Goal: Task Accomplishment & Management: Manage account settings

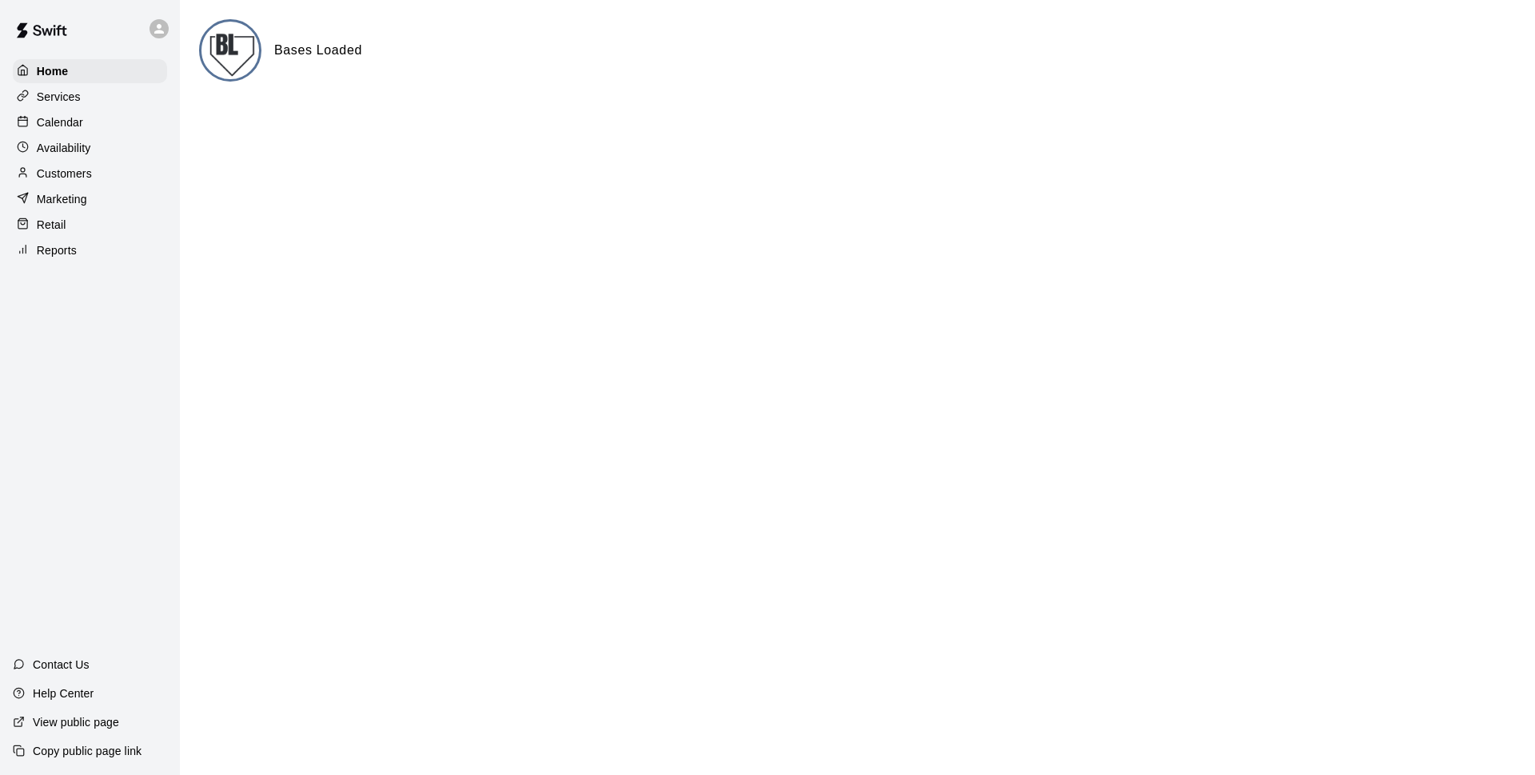
click at [157, 121] on div "Calendar" at bounding box center [90, 122] width 154 height 24
click at [161, 121] on div "Calendar" at bounding box center [90, 122] width 154 height 24
click at [75, 129] on p "Calendar" at bounding box center [60, 122] width 46 height 16
click at [78, 127] on p "Calendar" at bounding box center [60, 122] width 46 height 16
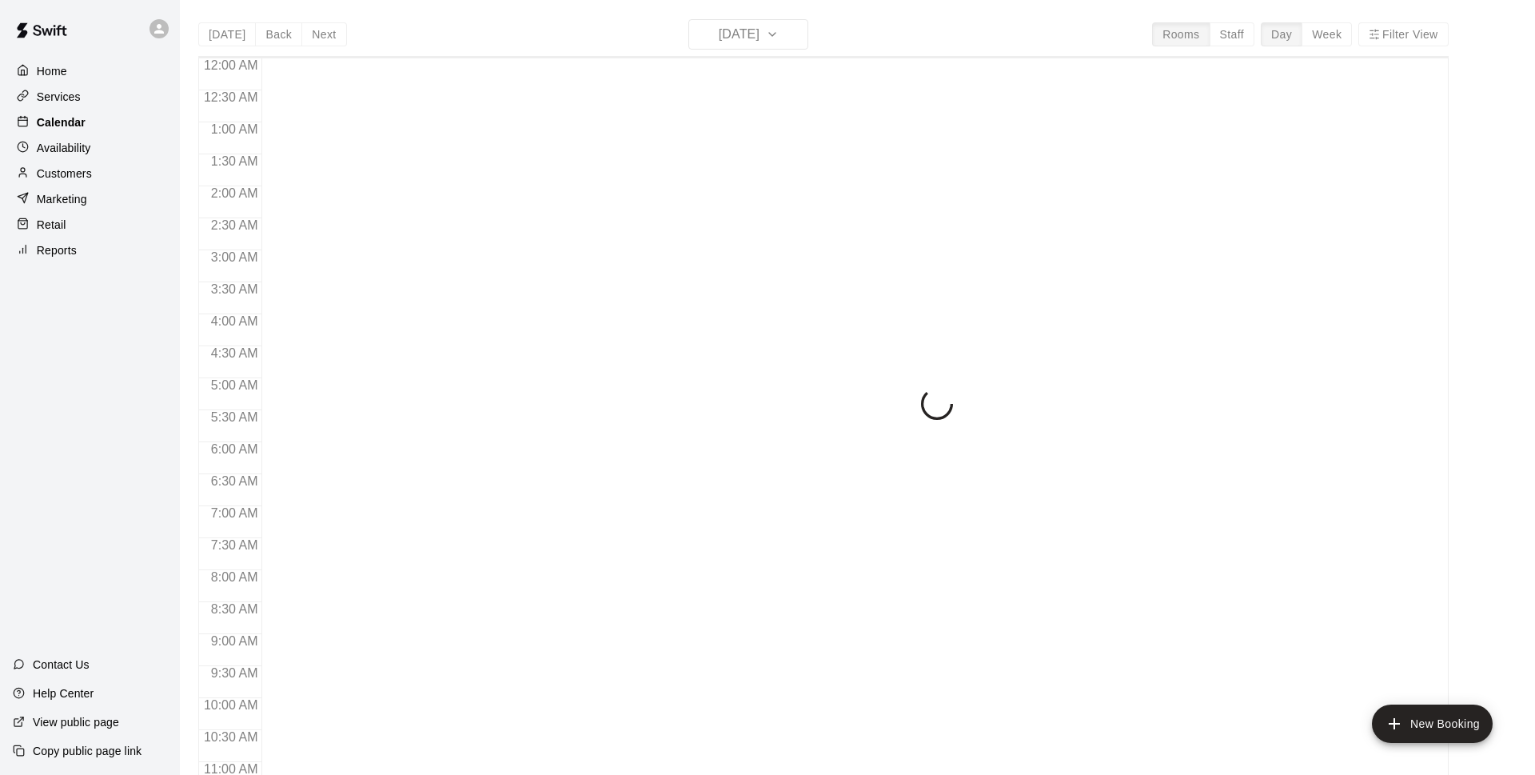
click at [82, 126] on p "Calendar" at bounding box center [61, 122] width 49 height 16
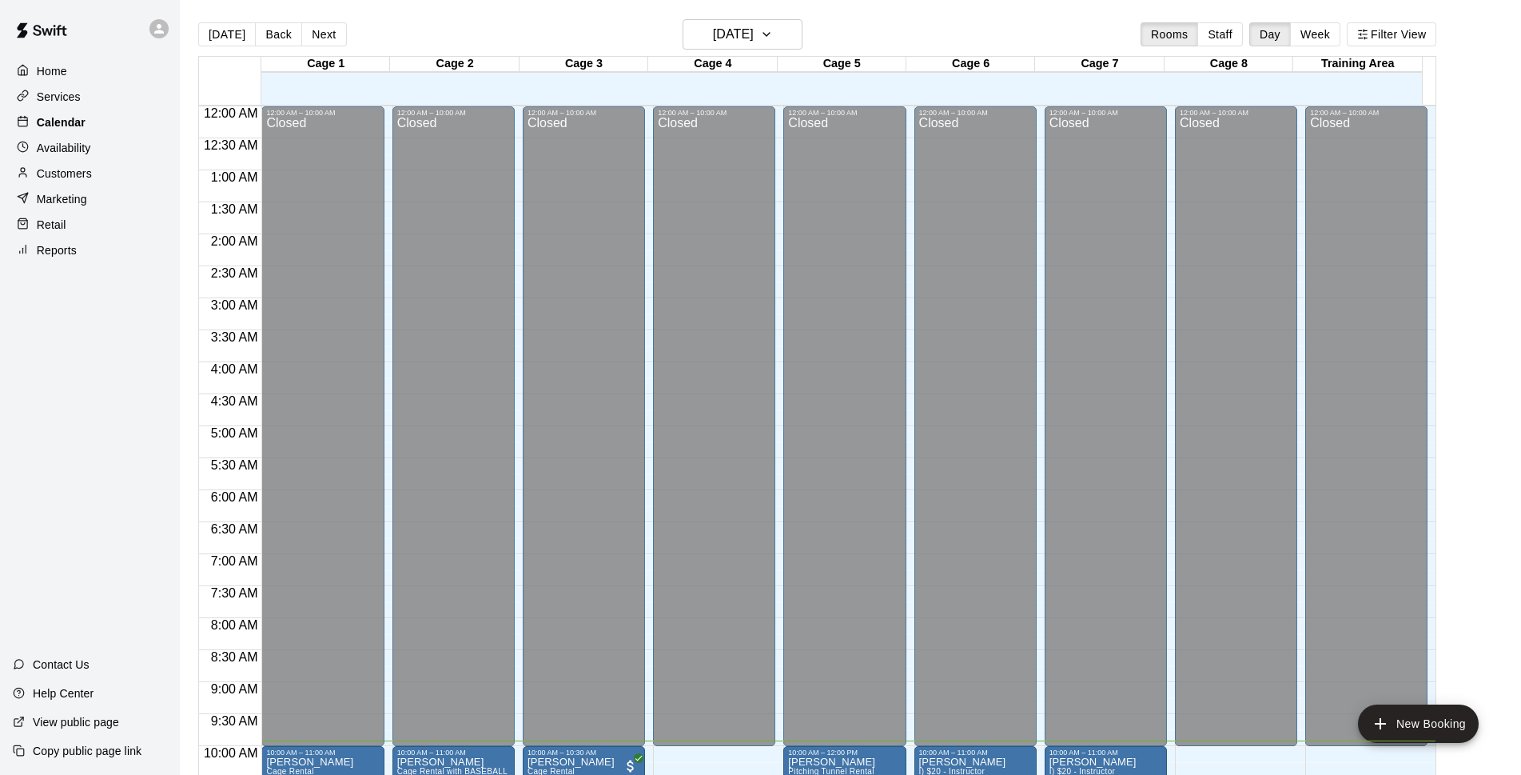
scroll to position [635, 0]
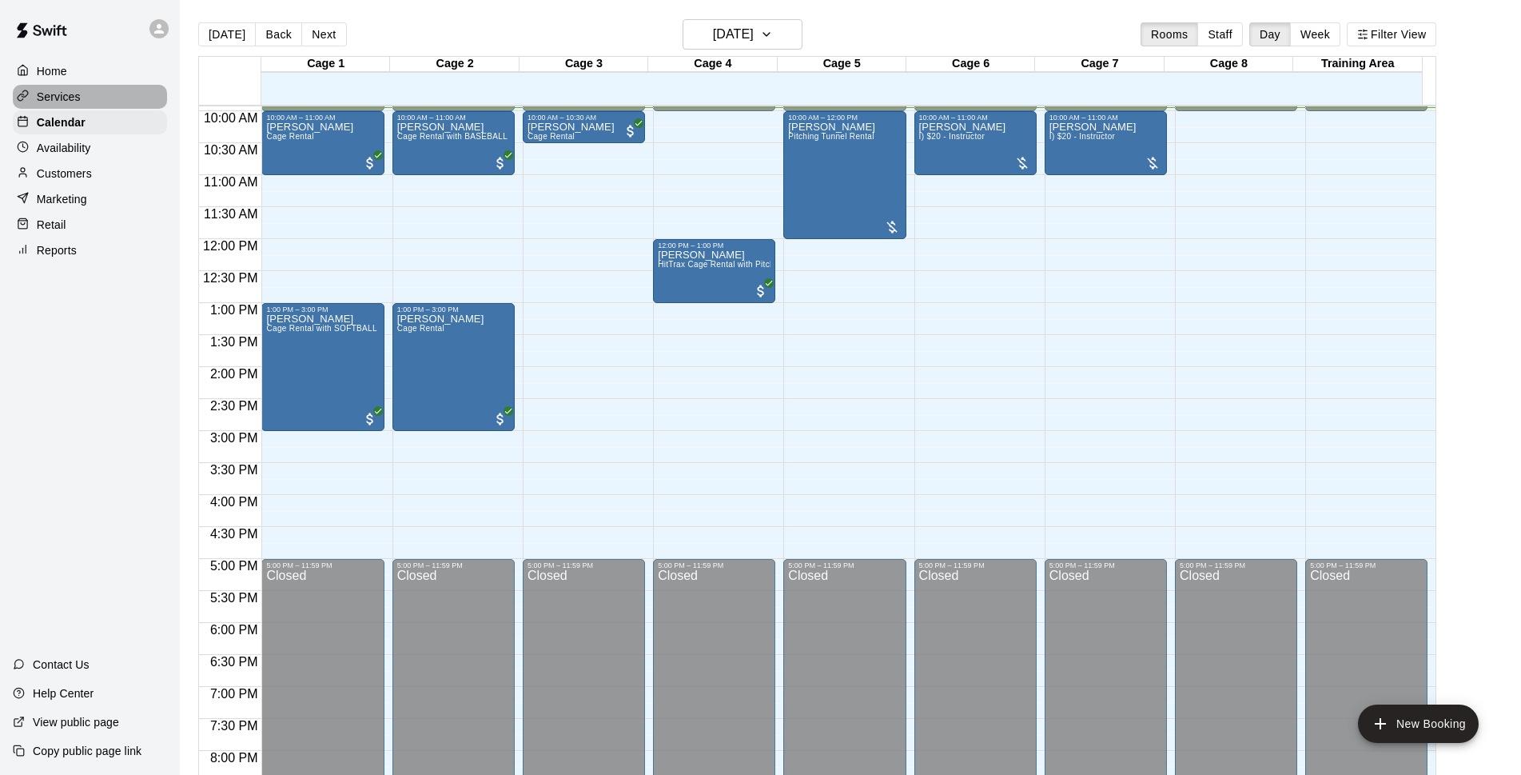
click at [122, 97] on div "Services" at bounding box center [90, 97] width 154 height 24
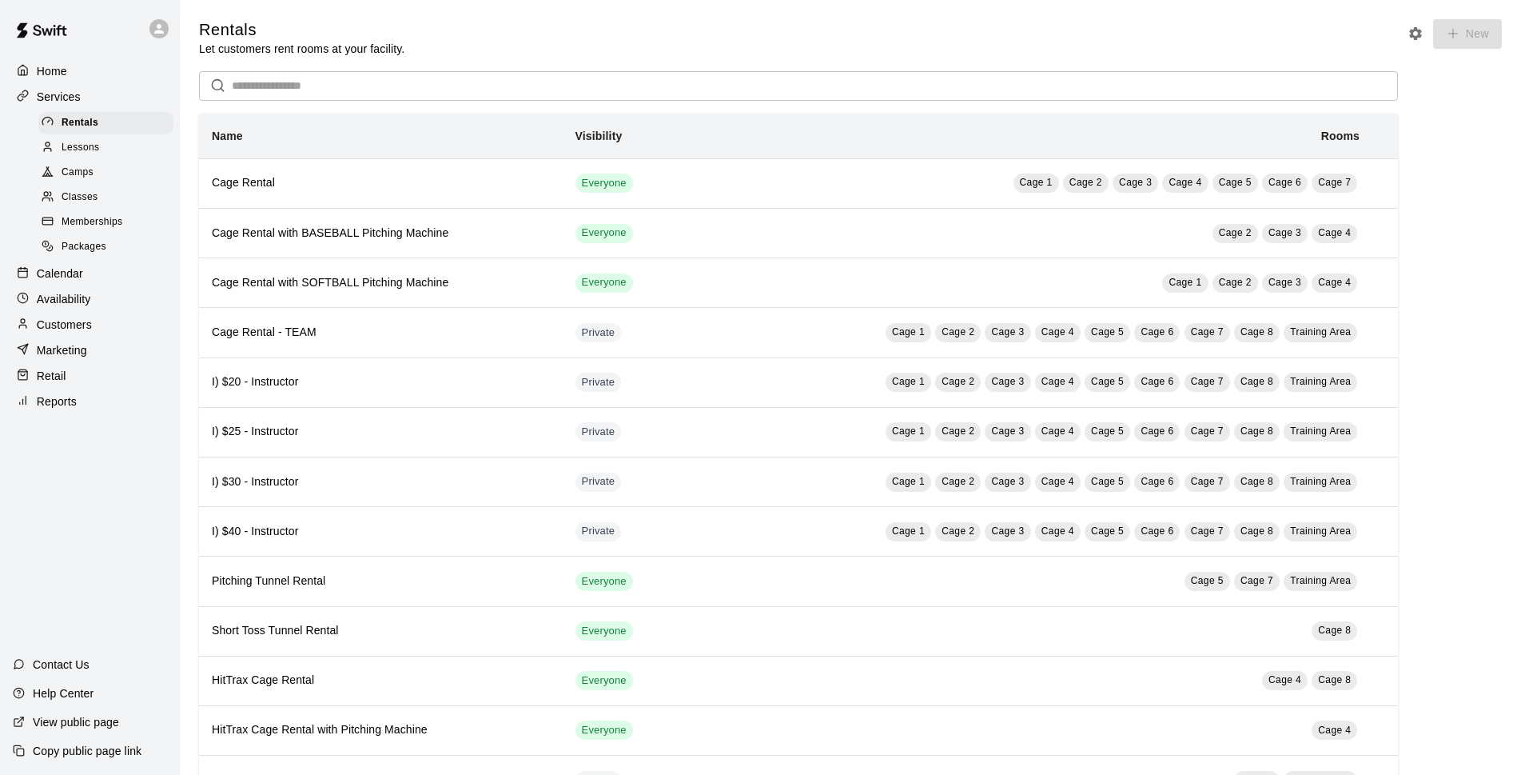
click at [113, 230] on span "Memberships" at bounding box center [92, 222] width 61 height 16
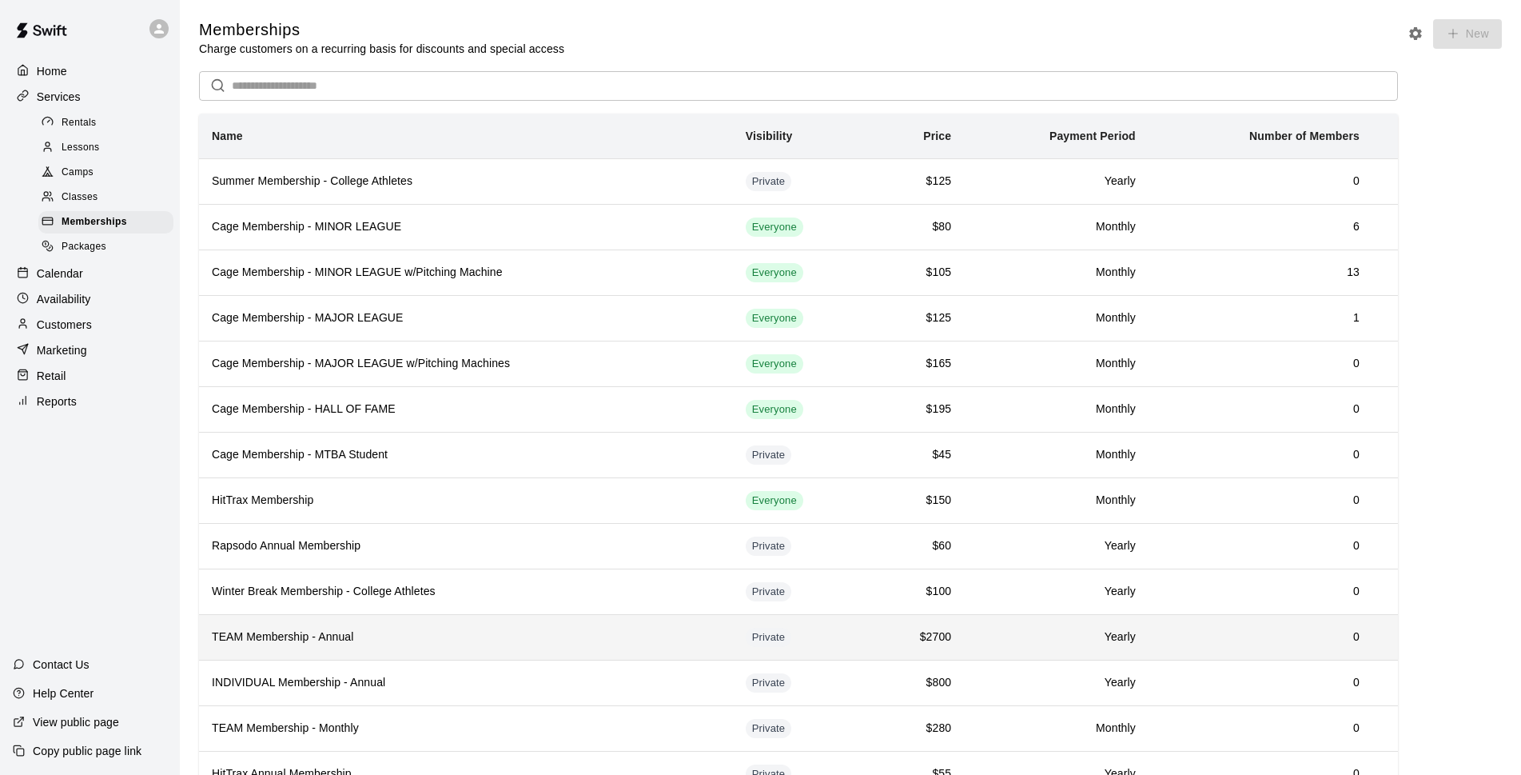
scroll to position [69, 0]
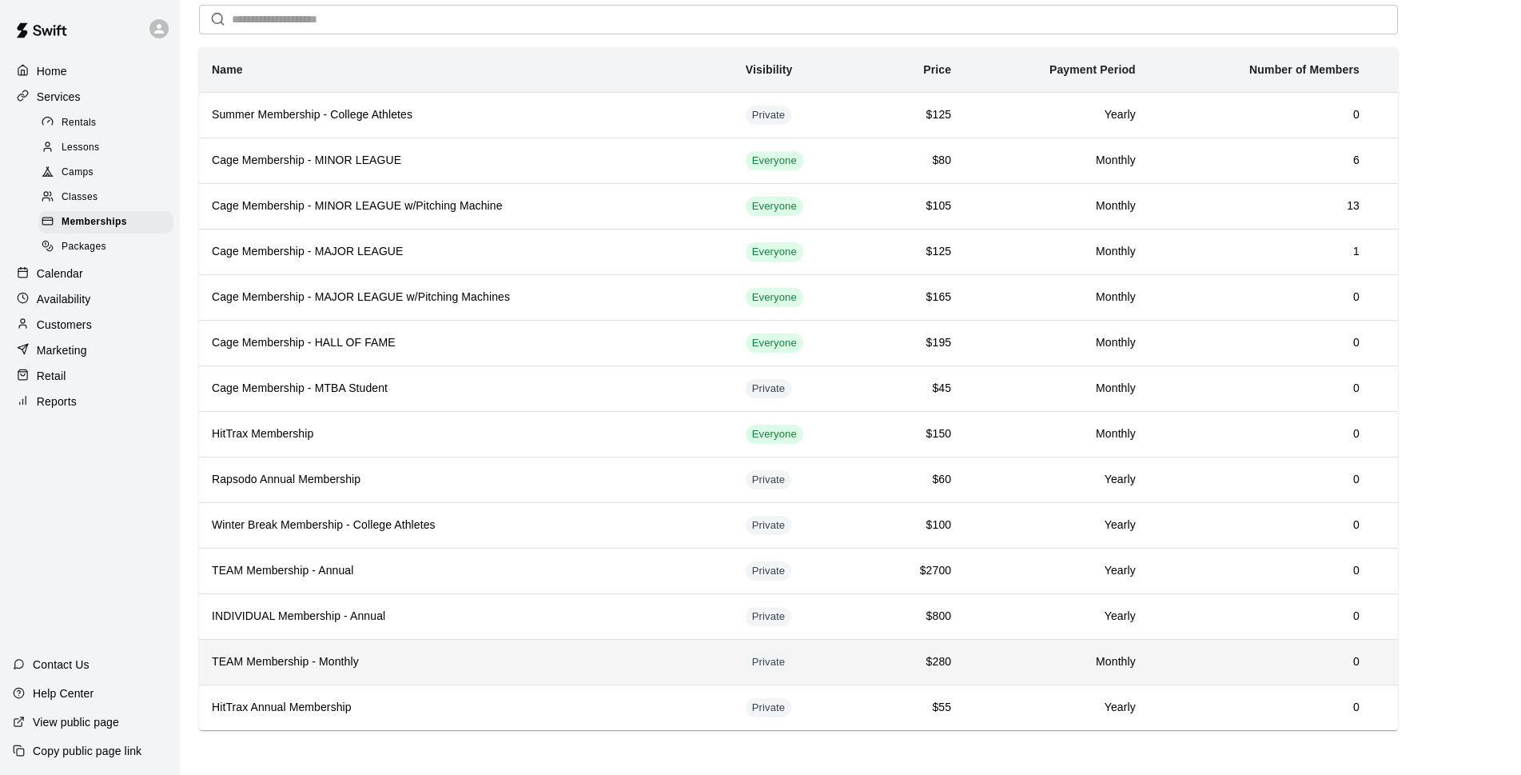
click at [356, 659] on h6 "TEAM Membership - Monthly" at bounding box center [466, 662] width 508 height 18
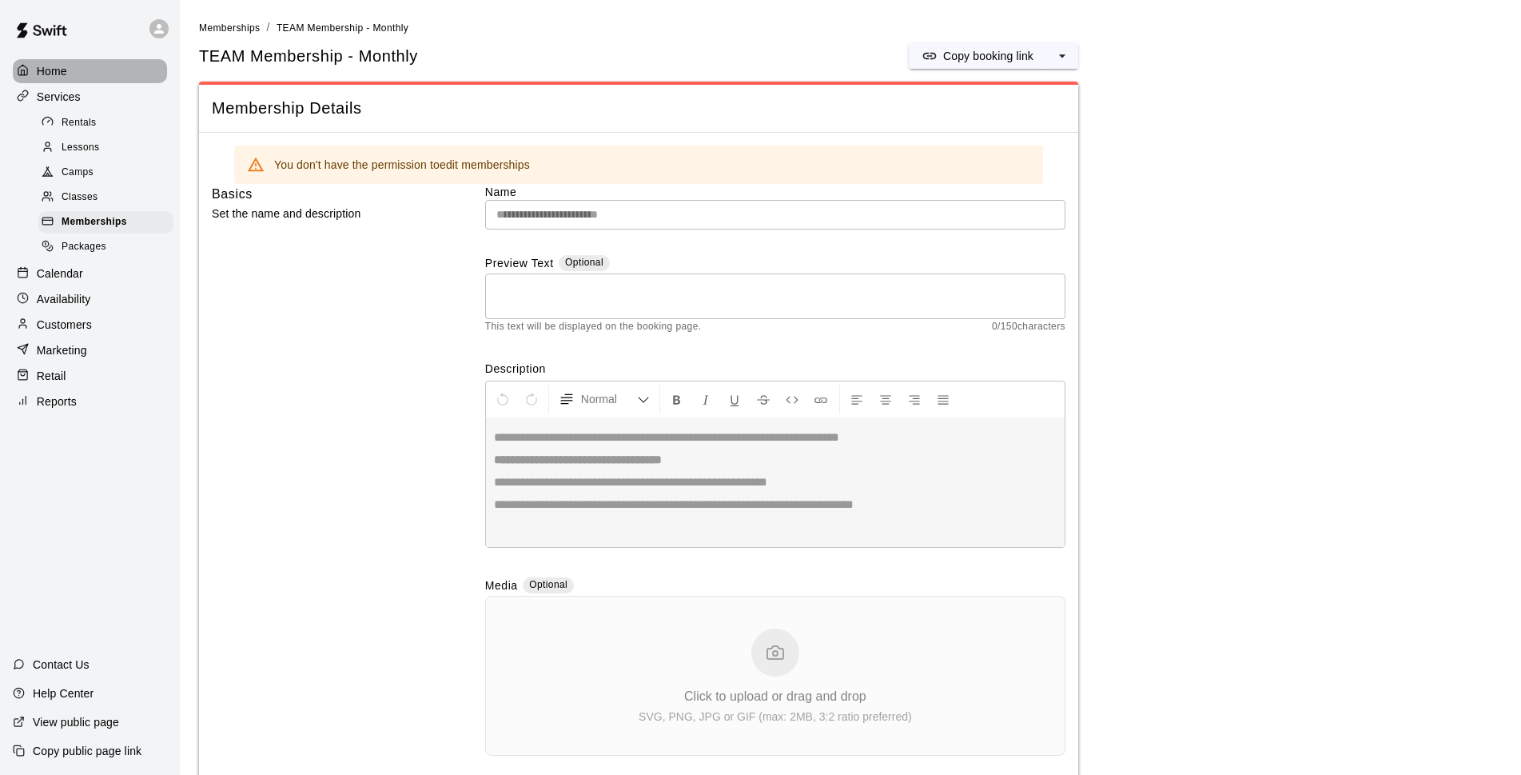
click at [58, 78] on p "Home" at bounding box center [52, 71] width 30 height 16
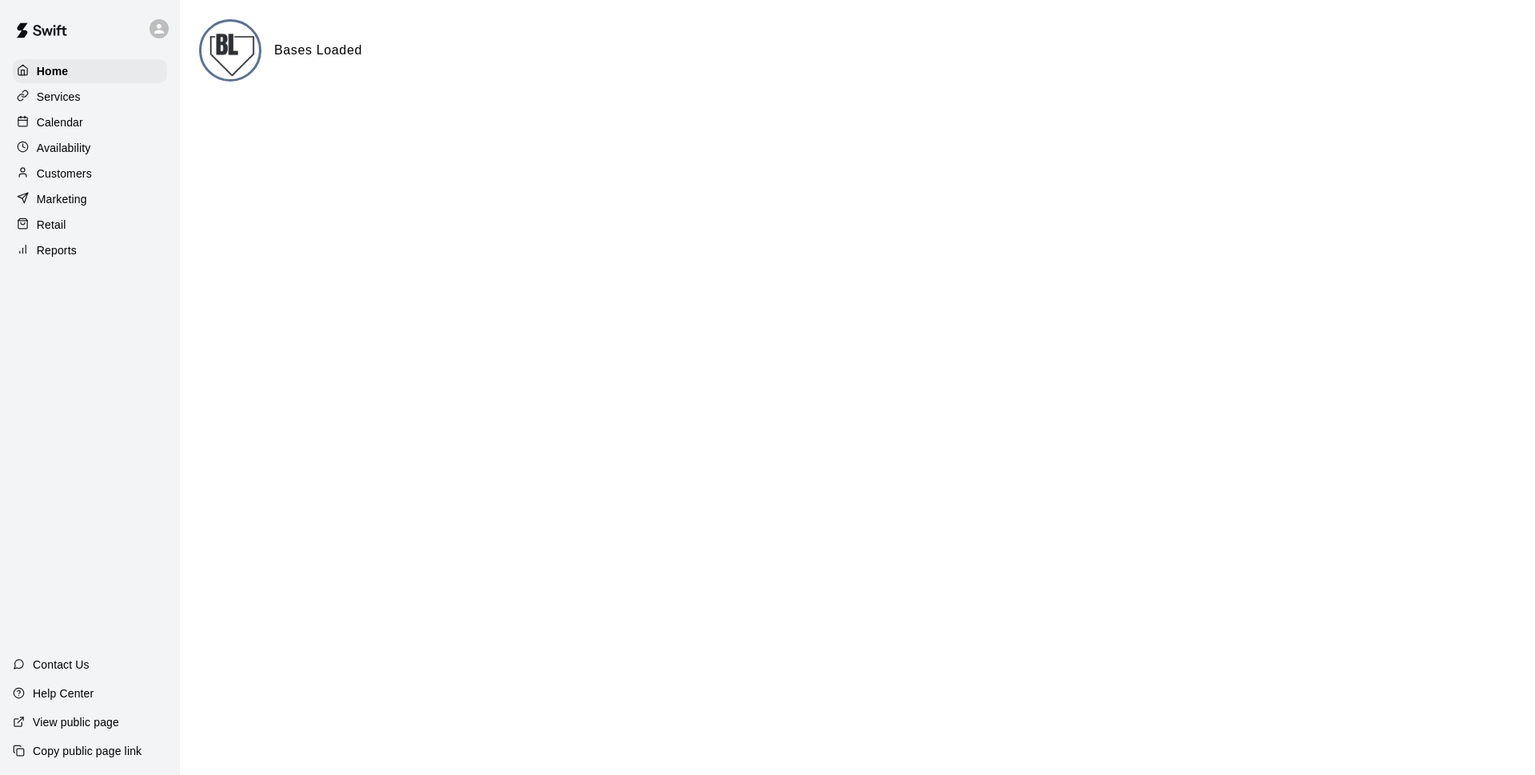
click at [97, 126] on div "Calendar" at bounding box center [90, 122] width 154 height 24
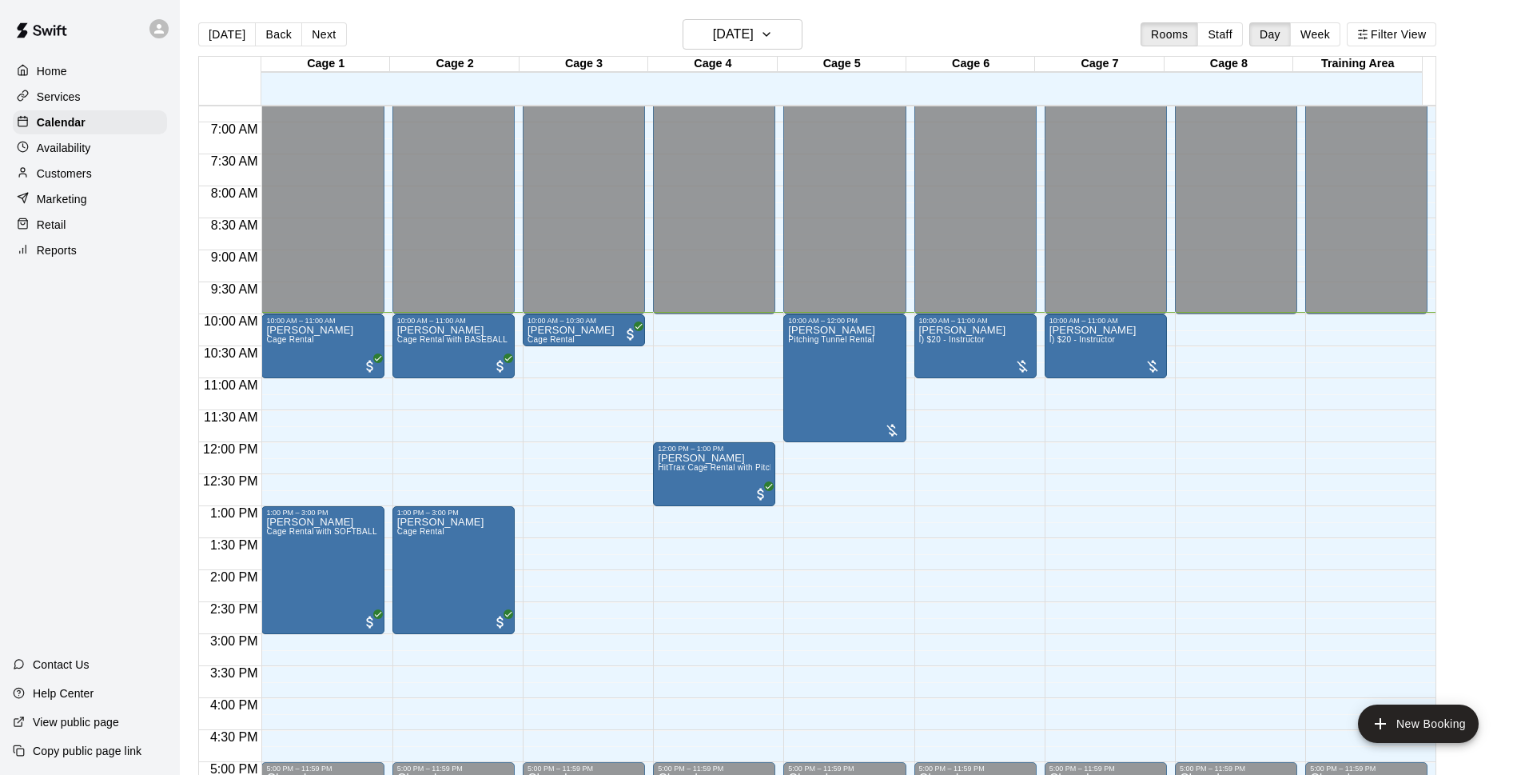
scroll to position [535, 0]
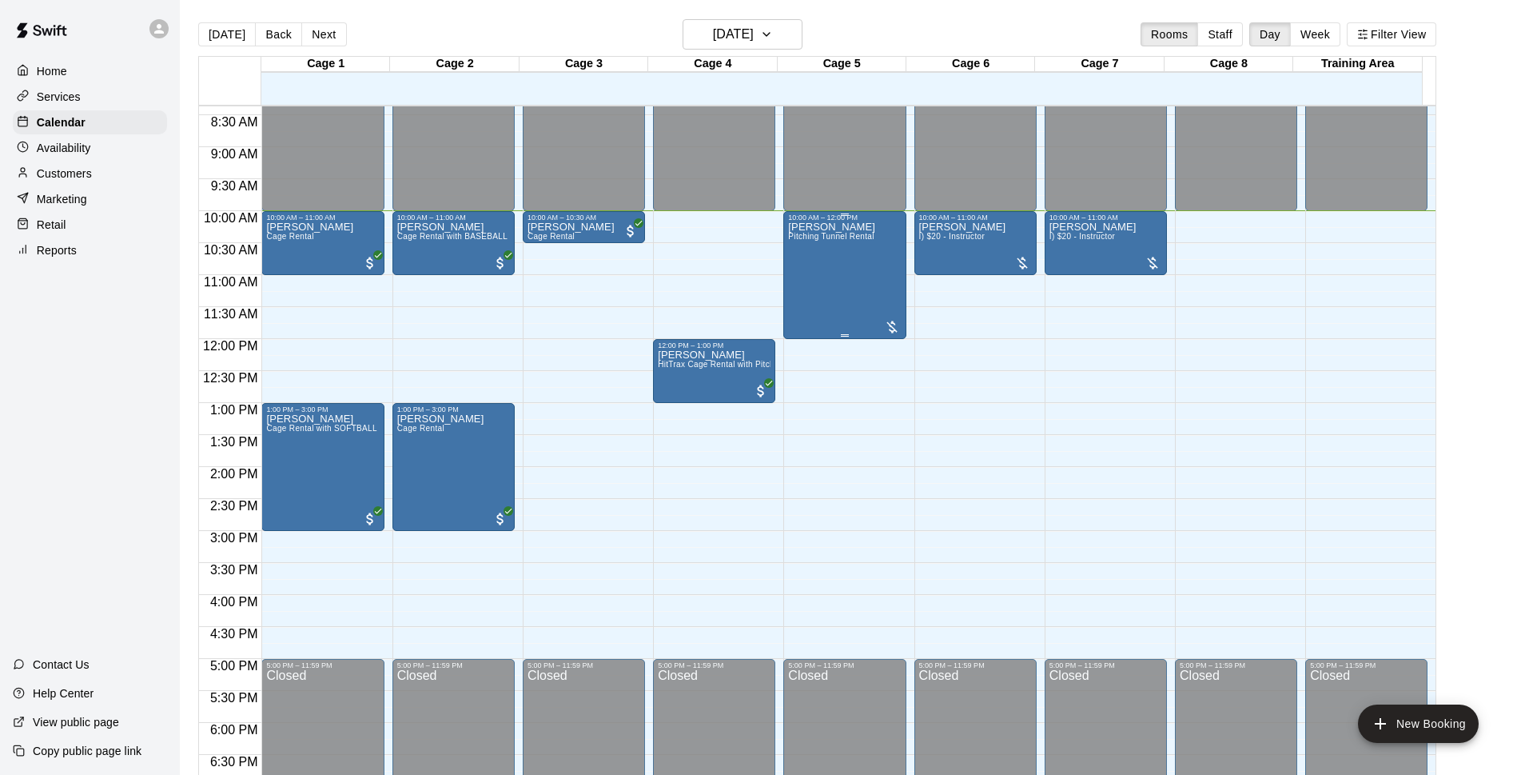
click at [874, 237] on div "[PERSON_NAME] Pitching Tunnel Rental" at bounding box center [844, 608] width 113 height 775
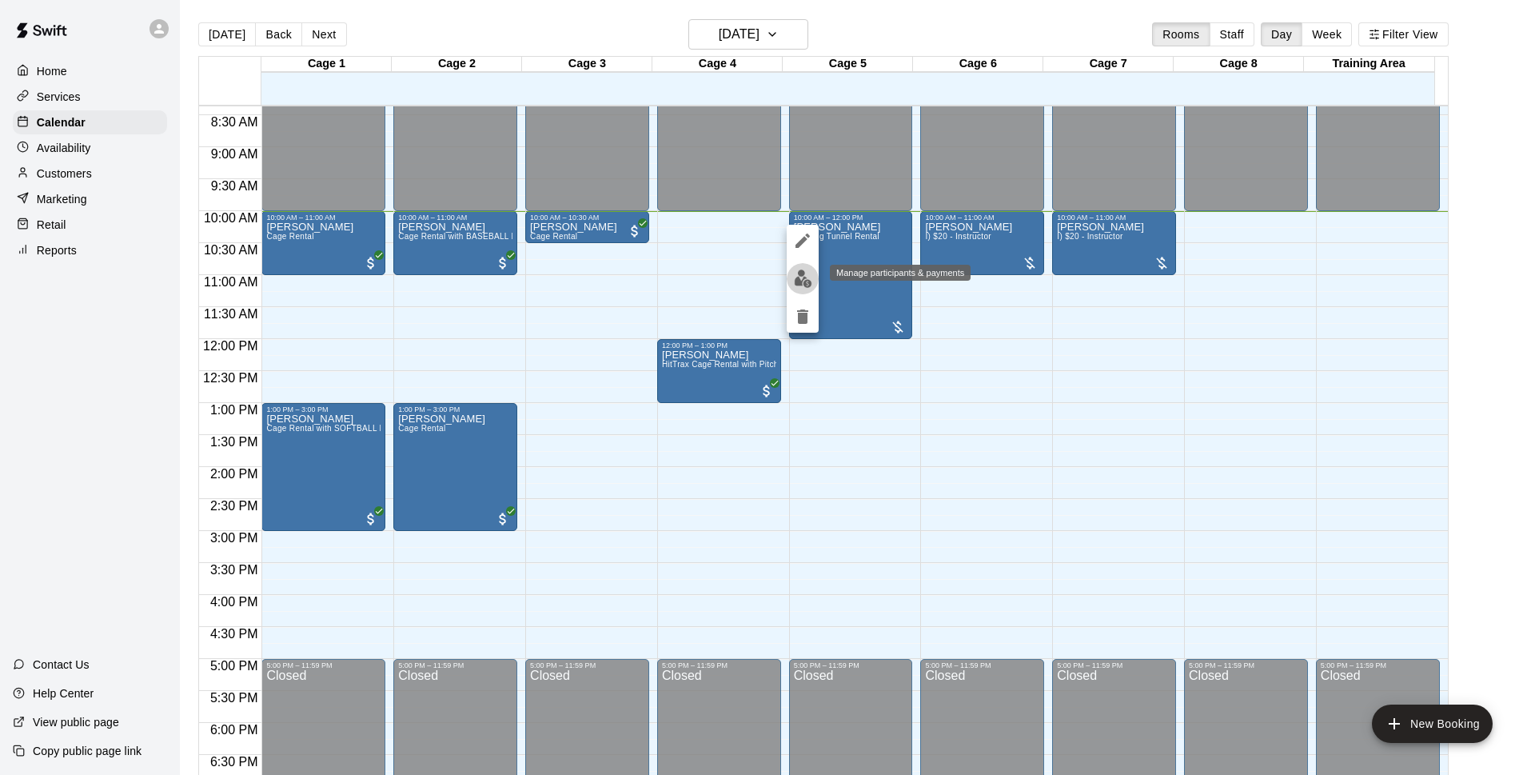
click at [800, 281] on img "edit" at bounding box center [803, 278] width 18 height 18
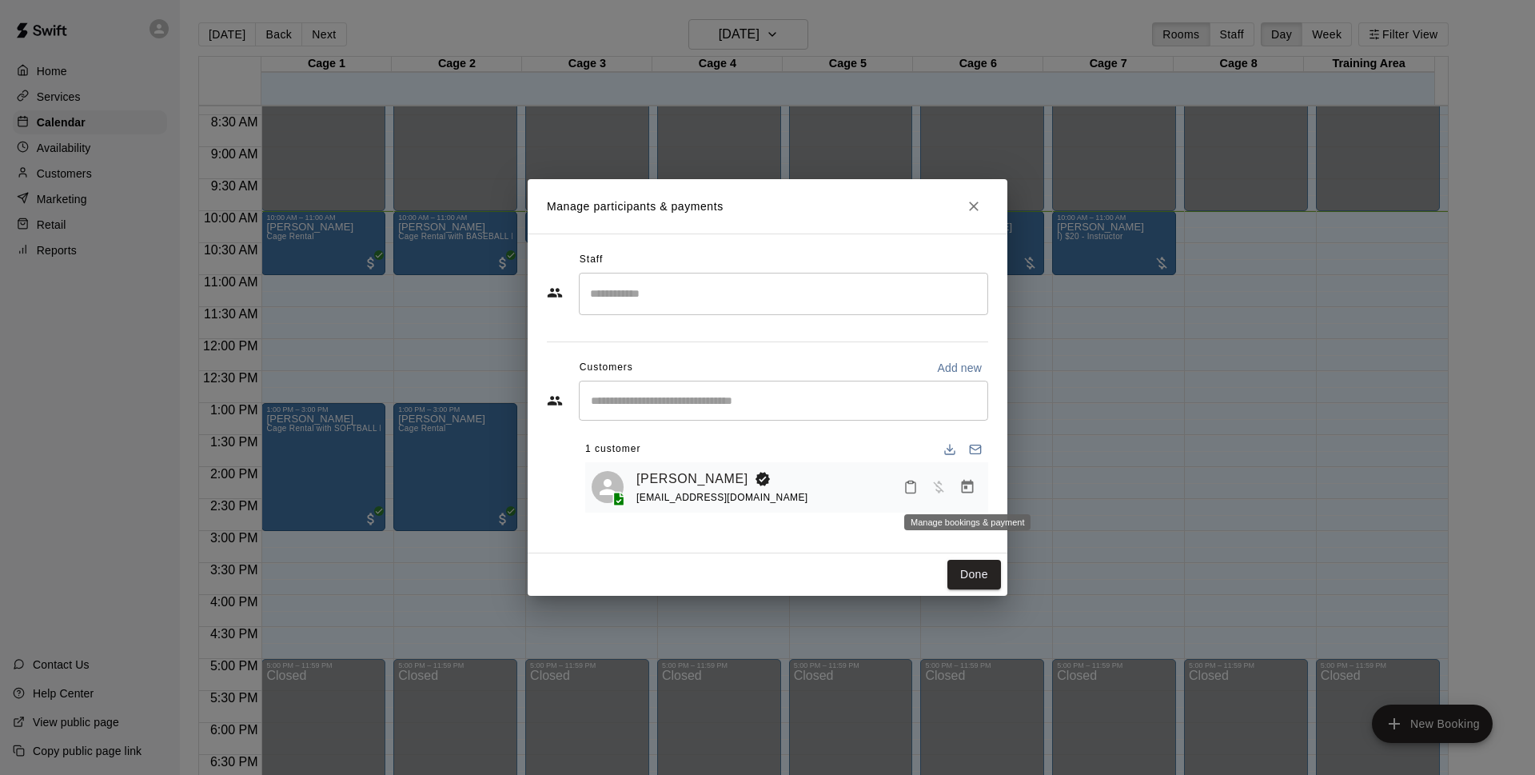
click at [962, 485] on icon "Manage bookings & payment" at bounding box center [967, 487] width 16 height 16
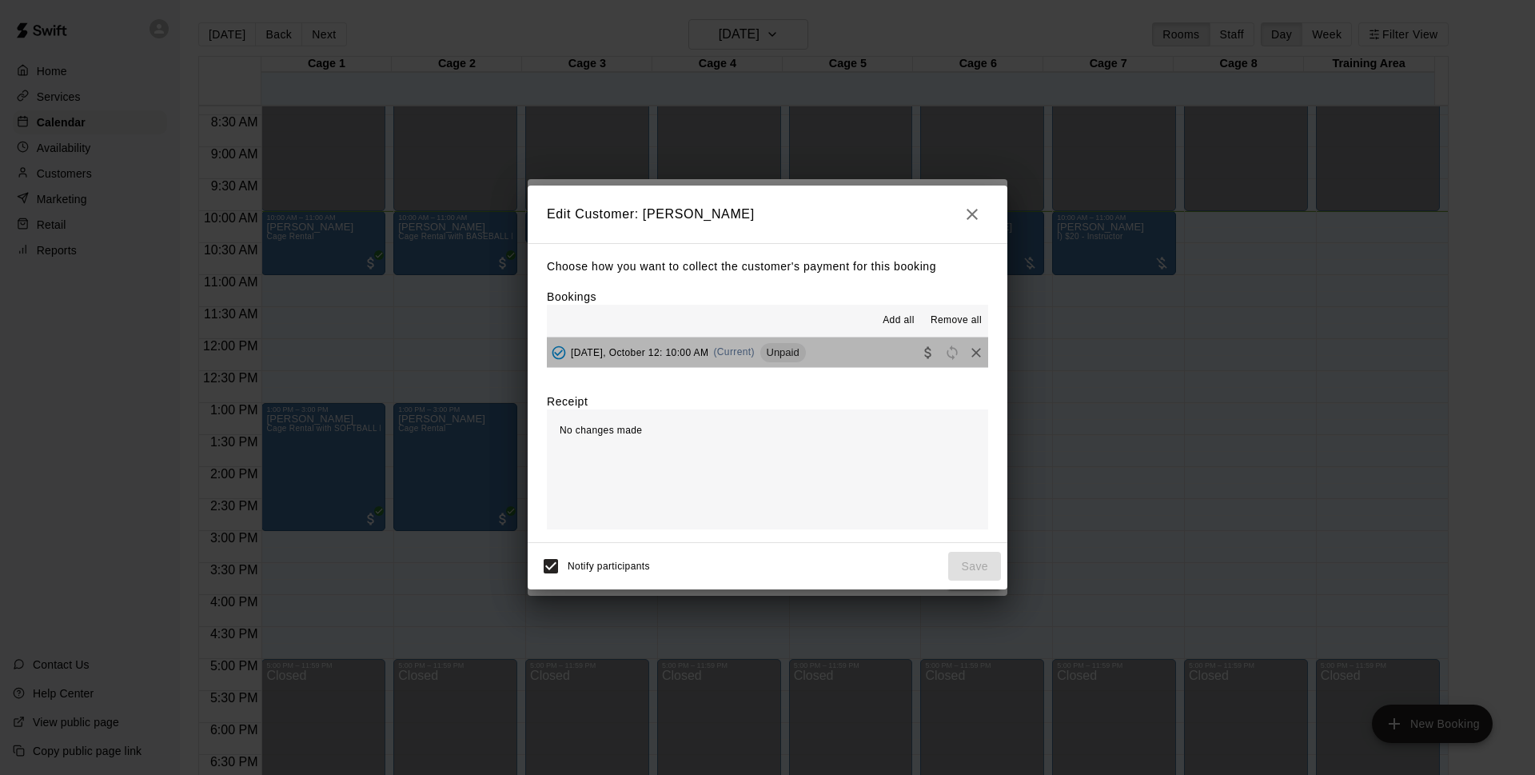
click at [833, 351] on button "[DATE], October 12: 10:00 AM (Current) Unpaid" at bounding box center [767, 352] width 441 height 30
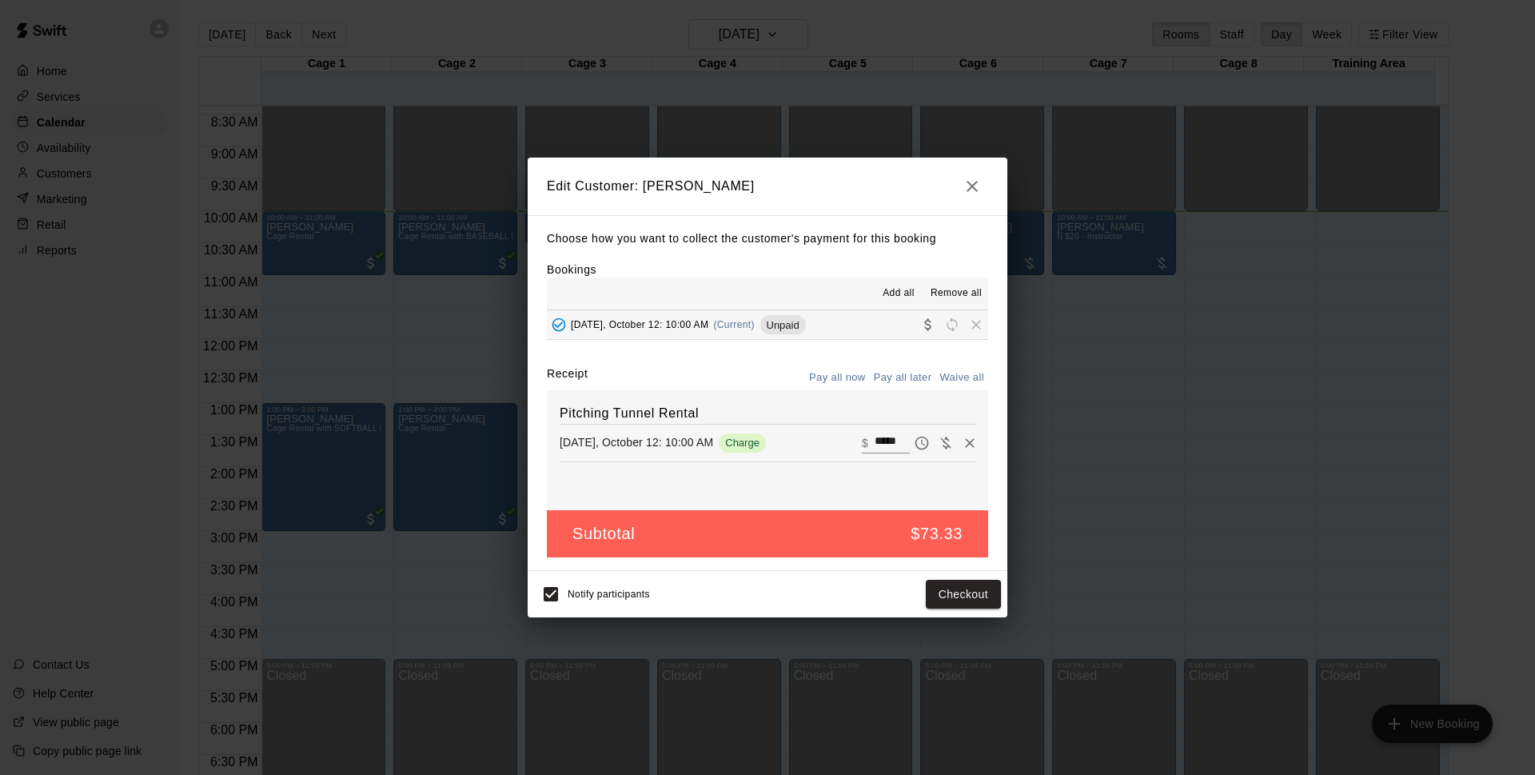
click at [951, 375] on button "Waive all" at bounding box center [961, 377] width 53 height 25
type input "*"
click at [982, 585] on button "Save" at bounding box center [974, 594] width 53 height 30
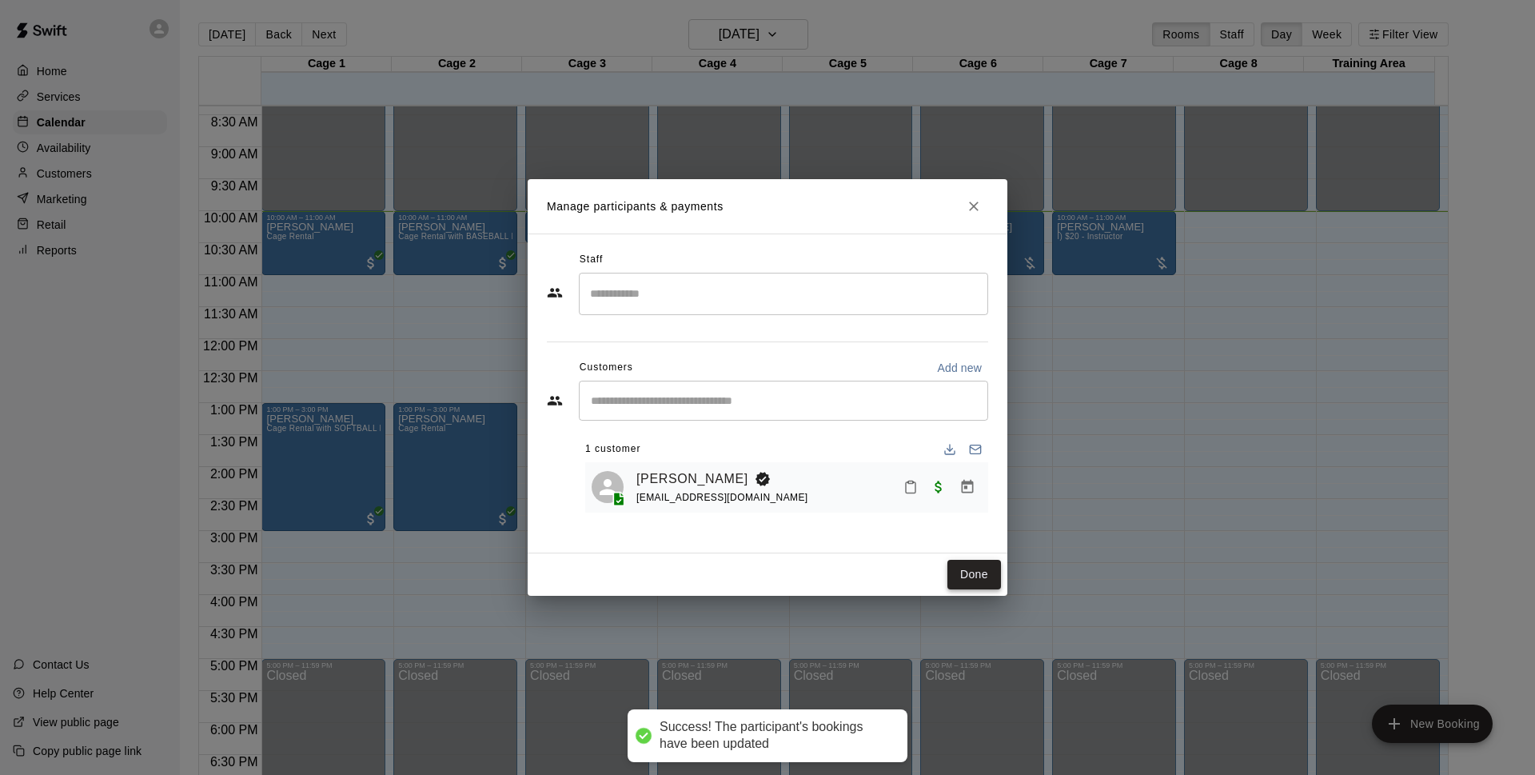
click at [980, 575] on button "Done" at bounding box center [974, 575] width 54 height 30
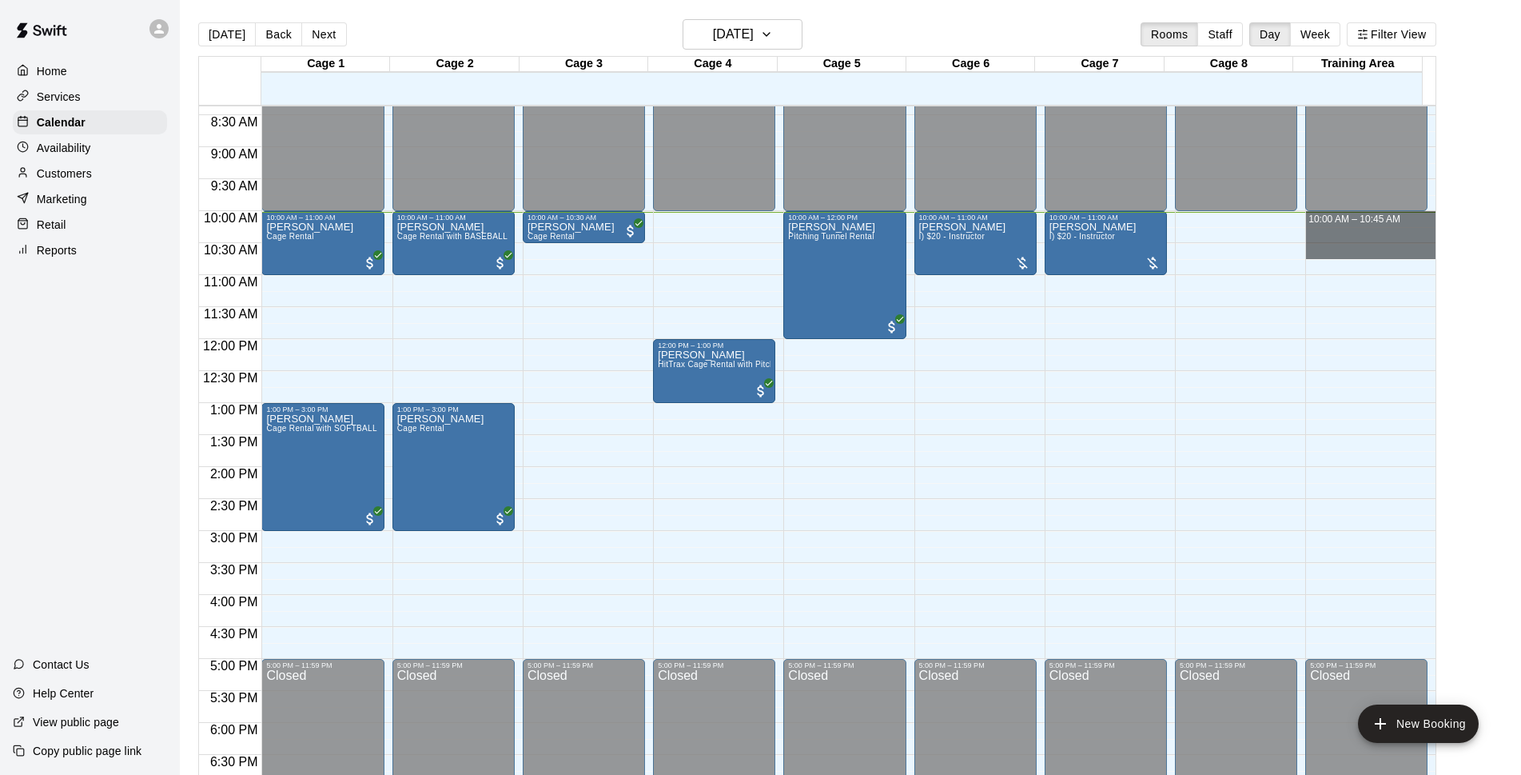
drag, startPoint x: 1392, startPoint y: 218, endPoint x: 1384, endPoint y: 242, distance: 25.5
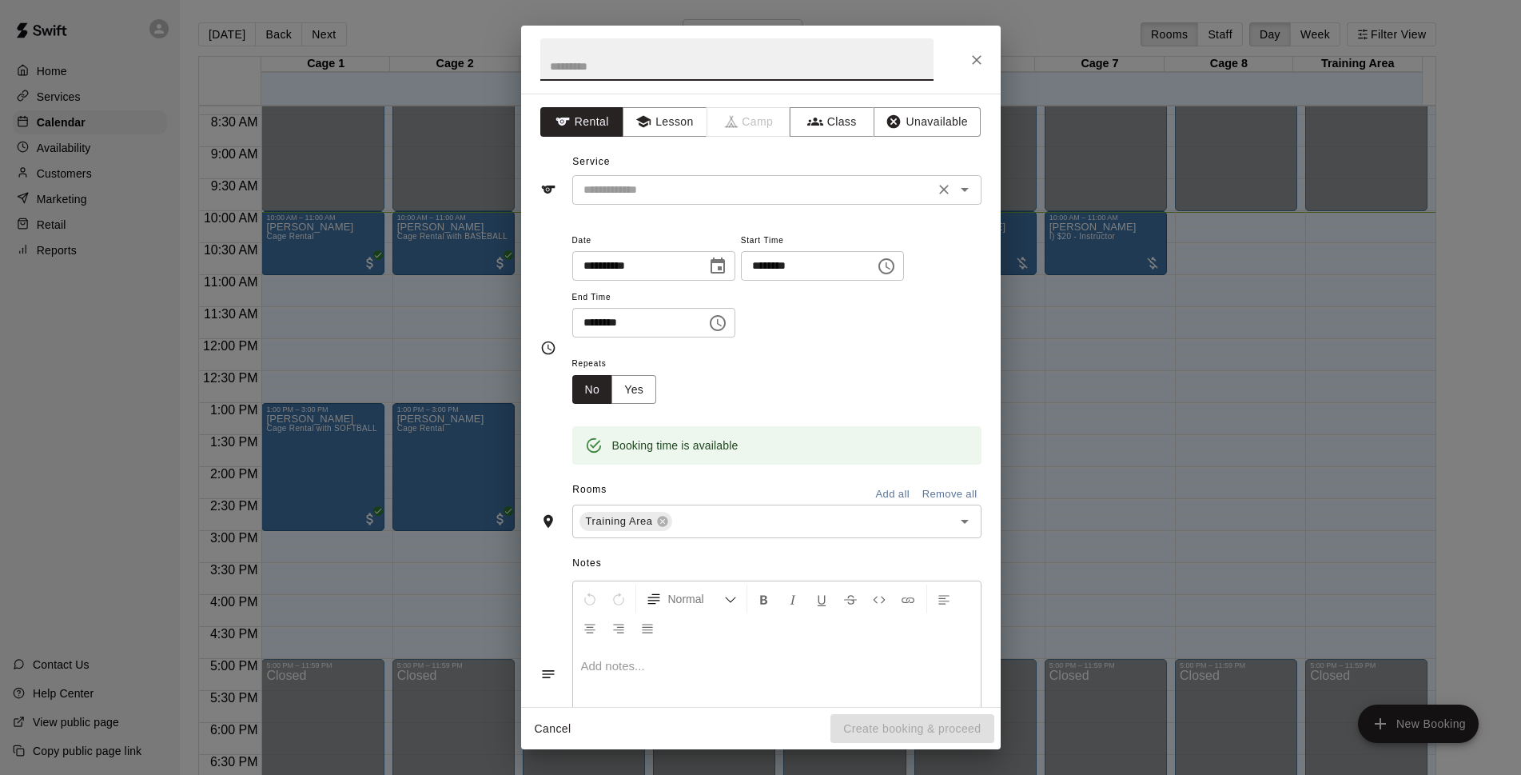
click at [779, 193] on input "text" at bounding box center [753, 190] width 352 height 20
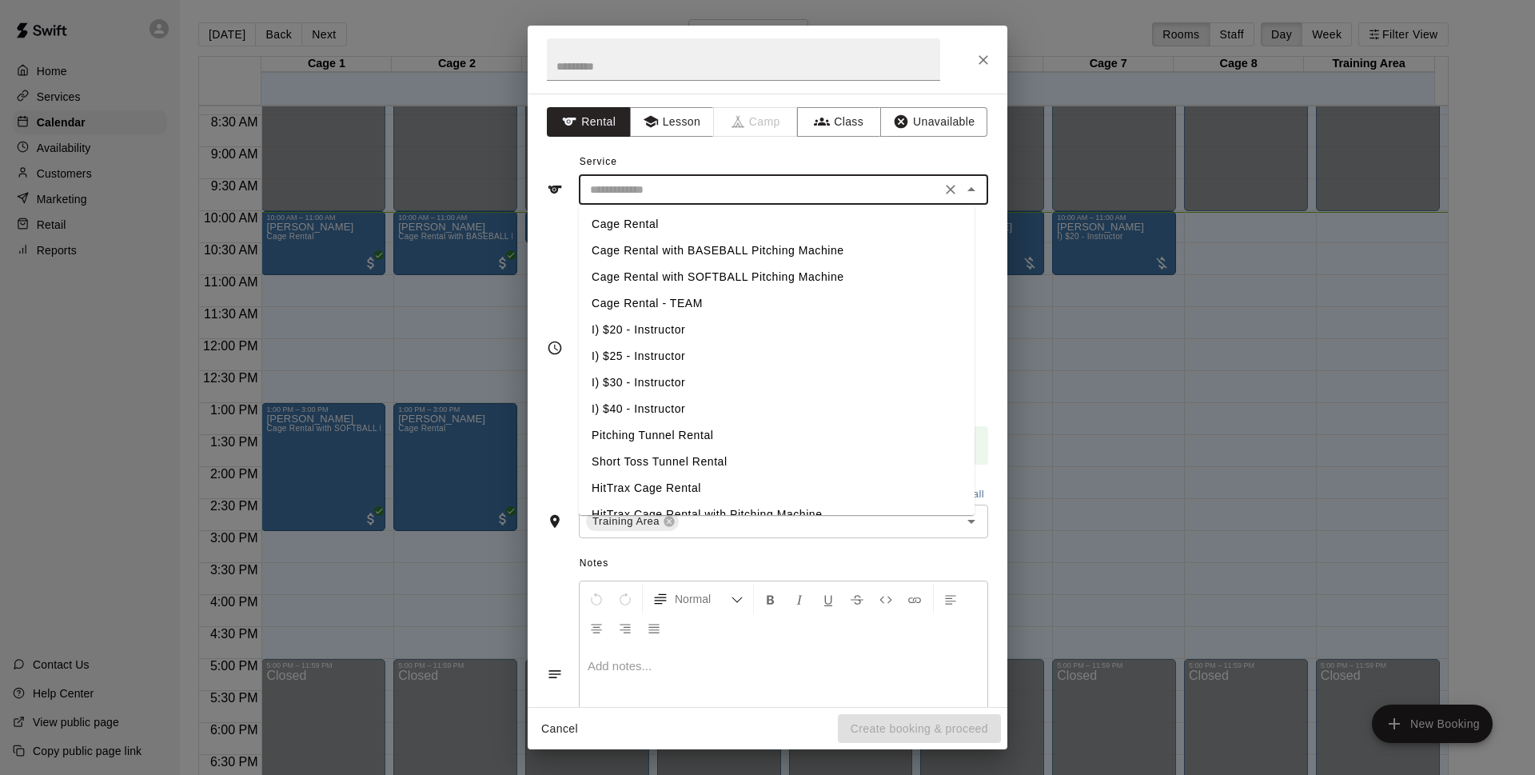
click at [698, 438] on li "Pitching Tunnel Rental" at bounding box center [777, 435] width 396 height 26
type input "**********"
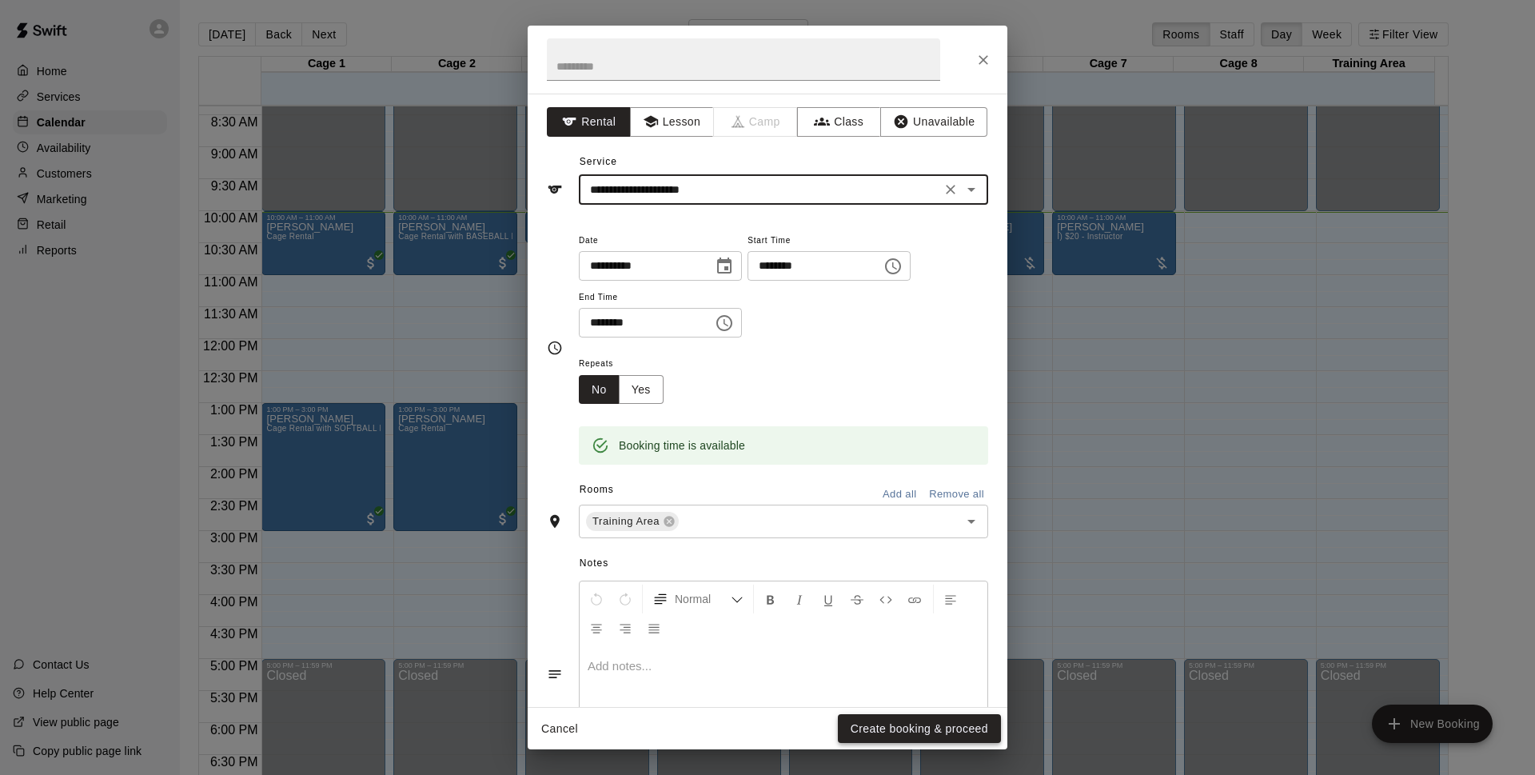
click at [977, 714] on button "Create booking & proceed" at bounding box center [919, 729] width 163 height 30
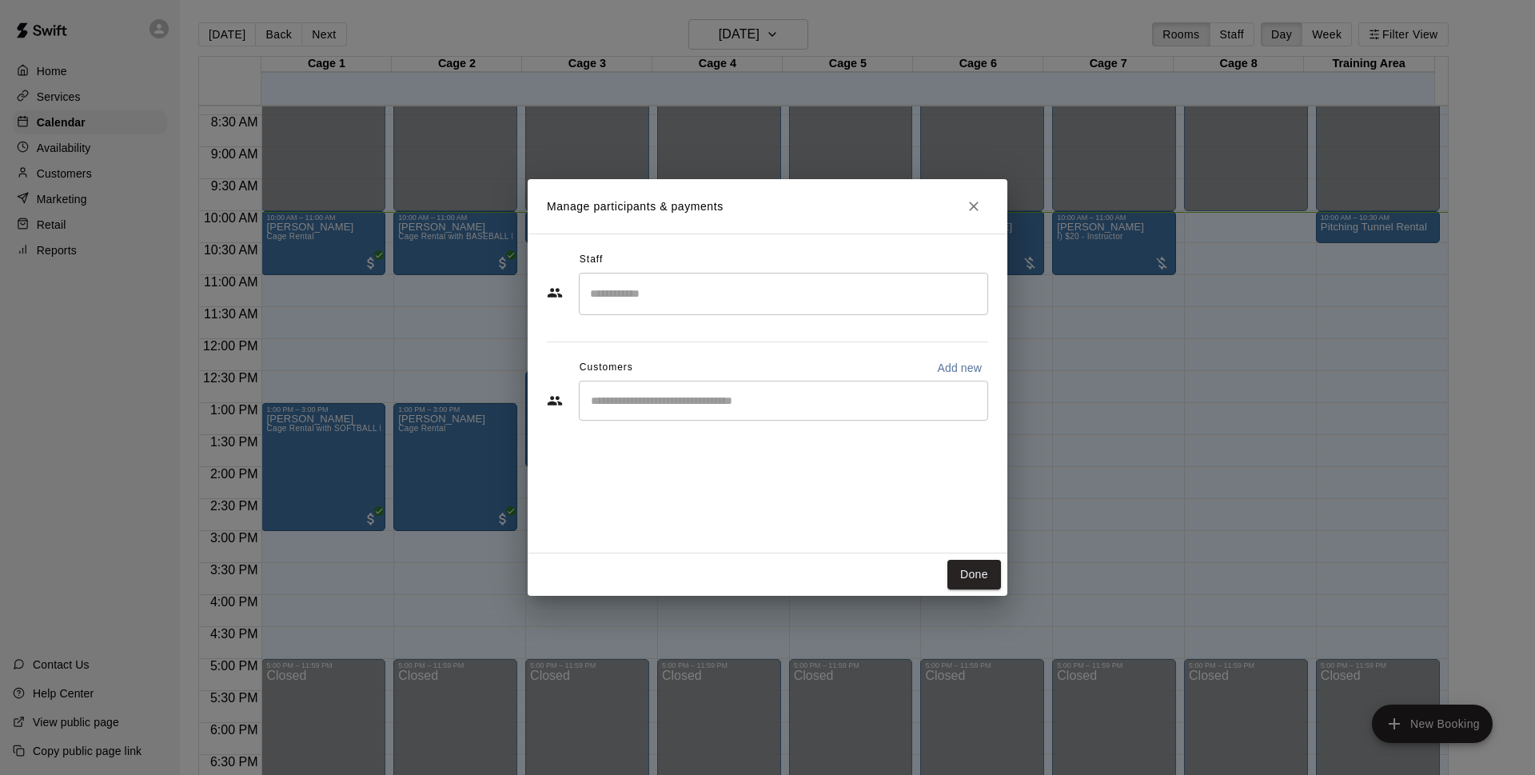
click at [736, 411] on div "​" at bounding box center [783, 400] width 409 height 40
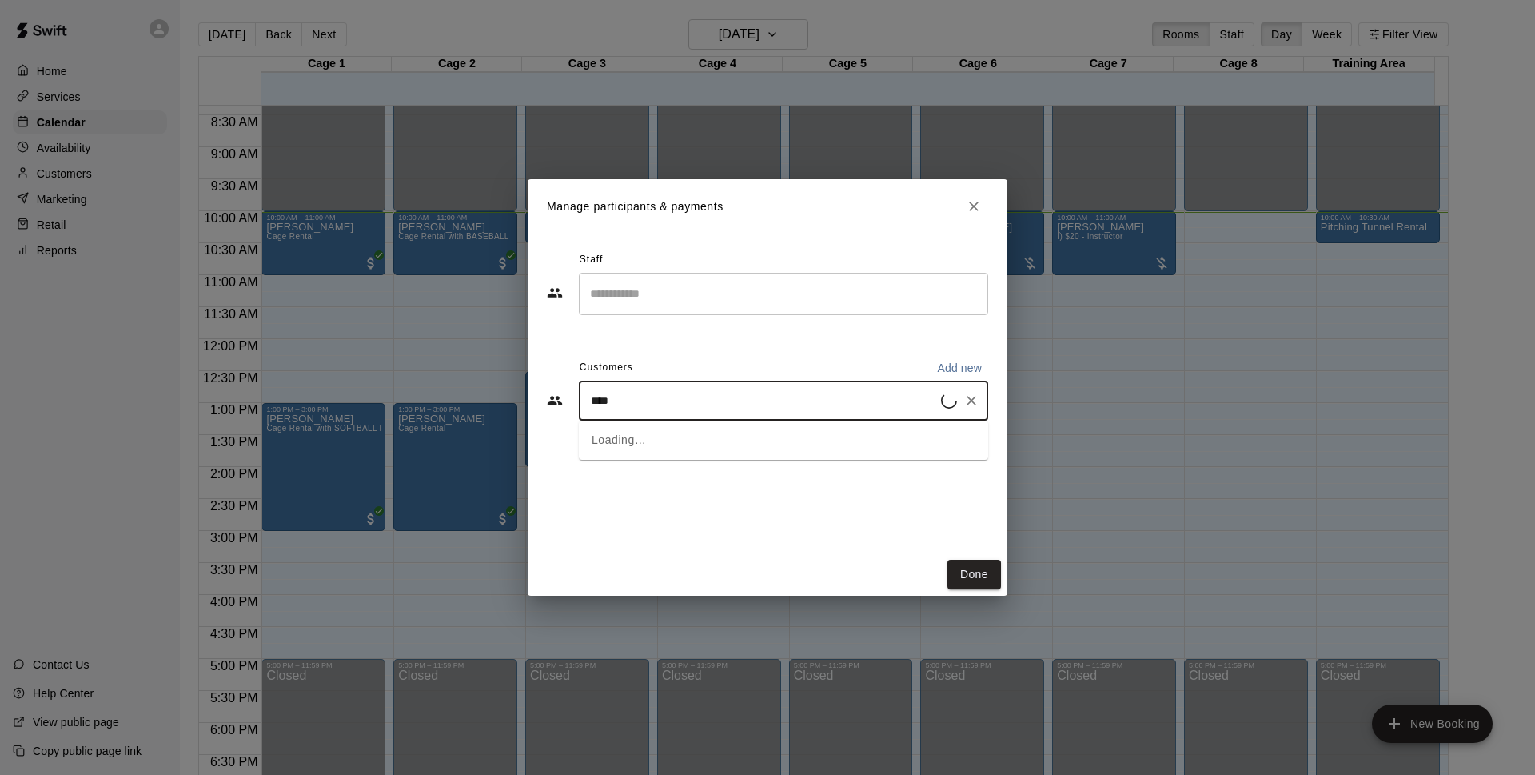
type input "*****"
click at [733, 440] on p "Cage Membership - MAJOR LEAGUE" at bounding box center [812, 437] width 159 height 14
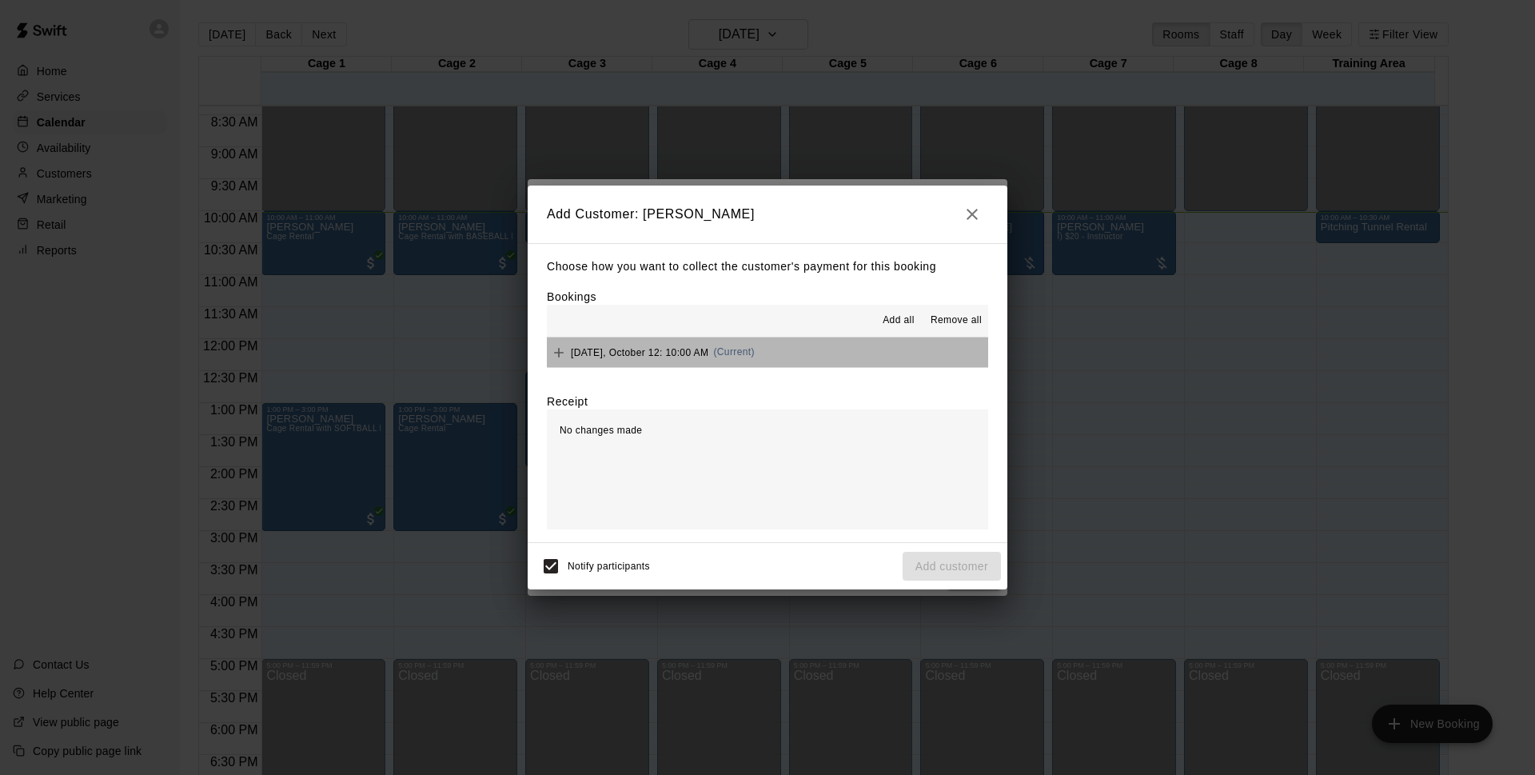
drag, startPoint x: 793, startPoint y: 359, endPoint x: 810, endPoint y: 362, distance: 17.9
click at [794, 359] on button "[DATE], October 12: 10:00 AM (Current)" at bounding box center [767, 352] width 441 height 30
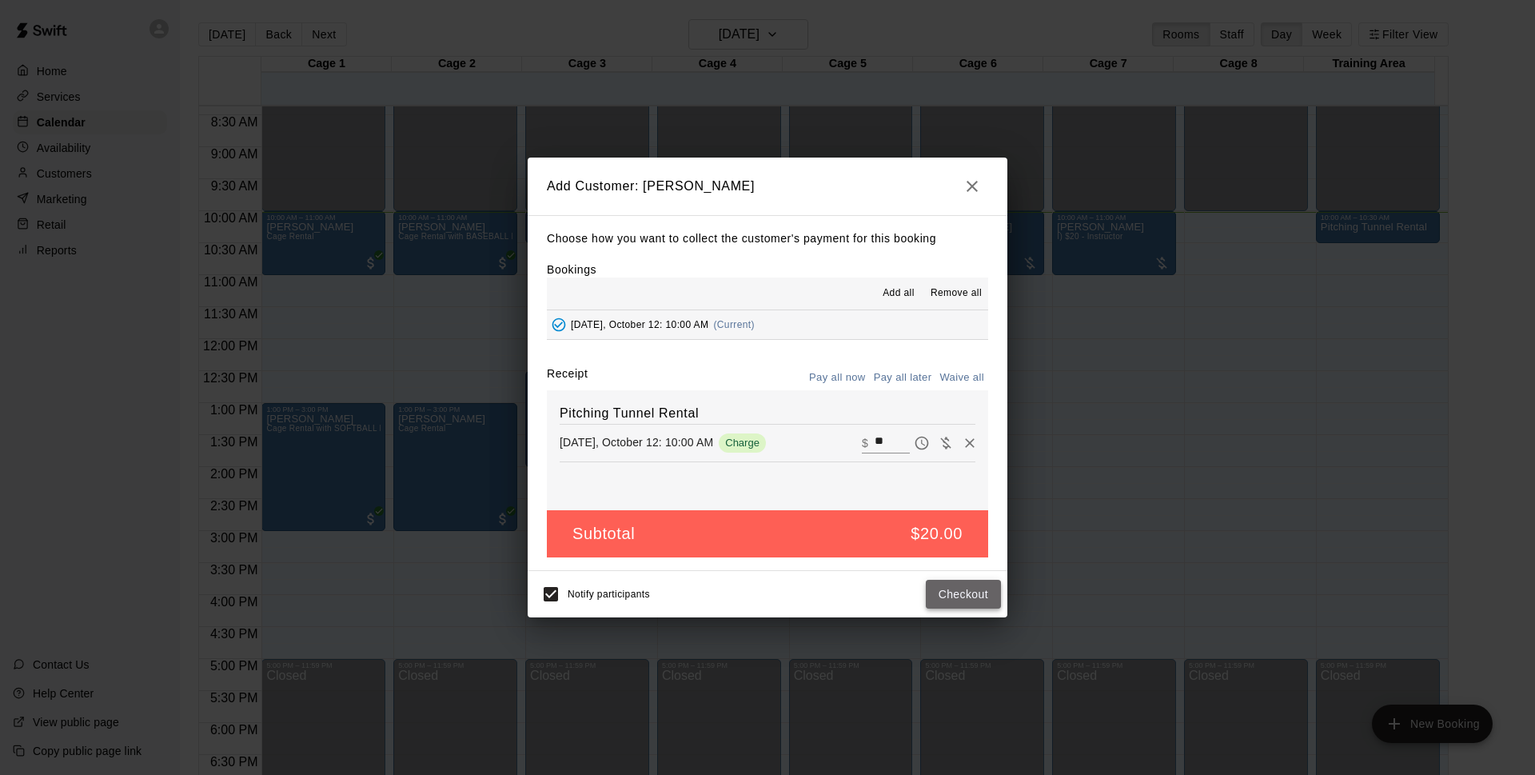
click at [970, 594] on button "Checkout" at bounding box center [963, 594] width 75 height 30
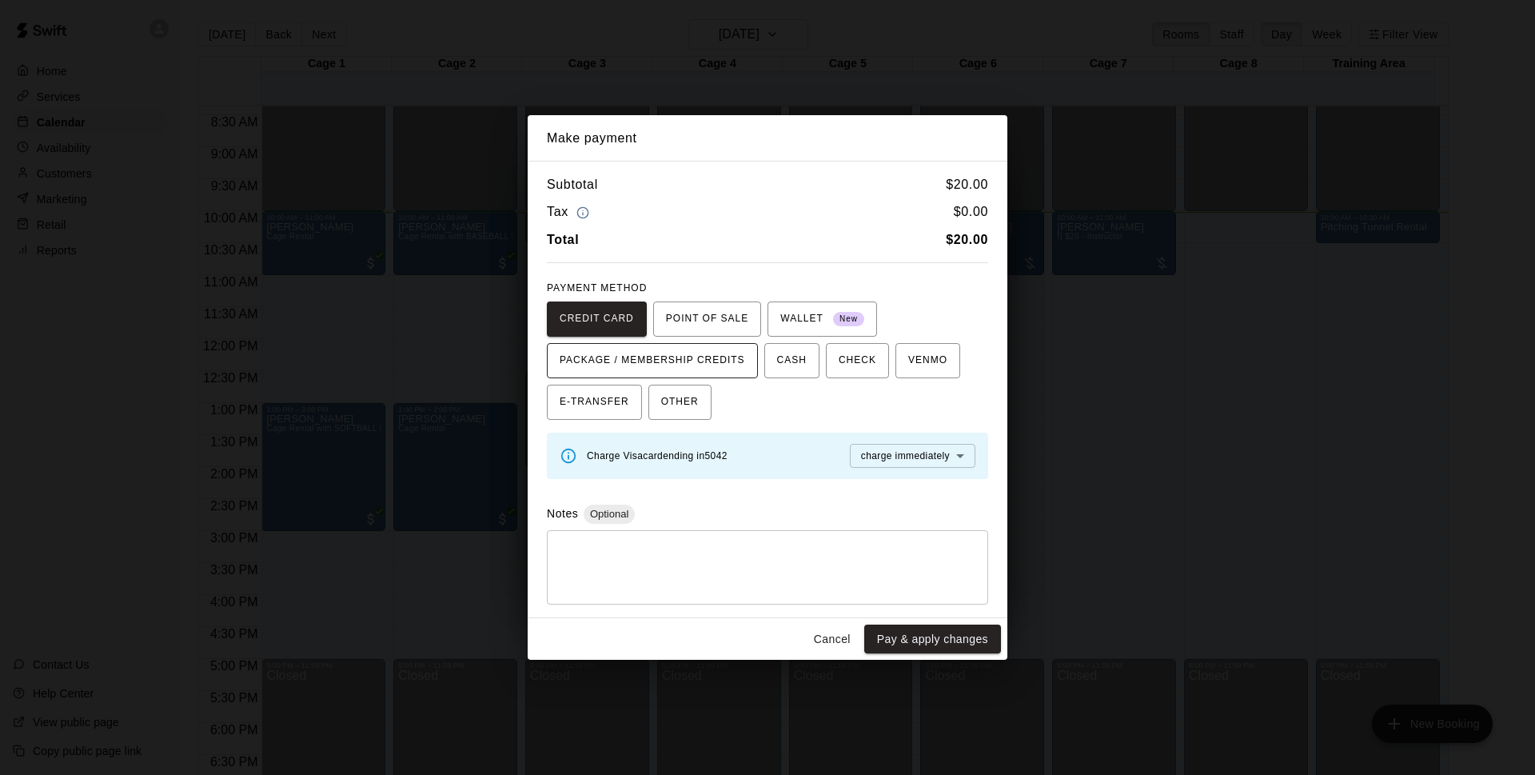
click at [699, 367] on span "PACKAGE / MEMBERSHIP CREDITS" at bounding box center [652, 361] width 185 height 26
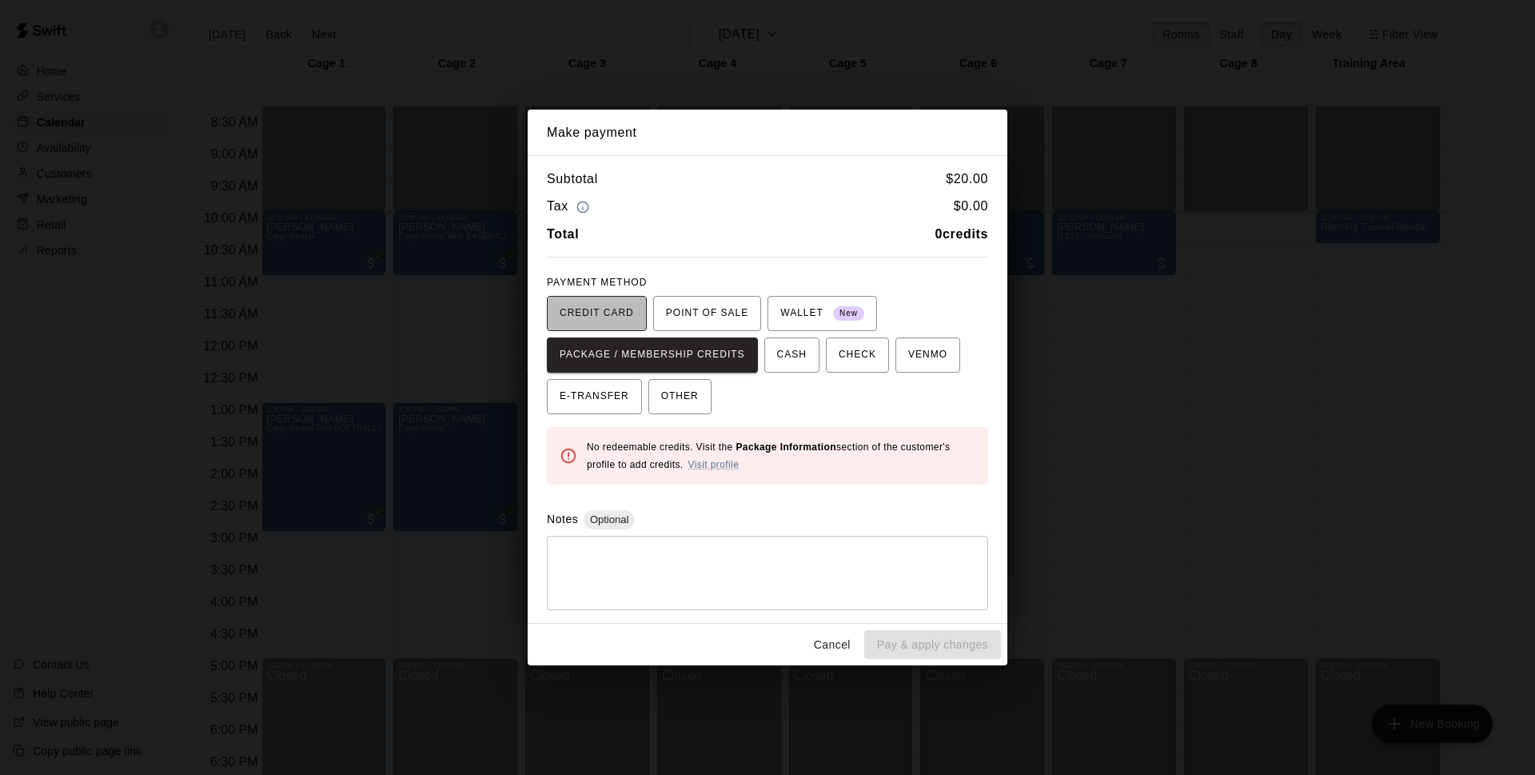
click at [608, 315] on span "CREDIT CARD" at bounding box center [597, 314] width 74 height 26
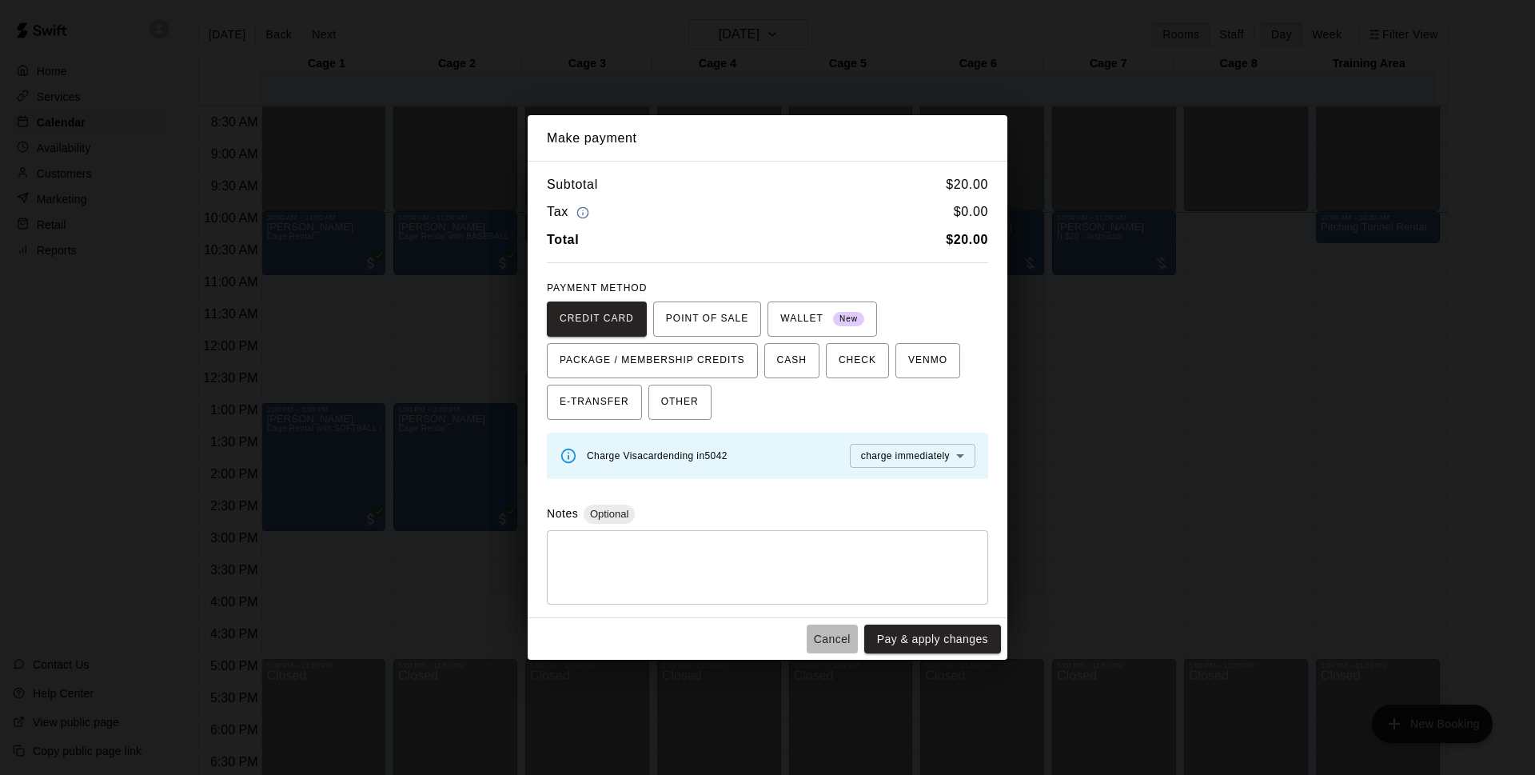
click at [841, 646] on button "Cancel" at bounding box center [831, 639] width 51 height 30
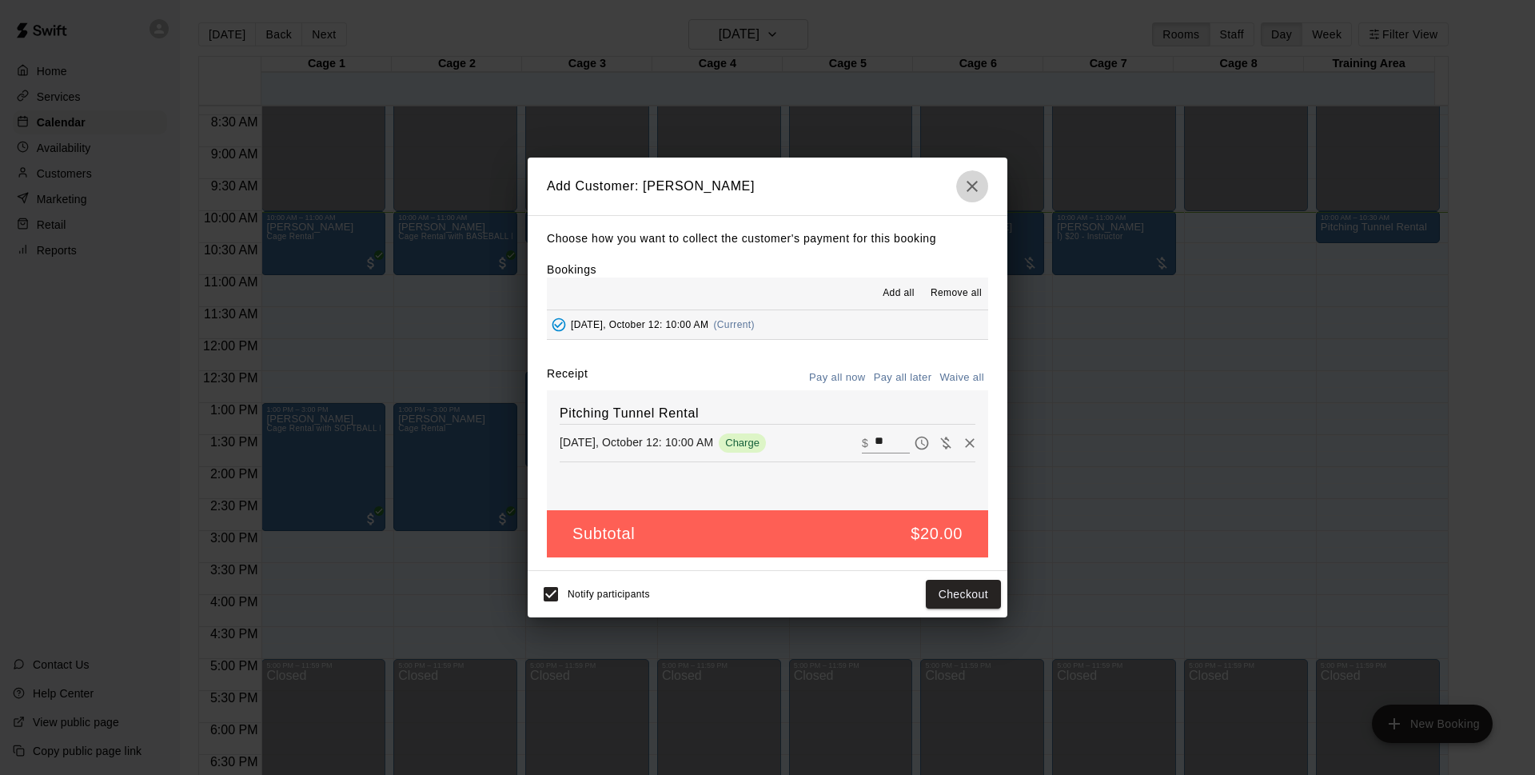
click at [984, 190] on button "button" at bounding box center [972, 186] width 32 height 32
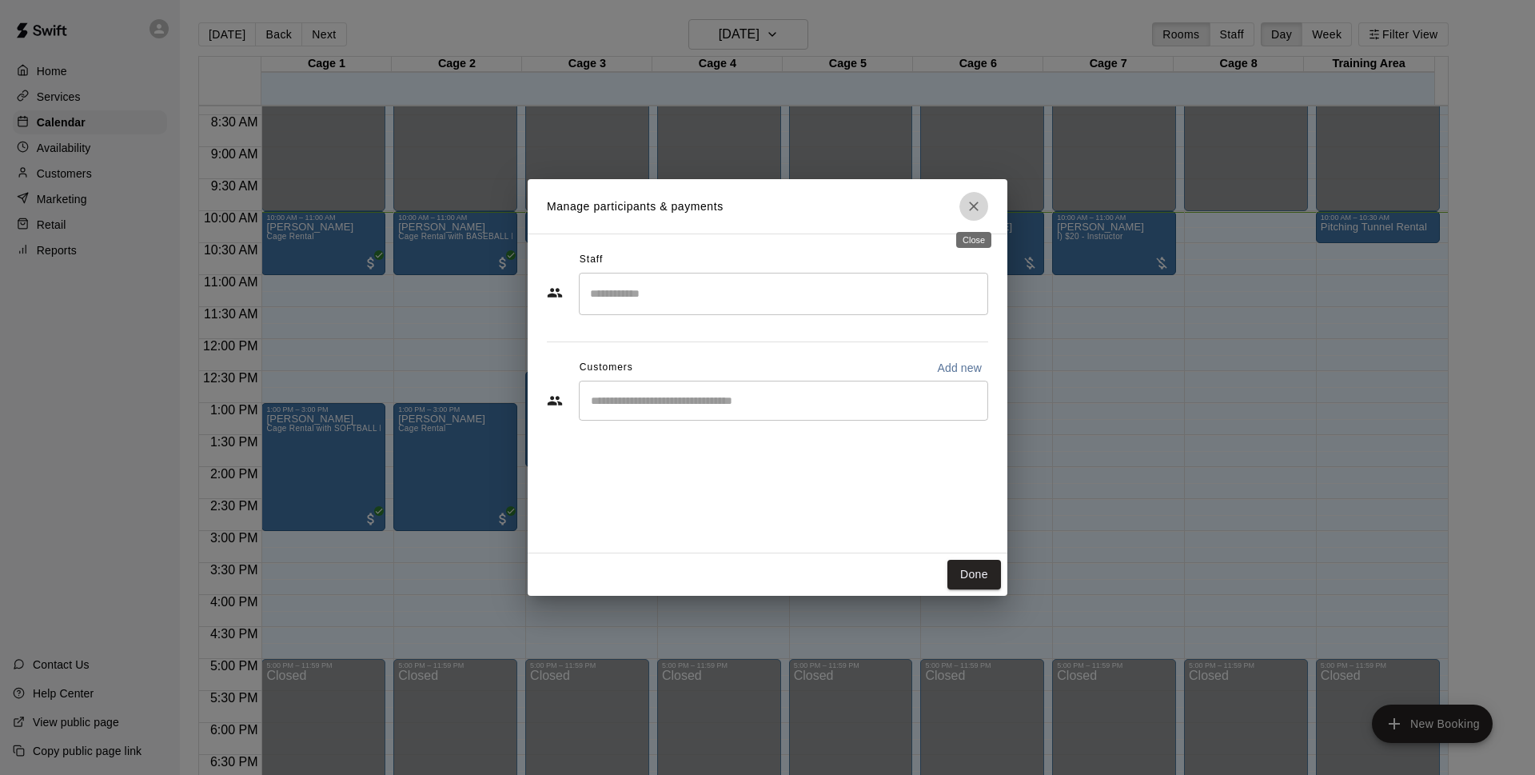
drag, startPoint x: 970, startPoint y: 205, endPoint x: 875, endPoint y: 229, distance: 98.3
click at [970, 204] on icon "Close" at bounding box center [974, 206] width 16 height 16
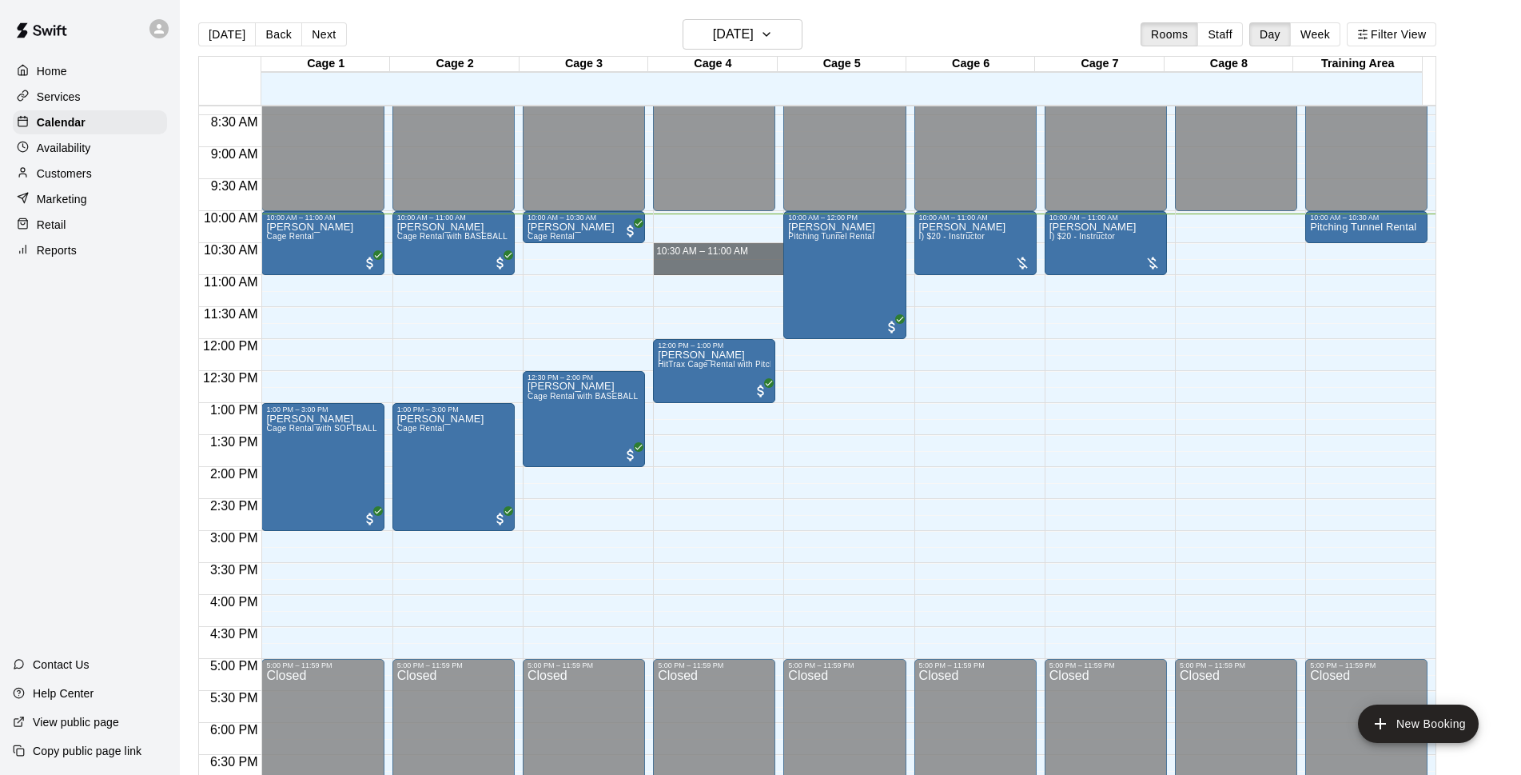
drag, startPoint x: 698, startPoint y: 245, endPoint x: 691, endPoint y: 271, distance: 26.4
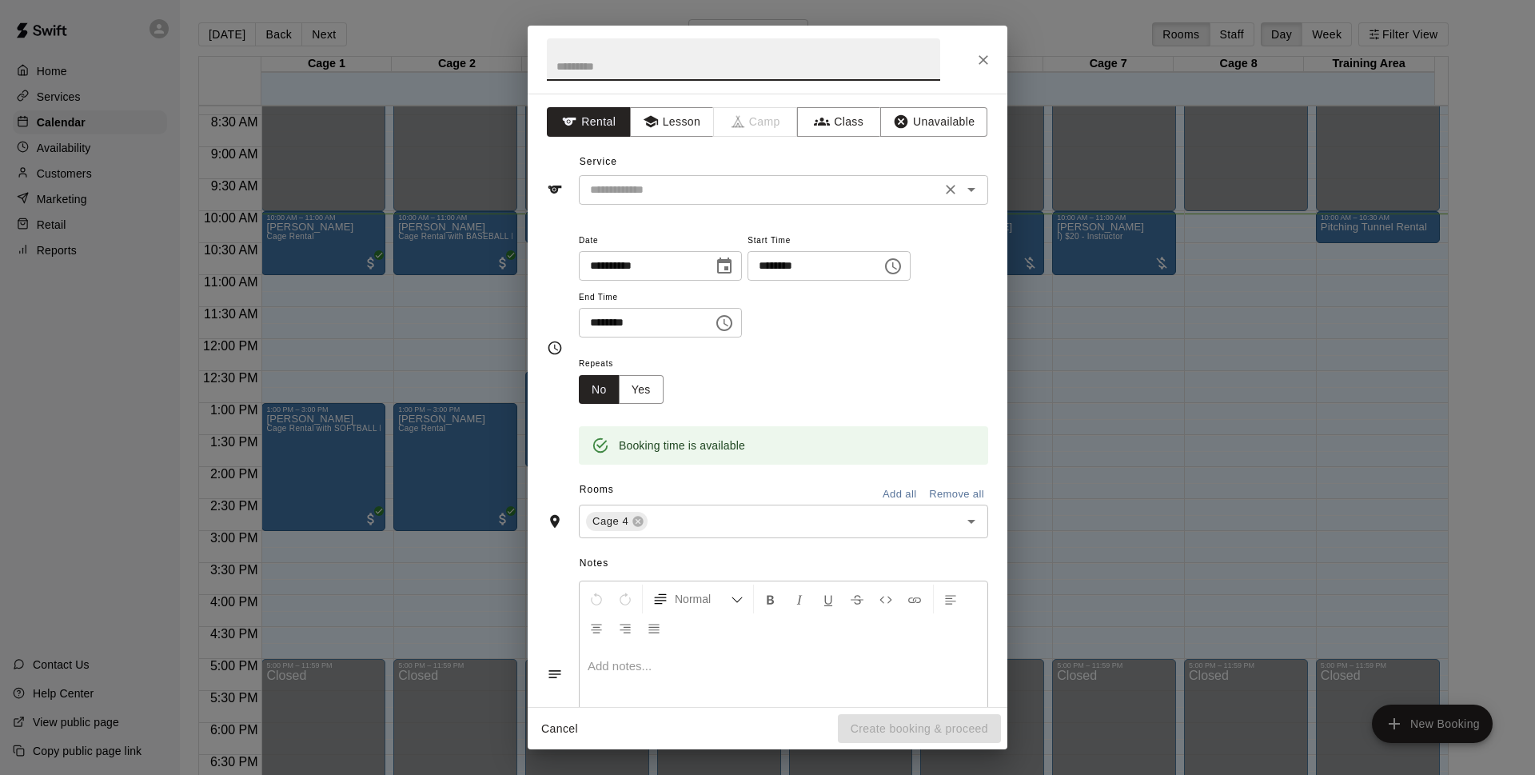
click at [639, 196] on input "text" at bounding box center [759, 190] width 352 height 20
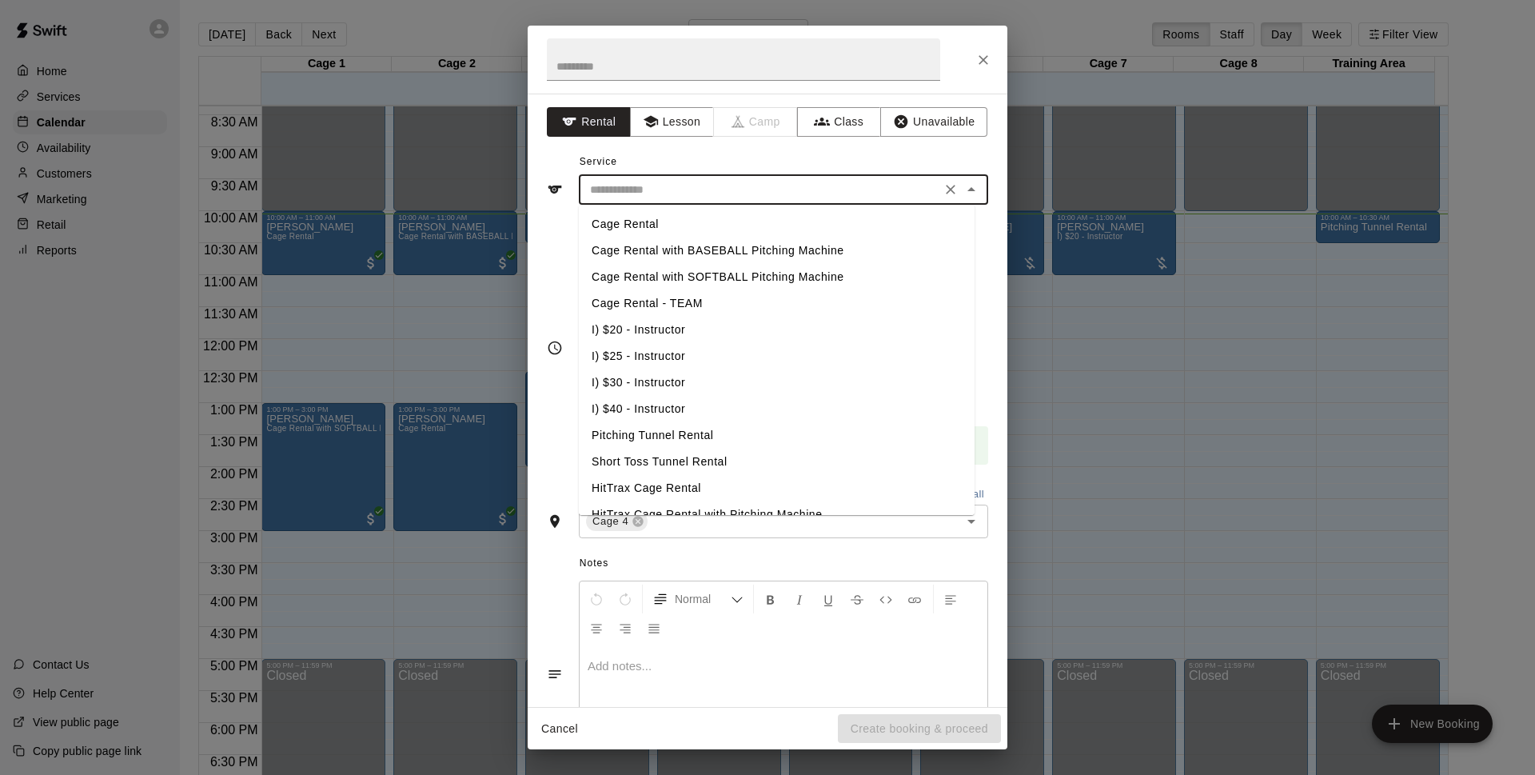
click at [982, 64] on icon "Close" at bounding box center [983, 60] width 16 height 16
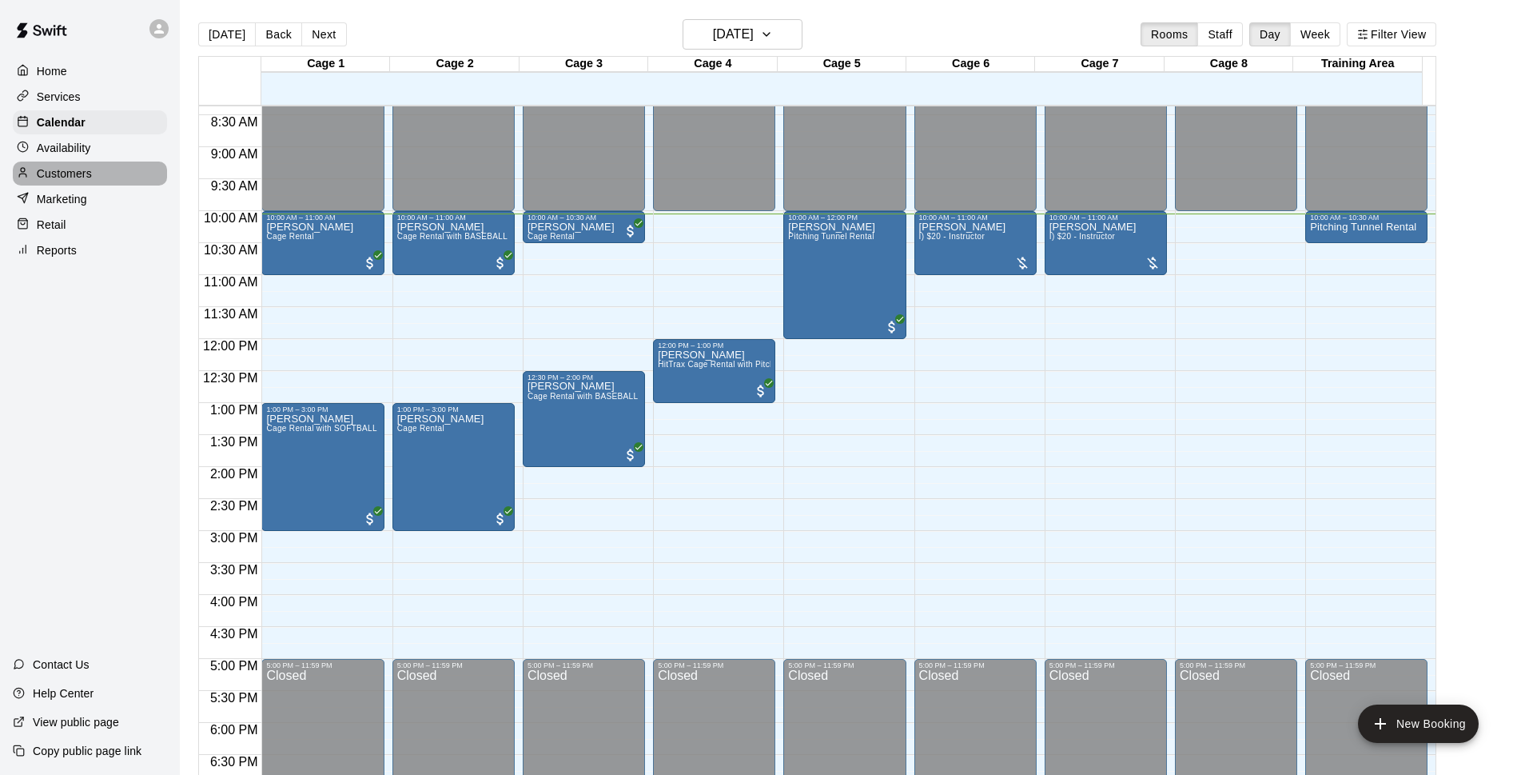
click at [90, 181] on p "Customers" at bounding box center [64, 173] width 55 height 16
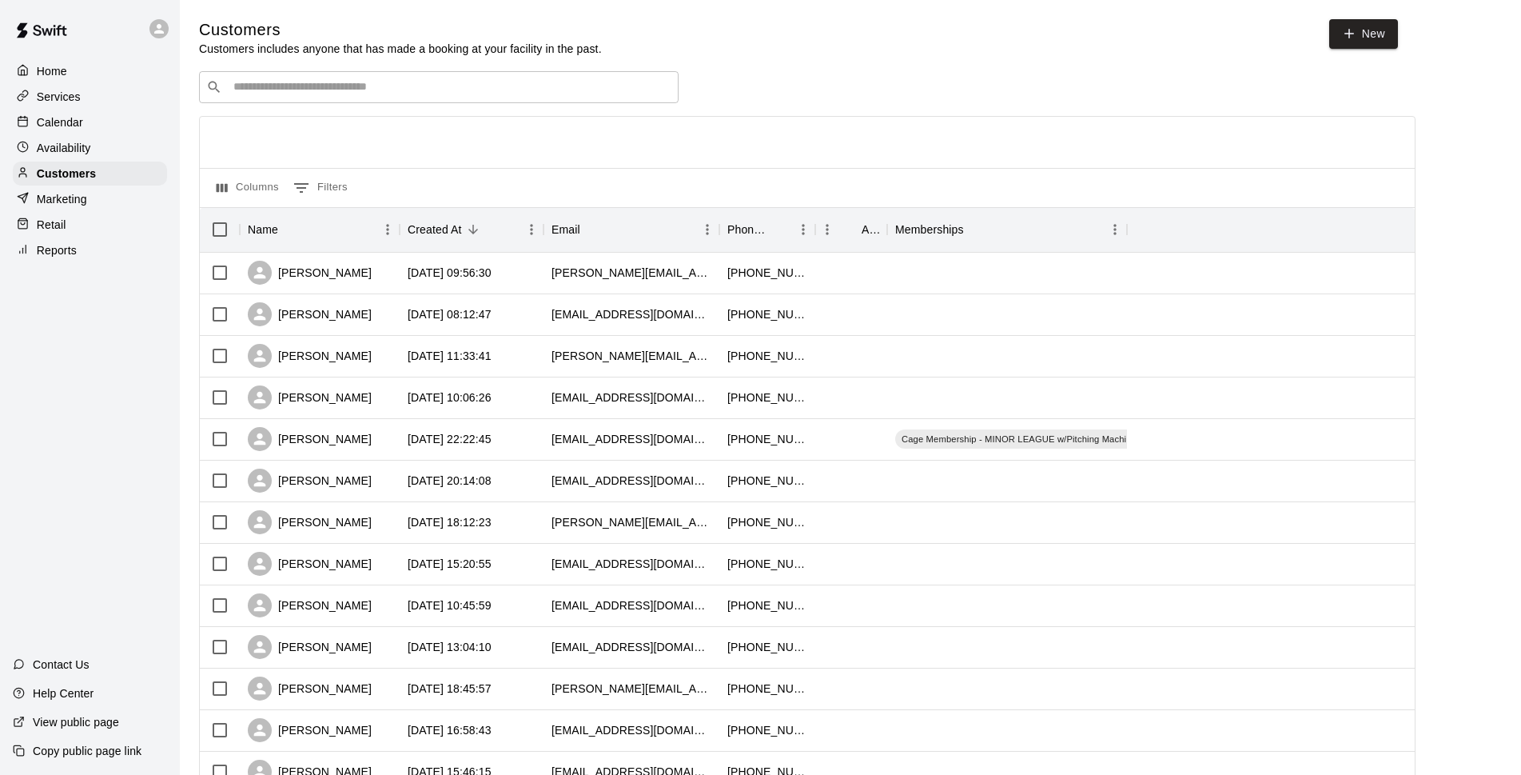
click at [531, 102] on div "​ ​" at bounding box center [439, 87] width 480 height 32
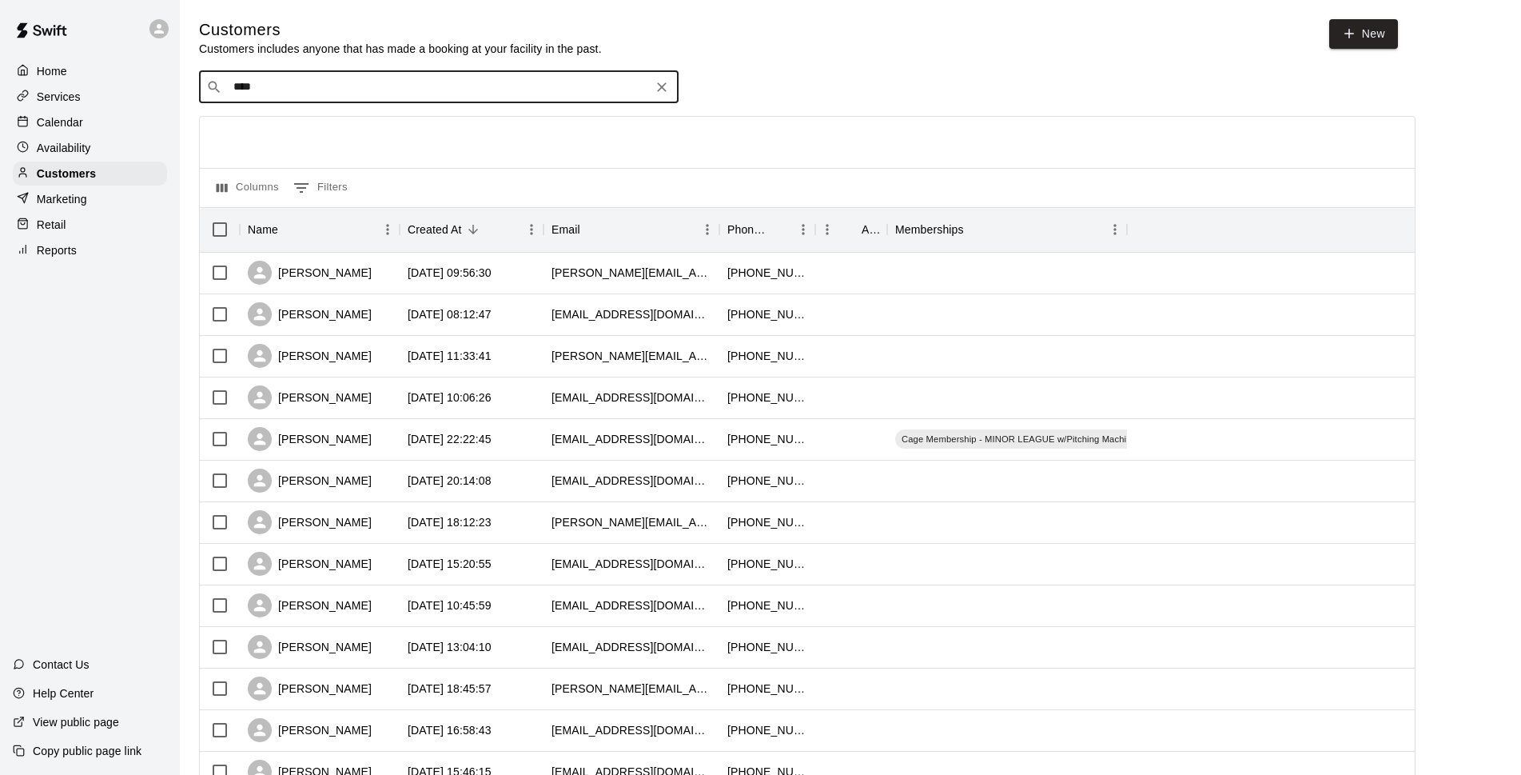
type input "*****"
click at [468, 122] on p "Cage Membership - MAJOR LEAGUE" at bounding box center [432, 122] width 159 height 14
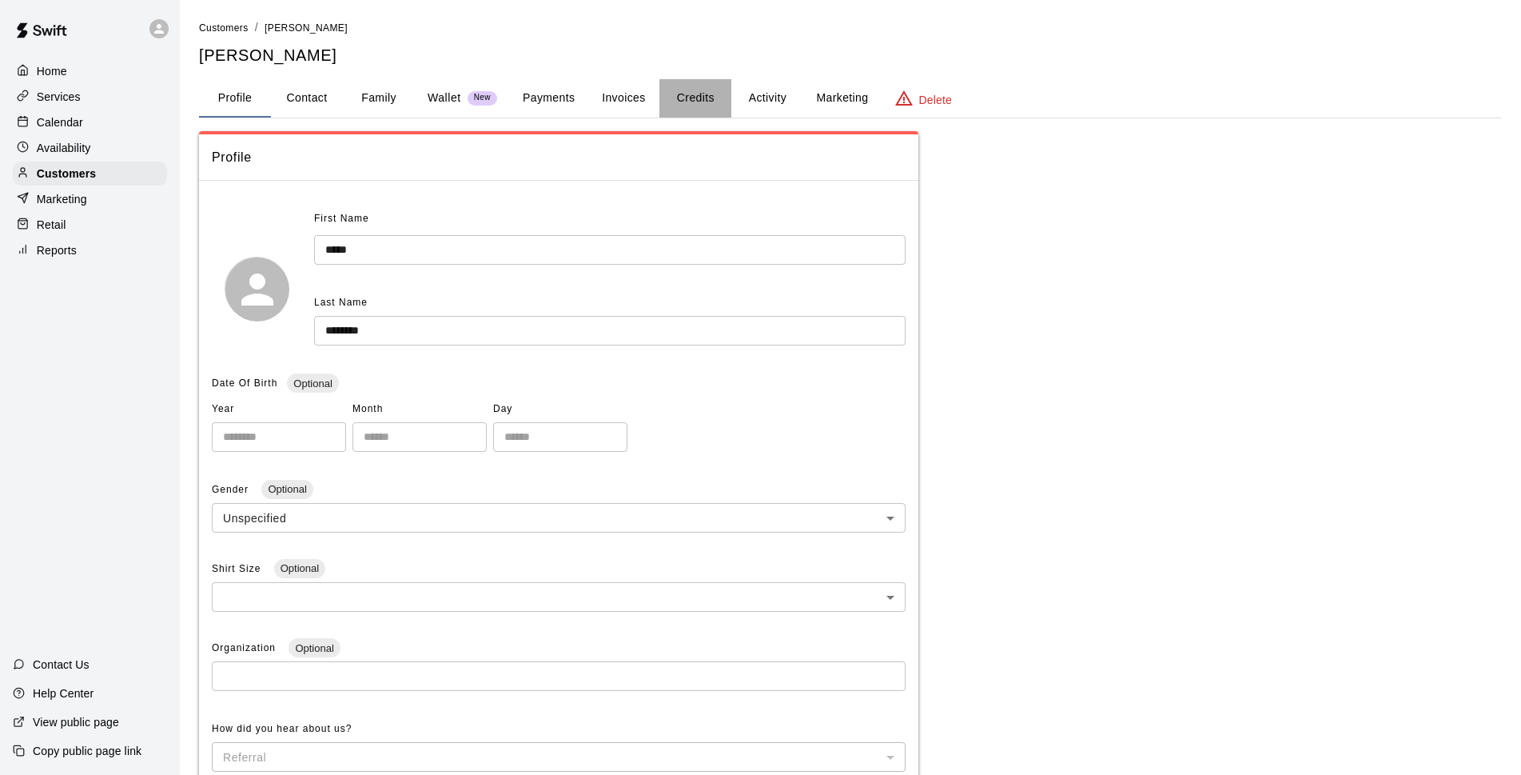
click at [691, 90] on button "Credits" at bounding box center [695, 98] width 72 height 38
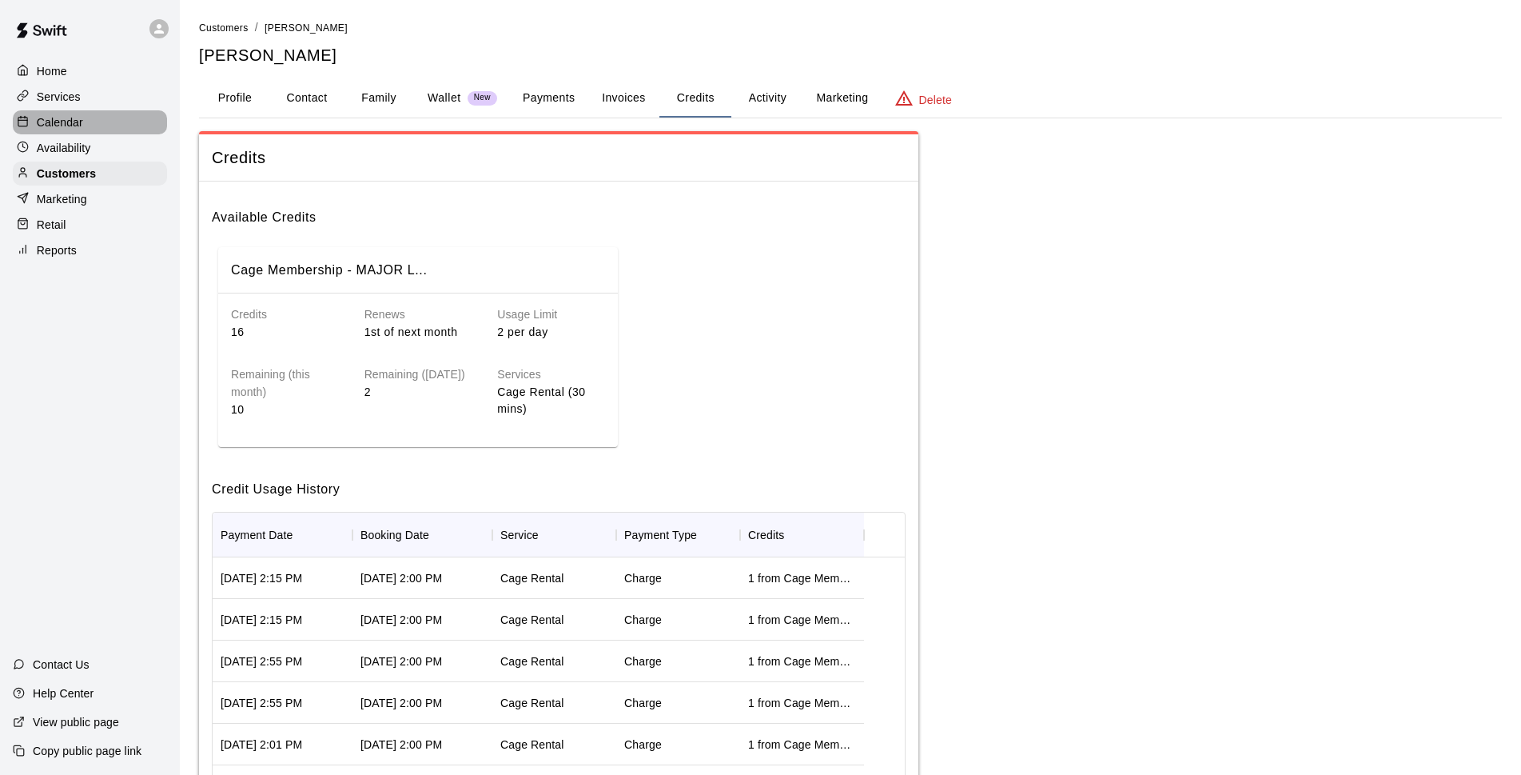
click at [97, 127] on div "Calendar" at bounding box center [90, 122] width 154 height 24
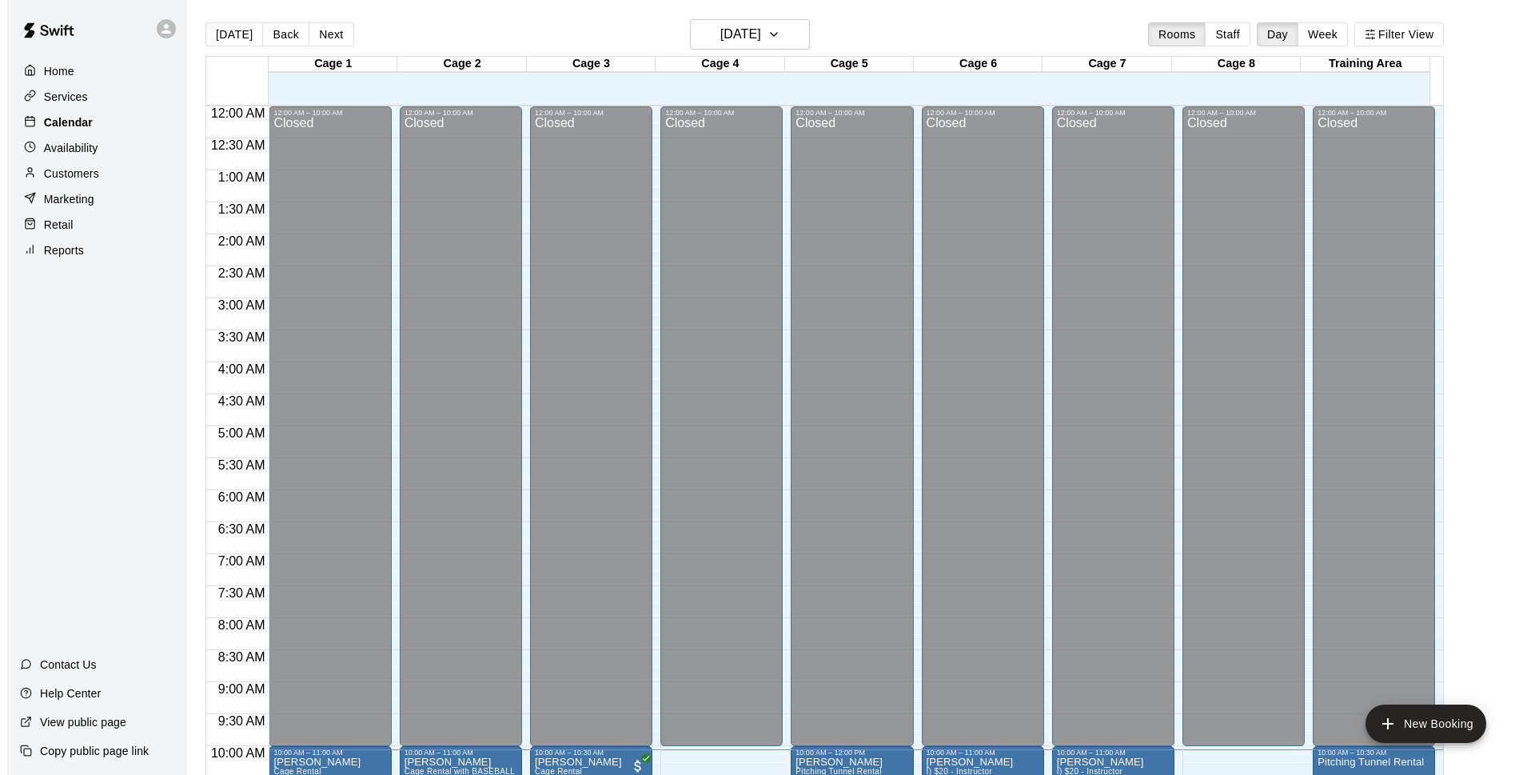
scroll to position [643, 0]
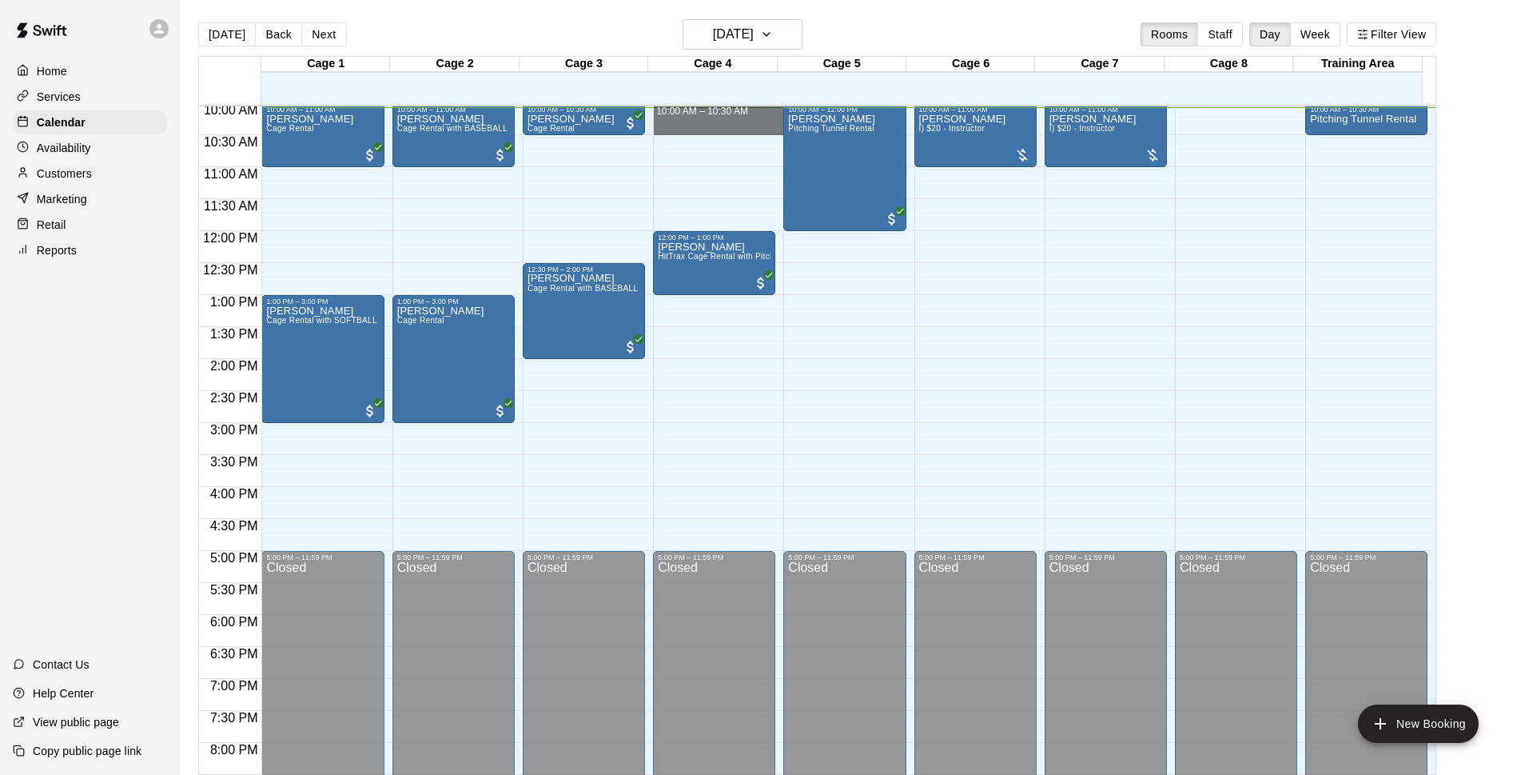
drag, startPoint x: 663, startPoint y: 113, endPoint x: 664, endPoint y: 129, distance: 16.0
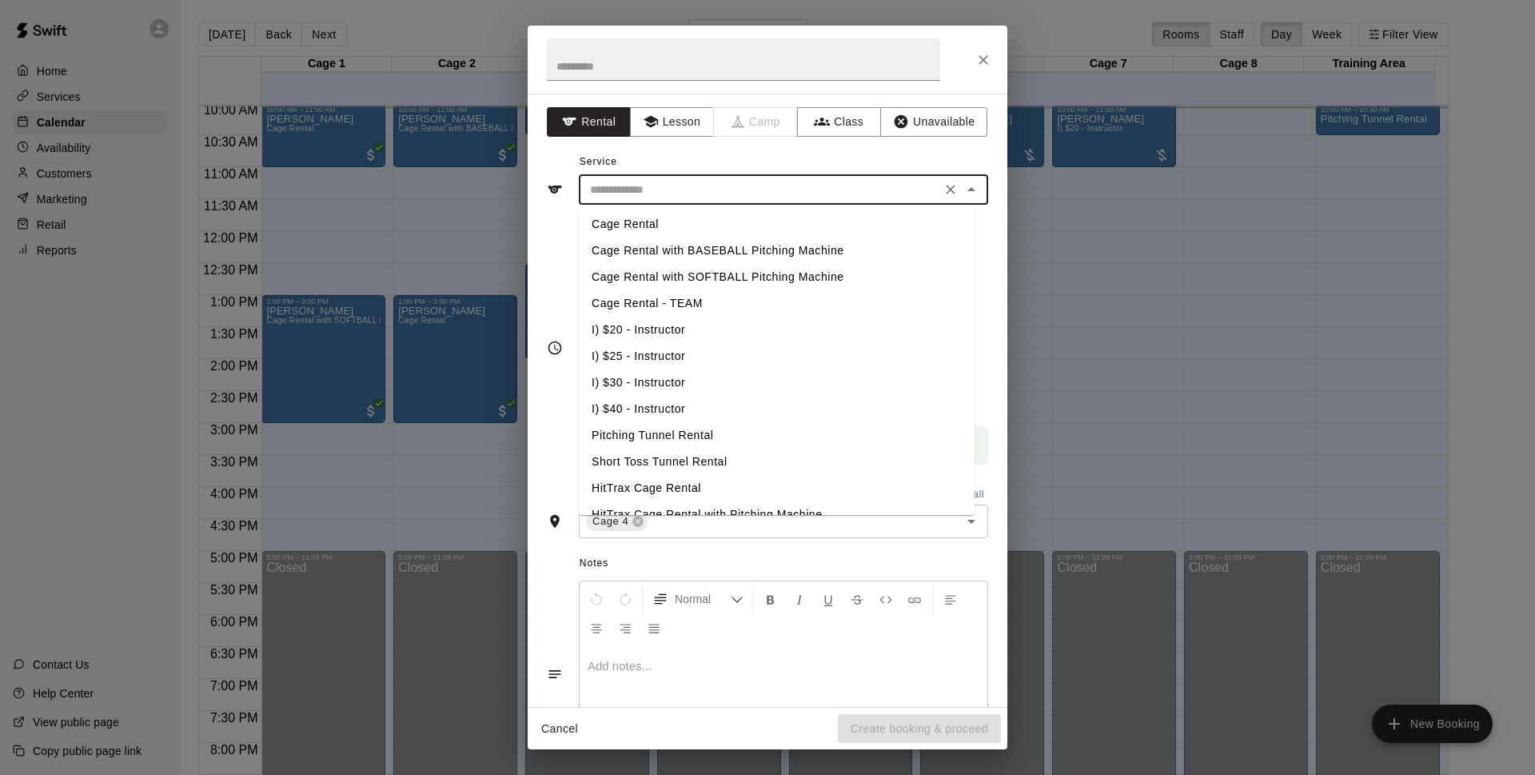
click at [739, 194] on input "text" at bounding box center [759, 190] width 352 height 20
drag, startPoint x: 700, startPoint y: 218, endPoint x: 737, endPoint y: 238, distance: 41.8
click at [700, 217] on li "Cage Rental" at bounding box center [777, 224] width 396 height 26
type input "**********"
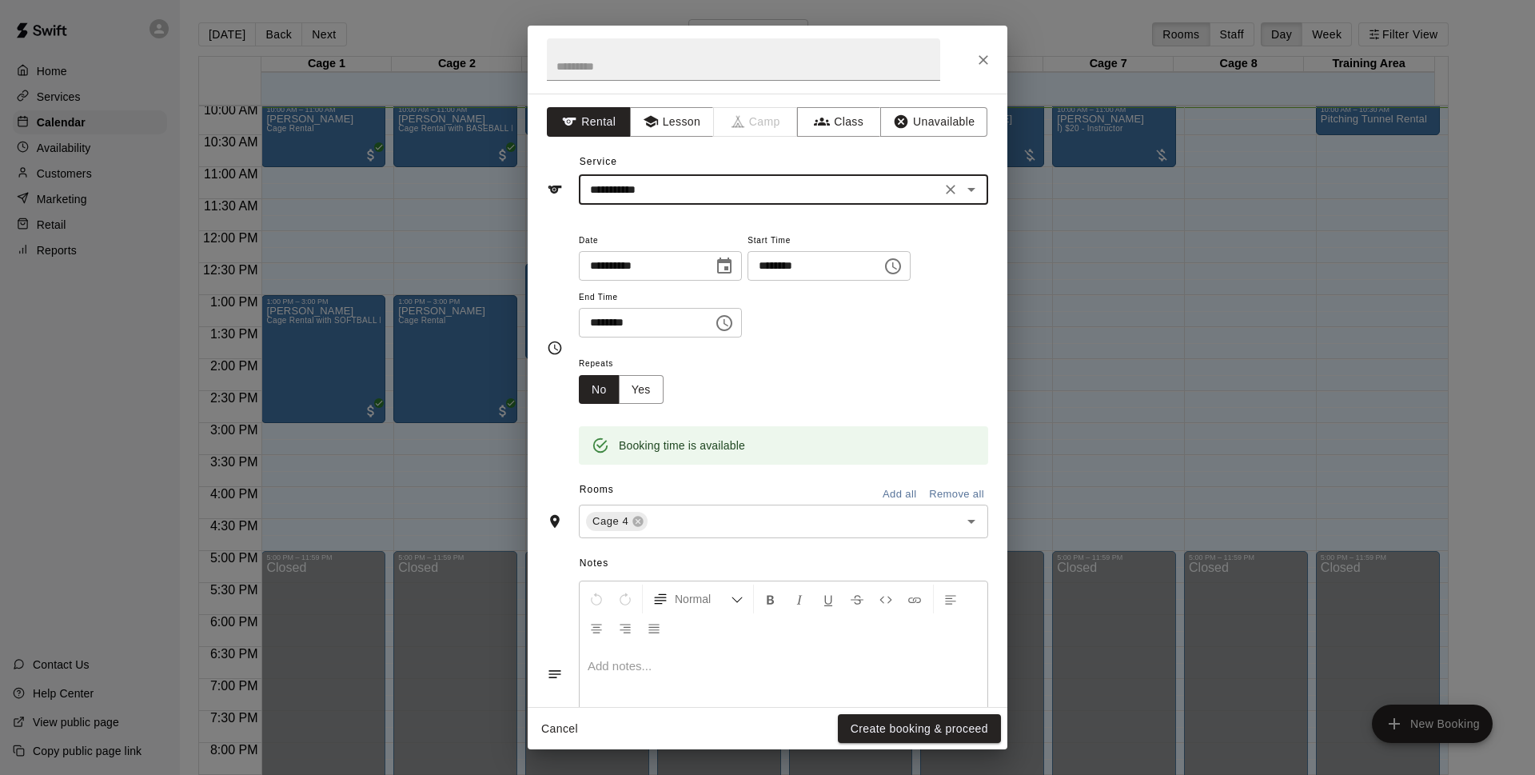
click at [955, 729] on button "Create booking & proceed" at bounding box center [919, 729] width 163 height 30
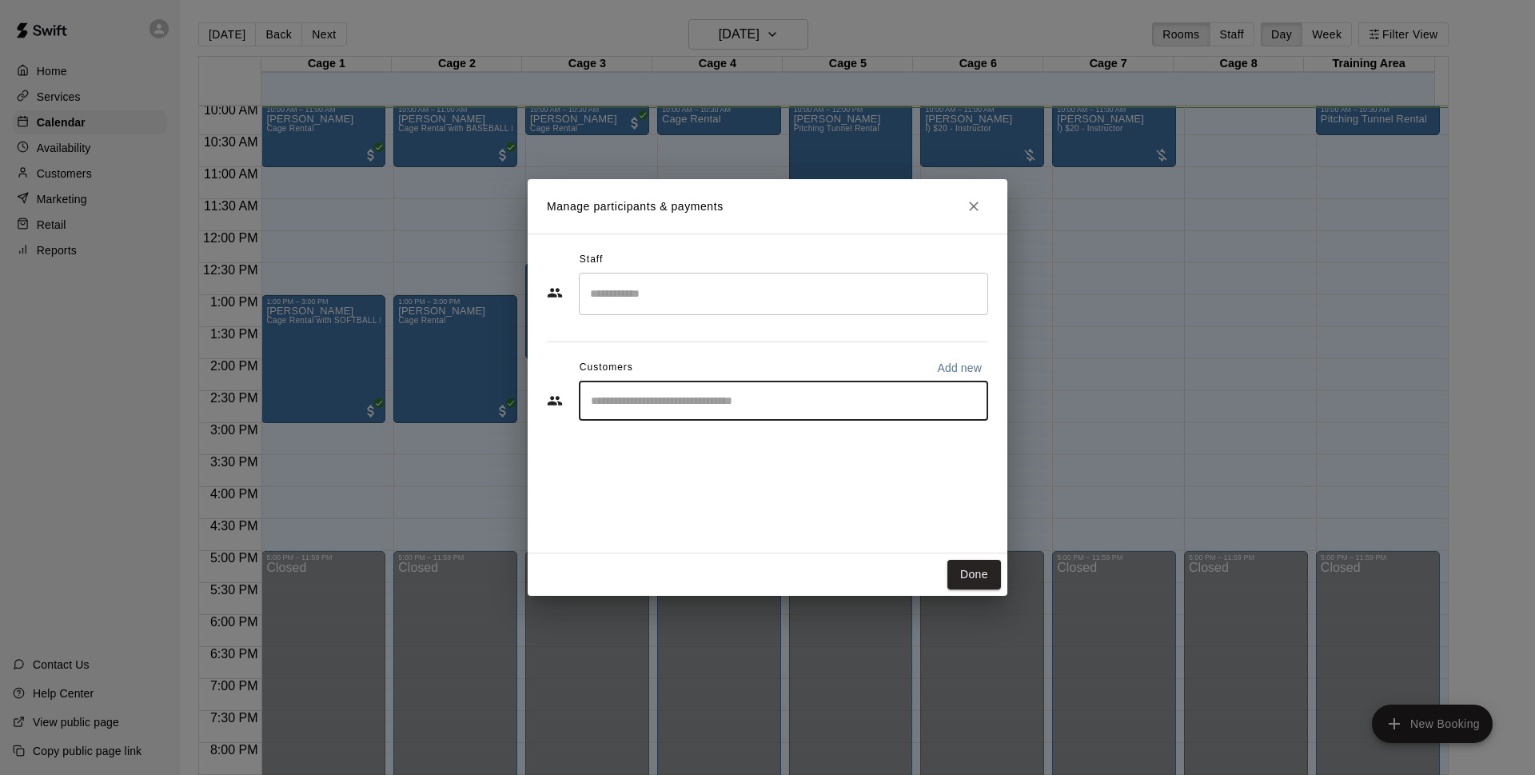
click at [691, 408] on input "Start typing to search customers..." at bounding box center [783, 400] width 395 height 16
type input "*******"
click at [687, 436] on div "Walk In" at bounding box center [709, 437] width 172 height 17
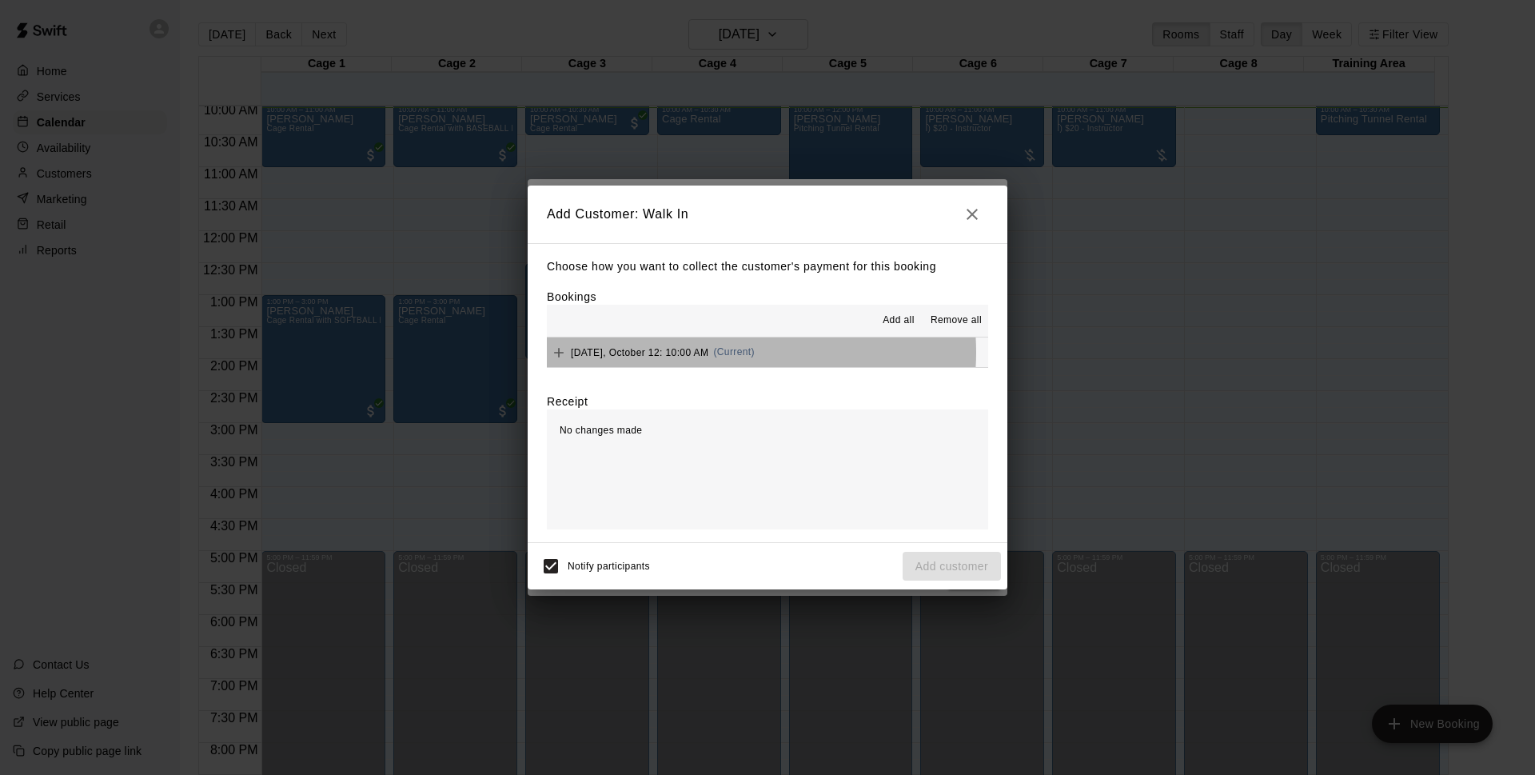
click at [727, 352] on span "(Current)" at bounding box center [734, 351] width 42 height 11
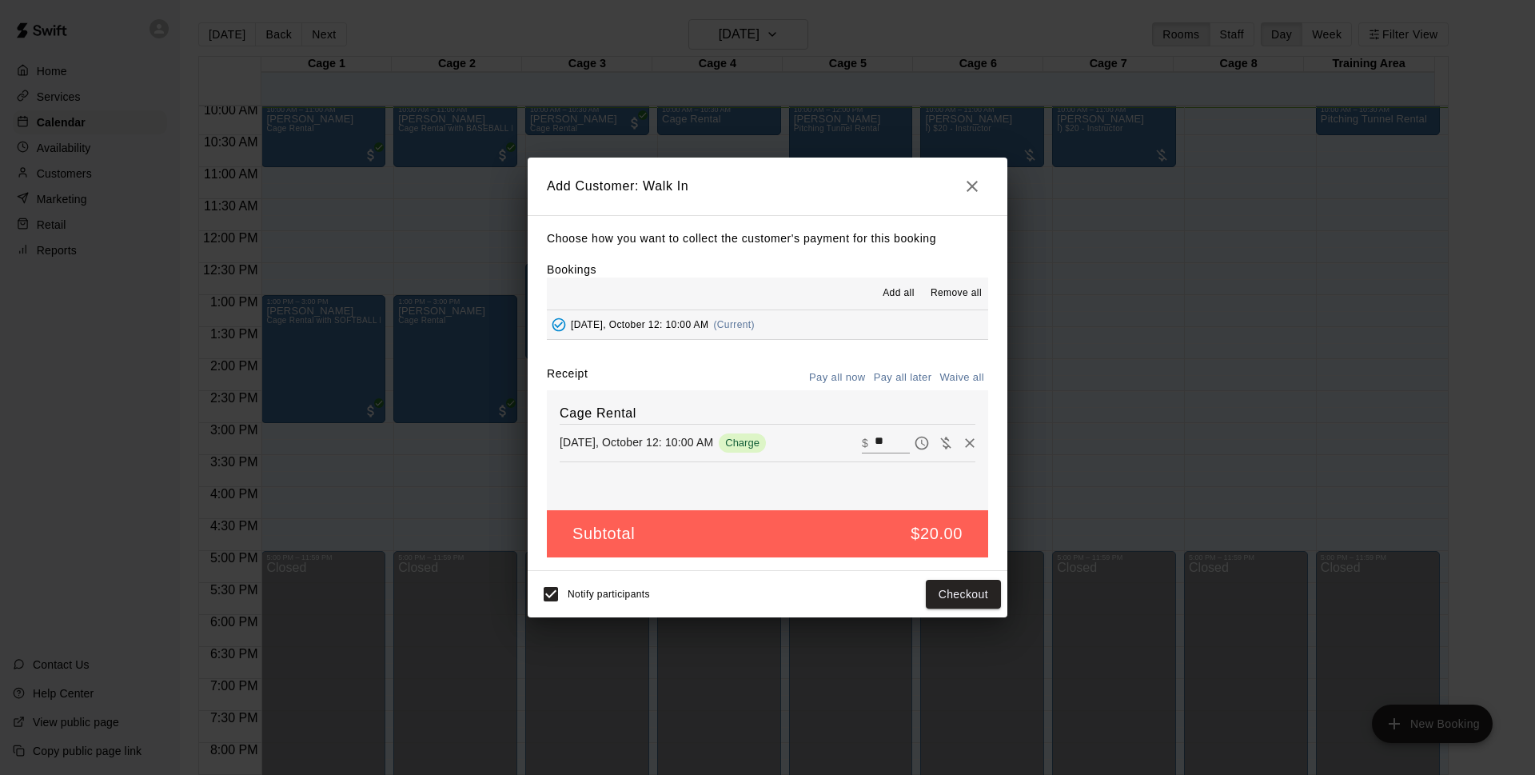
click at [958, 568] on div "Choose how you want to collect the customer's payment for this booking Bookings…" at bounding box center [768, 393] width 480 height 356
click at [962, 592] on button "Checkout" at bounding box center [963, 594] width 75 height 30
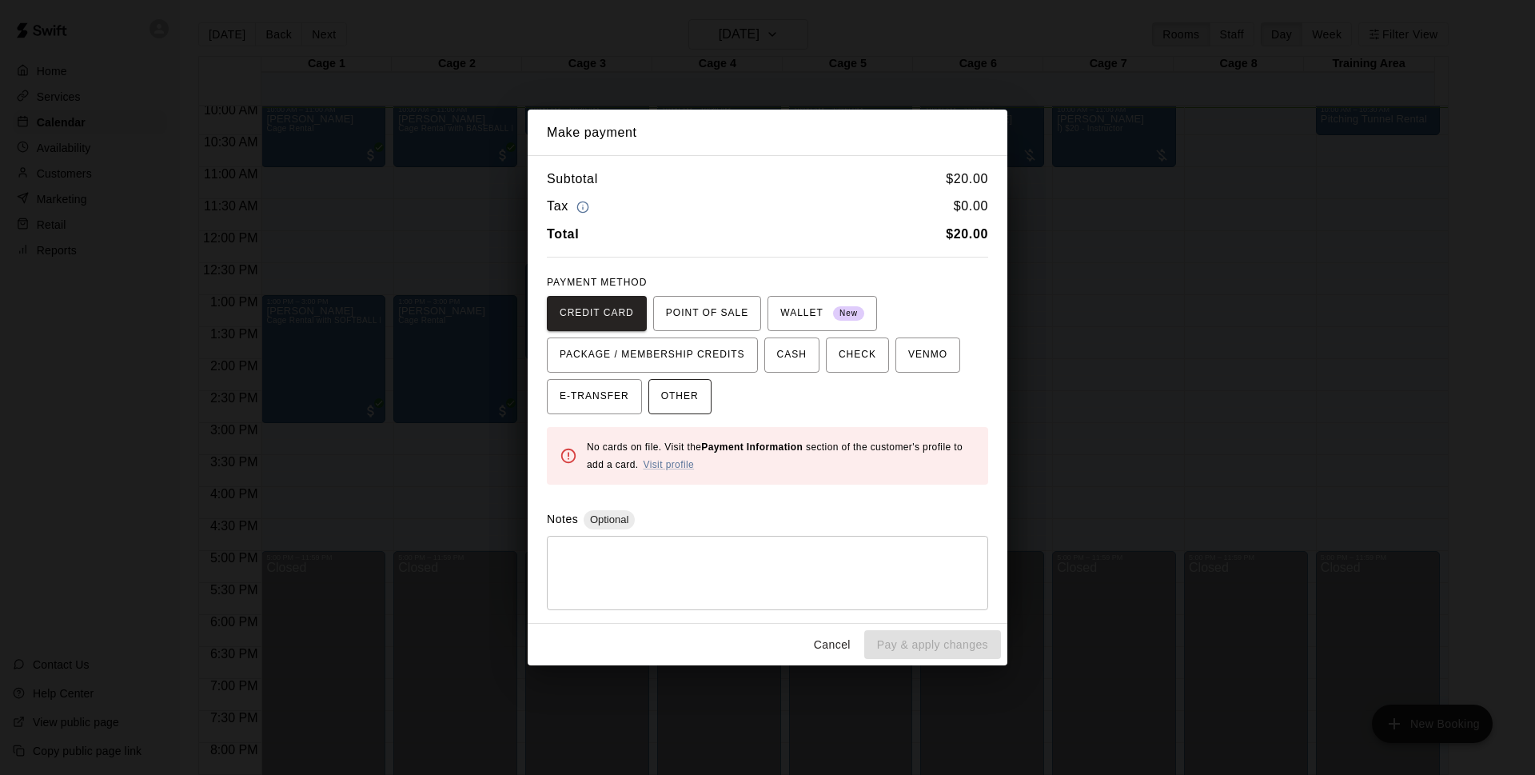
click at [698, 404] on span "OTHER" at bounding box center [680, 397] width 38 height 26
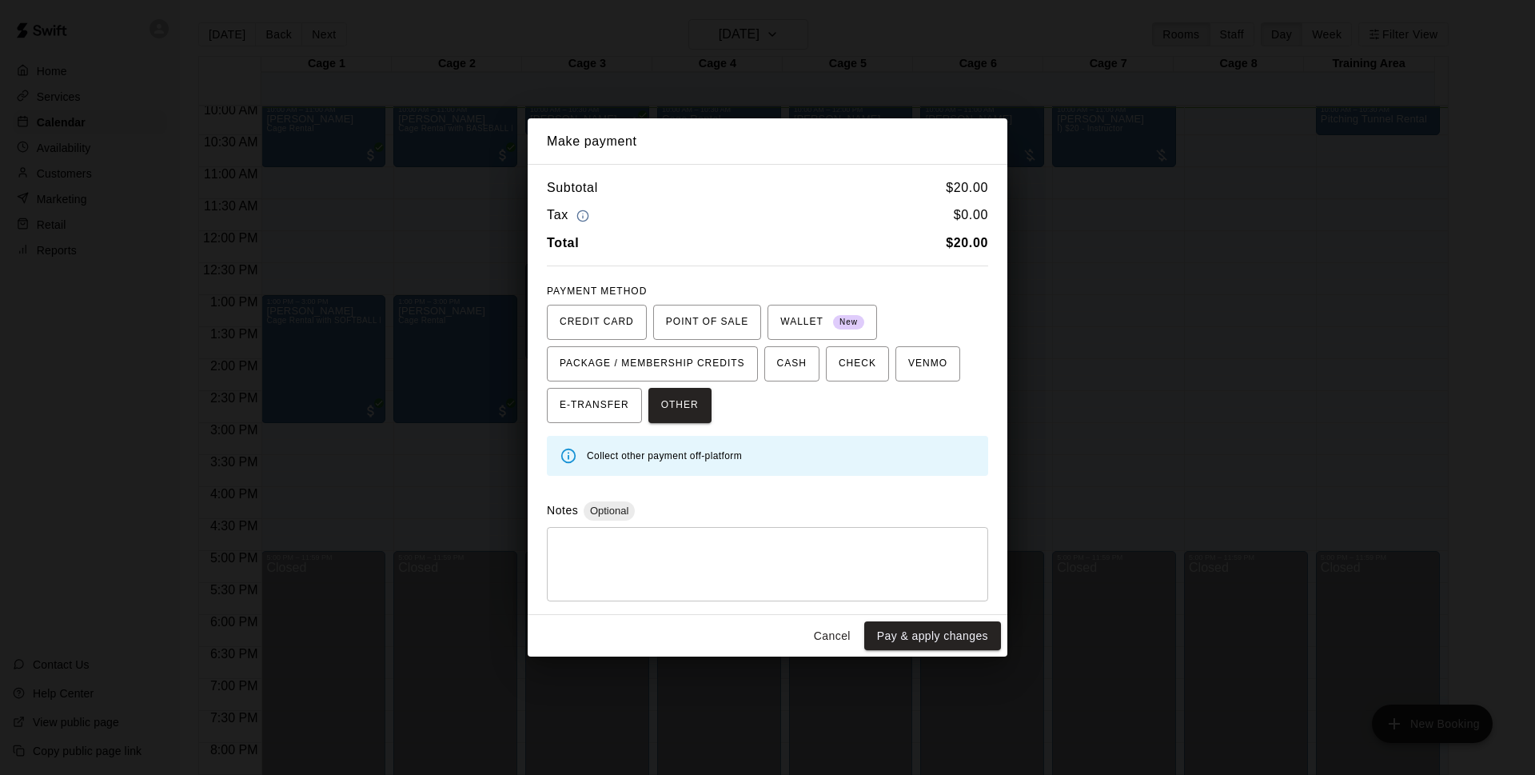
click at [928, 628] on button "Pay & apply changes" at bounding box center [932, 636] width 137 height 30
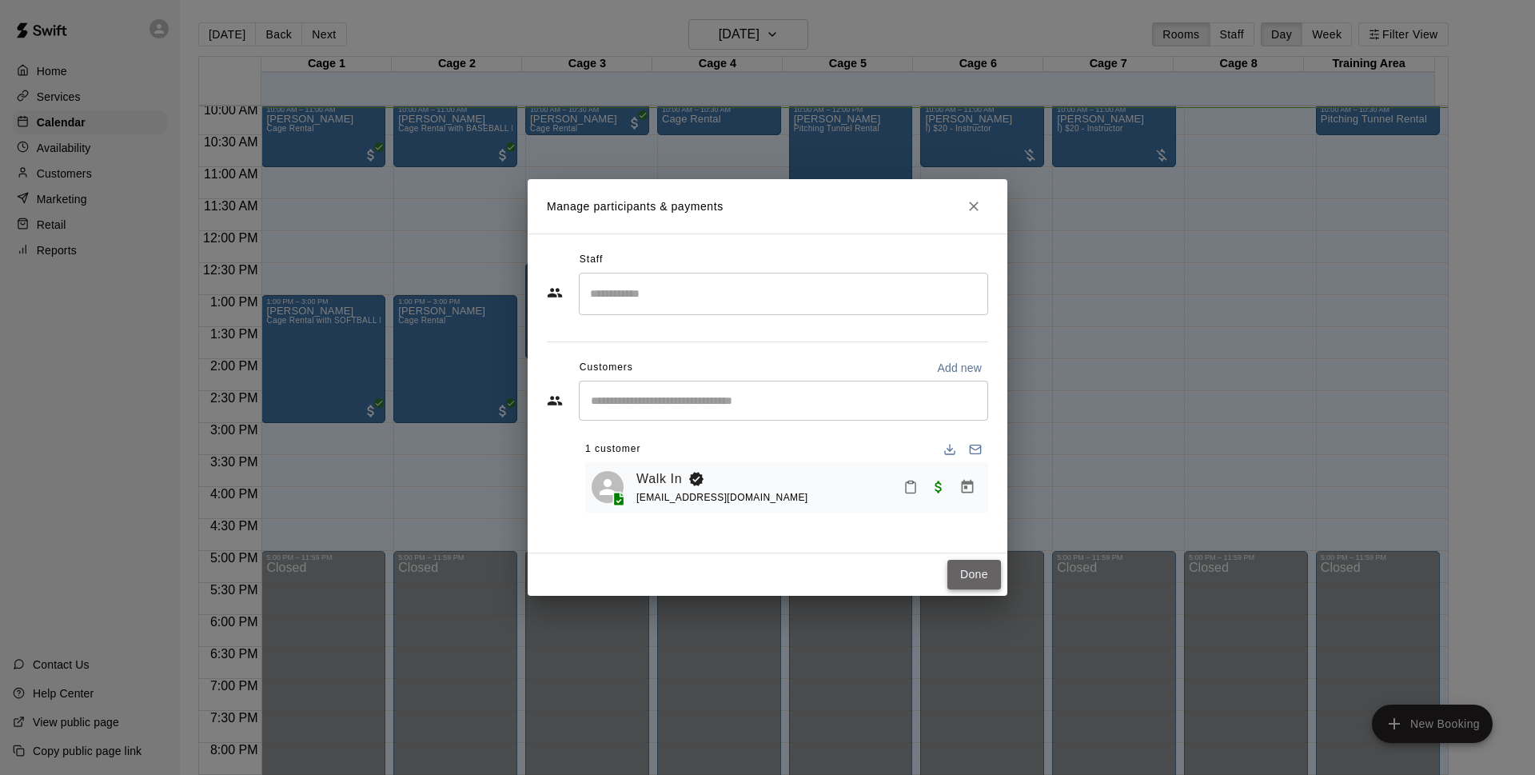
click at [989, 572] on button "Done" at bounding box center [974, 575] width 54 height 30
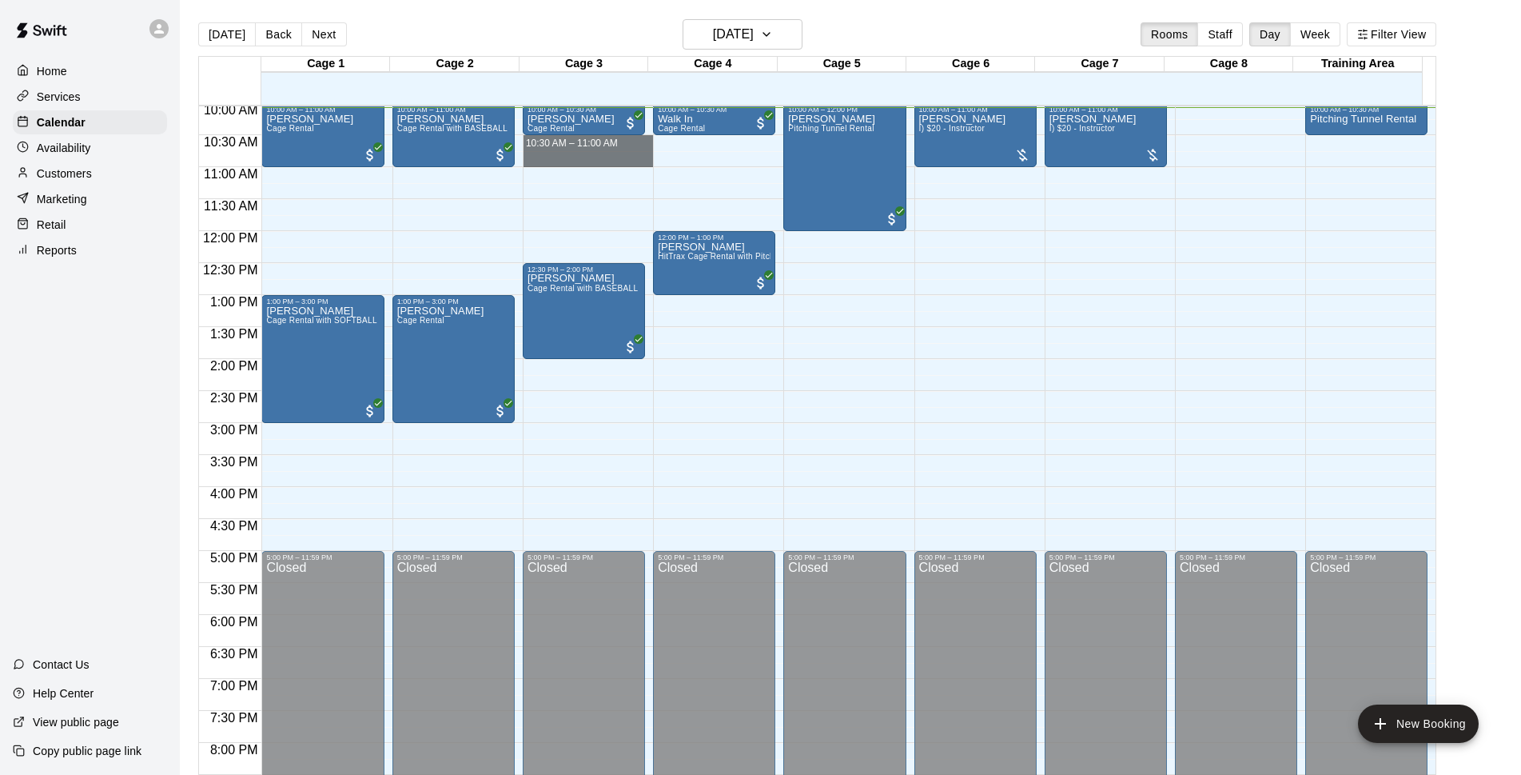
drag, startPoint x: 618, startPoint y: 140, endPoint x: 615, endPoint y: 153, distance: 14.0
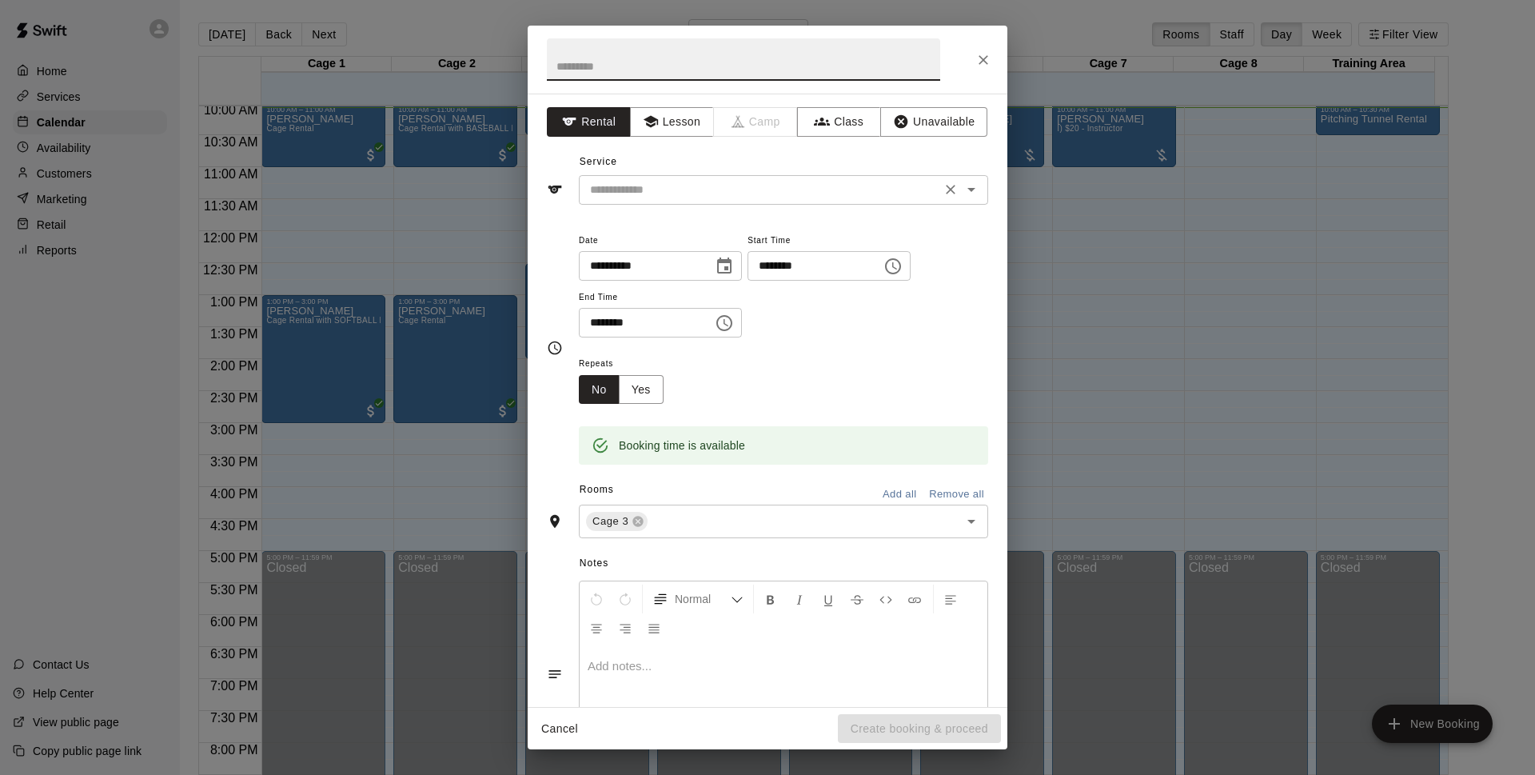
click at [639, 196] on input "text" at bounding box center [759, 190] width 352 height 20
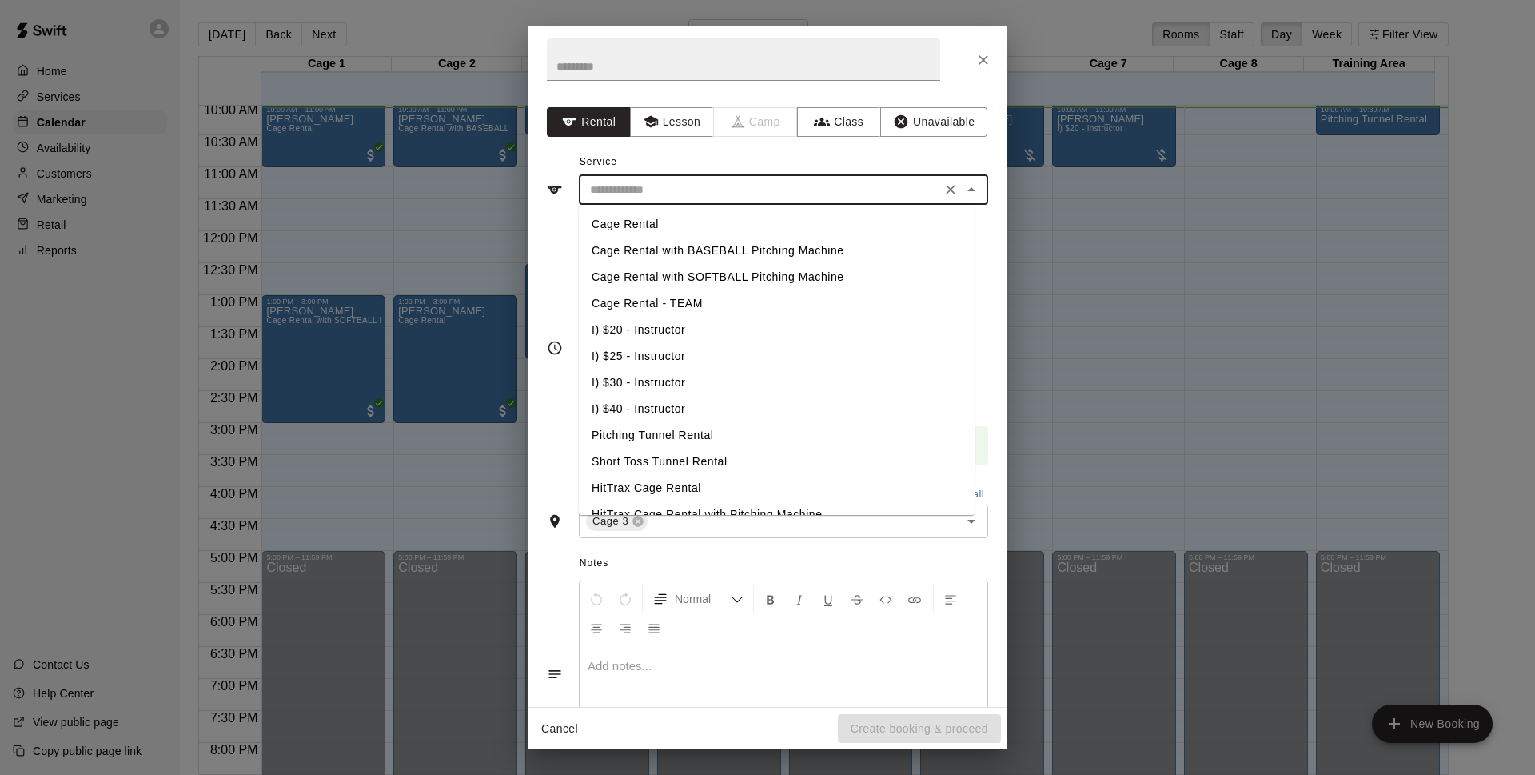
click at [669, 241] on li "Cage Rental with BASEBALL Pitching Machine" at bounding box center [777, 250] width 396 height 26
type input "**********"
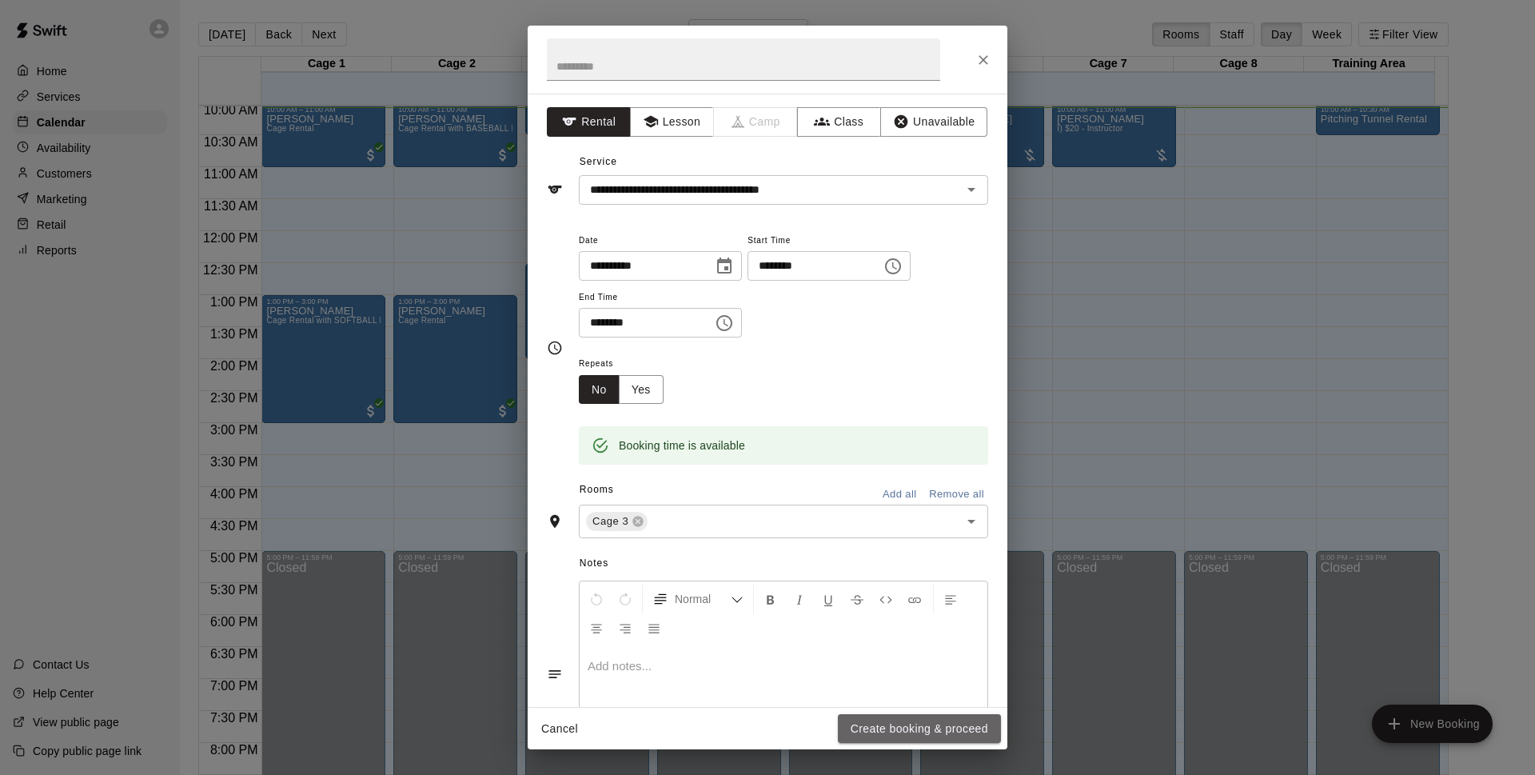
click at [951, 731] on button "Create booking & proceed" at bounding box center [919, 729] width 163 height 30
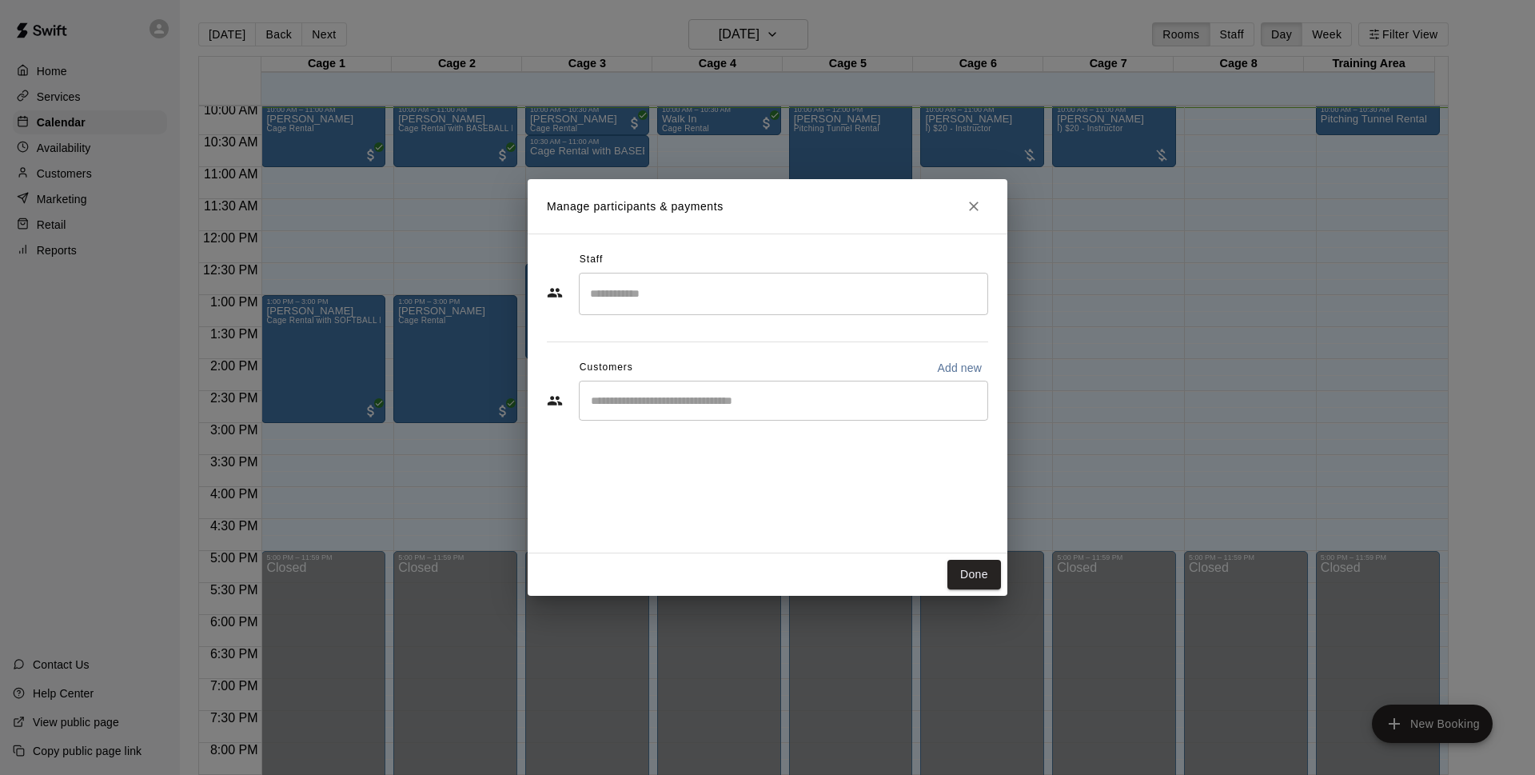
click at [685, 389] on div "​" at bounding box center [783, 400] width 409 height 40
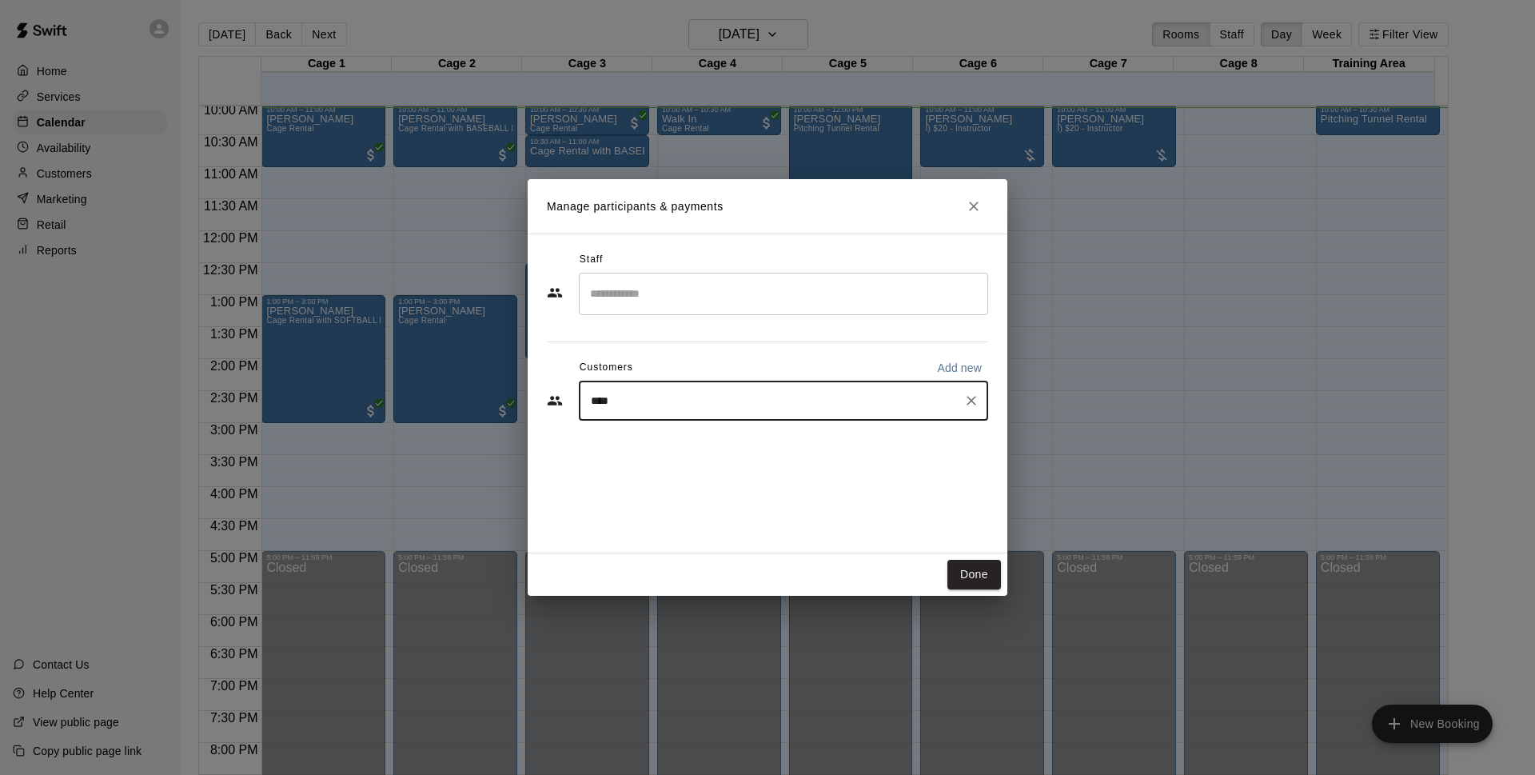
type input "*****"
click at [679, 451] on span "[EMAIL_ADDRESS][DOMAIN_NAME]" at bounding box center [709, 454] width 172 height 11
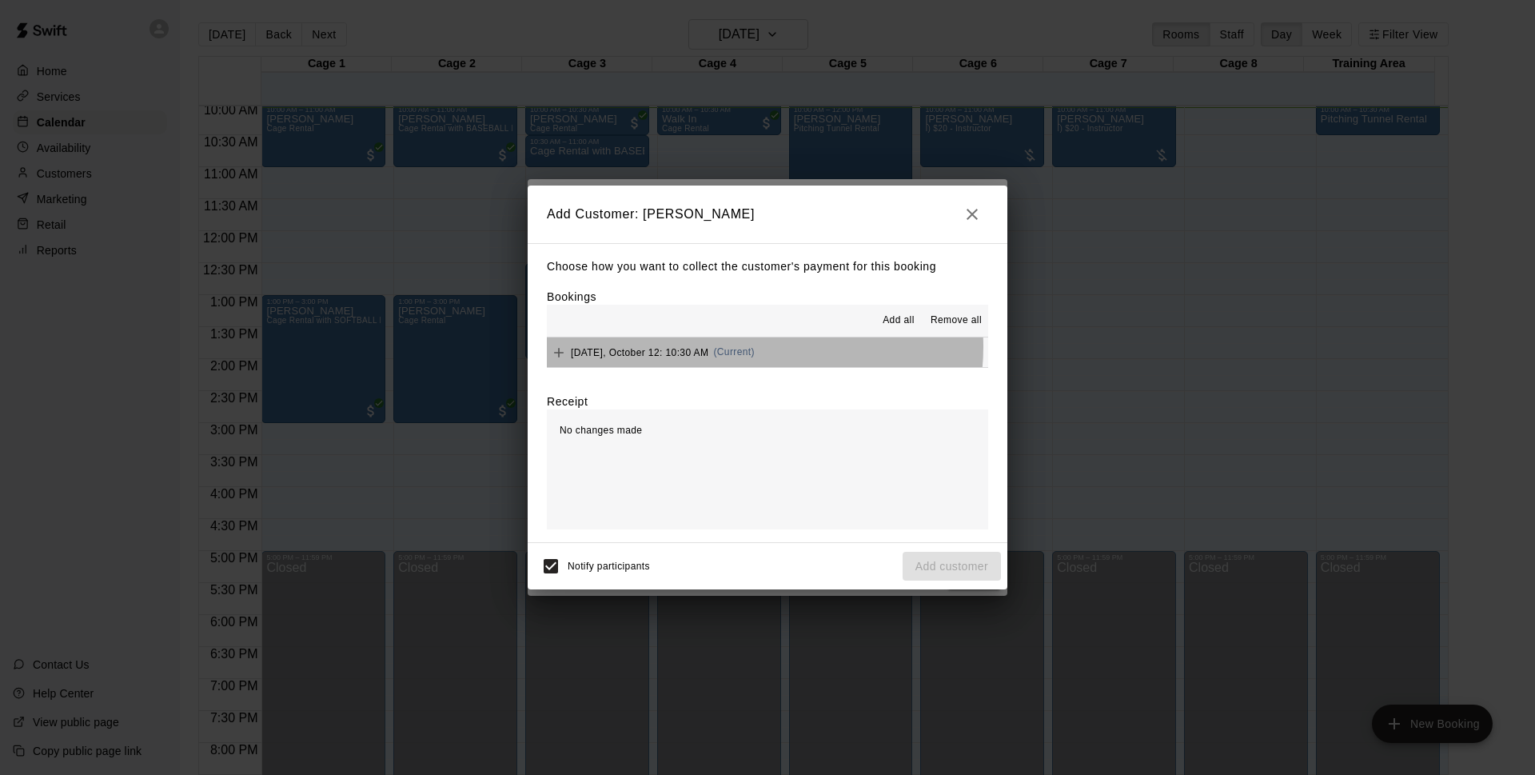
click at [764, 347] on button "[DATE], October 12: 10:30 AM (Current)" at bounding box center [767, 352] width 441 height 30
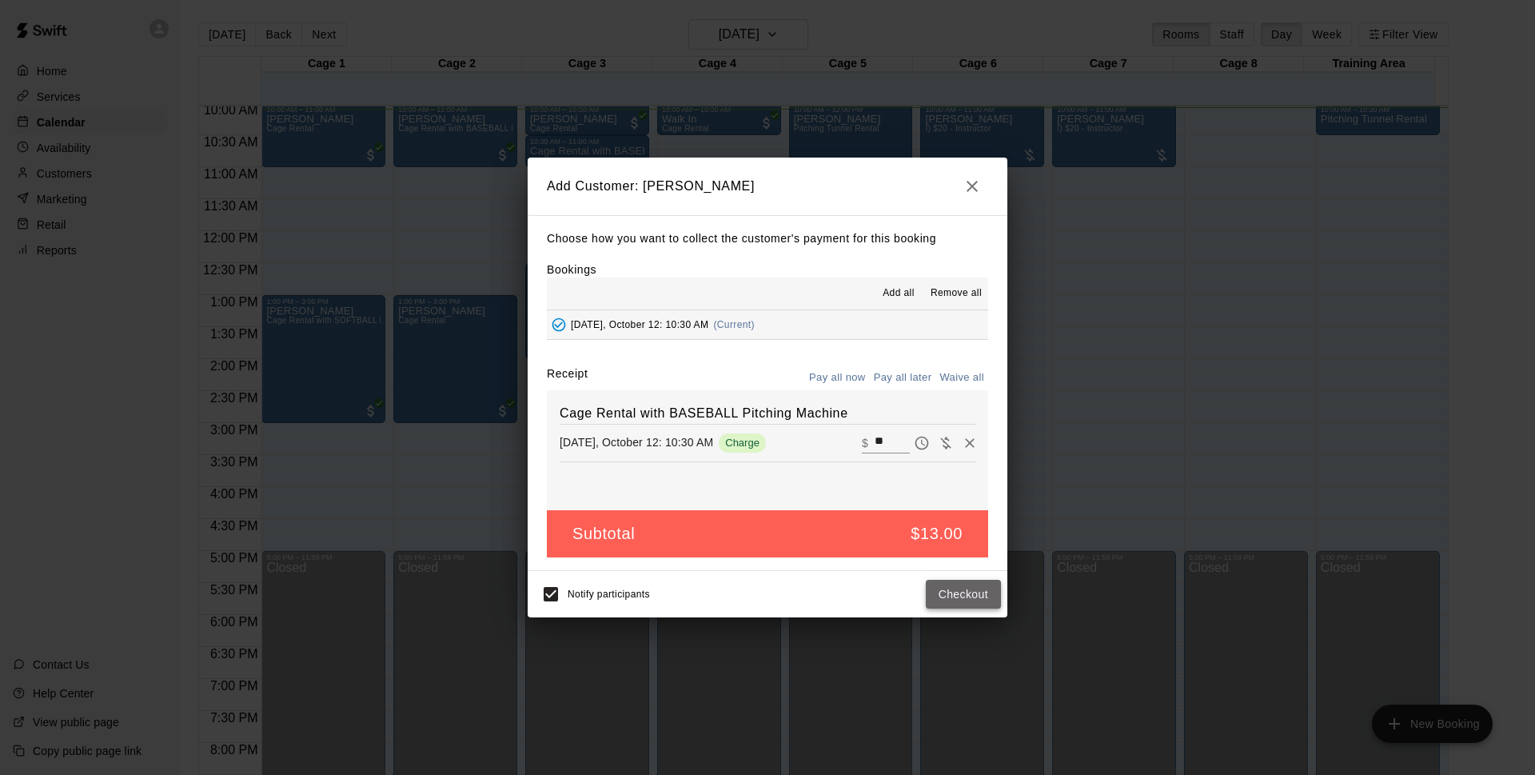
click at [971, 596] on button "Checkout" at bounding box center [963, 594] width 75 height 30
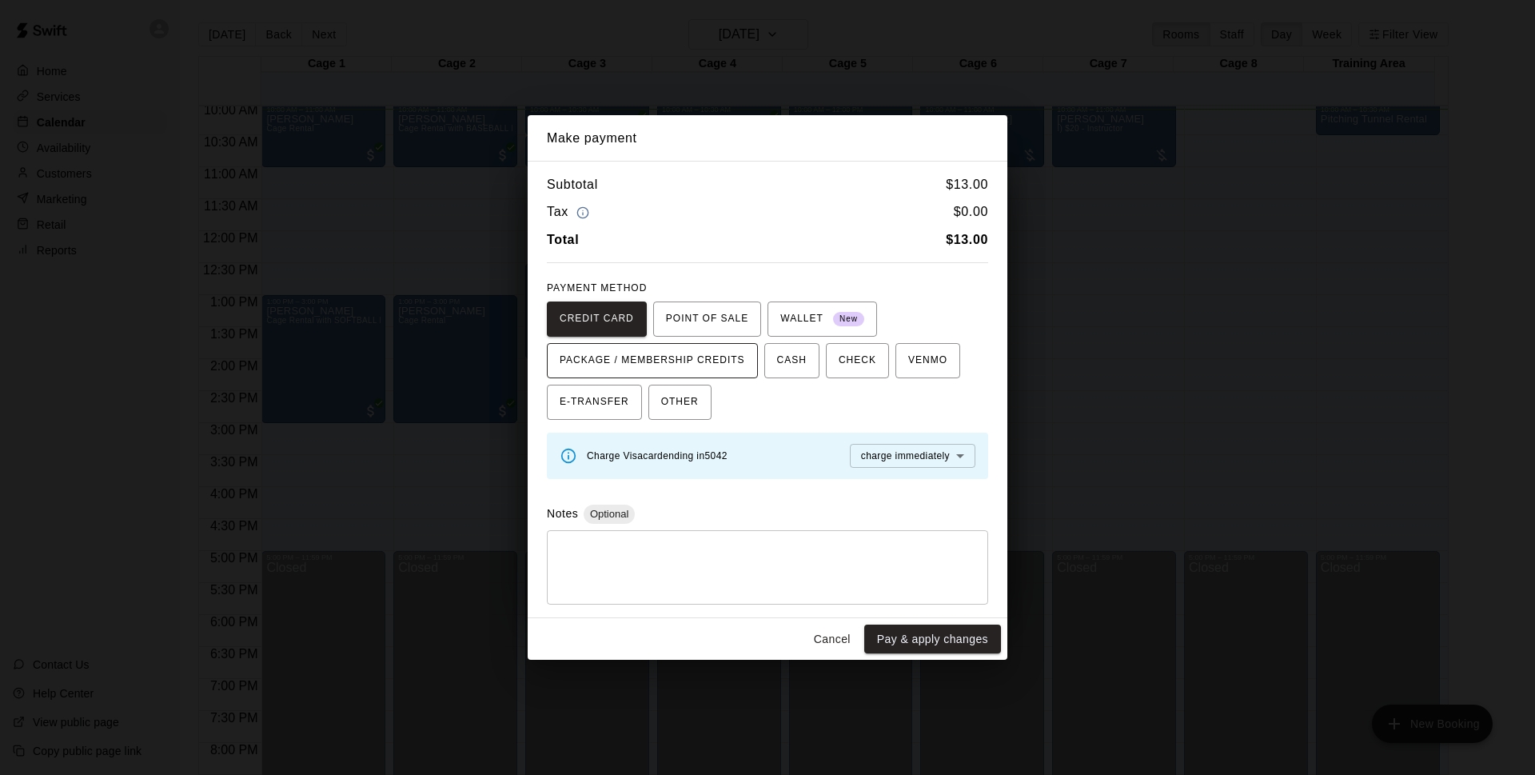
click at [728, 349] on span "PACKAGE / MEMBERSHIP CREDITS" at bounding box center [652, 361] width 185 height 26
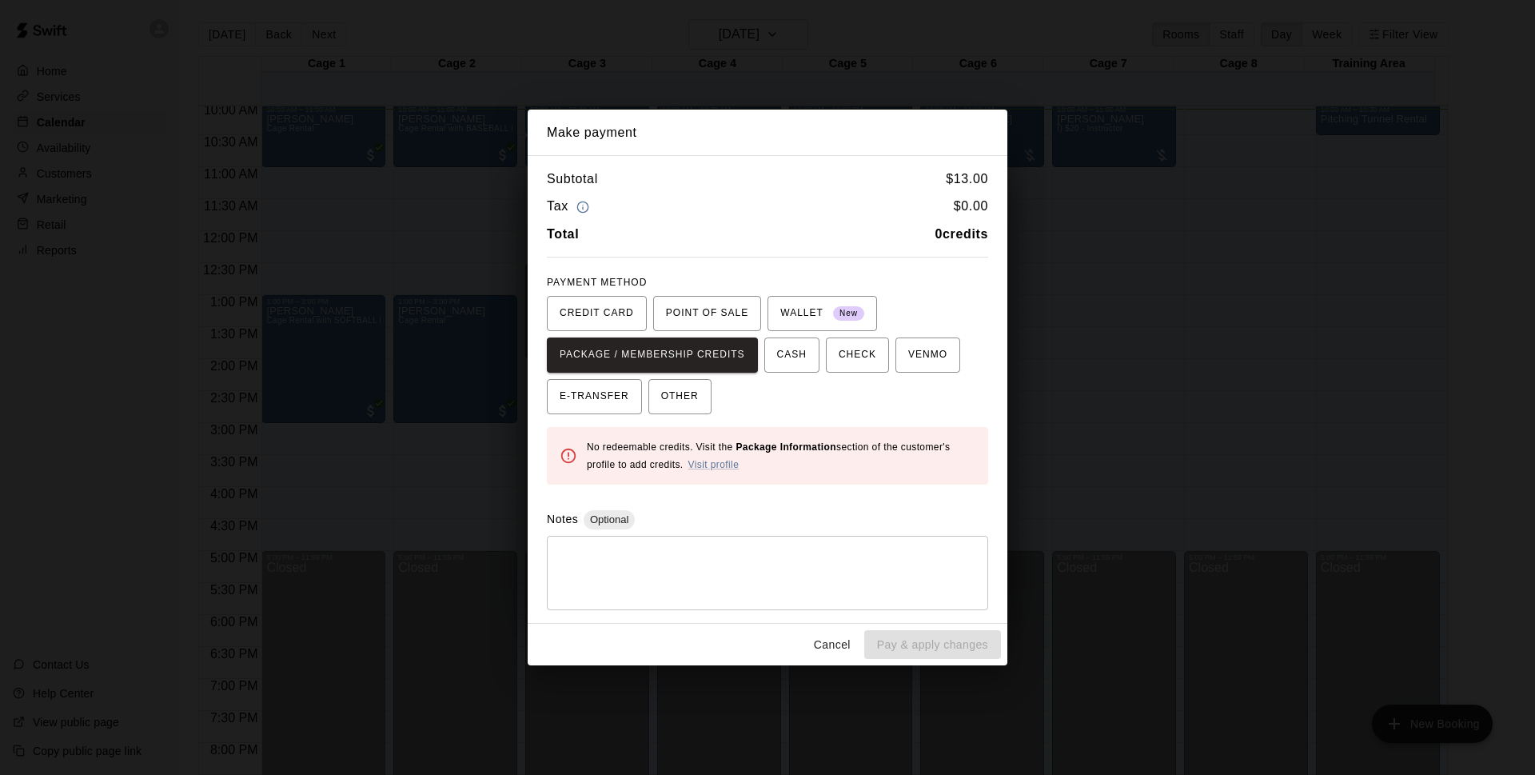
click at [833, 637] on button "Cancel" at bounding box center [831, 645] width 51 height 30
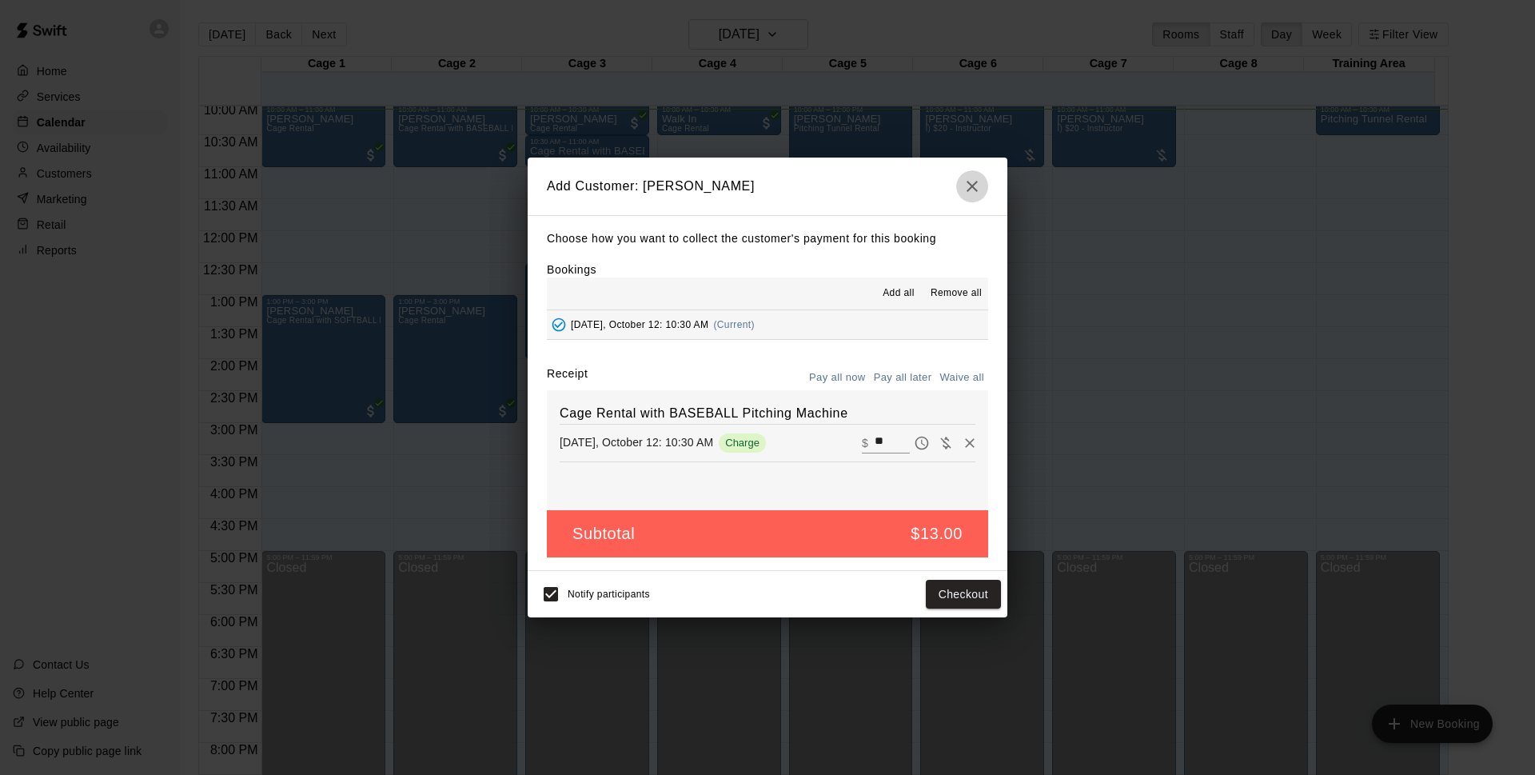
click at [965, 182] on icon "button" at bounding box center [971, 186] width 19 height 19
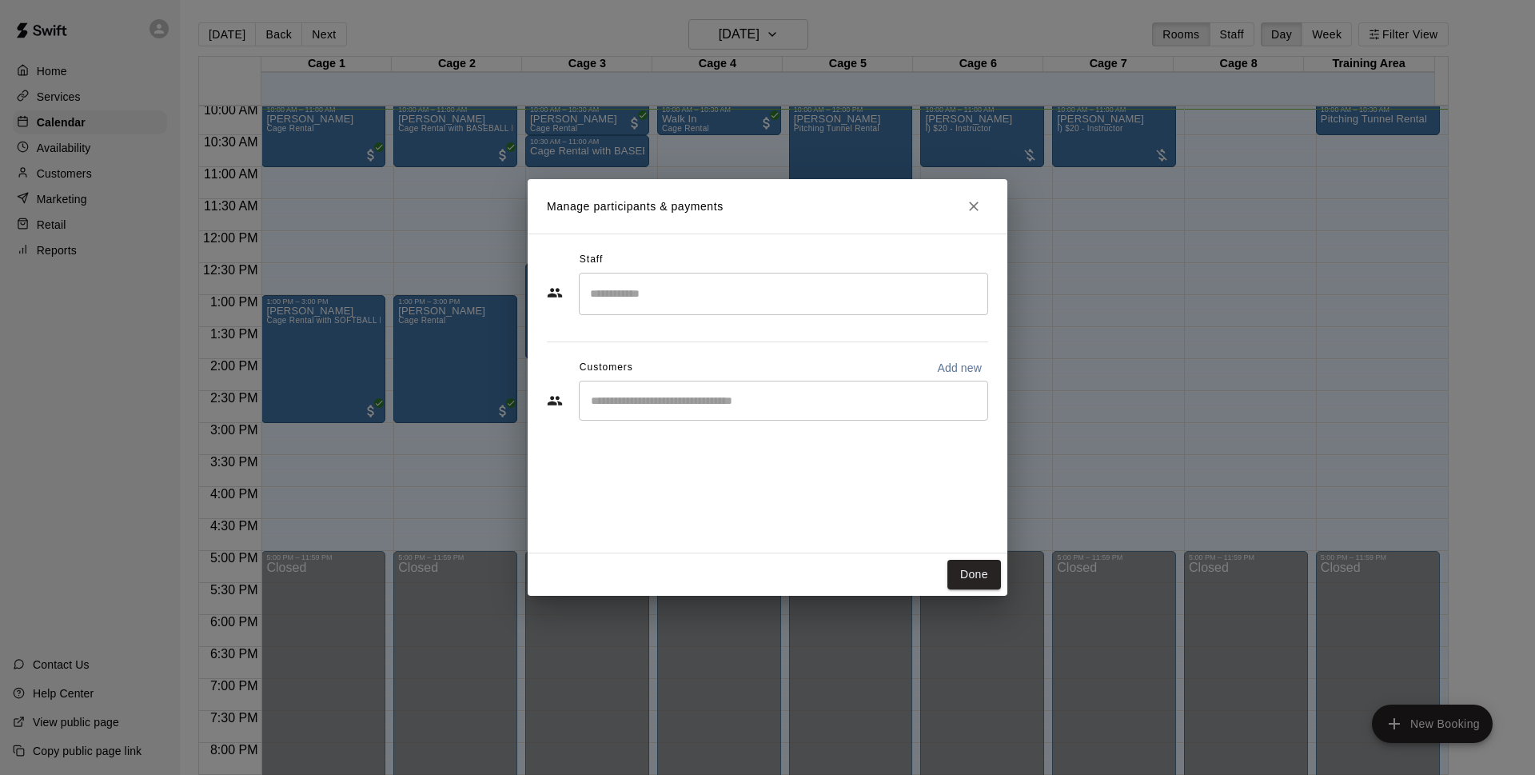
click at [966, 196] on button "Close" at bounding box center [973, 206] width 29 height 29
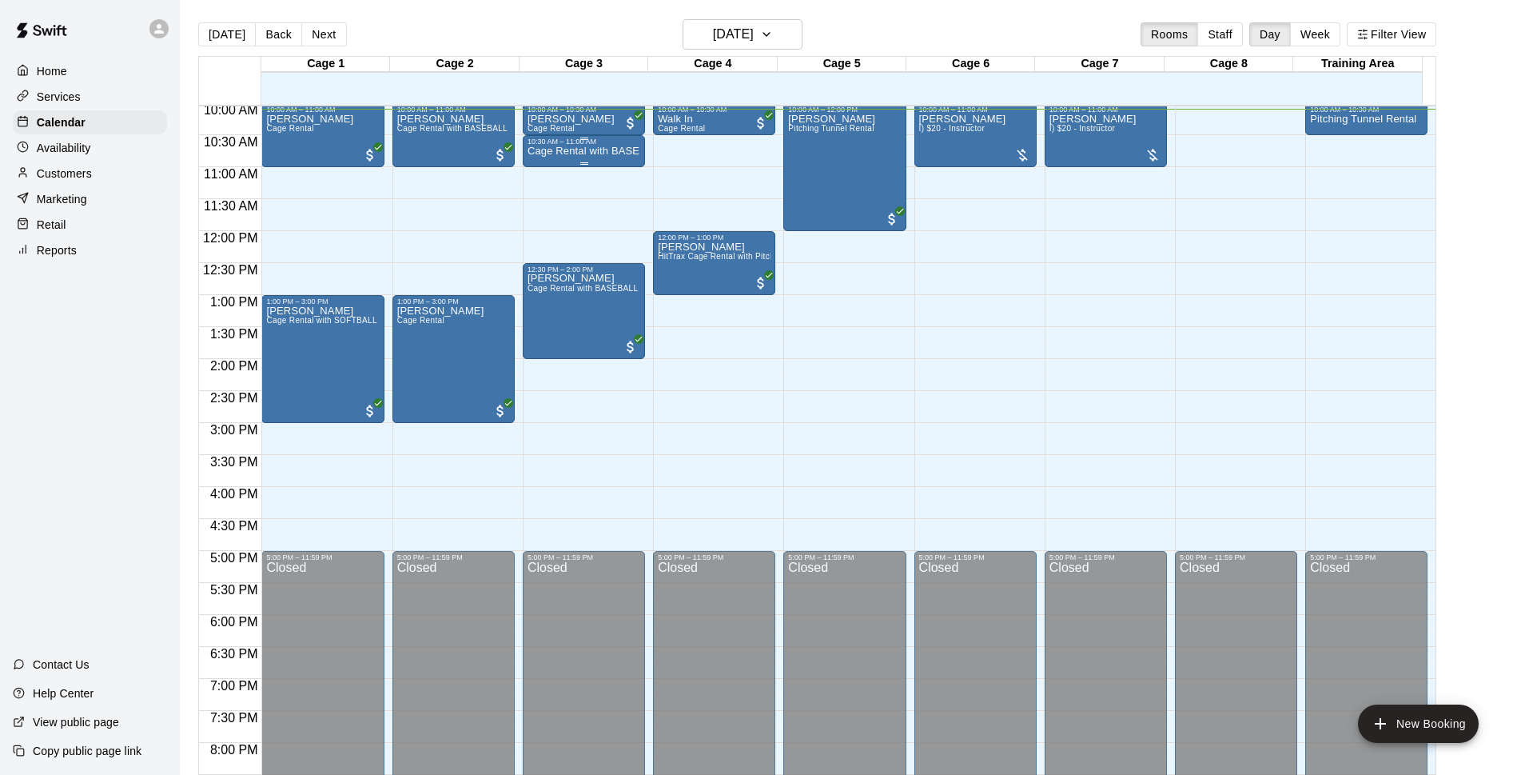
click at [571, 144] on div "10:30 AM – 11:00 AM" at bounding box center [584, 141] width 113 height 8
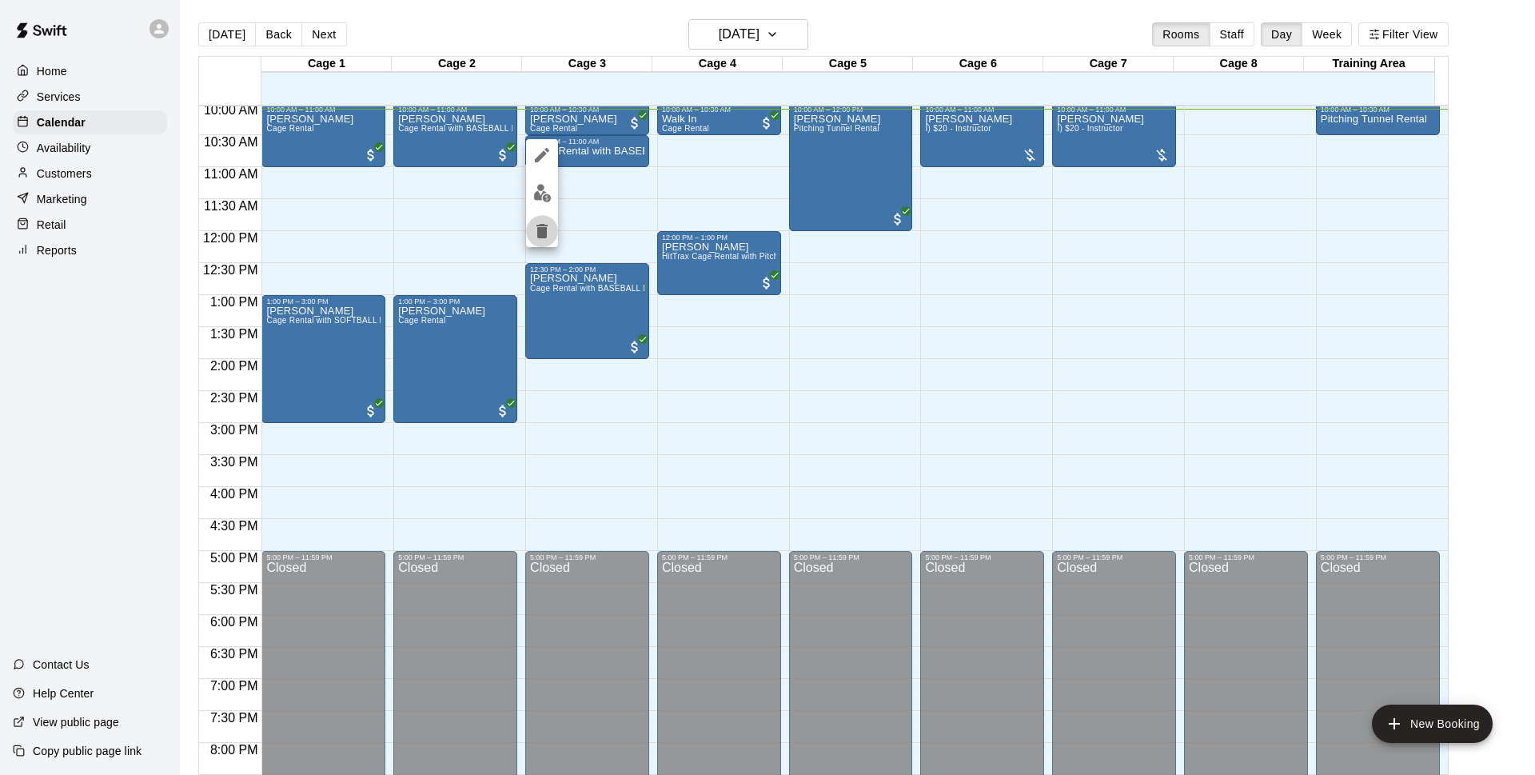
click at [547, 229] on icon "delete" at bounding box center [541, 231] width 11 height 14
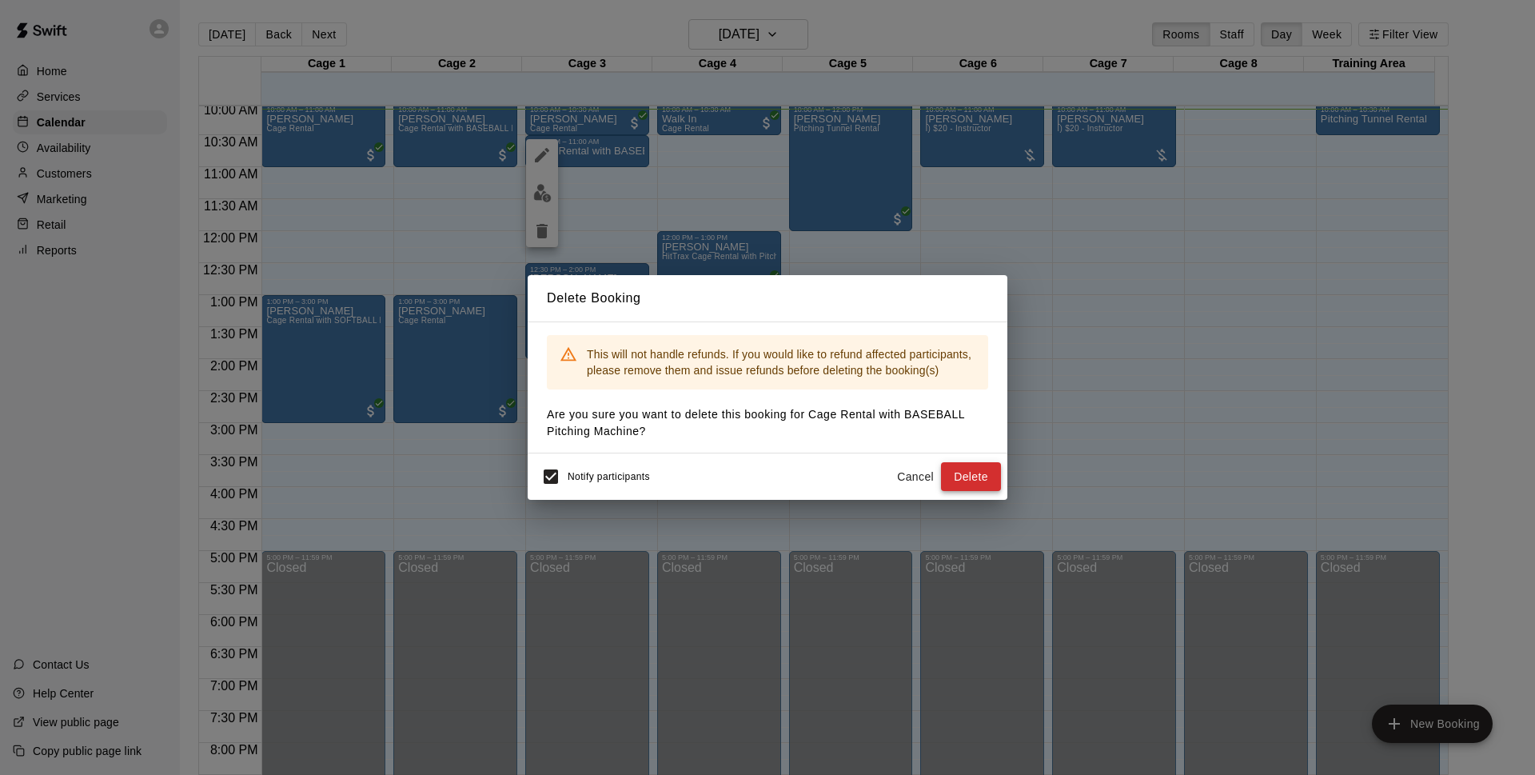
click at [987, 482] on button "Delete" at bounding box center [971, 477] width 60 height 30
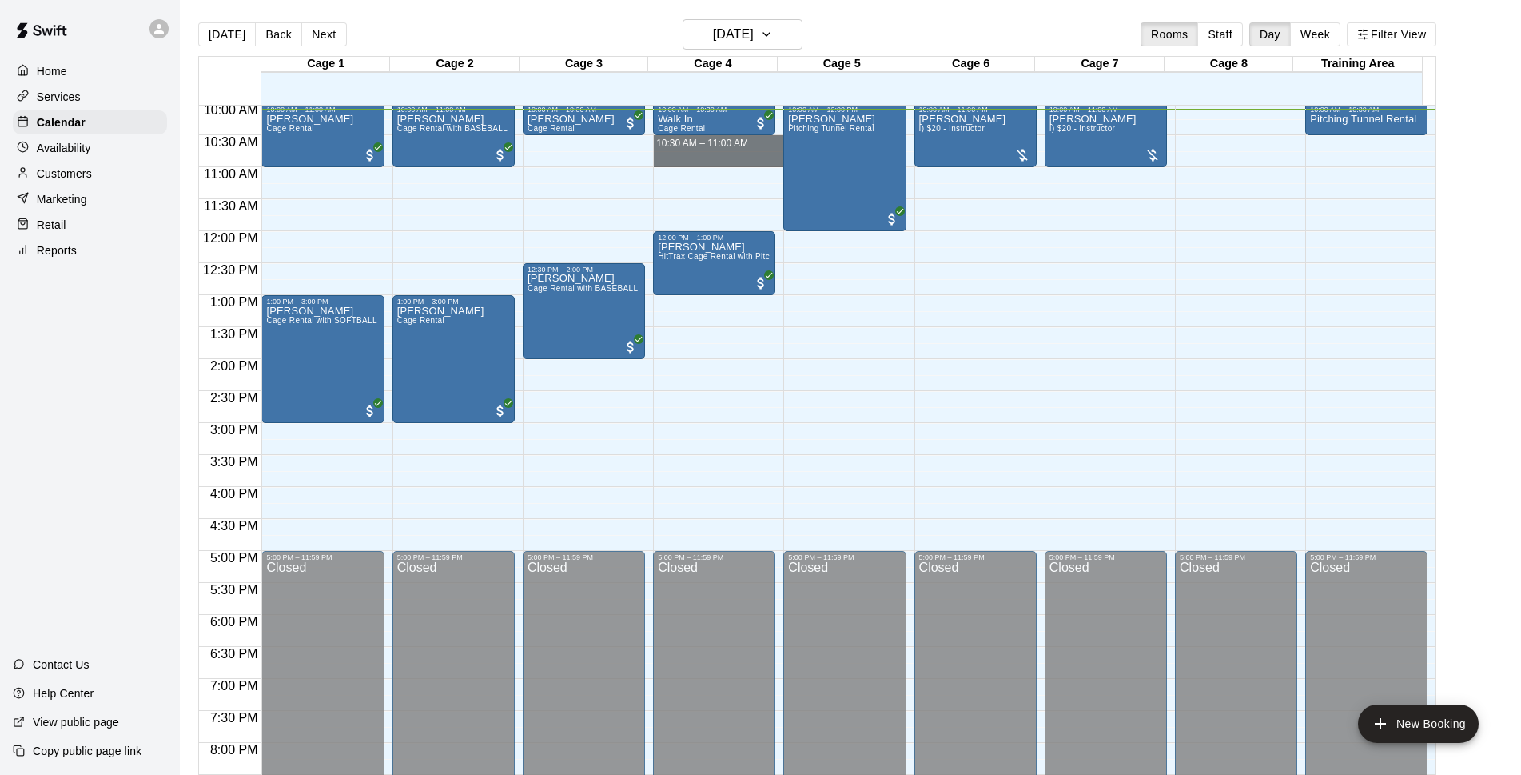
drag, startPoint x: 688, startPoint y: 139, endPoint x: 689, endPoint y: 166, distance: 27.2
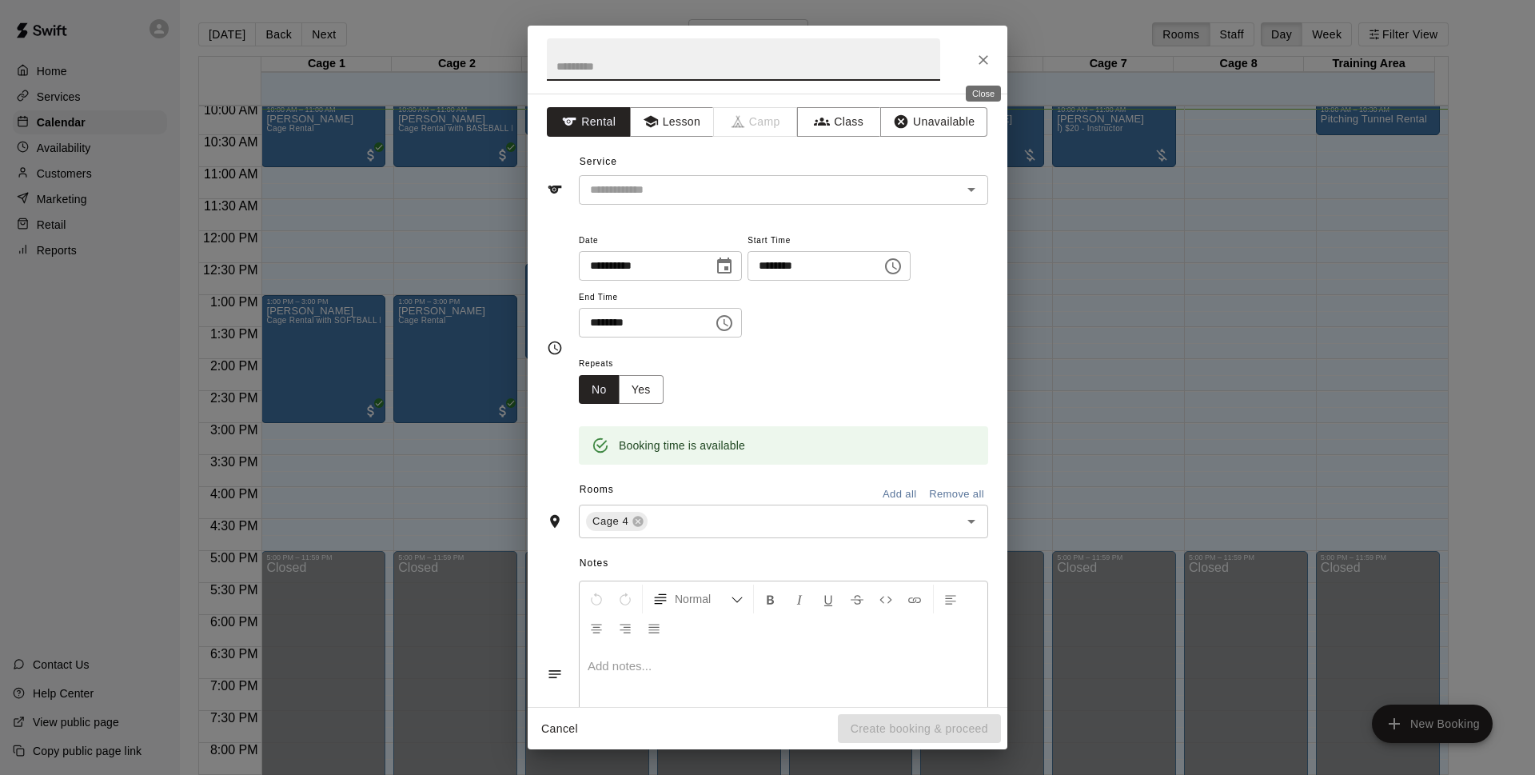
click at [979, 52] on icon "Close" at bounding box center [983, 60] width 16 height 16
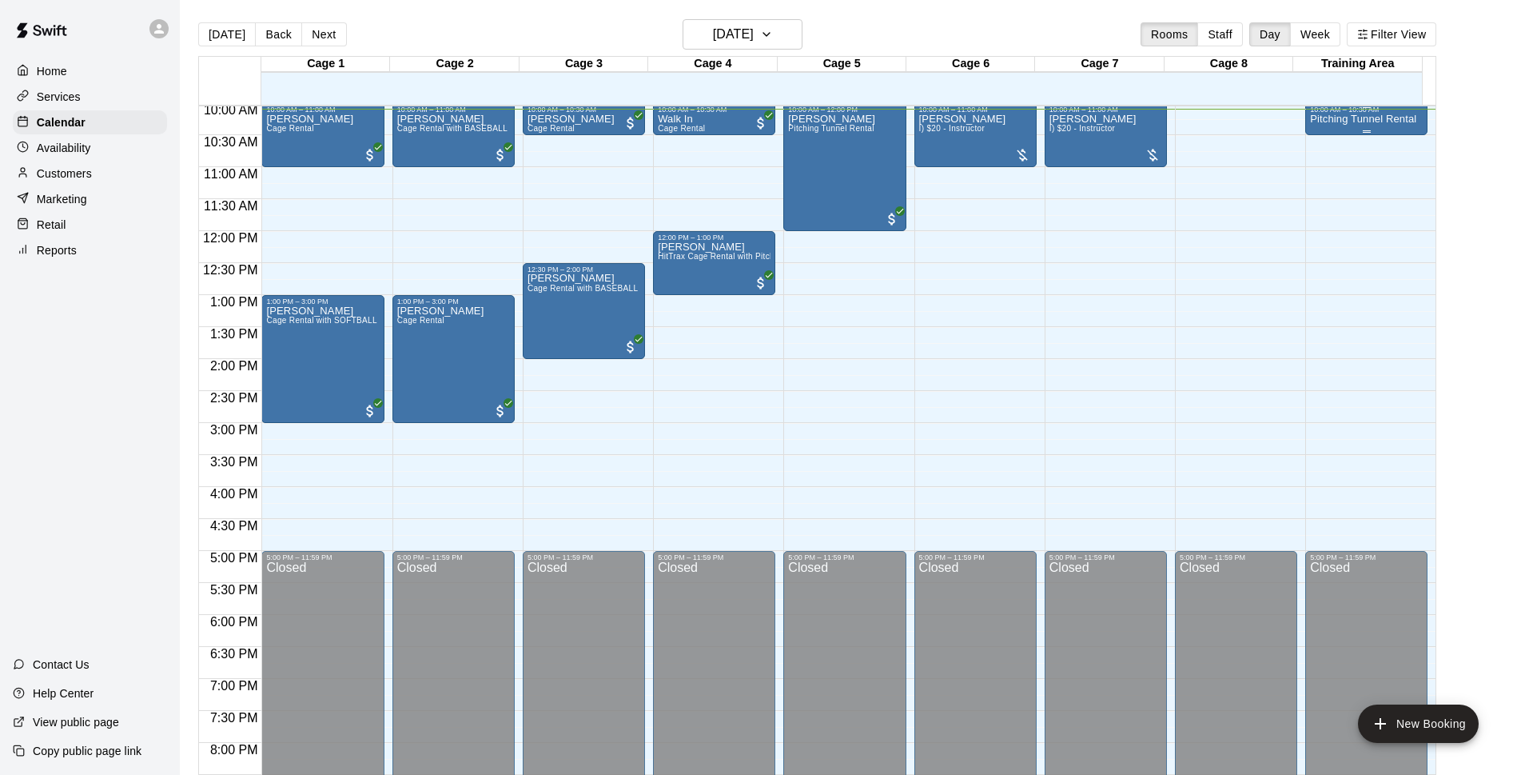
click at [1380, 119] on p "Pitching Tunnel Rental" at bounding box center [1363, 119] width 106 height 0
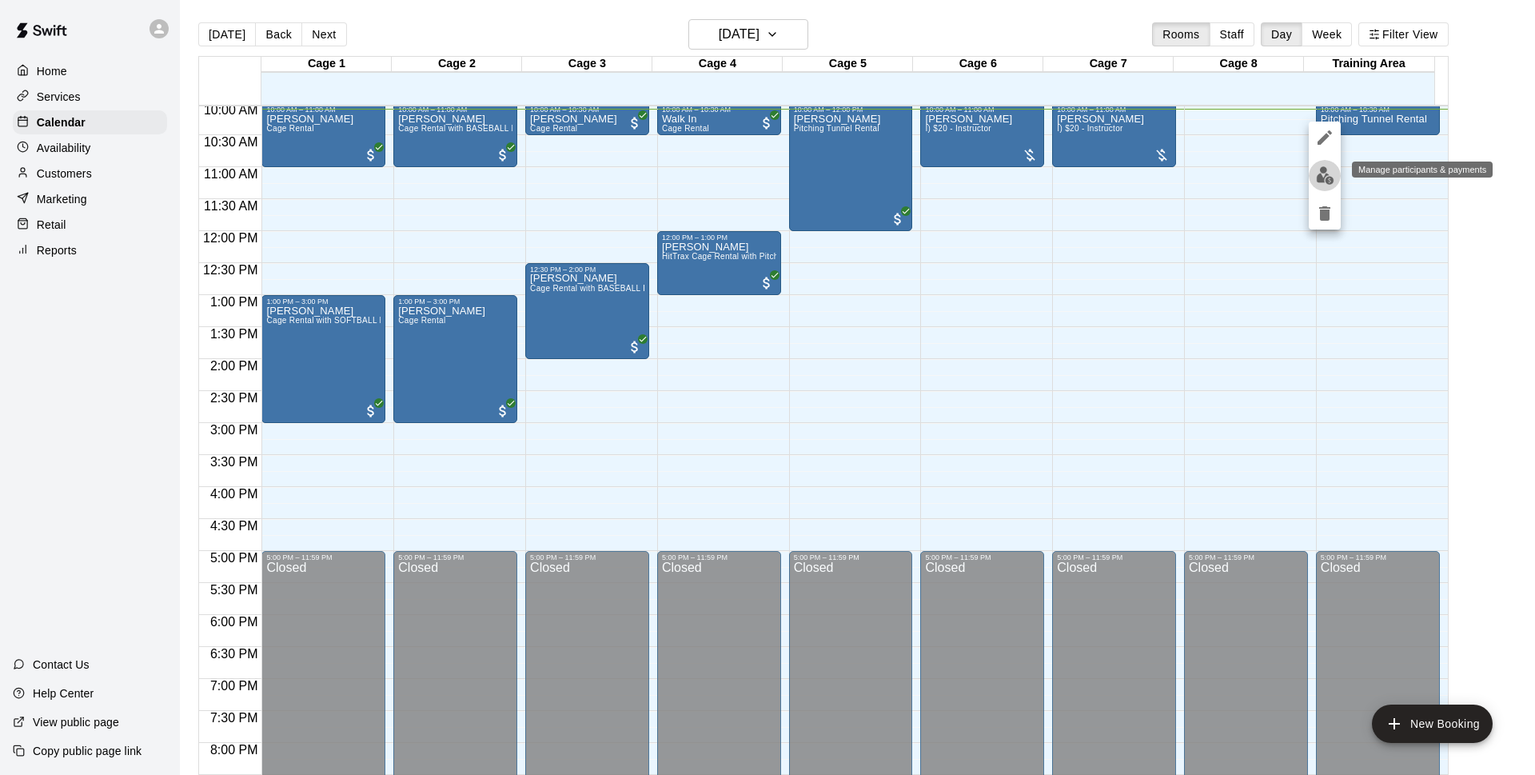
click at [1332, 173] on img "edit" at bounding box center [1325, 175] width 18 height 18
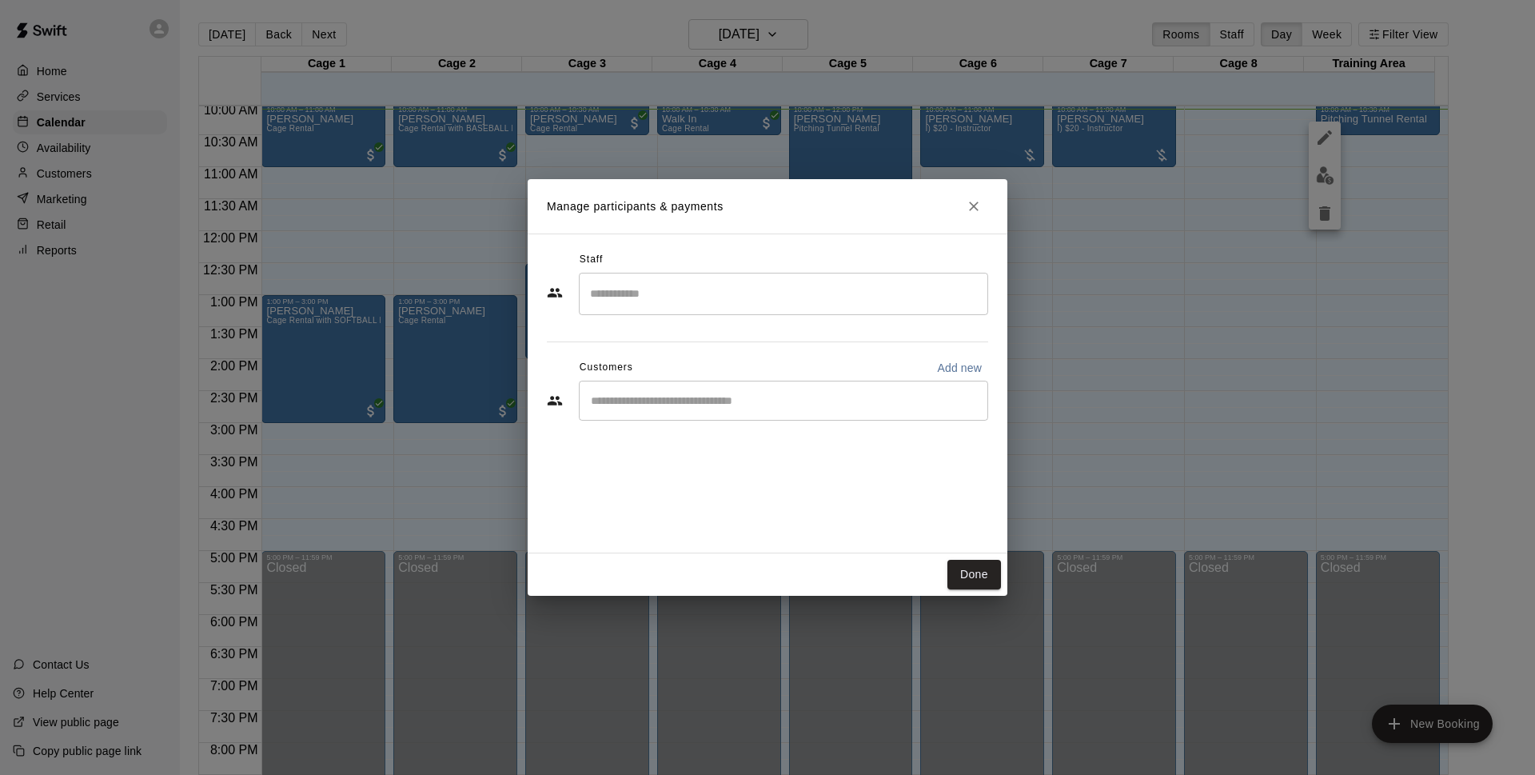
click at [812, 384] on div "​" at bounding box center [783, 400] width 409 height 40
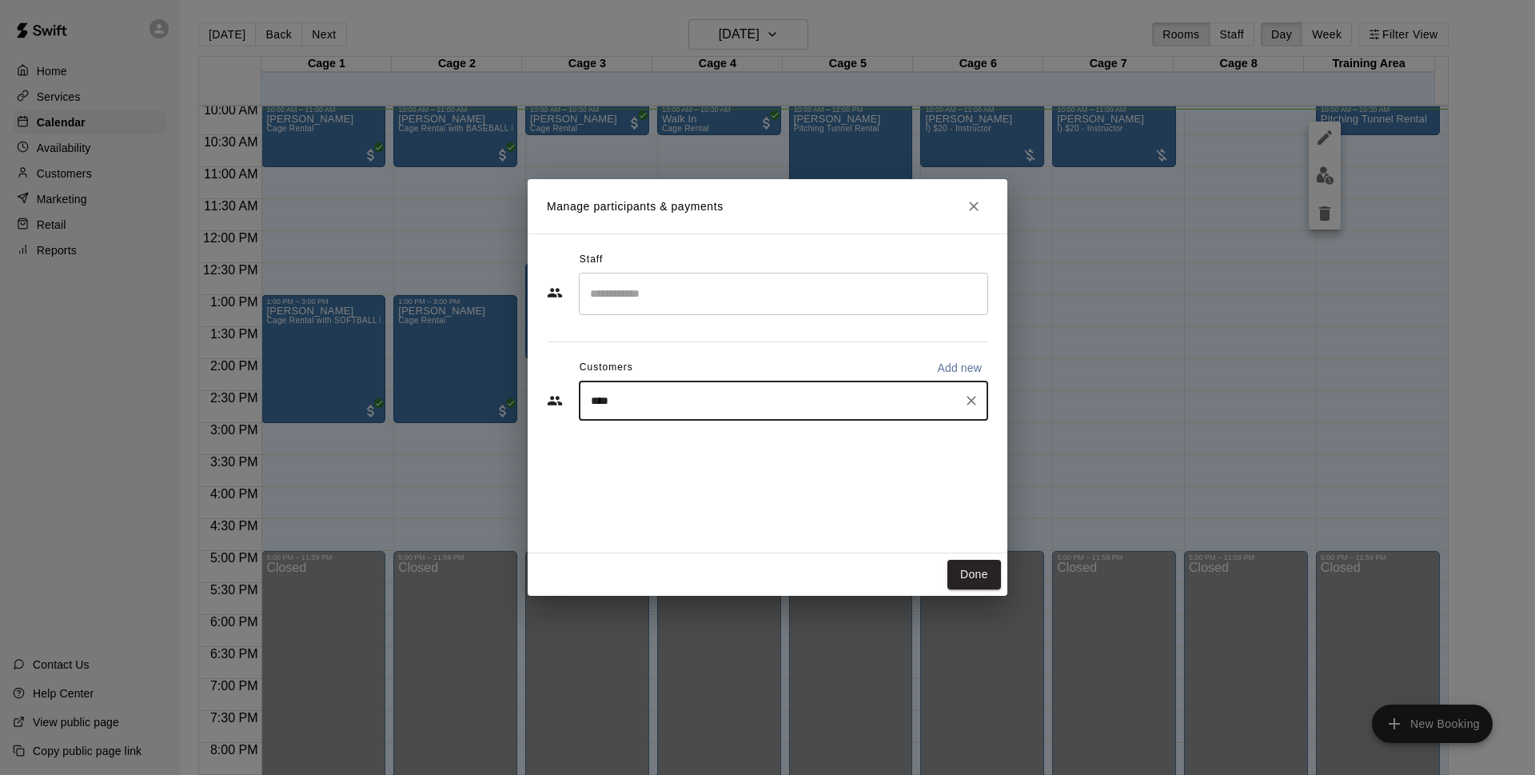
type input "*****"
click at [837, 449] on div "[PERSON_NAME] Cage Membership - MAJOR LEAGUE [EMAIL_ADDRESS][DOMAIN_NAME]" at bounding box center [760, 446] width 275 height 34
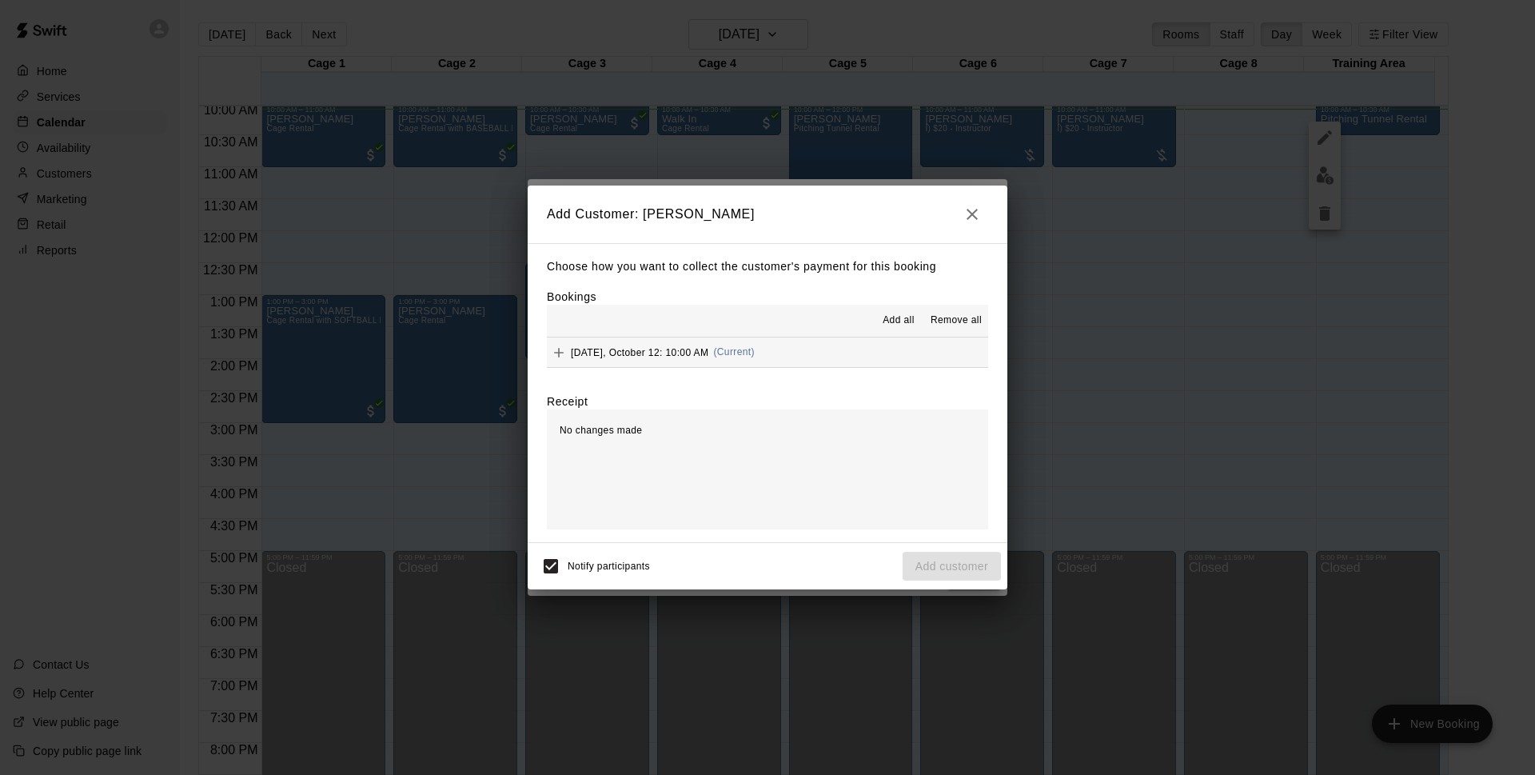
click at [788, 353] on button "[DATE], October 12: 10:00 AM (Current)" at bounding box center [767, 352] width 441 height 30
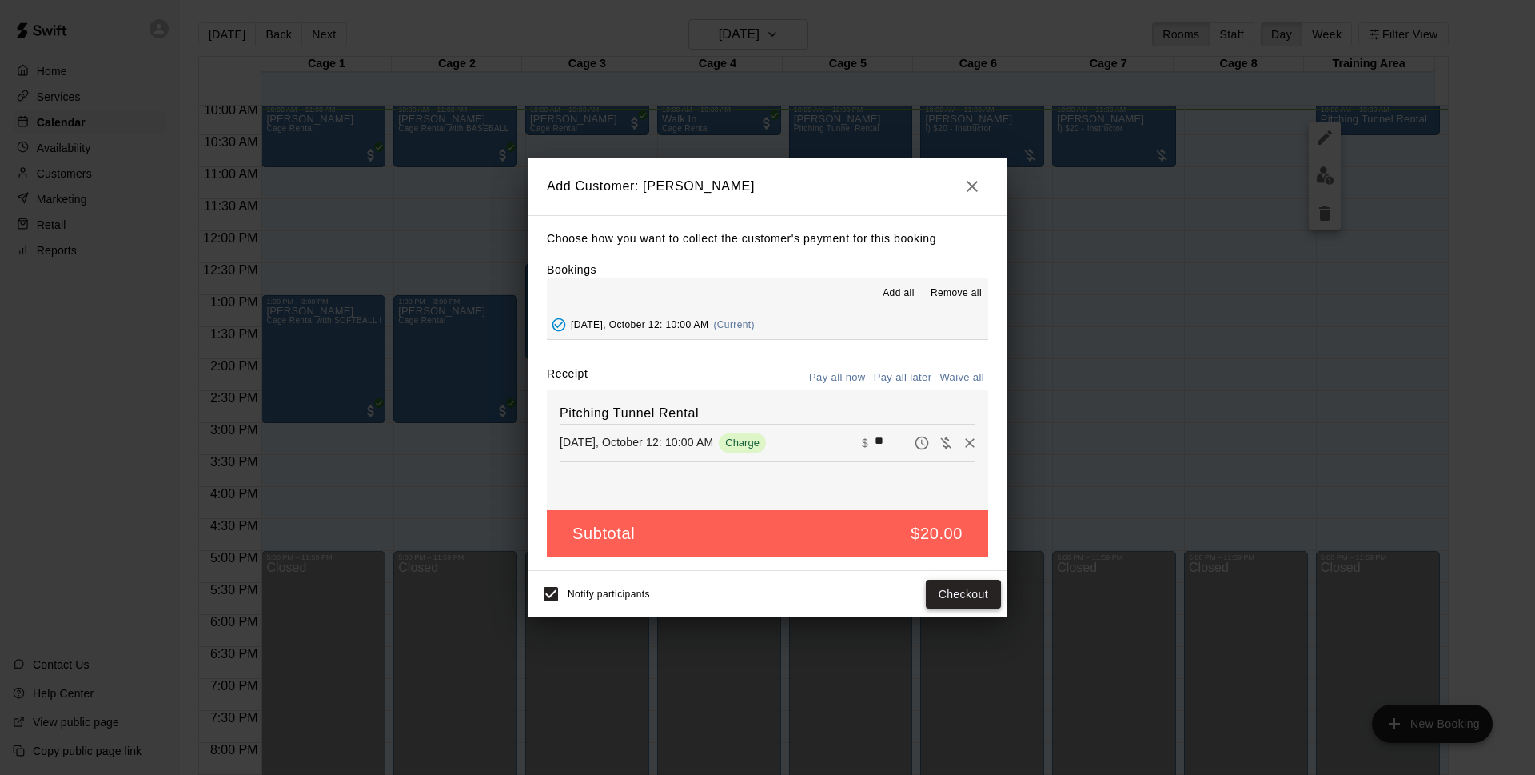
click at [962, 587] on button "Checkout" at bounding box center [963, 594] width 75 height 30
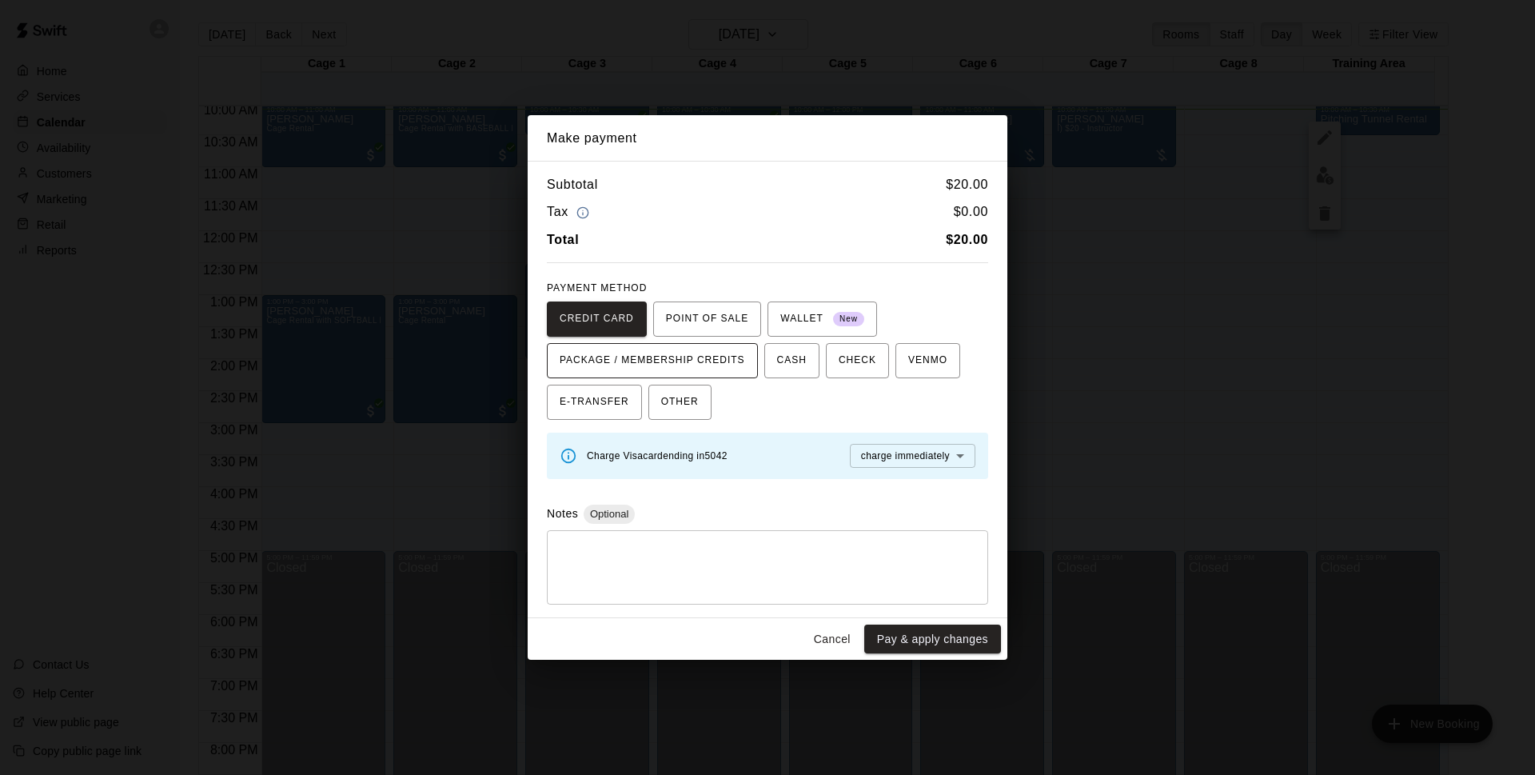
click at [692, 359] on span "PACKAGE / MEMBERSHIP CREDITS" at bounding box center [652, 361] width 185 height 26
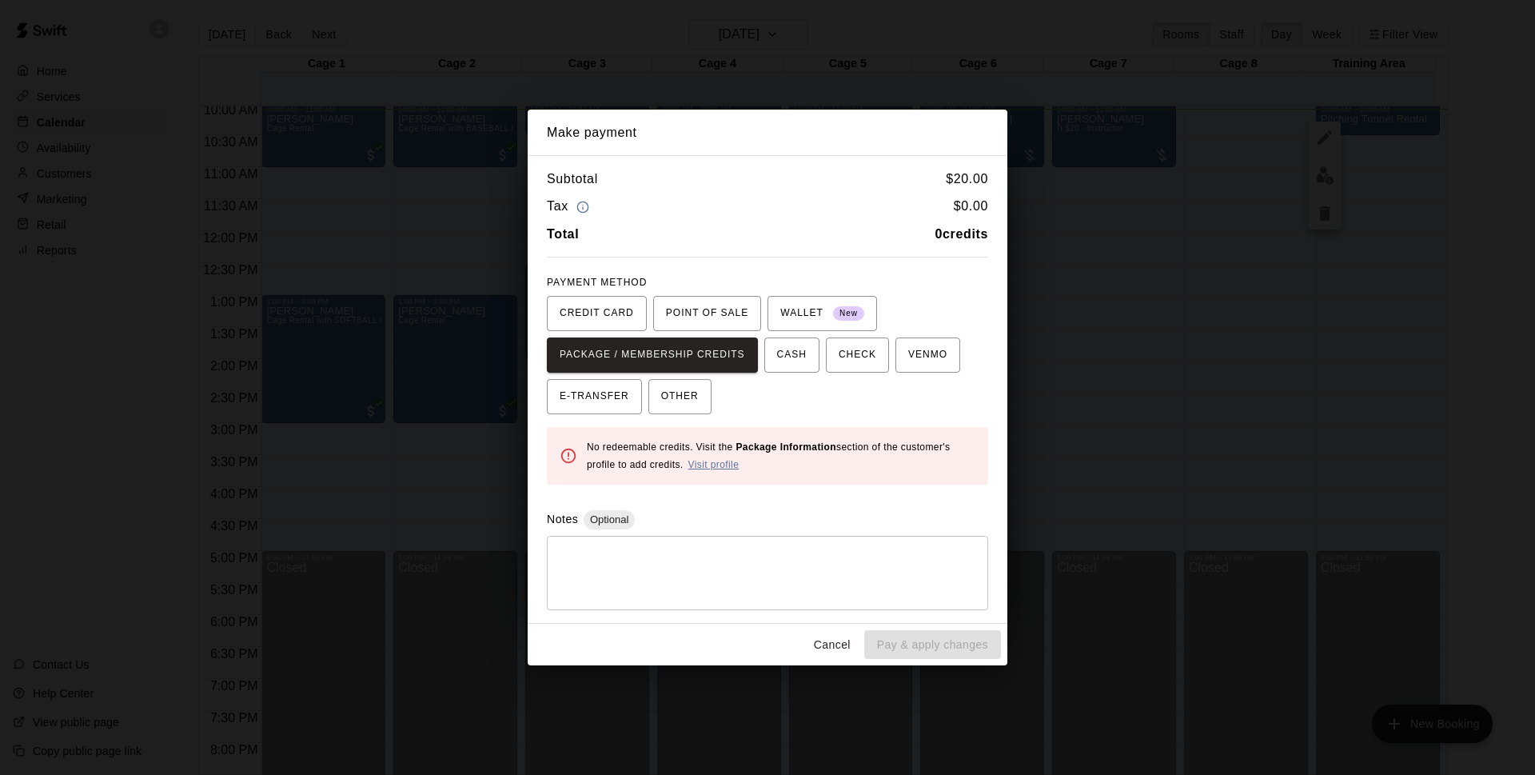
click at [700, 463] on link "Visit profile" at bounding box center [713, 464] width 51 height 11
click at [829, 633] on button "Cancel" at bounding box center [831, 645] width 51 height 30
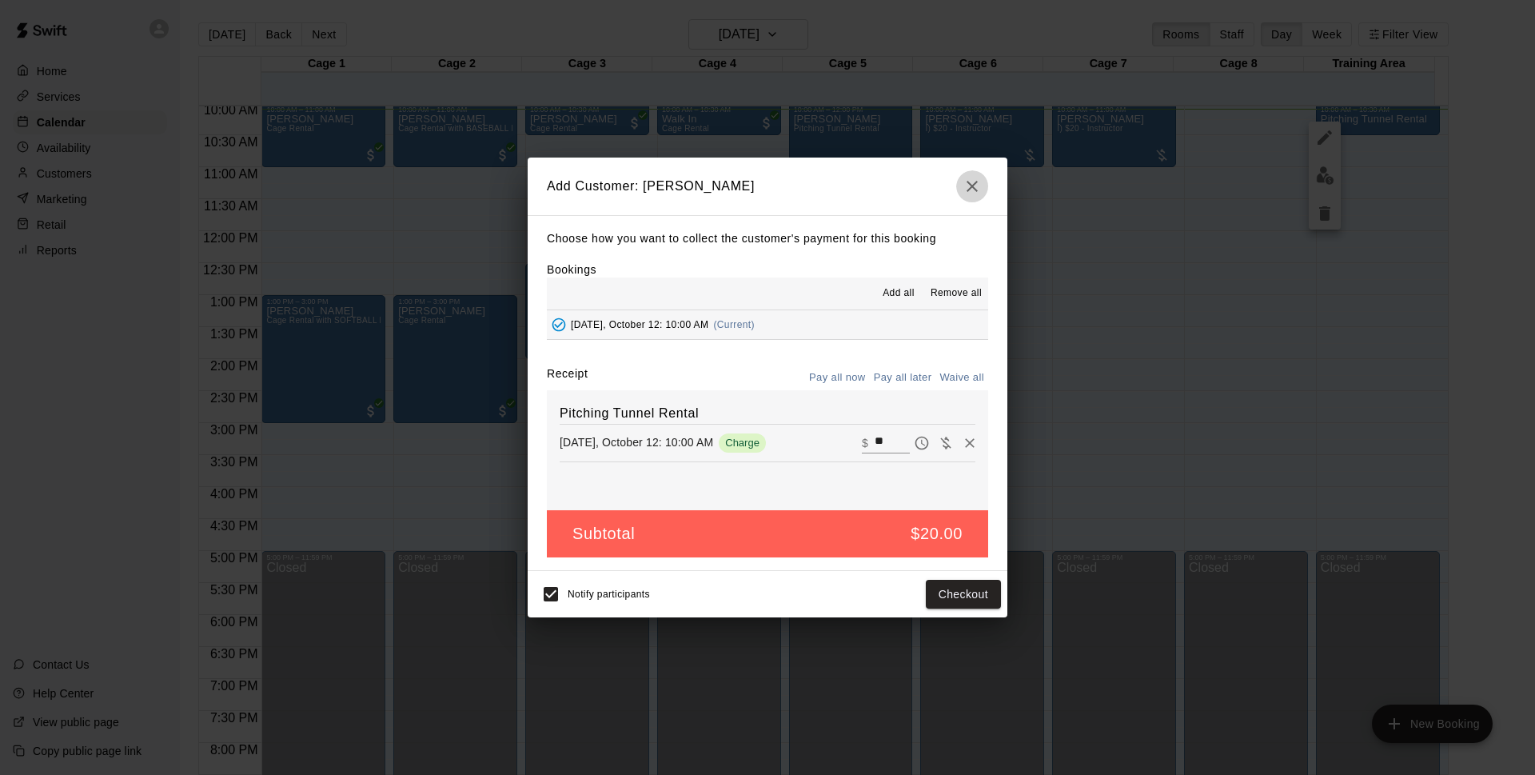
click at [966, 172] on button "button" at bounding box center [972, 186] width 32 height 32
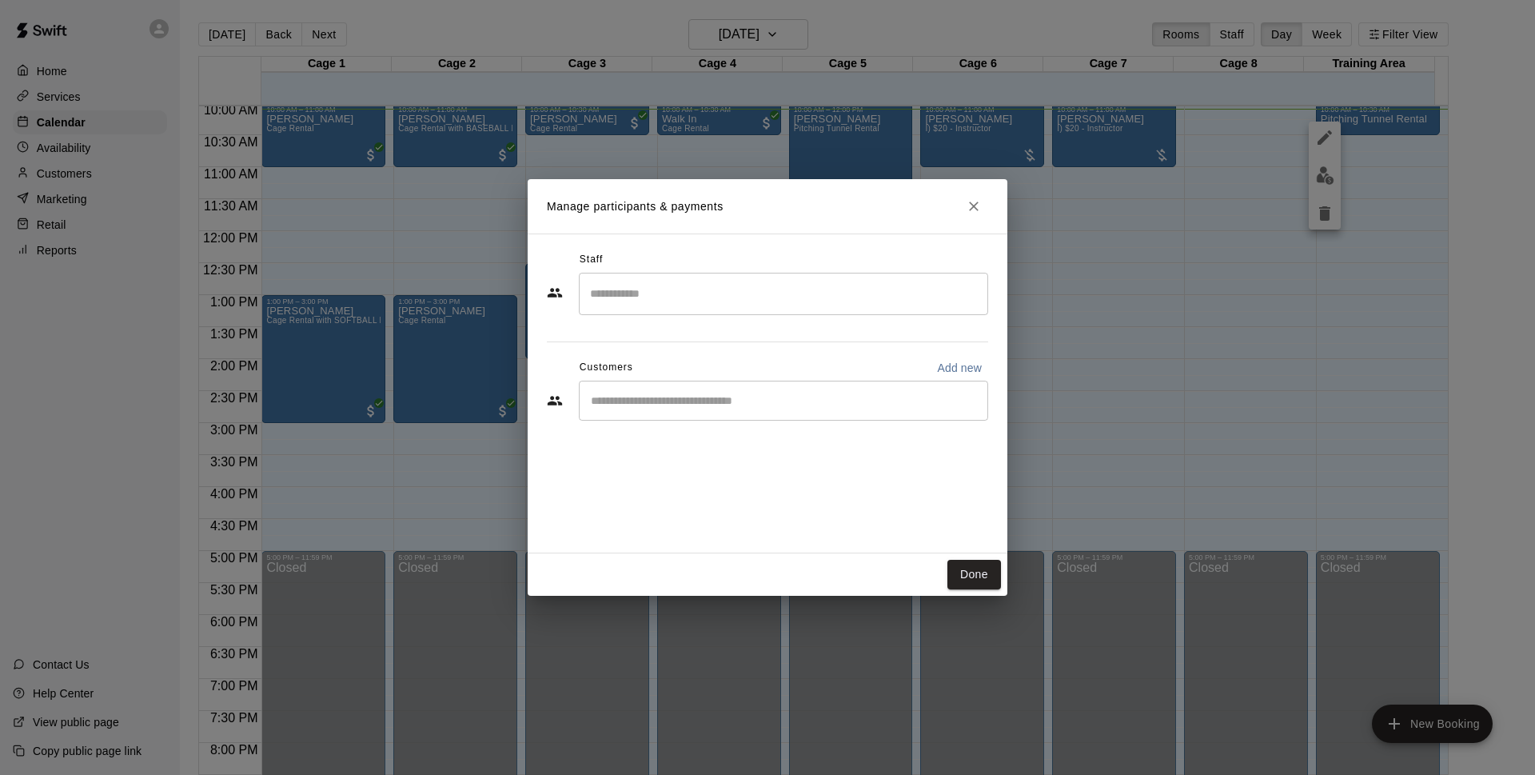
click at [976, 213] on icon "Close" at bounding box center [974, 206] width 16 height 16
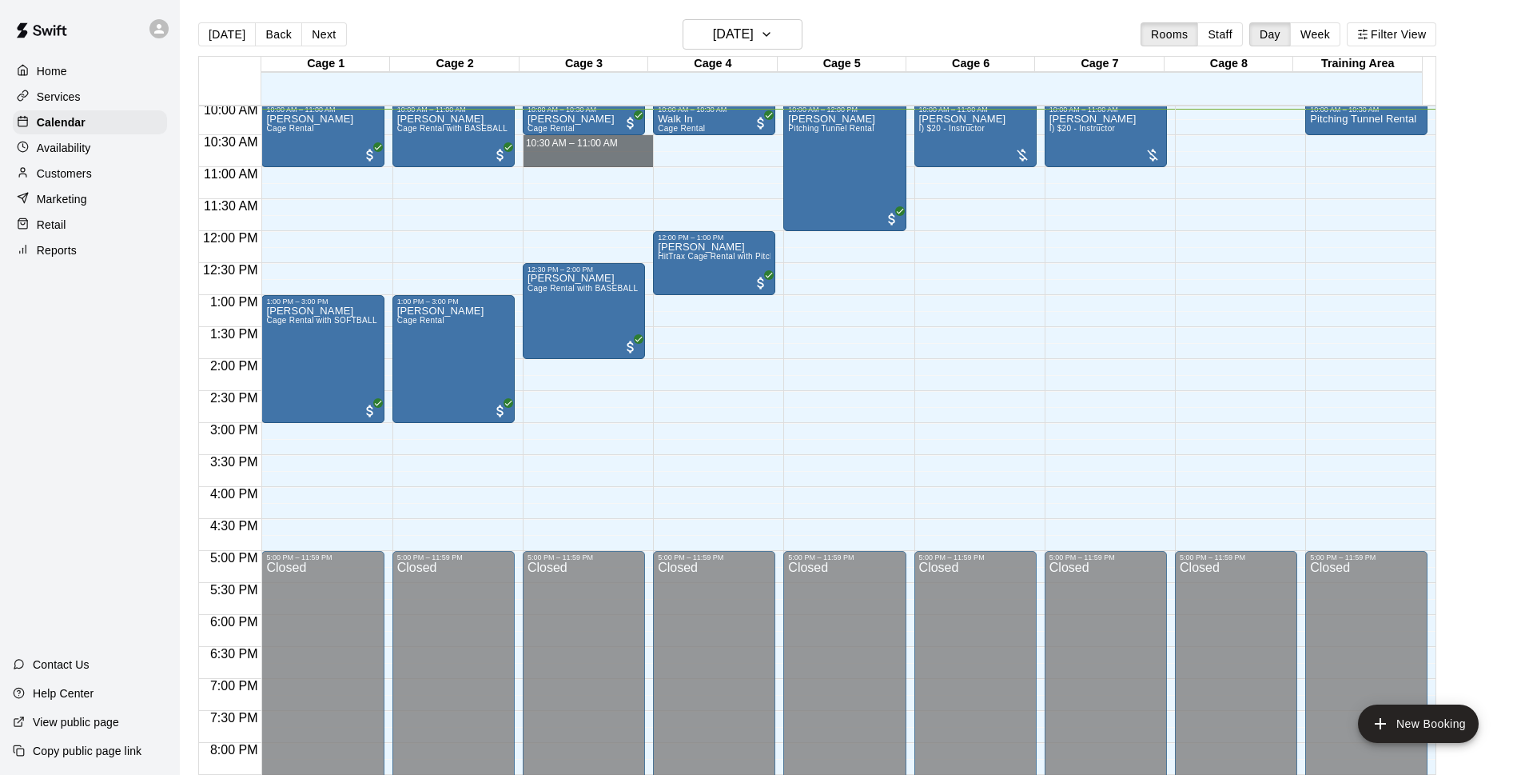
drag, startPoint x: 555, startPoint y: 141, endPoint x: 559, endPoint y: 157, distance: 16.5
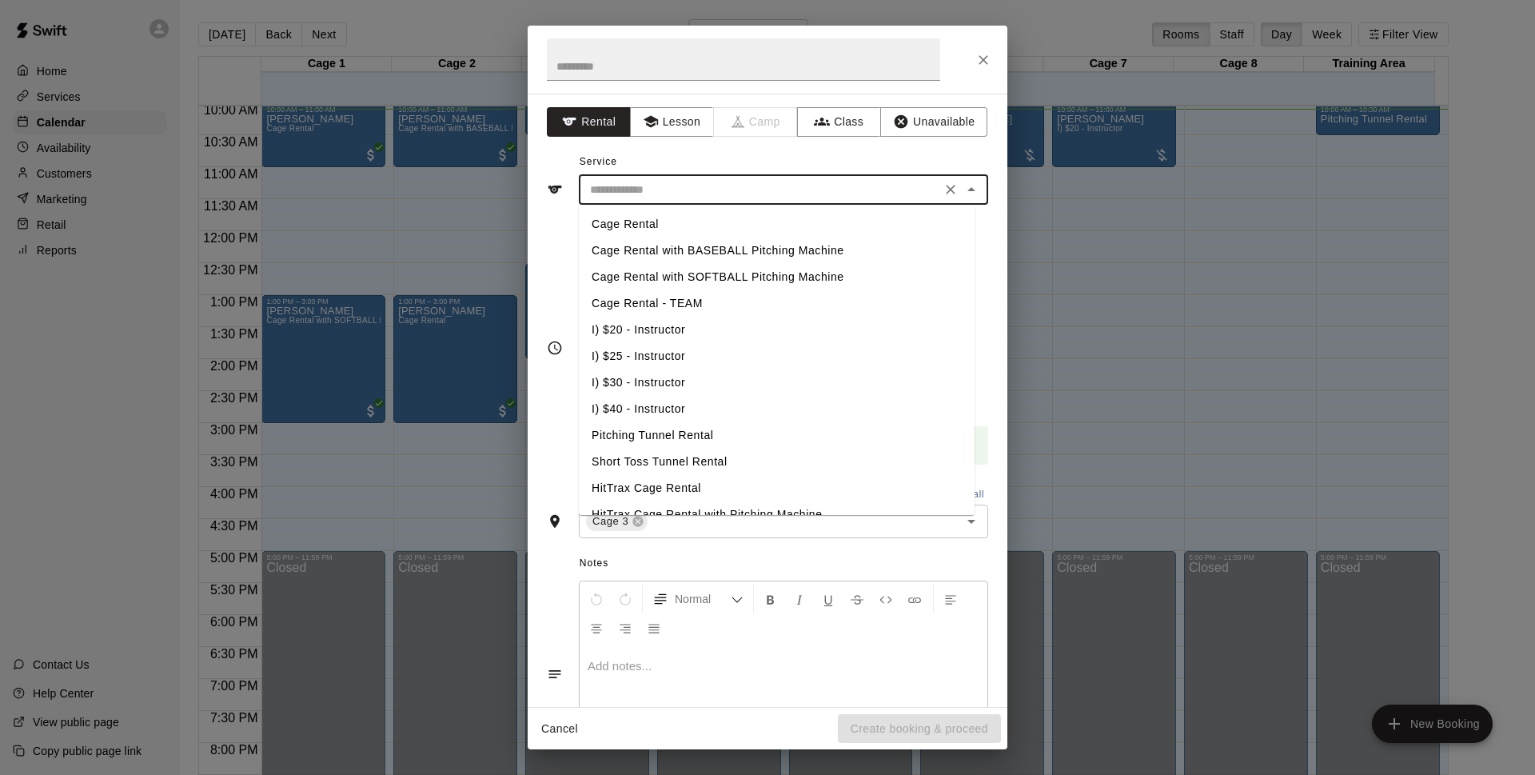
click at [612, 189] on input "text" at bounding box center [759, 190] width 352 height 20
click at [647, 253] on li "Cage Rental with BASEBALL Pitching Machine" at bounding box center [777, 250] width 396 height 26
type input "**********"
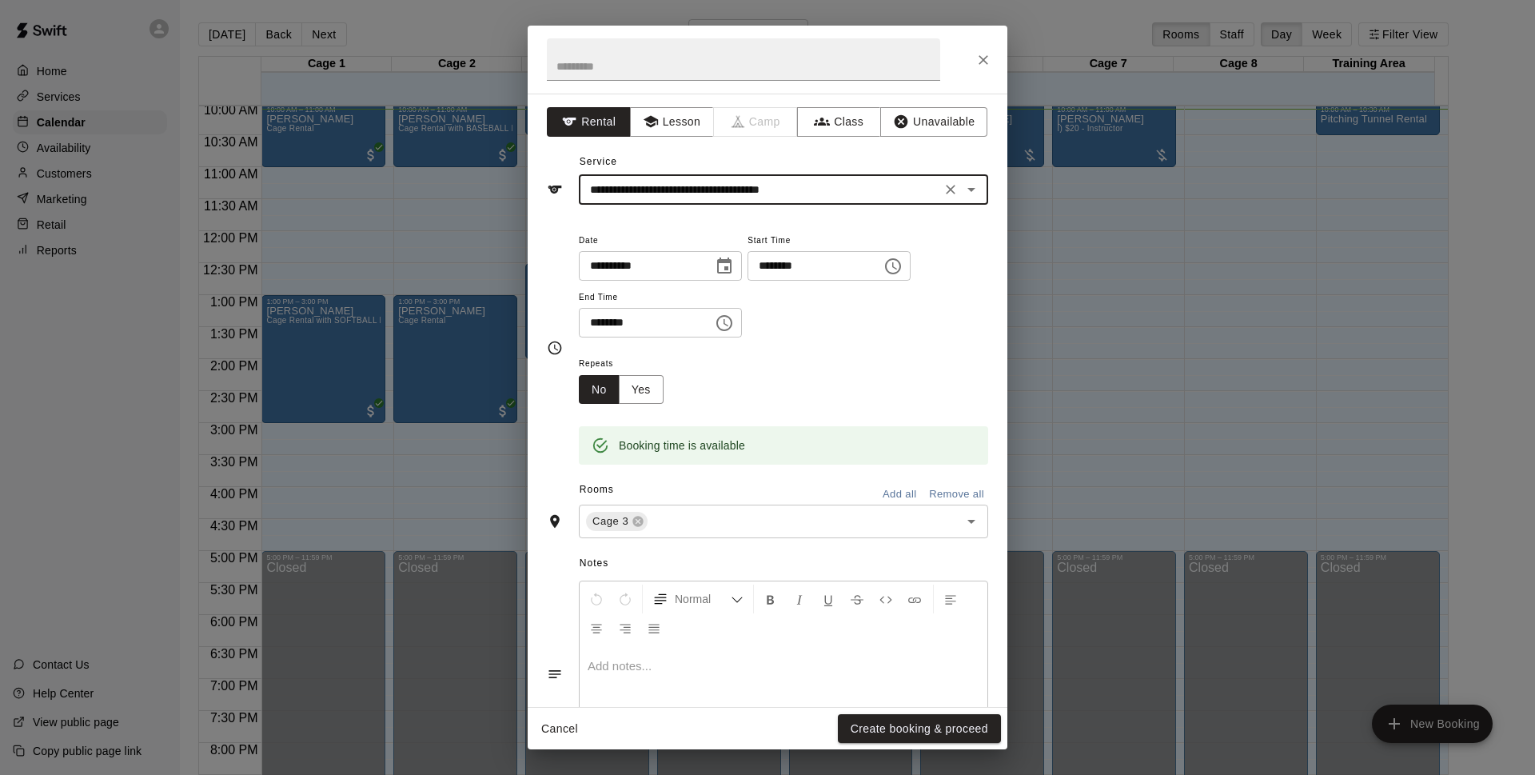
click at [970, 737] on button "Create booking & proceed" at bounding box center [919, 729] width 163 height 30
click at [974, 728] on div "Cancel Create booking & proceed" at bounding box center [768, 728] width 480 height 42
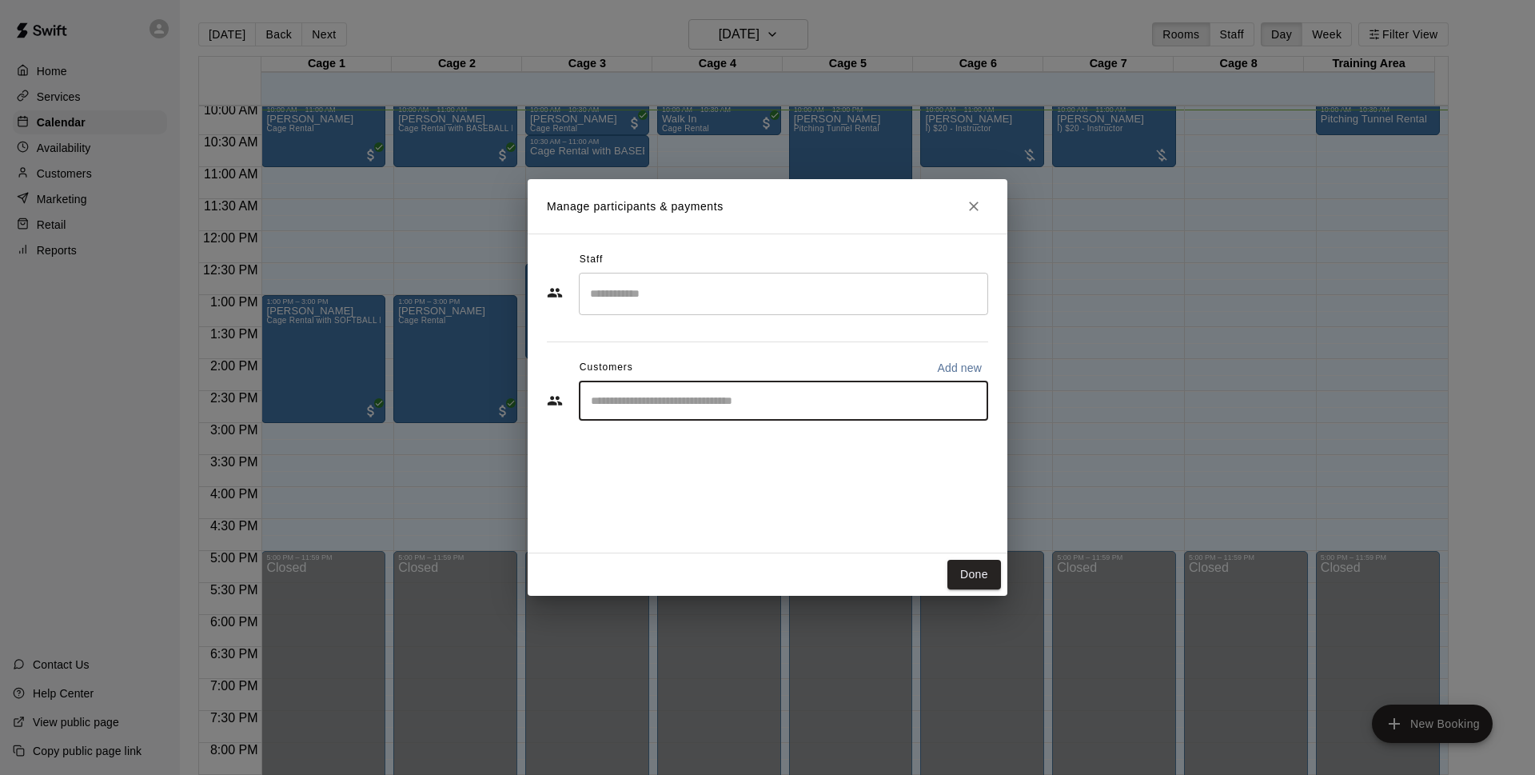
click at [720, 393] on input "Start typing to search customers..." at bounding box center [783, 400] width 395 height 16
type input "*********"
click at [691, 437] on p "[PERSON_NAME]" at bounding box center [672, 437] width 98 height 17
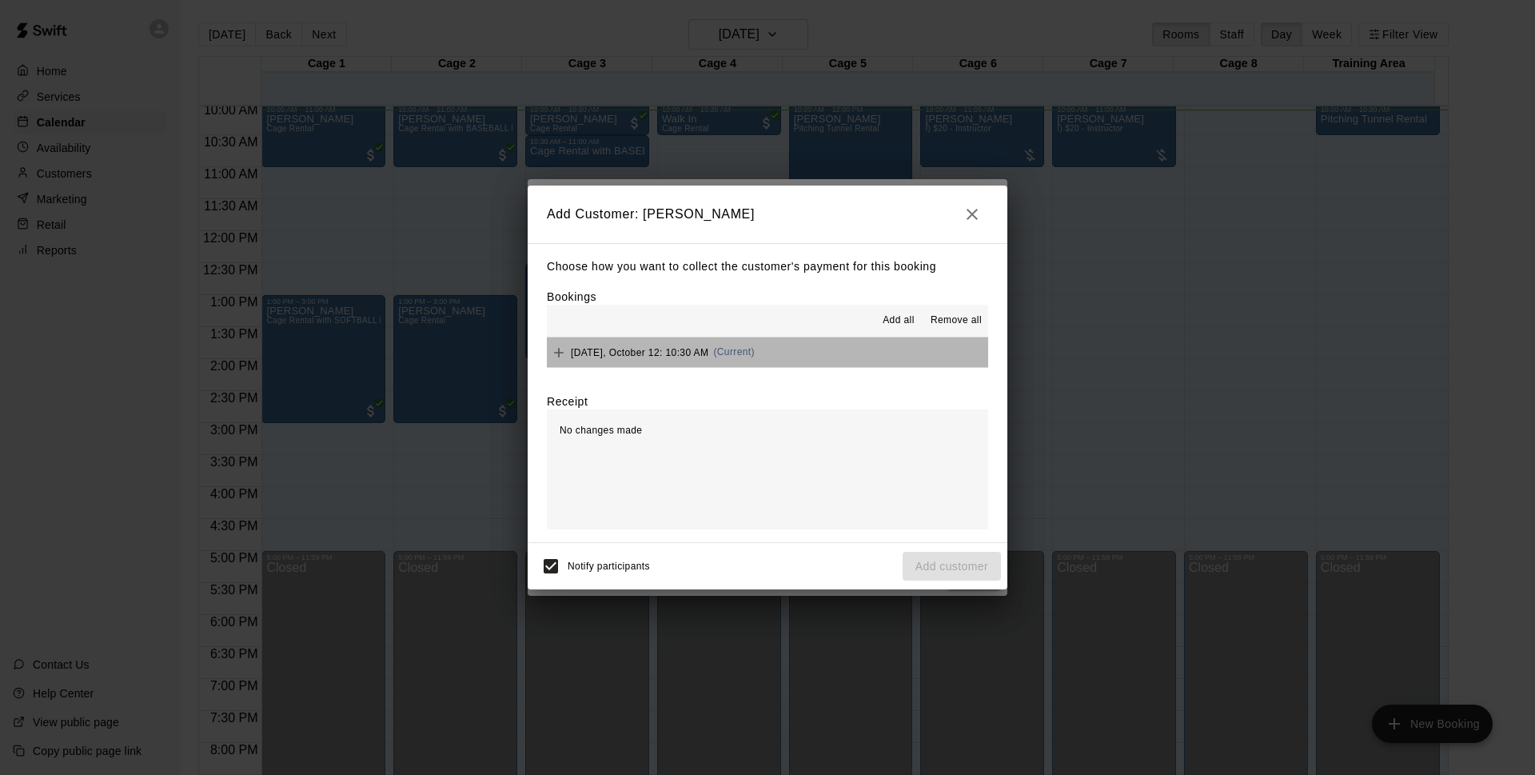
click at [823, 343] on button "[DATE], October 12: 10:30 AM (Current)" at bounding box center [767, 352] width 441 height 30
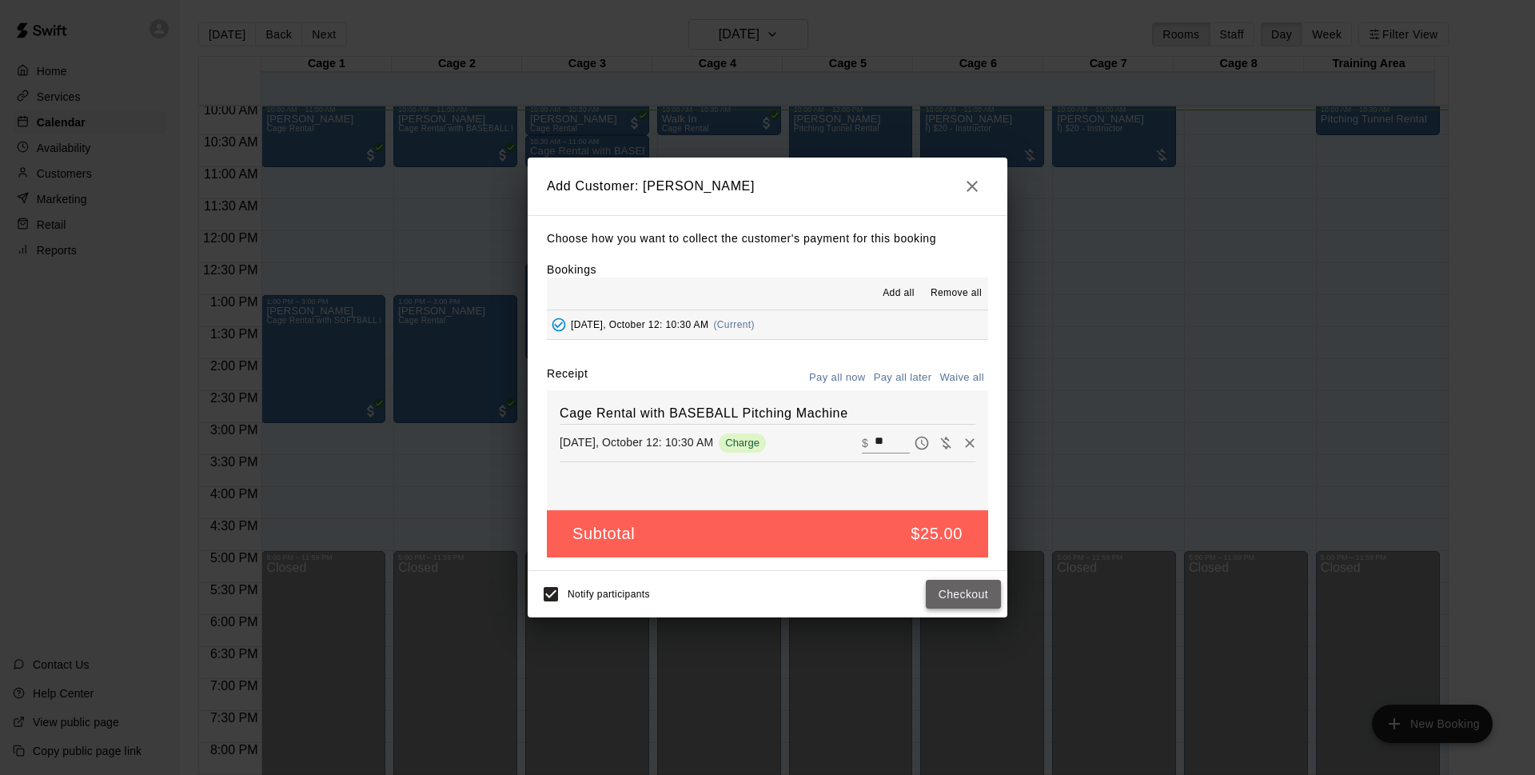
click at [983, 594] on button "Checkout" at bounding box center [963, 594] width 75 height 30
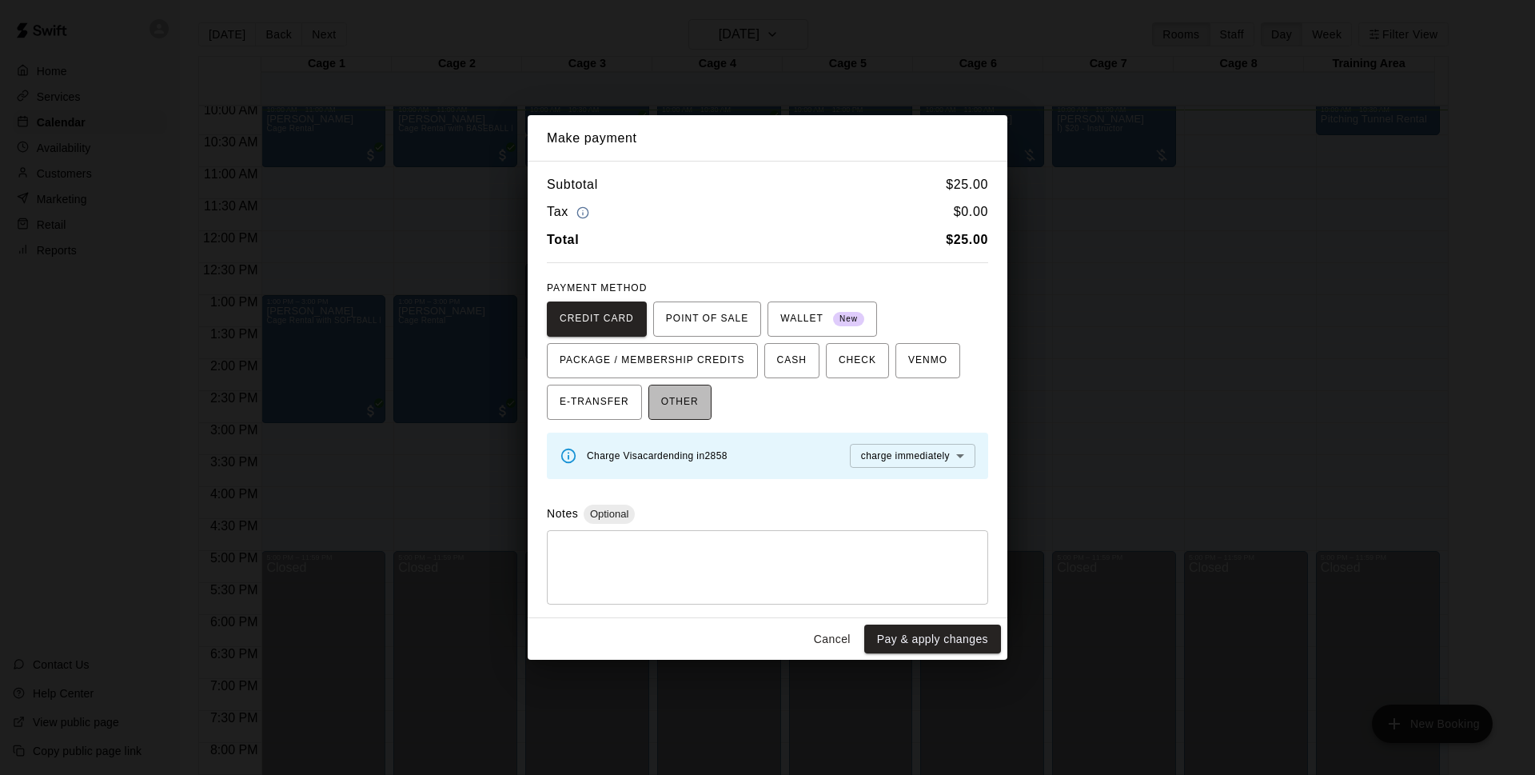
click at [697, 400] on span "OTHER" at bounding box center [680, 402] width 38 height 26
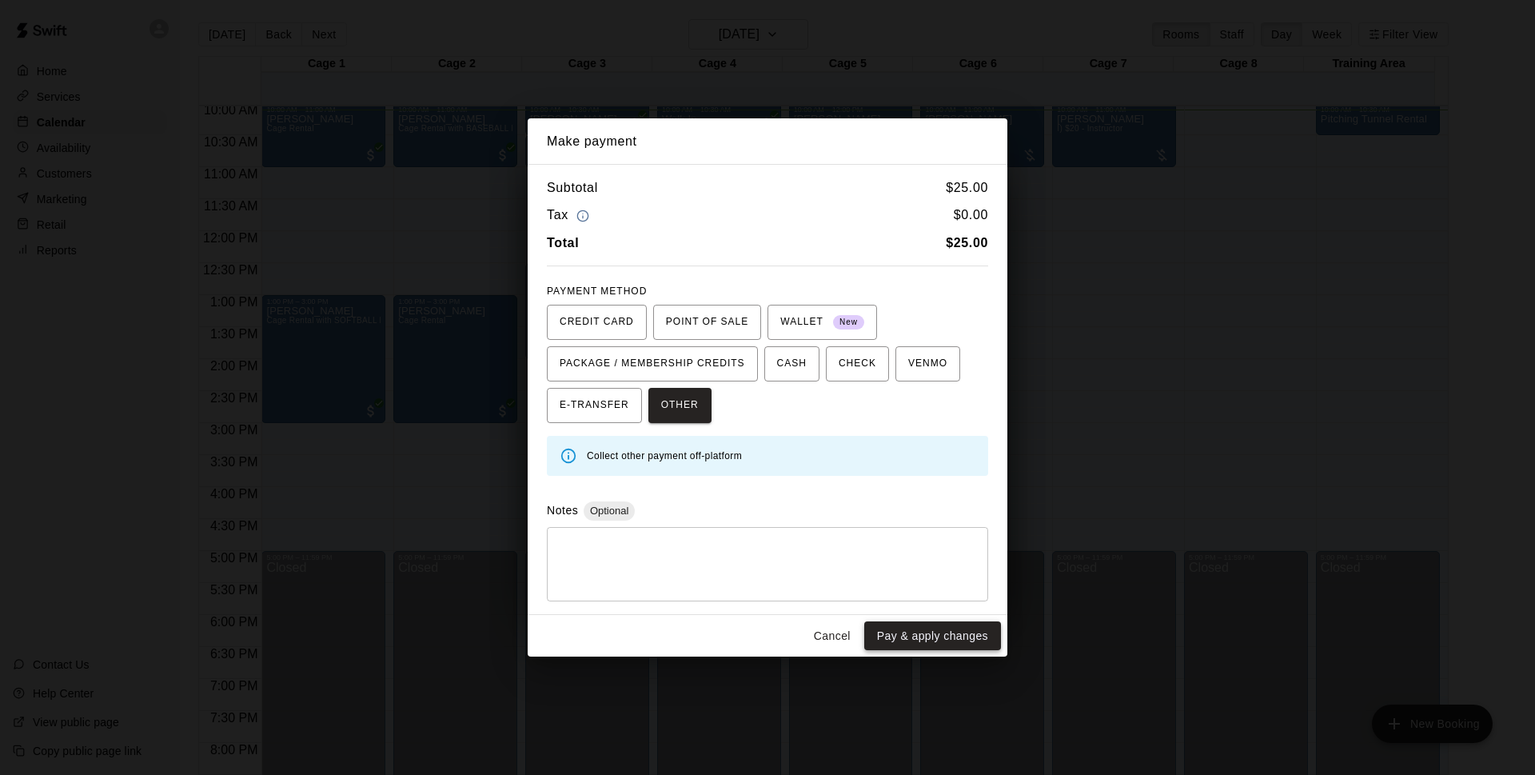
click at [955, 640] on button "Pay & apply changes" at bounding box center [932, 636] width 137 height 30
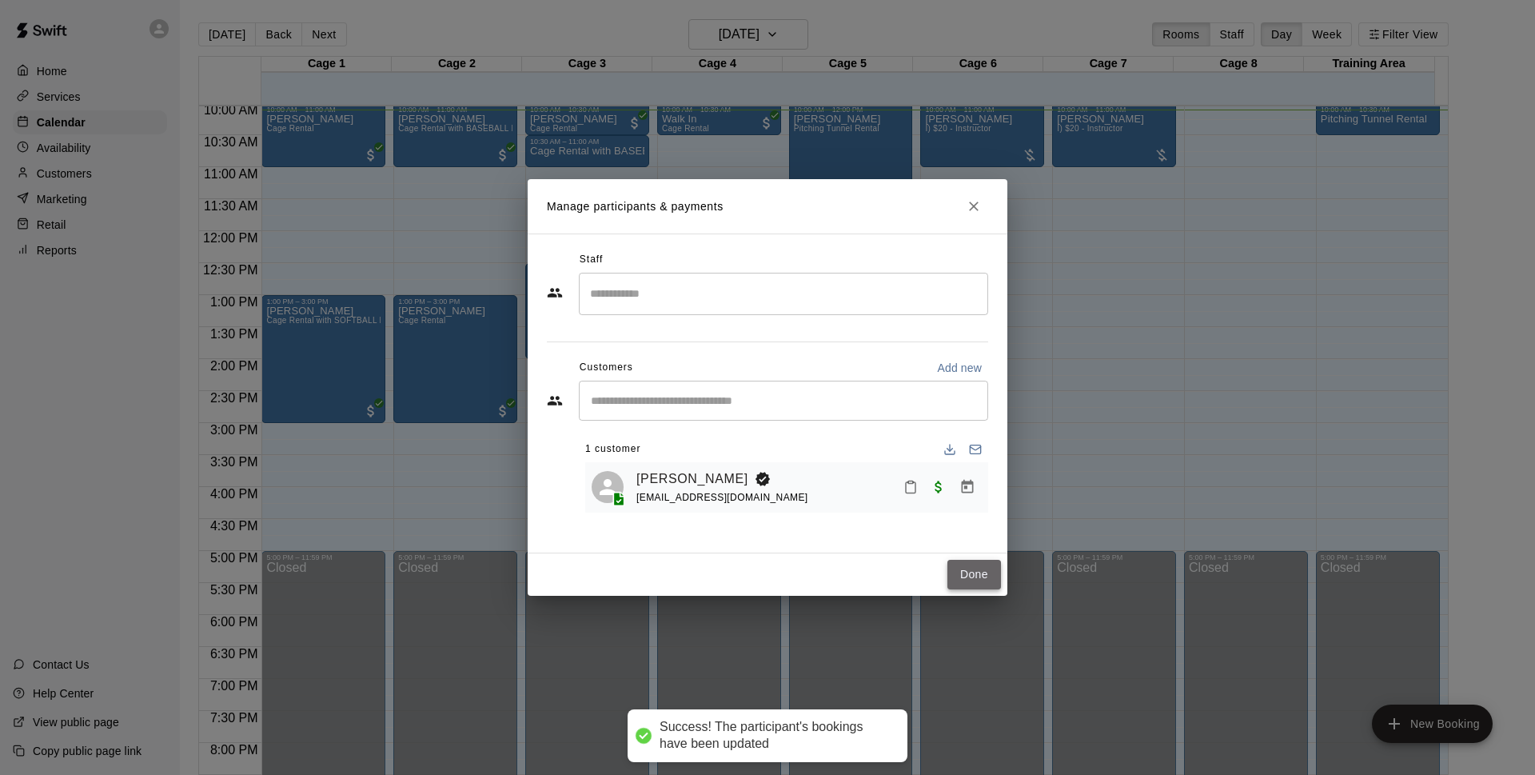
click at [972, 582] on button "Done" at bounding box center [974, 575] width 54 height 30
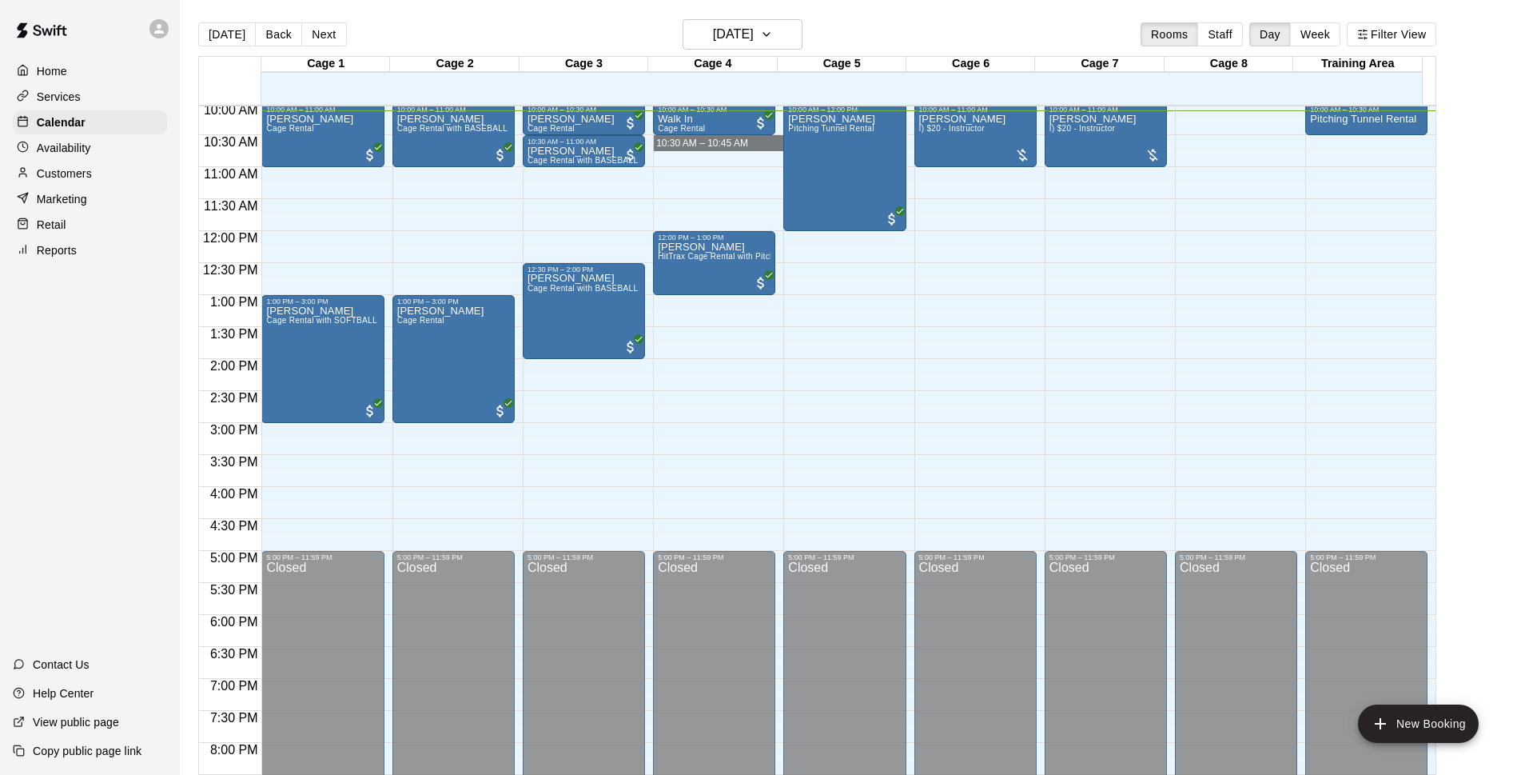
click at [739, 152] on div "12:00 AM – 10:00 AM Closed 10:00 AM – 10:30 AM Walk In Cage Rental 12:00 PM – 1…" at bounding box center [714, 231] width 122 height 1535
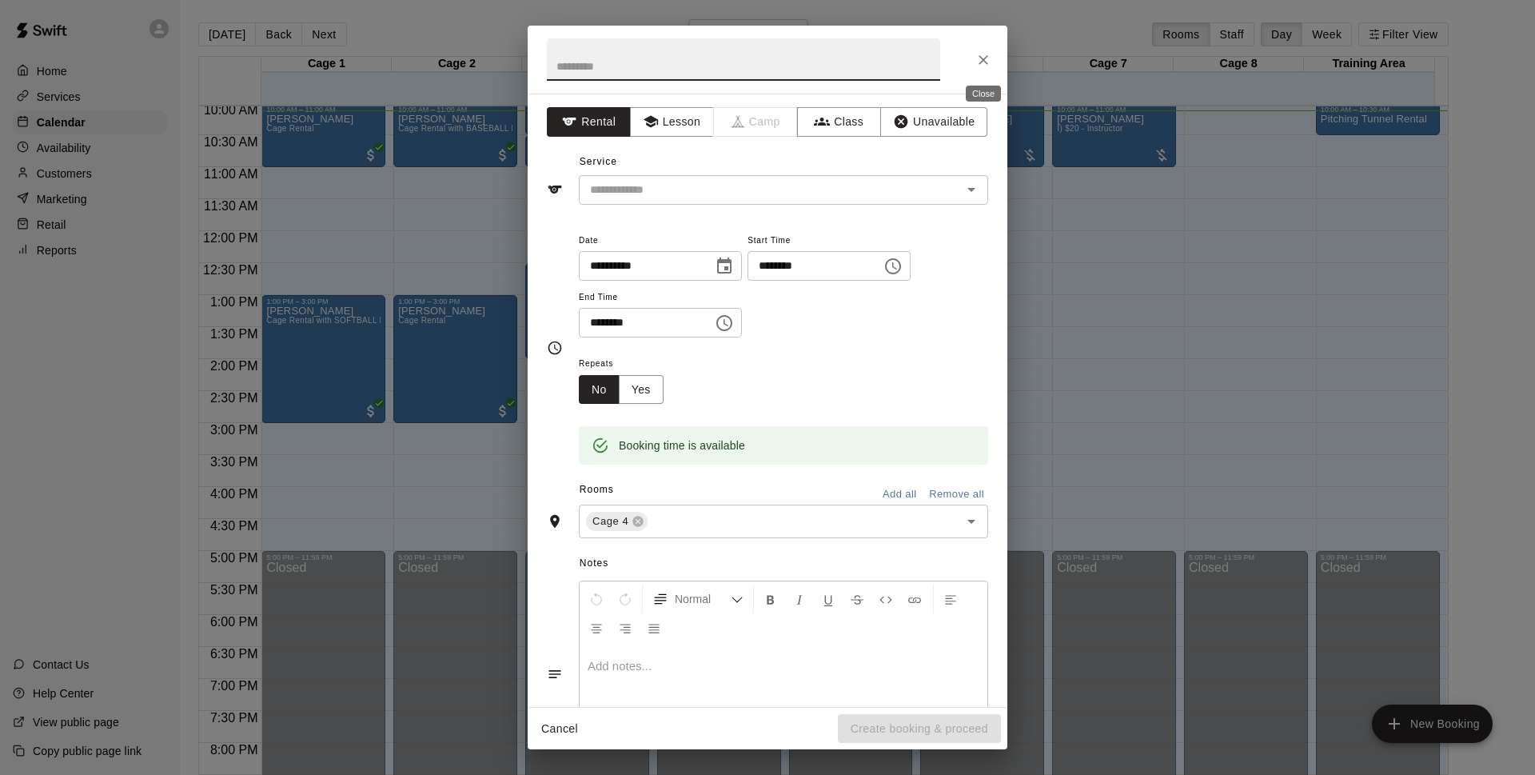
click at [983, 68] on button "Close" at bounding box center [983, 60] width 29 height 29
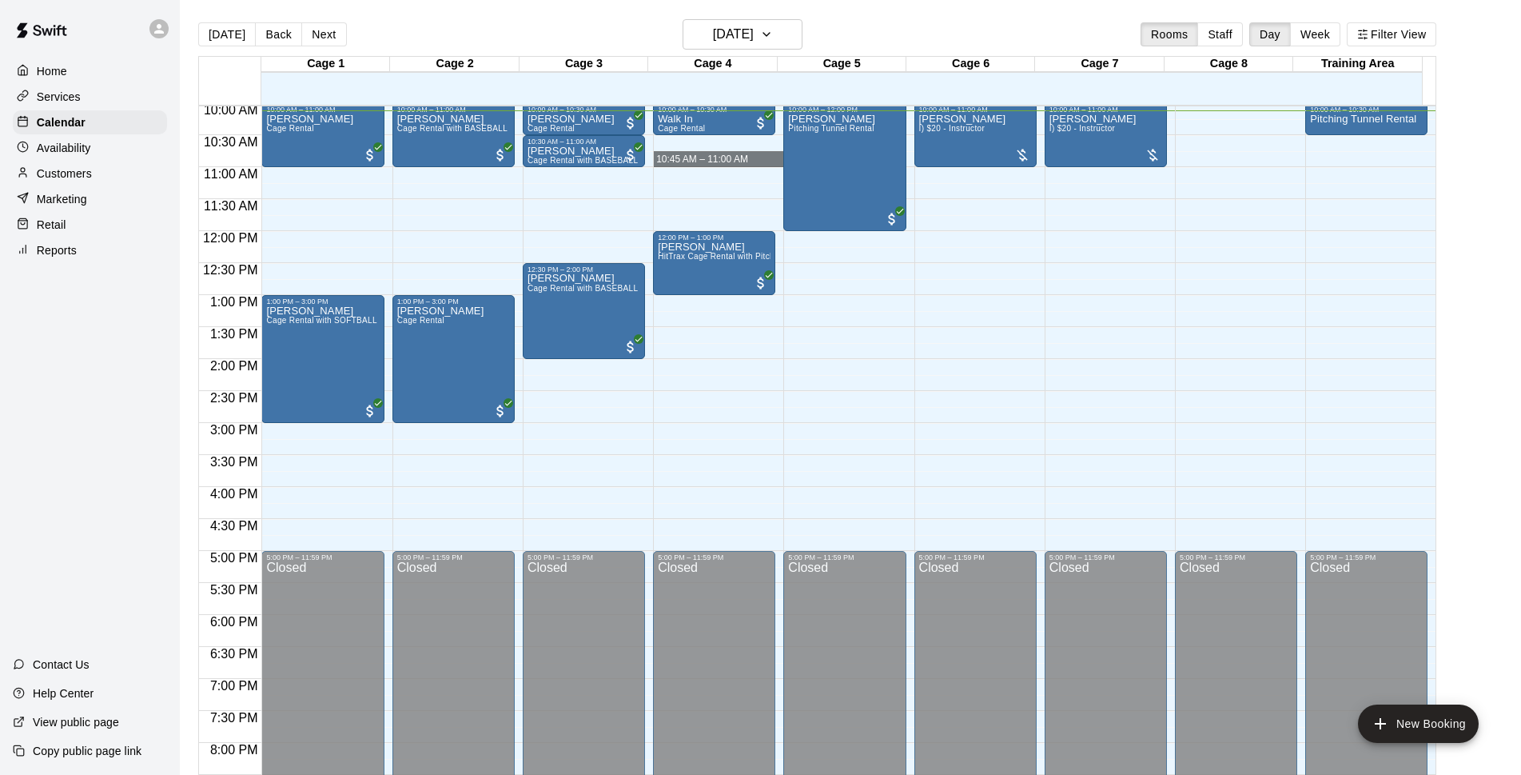
drag, startPoint x: 679, startPoint y: 141, endPoint x: 729, endPoint y: 172, distance: 59.2
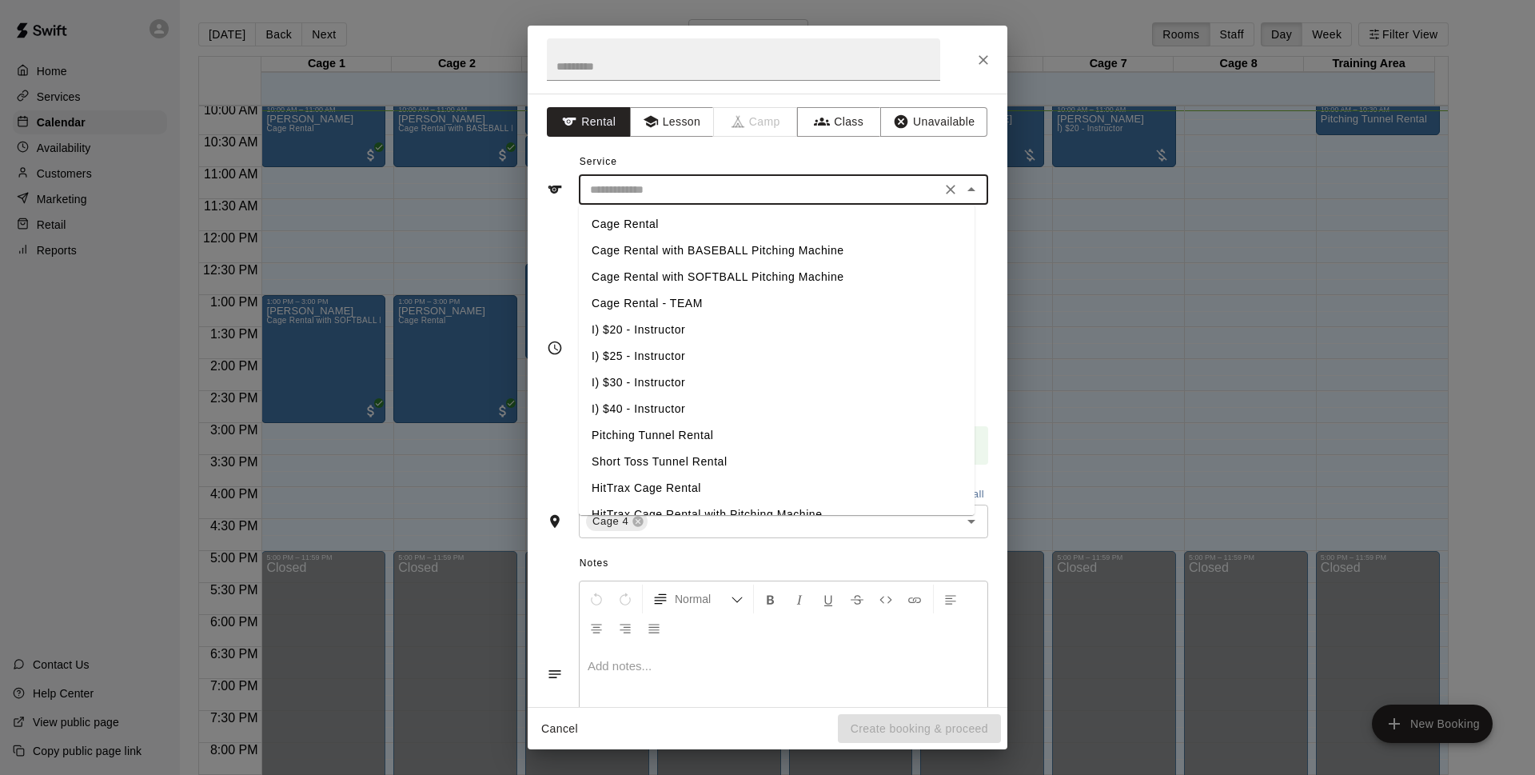
click at [739, 191] on input "text" at bounding box center [759, 190] width 352 height 20
click at [959, 346] on li "I) $25 - Instructor" at bounding box center [777, 356] width 396 height 26
type input "**********"
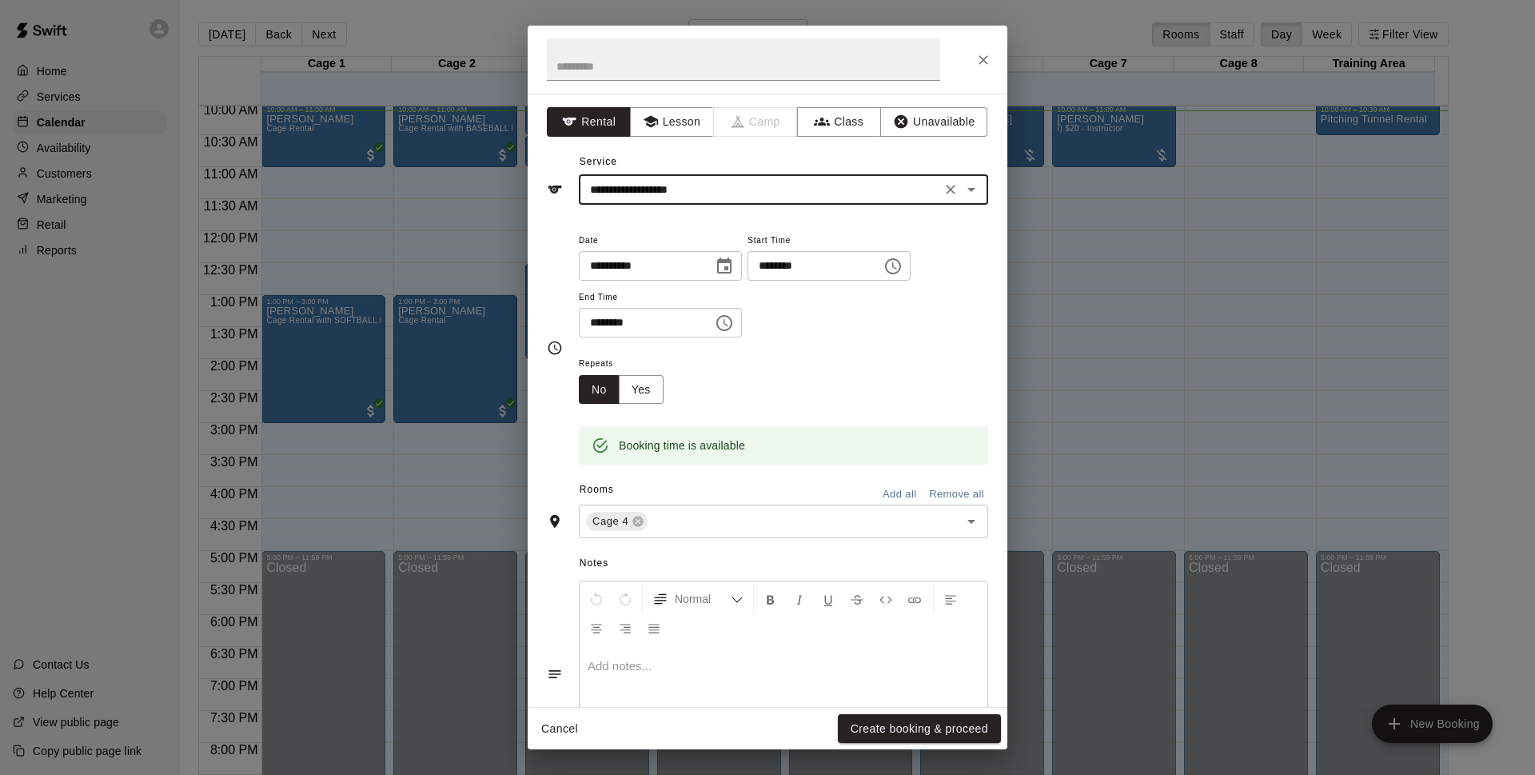
click at [942, 184] on icon "Clear" at bounding box center [950, 189] width 16 height 16
drag, startPoint x: 982, startPoint y: 57, endPoint x: 974, endPoint y: 70, distance: 15.8
click at [982, 60] on icon "Close" at bounding box center [983, 60] width 16 height 16
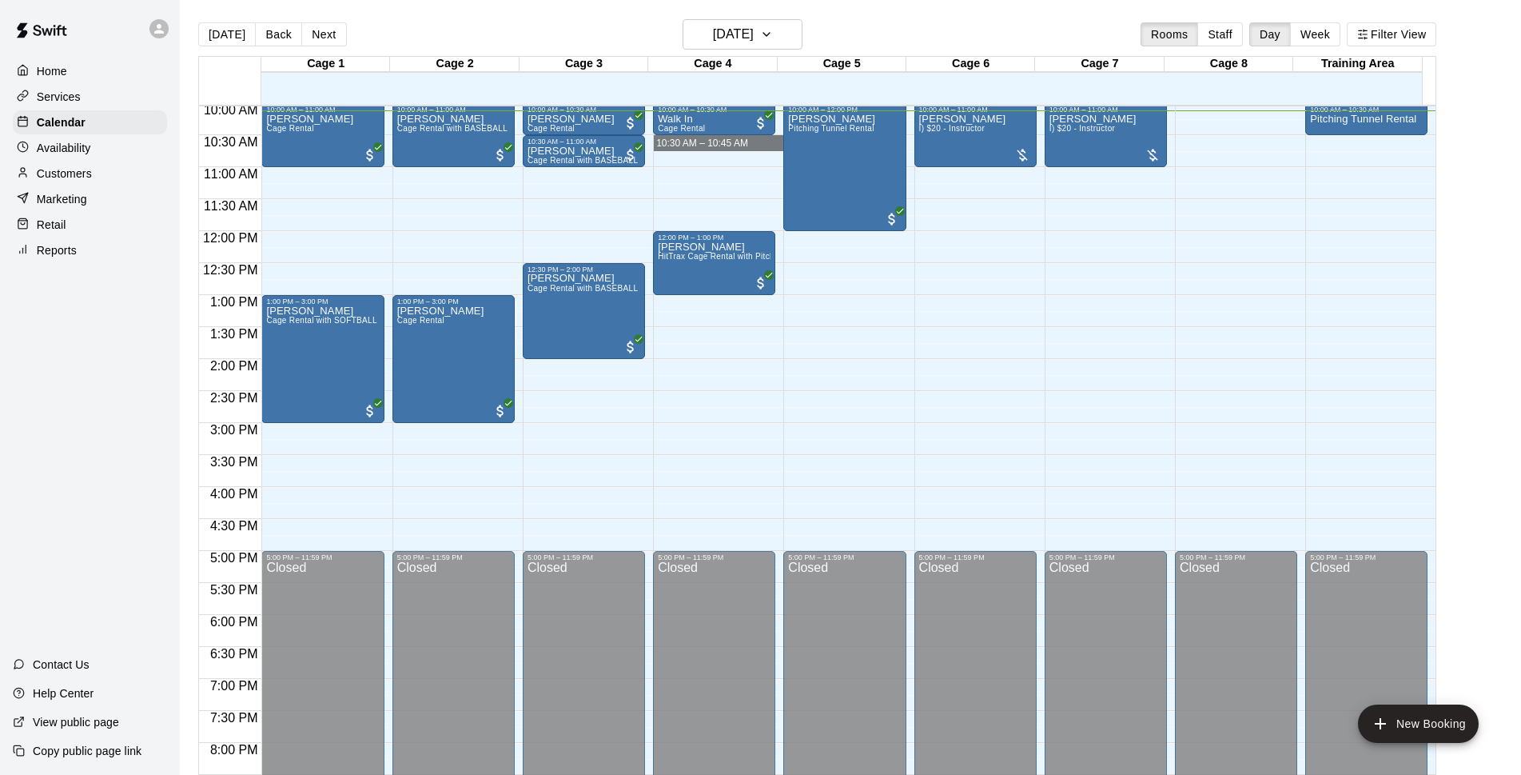
drag, startPoint x: 676, startPoint y: 139, endPoint x: 679, endPoint y: 161, distance: 21.8
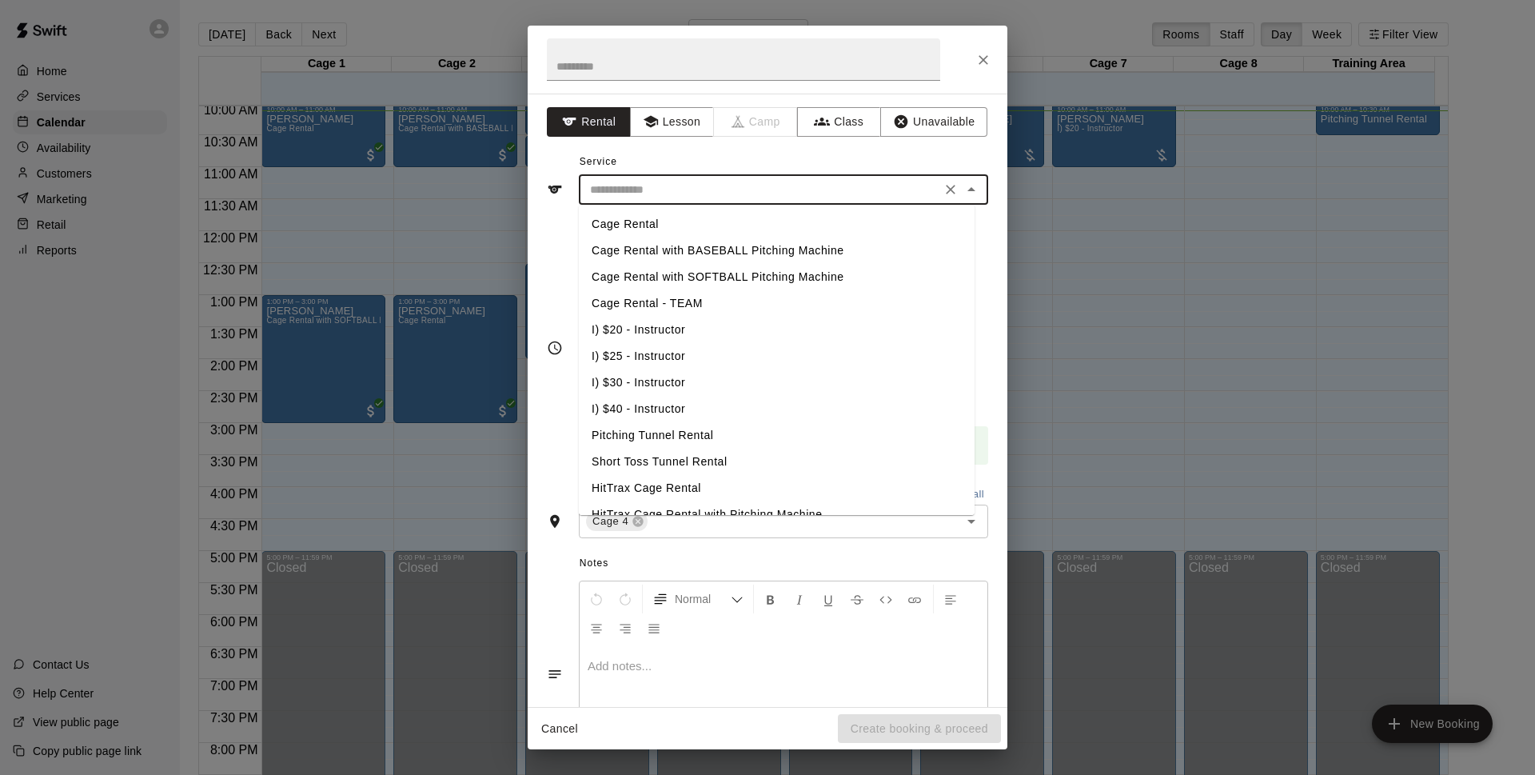
click at [682, 181] on input "text" at bounding box center [759, 190] width 352 height 20
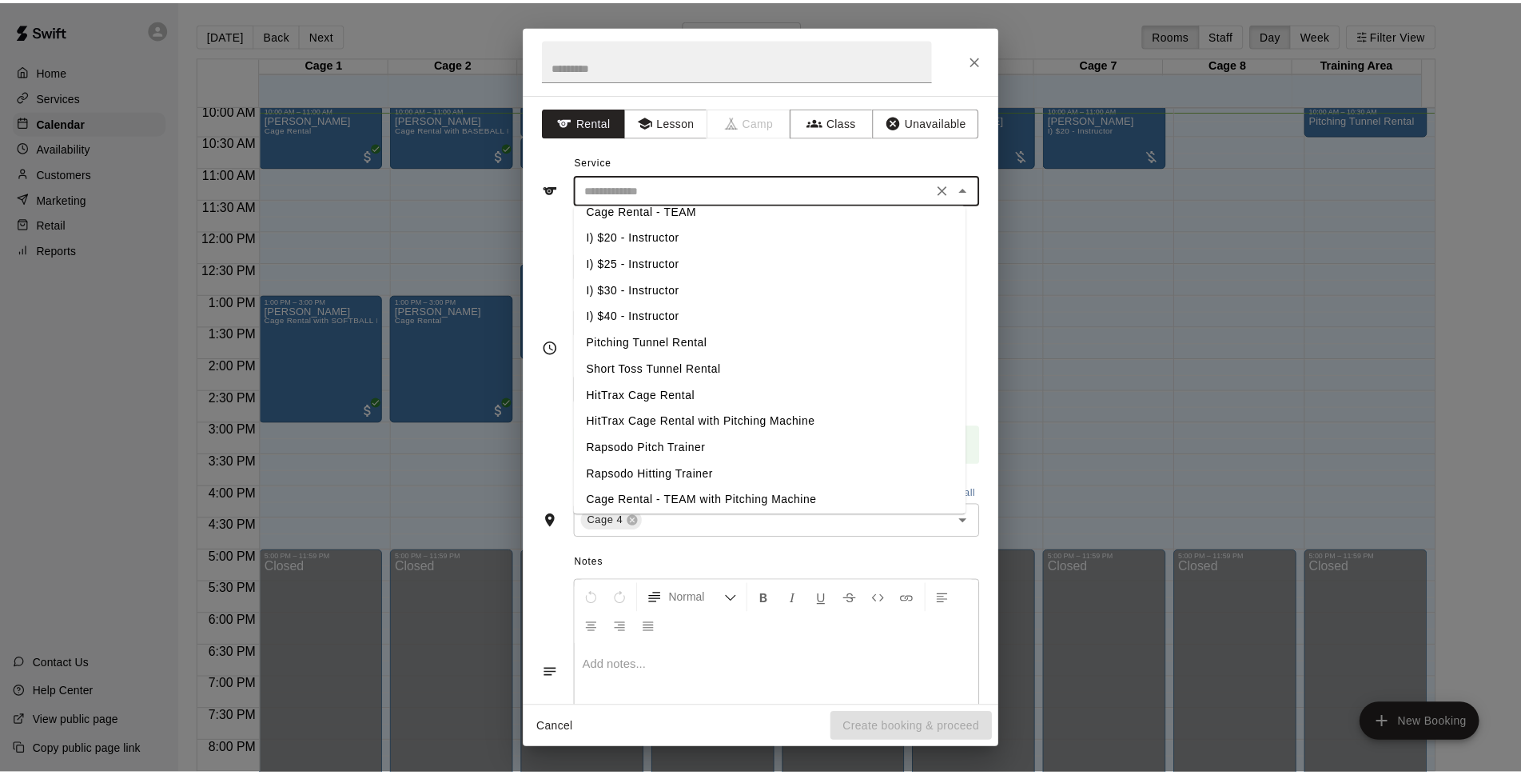
scroll to position [0, 0]
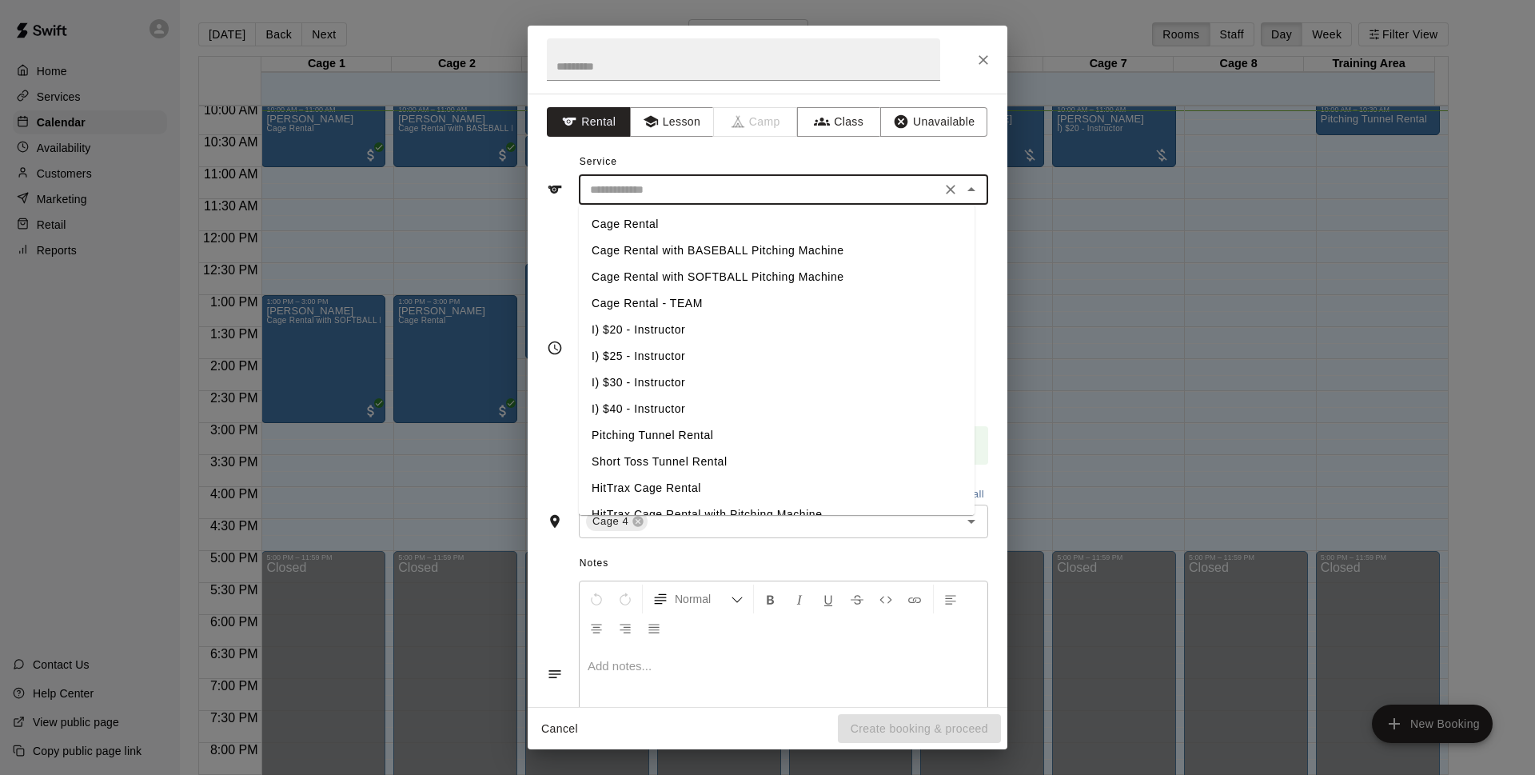
click at [788, 249] on li "Cage Rental with BASEBALL Pitching Machine" at bounding box center [777, 250] width 396 height 26
type input "**********"
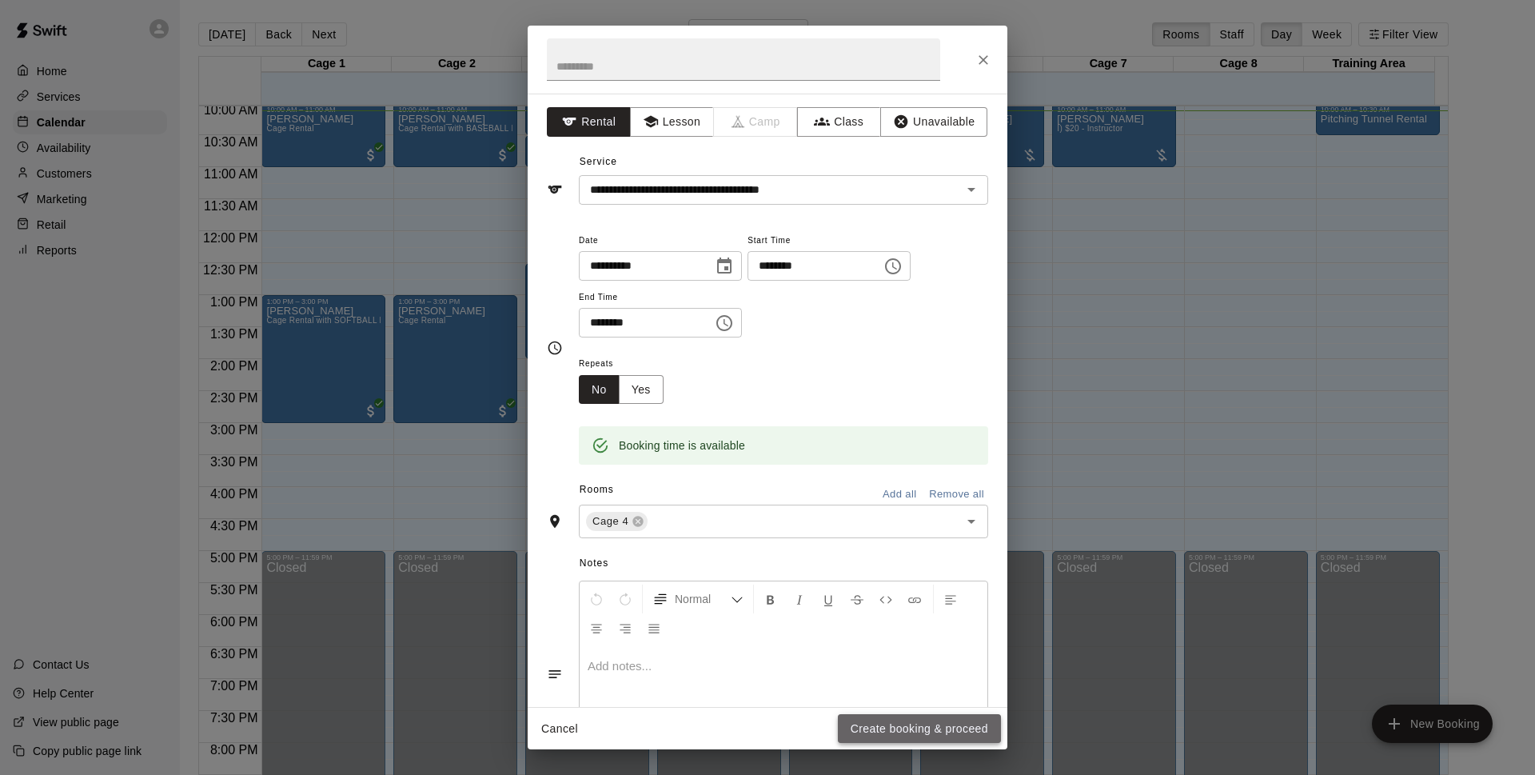
click at [964, 727] on button "Create booking & proceed" at bounding box center [919, 729] width 163 height 30
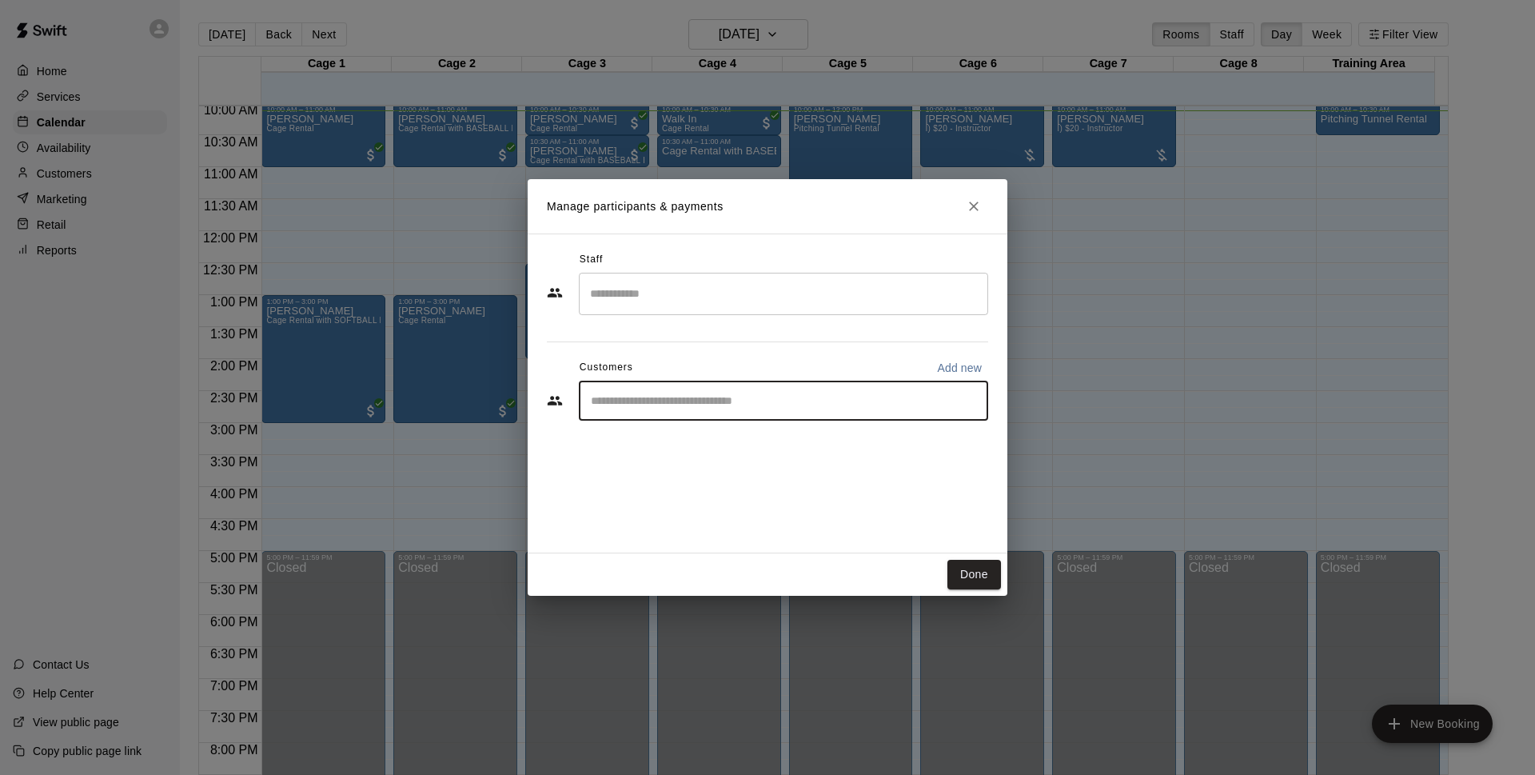
click at [728, 392] on input "Start typing to search customers..." at bounding box center [783, 400] width 395 height 16
type input "*****"
click at [780, 452] on div "[PERSON_NAME] Cage Membership - MAJOR LEAGUE [EMAIL_ADDRESS][DOMAIN_NAME]" at bounding box center [760, 446] width 275 height 34
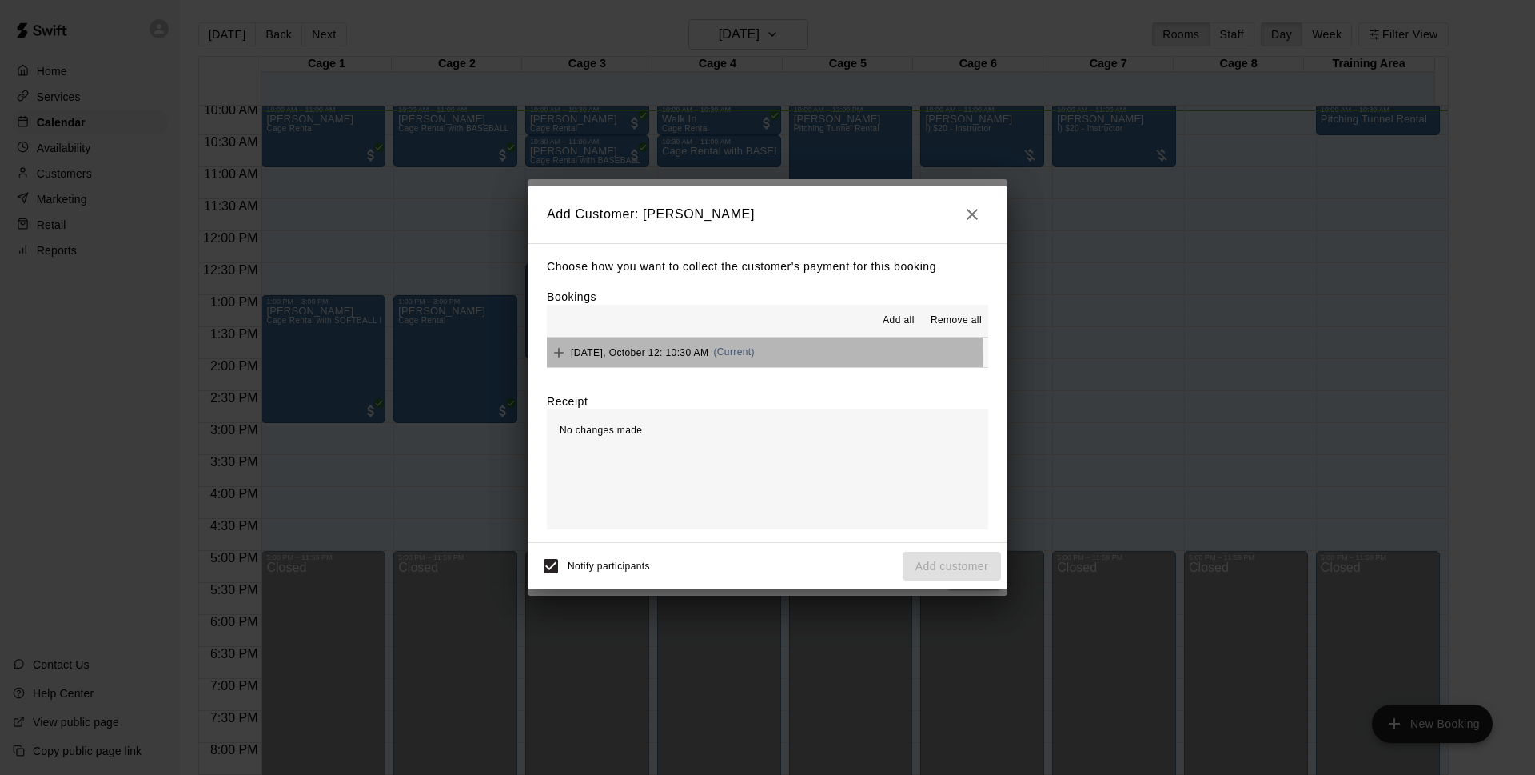
click at [764, 357] on button "[DATE], October 12: 10:30 AM (Current)" at bounding box center [767, 352] width 441 height 30
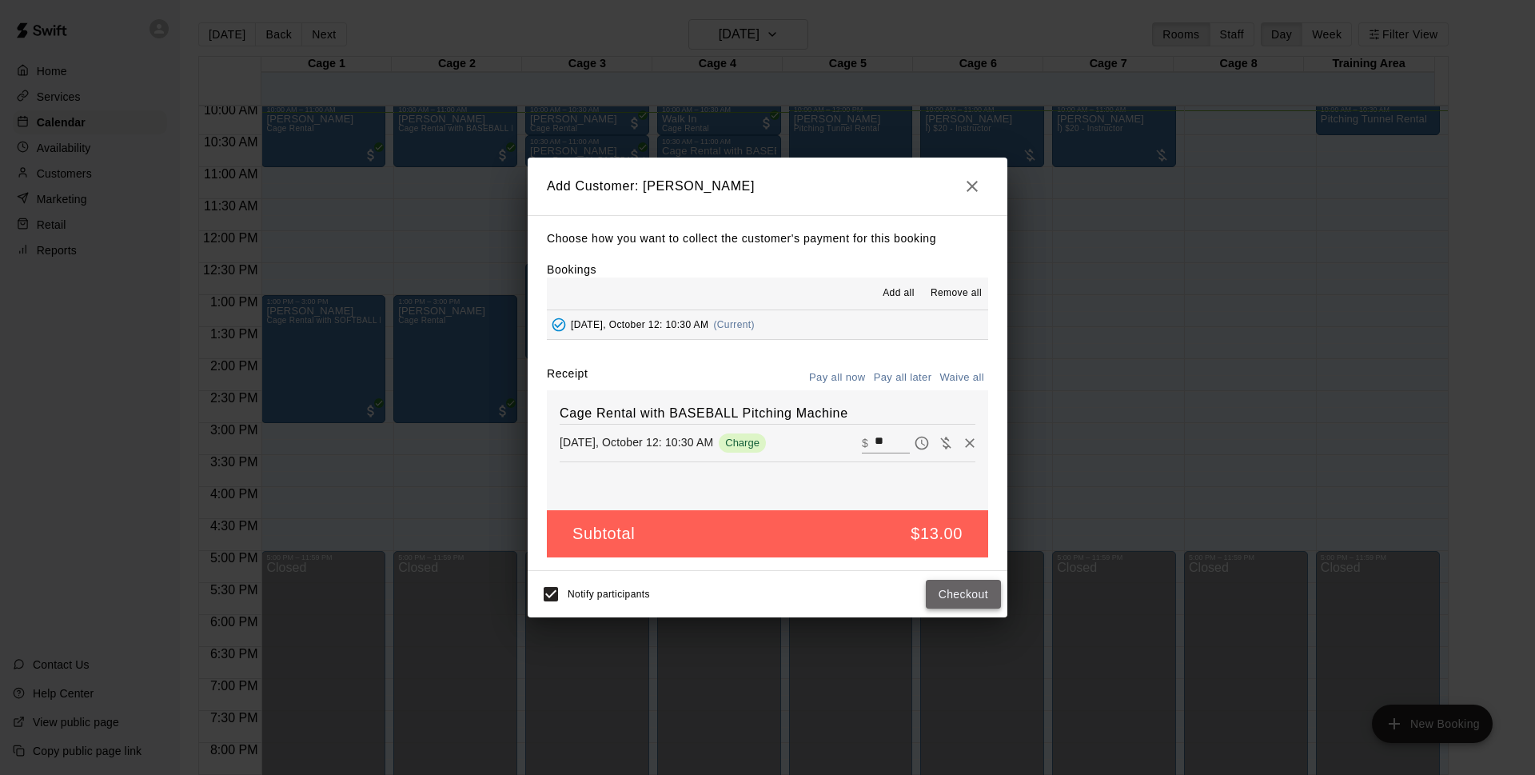
click at [959, 587] on button "Checkout" at bounding box center [963, 594] width 75 height 30
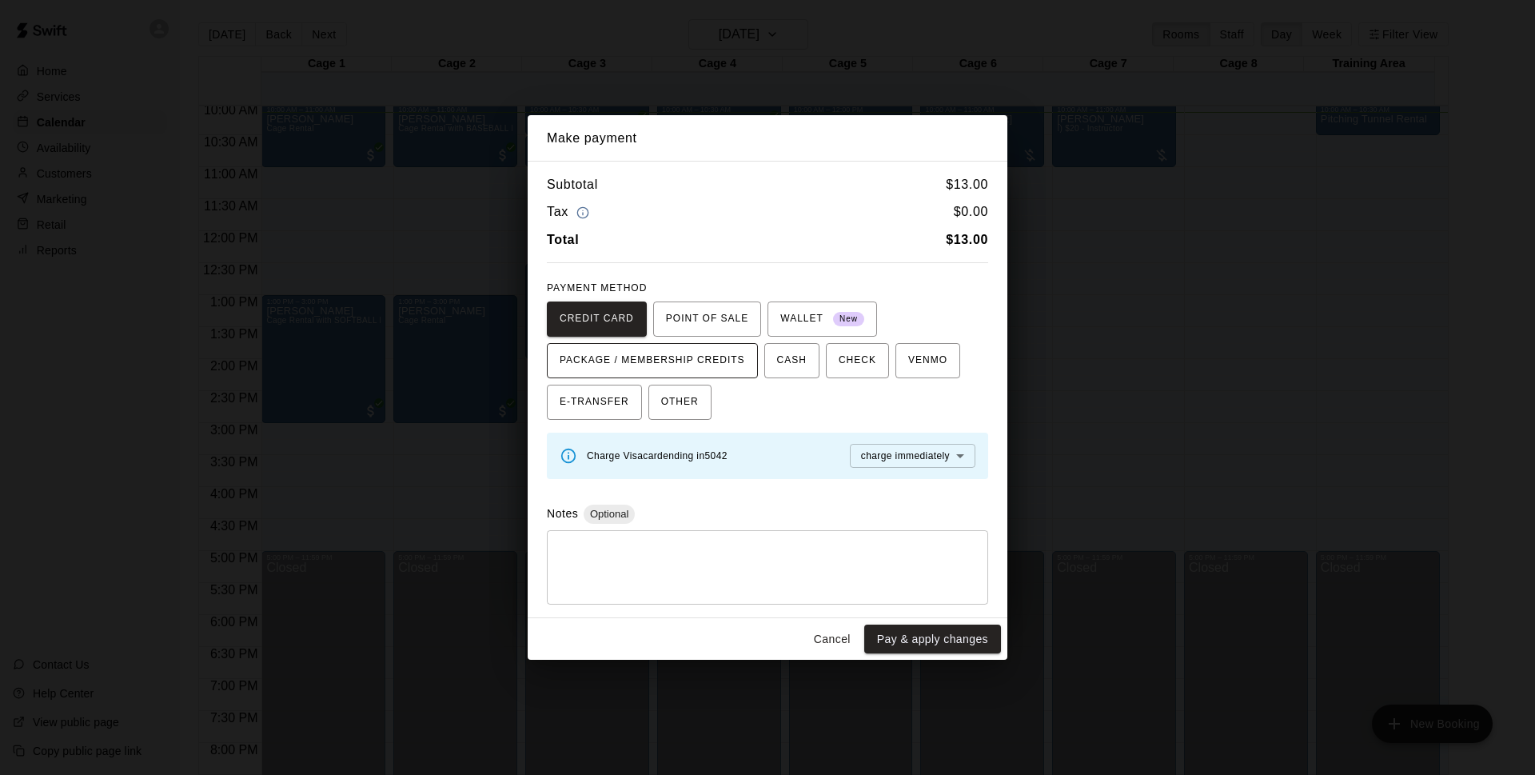
click at [713, 362] on span "PACKAGE / MEMBERSHIP CREDITS" at bounding box center [652, 361] width 185 height 26
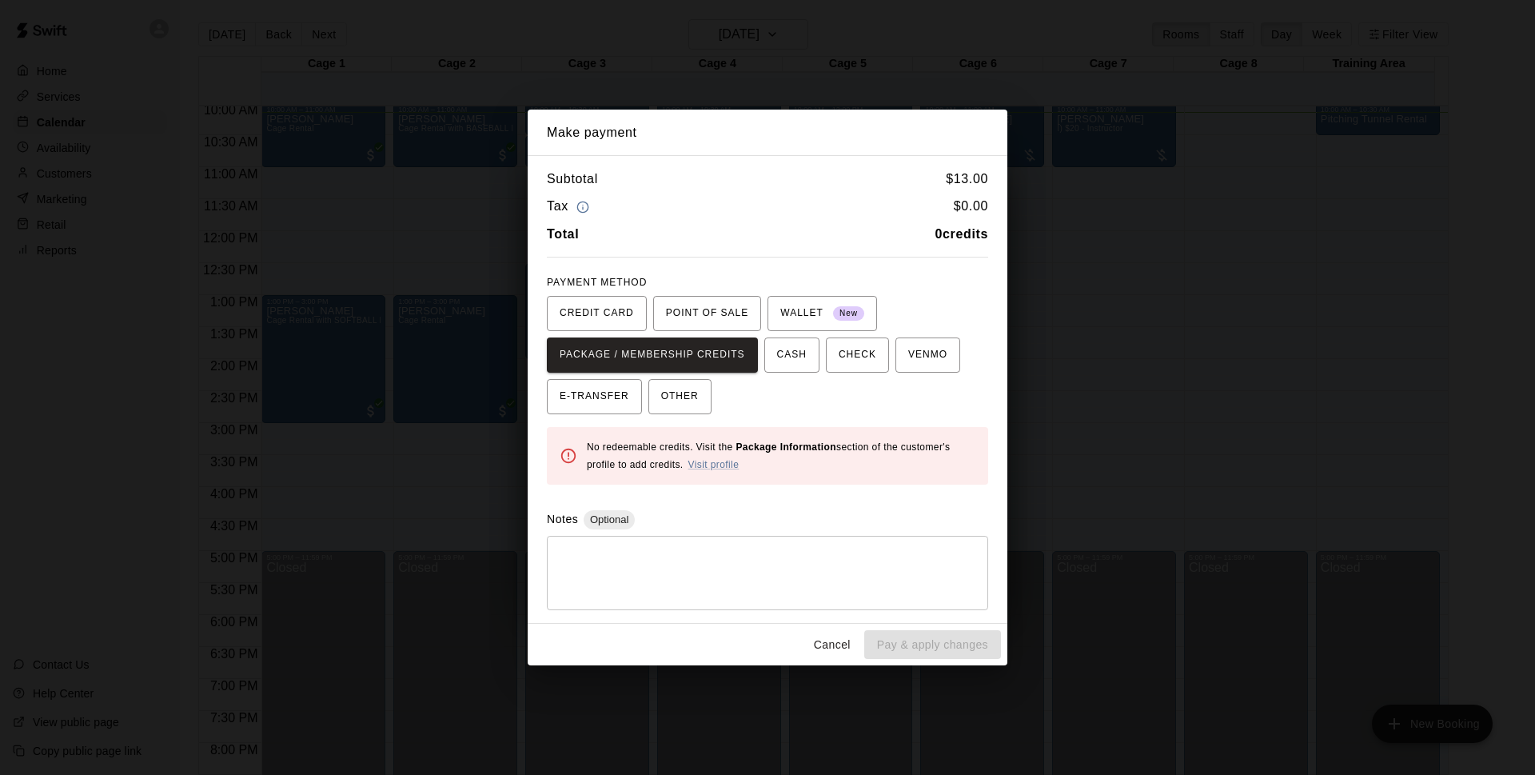
click at [830, 633] on button "Cancel" at bounding box center [831, 645] width 51 height 30
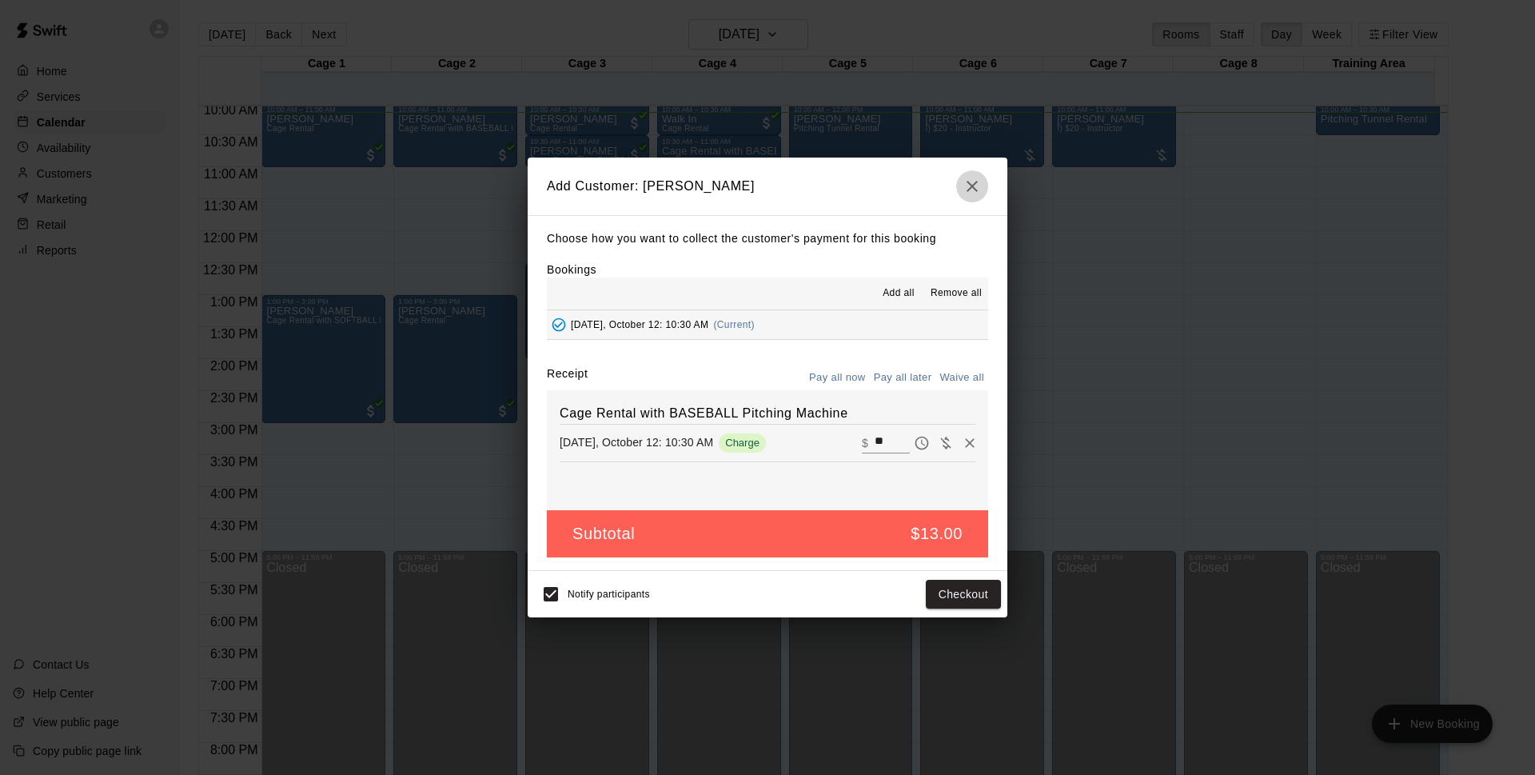
click at [982, 180] on button "button" at bounding box center [972, 186] width 32 height 32
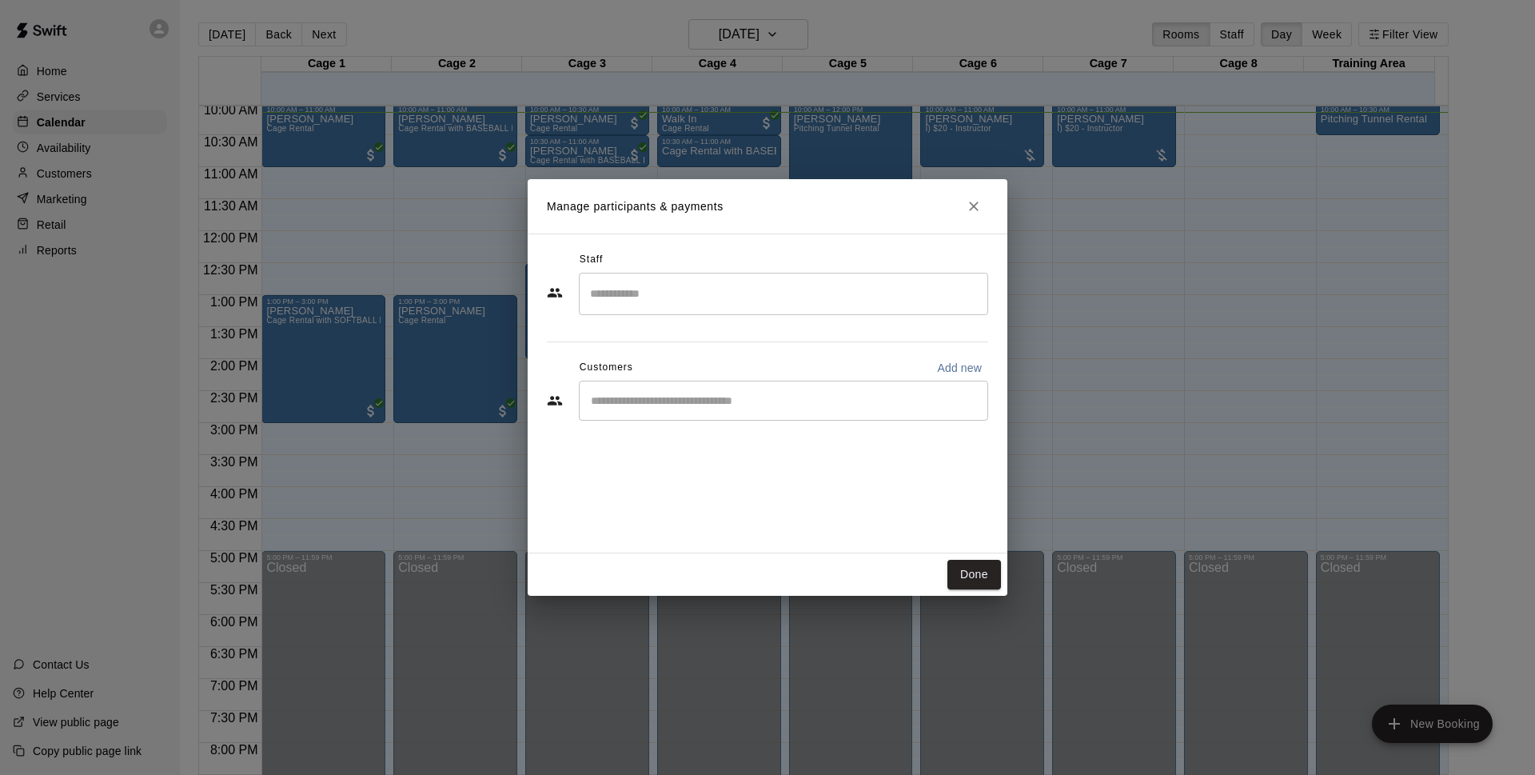
click at [986, 205] on button "Close" at bounding box center [973, 206] width 29 height 29
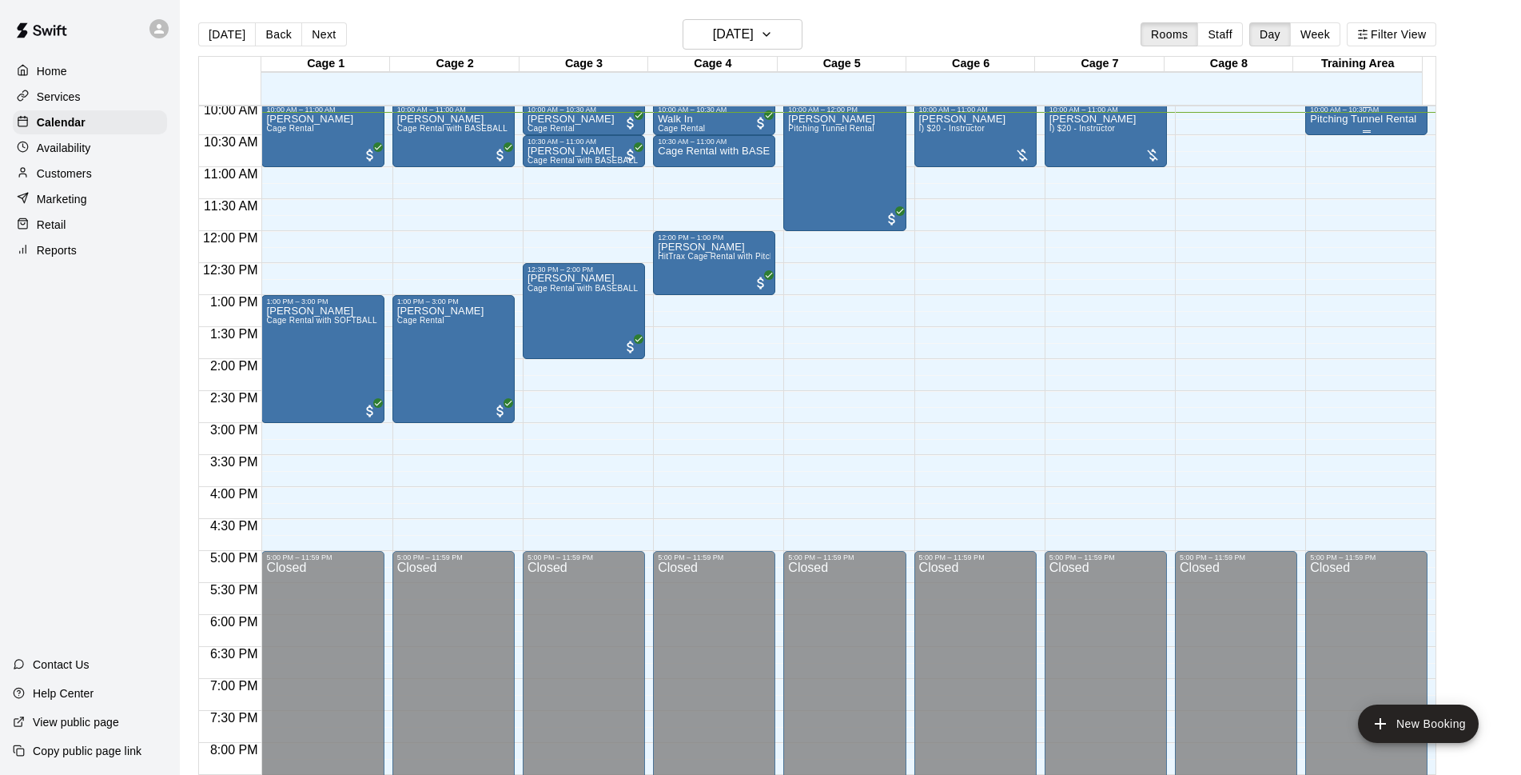
click at [1394, 113] on div "10:00 AM – 10:30 AM" at bounding box center [1366, 110] width 113 height 8
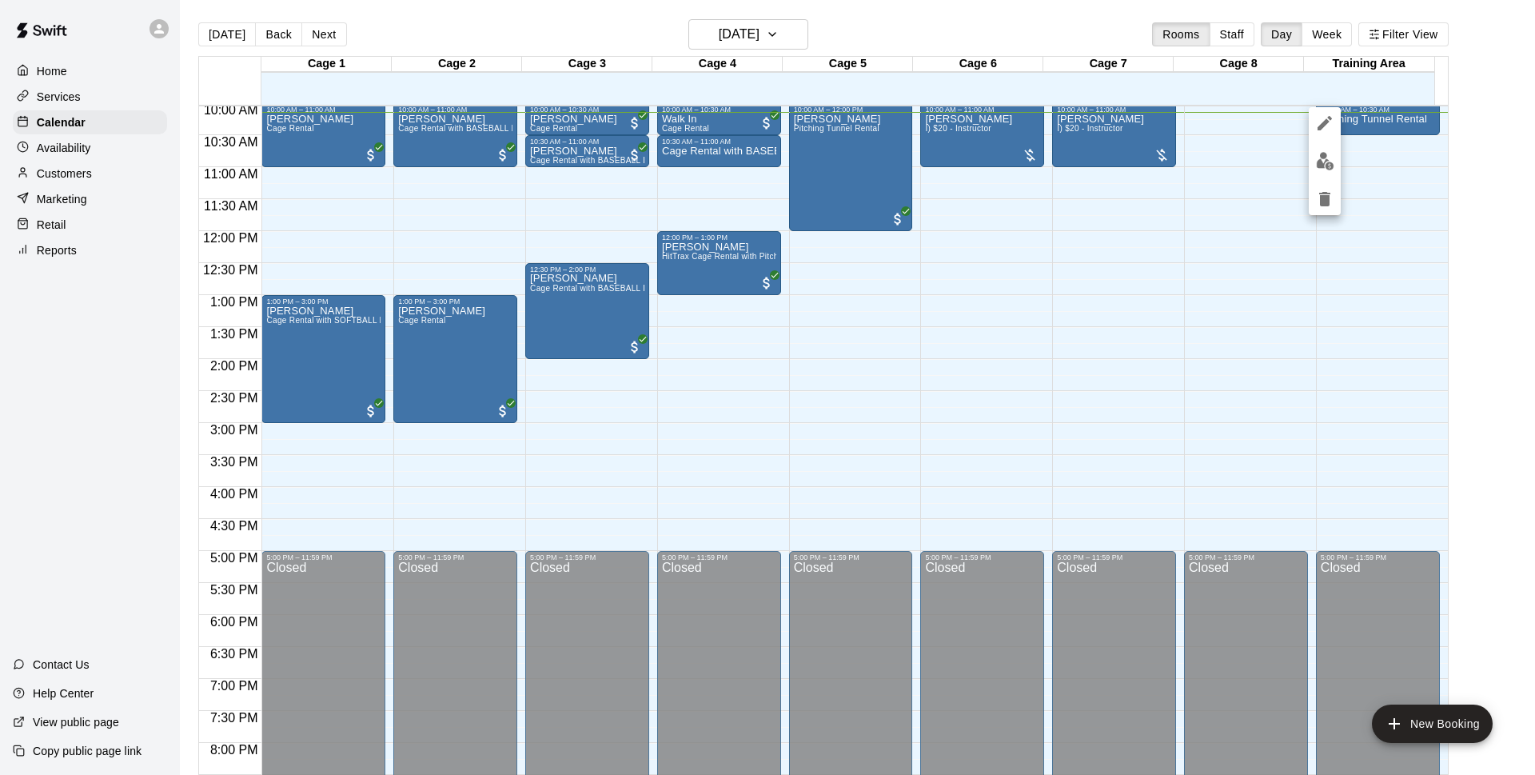
click at [76, 173] on div at bounding box center [767, 387] width 1535 height 775
click at [84, 181] on p "Customers" at bounding box center [64, 173] width 55 height 16
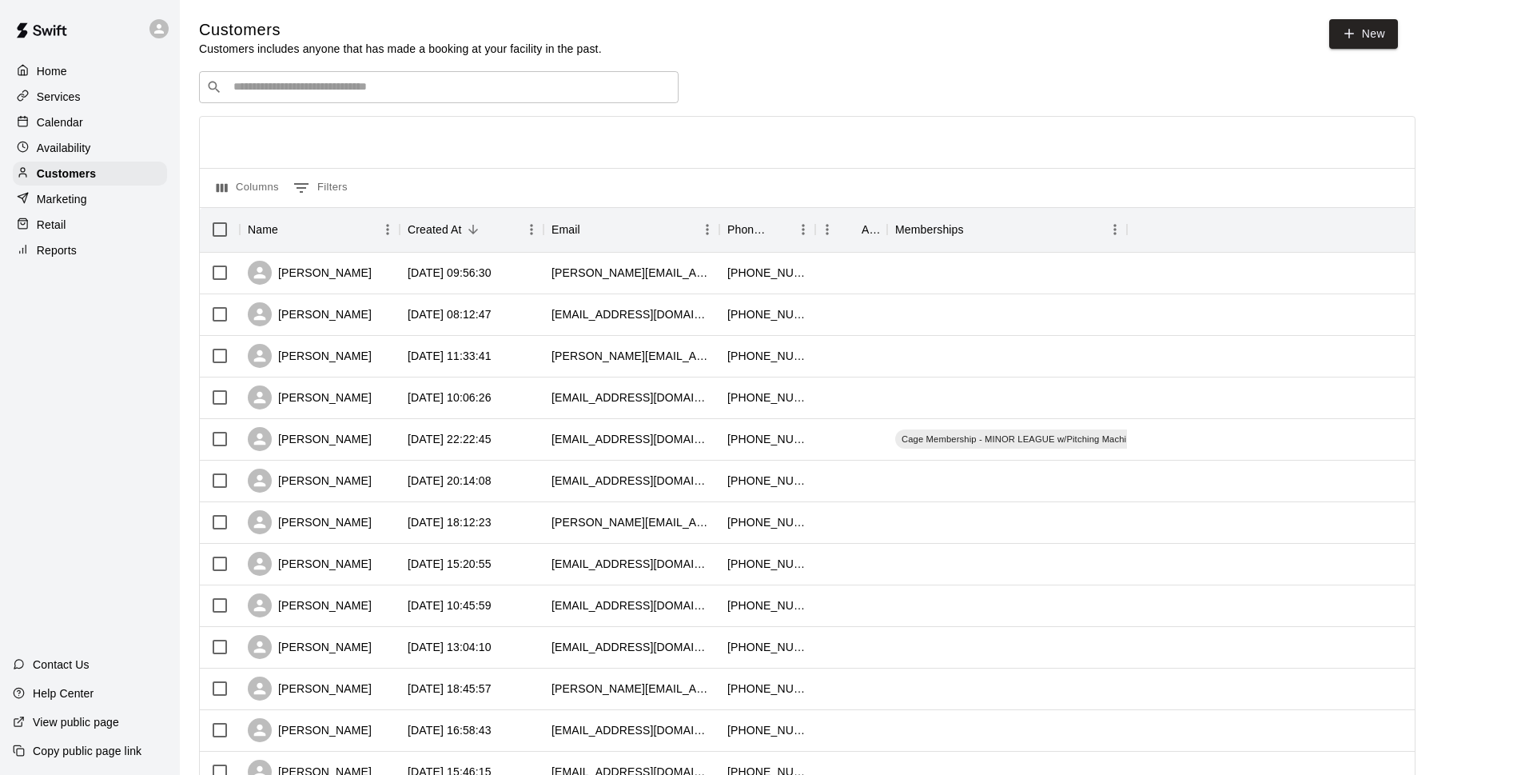
click at [316, 78] on div "​ ​" at bounding box center [439, 87] width 480 height 32
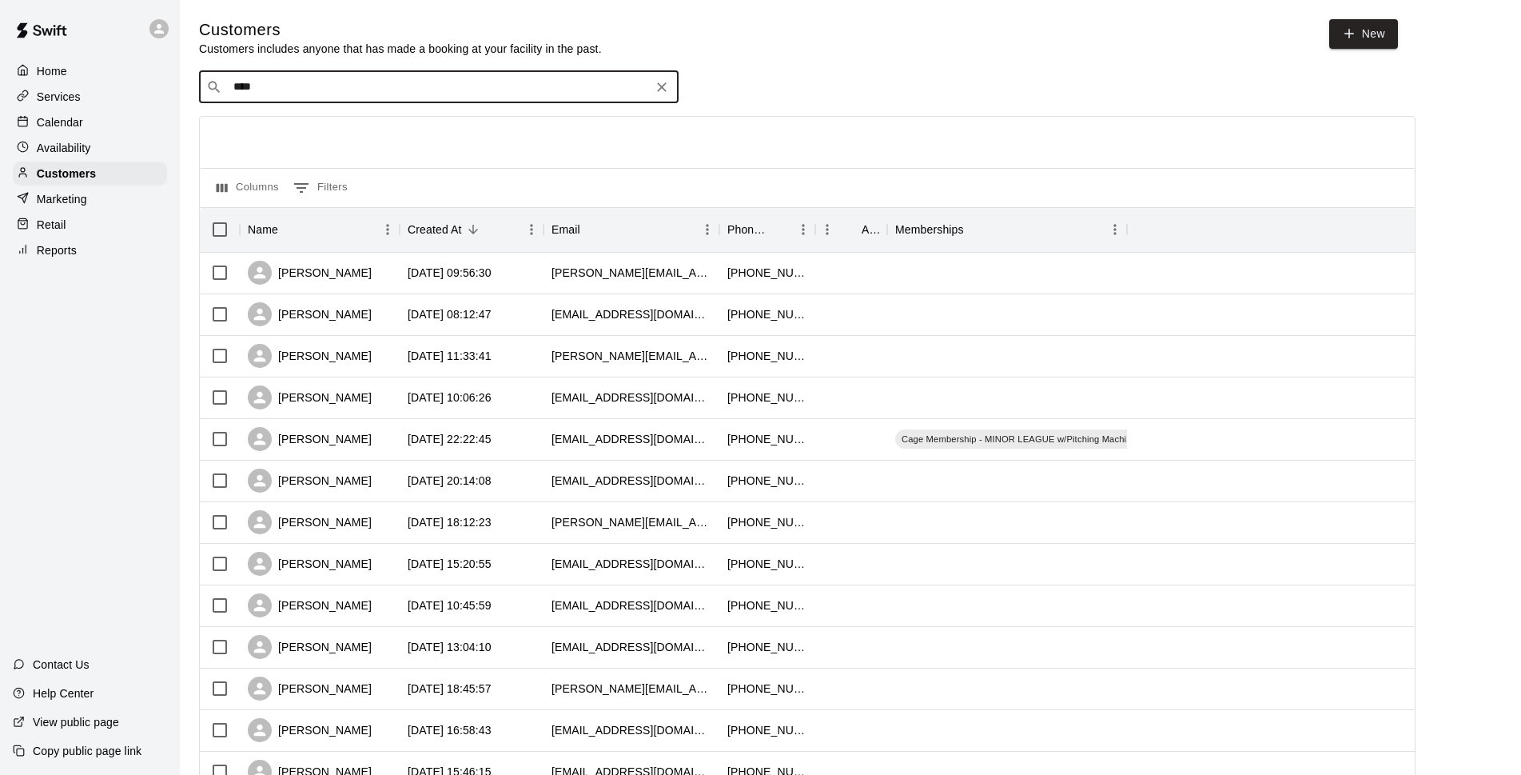
type input "*****"
click at [310, 113] on div "[PERSON_NAME] Cage Membership - MAJOR LEAGUE [EMAIL_ADDRESS][DOMAIN_NAME]" at bounding box center [439, 131] width 480 height 51
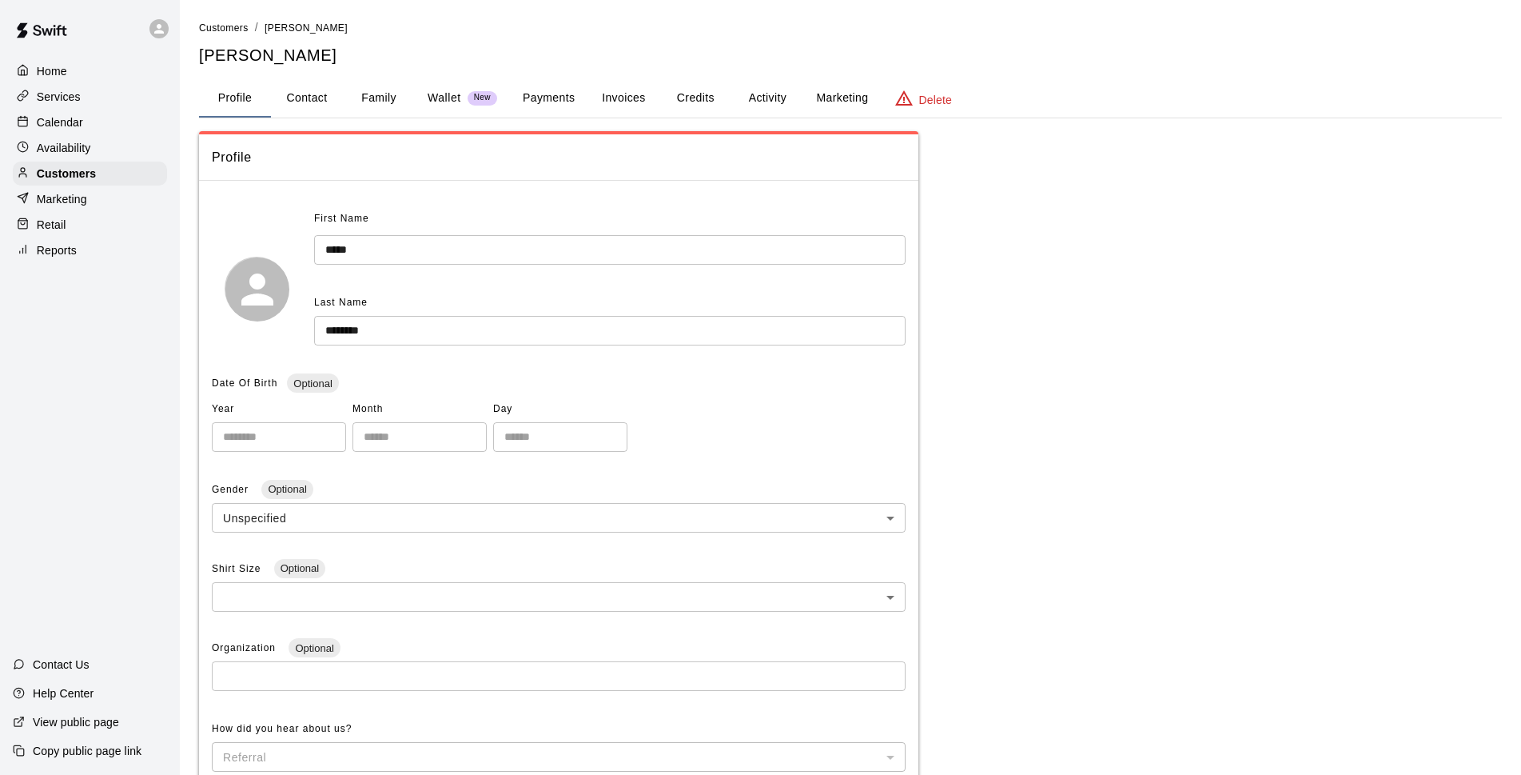
click at [706, 90] on button "Credits" at bounding box center [695, 98] width 72 height 38
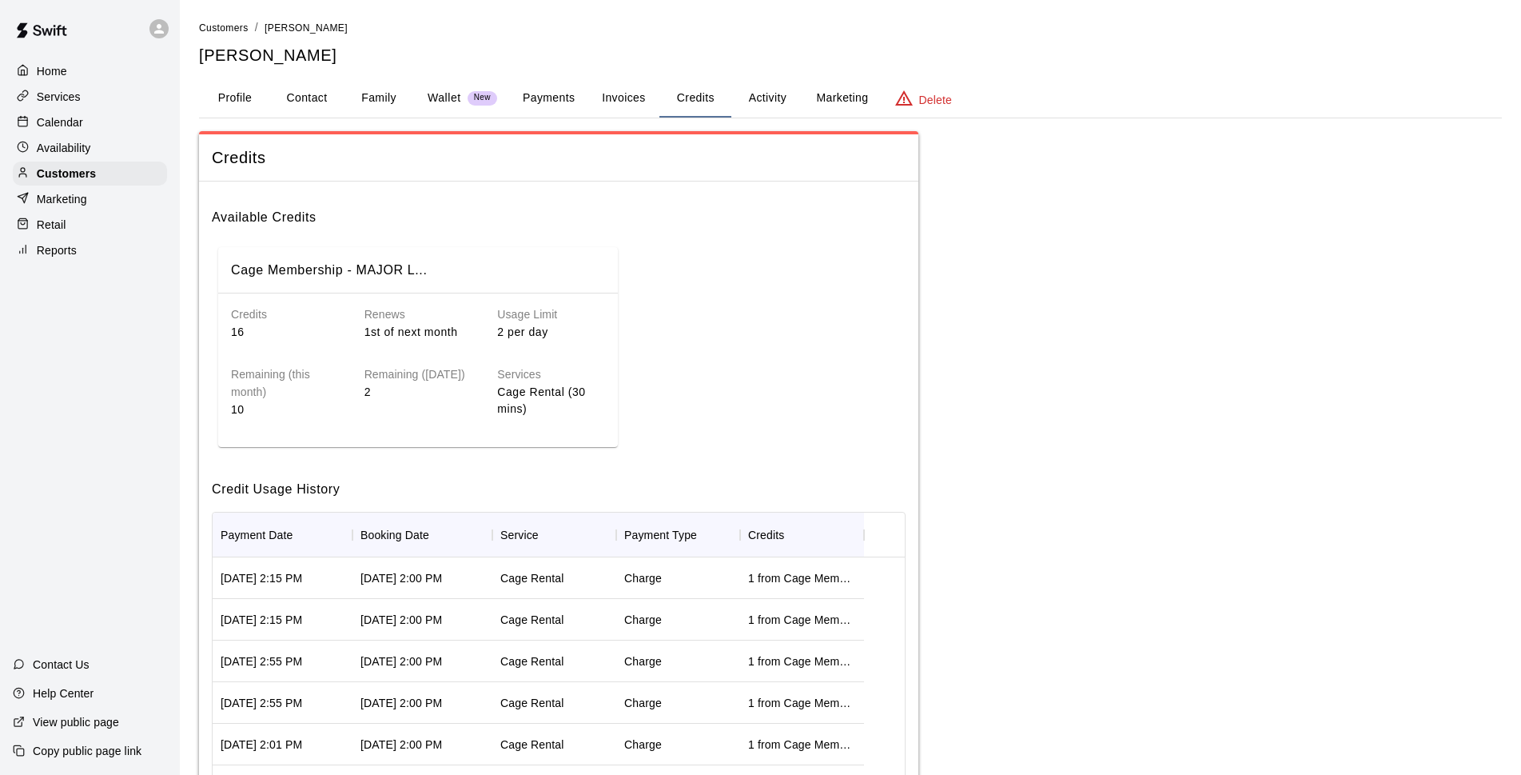
click at [63, 84] on div "Home Services Calendar Availability Customers Marketing Retail Reports" at bounding box center [90, 161] width 180 height 206
click at [68, 68] on div "Home" at bounding box center [90, 71] width 154 height 24
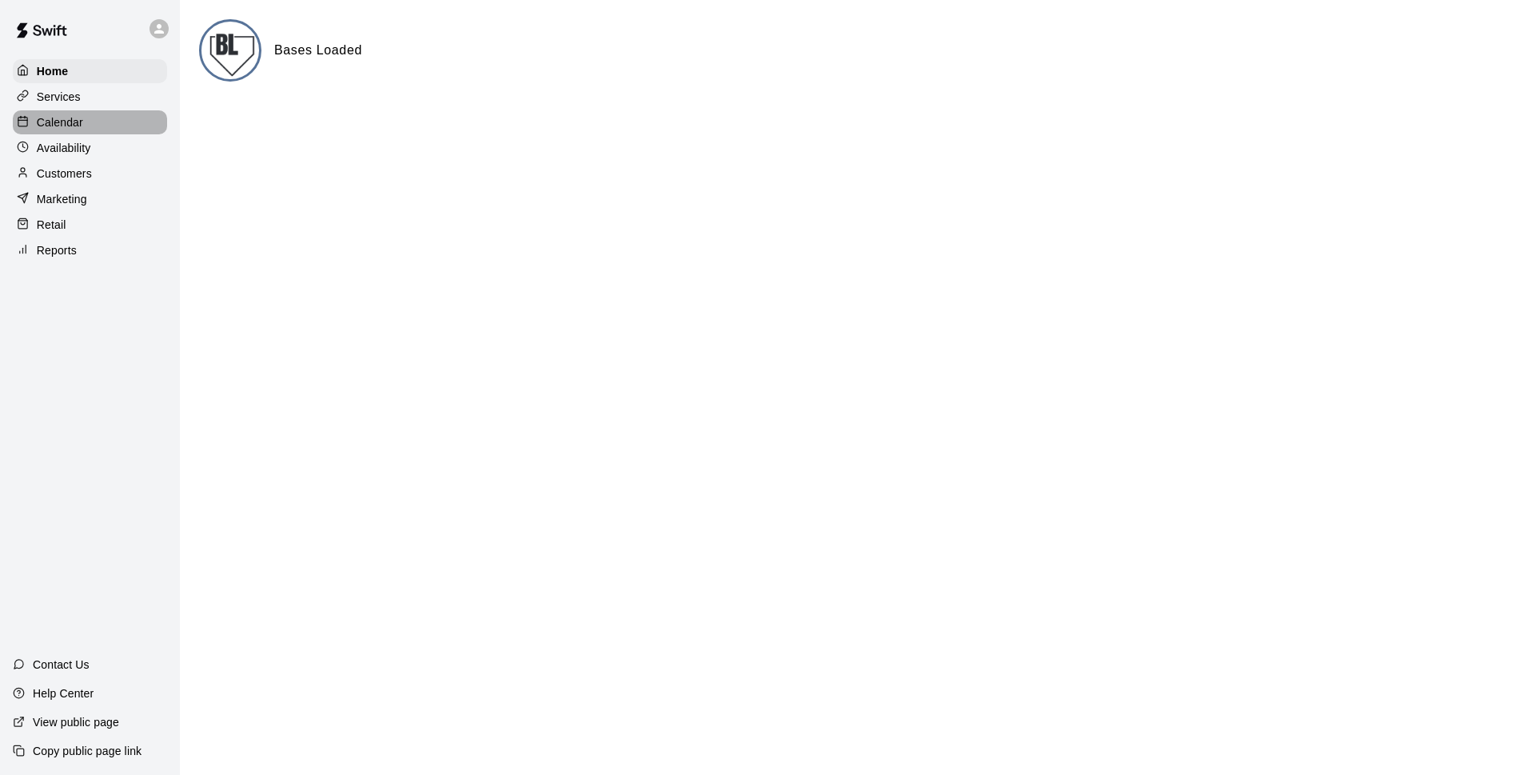
click at [79, 121] on p "Calendar" at bounding box center [60, 122] width 46 height 16
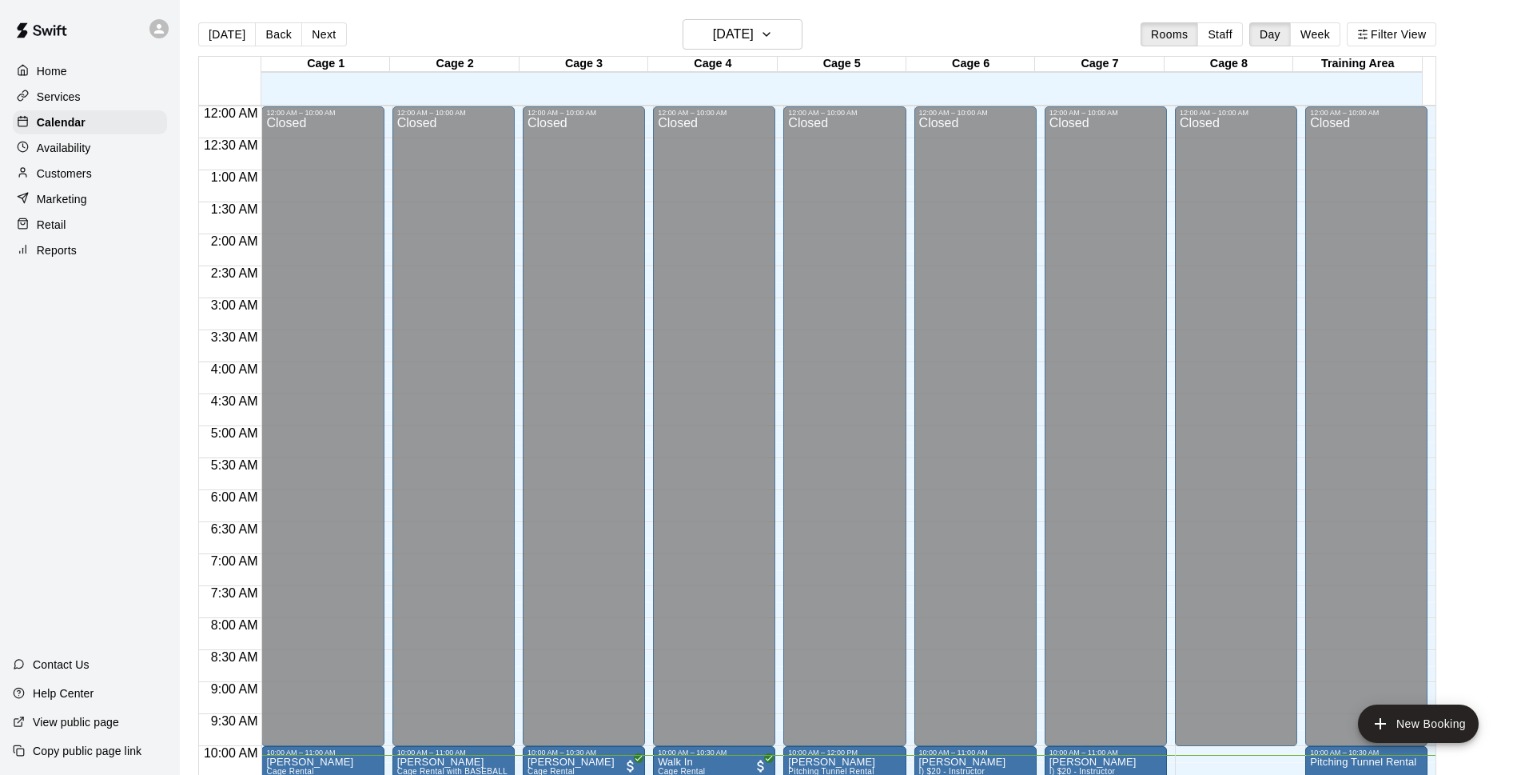
scroll to position [648, 0]
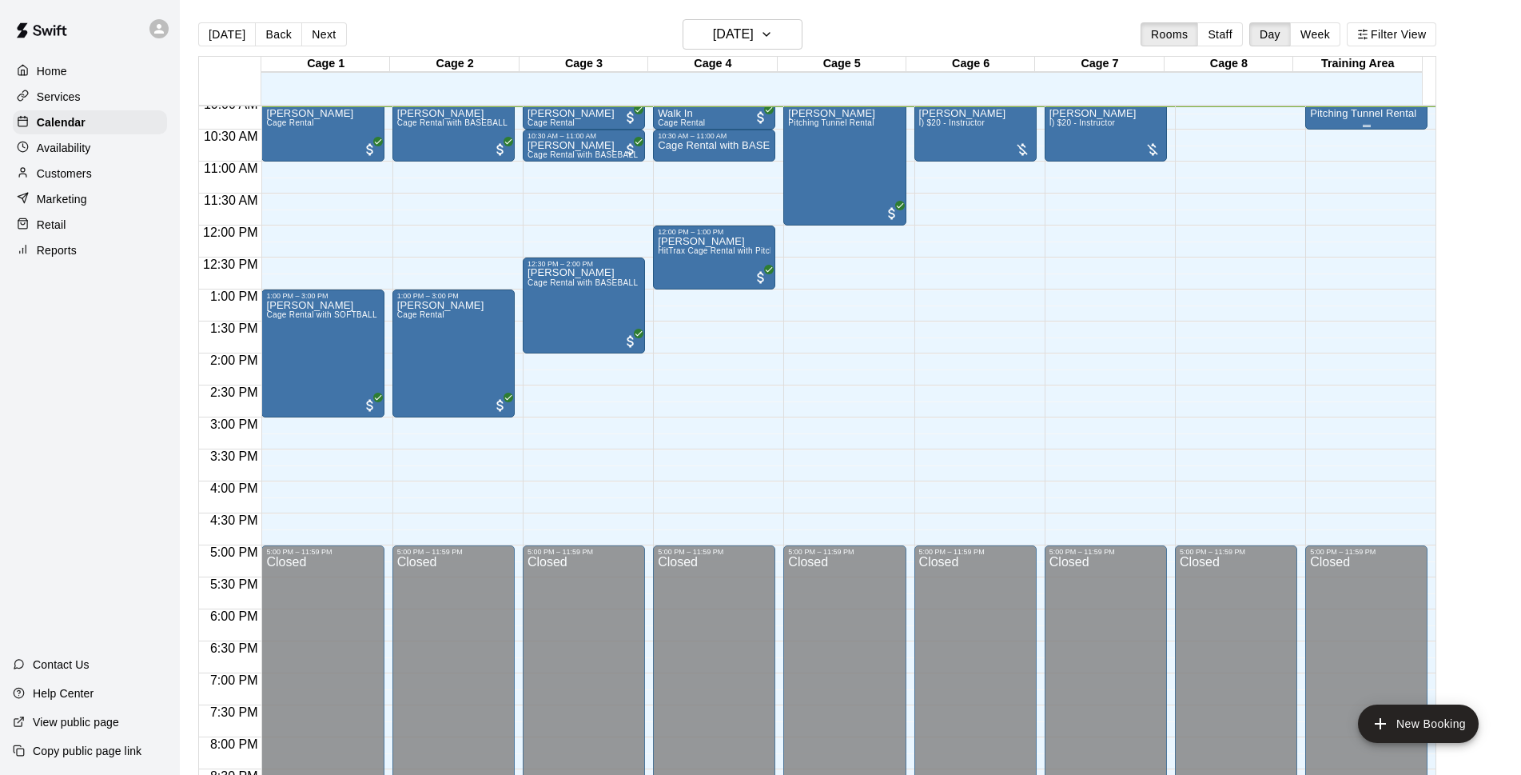
click at [1393, 113] on p "Pitching Tunnel Rental" at bounding box center [1363, 113] width 106 height 0
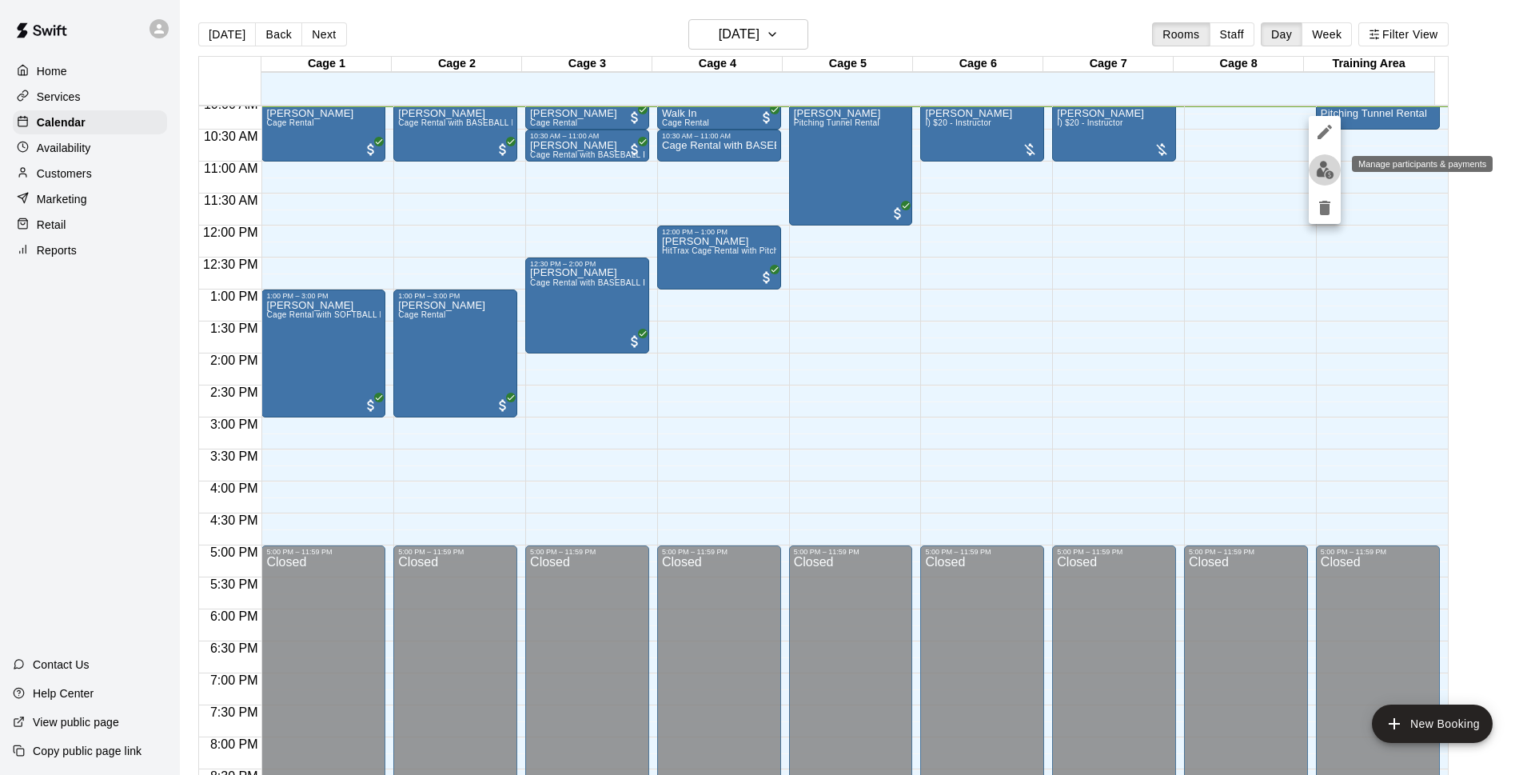
click at [1332, 173] on img "edit" at bounding box center [1325, 170] width 18 height 18
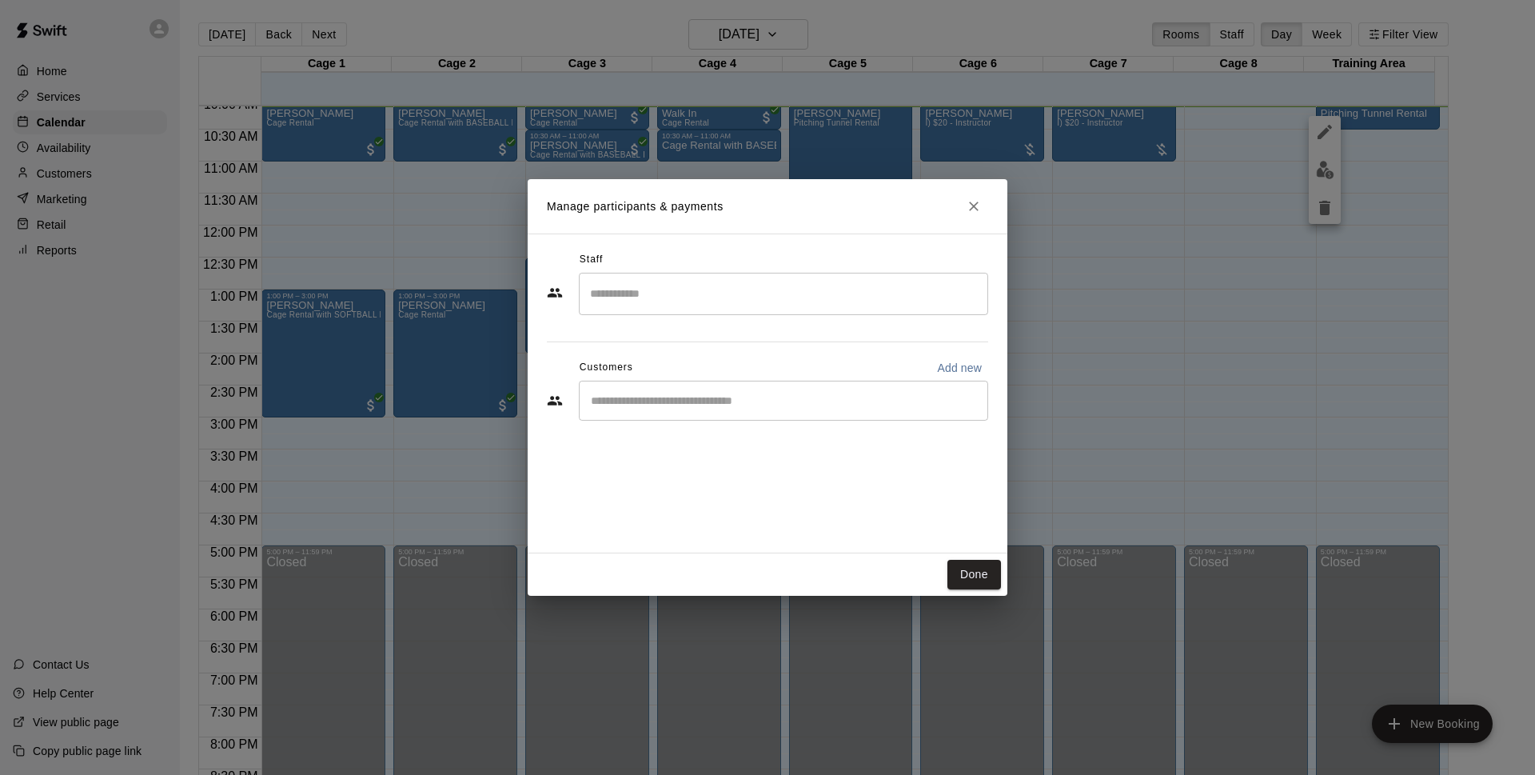
click at [1289, 199] on div "Manage participants & payments Staff ​ Customers Add new ​ Done" at bounding box center [767, 387] width 1535 height 775
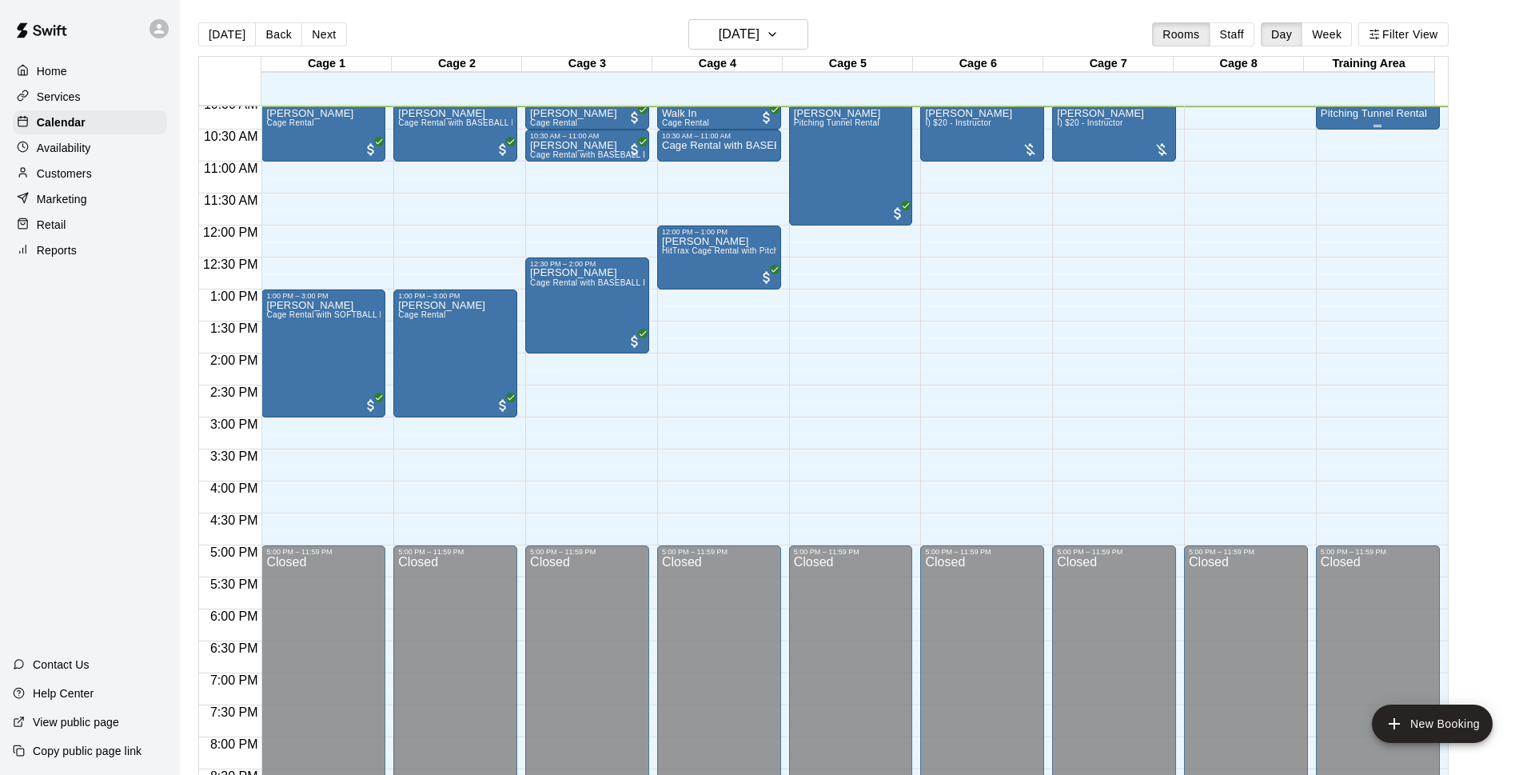
click at [1364, 113] on p "Pitching Tunnel Rental" at bounding box center [1373, 113] width 106 height 0
drag, startPoint x: 1364, startPoint y: 114, endPoint x: 1268, endPoint y: 254, distance: 170.1
click at [1365, 113] on div at bounding box center [767, 387] width 1535 height 775
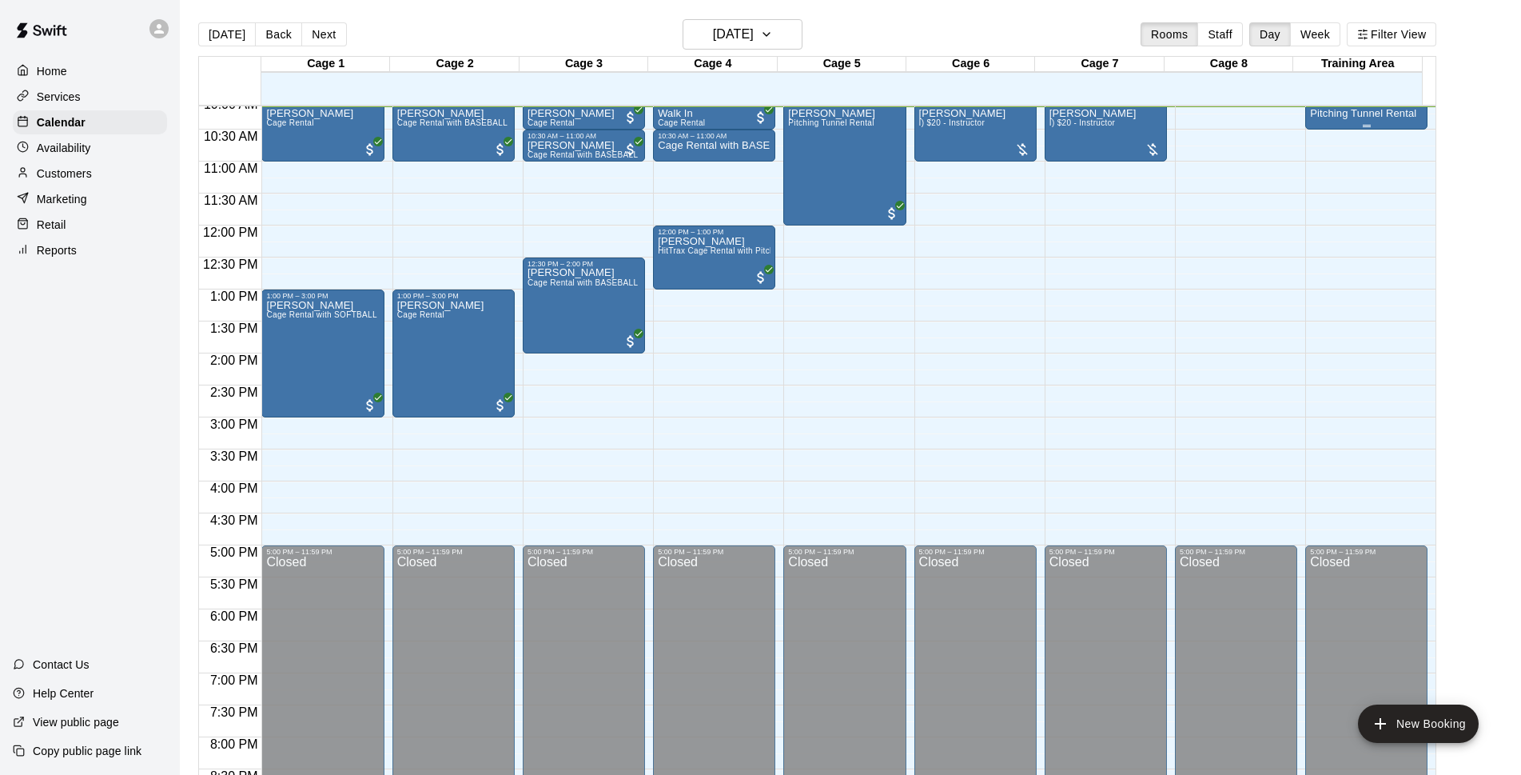
click at [1348, 113] on p "Pitching Tunnel Rental" at bounding box center [1363, 113] width 106 height 0
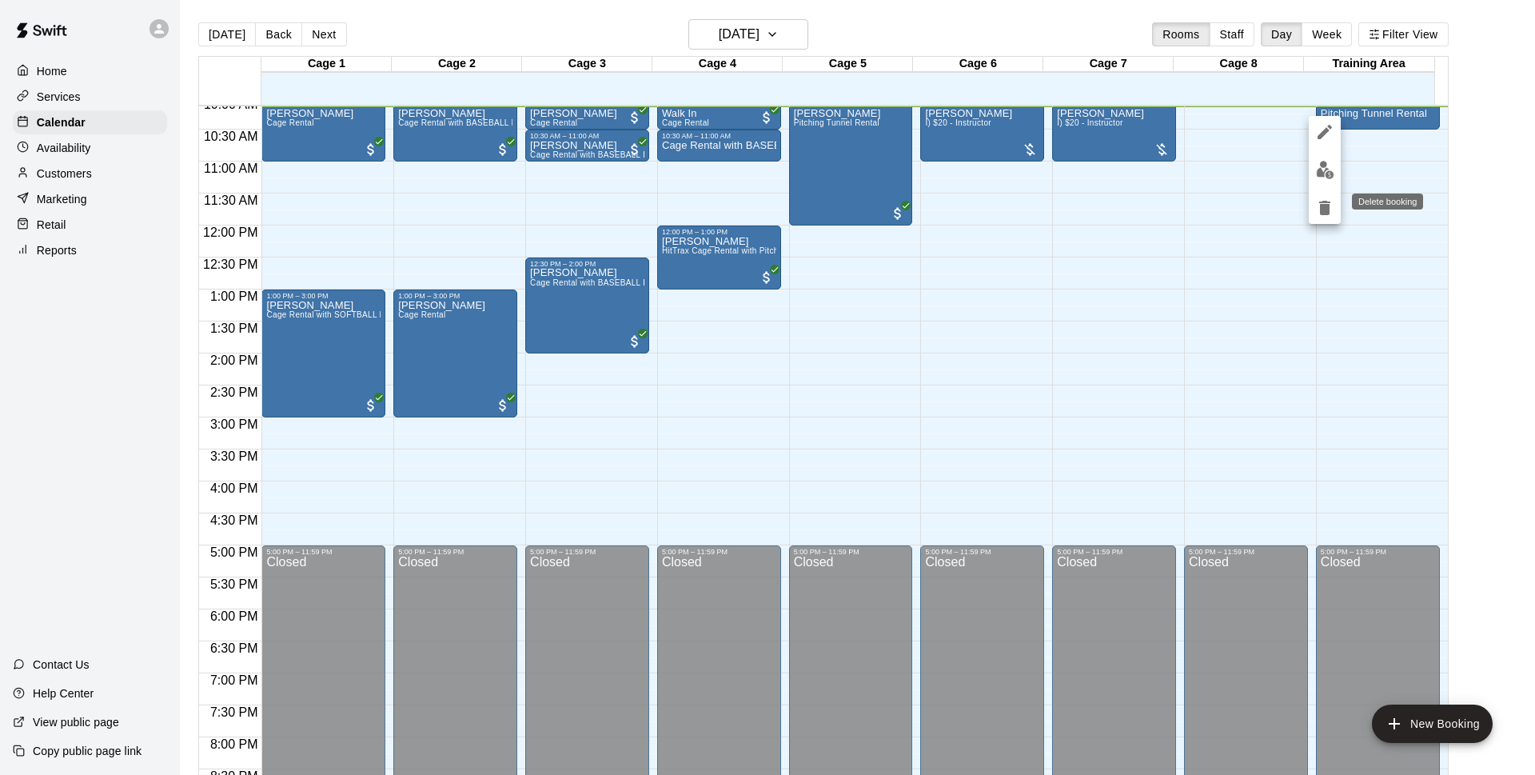
click at [1324, 195] on button "delete" at bounding box center [1324, 208] width 32 height 32
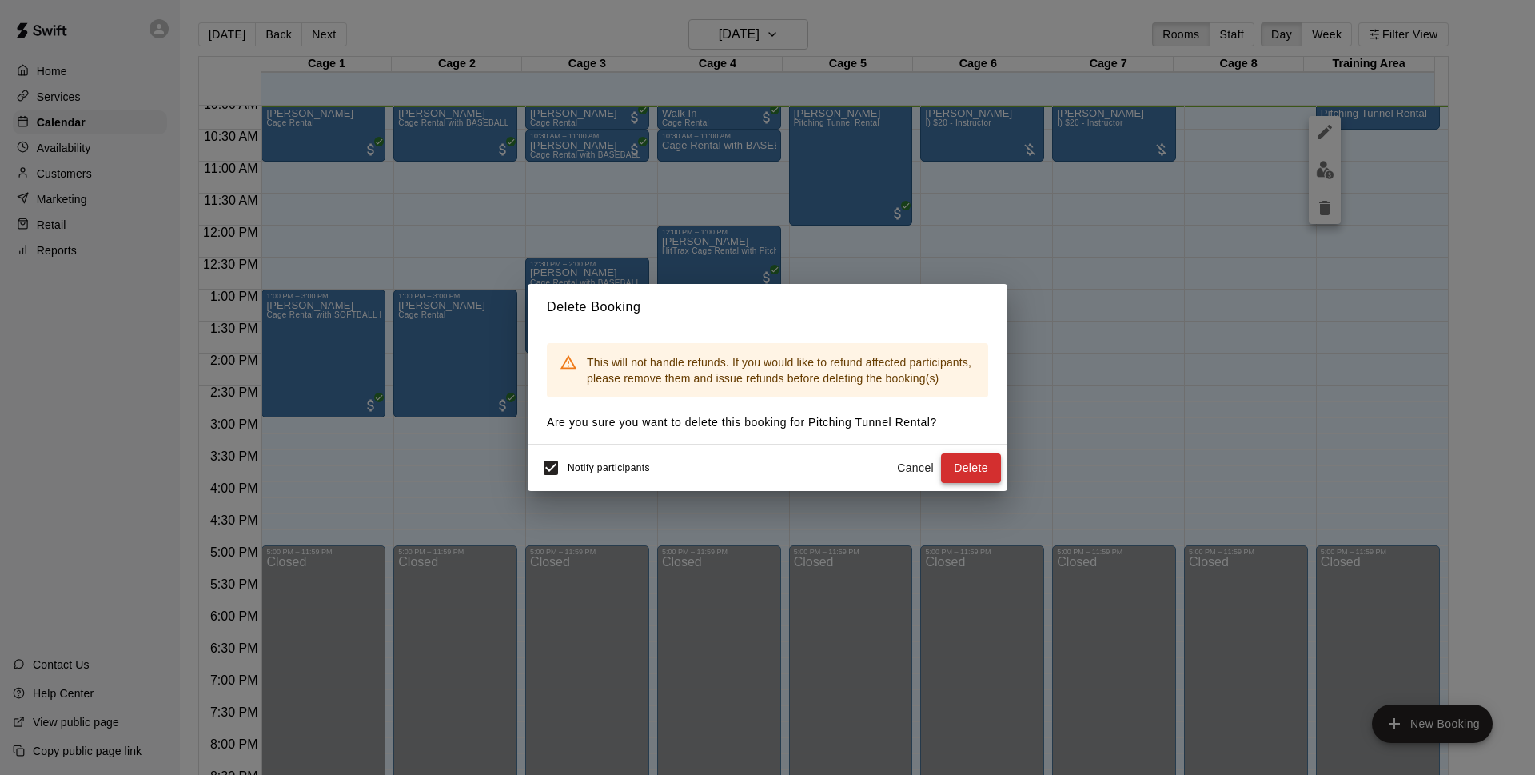
click at [985, 455] on button "Delete" at bounding box center [971, 468] width 60 height 30
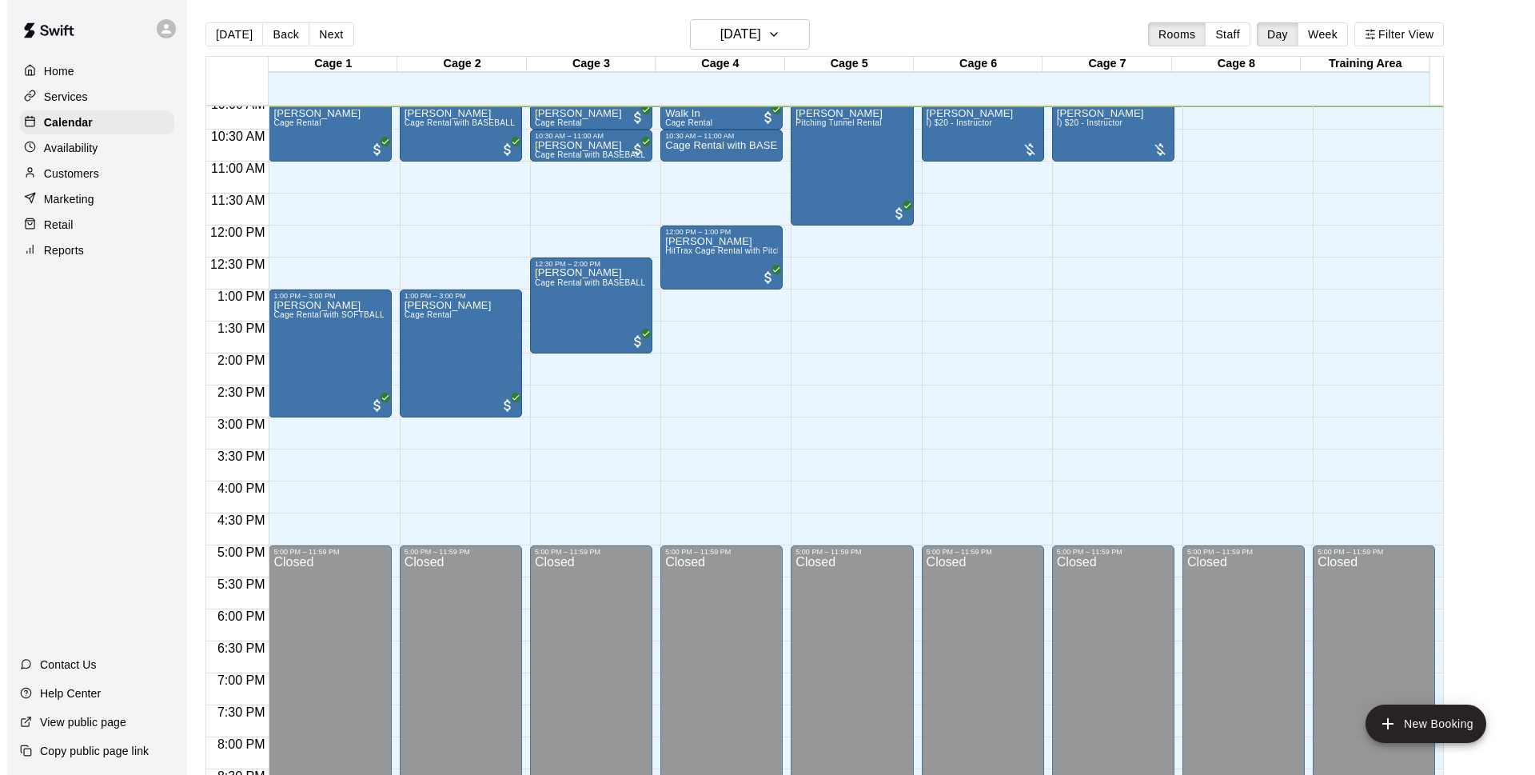
scroll to position [443, 0]
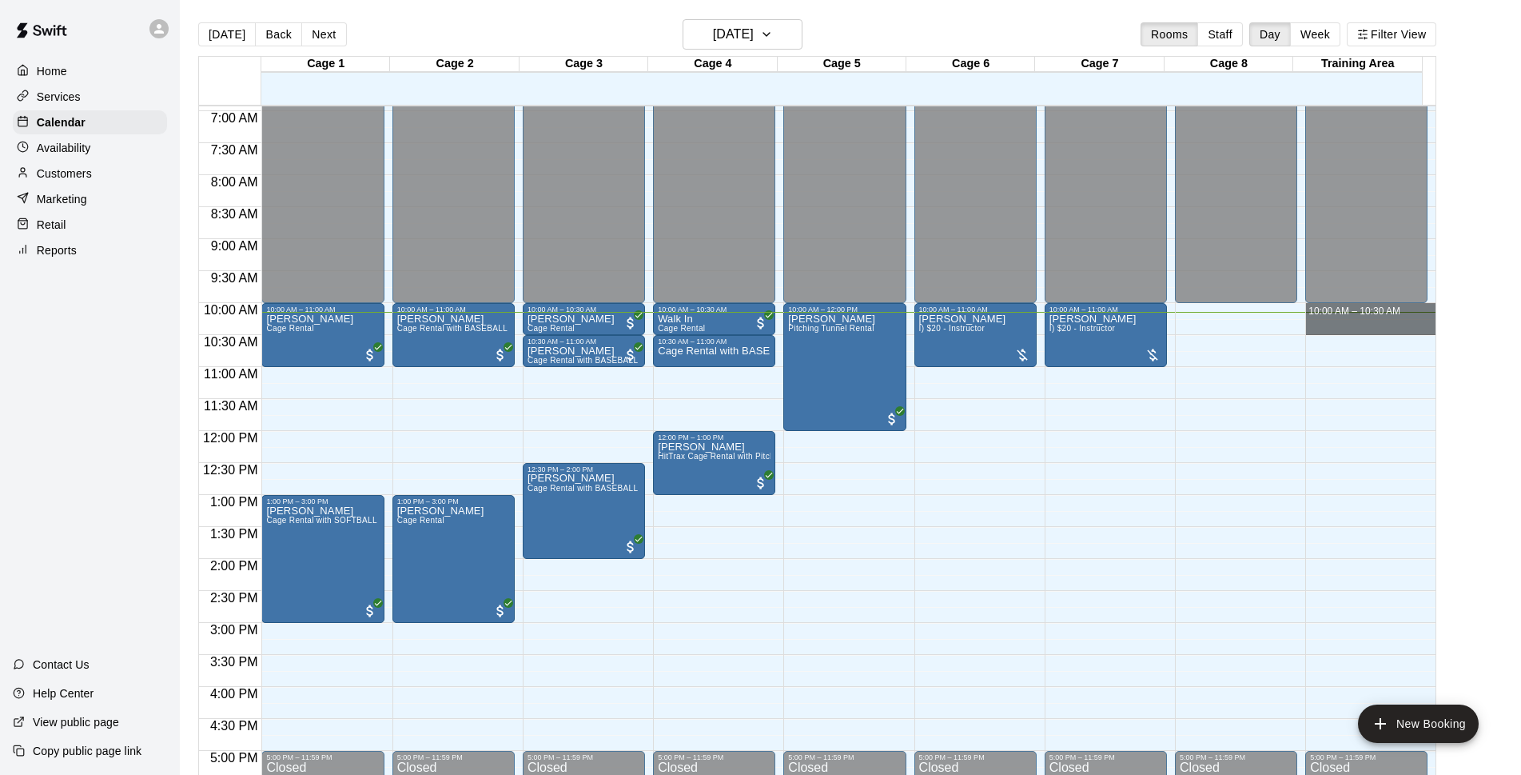
drag, startPoint x: 1353, startPoint y: 309, endPoint x: 1353, endPoint y: 321, distance: 12.8
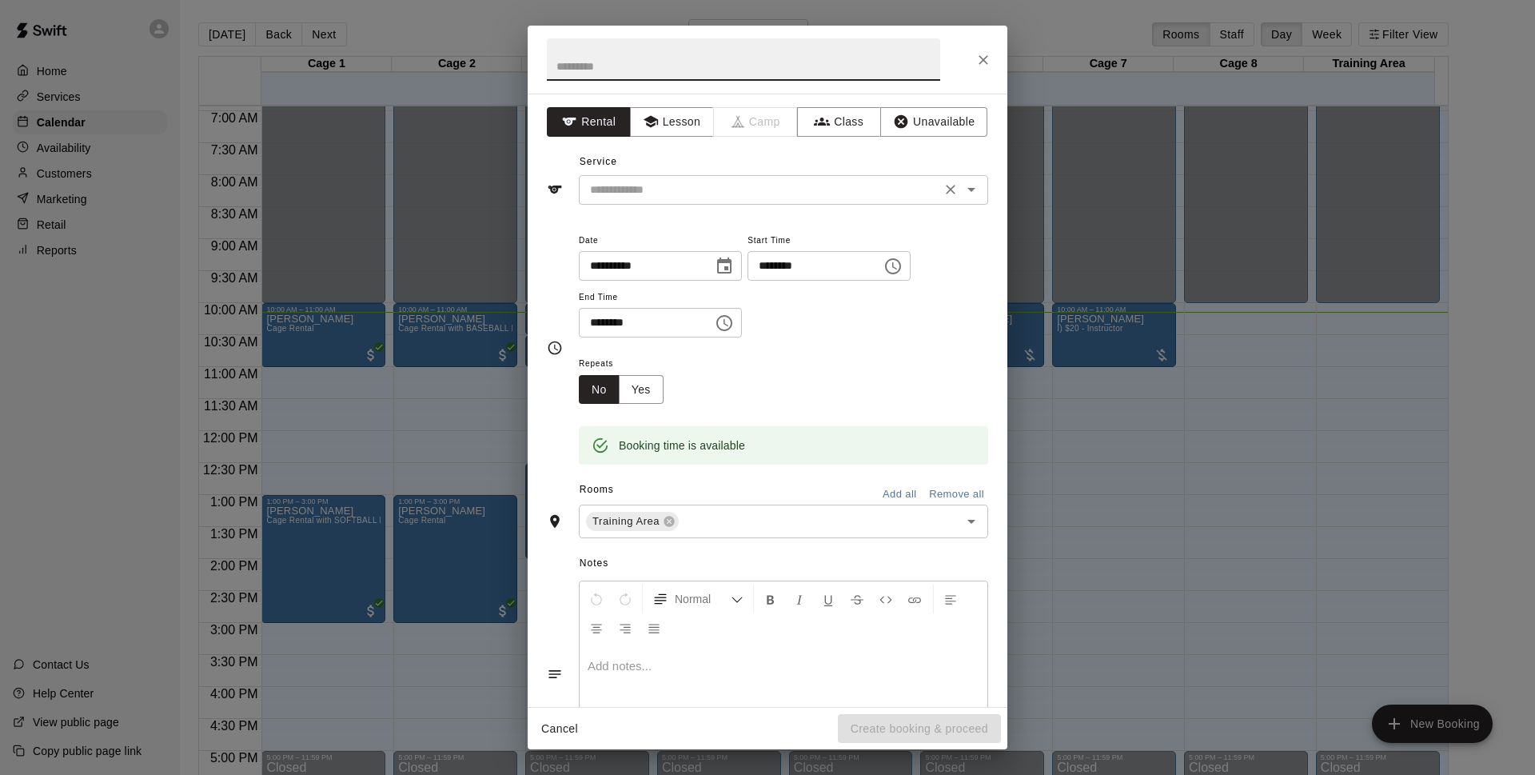
click at [789, 178] on div "​" at bounding box center [783, 190] width 409 height 30
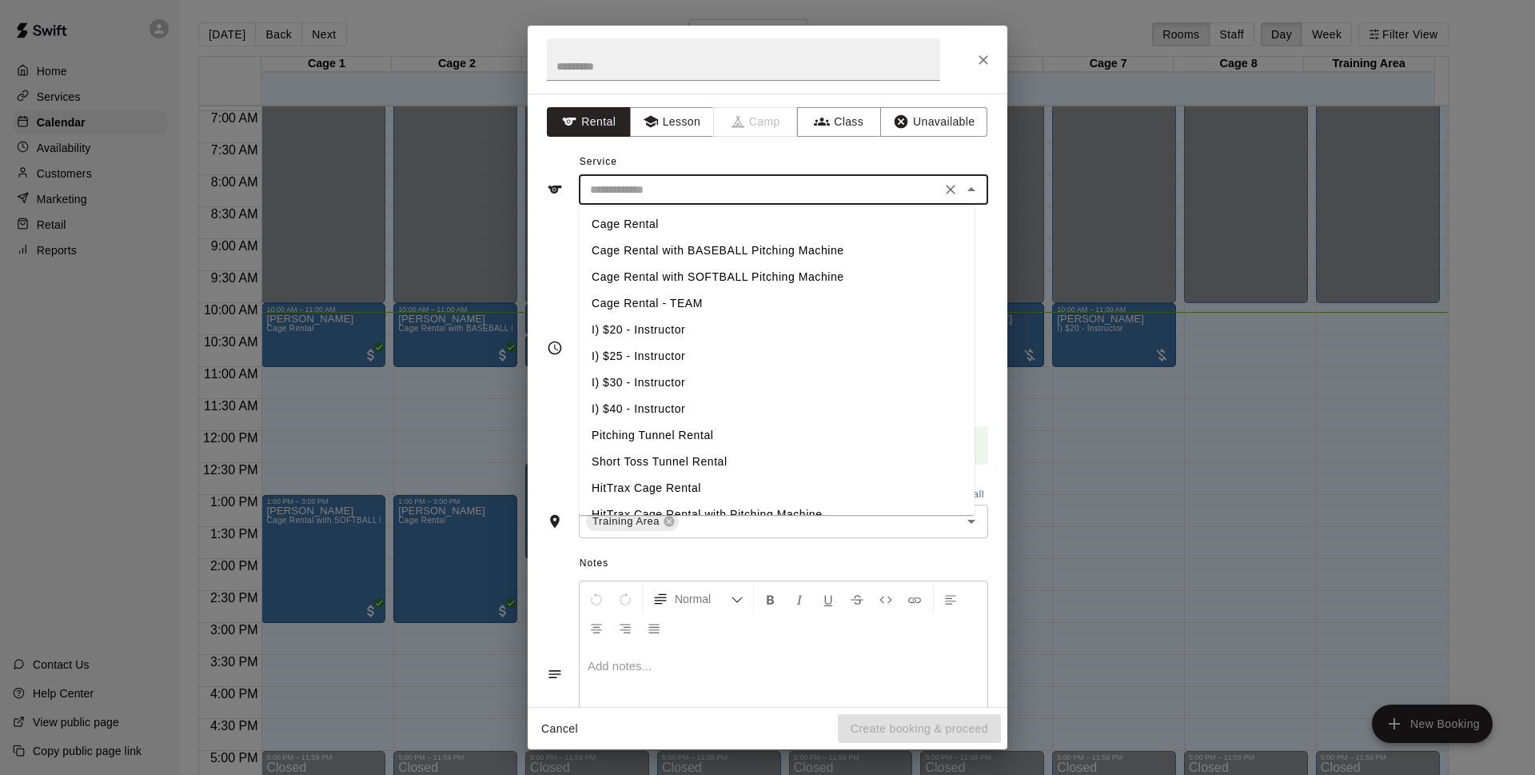
click at [733, 220] on li "Cage Rental" at bounding box center [777, 224] width 396 height 26
type input "**********"
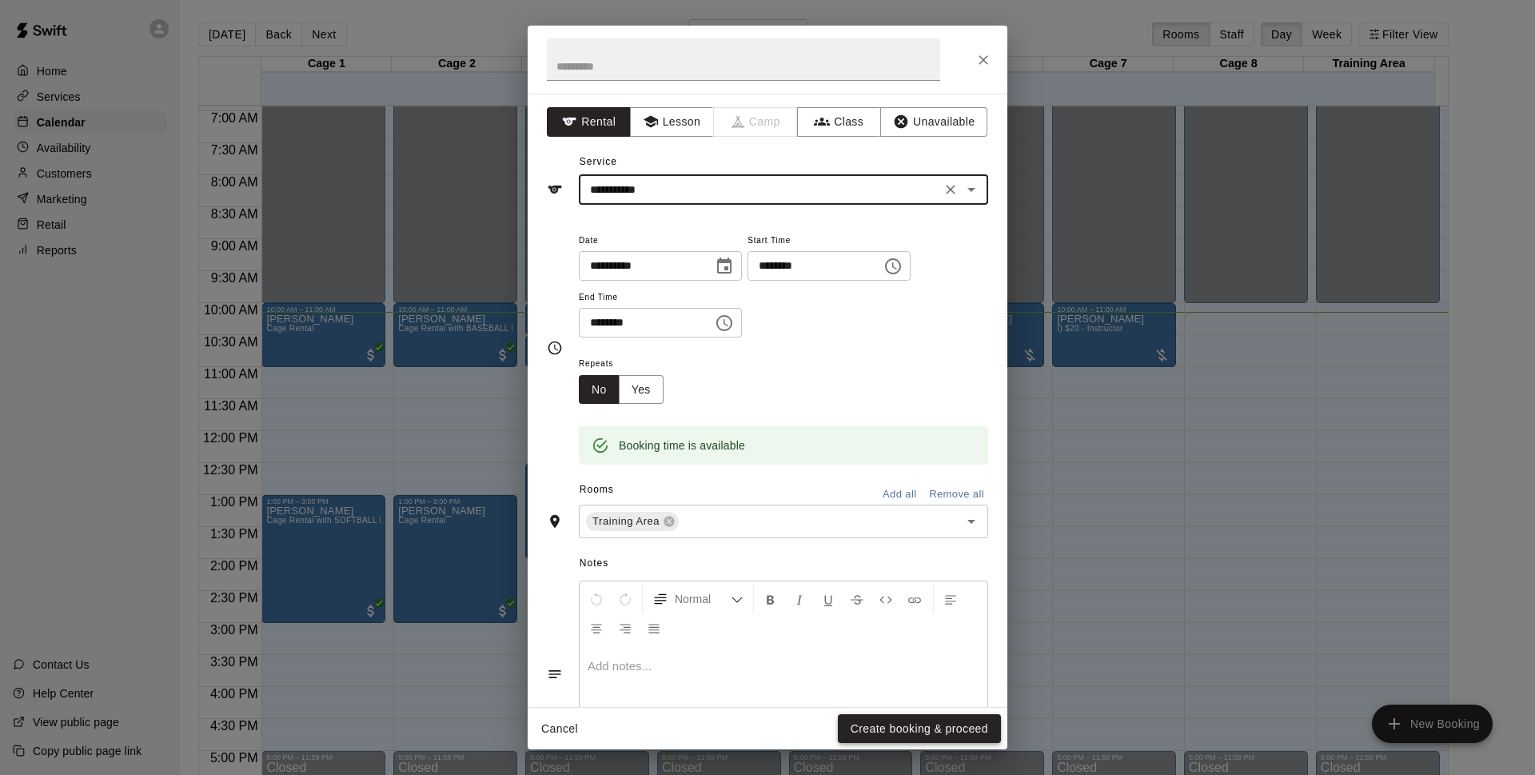
click at [917, 726] on button "Create booking & proceed" at bounding box center [919, 729] width 163 height 30
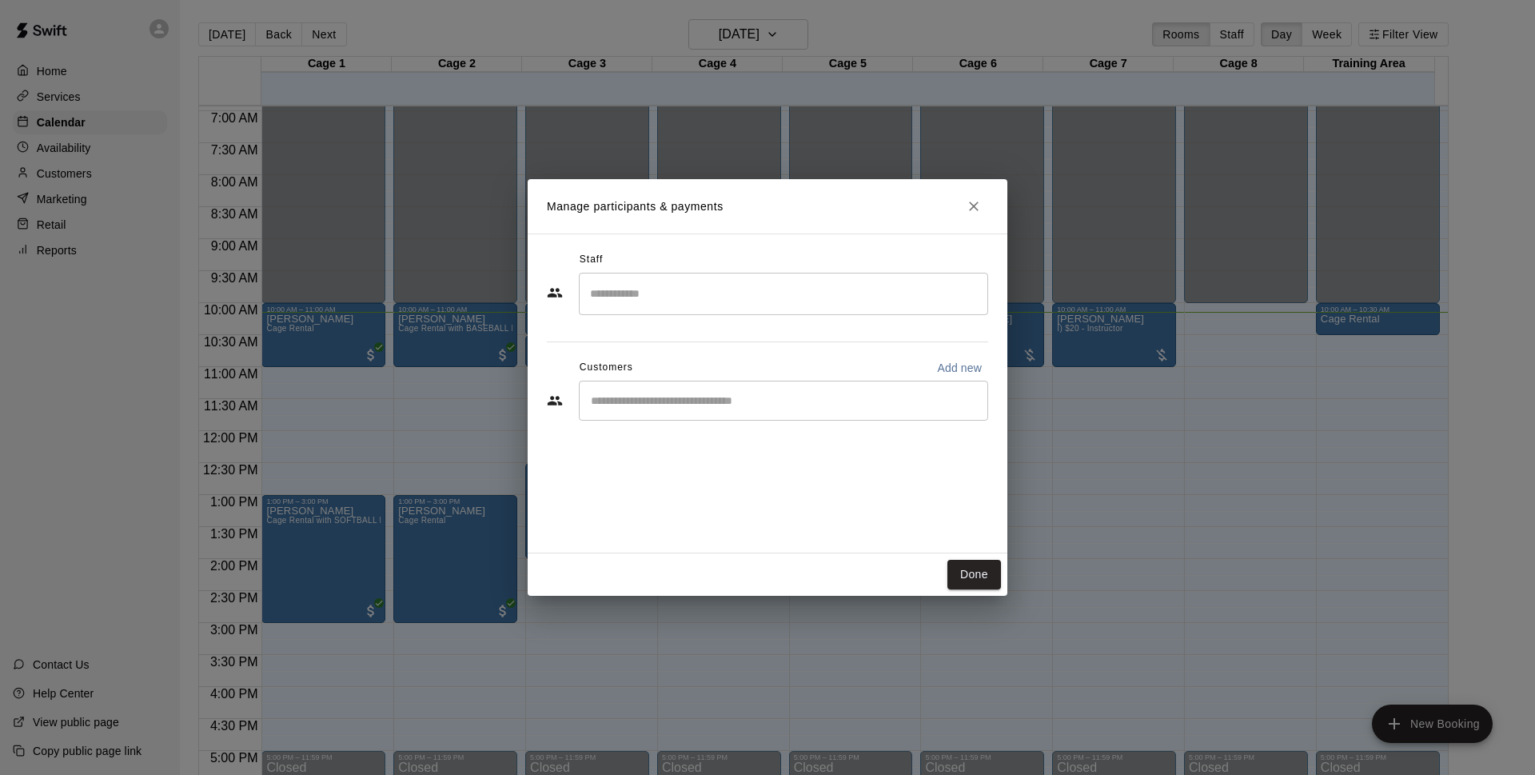
click at [713, 396] on input "Start typing to search customers..." at bounding box center [783, 400] width 395 height 16
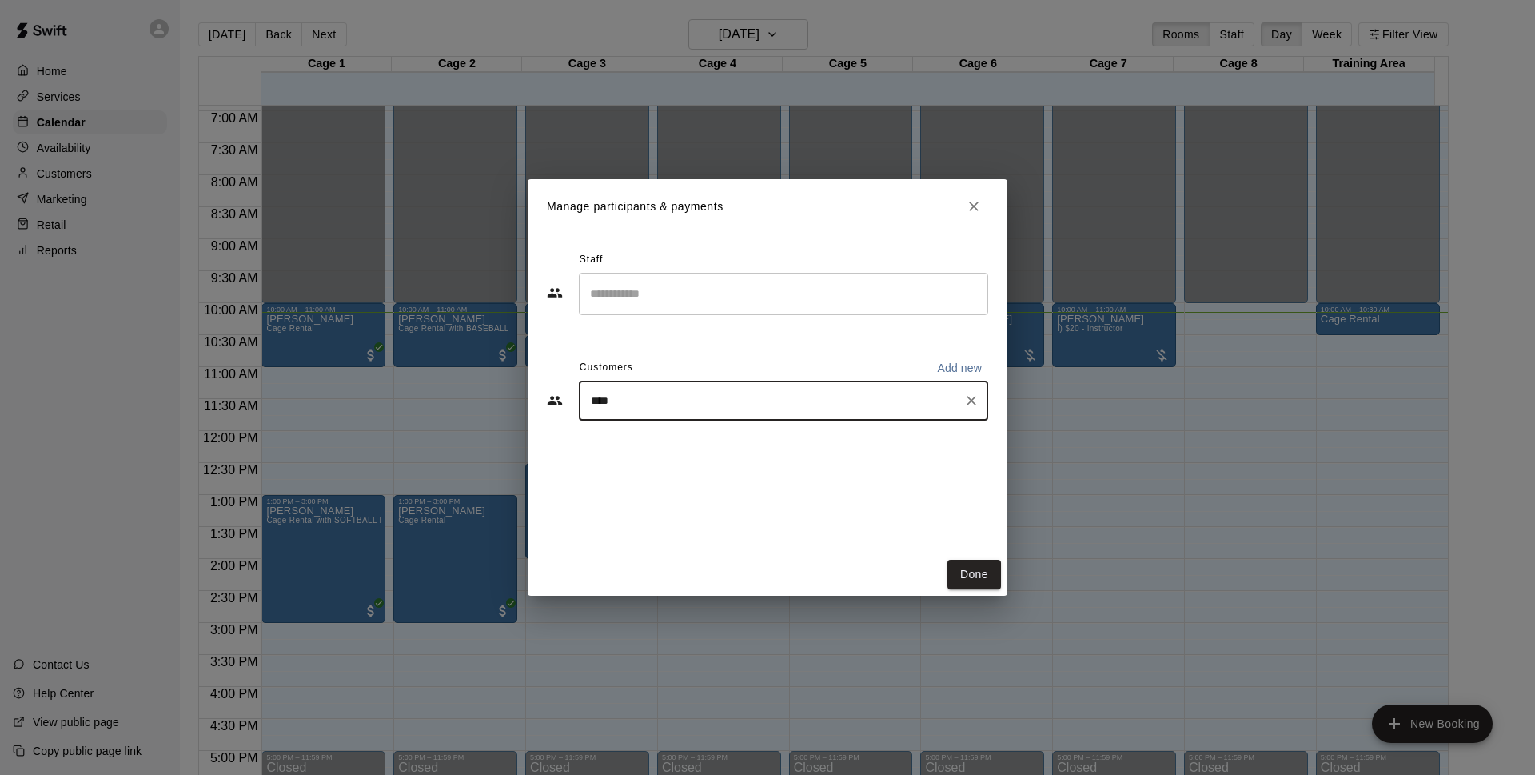
type input "*****"
click at [794, 444] on div "Cage Membership - MAJOR LEAGUE" at bounding box center [813, 437] width 172 height 16
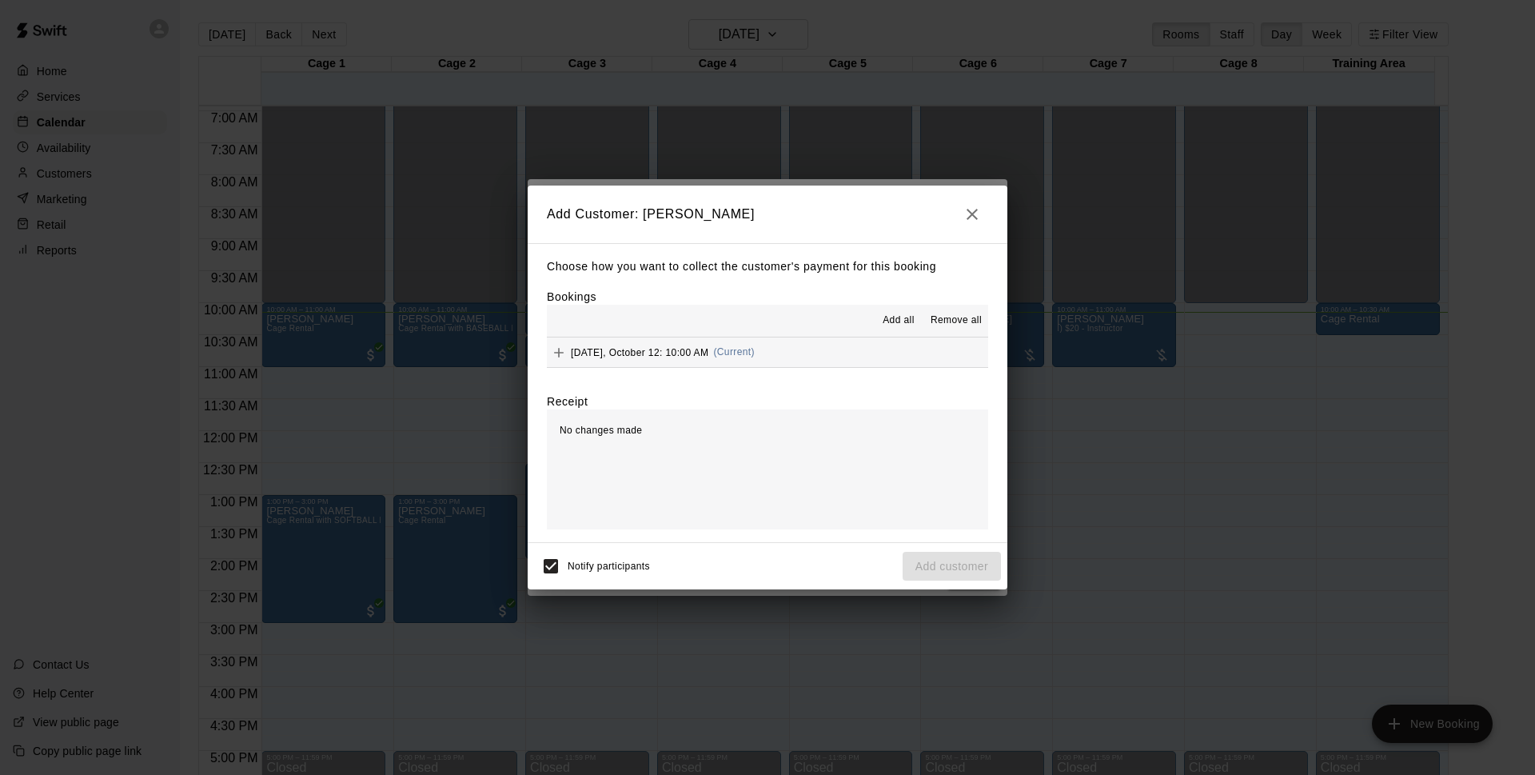
click at [721, 347] on span "(Current)" at bounding box center [734, 351] width 42 height 11
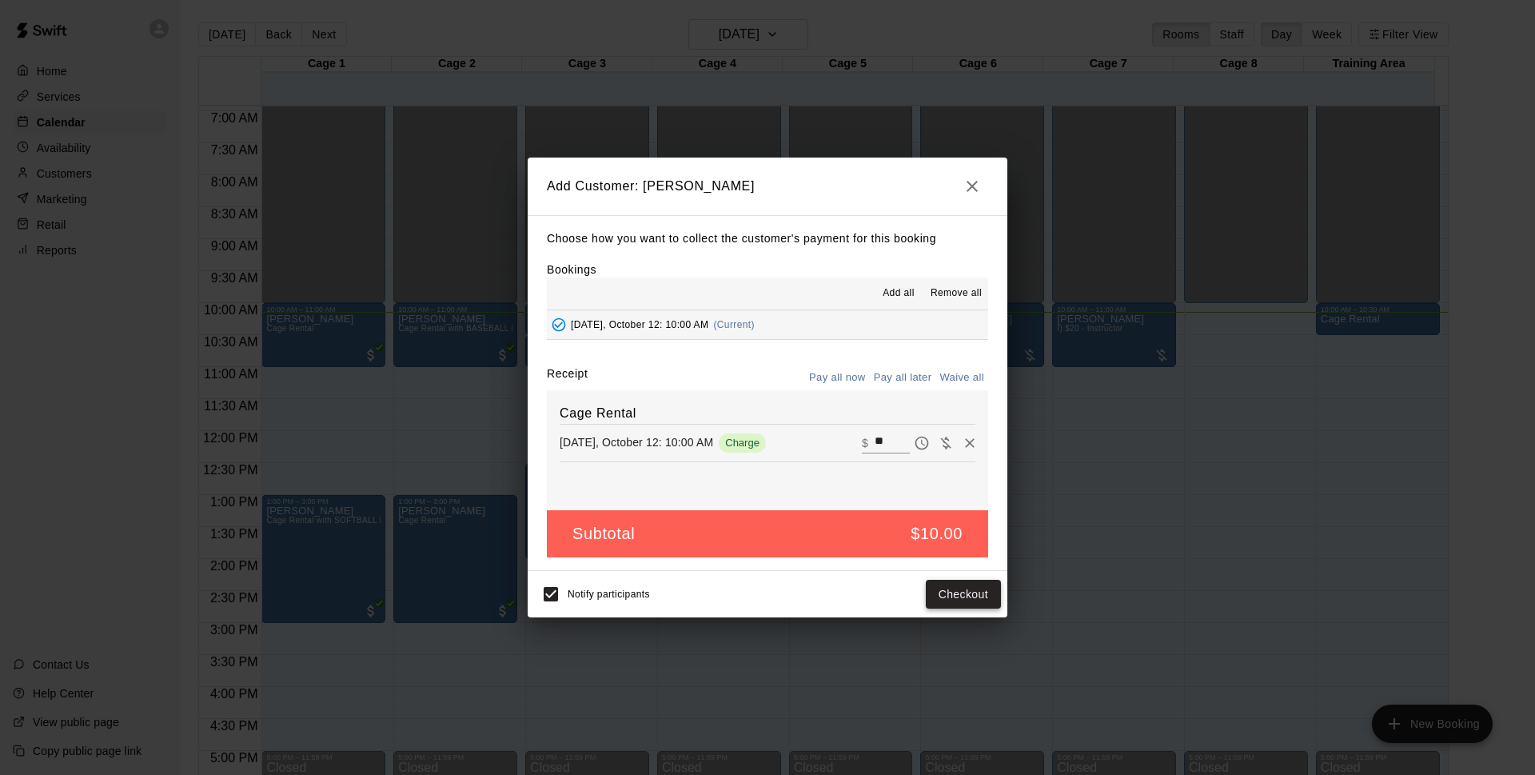
click at [960, 590] on button "Checkout" at bounding box center [963, 594] width 75 height 30
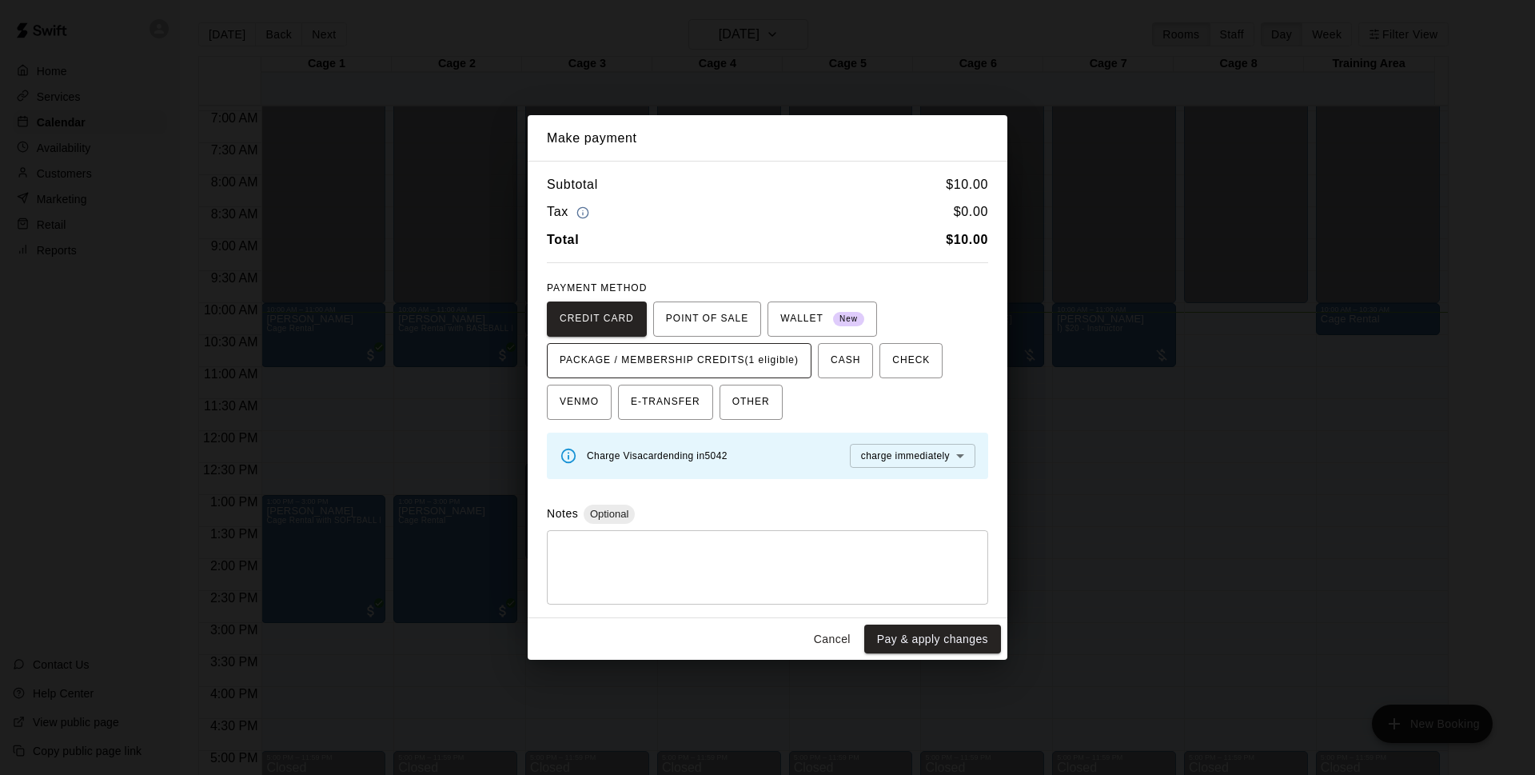
click at [704, 360] on span "PACKAGE / MEMBERSHIP CREDITS (1 eligible)" at bounding box center [679, 361] width 239 height 26
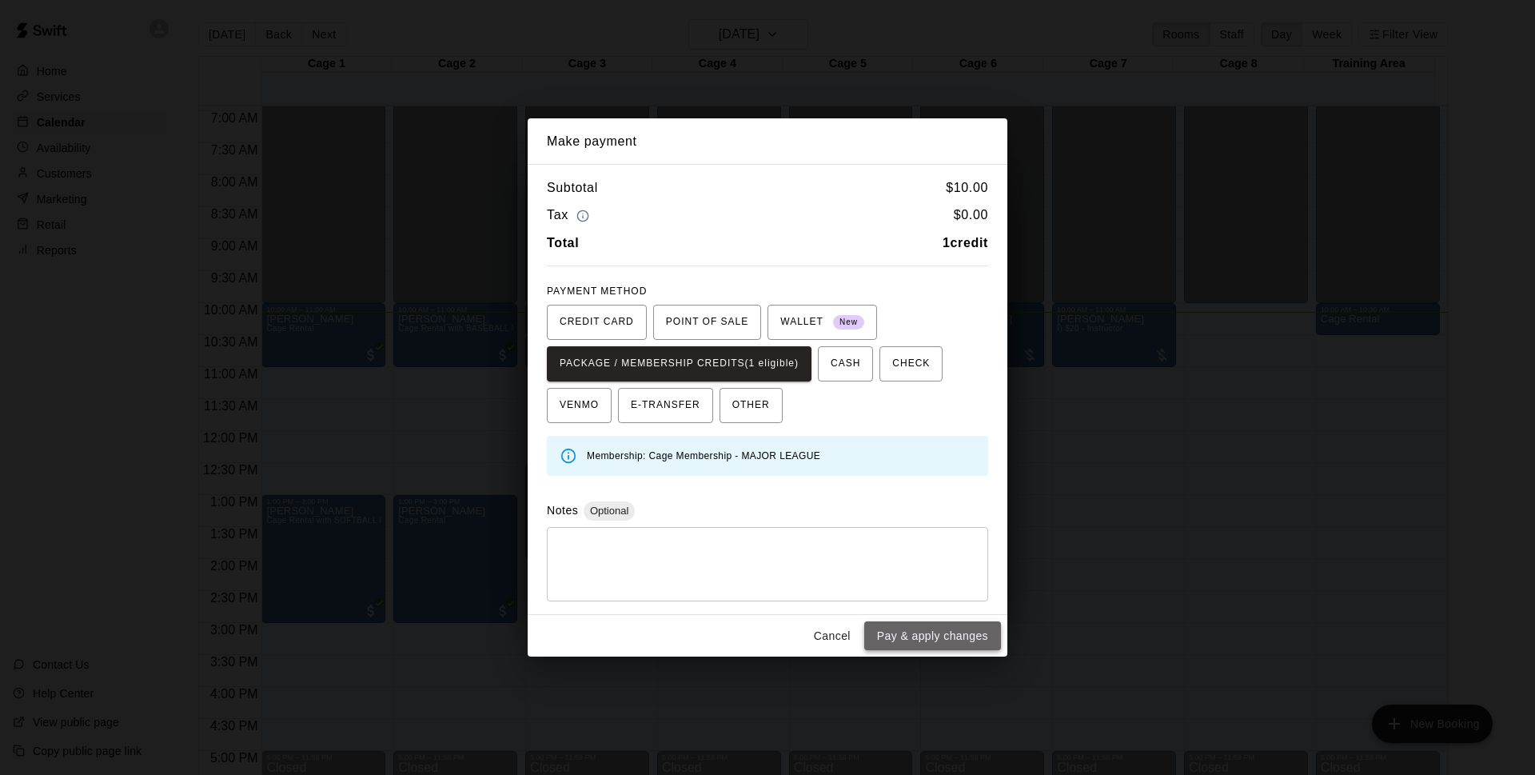
click at [929, 629] on button "Pay & apply changes" at bounding box center [932, 636] width 137 height 30
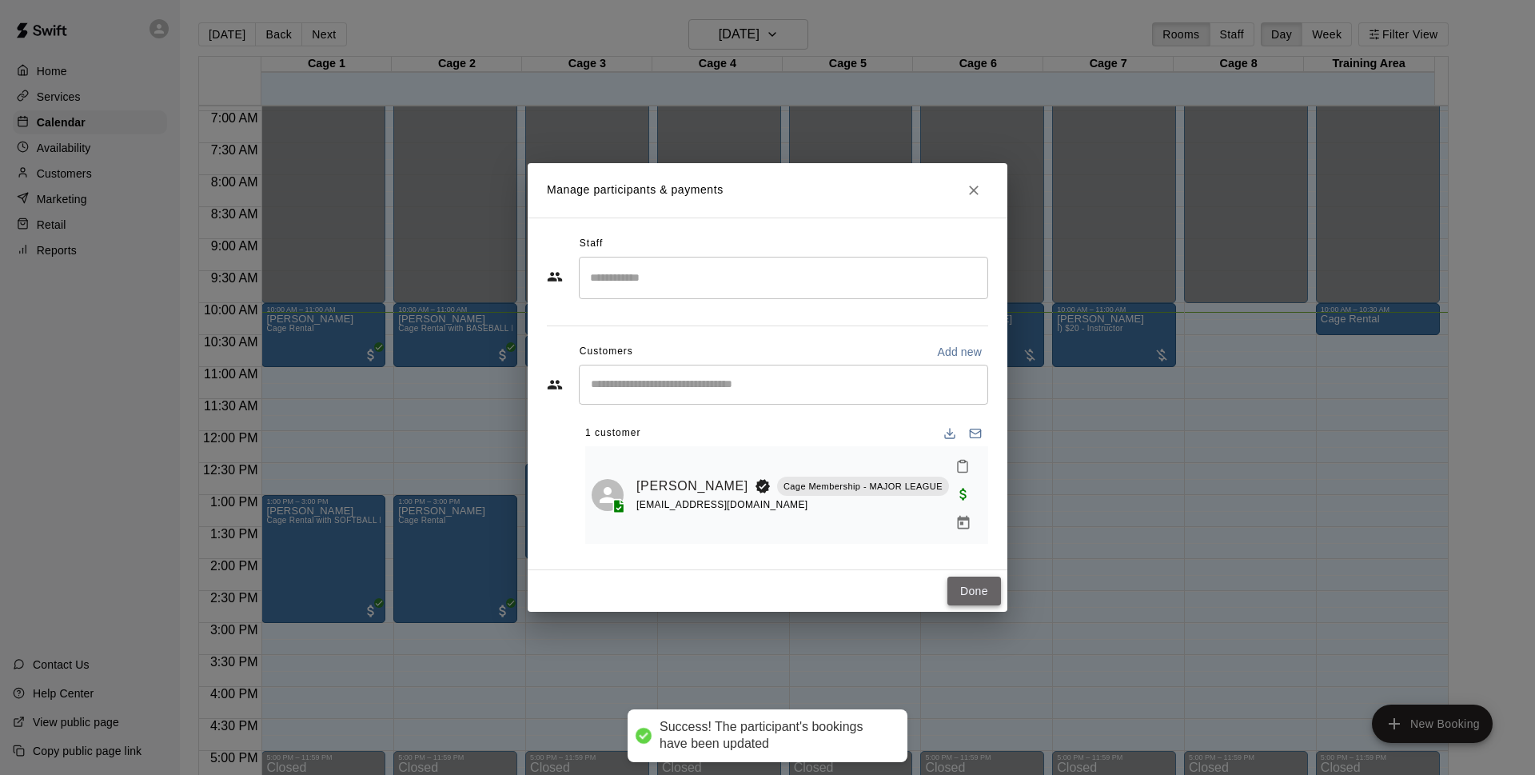
click at [980, 590] on button "Done" at bounding box center [974, 591] width 54 height 30
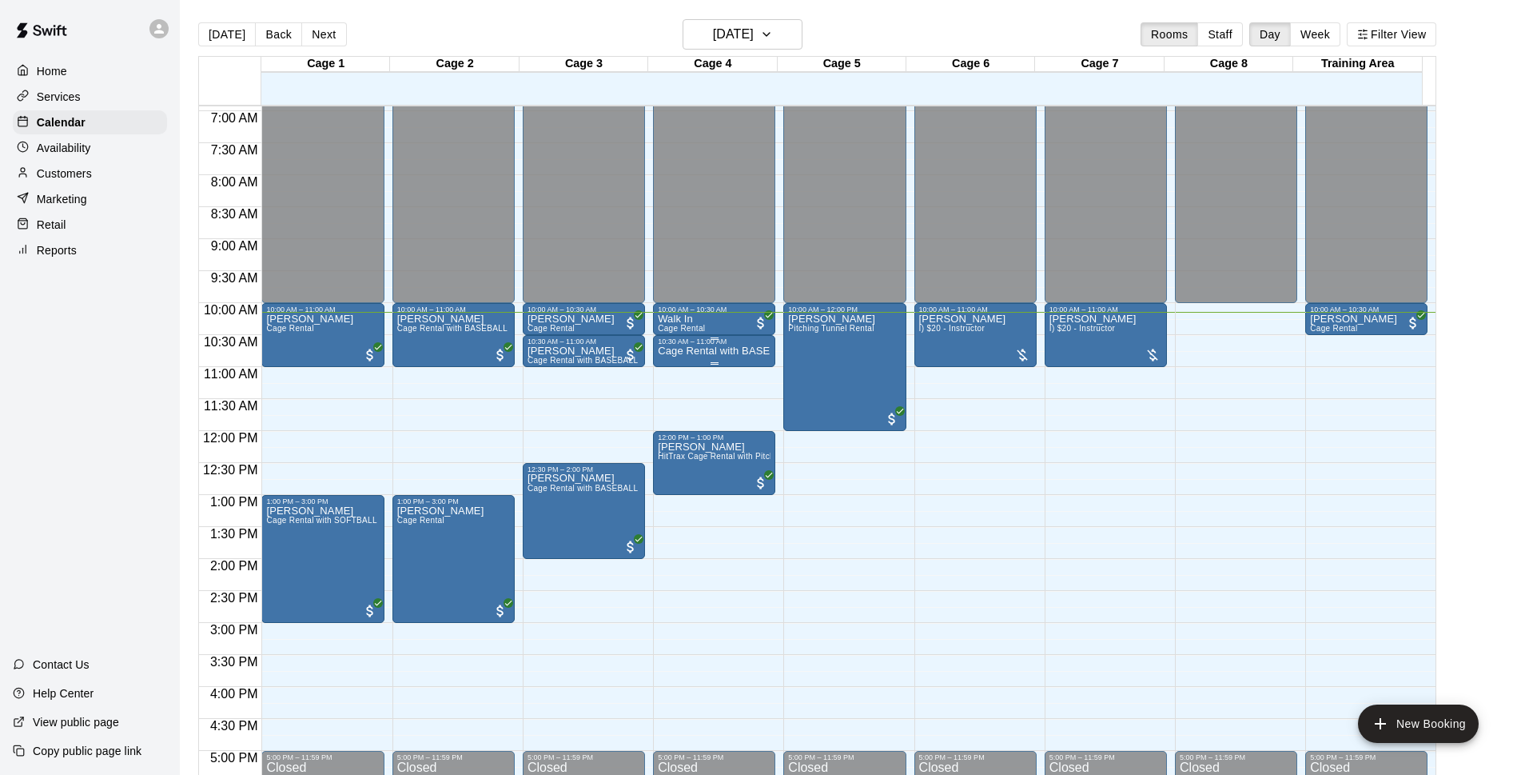
click at [727, 340] on div at bounding box center [714, 338] width 113 height 2
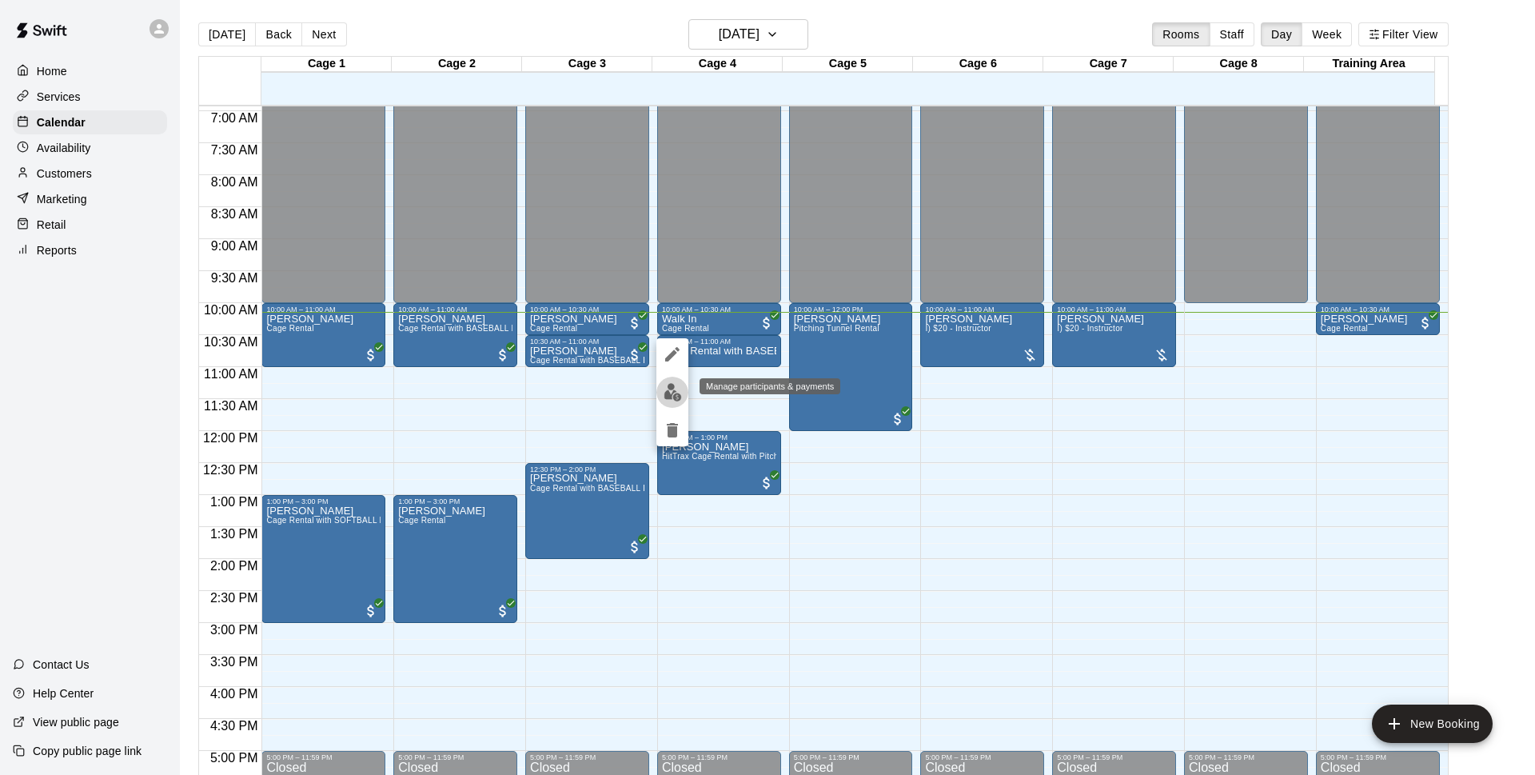
click at [660, 393] on button "edit" at bounding box center [672, 391] width 32 height 31
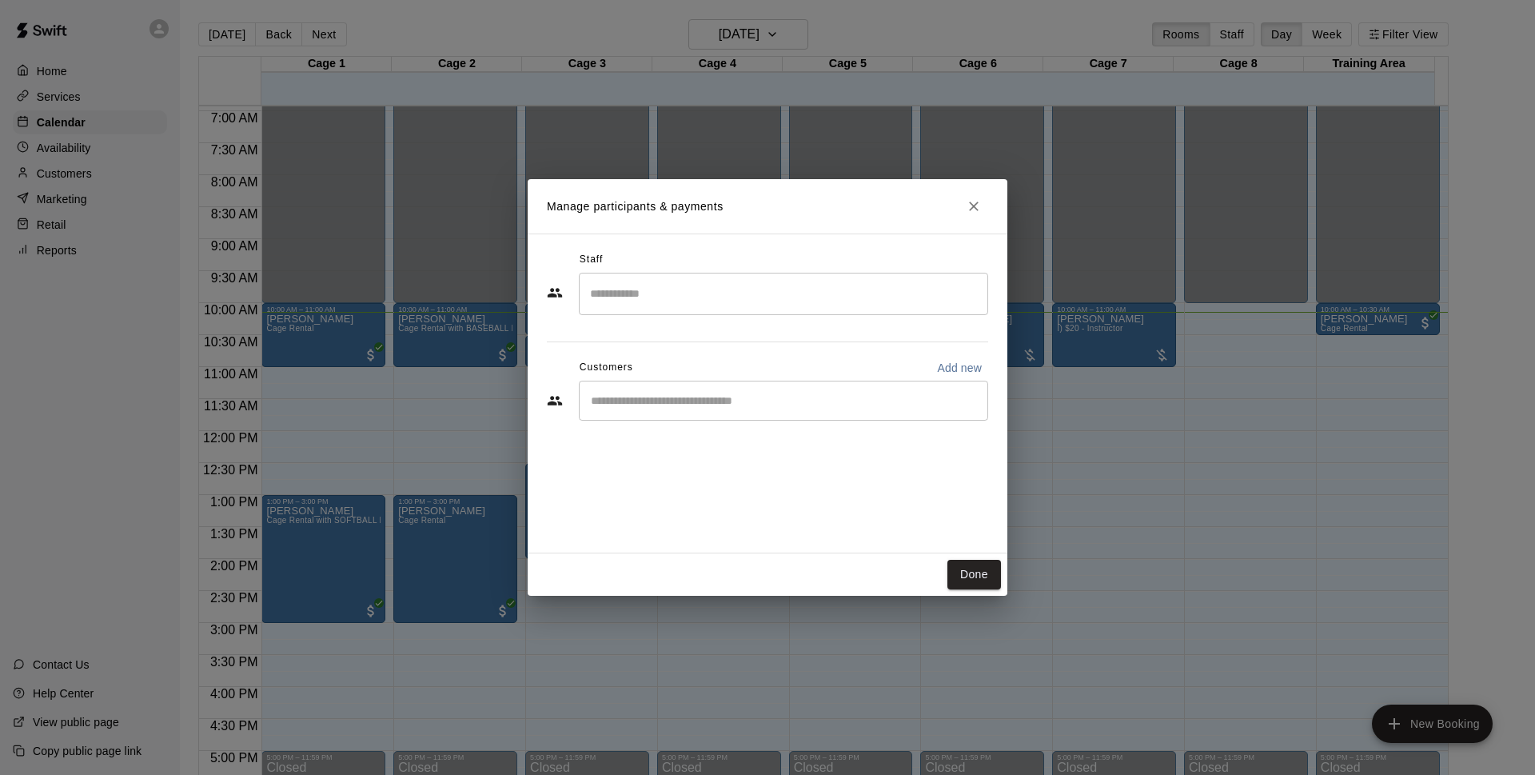
click at [719, 393] on input "Start typing to search customers..." at bounding box center [783, 400] width 395 height 16
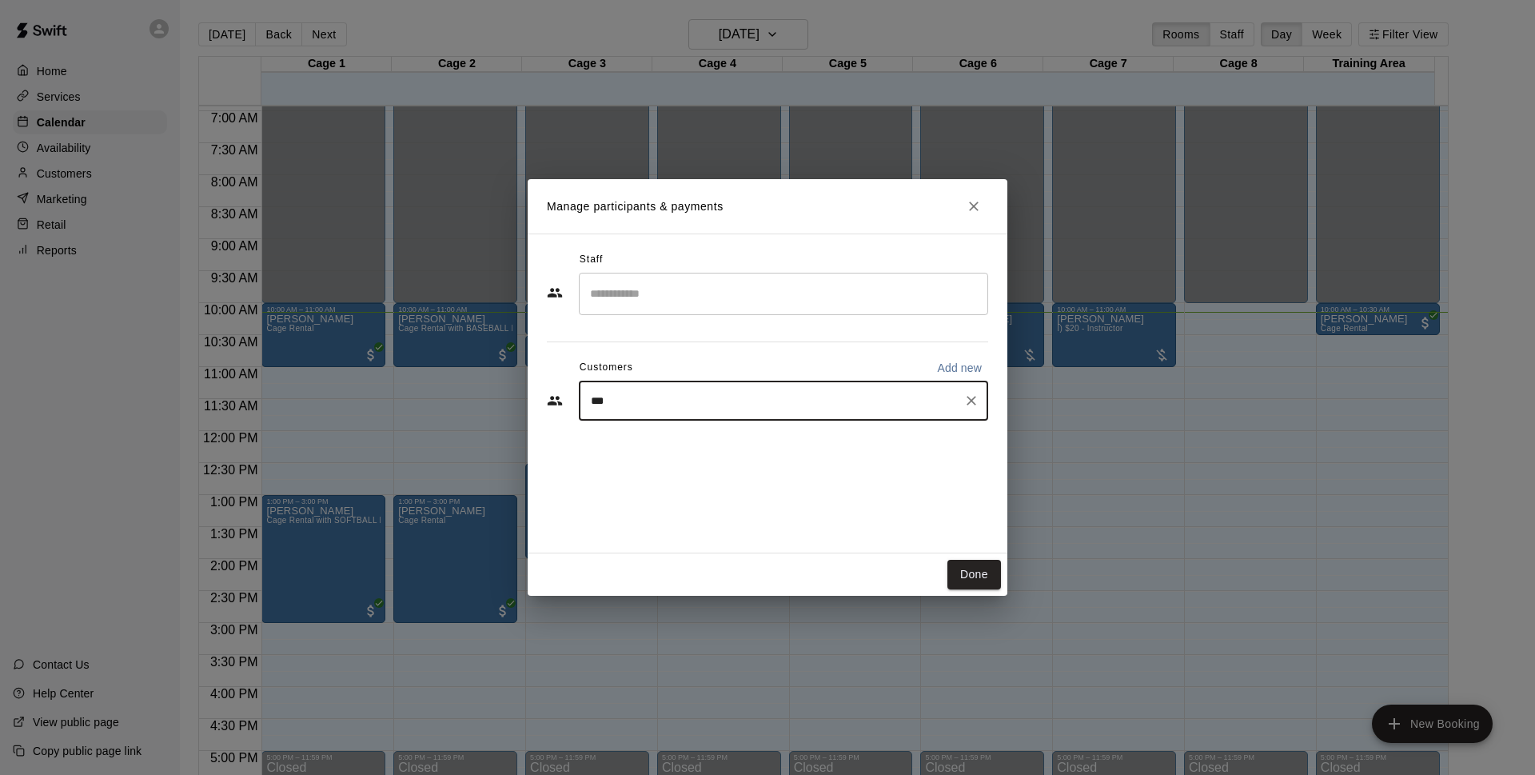
type input "****"
click at [697, 447] on div "[PERSON_NAME] Cage Membership - MAJOR LEAGUE [EMAIL_ADDRESS][DOMAIN_NAME]" at bounding box center [760, 446] width 275 height 34
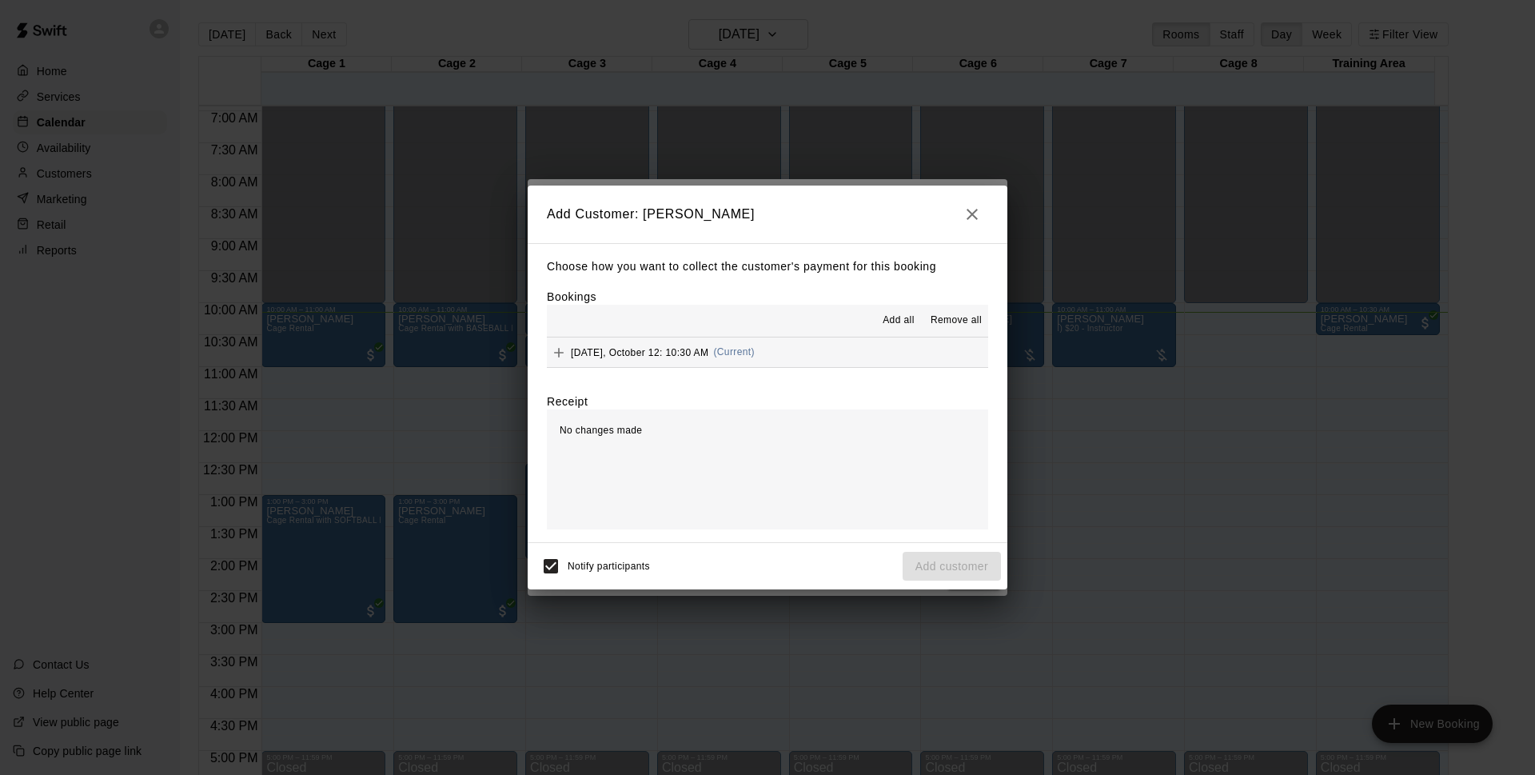
click at [830, 341] on button "[DATE], October 12: 10:30 AM (Current)" at bounding box center [767, 352] width 441 height 30
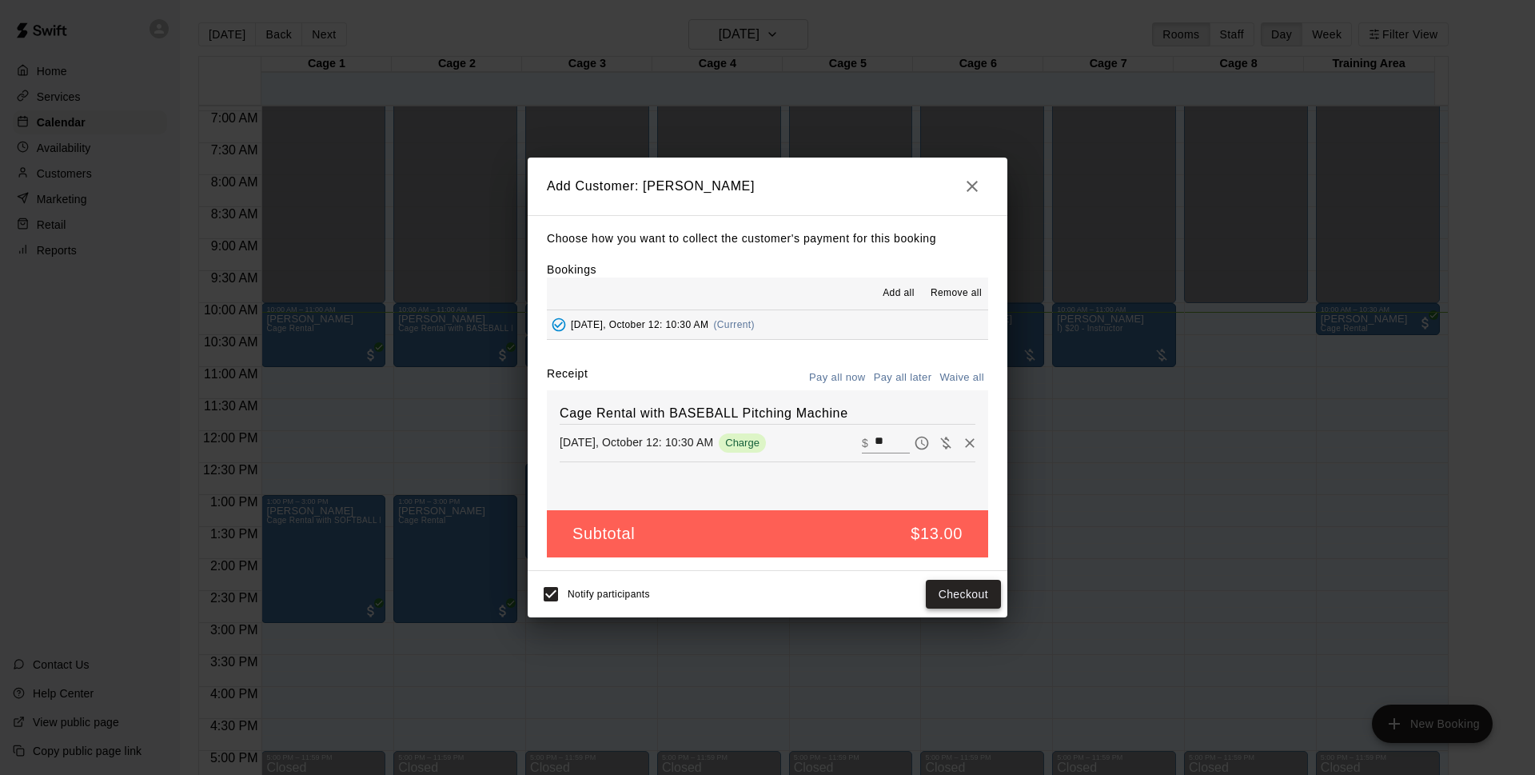
click at [955, 583] on button "Checkout" at bounding box center [963, 594] width 75 height 30
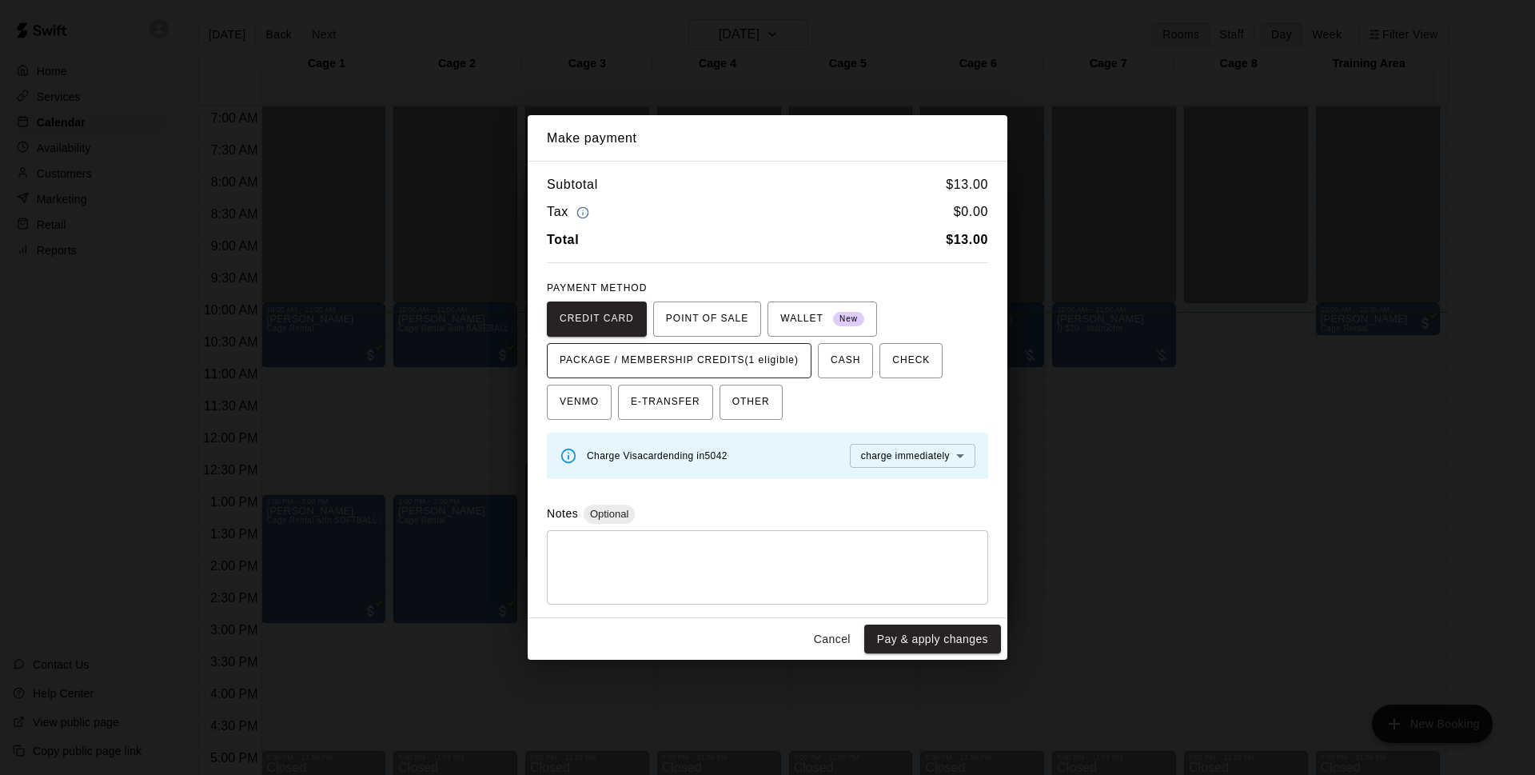
click at [680, 350] on span "PACKAGE / MEMBERSHIP CREDITS (1 eligible)" at bounding box center [679, 361] width 239 height 26
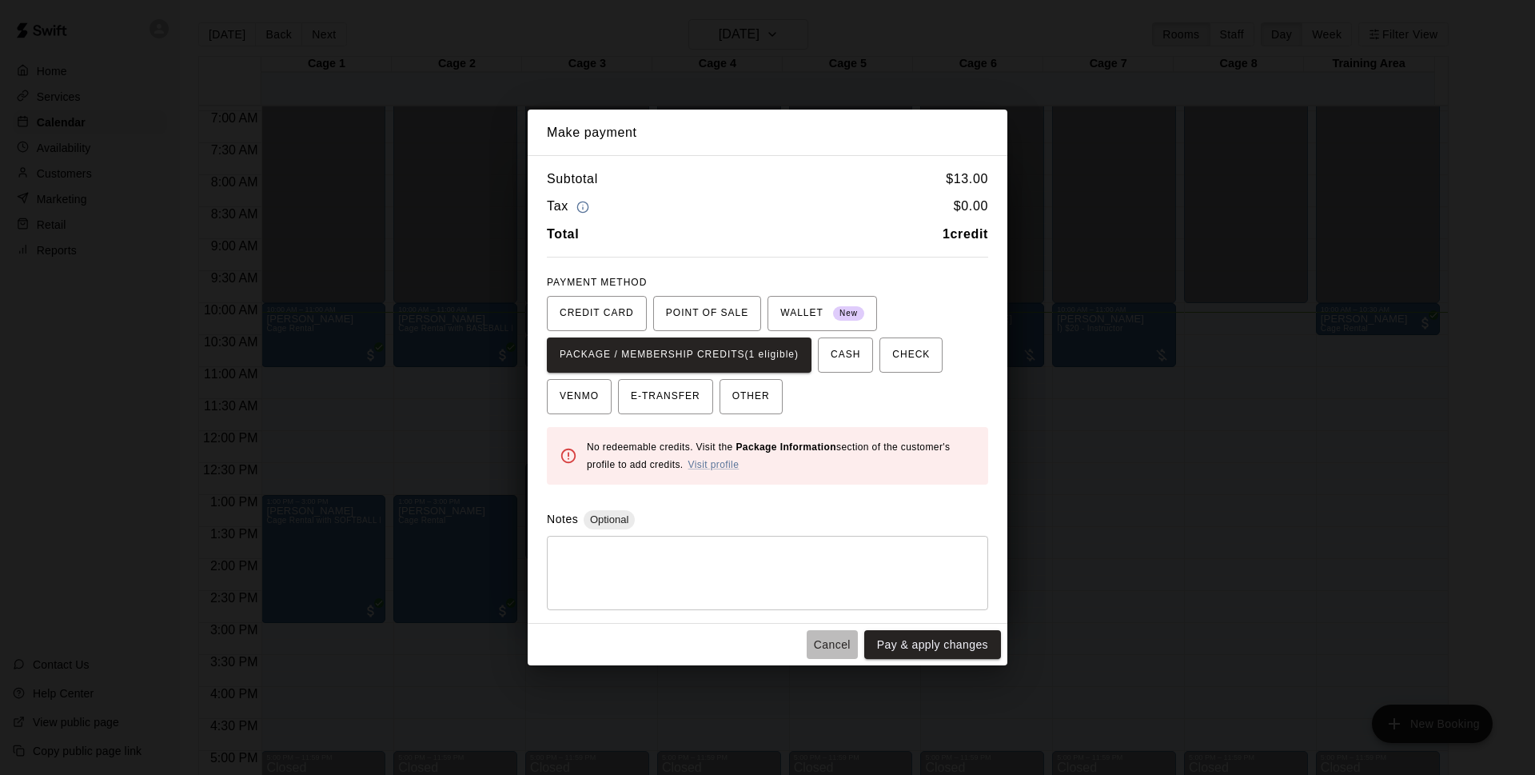
click at [840, 643] on button "Cancel" at bounding box center [831, 645] width 51 height 30
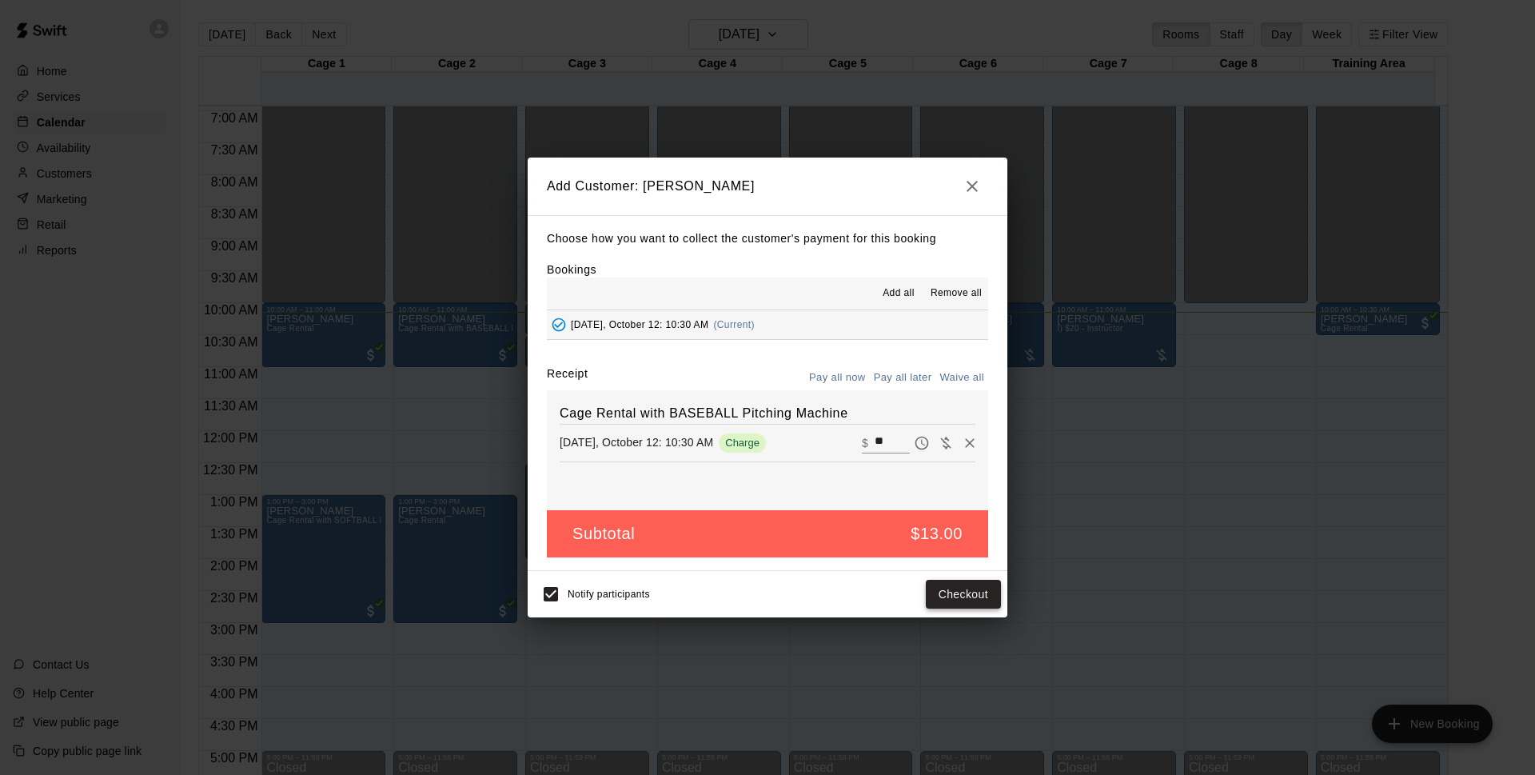
click at [949, 594] on button "Checkout" at bounding box center [963, 594] width 75 height 30
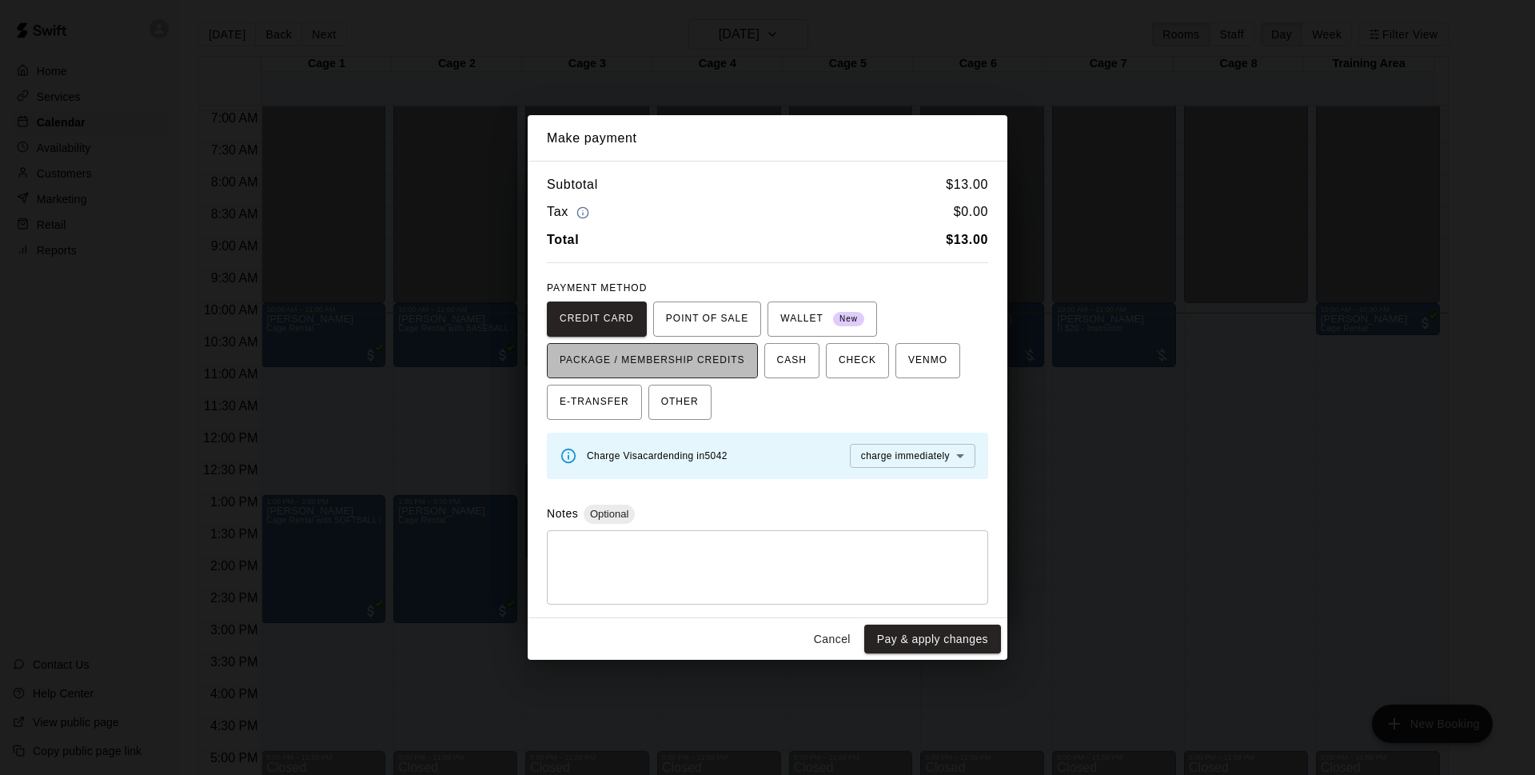
click at [698, 366] on span "PACKAGE / MEMBERSHIP CREDITS" at bounding box center [652, 361] width 185 height 26
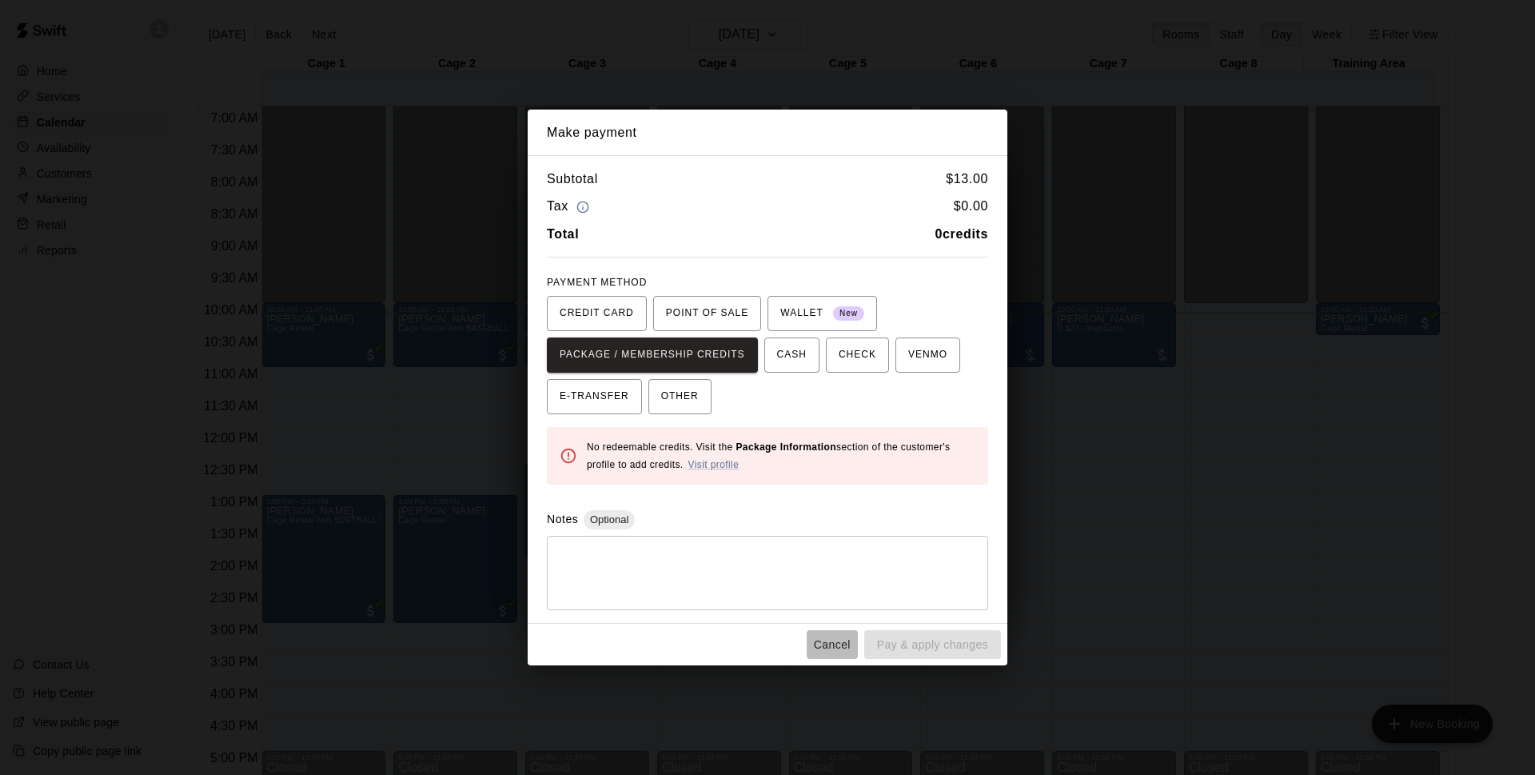
click at [818, 641] on button "Cancel" at bounding box center [831, 645] width 51 height 30
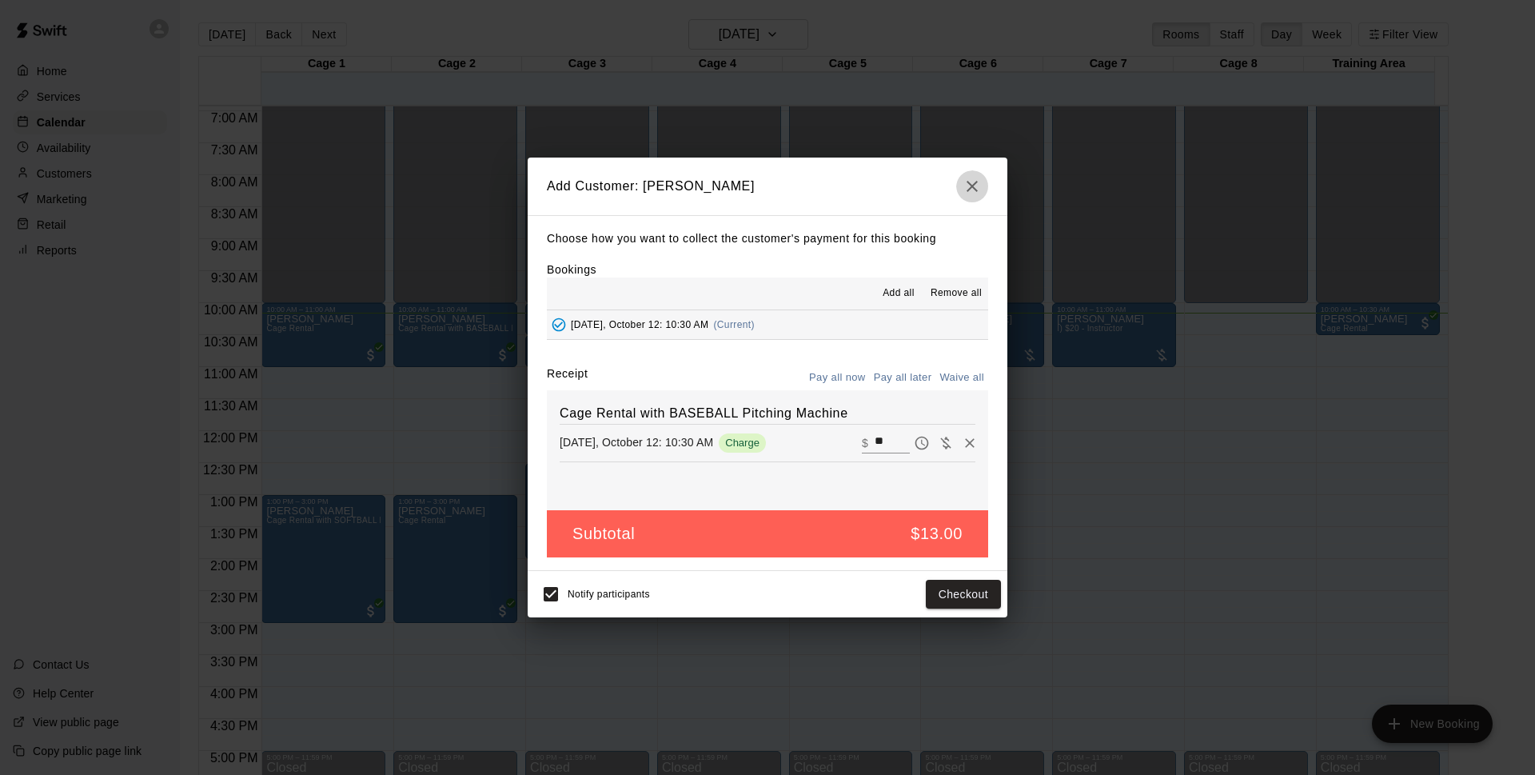
click at [973, 191] on icon "button" at bounding box center [971, 186] width 19 height 19
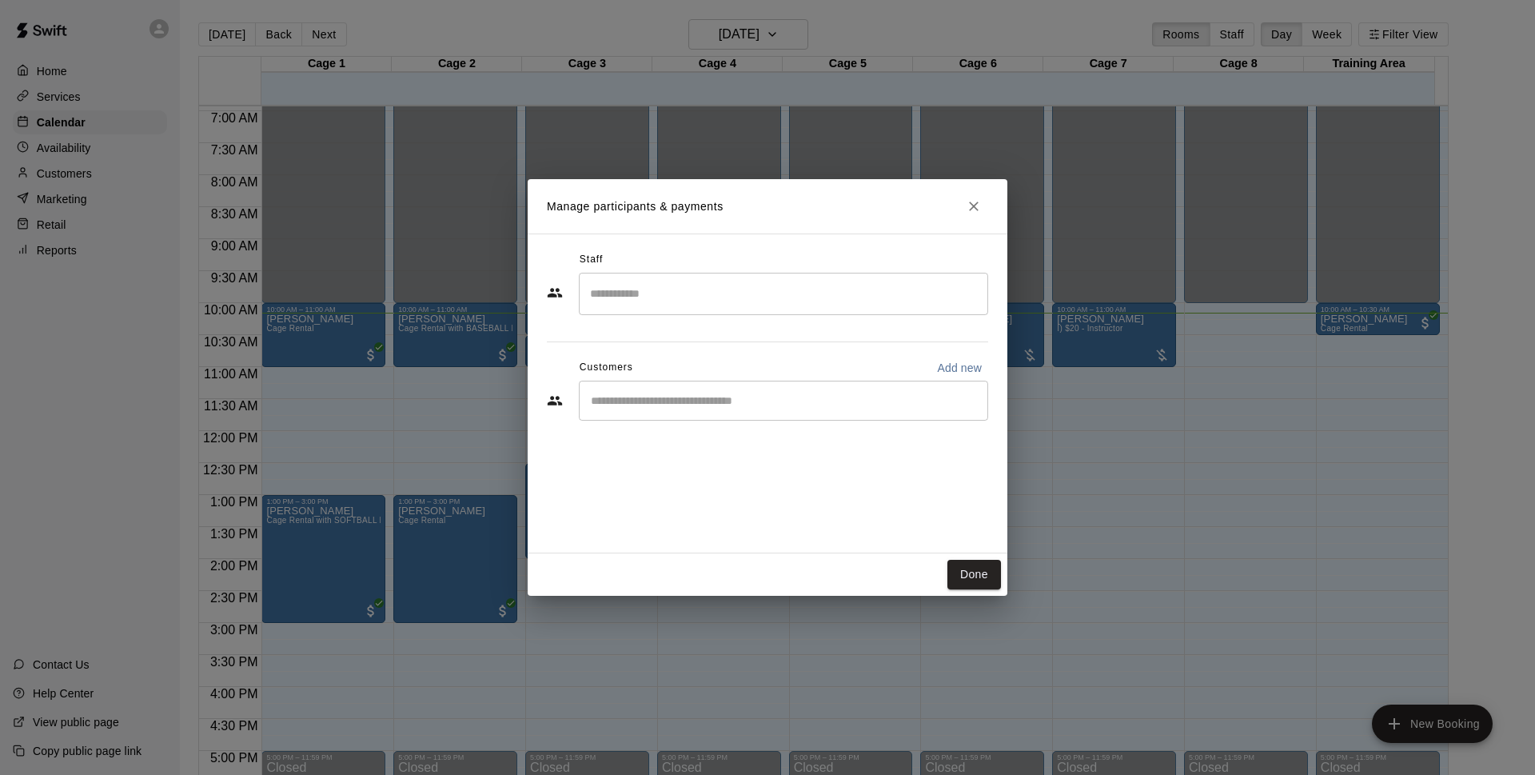
click at [974, 213] on icon "Close" at bounding box center [974, 206] width 16 height 16
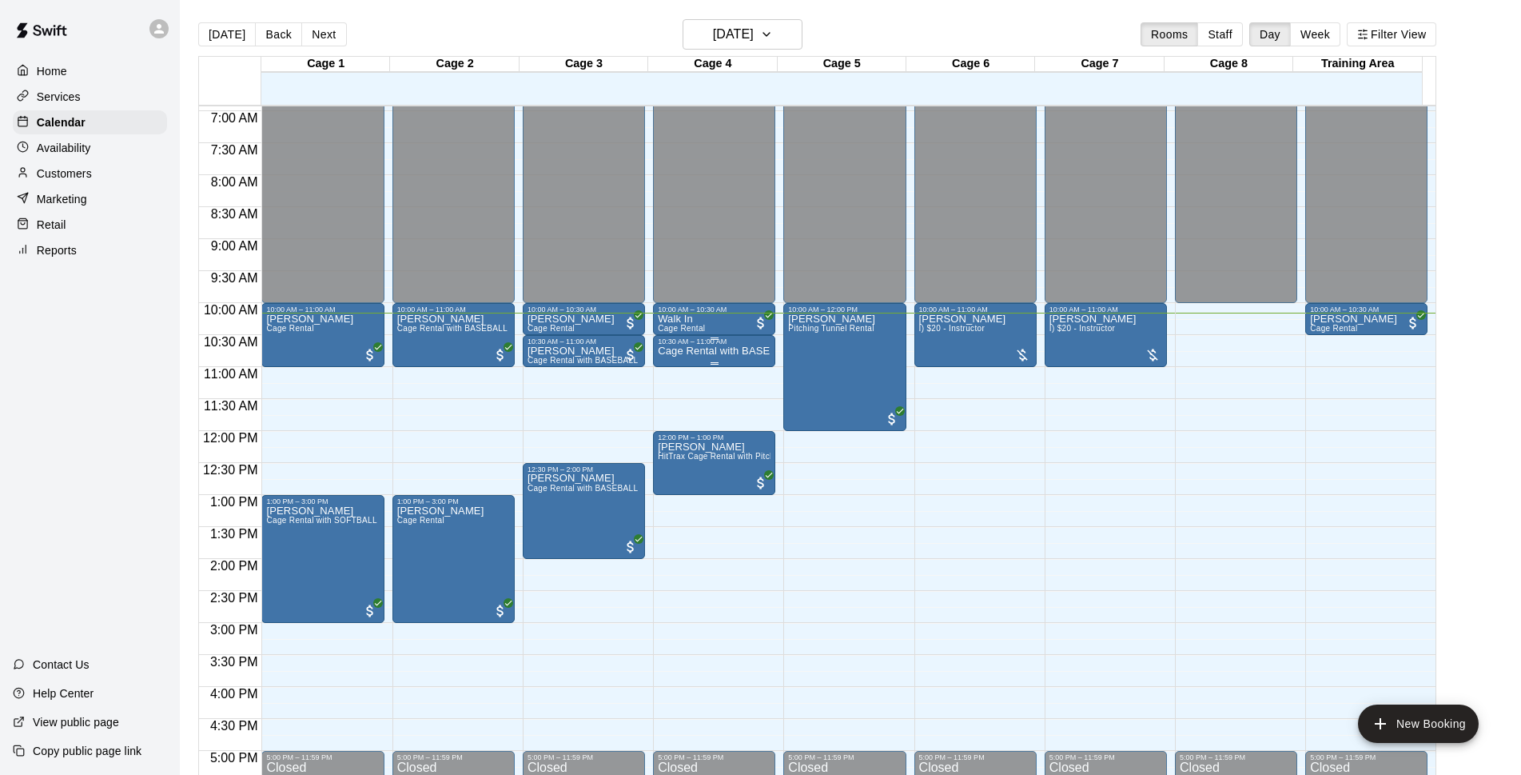
click at [739, 338] on div at bounding box center [714, 338] width 113 height 2
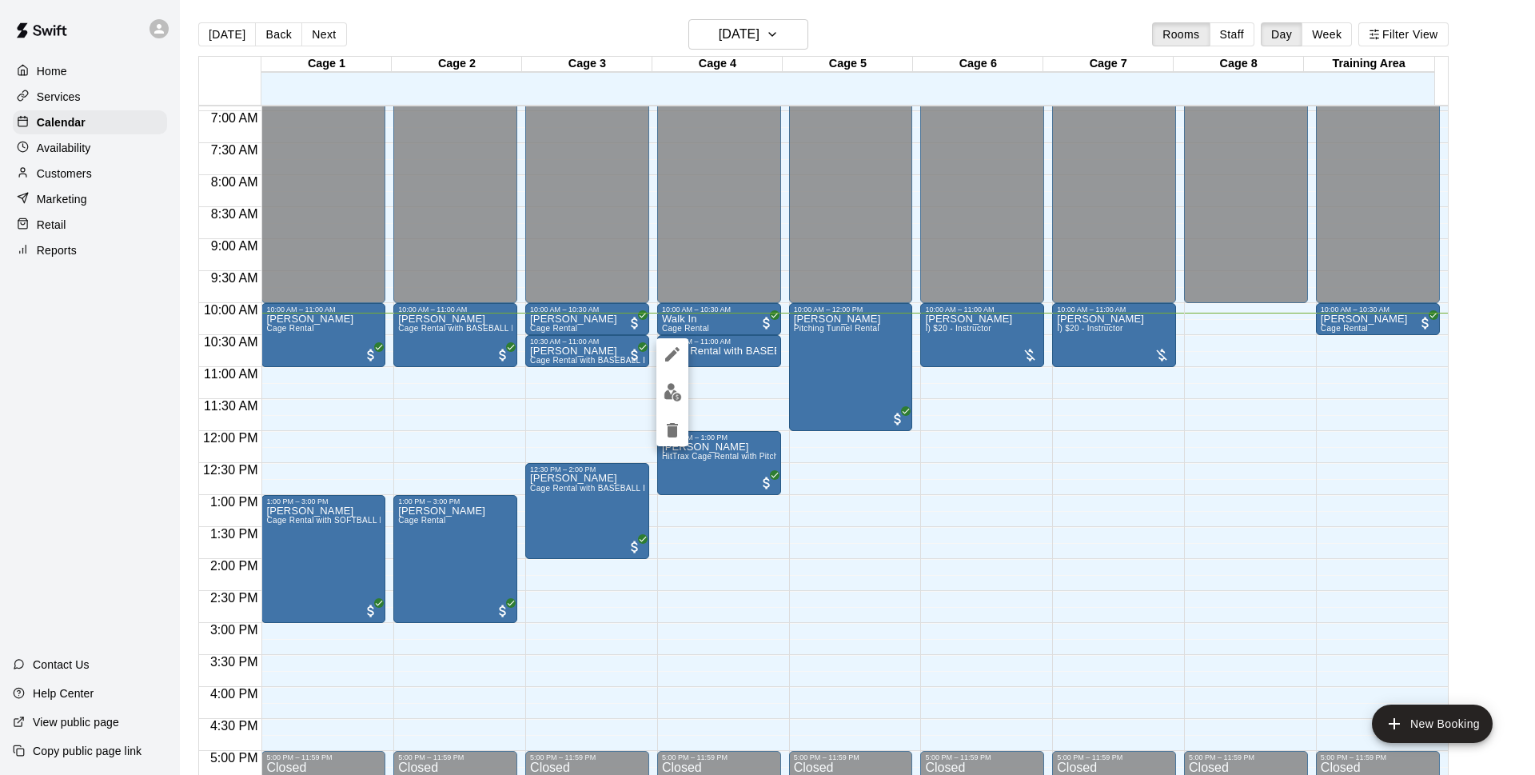
click at [676, 431] on icon "delete" at bounding box center [672, 430] width 11 height 14
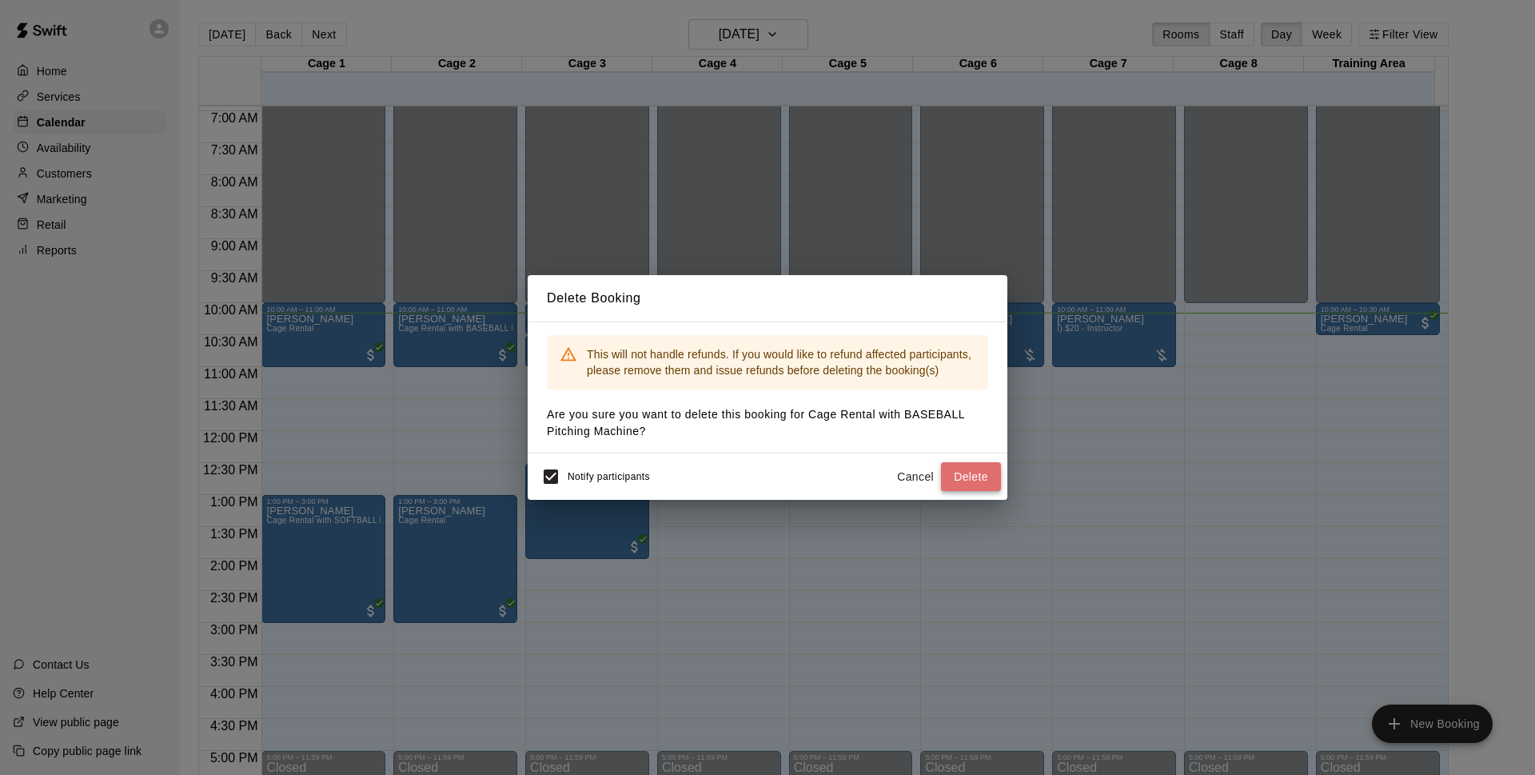
click at [947, 467] on button "Delete" at bounding box center [971, 477] width 60 height 30
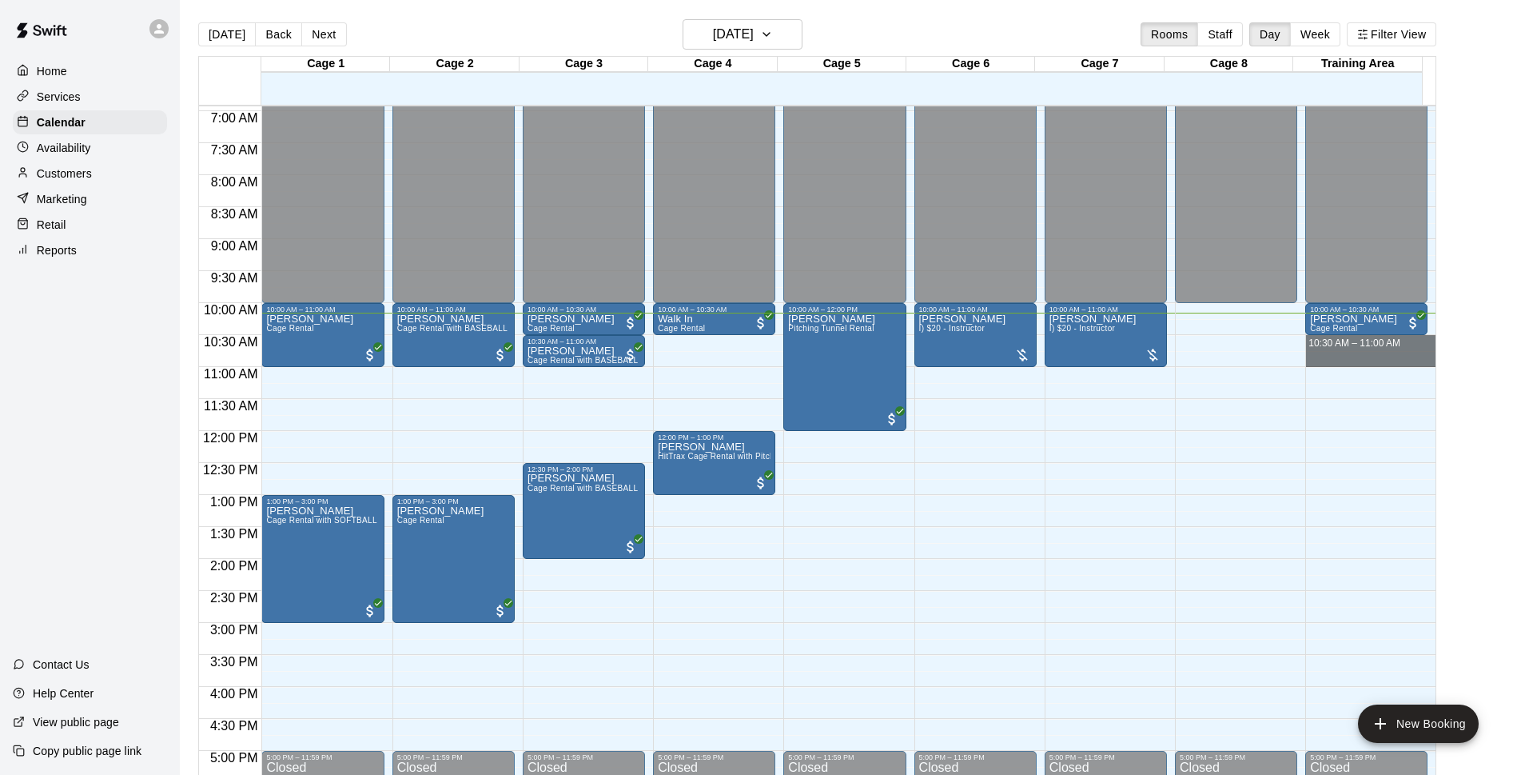
drag, startPoint x: 1370, startPoint y: 342, endPoint x: 1372, endPoint y: 360, distance: 17.7
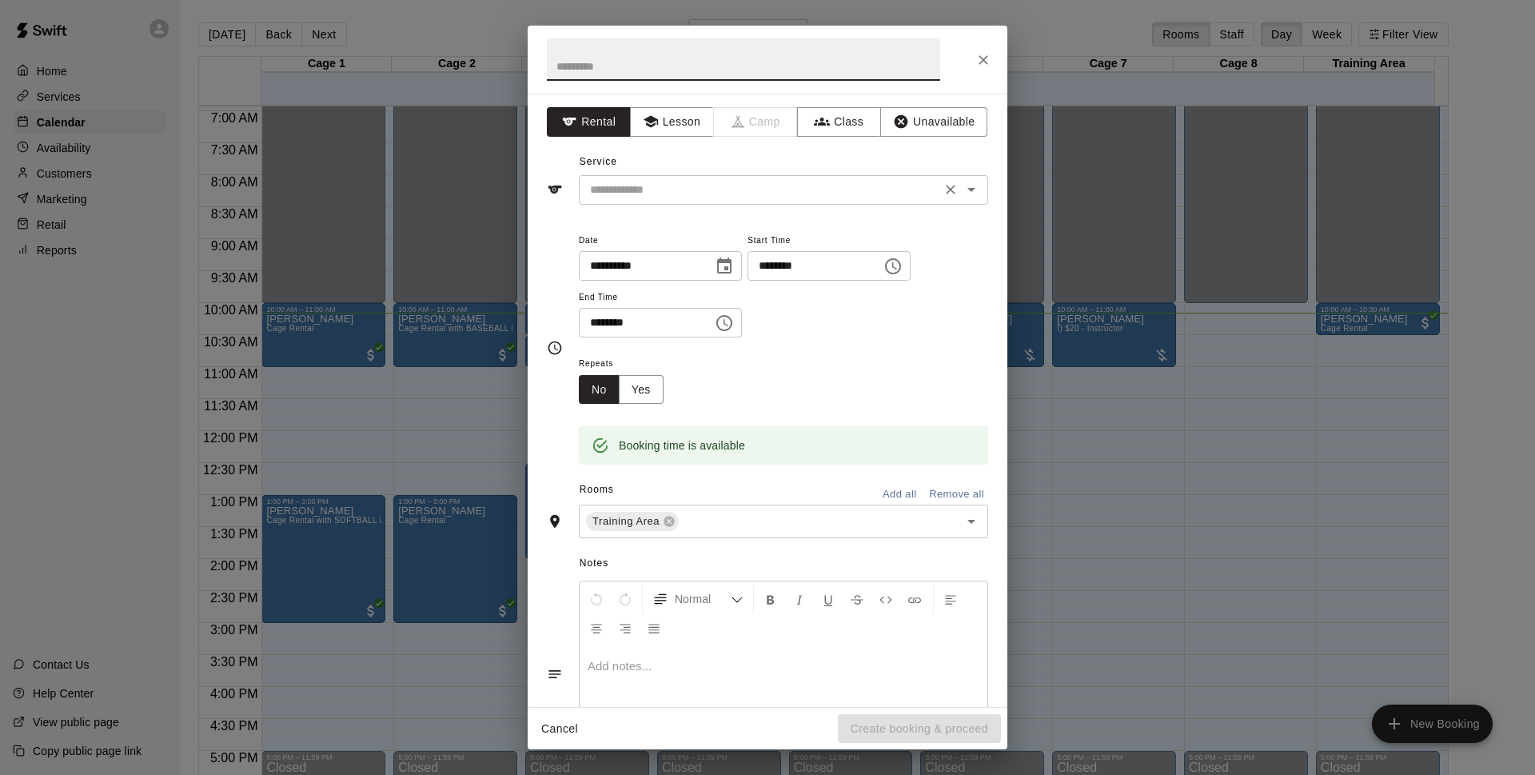
click at [815, 195] on input "text" at bounding box center [759, 190] width 352 height 20
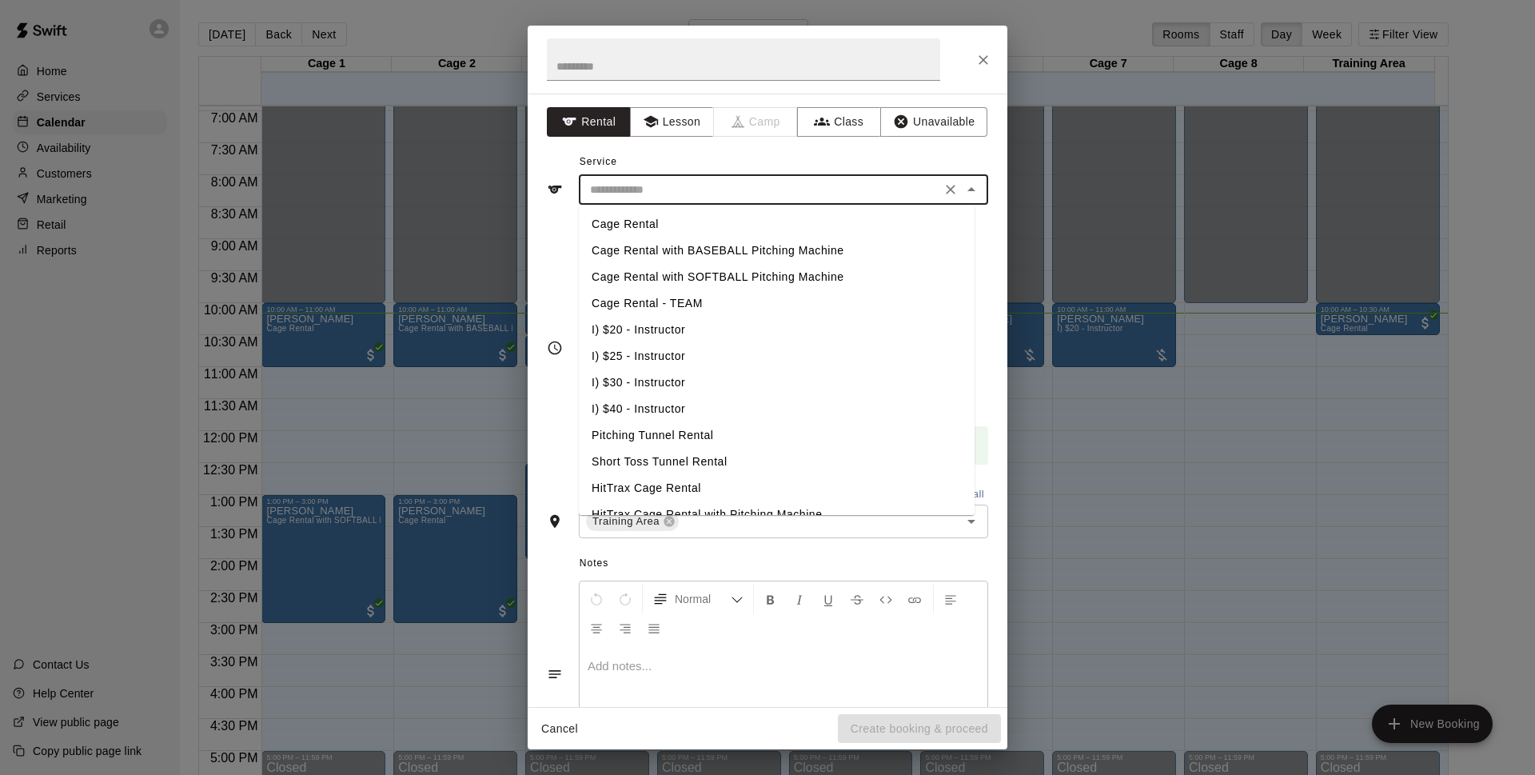
click at [783, 221] on li "Cage Rental" at bounding box center [777, 224] width 396 height 26
type input "**********"
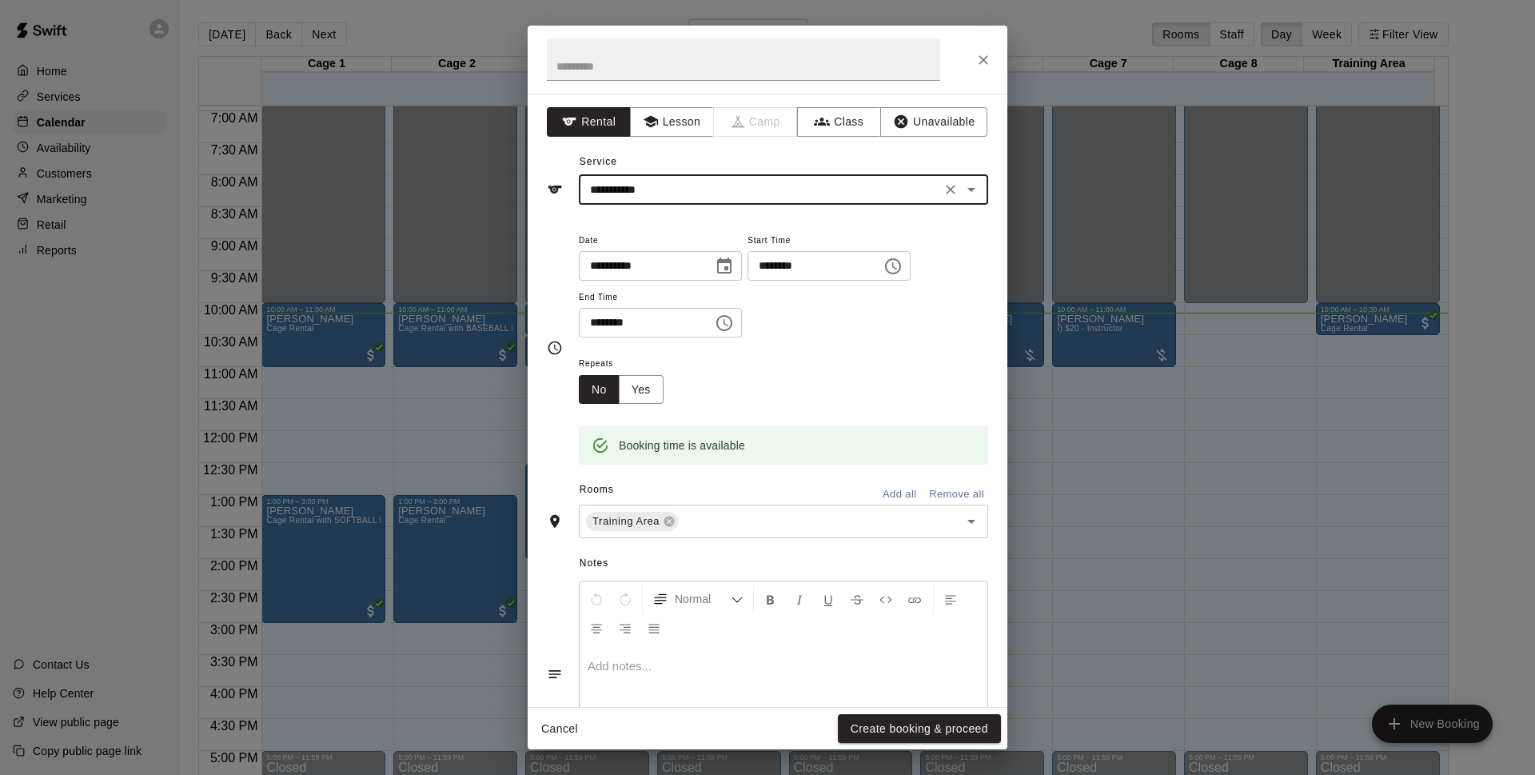
drag, startPoint x: 954, startPoint y: 732, endPoint x: 1158, endPoint y: 265, distance: 510.4
click at [954, 733] on button "Create booking & proceed" at bounding box center [919, 729] width 163 height 30
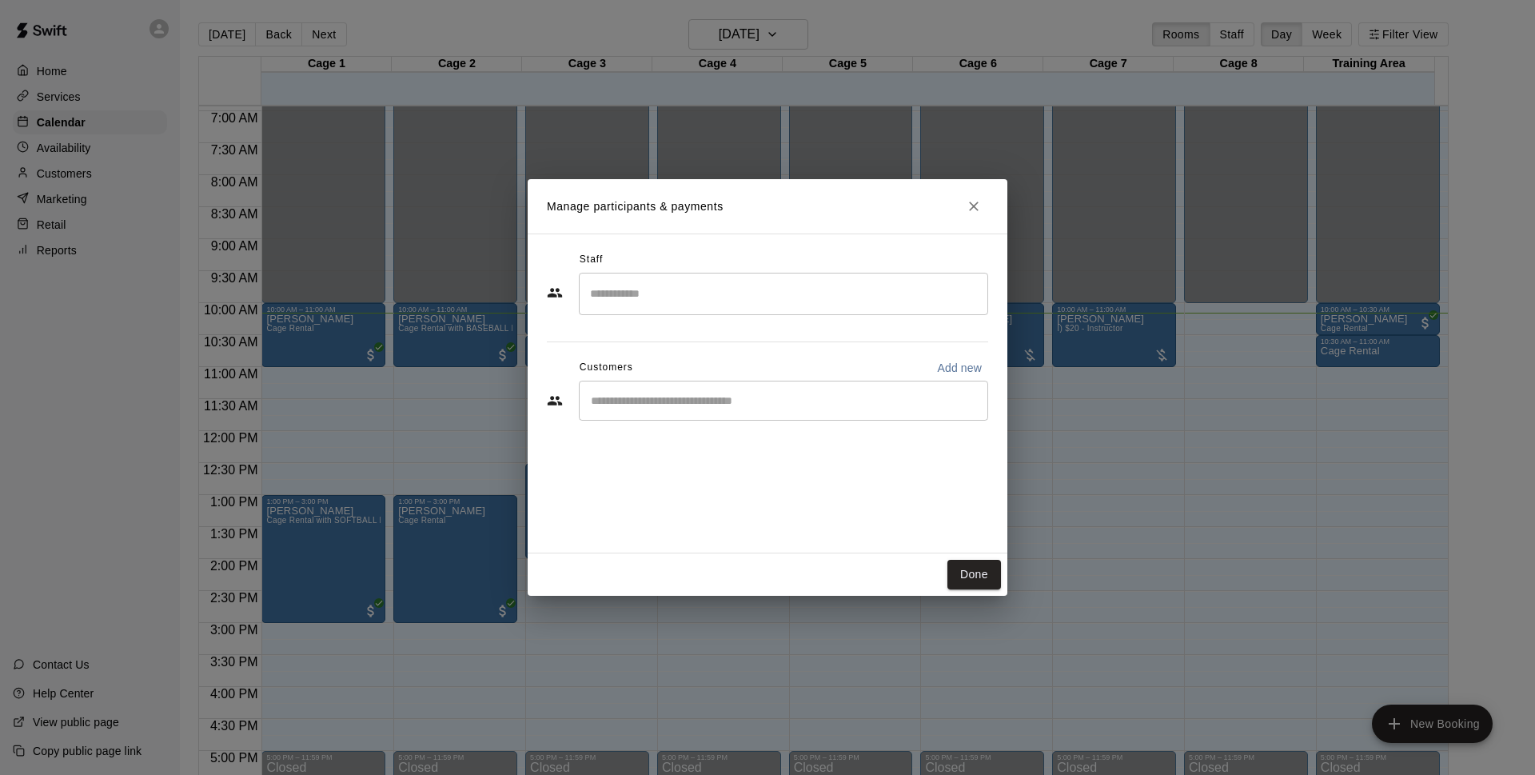
click at [742, 413] on div "​" at bounding box center [783, 400] width 409 height 40
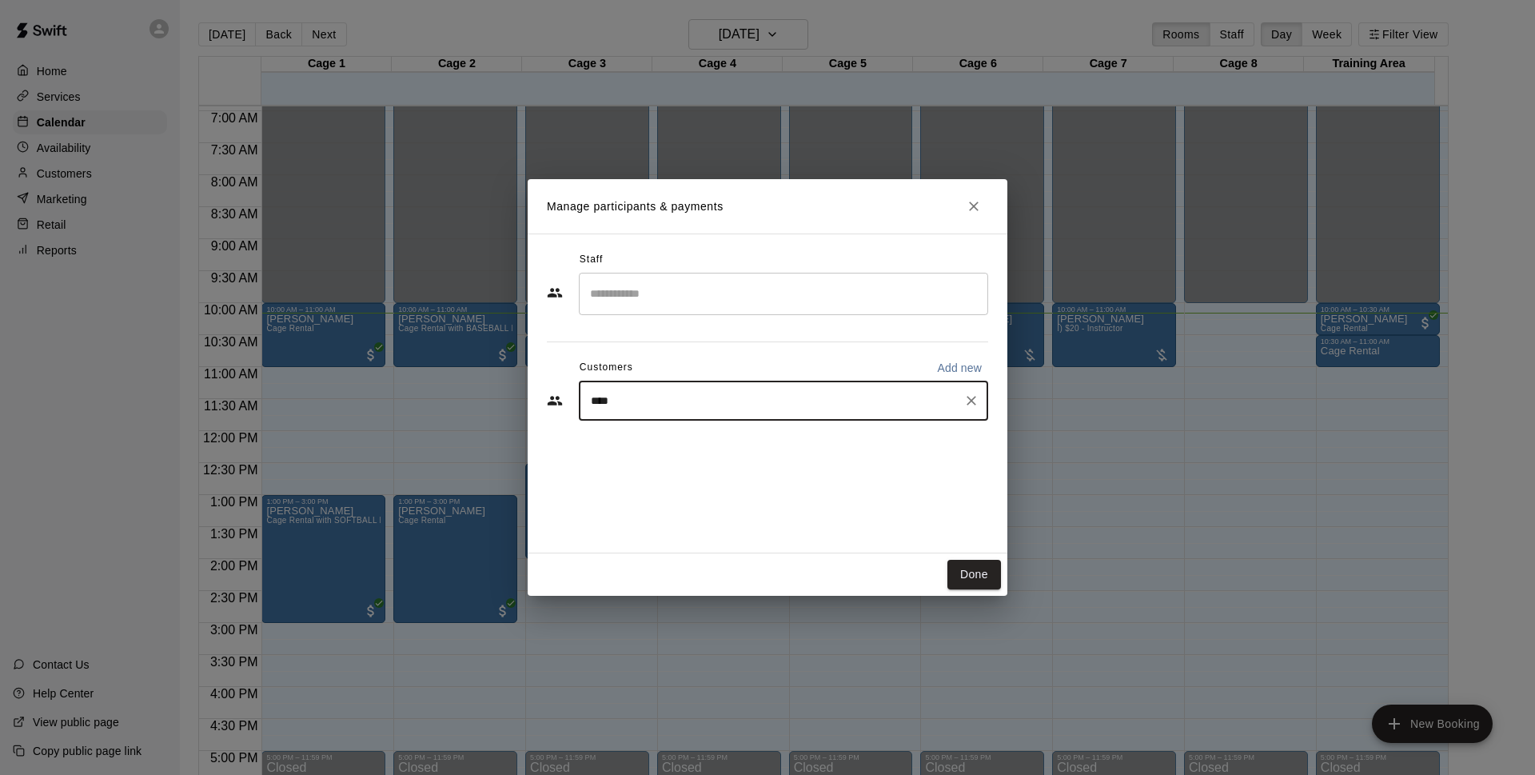
type input "*****"
click at [745, 458] on div "[PERSON_NAME] Cage Membership - MAJOR LEAGUE [EMAIL_ADDRESS][DOMAIN_NAME]" at bounding box center [760, 446] width 275 height 34
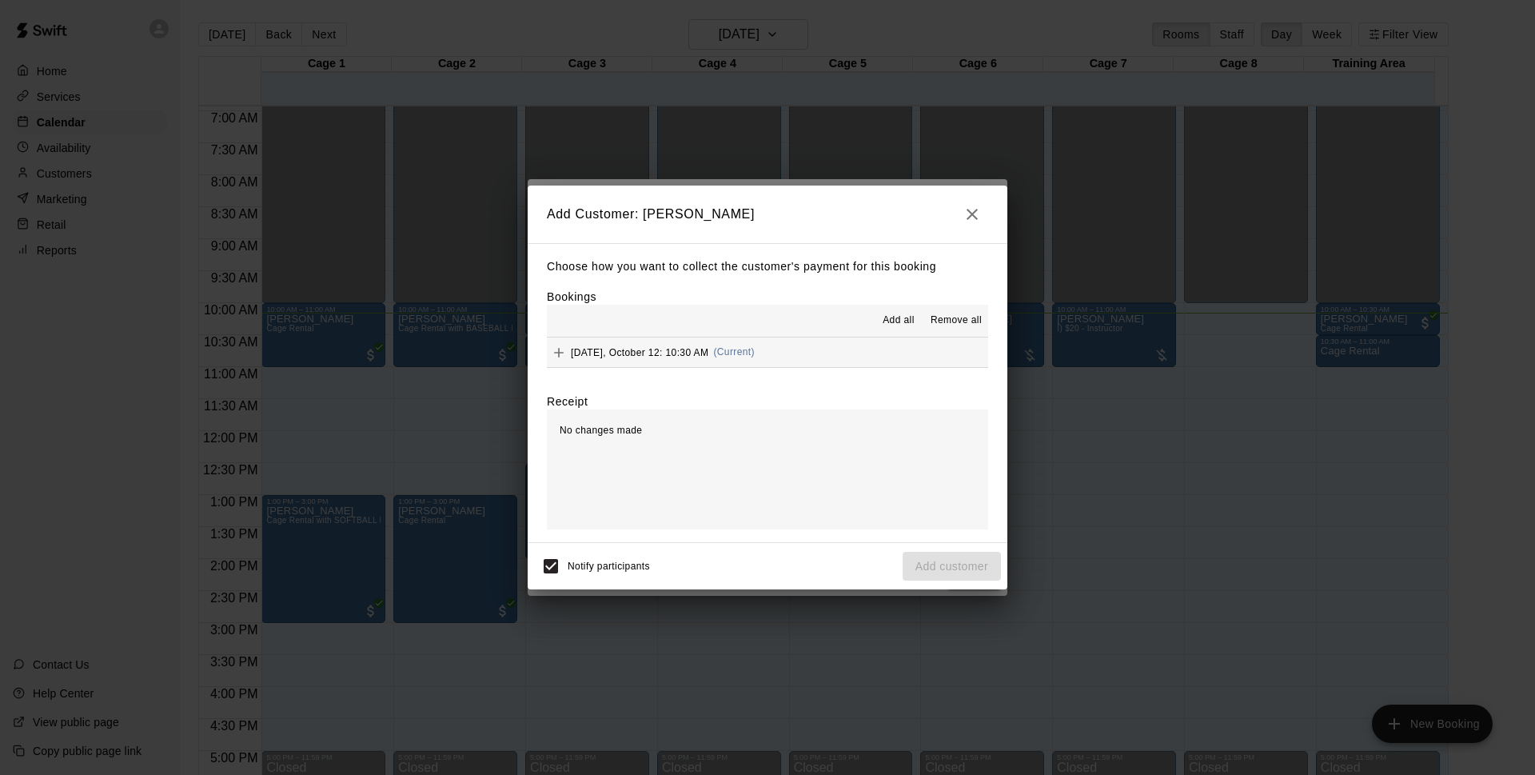
click at [847, 347] on button "[DATE], October 12: 10:30 AM (Current)" at bounding box center [767, 352] width 441 height 30
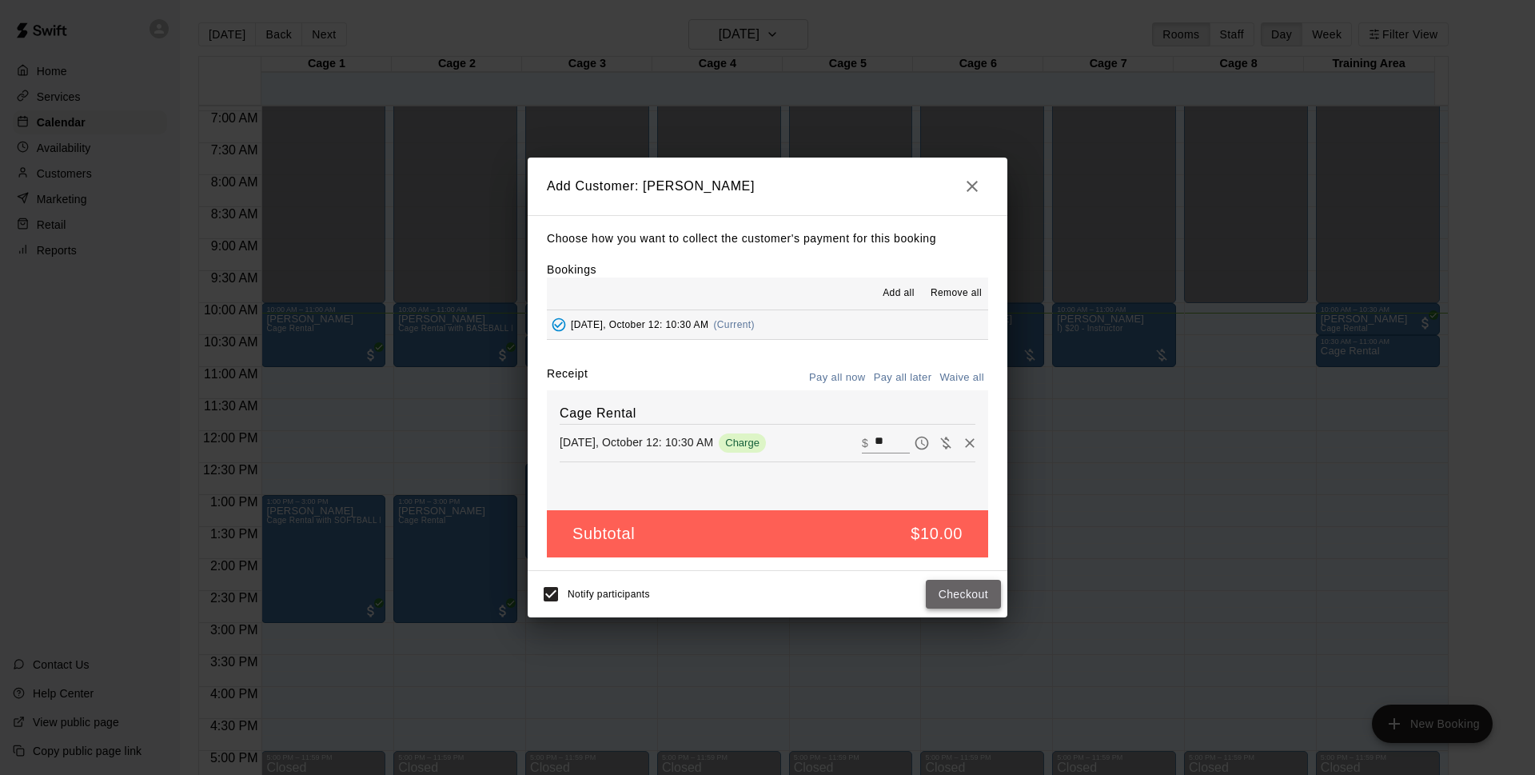
click at [946, 594] on button "Checkout" at bounding box center [963, 594] width 75 height 30
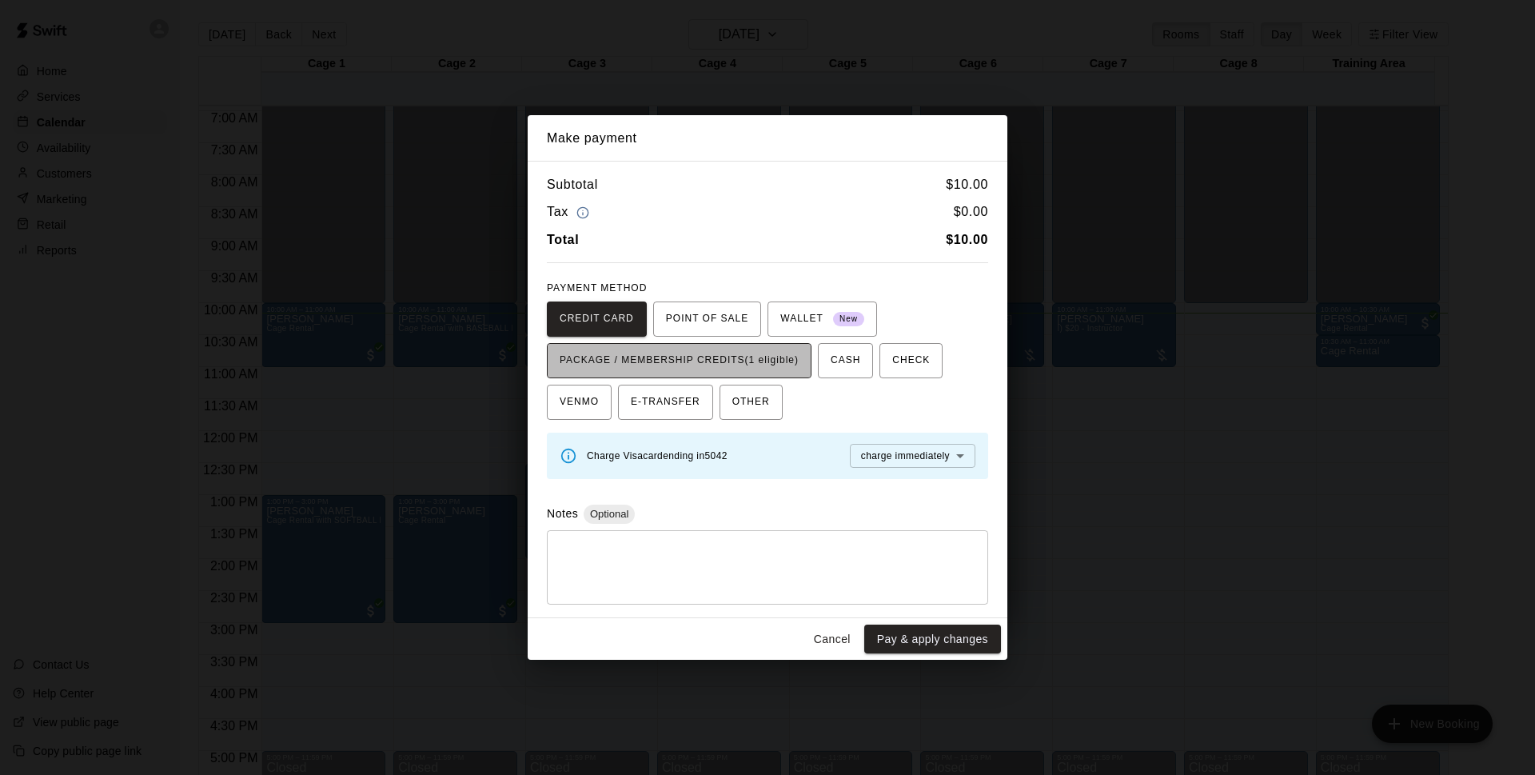
click at [751, 364] on span "PACKAGE / MEMBERSHIP CREDITS (1 eligible)" at bounding box center [679, 361] width 239 height 26
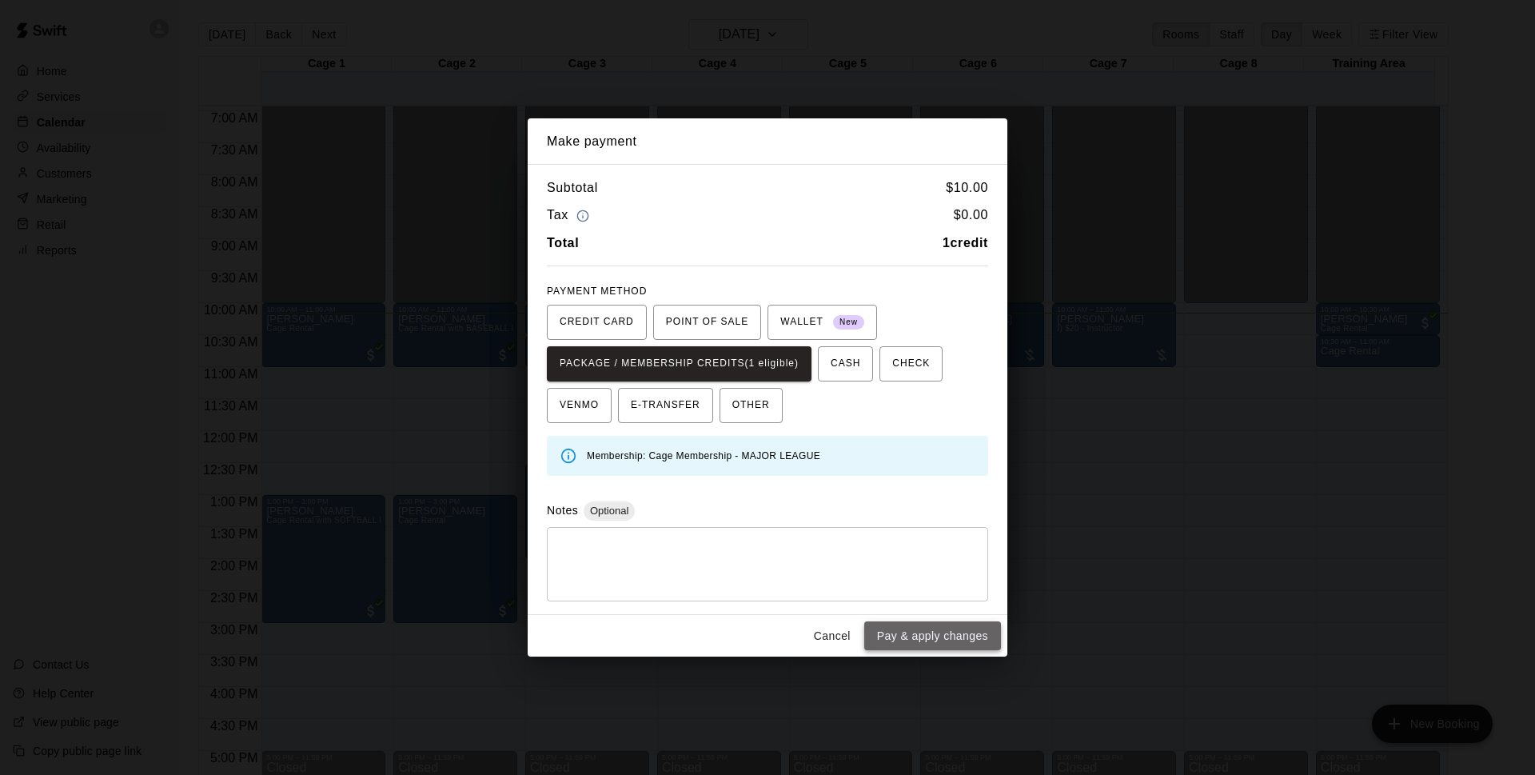
click at [938, 623] on button "Pay & apply changes" at bounding box center [932, 636] width 137 height 30
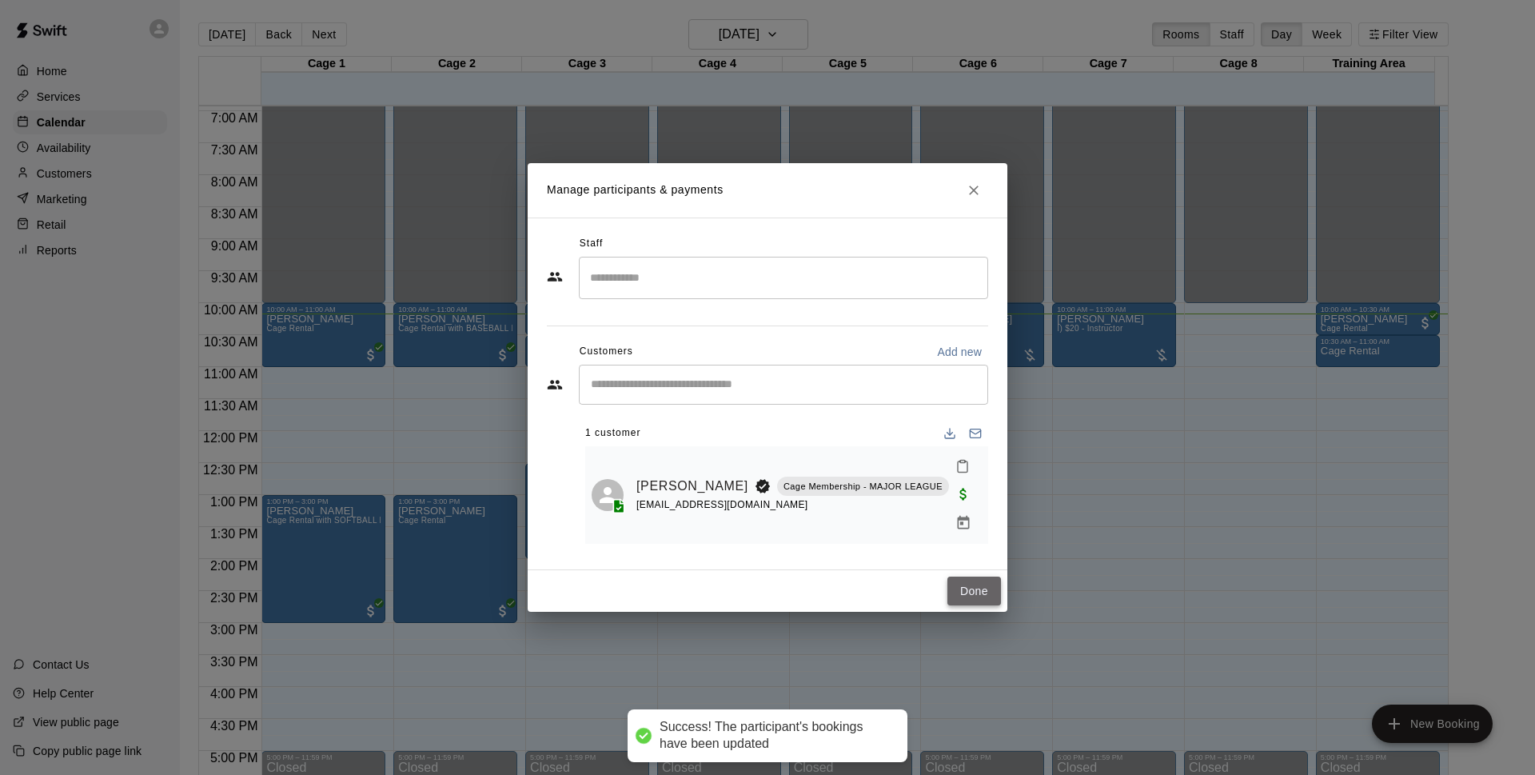
click at [970, 576] on button "Done" at bounding box center [974, 591] width 54 height 30
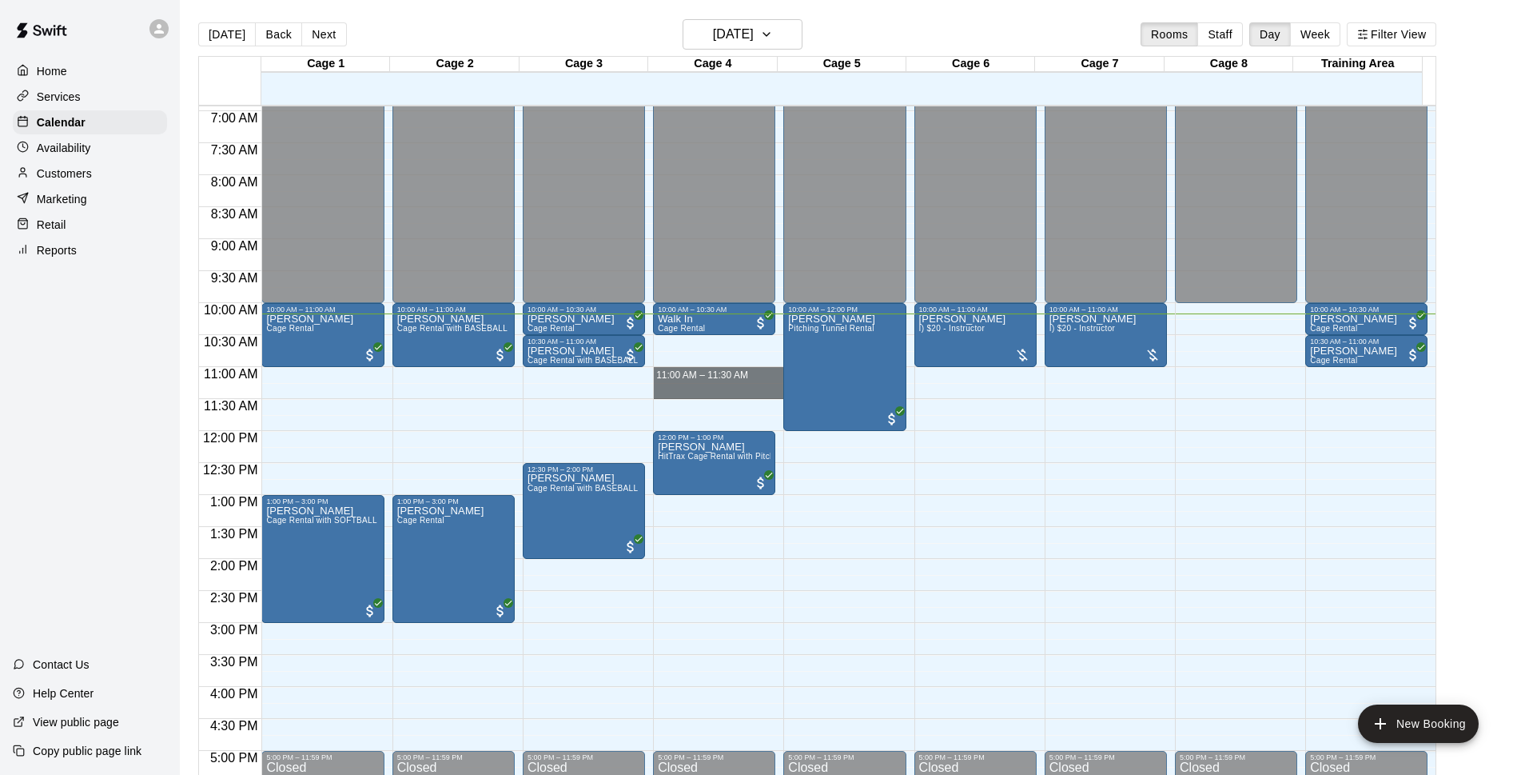
drag, startPoint x: 683, startPoint y: 375, endPoint x: 683, endPoint y: 389, distance: 14.4
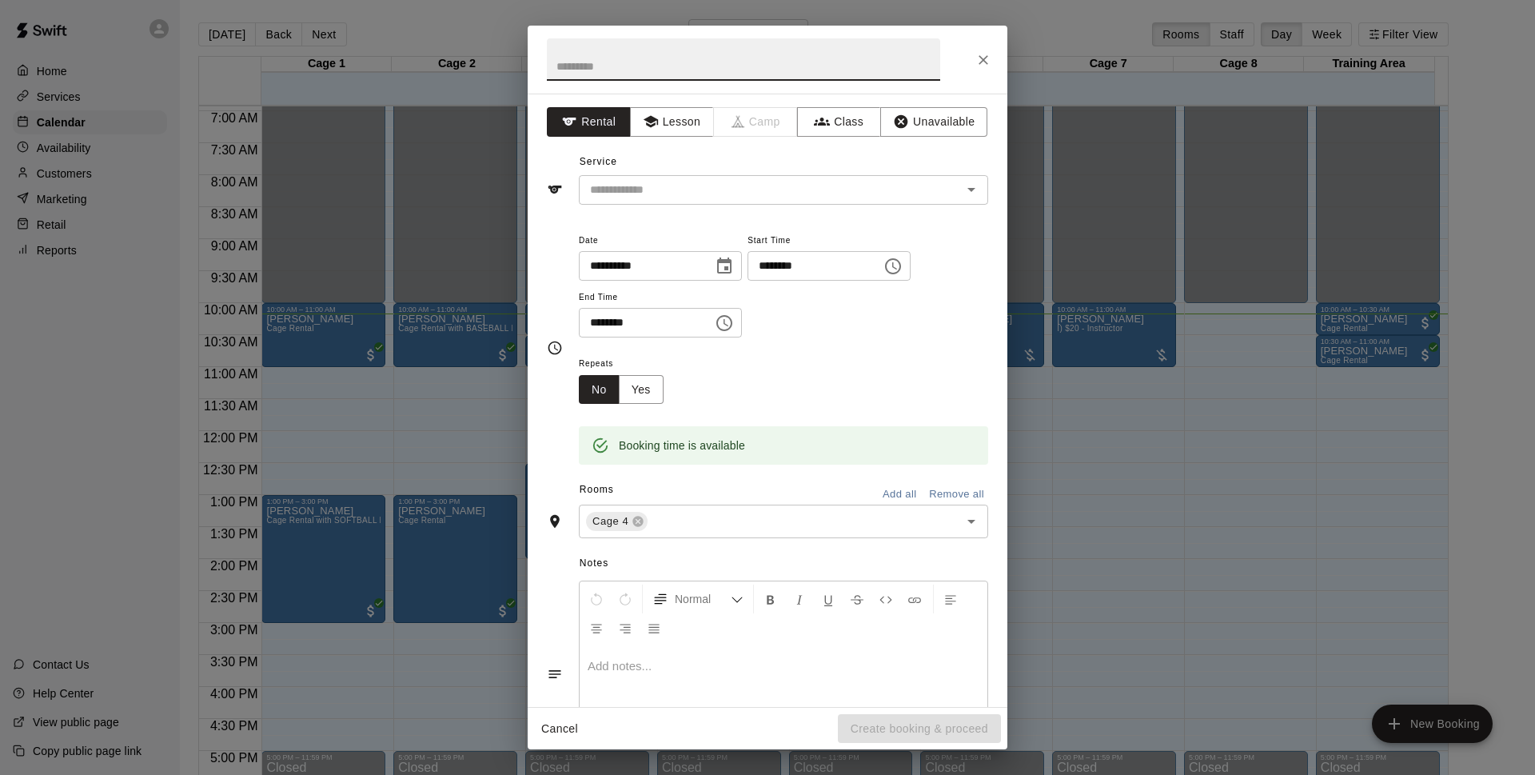
click at [764, 173] on div "Service ​" at bounding box center [767, 176] width 441 height 55
click at [767, 192] on input "text" at bounding box center [759, 190] width 352 height 20
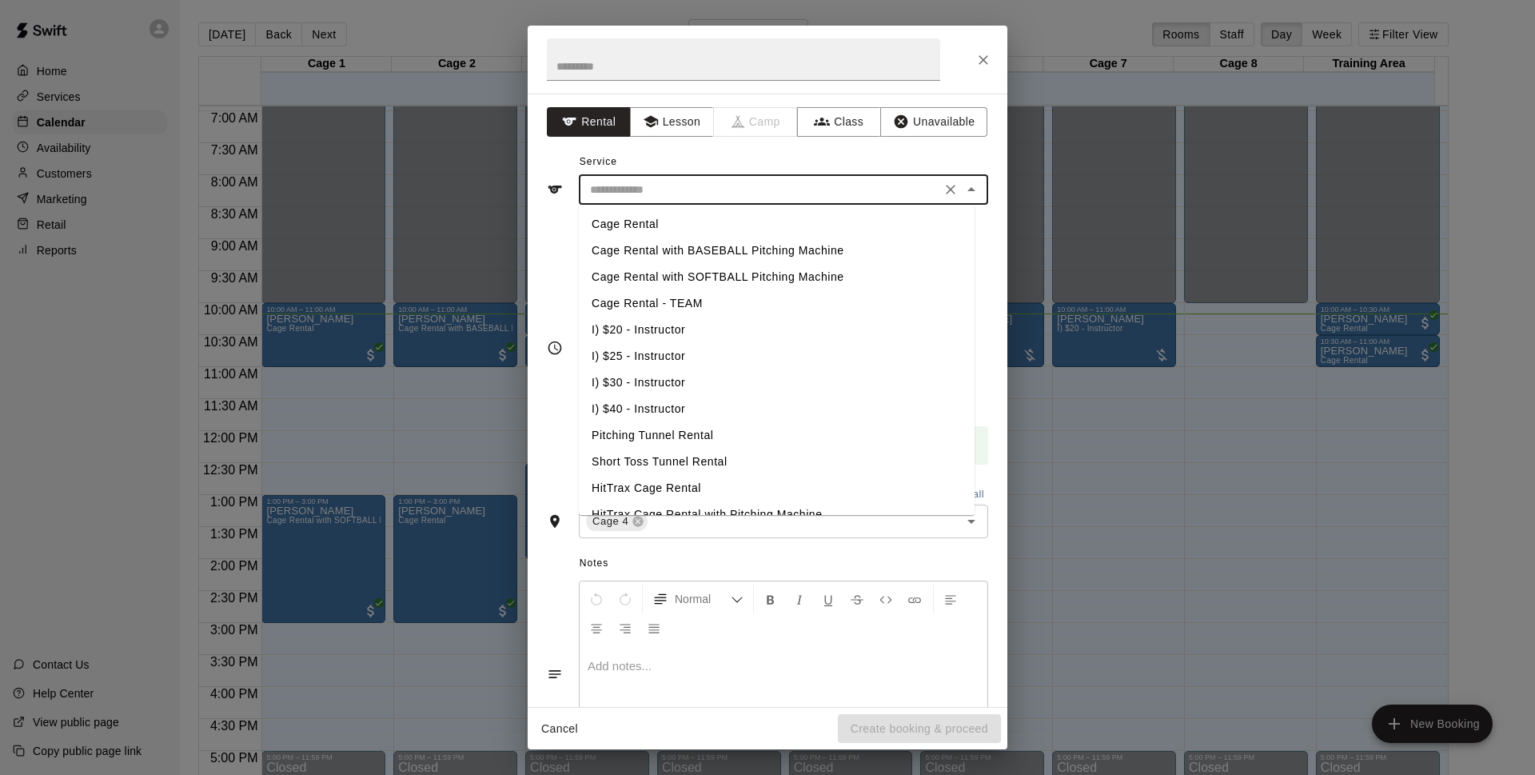
click at [753, 242] on li "Cage Rental with BASEBALL Pitching Machine" at bounding box center [777, 250] width 396 height 26
type input "**********"
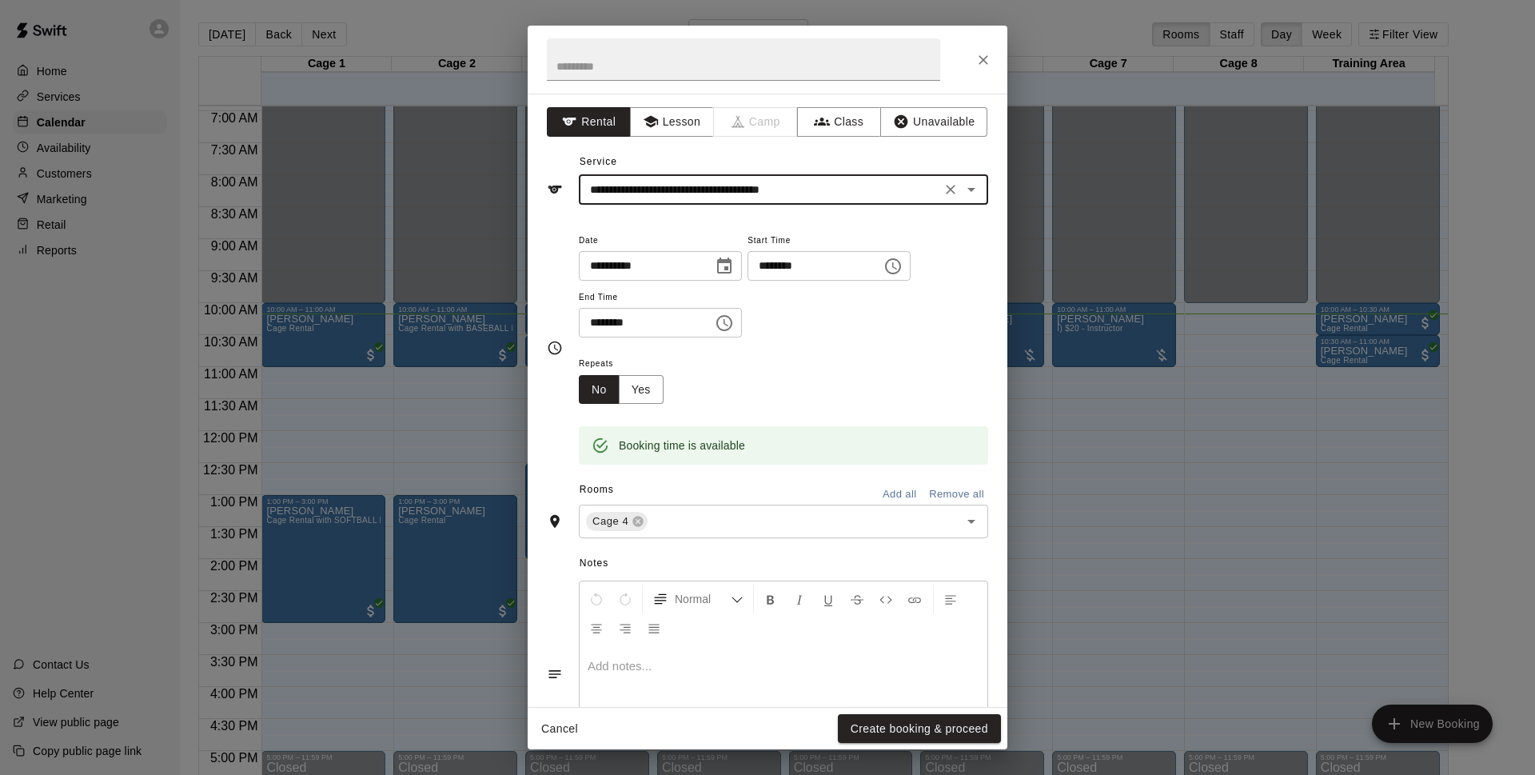
click at [950, 730] on button "Create booking & proceed" at bounding box center [919, 729] width 163 height 30
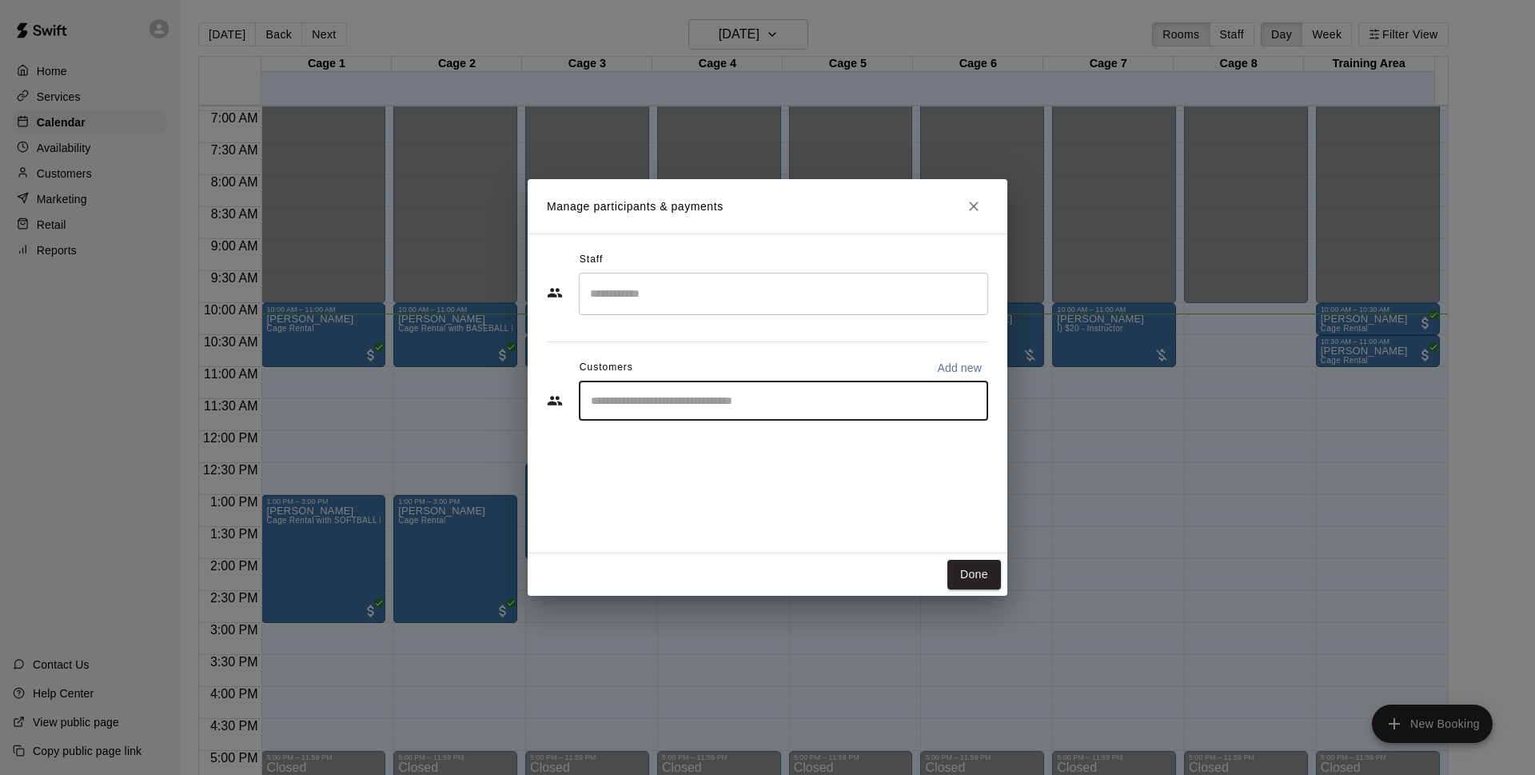
click at [724, 395] on input "Start typing to search customers..." at bounding box center [783, 400] width 395 height 16
type input "*****"
click at [731, 445] on div "[PERSON_NAME] Cage Membership - MAJOR LEAGUE [EMAIL_ADDRESS][DOMAIN_NAME]" at bounding box center [760, 446] width 275 height 34
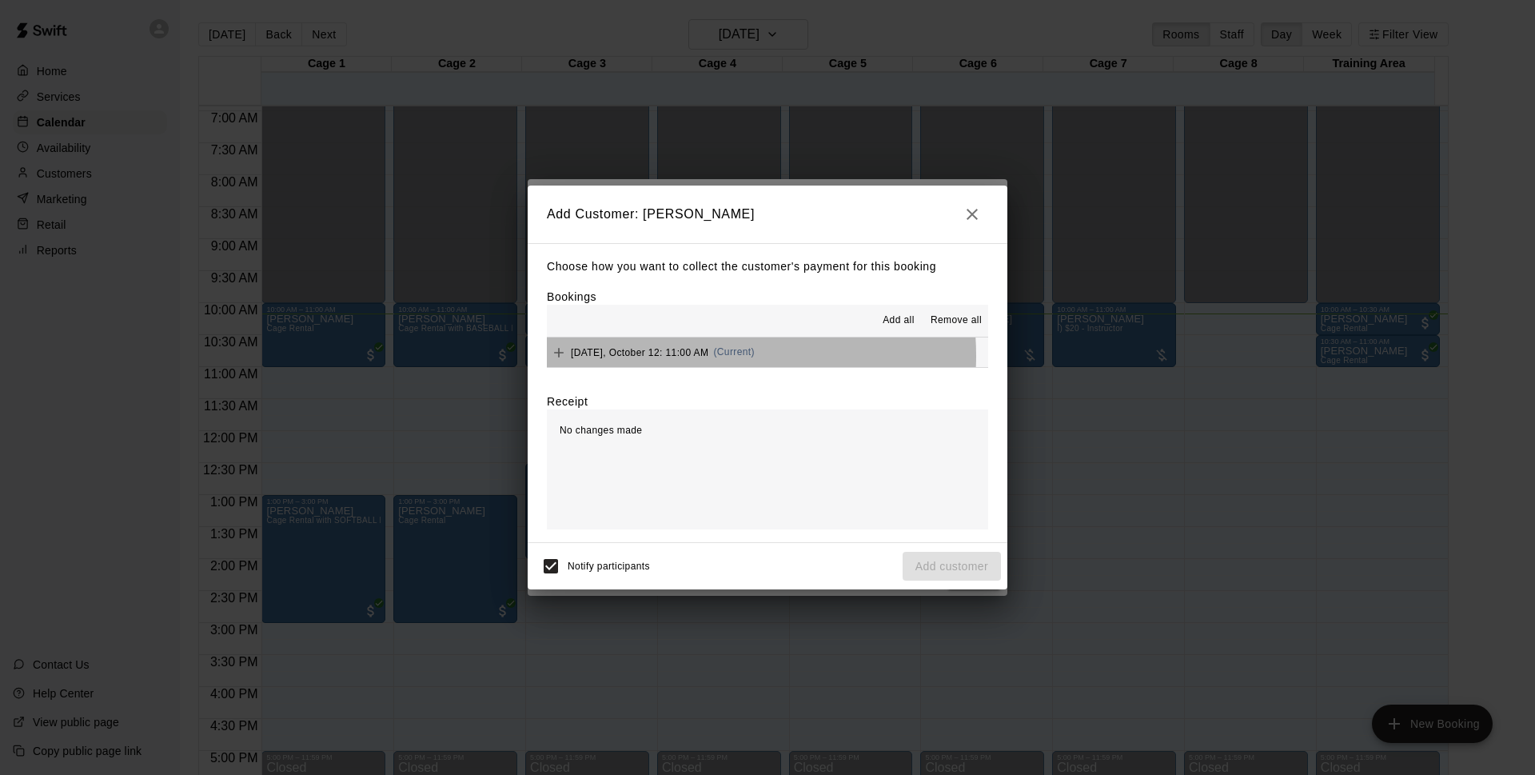
click at [707, 356] on span "[DATE], October 12: 11:00 AM" at bounding box center [639, 351] width 137 height 11
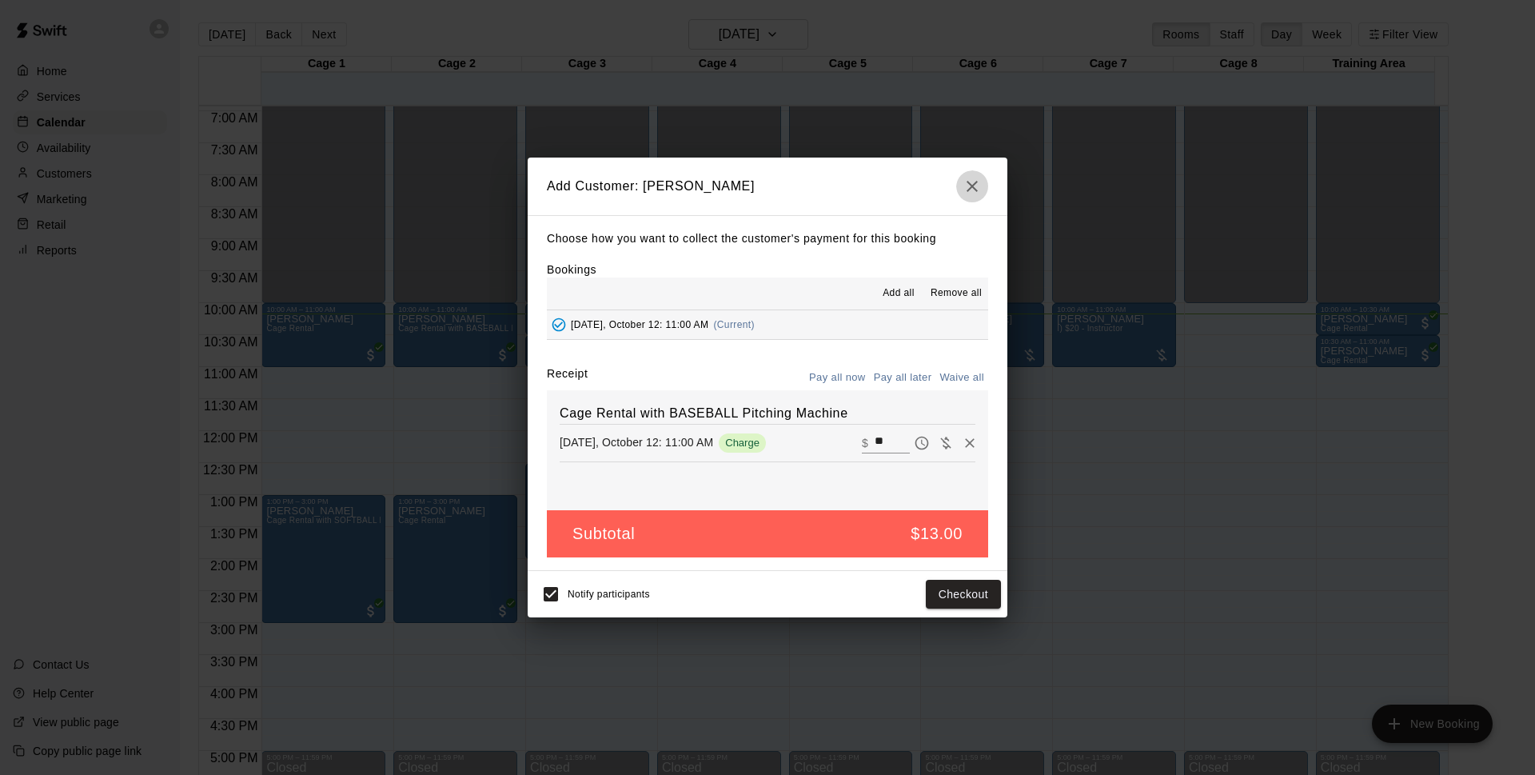
click at [971, 182] on icon "button" at bounding box center [971, 186] width 19 height 19
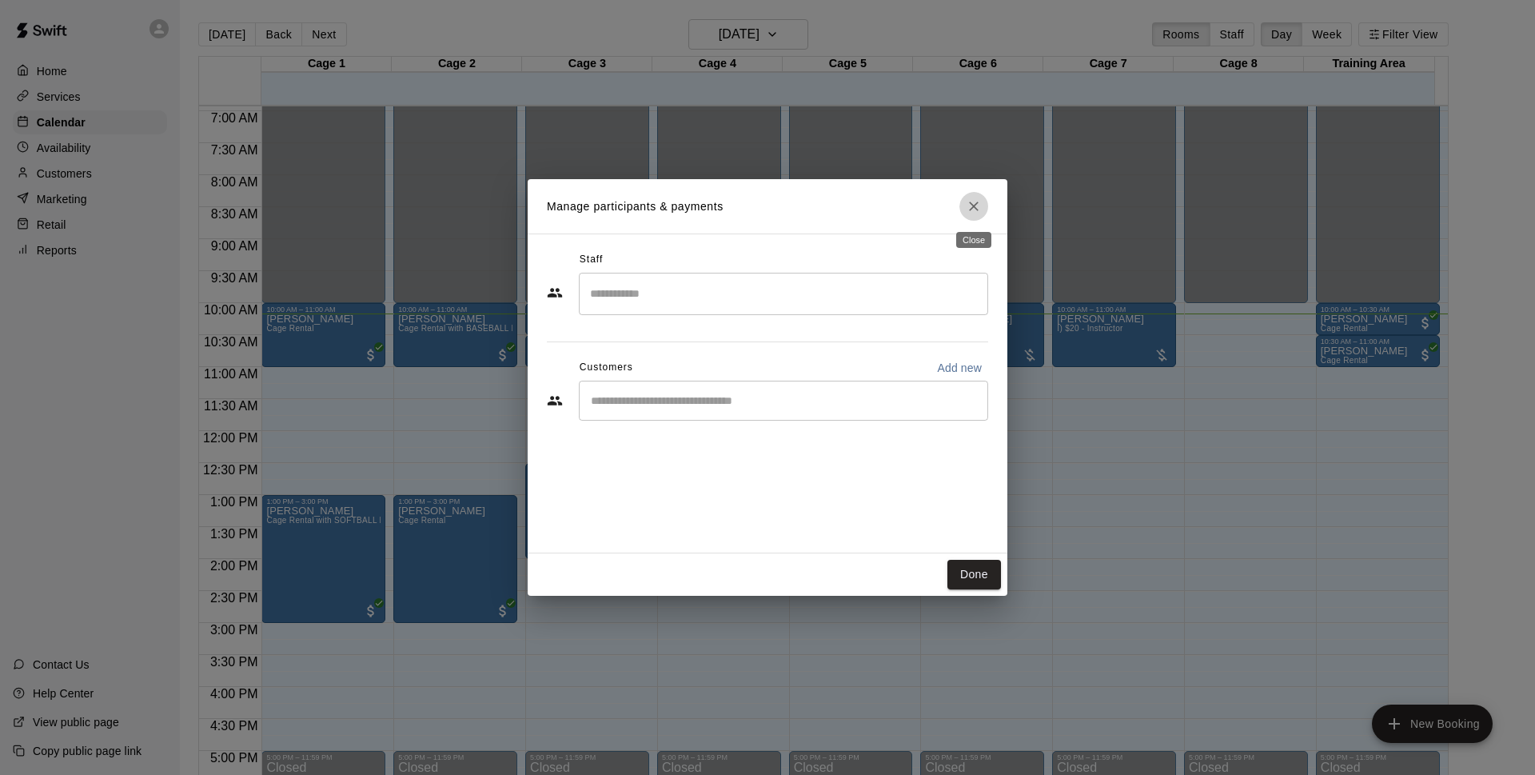
click at [961, 209] on button "Close" at bounding box center [973, 206] width 29 height 29
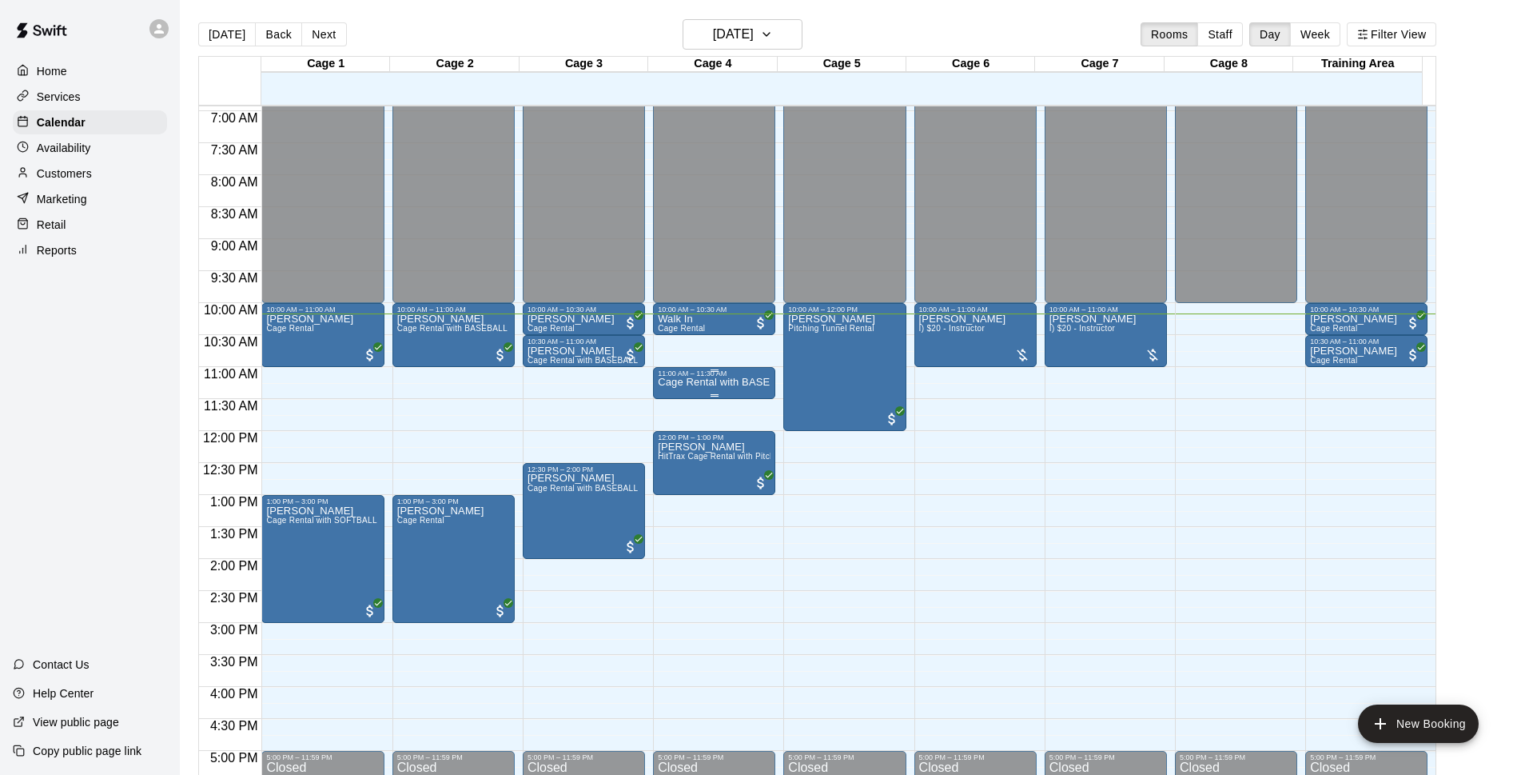
click at [730, 374] on div "11:00 AM – 11:30 AM" at bounding box center [714, 373] width 113 height 8
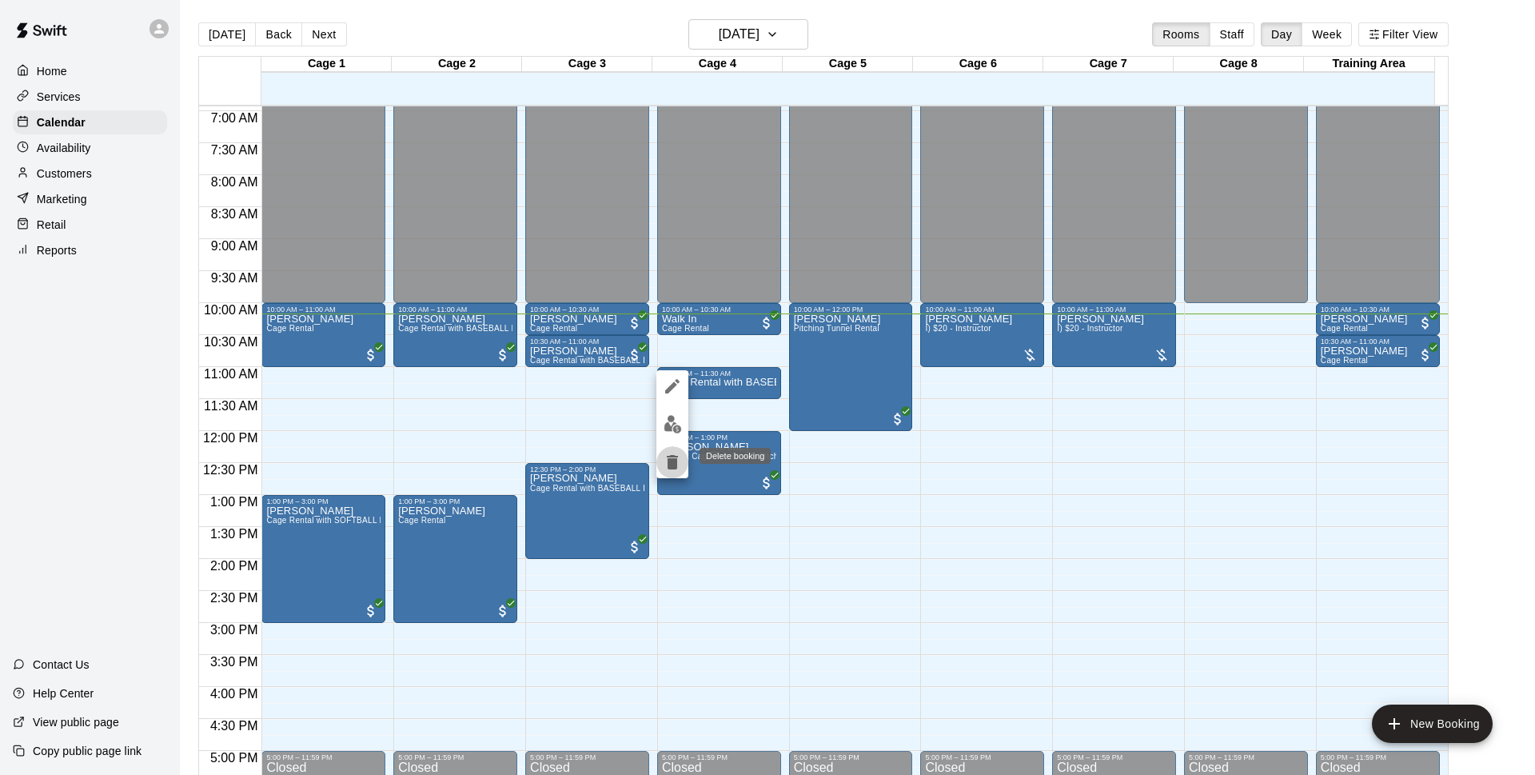
click at [663, 456] on icon "delete" at bounding box center [672, 461] width 19 height 19
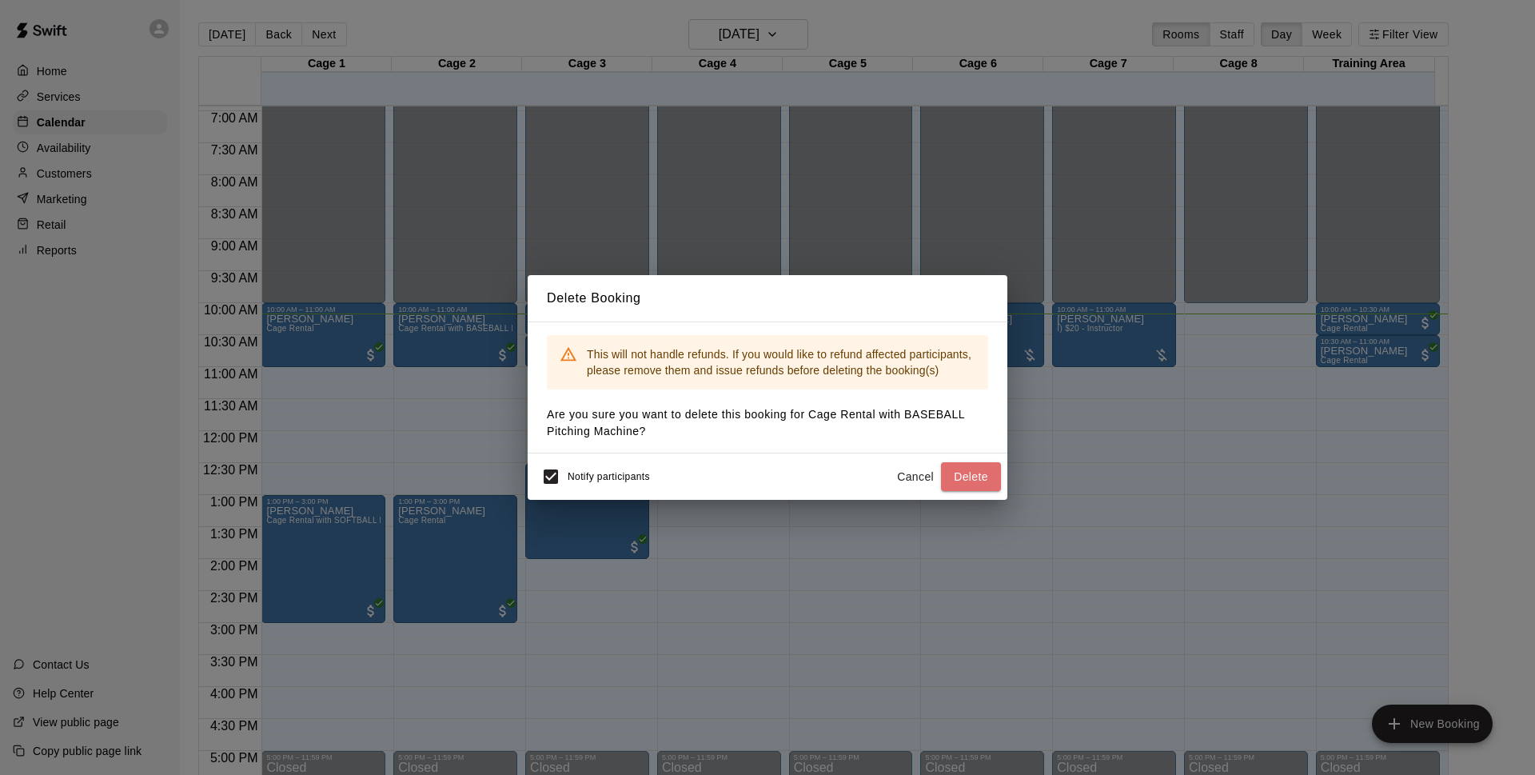
click at [957, 473] on button "Delete" at bounding box center [971, 477] width 60 height 30
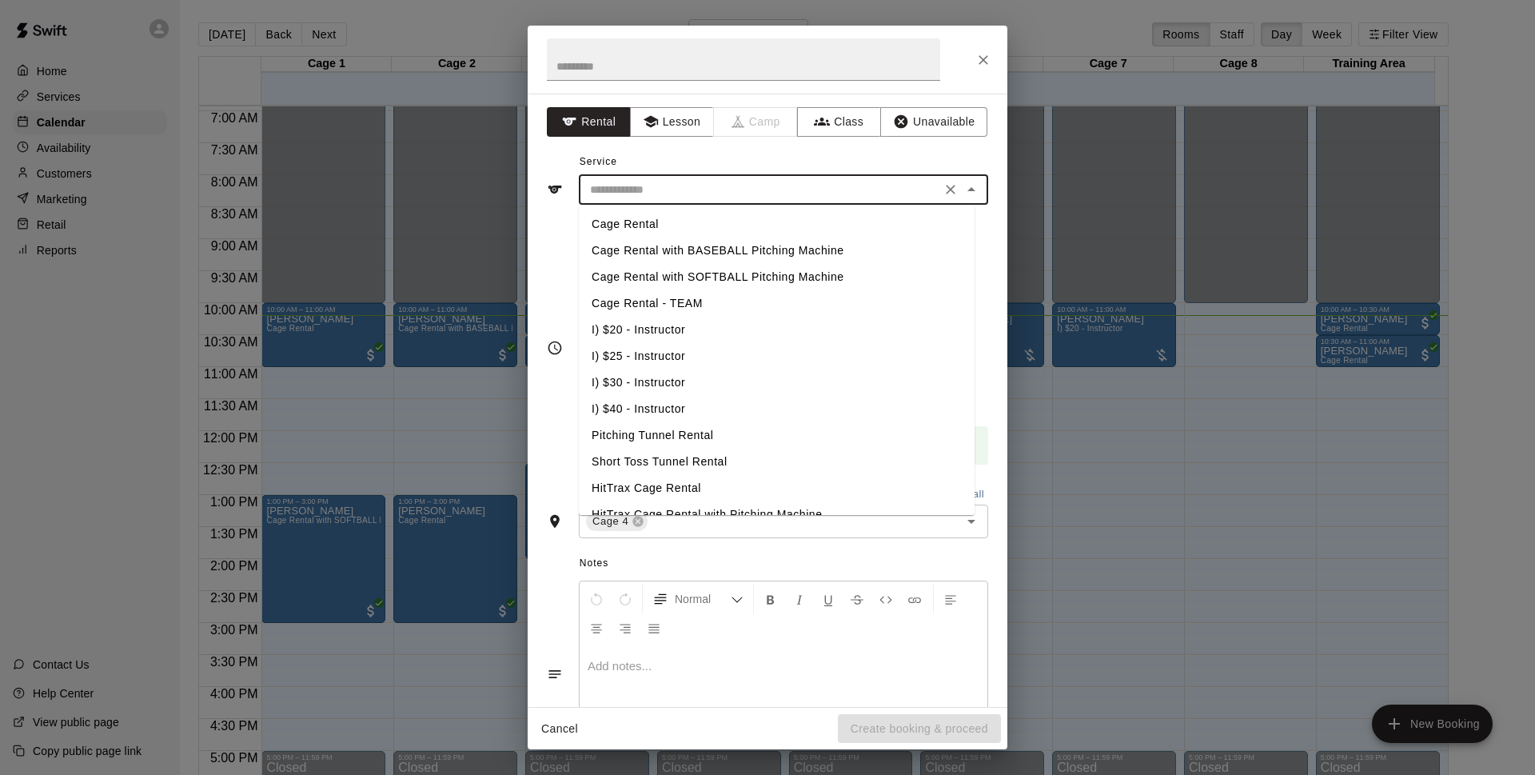
click at [741, 197] on input "text" at bounding box center [759, 190] width 352 height 20
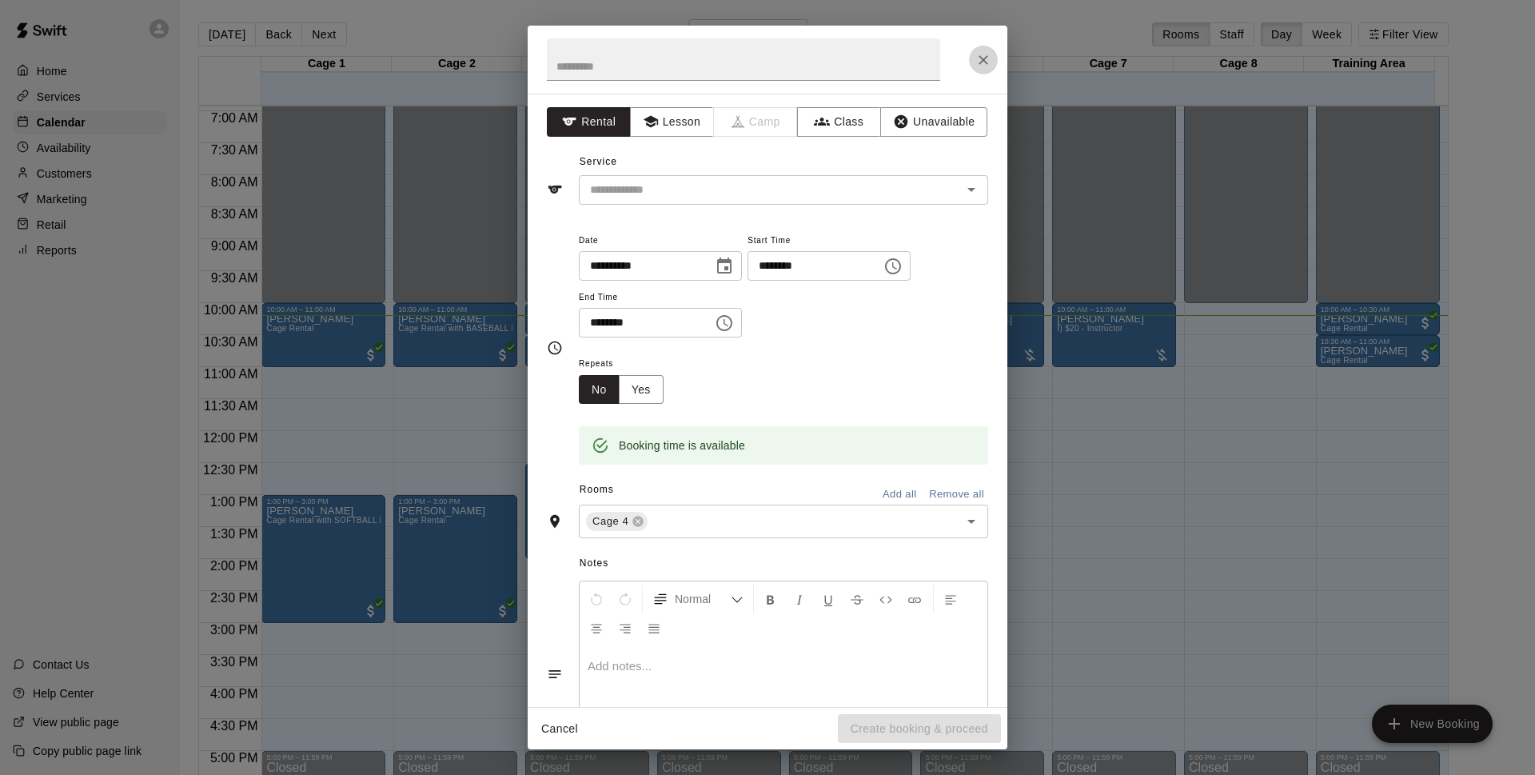
click at [983, 57] on icon "Close" at bounding box center [983, 60] width 16 height 16
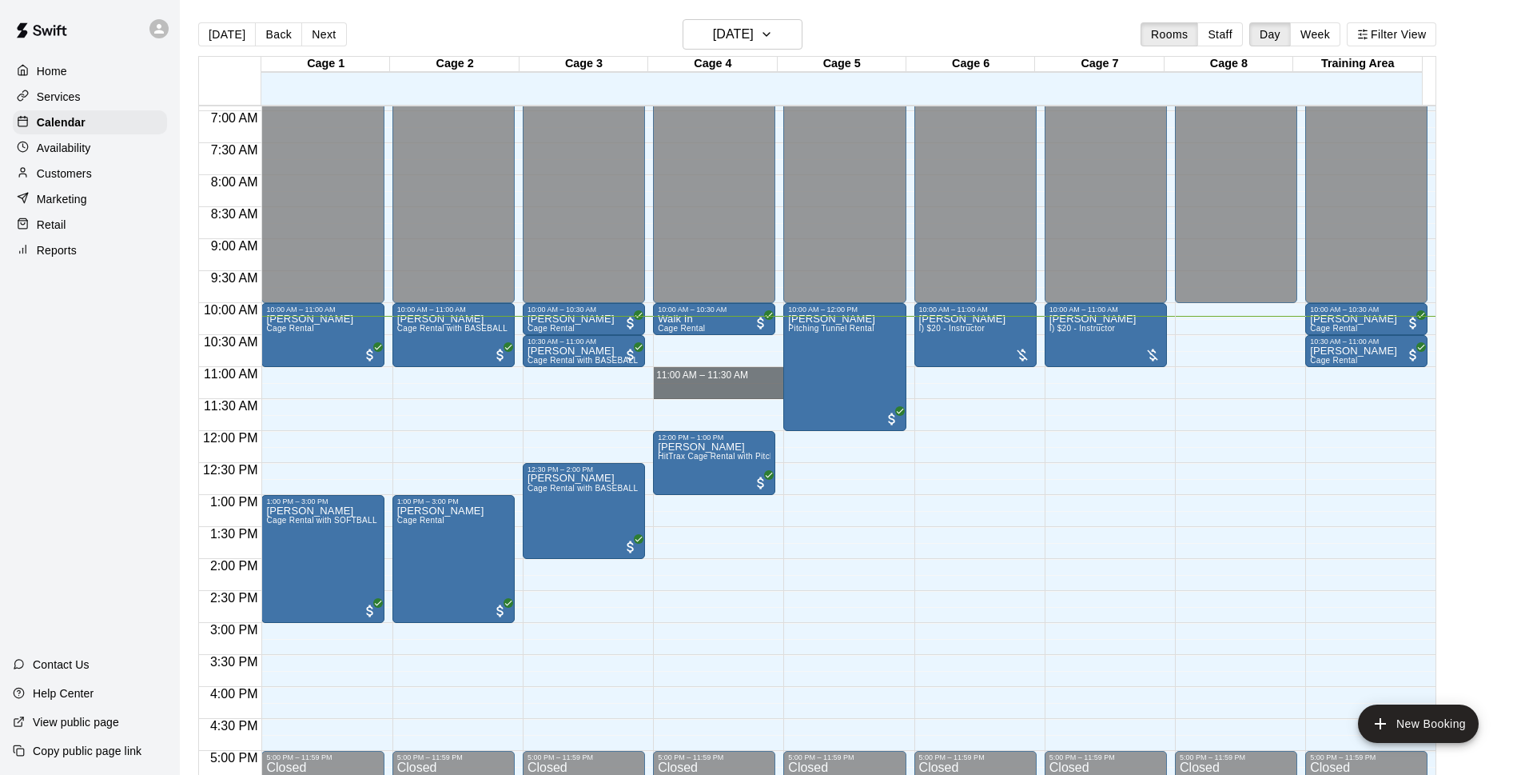
drag, startPoint x: 685, startPoint y: 371, endPoint x: 687, endPoint y: 395, distance: 24.0
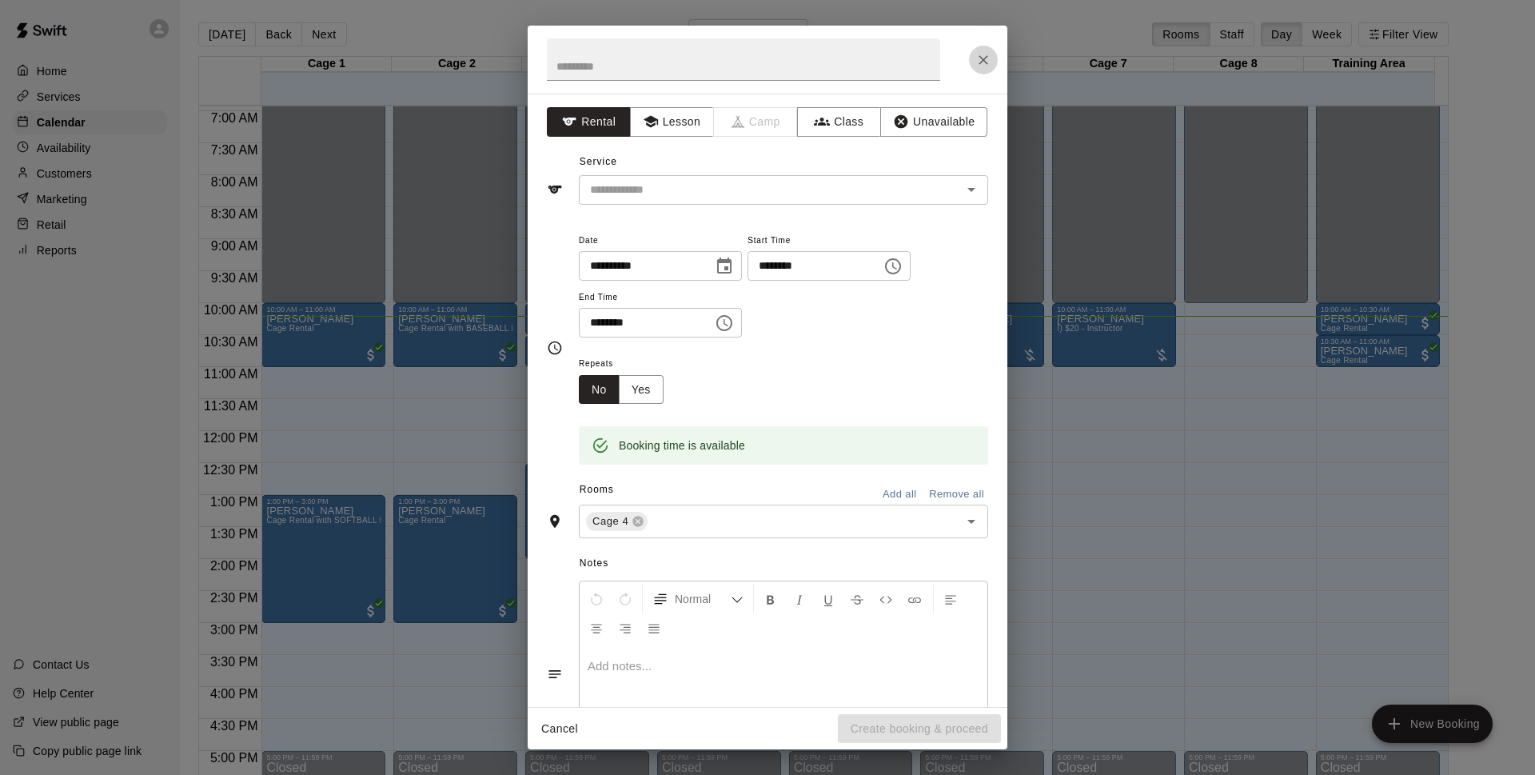
click at [975, 54] on icon "Close" at bounding box center [983, 60] width 16 height 16
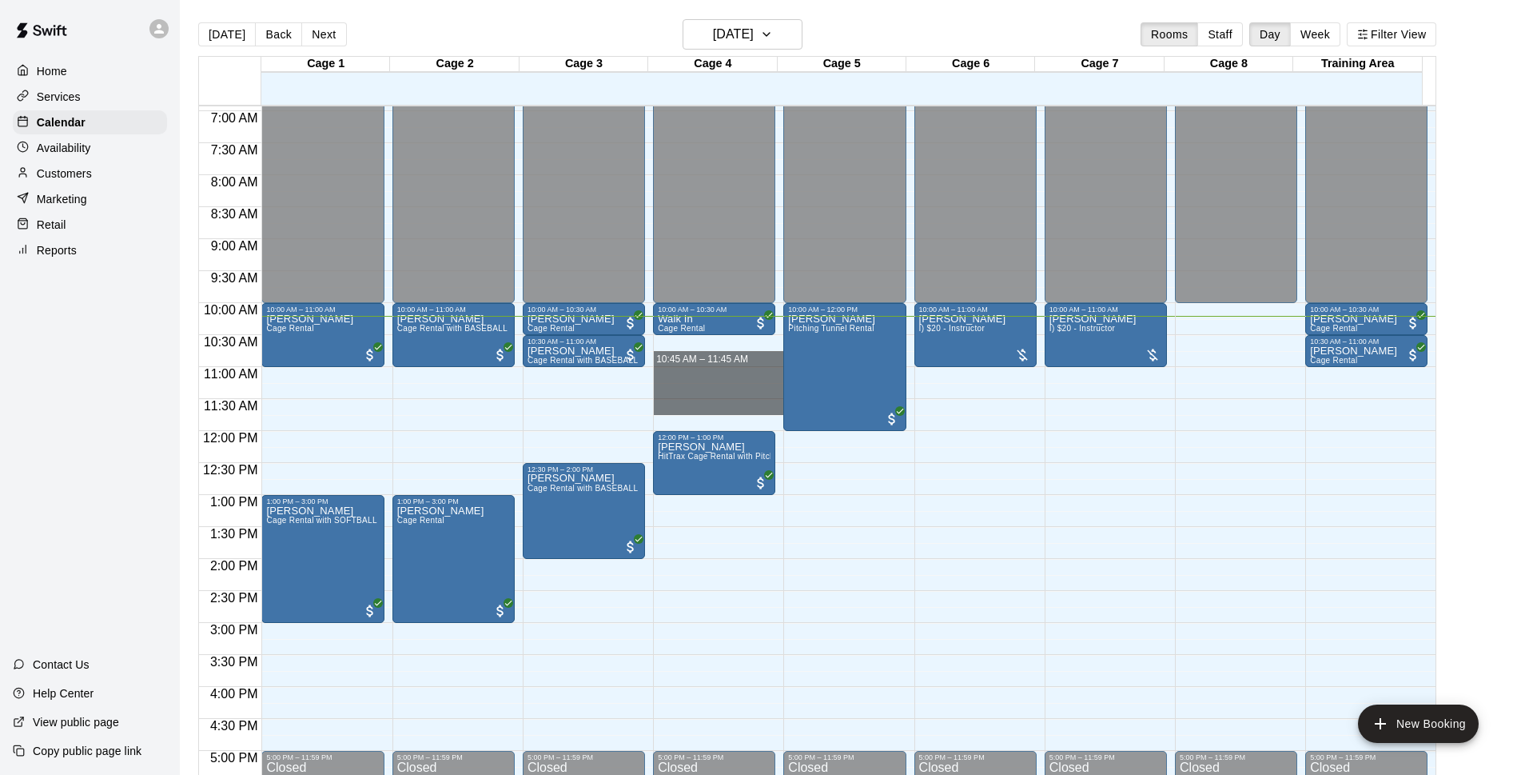
drag, startPoint x: 677, startPoint y: 352, endPoint x: 690, endPoint y: 413, distance: 62.9
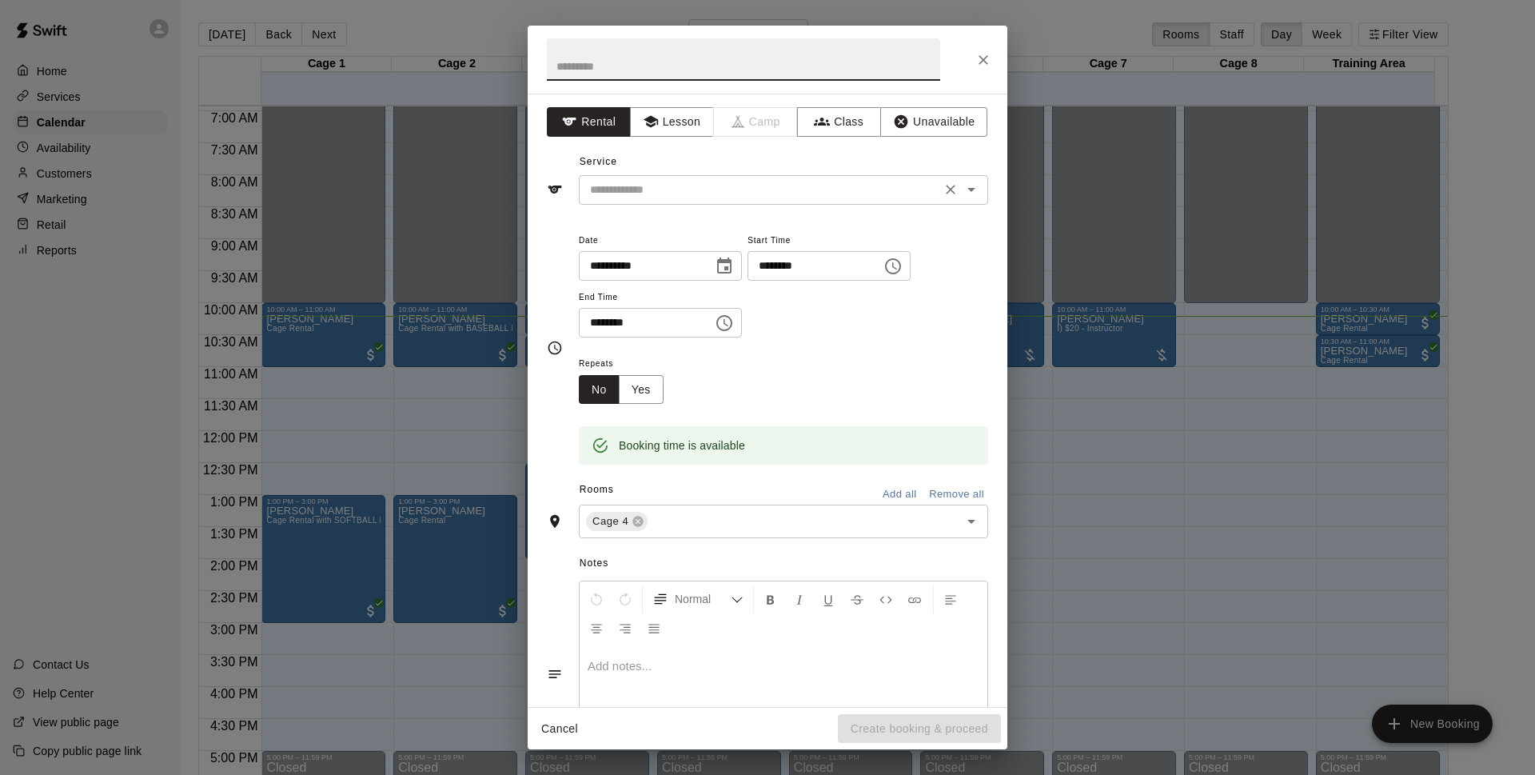
click at [660, 200] on div "​" at bounding box center [783, 190] width 409 height 30
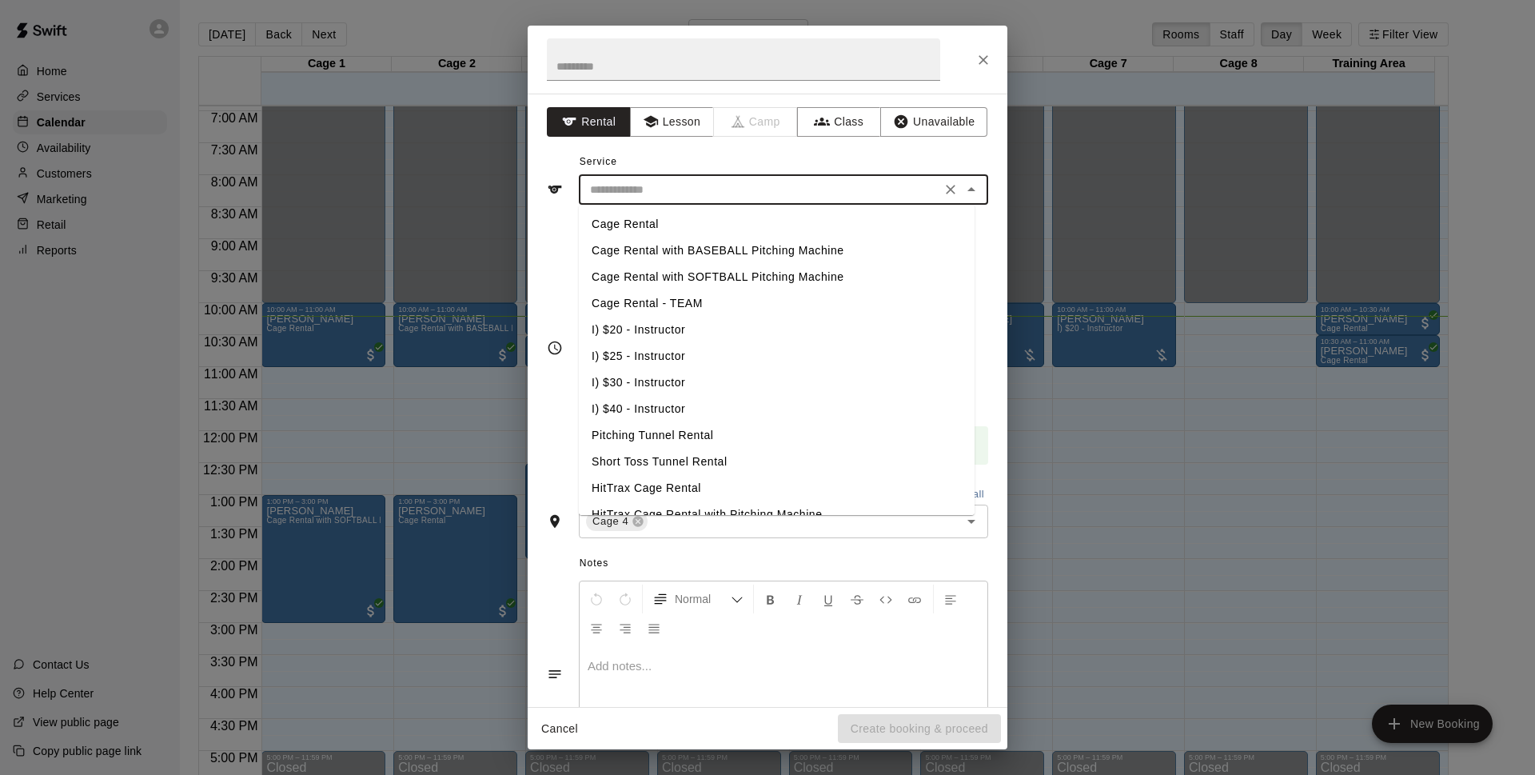
click at [691, 245] on li "Cage Rental with BASEBALL Pitching Machine" at bounding box center [777, 250] width 396 height 26
type input "**********"
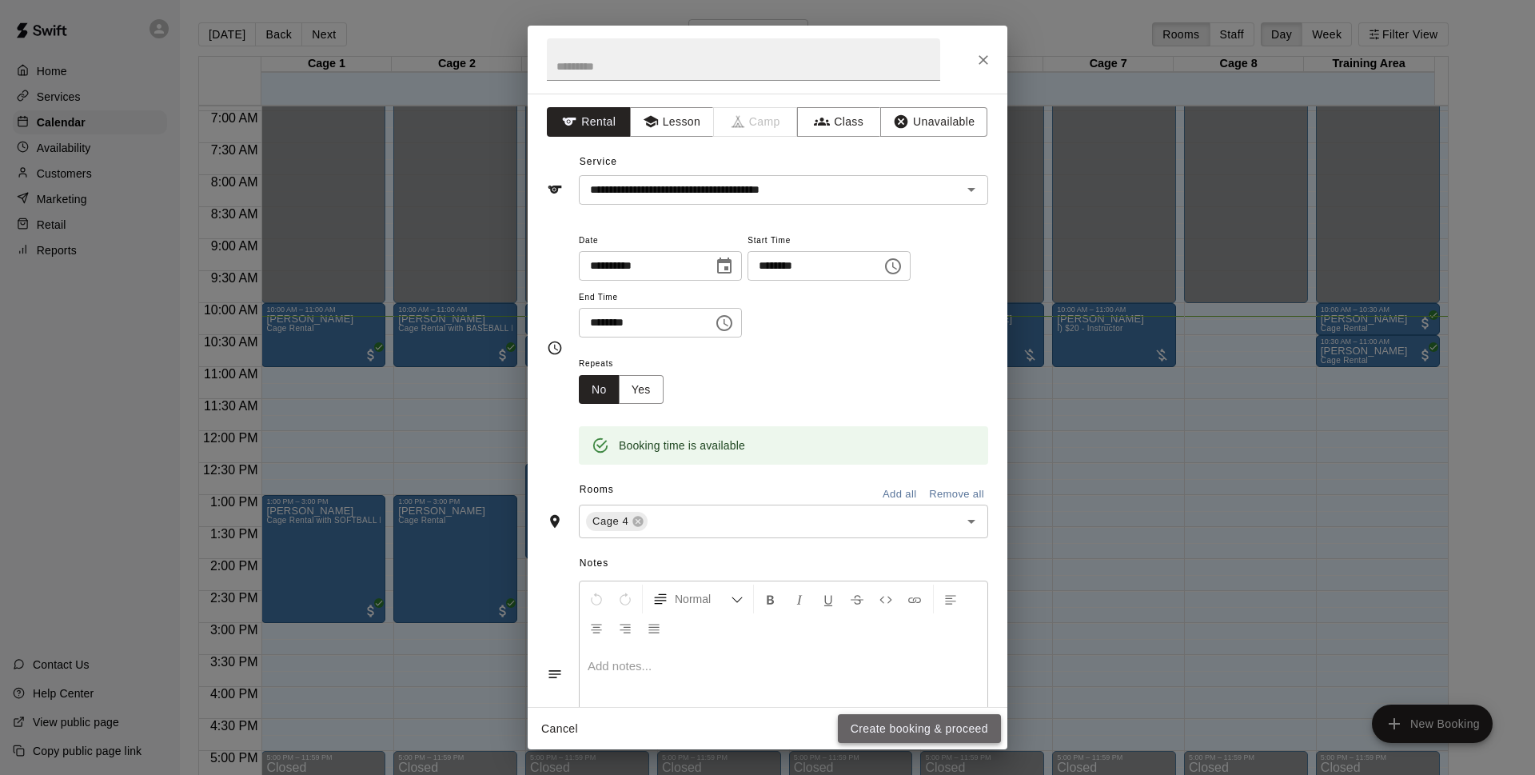
click at [965, 729] on button "Create booking & proceed" at bounding box center [919, 729] width 163 height 30
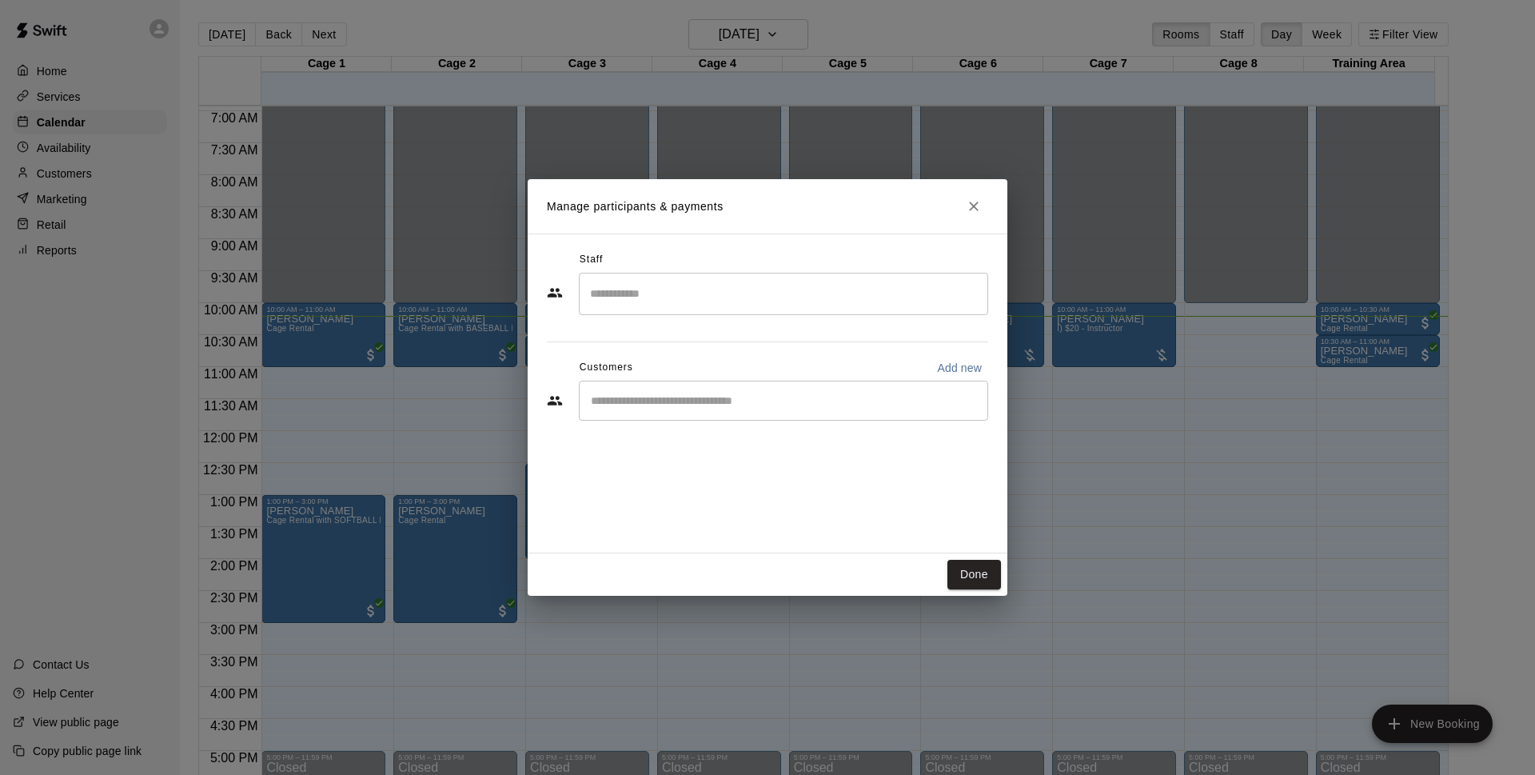
click at [668, 391] on div "​" at bounding box center [783, 400] width 409 height 40
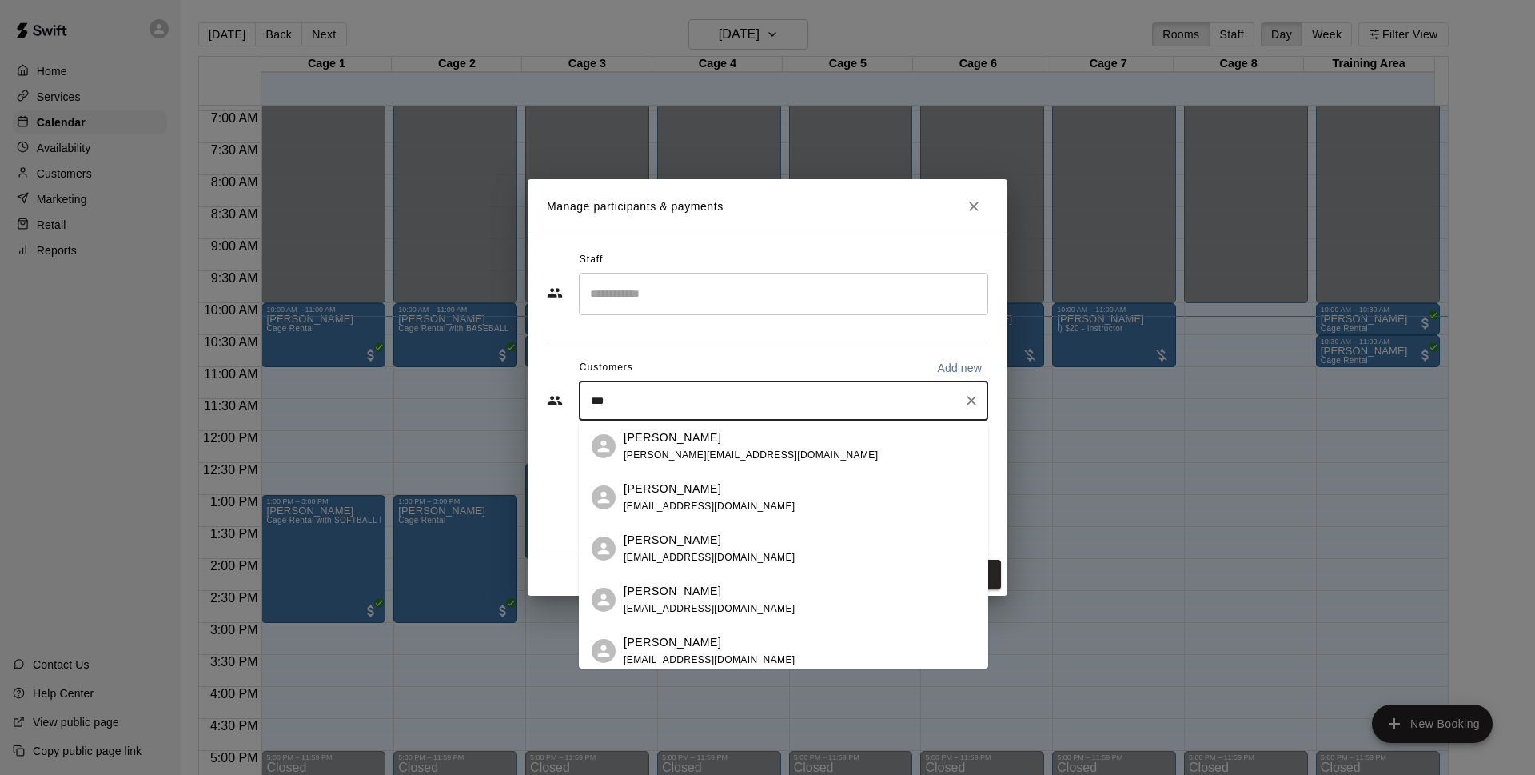
type input "***"
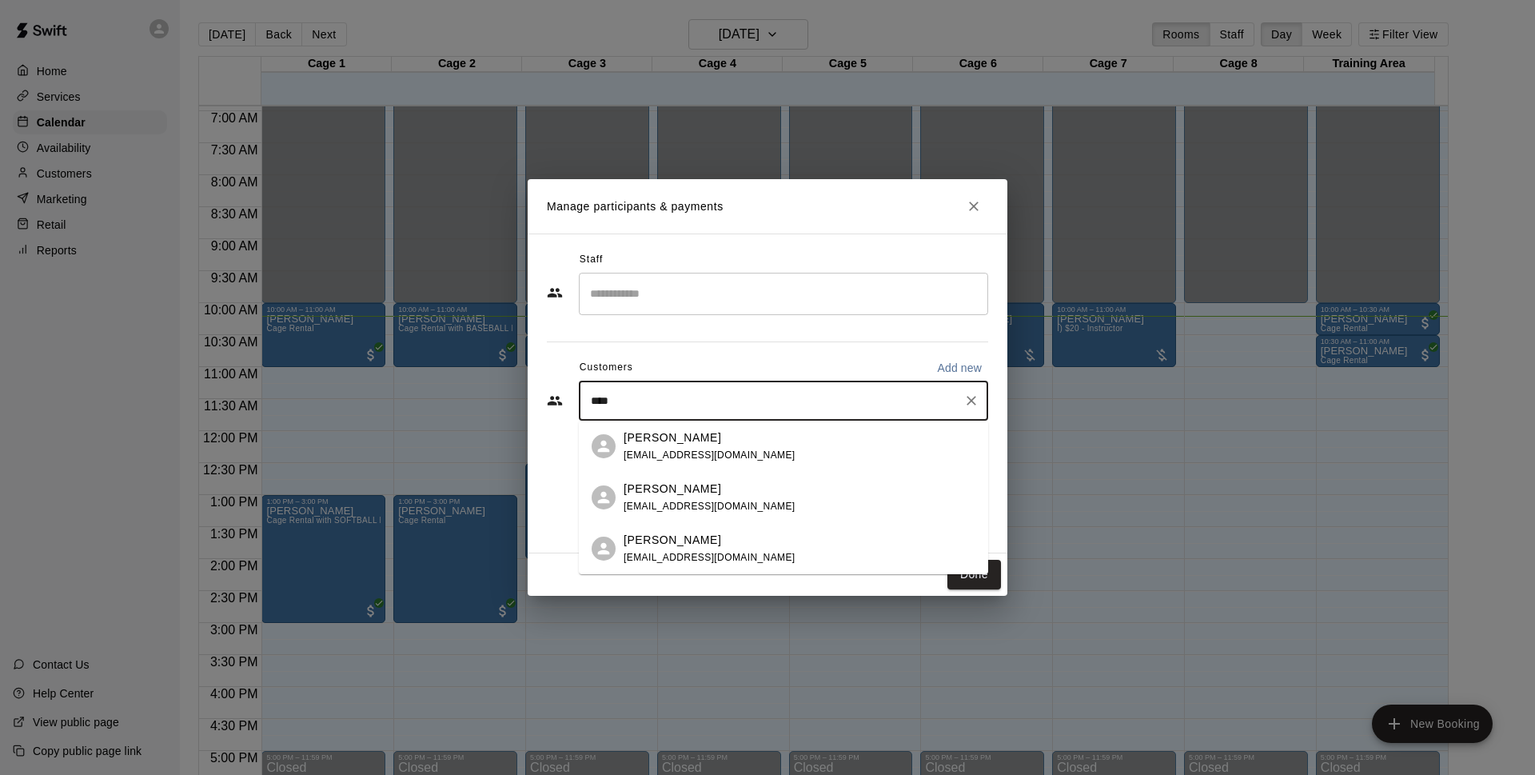
click at [642, 439] on p "[PERSON_NAME]" at bounding box center [672, 437] width 98 height 17
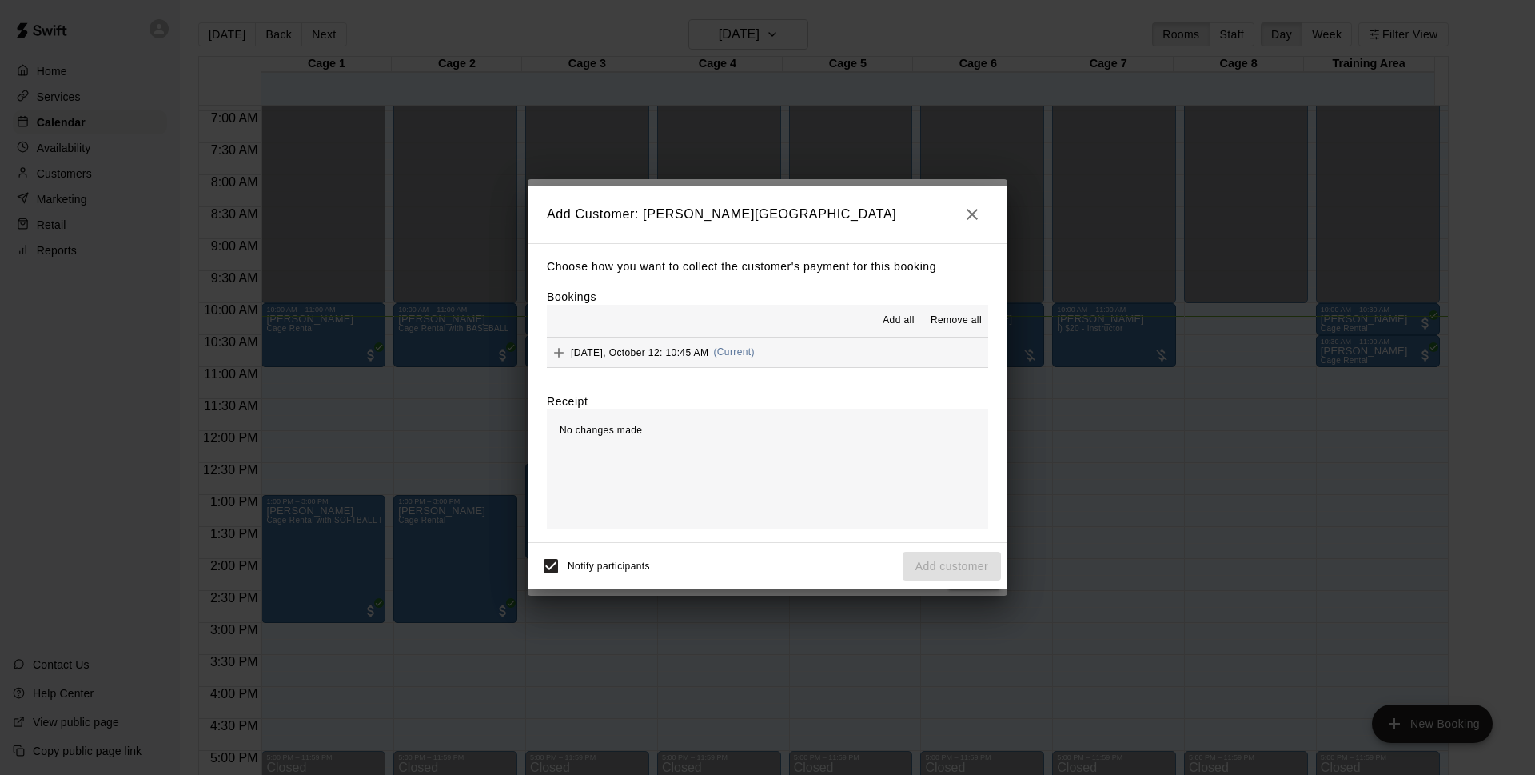
click at [771, 342] on button "[DATE], October 12: 10:45 AM (Current)" at bounding box center [767, 352] width 441 height 30
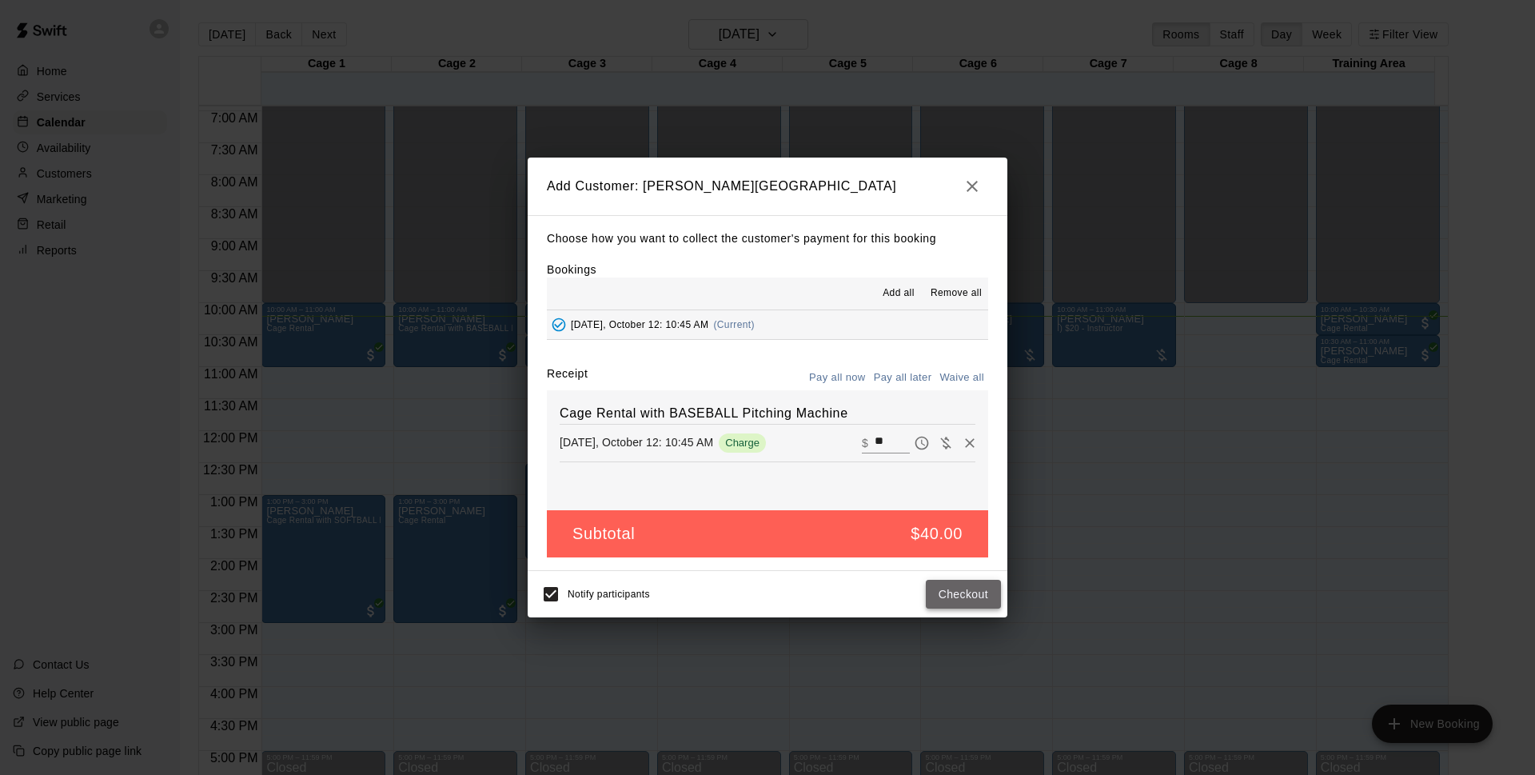
click at [978, 601] on button "Checkout" at bounding box center [963, 594] width 75 height 30
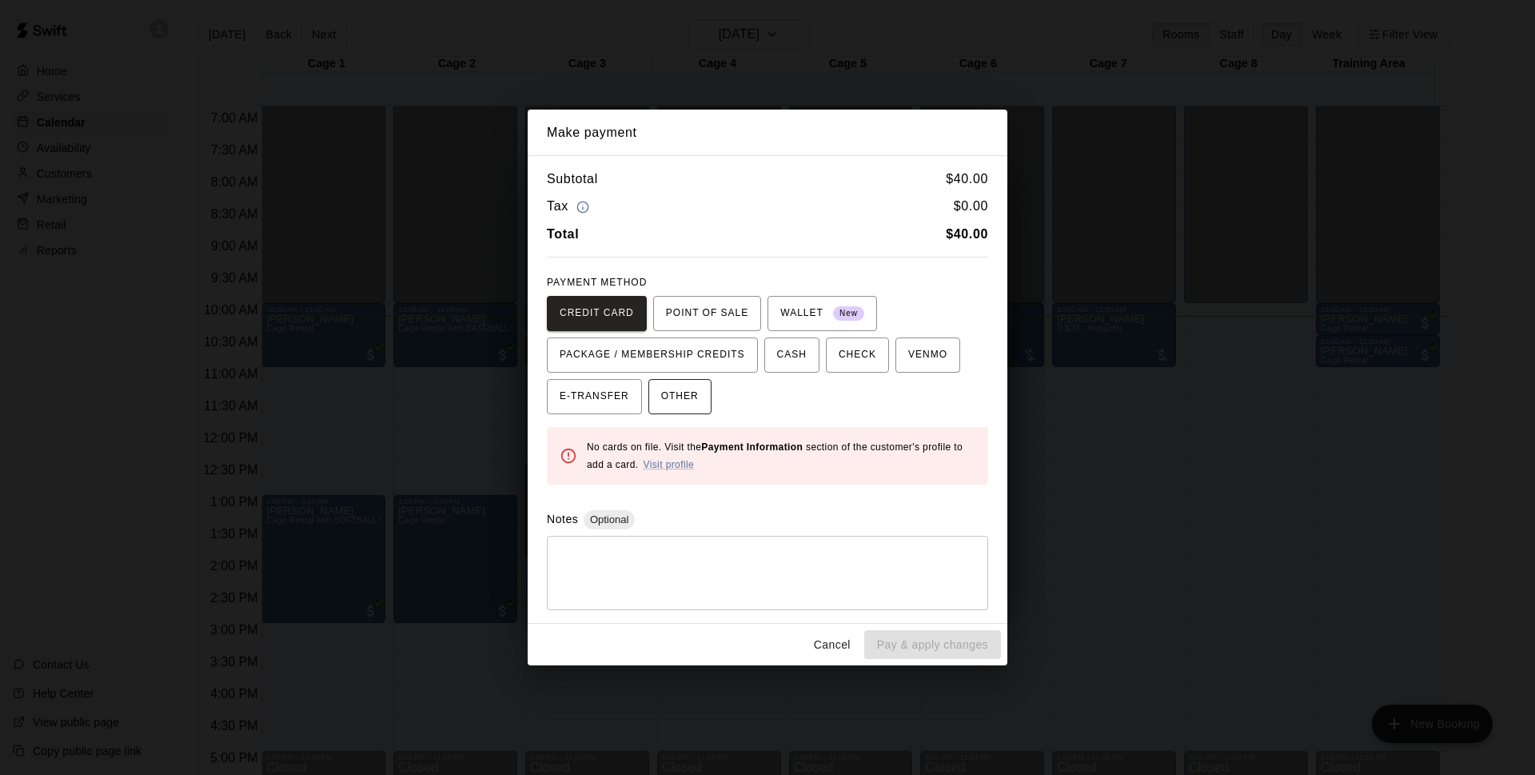
click at [691, 389] on span "OTHER" at bounding box center [680, 397] width 38 height 26
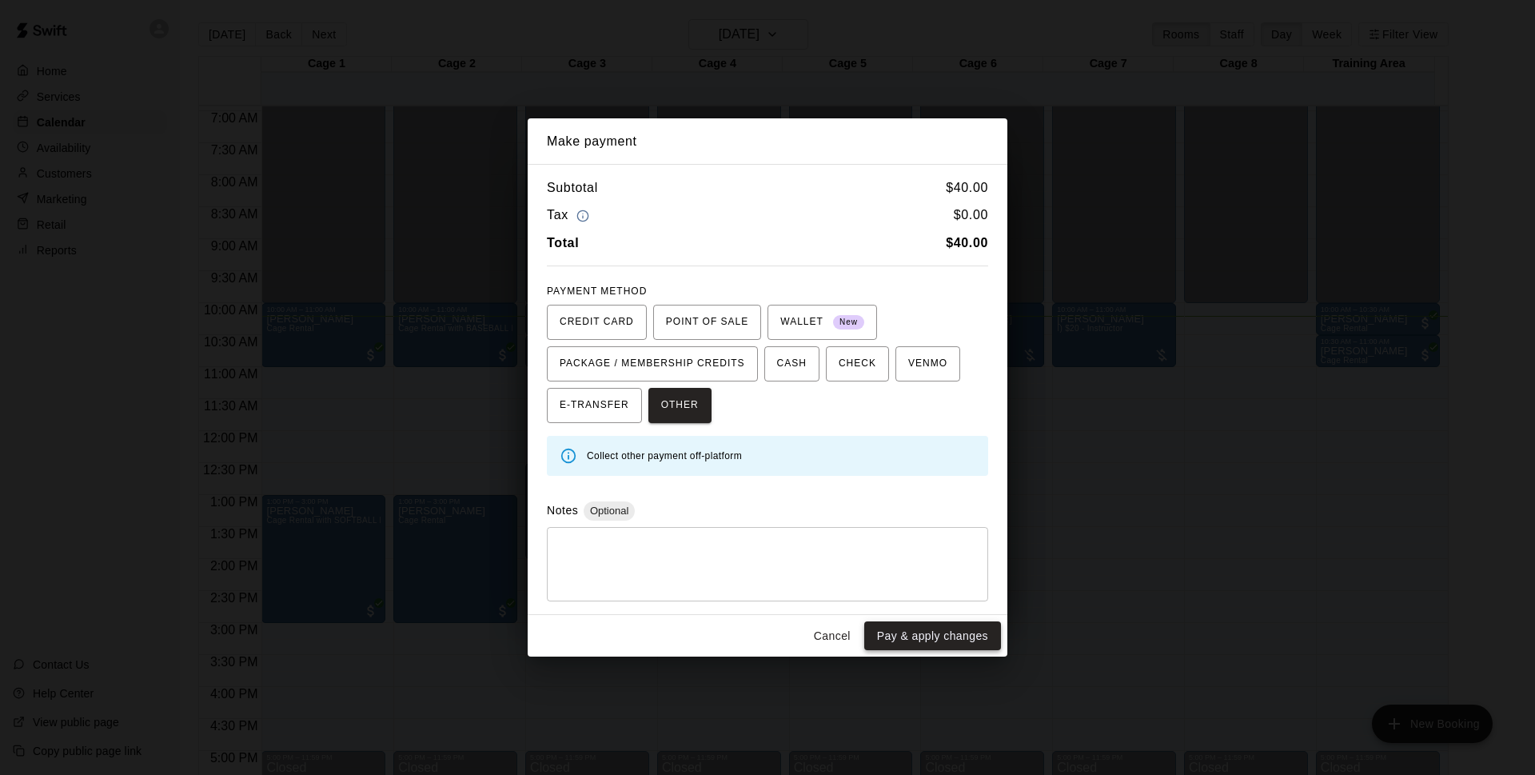
click at [931, 639] on button "Pay & apply changes" at bounding box center [932, 636] width 137 height 30
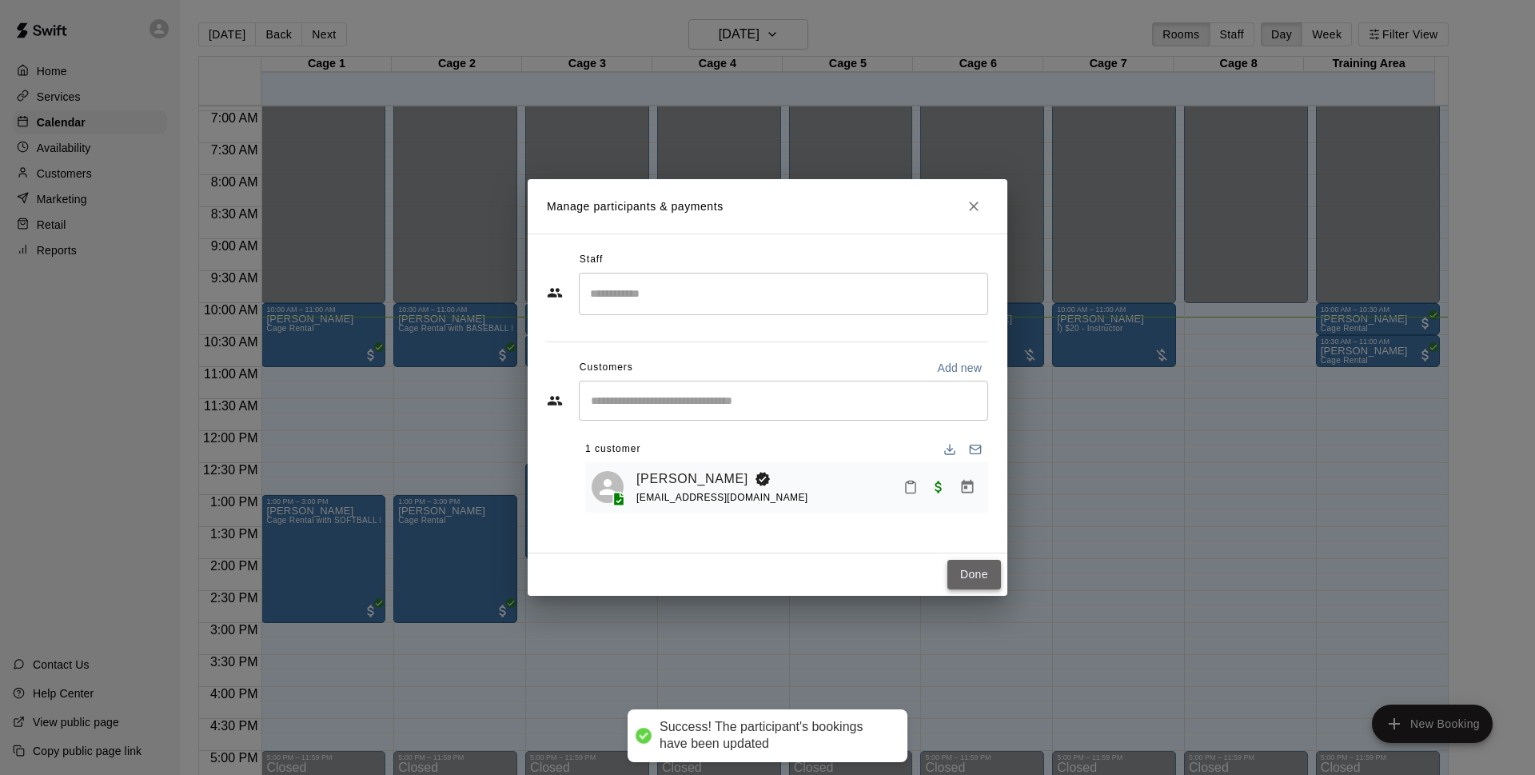
click at [966, 580] on button "Done" at bounding box center [974, 575] width 54 height 30
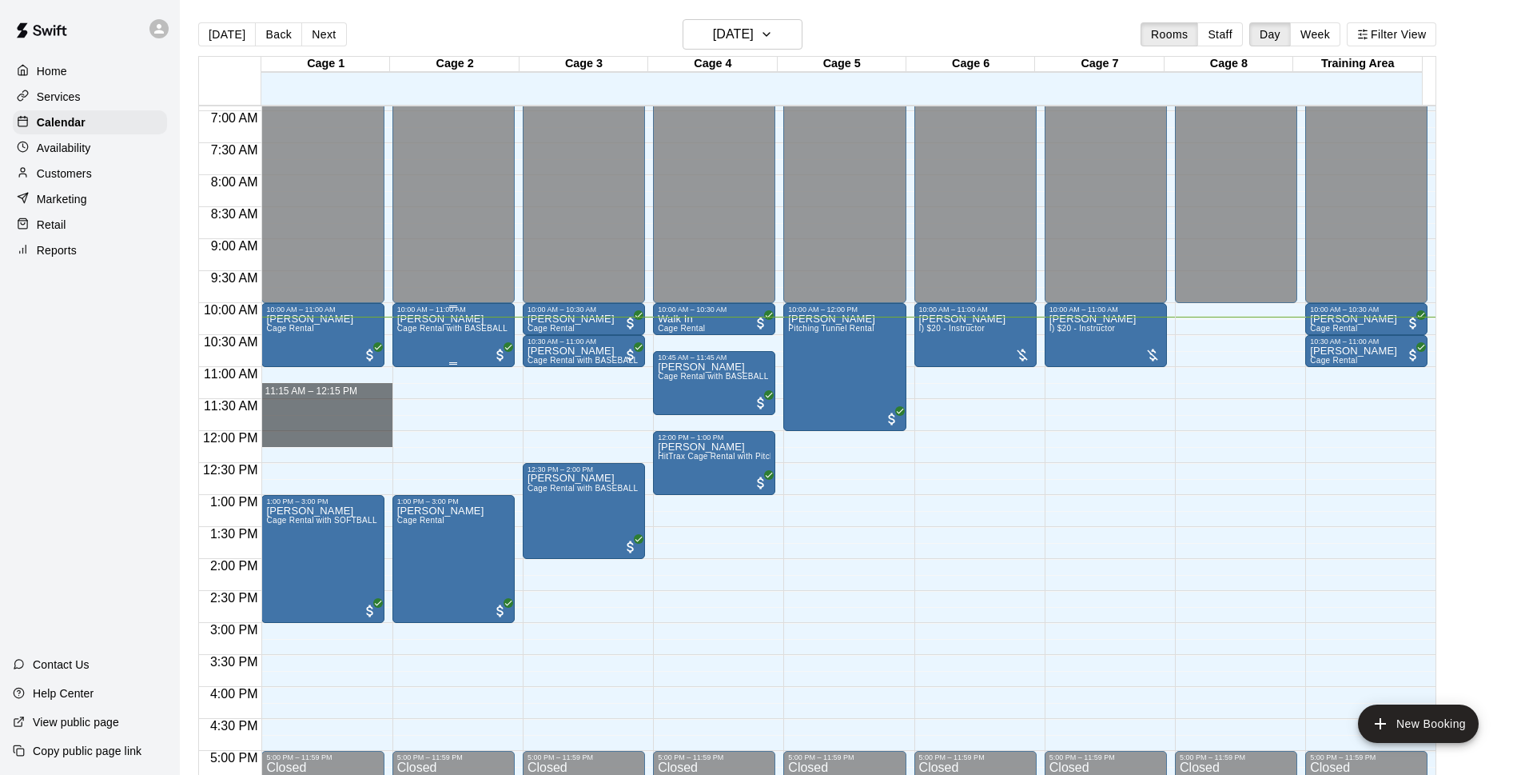
drag, startPoint x: 339, startPoint y: 399, endPoint x: 456, endPoint y: 349, distance: 127.5
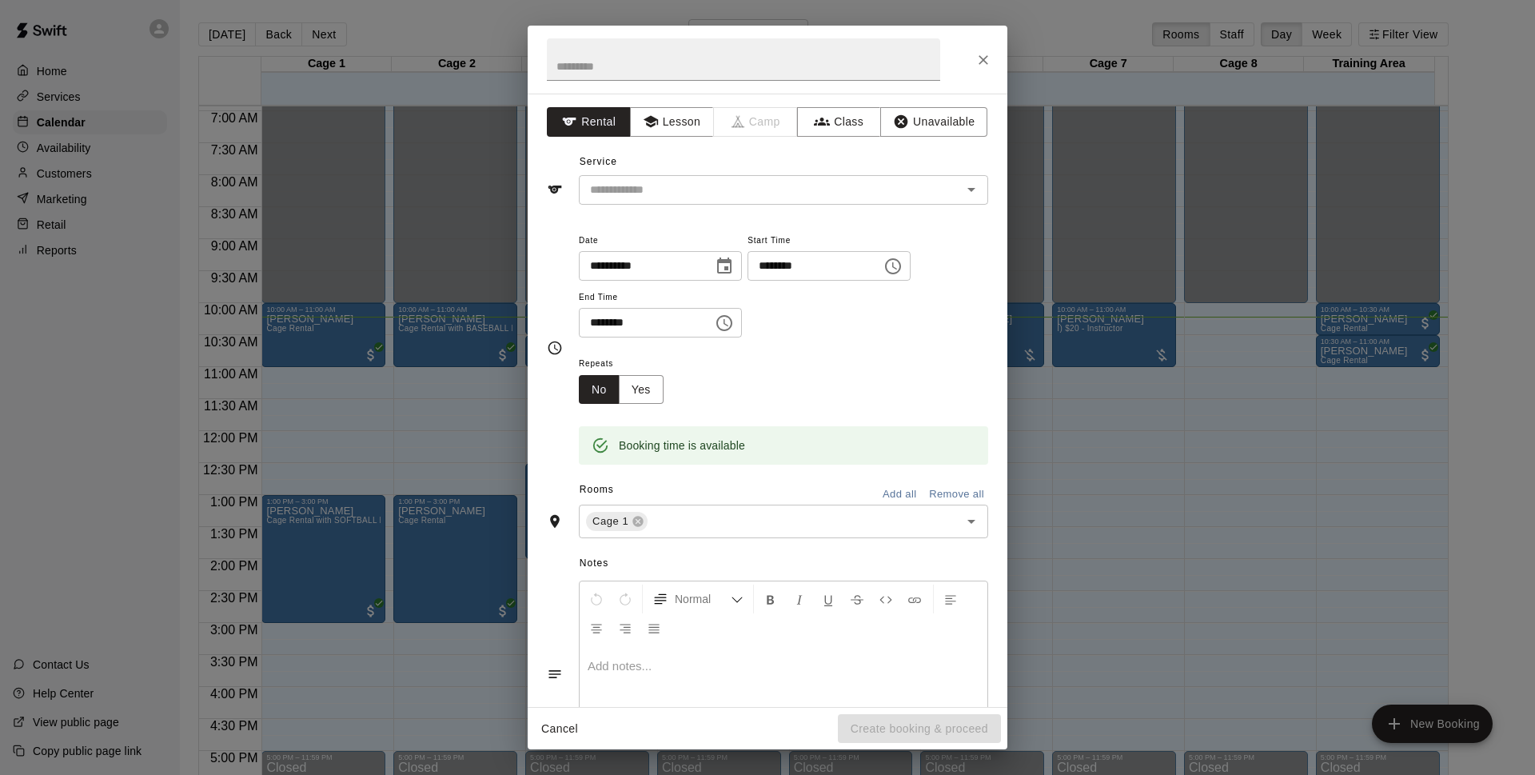
click at [967, 57] on div at bounding box center [768, 60] width 480 height 68
click at [978, 56] on icon "Close" at bounding box center [983, 60] width 16 height 16
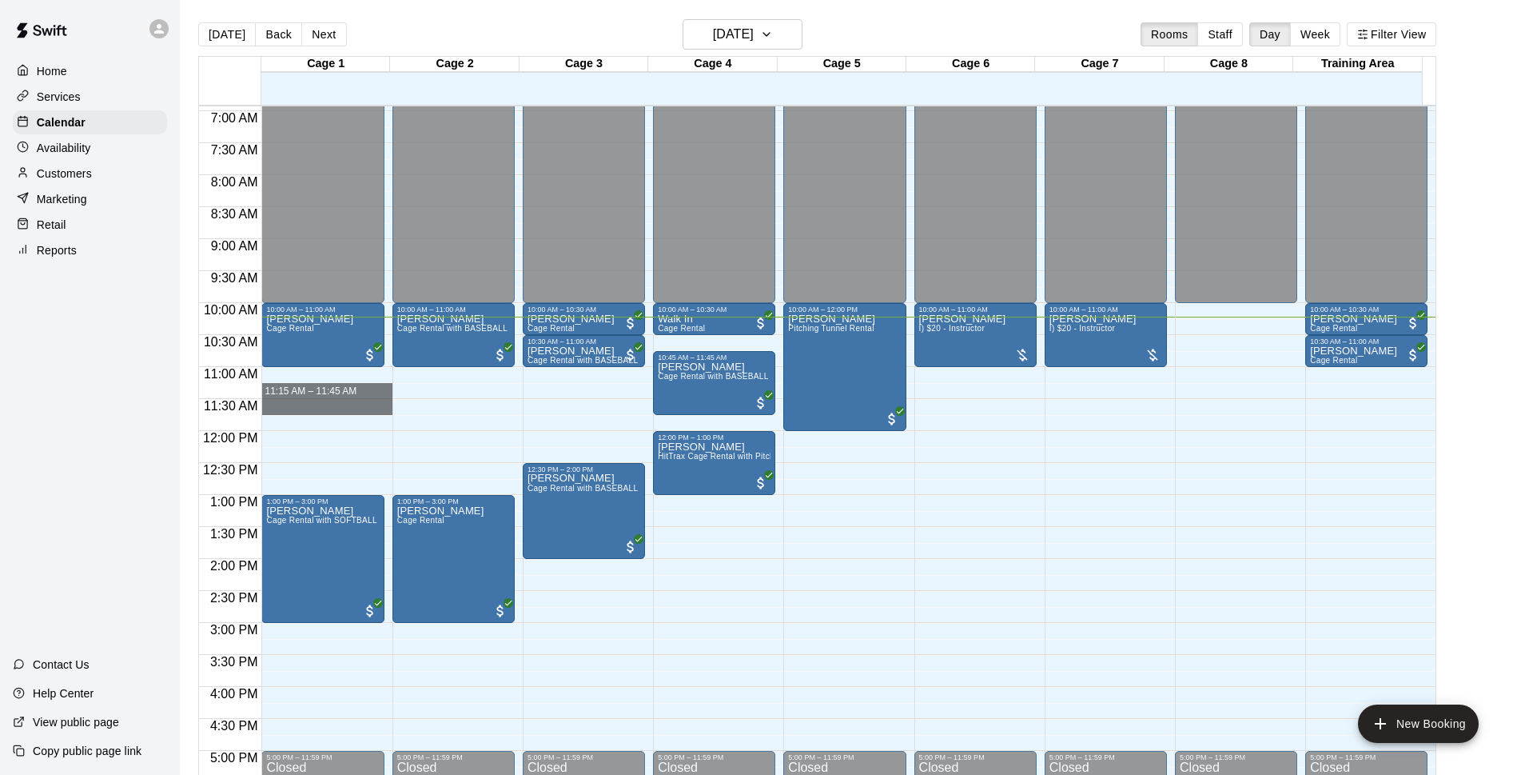
drag, startPoint x: 301, startPoint y: 399, endPoint x: 686, endPoint y: 9, distance: 547.7
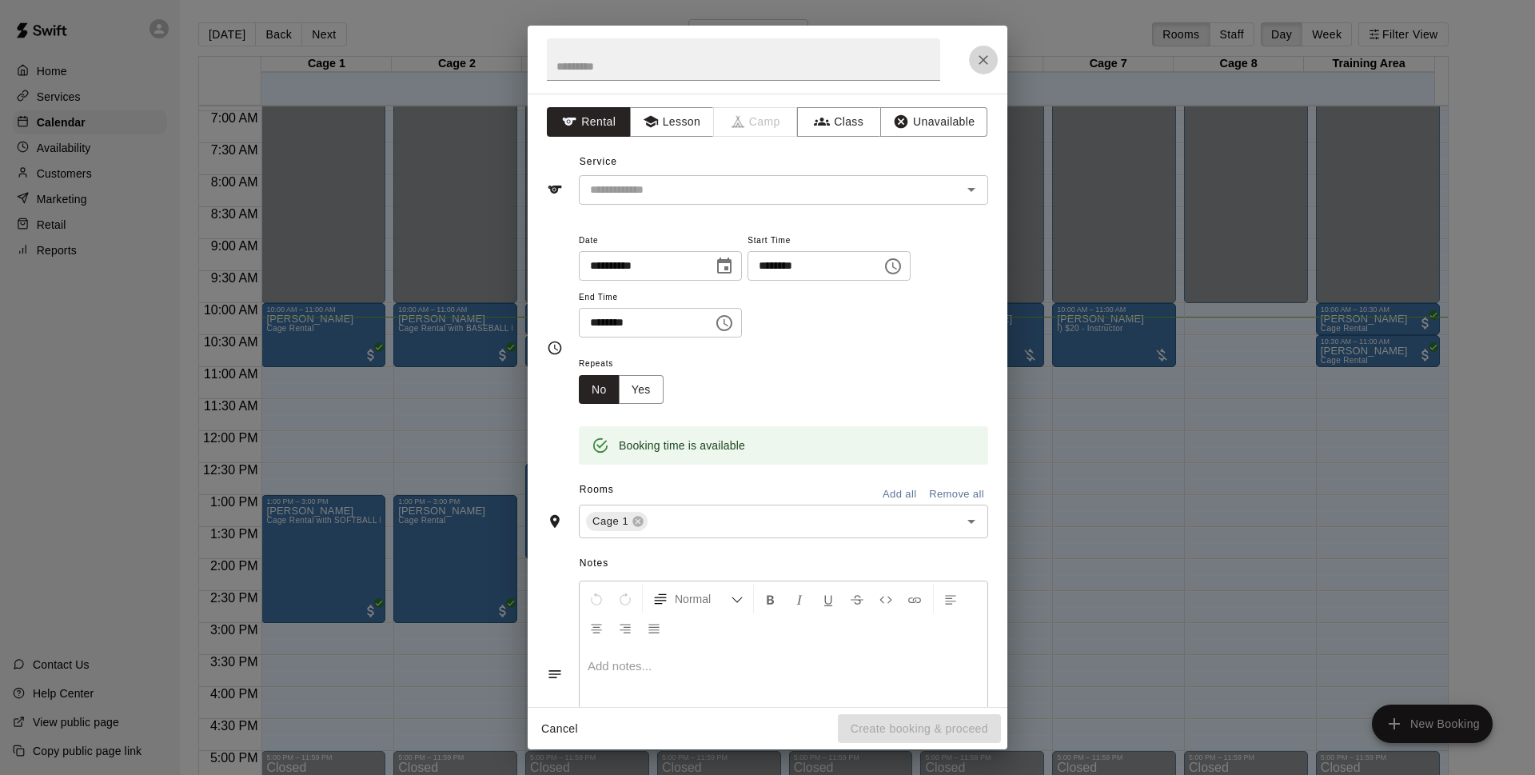
click at [987, 55] on icon "Close" at bounding box center [983, 60] width 16 height 16
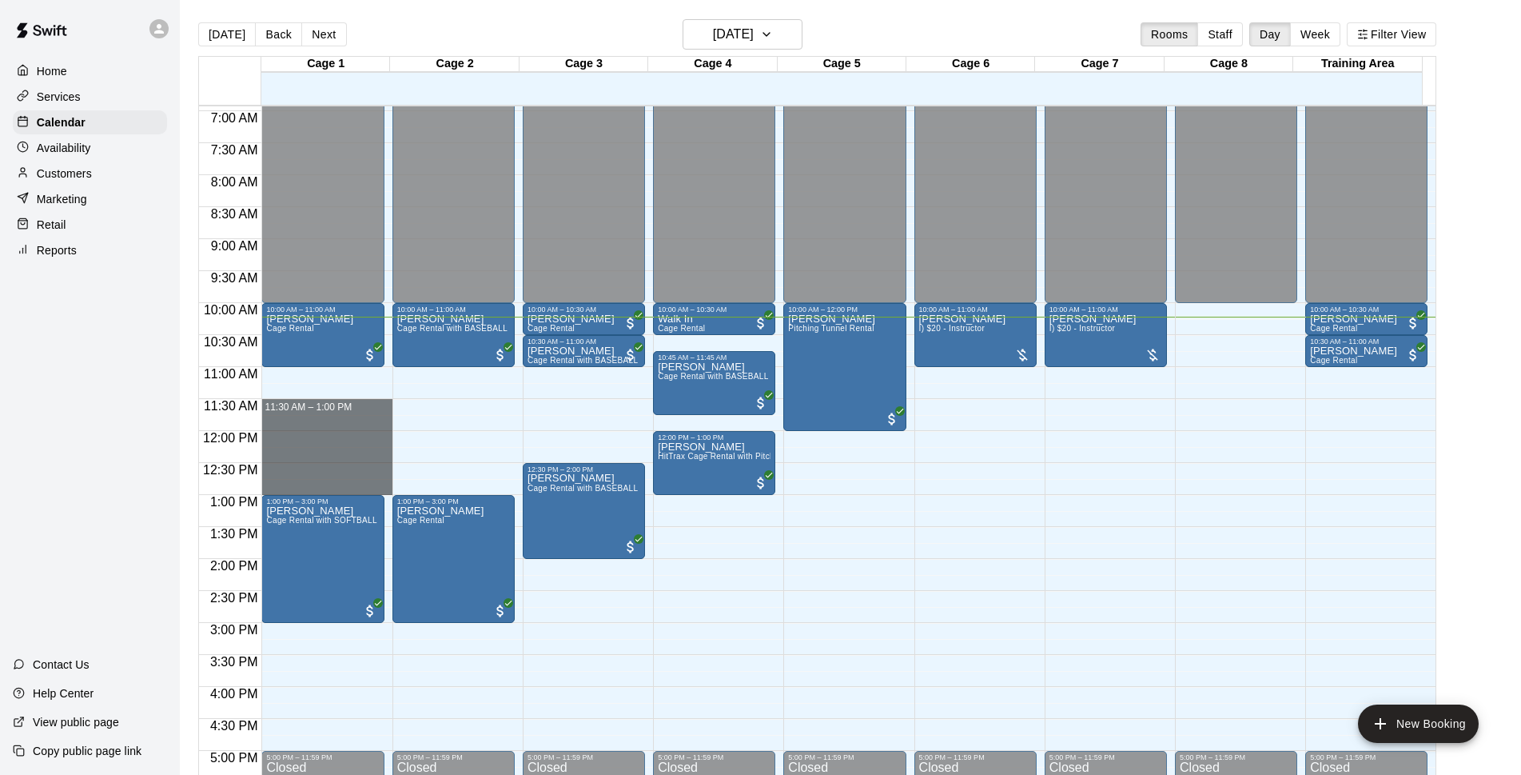
drag, startPoint x: 306, startPoint y: 402, endPoint x: 315, endPoint y: 494, distance: 92.3
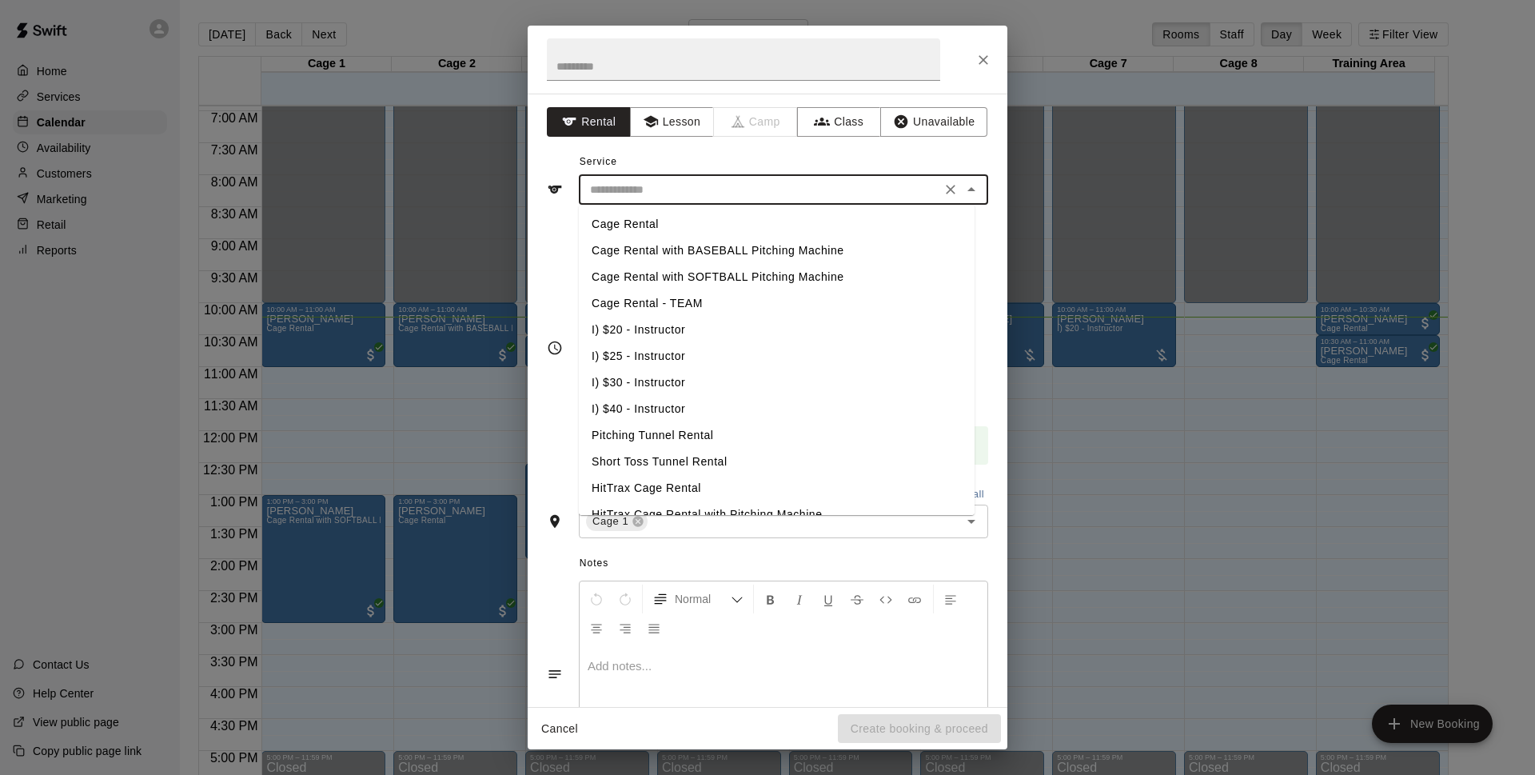
click at [727, 182] on input "text" at bounding box center [759, 190] width 352 height 20
click at [711, 246] on li "Cage Rental with BASEBALL Pitching Machine" at bounding box center [777, 250] width 396 height 26
type input "**********"
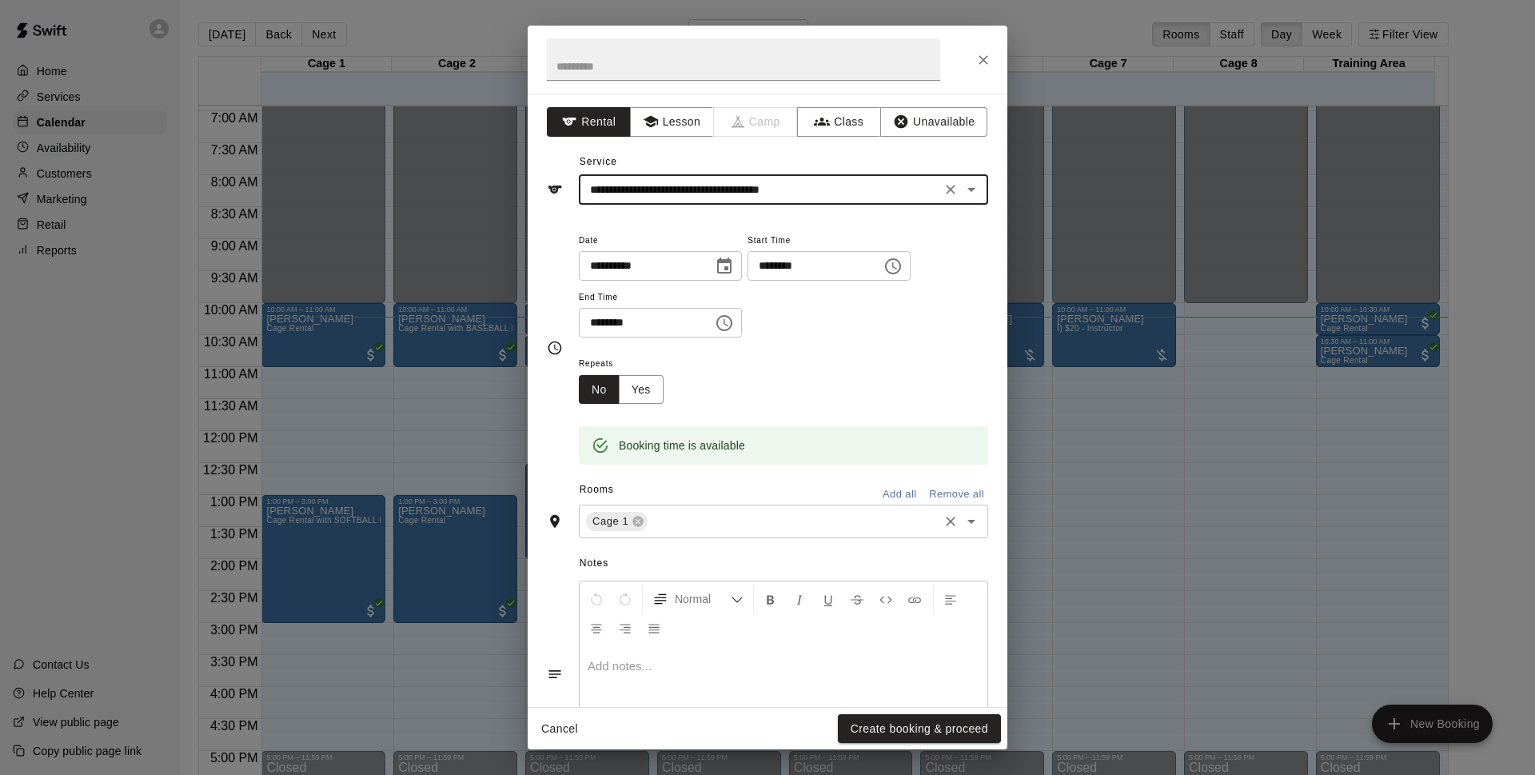
drag, startPoint x: 916, startPoint y: 716, endPoint x: 935, endPoint y: 513, distance: 203.9
click at [919, 716] on button "Create booking & proceed" at bounding box center [919, 729] width 163 height 30
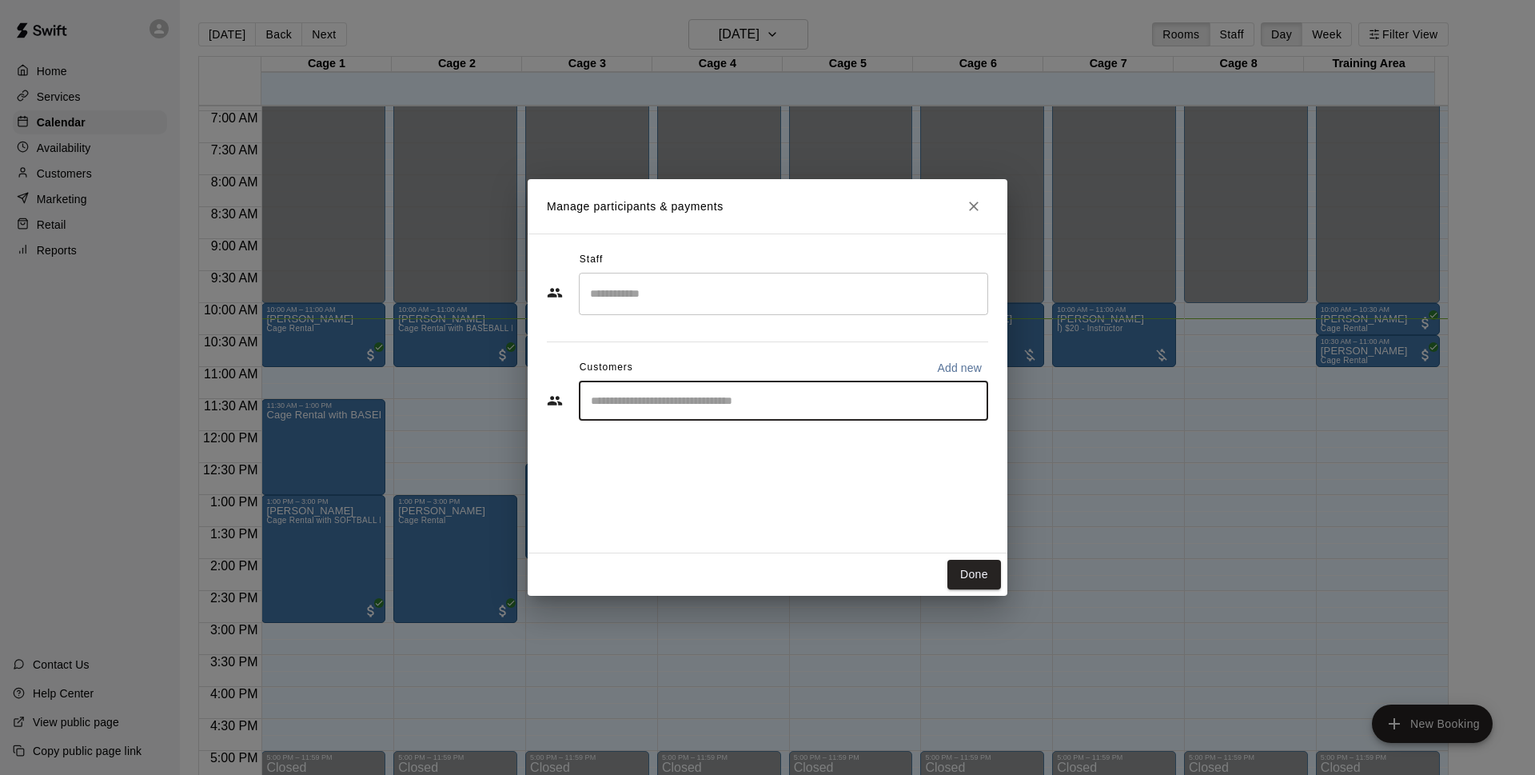
click at [690, 400] on input "Start typing to search customers..." at bounding box center [783, 400] width 395 height 16
type input "****"
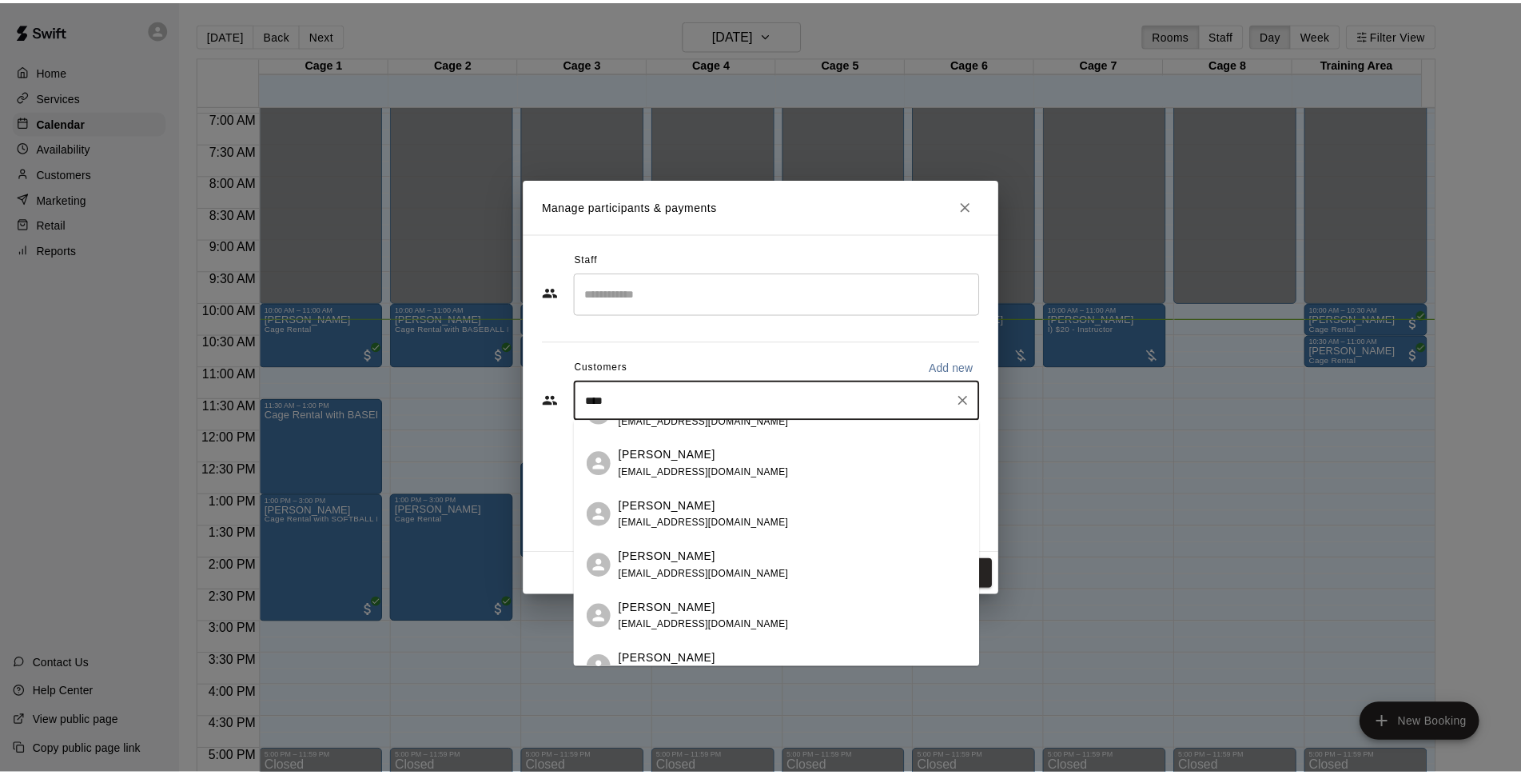
scroll to position [0, 0]
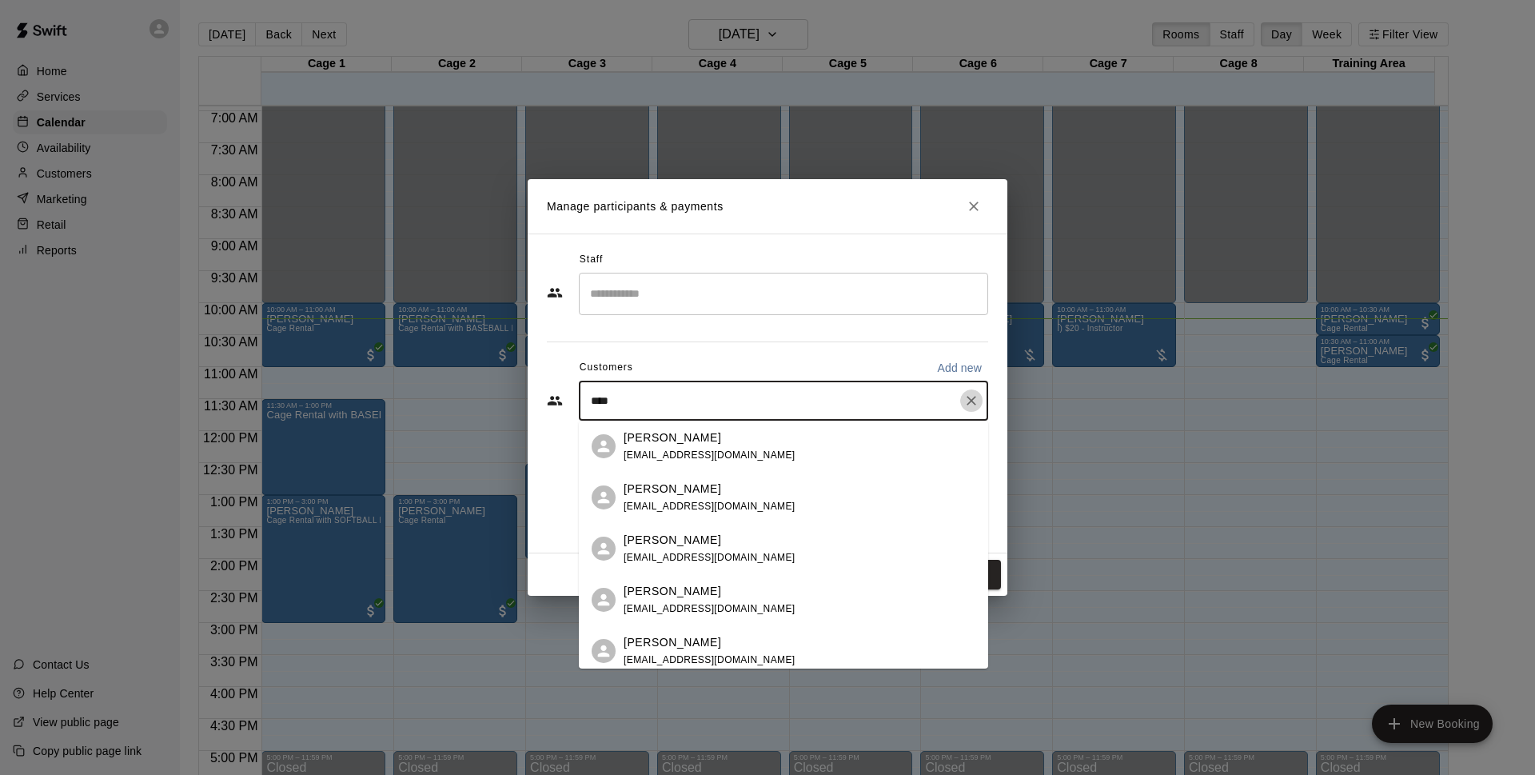
click at [970, 395] on icon "Clear" at bounding box center [971, 400] width 16 height 16
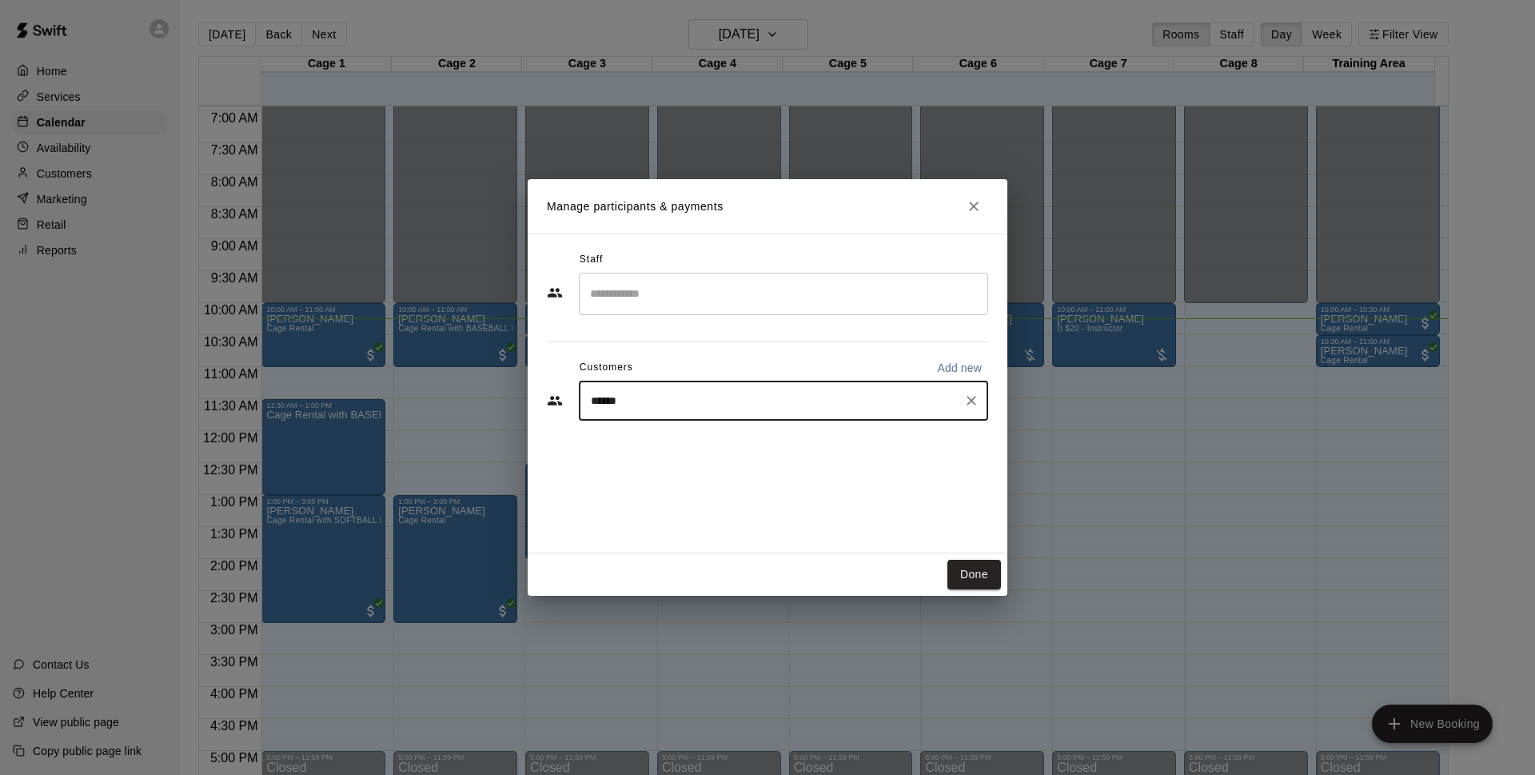
type input "*******"
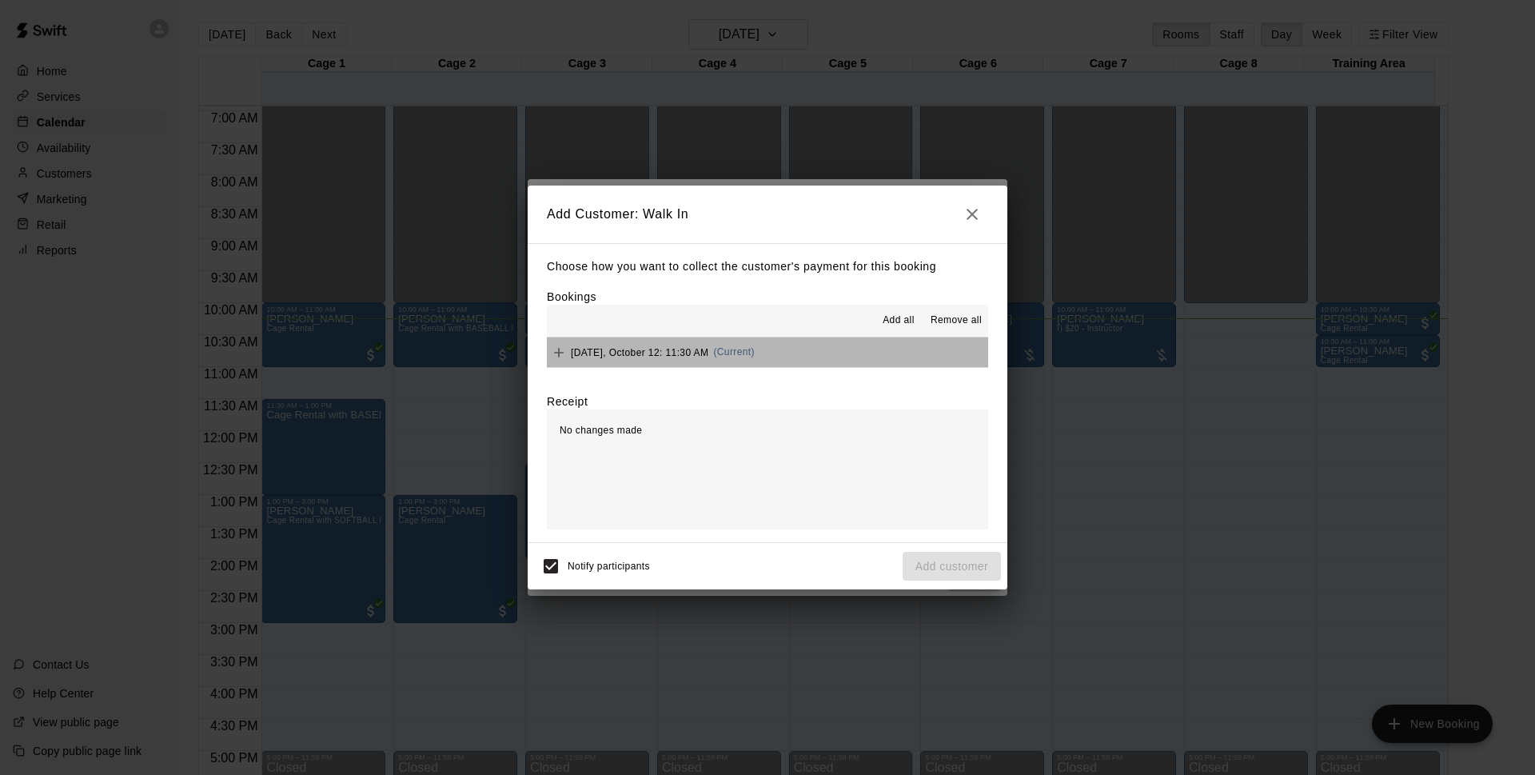
click at [830, 348] on button "[DATE], October 12: 11:30 AM (Current)" at bounding box center [767, 352] width 441 height 30
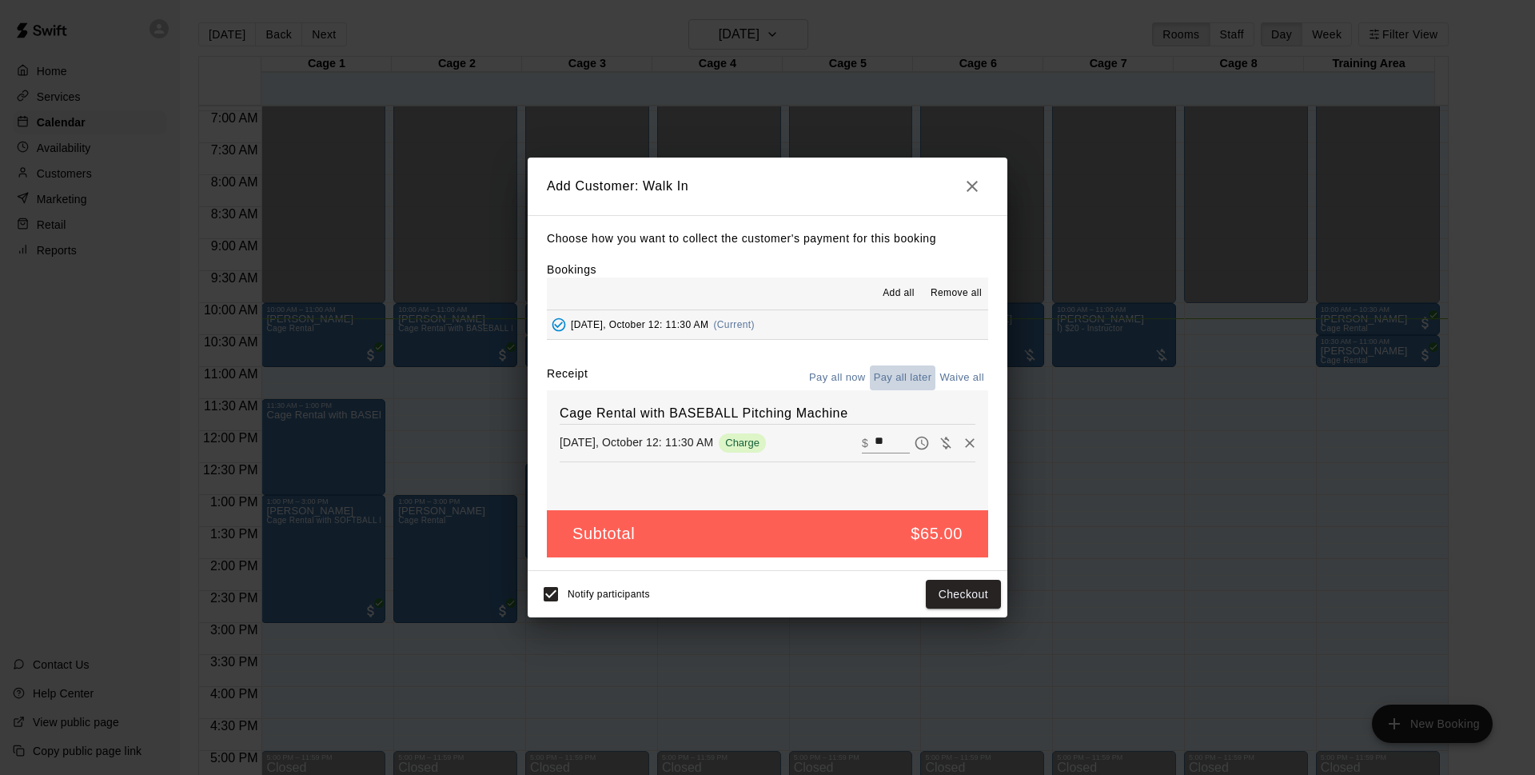
drag, startPoint x: 902, startPoint y: 379, endPoint x: 929, endPoint y: 409, distance: 40.8
click at [903, 379] on button "Pay all later" at bounding box center [903, 377] width 66 height 25
click at [982, 603] on button "Add customer" at bounding box center [951, 594] width 98 height 30
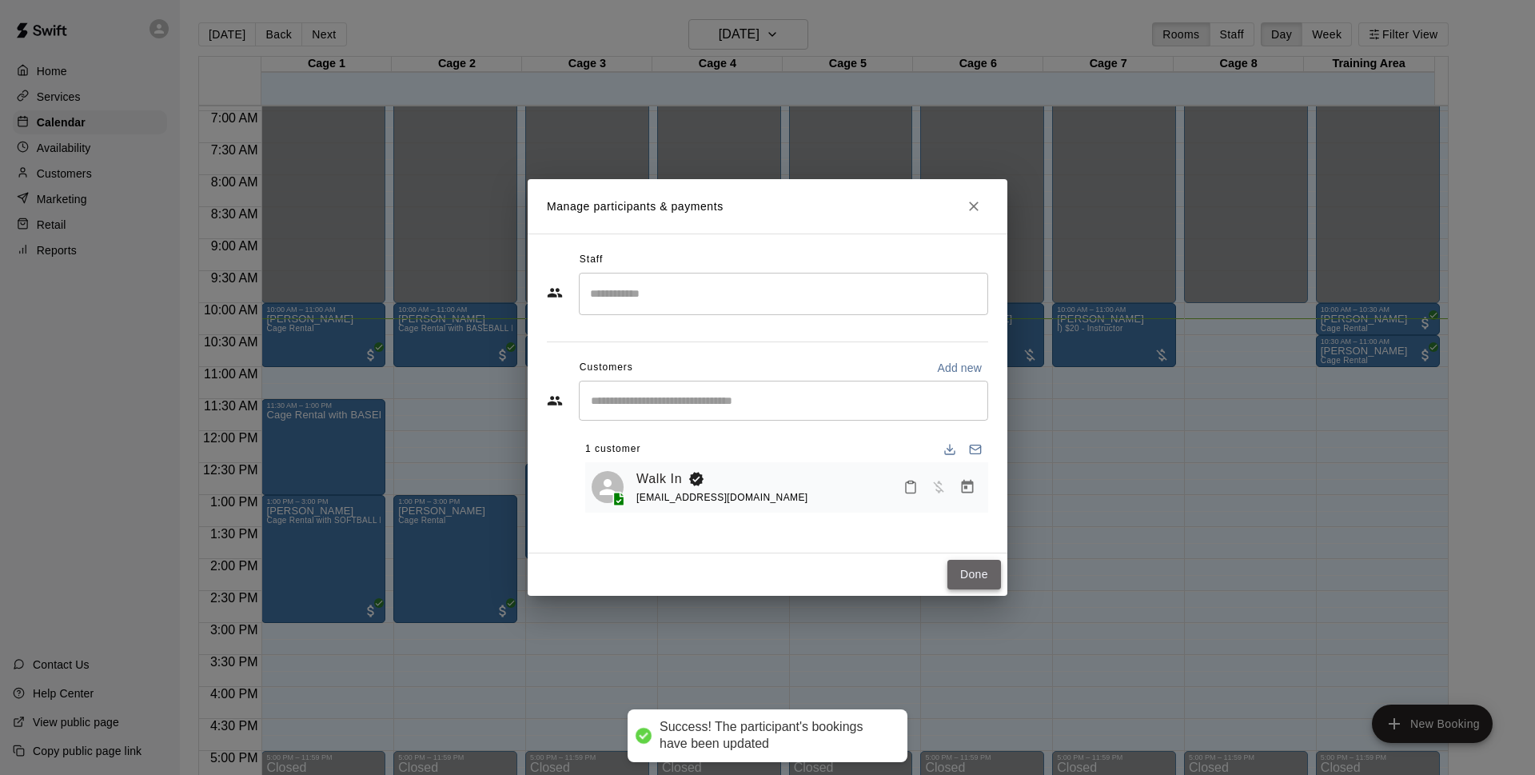
click at [973, 564] on button "Done" at bounding box center [974, 575] width 54 height 30
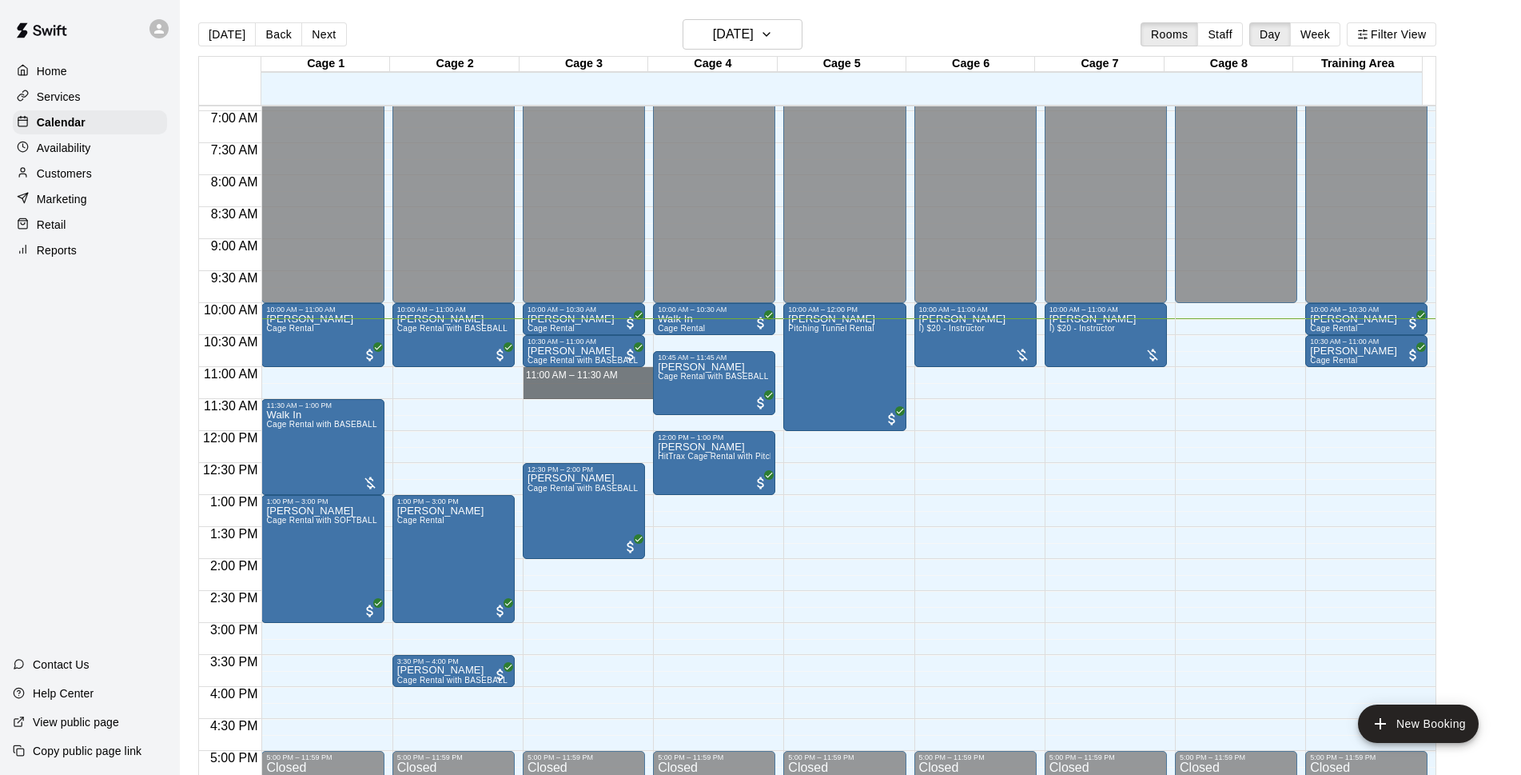
drag, startPoint x: 558, startPoint y: 372, endPoint x: 564, endPoint y: 394, distance: 23.3
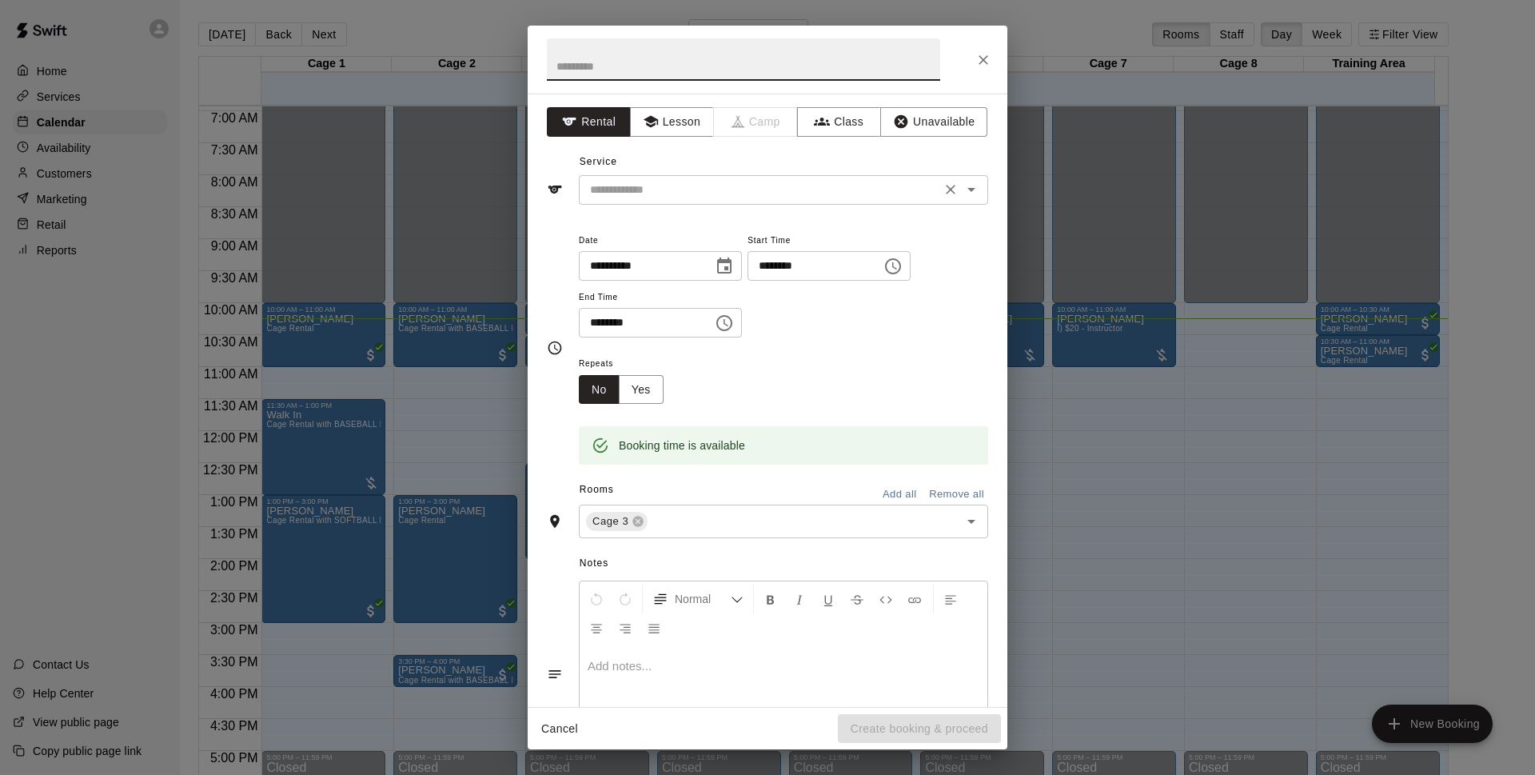
click at [773, 190] on input "text" at bounding box center [759, 190] width 352 height 20
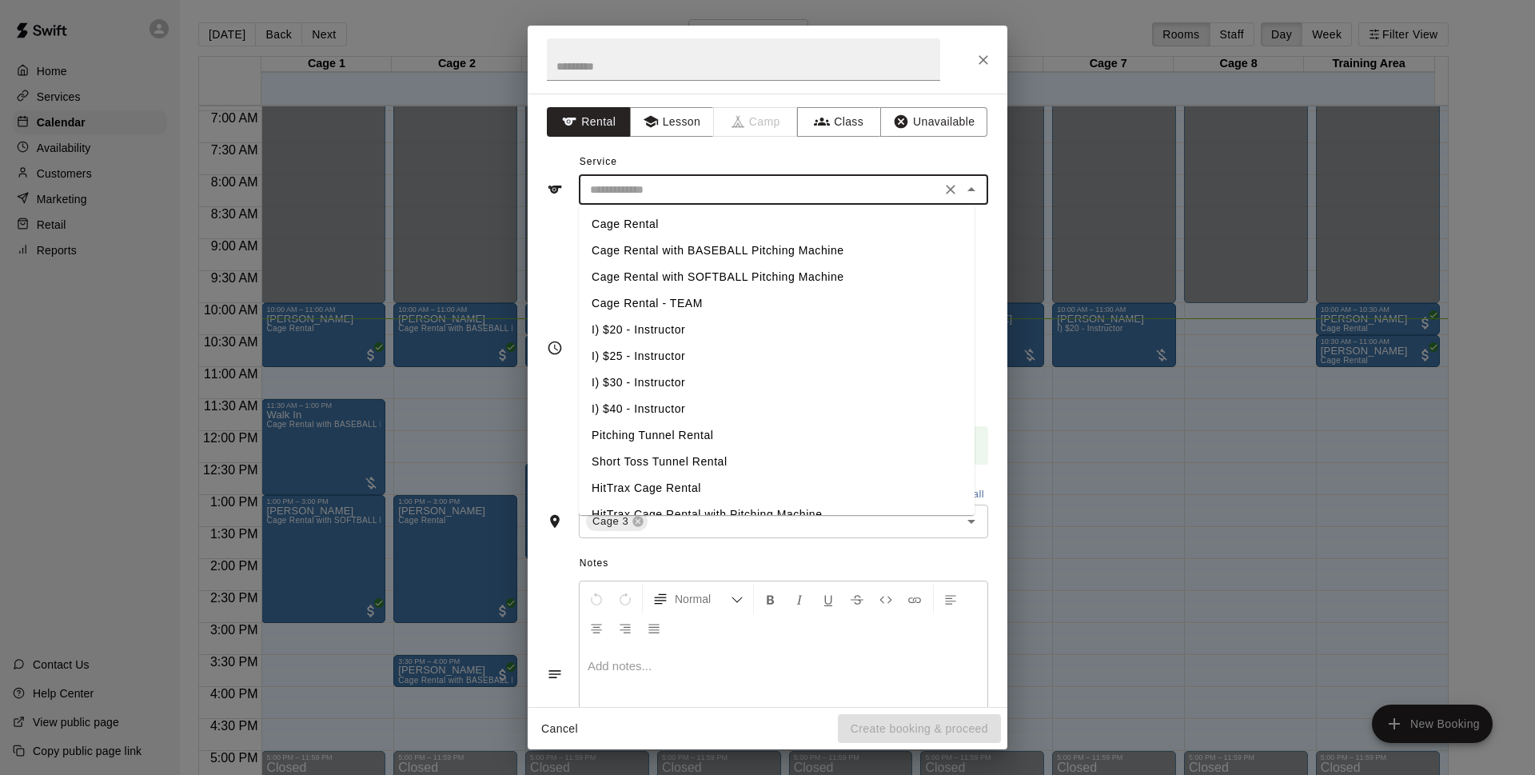
click at [763, 249] on li "Cage Rental with BASEBALL Pitching Machine" at bounding box center [777, 250] width 396 height 26
type input "**********"
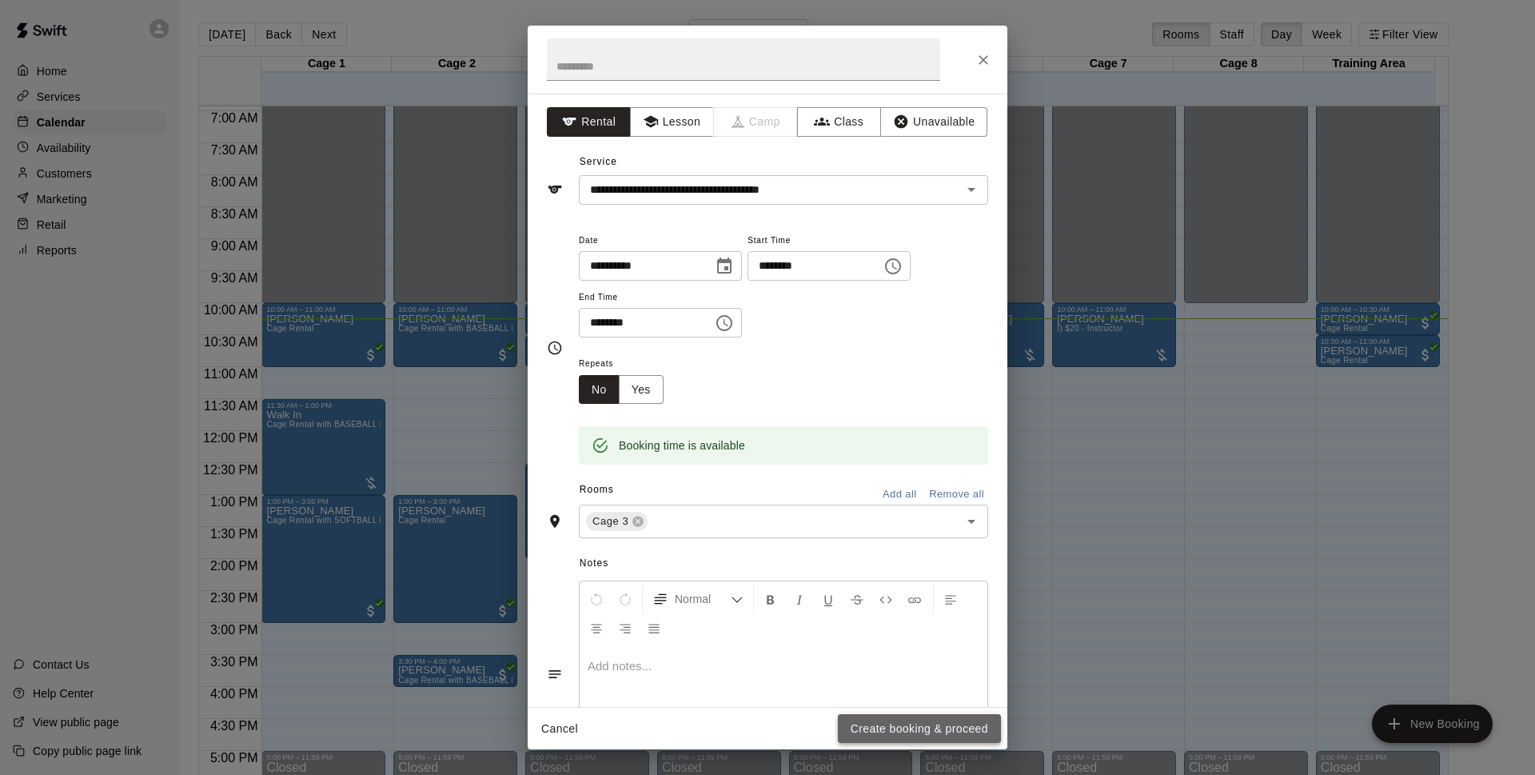
click at [963, 733] on button "Create booking & proceed" at bounding box center [919, 729] width 163 height 30
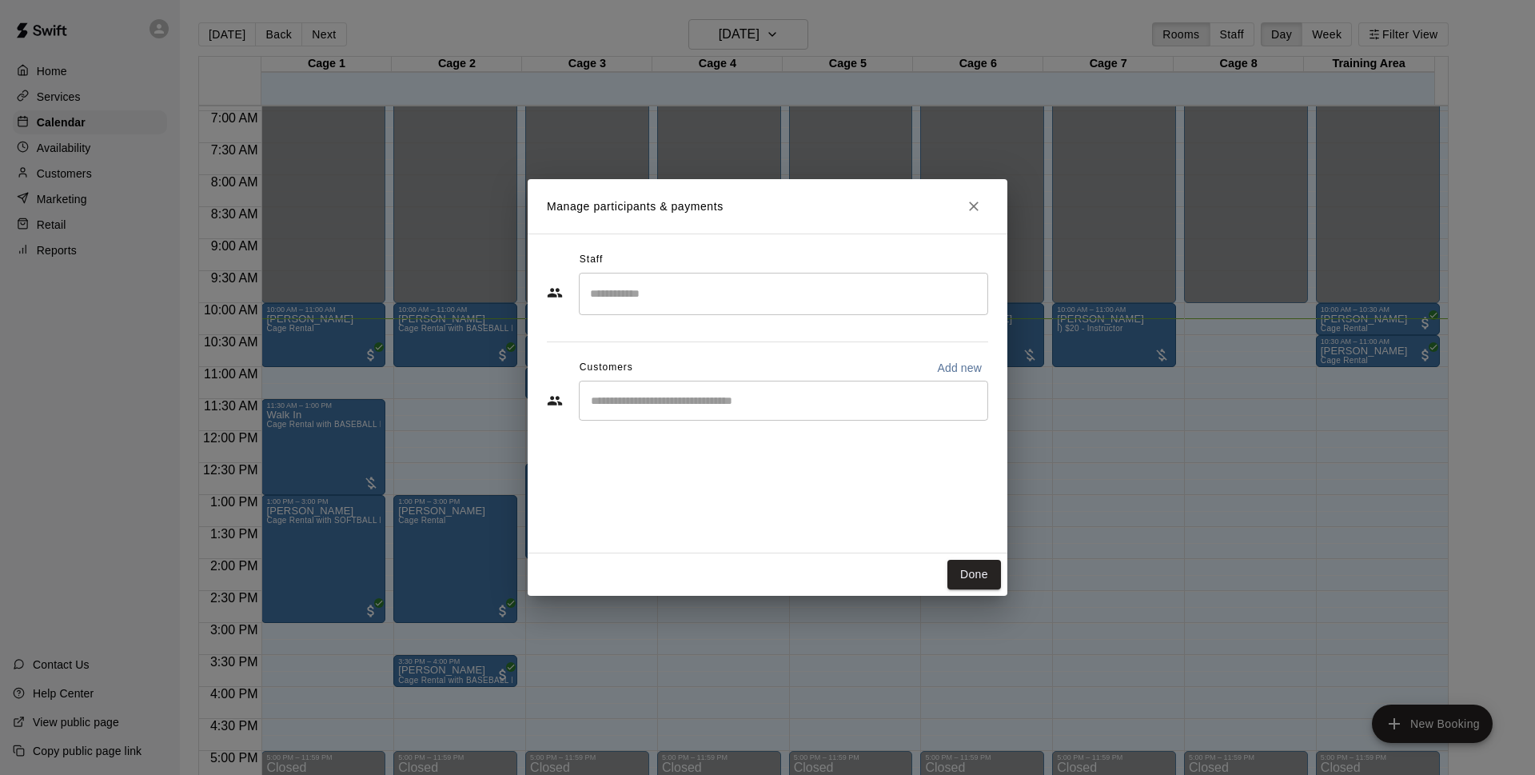
click at [982, 203] on button "Close" at bounding box center [973, 206] width 29 height 29
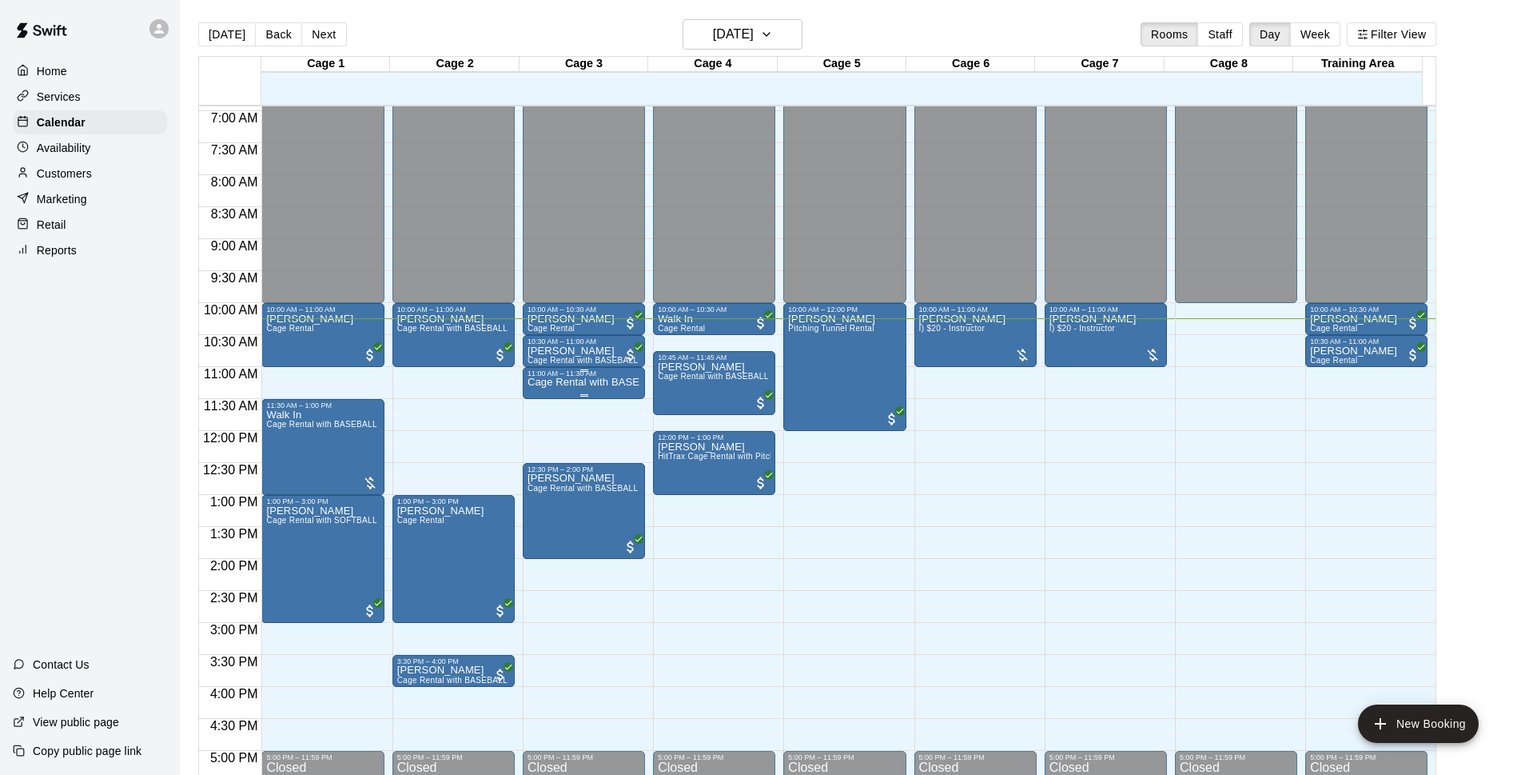
click at [598, 382] on p "Cage Rental with BASEBALL Pitching Machine" at bounding box center [584, 382] width 113 height 0
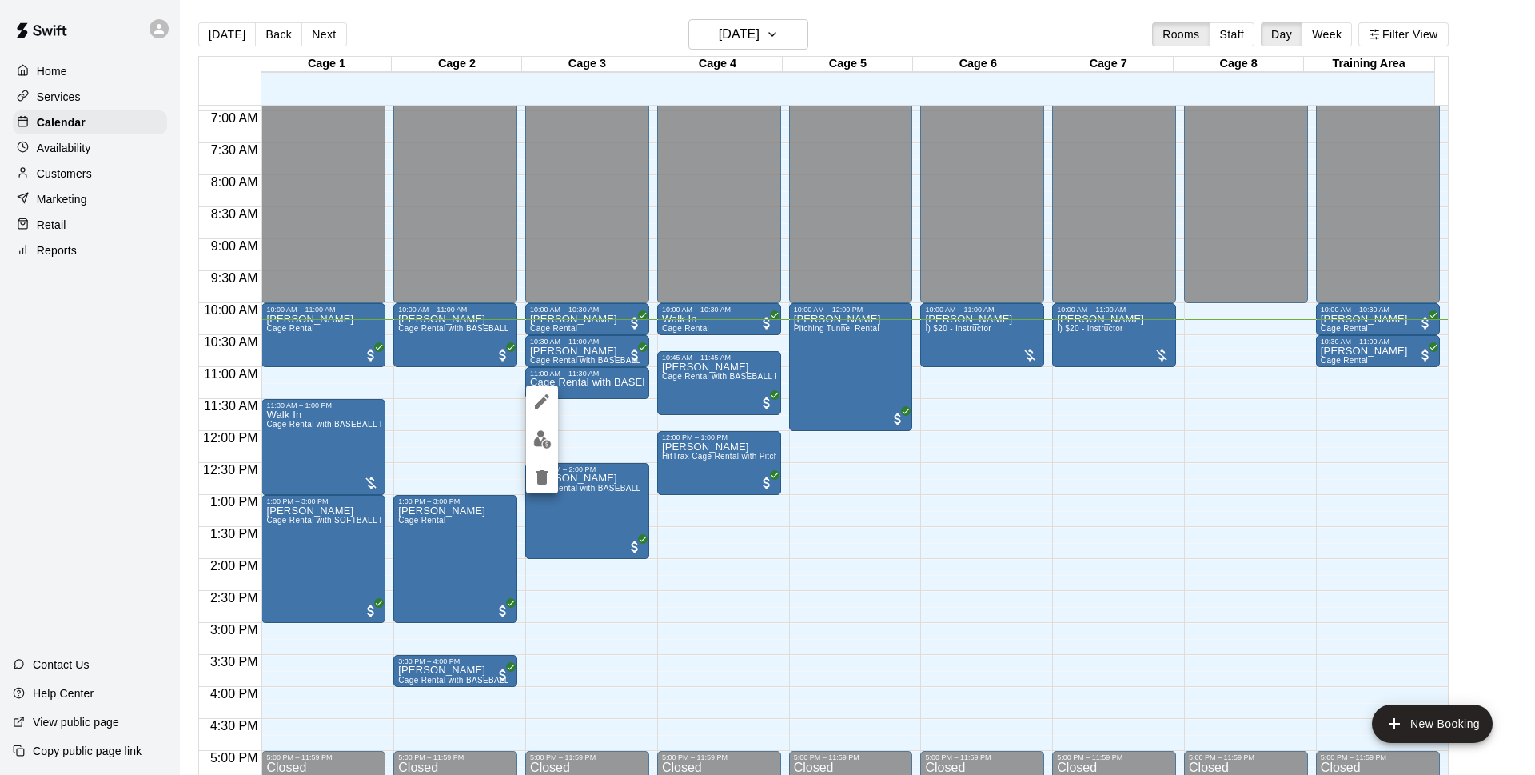
click at [532, 467] on button "delete" at bounding box center [542, 477] width 32 height 32
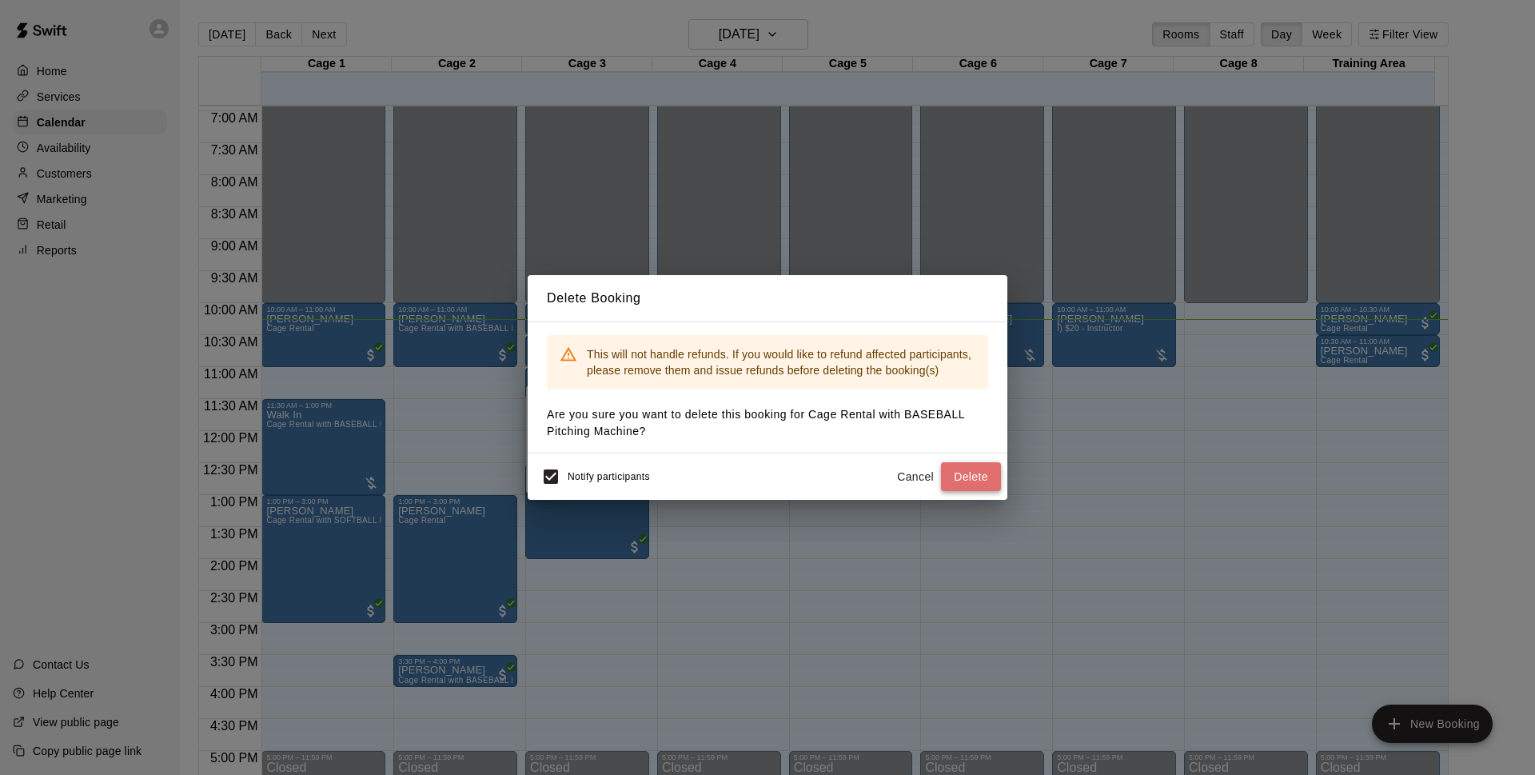
click at [974, 479] on button "Delete" at bounding box center [971, 477] width 60 height 30
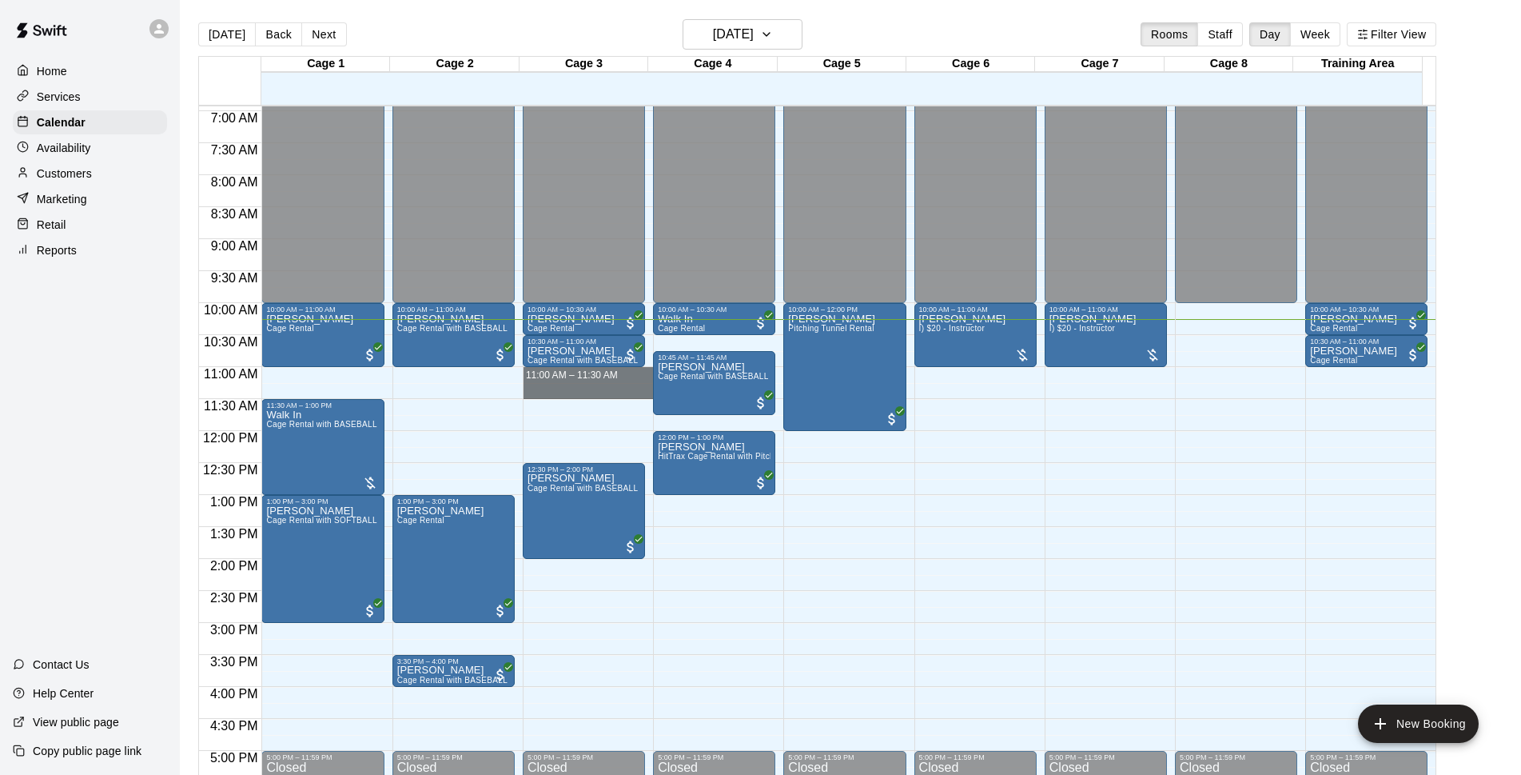
drag, startPoint x: 580, startPoint y: 369, endPoint x: 579, endPoint y: 384, distance: 15.2
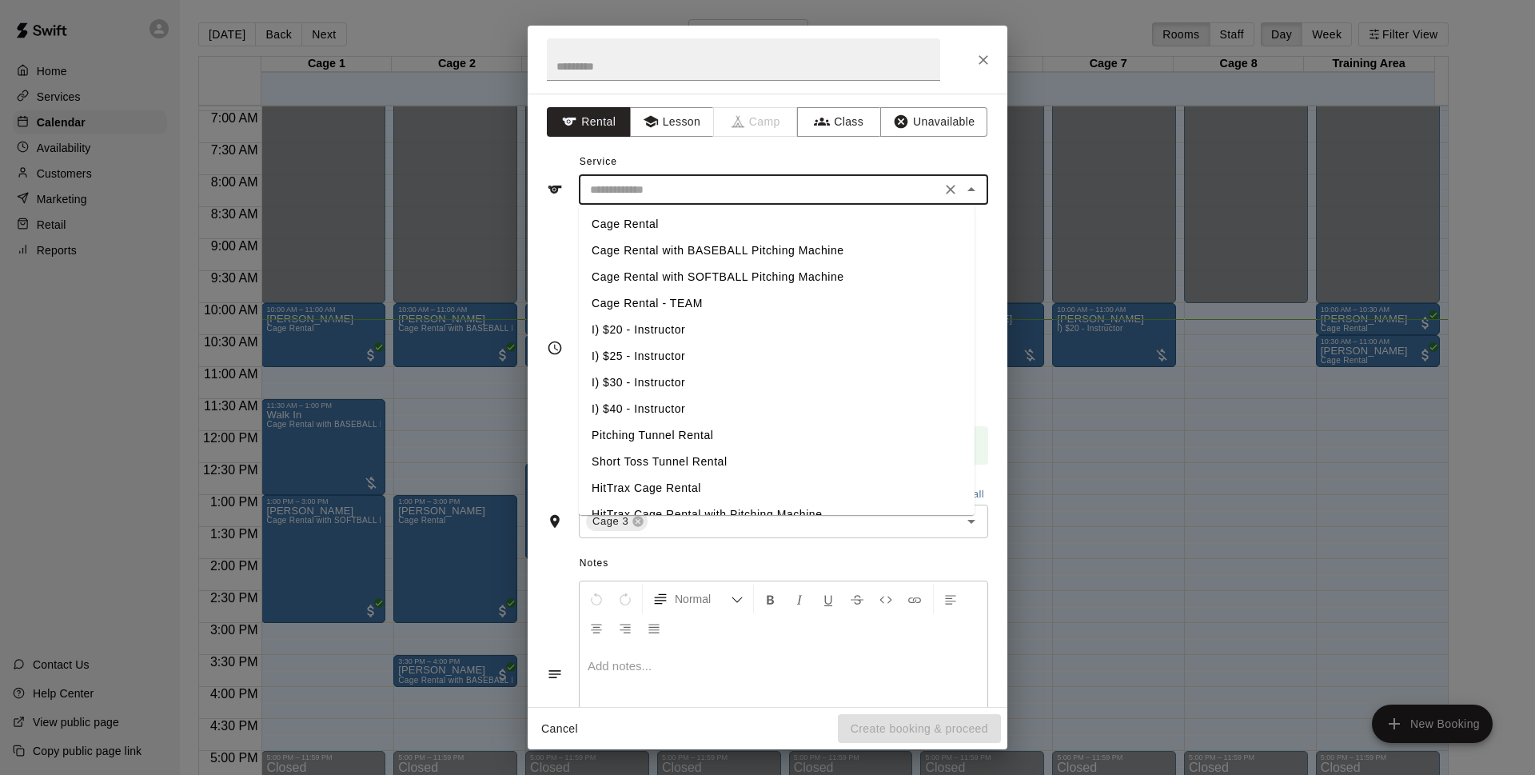
click at [717, 194] on input "text" at bounding box center [759, 190] width 352 height 20
click at [675, 221] on li "Cage Rental" at bounding box center [777, 224] width 396 height 26
type input "**********"
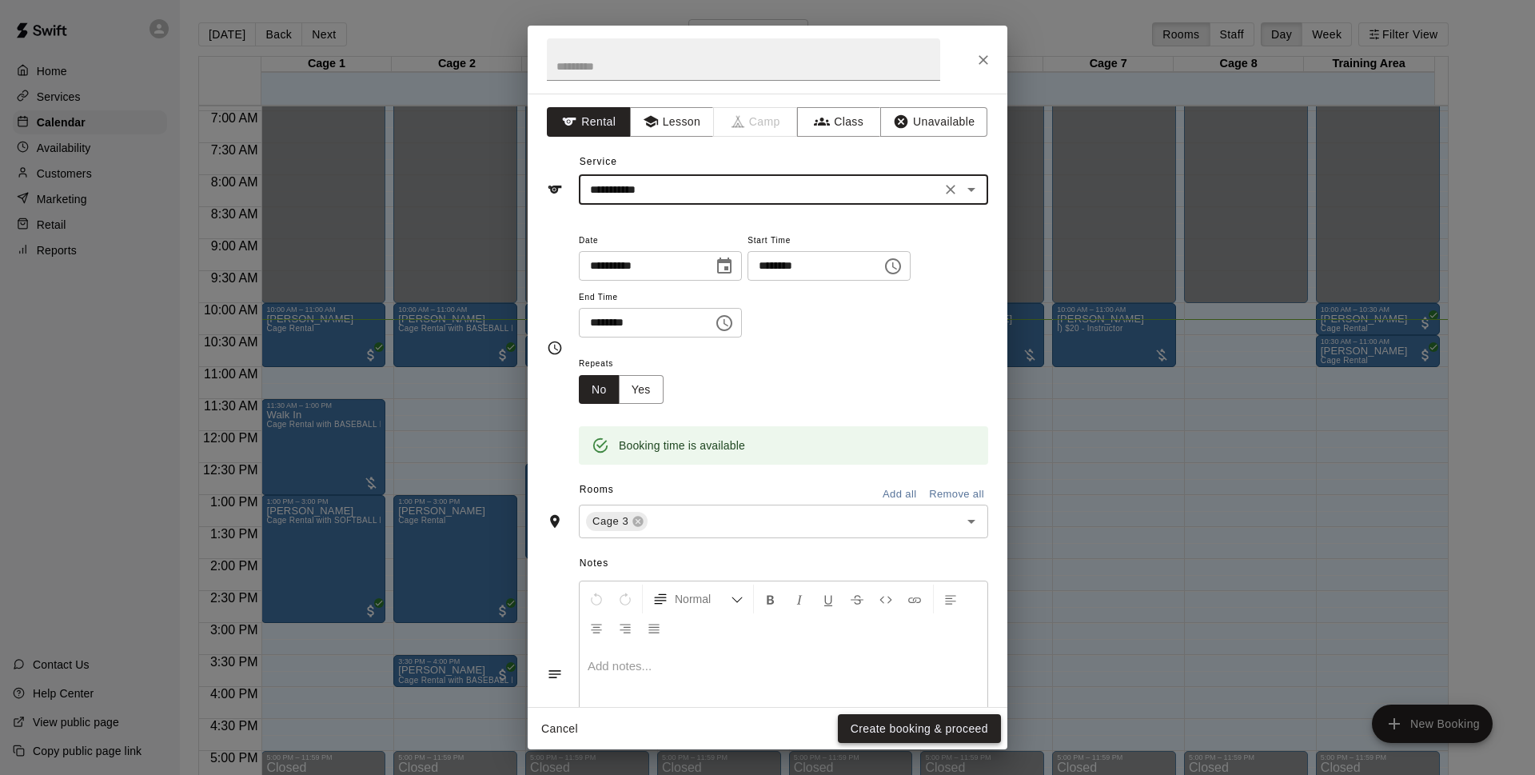
click at [977, 722] on button "Create booking & proceed" at bounding box center [919, 729] width 163 height 30
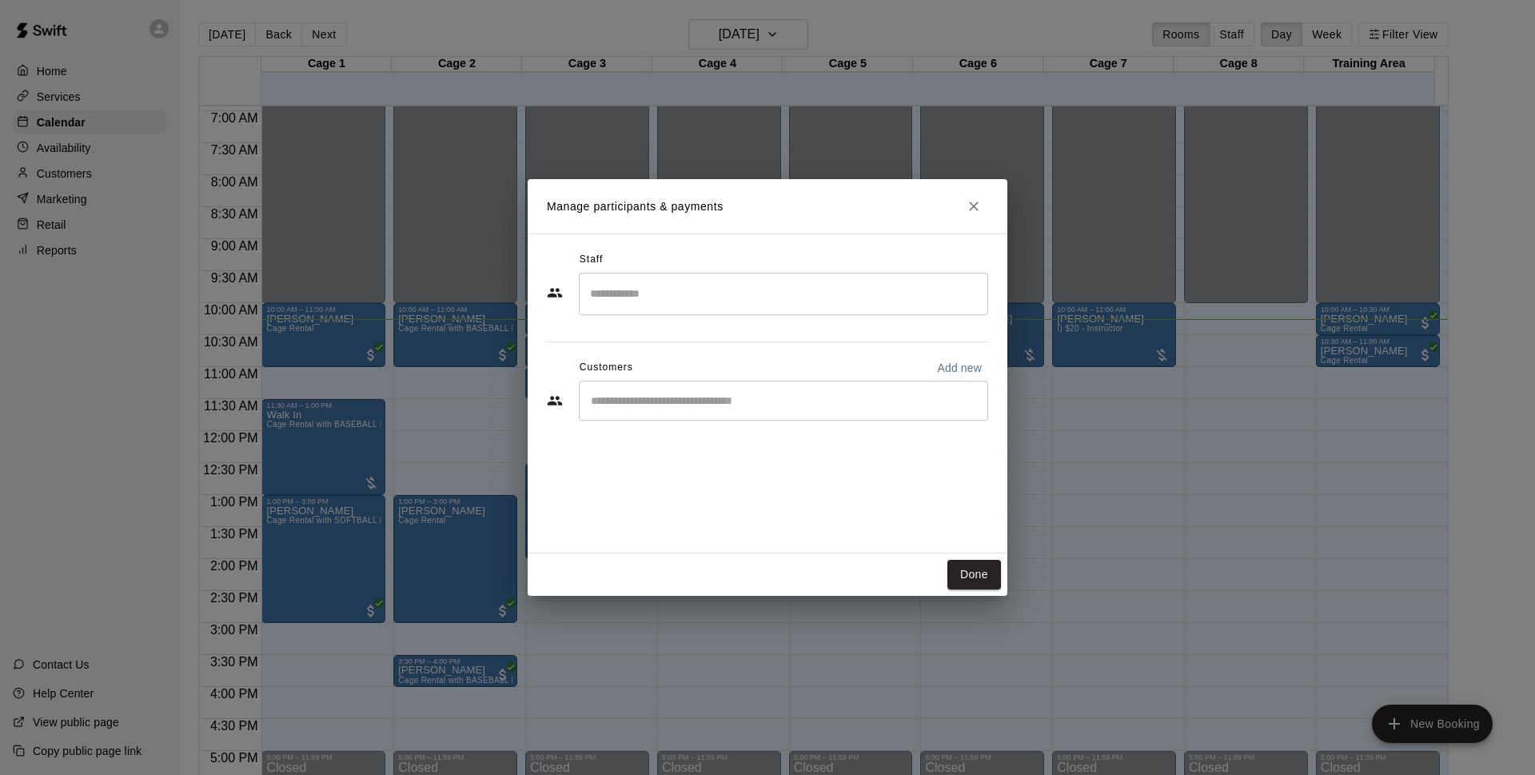
click at [718, 388] on div "​" at bounding box center [783, 400] width 409 height 40
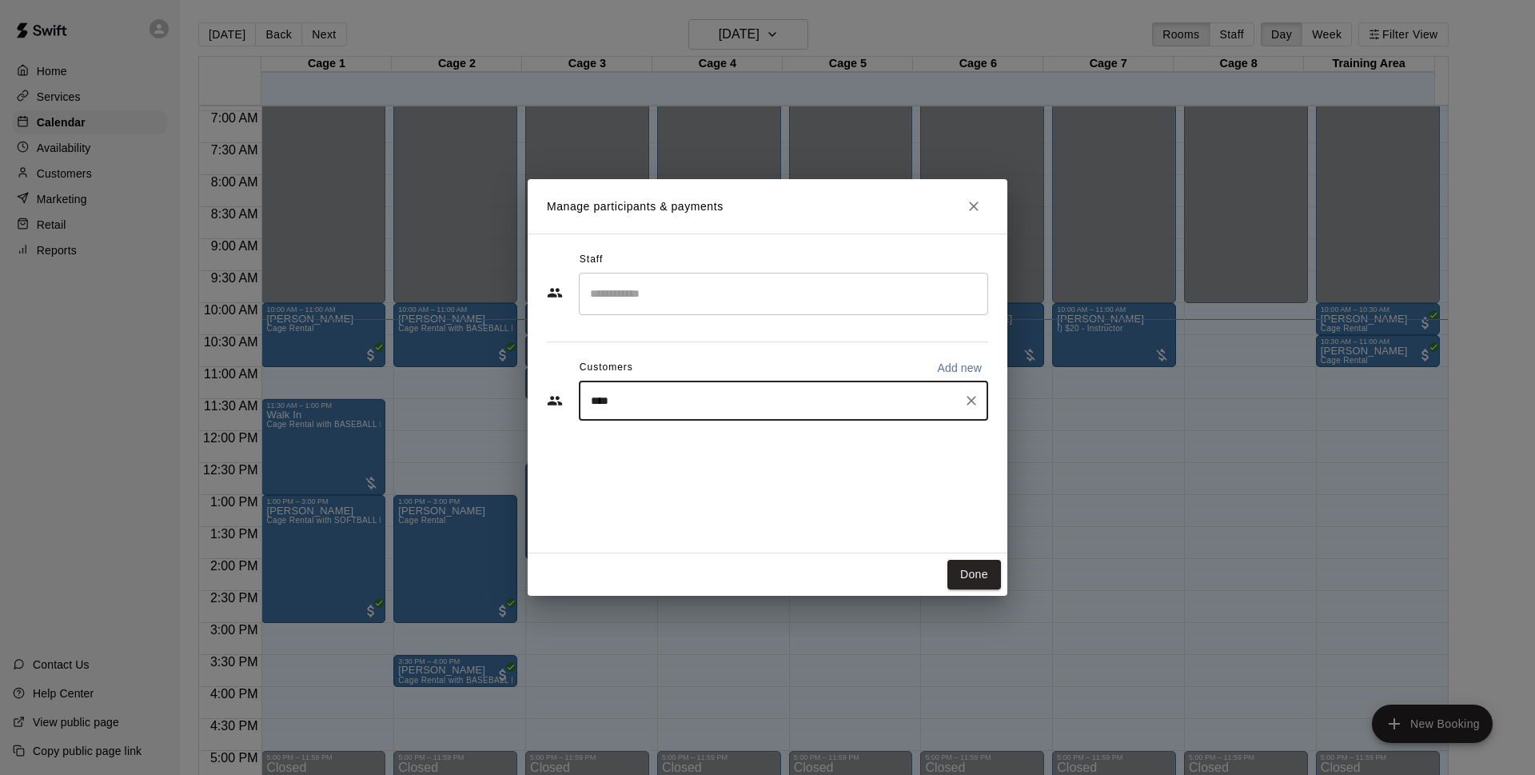
type input "*****"
click at [695, 439] on p "[PERSON_NAME]" at bounding box center [672, 437] width 98 height 17
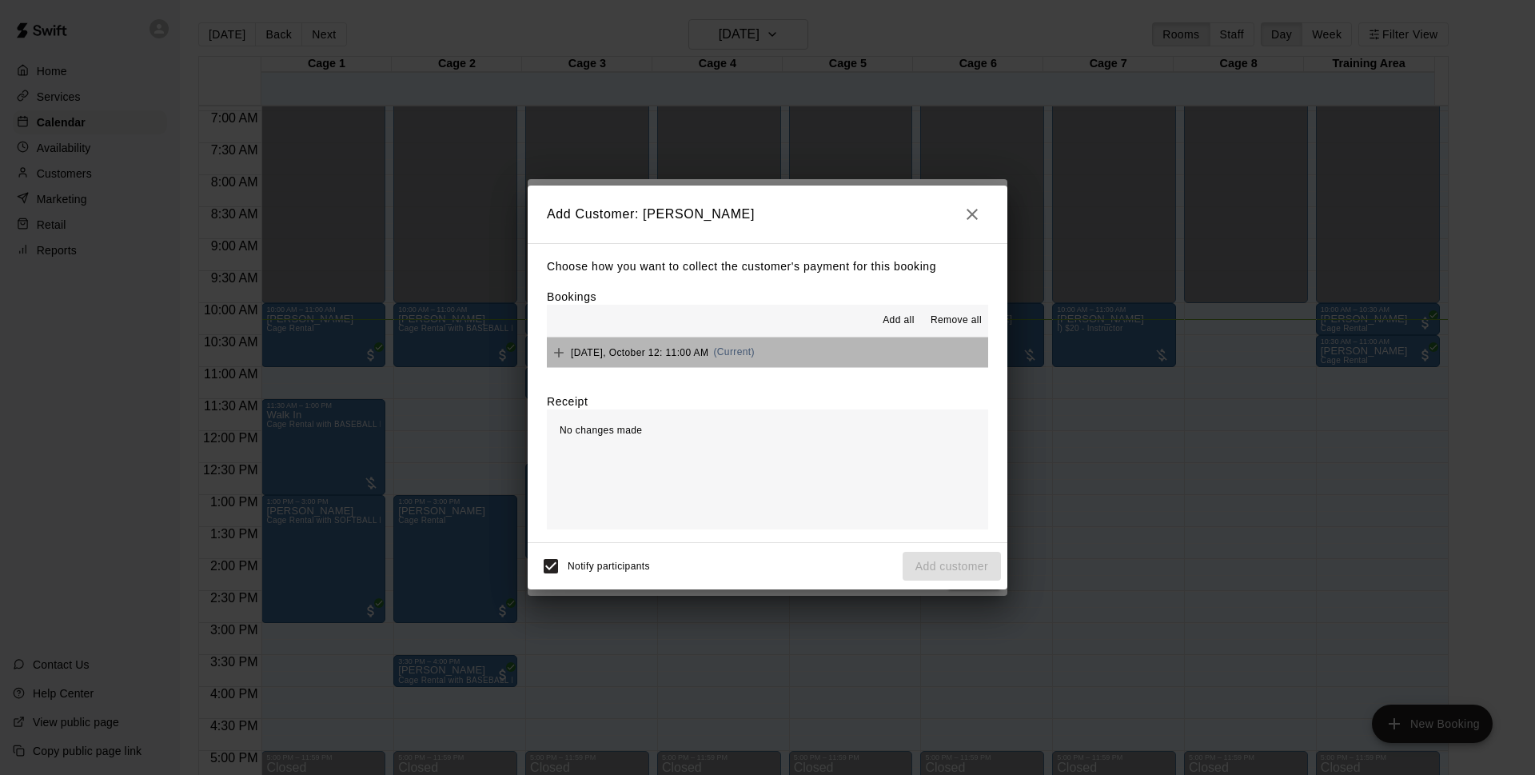
click at [802, 359] on button "[DATE], October 12: 11:00 AM (Current)" at bounding box center [767, 352] width 441 height 30
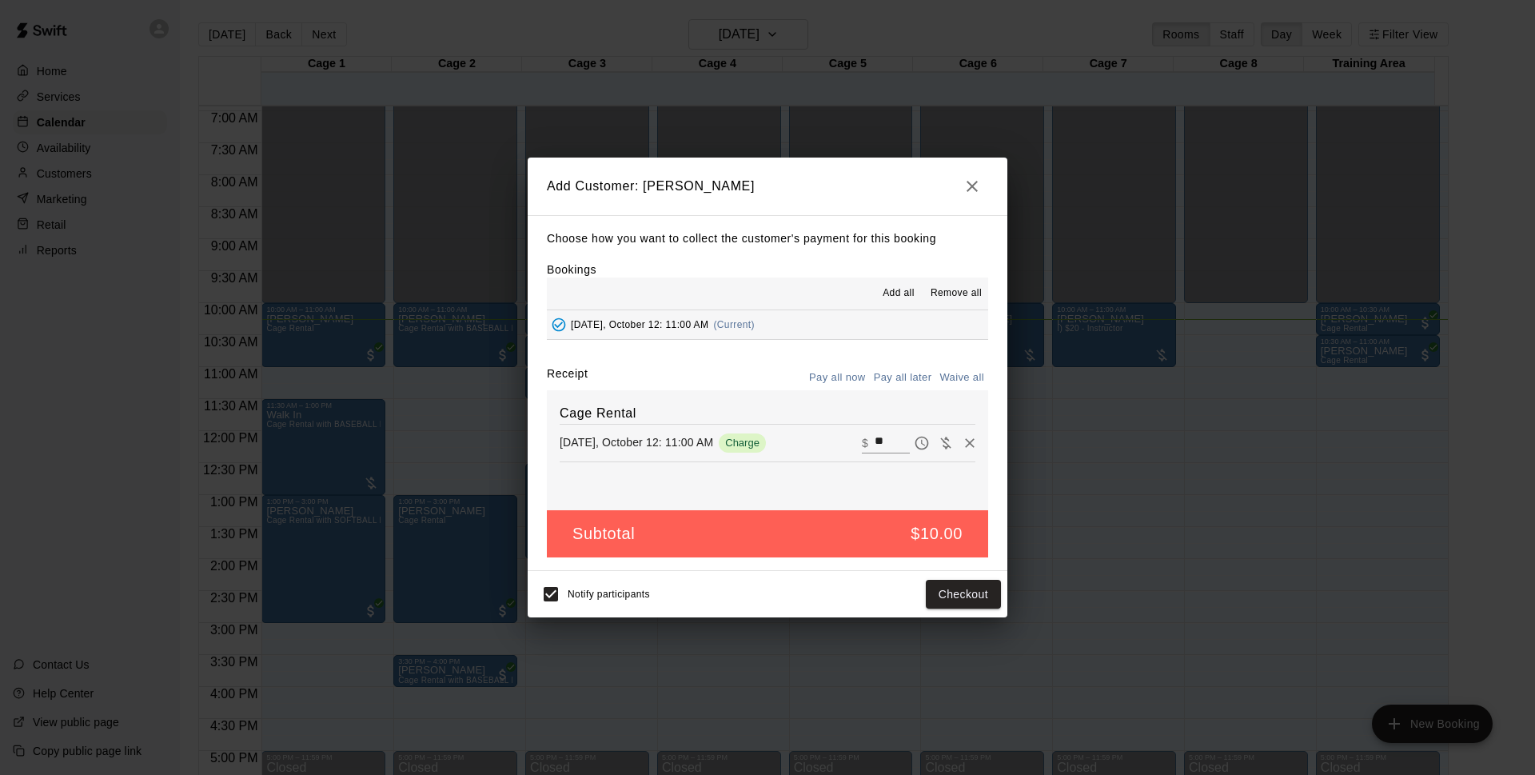
click at [893, 376] on button "Pay all later" at bounding box center [903, 377] width 66 height 25
click at [840, 371] on button "Pay all now" at bounding box center [837, 377] width 65 height 25
click at [986, 591] on button "Checkout" at bounding box center [963, 594] width 75 height 30
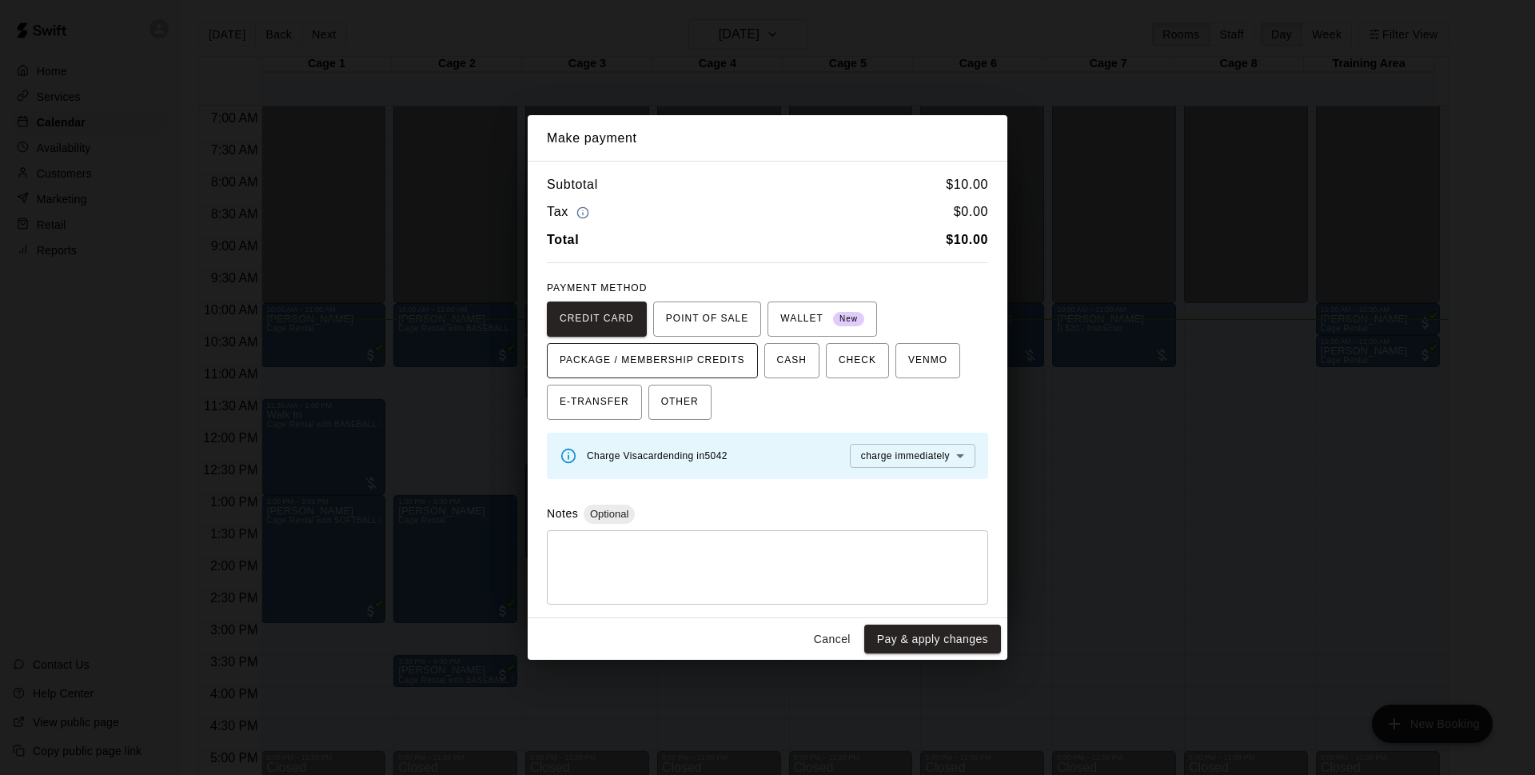
click at [666, 354] on span "PACKAGE / MEMBERSHIP CREDITS" at bounding box center [652, 361] width 185 height 26
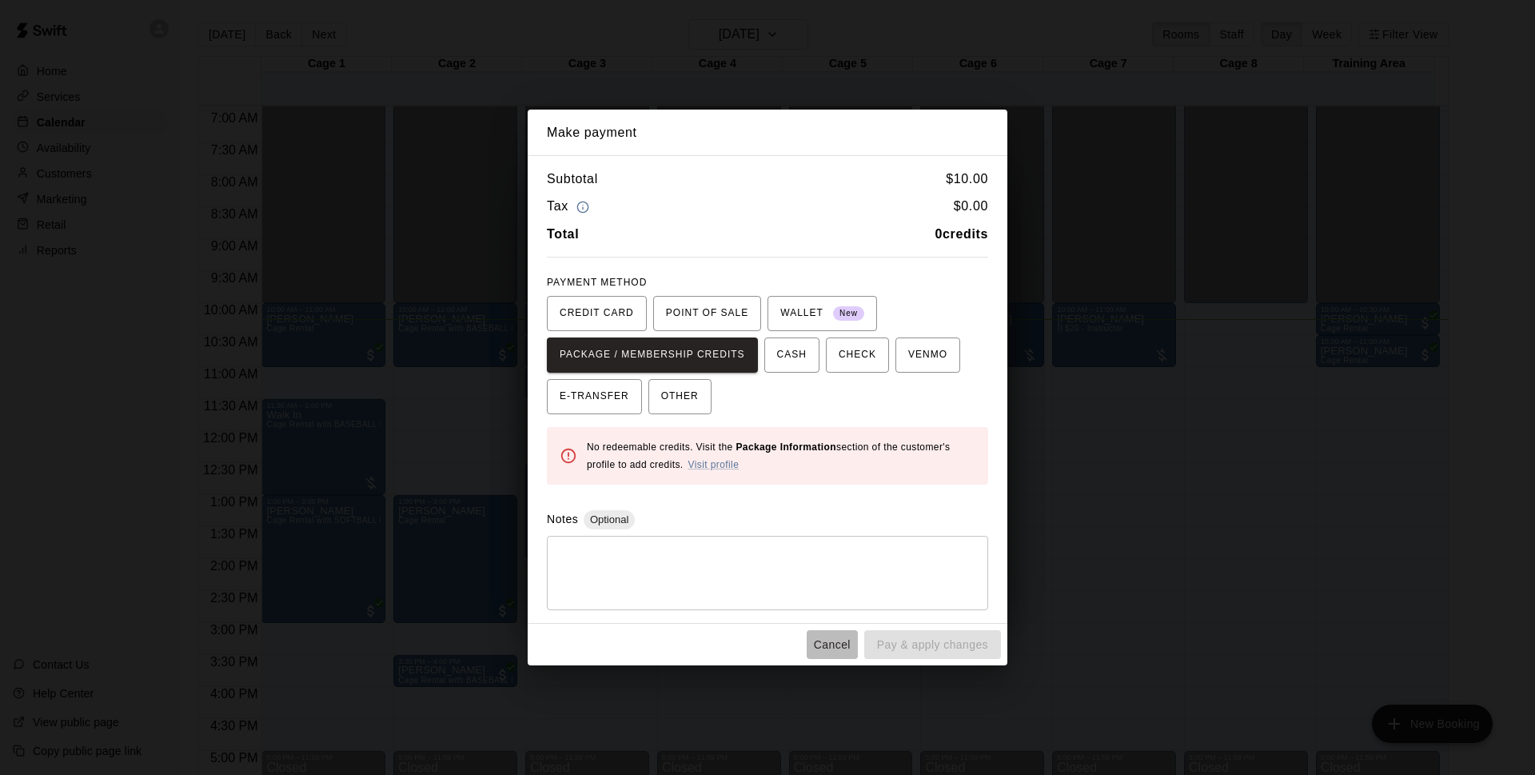
click at [829, 639] on button "Cancel" at bounding box center [831, 645] width 51 height 30
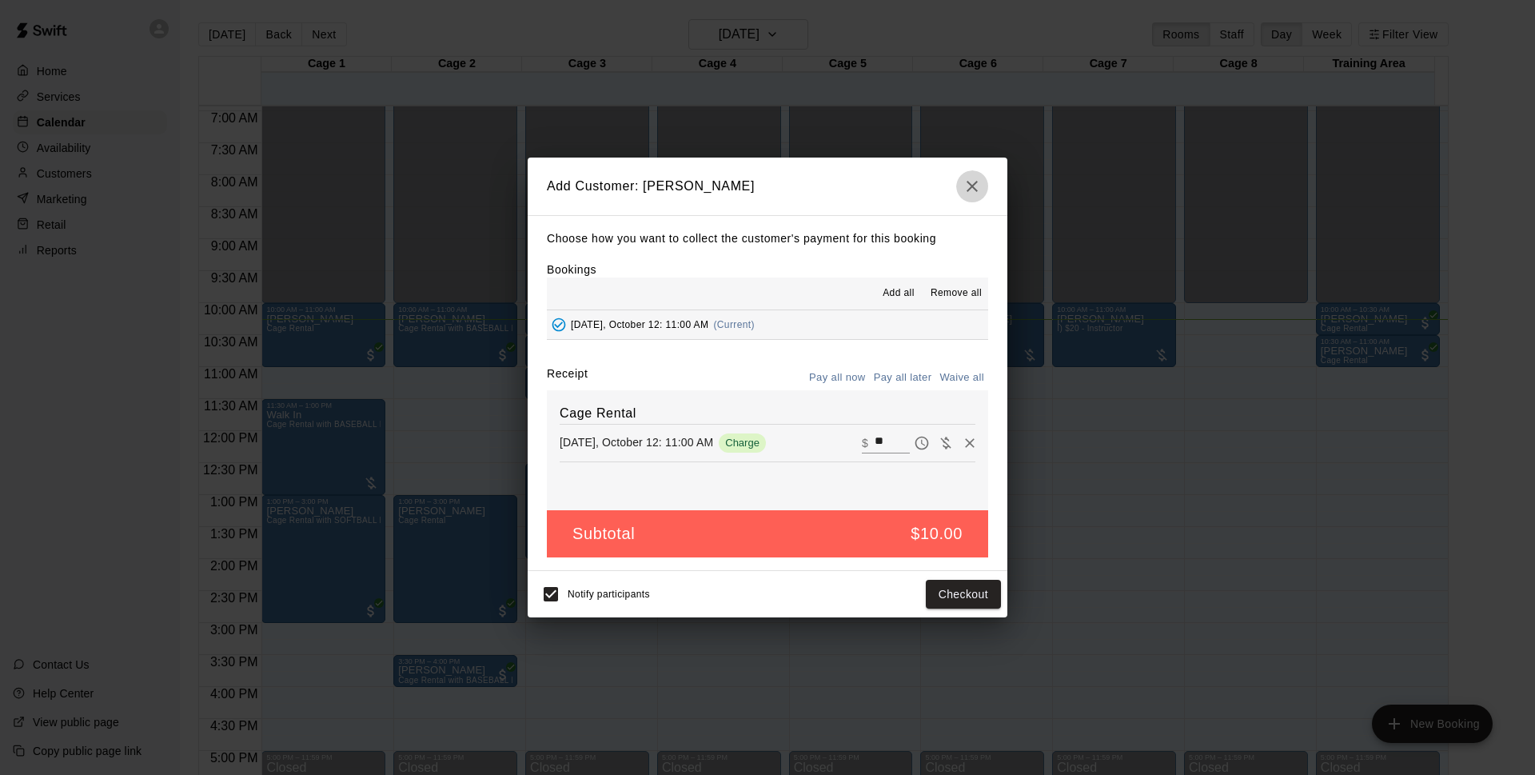
click at [975, 186] on icon "button" at bounding box center [971, 186] width 19 height 19
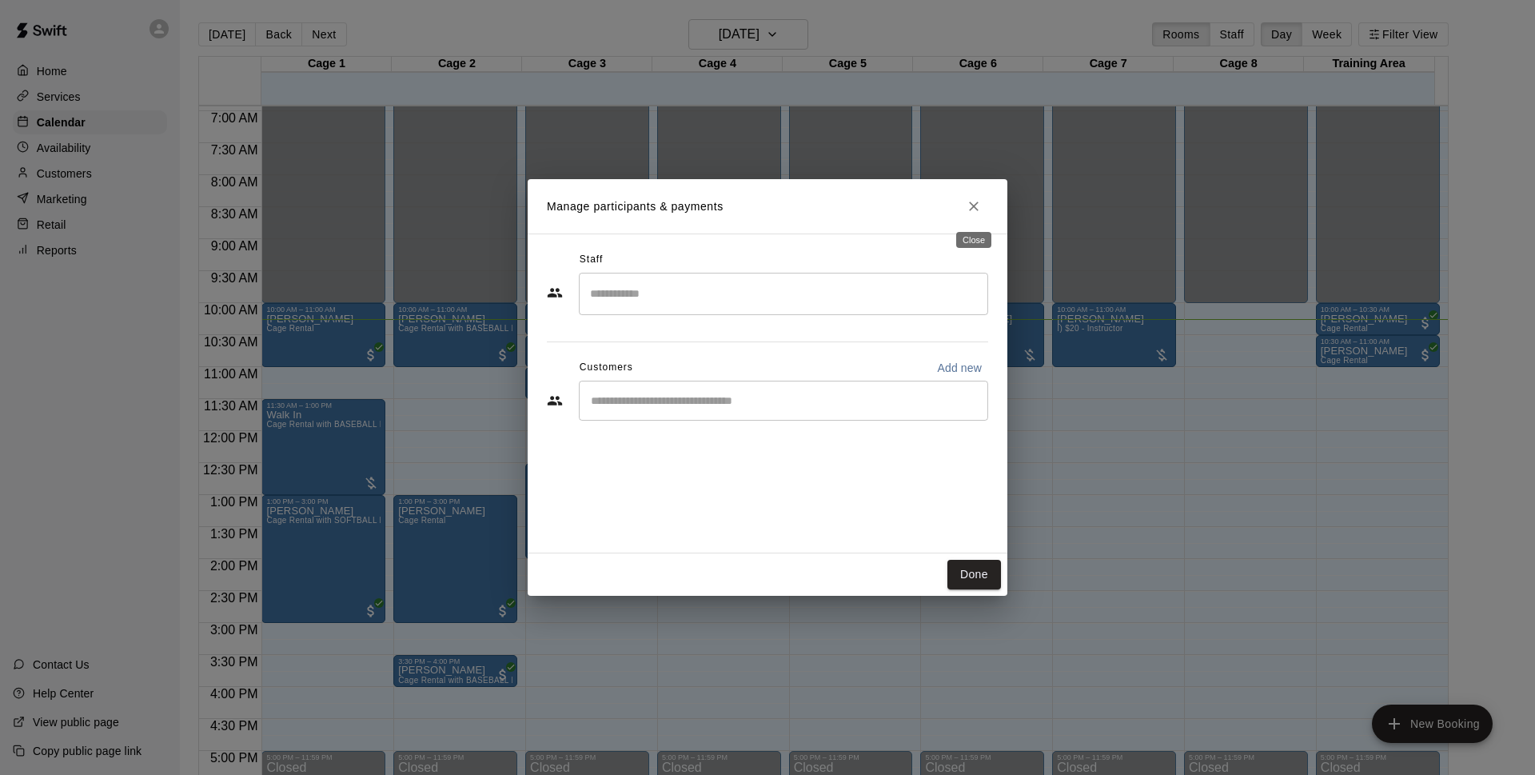
click at [970, 206] on icon "Close" at bounding box center [974, 206] width 16 height 16
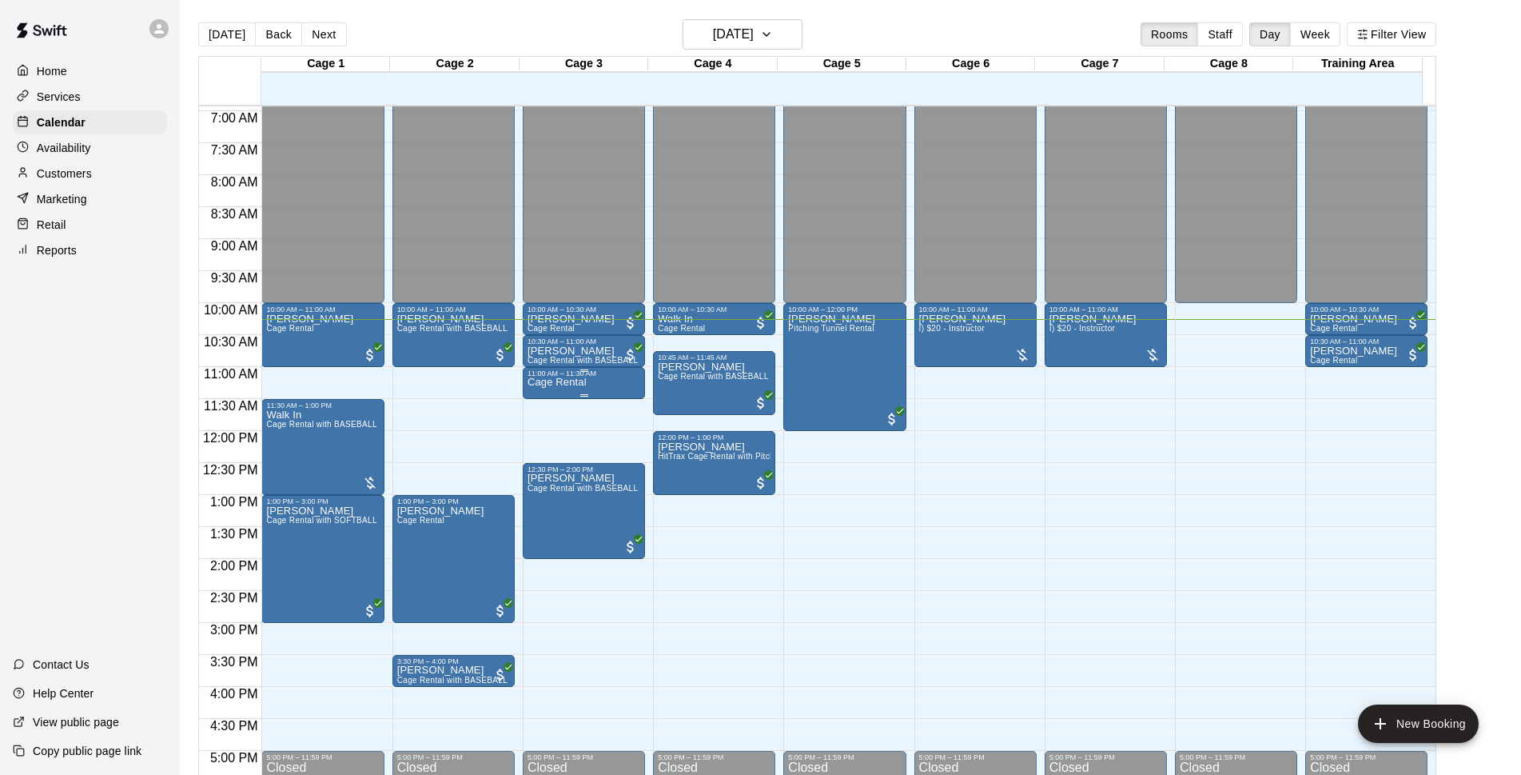
click at [585, 383] on div "Cage Rental" at bounding box center [584, 764] width 113 height 775
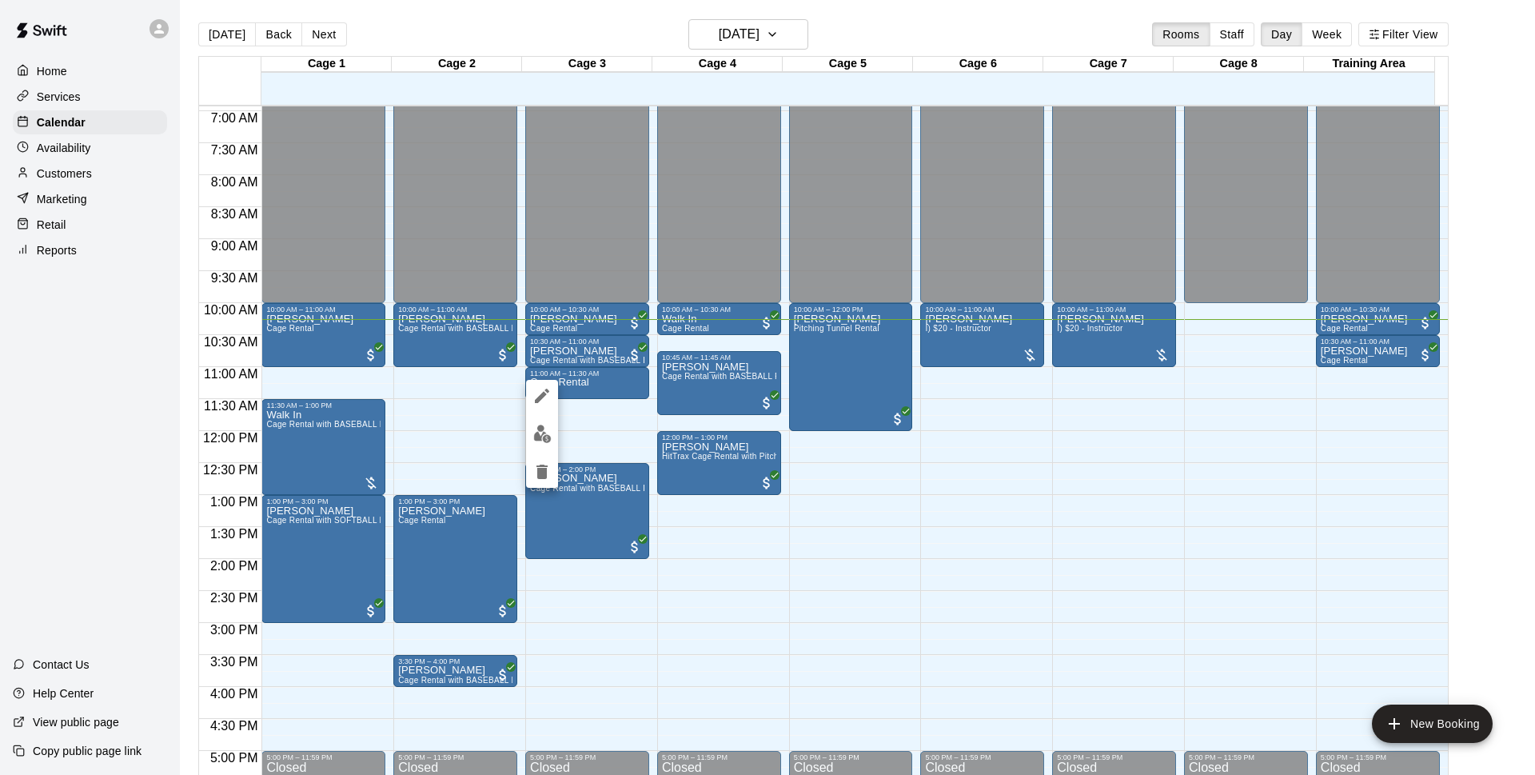
click at [541, 469] on icon "delete" at bounding box center [541, 471] width 11 height 14
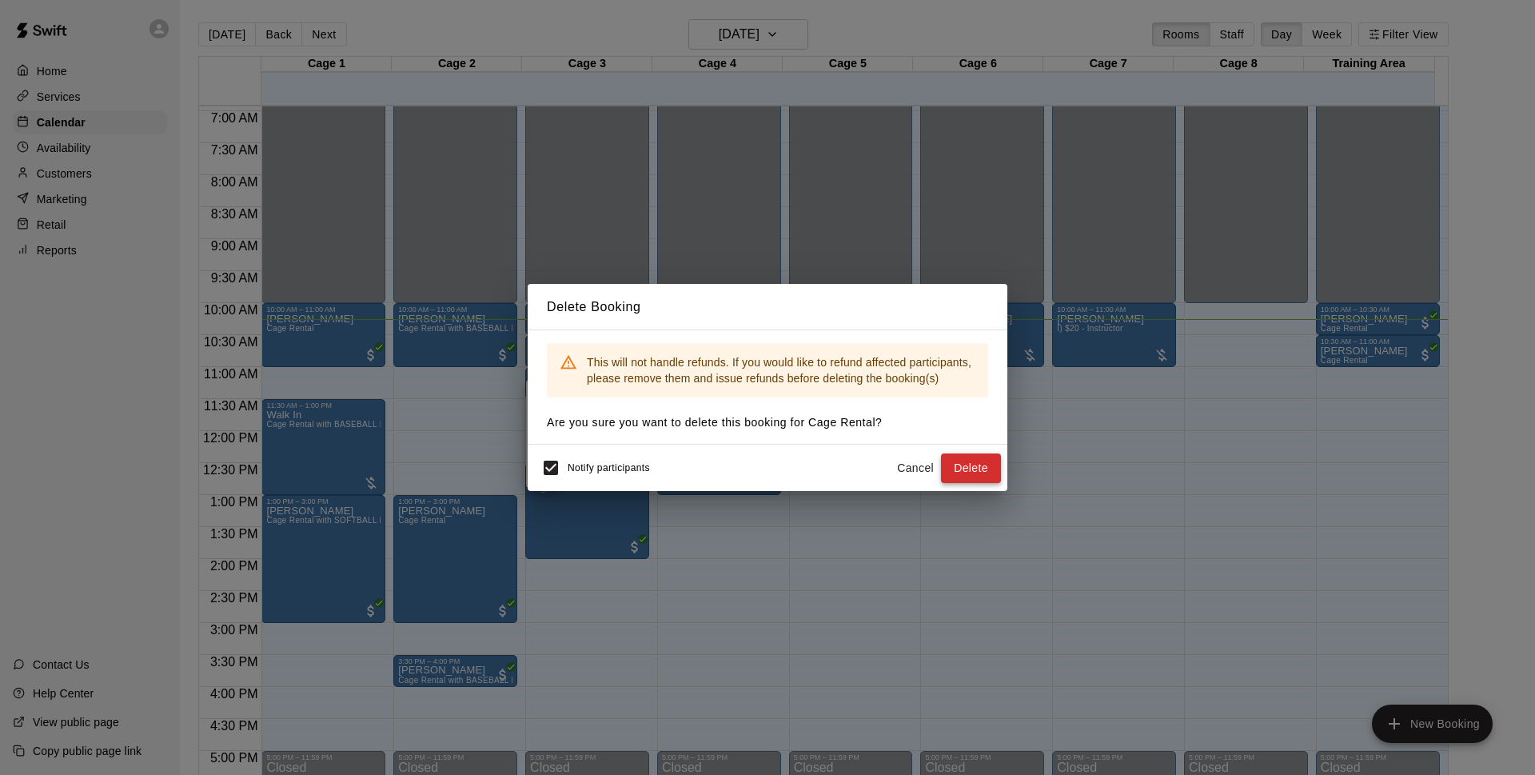
click at [967, 465] on button "Delete" at bounding box center [971, 468] width 60 height 30
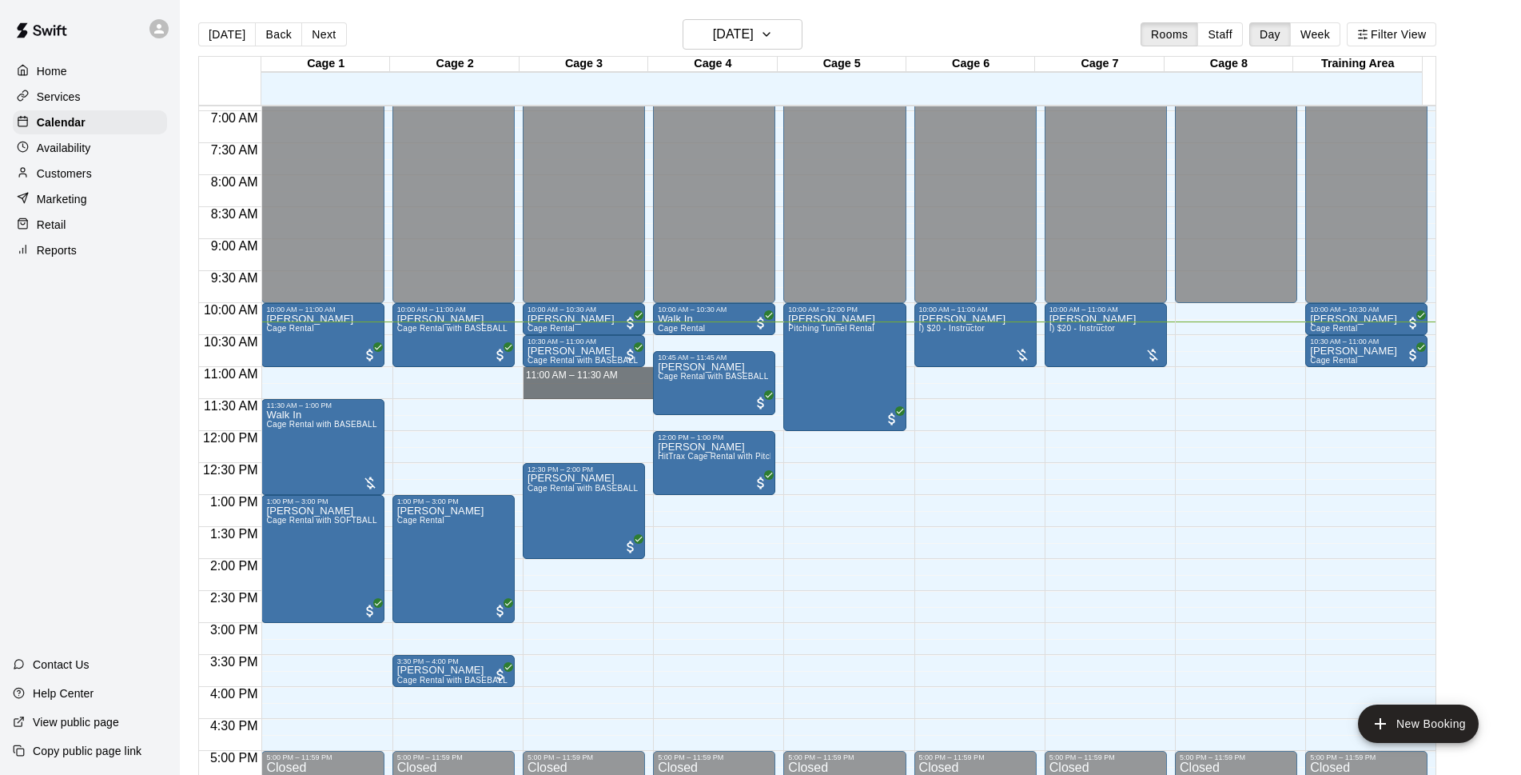
drag, startPoint x: 549, startPoint y: 374, endPoint x: 550, endPoint y: 389, distance: 15.2
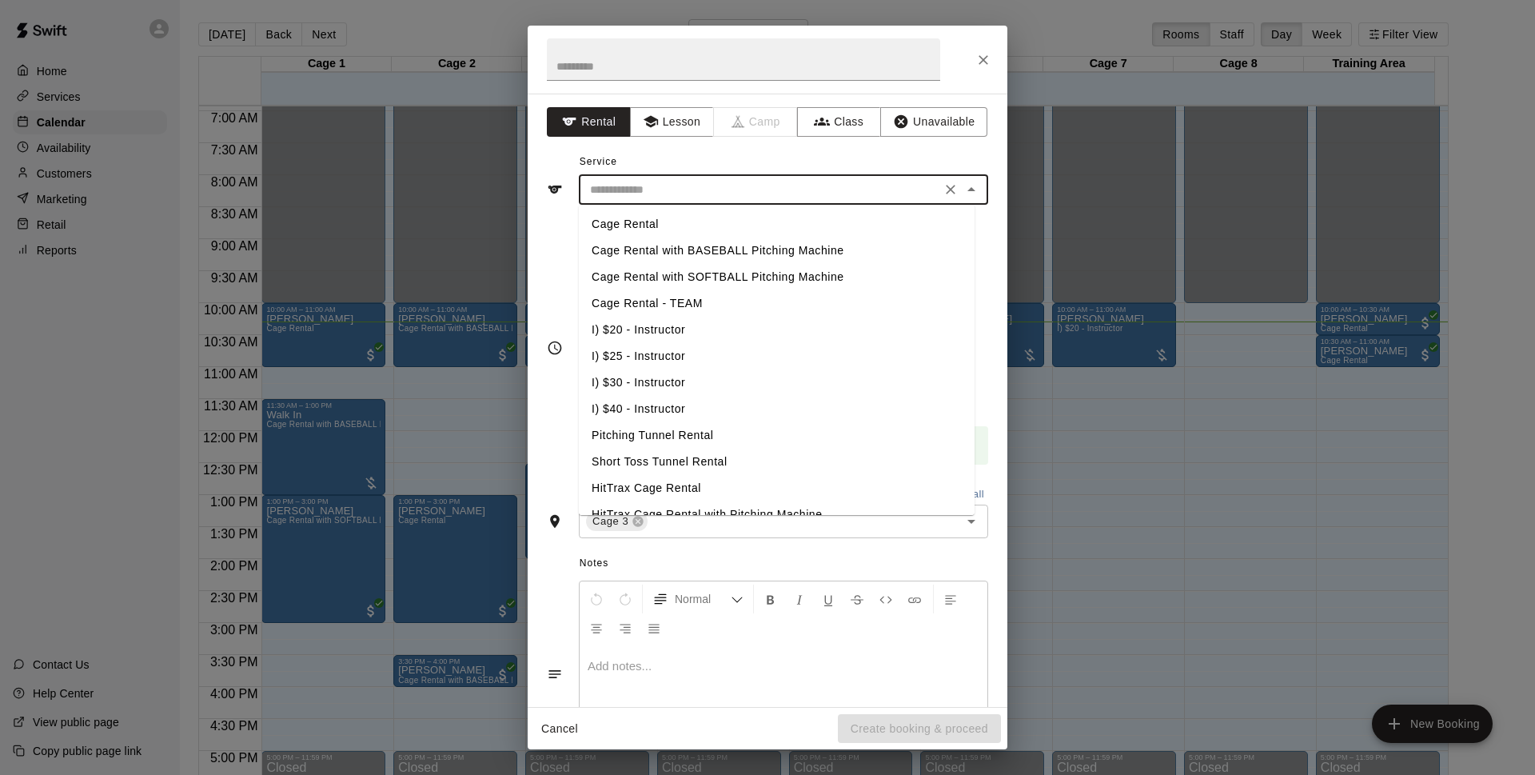
click at [735, 189] on input "text" at bounding box center [759, 190] width 352 height 20
click at [705, 237] on li "Cage Rental" at bounding box center [777, 224] width 396 height 26
type input "**********"
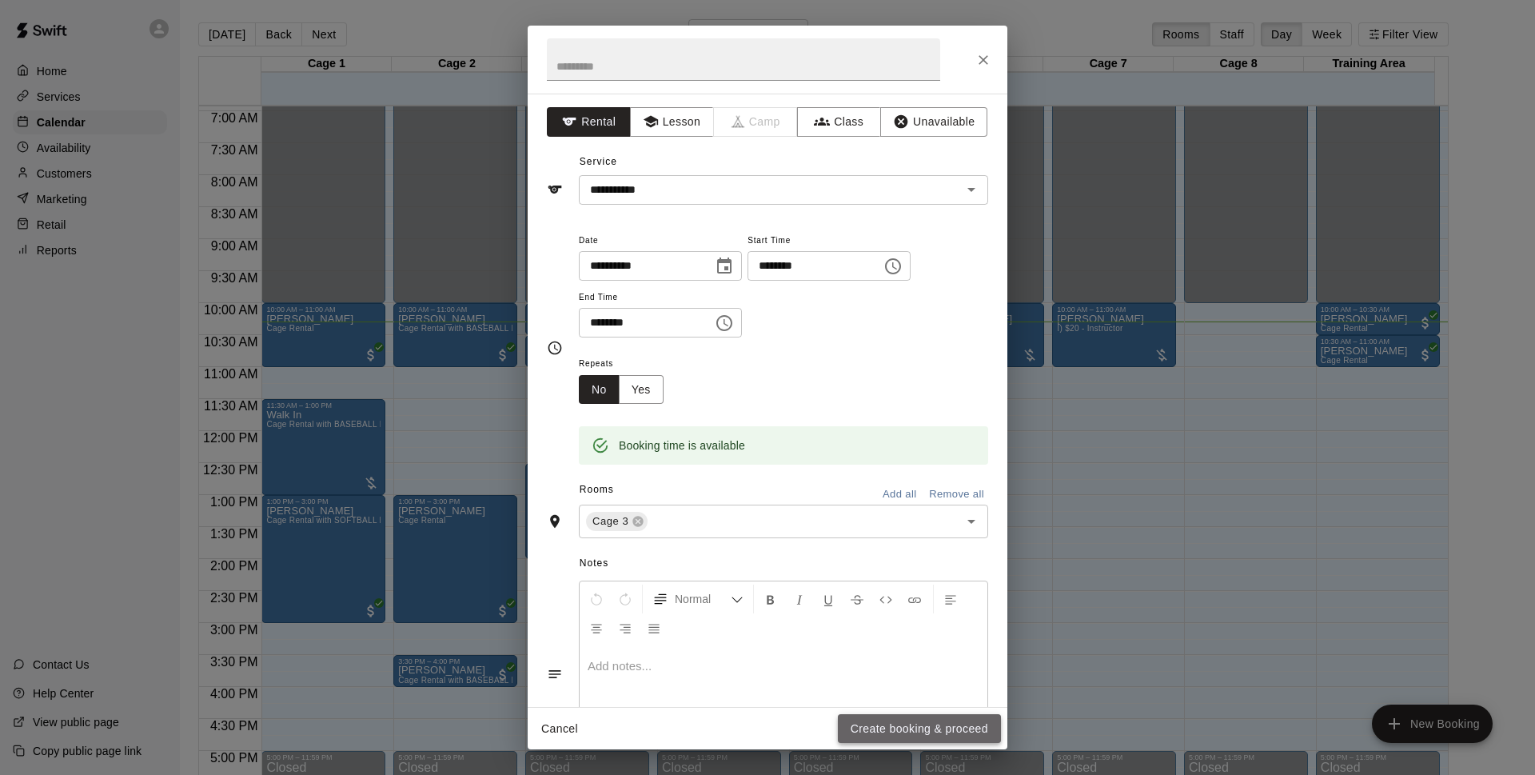
click at [976, 726] on button "Create booking & proceed" at bounding box center [919, 729] width 163 height 30
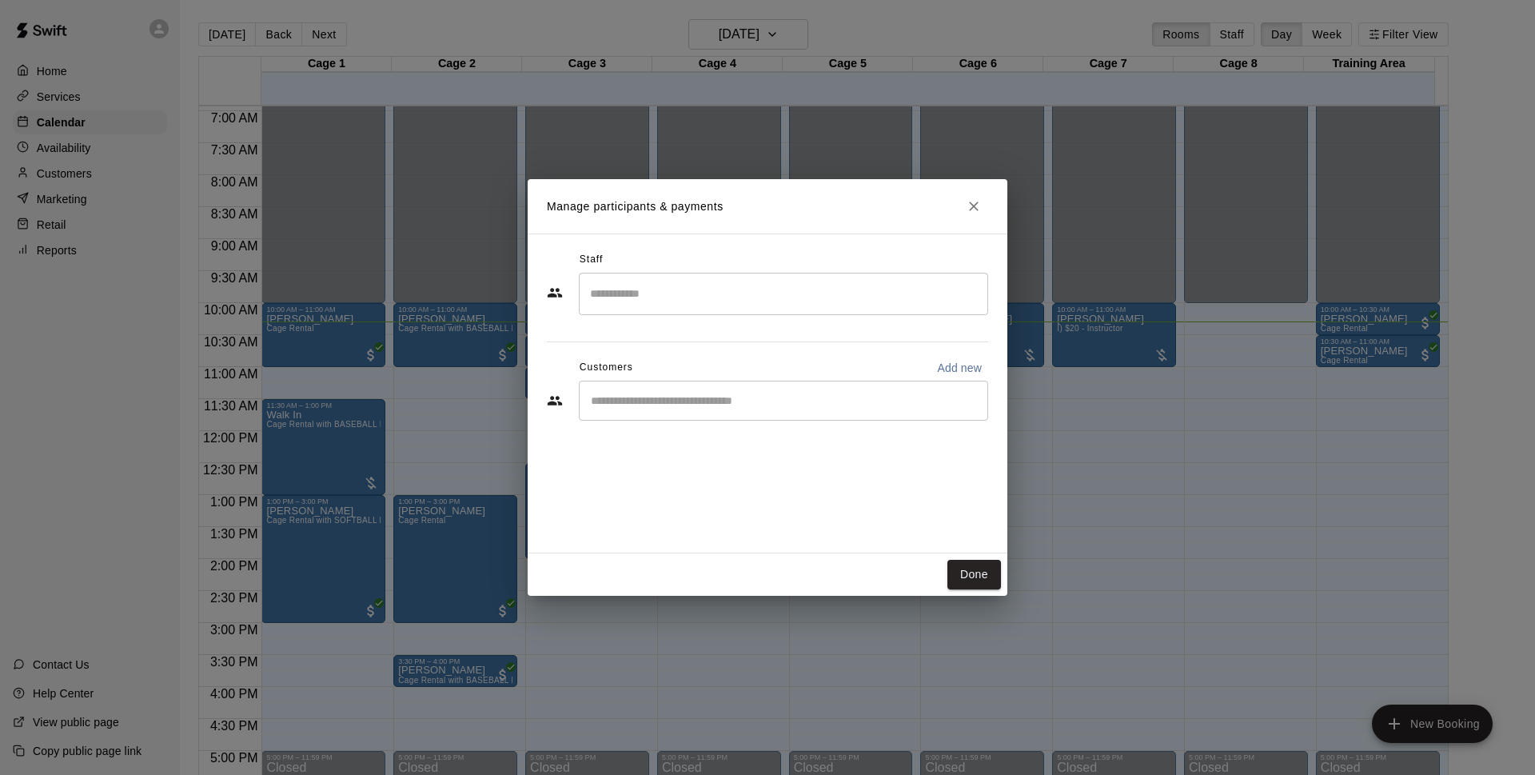
click at [762, 382] on div "​" at bounding box center [783, 400] width 409 height 40
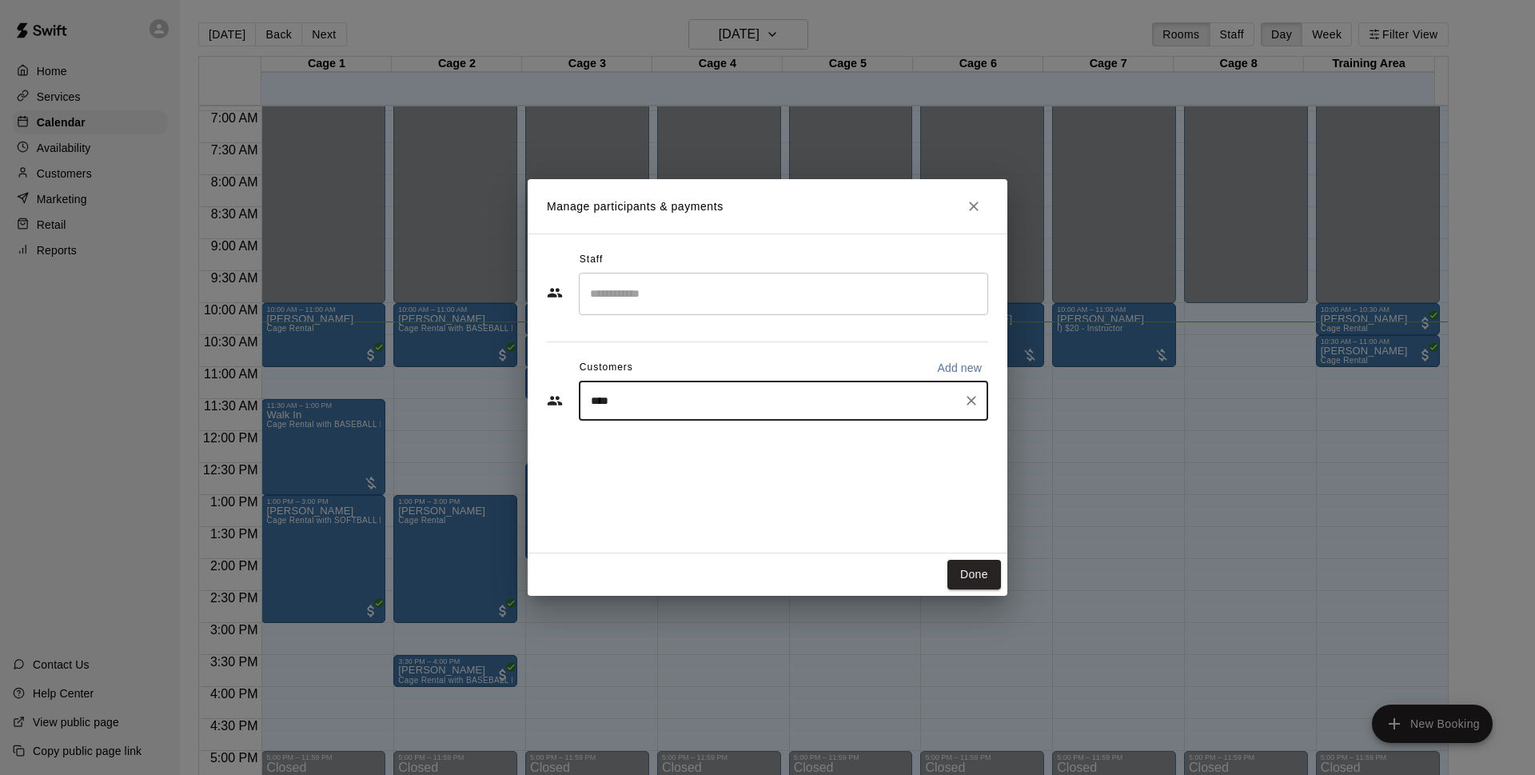
type input "*****"
click at [635, 428] on div "[PERSON_NAME] Cage Membership - MAJOR LEAGUE [EMAIL_ADDRESS][DOMAIN_NAME]" at bounding box center [783, 445] width 409 height 51
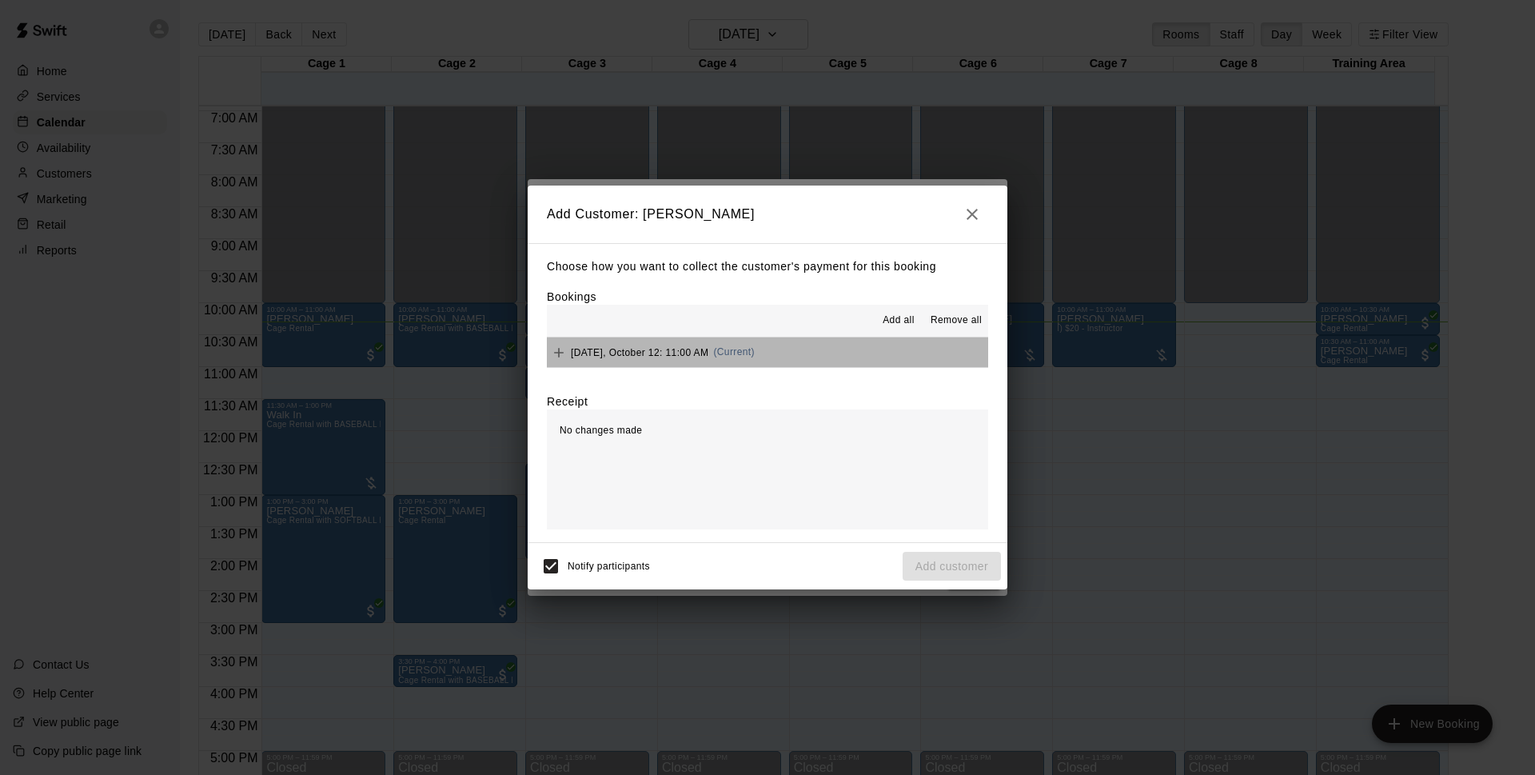
click at [779, 341] on button "[DATE], October 12: 11:00 AM (Current)" at bounding box center [767, 352] width 441 height 30
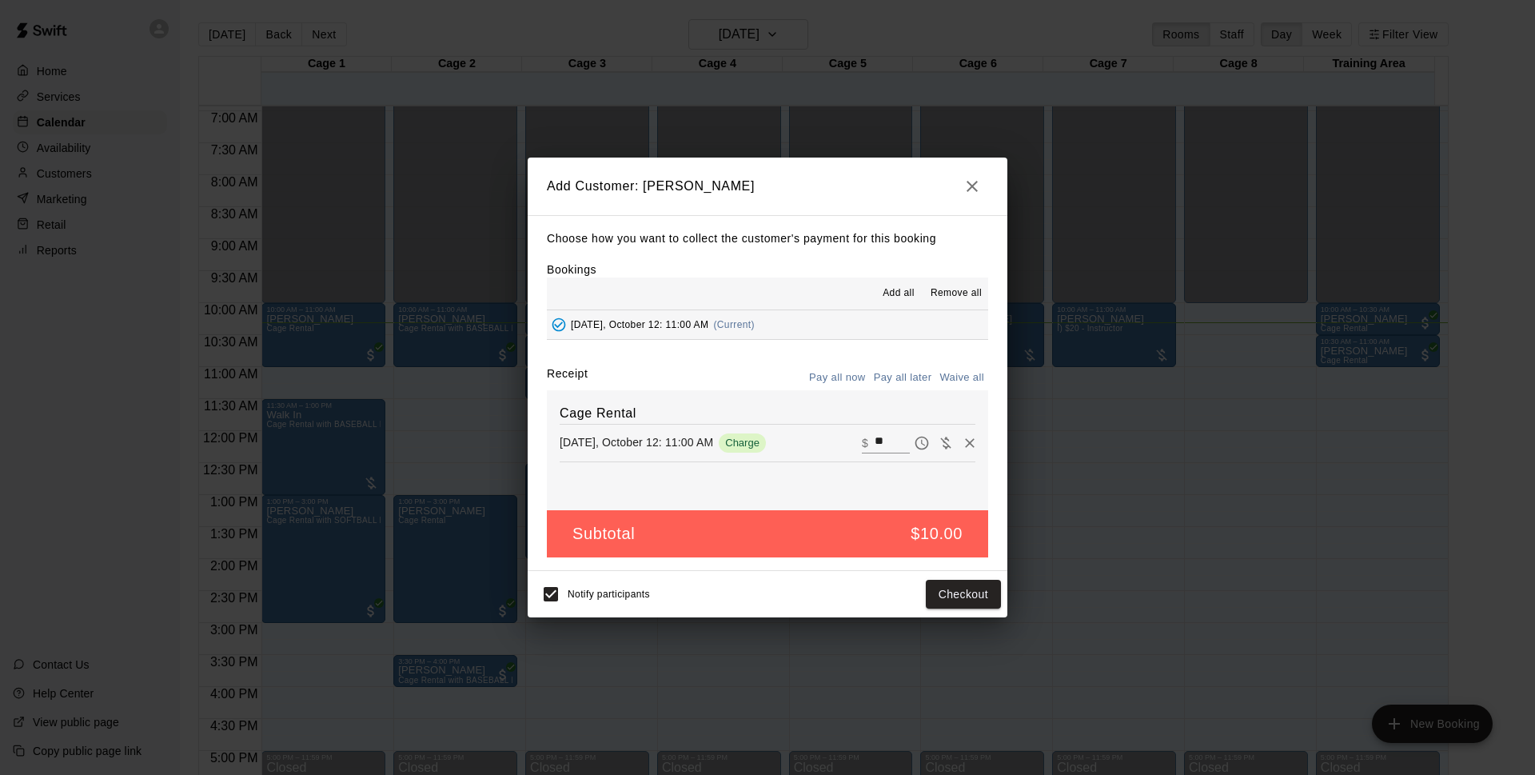
click at [978, 177] on icon "button" at bounding box center [971, 186] width 19 height 19
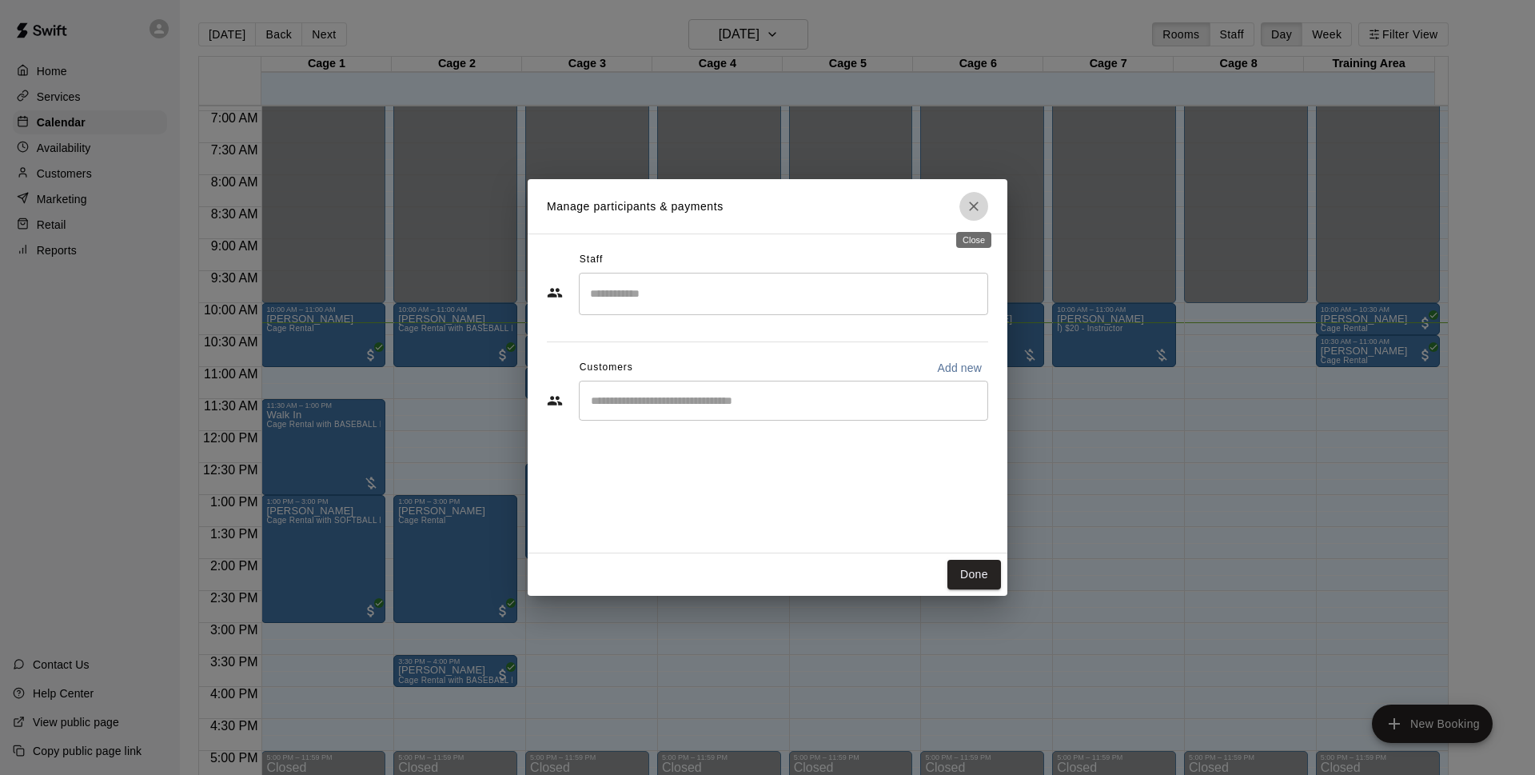
click at [972, 204] on icon "Close" at bounding box center [974, 206] width 16 height 16
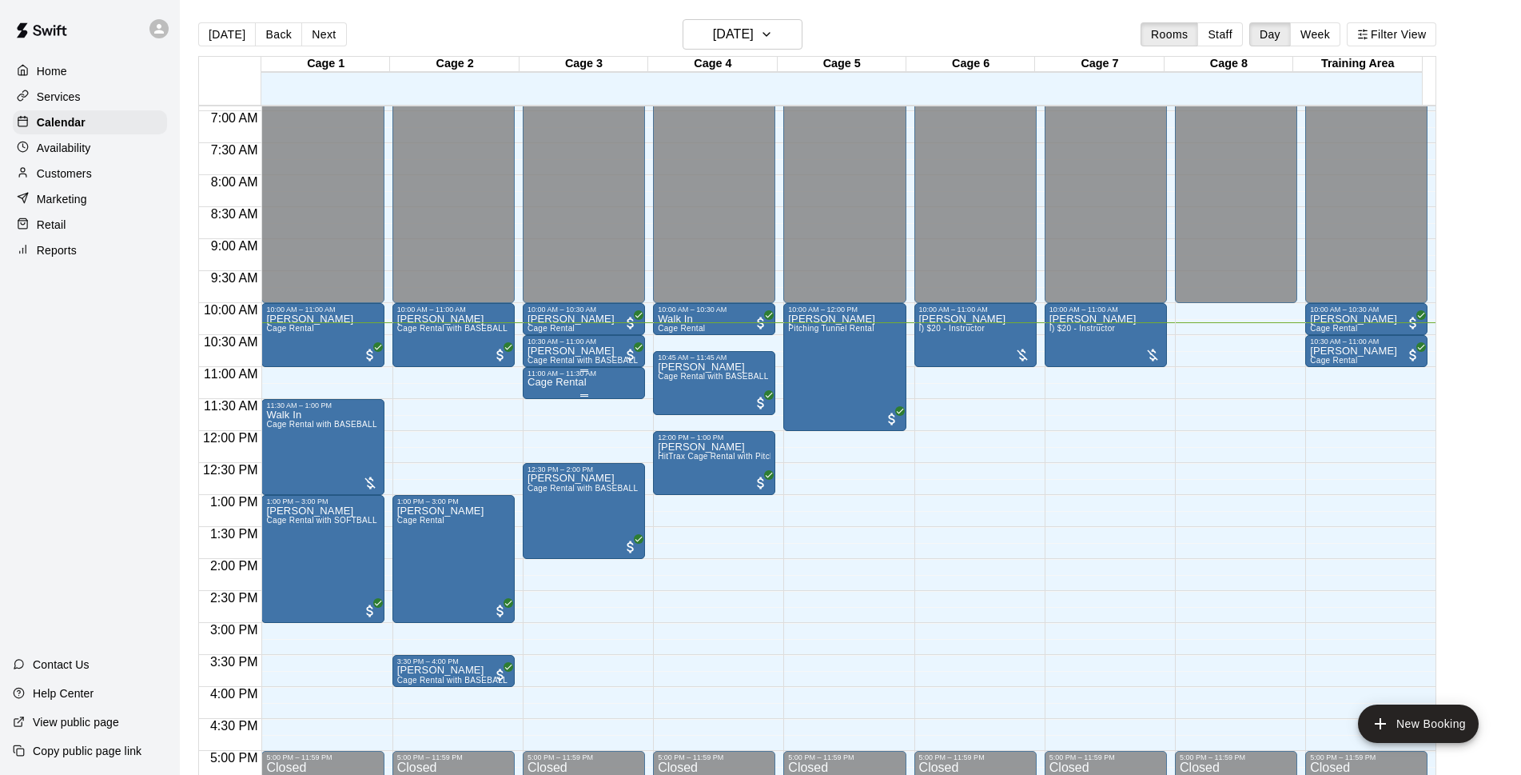
click at [543, 382] on p "Cage Rental" at bounding box center [557, 382] width 59 height 0
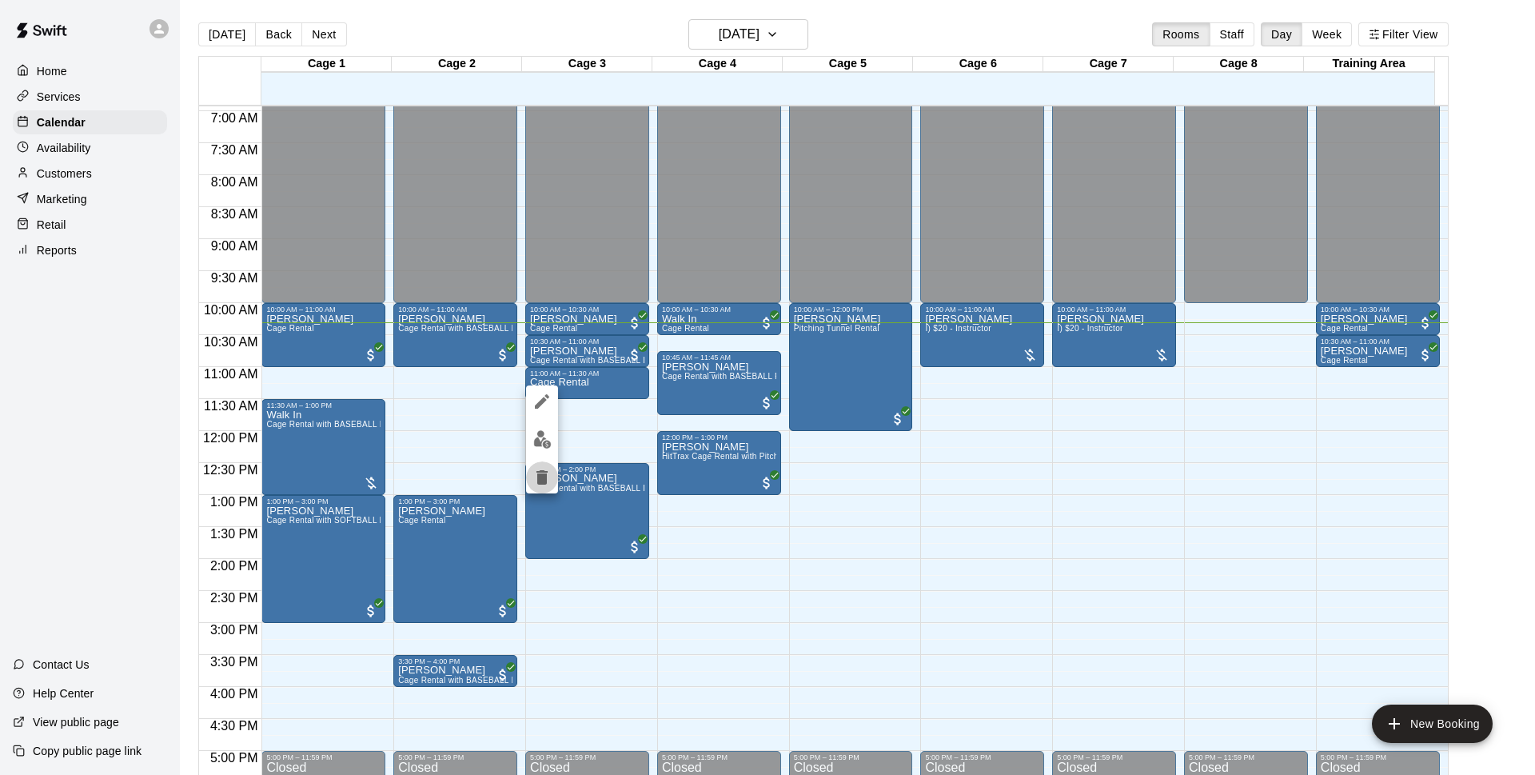
click at [540, 476] on icon "delete" at bounding box center [541, 477] width 11 height 14
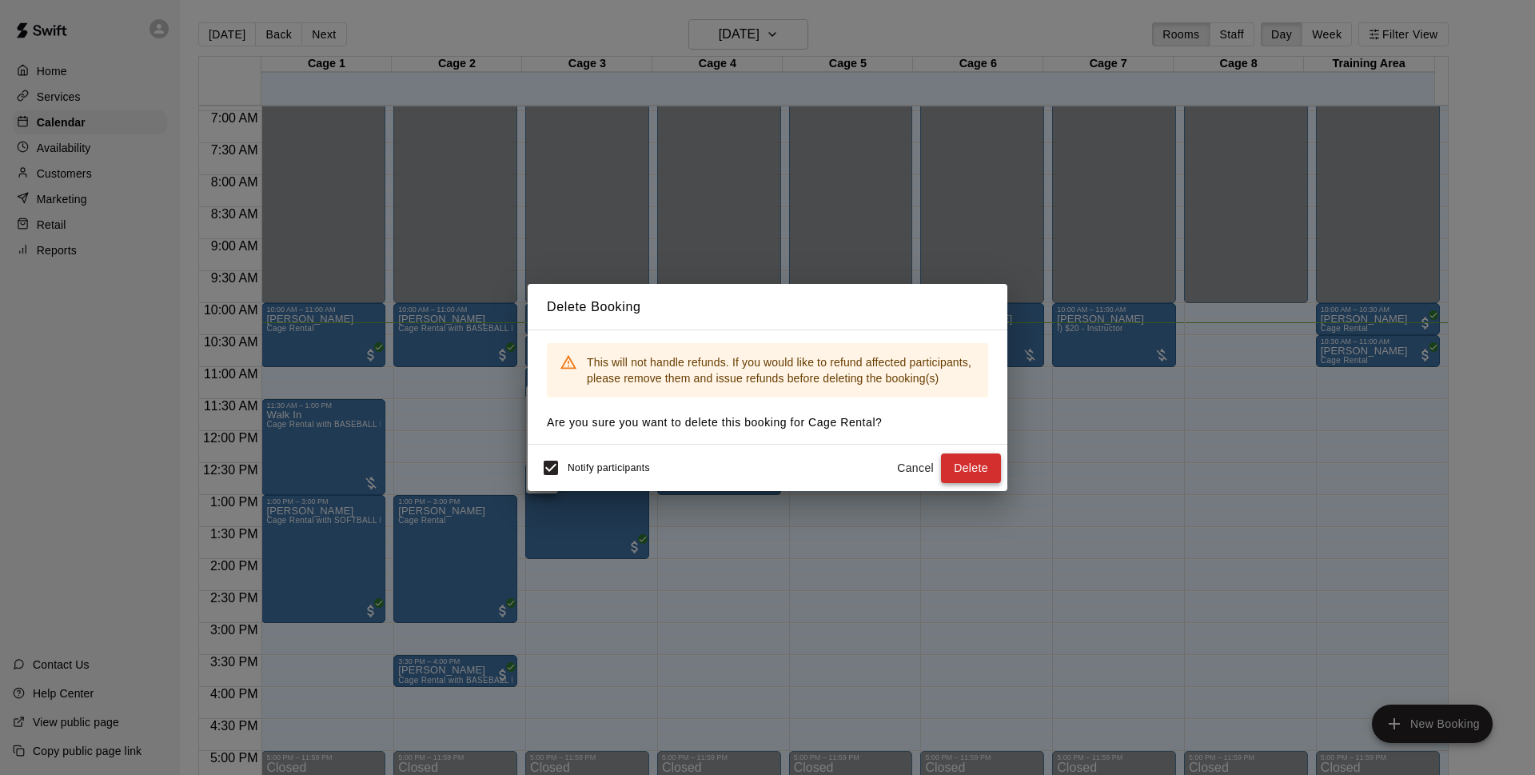
click at [980, 458] on button "Delete" at bounding box center [971, 468] width 60 height 30
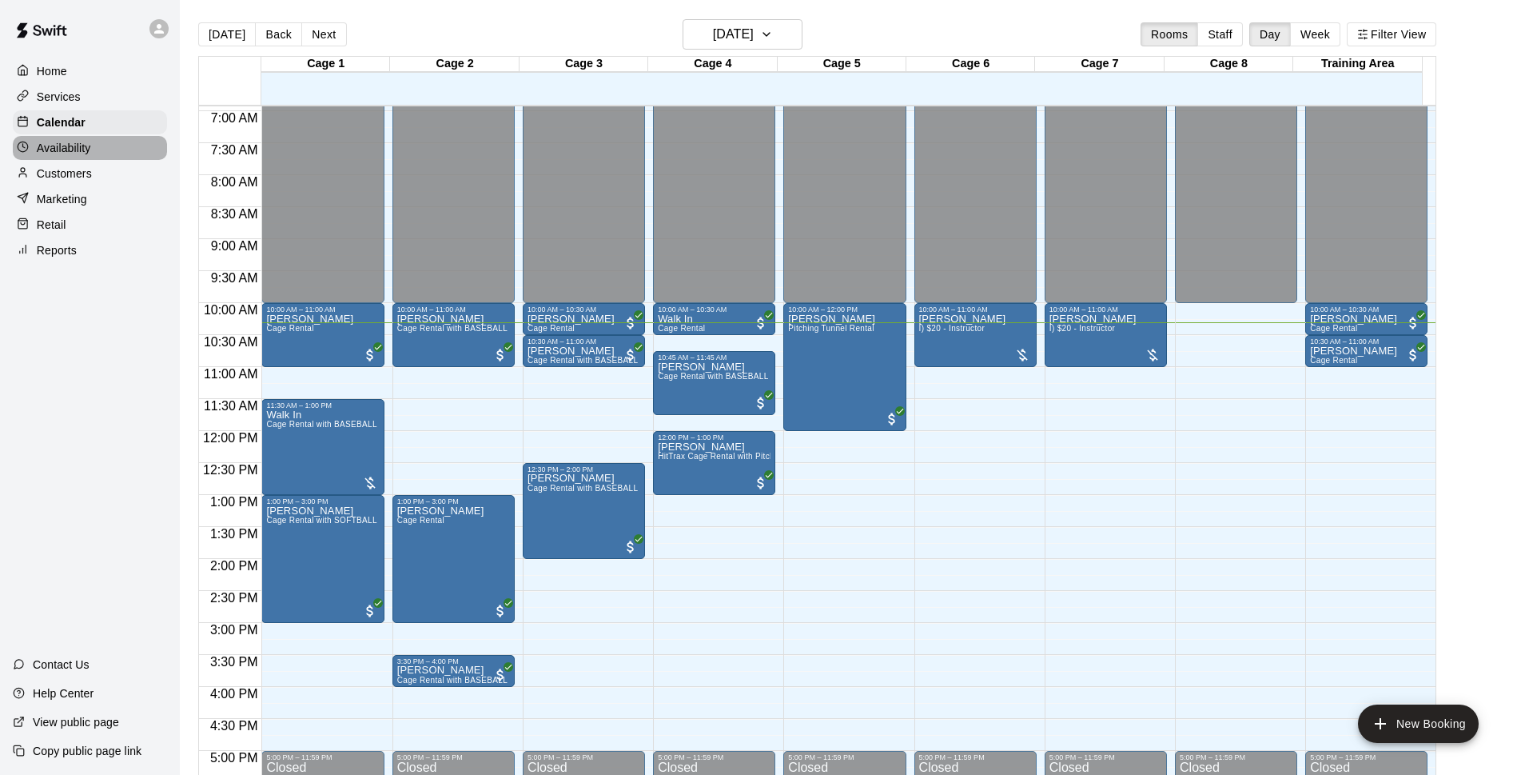
click at [78, 140] on div "Availability" at bounding box center [90, 148] width 154 height 24
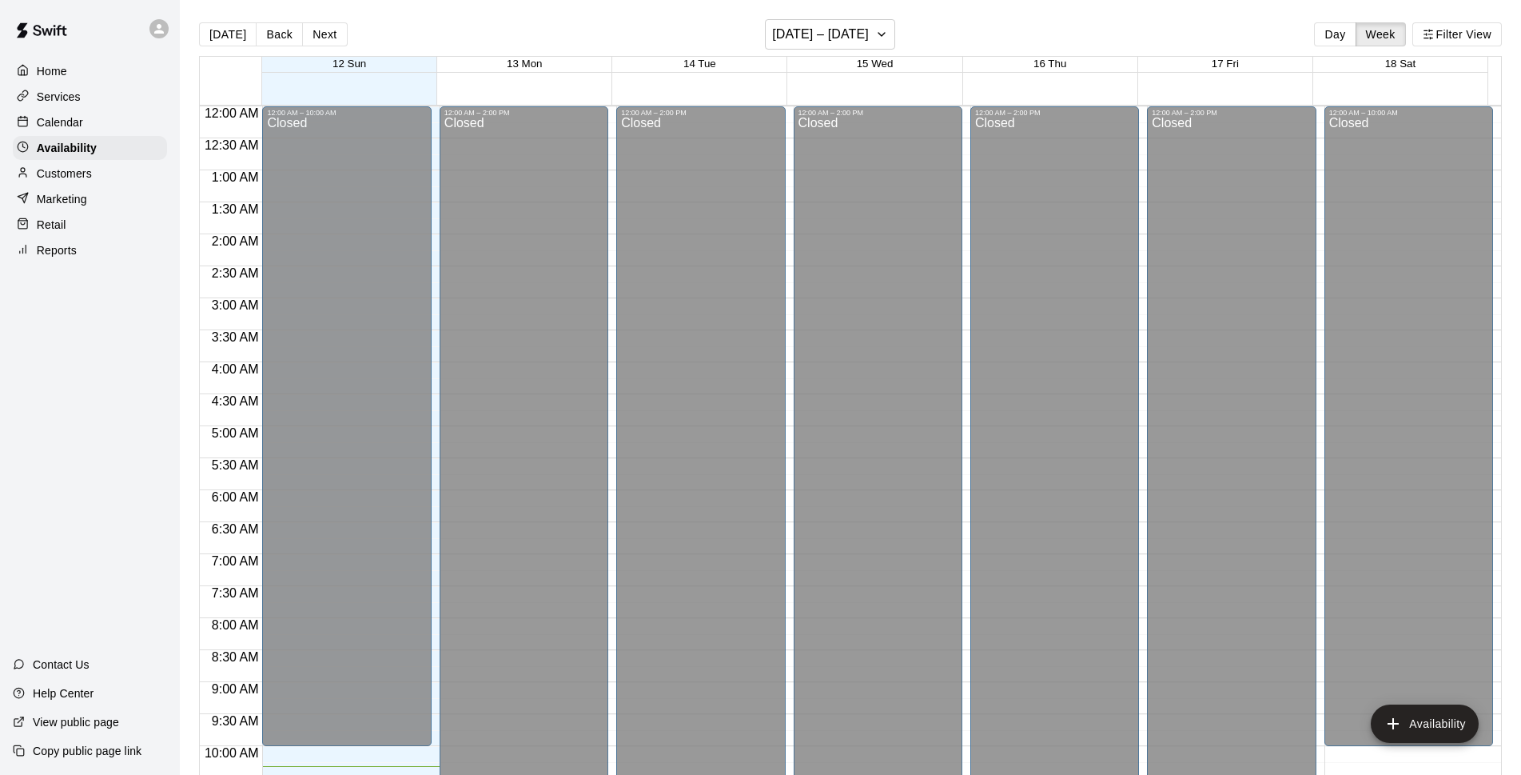
scroll to position [659, 0]
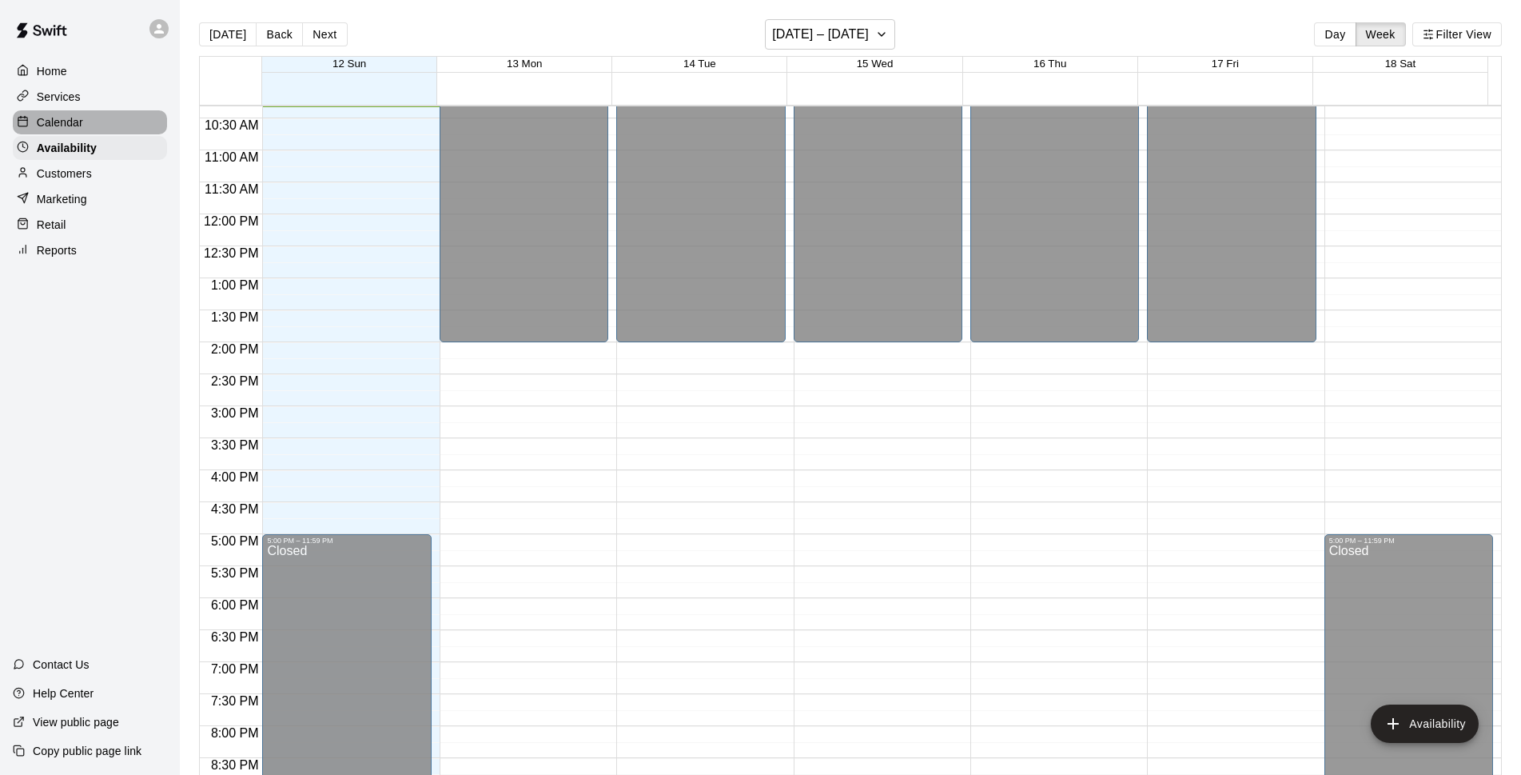
click at [74, 121] on p "Calendar" at bounding box center [60, 122] width 46 height 16
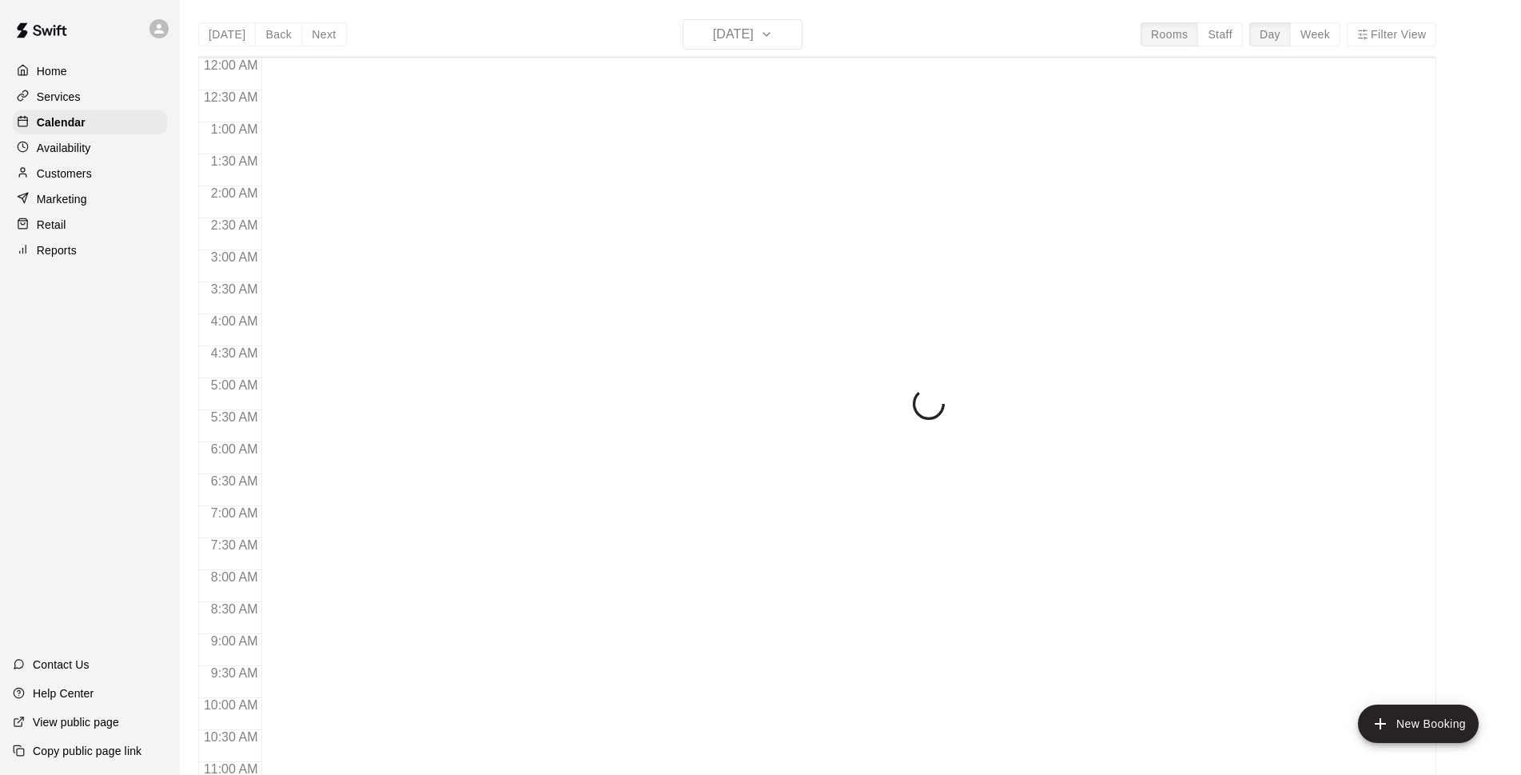
click at [78, 102] on p "Services" at bounding box center [59, 97] width 44 height 16
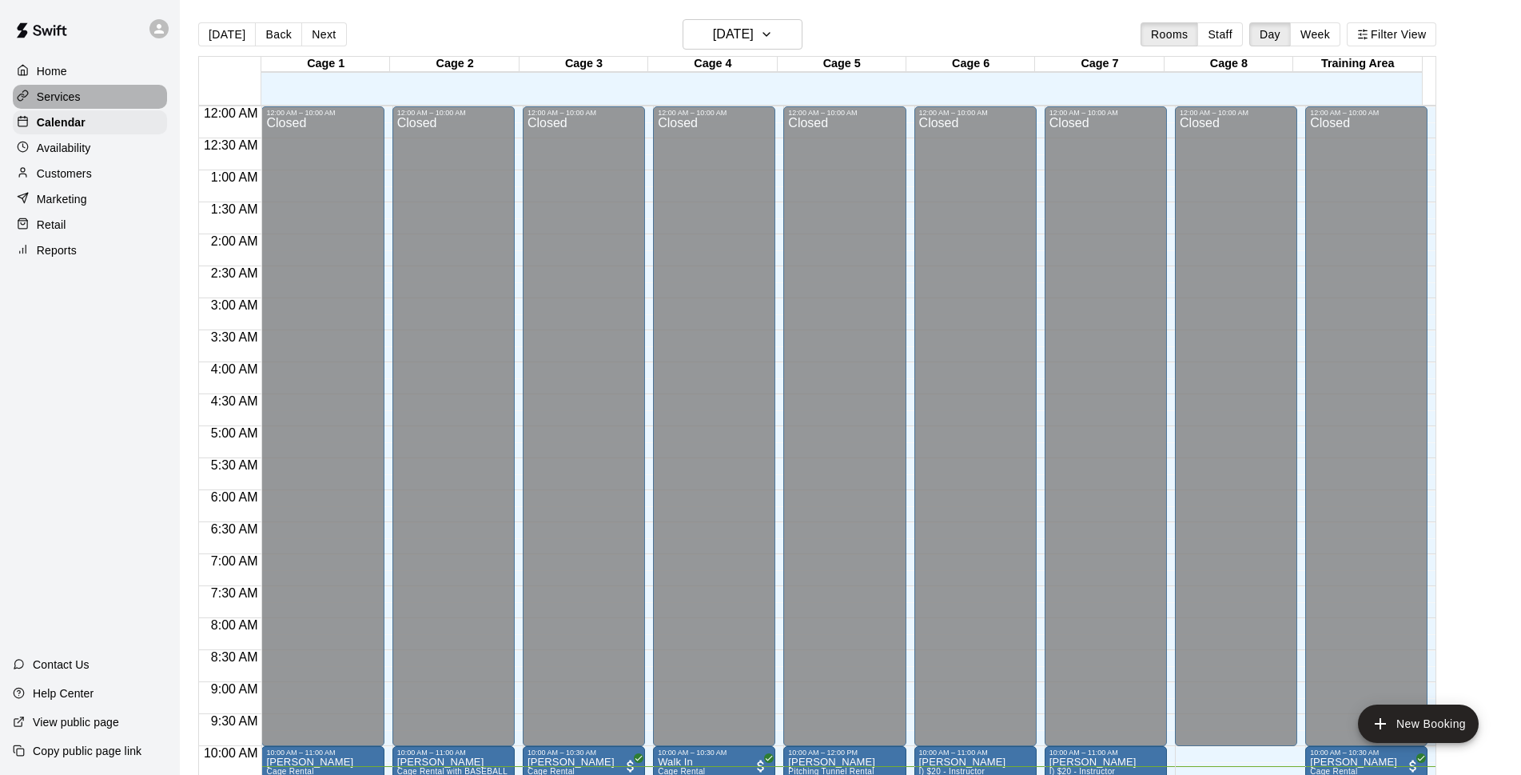
click at [79, 101] on p "Services" at bounding box center [59, 97] width 44 height 16
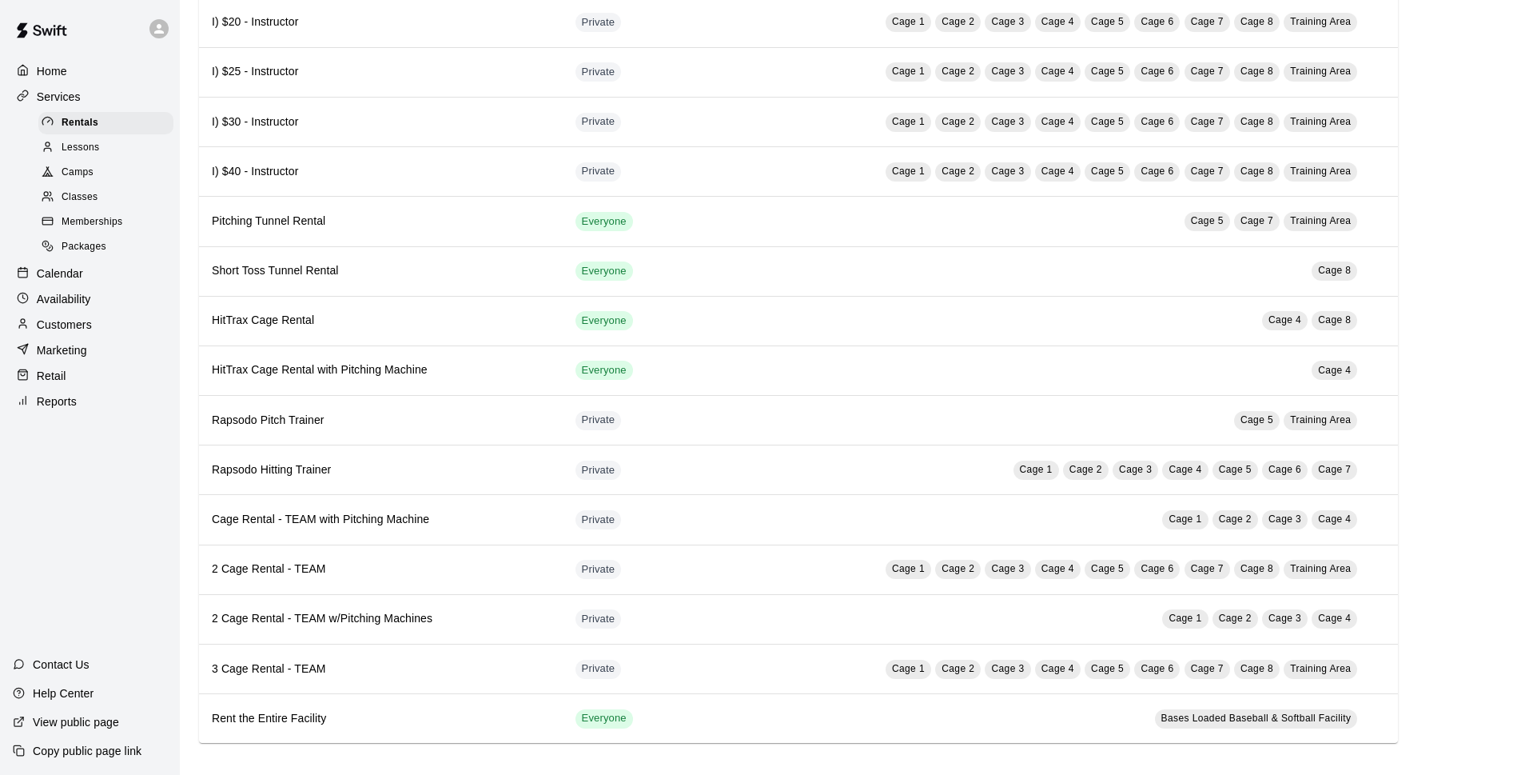
scroll to position [129, 0]
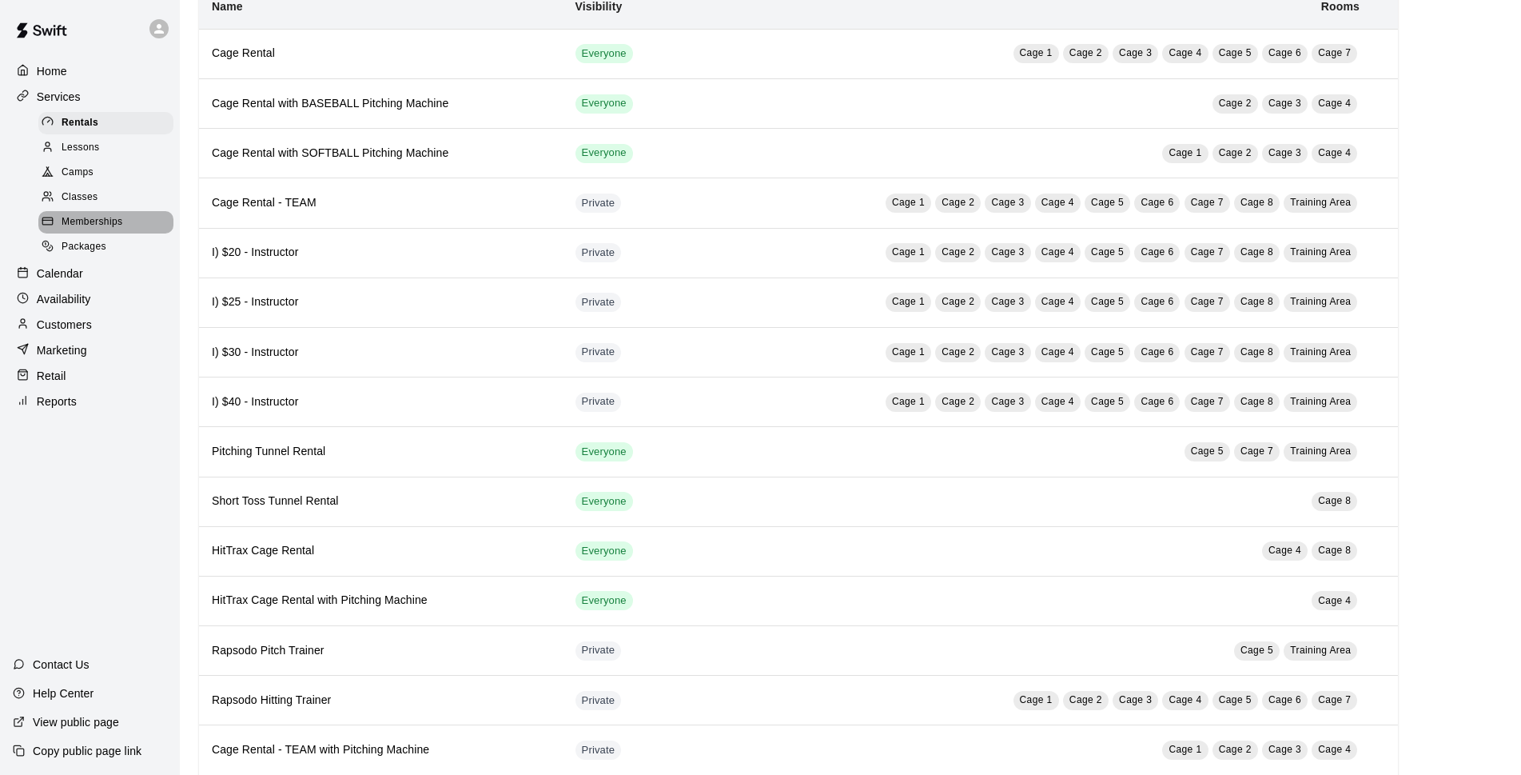
click at [102, 219] on div "Memberships" at bounding box center [105, 222] width 135 height 22
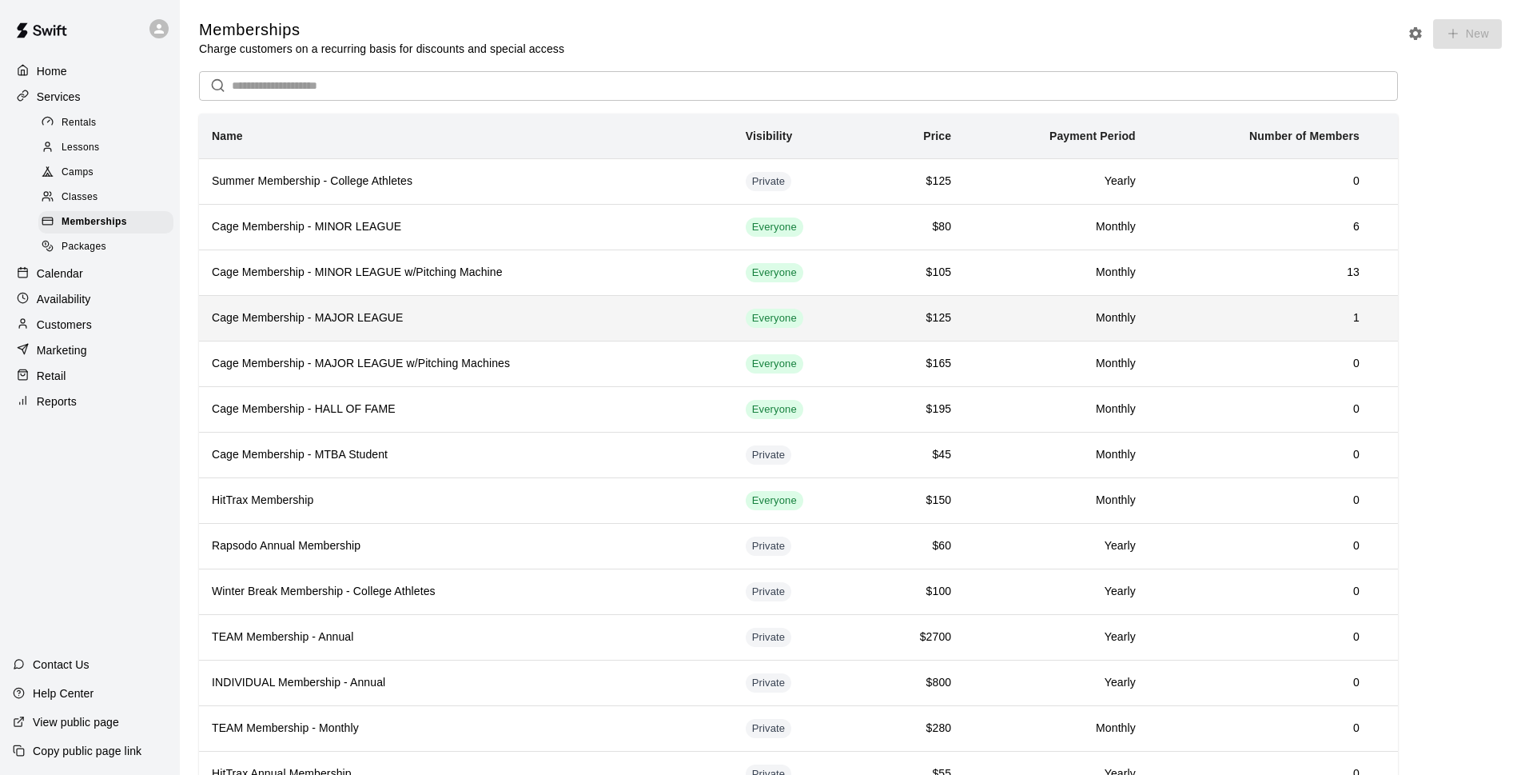
click at [366, 321] on h6 "Cage Membership - MAJOR LEAGUE" at bounding box center [466, 318] width 508 height 18
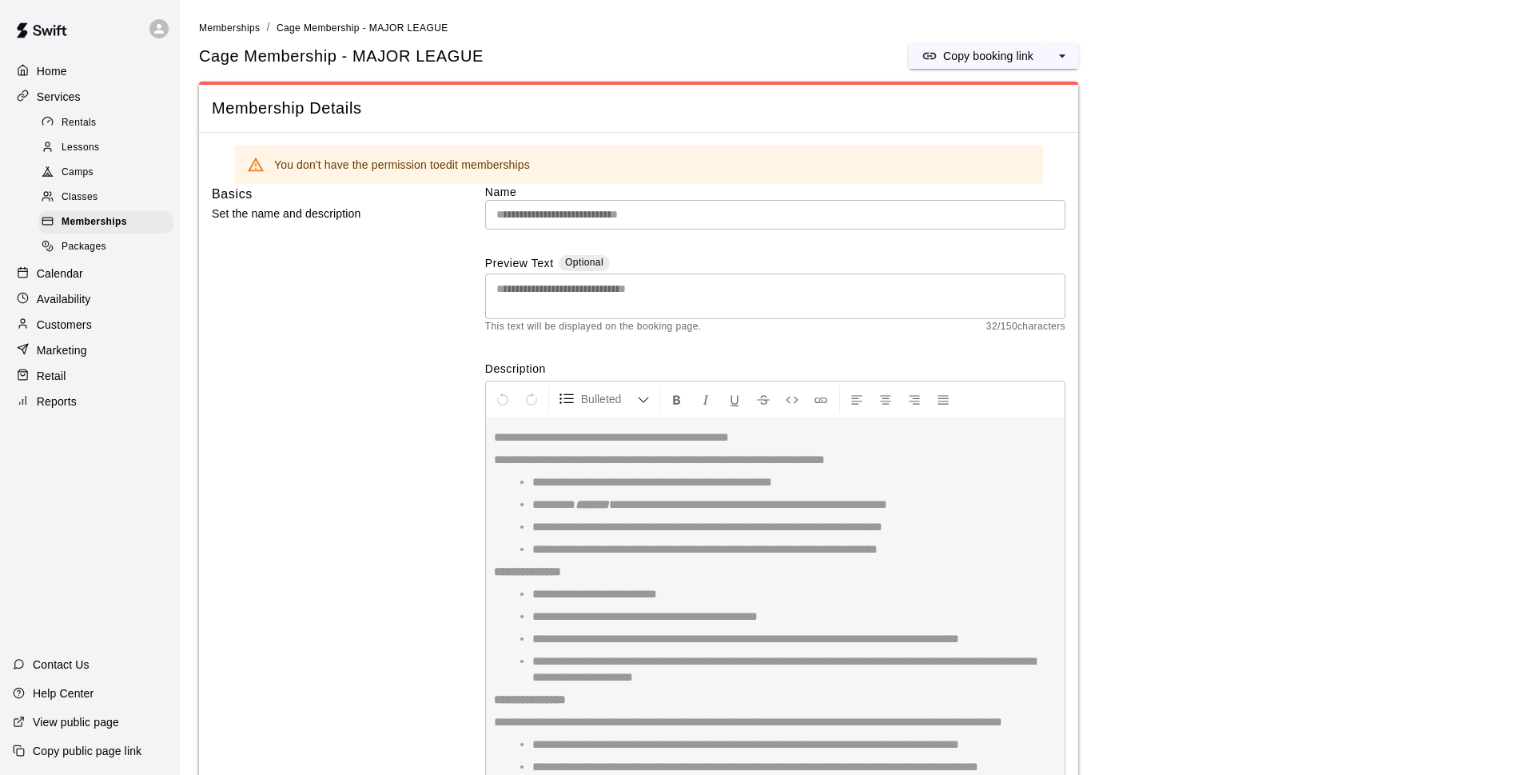
scroll to position [116, 0]
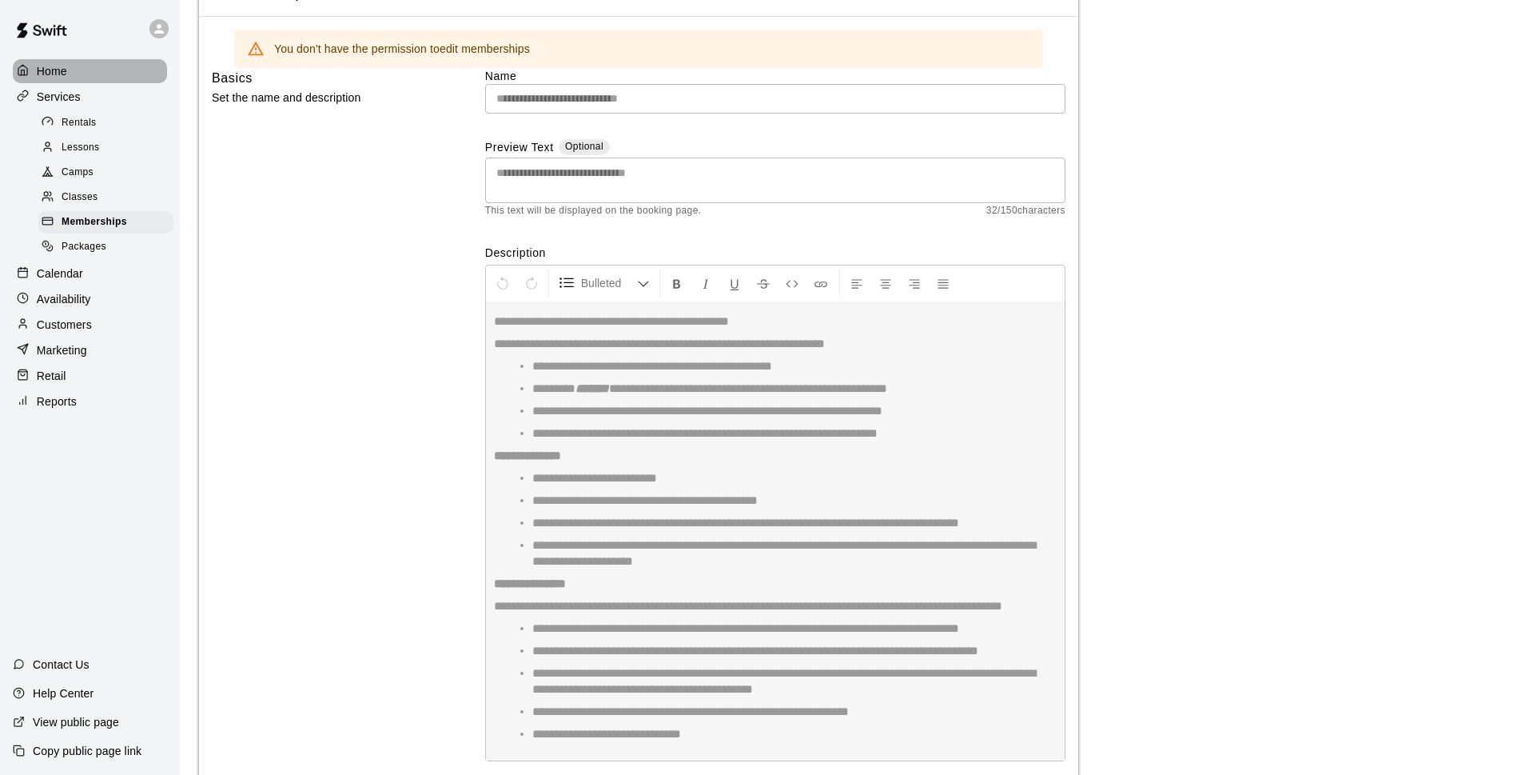
click at [72, 75] on div "Home" at bounding box center [90, 71] width 154 height 24
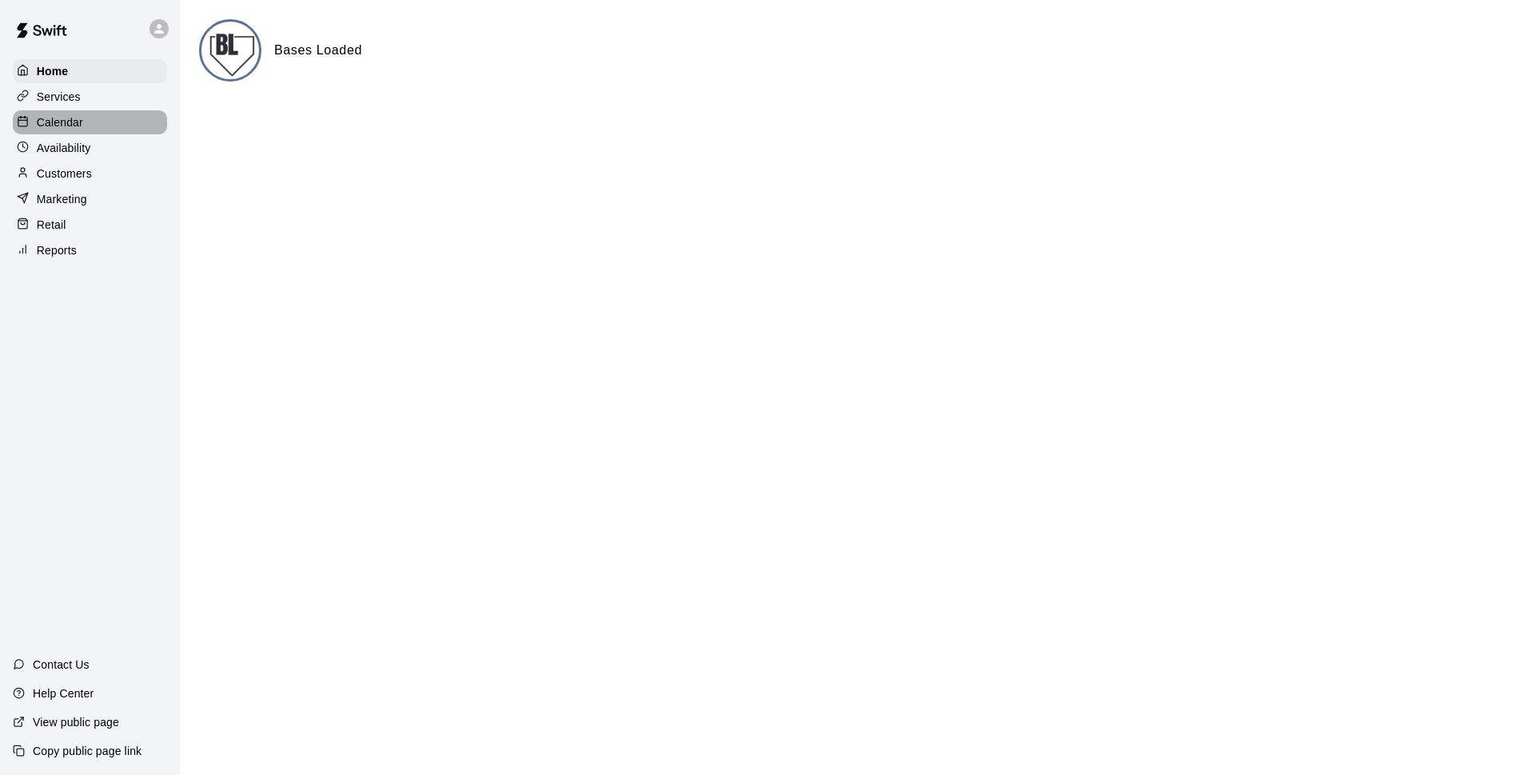
click at [73, 123] on p "Calendar" at bounding box center [60, 122] width 46 height 16
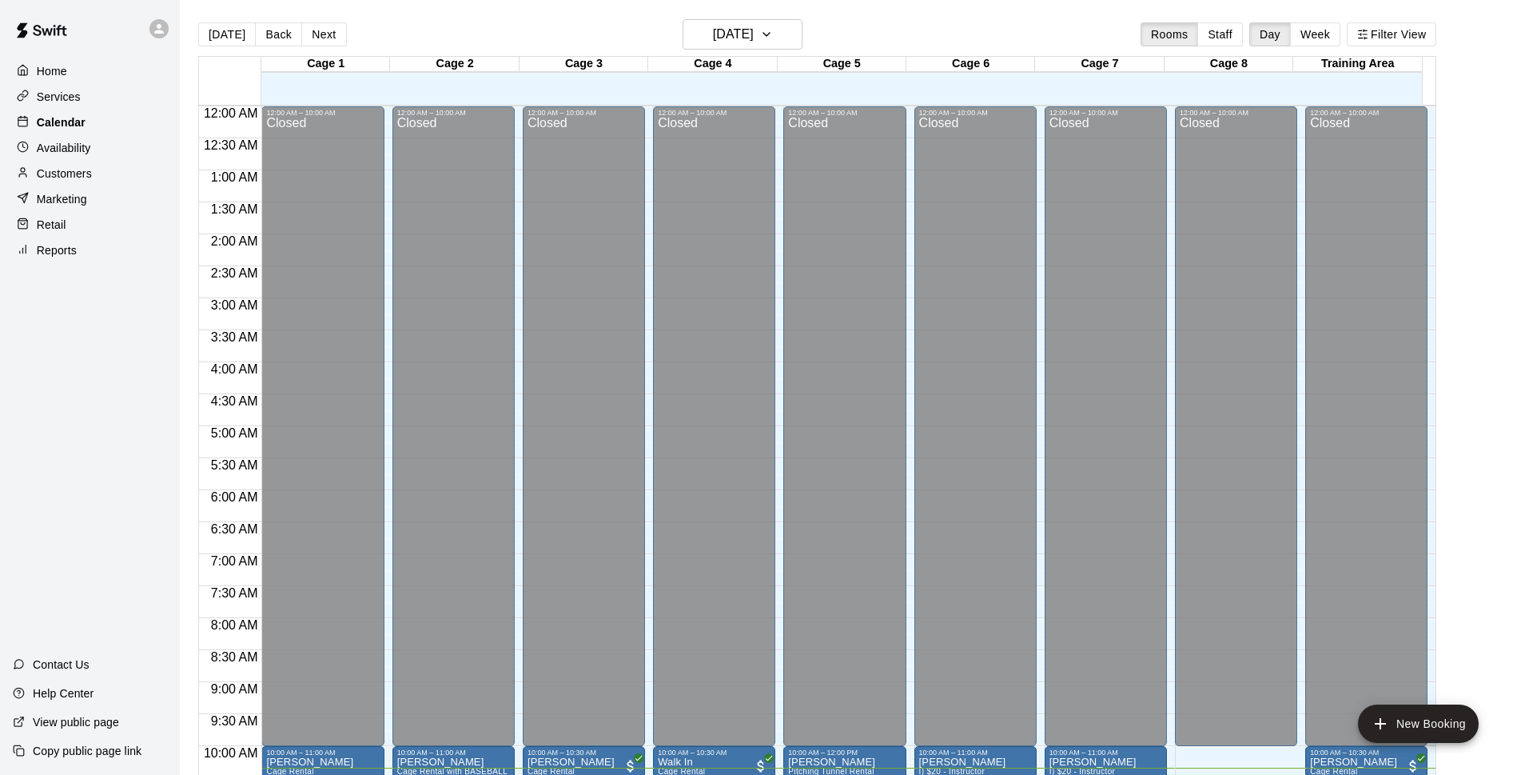
scroll to position [660, 0]
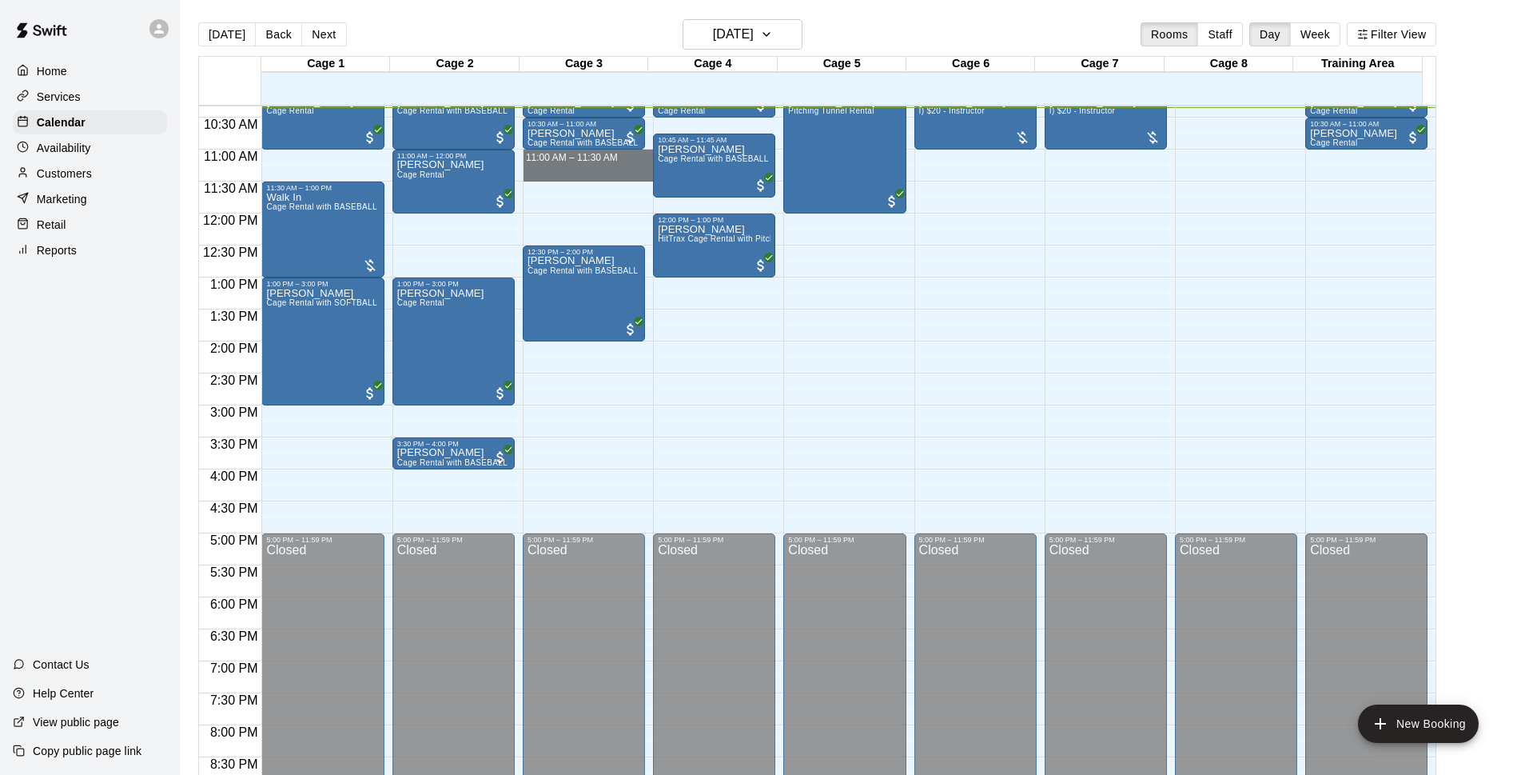
drag, startPoint x: 582, startPoint y: 157, endPoint x: 583, endPoint y: 176, distance: 18.5
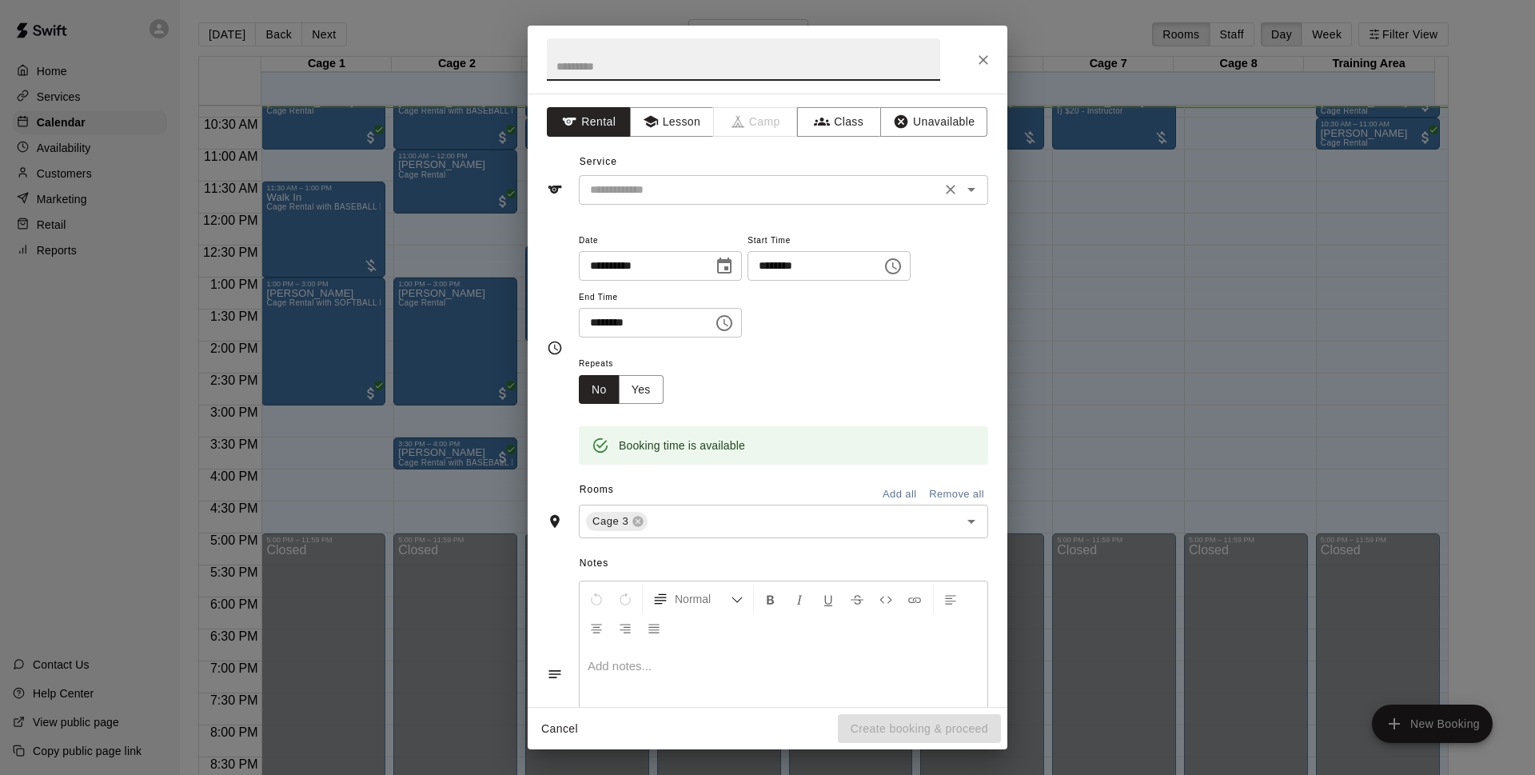
click at [596, 193] on input "text" at bounding box center [759, 190] width 352 height 20
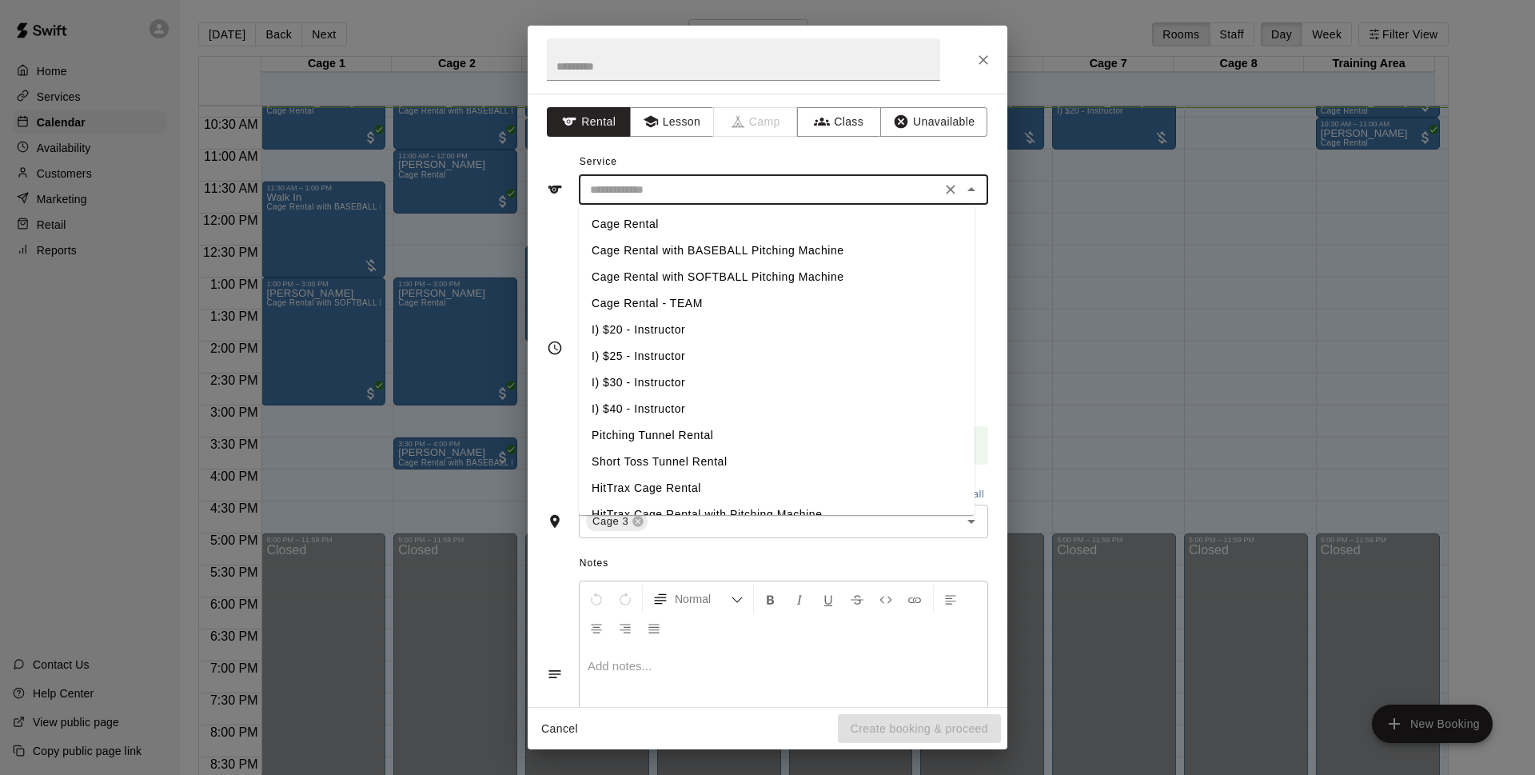
click at [699, 249] on li "Cage Rental with BASEBALL Pitching Machine" at bounding box center [777, 250] width 396 height 26
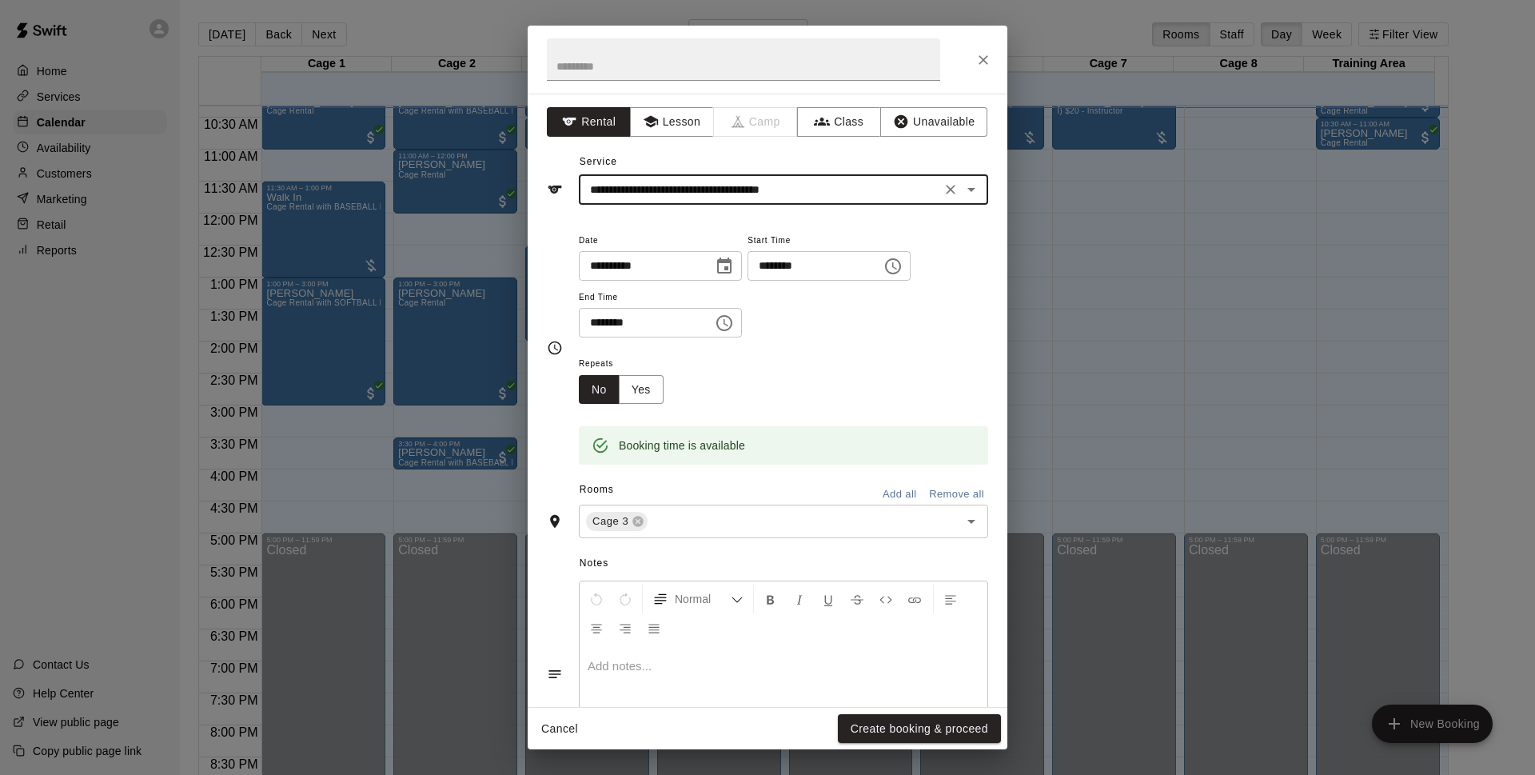
type input "**********"
drag, startPoint x: 918, startPoint y: 723, endPoint x: 915, endPoint y: 671, distance: 52.9
click at [919, 723] on button "Create booking & proceed" at bounding box center [919, 729] width 163 height 30
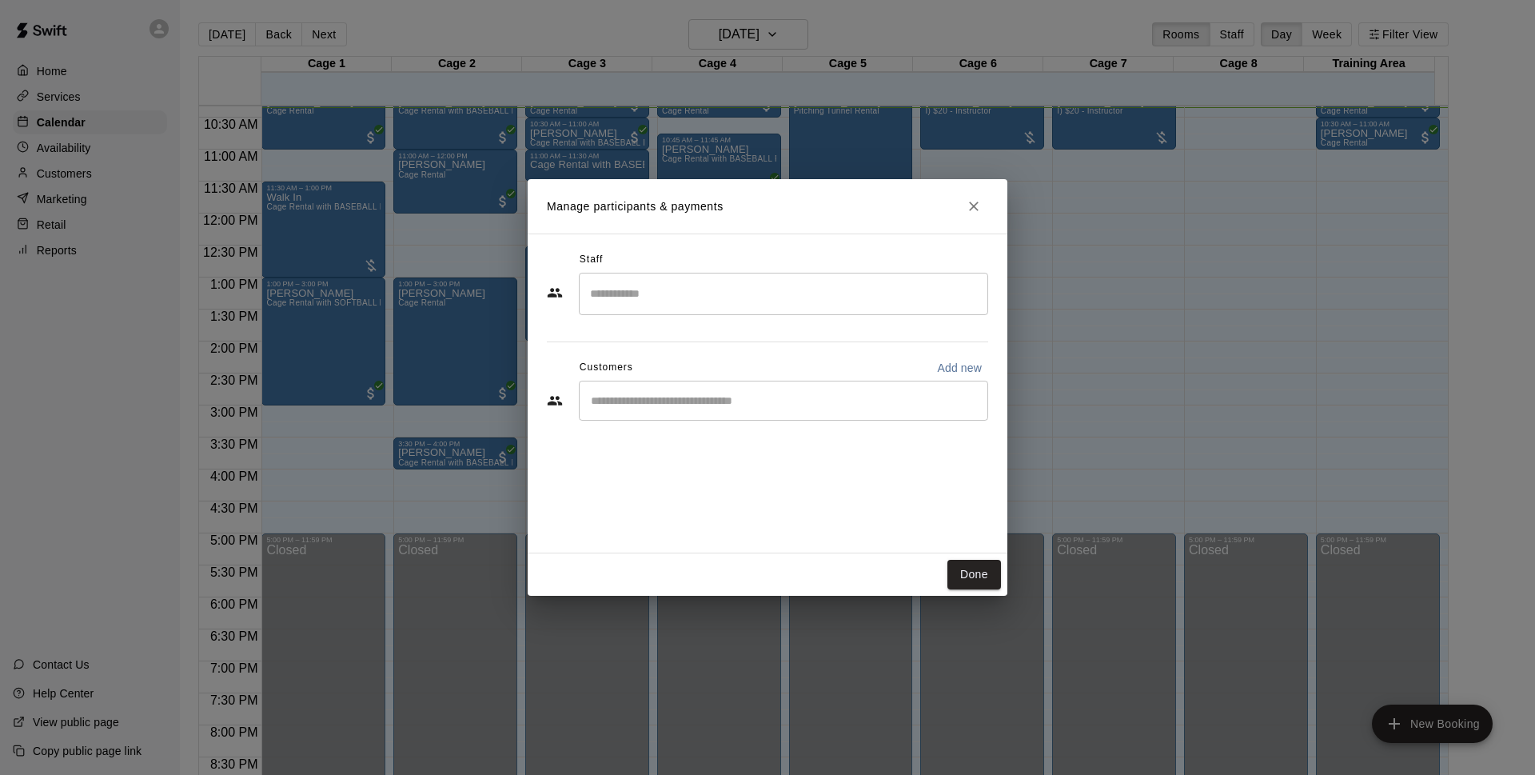
drag, startPoint x: 698, startPoint y: 418, endPoint x: 724, endPoint y: 396, distance: 34.6
click at [724, 393] on input "Start typing to search customers..." at bounding box center [783, 400] width 395 height 16
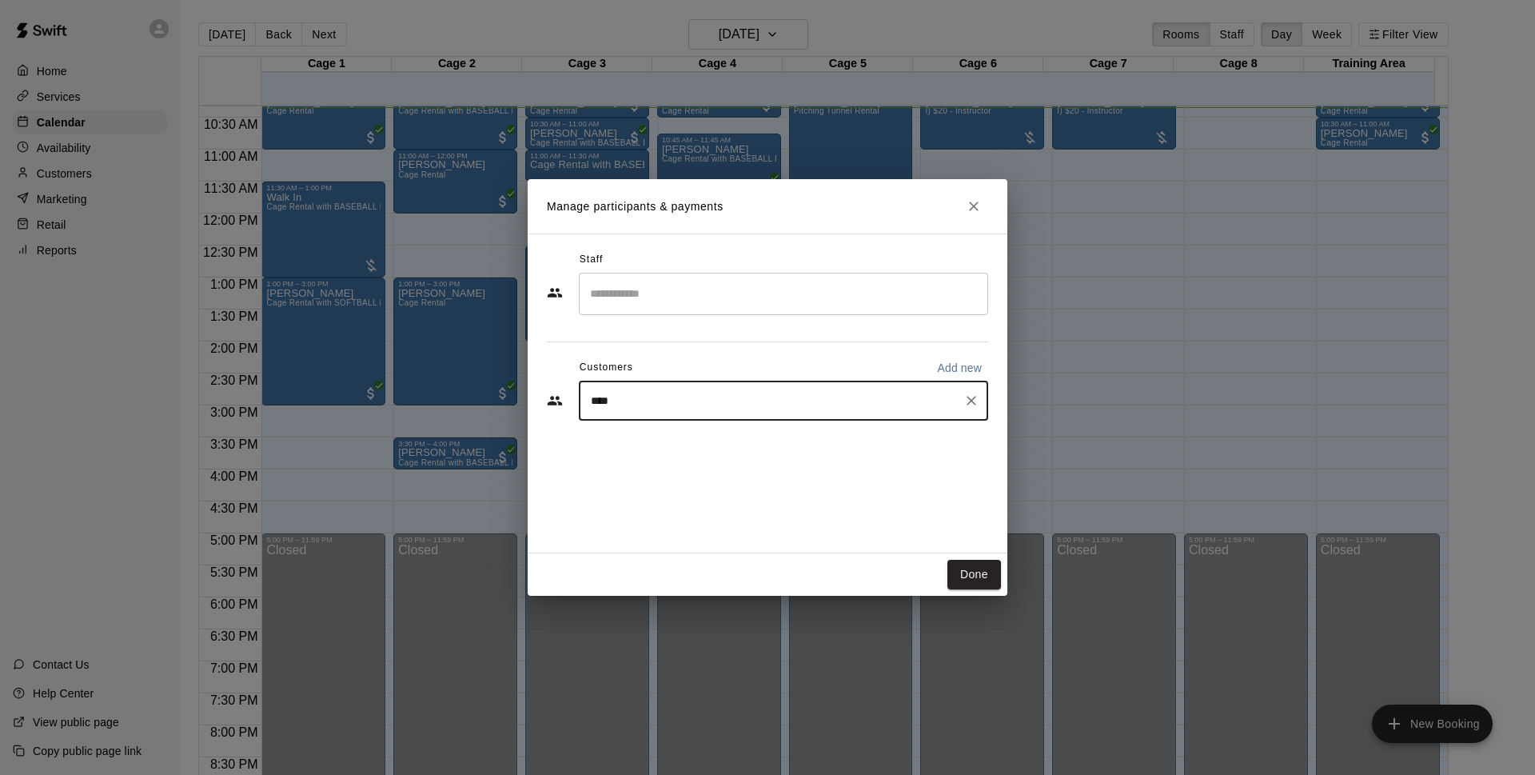
type input "*****"
click at [691, 438] on p "[PERSON_NAME]" at bounding box center [672, 437] width 98 height 17
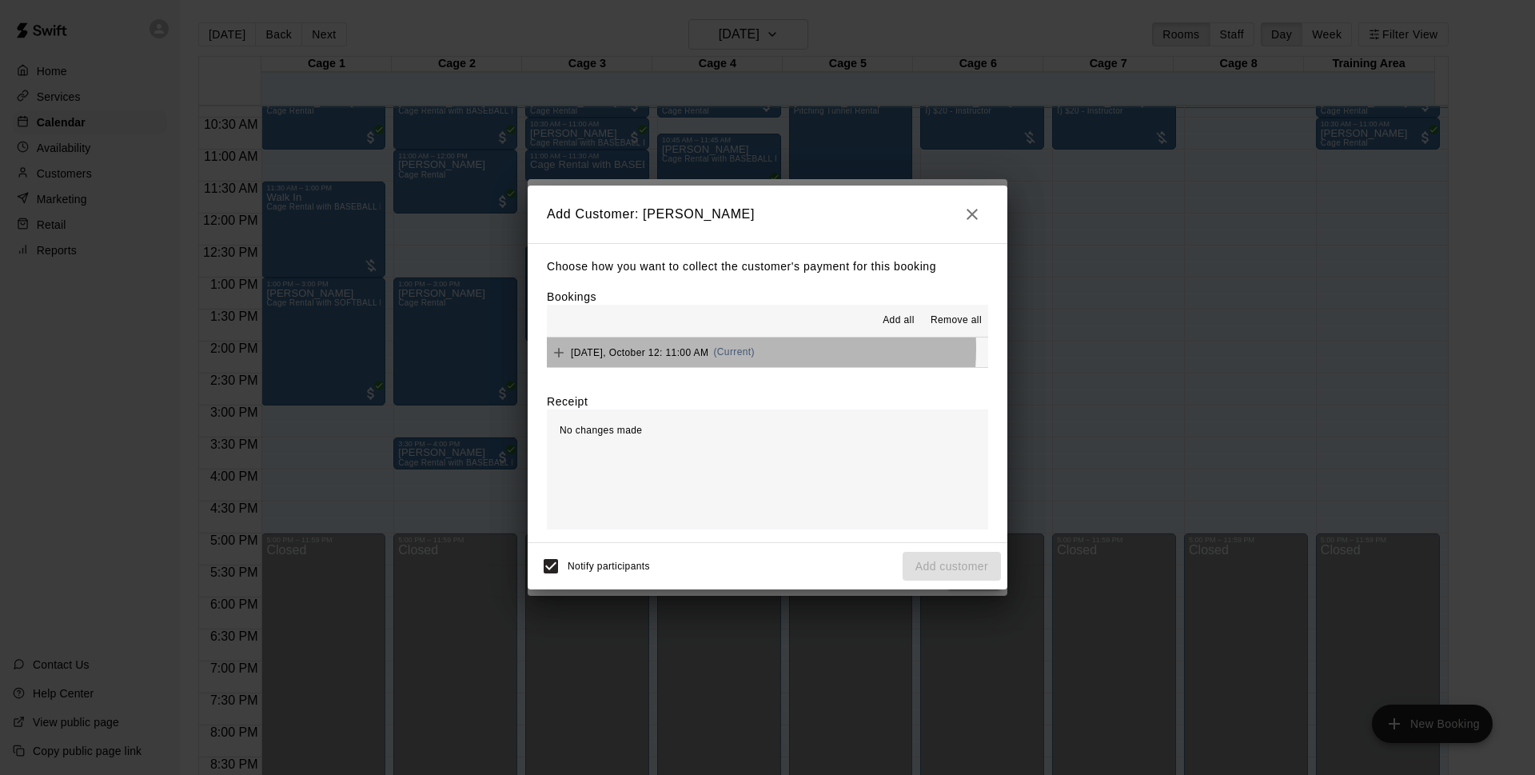
click at [733, 349] on span "(Current)" at bounding box center [734, 351] width 42 height 11
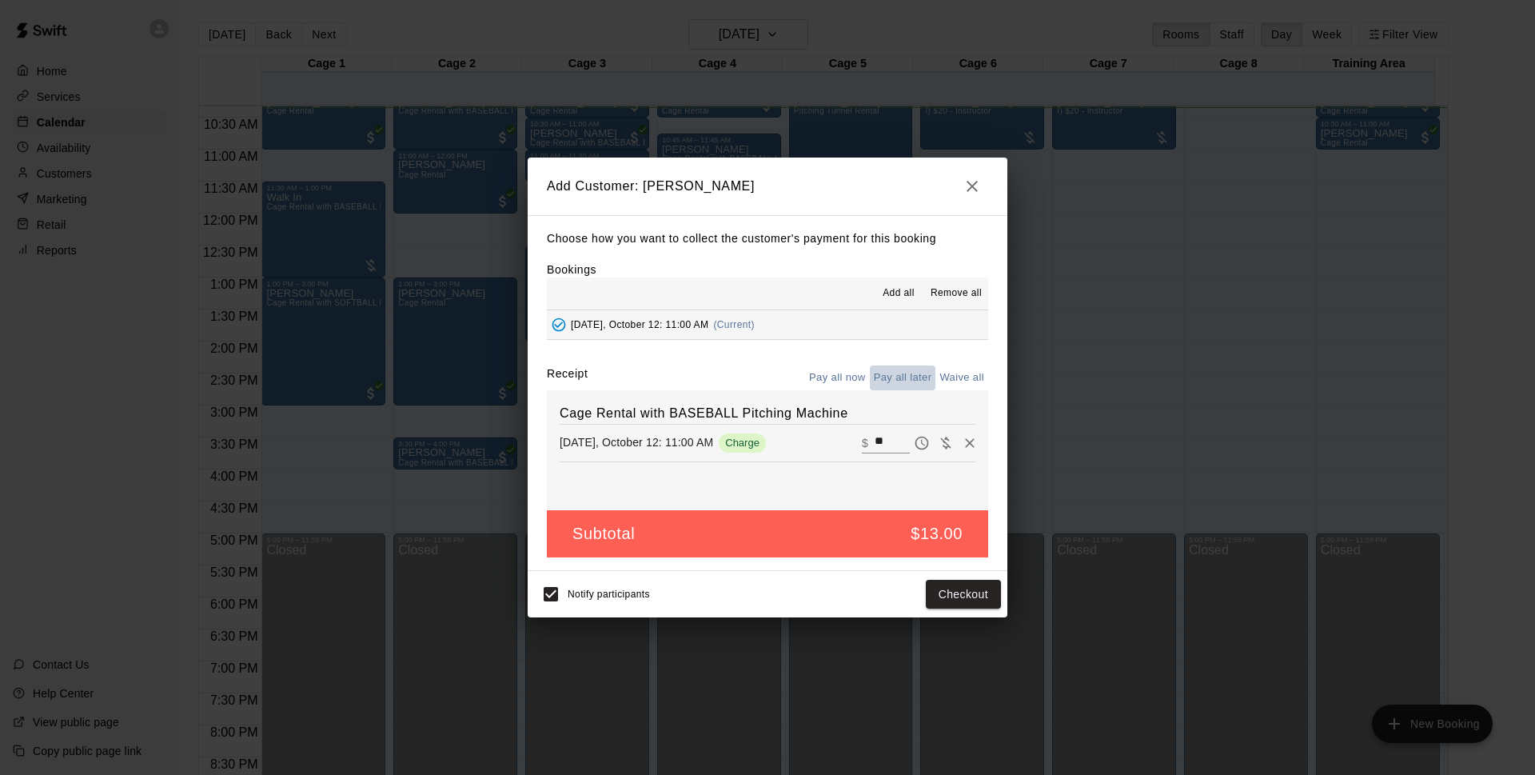
click at [922, 372] on button "Pay all later" at bounding box center [903, 377] width 66 height 25
click at [968, 600] on button "Add customer" at bounding box center [951, 594] width 98 height 30
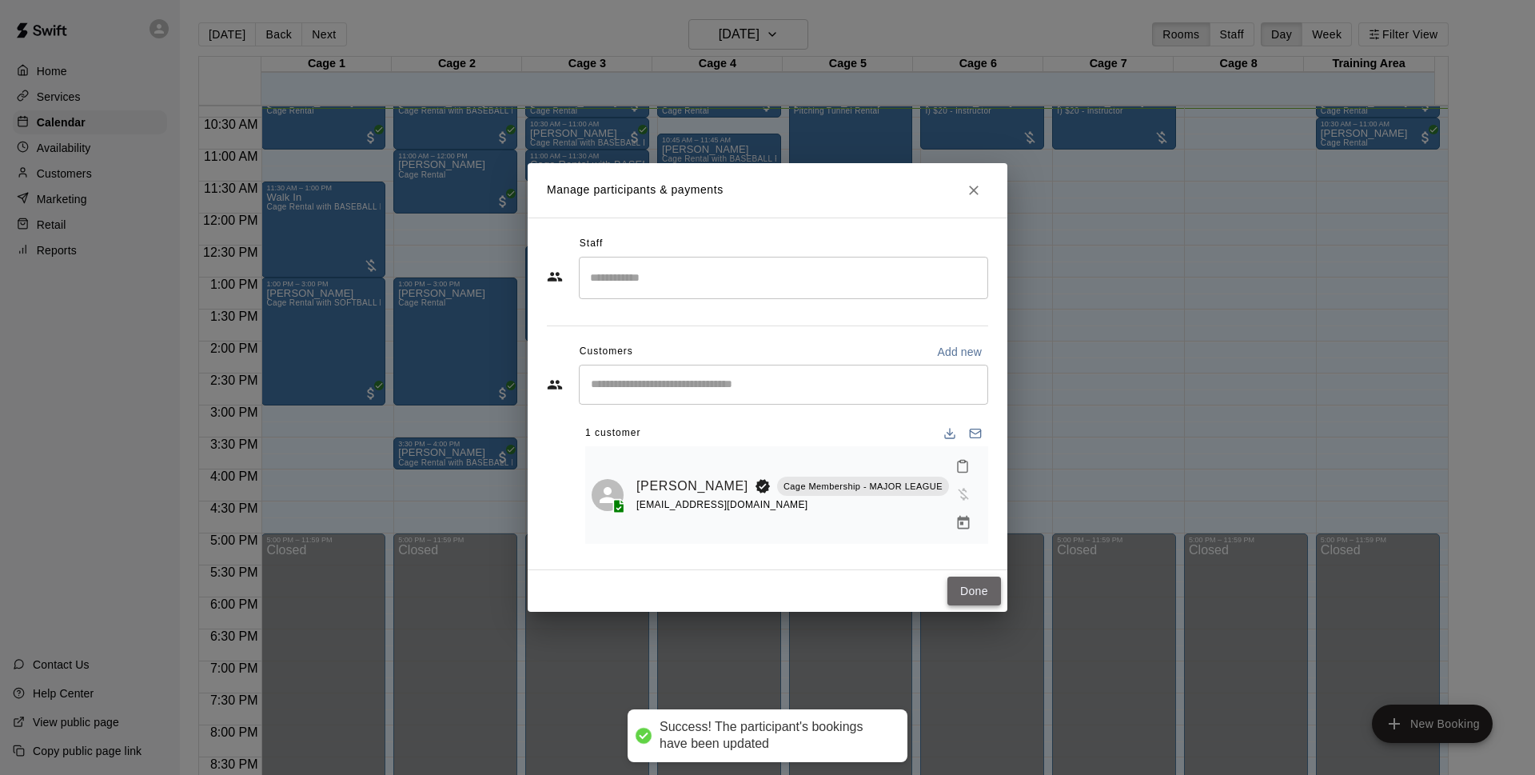
click at [965, 584] on button "Done" at bounding box center [974, 591] width 54 height 30
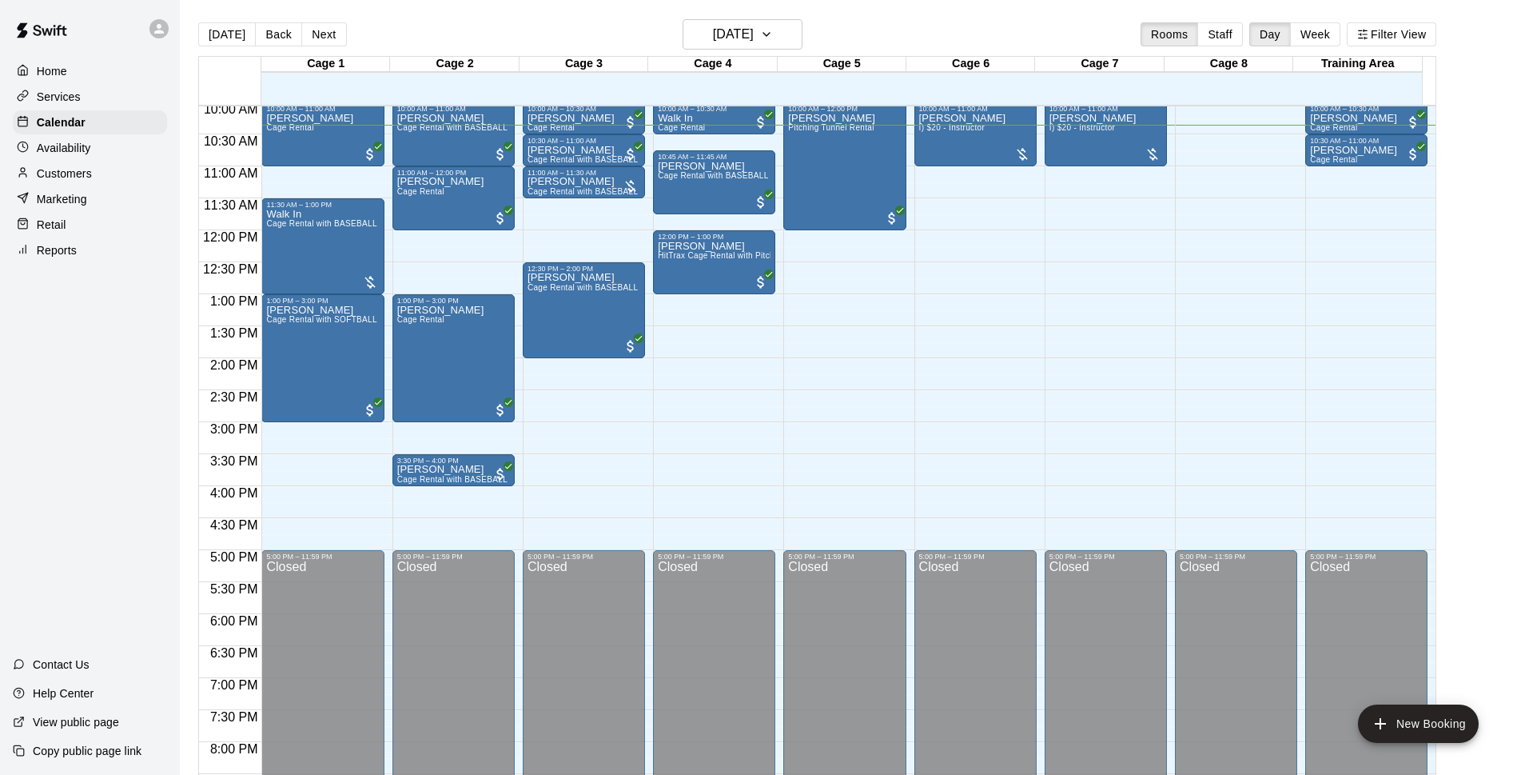
scroll to position [438, 0]
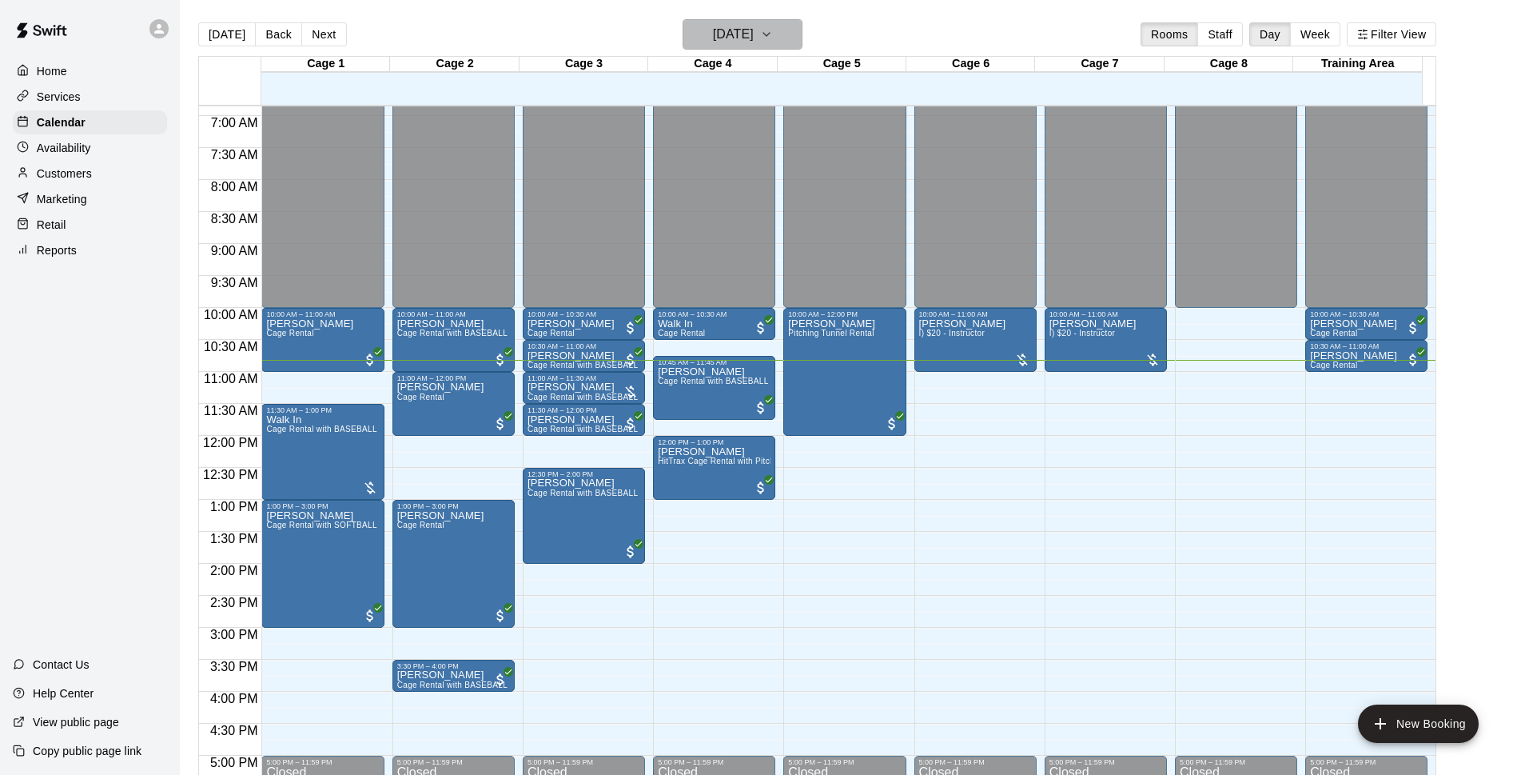
click at [784, 40] on button "[DATE]" at bounding box center [743, 34] width 120 height 30
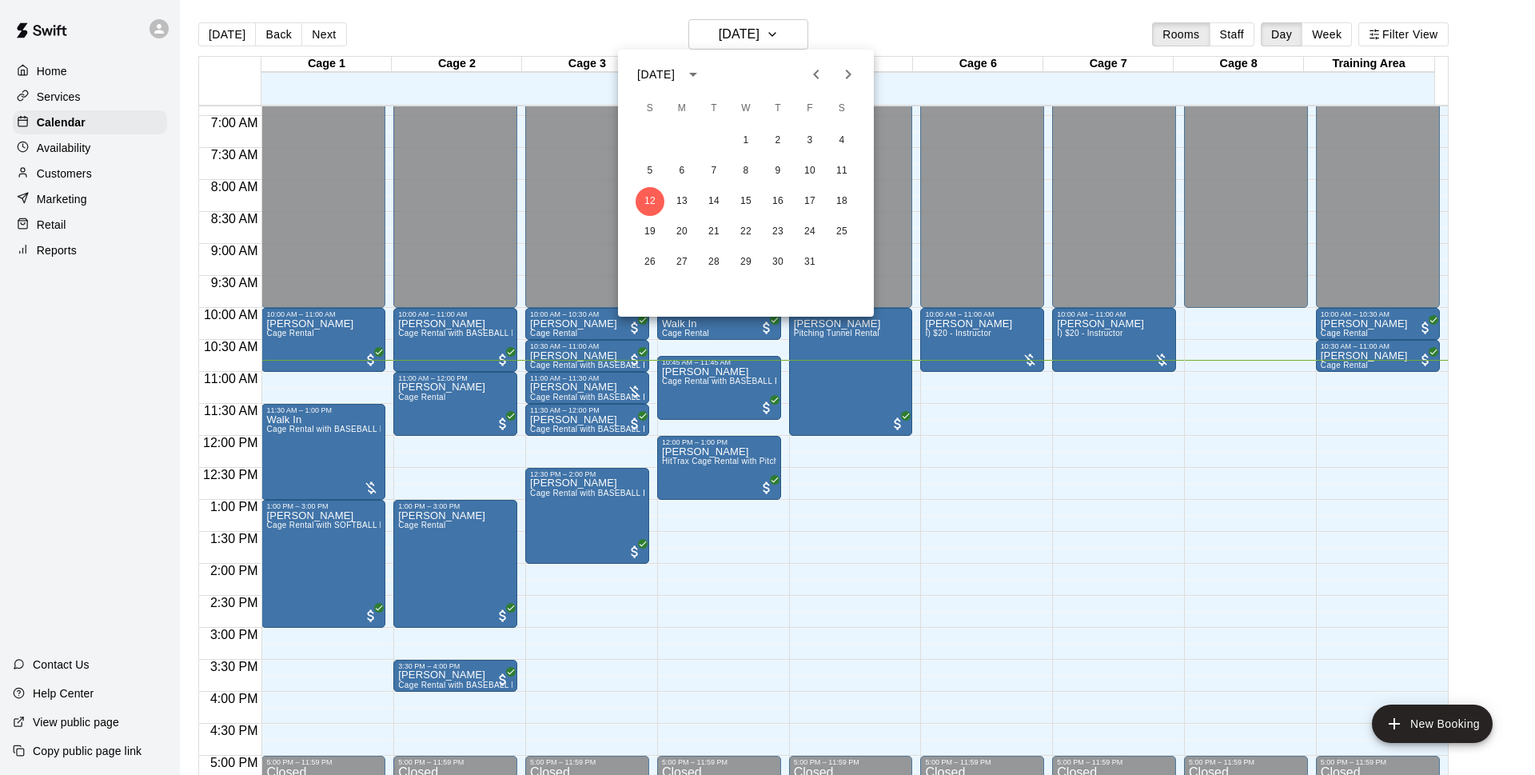
click at [866, 26] on div at bounding box center [767, 387] width 1535 height 775
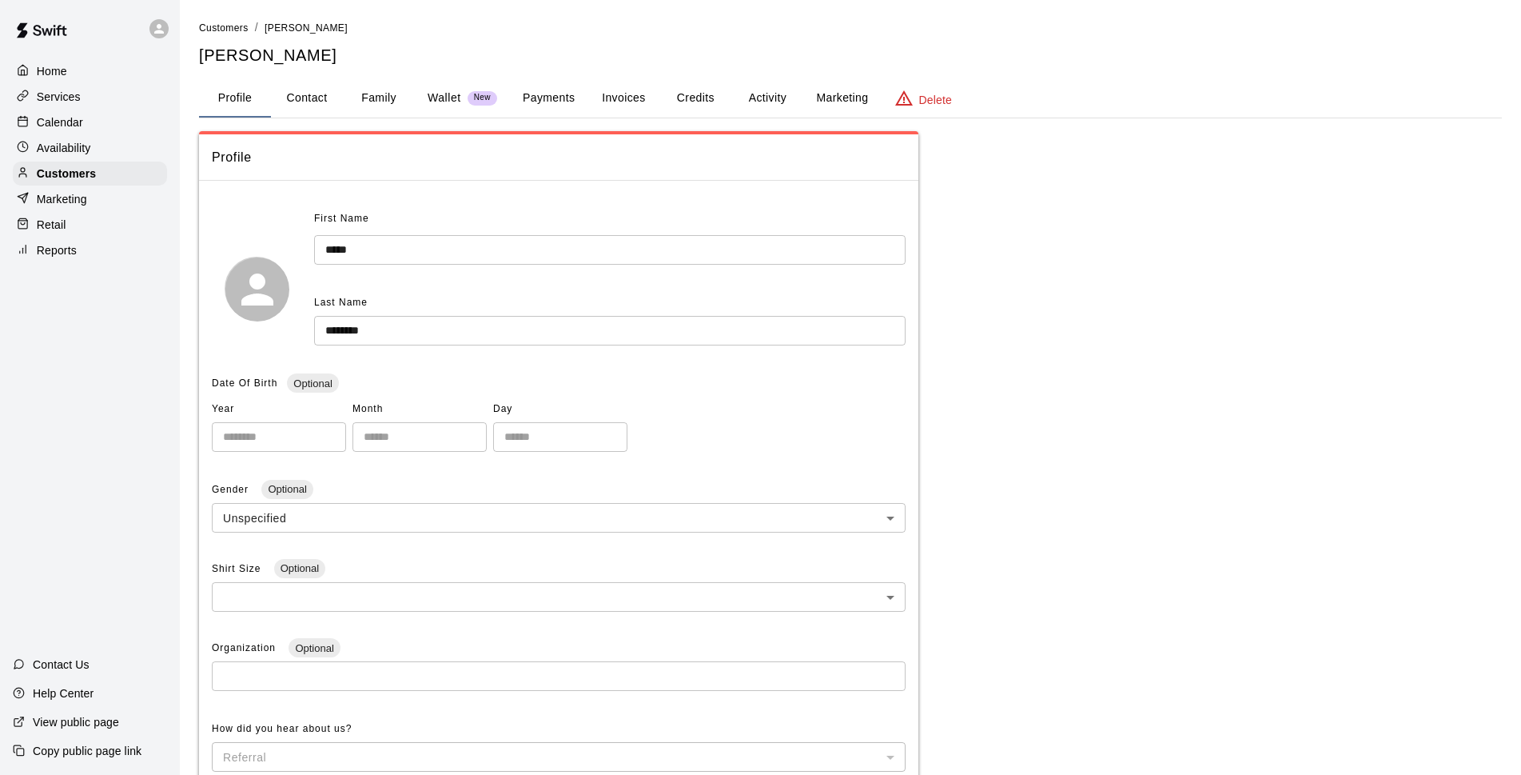
click at [110, 128] on div "Calendar" at bounding box center [90, 122] width 154 height 24
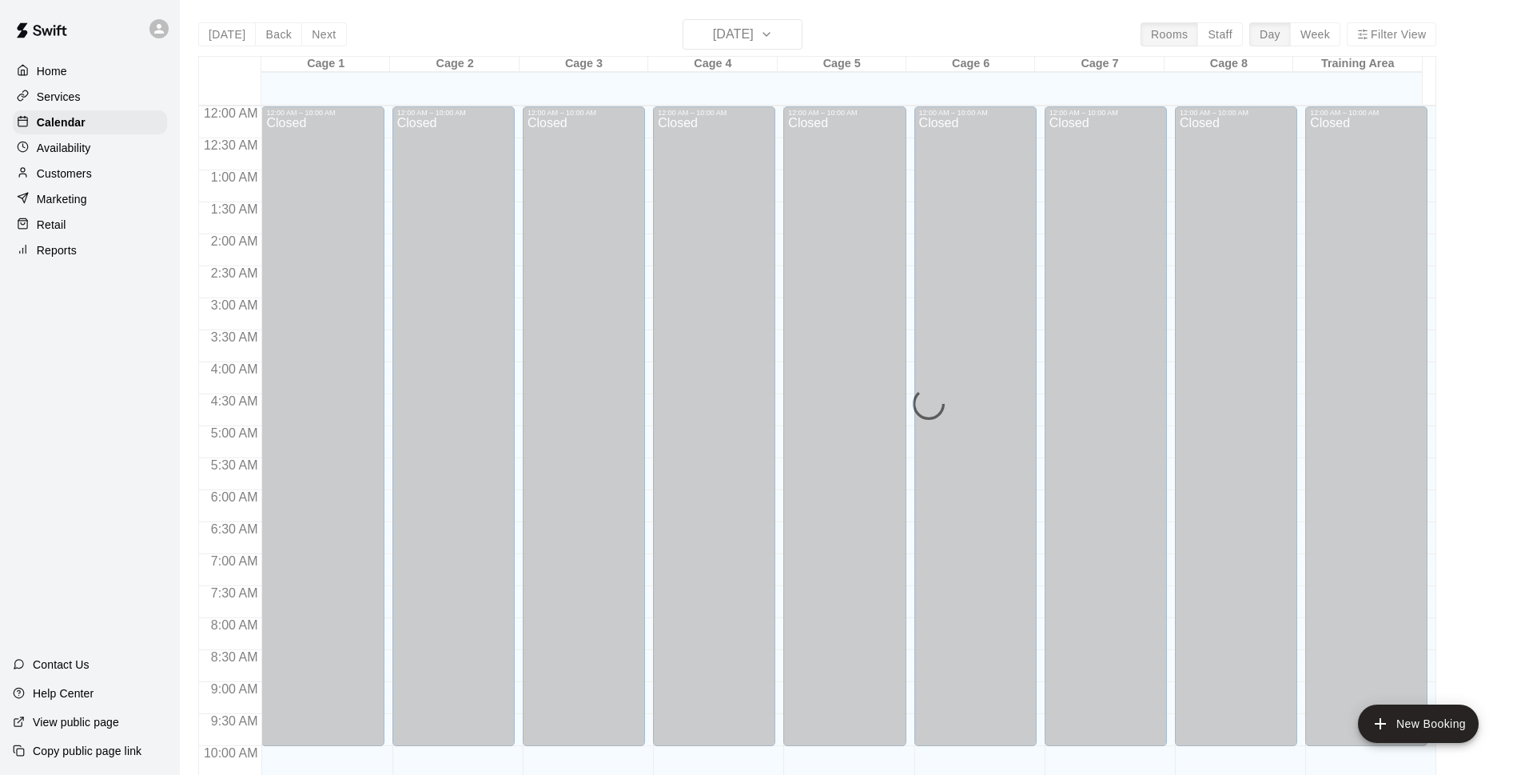
scroll to position [694, 0]
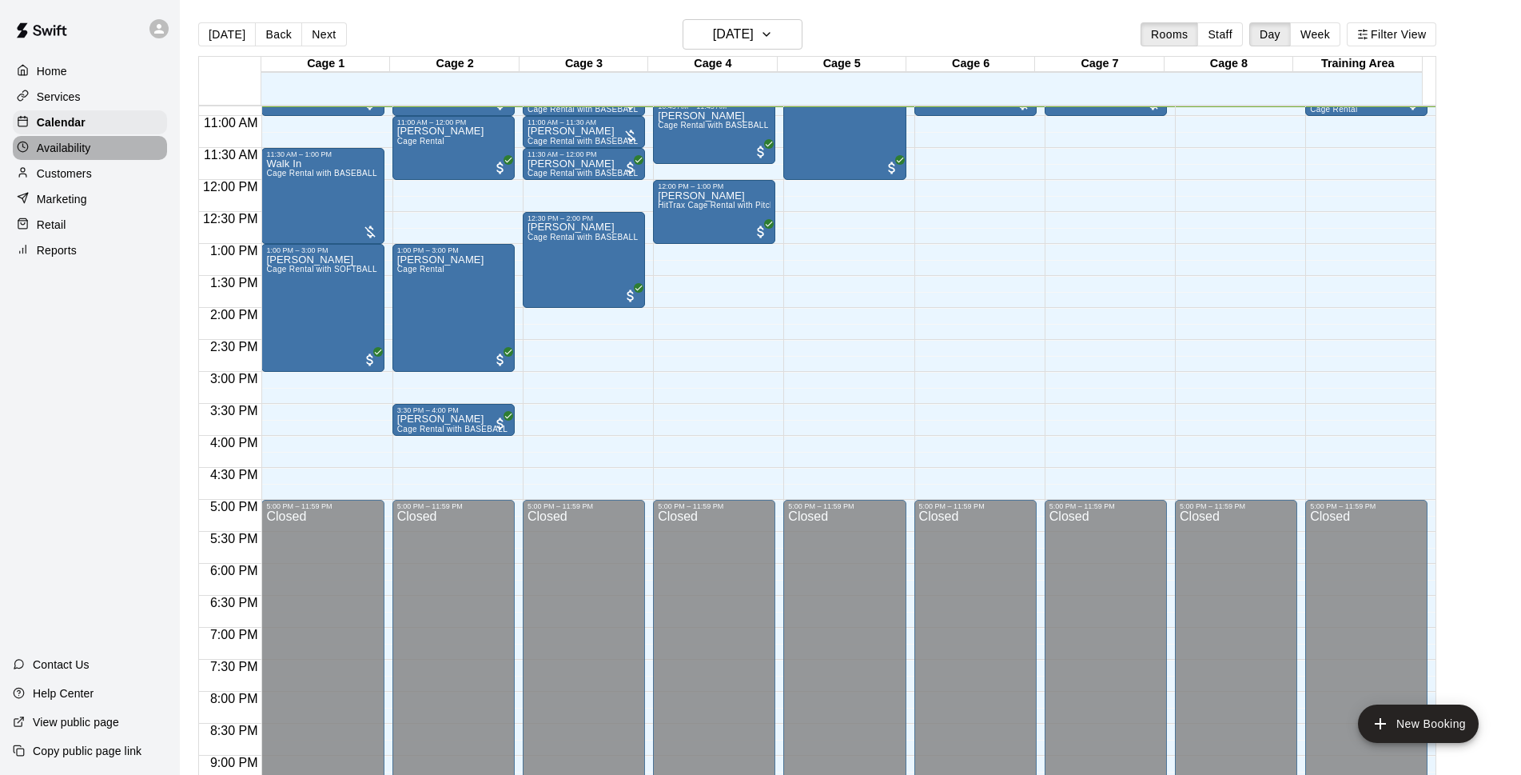
click at [70, 144] on p "Availability" at bounding box center [64, 148] width 54 height 16
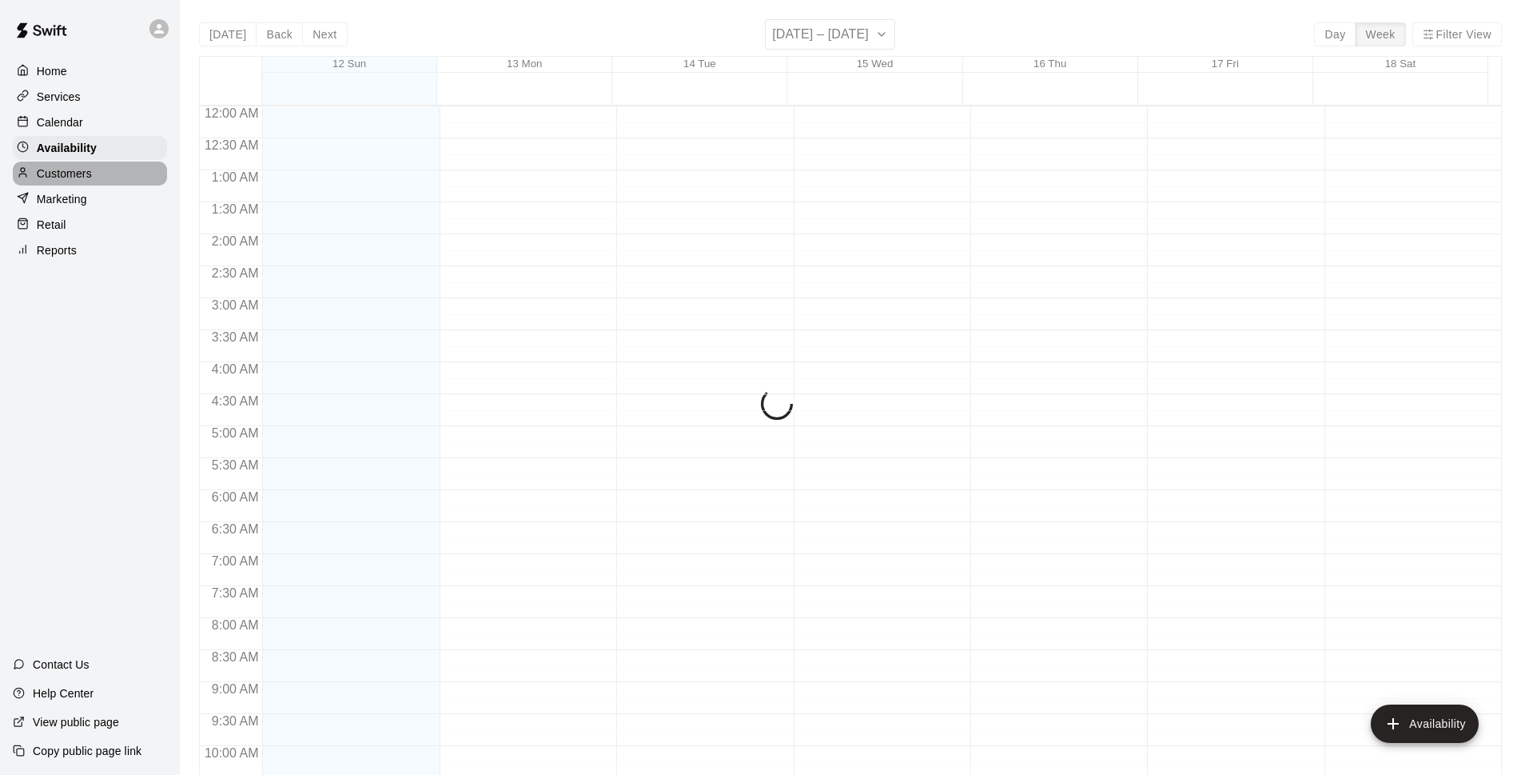
click at [87, 173] on p "Customers" at bounding box center [64, 173] width 55 height 16
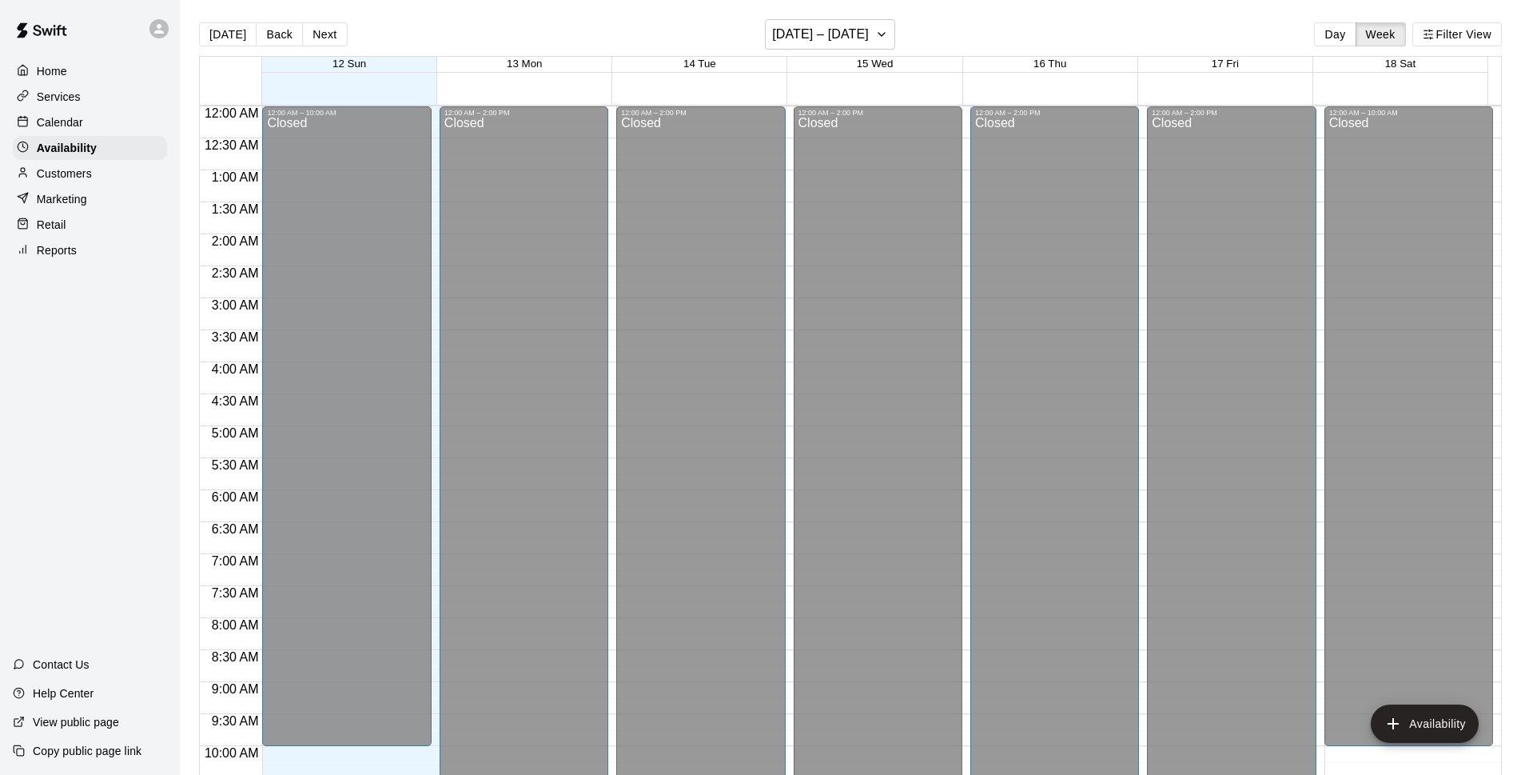
scroll to position [695, 0]
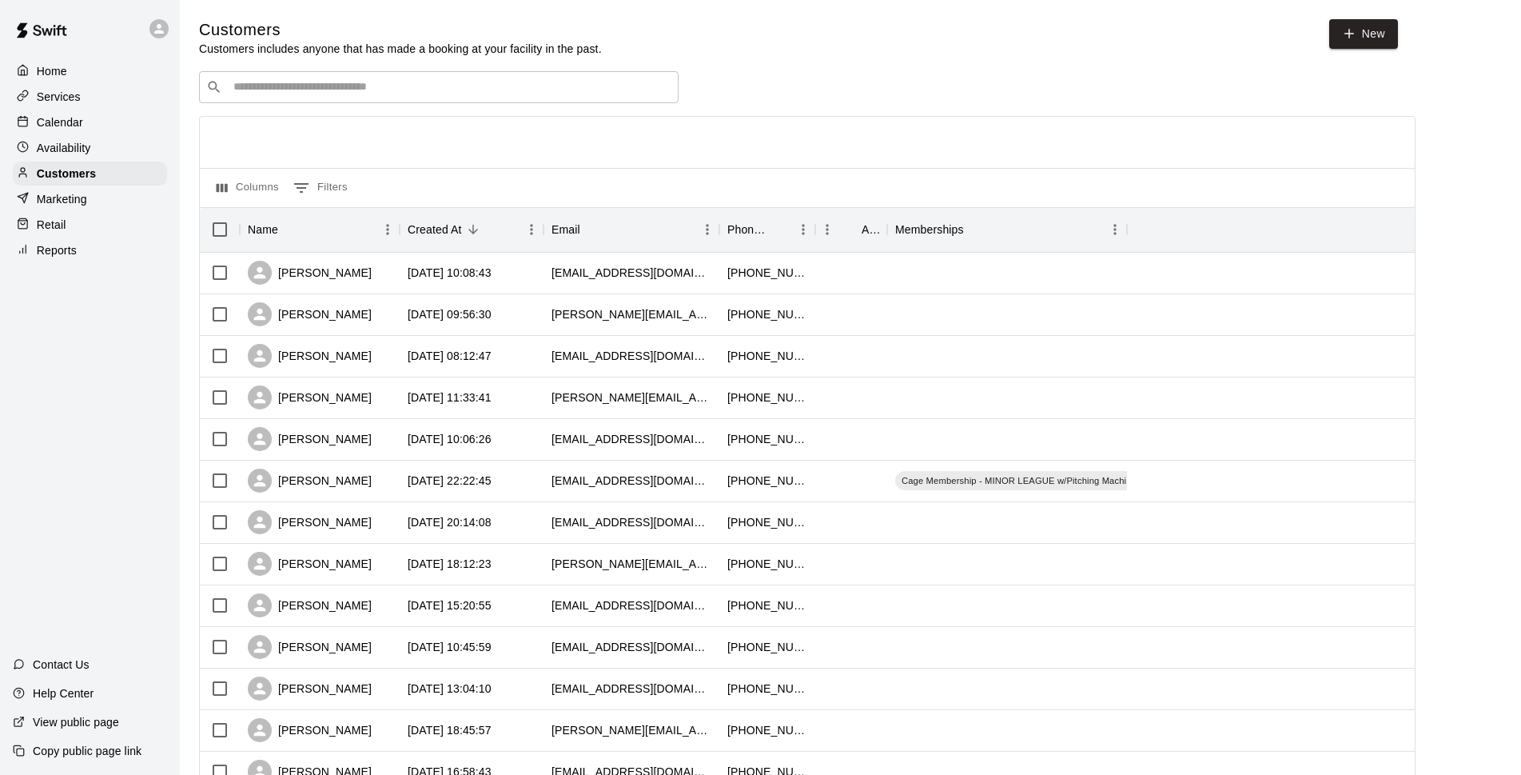
click at [71, 92] on p "Services" at bounding box center [59, 97] width 44 height 16
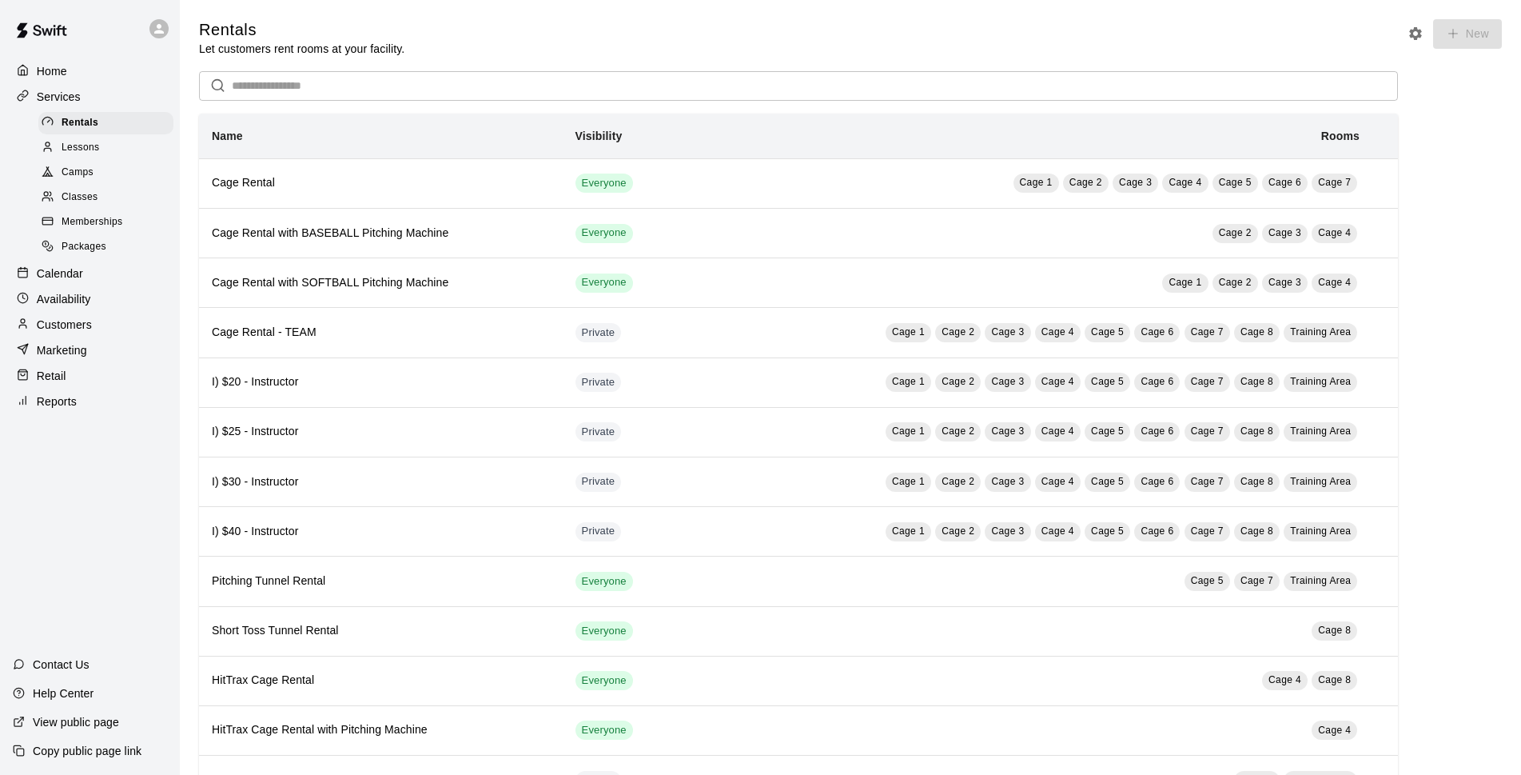
click at [88, 153] on span "Lessons" at bounding box center [81, 148] width 38 height 16
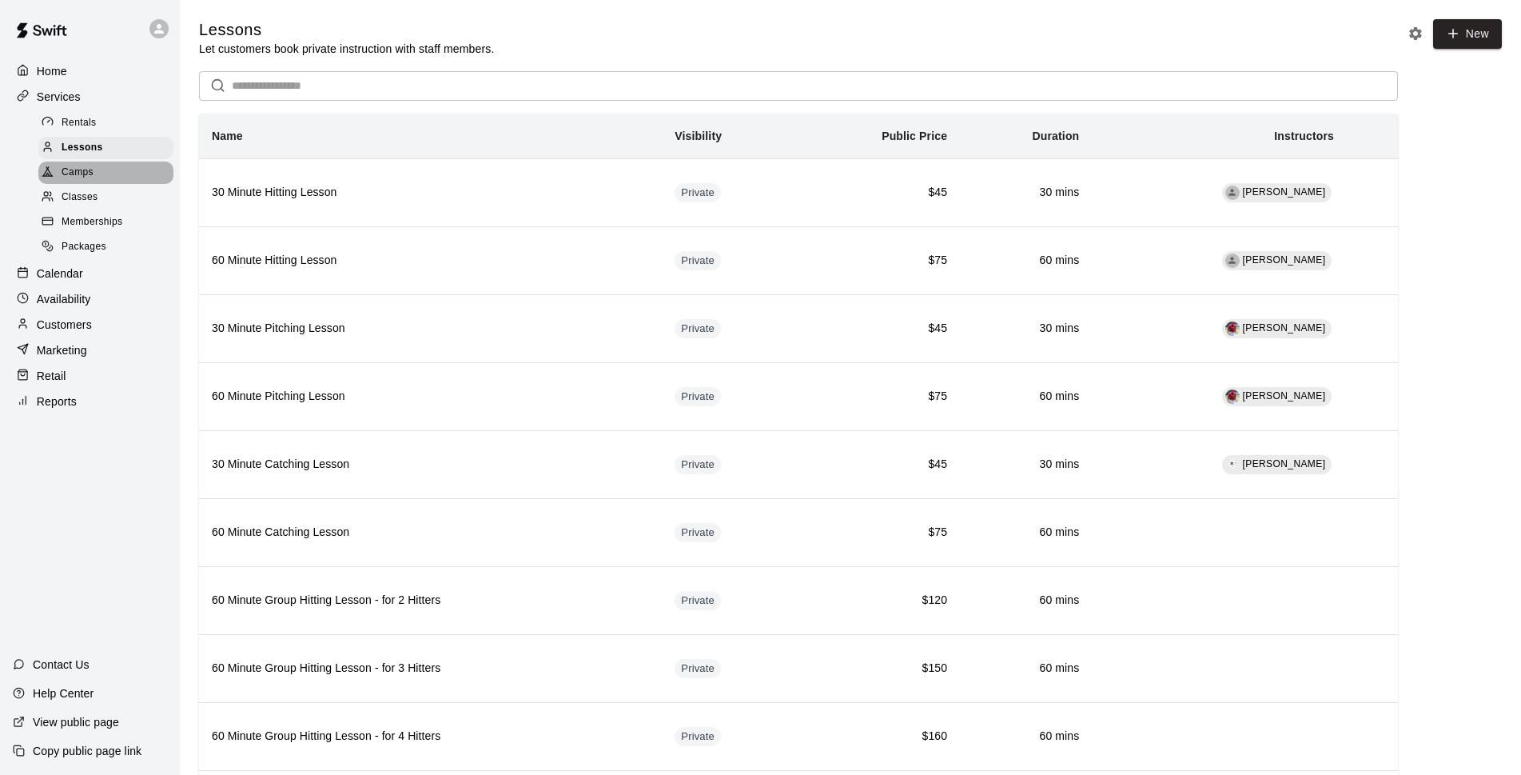
click at [98, 168] on div "Camps" at bounding box center [105, 172] width 135 height 22
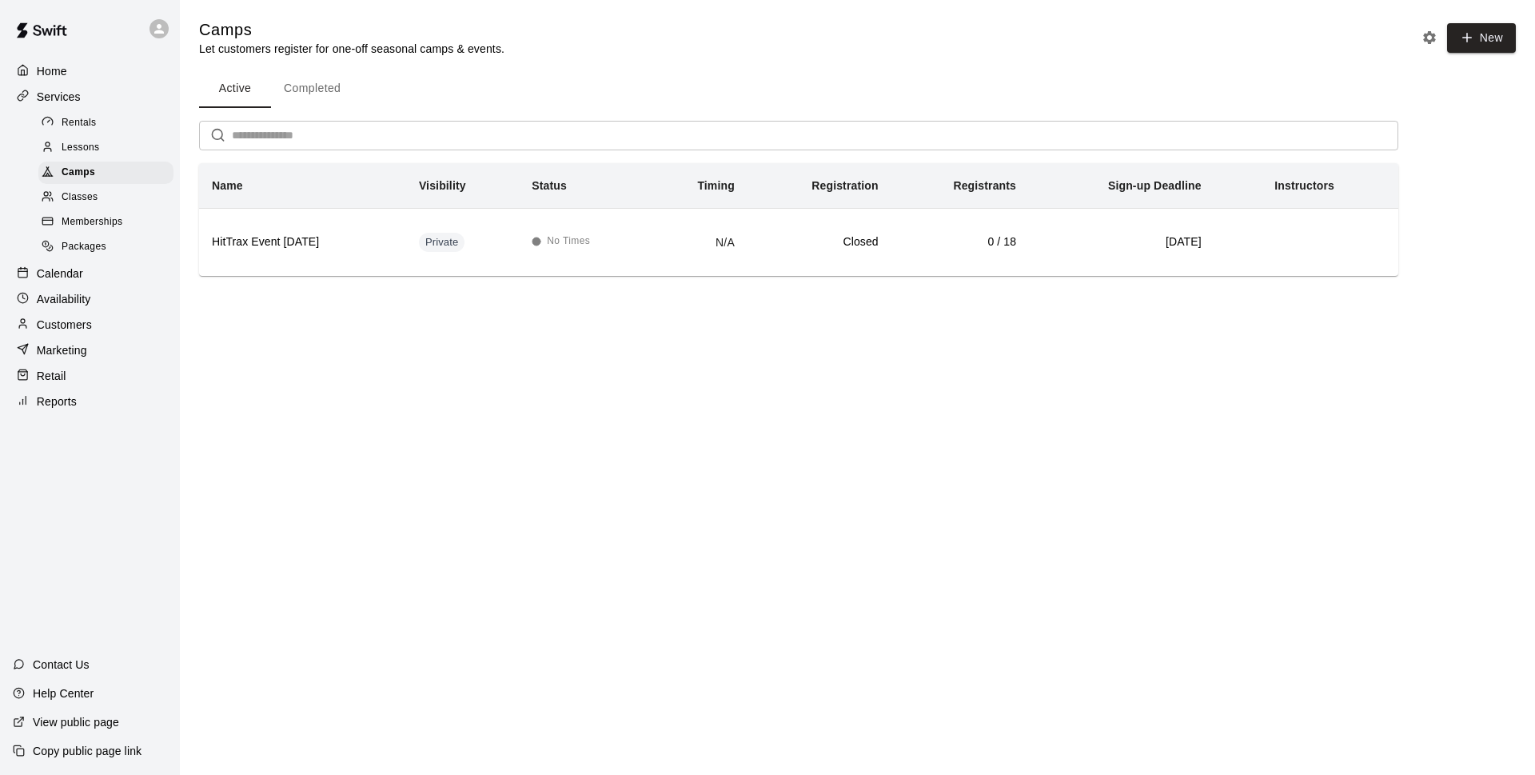
click at [107, 194] on div "Classes" at bounding box center [105, 197] width 135 height 22
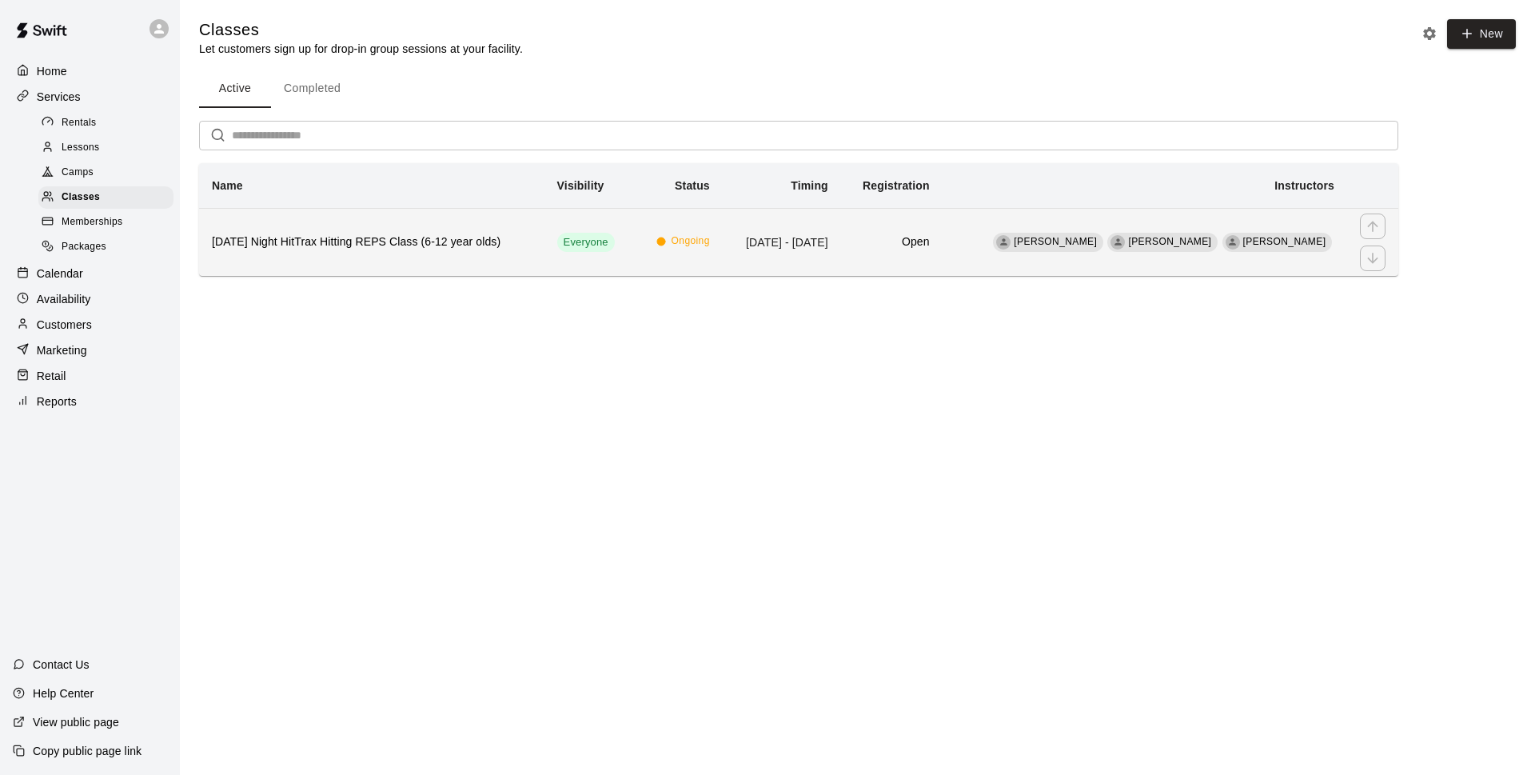
click at [710, 246] on span "Ongoing" at bounding box center [690, 241] width 38 height 16
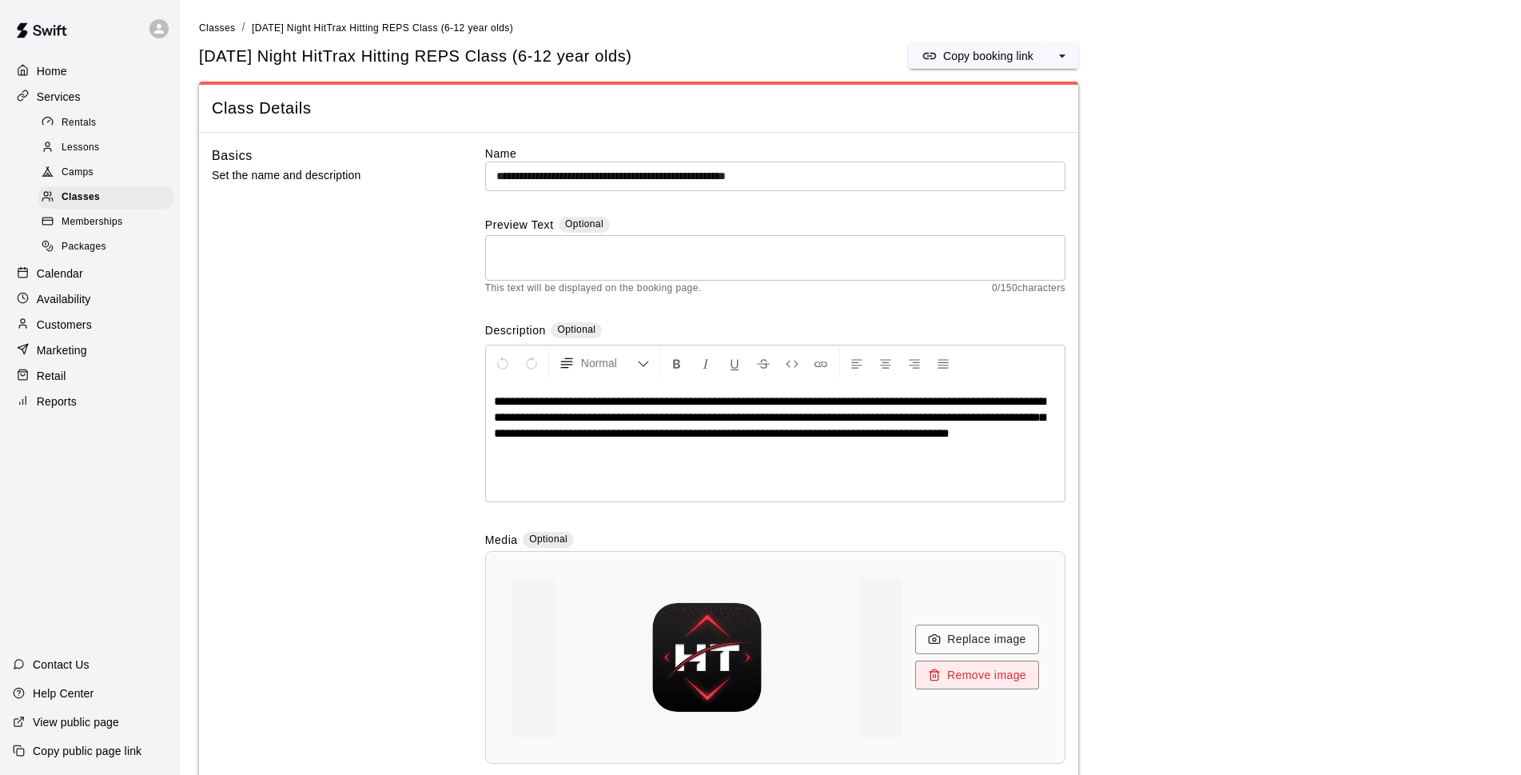
click at [106, 227] on span "Memberships" at bounding box center [92, 222] width 61 height 16
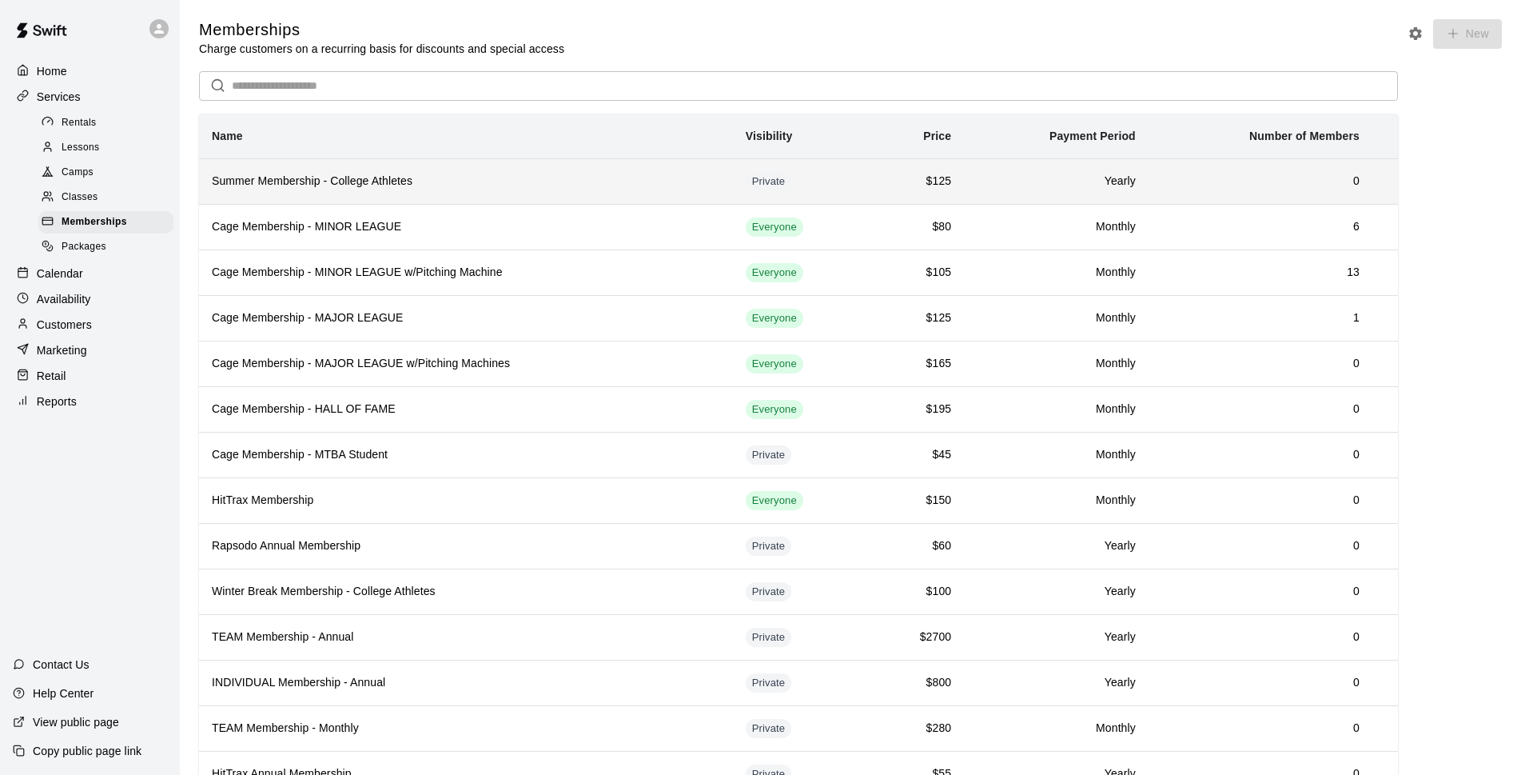
click at [668, 196] on th "Summer Membership - College Athletes" at bounding box center [466, 181] width 534 height 46
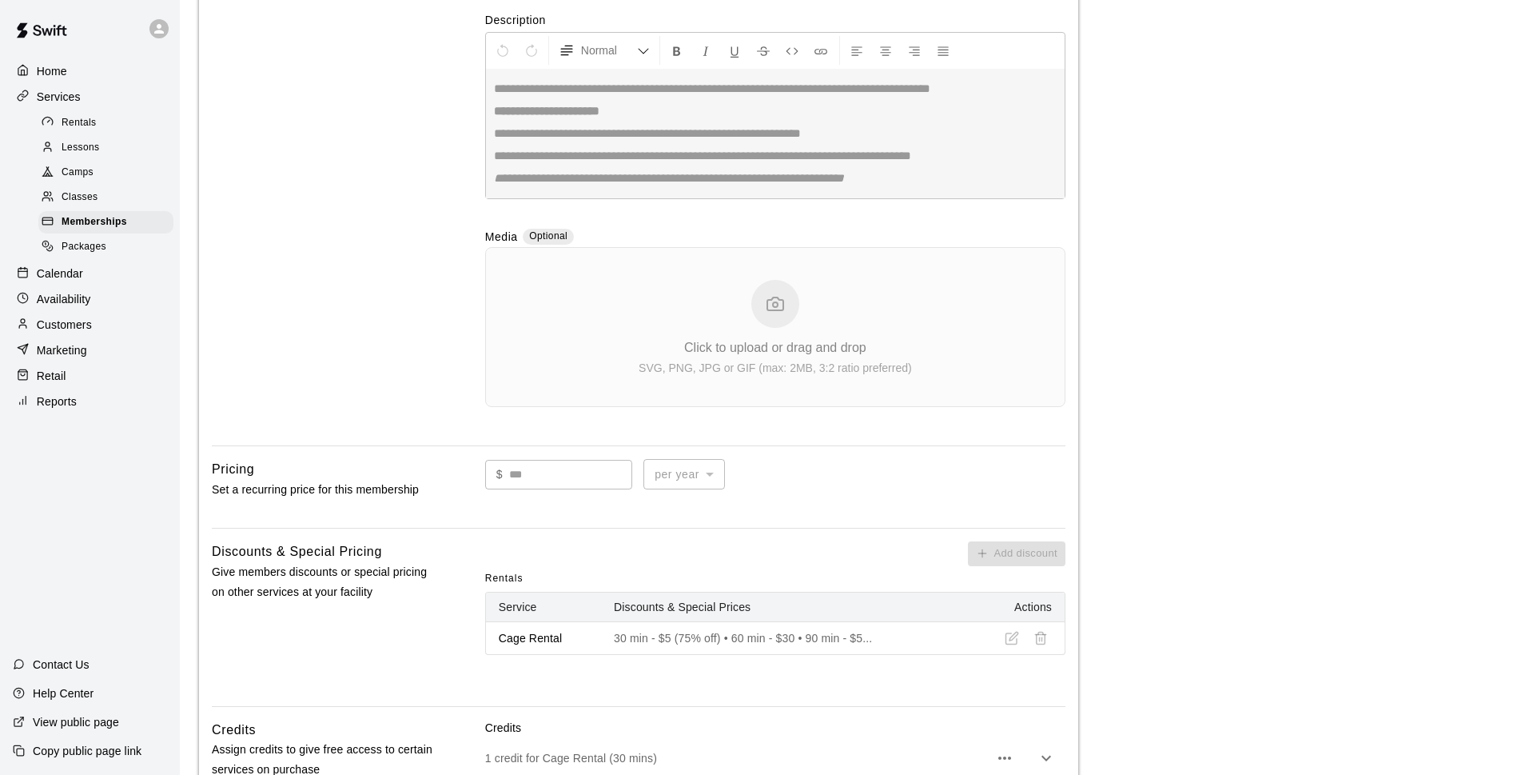
scroll to position [691, 0]
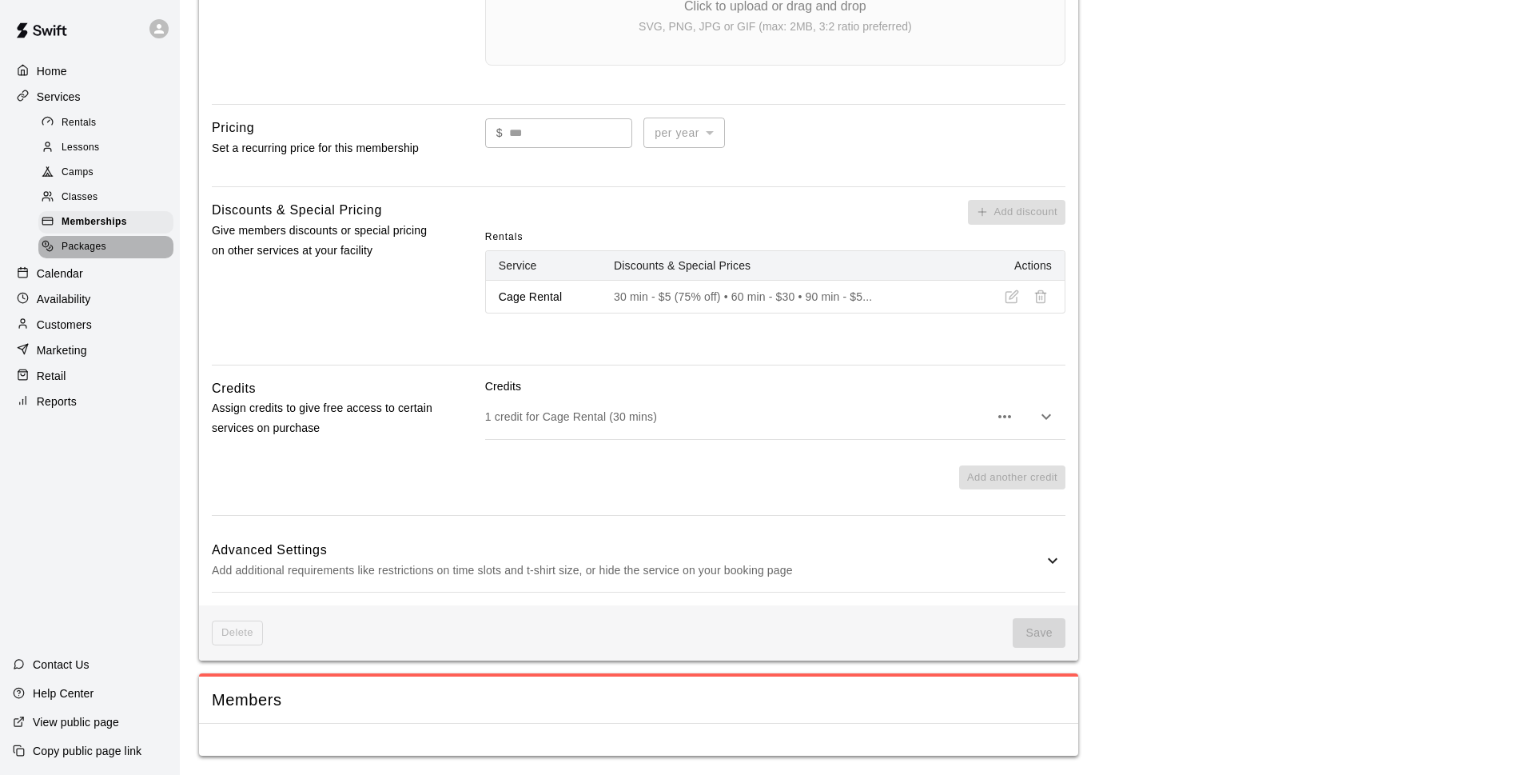
click at [112, 254] on div "Packages" at bounding box center [105, 247] width 135 height 22
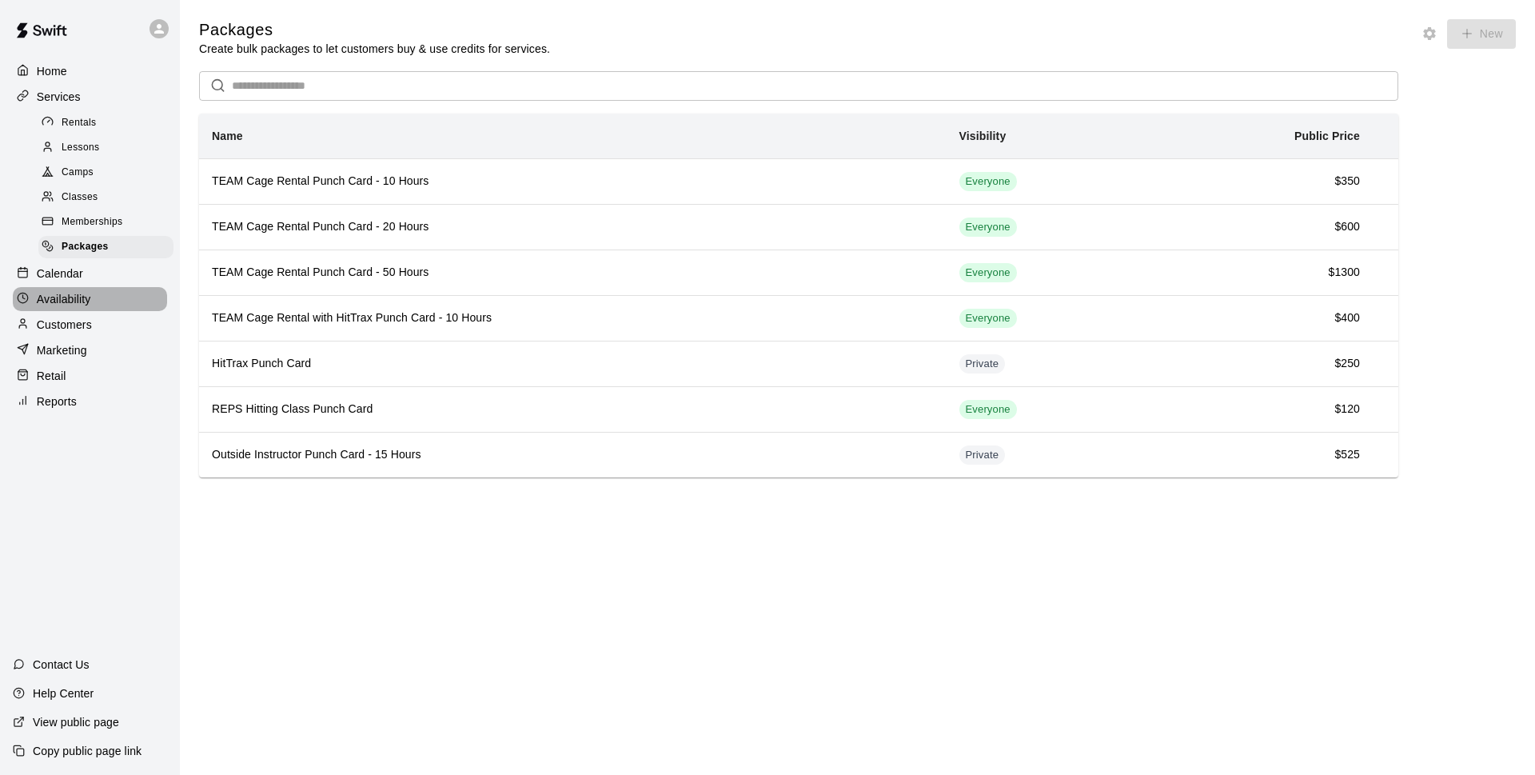
click at [129, 294] on div "Availability" at bounding box center [90, 299] width 154 height 24
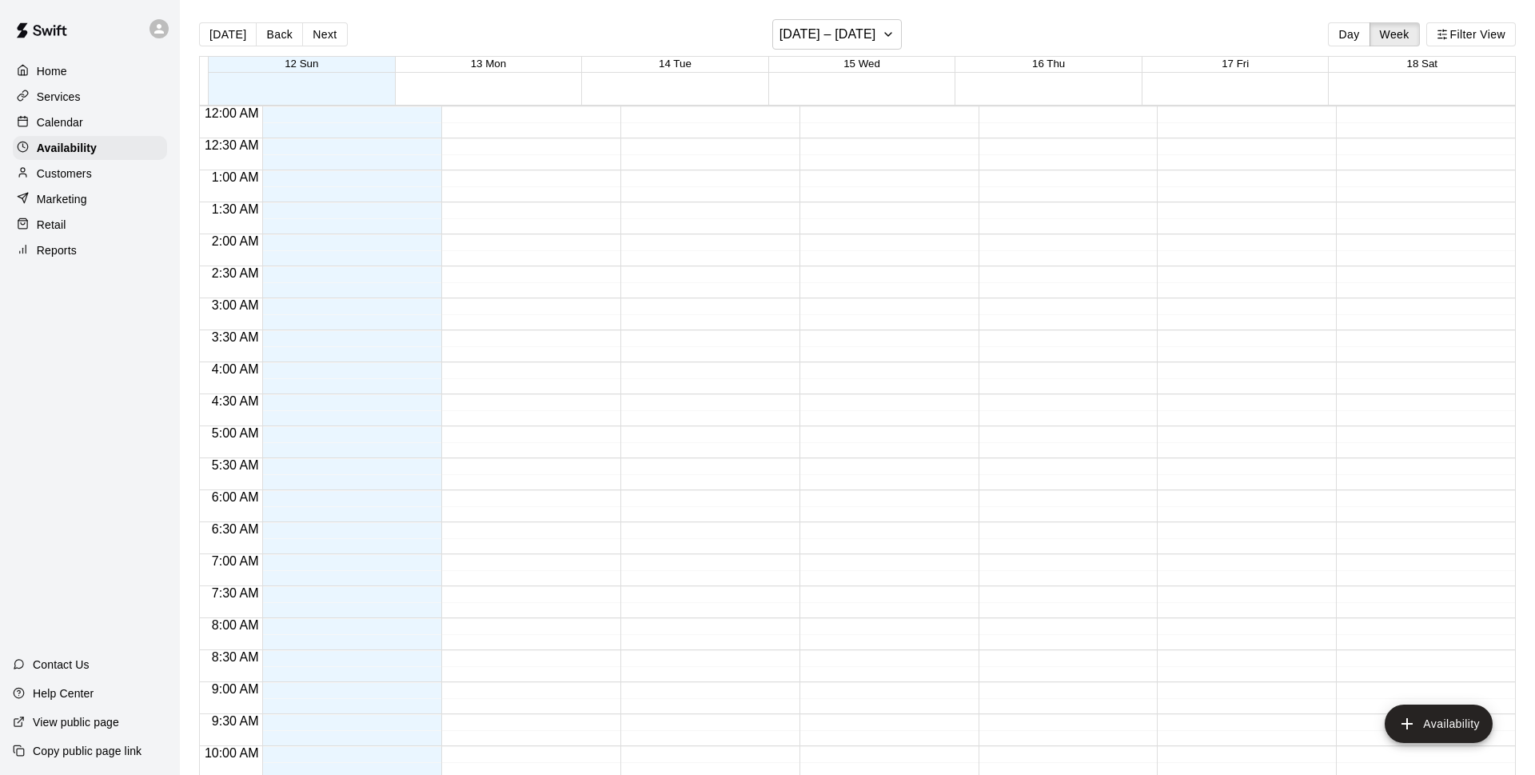
click at [93, 205] on div "Marketing" at bounding box center [90, 199] width 154 height 24
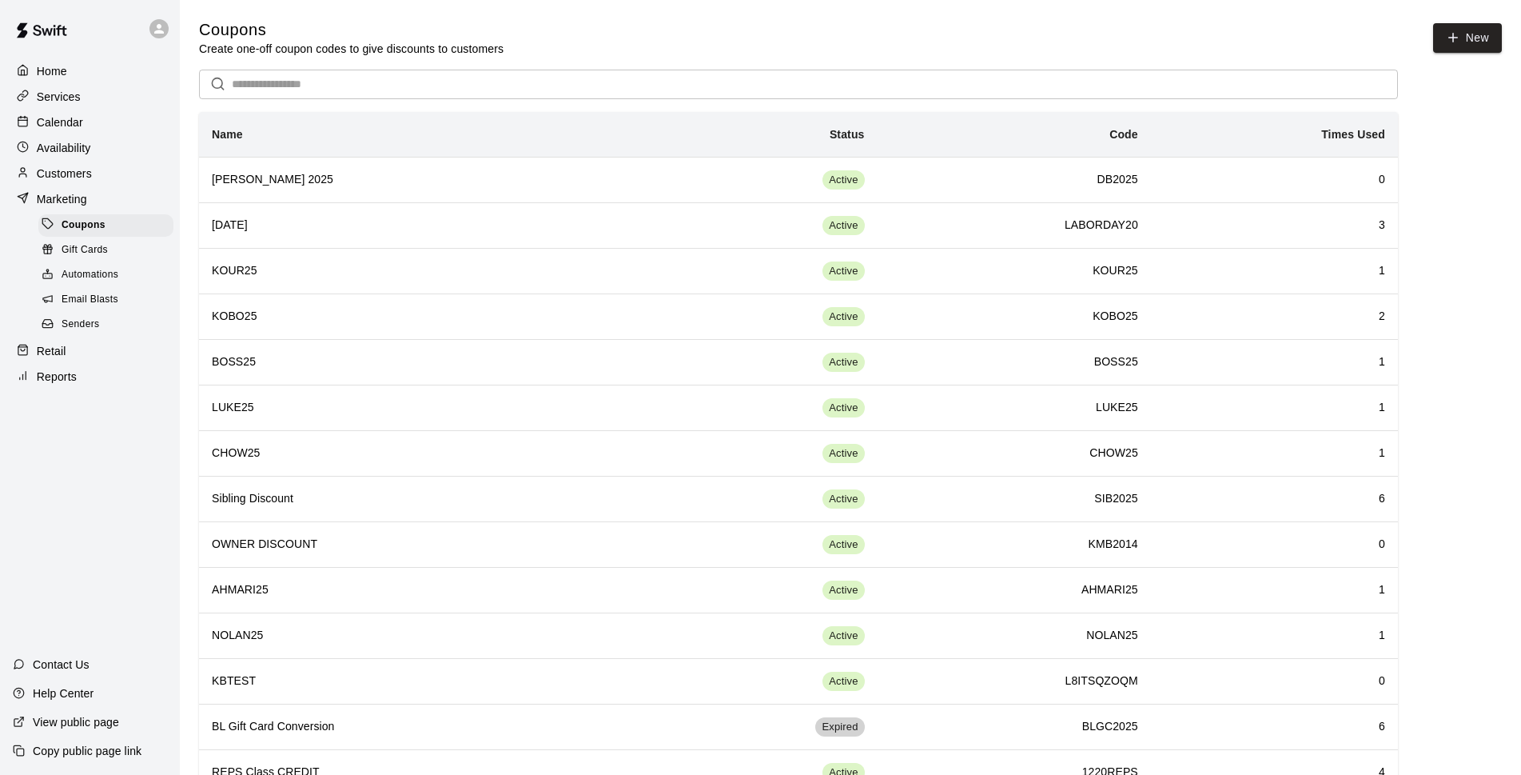
click at [79, 181] on p "Customers" at bounding box center [64, 173] width 55 height 16
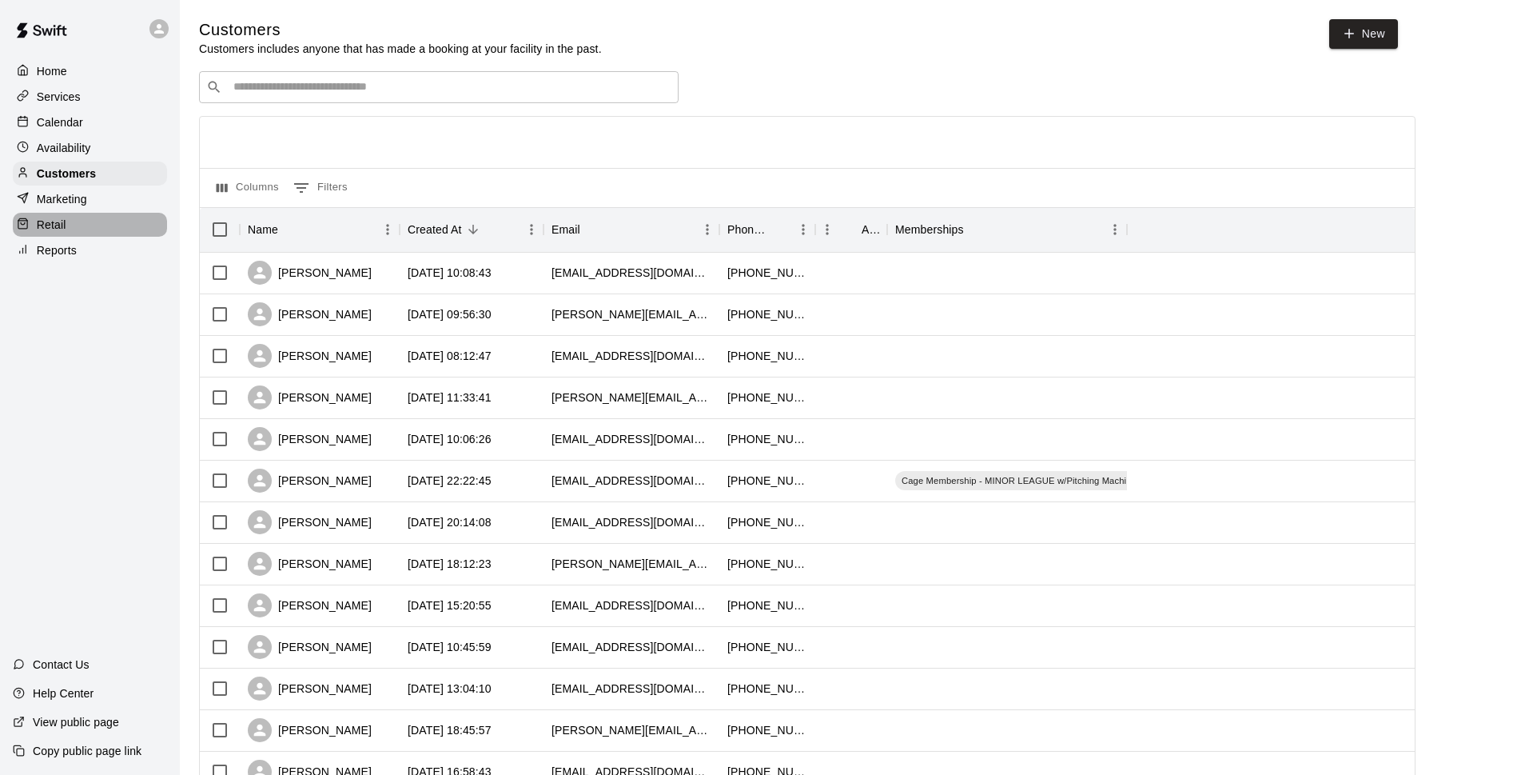
click at [70, 236] on div "Retail" at bounding box center [90, 225] width 154 height 24
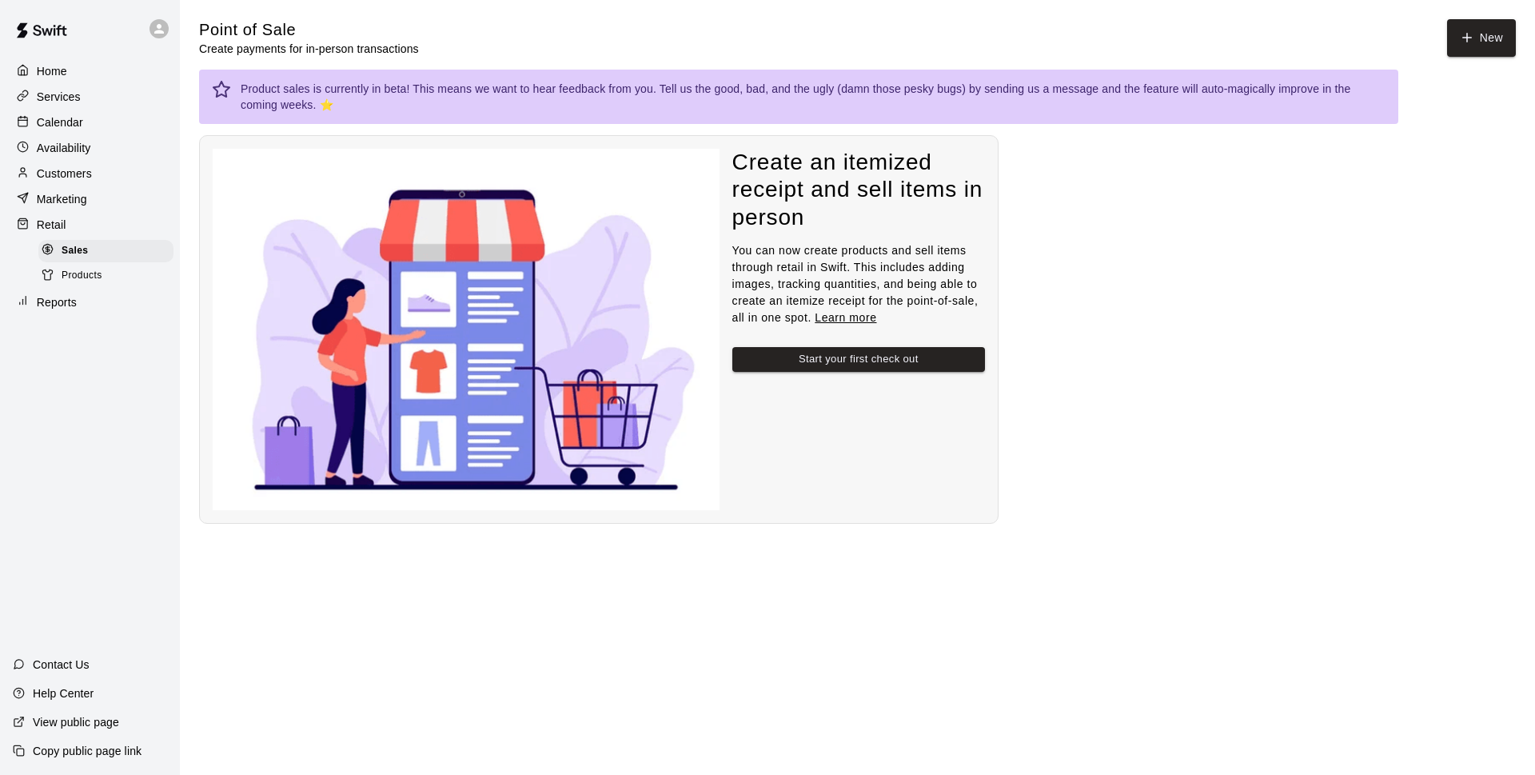
click at [44, 84] on div "Home Services Calendar Availability Customers Marketing Retail Sales Products R…" at bounding box center [90, 187] width 180 height 258
click at [49, 74] on p "Home" at bounding box center [52, 71] width 30 height 16
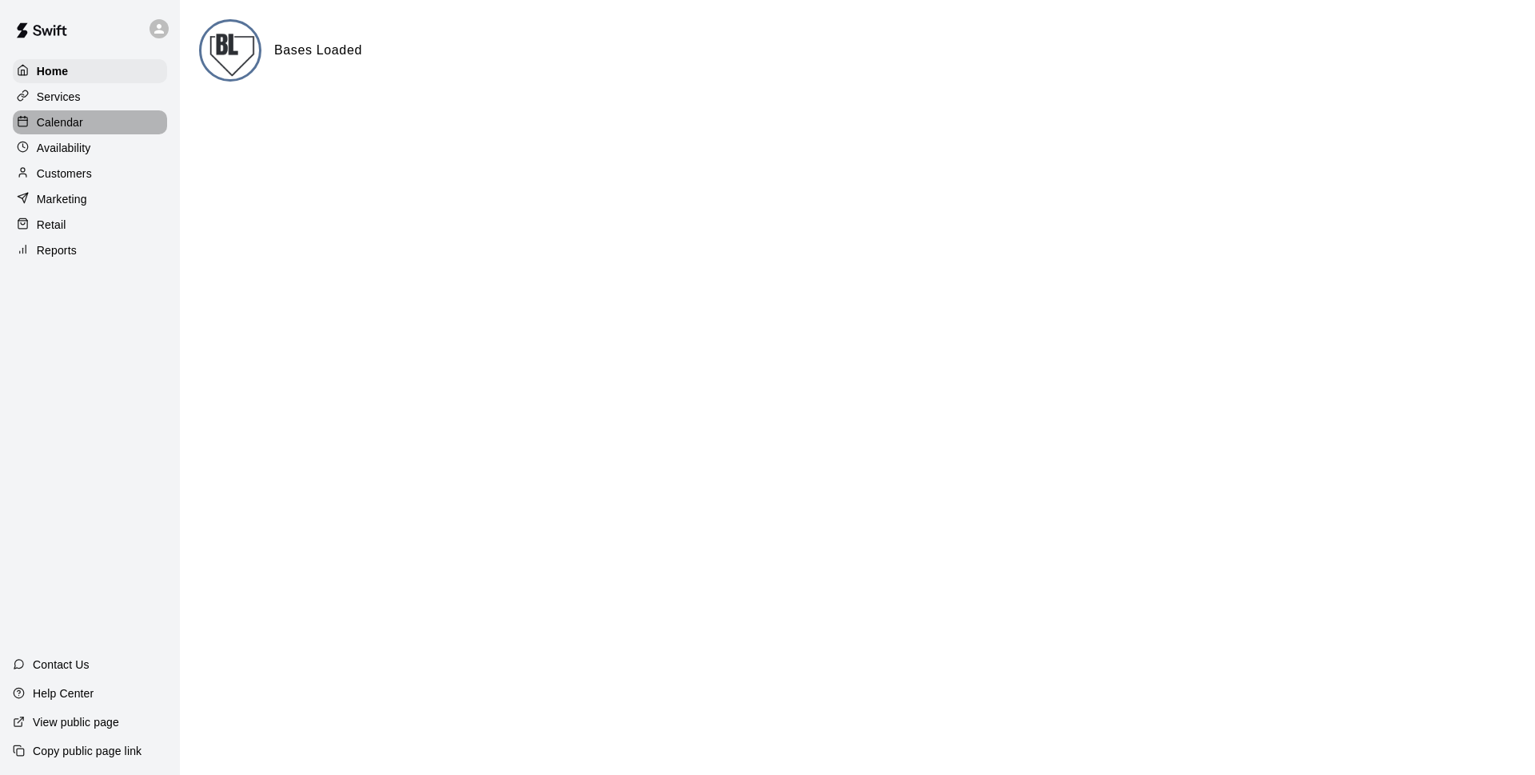
drag, startPoint x: 73, startPoint y: 125, endPoint x: 89, endPoint y: 130, distance: 16.9
click at [74, 123] on p "Calendar" at bounding box center [60, 122] width 46 height 16
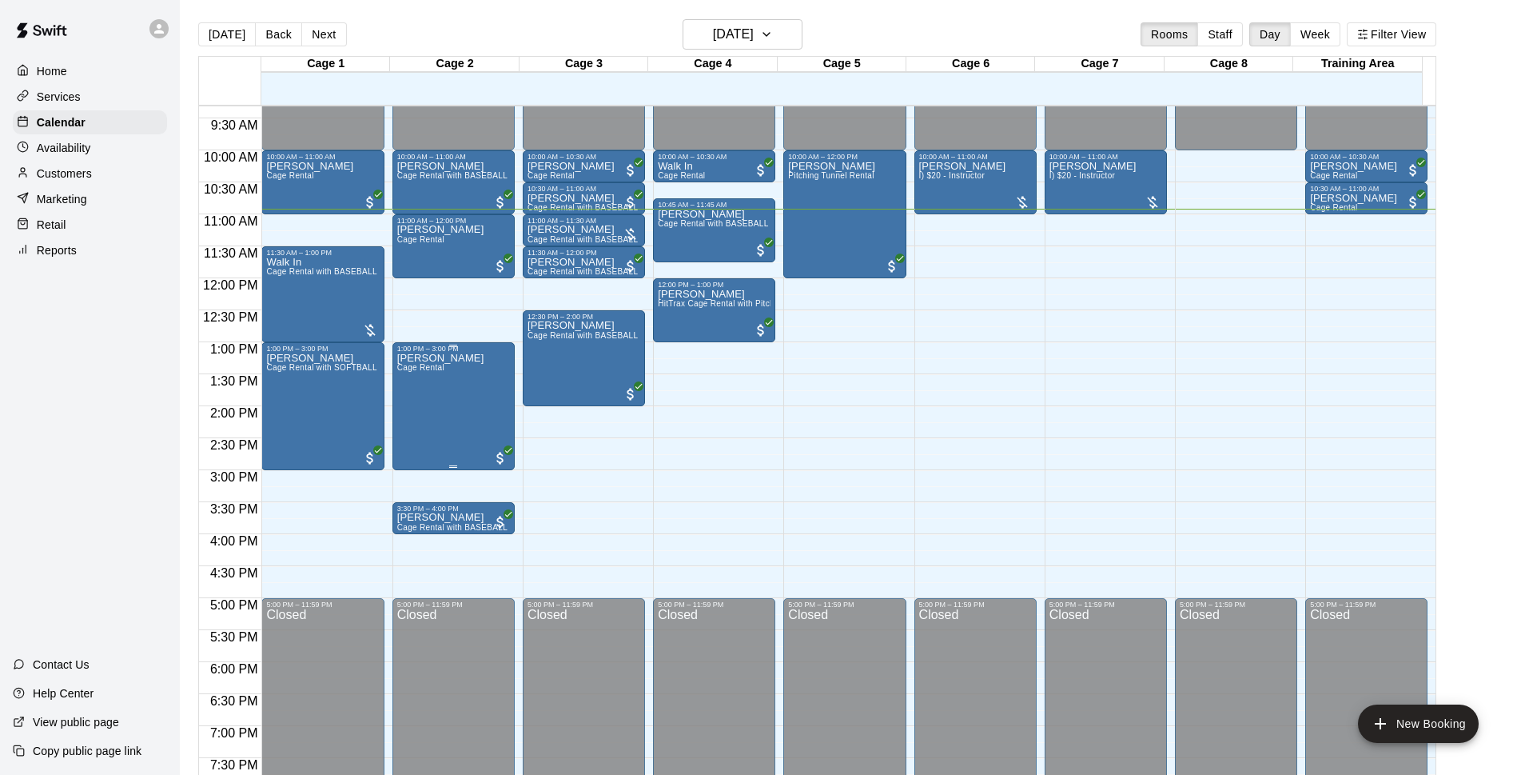
scroll to position [492, 0]
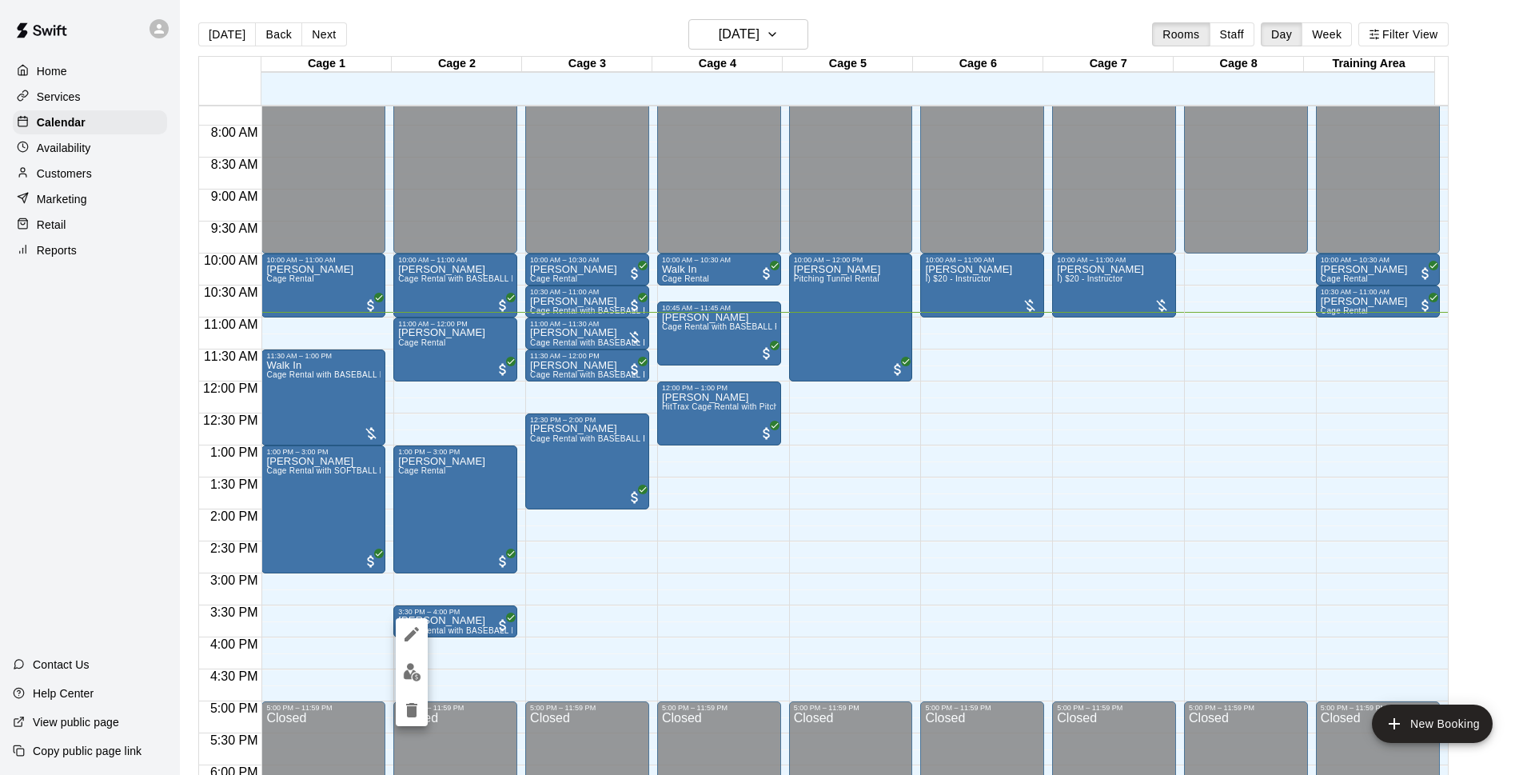
drag, startPoint x: 144, startPoint y: 577, endPoint x: 352, endPoint y: 607, distance: 210.8
click at [143, 577] on div at bounding box center [767, 387] width 1535 height 775
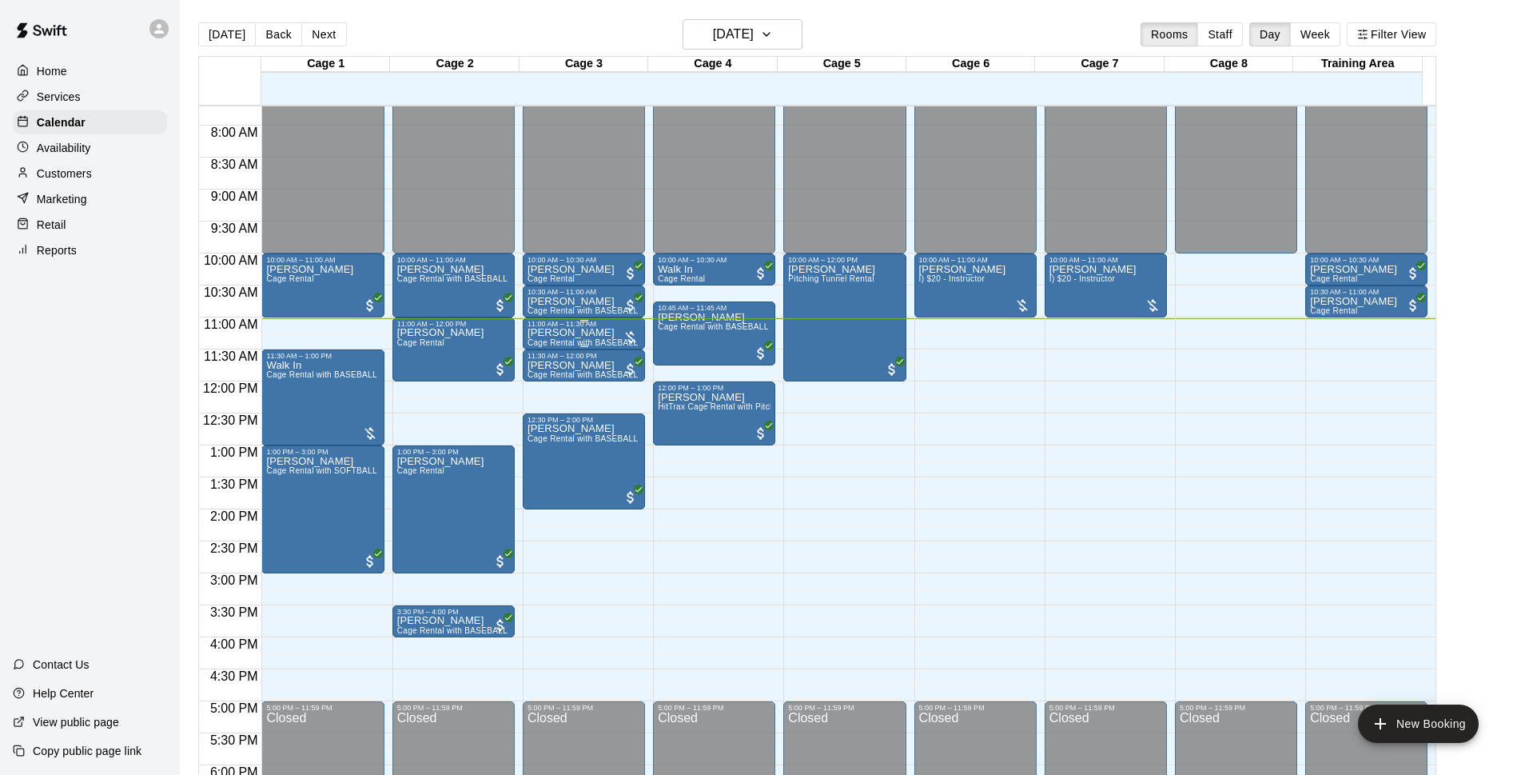
click at [591, 328] on div "11:00 AM – 11:30 AM" at bounding box center [584, 324] width 113 height 8
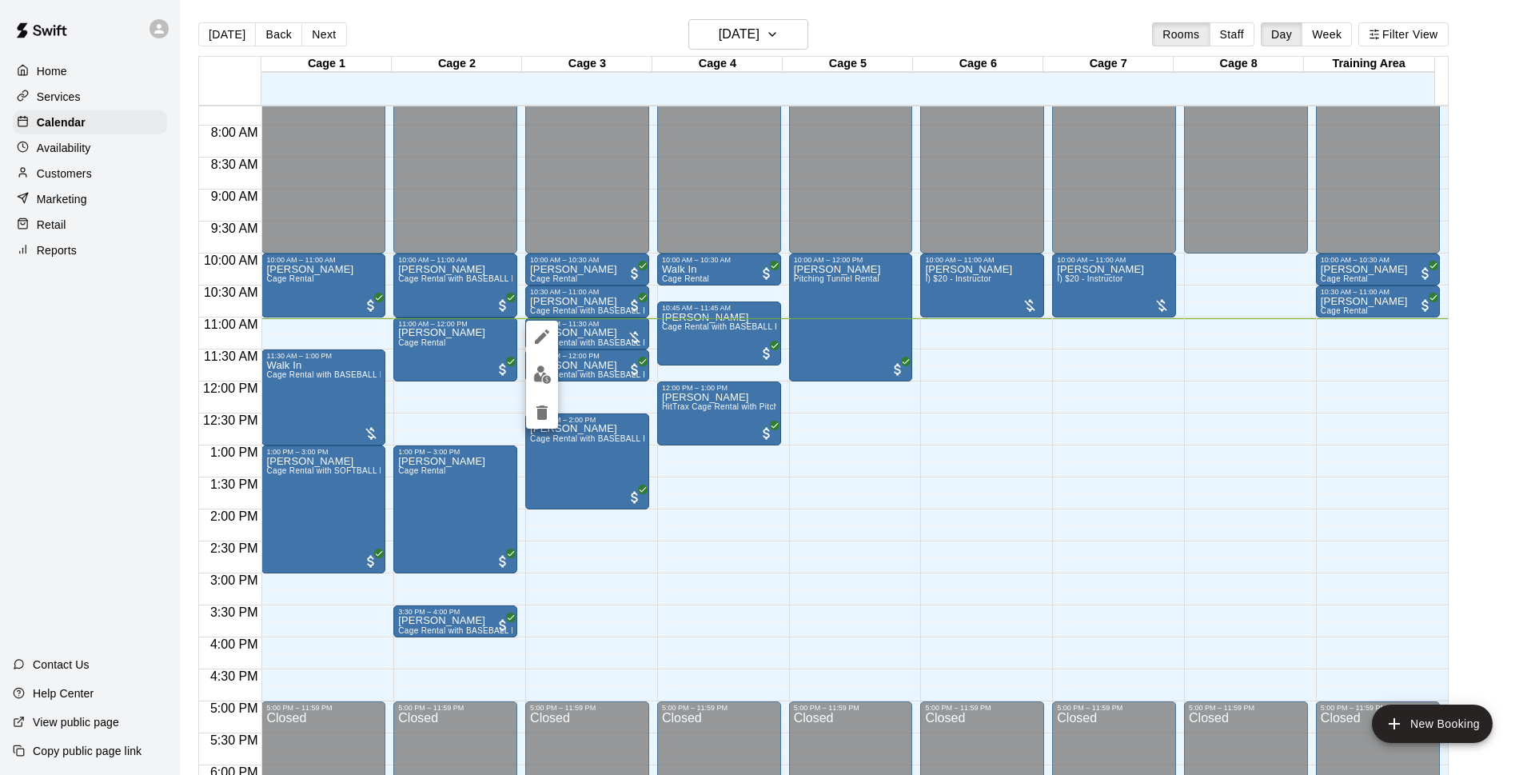
click at [996, 504] on div at bounding box center [767, 387] width 1535 height 775
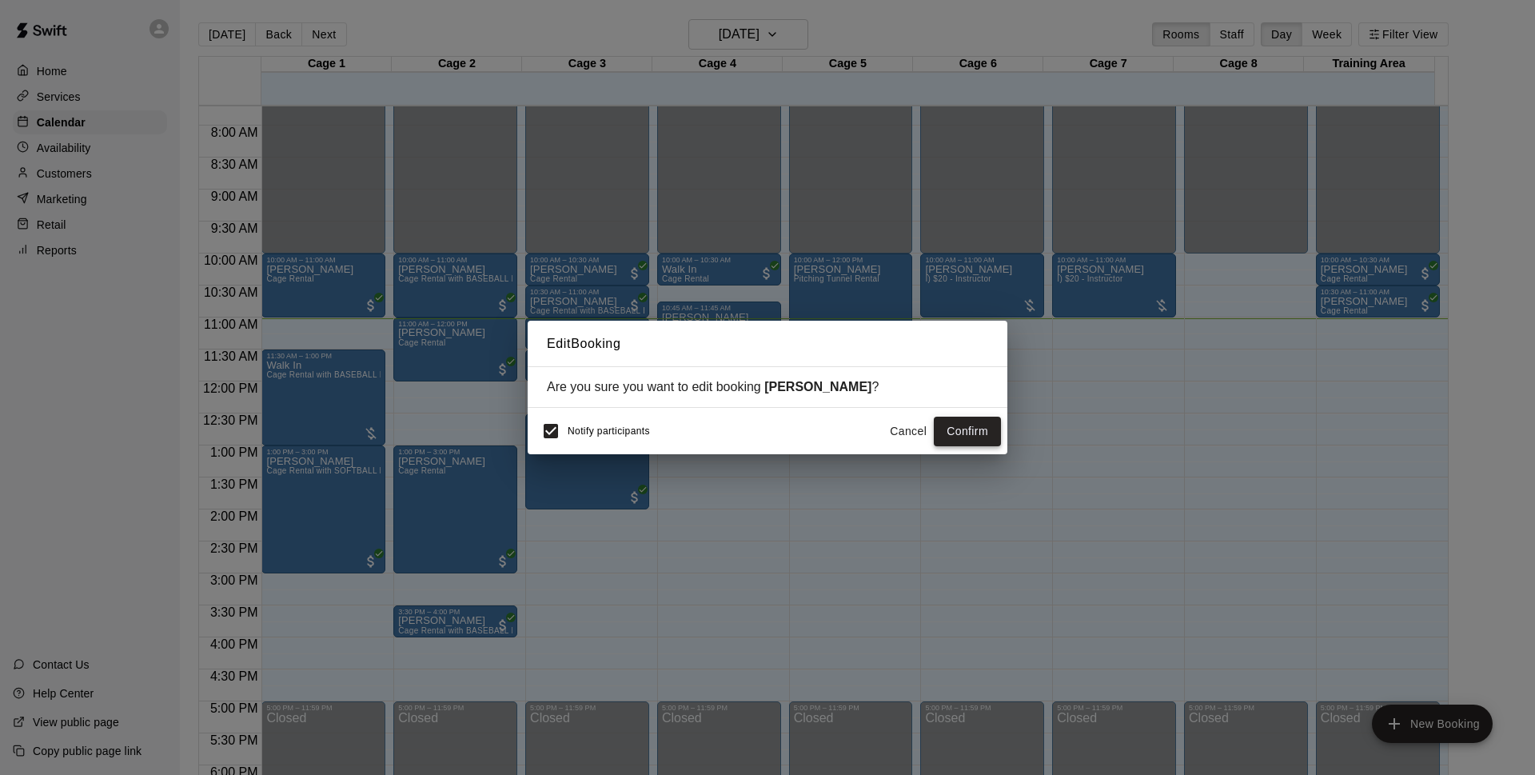
click at [986, 422] on button "Confirm" at bounding box center [967, 431] width 67 height 30
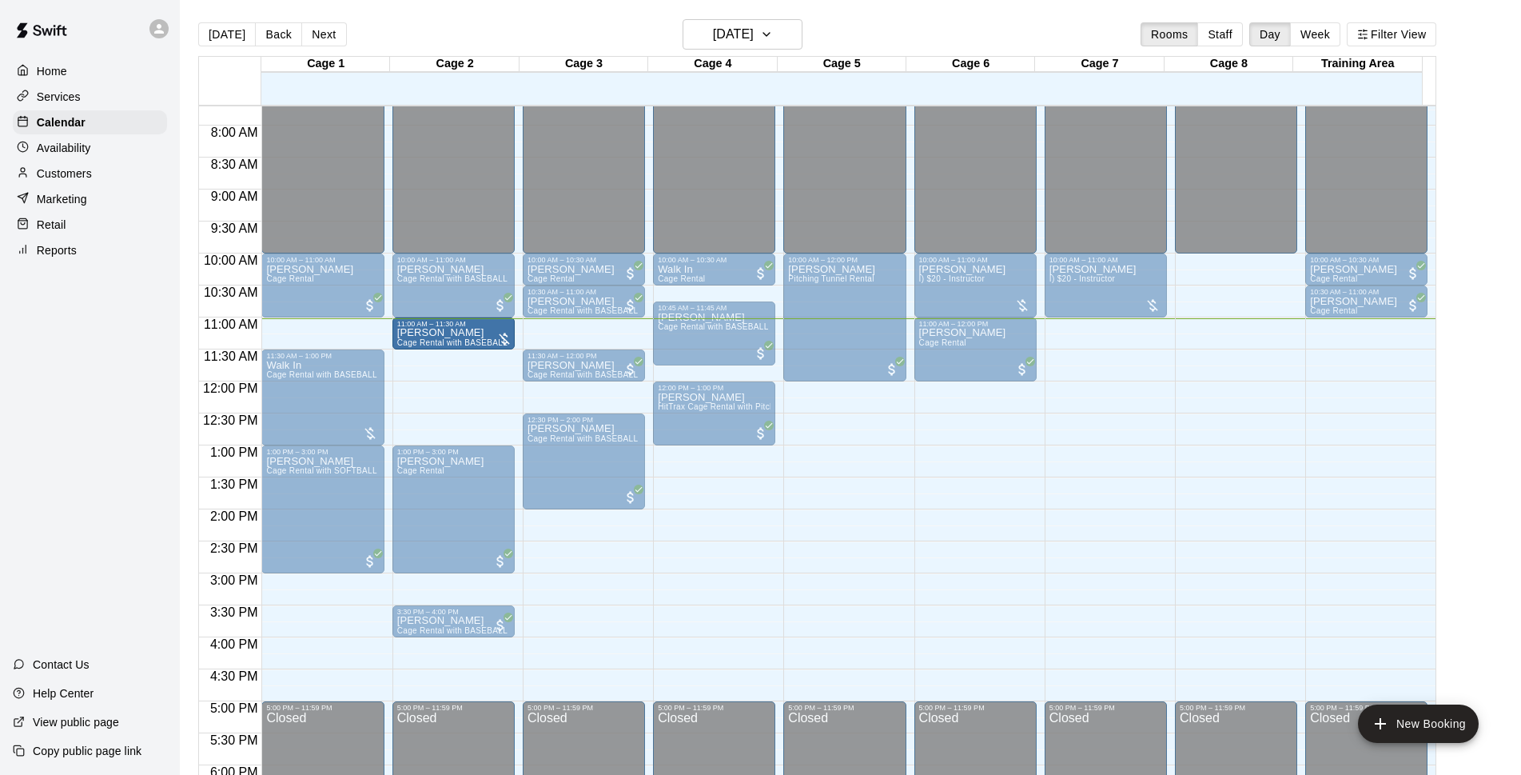
drag, startPoint x: 508, startPoint y: 317, endPoint x: 444, endPoint y: 327, distance: 64.8
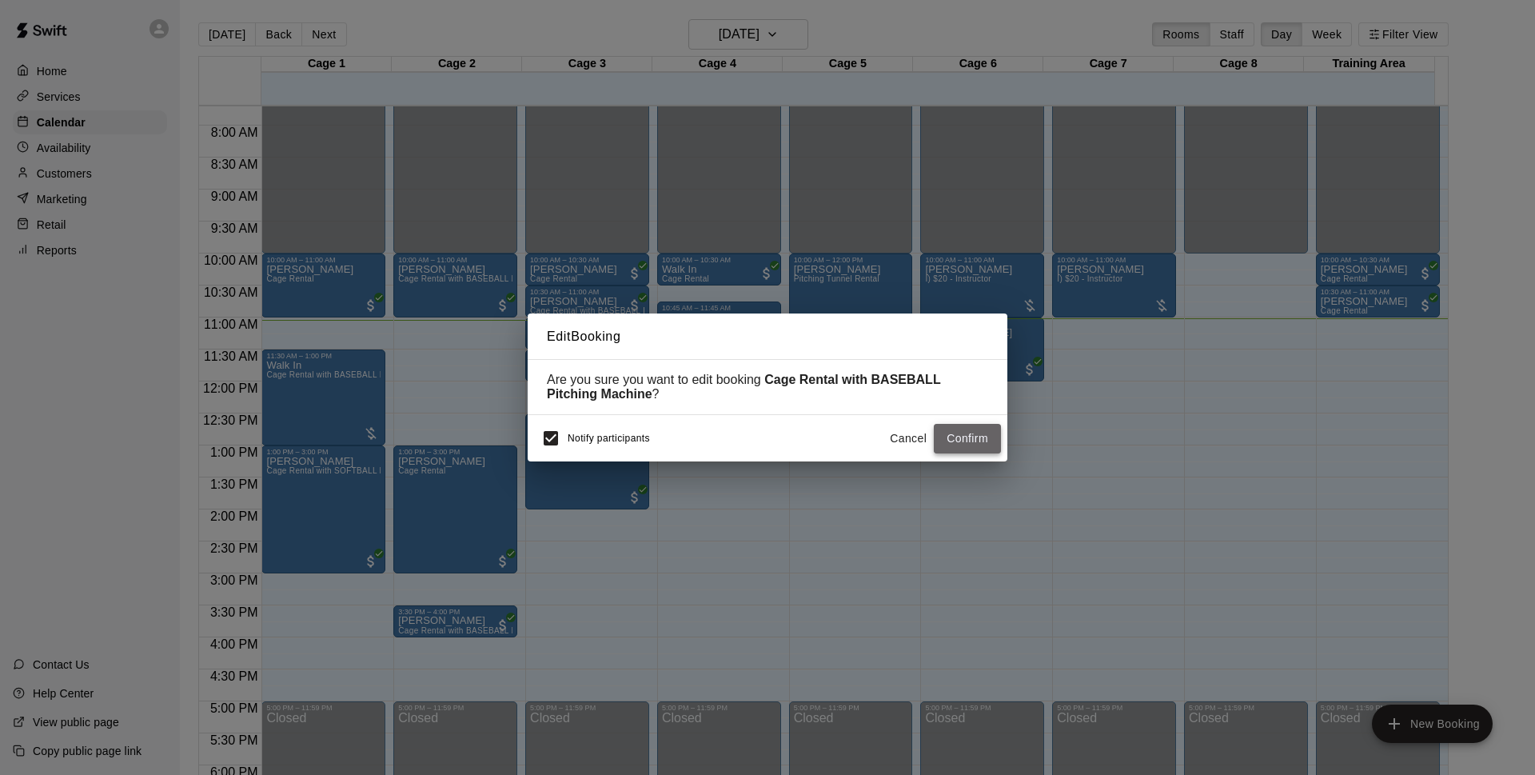
click at [959, 441] on button "Confirm" at bounding box center [967, 439] width 67 height 30
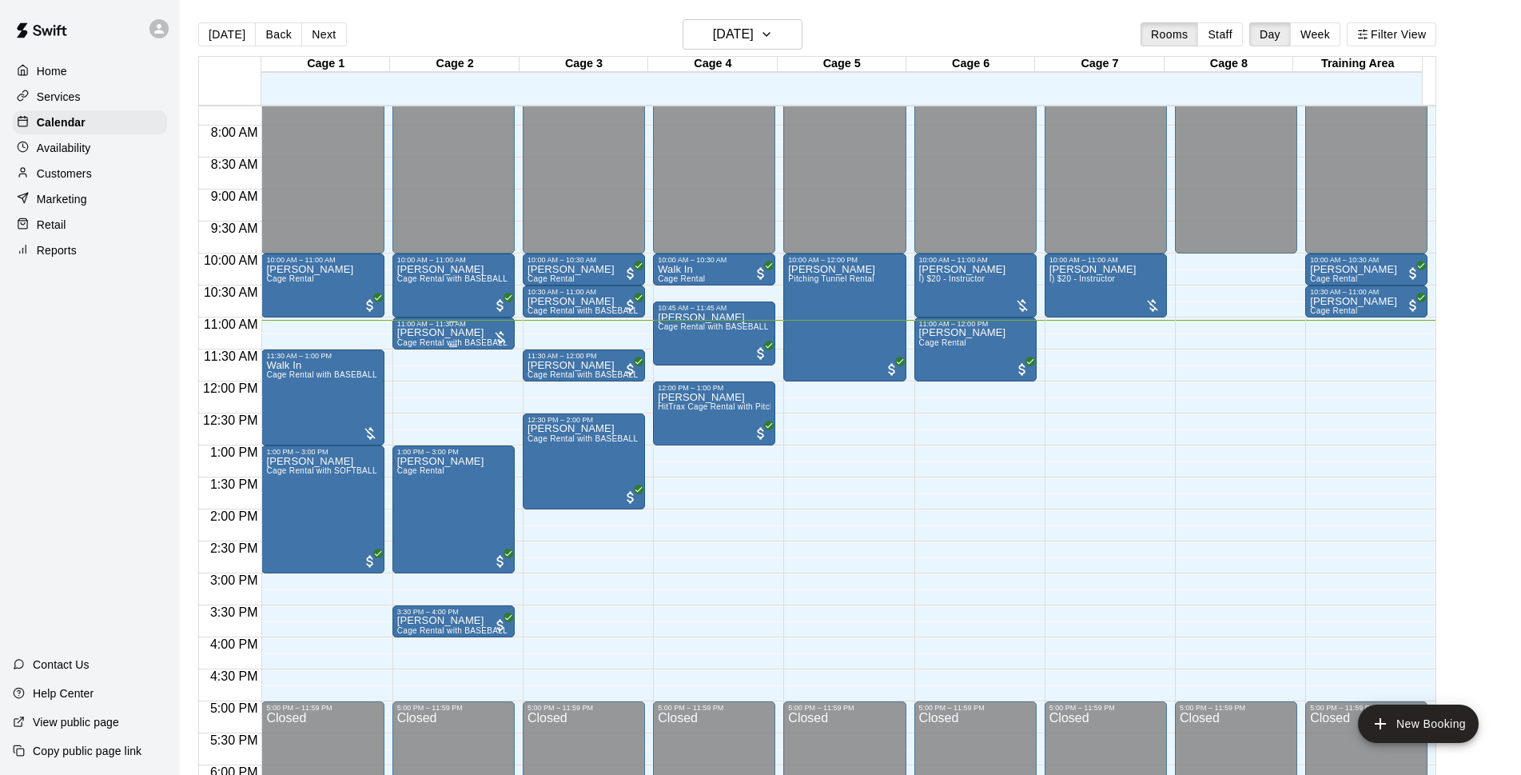
click at [409, 333] on p "[PERSON_NAME]" at bounding box center [453, 333] width 113 height 0
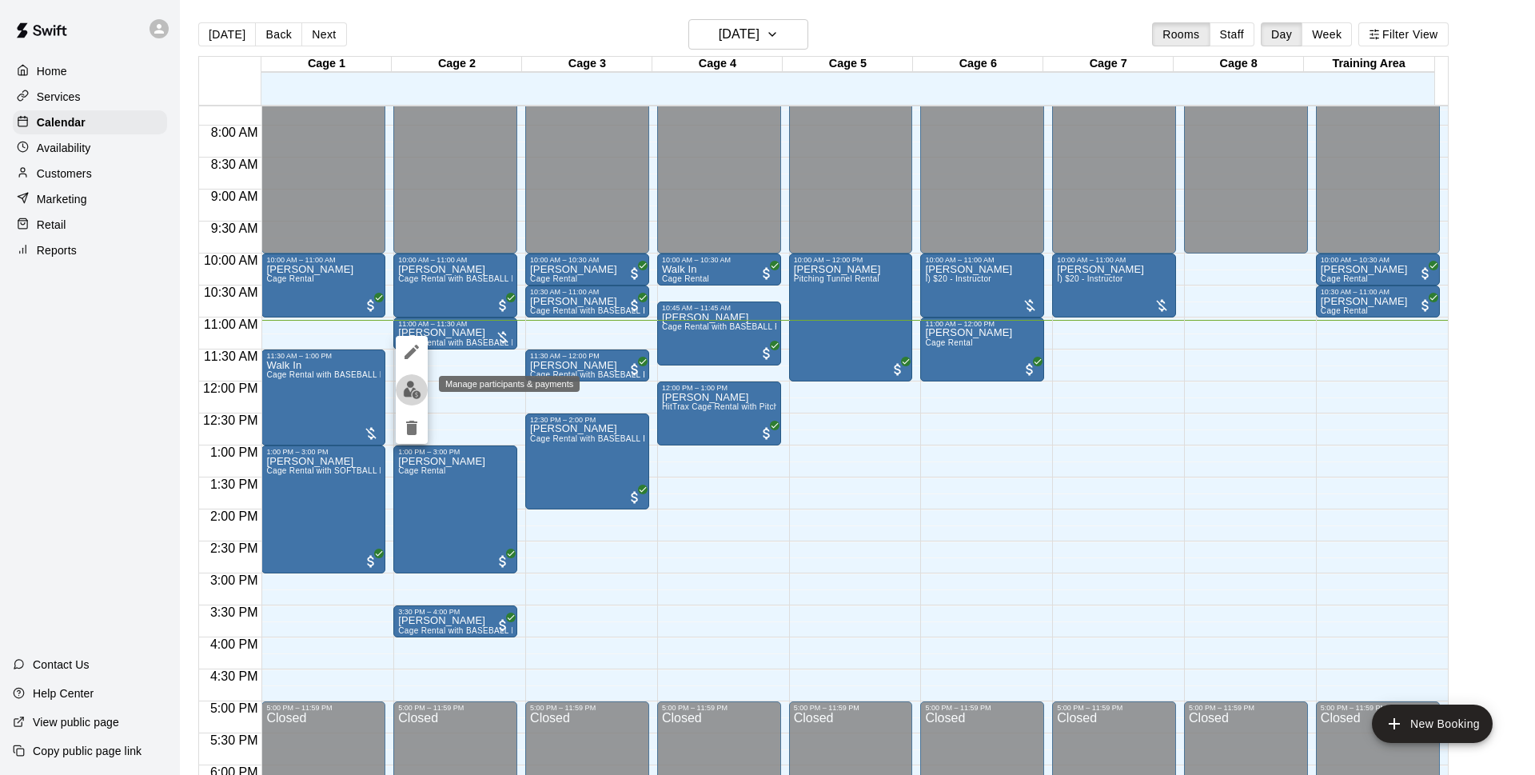
click at [411, 386] on img "edit" at bounding box center [412, 389] width 18 height 18
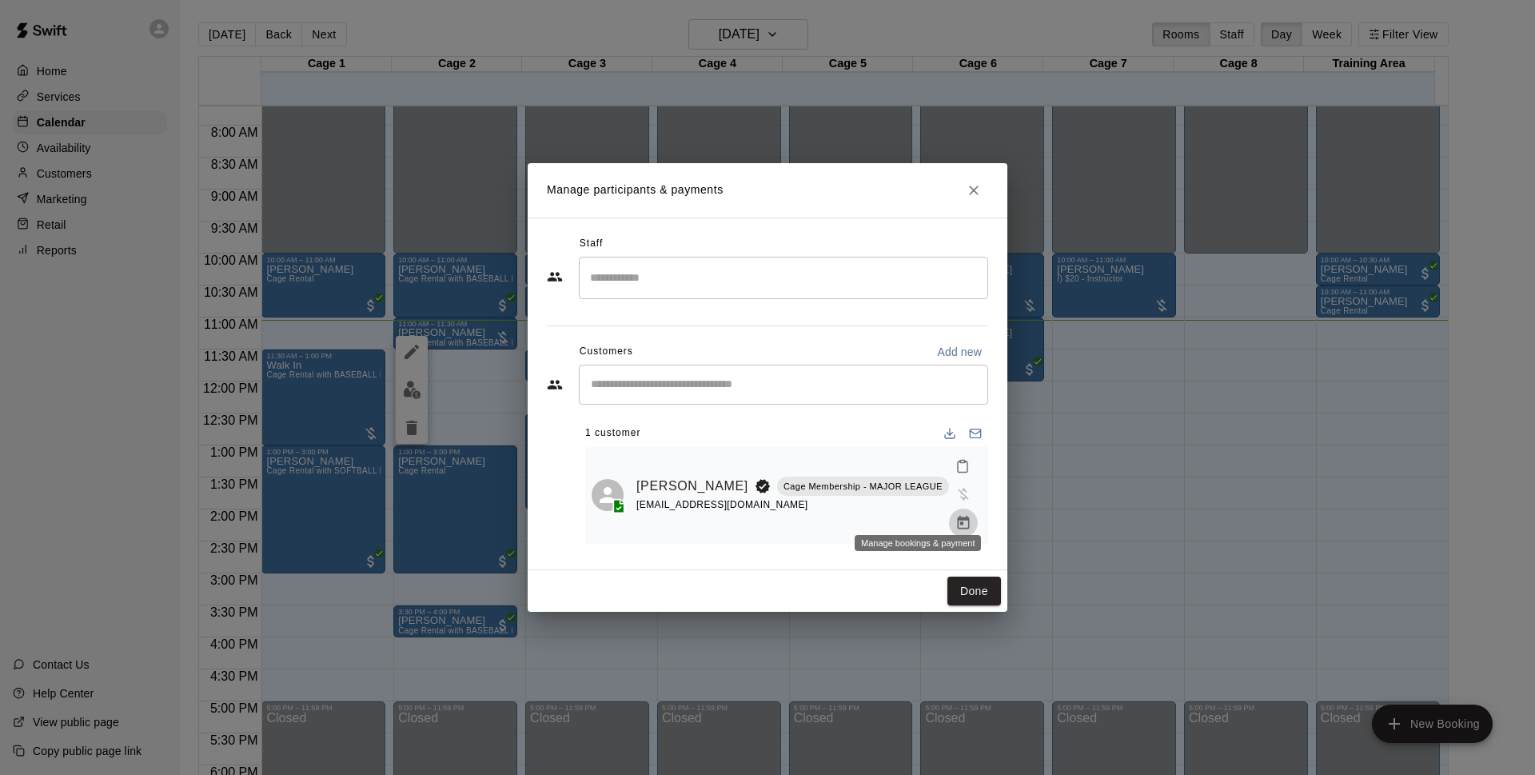
click at [957, 516] on icon "Manage bookings & payment" at bounding box center [963, 523] width 12 height 14
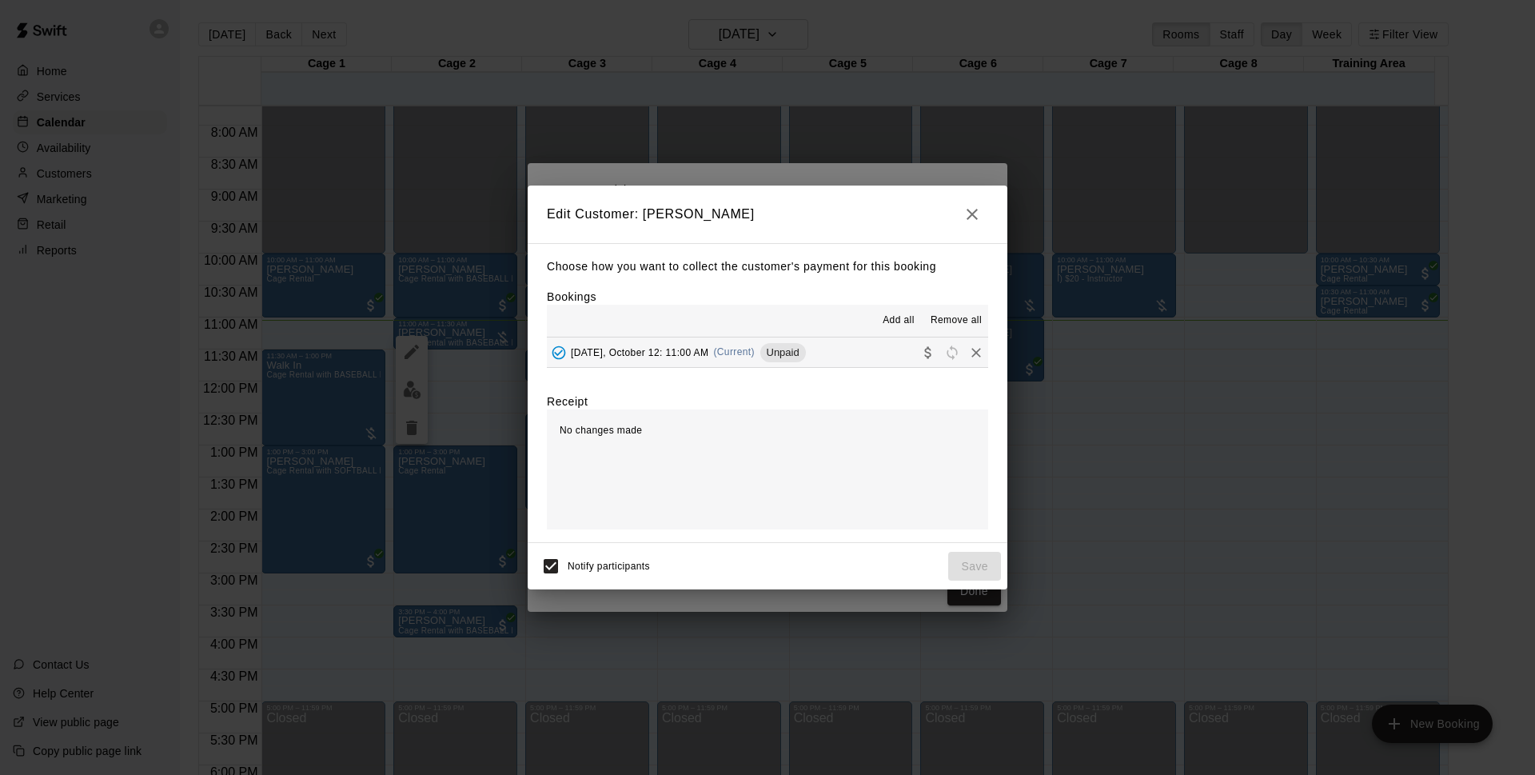
click at [848, 336] on div "Add all Remove all" at bounding box center [767, 321] width 441 height 32
click at [858, 367] on button "Sunday, October 12: 11:00 AM (Current) Unpaid" at bounding box center [767, 352] width 441 height 30
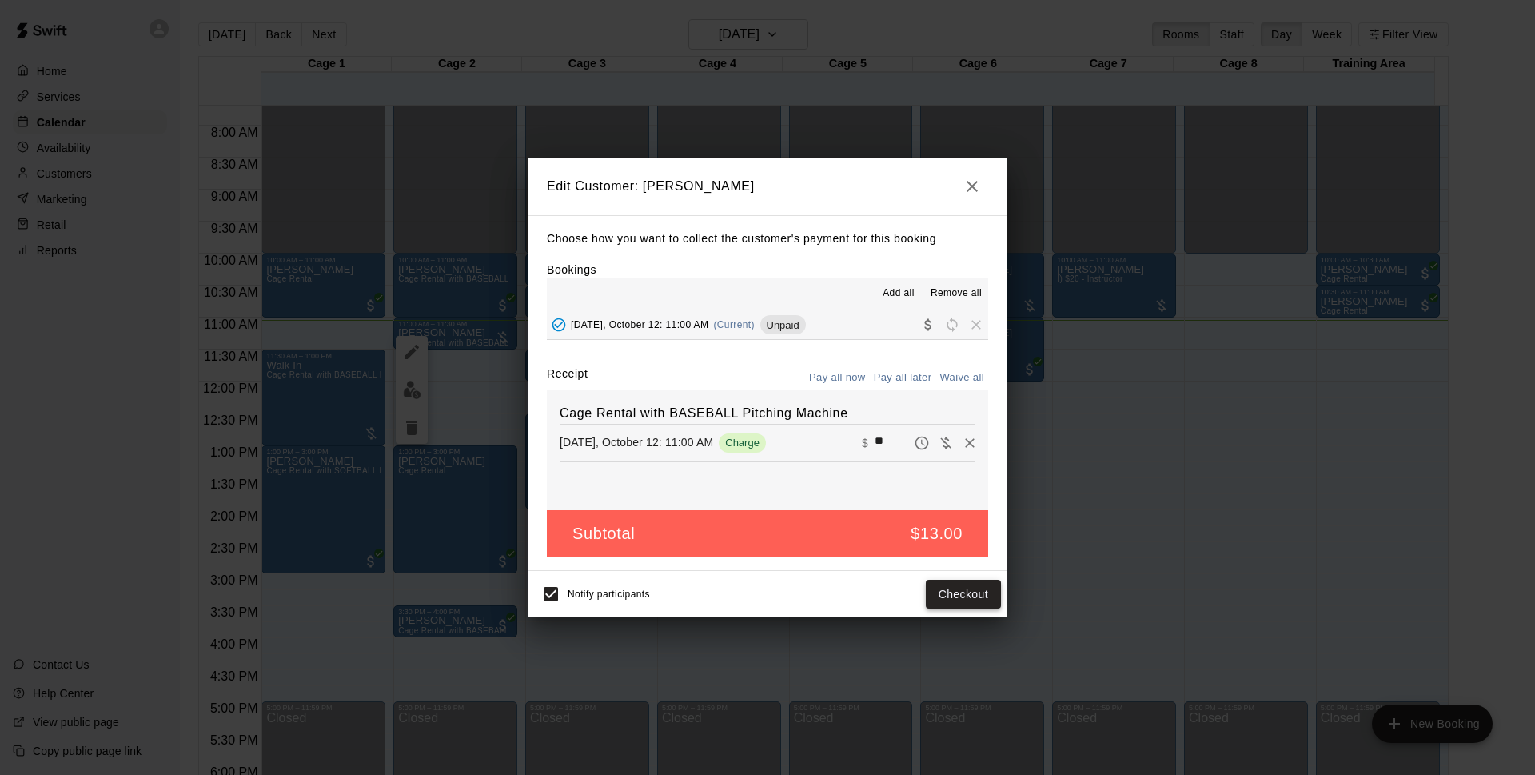
click at [970, 587] on button "Checkout" at bounding box center [963, 594] width 75 height 30
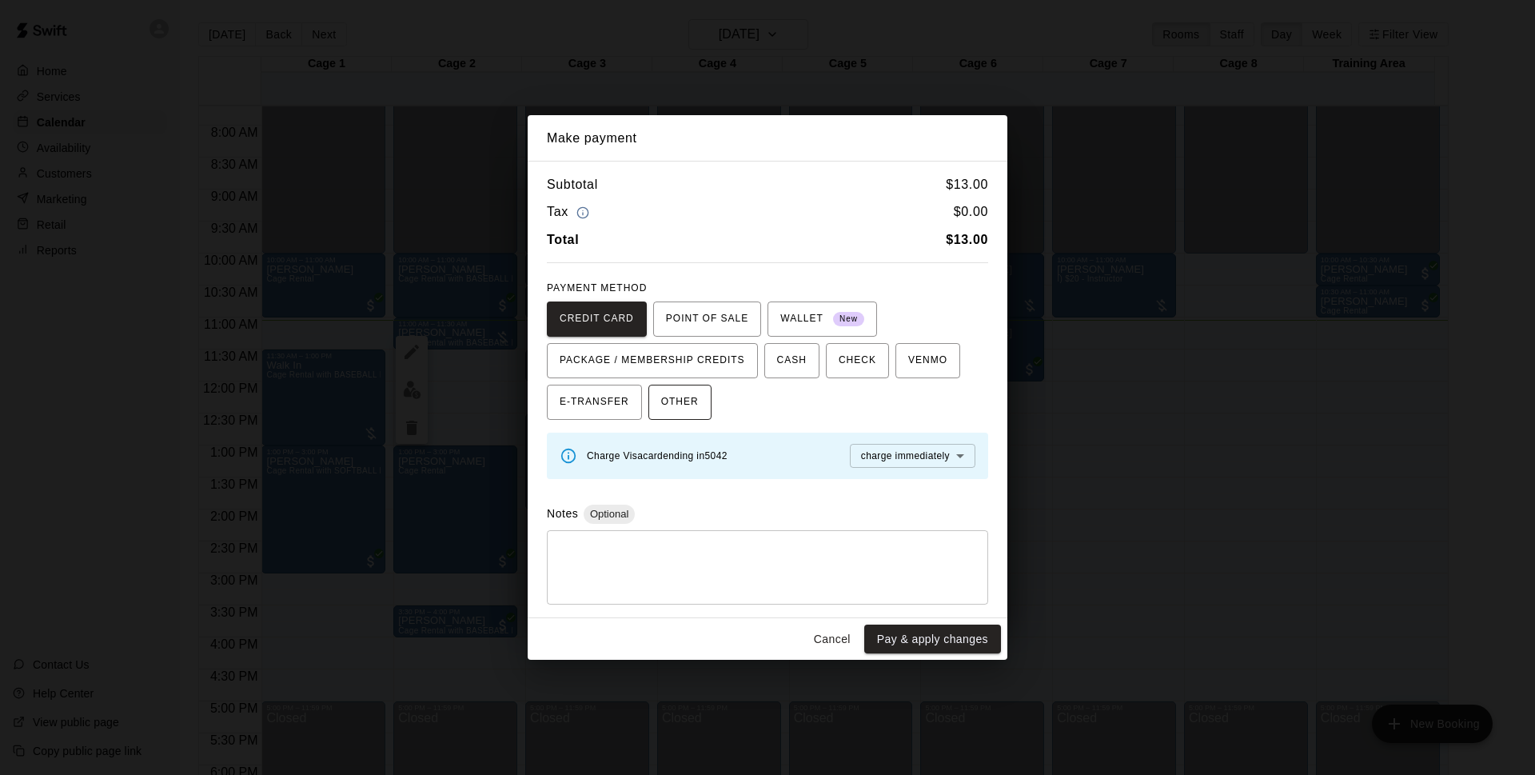
click at [703, 408] on button "OTHER" at bounding box center [679, 401] width 63 height 35
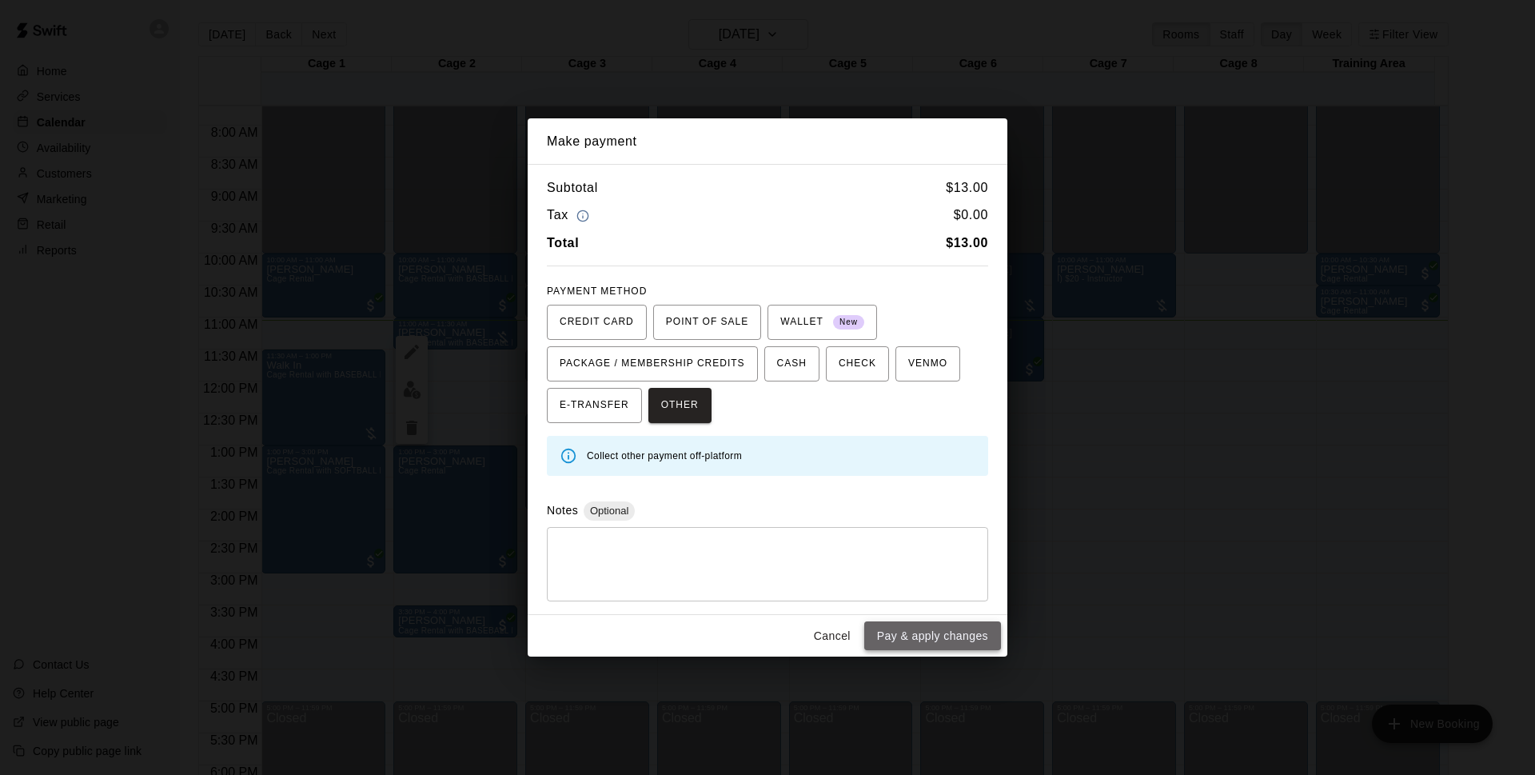
click at [946, 626] on button "Pay & apply changes" at bounding box center [932, 636] width 137 height 30
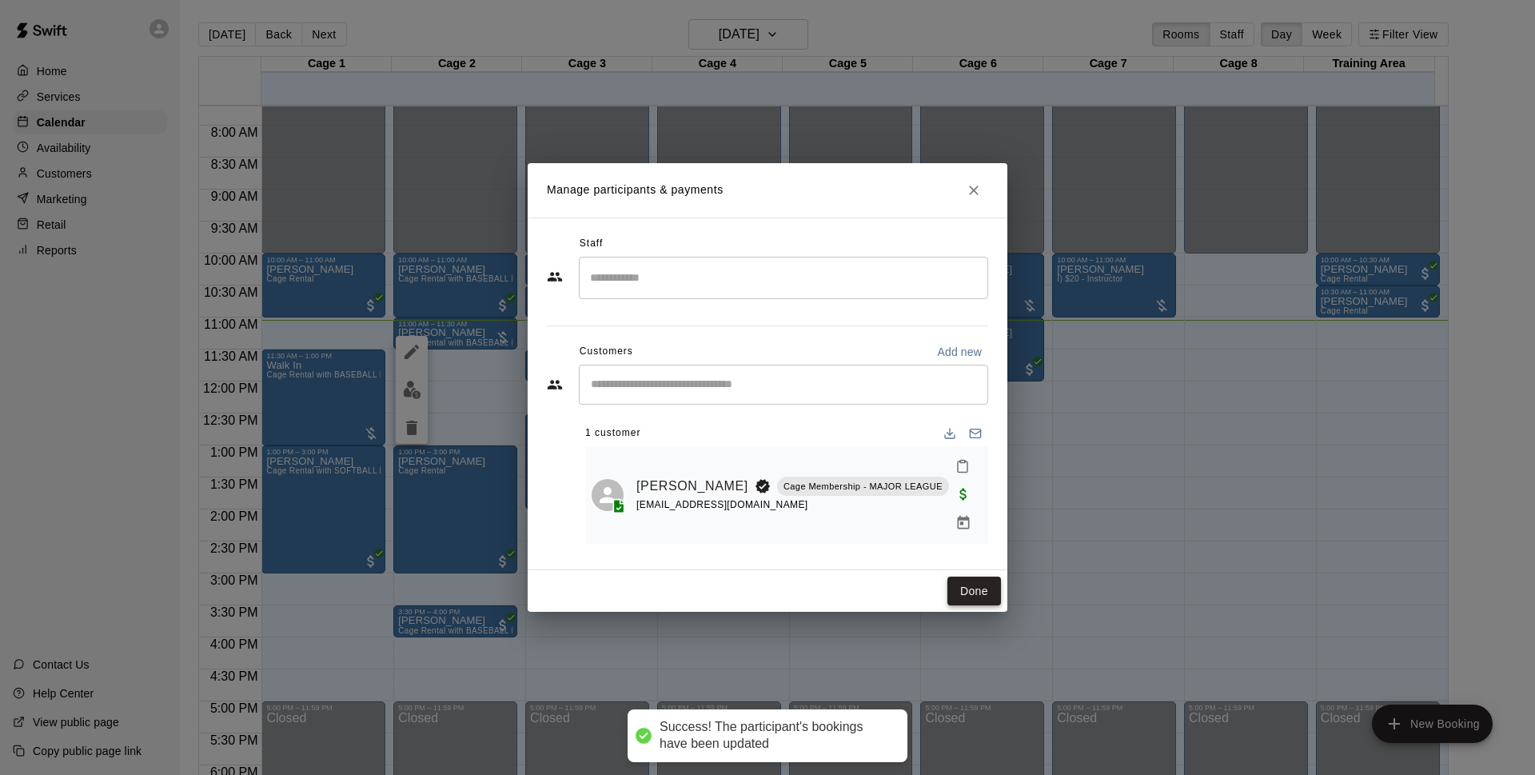
click at [973, 576] on button "Done" at bounding box center [974, 591] width 54 height 30
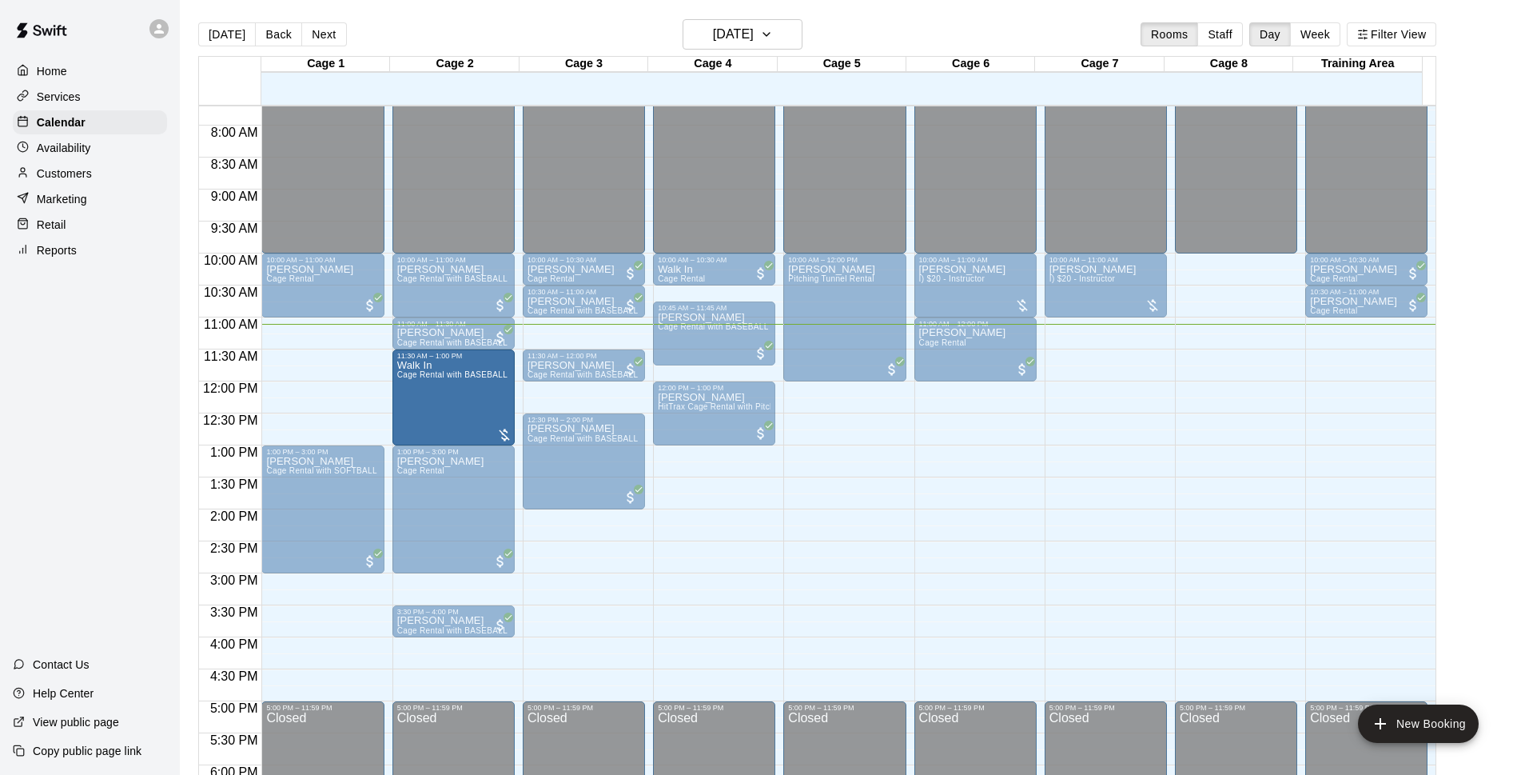
drag, startPoint x: 355, startPoint y: 385, endPoint x: 444, endPoint y: 392, distance: 89.0
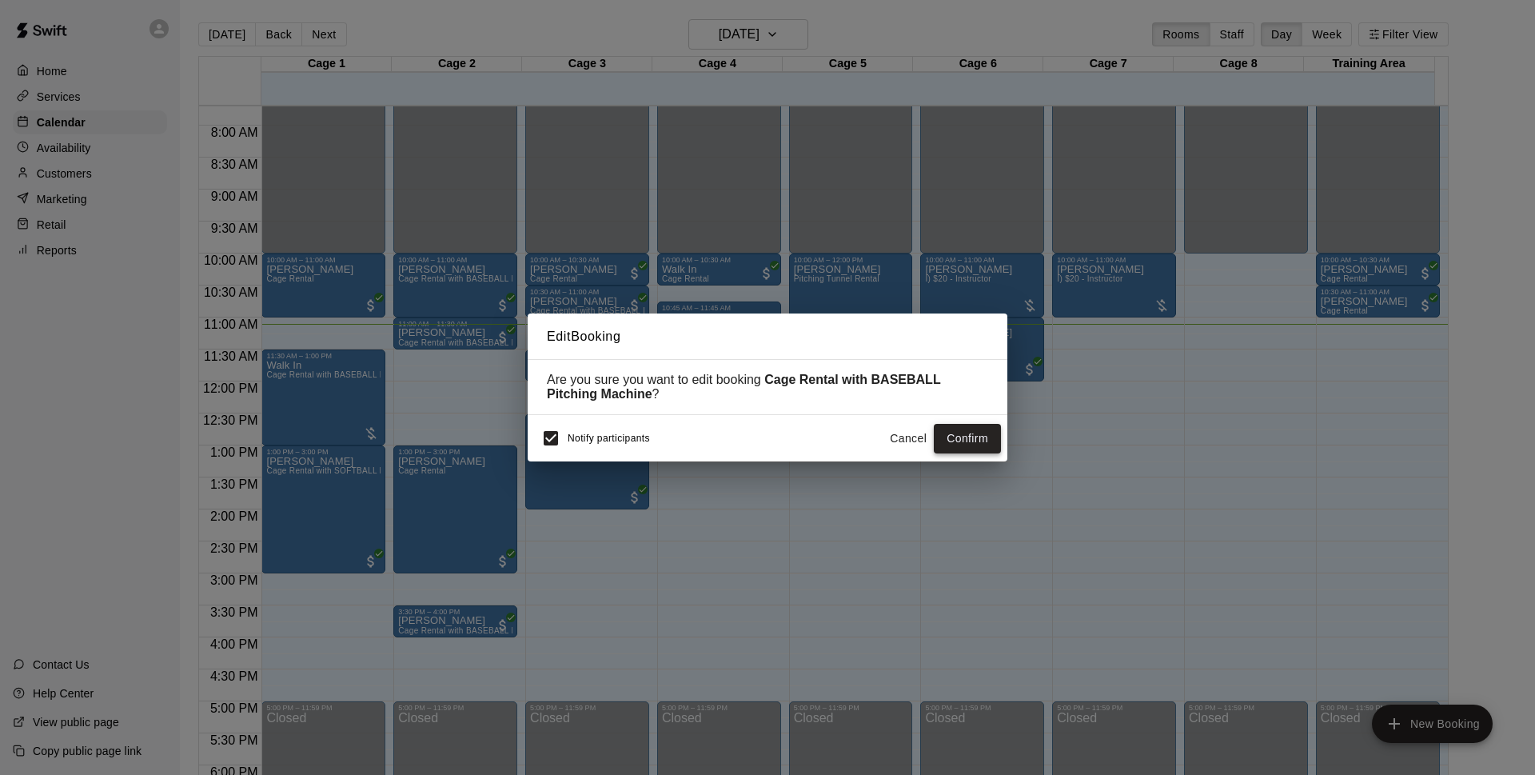
click at [994, 440] on button "Confirm" at bounding box center [967, 439] width 67 height 30
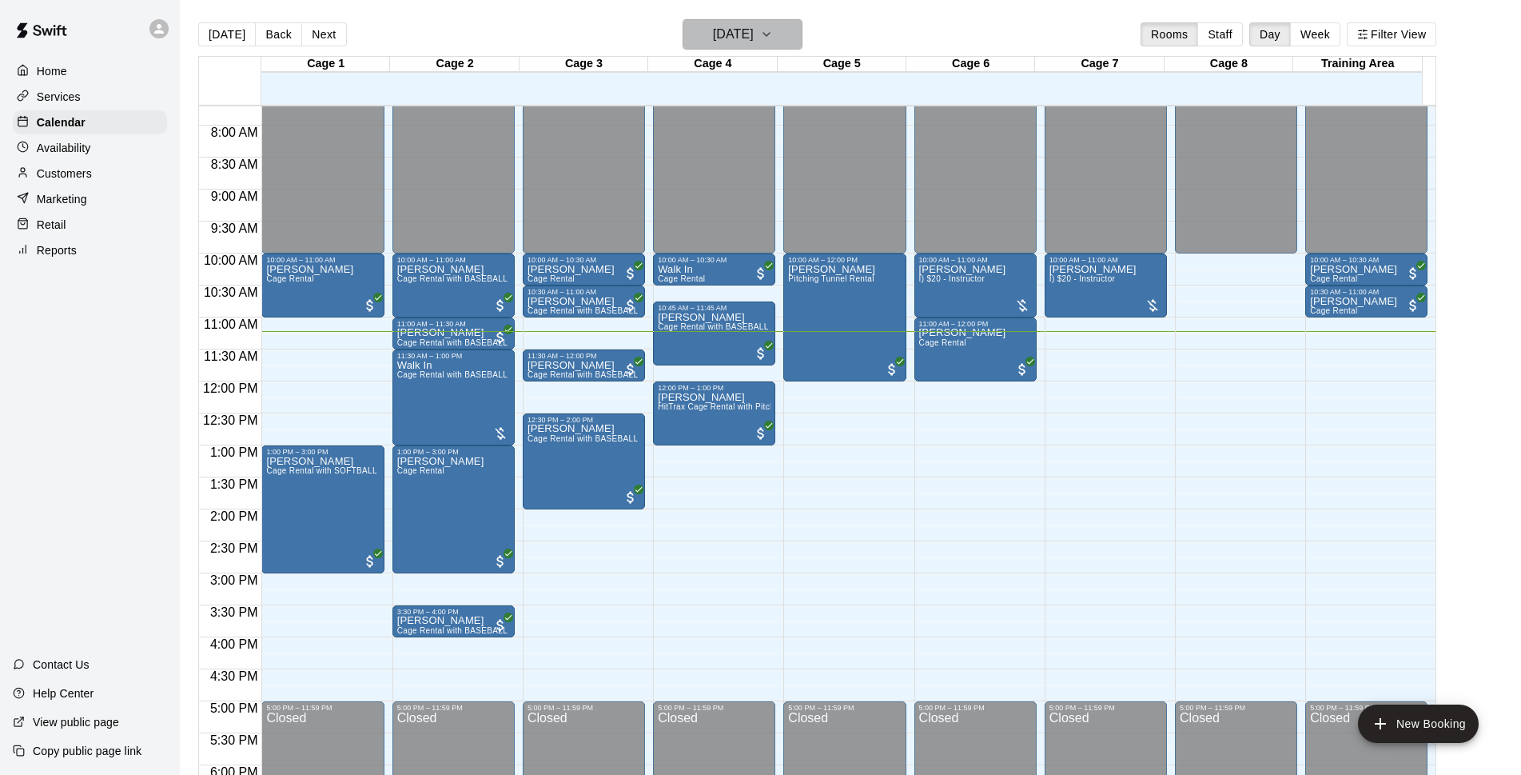
click at [782, 30] on button "[DATE]" at bounding box center [743, 34] width 120 height 30
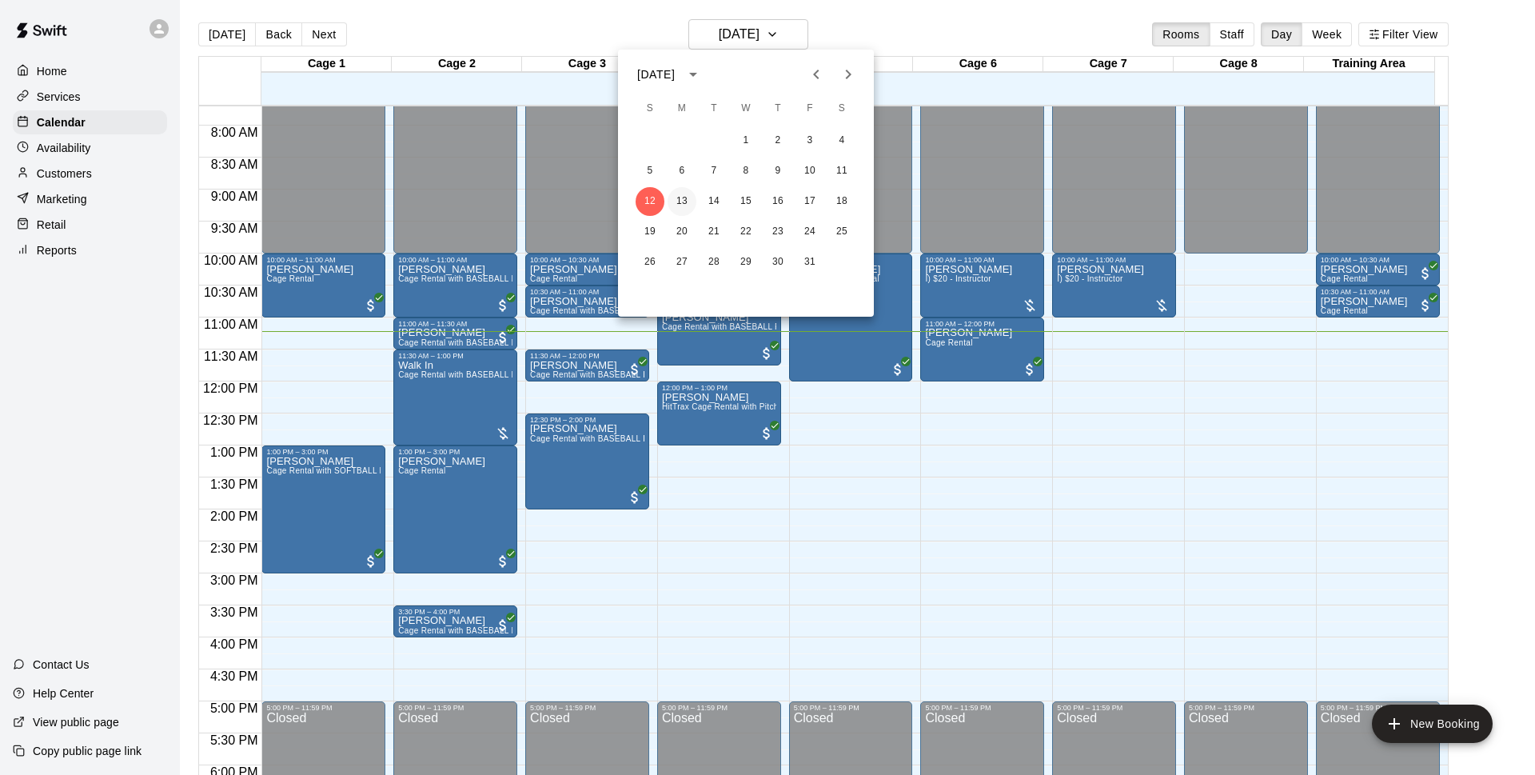
click at [679, 201] on button "13" at bounding box center [681, 201] width 29 height 29
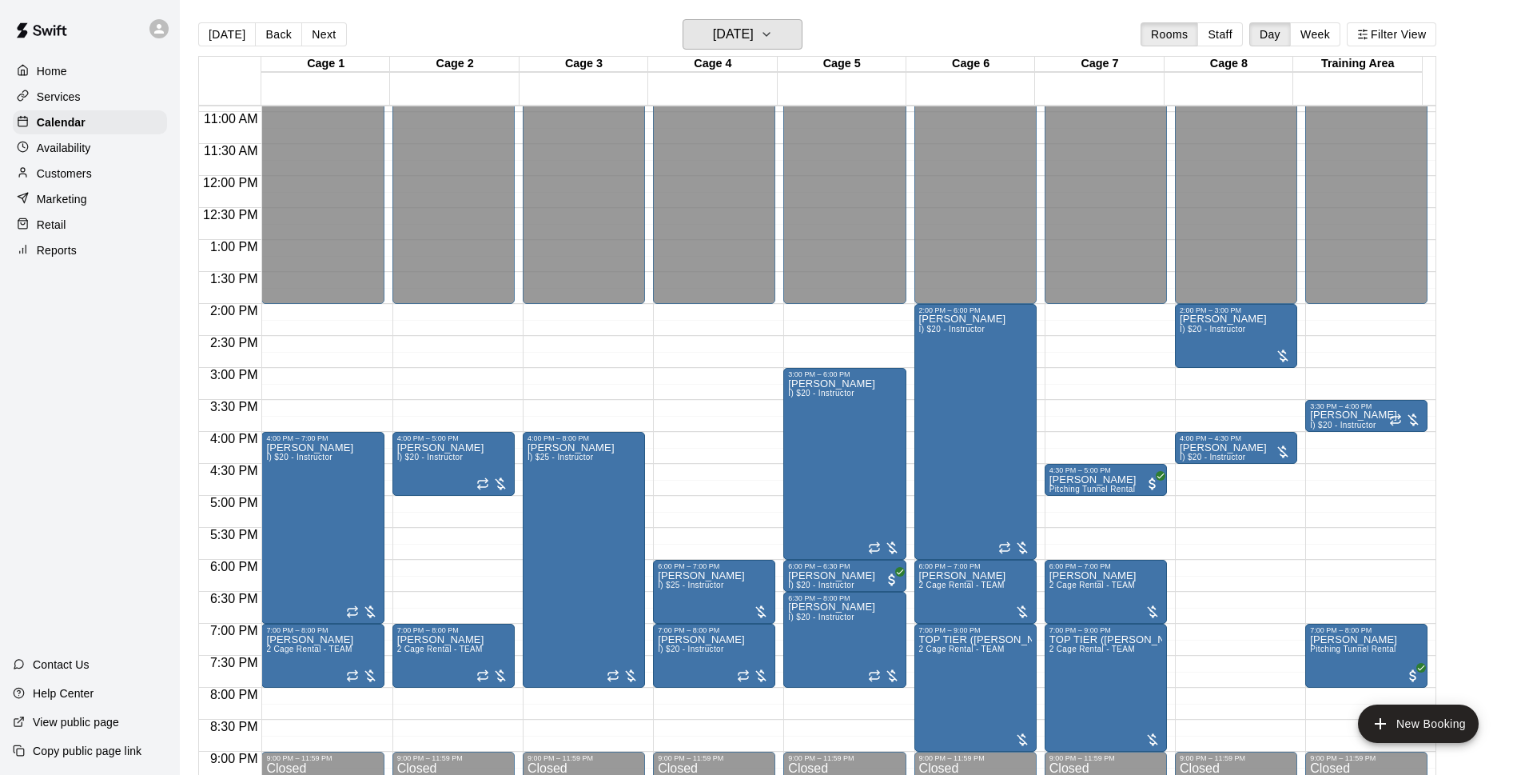
scroll to position [801, 0]
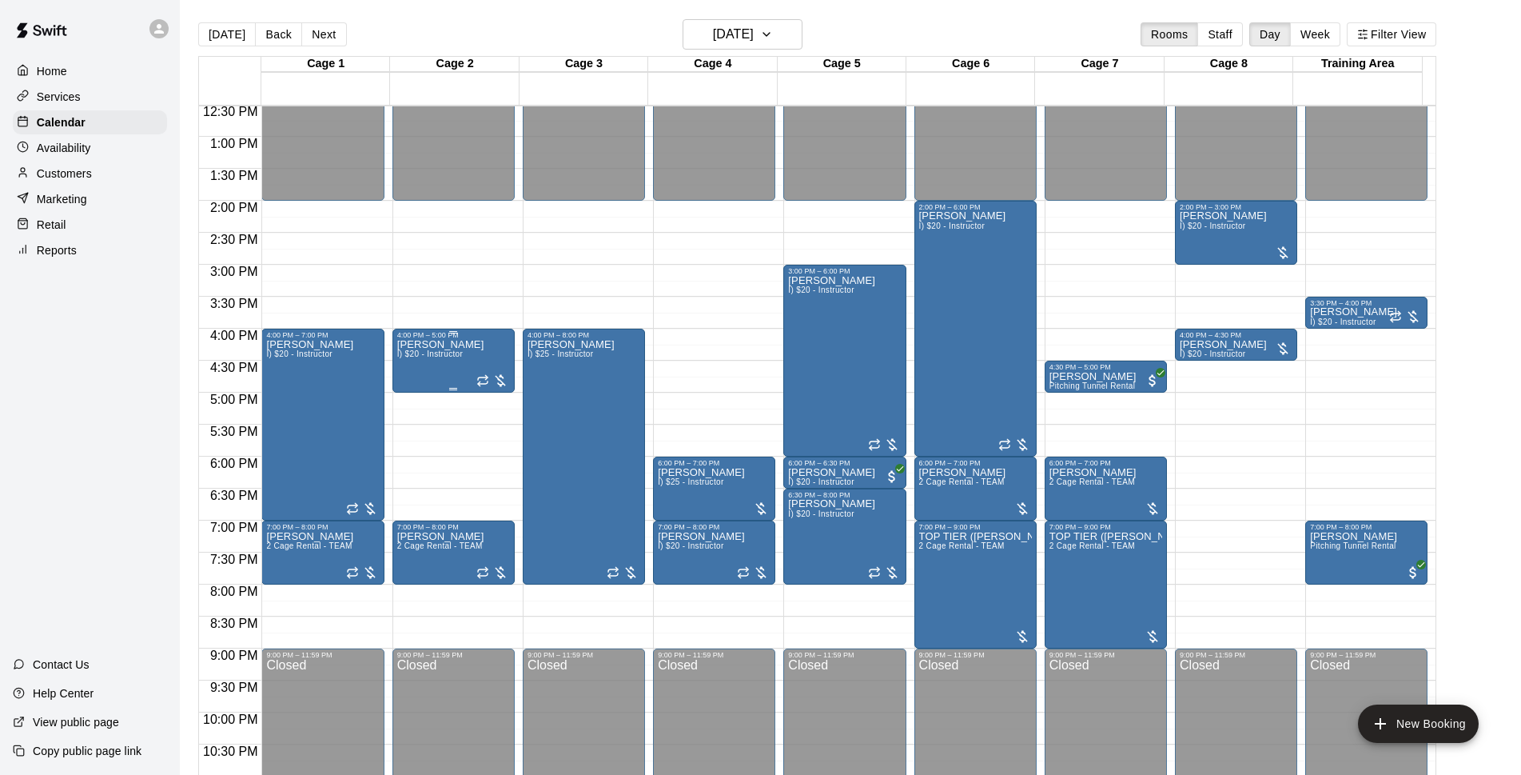
click at [440, 351] on div "Dustin Crespo I) $20 - Instructor" at bounding box center [440, 726] width 87 height 775
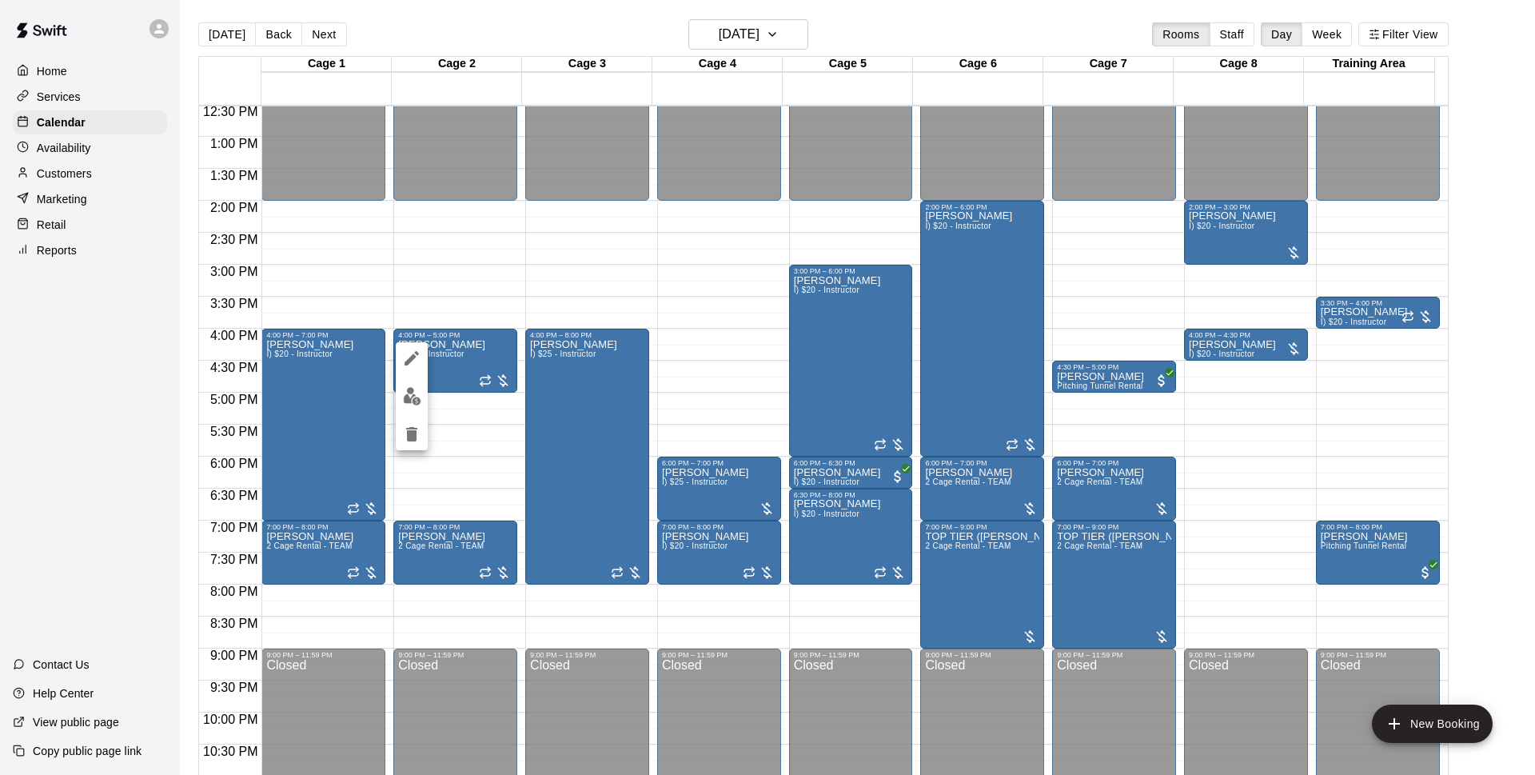
click at [412, 433] on icon "delete" at bounding box center [411, 434] width 11 height 14
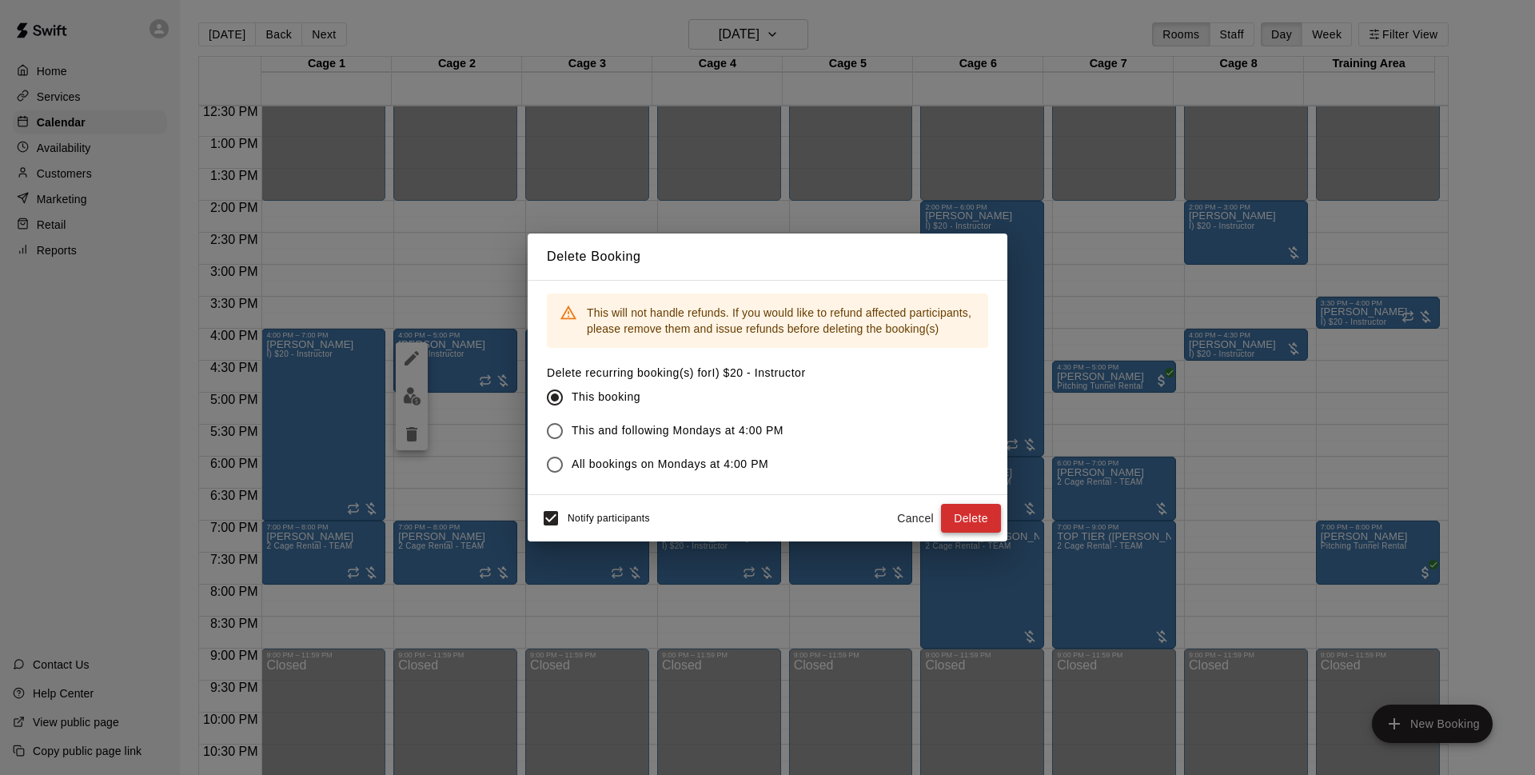
click at [1000, 522] on button "Delete" at bounding box center [971, 519] width 60 height 30
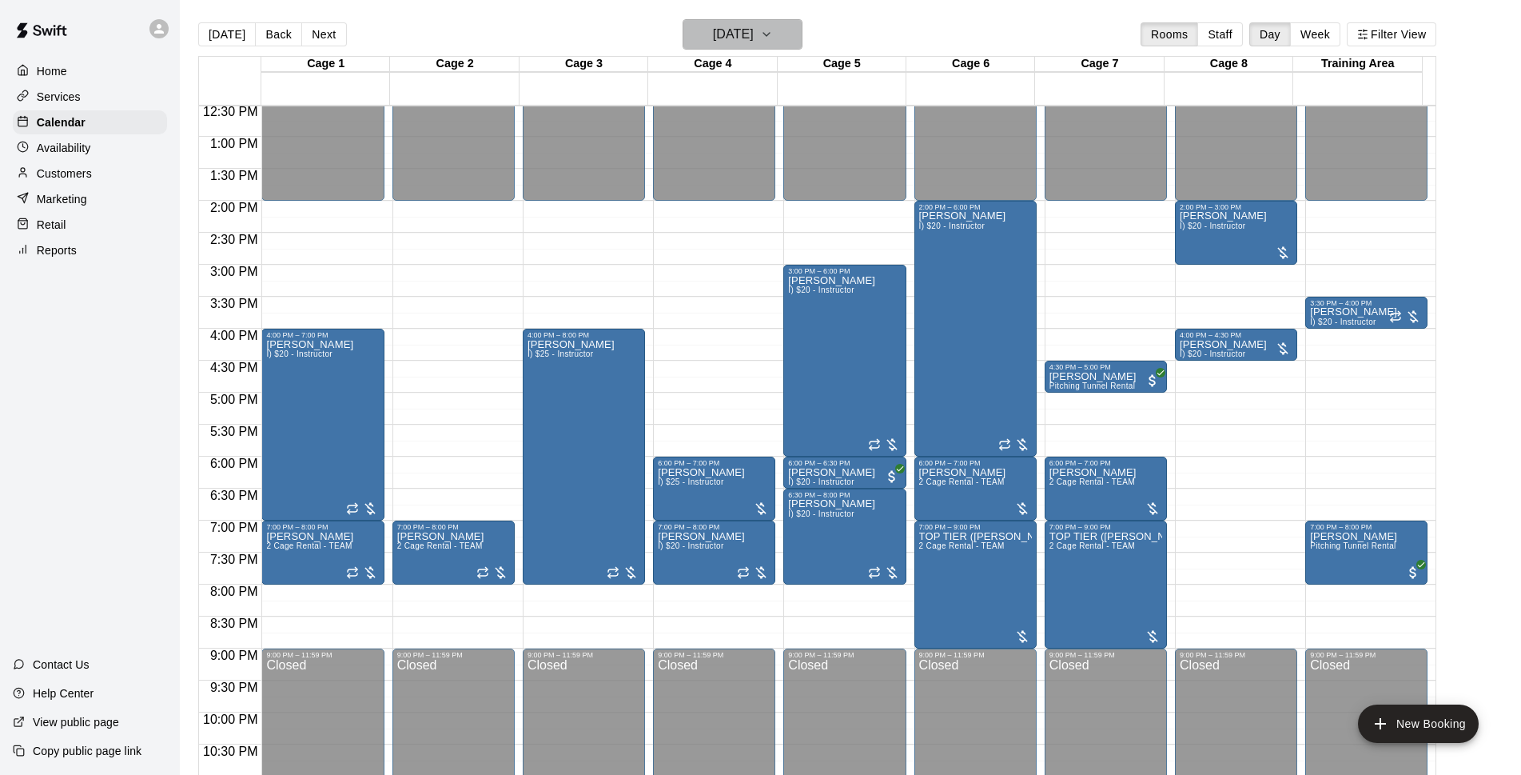
click at [781, 28] on button "Monday Oct 13" at bounding box center [743, 34] width 120 height 30
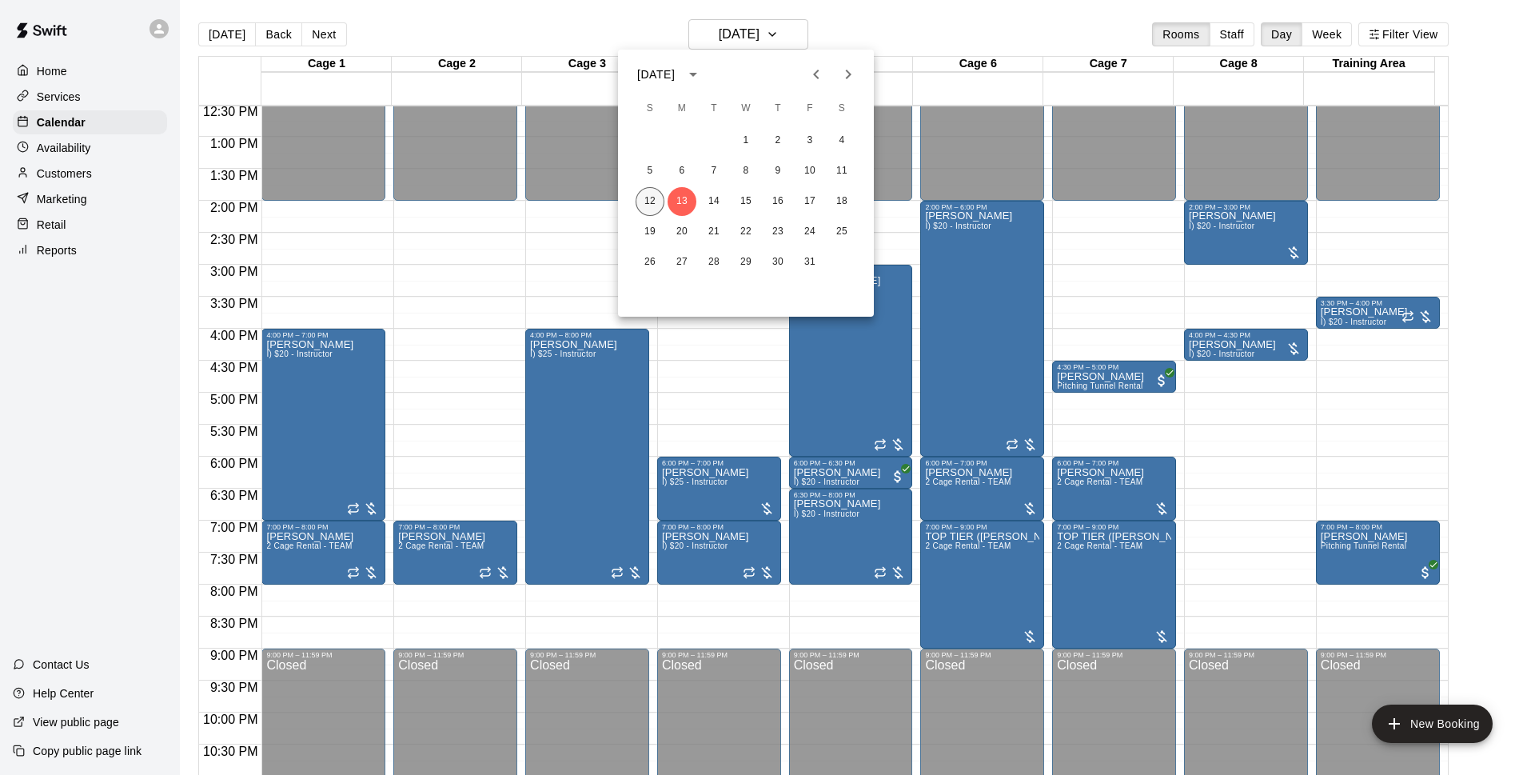
click at [646, 197] on button "12" at bounding box center [649, 201] width 29 height 29
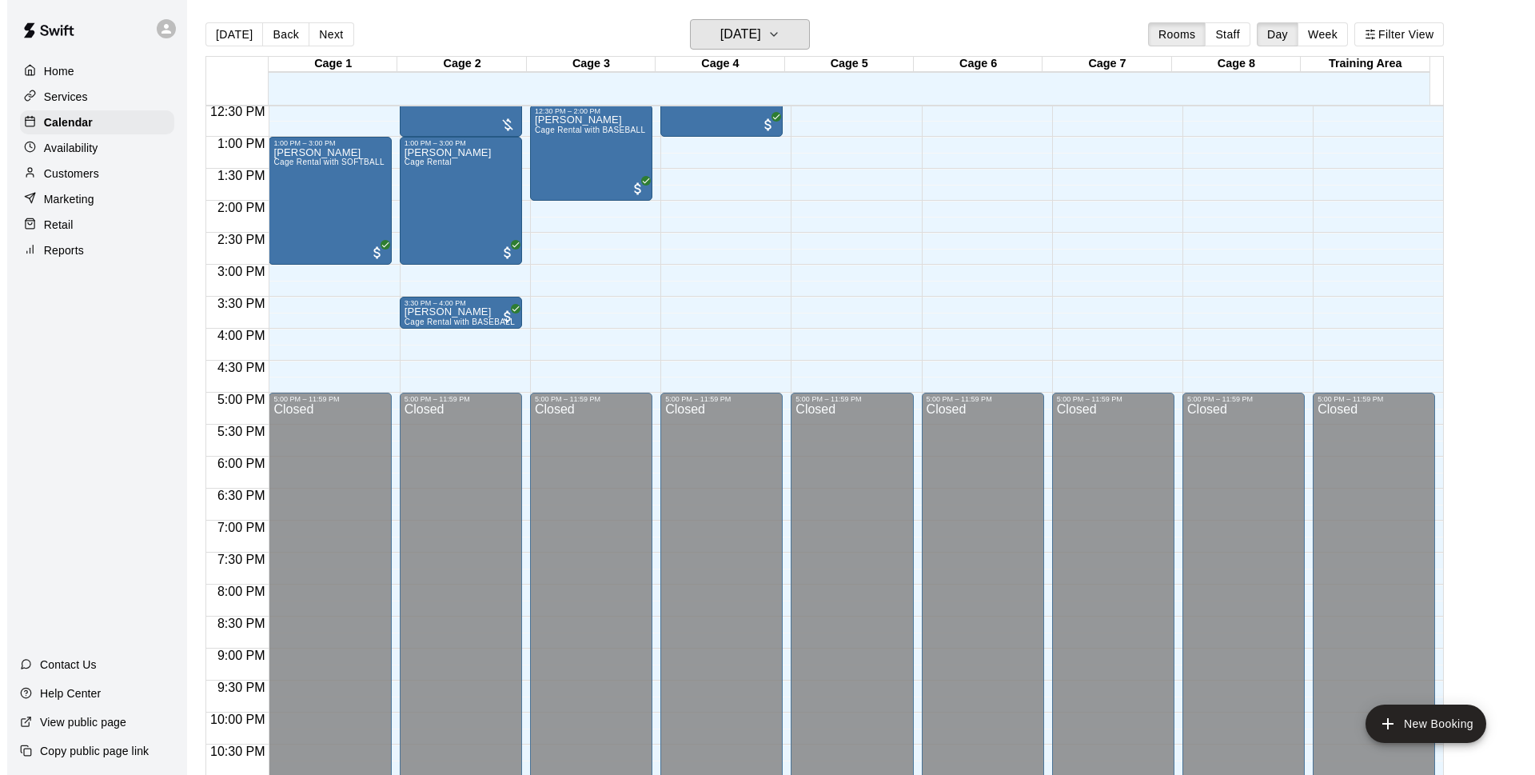
scroll to position [595, 0]
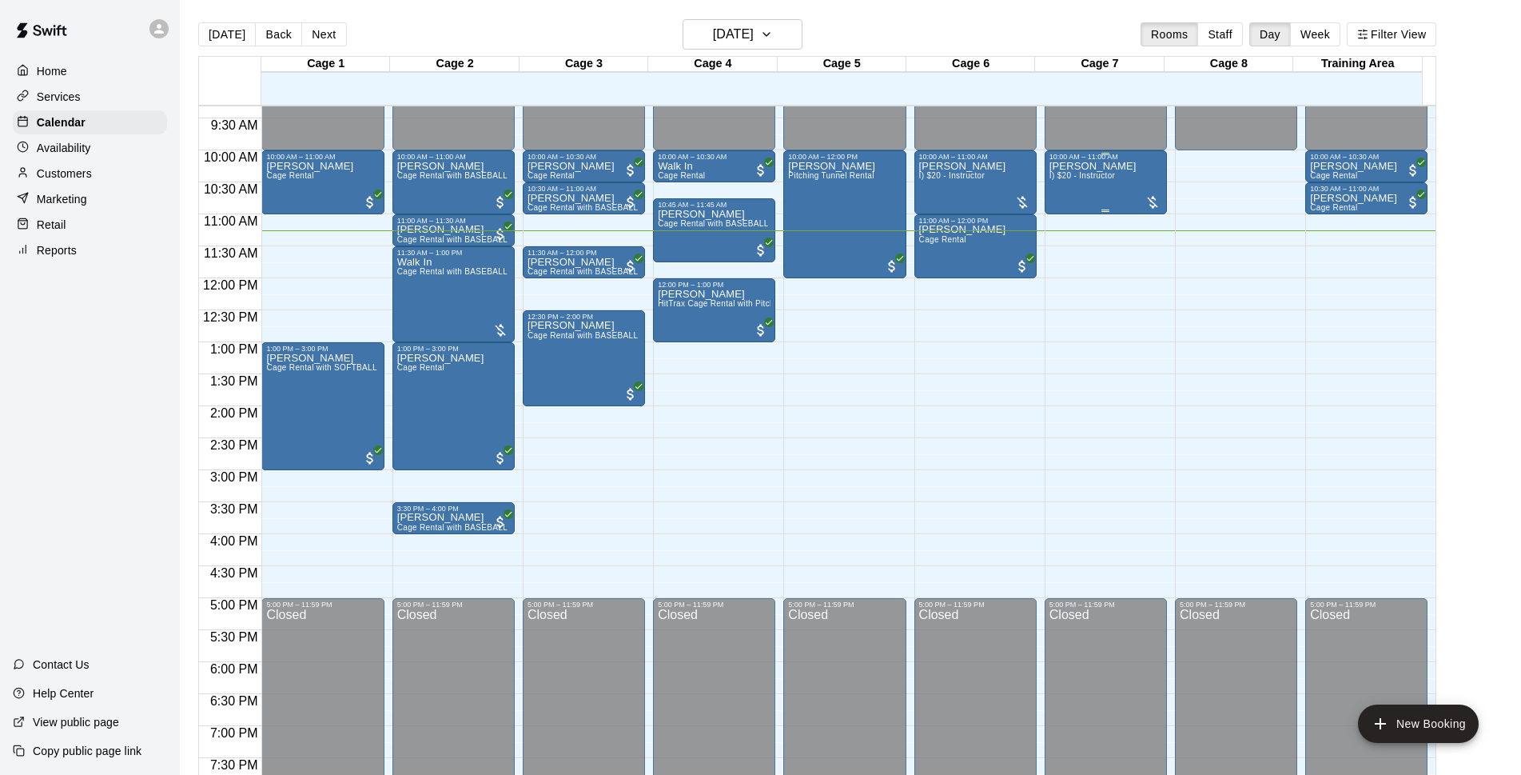
click at [1103, 214] on div "Dustin Crespo I) $20 - Instructor" at bounding box center [1092, 548] width 87 height 775
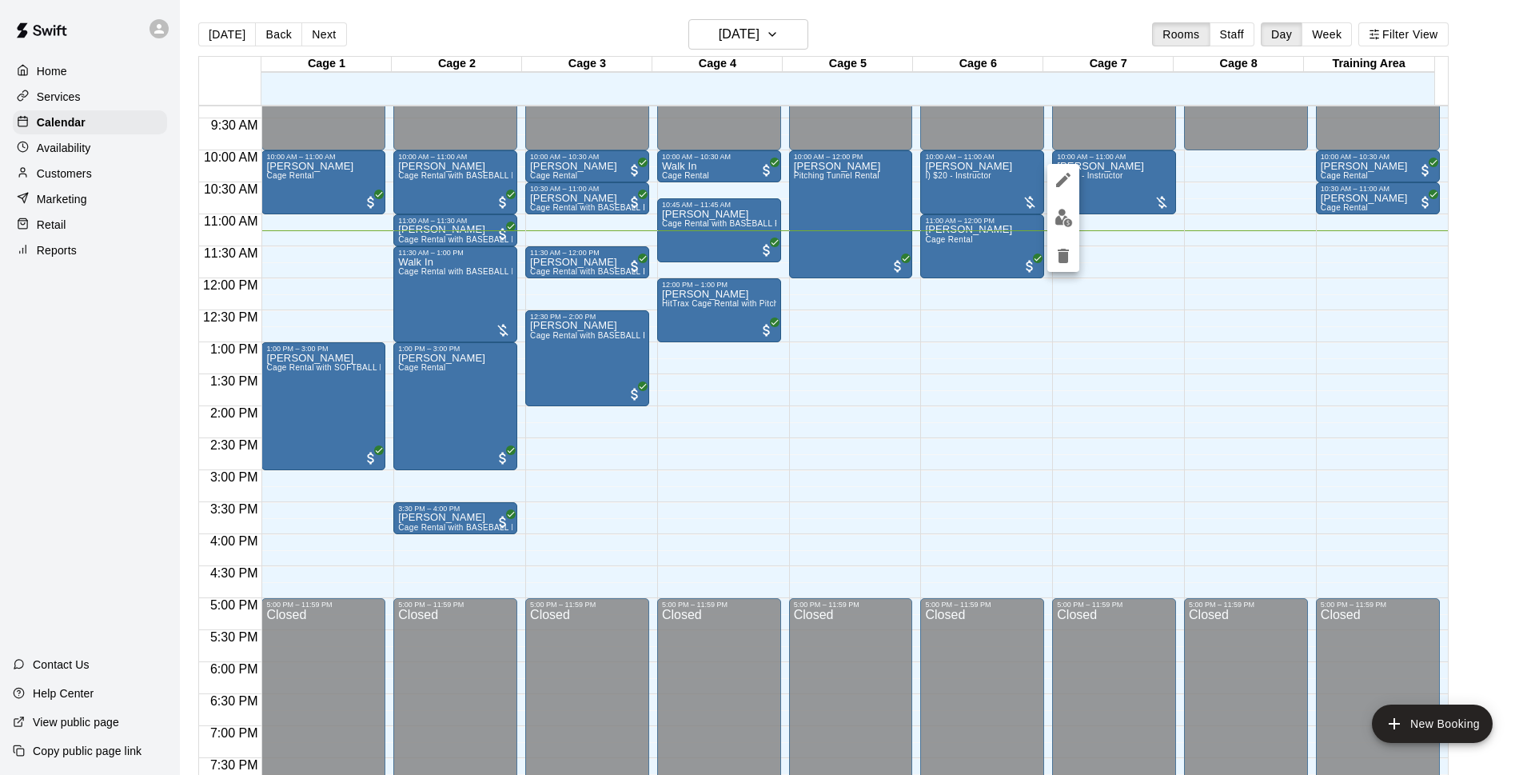
click at [1098, 225] on div at bounding box center [767, 387] width 1535 height 775
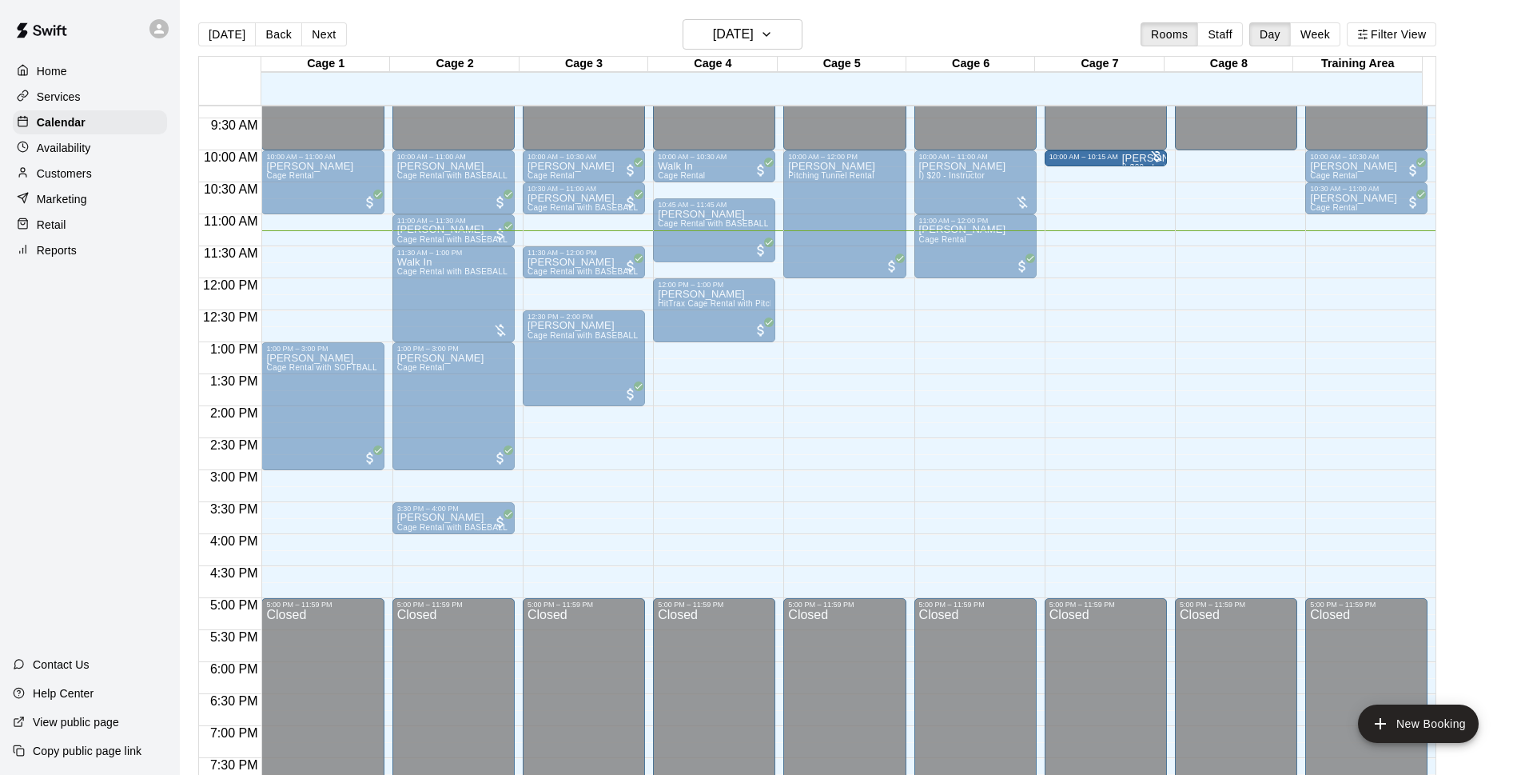
drag, startPoint x: 1101, startPoint y: 211, endPoint x: 1105, endPoint y: 189, distance: 22.1
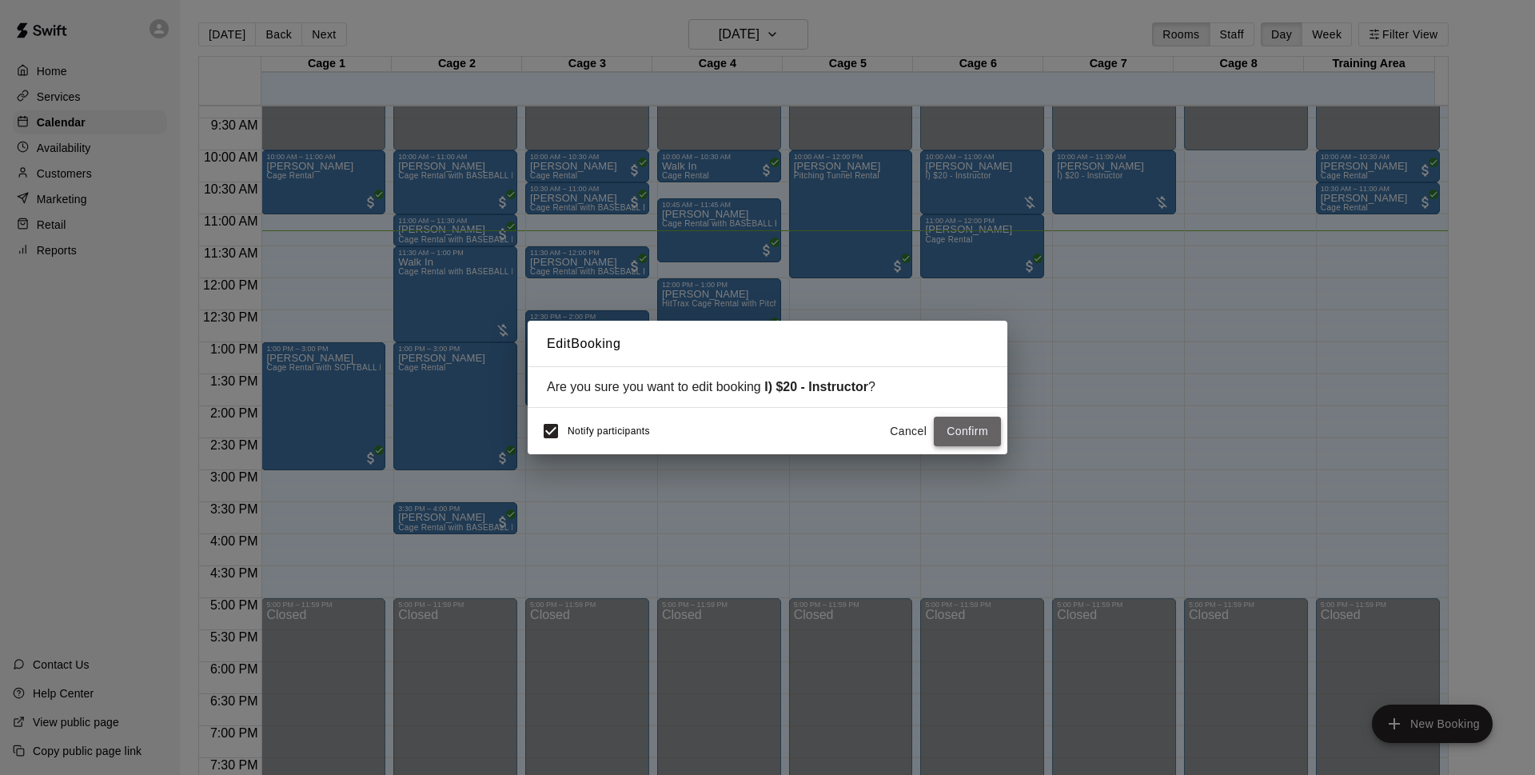
click at [984, 419] on button "Confirm" at bounding box center [967, 431] width 67 height 30
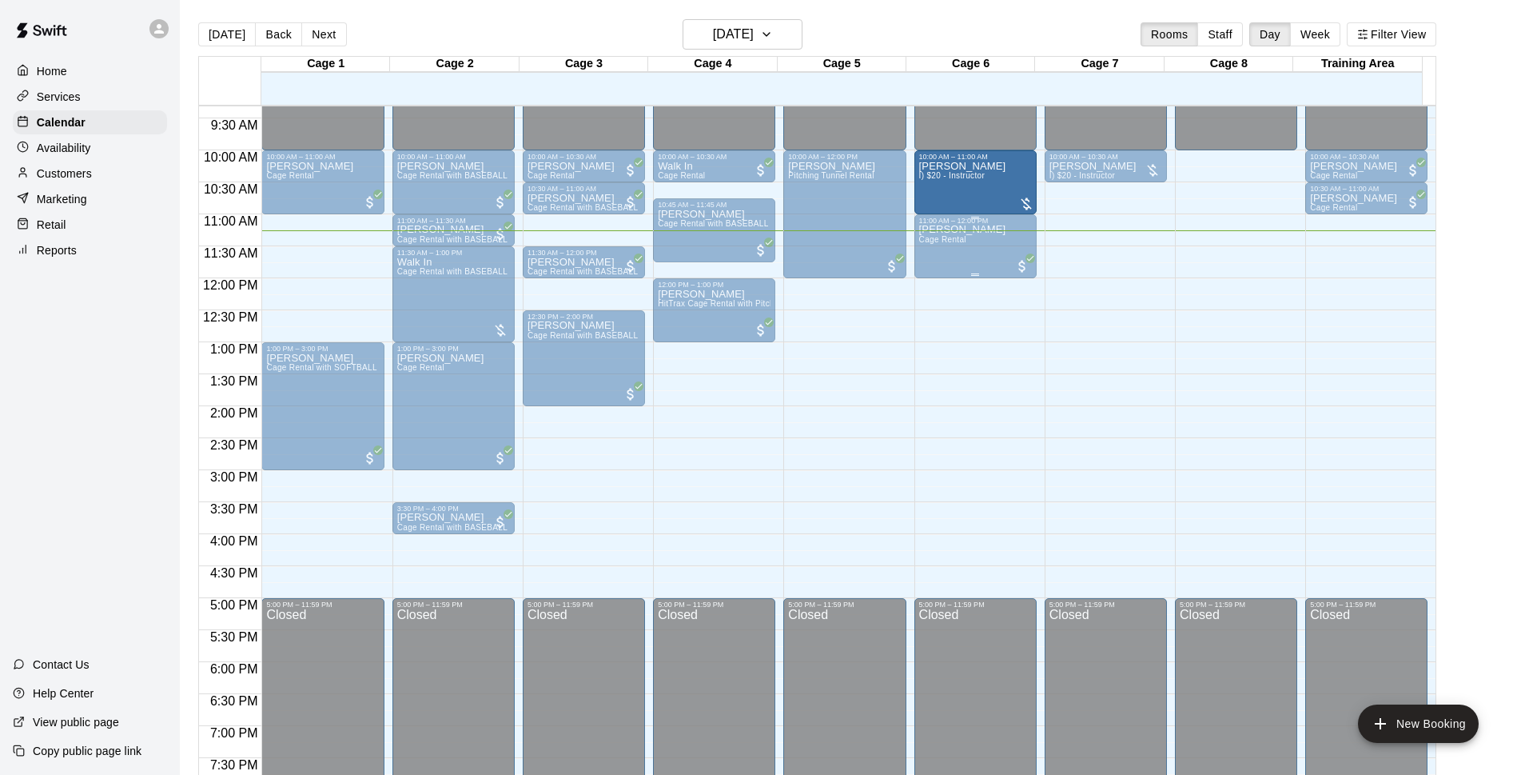
drag, startPoint x: 972, startPoint y: 178, endPoint x: 966, endPoint y: 220, distance: 41.9
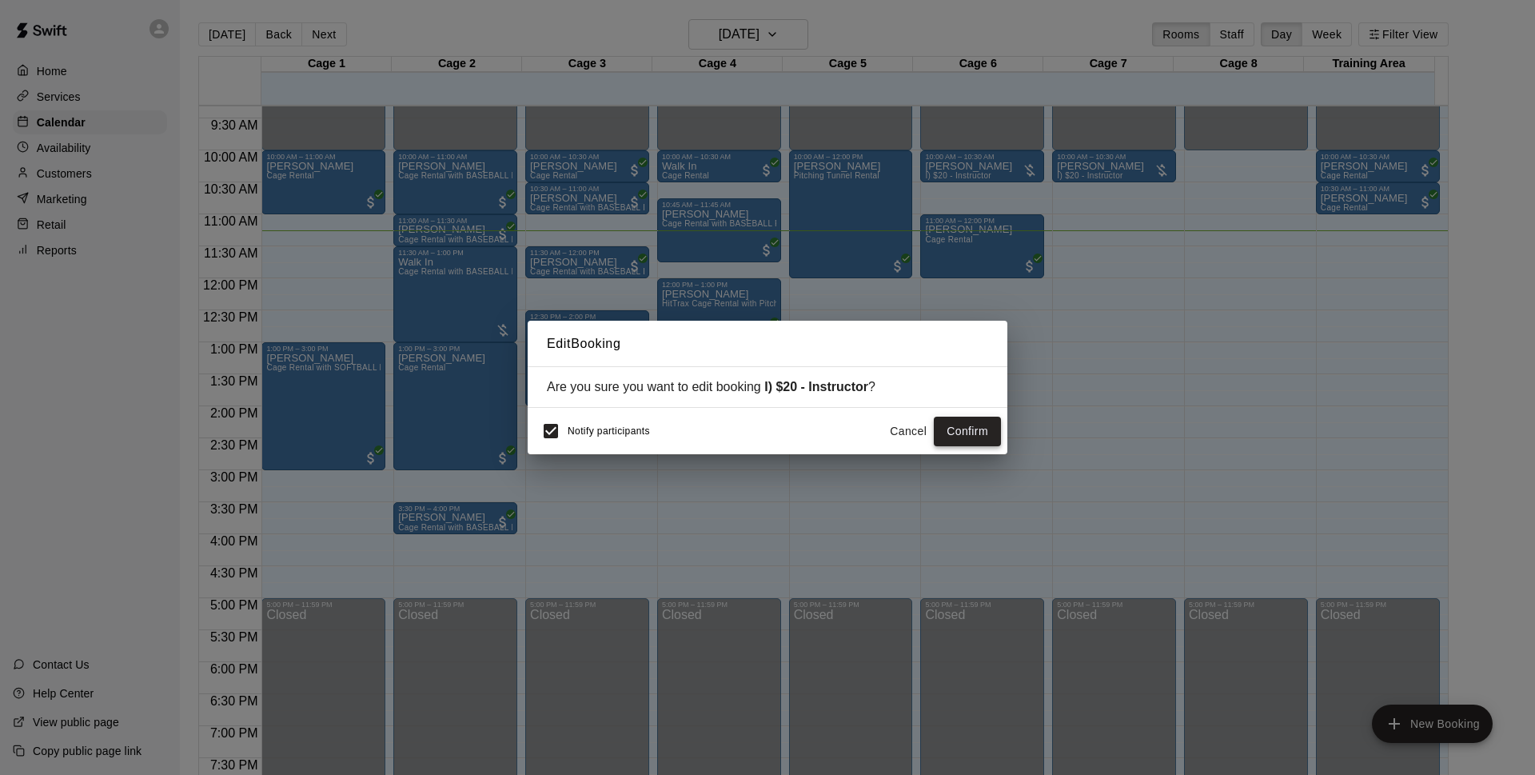
click at [963, 432] on button "Confirm" at bounding box center [967, 431] width 67 height 30
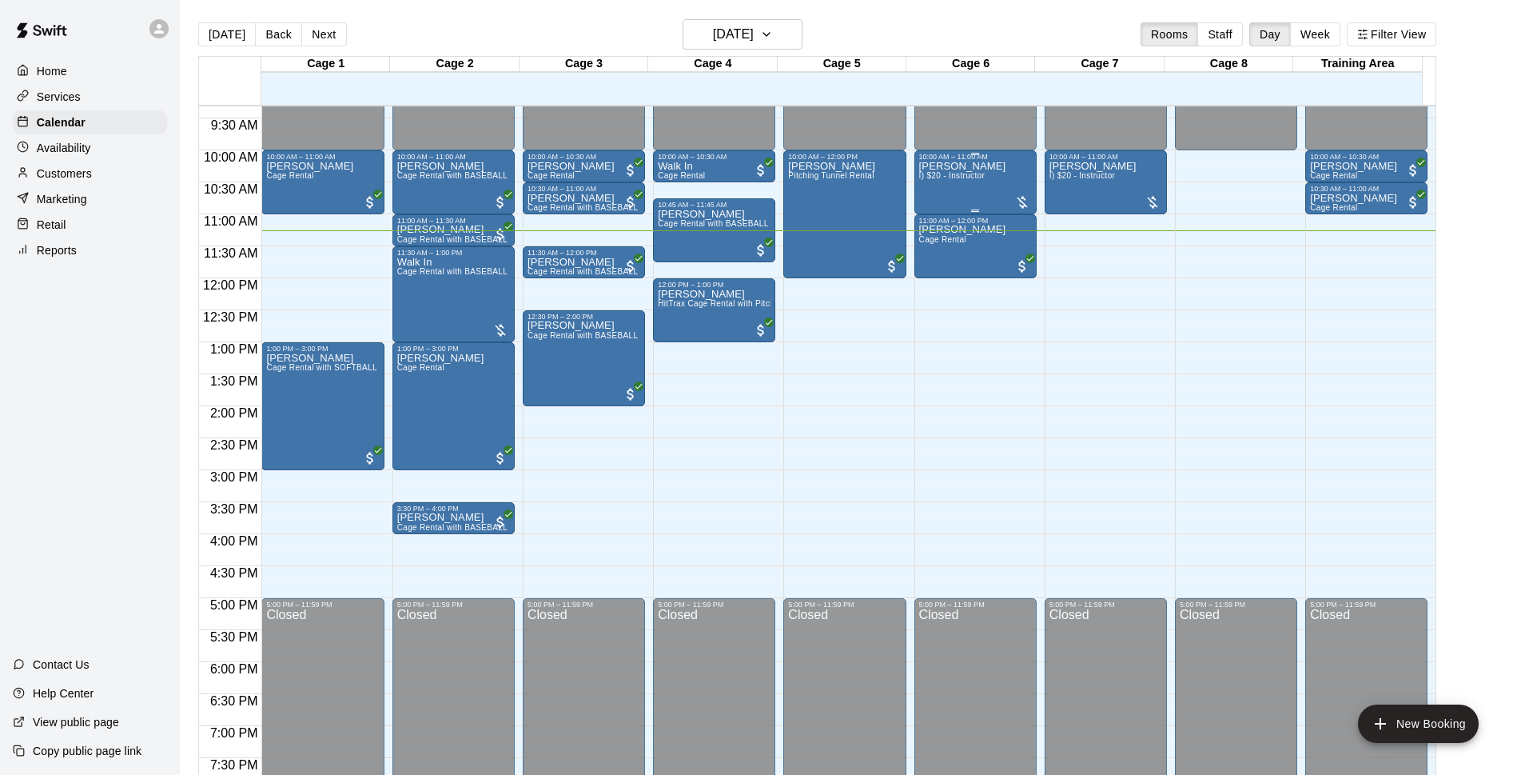
click at [1018, 184] on div "Dustin Crespo I) $20 - Instructor" at bounding box center [975, 548] width 113 height 775
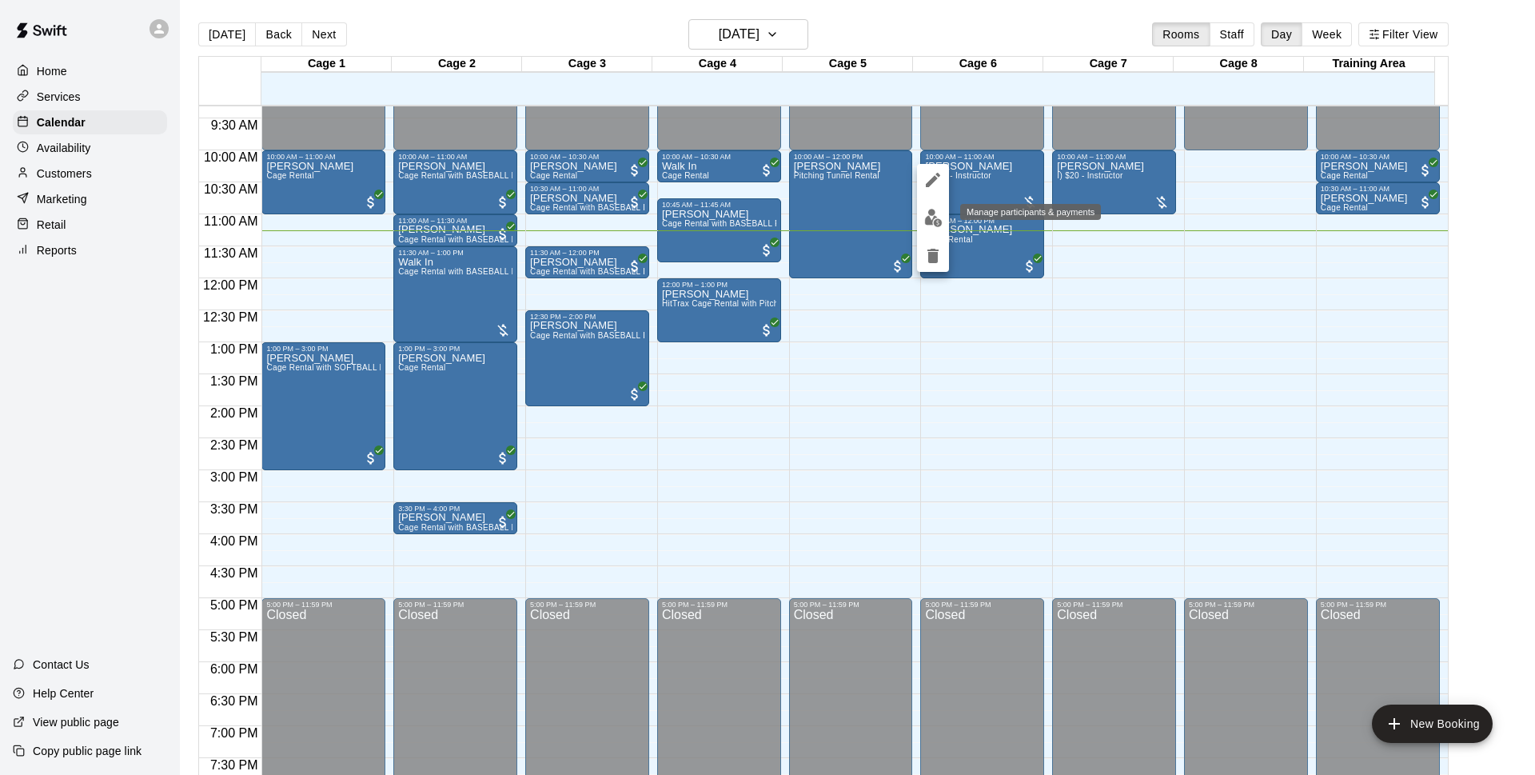
click at [937, 223] on img "edit" at bounding box center [933, 218] width 18 height 18
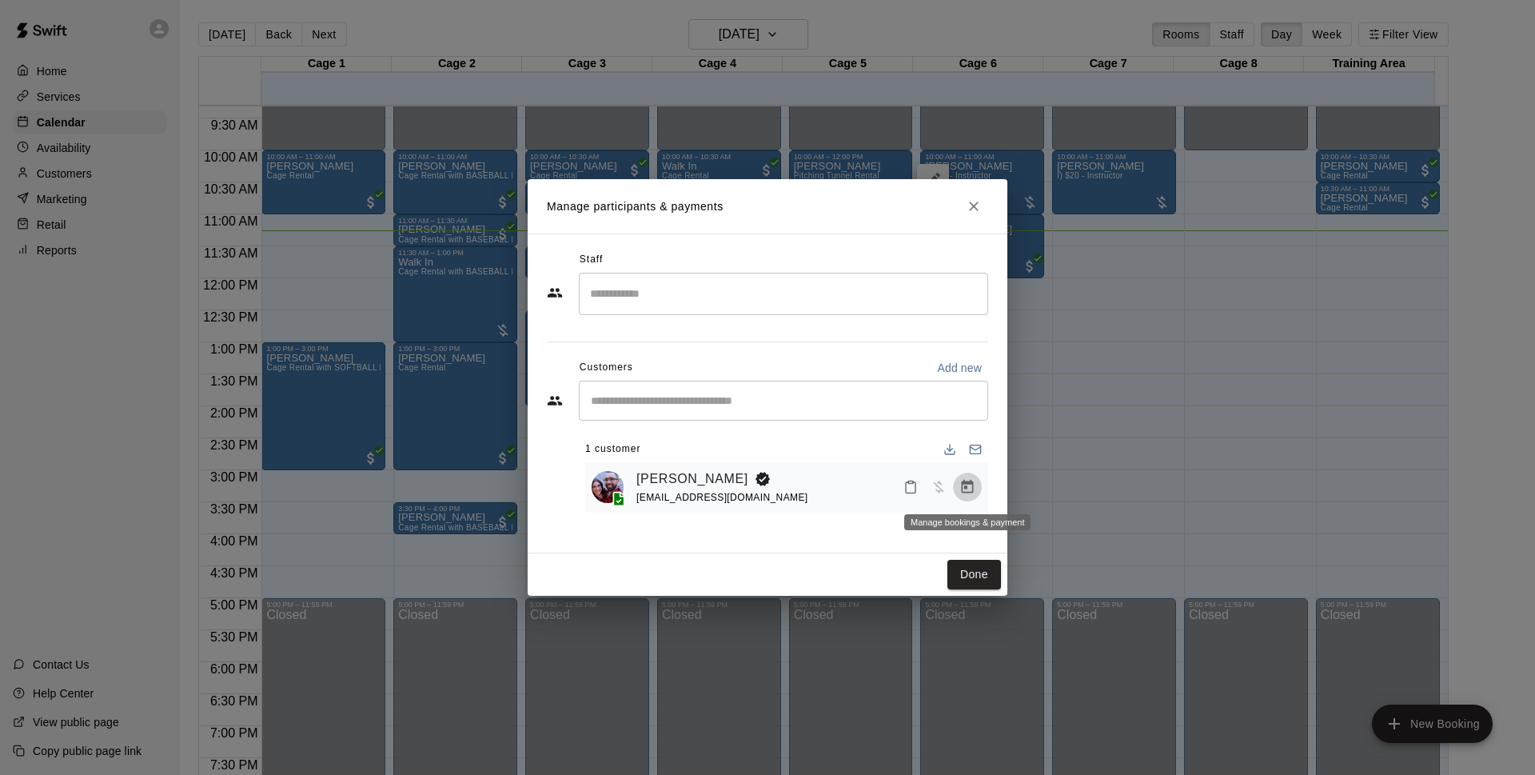
click at [966, 485] on icon "Manage bookings & payment" at bounding box center [968, 487] width 12 height 14
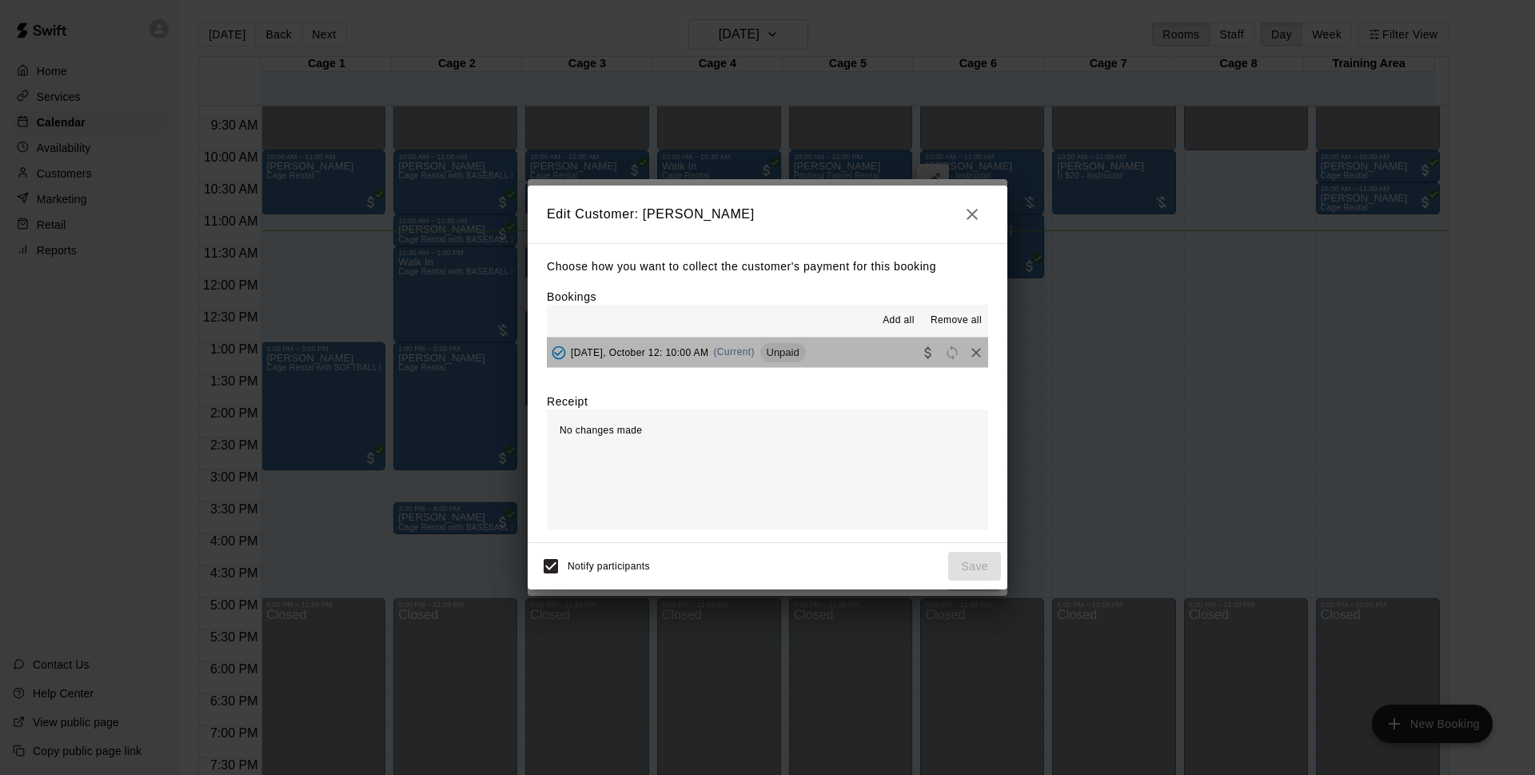
click at [832, 356] on button "[DATE], October 12: 10:00 AM (Current) Unpaid" at bounding box center [767, 352] width 441 height 30
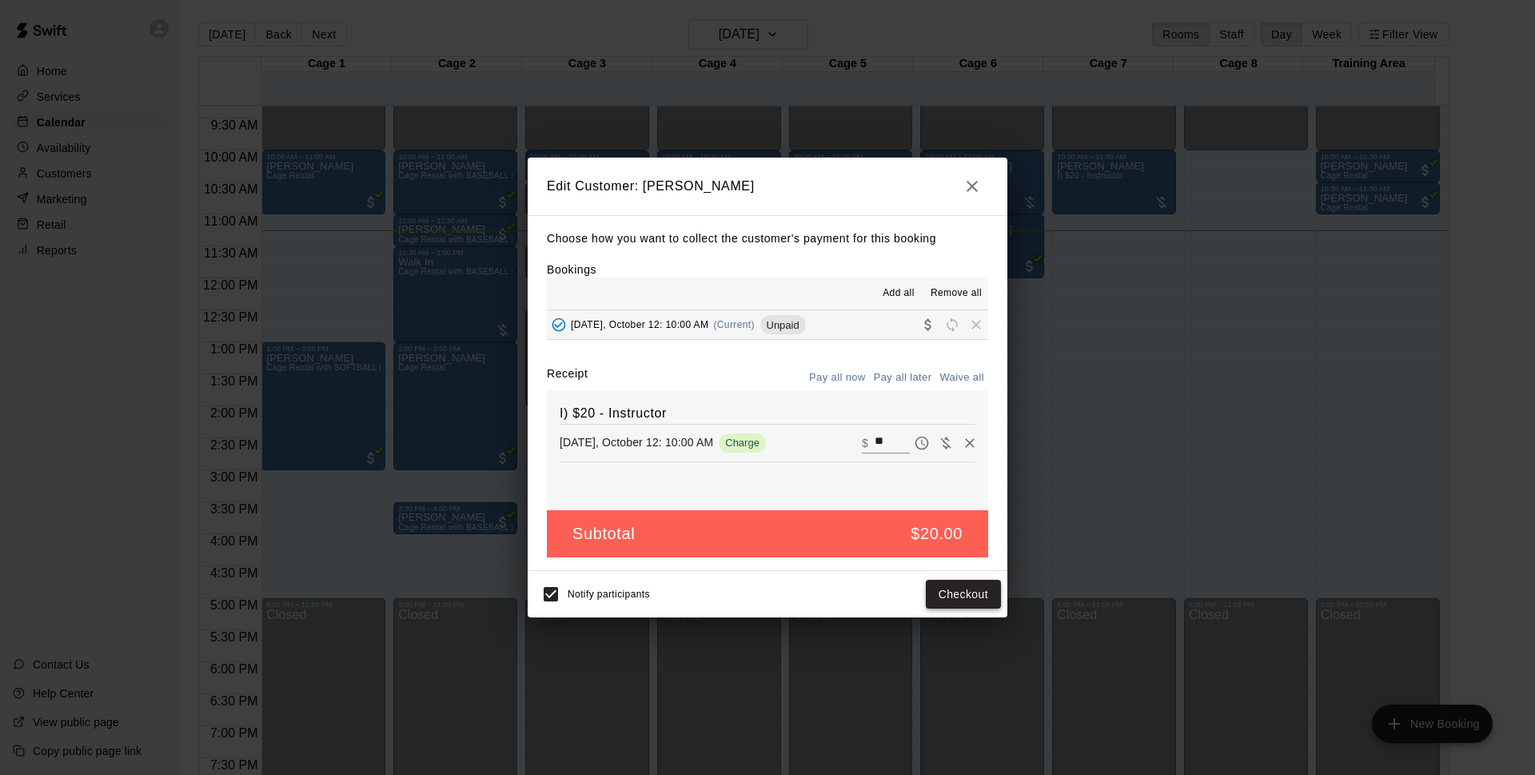
click at [970, 594] on button "Checkout" at bounding box center [963, 594] width 75 height 30
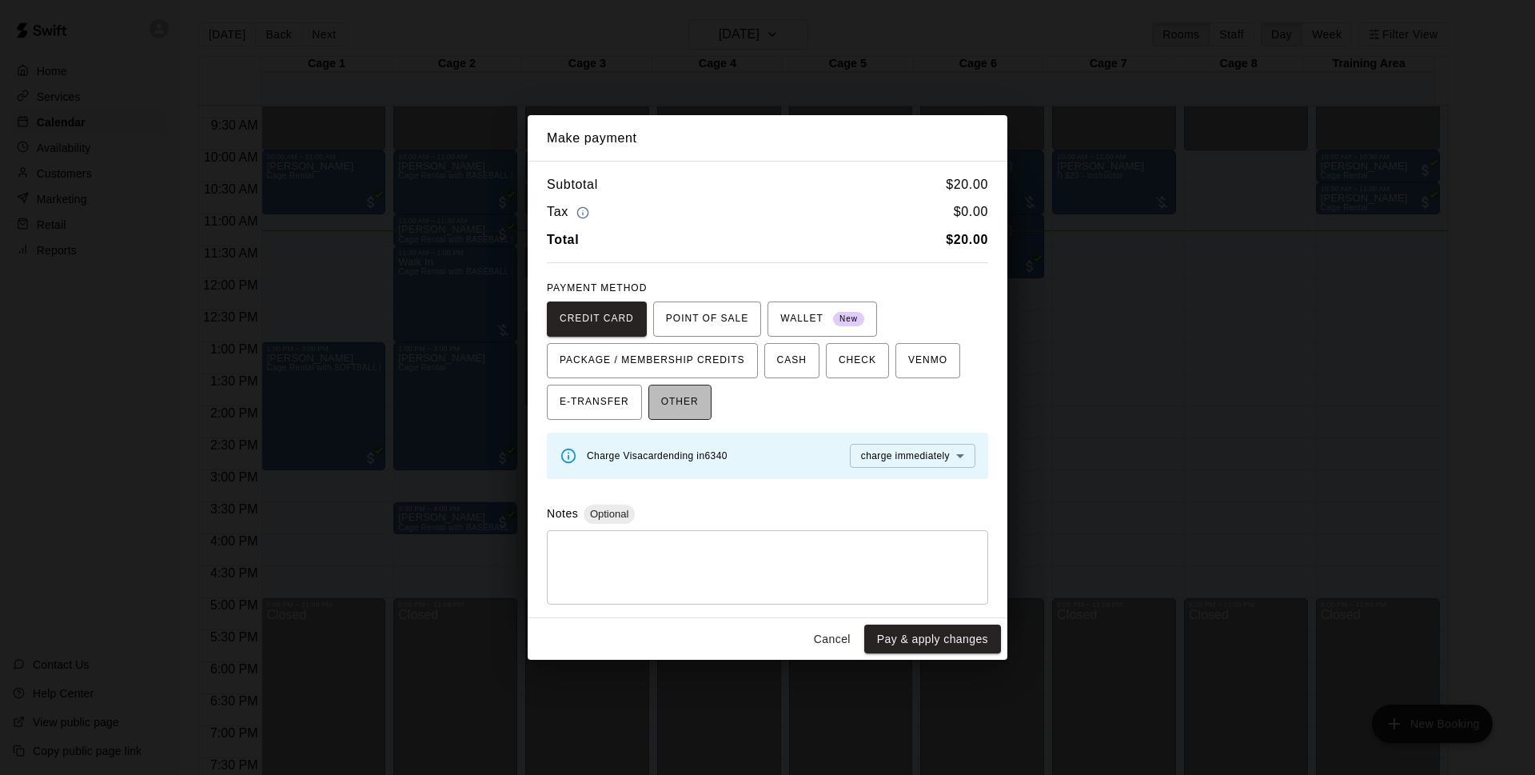
click at [695, 408] on span "OTHER" at bounding box center [680, 402] width 38 height 26
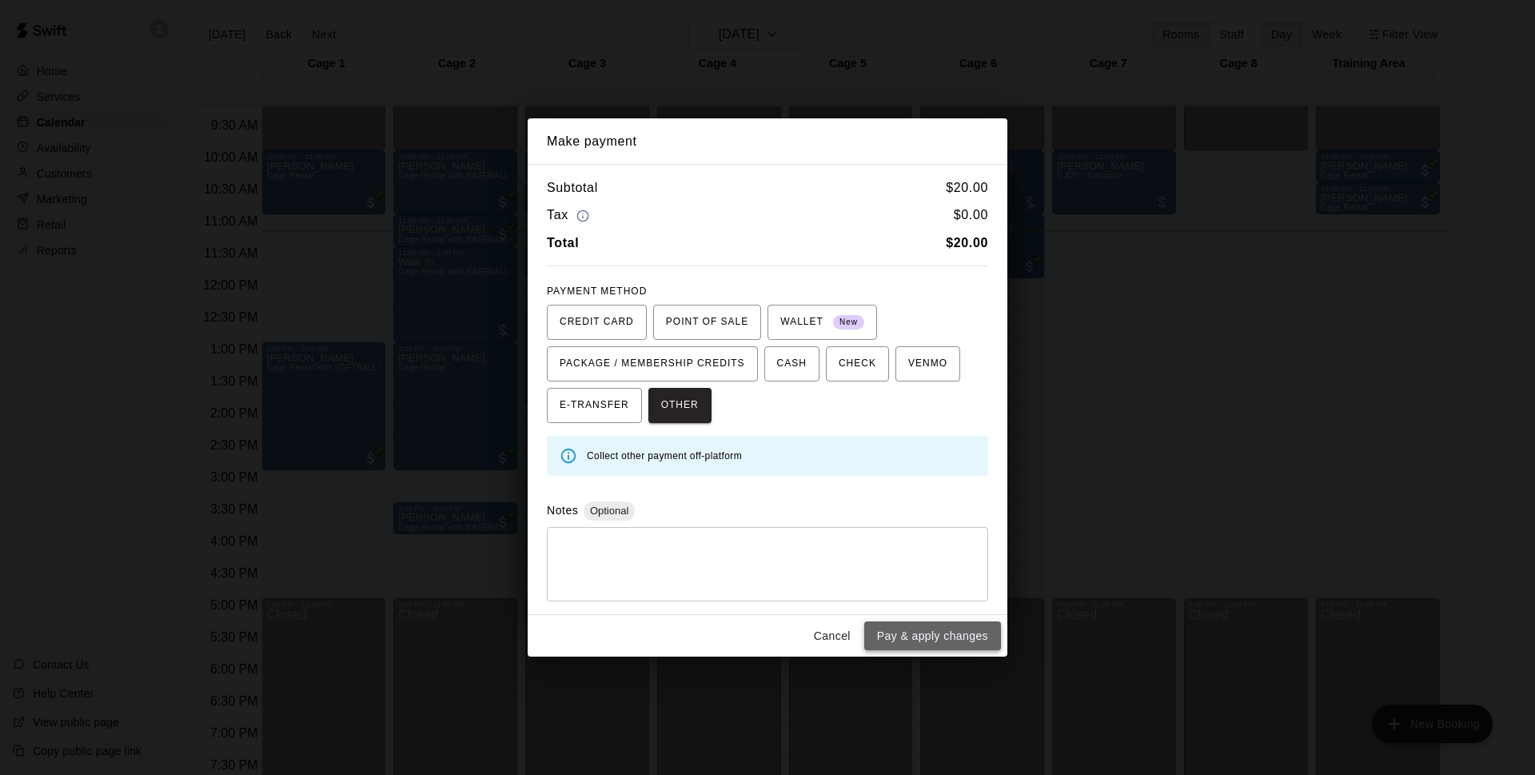
click at [941, 628] on button "Pay & apply changes" at bounding box center [932, 636] width 137 height 30
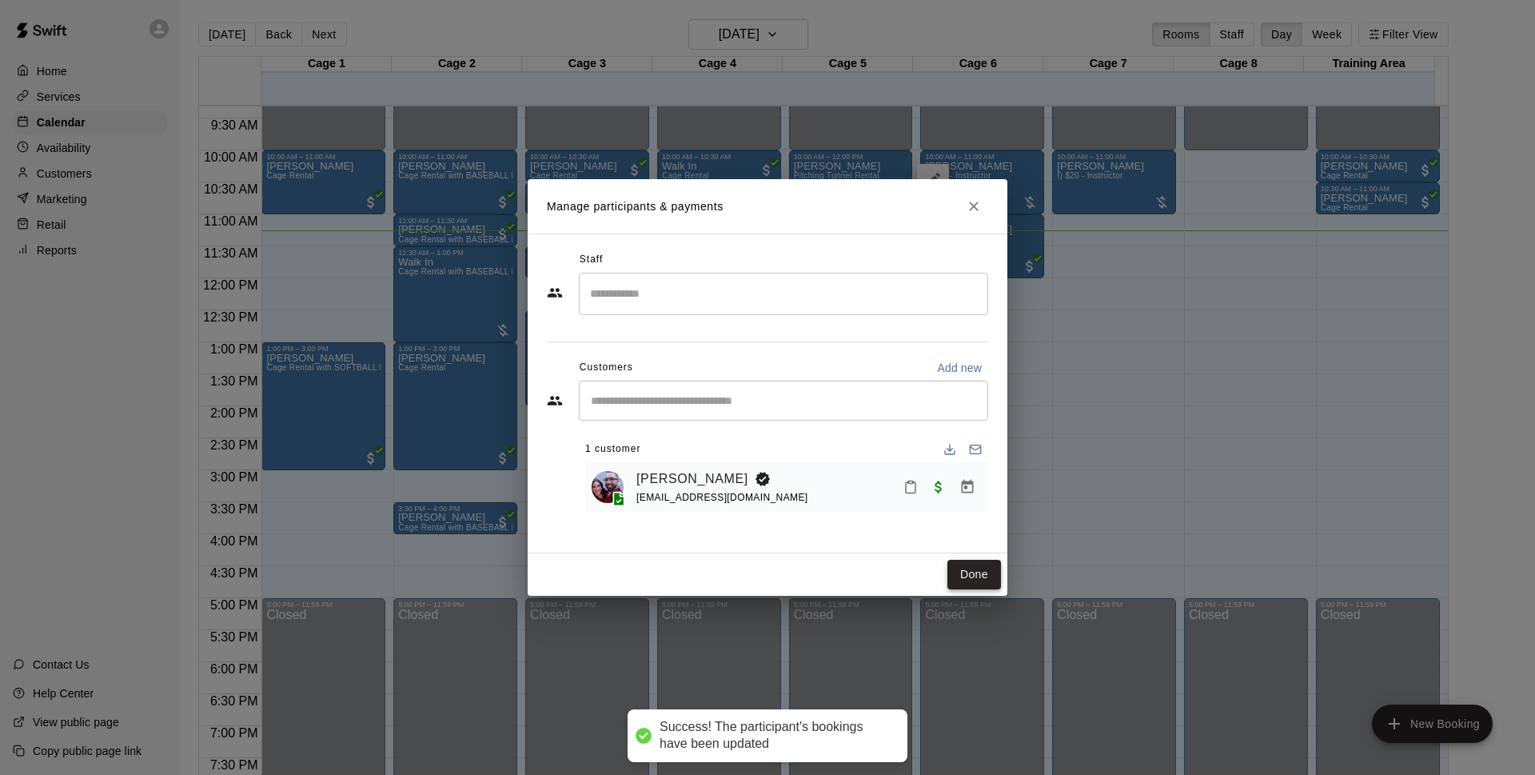
click at [971, 580] on button "Done" at bounding box center [974, 575] width 54 height 30
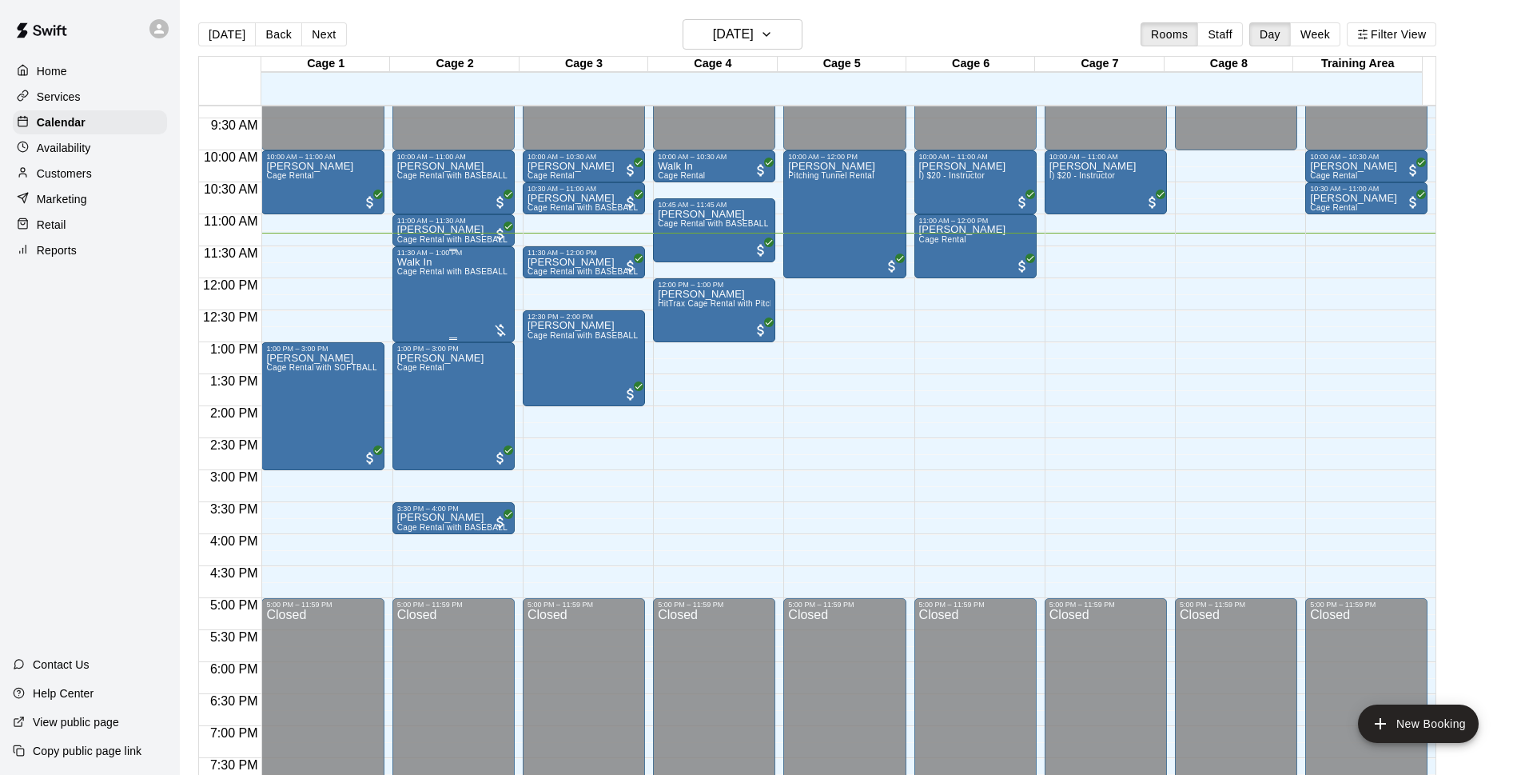
click at [472, 289] on div "Walk In Cage Rental with BASEBALL Pitching Machine" at bounding box center [453, 644] width 113 height 775
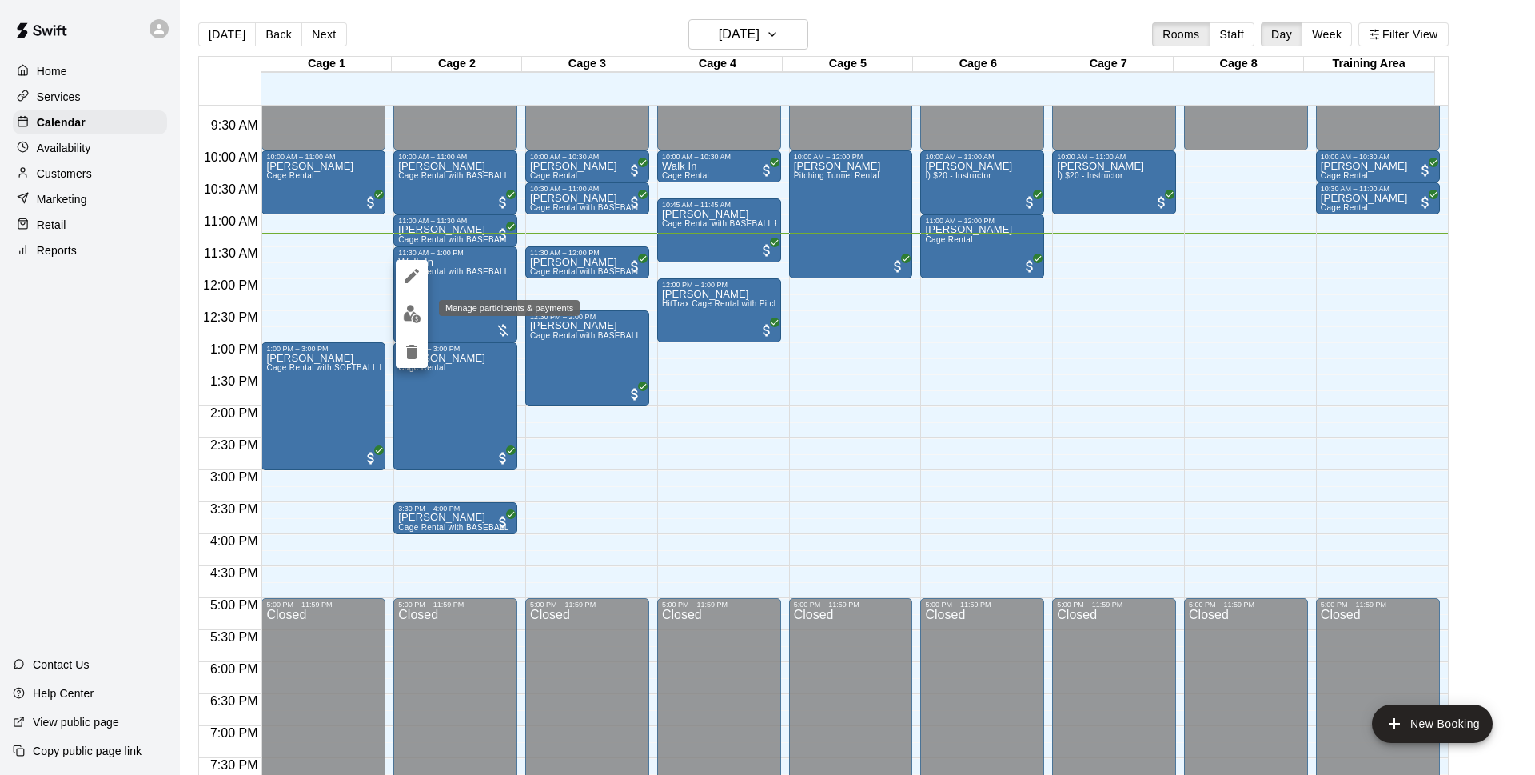
click at [424, 316] on button "edit" at bounding box center [412, 313] width 32 height 31
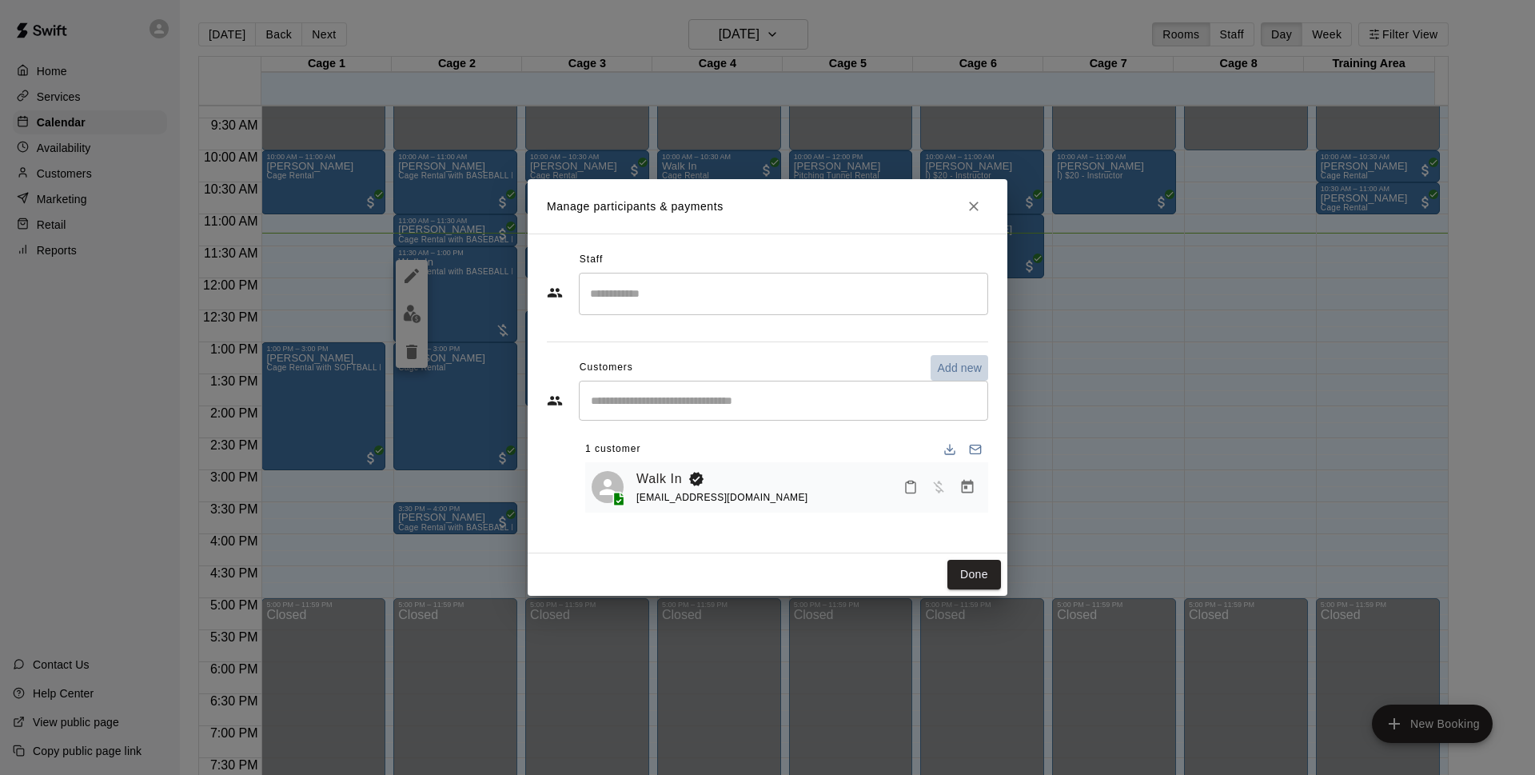
click at [947, 359] on button "Add new" at bounding box center [959, 368] width 58 height 26
select select "**"
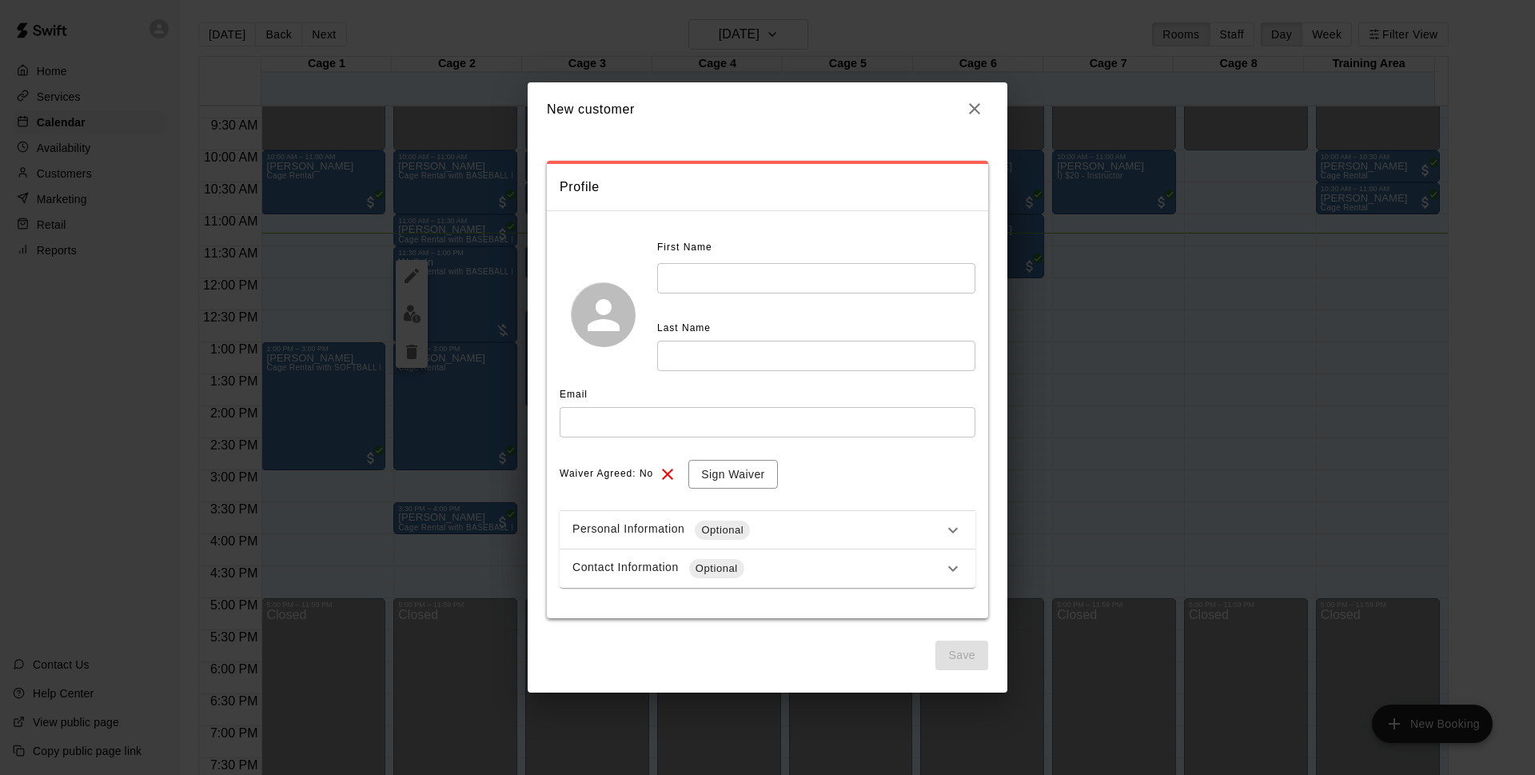
click at [713, 267] on input "text" at bounding box center [816, 278] width 318 height 30
click at [974, 103] on icon "button" at bounding box center [974, 108] width 19 height 19
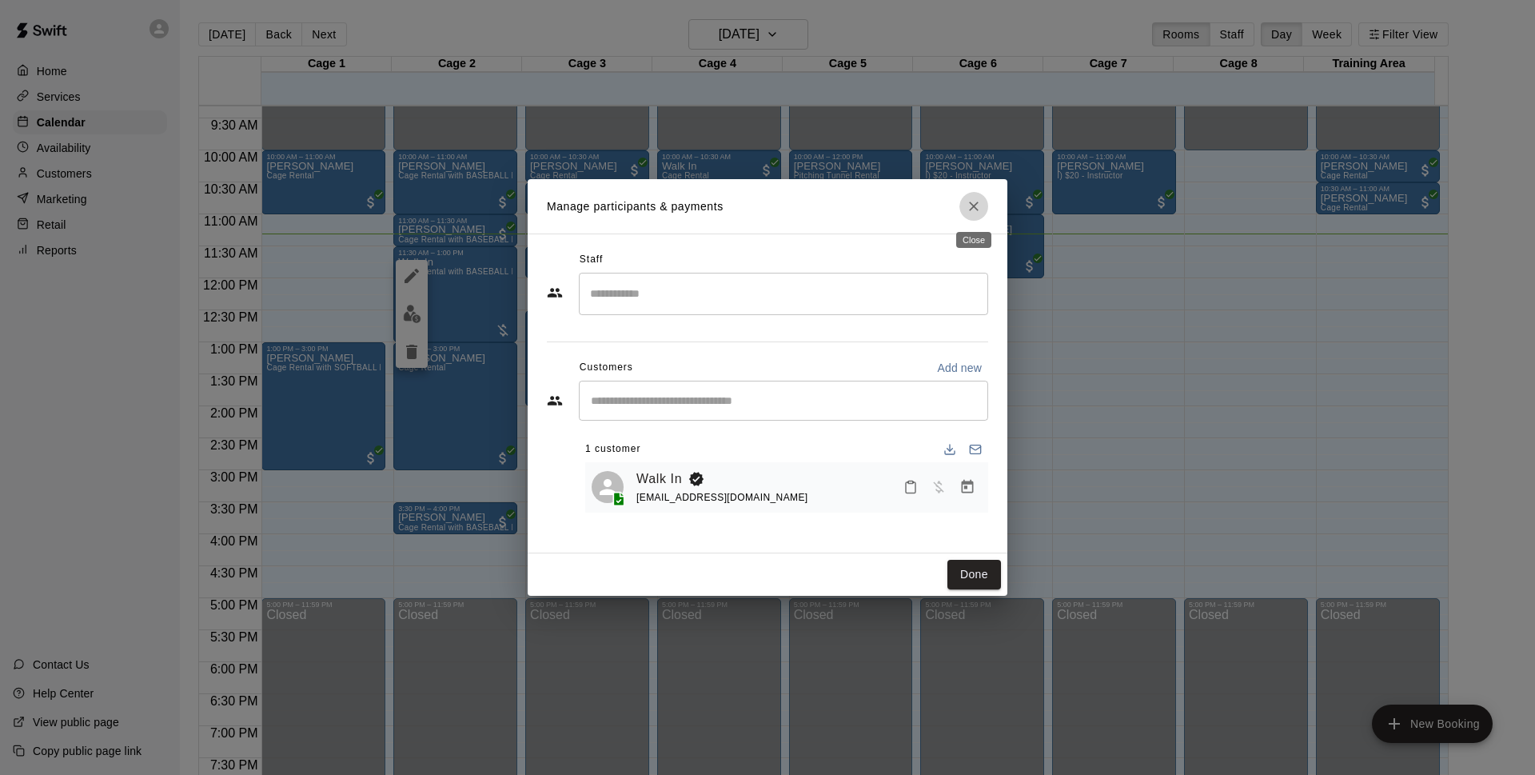
click at [970, 199] on icon "Close" at bounding box center [974, 206] width 16 height 16
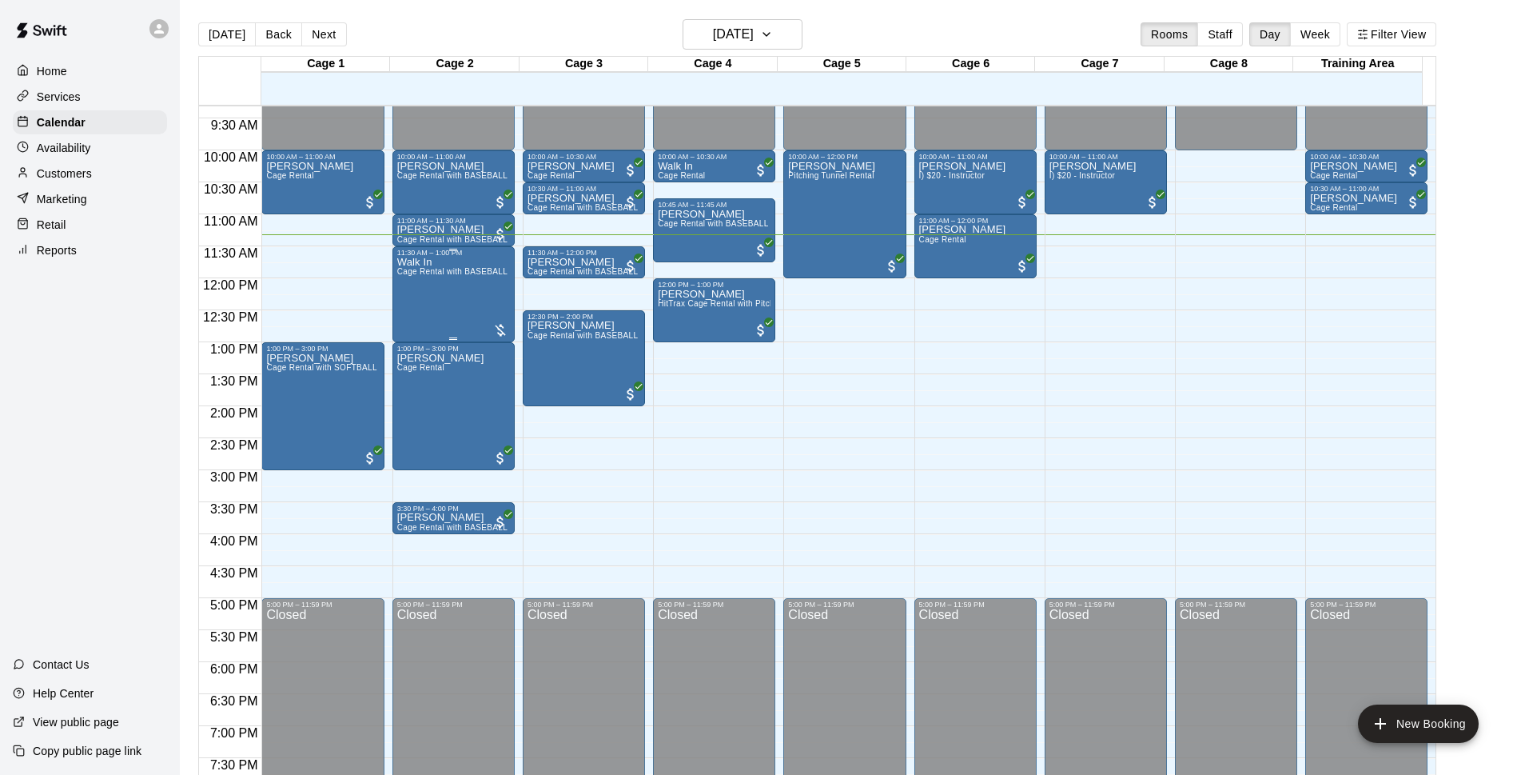
click at [480, 275] on span "Cage Rental with BASEBALL Pitching Machine" at bounding box center [486, 271] width 178 height 9
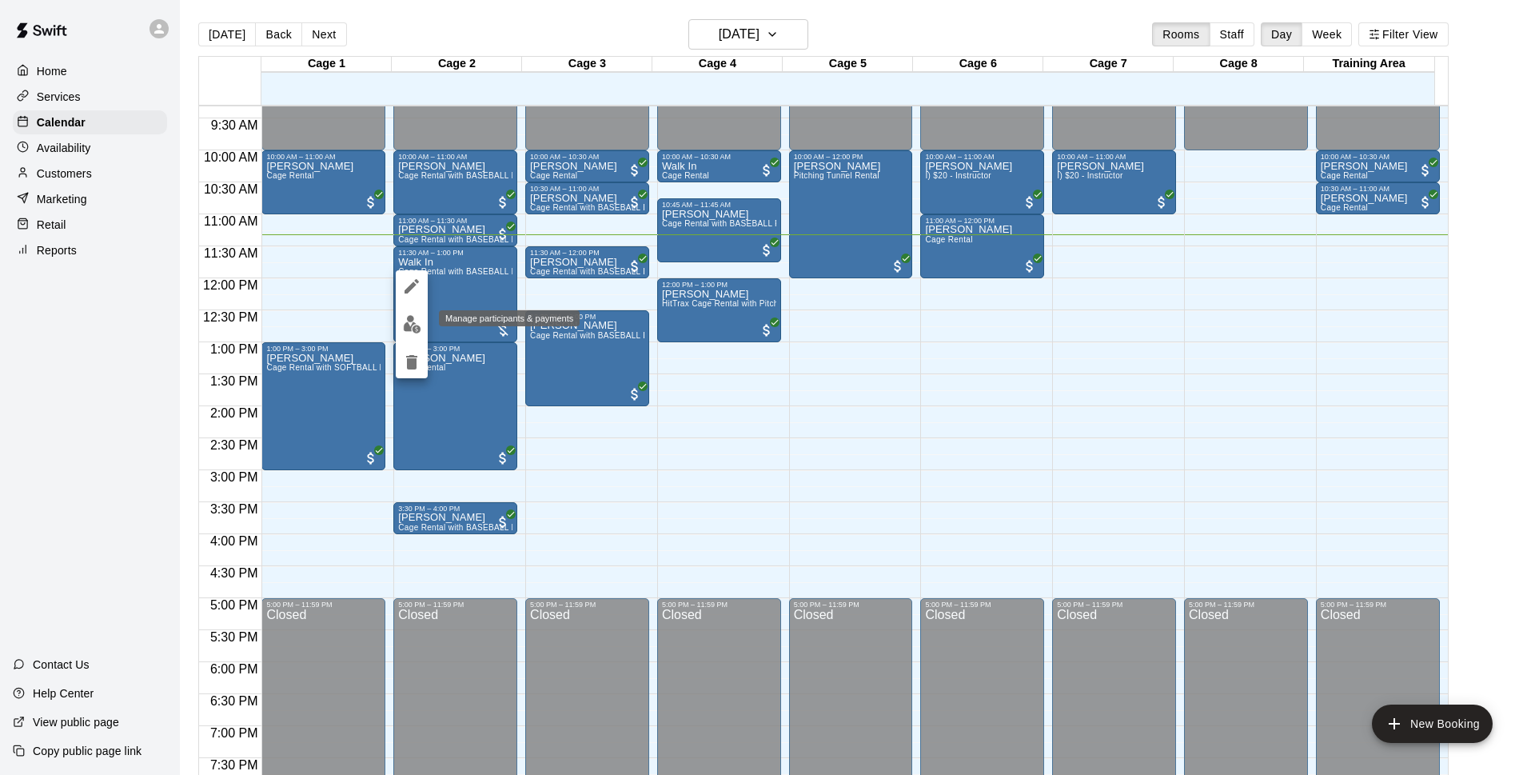
click at [420, 318] on img "edit" at bounding box center [412, 324] width 18 height 18
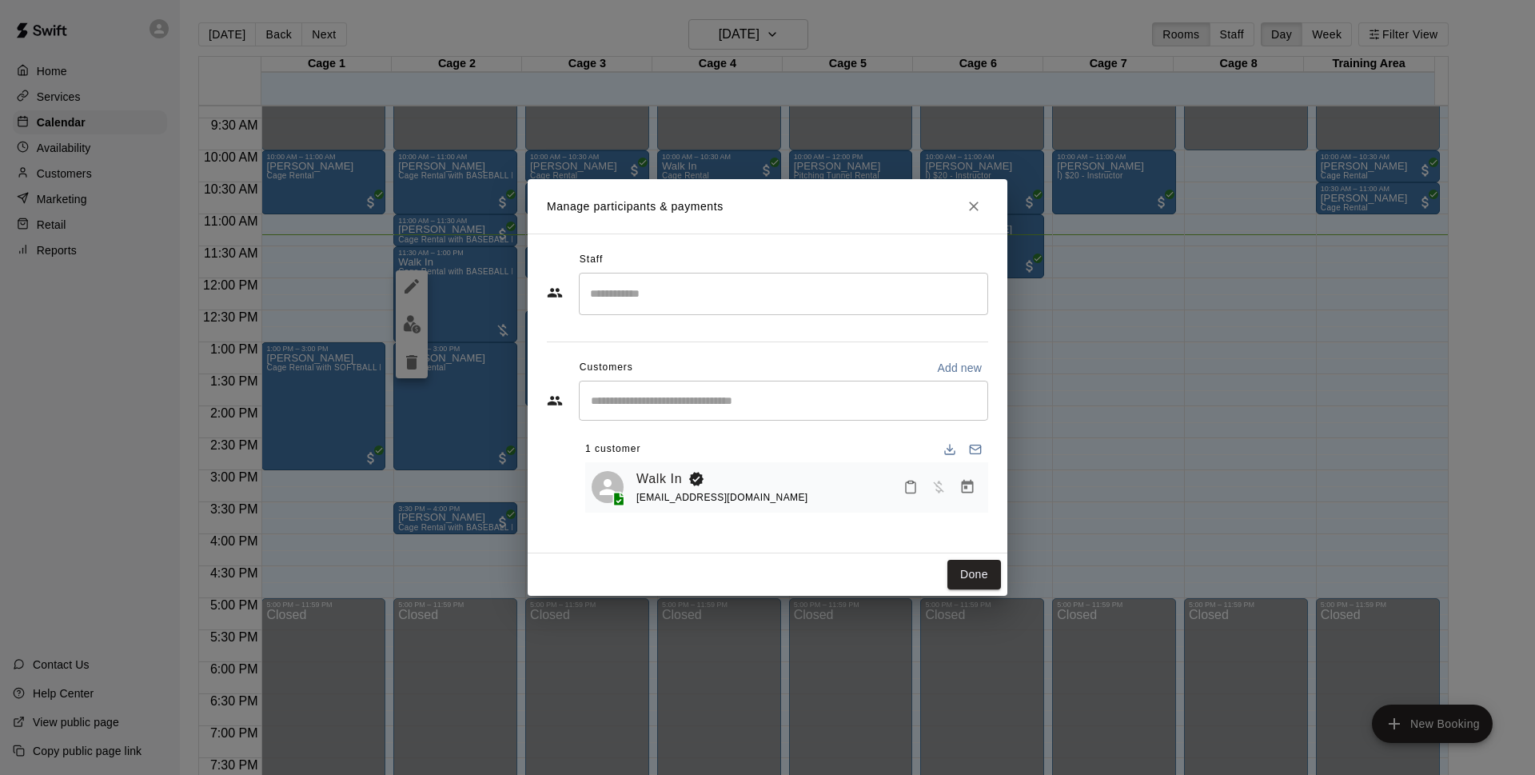
click at [957, 366] on p "Add new" at bounding box center [959, 368] width 45 height 16
select select "**"
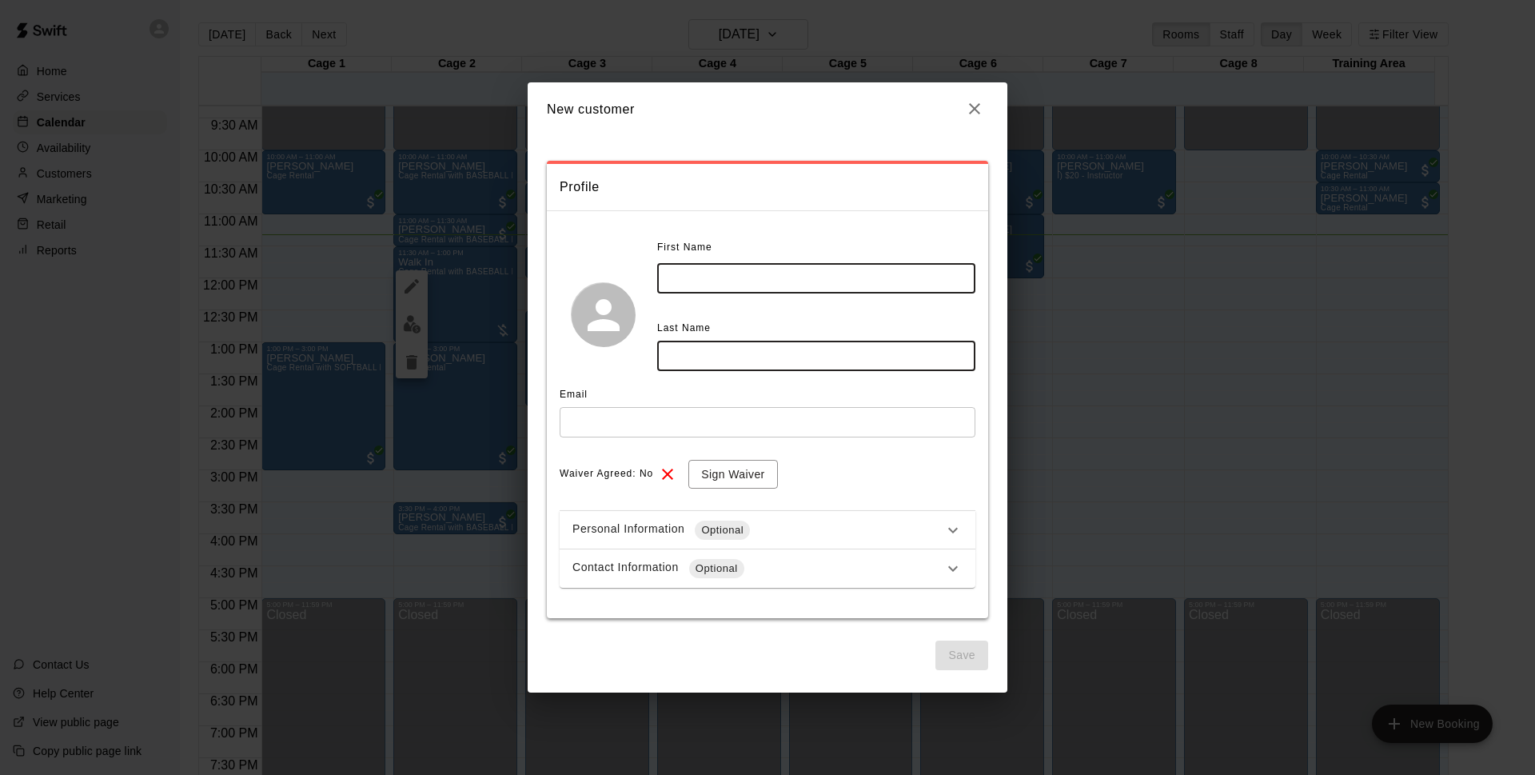
click at [746, 265] on input "text" at bounding box center [816, 278] width 318 height 30
type input "****"
click at [794, 348] on input "text" at bounding box center [816, 355] width 318 height 30
type input "*******"
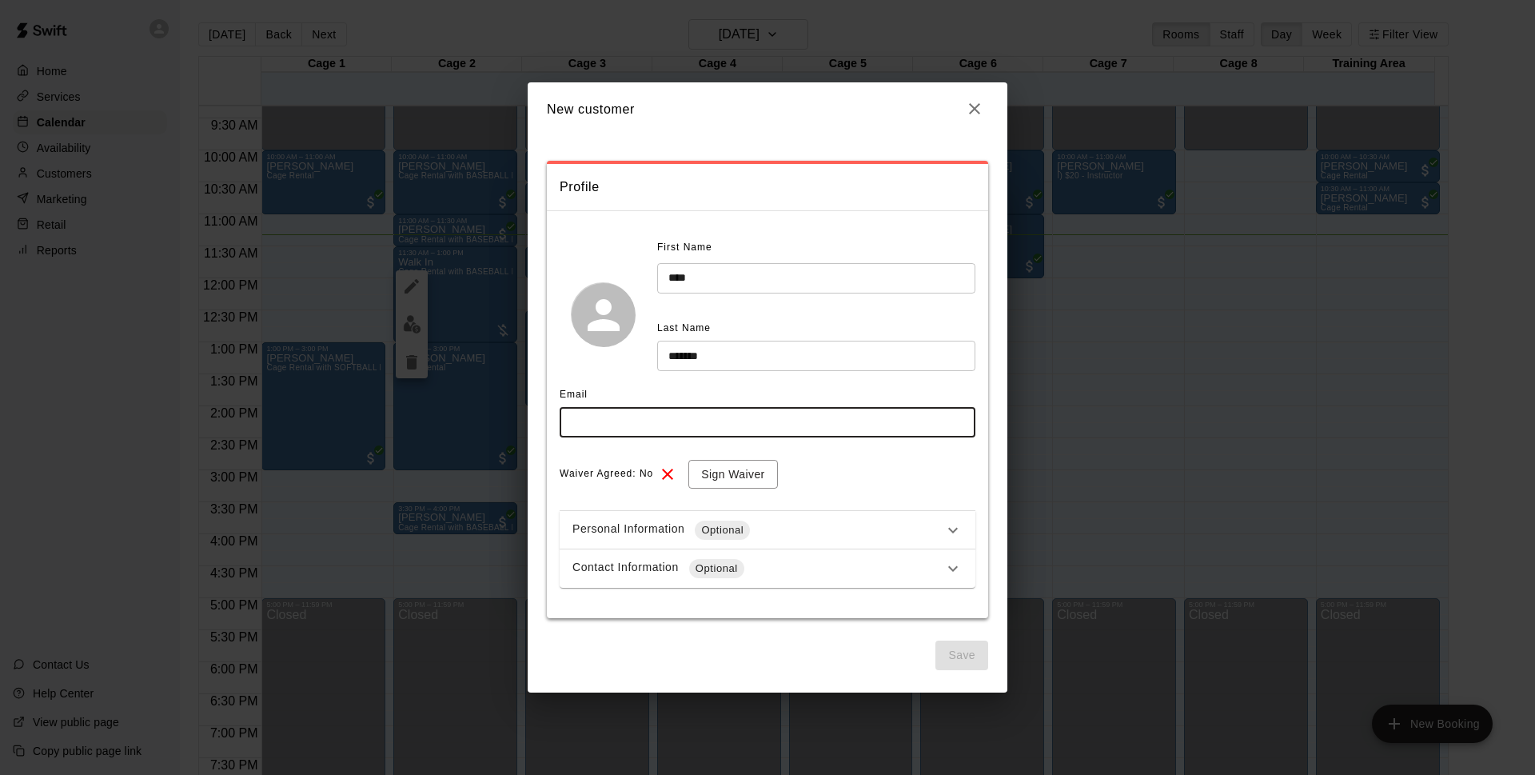
click at [706, 418] on input "text" at bounding box center [768, 422] width 416 height 30
type input "**********"
click at [739, 476] on button "Sign Waiver" at bounding box center [732, 475] width 89 height 30
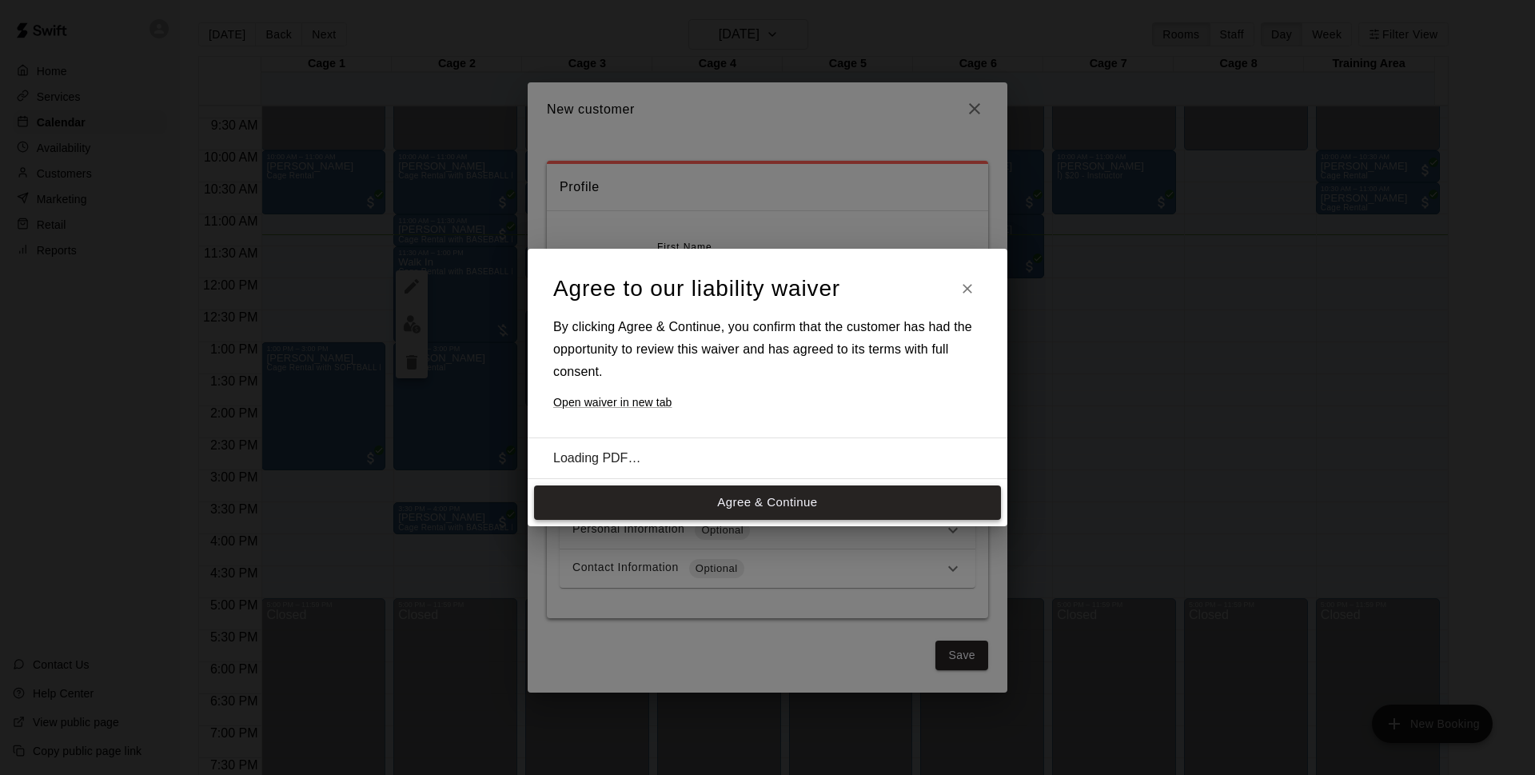
click at [749, 507] on div "Agree to our liability waiver By clicking Agree & Continue, you confirm that th…" at bounding box center [768, 387] width 480 height 277
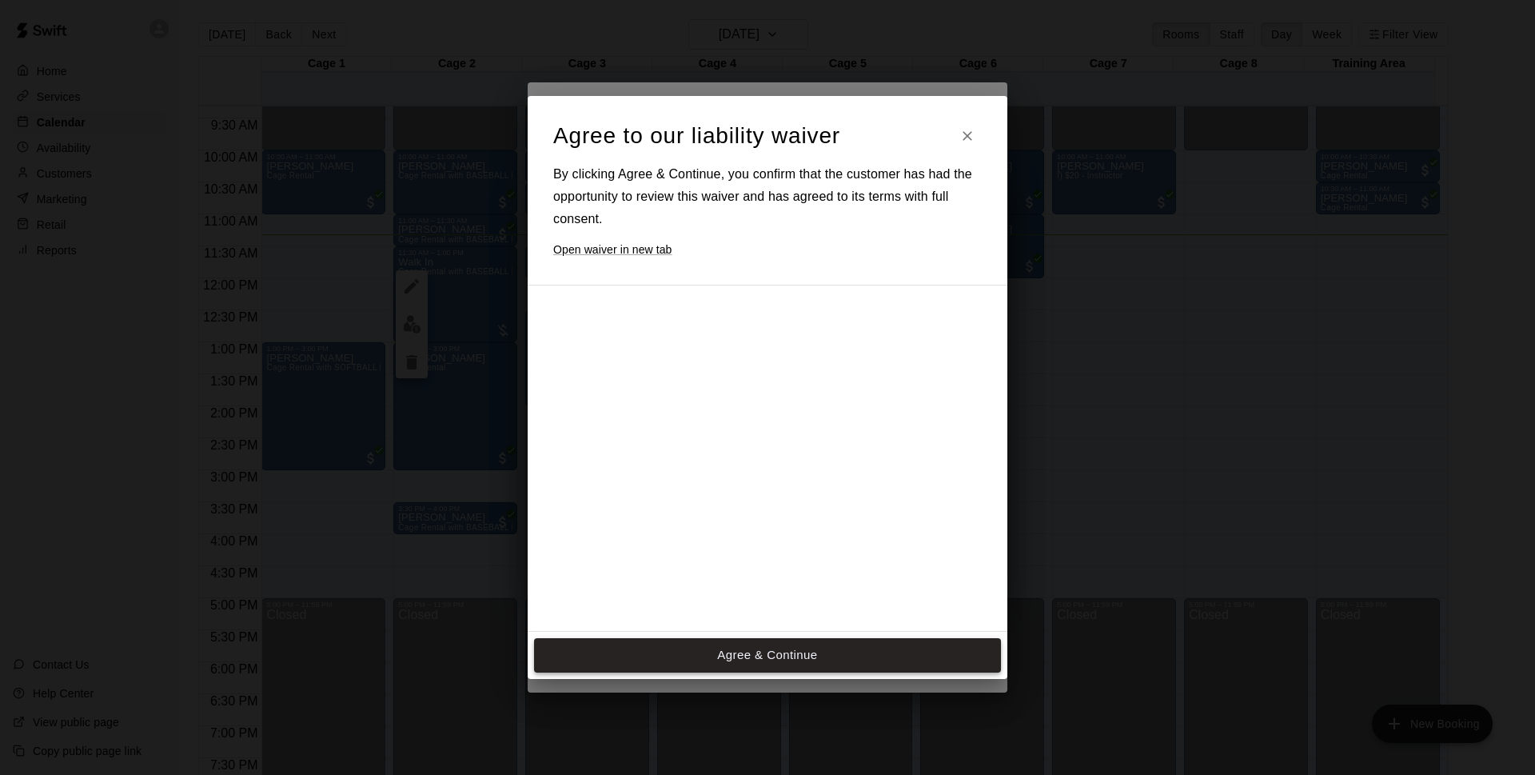
click at [804, 660] on button "Agree & Continue" at bounding box center [767, 655] width 467 height 34
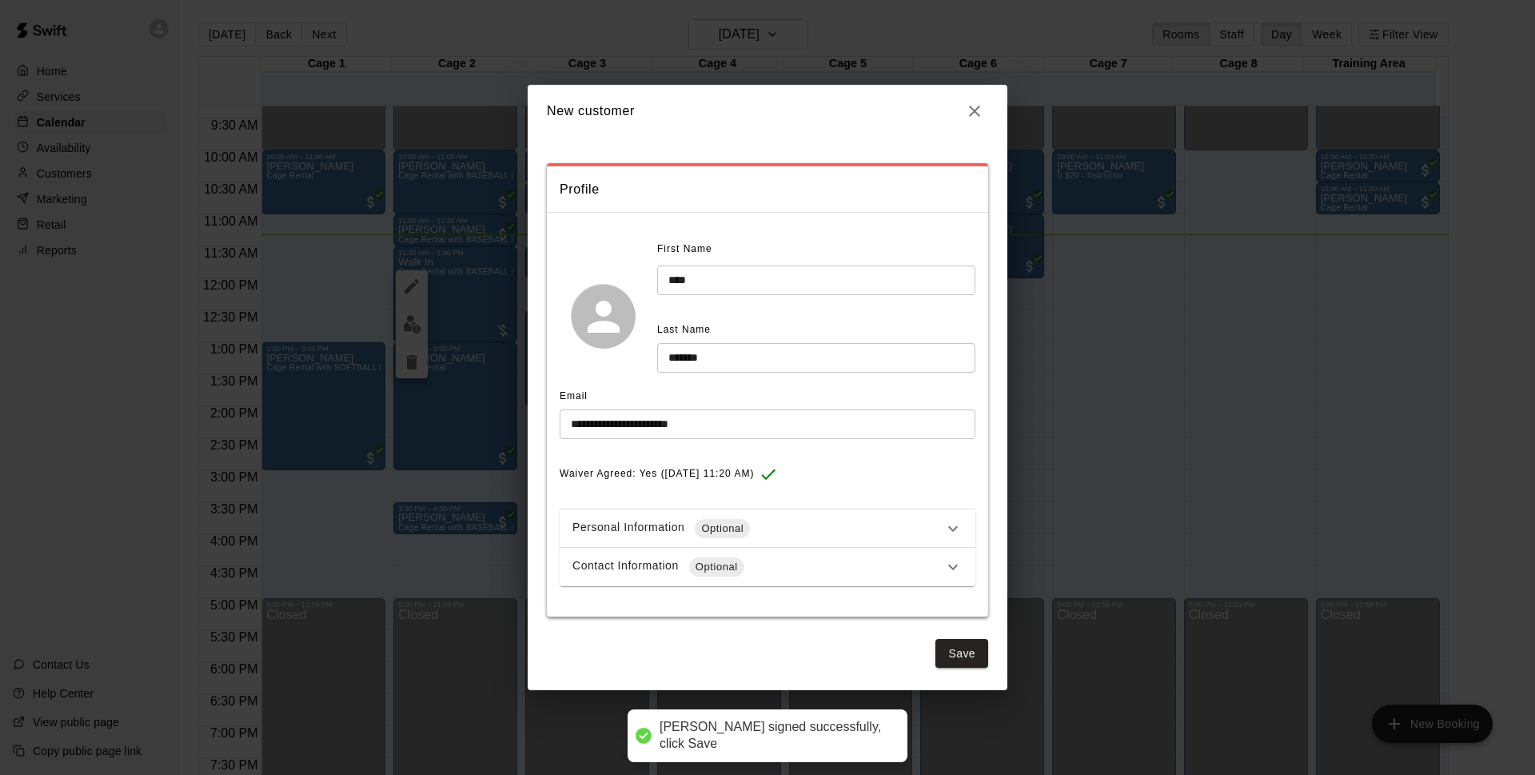
click at [805, 567] on div "Contact Information Optional" at bounding box center [757, 566] width 371 height 19
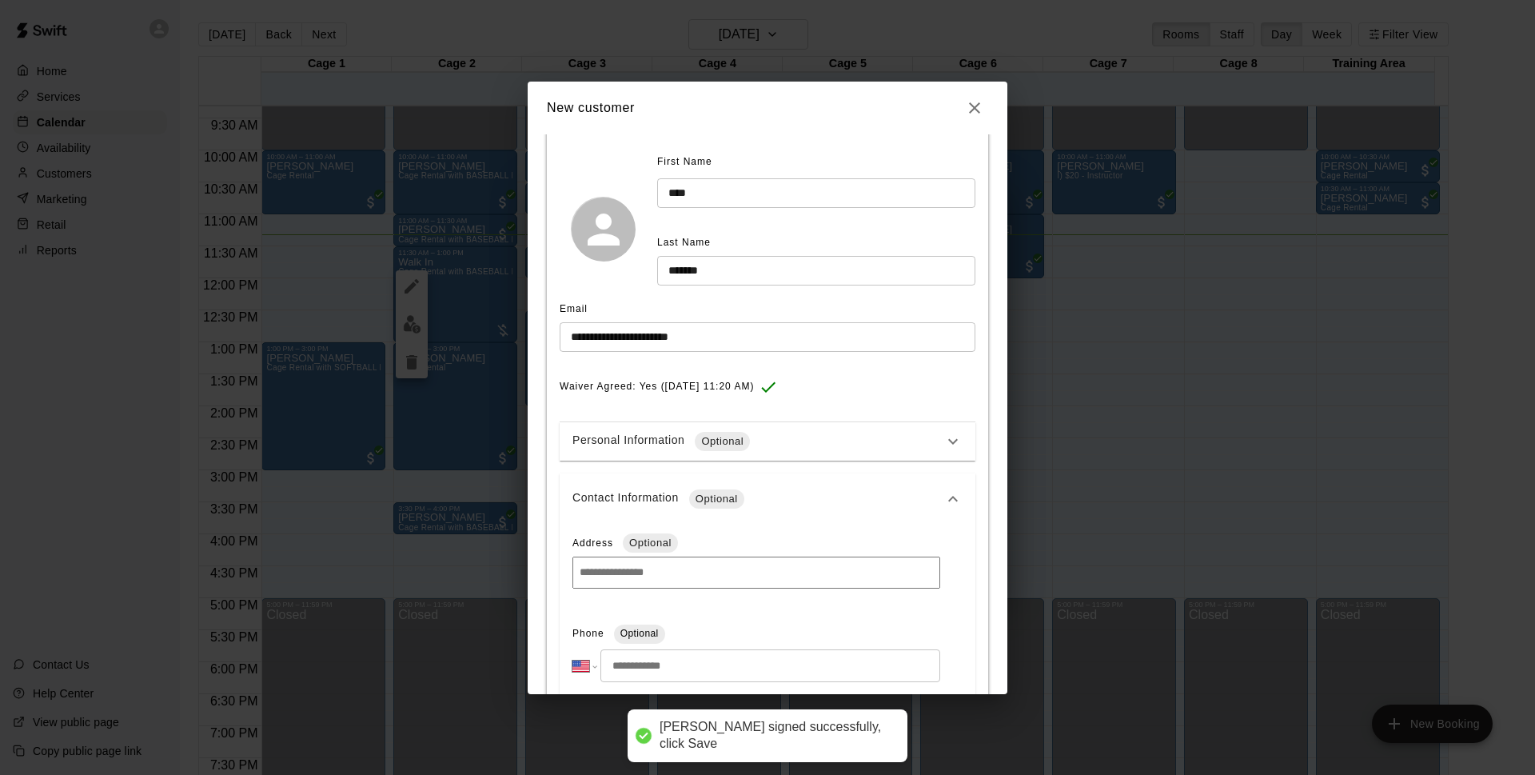
scroll to position [168, 0]
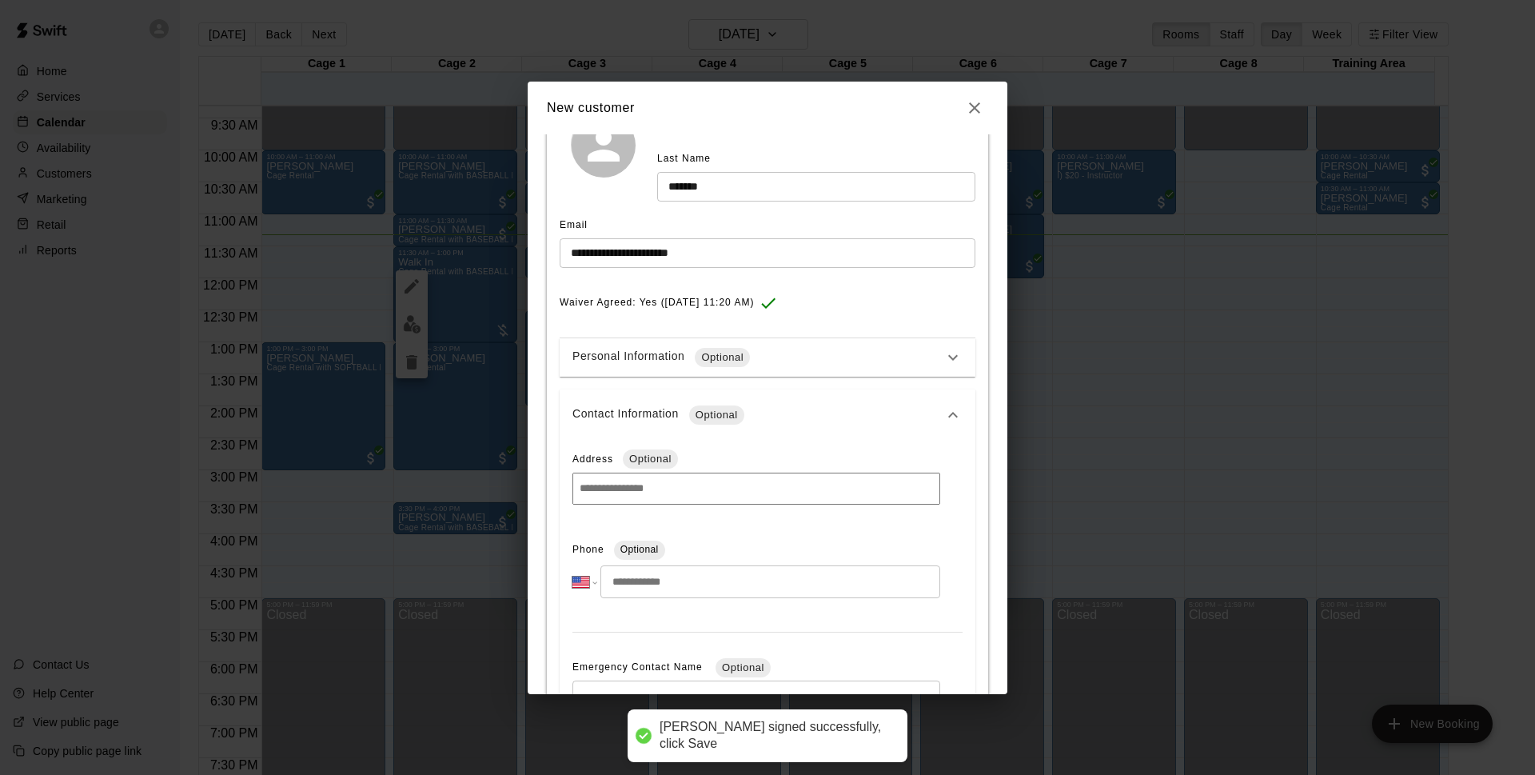
click at [803, 589] on input "tel" at bounding box center [770, 581] width 340 height 33
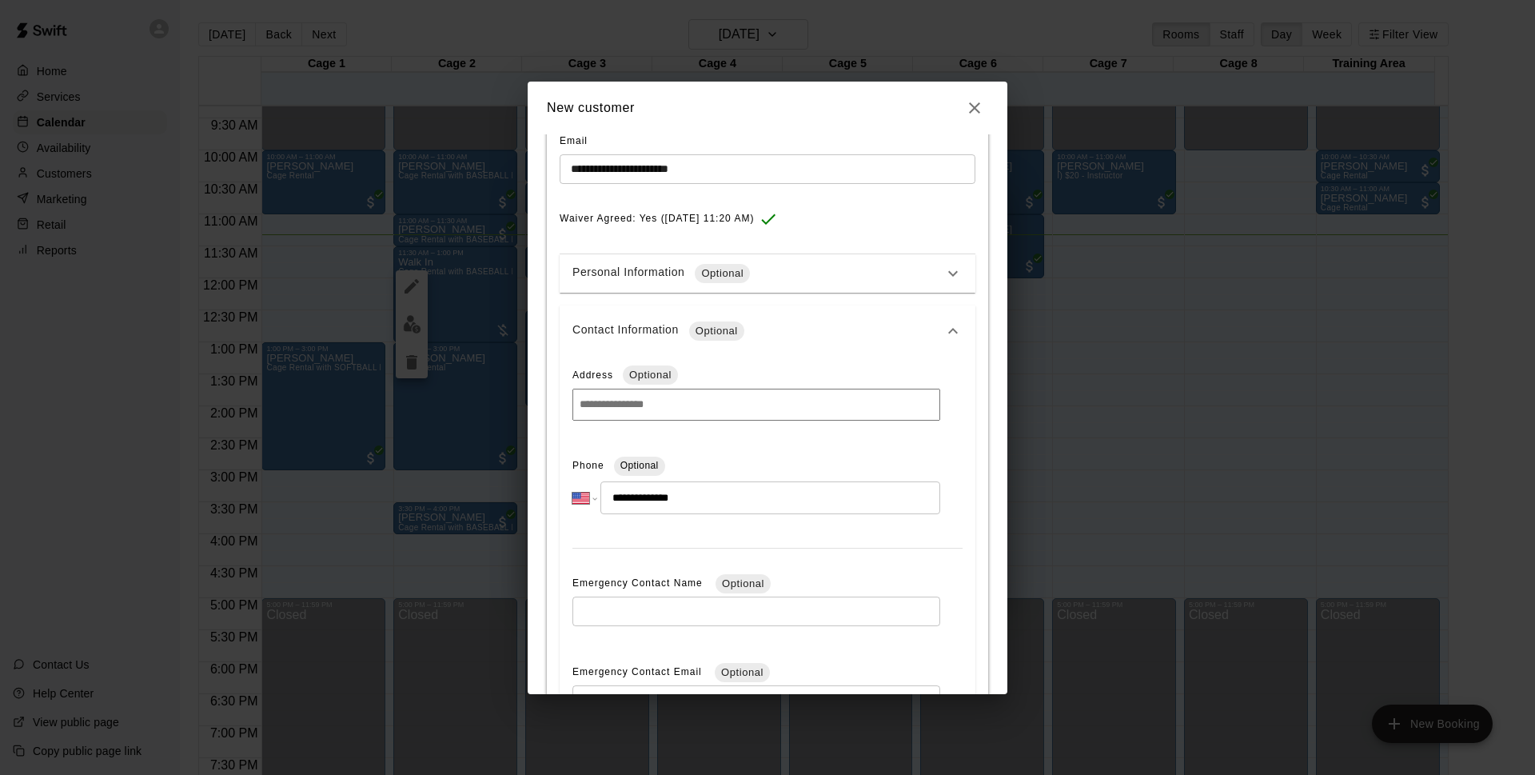
scroll to position [504, 0]
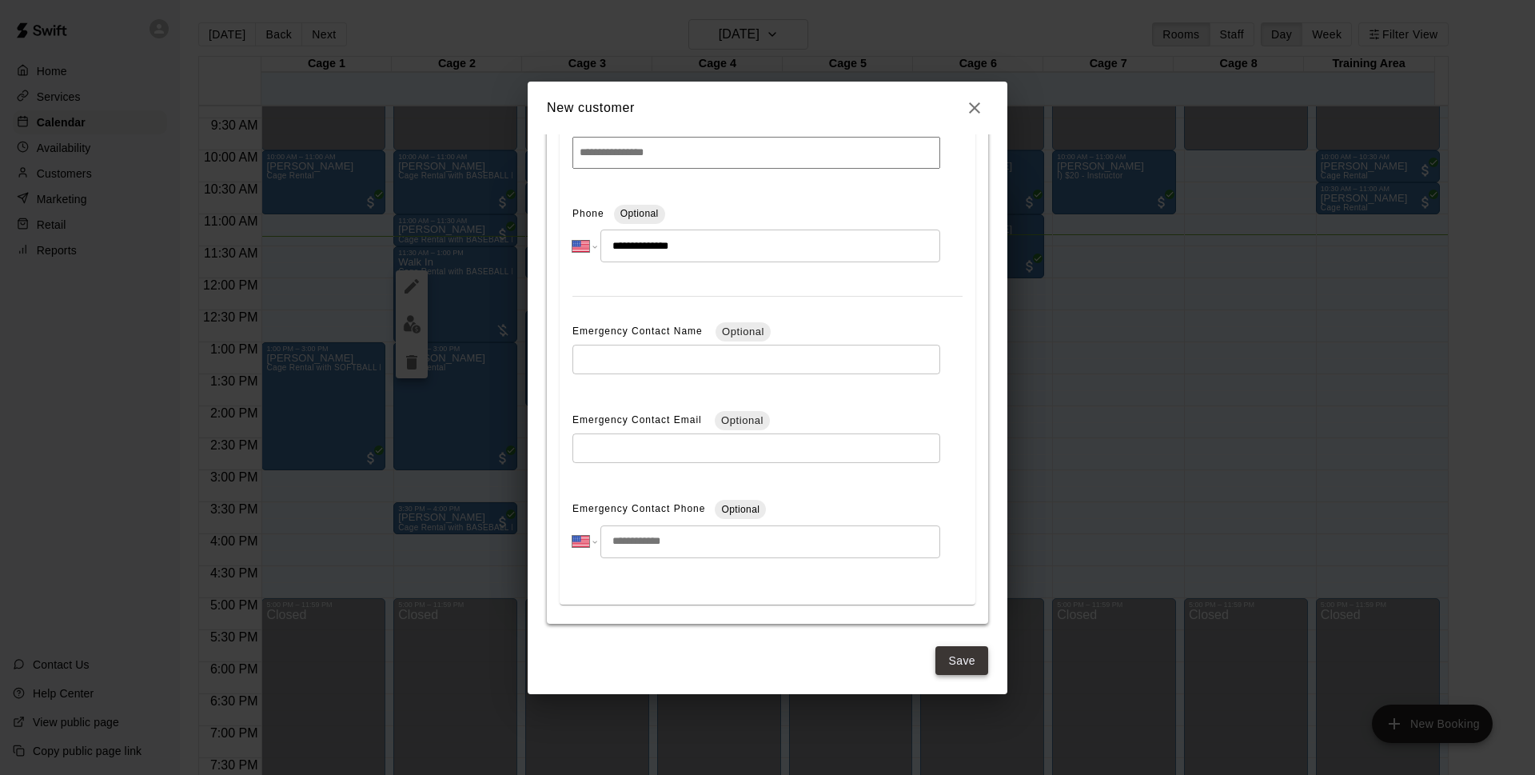
type input "**********"
click at [946, 662] on button "Save" at bounding box center [961, 661] width 53 height 30
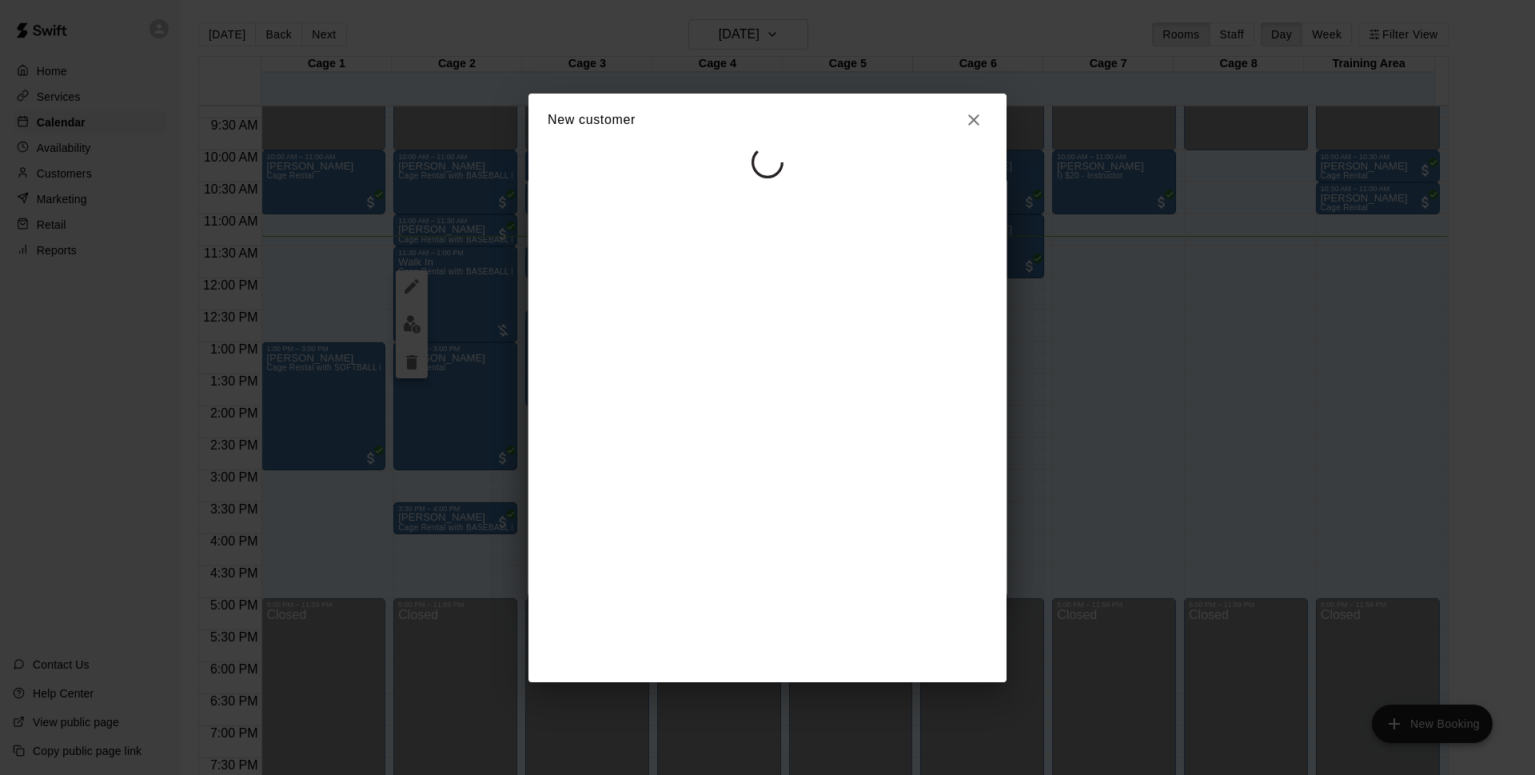
scroll to position [0, 0]
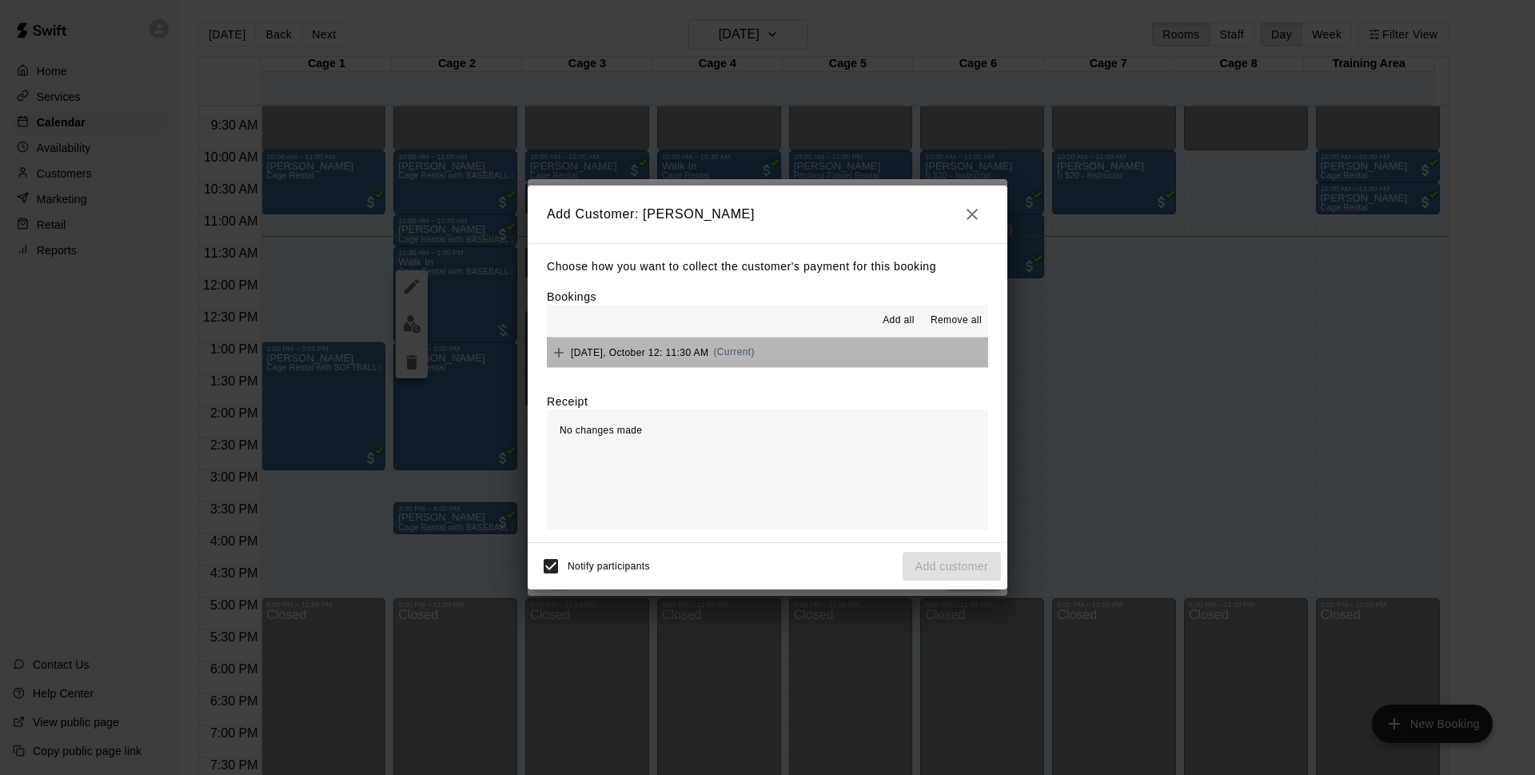
click at [834, 352] on button "[DATE], October 12: 11:30 AM (Current)" at bounding box center [767, 352] width 441 height 30
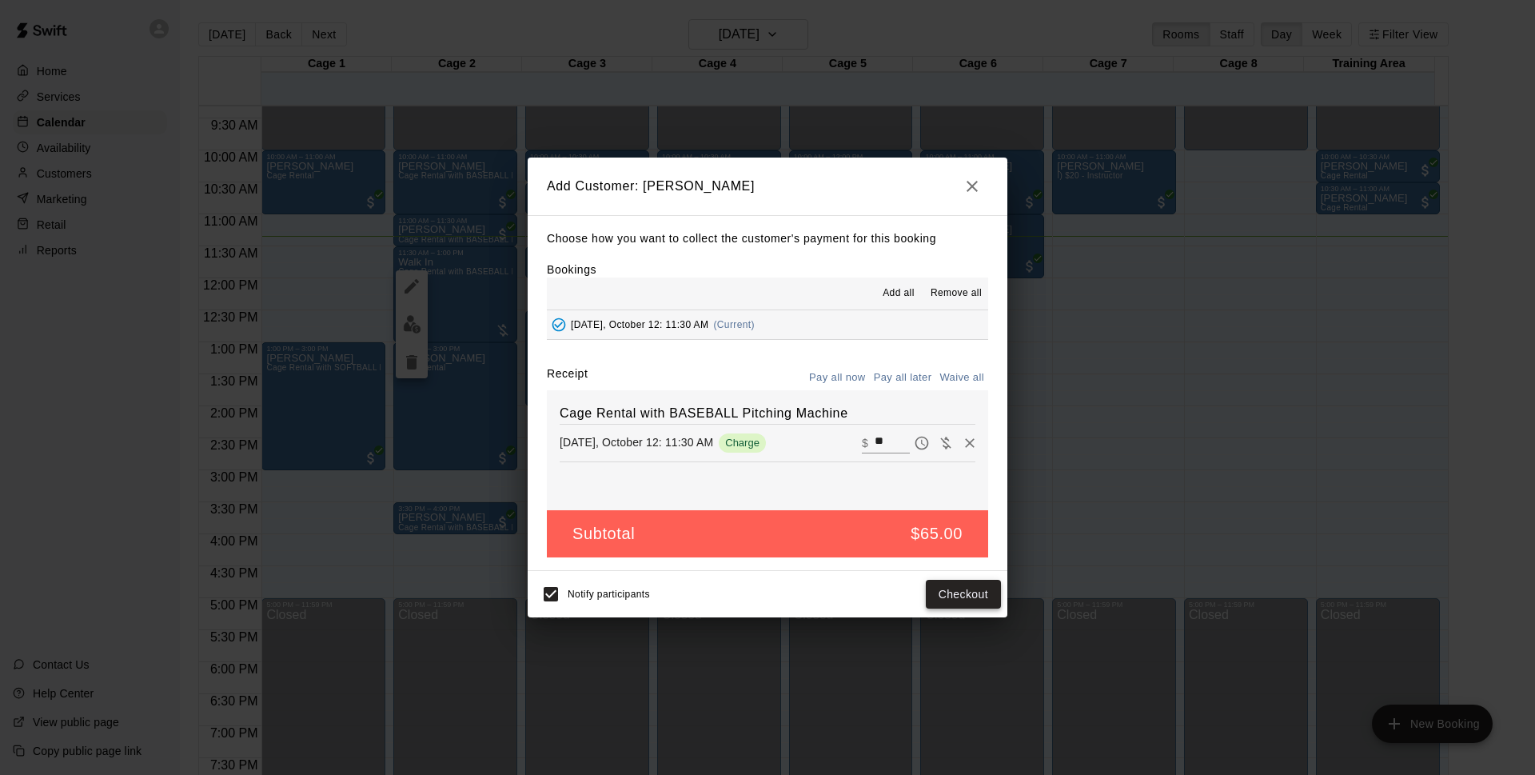
click at [954, 591] on button "Checkout" at bounding box center [963, 594] width 75 height 30
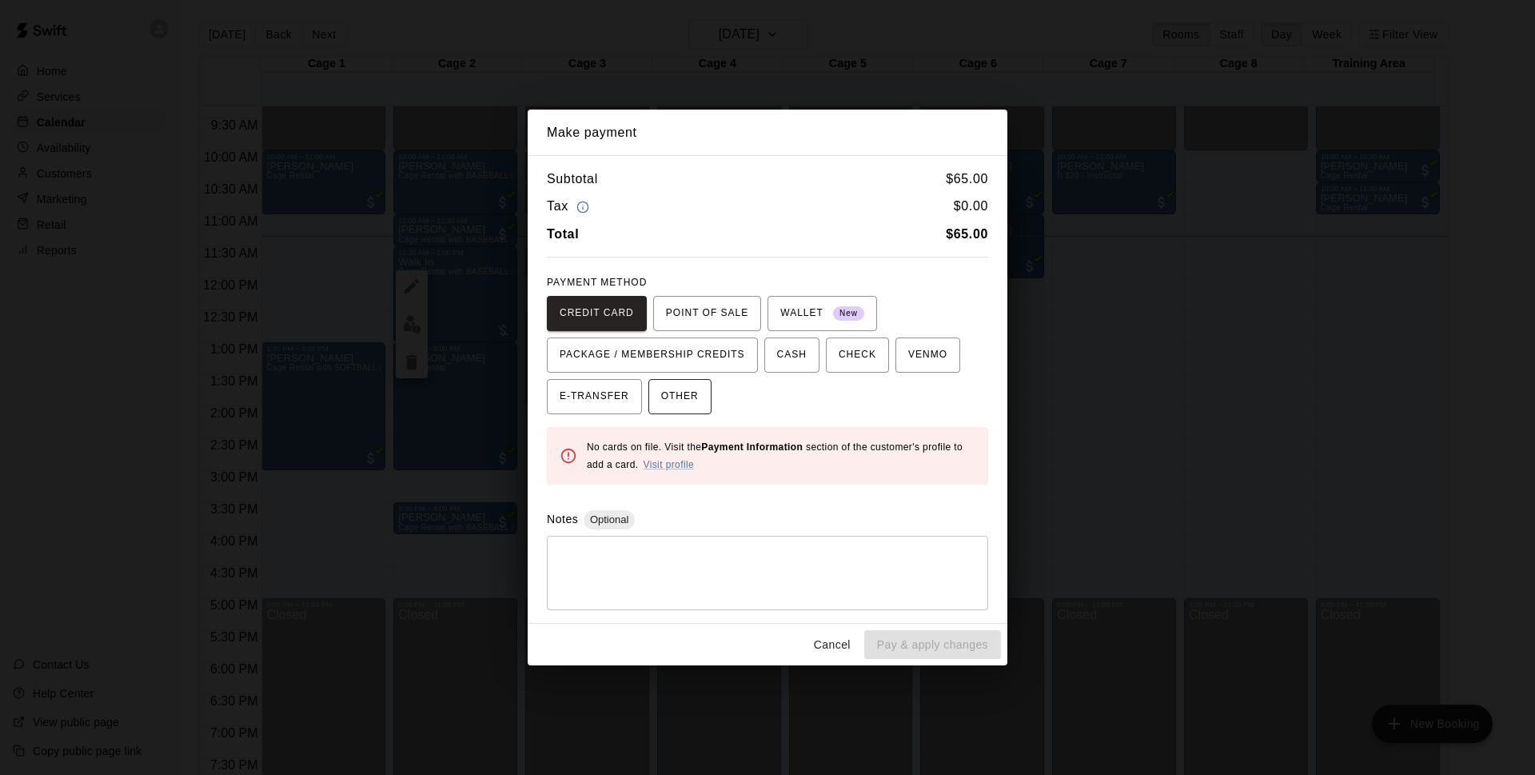
click at [665, 384] on span "OTHER" at bounding box center [680, 397] width 38 height 26
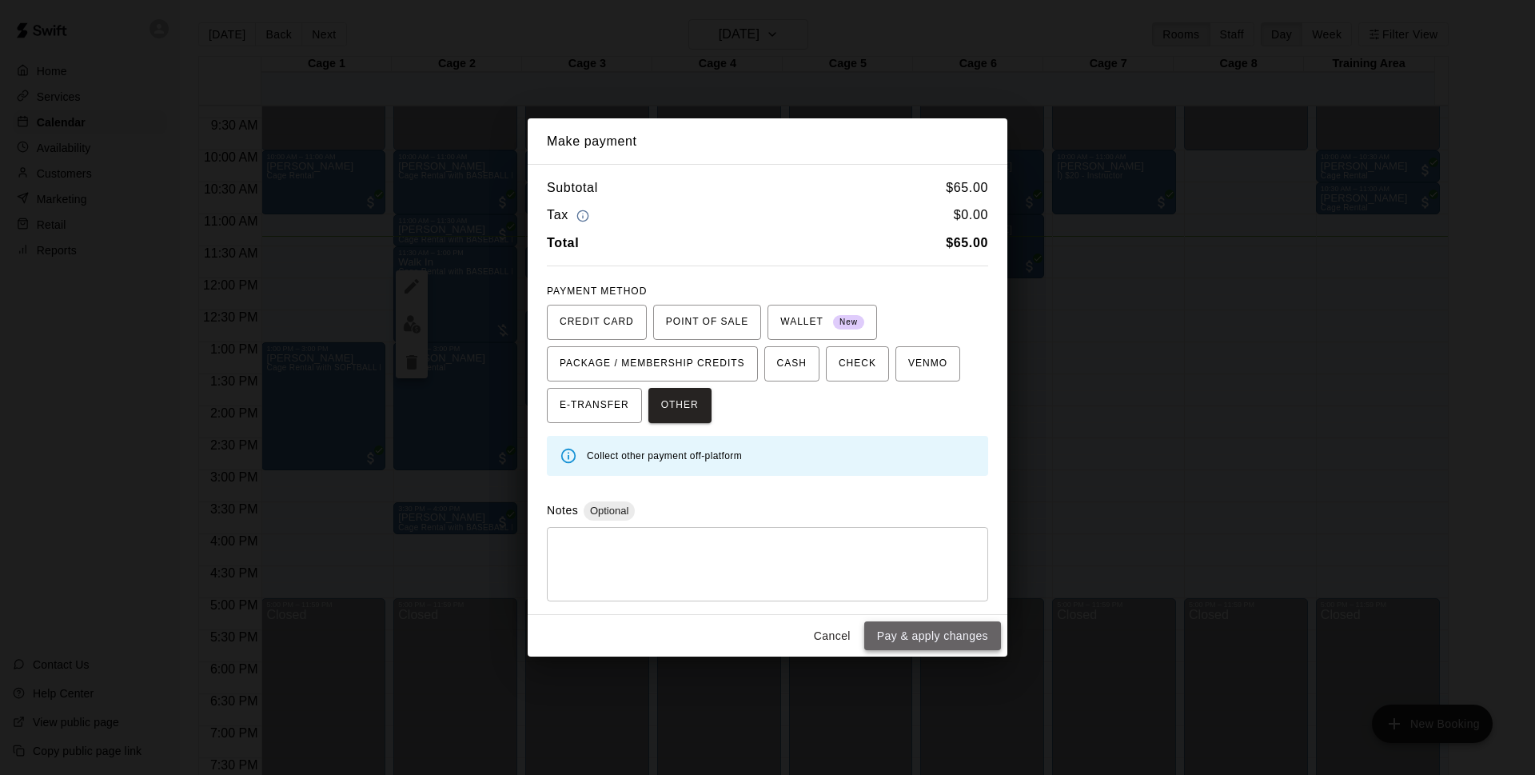
click at [962, 639] on button "Pay & apply changes" at bounding box center [932, 636] width 137 height 30
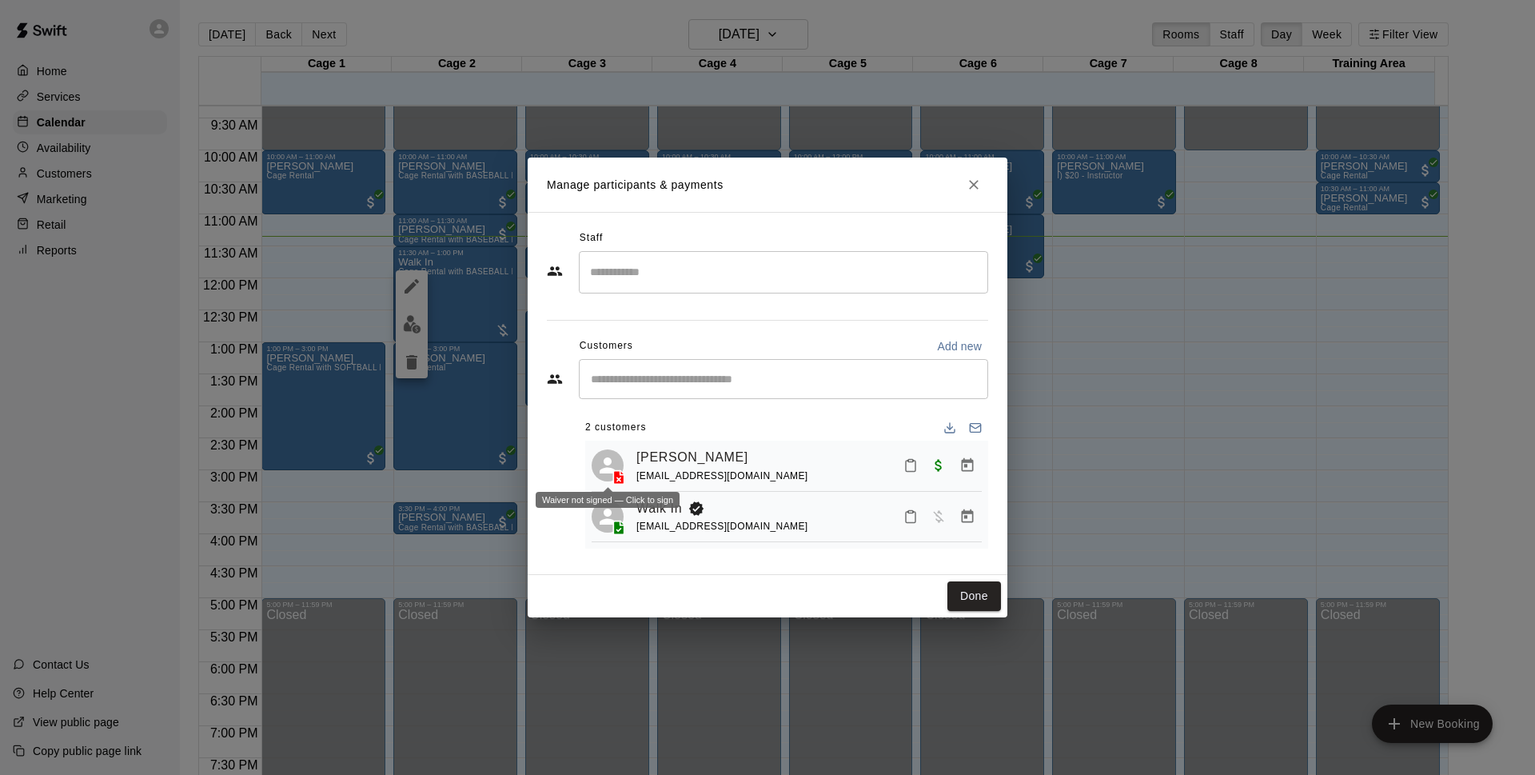
click at [613, 465] on icon at bounding box center [607, 465] width 24 height 24
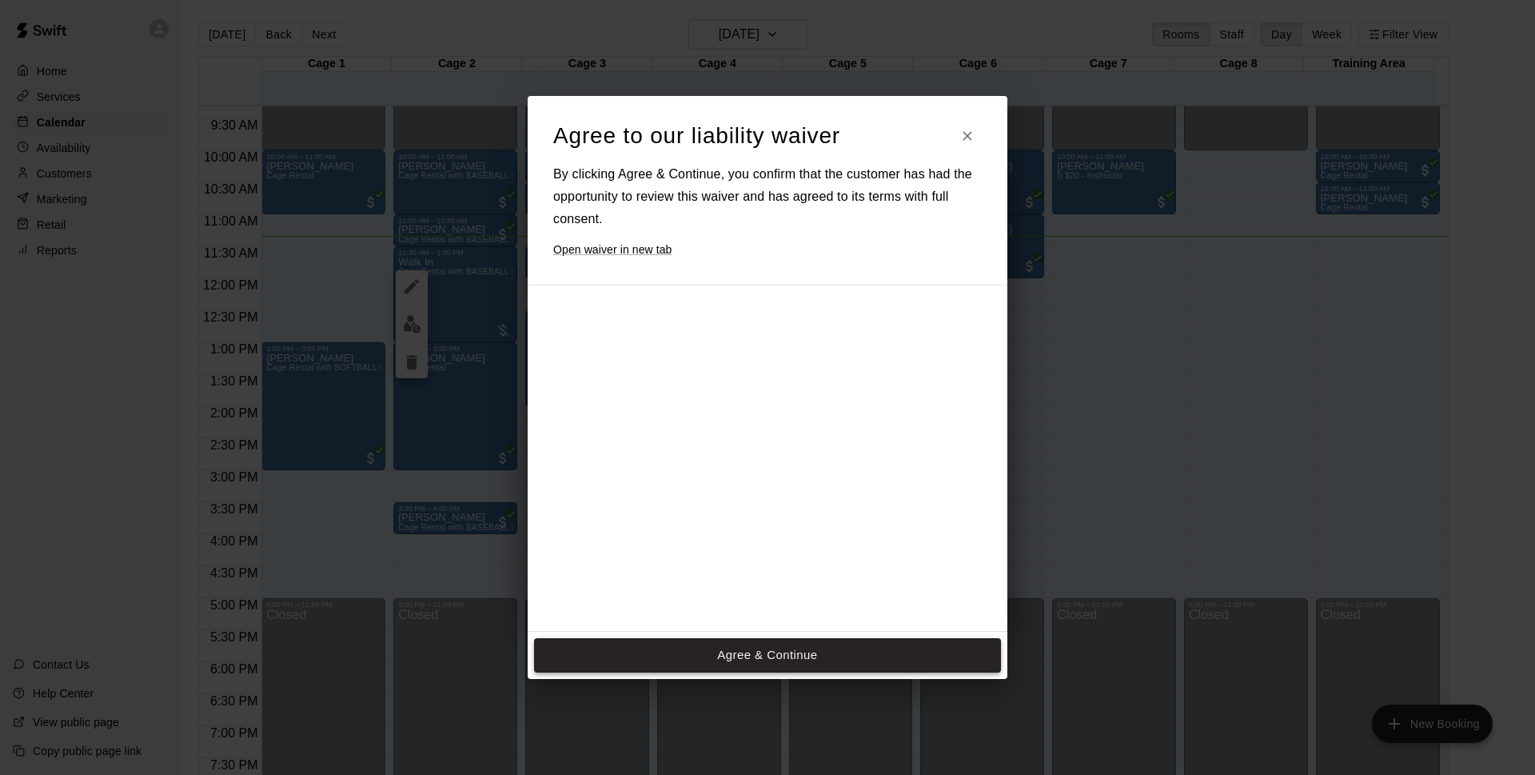
click at [806, 649] on button "Agree & Continue" at bounding box center [767, 655] width 467 height 34
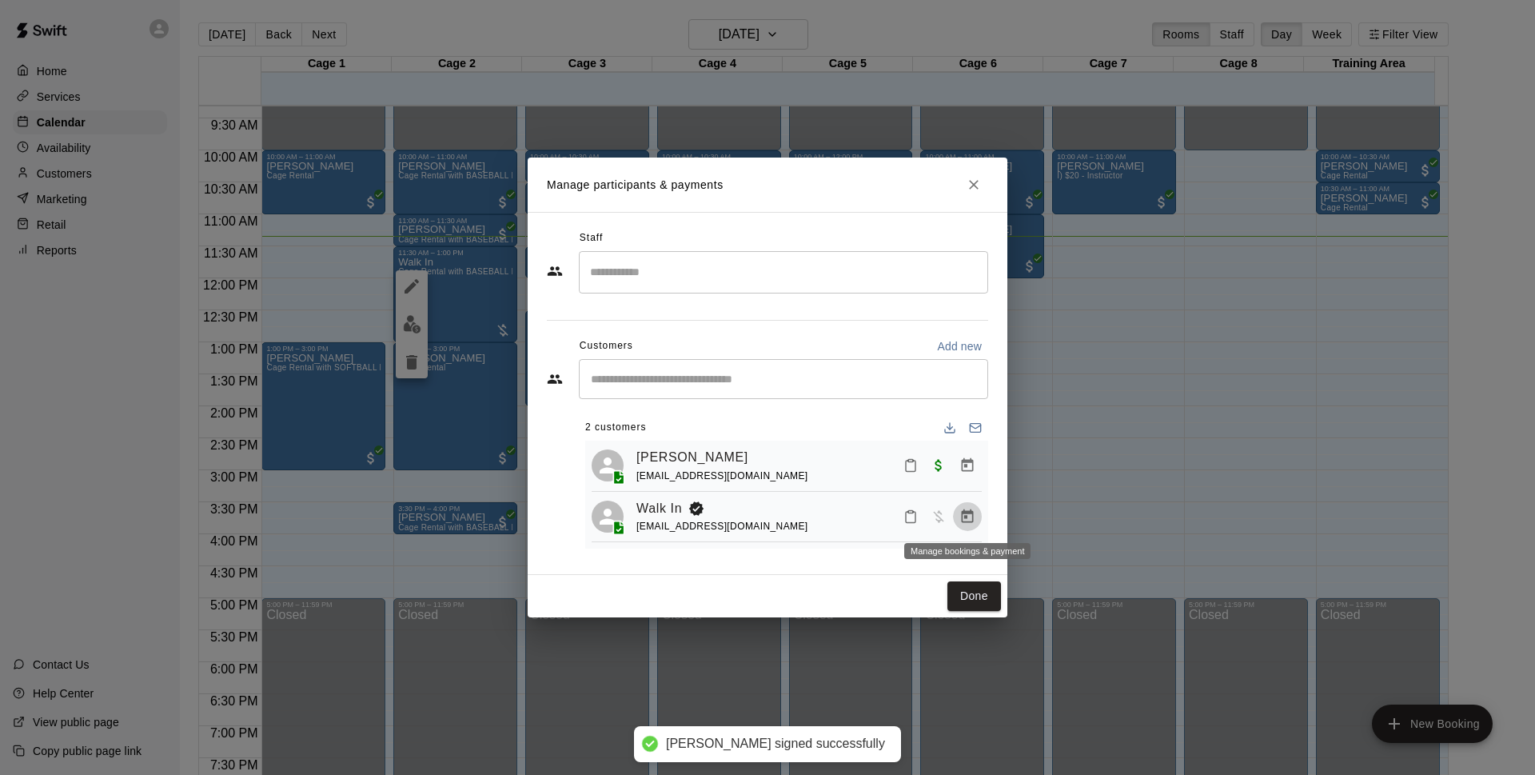
click at [962, 509] on icon "Manage bookings & payment" at bounding box center [967, 516] width 16 height 16
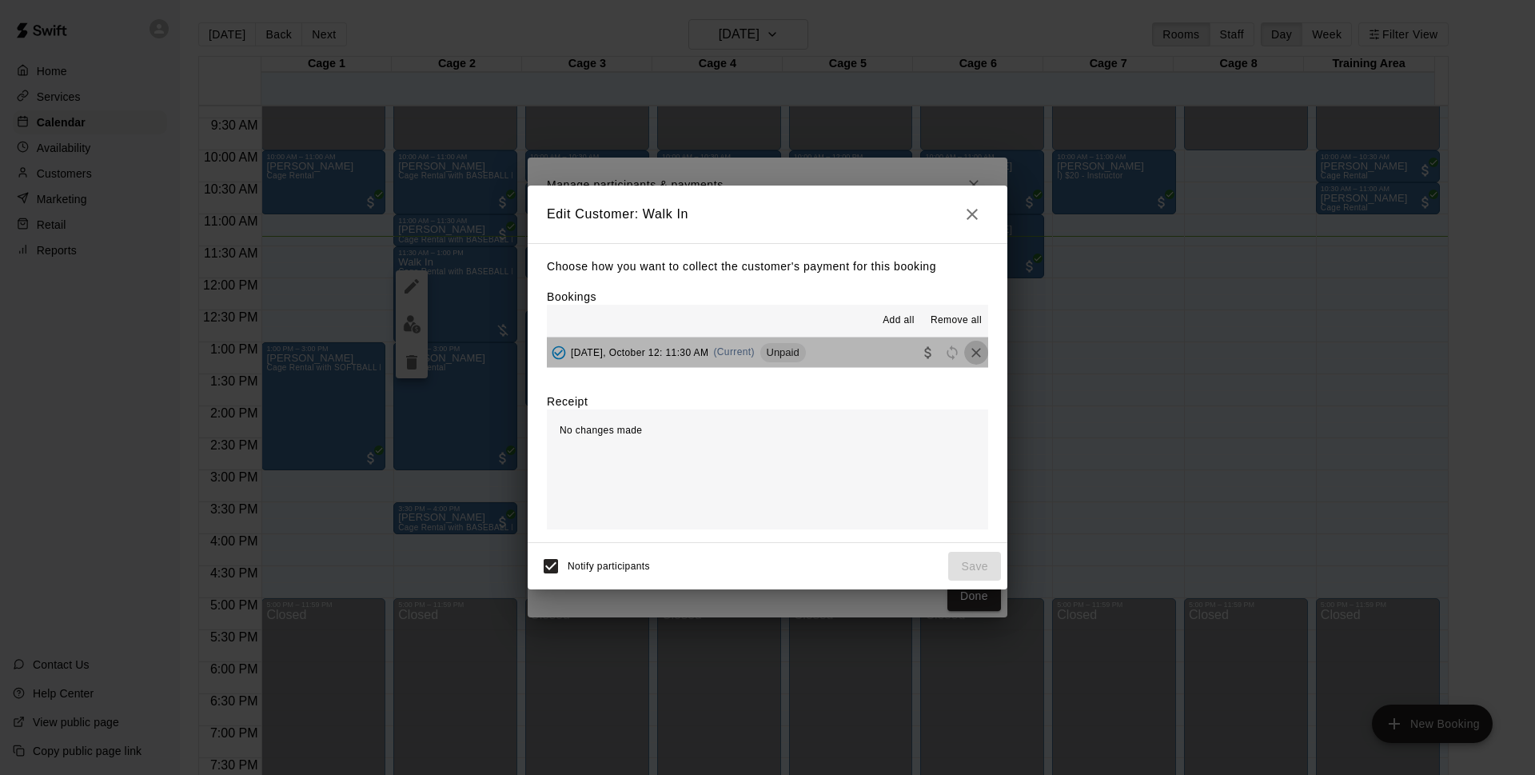
click at [968, 349] on icon "Remove" at bounding box center [976, 352] width 16 height 16
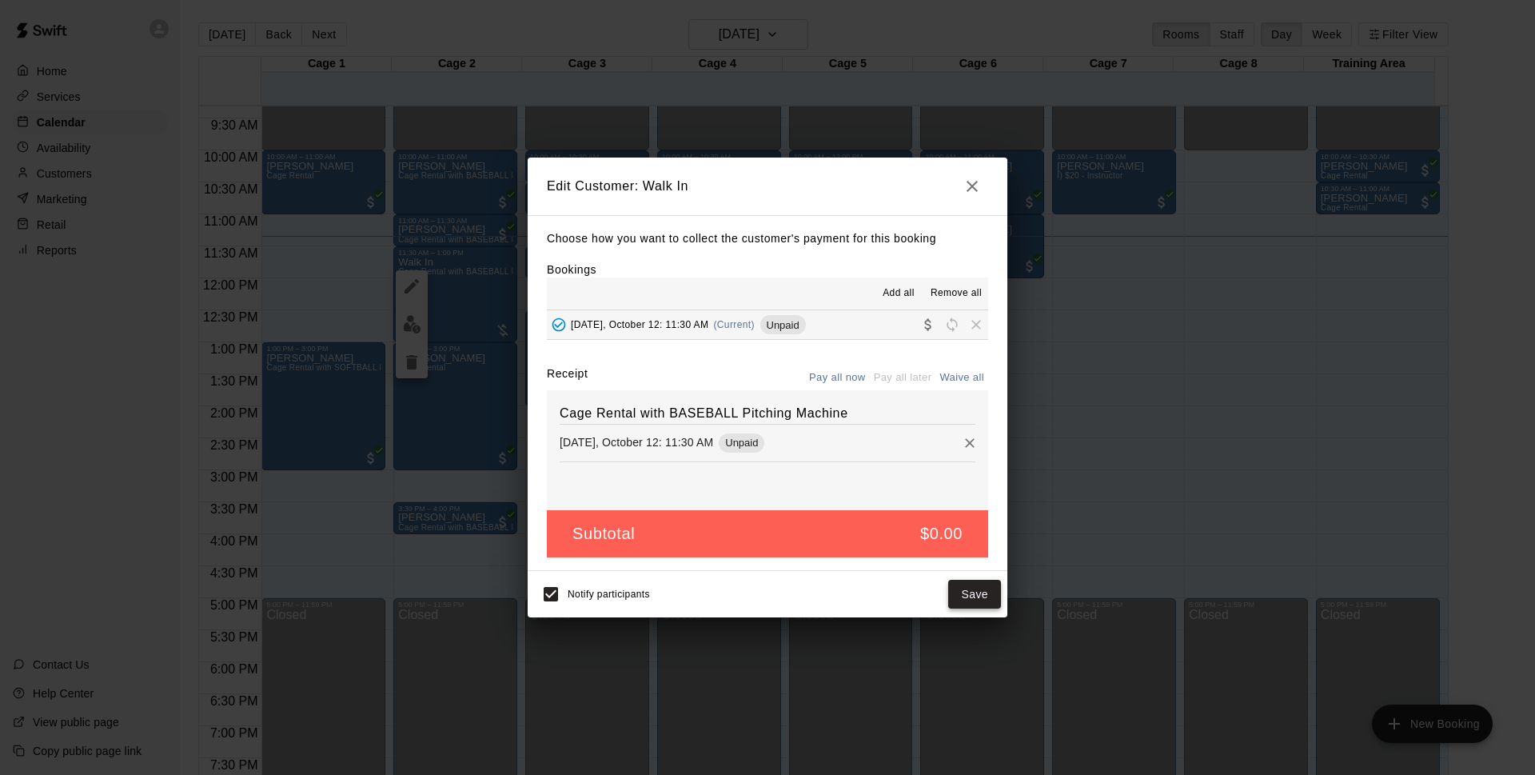
click at [984, 591] on button "Save" at bounding box center [974, 594] width 53 height 30
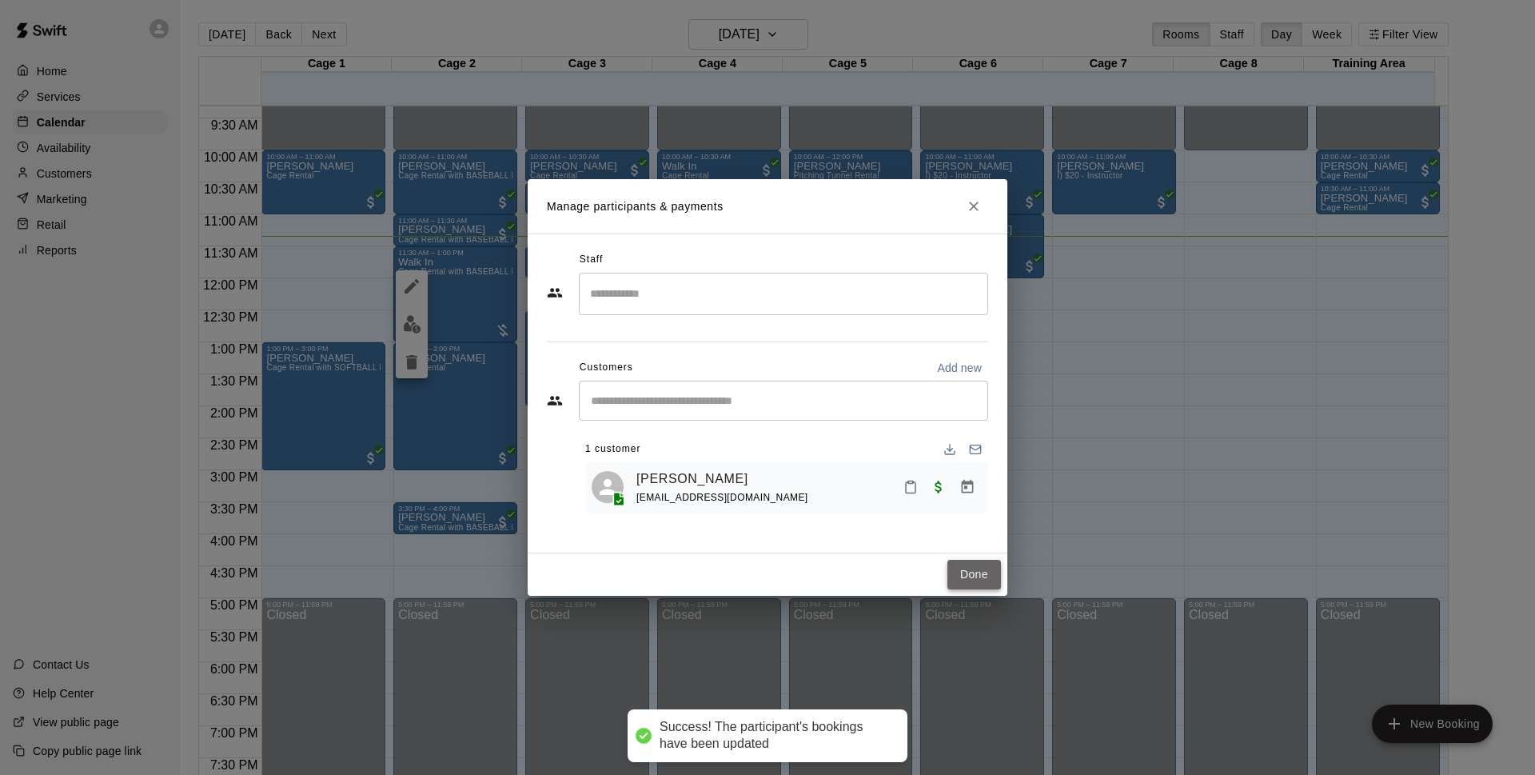
click at [984, 571] on button "Done" at bounding box center [974, 575] width 54 height 30
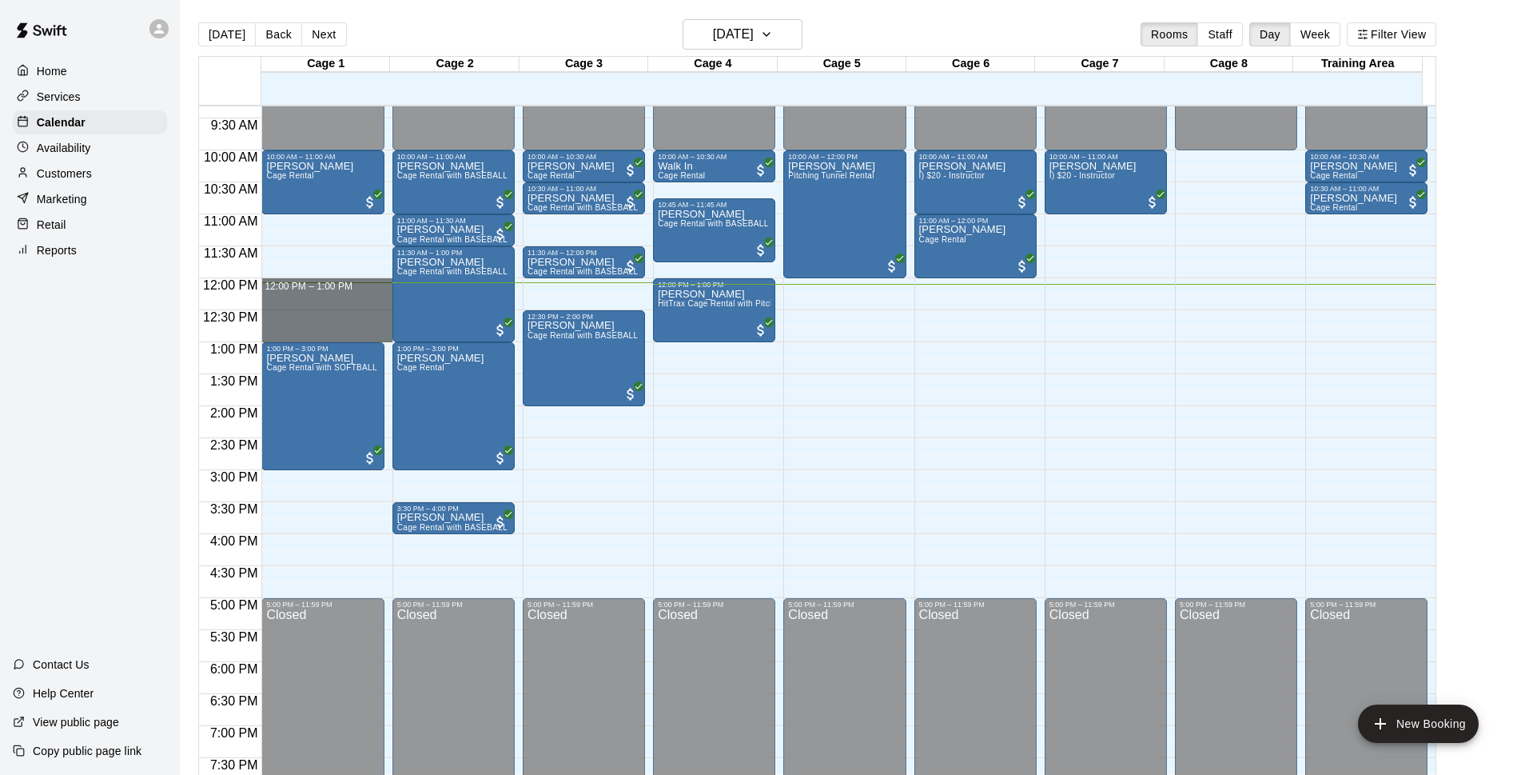
drag, startPoint x: 370, startPoint y: 288, endPoint x: 321, endPoint y: 296, distance: 50.2
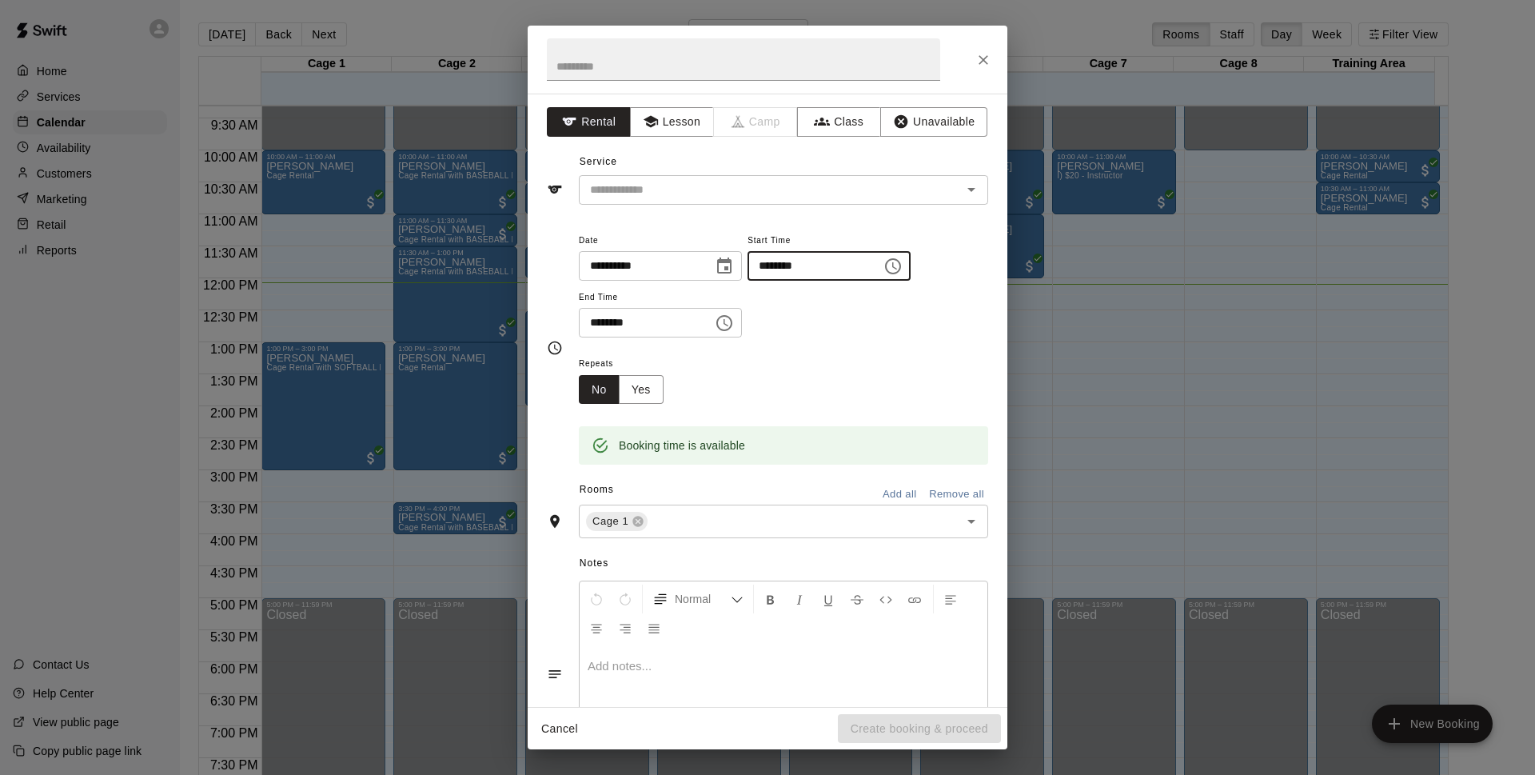
click at [816, 270] on input "********" at bounding box center [808, 266] width 123 height 30
click at [814, 265] on input "********" at bounding box center [808, 266] width 123 height 30
type input "********"
click at [615, 323] on input "********" at bounding box center [640, 323] width 123 height 30
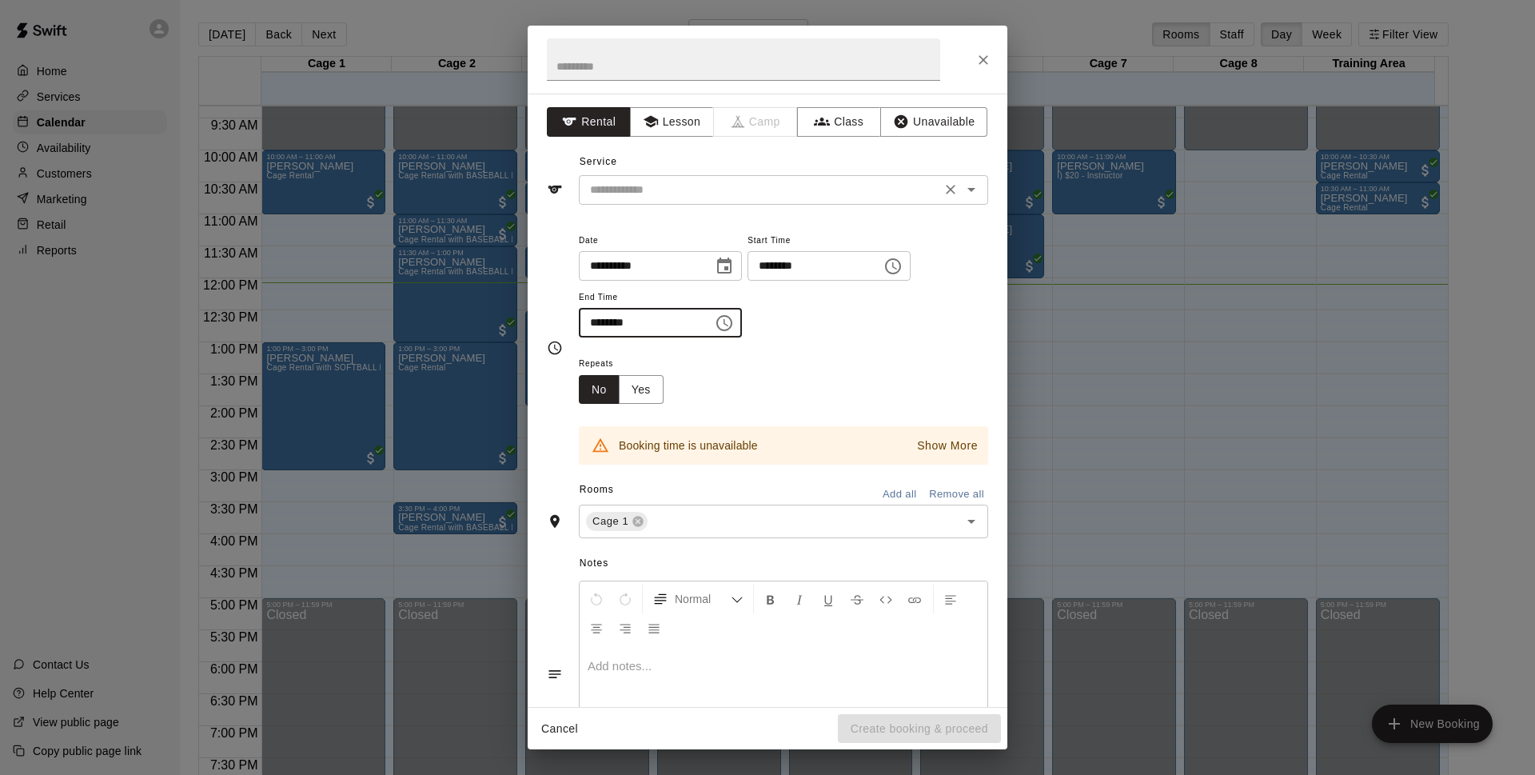
type input "********"
click at [683, 181] on input "text" at bounding box center [759, 190] width 352 height 20
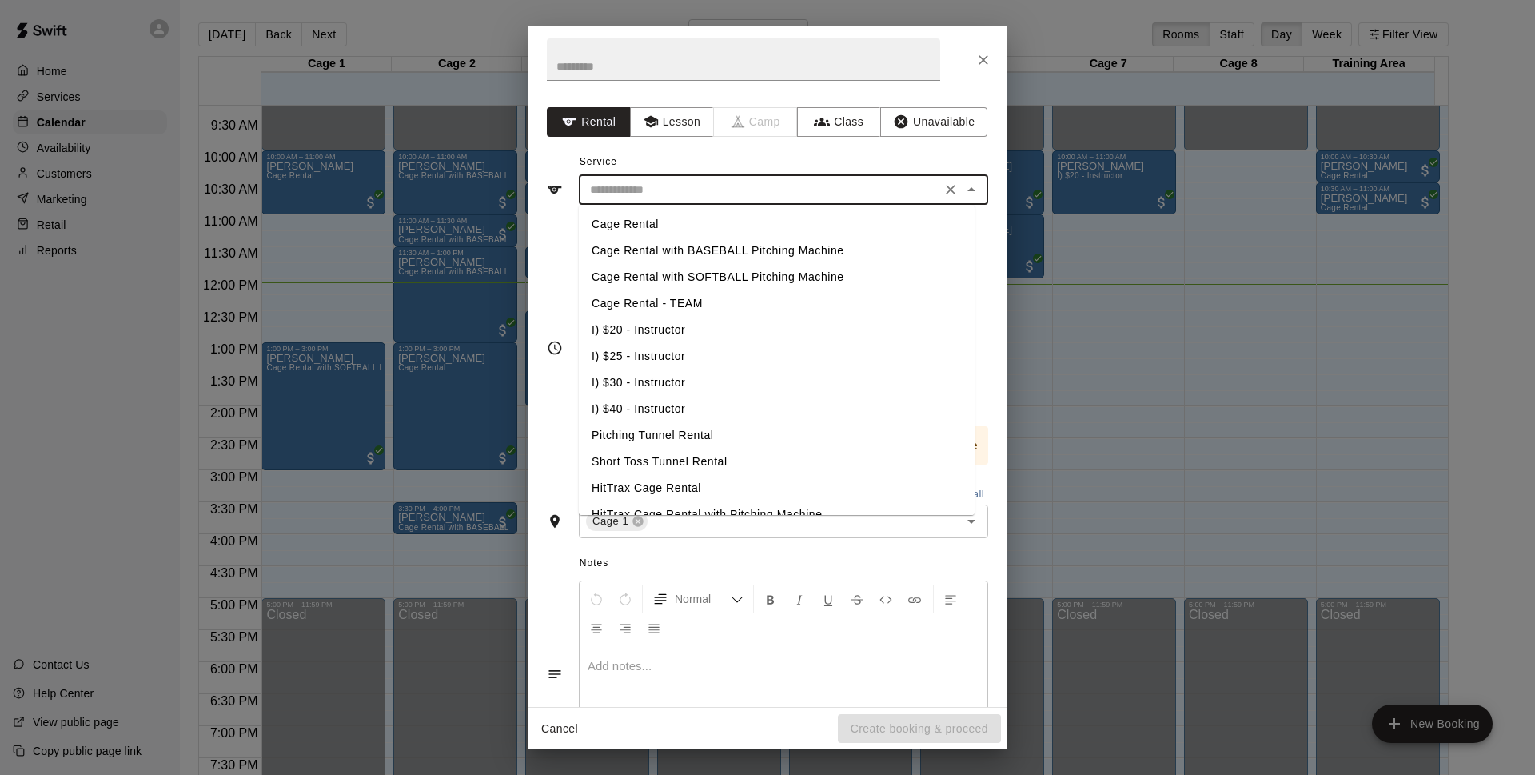
click at [738, 247] on li "Cage Rental with BASEBALL Pitching Machine" at bounding box center [777, 250] width 396 height 26
type input "**********"
click at [876, 186] on input "**********" at bounding box center [759, 190] width 352 height 20
click at [878, 193] on input "**********" at bounding box center [759, 190] width 352 height 20
click at [909, 154] on div "**********" at bounding box center [767, 176] width 441 height 55
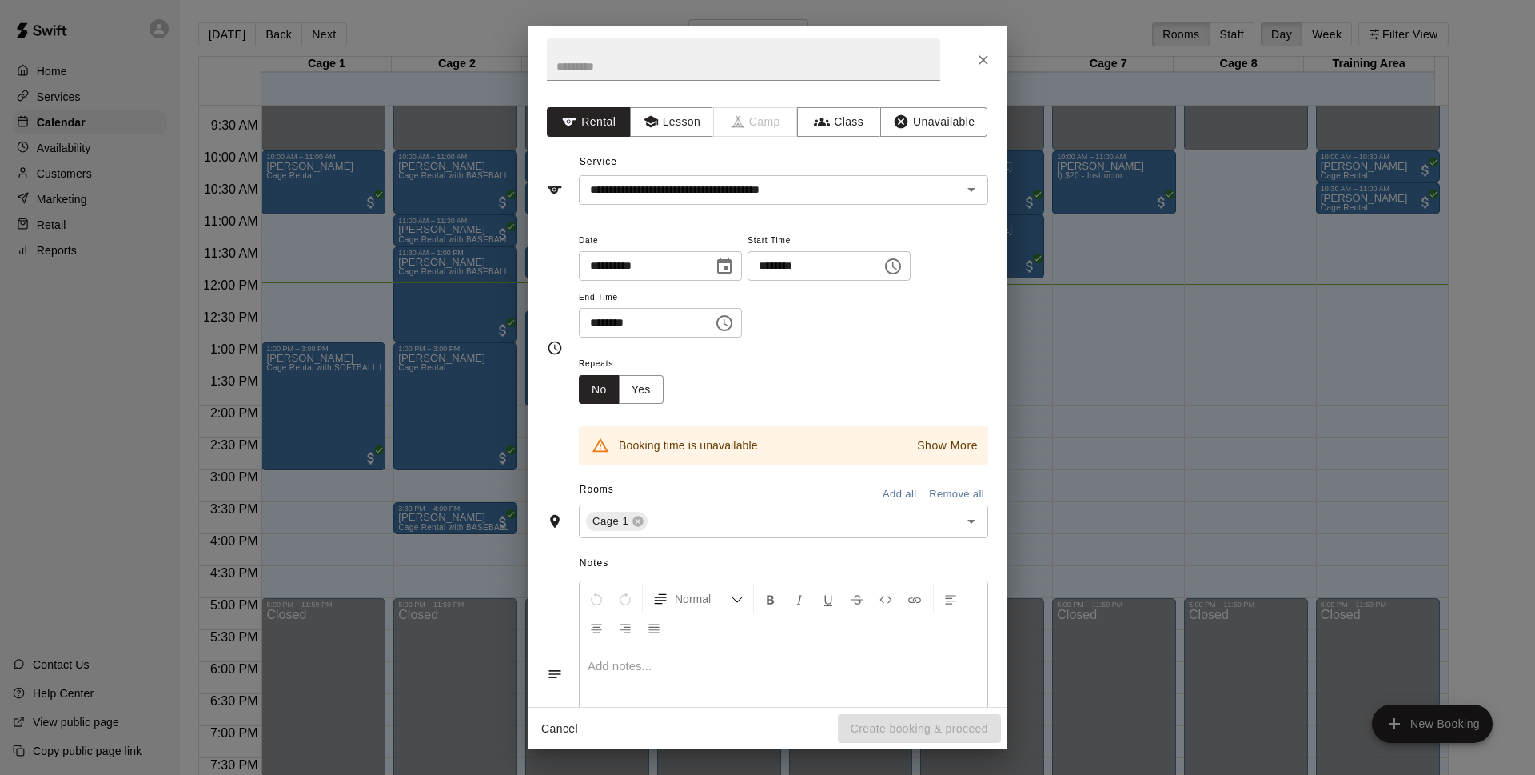
click at [555, 727] on button "Cancel" at bounding box center [559, 729] width 51 height 30
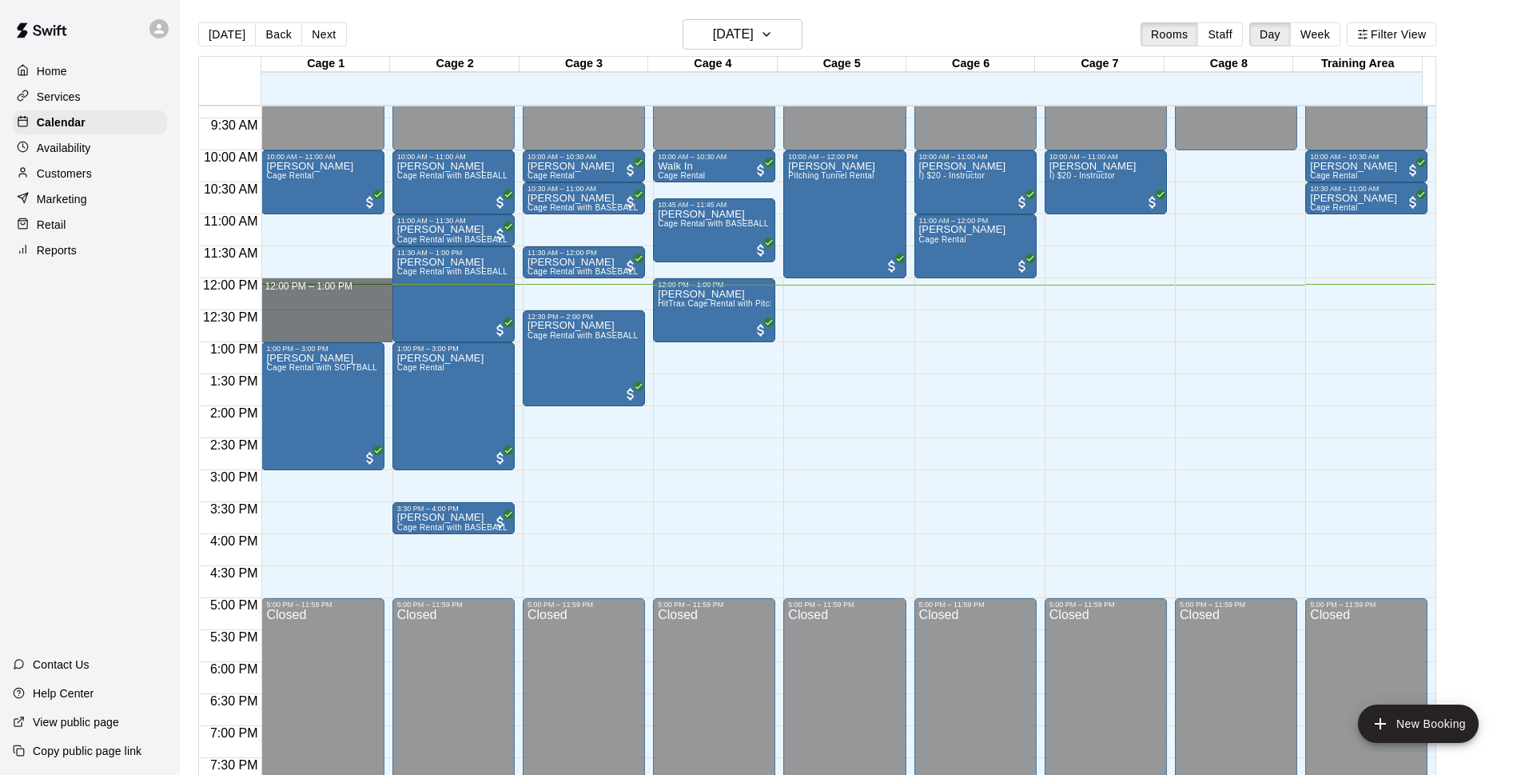
drag, startPoint x: 298, startPoint y: 293, endPoint x: 300, endPoint y: 329, distance: 36.8
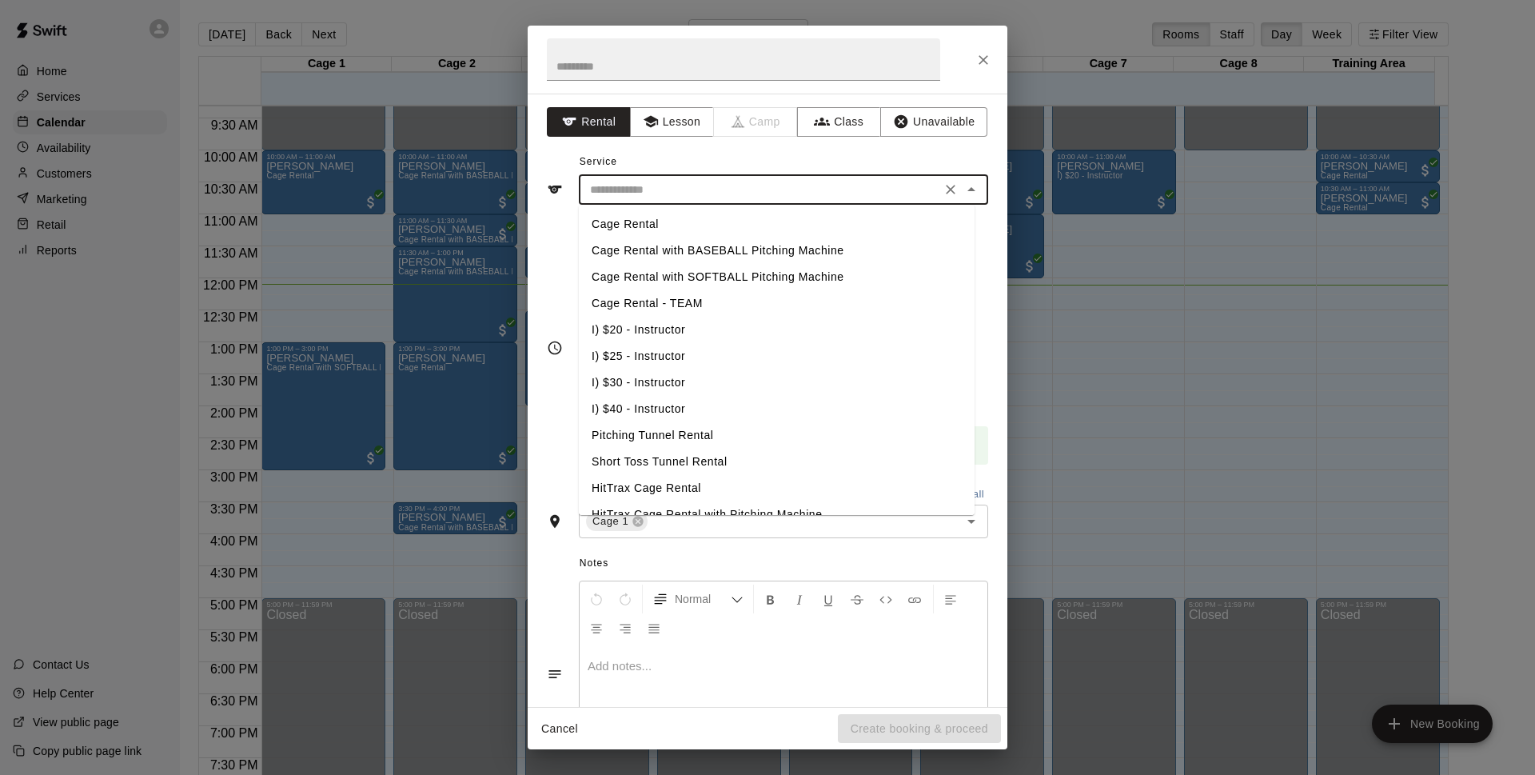
click at [733, 199] on input "text" at bounding box center [759, 190] width 352 height 20
click at [755, 248] on li "Cage Rental with BASEBALL Pitching Machine" at bounding box center [777, 250] width 396 height 26
type input "**********"
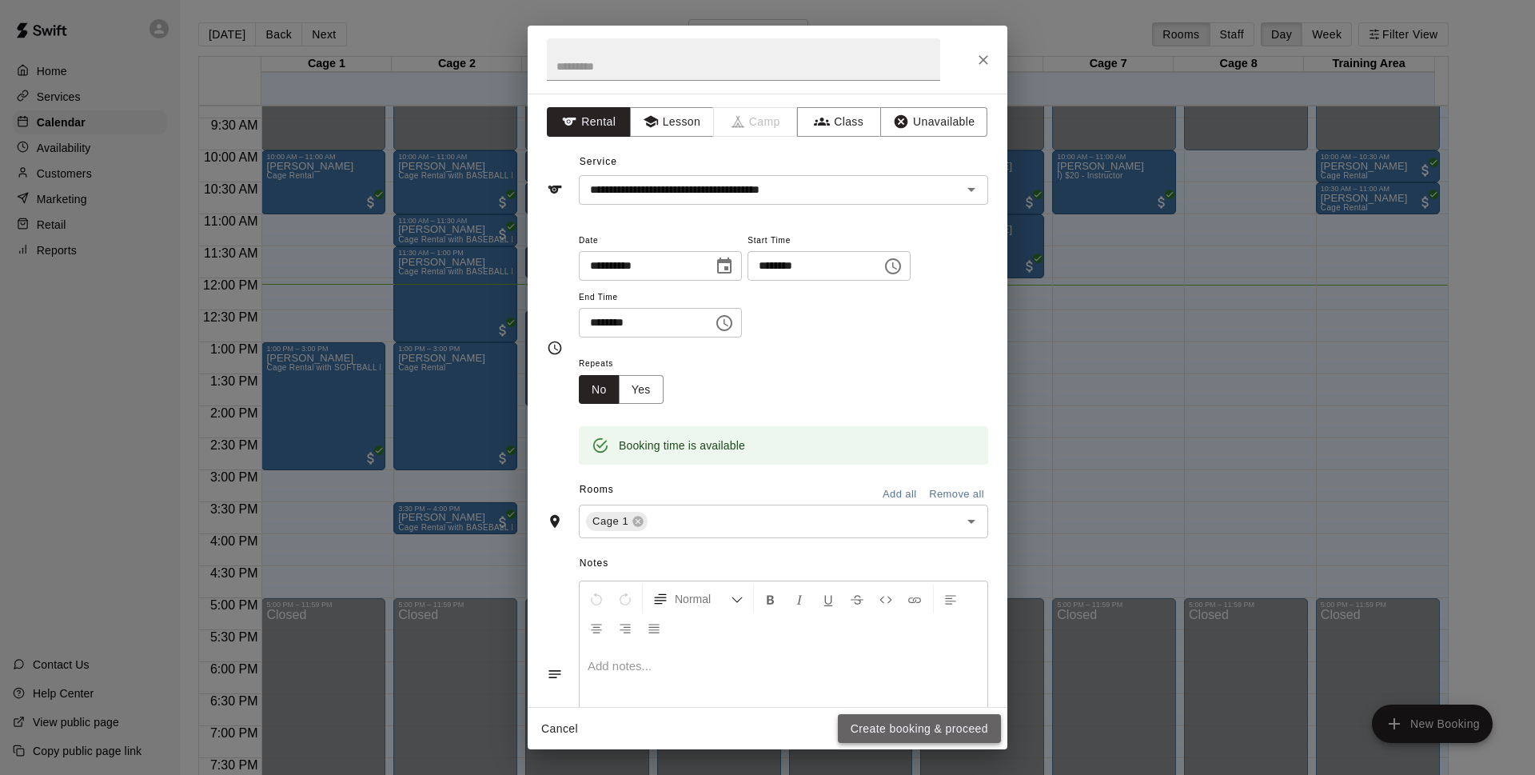
click at [950, 735] on button "Create booking & proceed" at bounding box center [919, 729] width 163 height 30
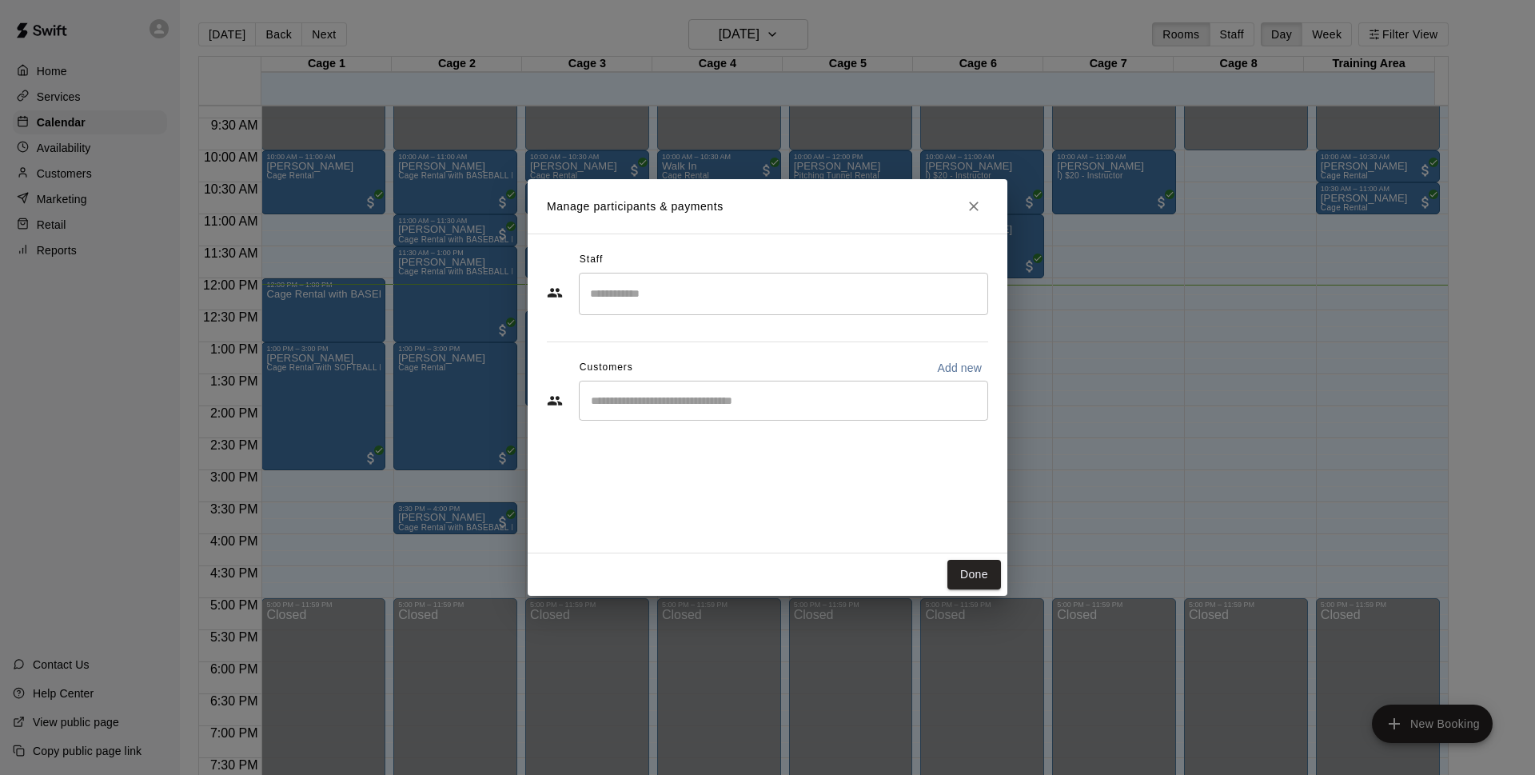
click at [787, 396] on input "Start typing to search customers..." at bounding box center [783, 400] width 395 height 16
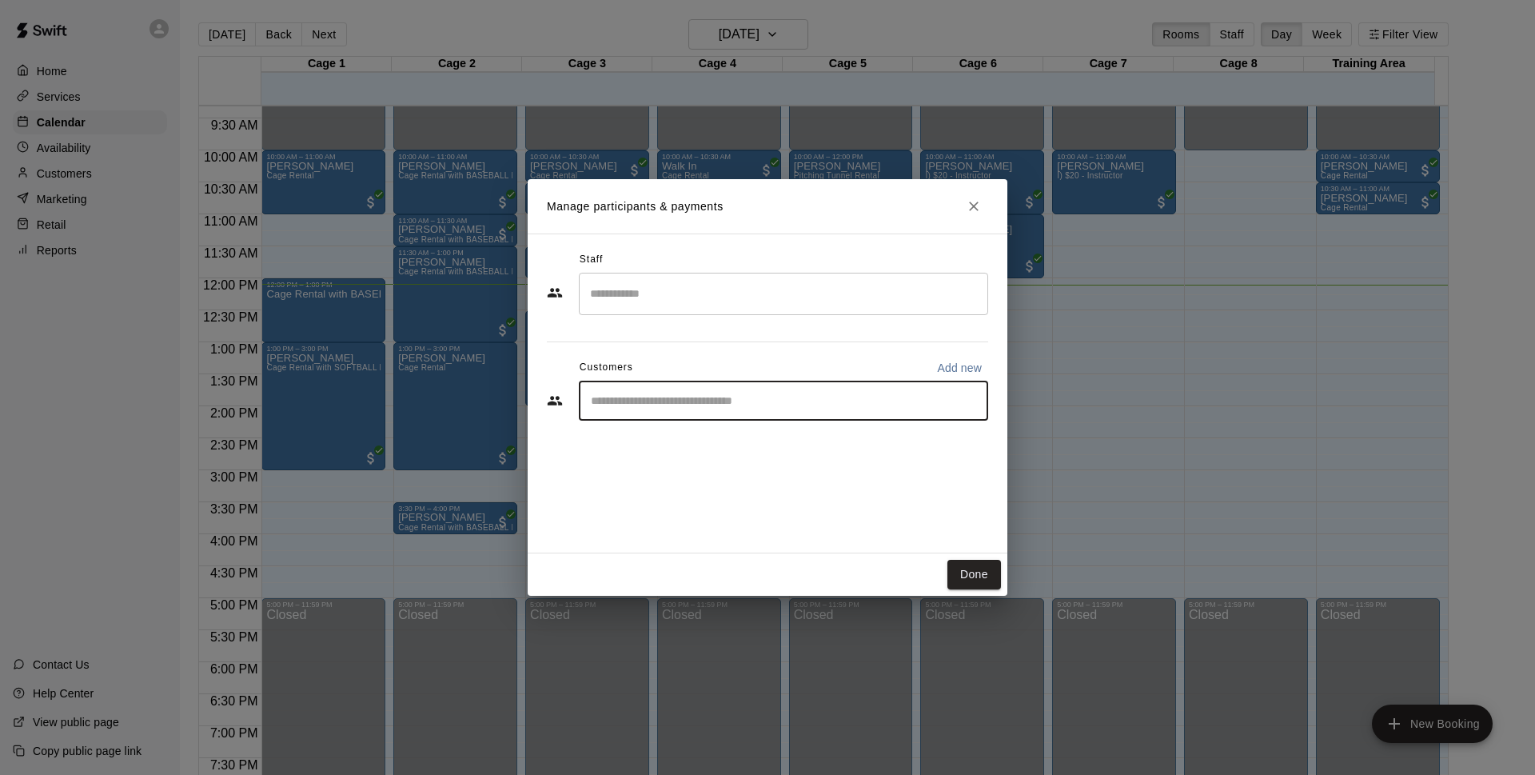
click at [842, 305] on input "Search staff" at bounding box center [783, 294] width 395 height 28
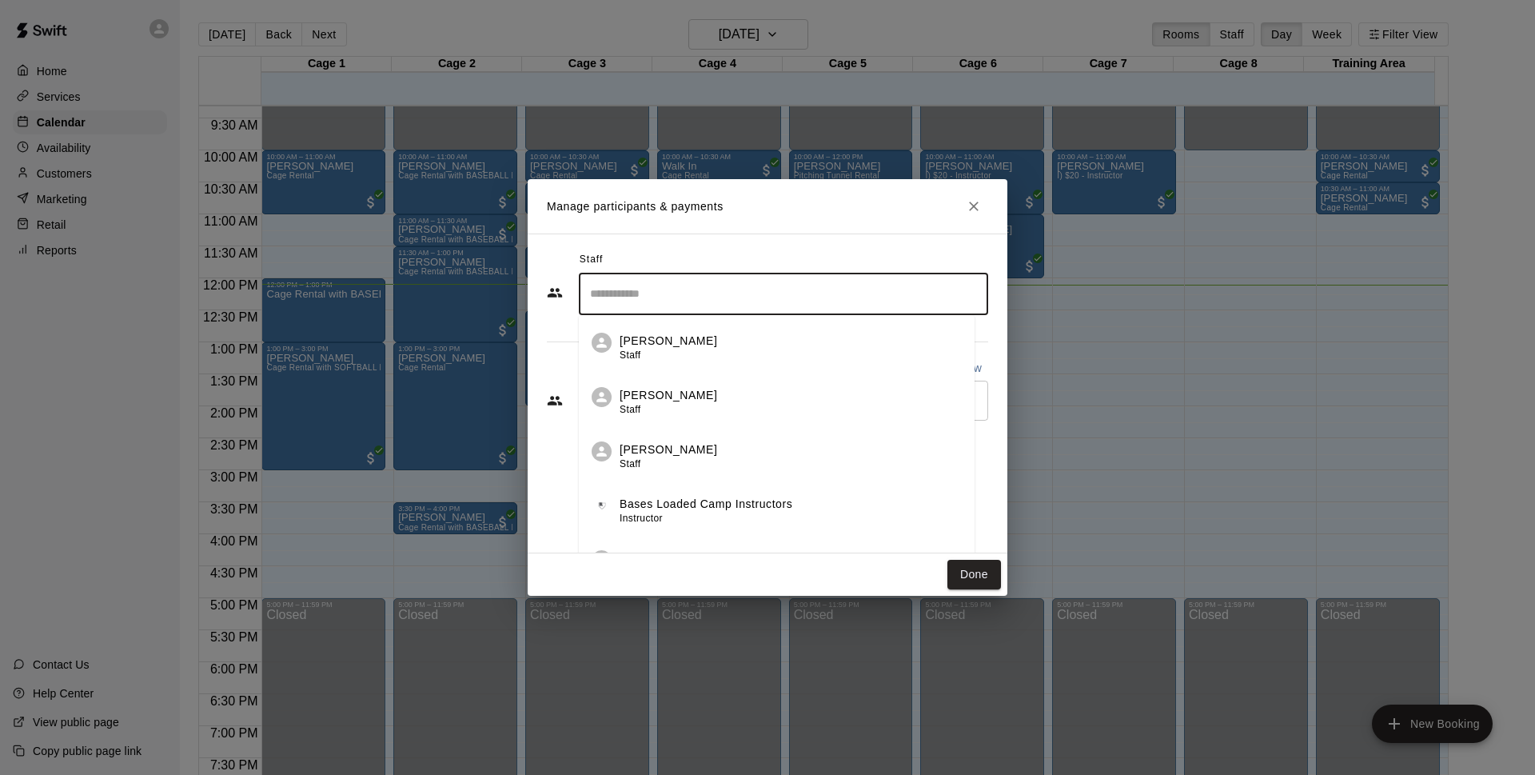
click at [827, 265] on div "Staff" at bounding box center [767, 260] width 441 height 26
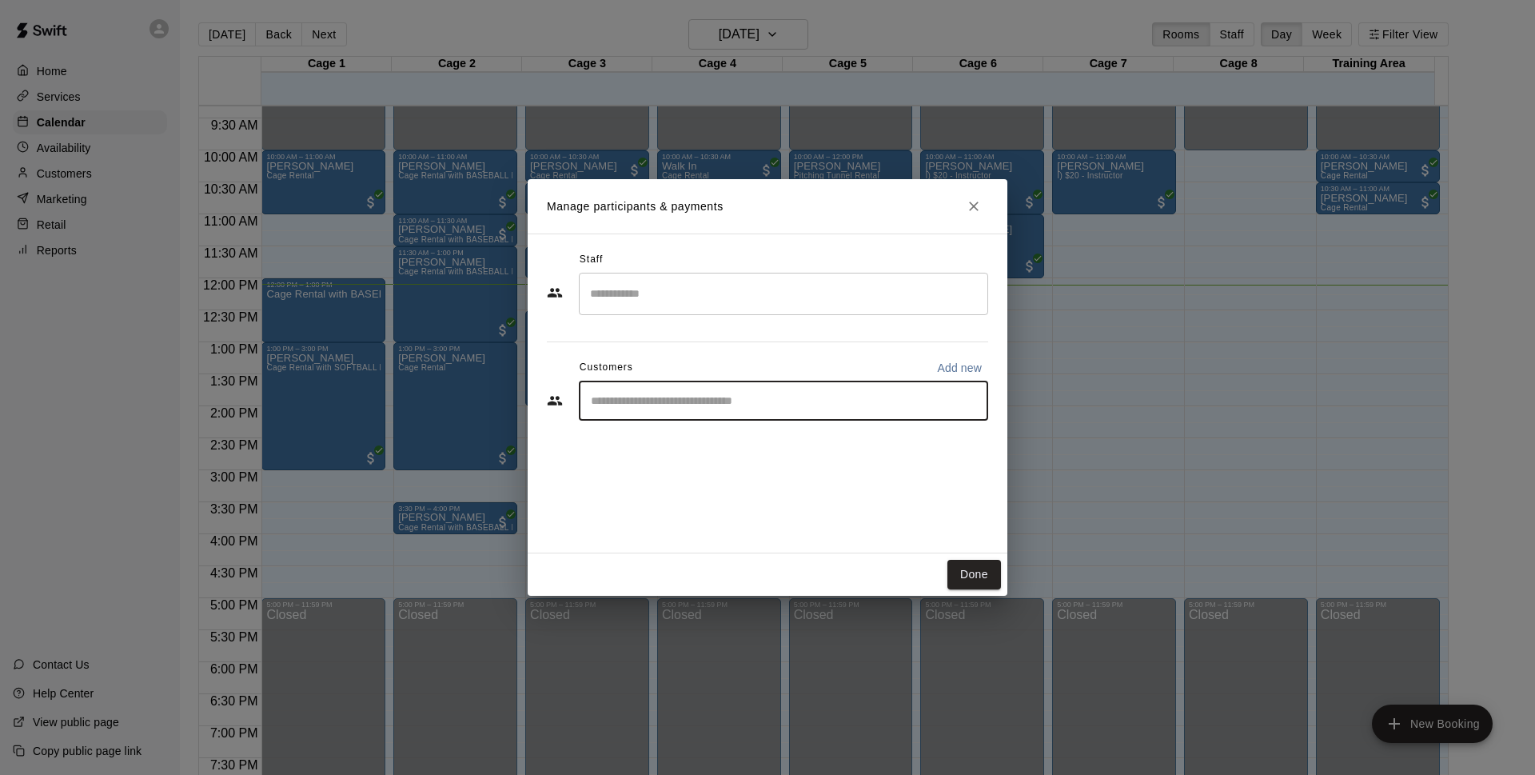
click at [759, 396] on input "Start typing to search customers..." at bounding box center [783, 400] width 395 height 16
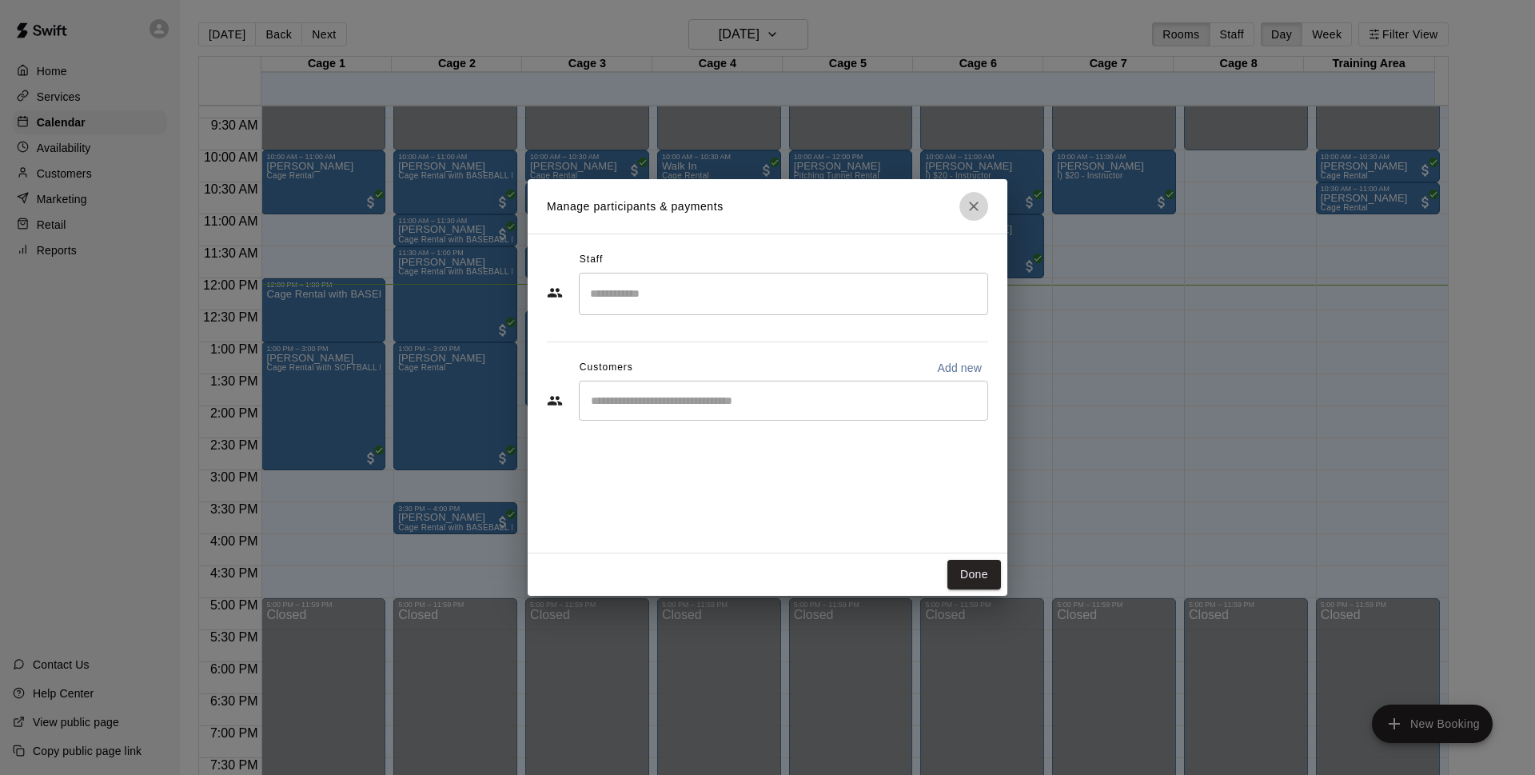
click at [966, 205] on icon "Close" at bounding box center [974, 206] width 16 height 16
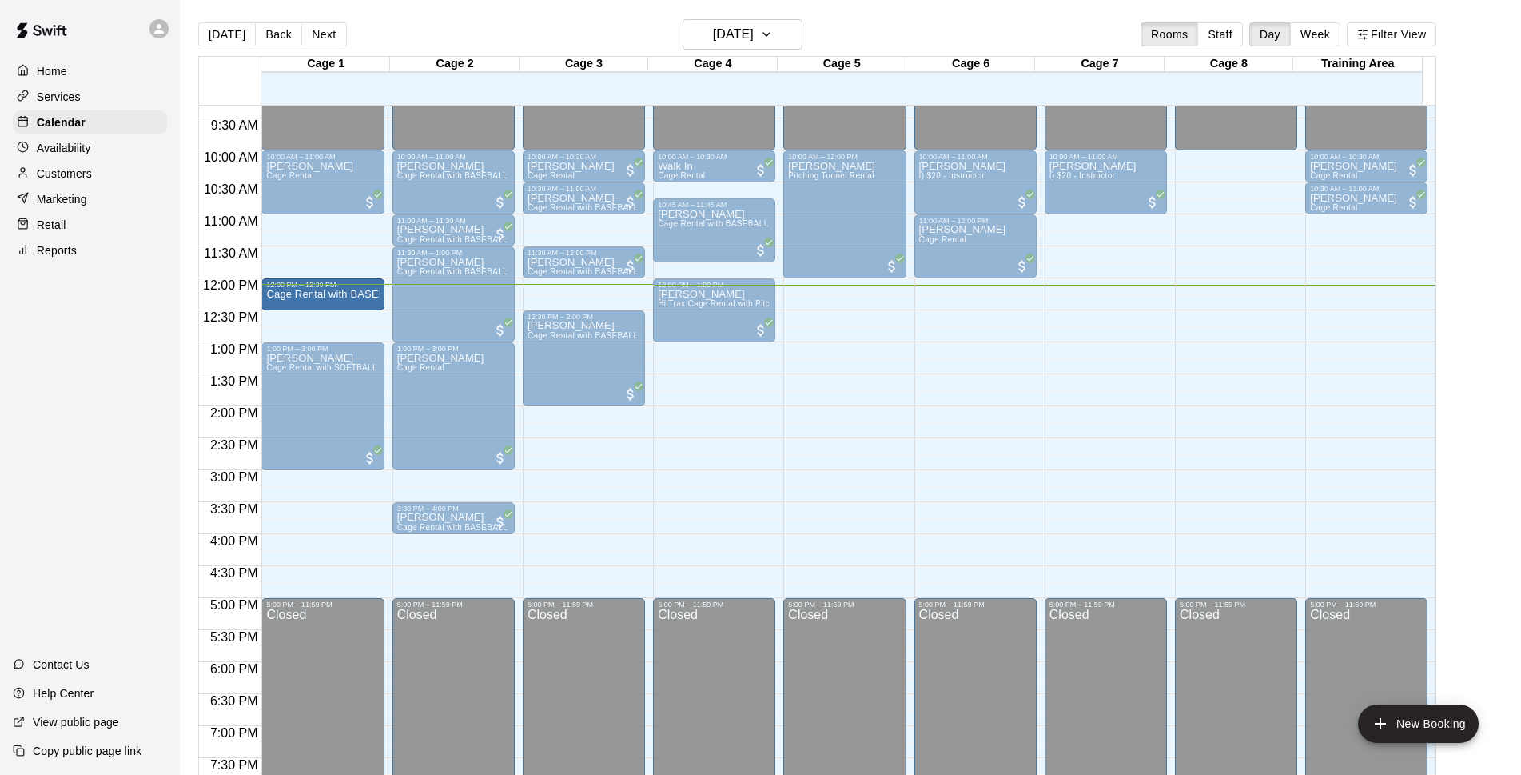
drag, startPoint x: 320, startPoint y: 327, endPoint x: 323, endPoint y: 317, distance: 10.9
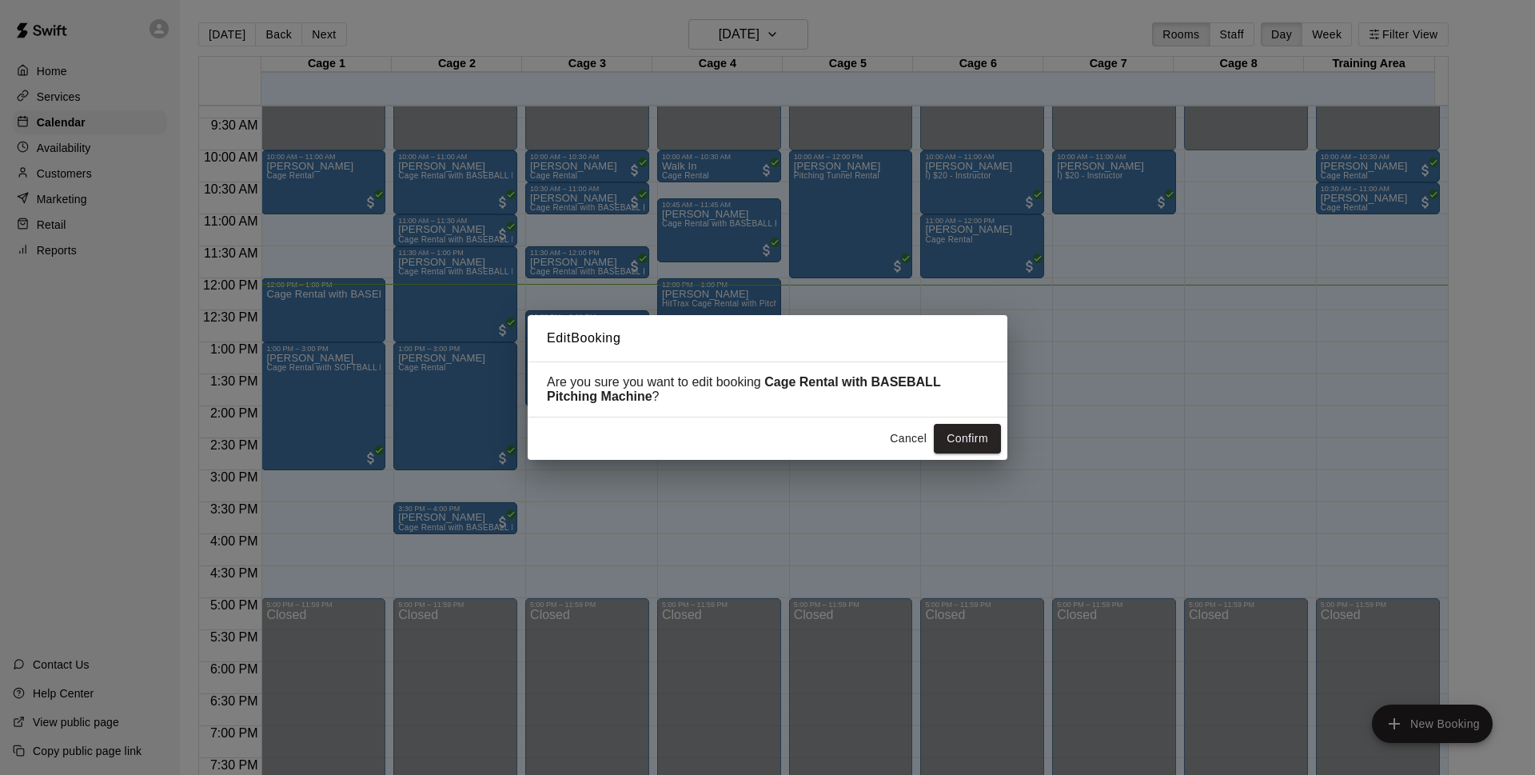
click at [965, 442] on button "Confirm" at bounding box center [967, 439] width 67 height 30
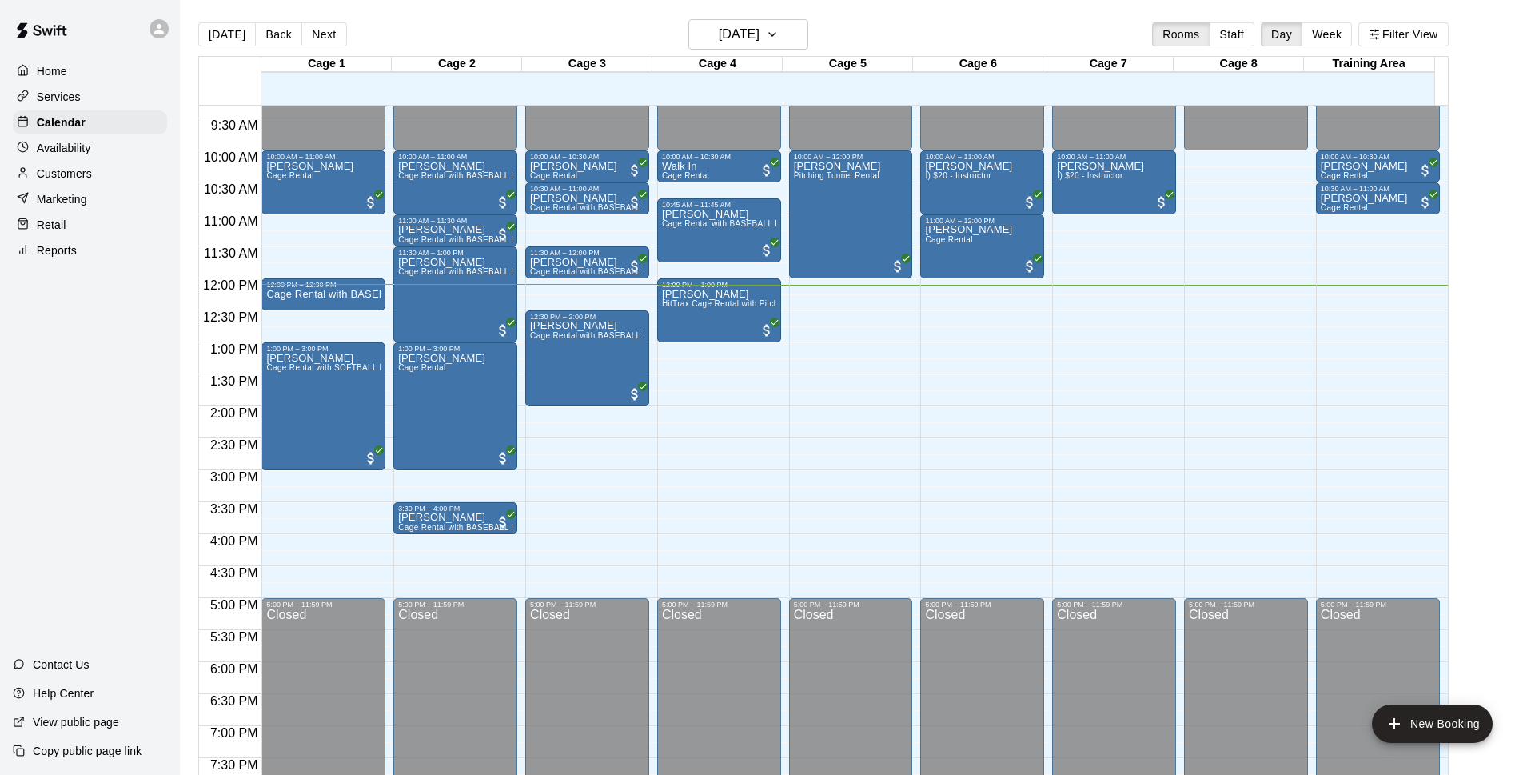
click at [326, 294] on p "Cage Rental with BASEBALL Pitching Machine" at bounding box center [323, 294] width 114 height 0
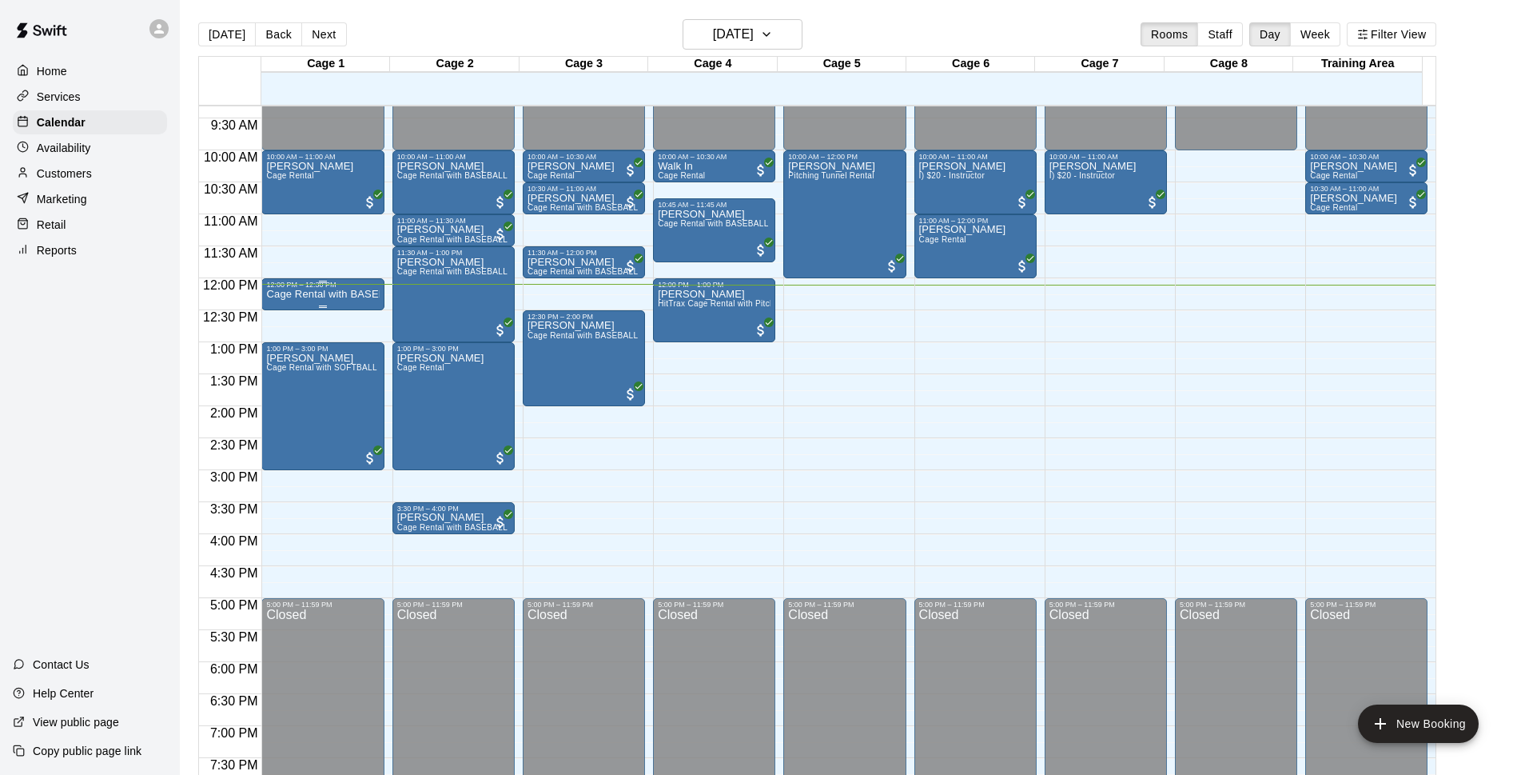
click at [354, 289] on div "12:00 PM – 12:30 PM" at bounding box center [322, 285] width 113 height 8
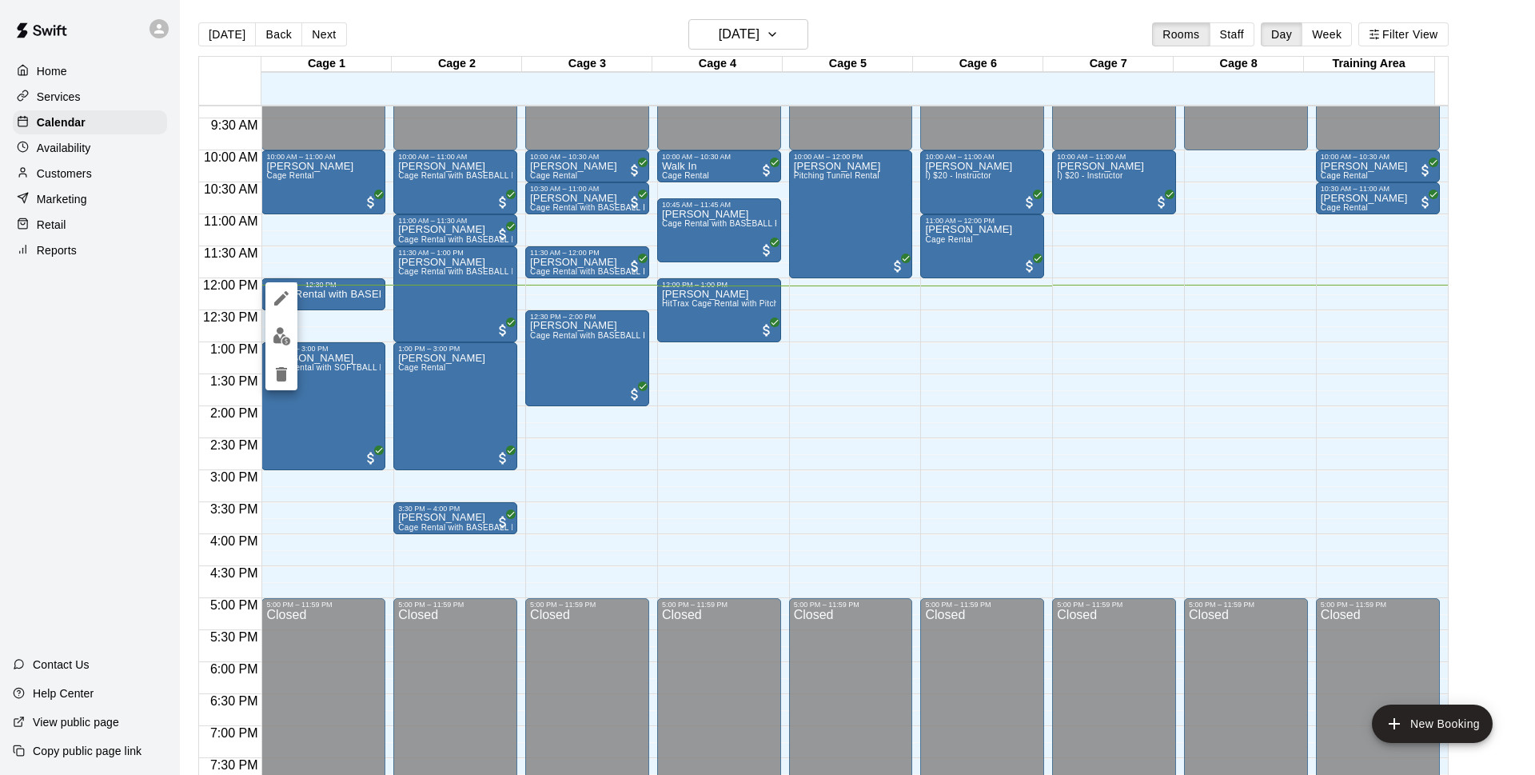
click at [287, 337] on img "edit" at bounding box center [282, 336] width 18 height 18
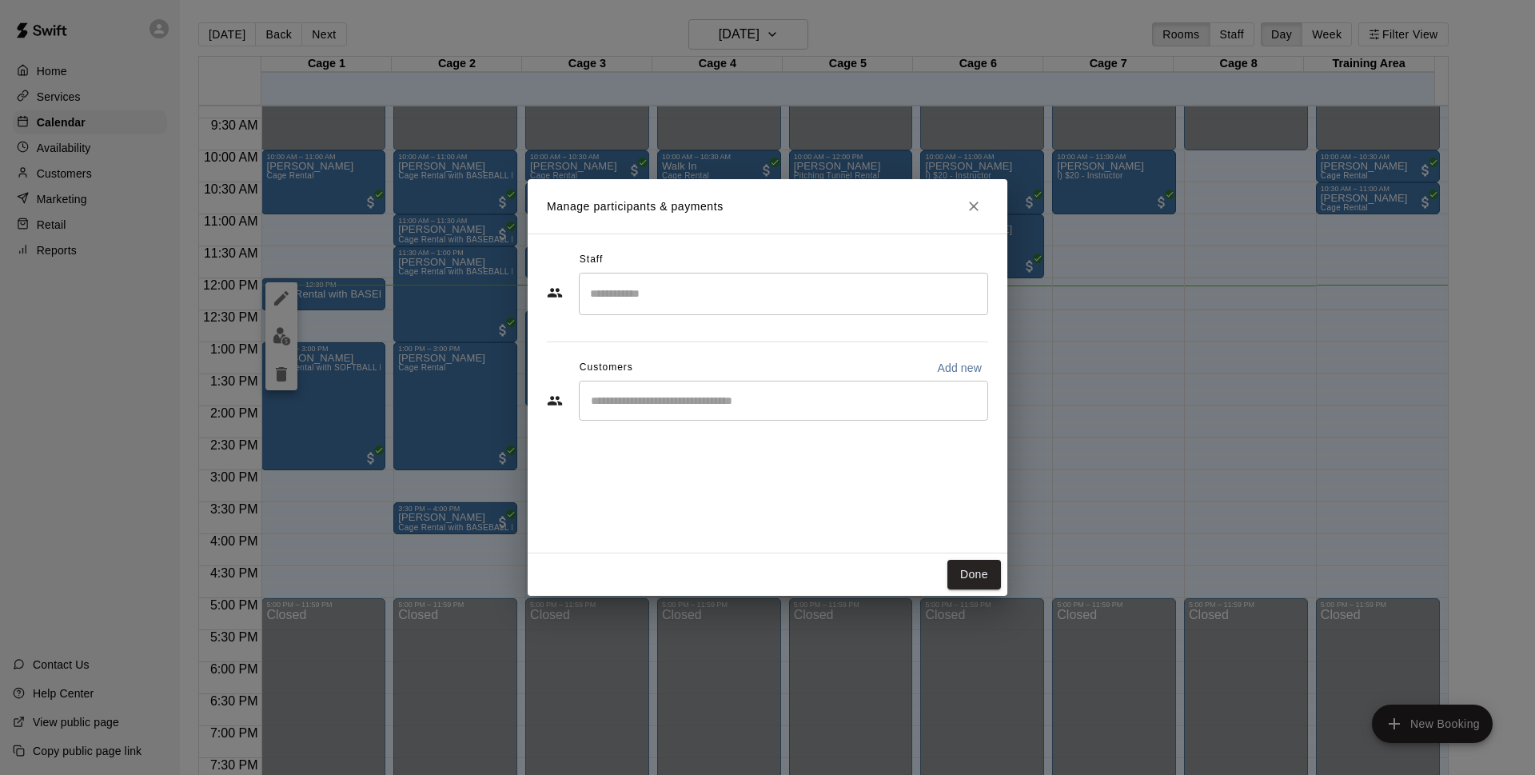
click at [648, 387] on div "​" at bounding box center [783, 400] width 409 height 40
click at [962, 207] on button "Close" at bounding box center [973, 206] width 29 height 29
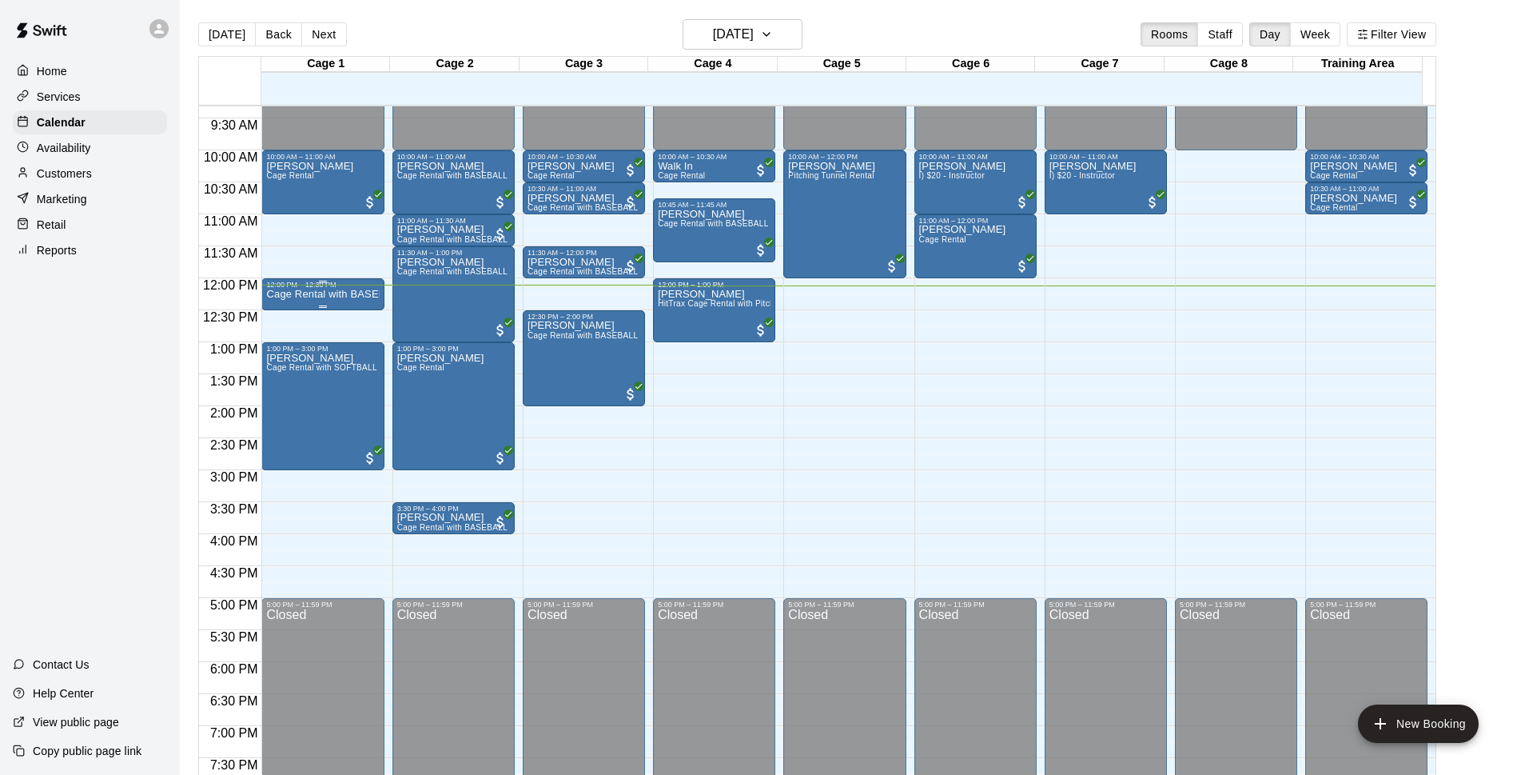
click at [284, 294] on p "Cage Rental with BASEBALL Pitching Machine" at bounding box center [322, 294] width 113 height 0
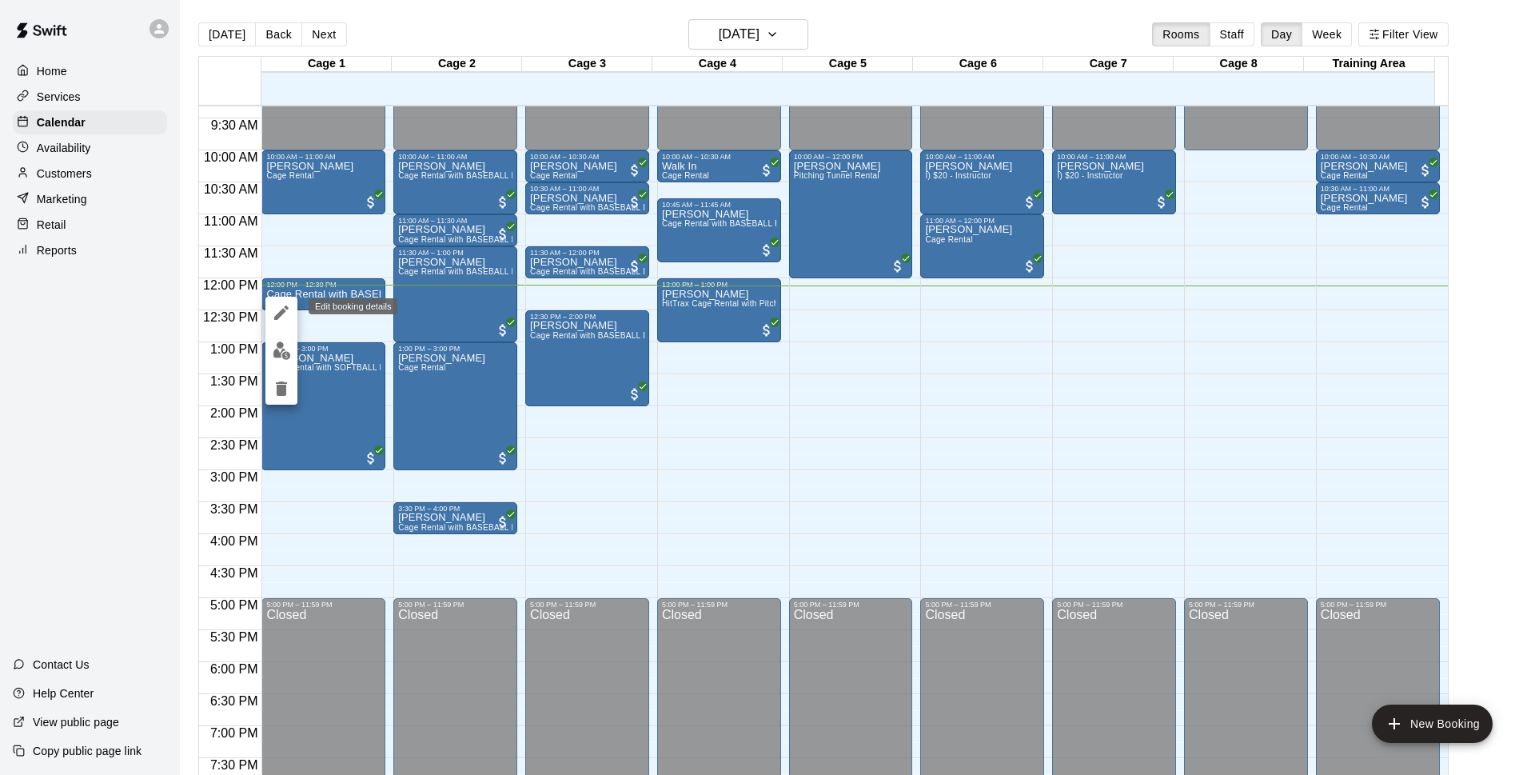
drag, startPoint x: 285, startPoint y: 313, endPoint x: 340, endPoint y: 333, distance: 58.7
click at [284, 313] on icon "edit" at bounding box center [281, 312] width 19 height 19
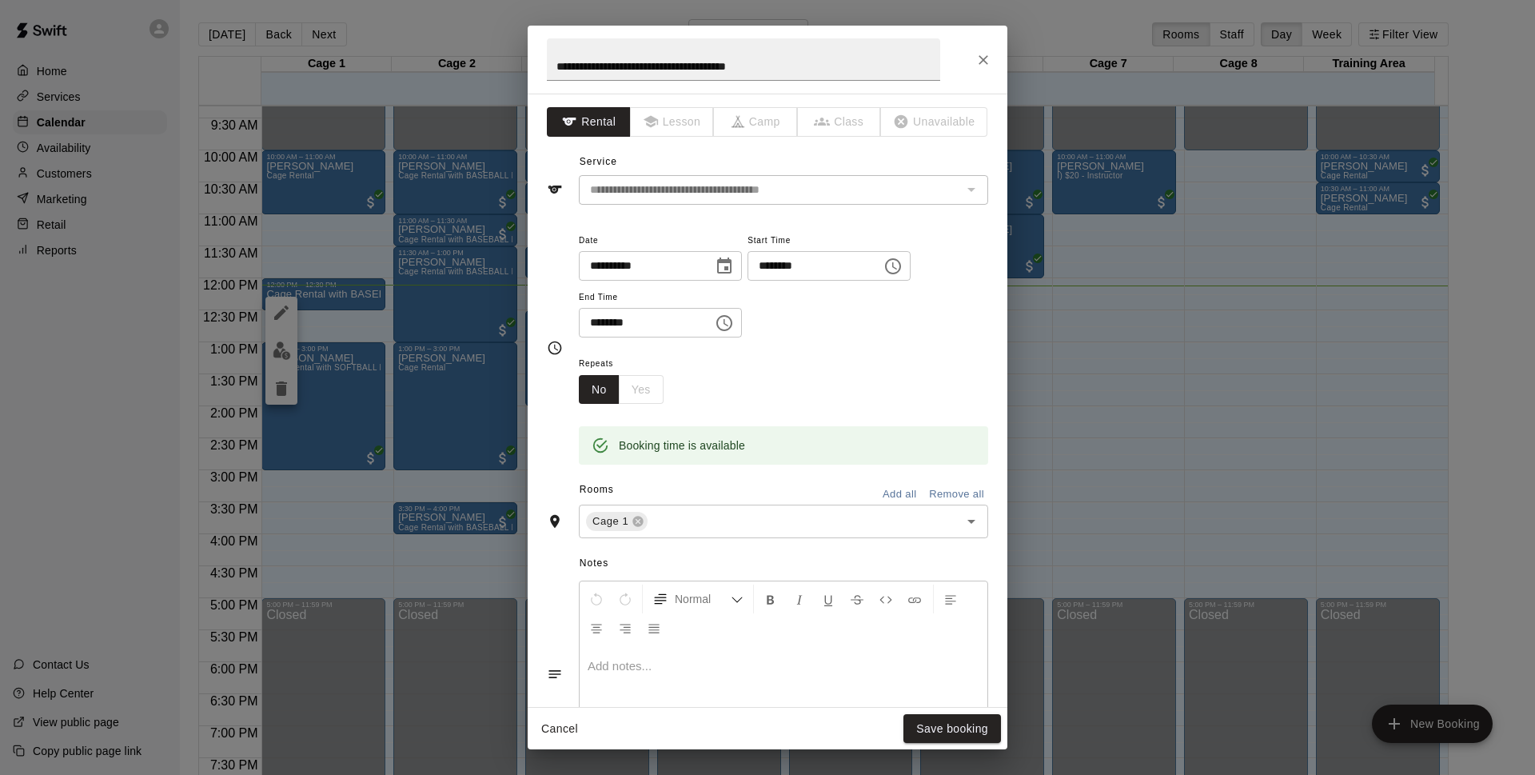
click at [850, 194] on input "**********" at bounding box center [769, 190] width 373 height 20
click at [812, 269] on input "********" at bounding box center [808, 266] width 123 height 30
type input "********"
click at [601, 333] on input "********" at bounding box center [640, 323] width 123 height 30
click at [619, 326] on input "********" at bounding box center [640, 323] width 123 height 30
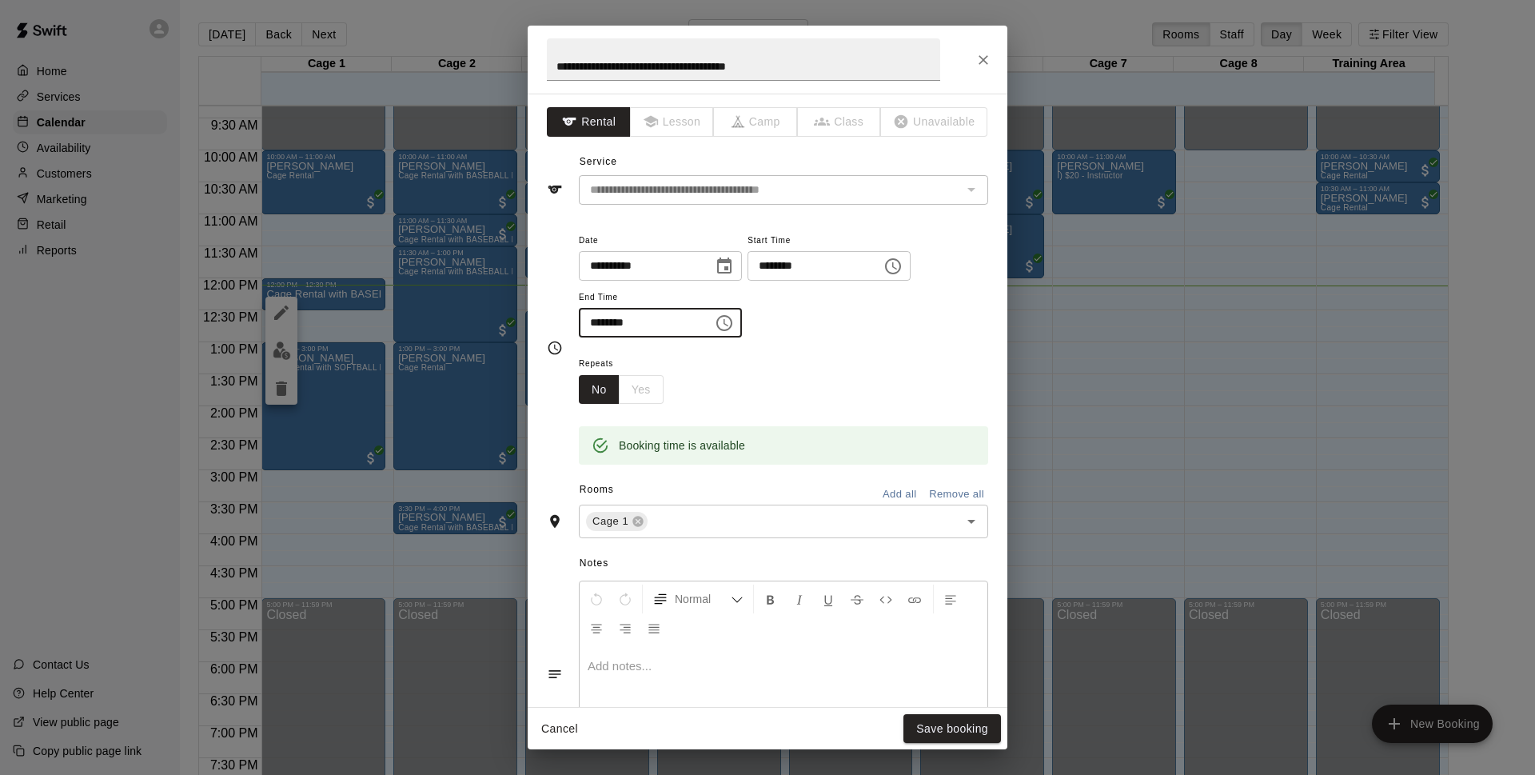
type input "********"
click at [704, 189] on input "**********" at bounding box center [769, 190] width 373 height 20
drag, startPoint x: 704, startPoint y: 189, endPoint x: 862, endPoint y: 187, distance: 157.5
click at [854, 187] on input "**********" at bounding box center [769, 190] width 373 height 20
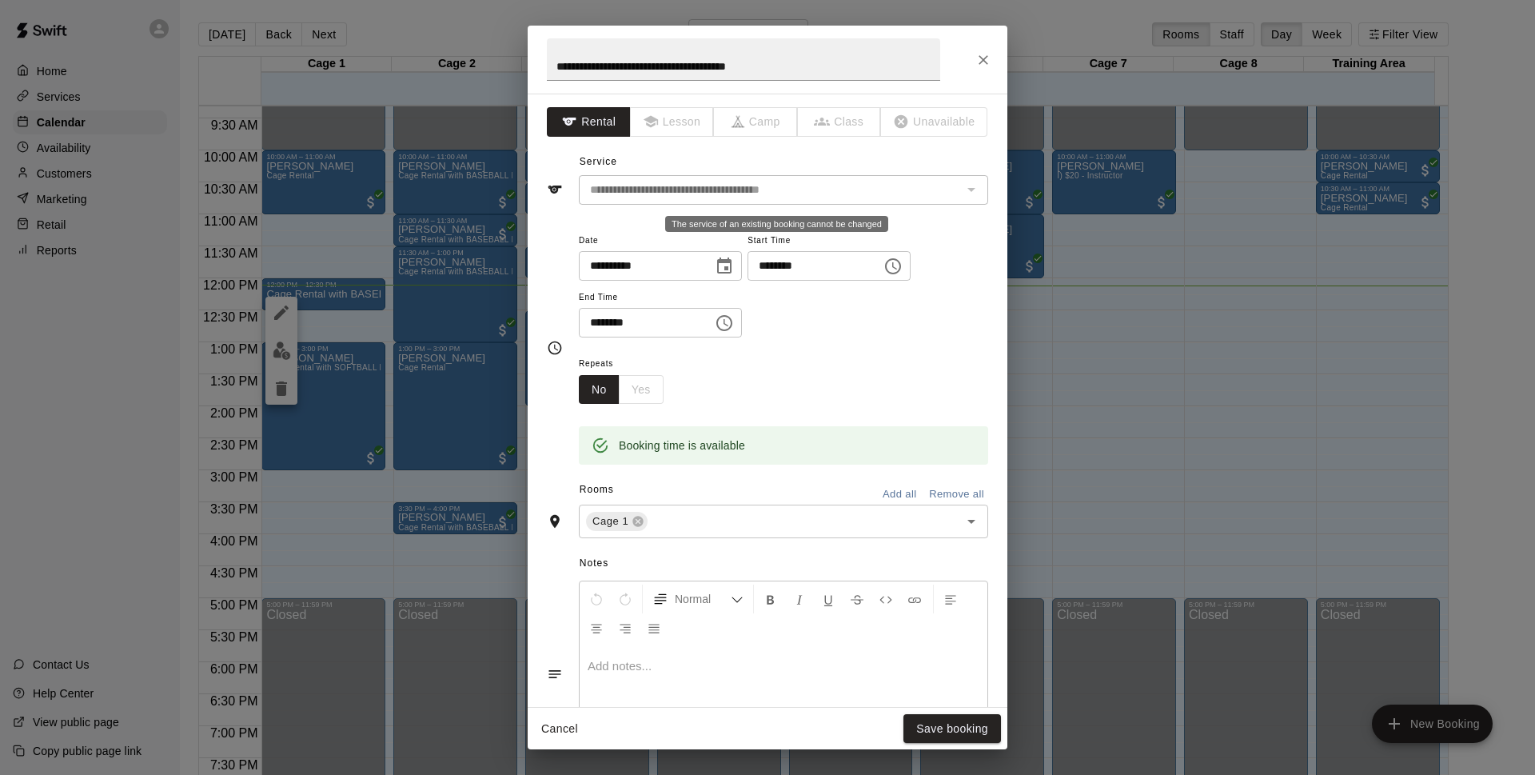
click at [965, 190] on div "The service of an existing booking cannot be changed" at bounding box center [970, 189] width 21 height 22
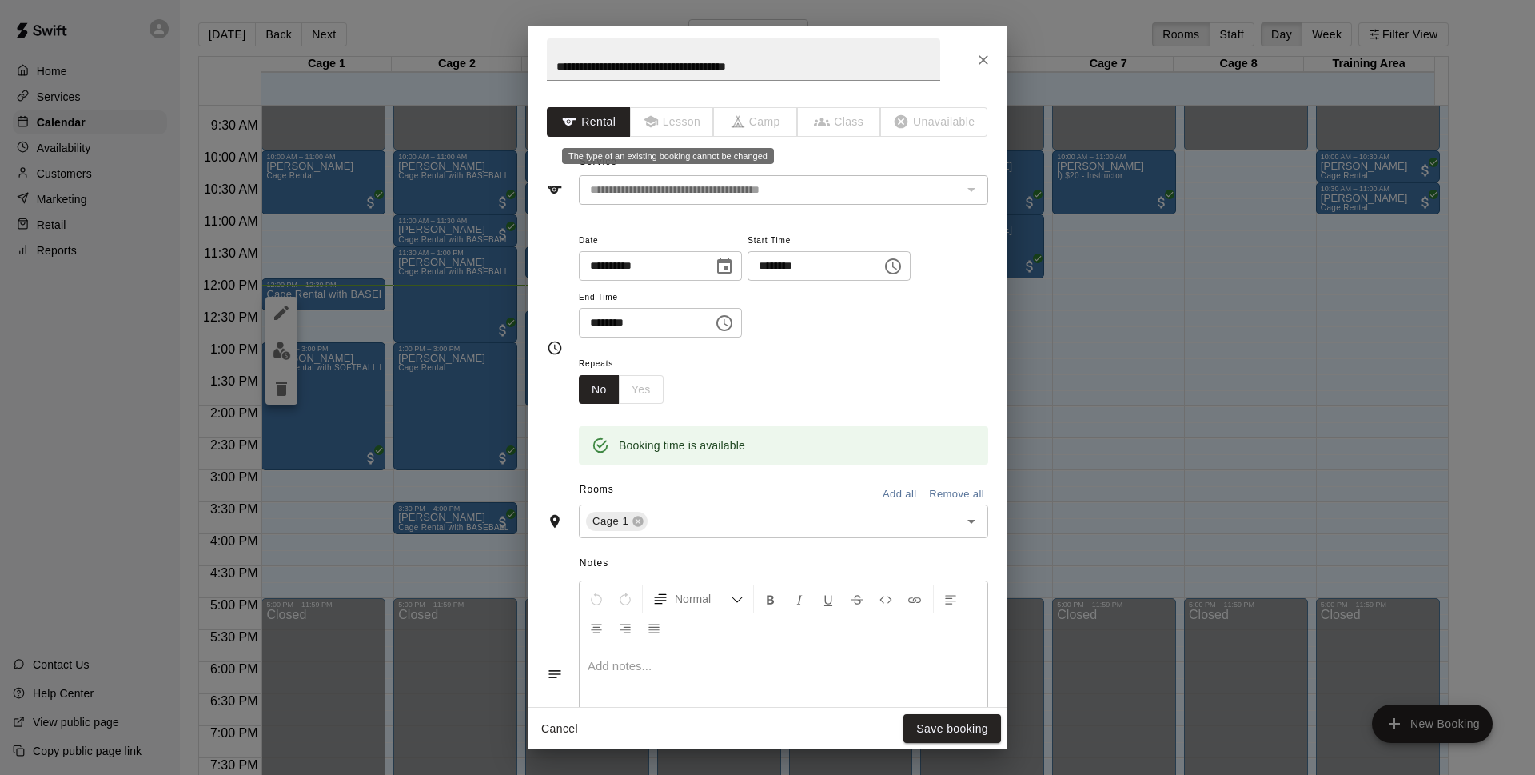
click at [665, 117] on span "Lesson" at bounding box center [673, 122] width 84 height 30
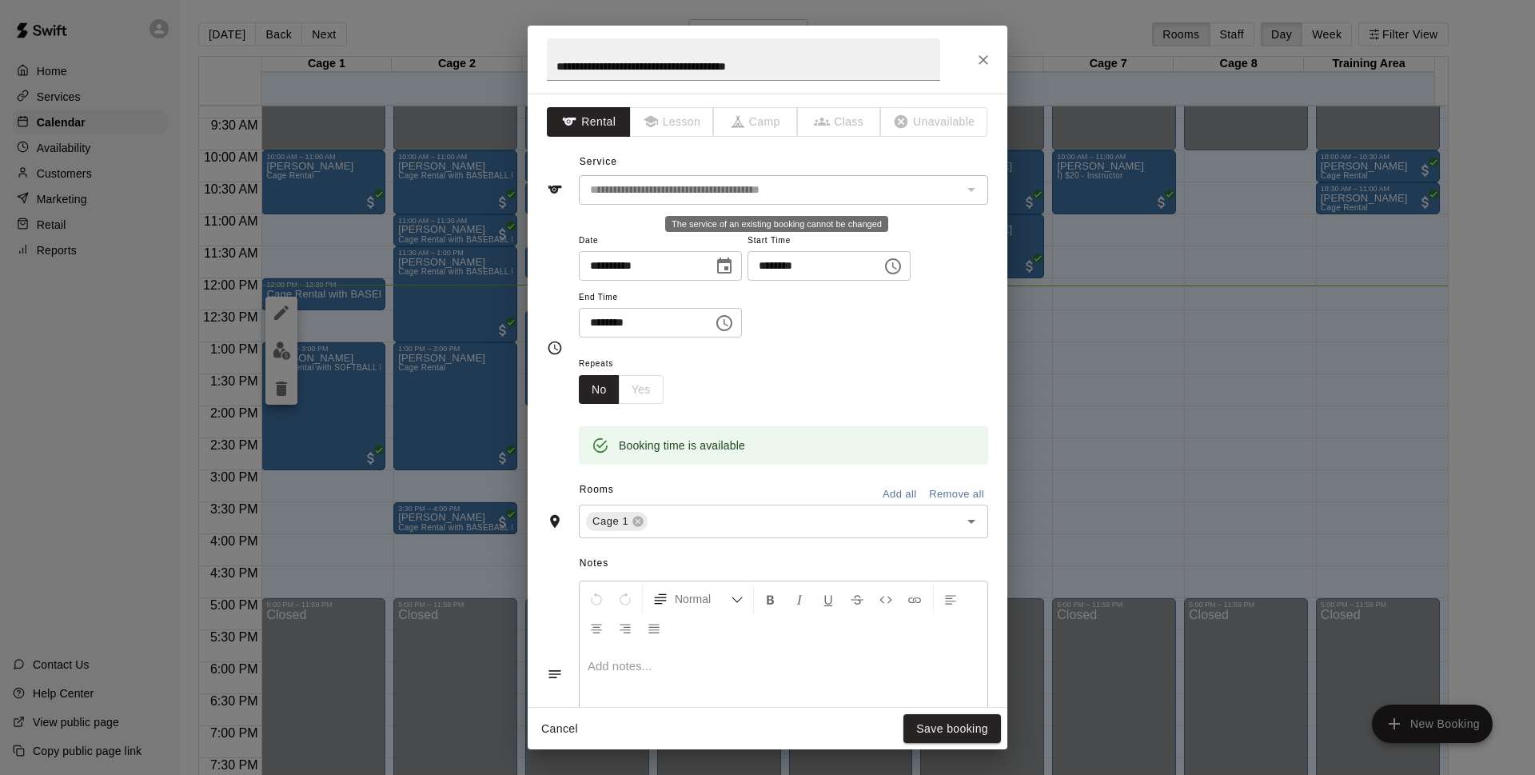
click at [739, 199] on input "**********" at bounding box center [769, 190] width 373 height 20
click at [970, 58] on button "Close" at bounding box center [983, 60] width 29 height 29
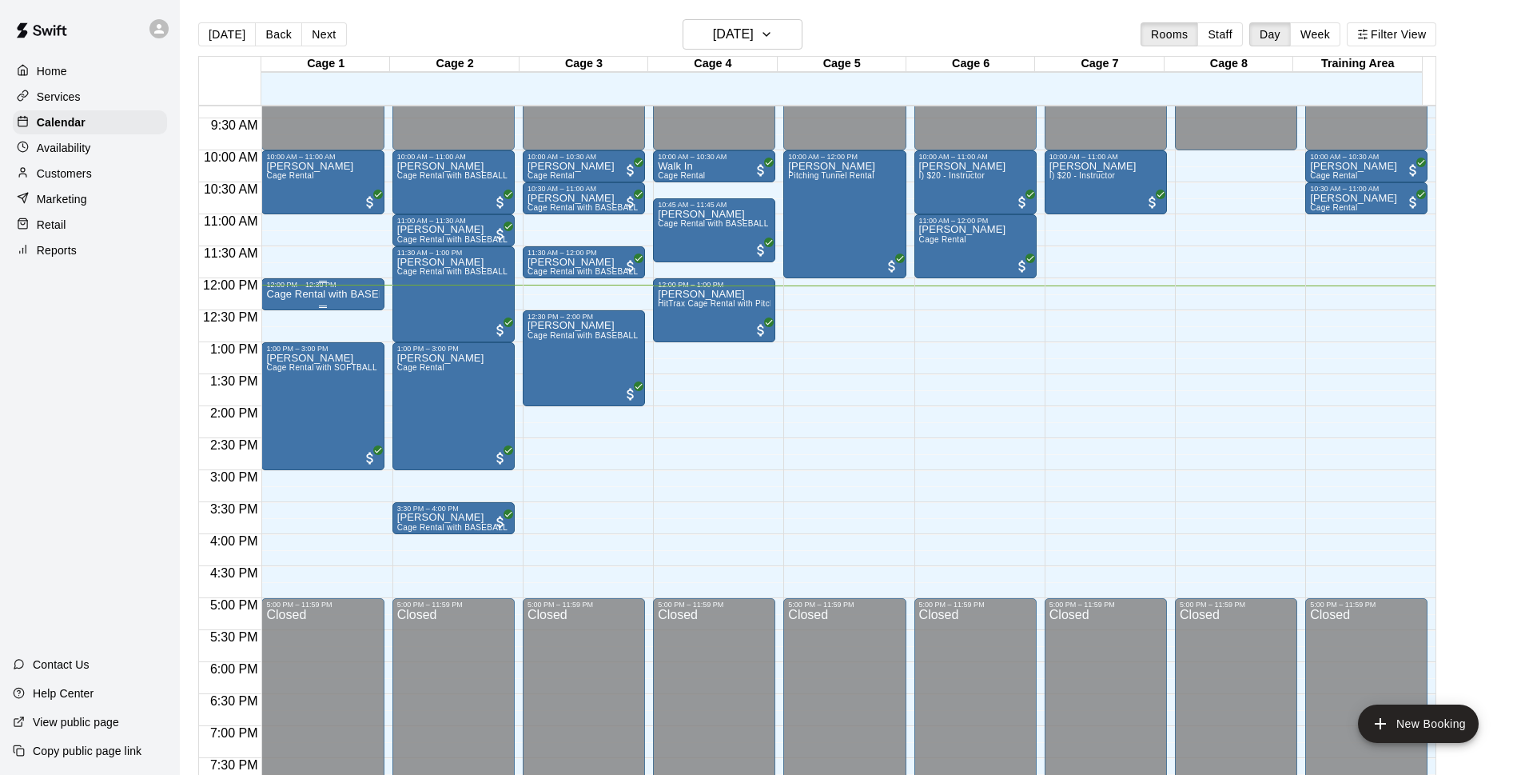
click at [346, 289] on div "12:00 PM – 12:30 PM" at bounding box center [322, 285] width 113 height 8
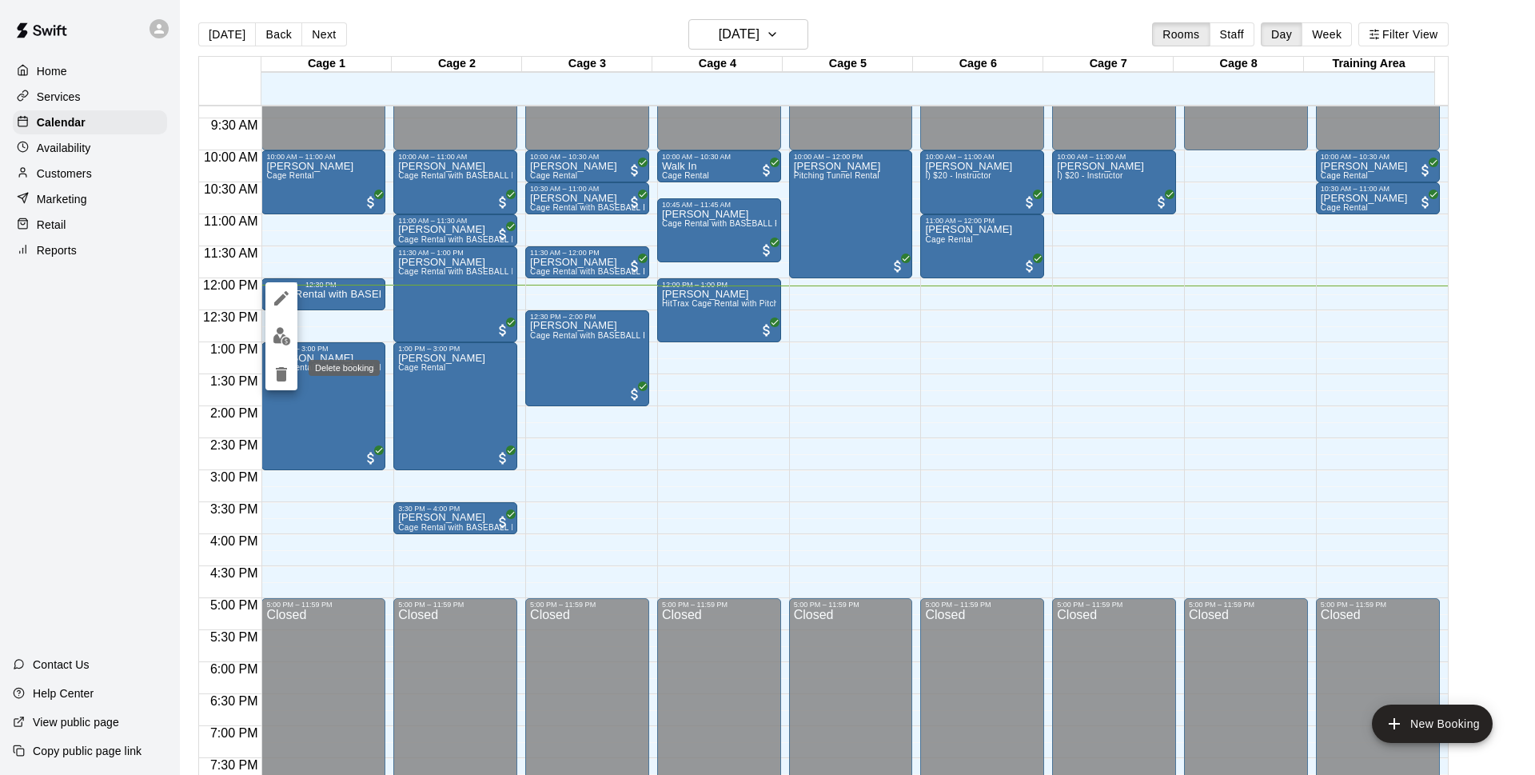
click at [279, 383] on icon "delete" at bounding box center [281, 373] width 19 height 19
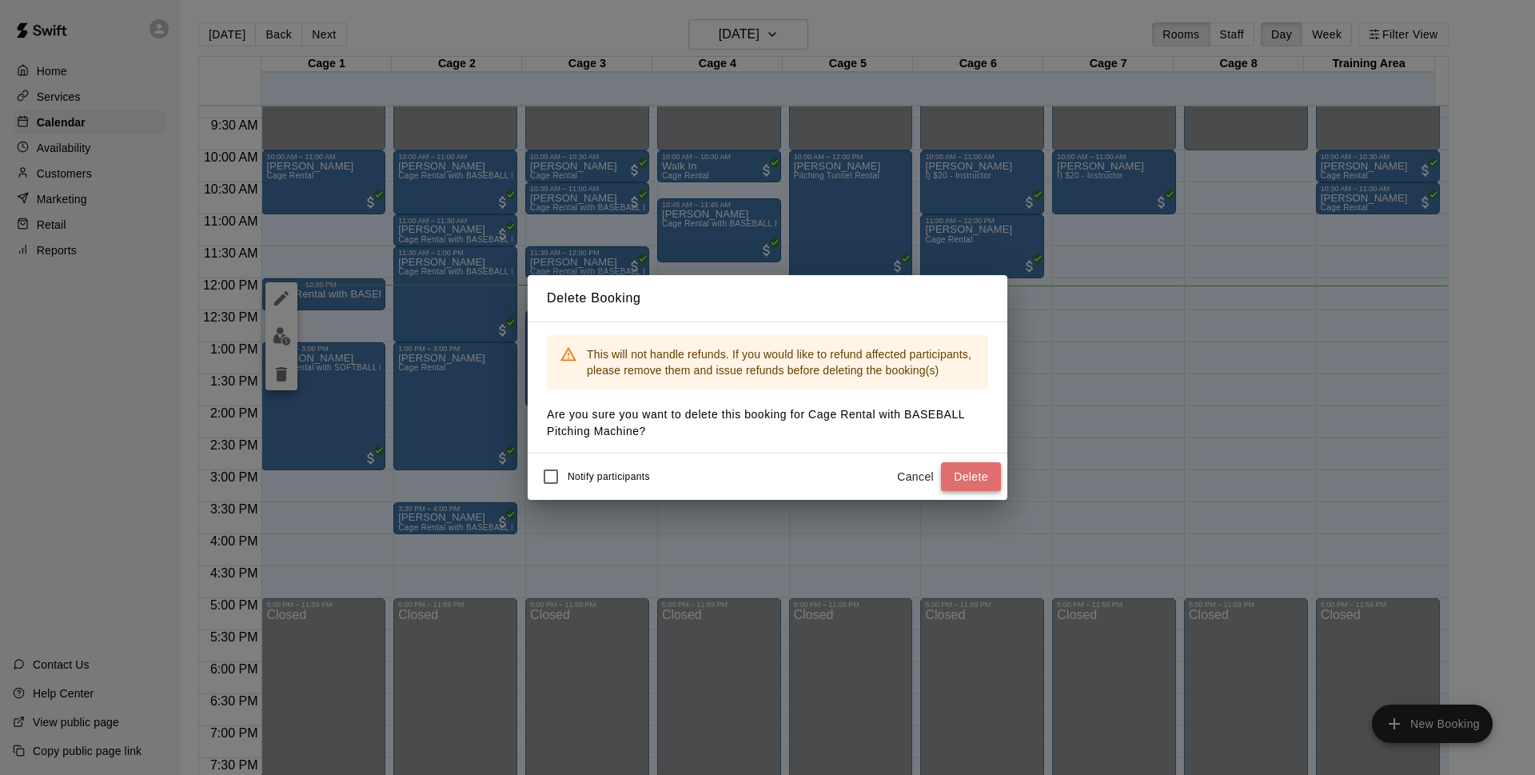
click at [992, 468] on button "Delete" at bounding box center [971, 477] width 60 height 30
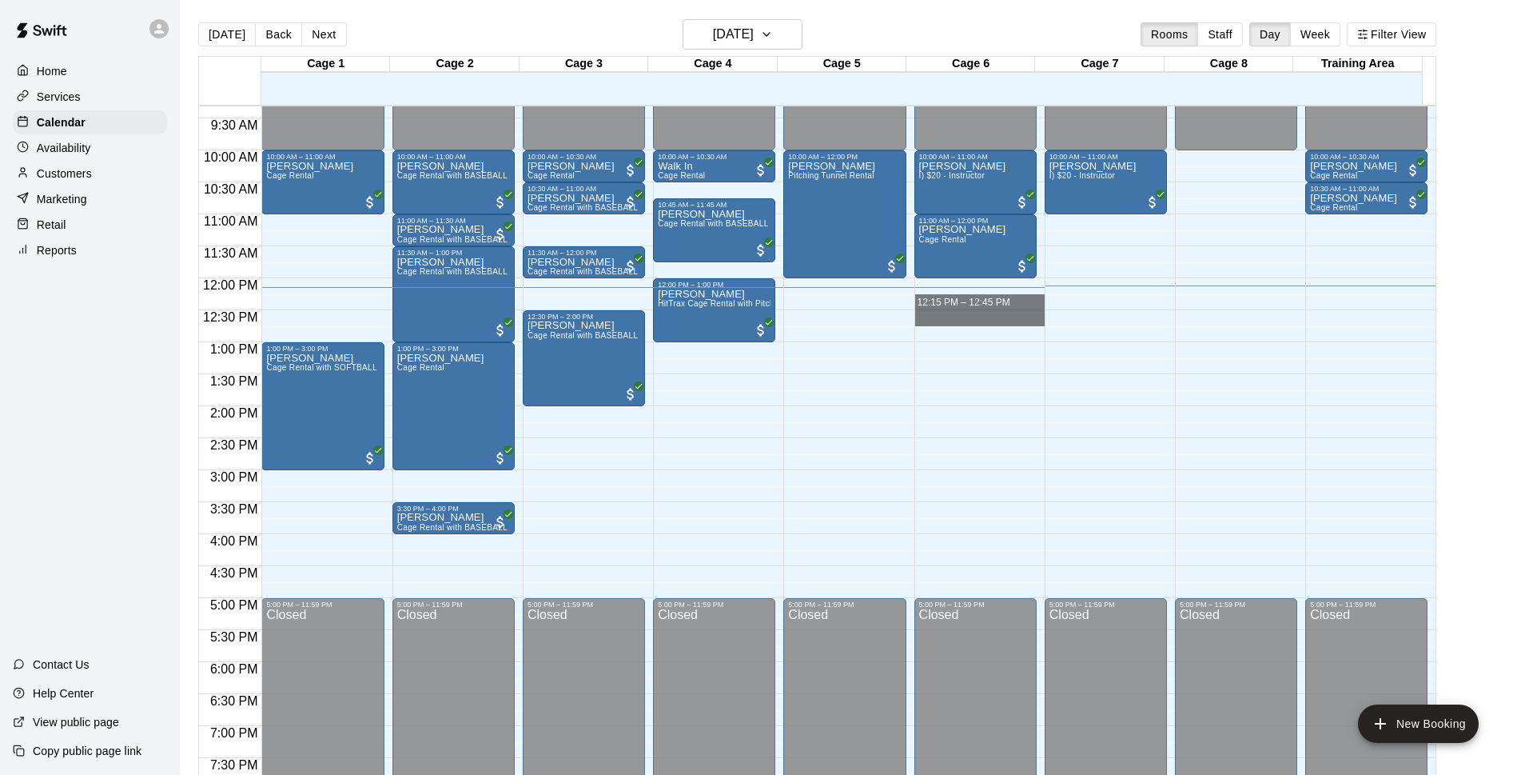
drag, startPoint x: 978, startPoint y: 290, endPoint x: 978, endPoint y: 317, distance: 26.4
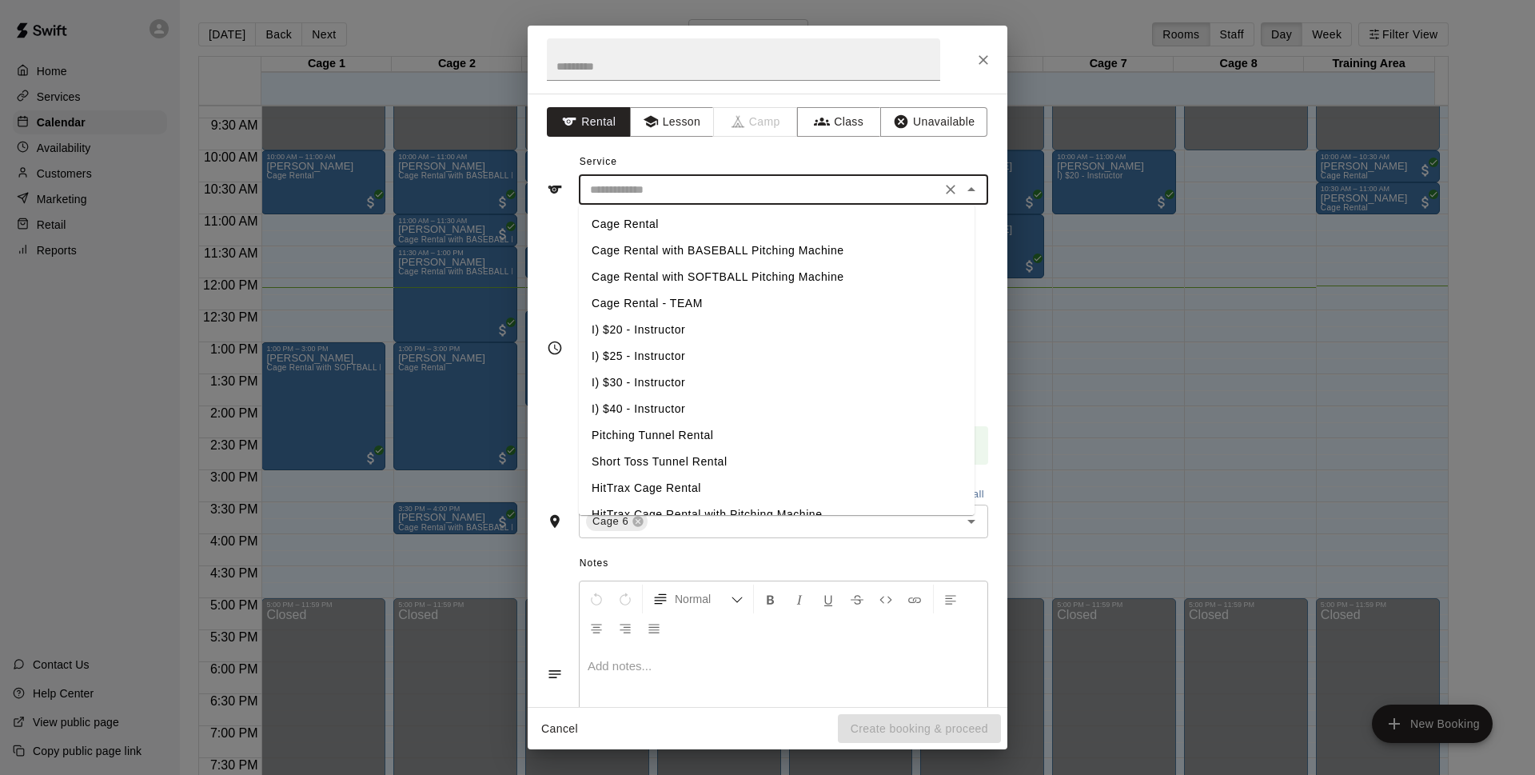
click at [806, 197] on input "text" at bounding box center [759, 190] width 352 height 20
click at [781, 229] on li "Cage Rental" at bounding box center [777, 224] width 396 height 26
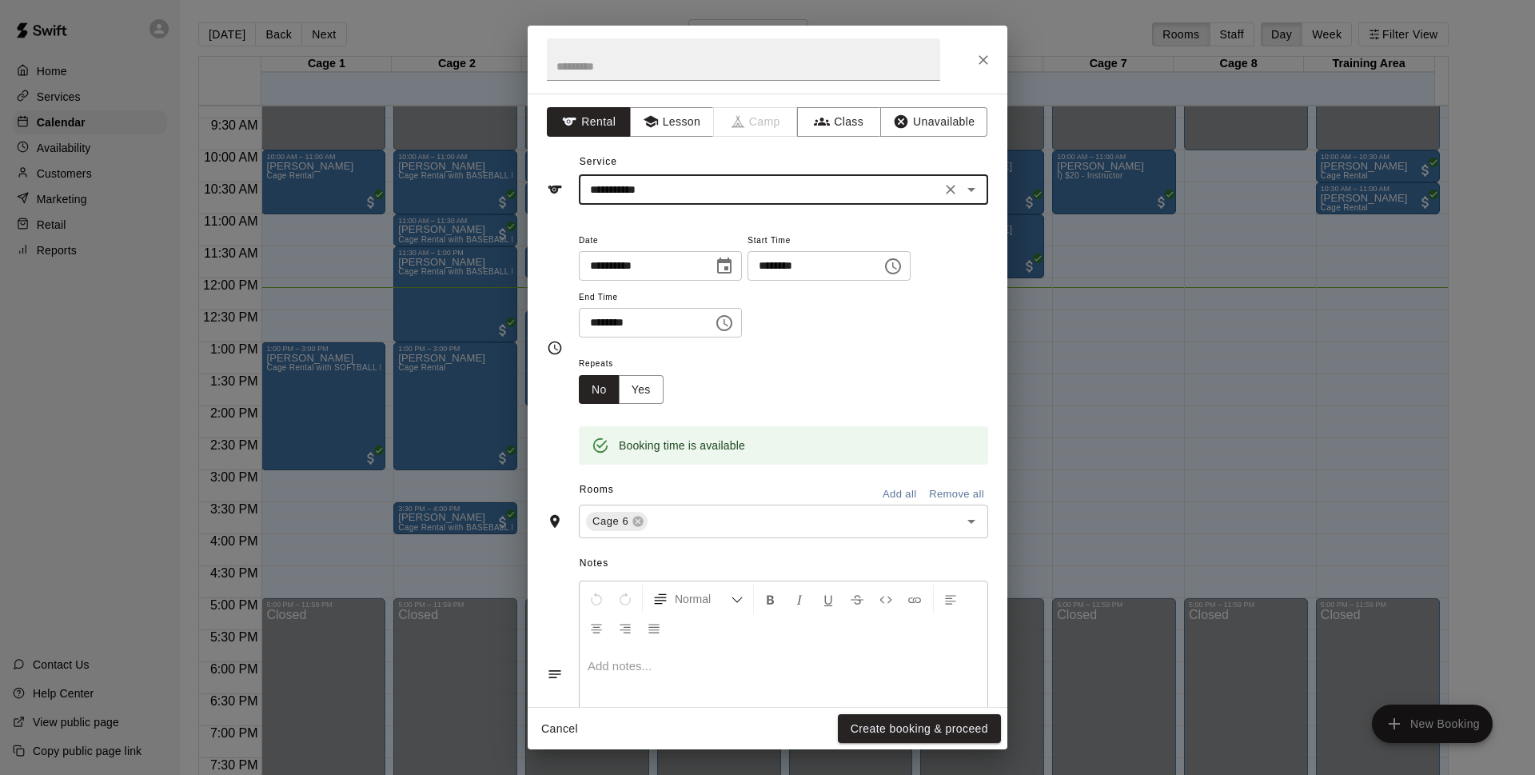
type input "**********"
click at [934, 701] on div at bounding box center [783, 706] width 408 height 120
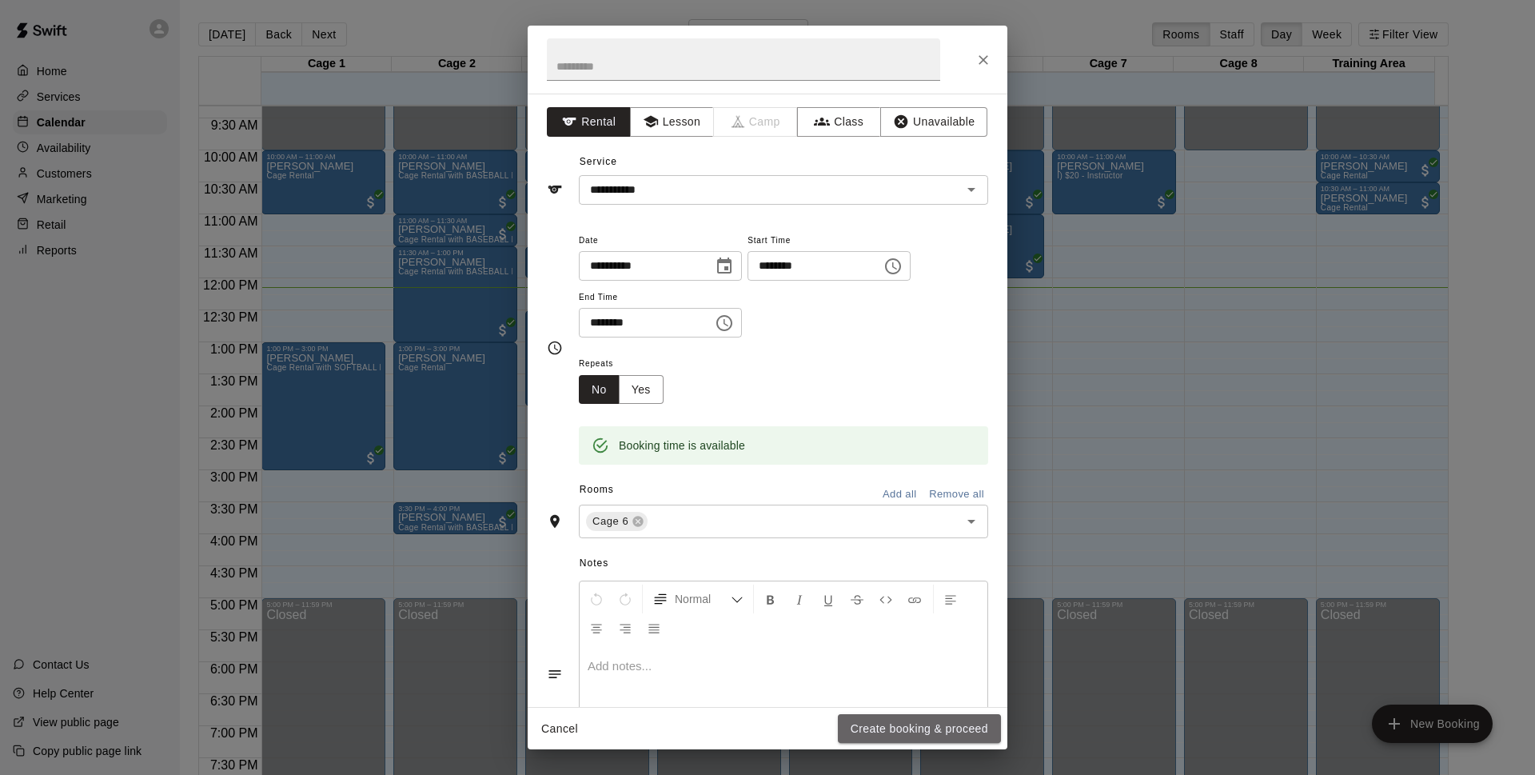
drag, startPoint x: 937, startPoint y: 723, endPoint x: 947, endPoint y: 714, distance: 14.1
click at [938, 723] on button "Create booking & proceed" at bounding box center [919, 729] width 163 height 30
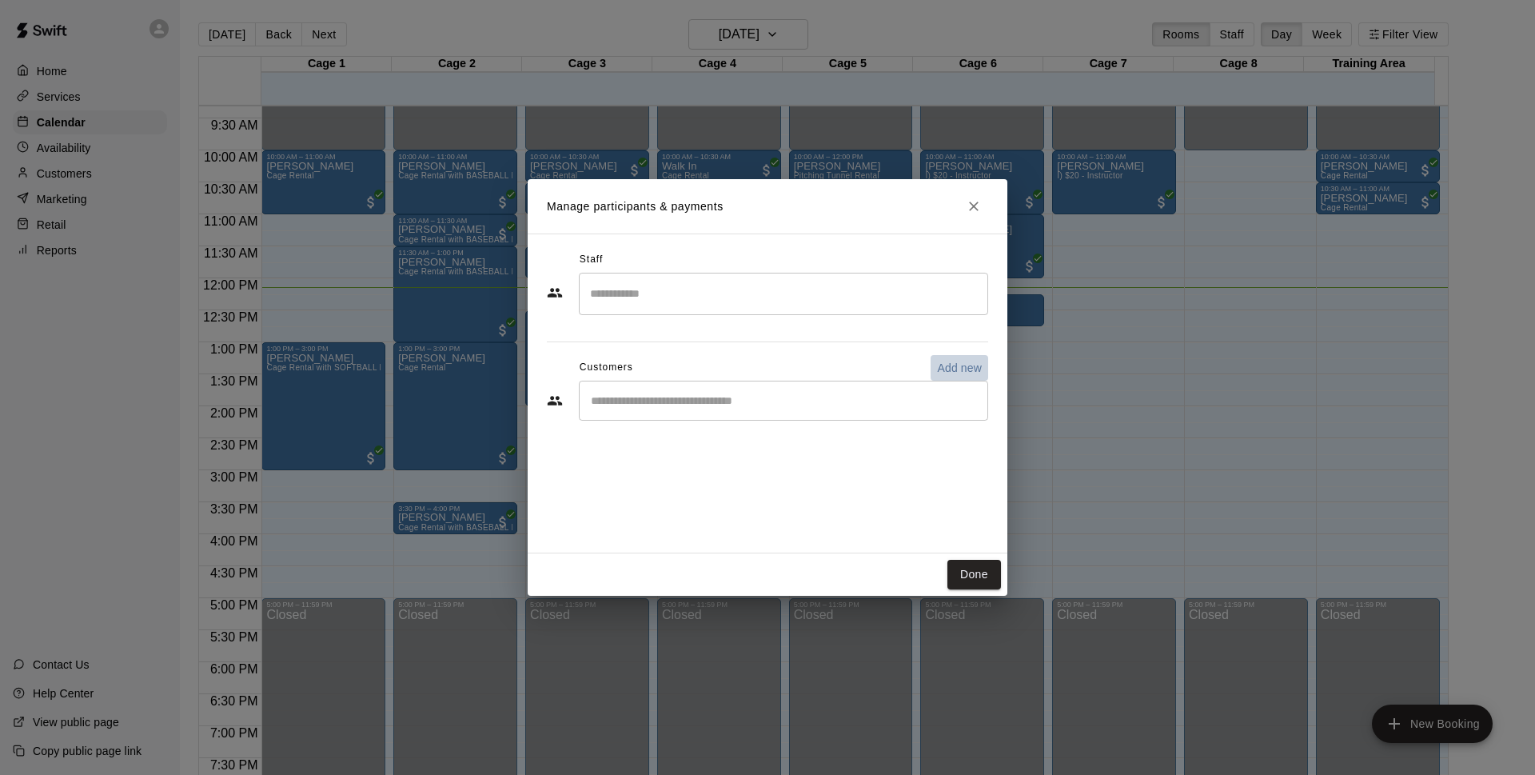
click at [946, 372] on p "Add new" at bounding box center [959, 368] width 45 height 16
select select "**"
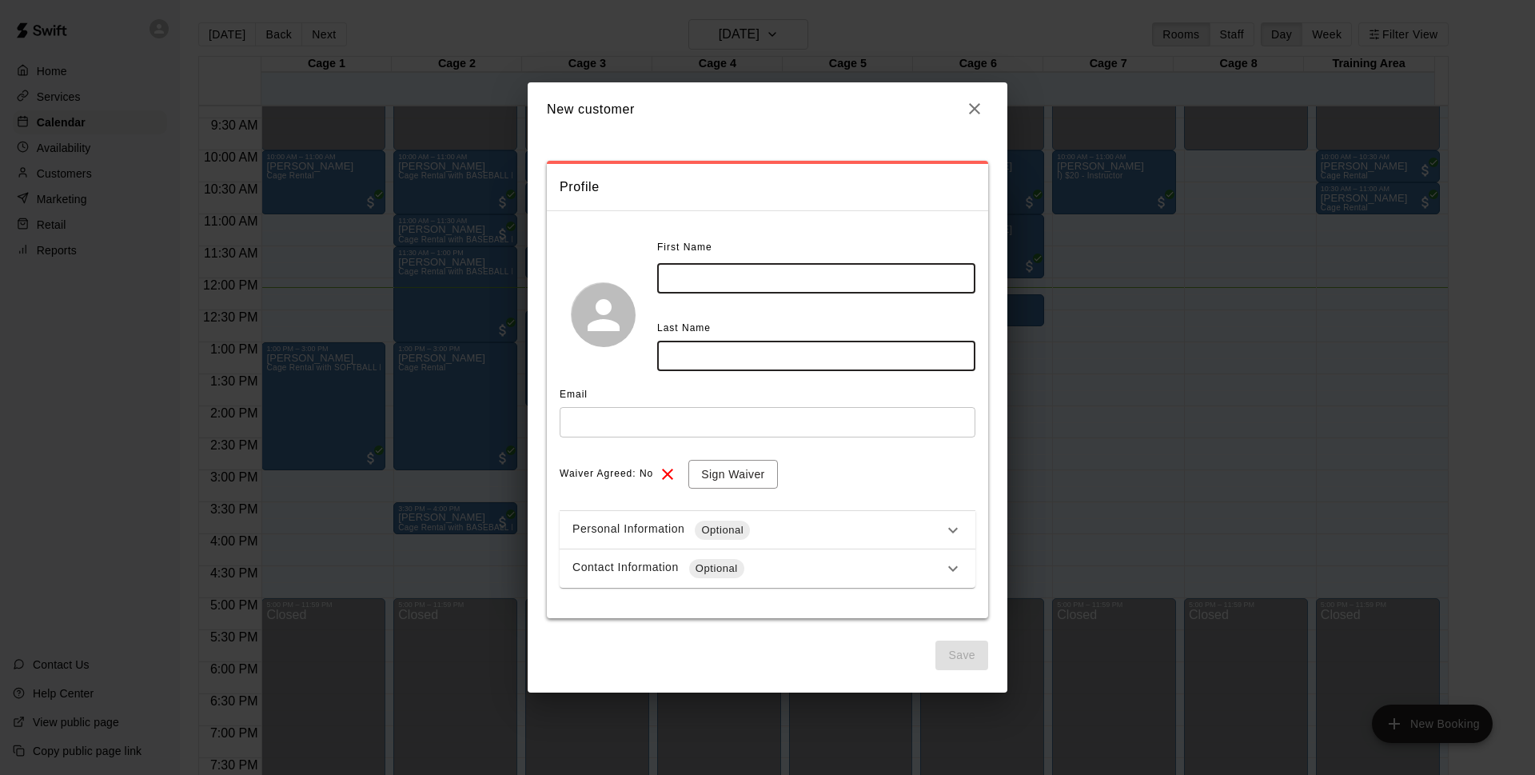
click at [889, 278] on input "text" at bounding box center [816, 278] width 318 height 30
type input "*****"
click at [772, 368] on input "text" at bounding box center [816, 355] width 318 height 30
type input "*********"
click at [694, 425] on input "text" at bounding box center [768, 422] width 416 height 30
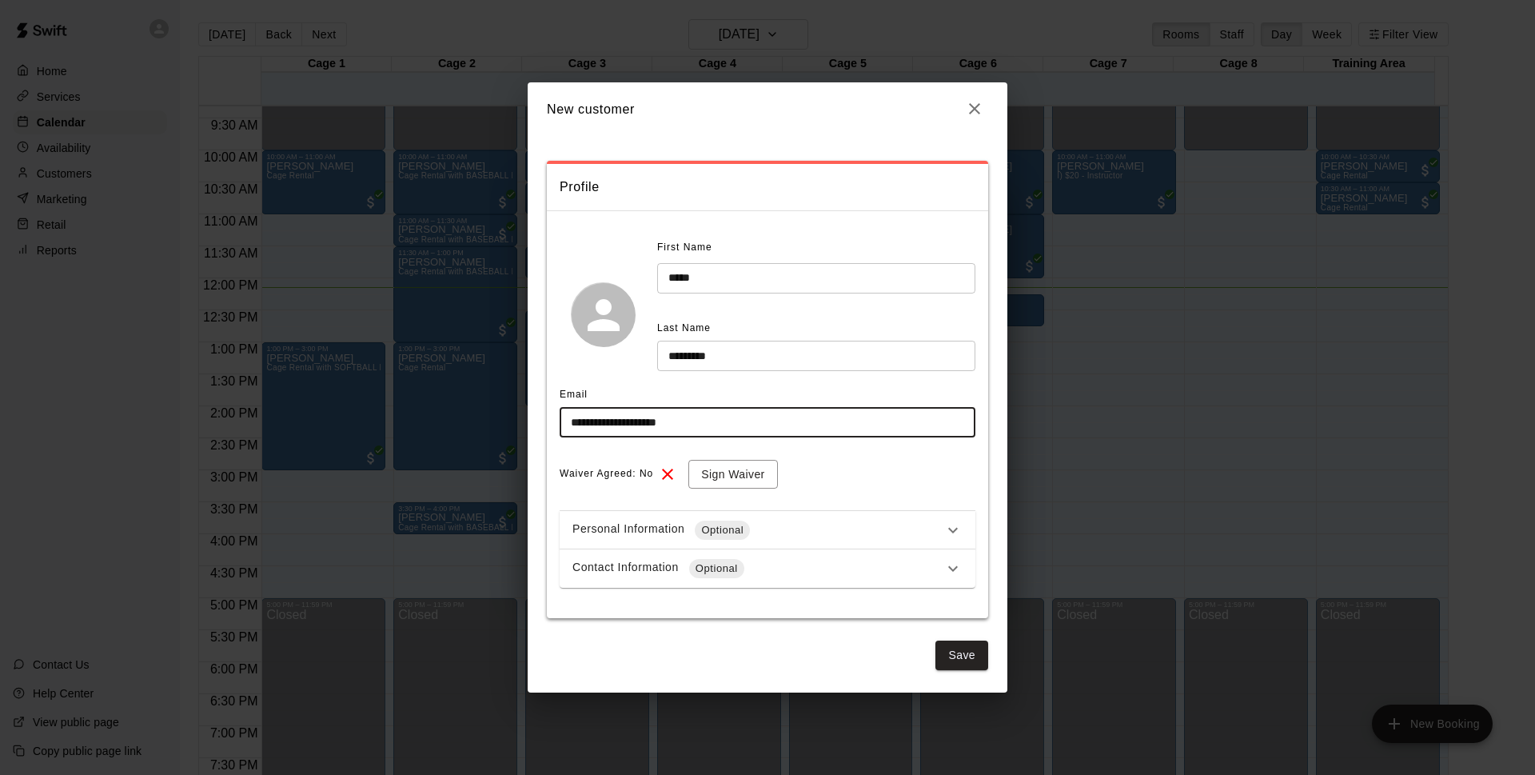
type input "**********"
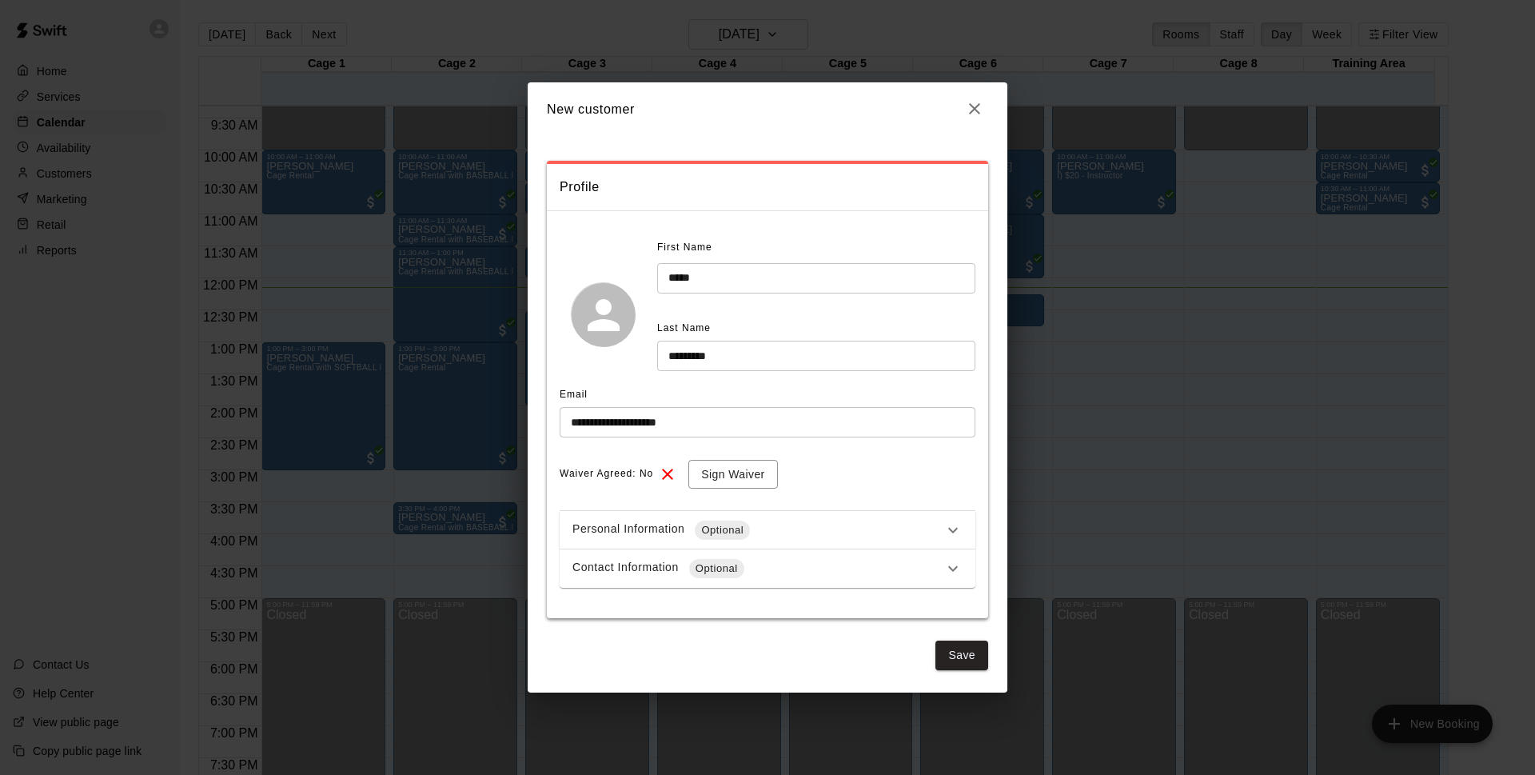
click at [794, 563] on div "Contact Information Optional" at bounding box center [757, 568] width 371 height 19
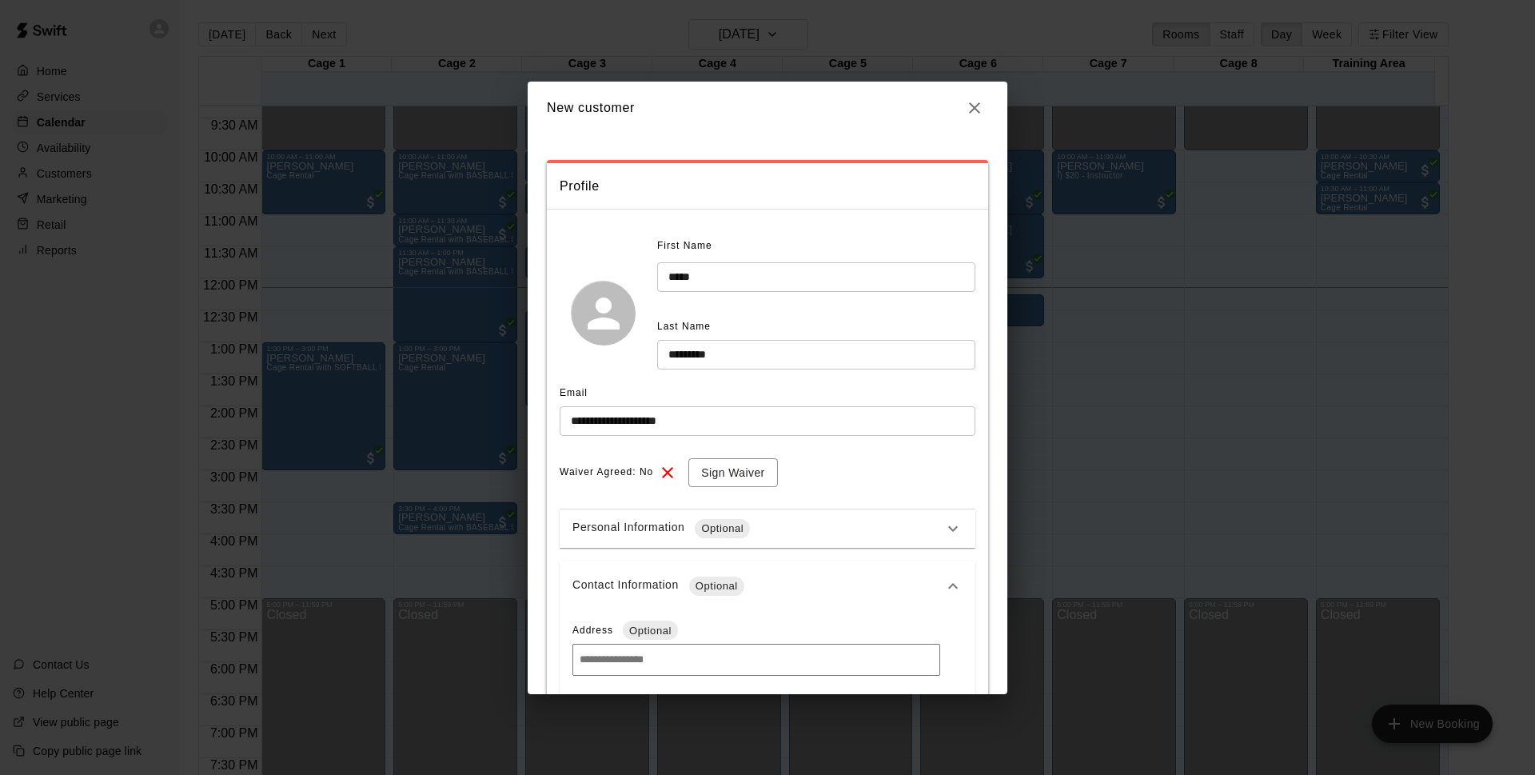
scroll to position [336, 0]
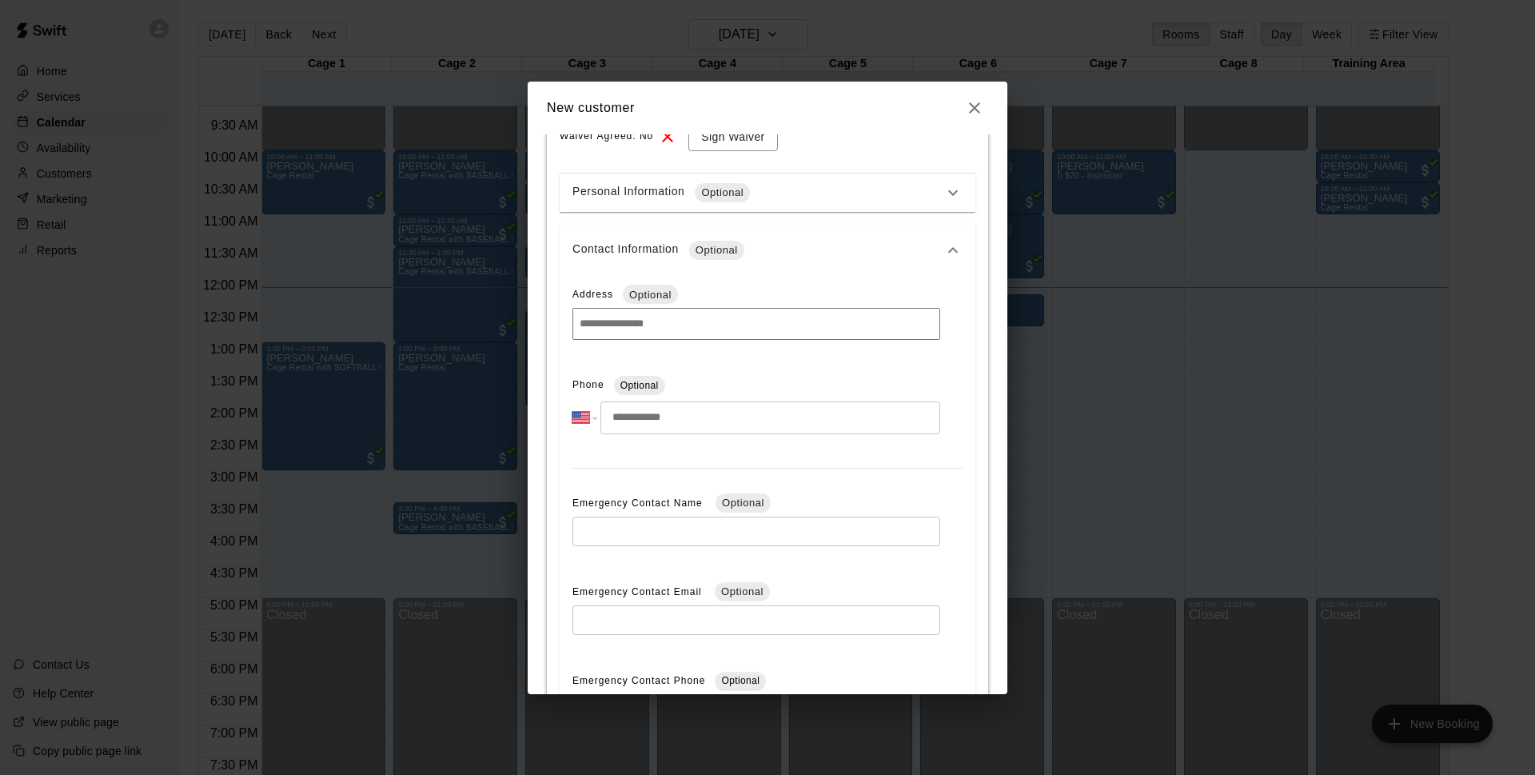
drag, startPoint x: 716, startPoint y: 420, endPoint x: 723, endPoint y: 427, distance: 9.6
click at [717, 420] on input "tel" at bounding box center [770, 417] width 340 height 33
type input "**********"
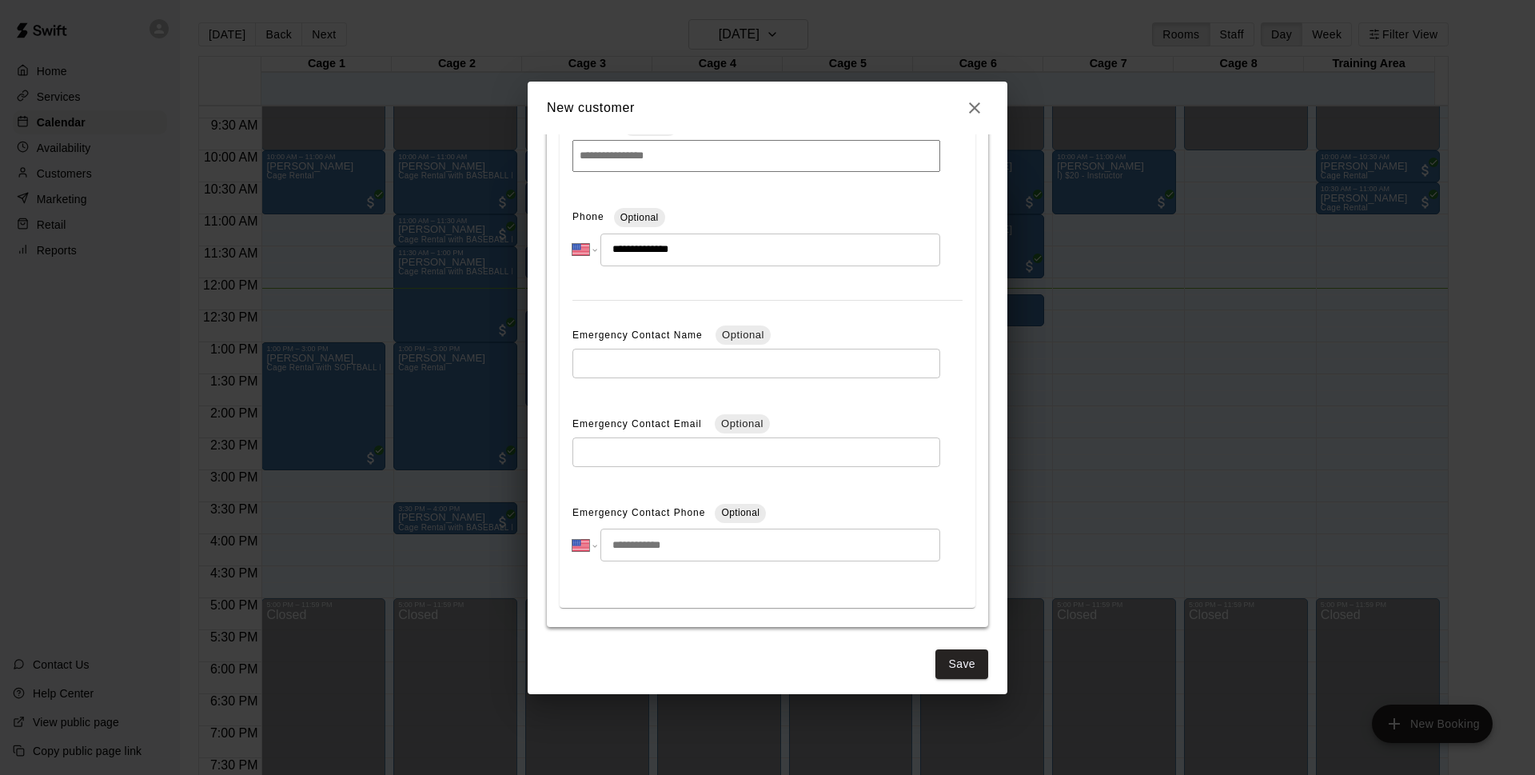
scroll to position [512, 0]
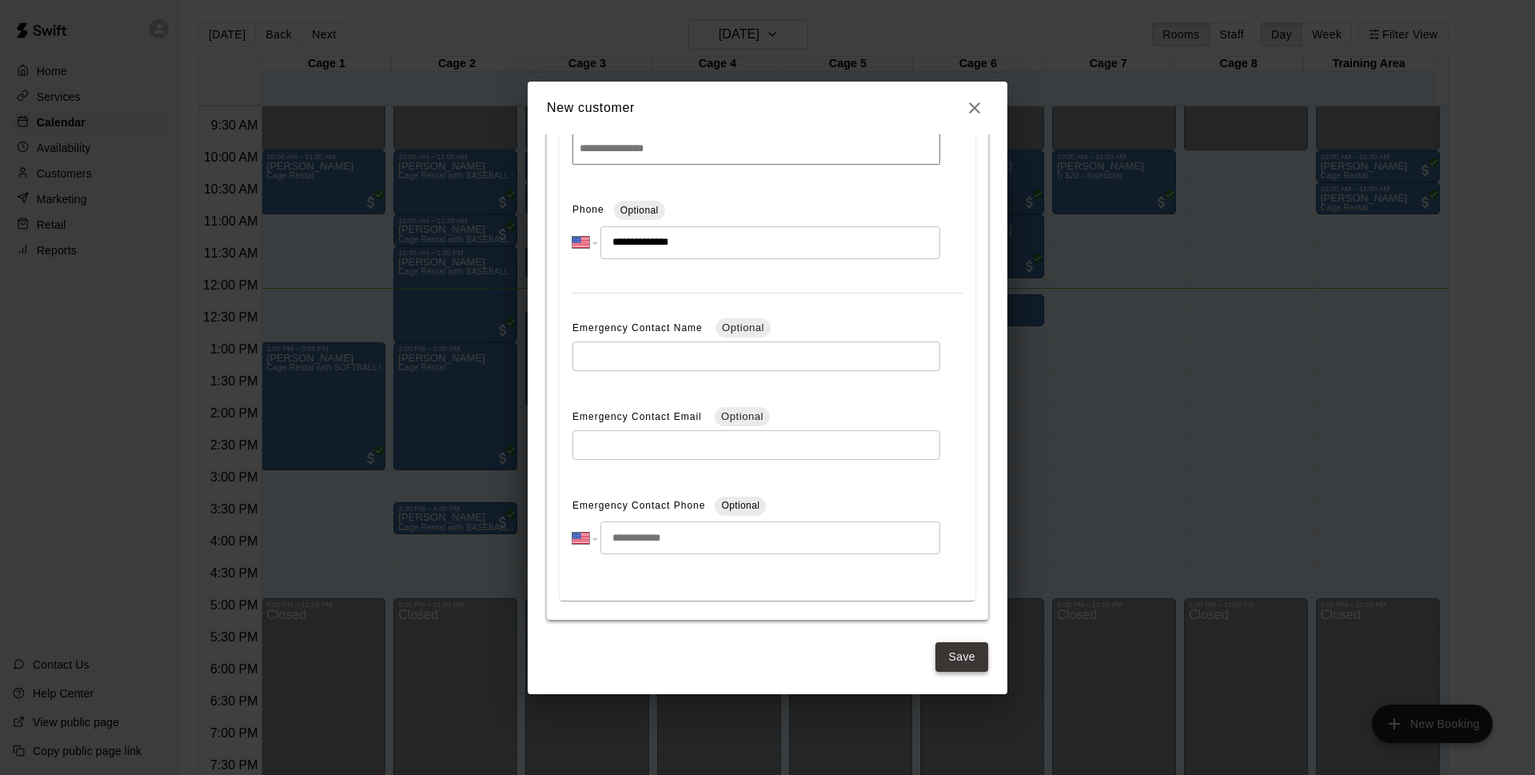
click at [950, 656] on button "Save" at bounding box center [961, 657] width 53 height 30
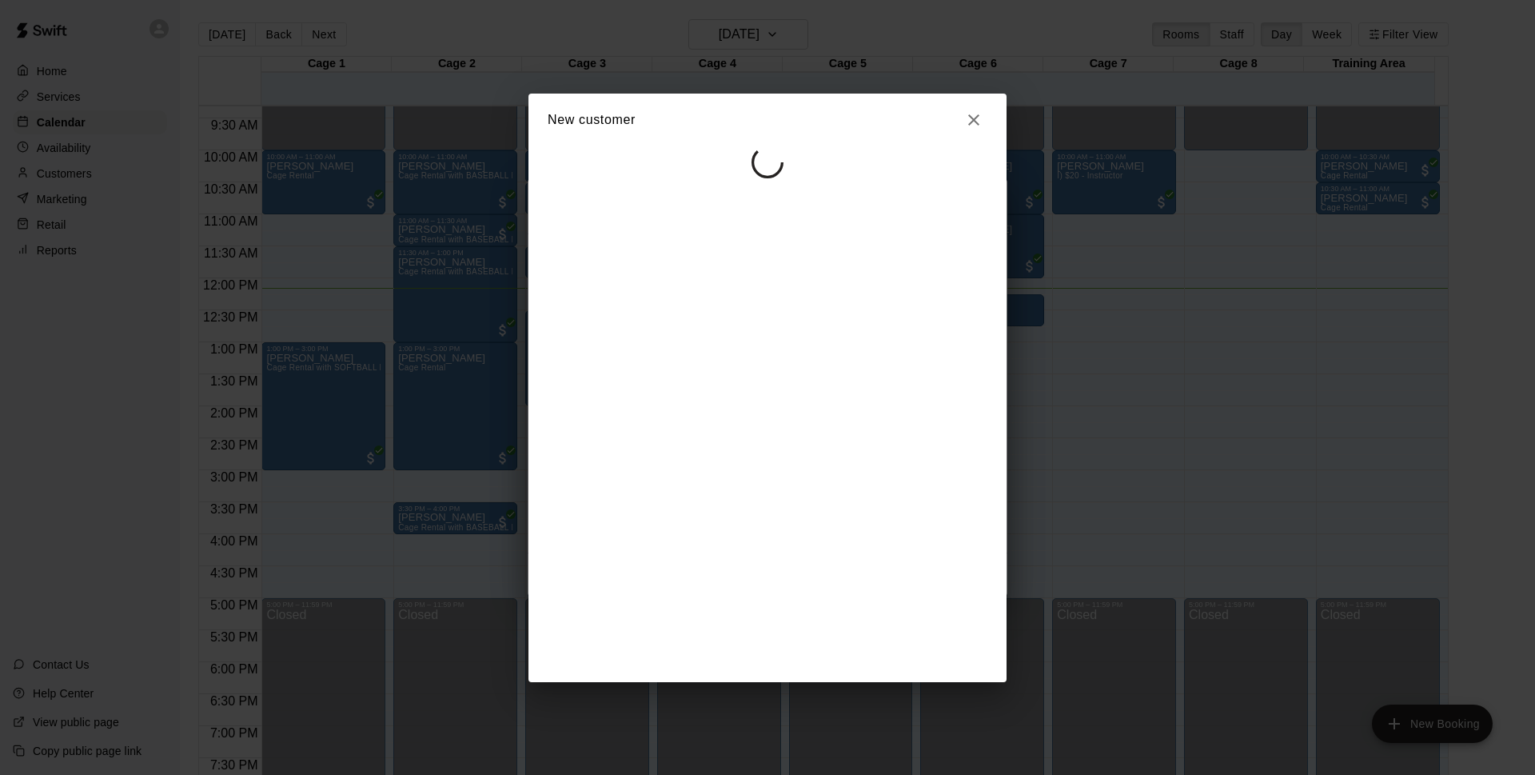
scroll to position [0, 0]
select select "**"
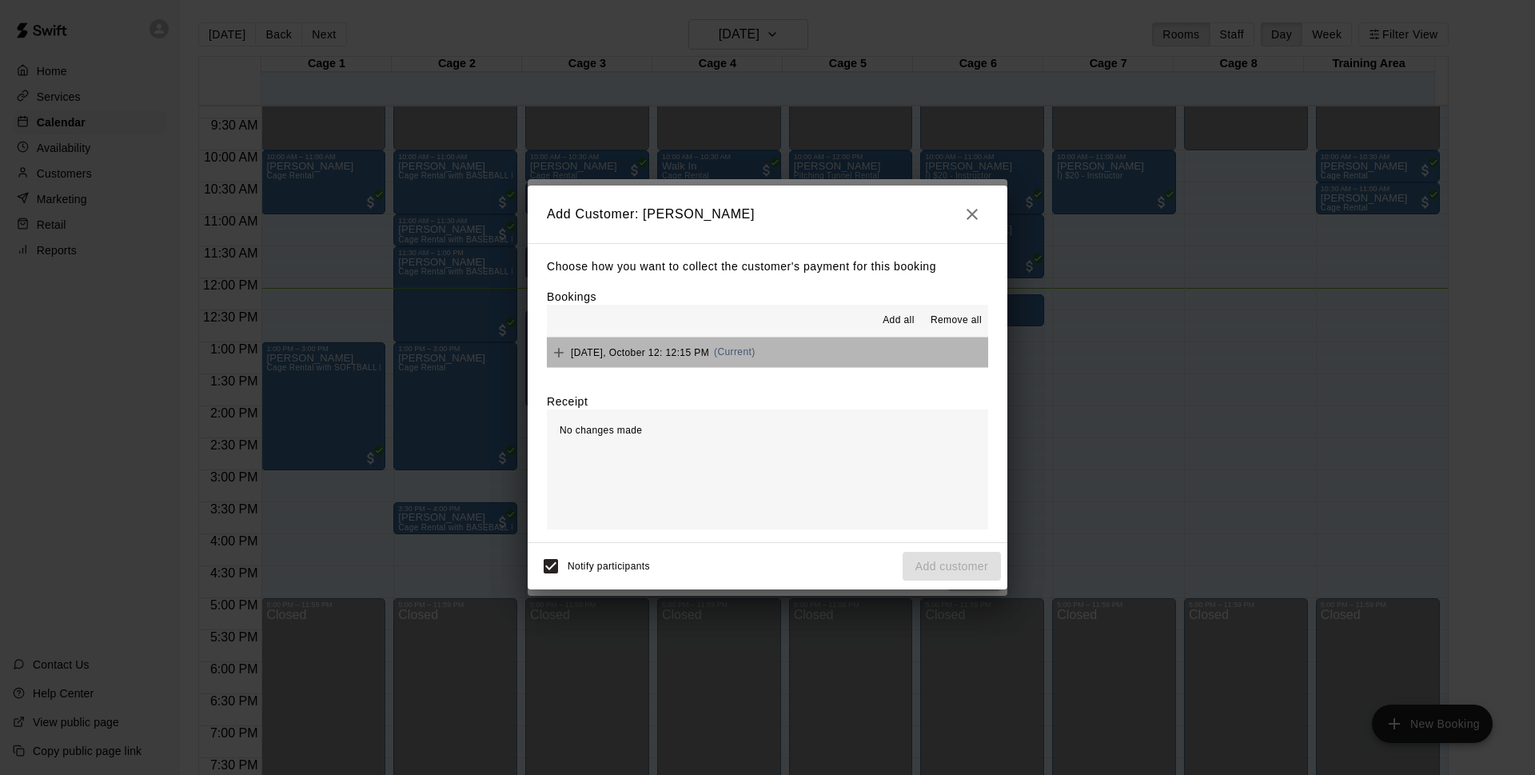
click at [852, 352] on button "Sunday, October 12: 12:15 PM (Current)" at bounding box center [767, 352] width 441 height 30
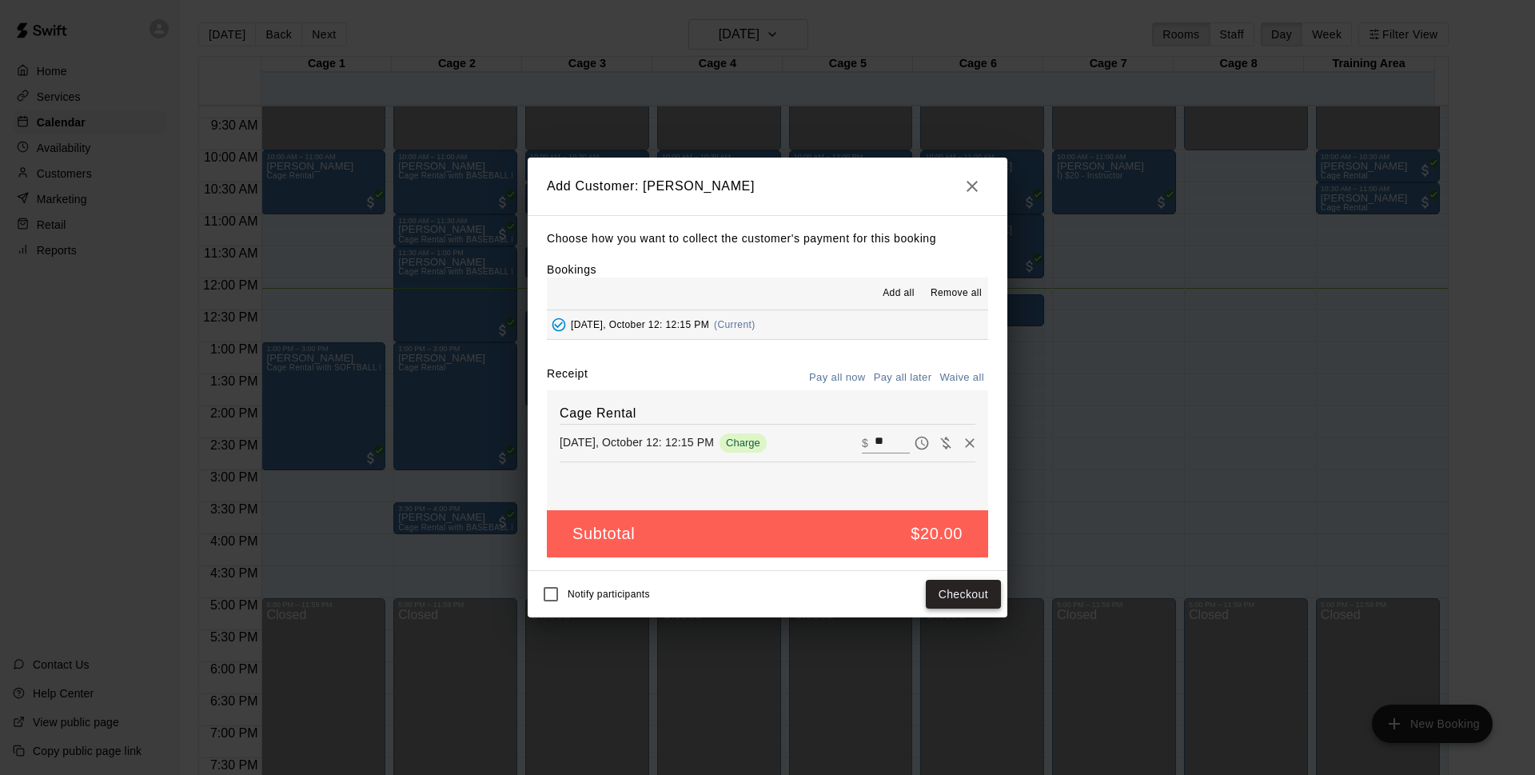
click at [954, 605] on button "Checkout" at bounding box center [963, 594] width 75 height 30
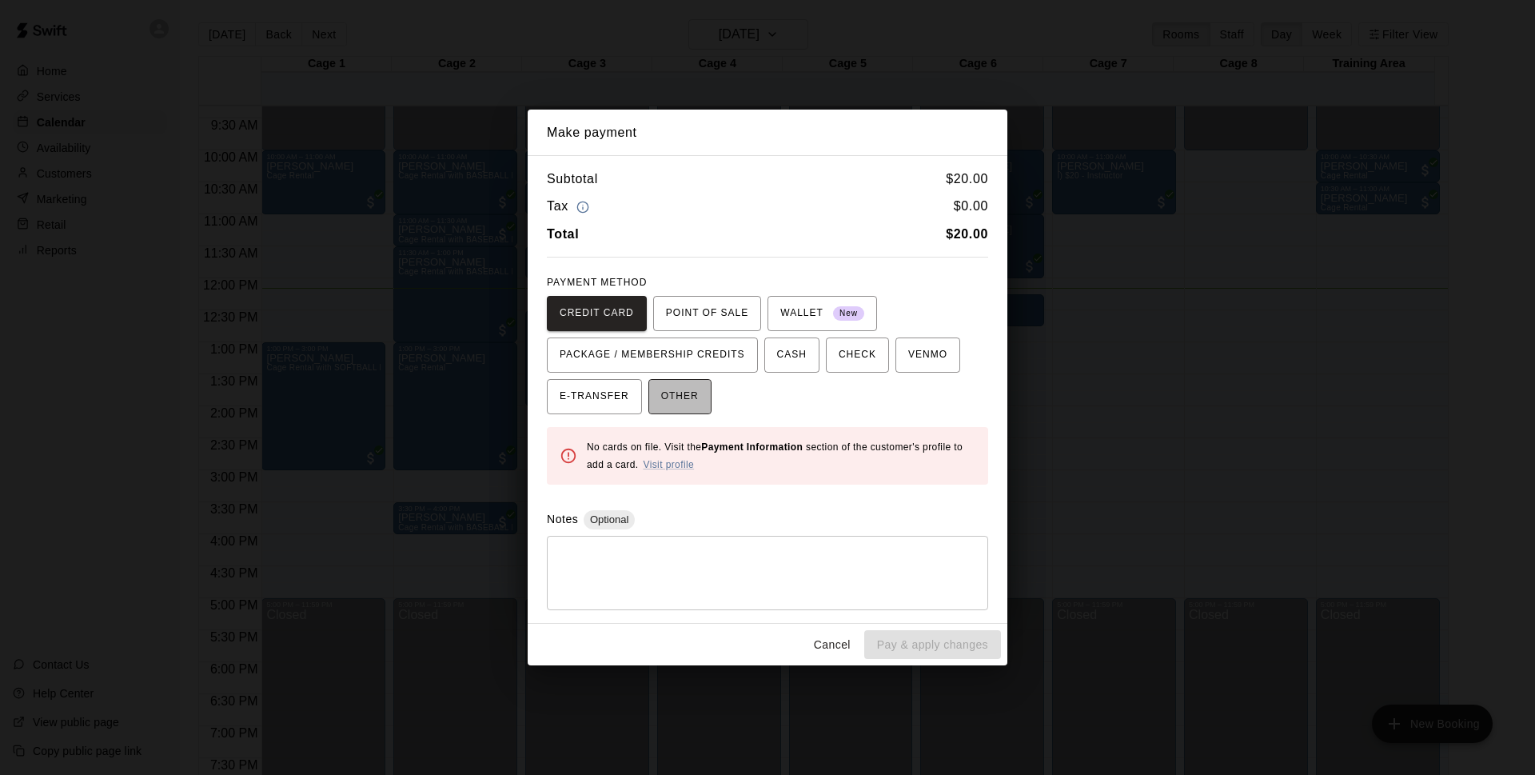
click at [690, 390] on span "OTHER" at bounding box center [680, 397] width 38 height 26
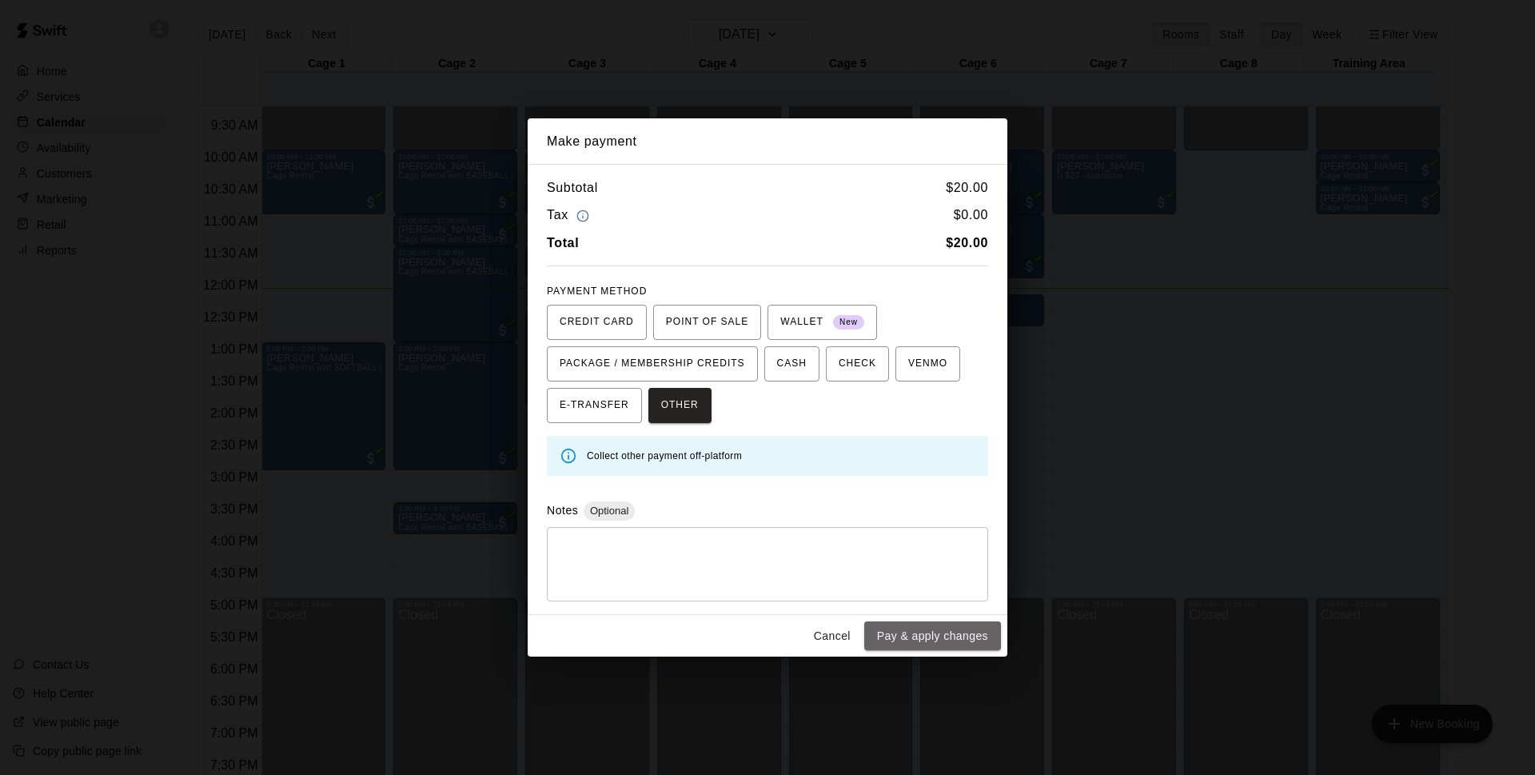
click at [926, 641] on button "Pay & apply changes" at bounding box center [932, 636] width 137 height 30
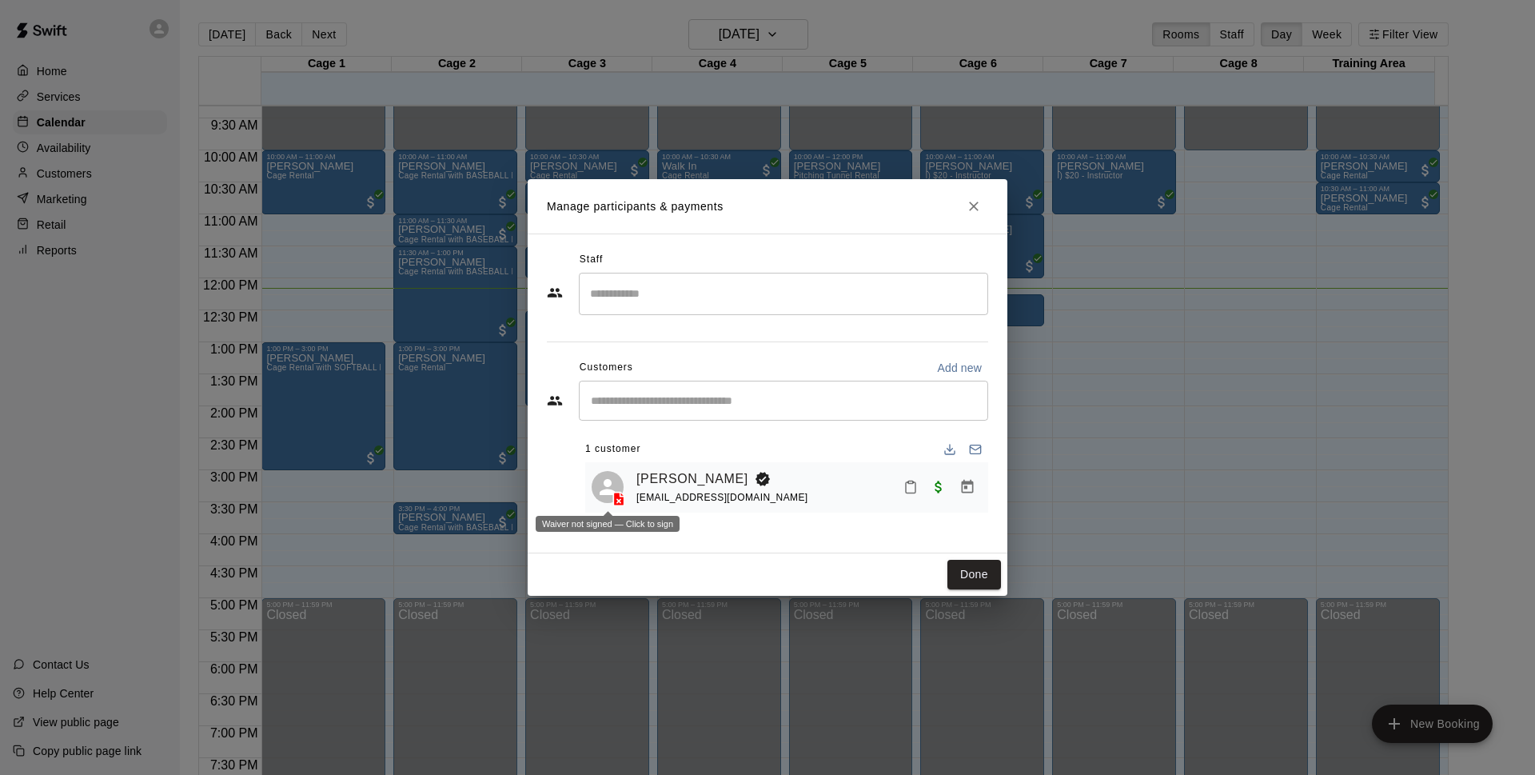
click at [618, 500] on line at bounding box center [618, 500] width 3 height 3
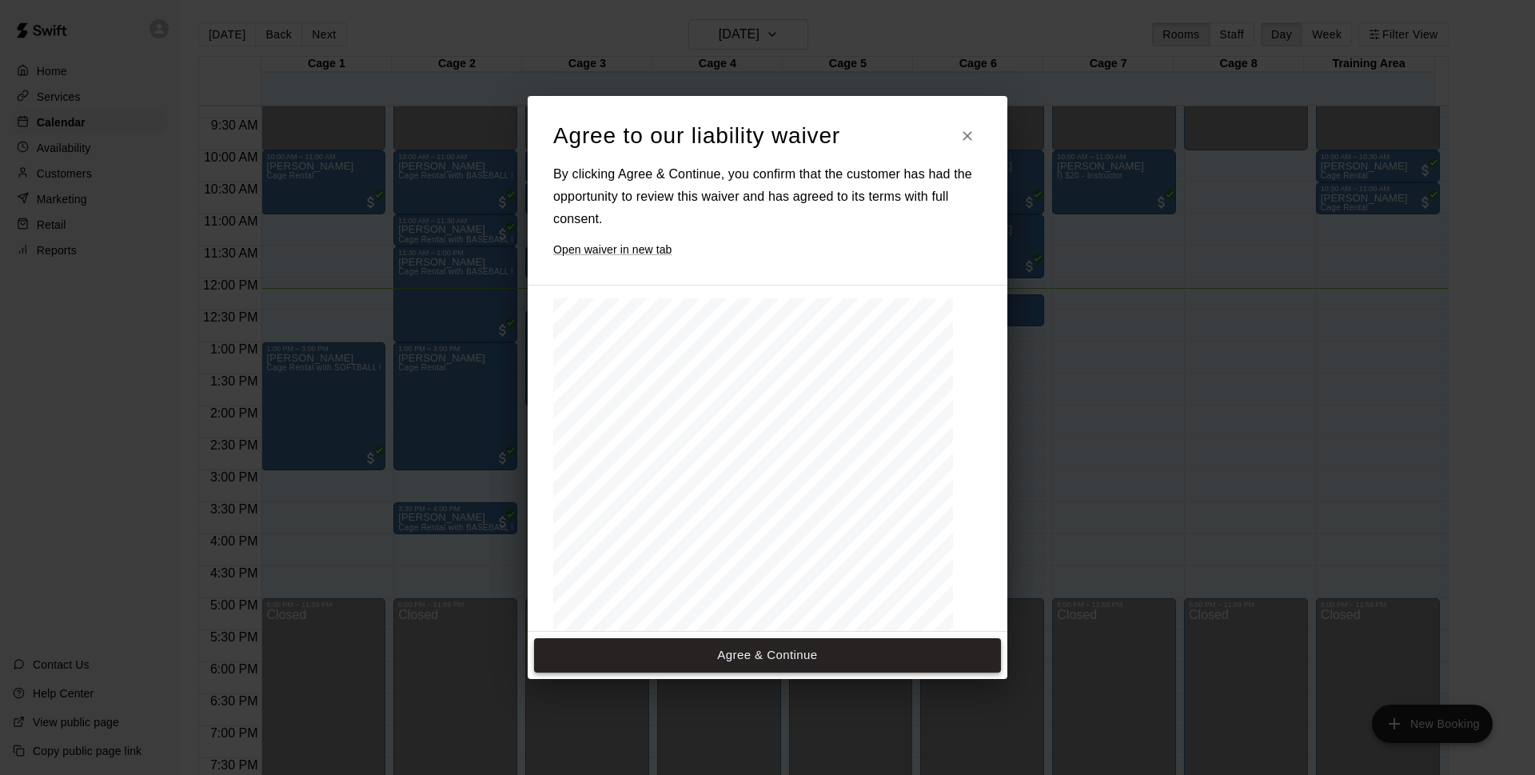
click at [742, 650] on button "Agree & Continue" at bounding box center [767, 655] width 467 height 34
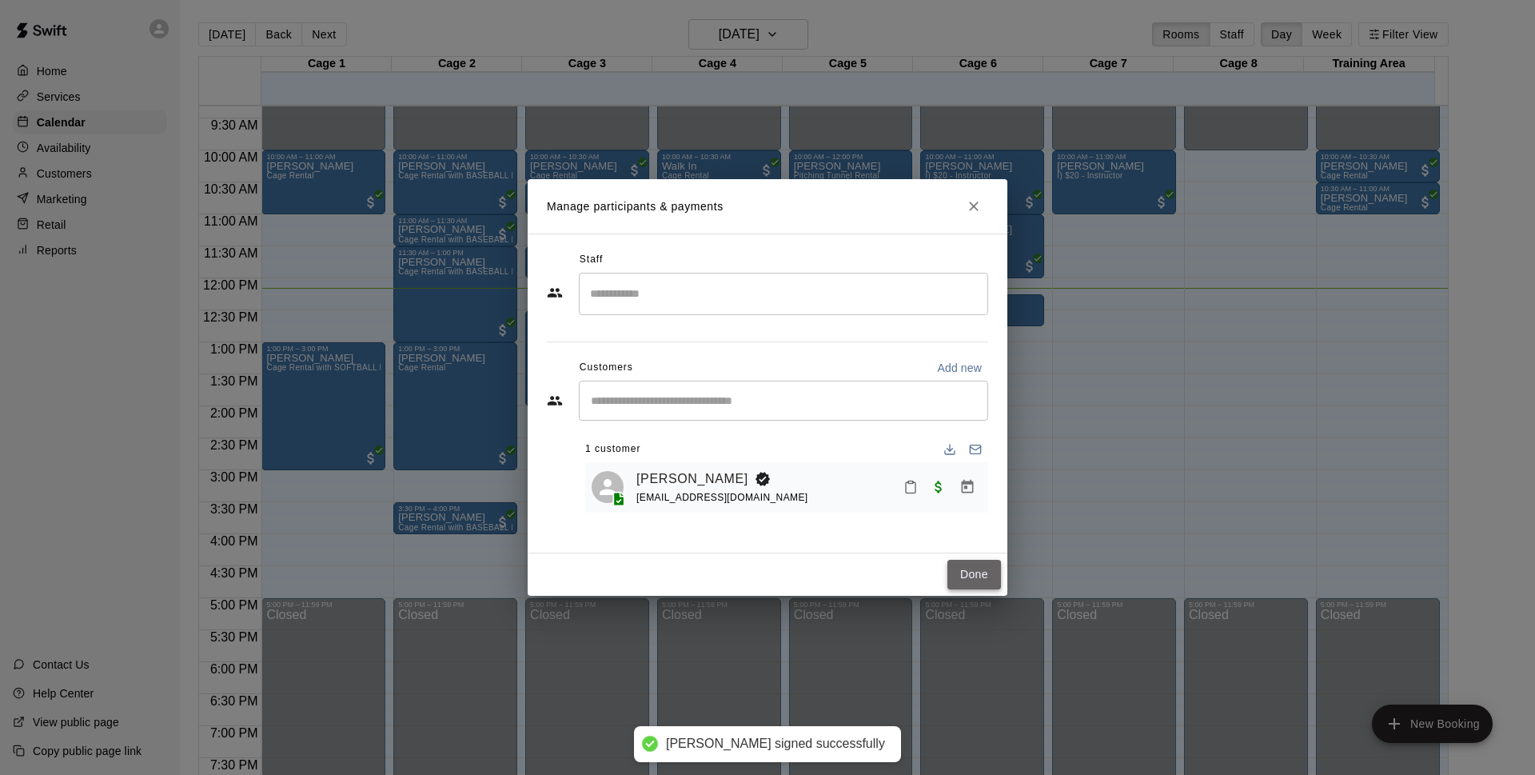
click at [980, 575] on button "Done" at bounding box center [974, 575] width 54 height 30
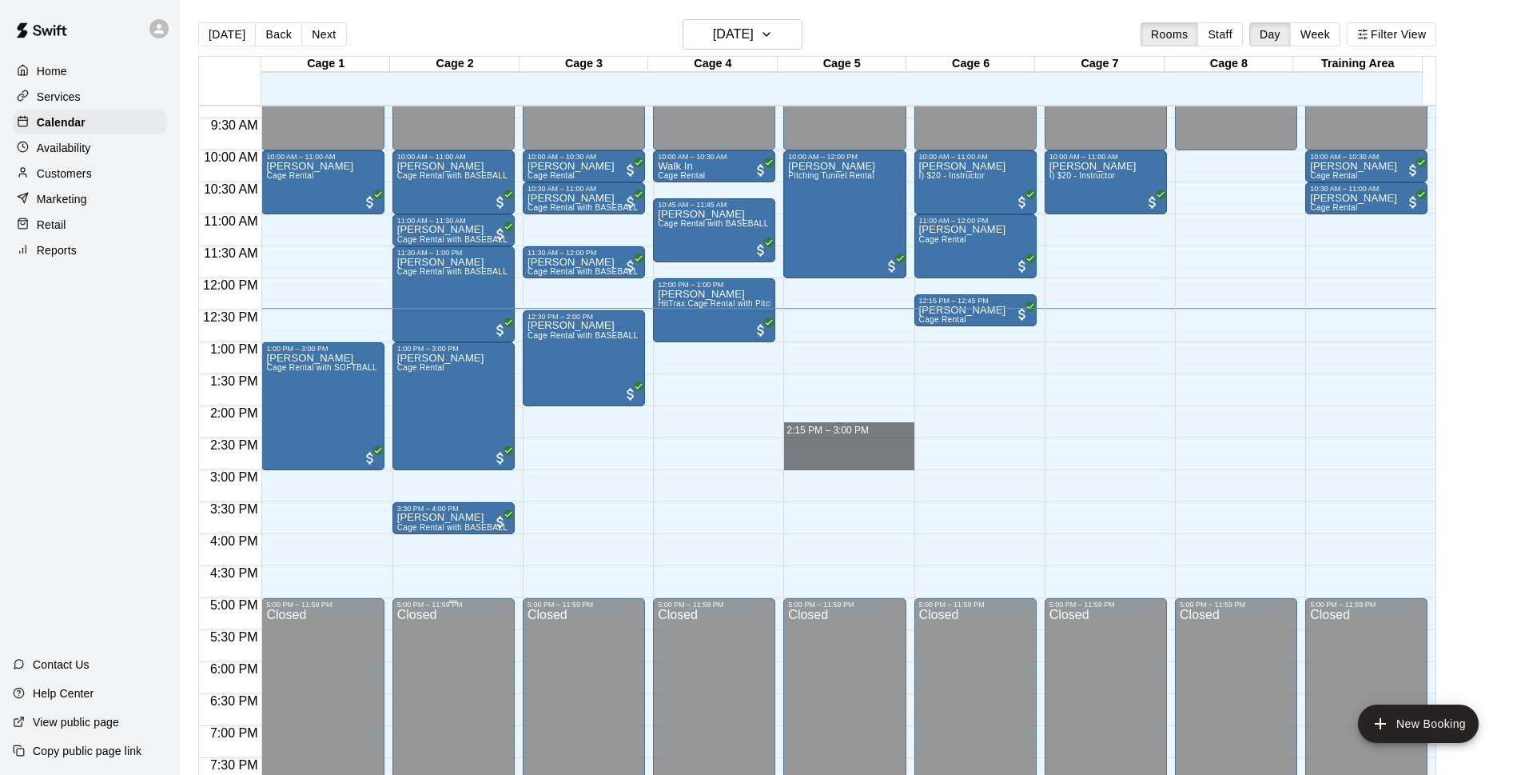
drag, startPoint x: 888, startPoint y: 424, endPoint x: 400, endPoint y: 710, distance: 564.9
click at [727, 712] on div "12:00 AM 12:30 AM 1:00 AM 1:30 AM 2:00 AM 2:30 AM 3:00 AM 3:30 AM 4:00 AM 4:30 …" at bounding box center [817, 449] width 1237 height 688
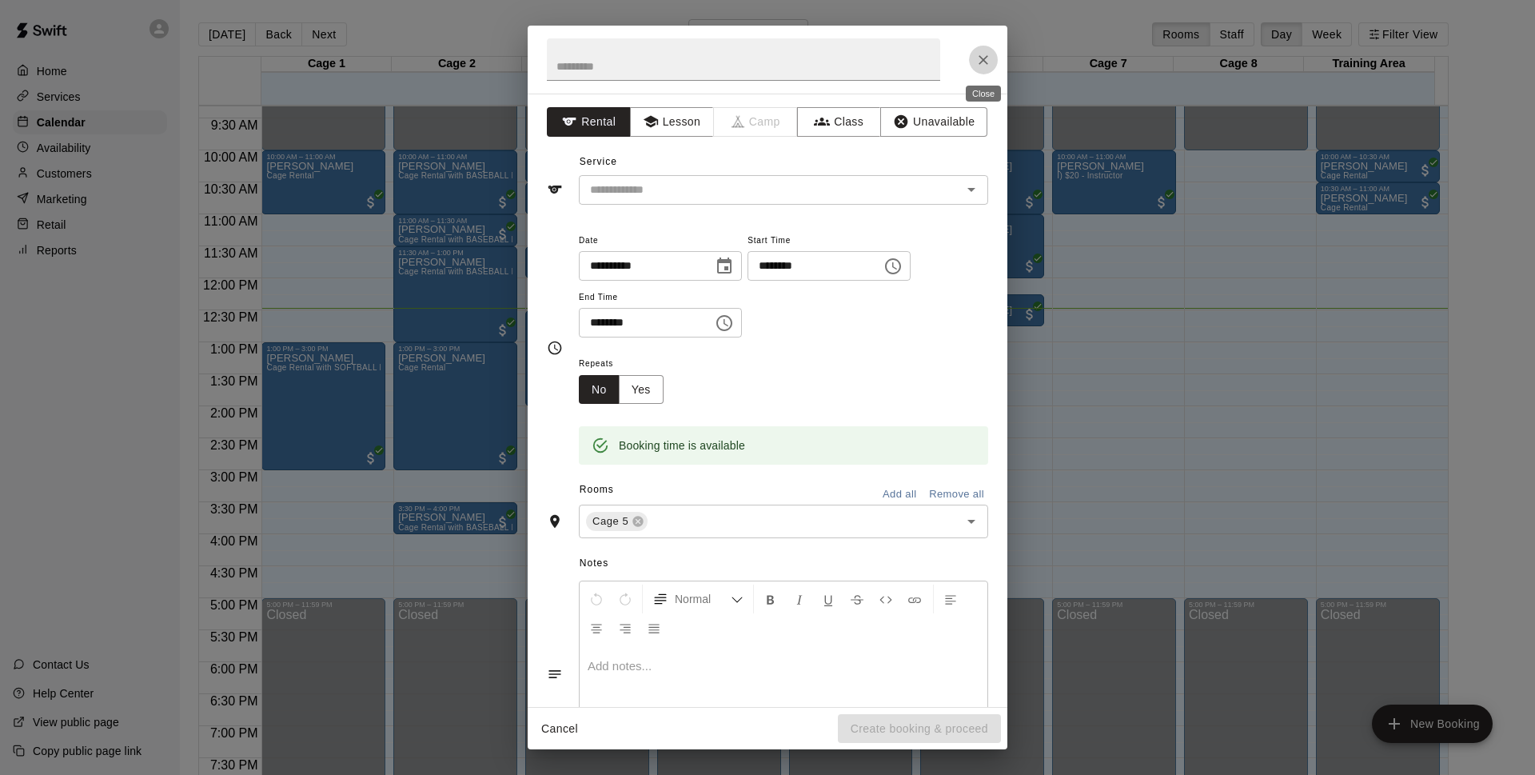
drag, startPoint x: 985, startPoint y: 58, endPoint x: 990, endPoint y: 66, distance: 9.1
click at [986, 60] on icon "Close" at bounding box center [983, 60] width 16 height 16
drag, startPoint x: 645, startPoint y: 414, endPoint x: 976, endPoint y: 53, distance: 489.9
click at [970, 2] on div "**********" at bounding box center [767, 387] width 1535 height 775
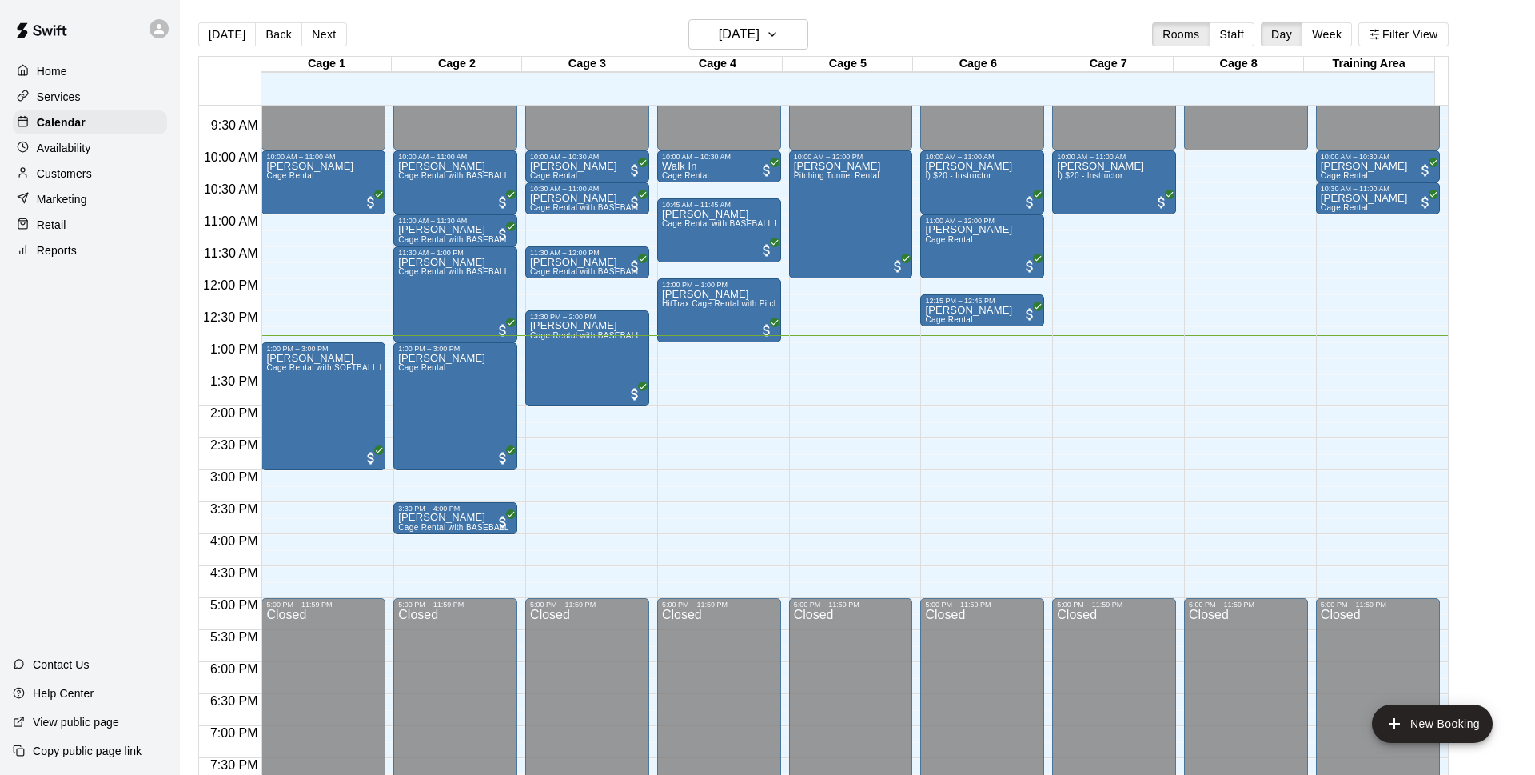
drag, startPoint x: 976, startPoint y: 53, endPoint x: 968, endPoint y: 46, distance: 10.2
click at [974, 53] on button "Close" at bounding box center [983, 60] width 29 height 29
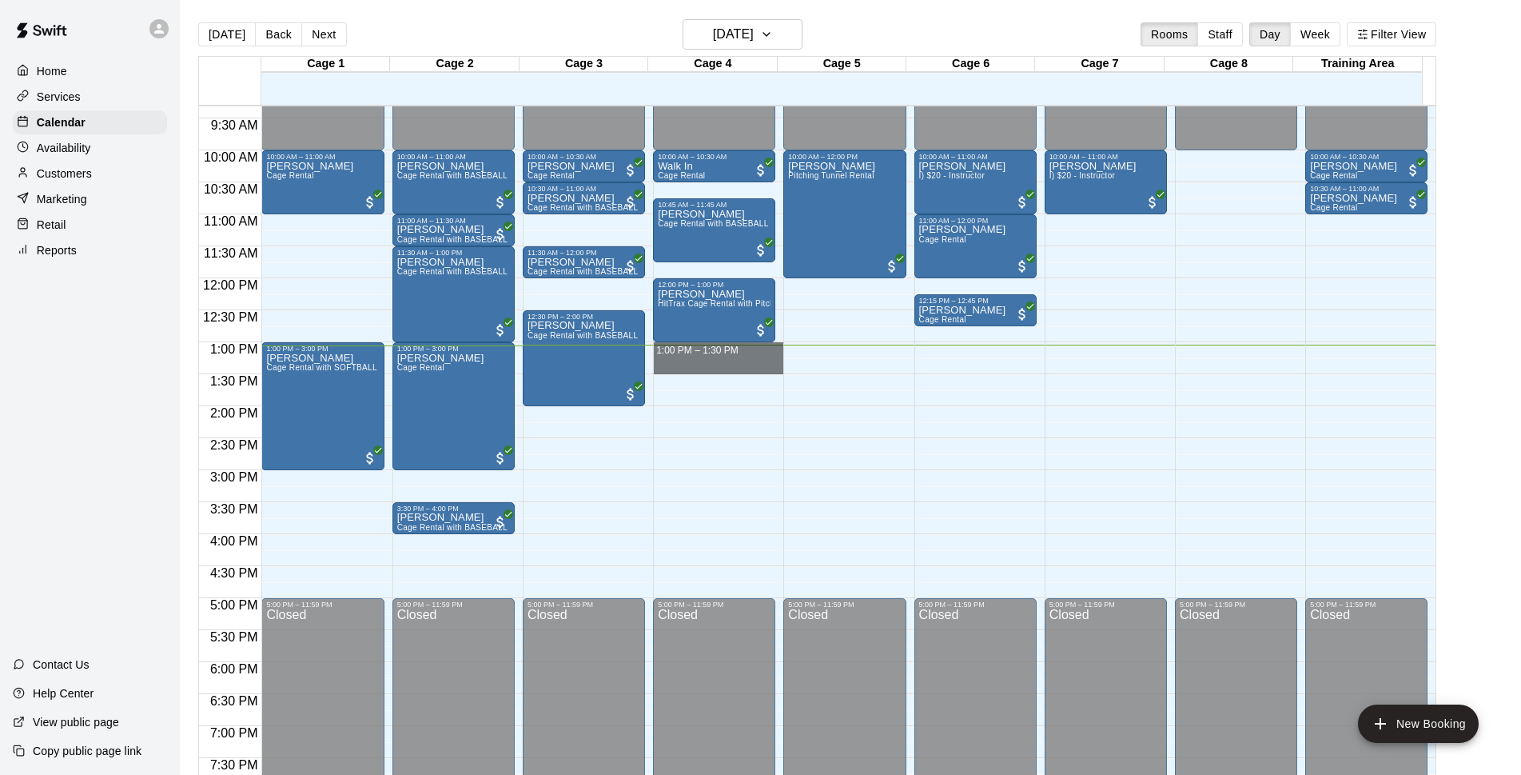
drag, startPoint x: 686, startPoint y: 348, endPoint x: 685, endPoint y: 369, distance: 20.8
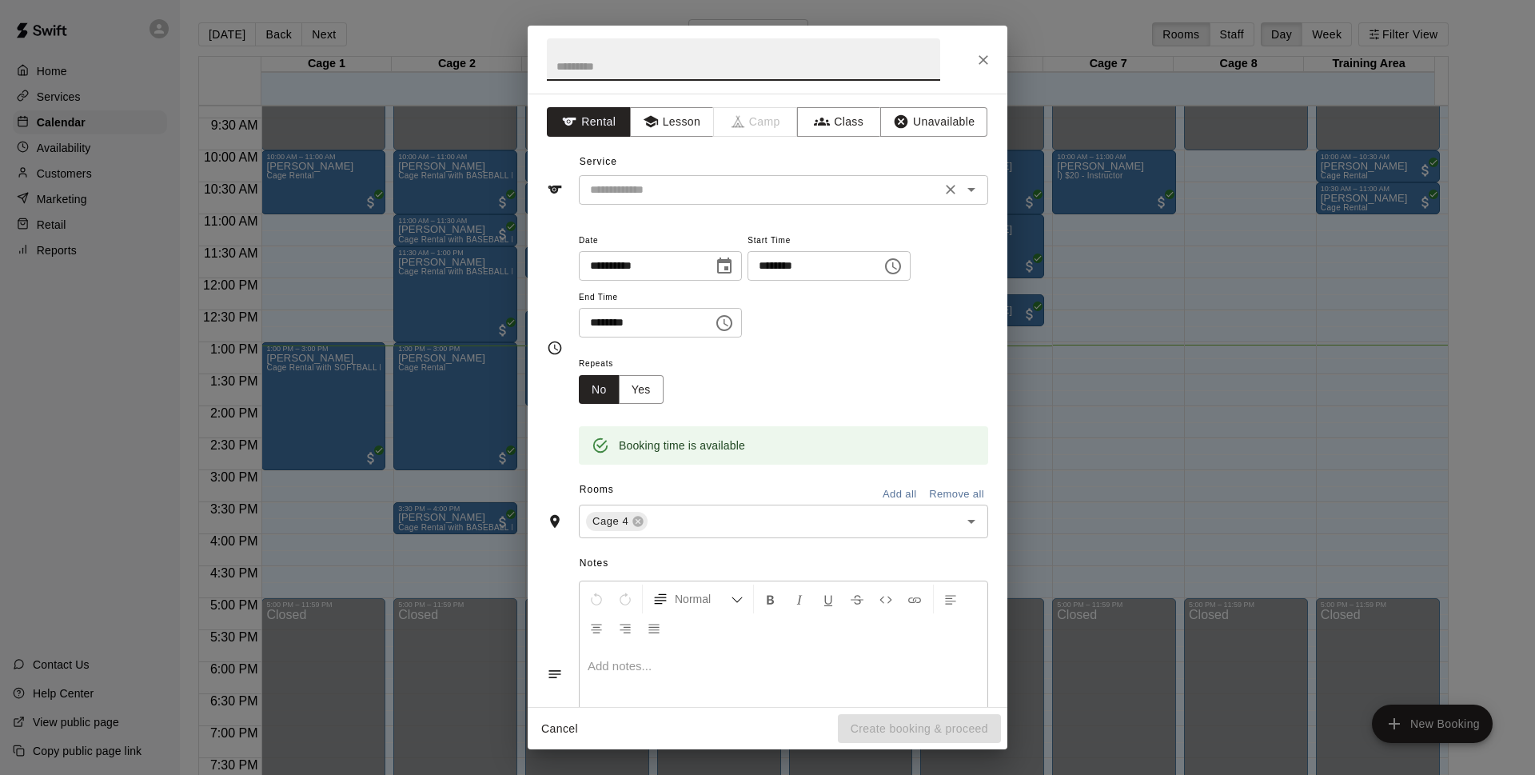
click at [787, 189] on input "text" at bounding box center [759, 190] width 352 height 20
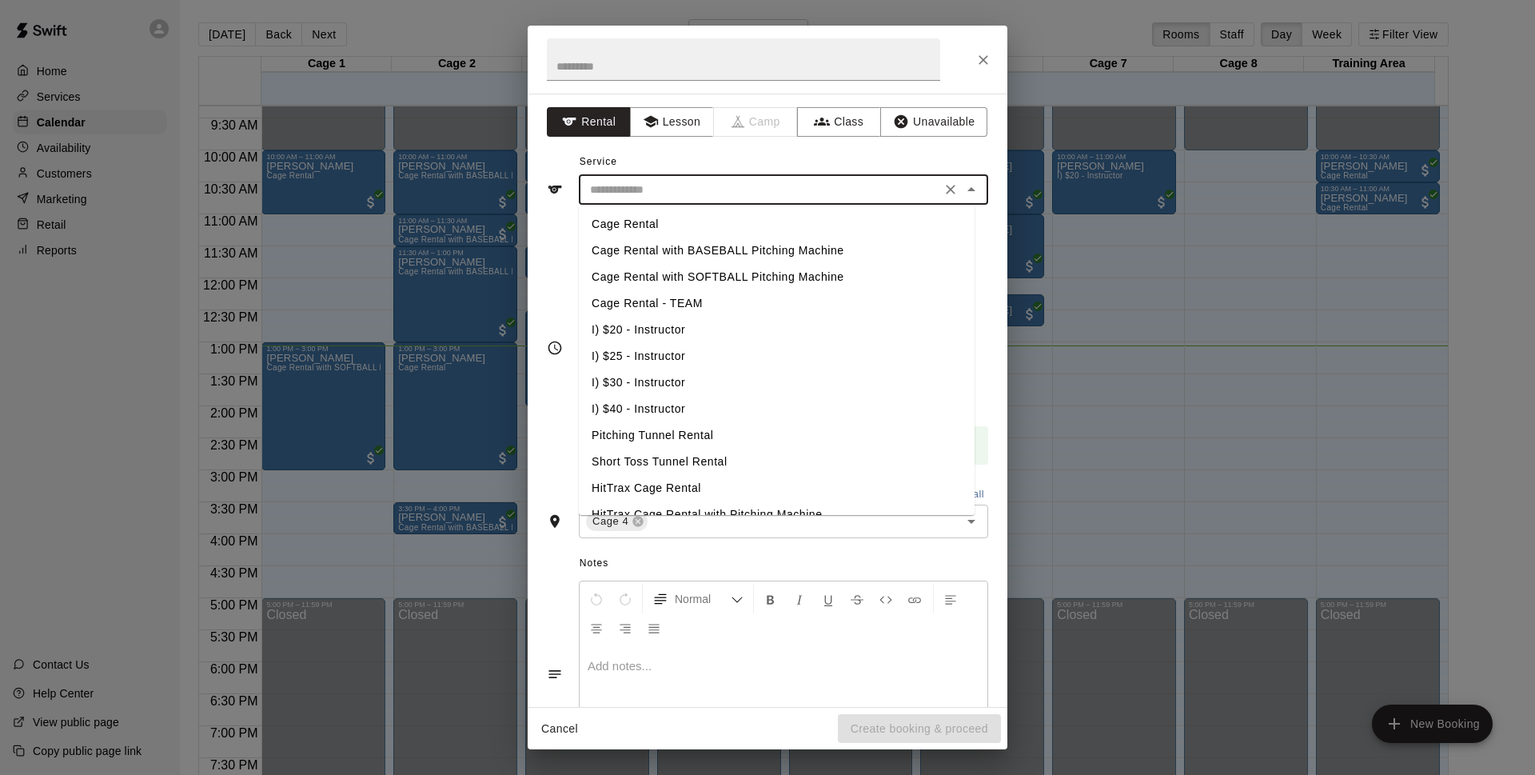
click at [773, 241] on li "Cage Rental with BASEBALL Pitching Machine" at bounding box center [777, 250] width 396 height 26
type input "**********"
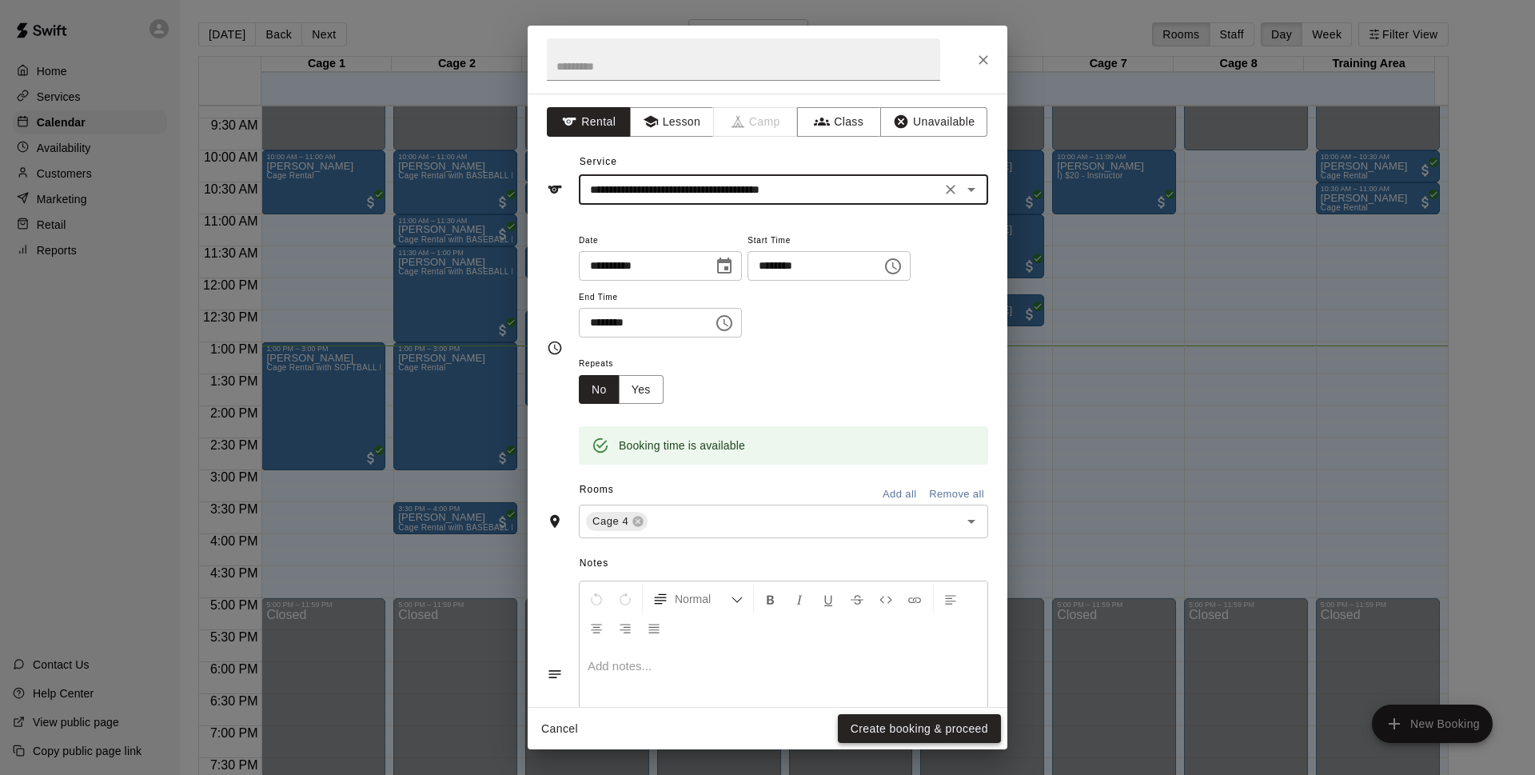
click at [977, 725] on button "Create booking & proceed" at bounding box center [919, 729] width 163 height 30
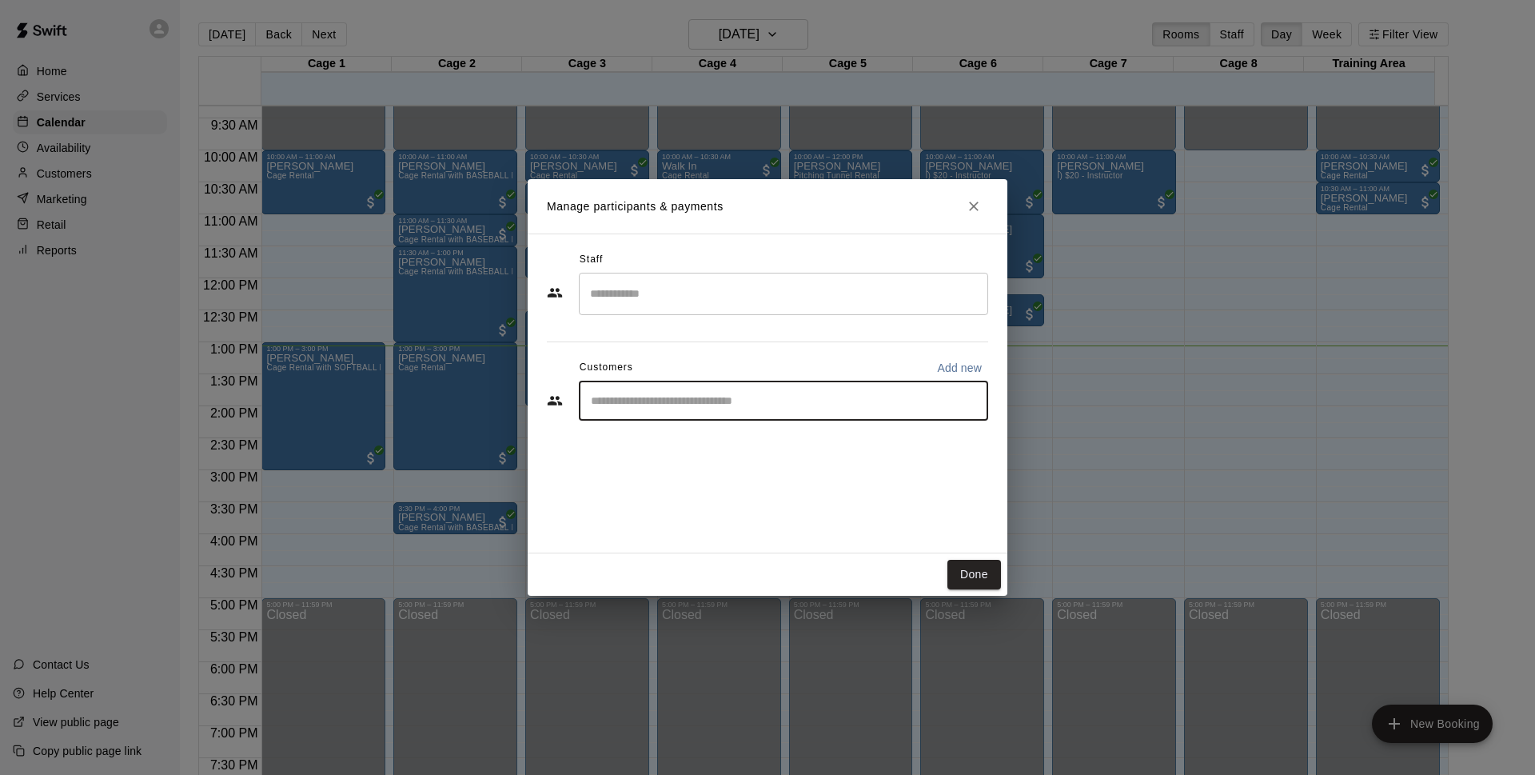
click at [800, 400] on input "Start typing to search customers..." at bounding box center [783, 400] width 395 height 16
type input "*****"
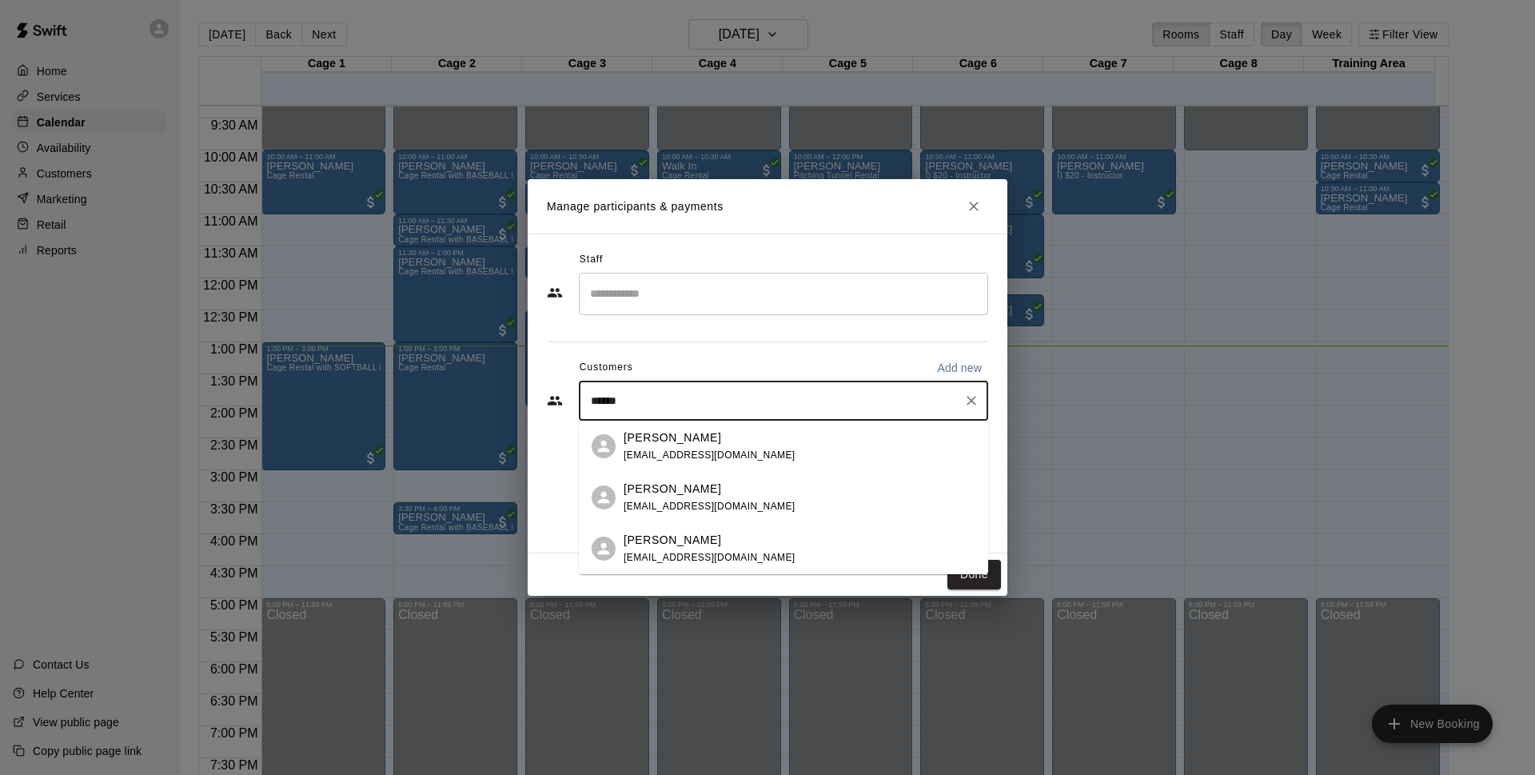
click at [781, 447] on div "Peter Ricciando pwricciando@gmail.com" at bounding box center [799, 446] width 352 height 34
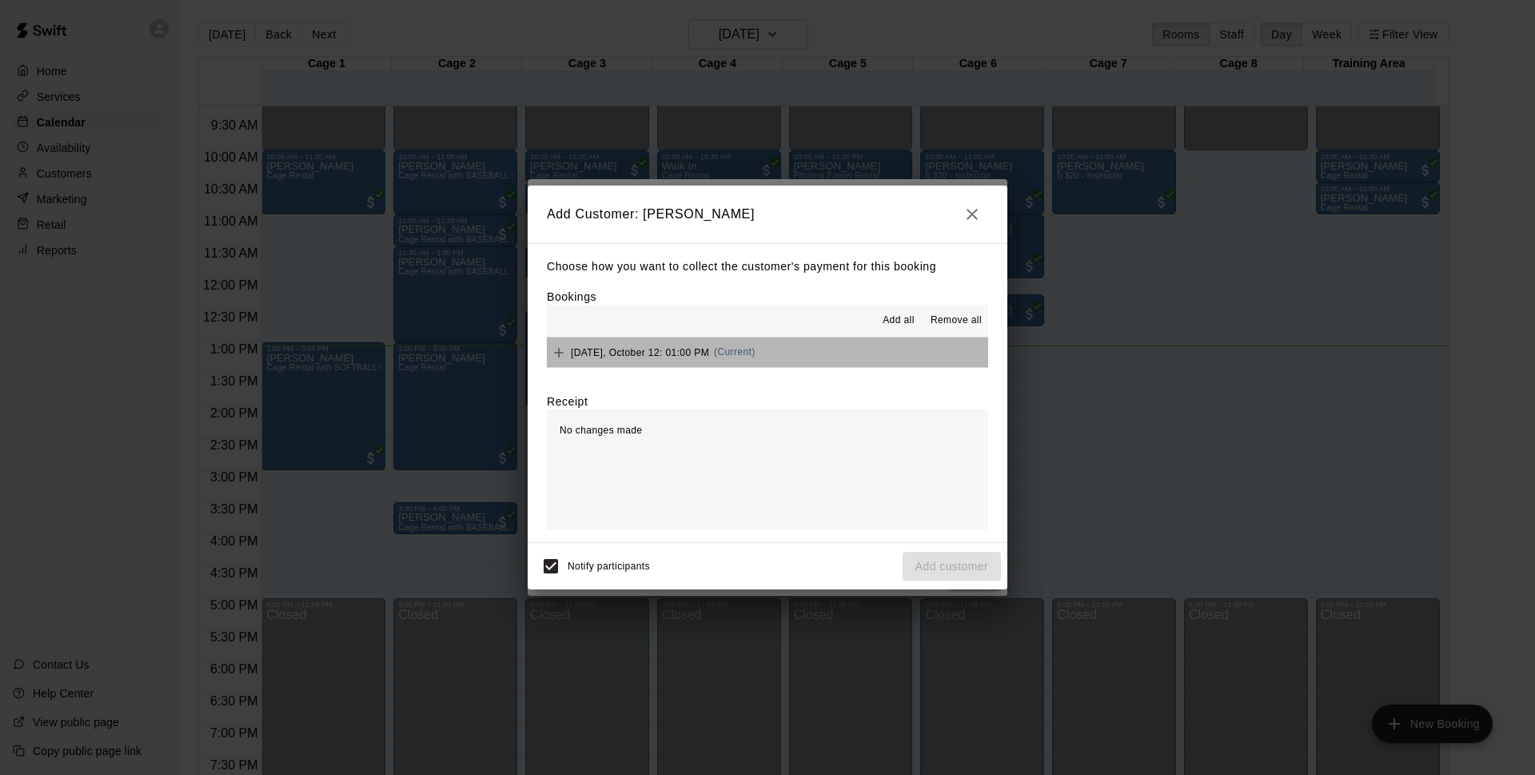
click at [808, 360] on button "Sunday, October 12: 01:00 PM (Current)" at bounding box center [767, 352] width 441 height 30
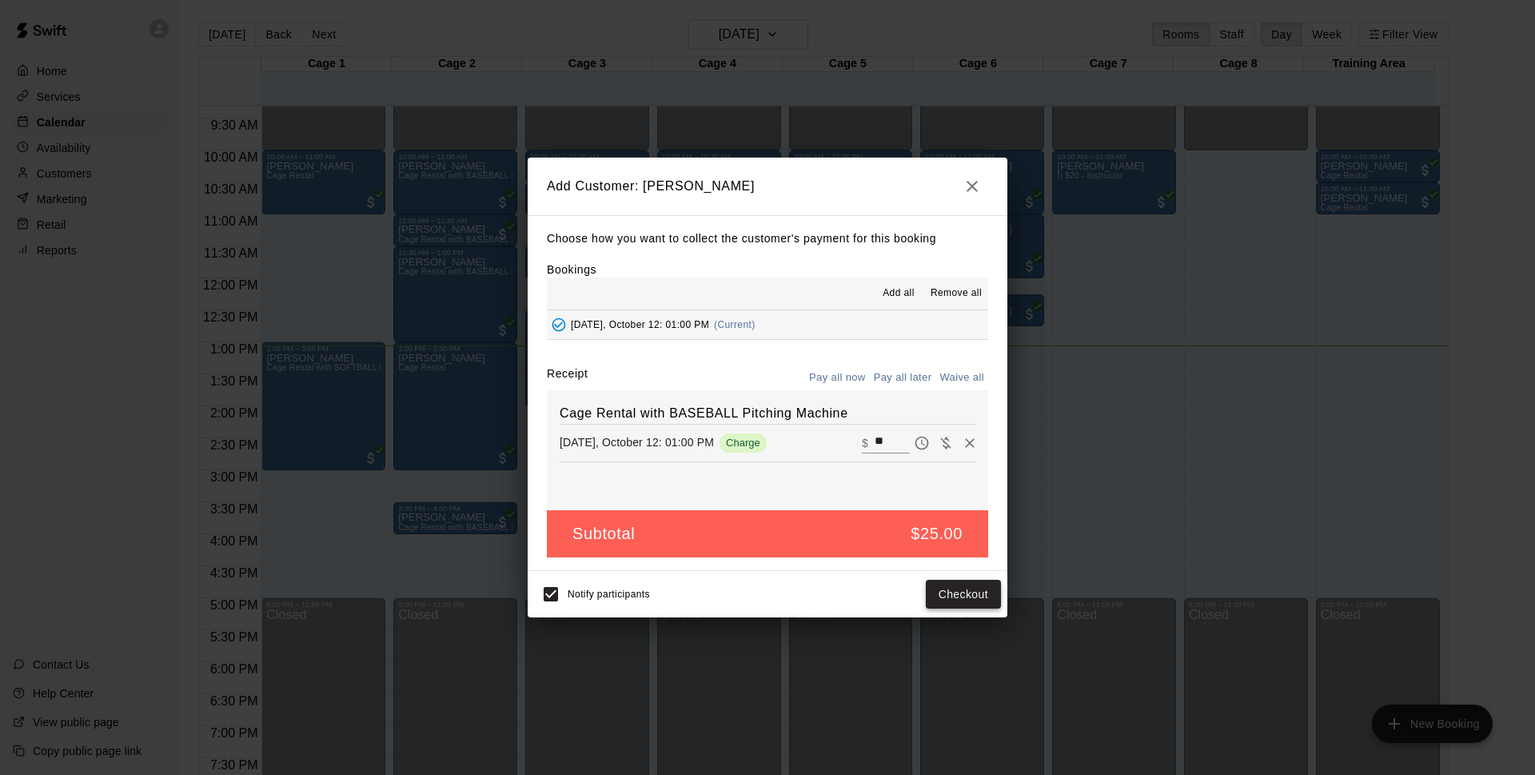
click at [970, 592] on button "Checkout" at bounding box center [963, 594] width 75 height 30
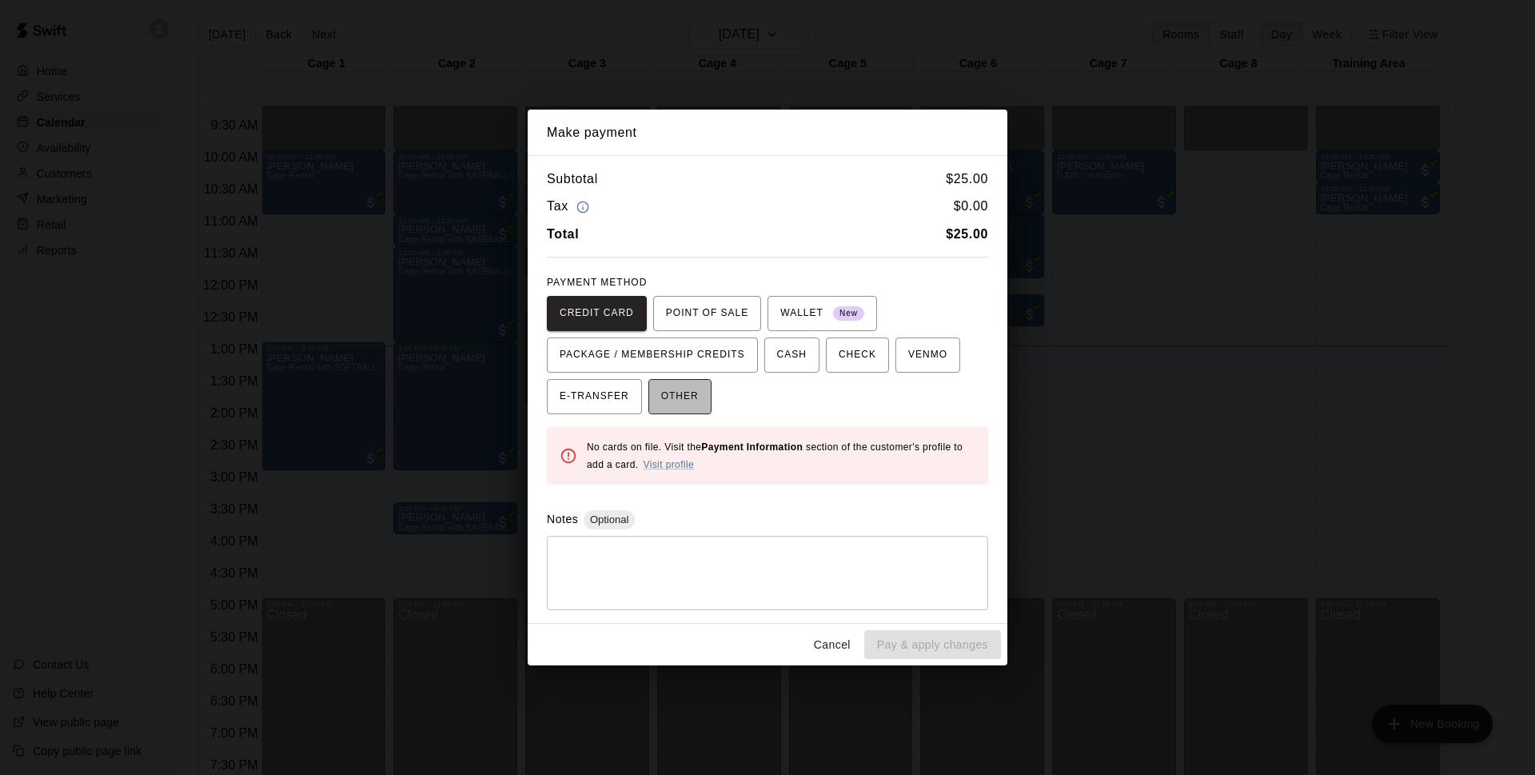
click at [676, 395] on span "OTHER" at bounding box center [680, 397] width 38 height 26
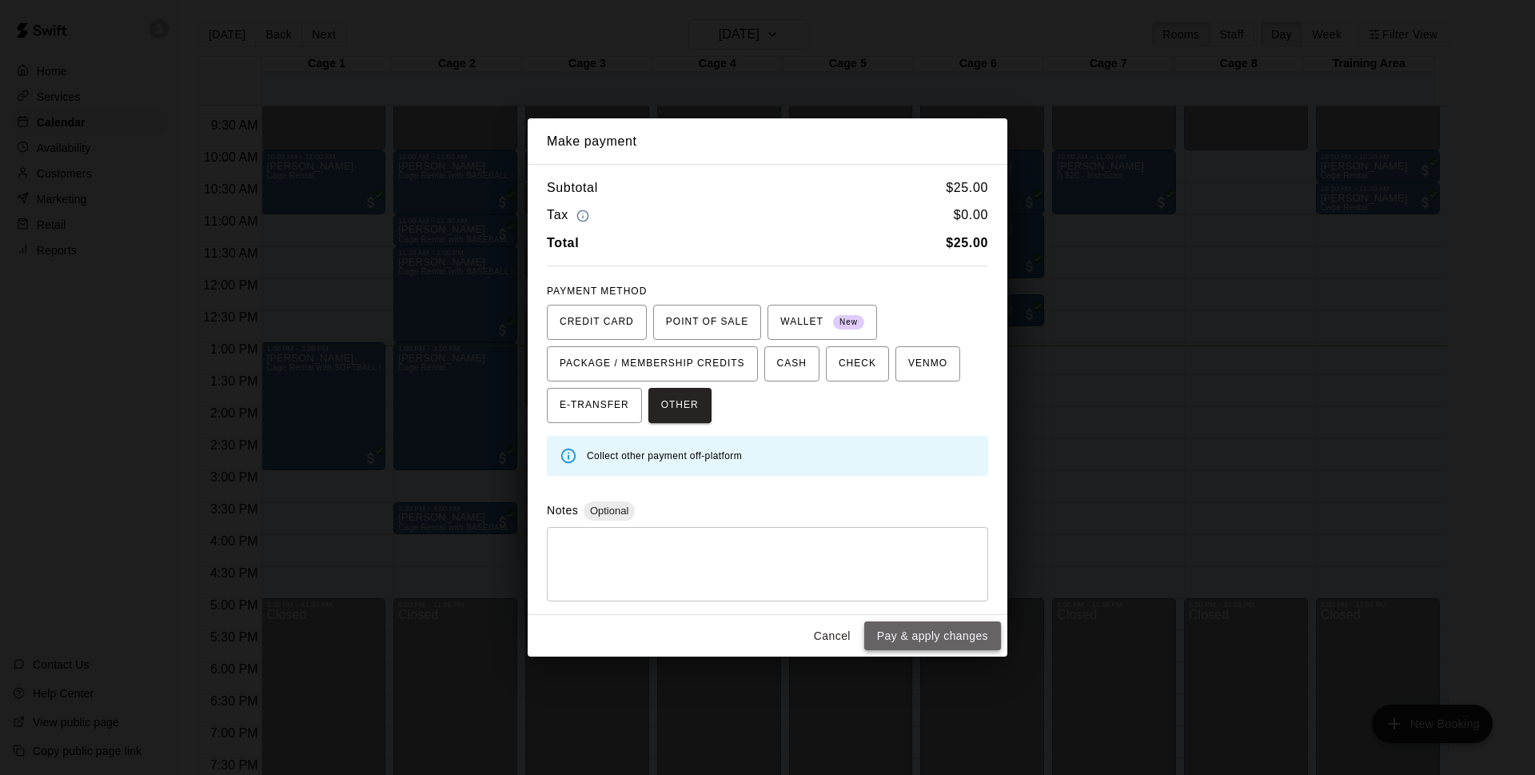
click at [952, 624] on button "Pay & apply changes" at bounding box center [932, 636] width 137 height 30
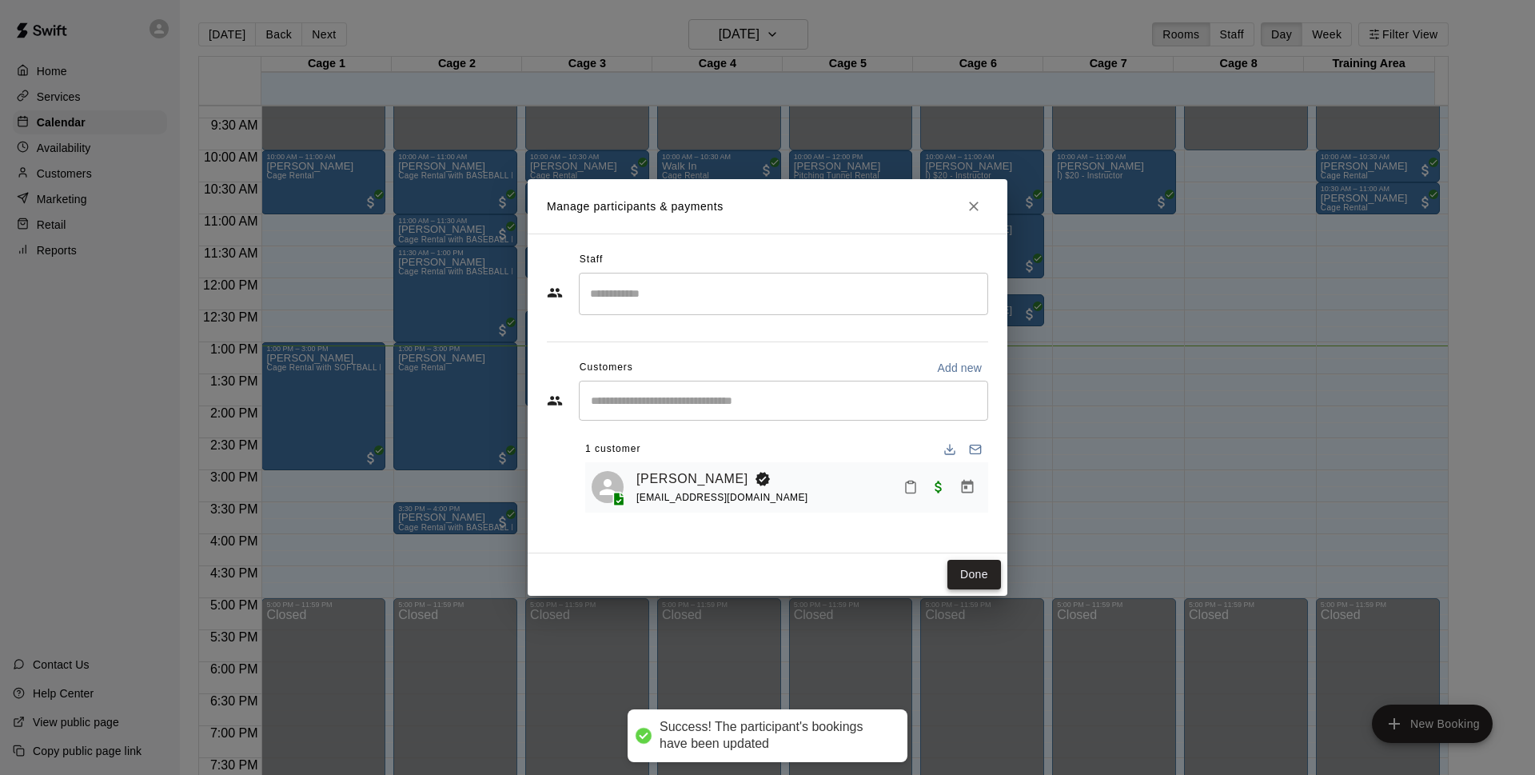
click at [959, 569] on button "Done" at bounding box center [974, 575] width 54 height 30
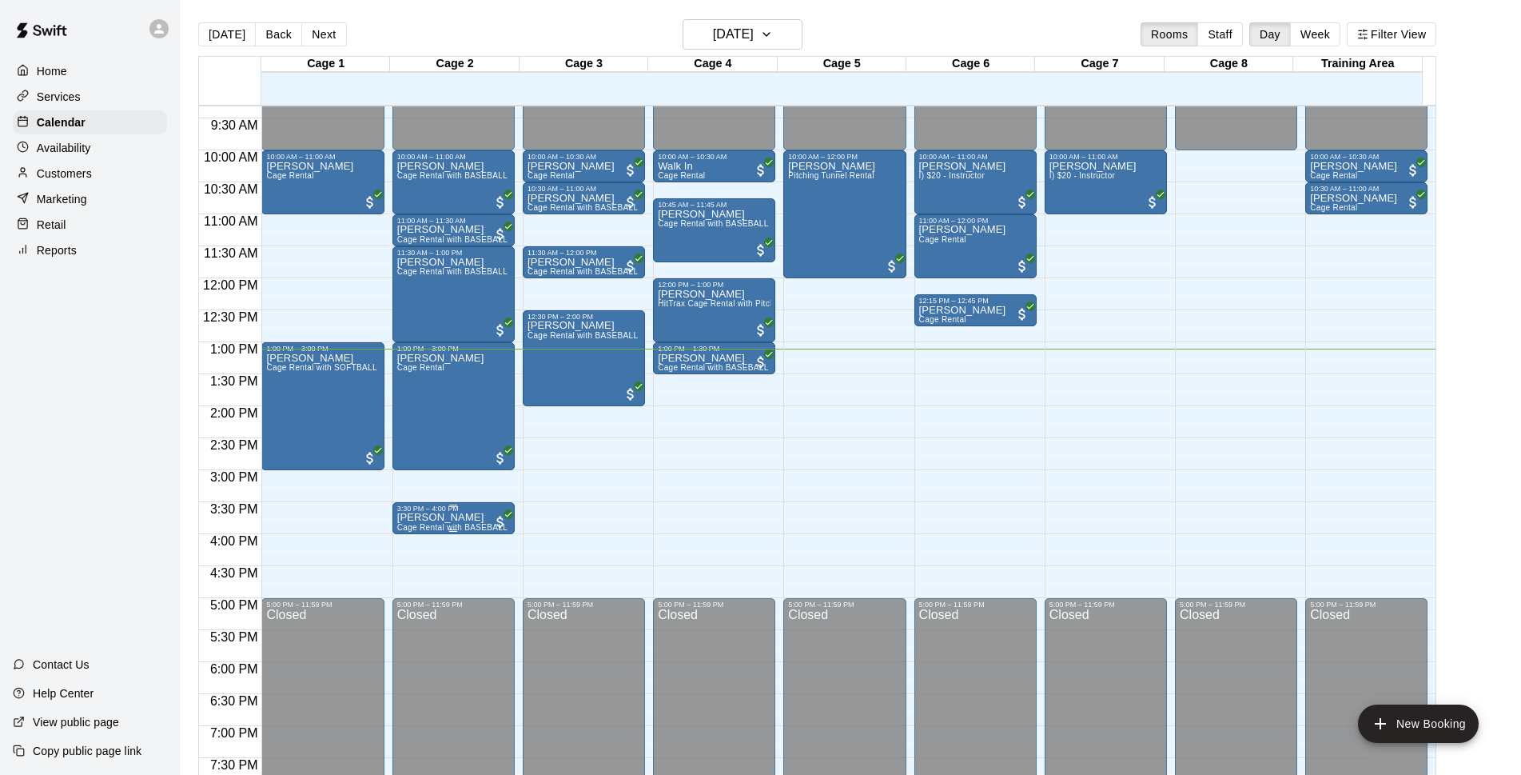
click at [464, 505] on div at bounding box center [453, 505] width 113 height 2
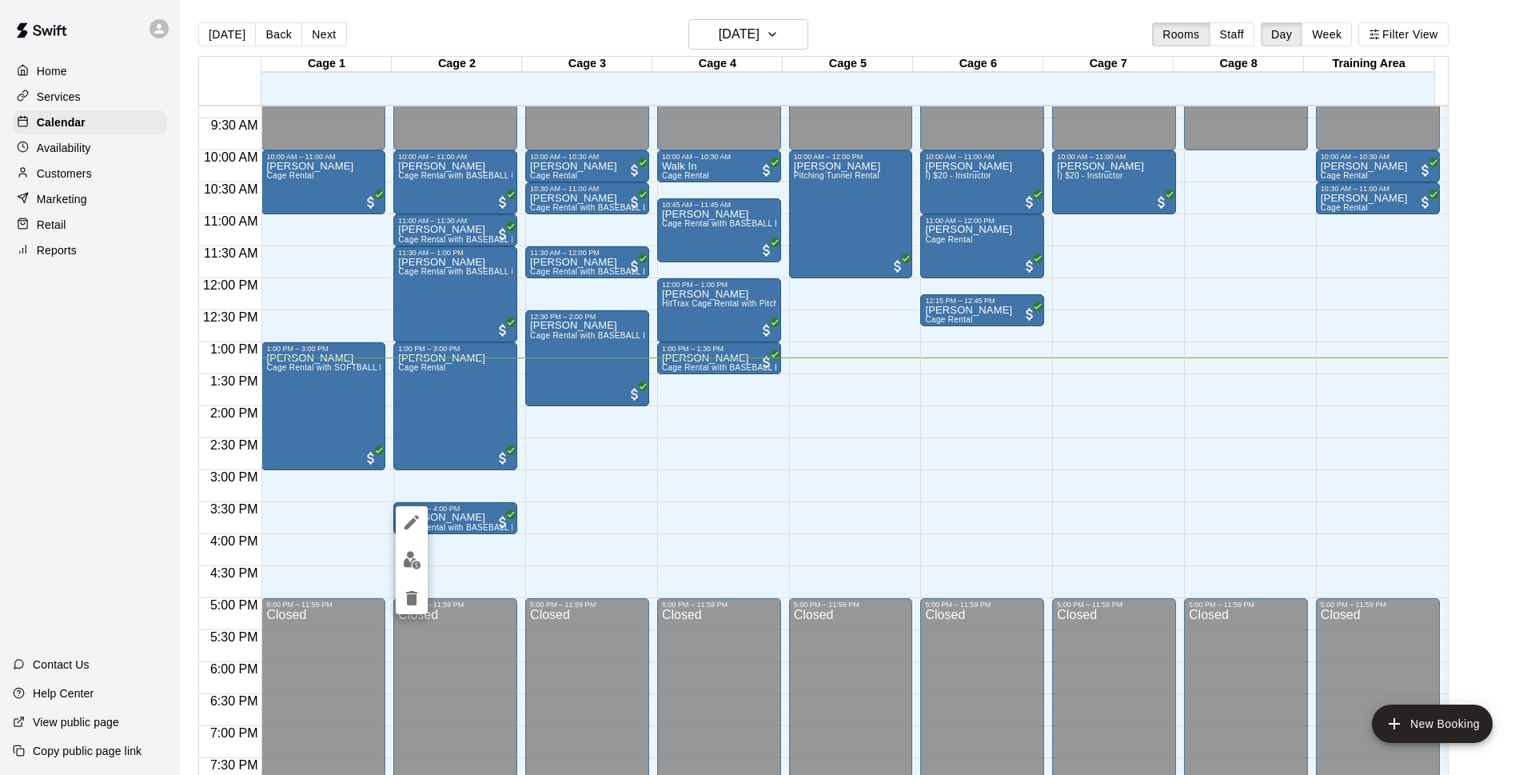
drag, startPoint x: 834, startPoint y: 368, endPoint x: 838, endPoint y: 392, distance: 23.5
click at [838, 392] on div at bounding box center [767, 387] width 1535 height 775
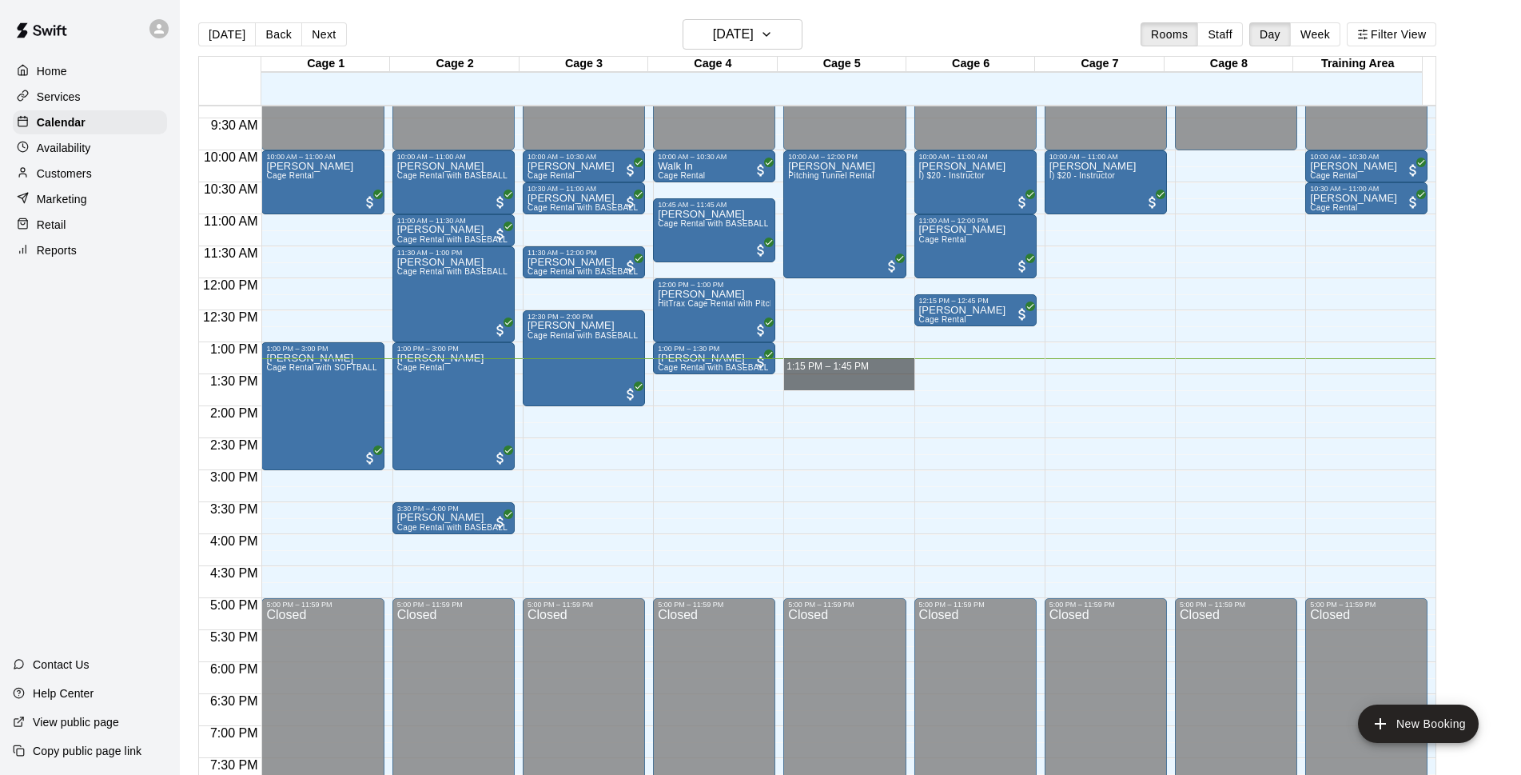
drag, startPoint x: 839, startPoint y: 363, endPoint x: 841, endPoint y: 377, distance: 14.5
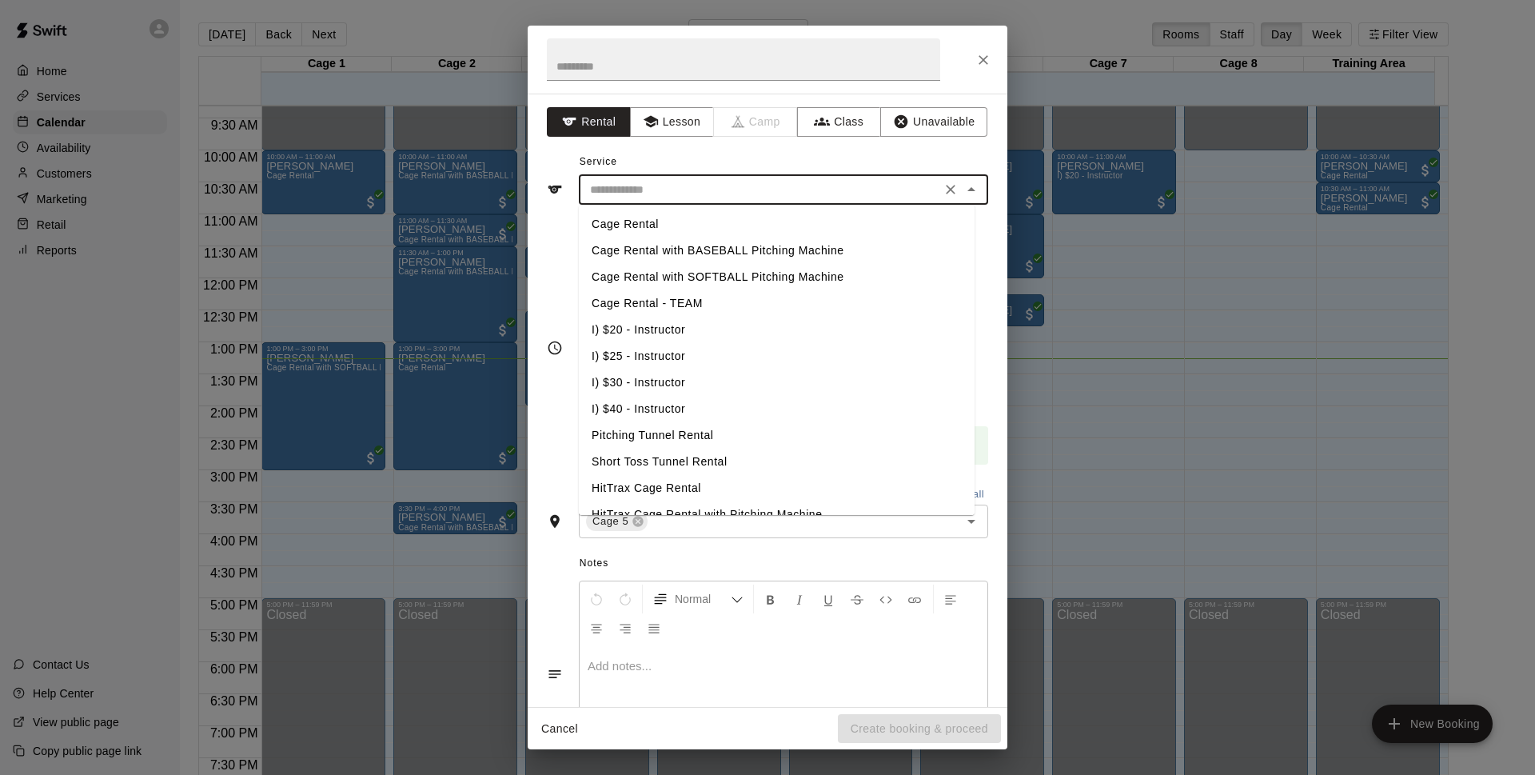
click at [680, 189] on input "text" at bounding box center [759, 190] width 352 height 20
click at [688, 220] on li "Cage Rental" at bounding box center [777, 224] width 396 height 26
type input "**********"
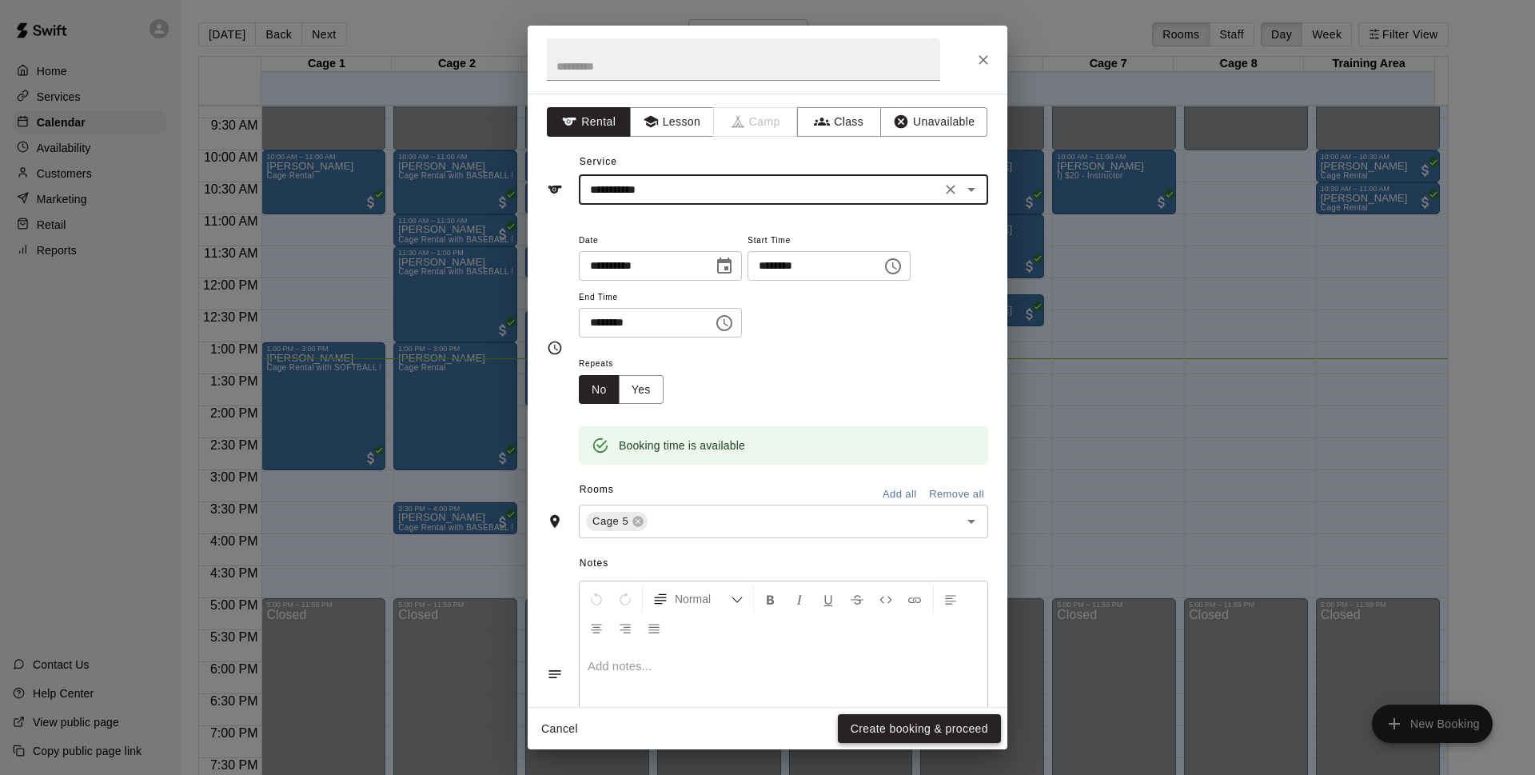
click at [949, 715] on button "Create booking & proceed" at bounding box center [919, 729] width 163 height 30
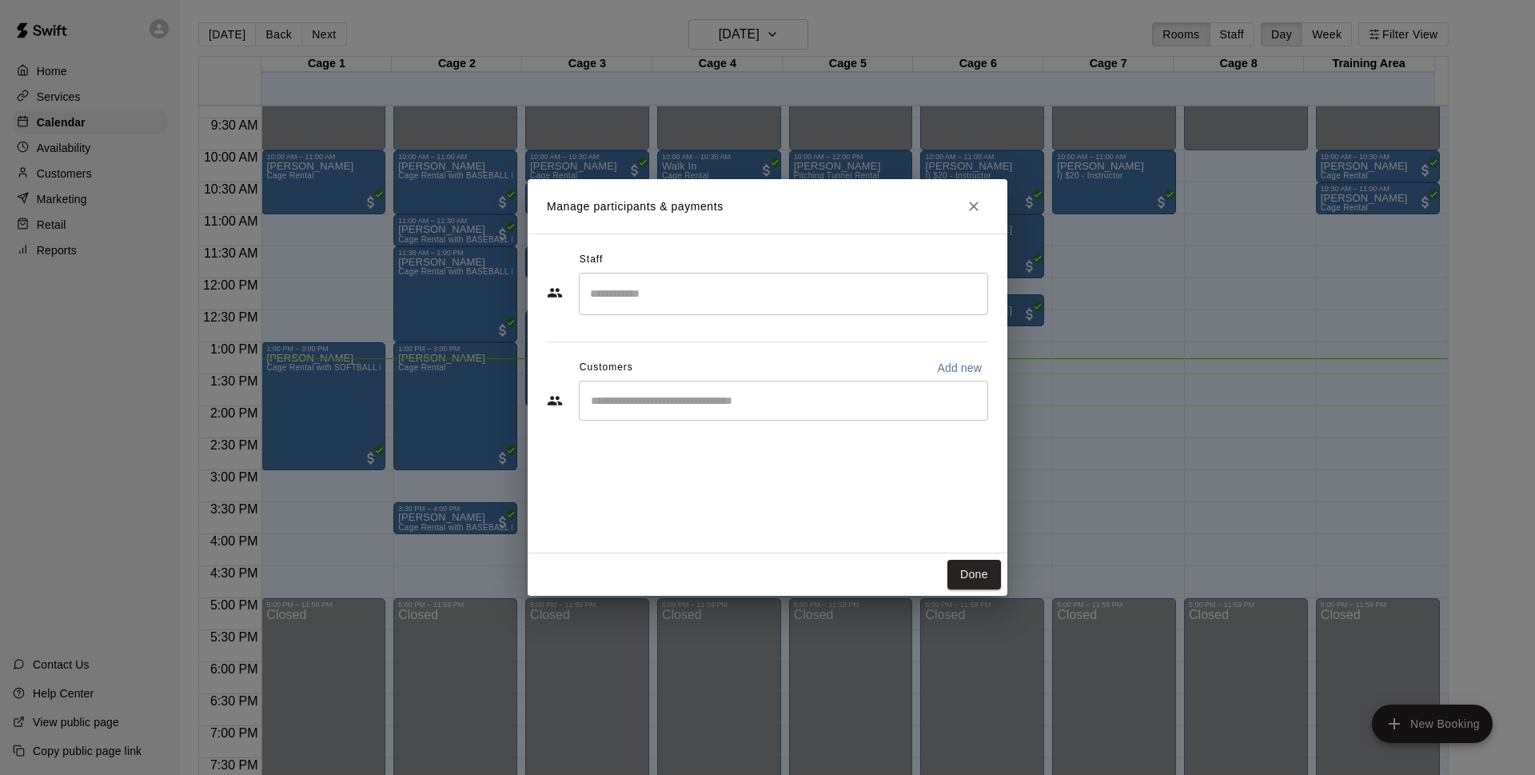
click at [799, 413] on div "​" at bounding box center [783, 400] width 409 height 40
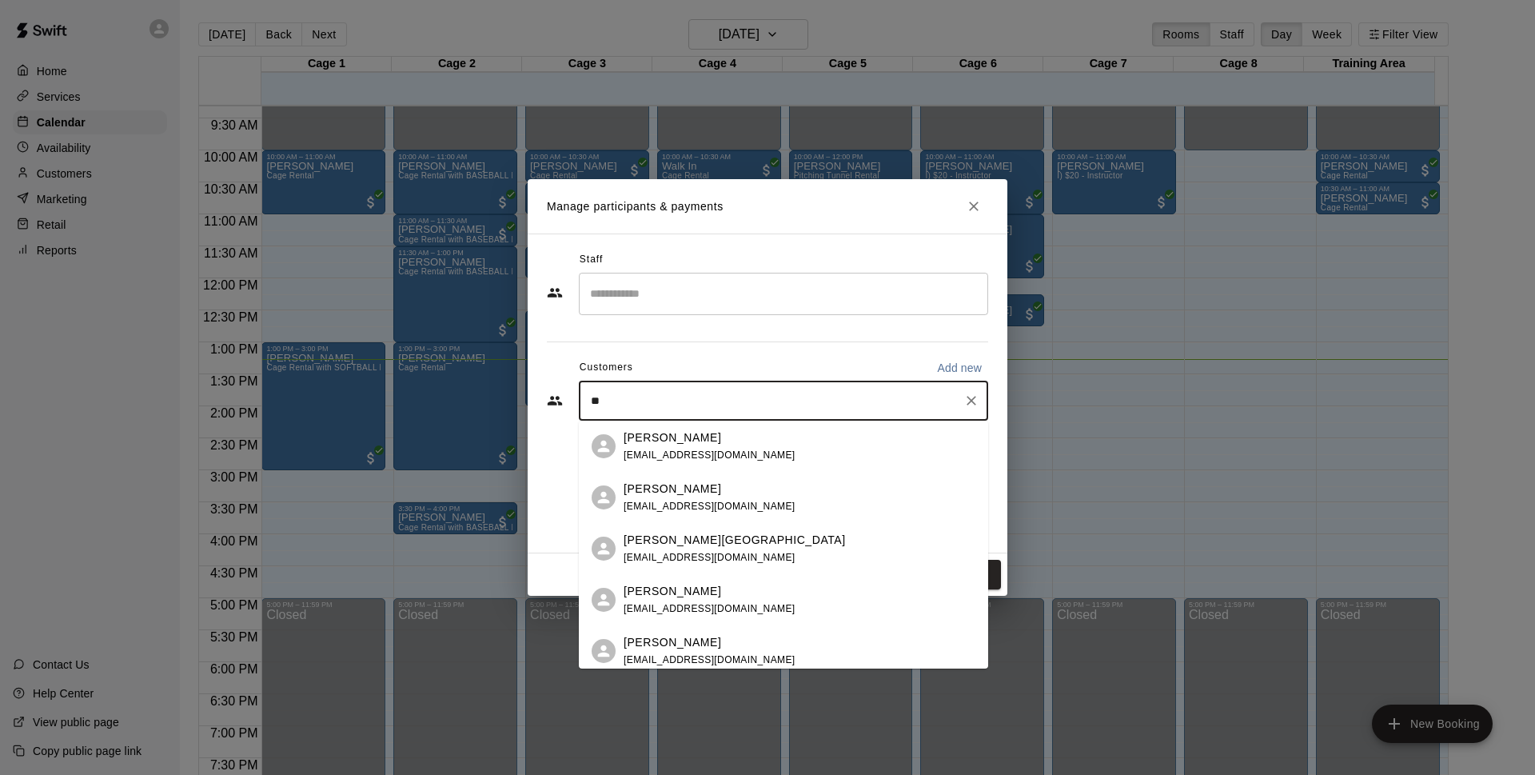
type input "*"
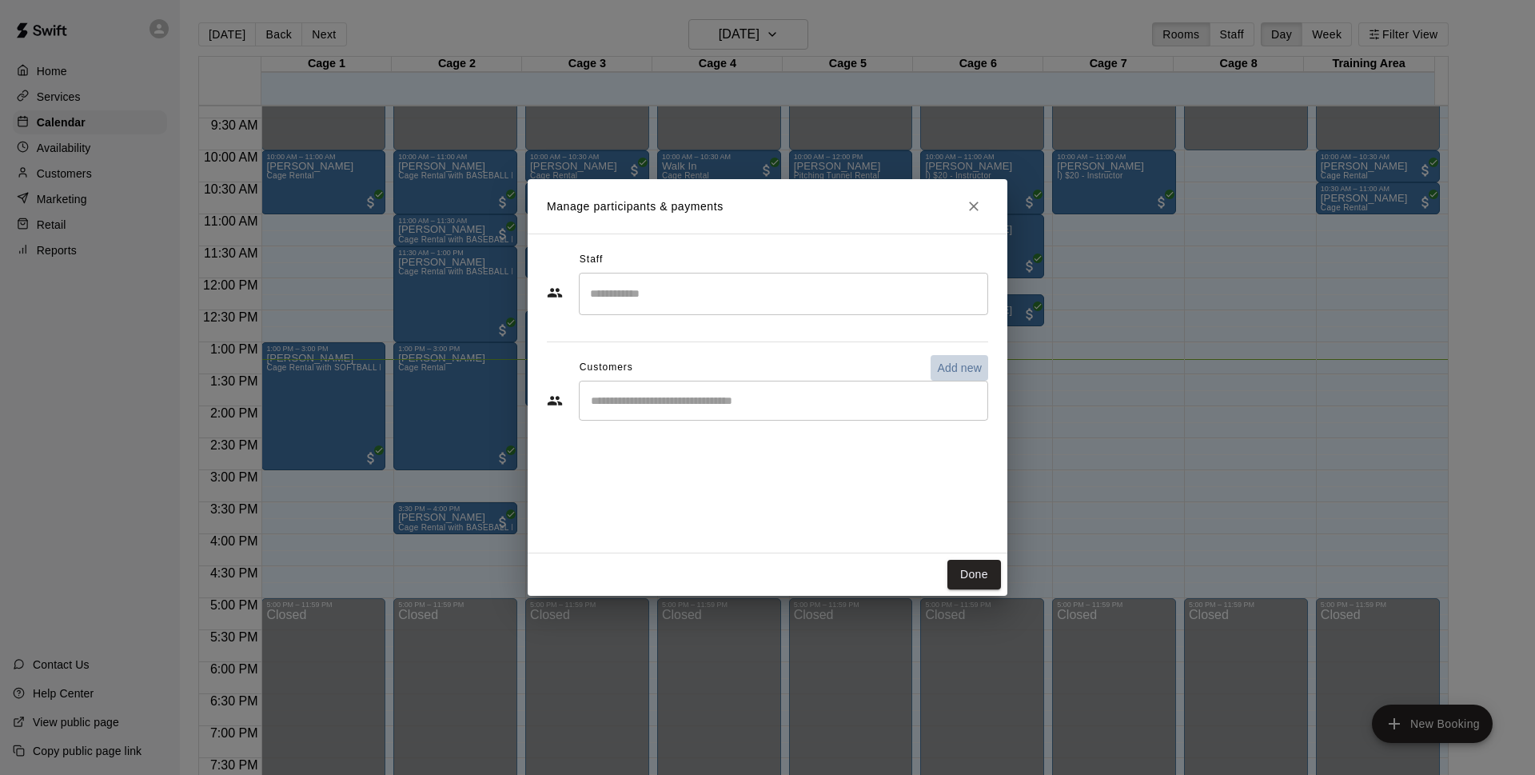
click at [961, 368] on p "Add new" at bounding box center [959, 368] width 45 height 16
select select "**"
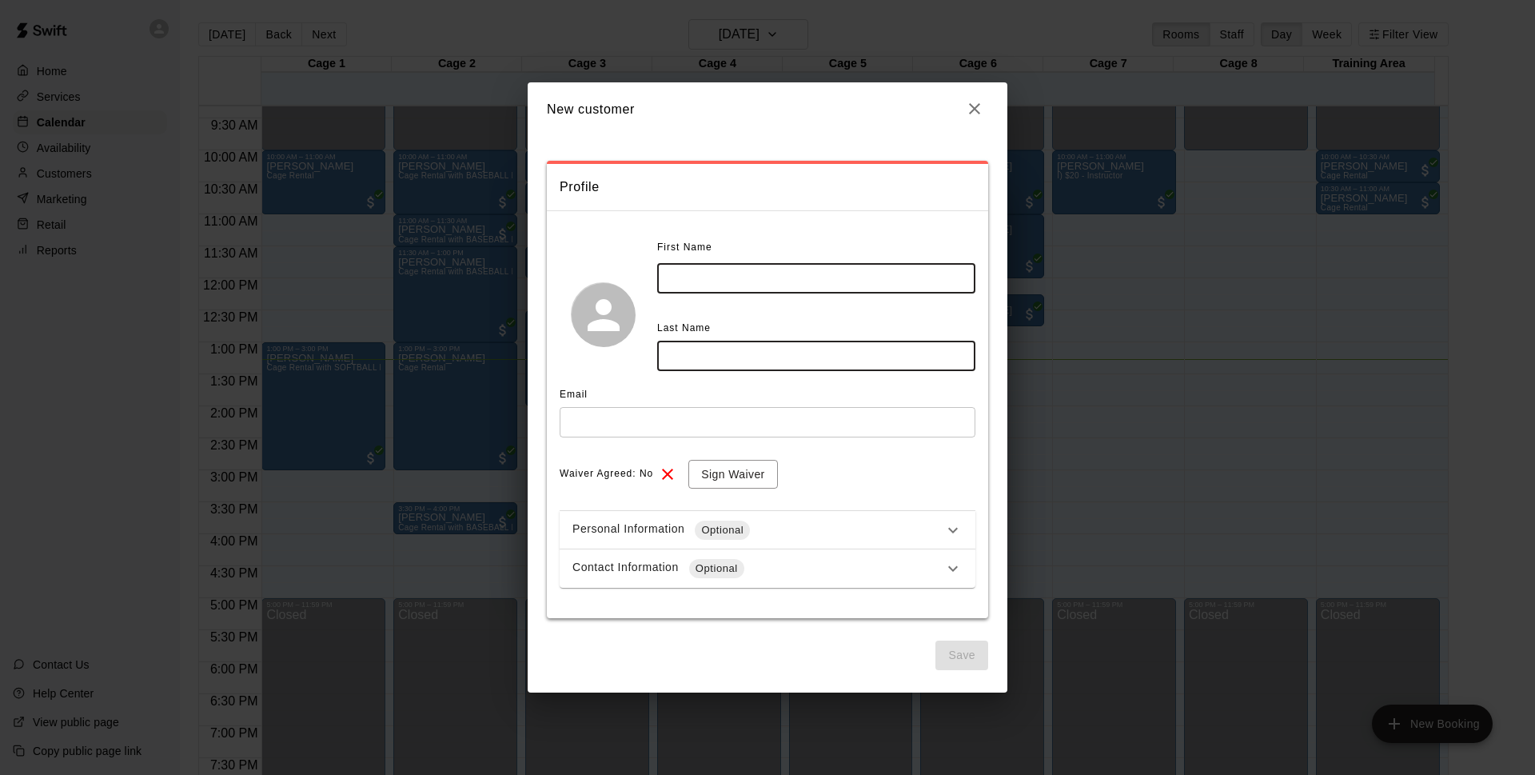
click at [772, 265] on input "text" at bounding box center [816, 278] width 318 height 30
type input "******"
click at [783, 368] on input "text" at bounding box center [816, 355] width 318 height 30
type input "****"
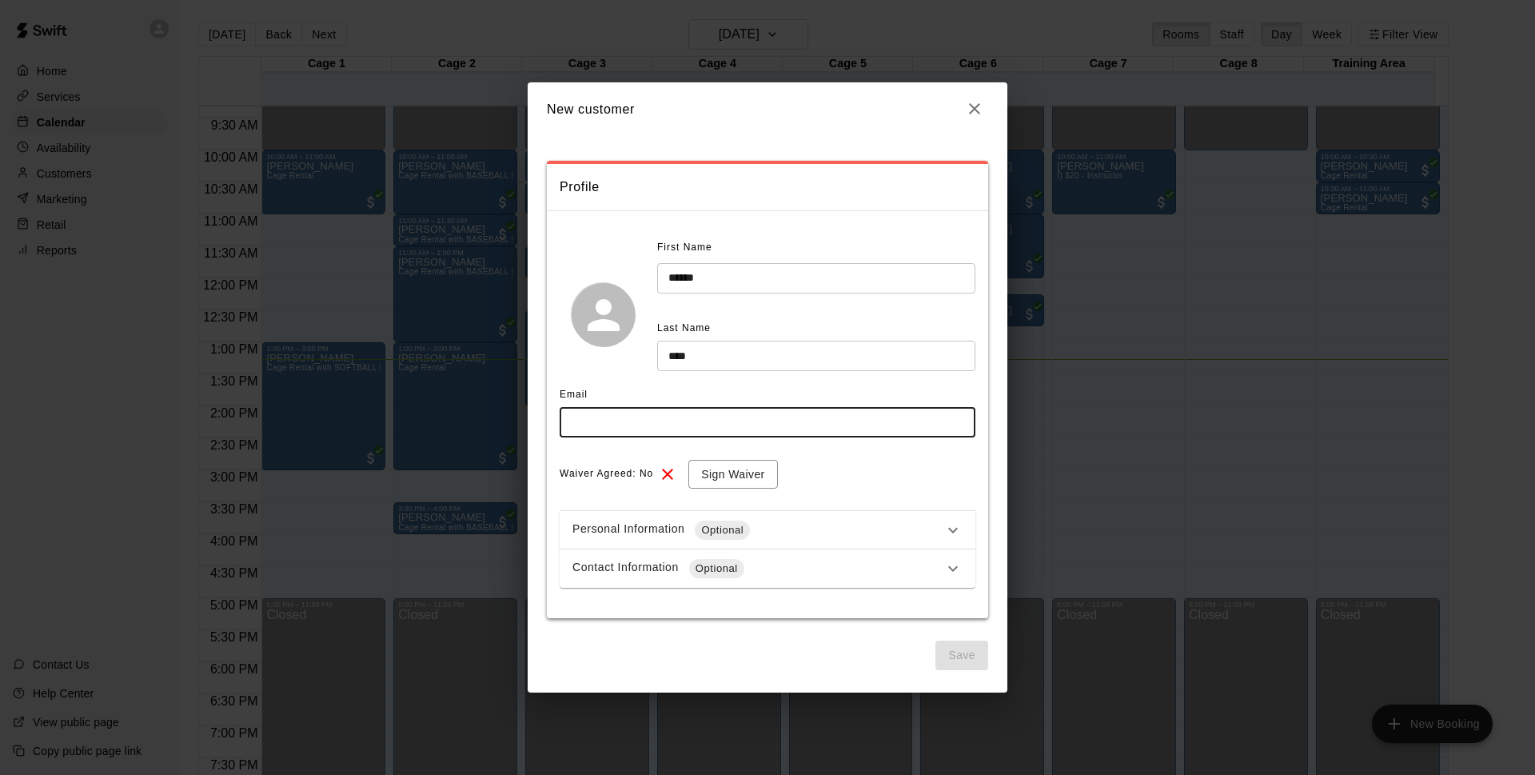
click at [707, 413] on input "text" at bounding box center [768, 422] width 416 height 30
type input "**********"
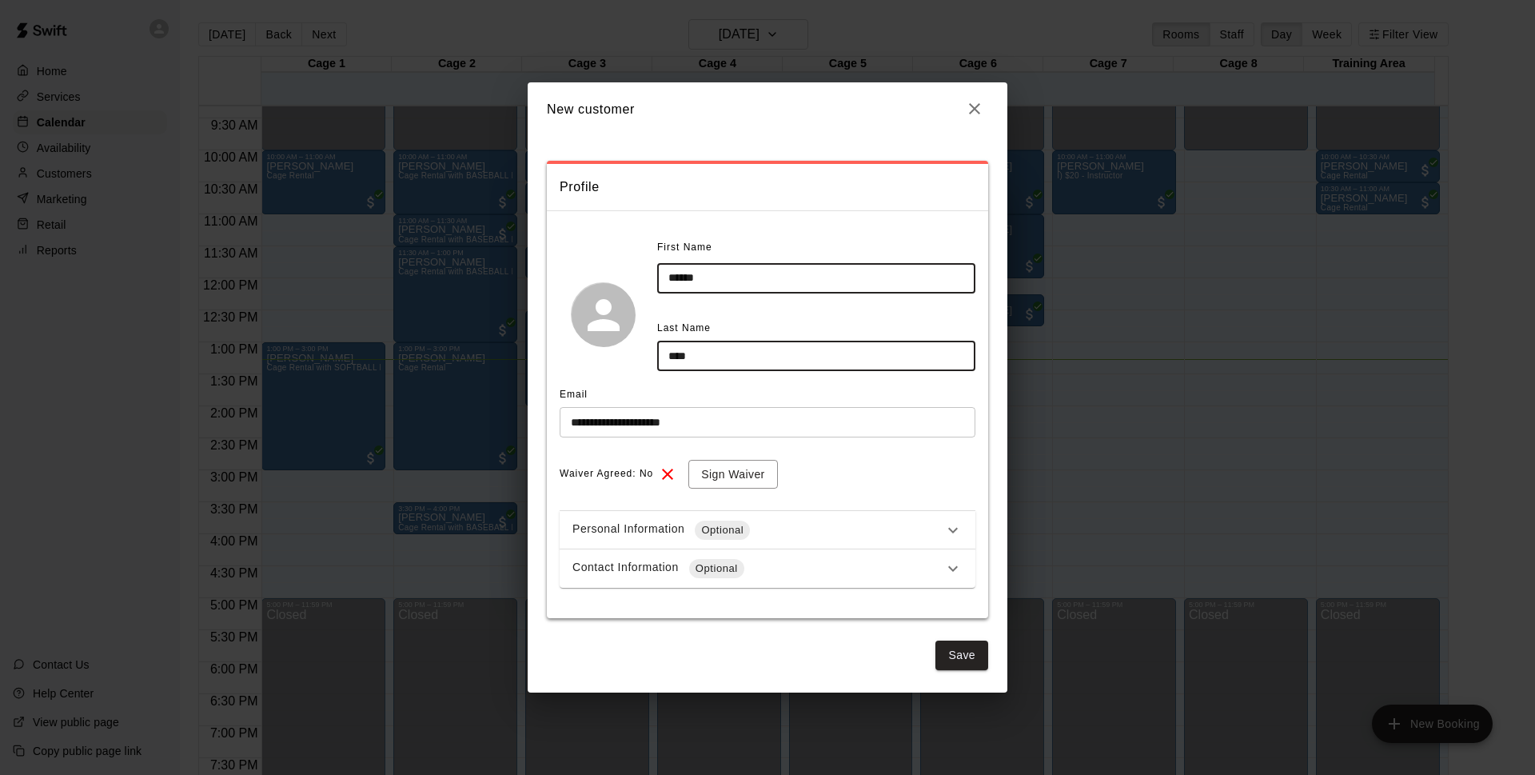
click at [673, 277] on input "******" at bounding box center [816, 278] width 318 height 30
type input "******"
click at [674, 352] on input "****" at bounding box center [816, 355] width 318 height 30
type input "****"
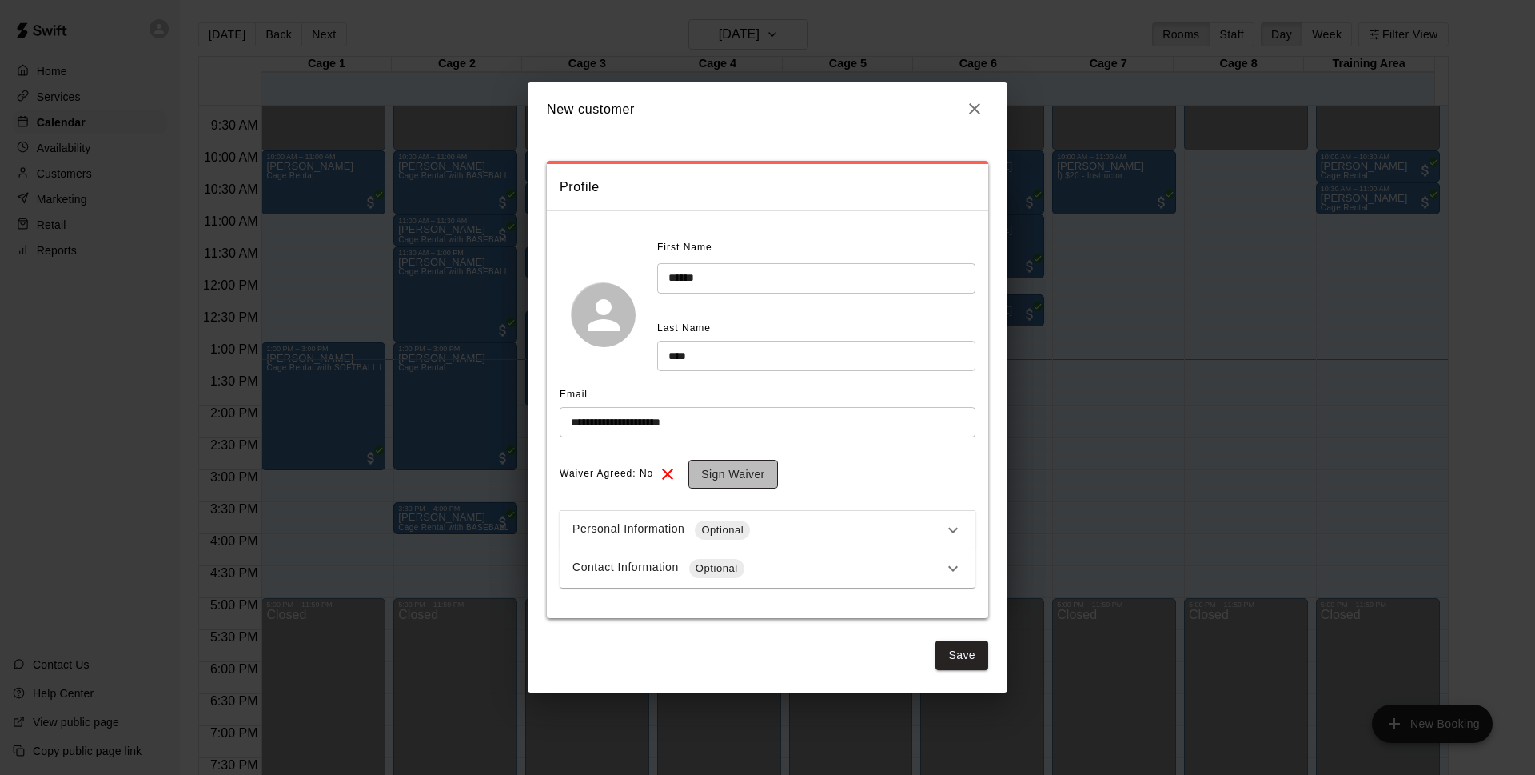
click at [743, 465] on button "Sign Waiver" at bounding box center [732, 475] width 89 height 30
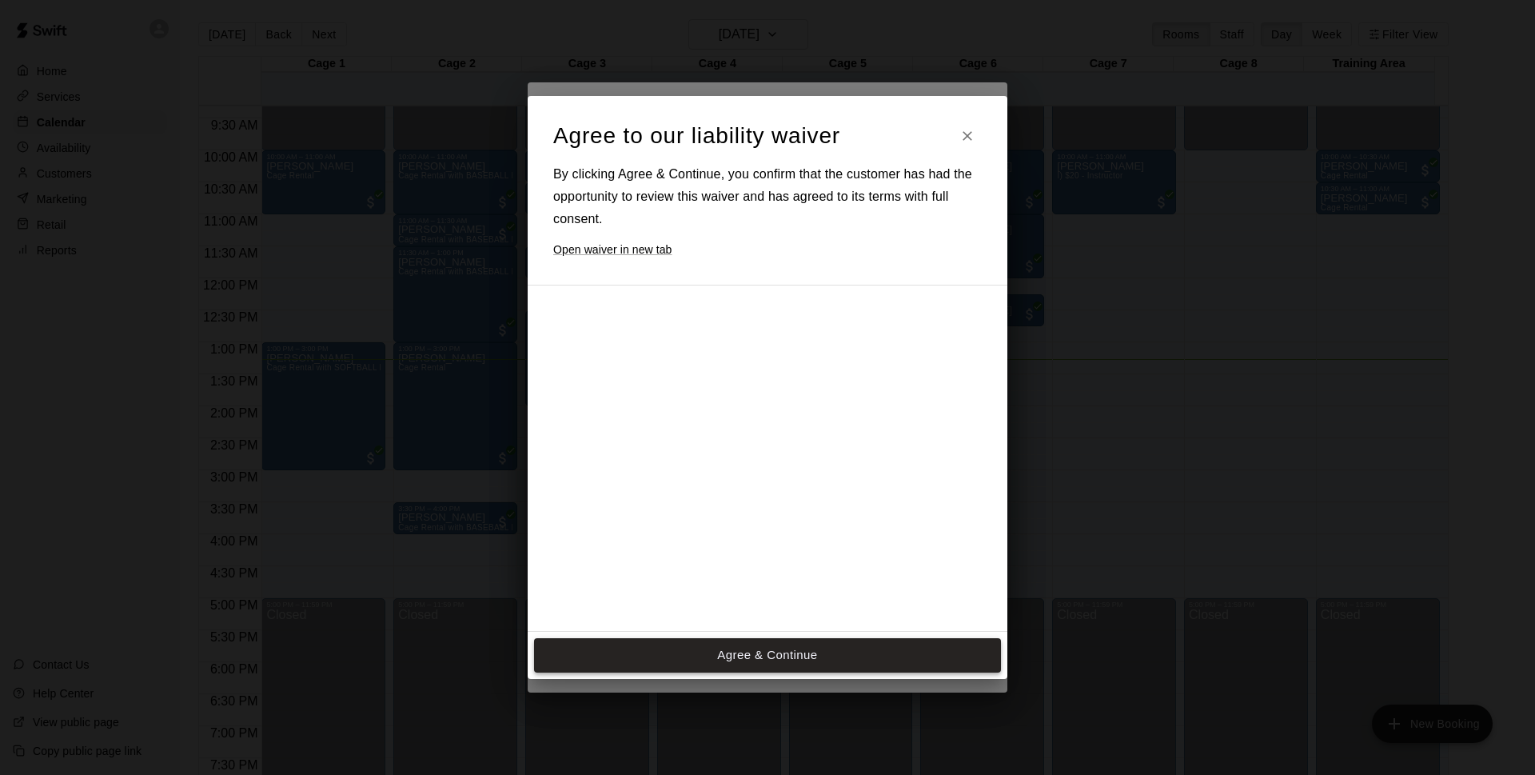
click at [782, 499] on div at bounding box center [753, 556] width 400 height 517
click at [826, 661] on button "Agree & Continue" at bounding box center [767, 655] width 467 height 34
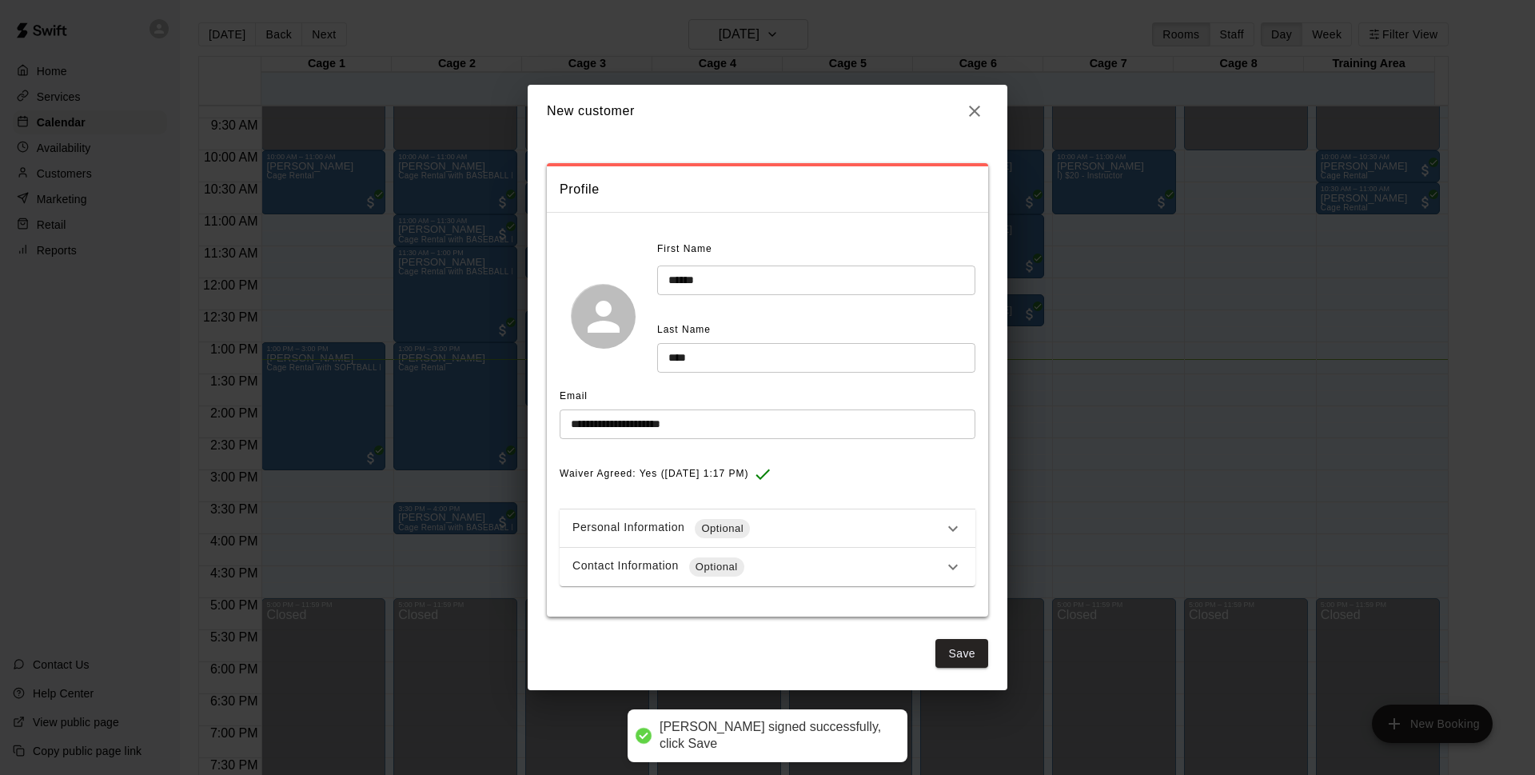
click at [840, 520] on div "Personal Information Optional" at bounding box center [757, 528] width 371 height 19
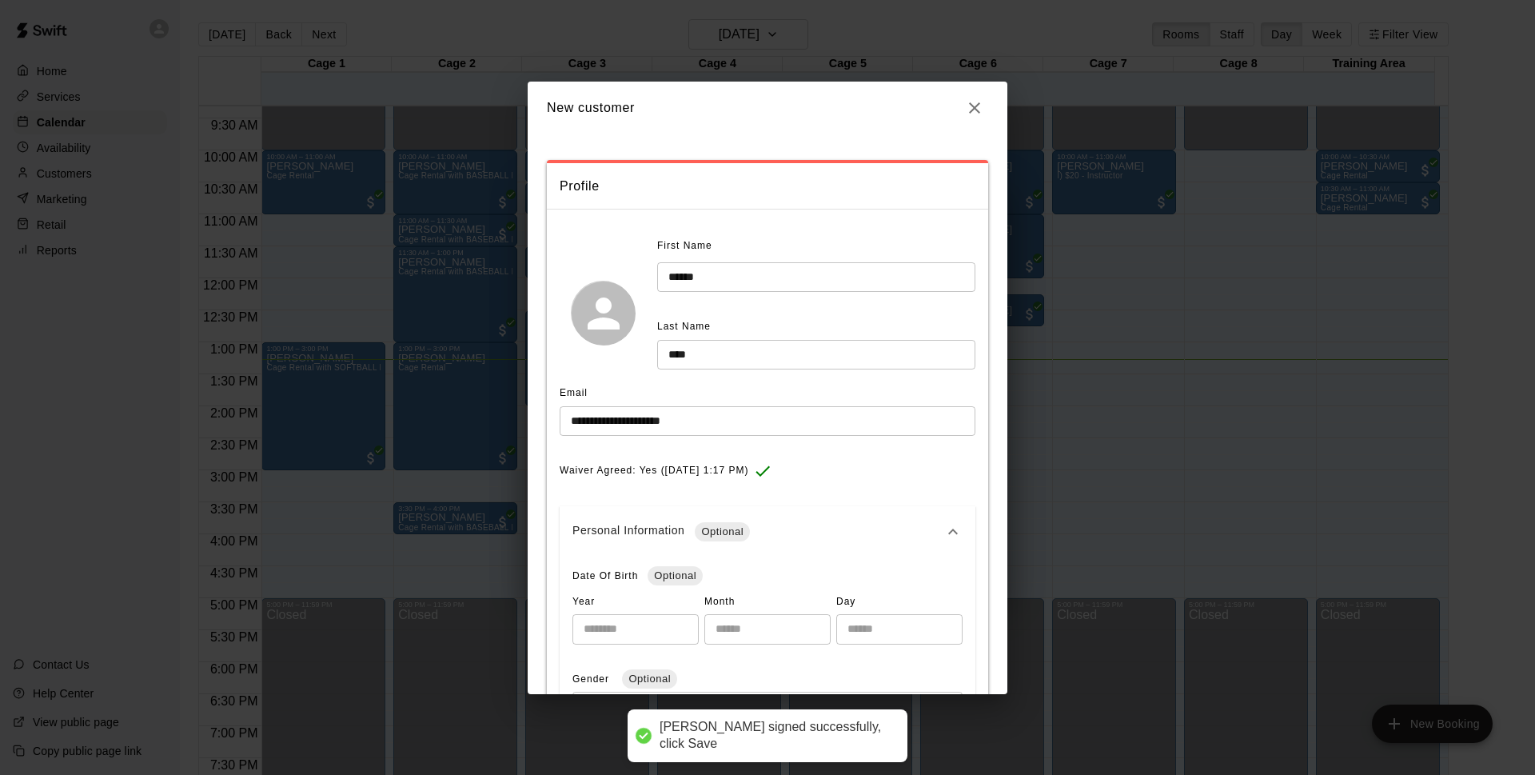
scroll to position [168, 0]
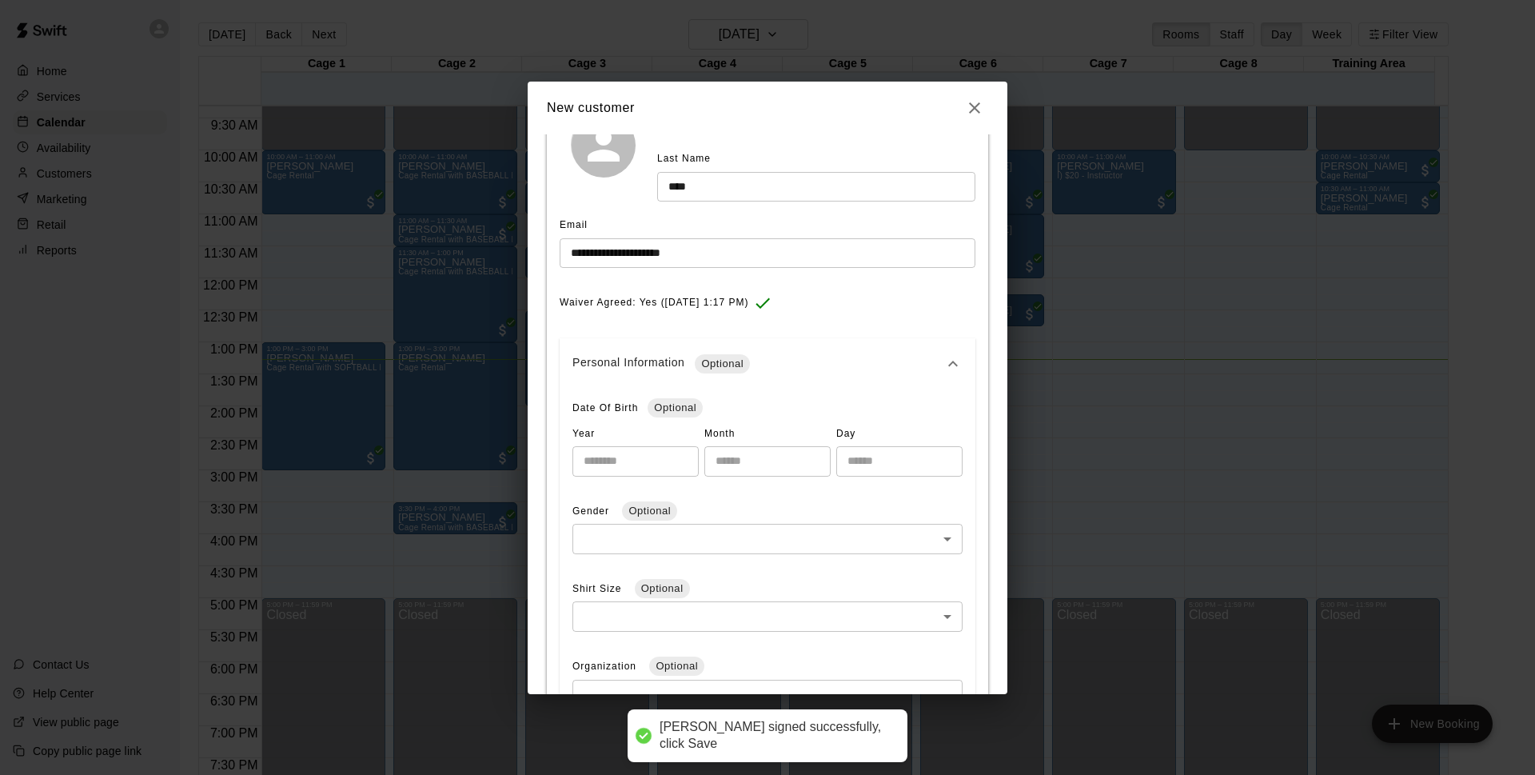
click at [783, 362] on div "Personal Information Optional" at bounding box center [757, 363] width 371 height 19
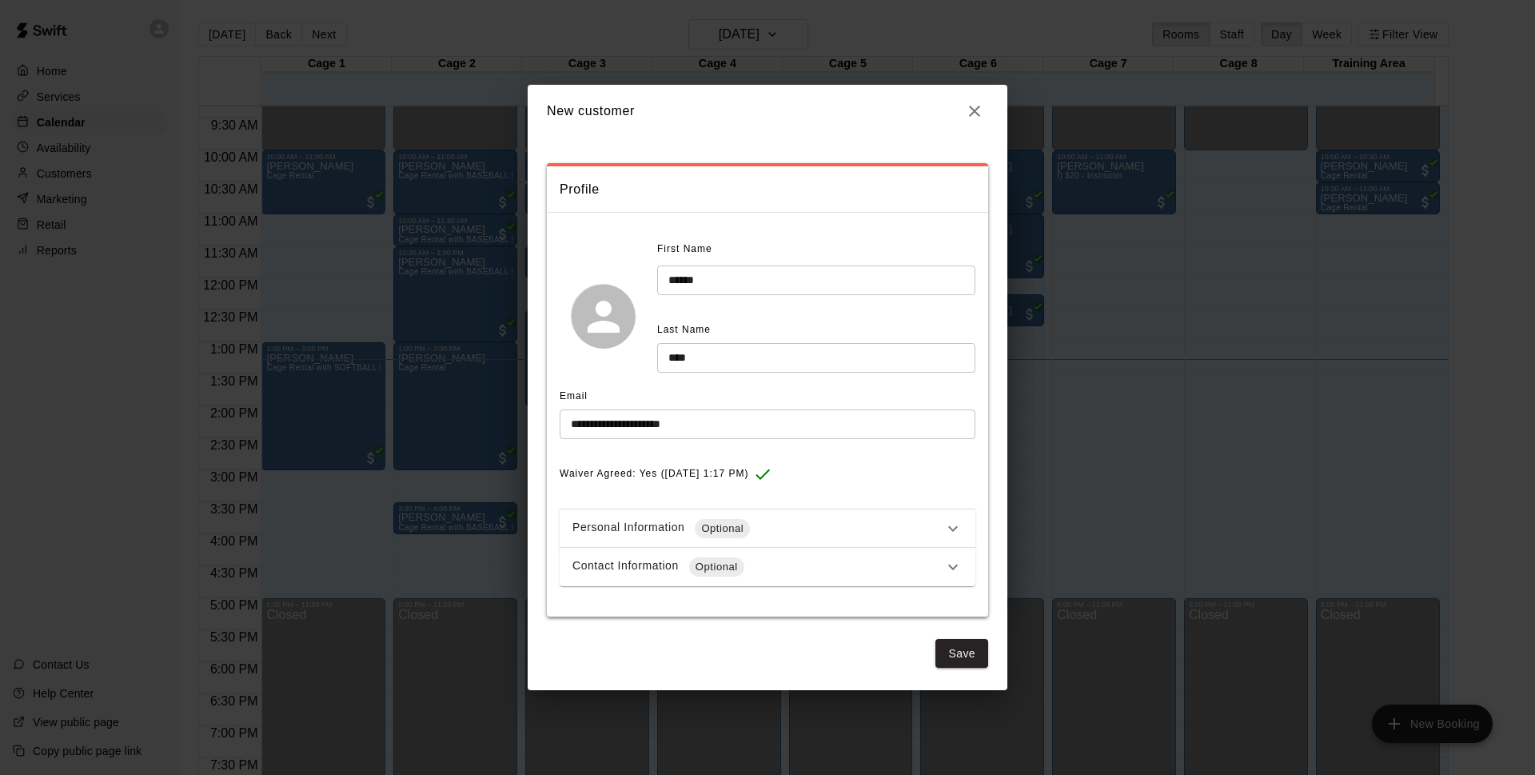
scroll to position [0, 0]
click at [753, 573] on div "Contact Information Optional" at bounding box center [757, 566] width 371 height 19
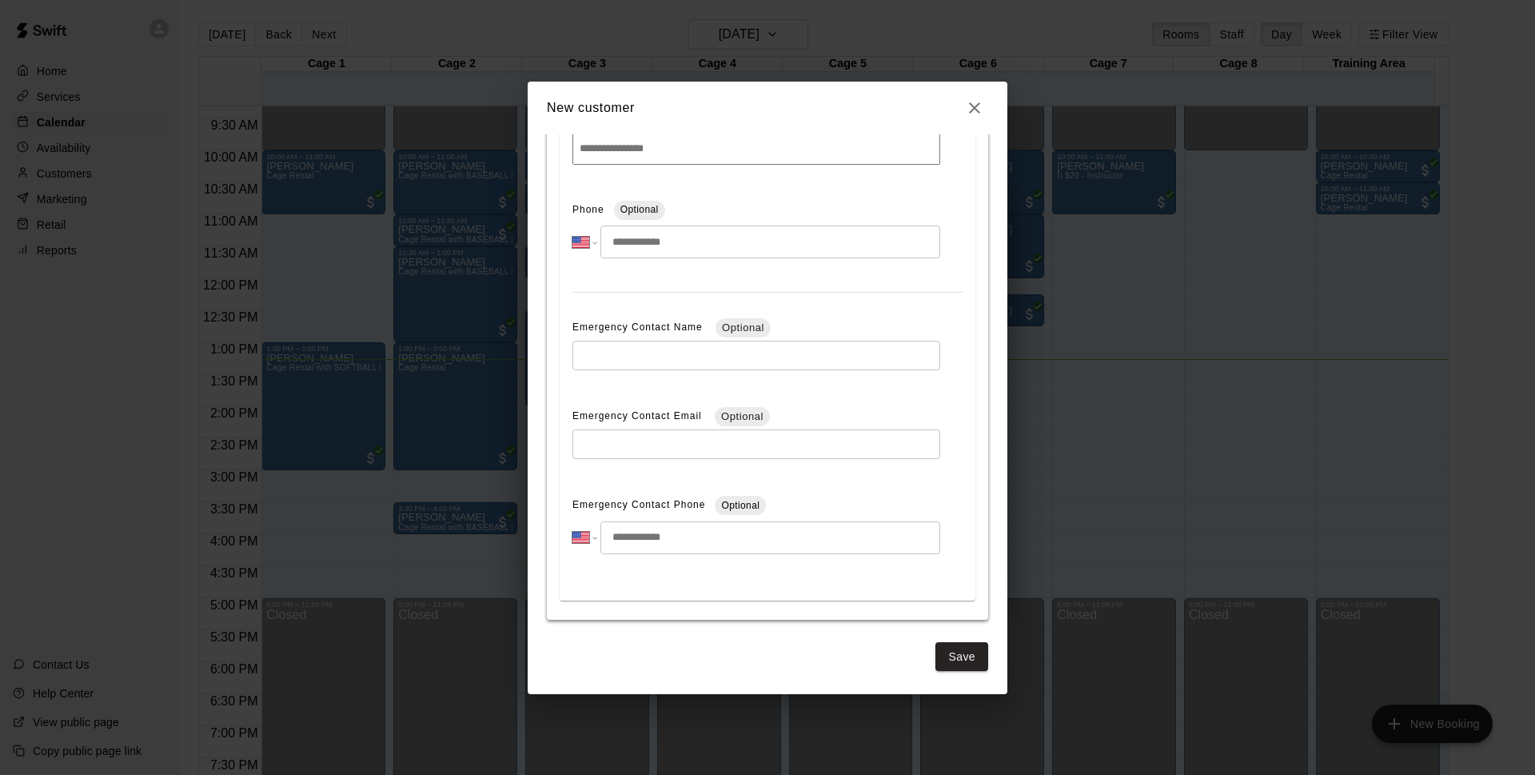
scroll to position [509, 0]
click at [652, 251] on input "tel" at bounding box center [770, 241] width 340 height 33
type input "**********"
click at [963, 648] on button "Save" at bounding box center [961, 657] width 53 height 30
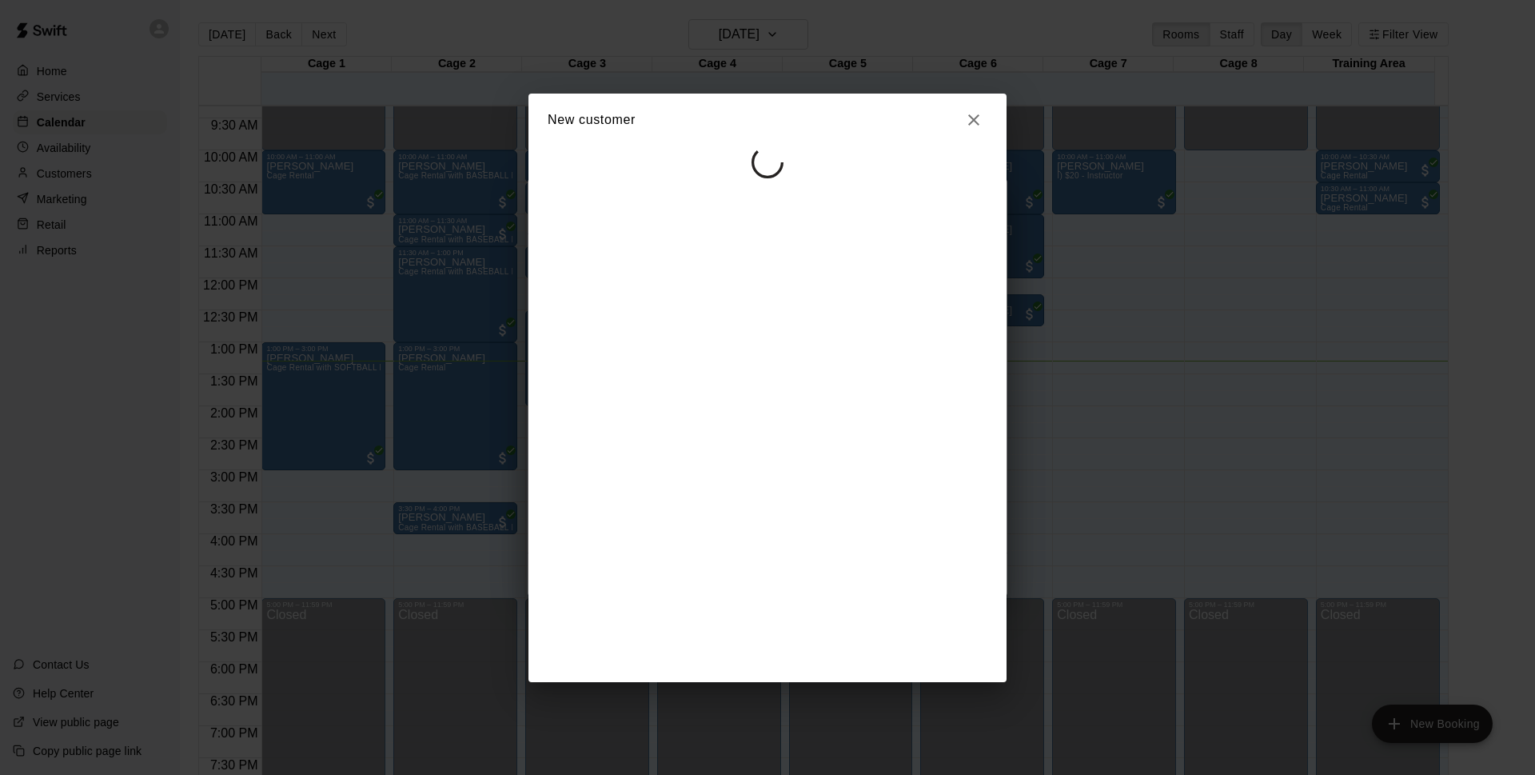
scroll to position [0, 0]
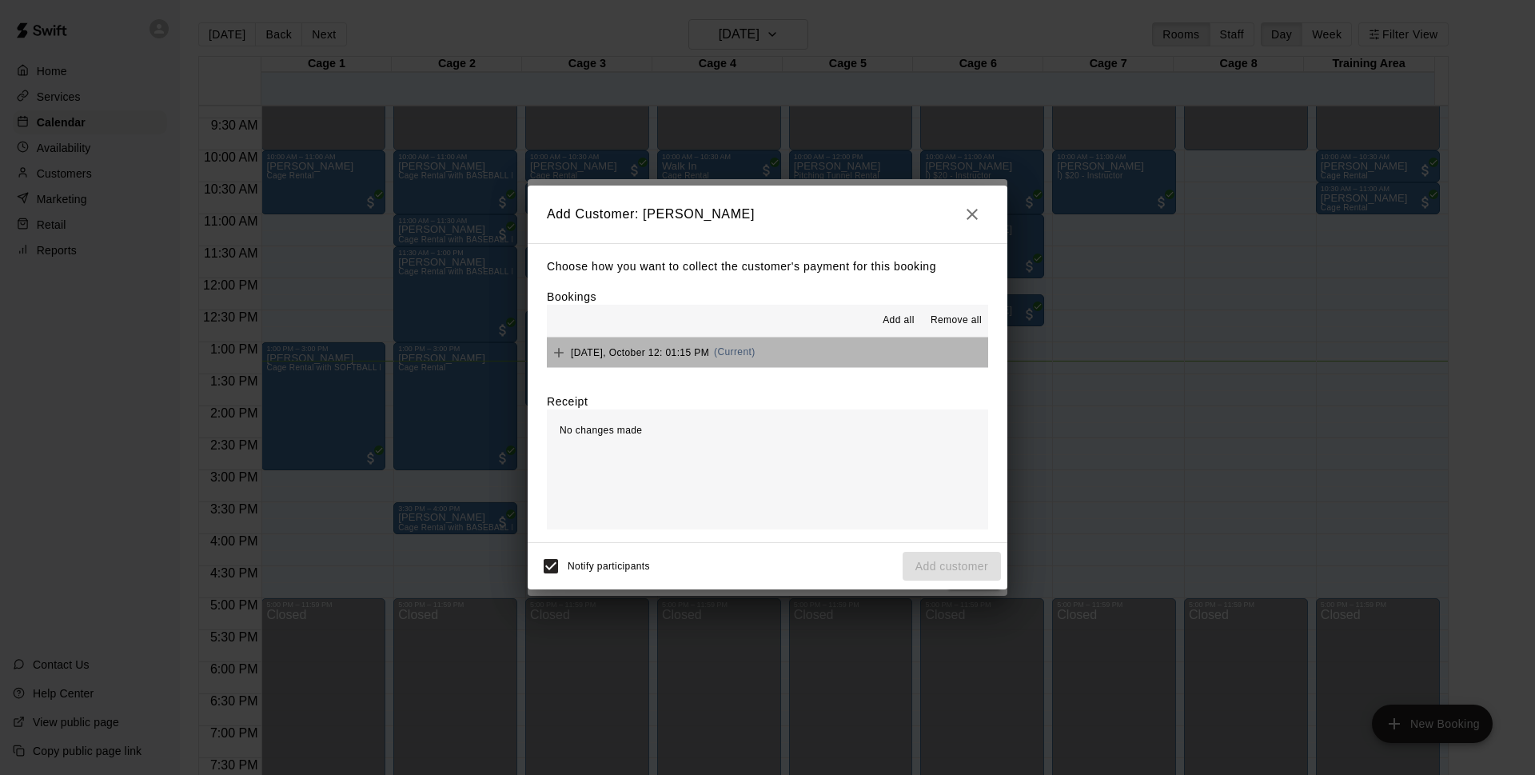
click at [806, 354] on button "Sunday, October 12: 01:15 PM (Current)" at bounding box center [767, 352] width 441 height 30
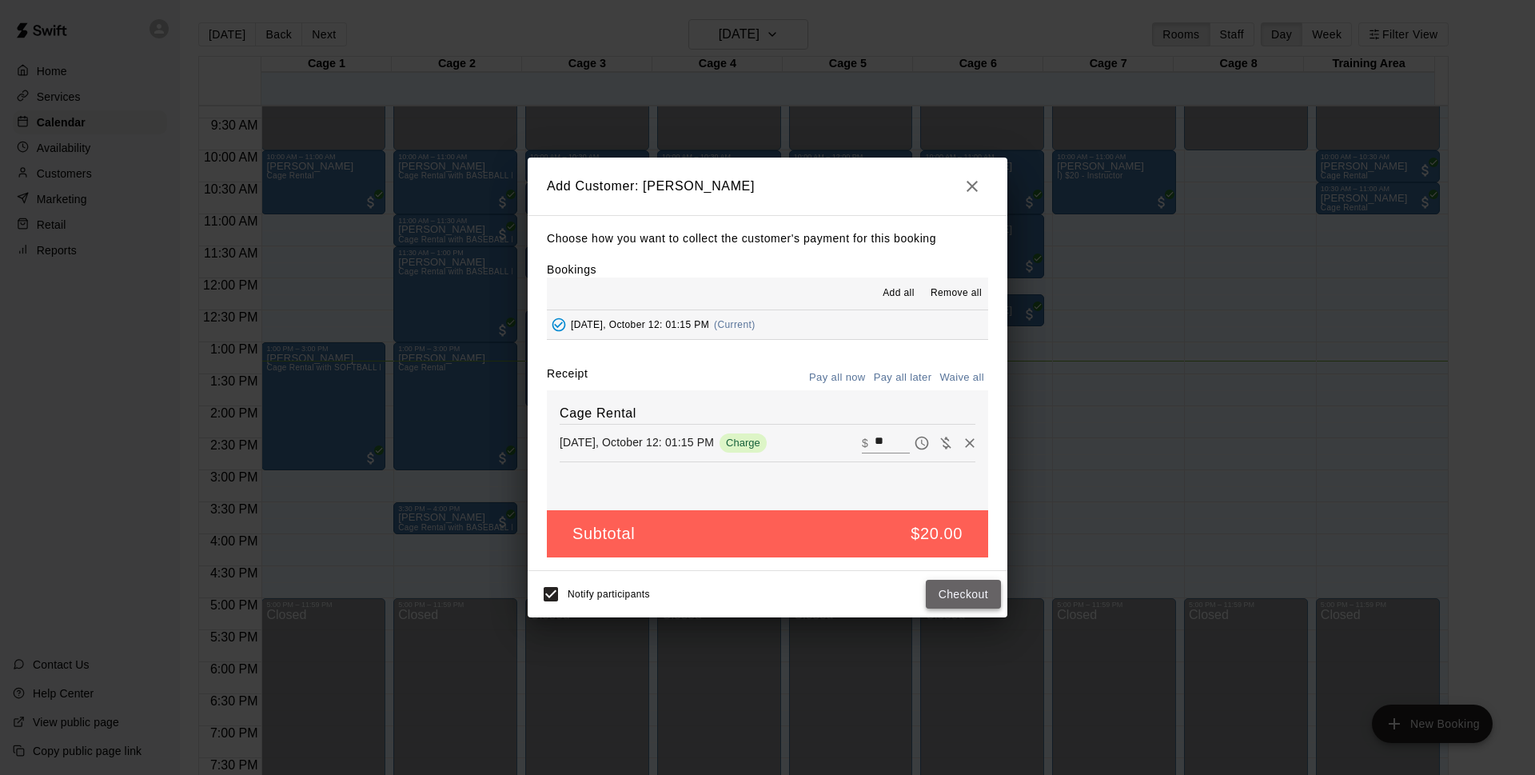
click at [969, 600] on button "Checkout" at bounding box center [963, 594] width 75 height 30
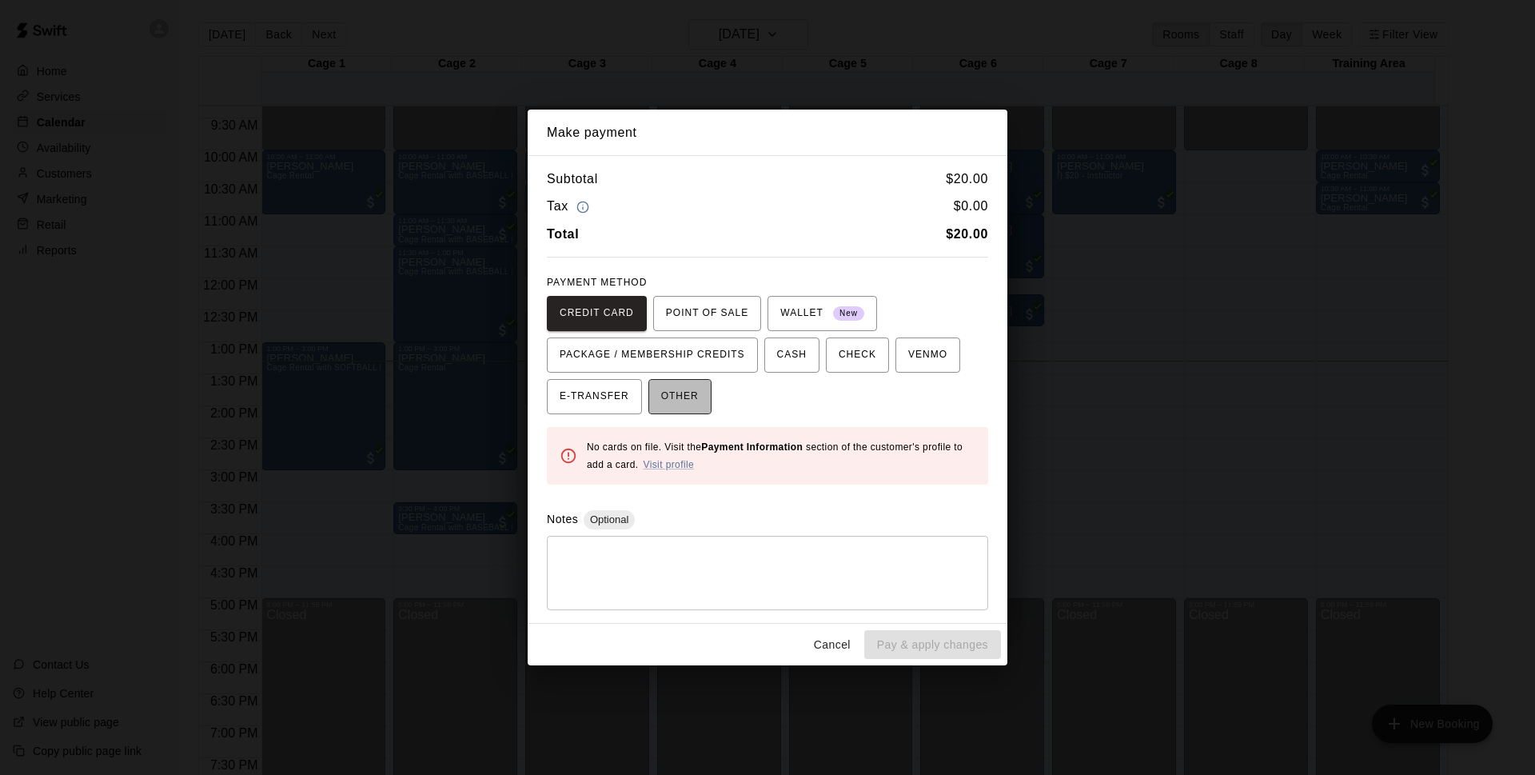
click at [701, 384] on button "OTHER" at bounding box center [679, 396] width 63 height 35
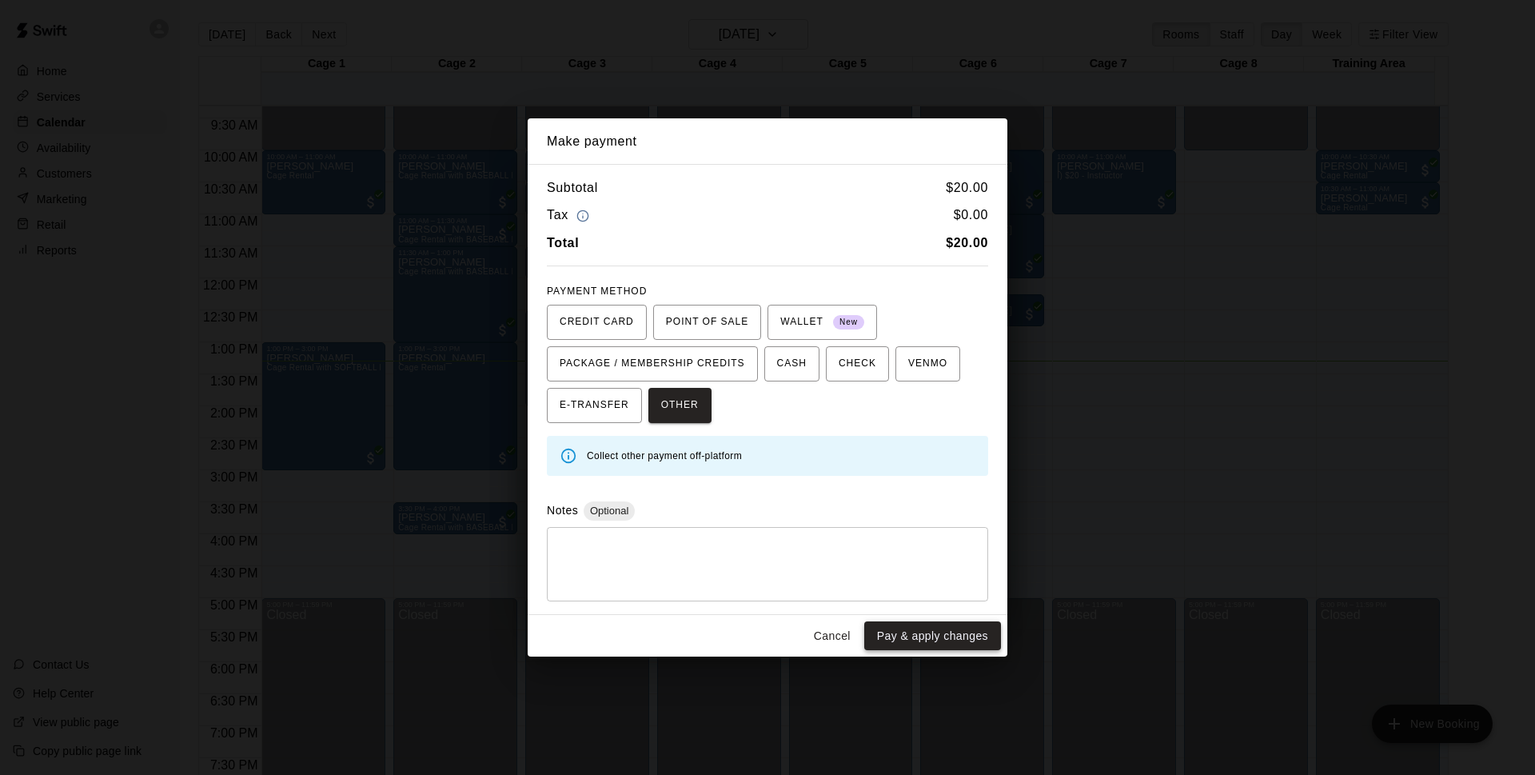
click at [900, 627] on button "Pay & apply changes" at bounding box center [932, 636] width 137 height 30
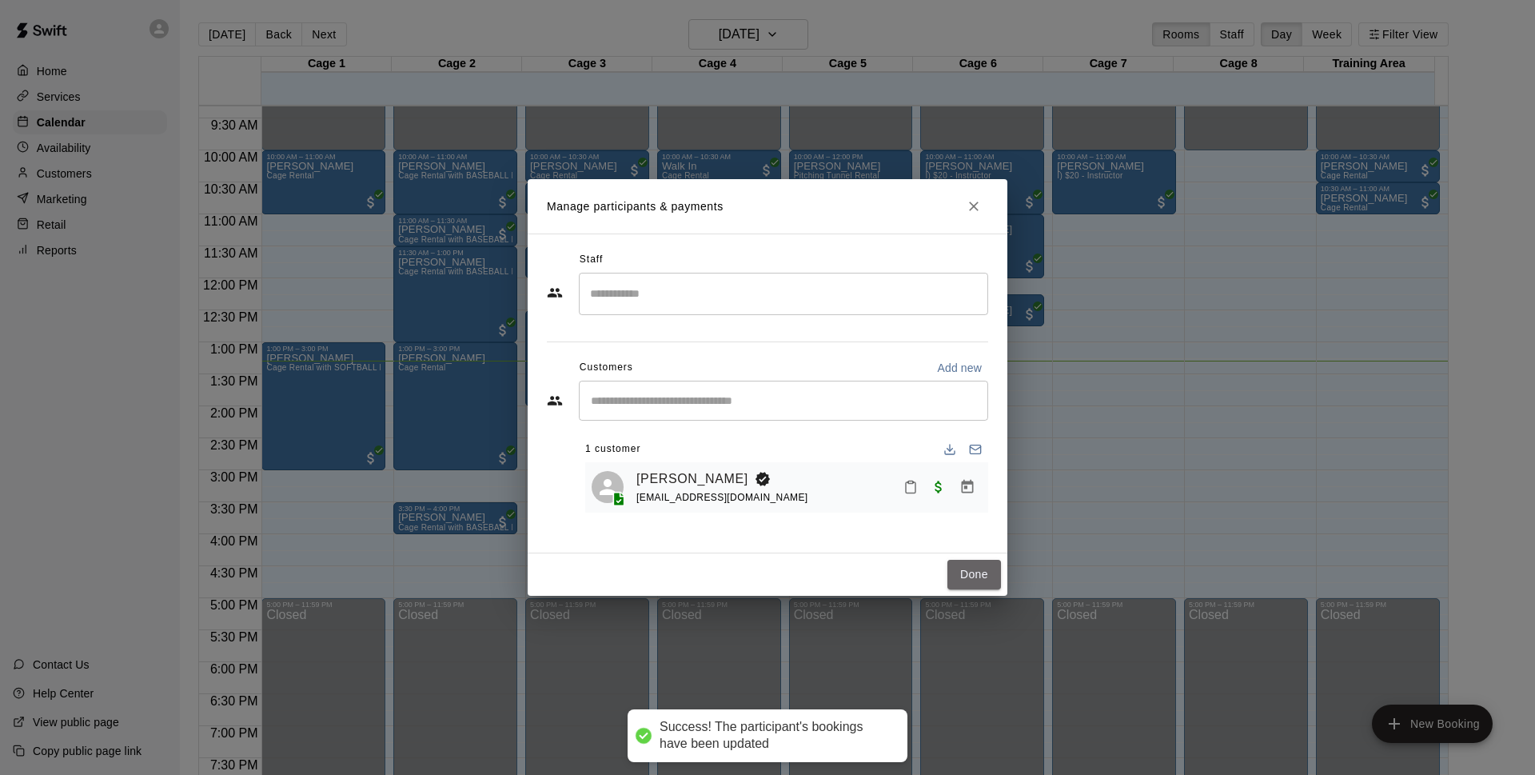
drag, startPoint x: 982, startPoint y: 574, endPoint x: 1053, endPoint y: 615, distance: 82.4
click at [982, 574] on button "Done" at bounding box center [974, 575] width 54 height 30
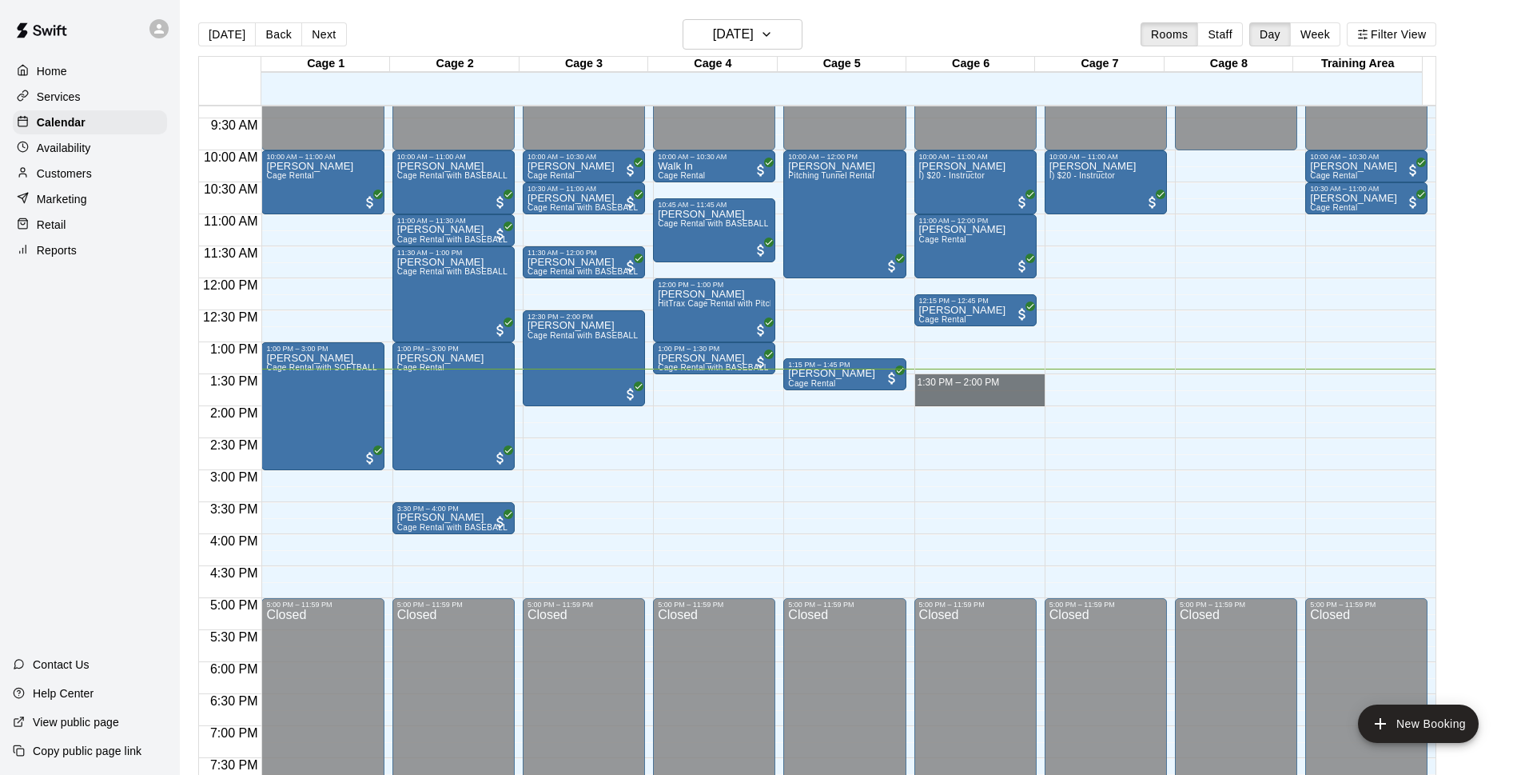
drag, startPoint x: 940, startPoint y: 377, endPoint x: 942, endPoint y: 402, distance: 24.9
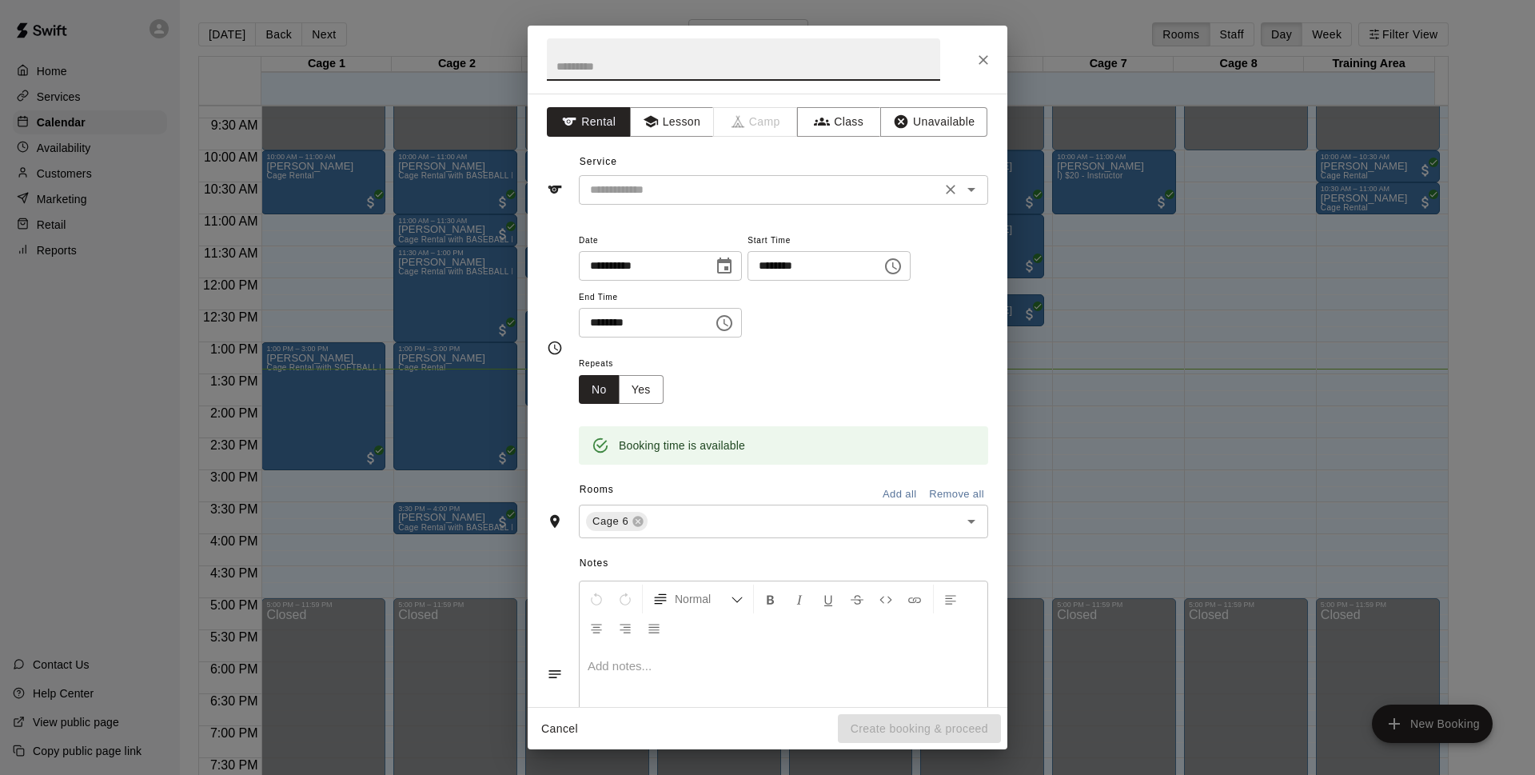
click at [759, 202] on div "​" at bounding box center [783, 190] width 409 height 30
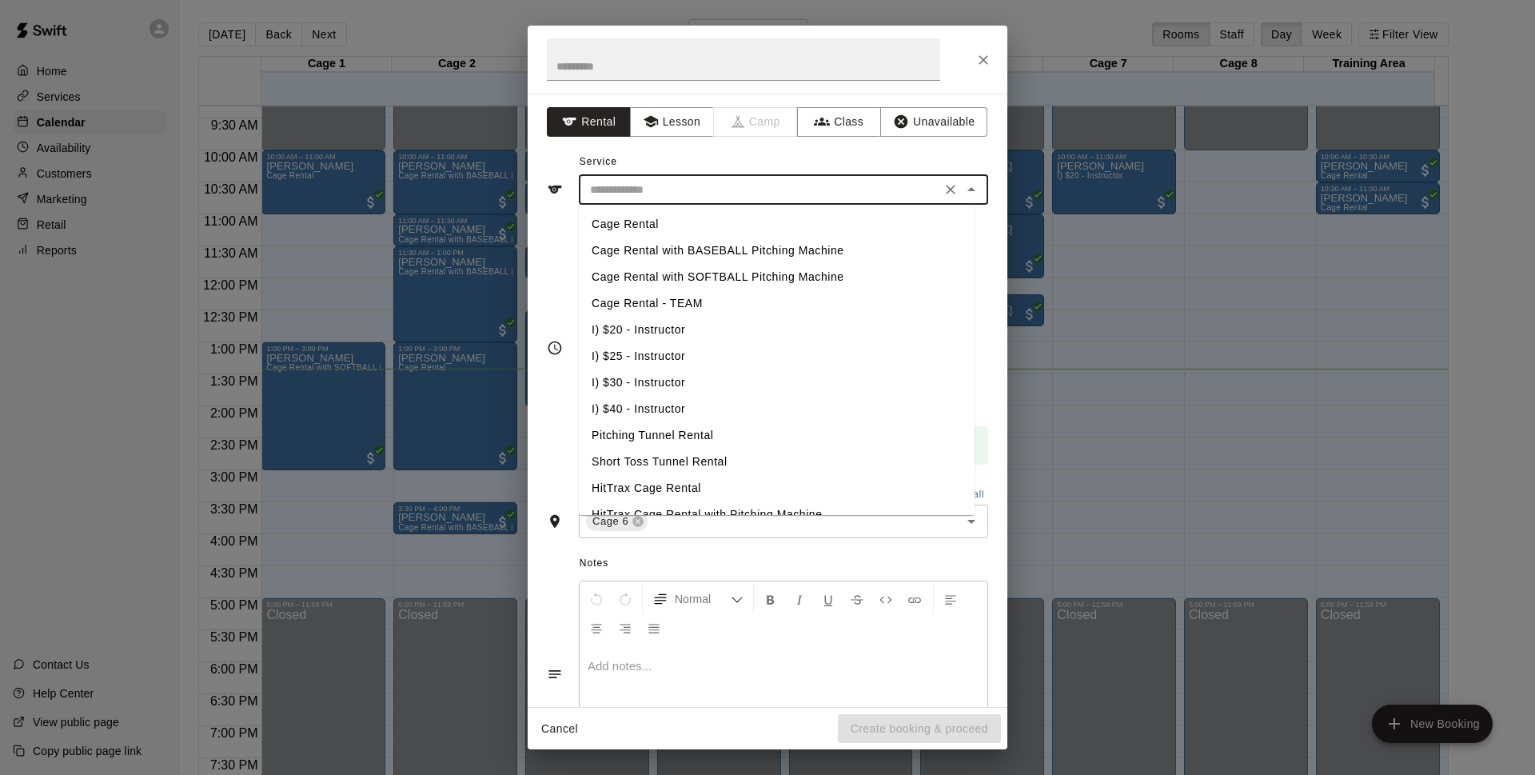
click at [761, 221] on li "Cage Rental" at bounding box center [777, 224] width 396 height 26
type input "**********"
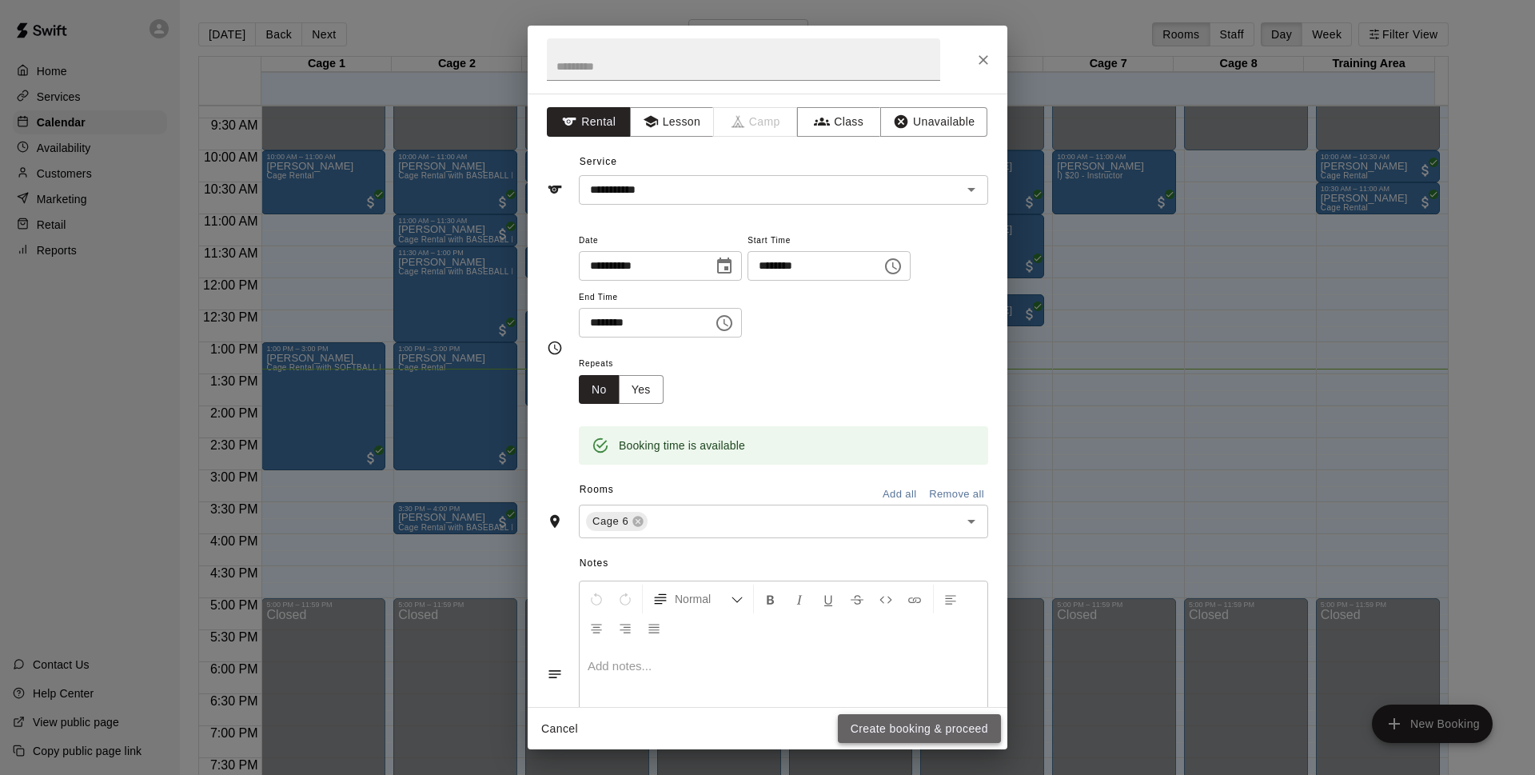
click at [901, 721] on button "Create booking & proceed" at bounding box center [919, 729] width 163 height 30
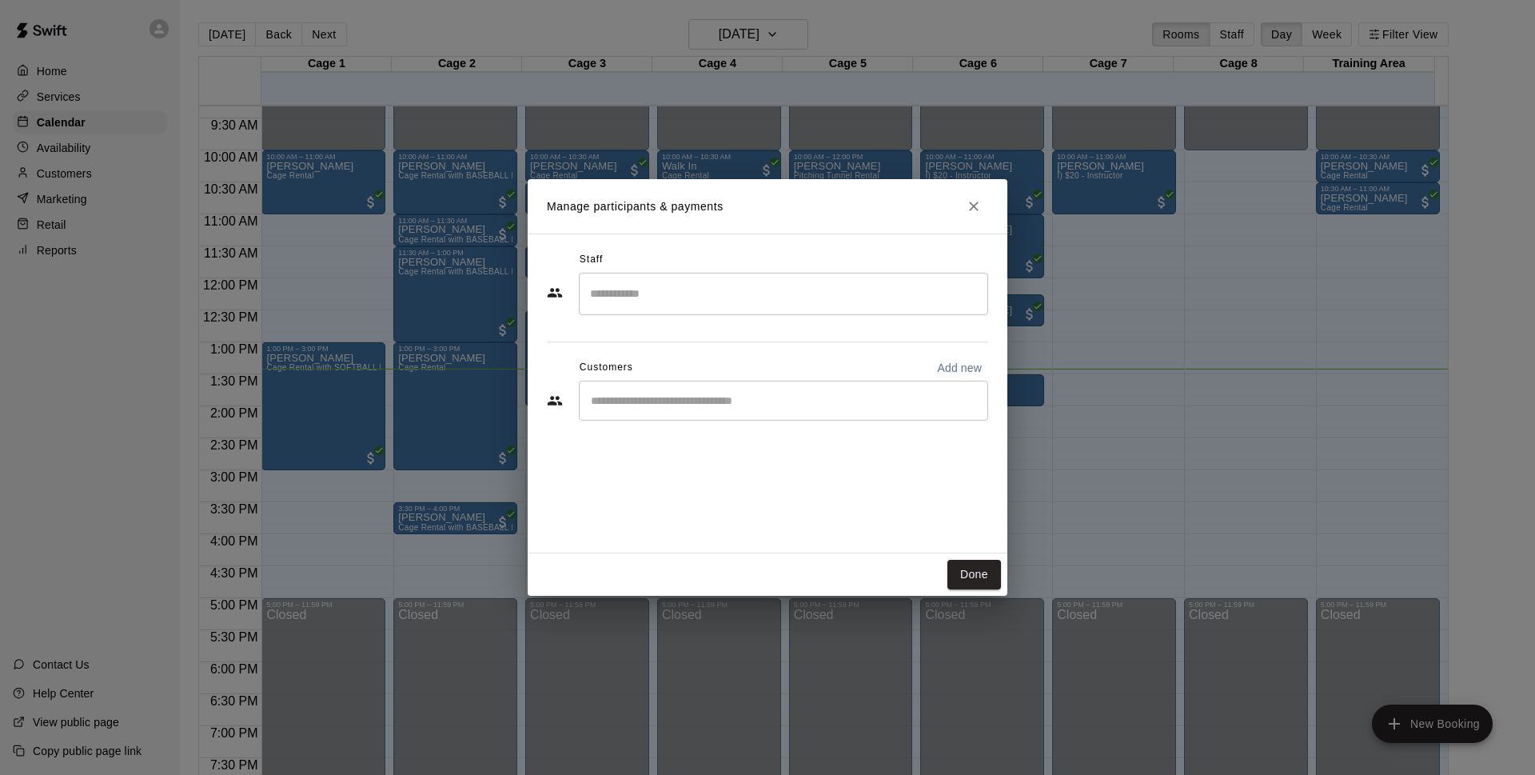
click at [743, 411] on div "​" at bounding box center [783, 400] width 409 height 40
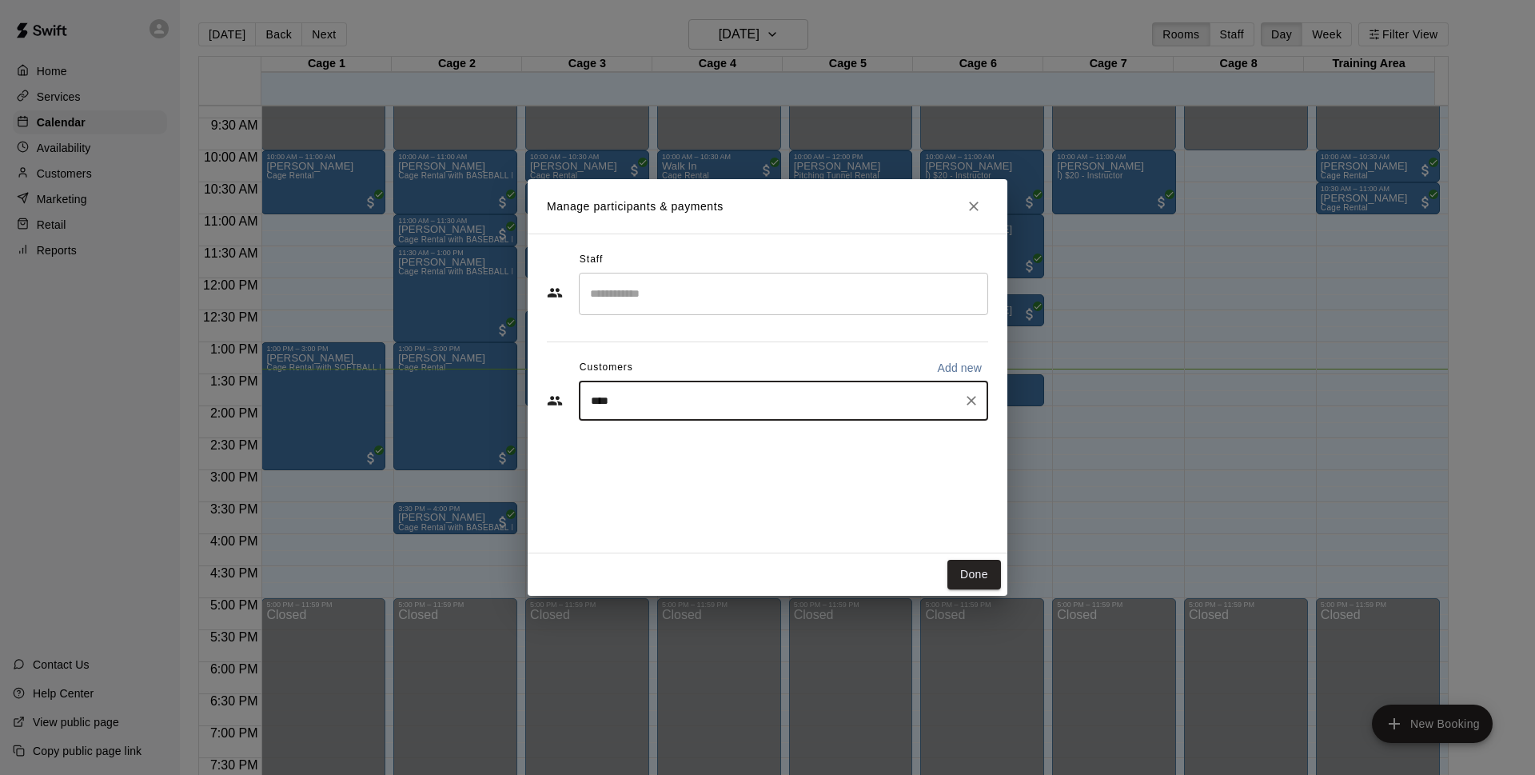
type input "*****"
click at [743, 442] on div "Milton Henriquez" at bounding box center [709, 437] width 172 height 17
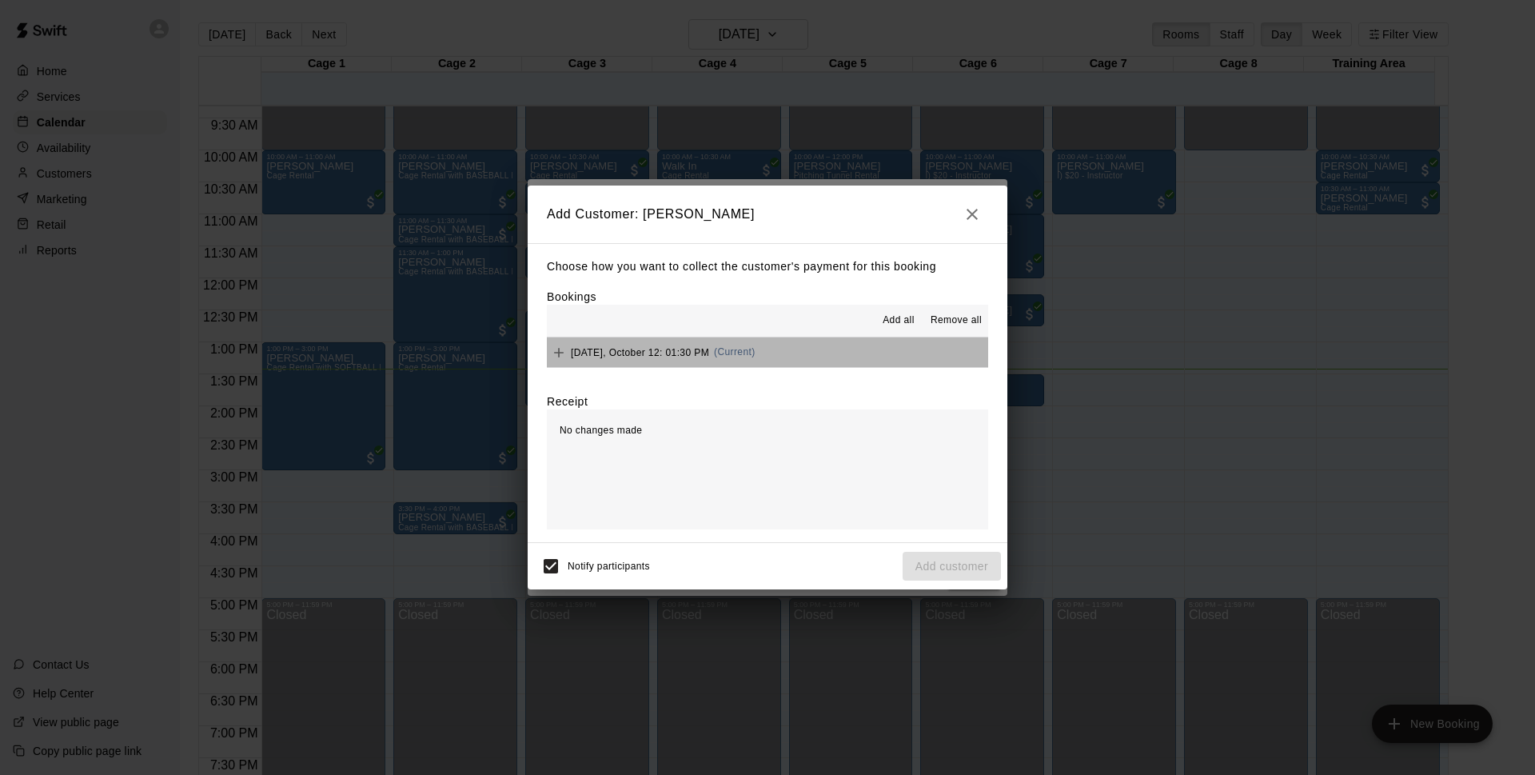
click at [784, 352] on button "Sunday, October 12: 01:30 PM (Current)" at bounding box center [767, 352] width 441 height 30
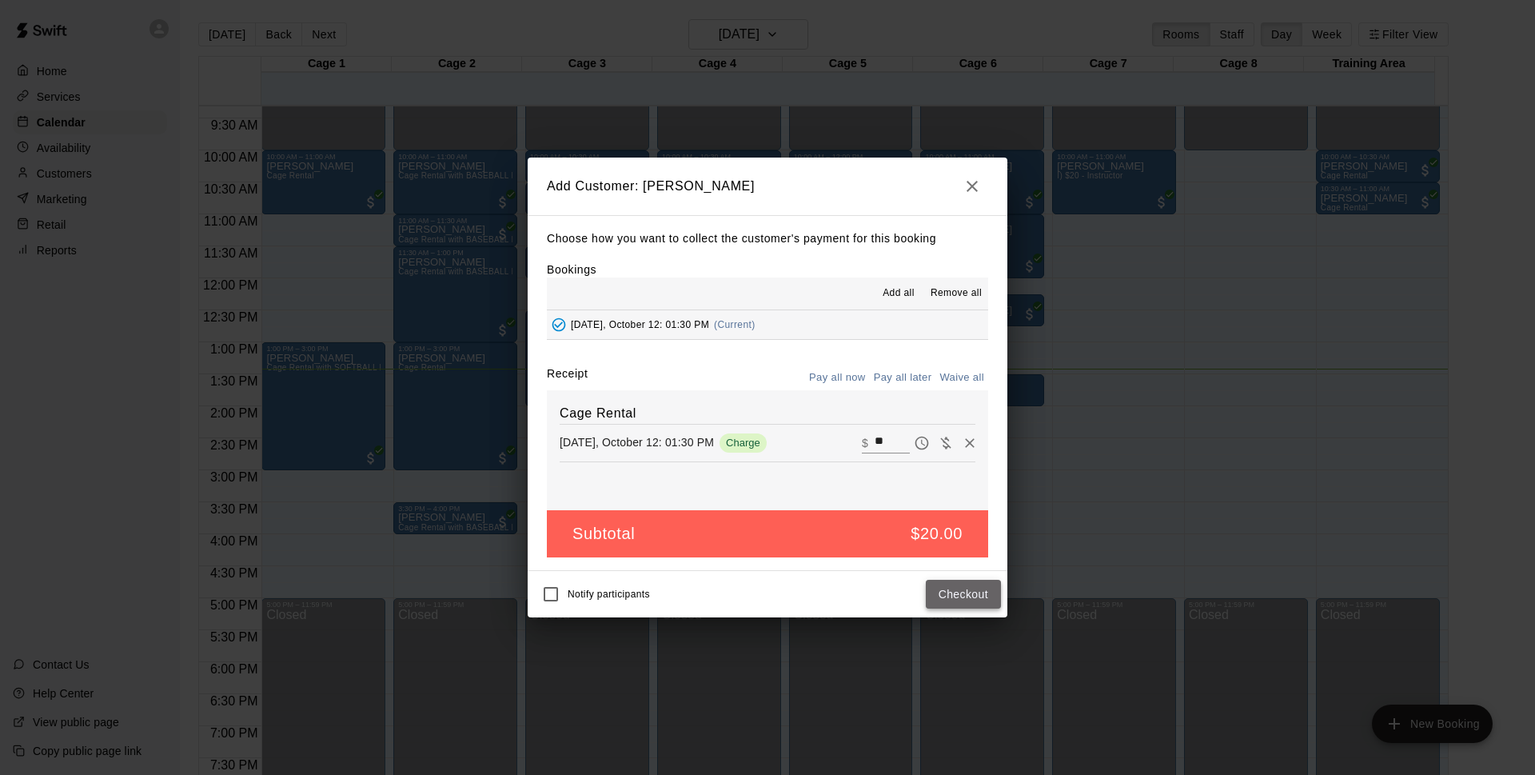
click at [966, 589] on button "Checkout" at bounding box center [963, 594] width 75 height 30
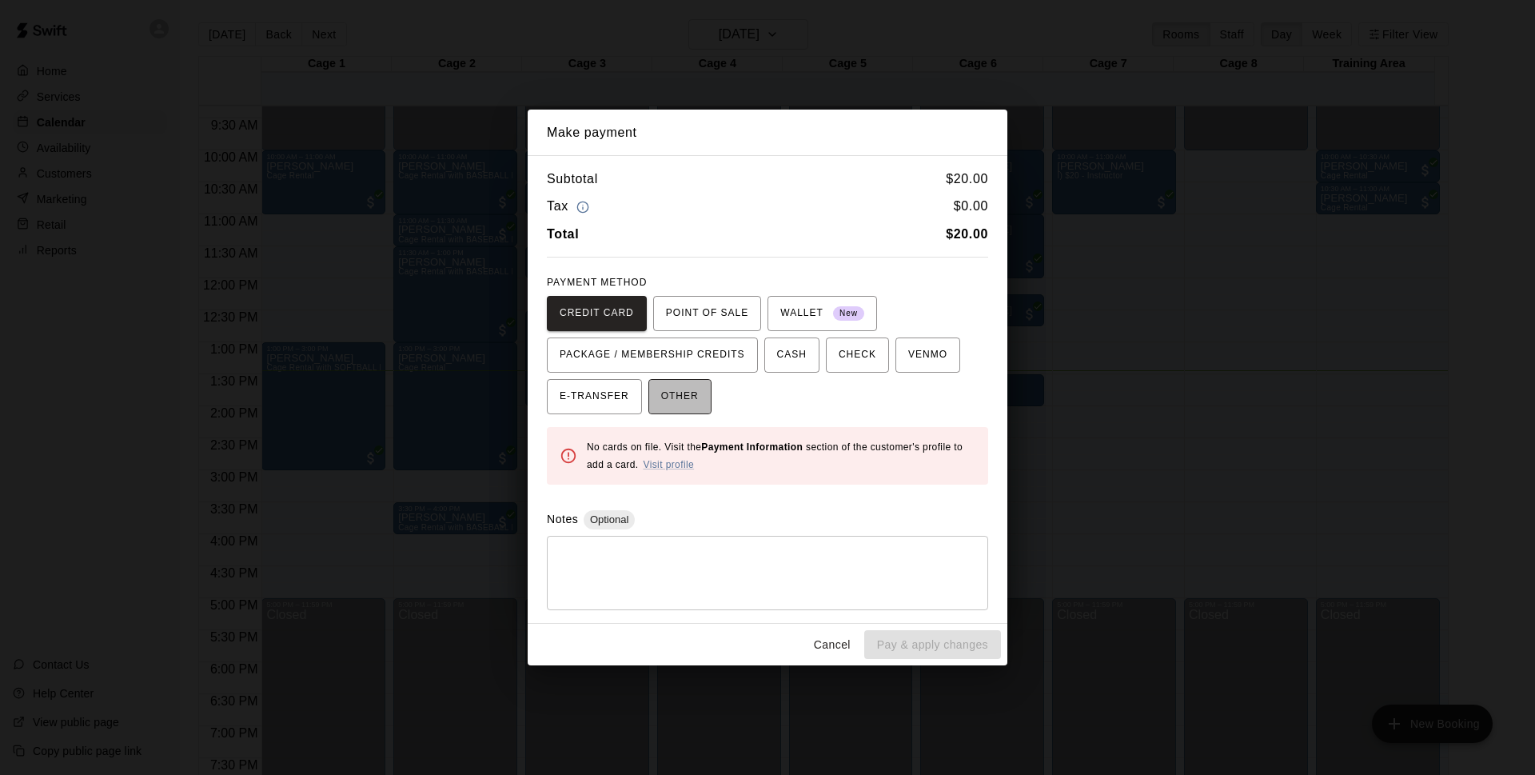
click at [696, 402] on span "OTHER" at bounding box center [680, 397] width 38 height 26
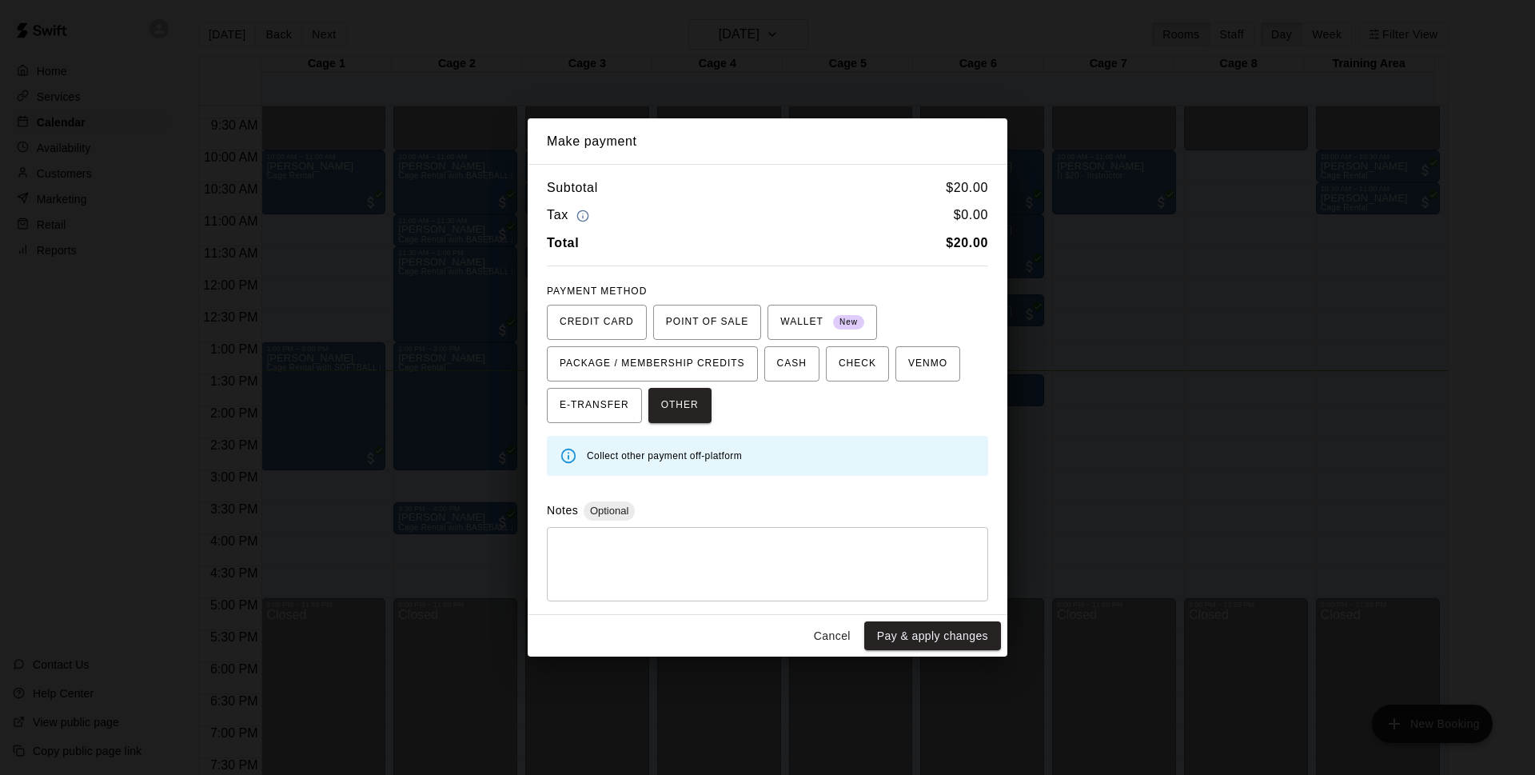
click at [958, 623] on button "Pay & apply changes" at bounding box center [932, 636] width 137 height 30
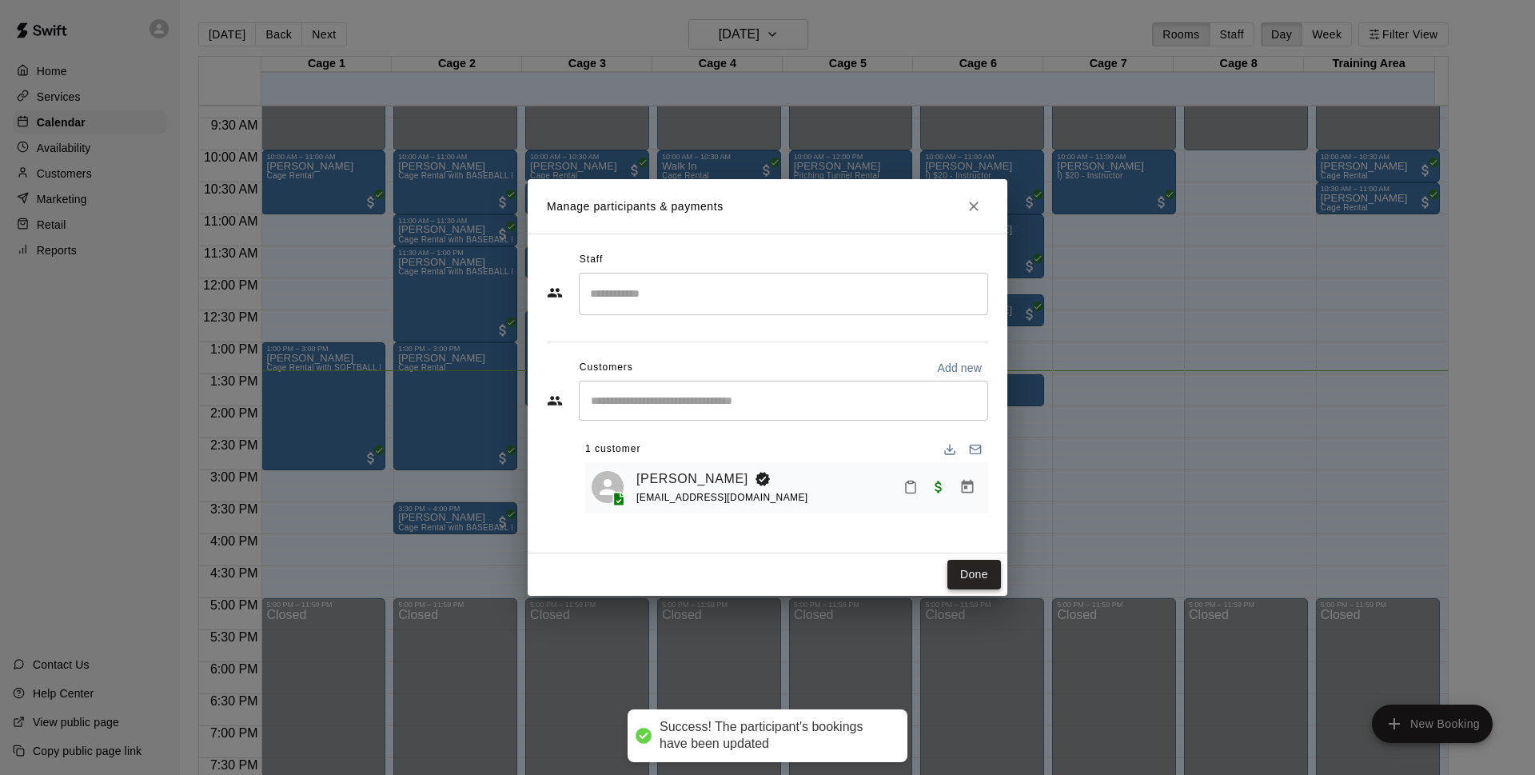
click at [984, 569] on button "Done" at bounding box center [974, 575] width 54 height 30
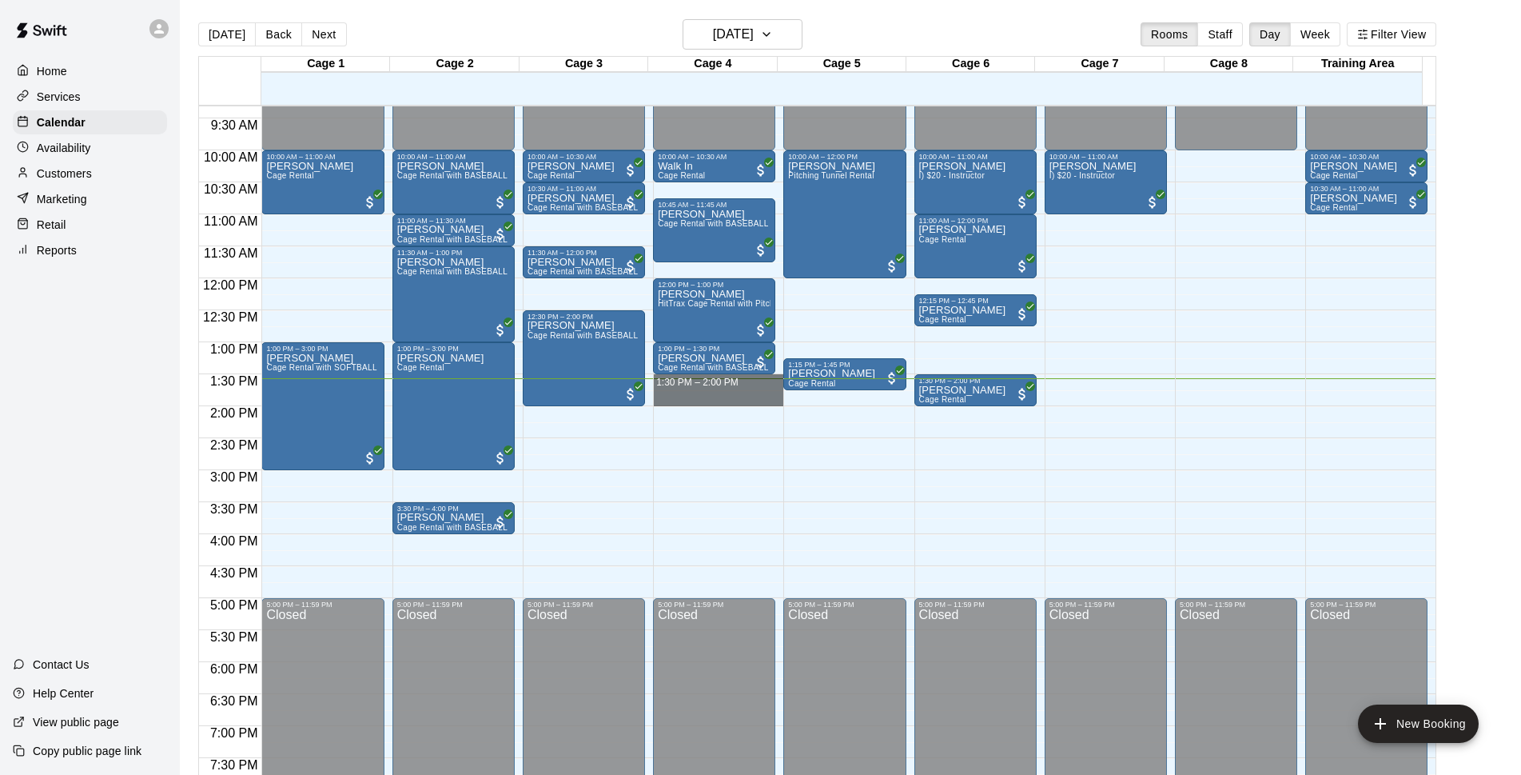
drag, startPoint x: 687, startPoint y: 376, endPoint x: 687, endPoint y: 400, distance: 24.0
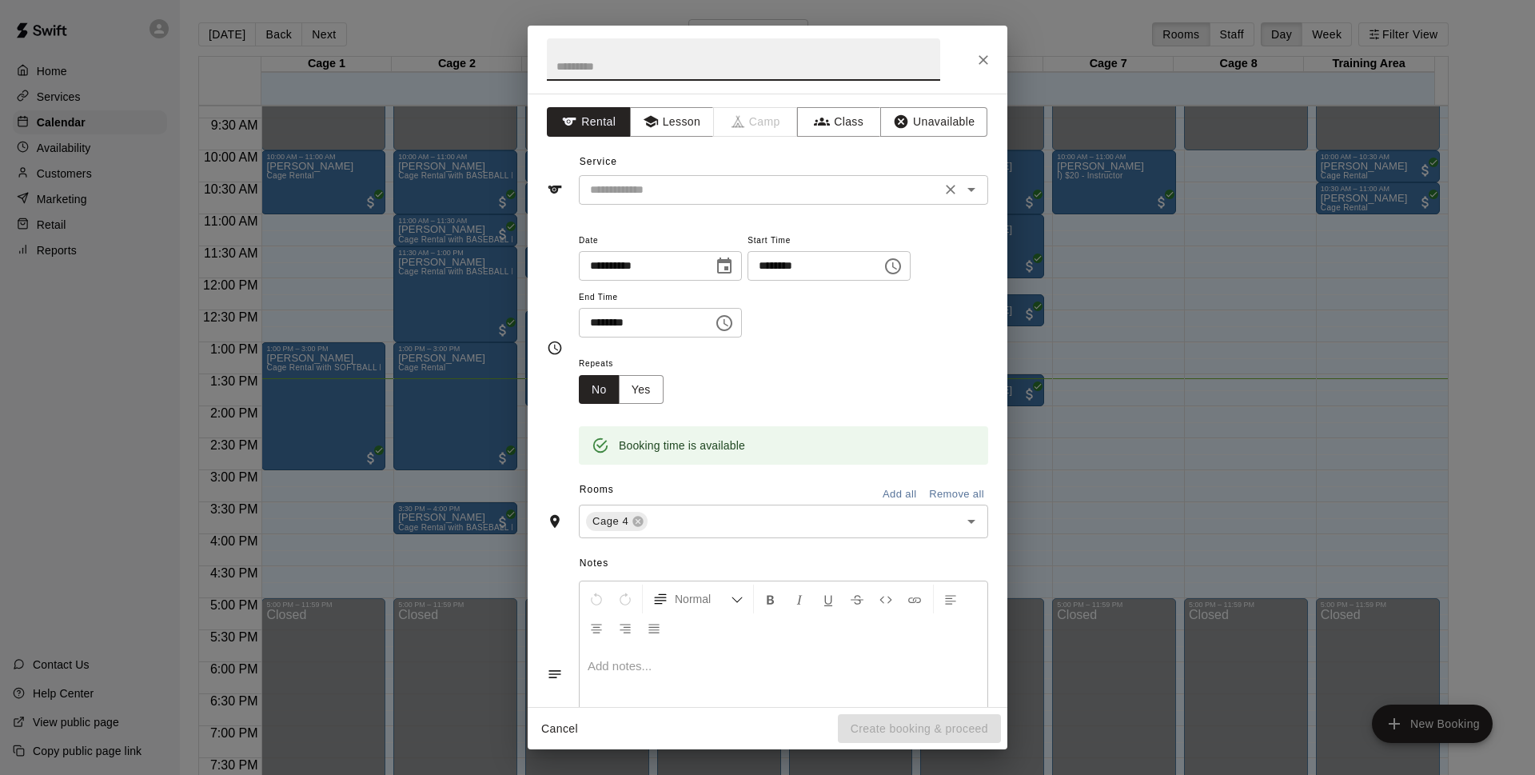
click at [701, 184] on input "text" at bounding box center [759, 190] width 352 height 20
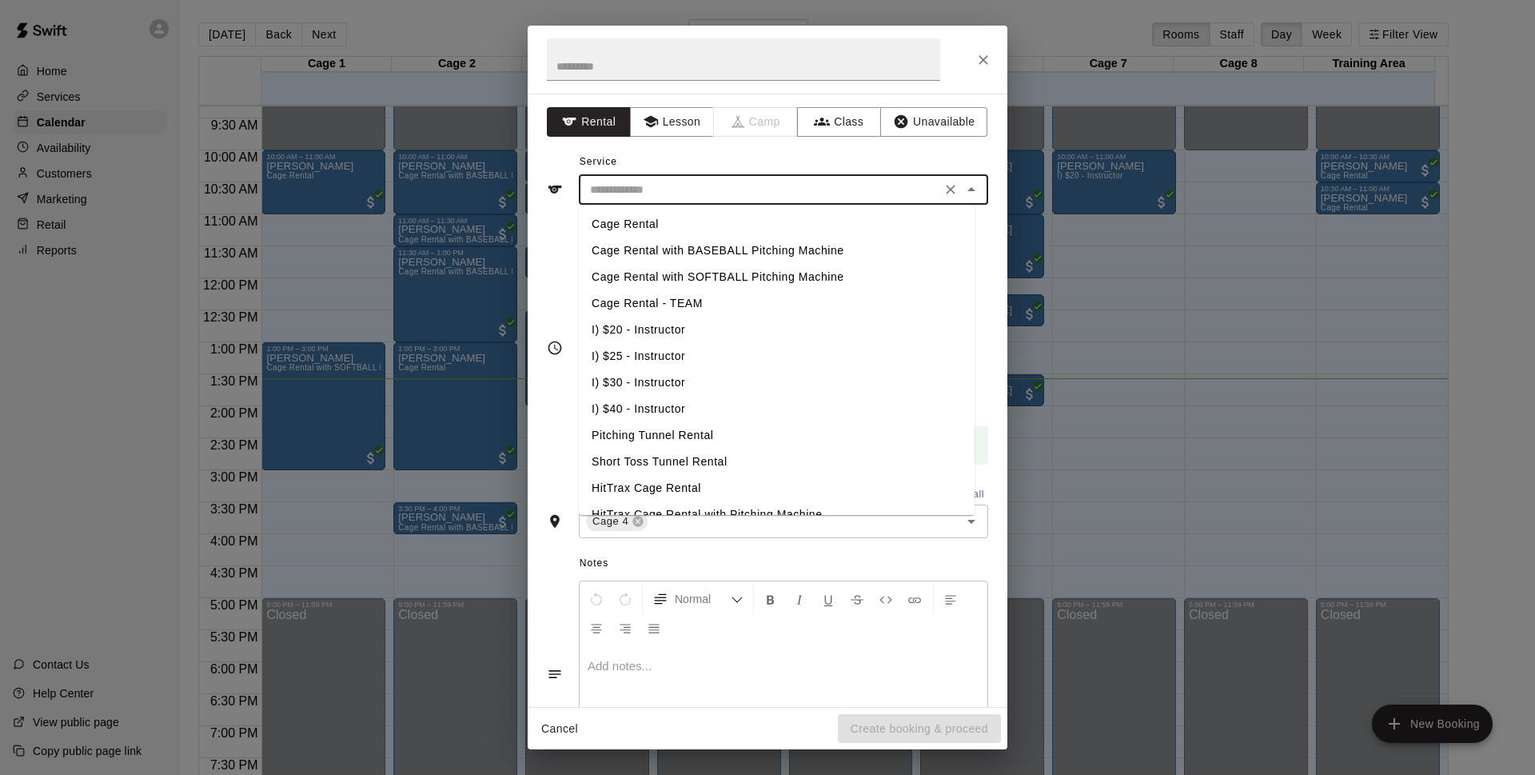
click at [699, 244] on li "Cage Rental with BASEBALL Pitching Machine" at bounding box center [777, 250] width 396 height 26
type input "**********"
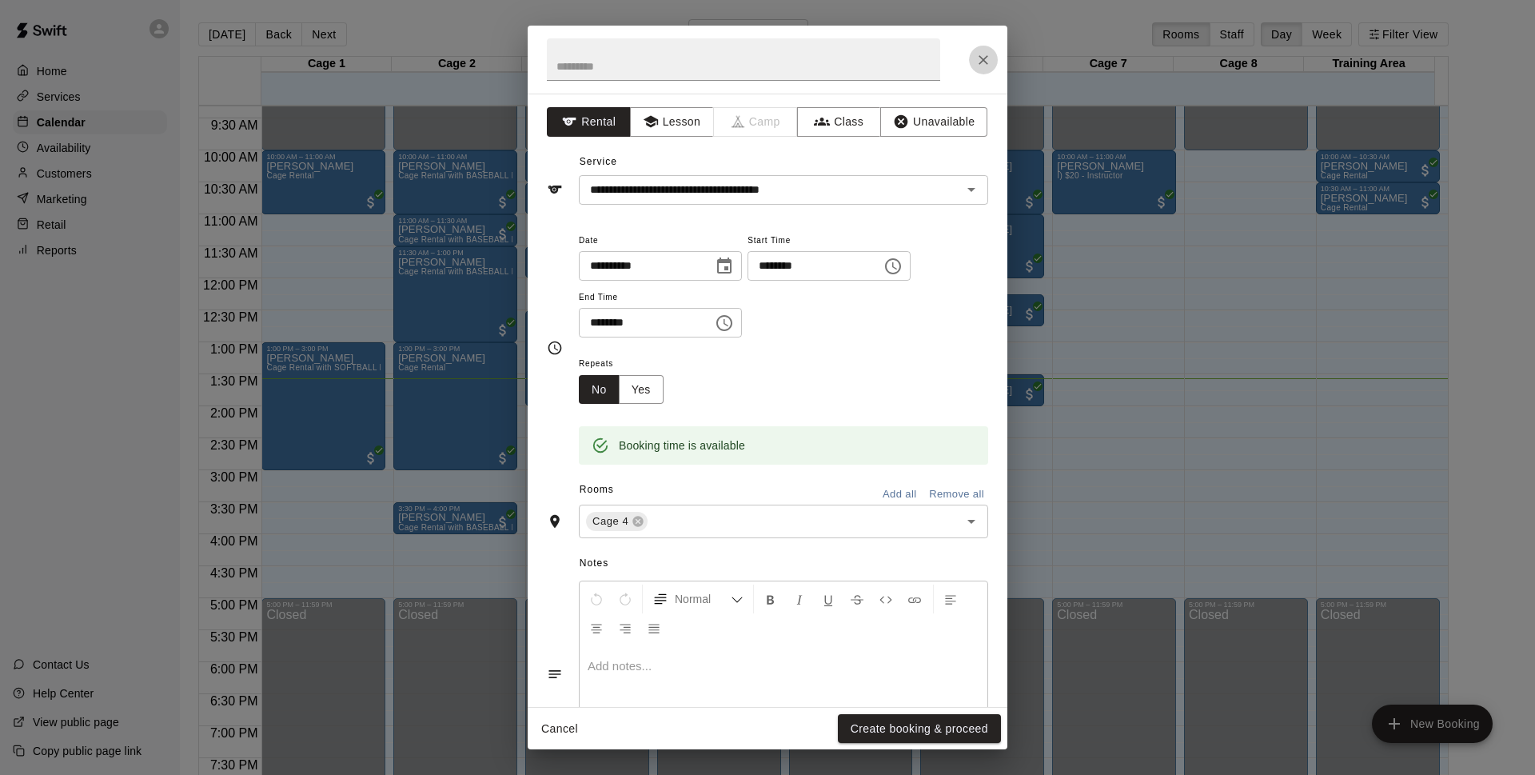
click at [990, 56] on icon "Close" at bounding box center [983, 60] width 16 height 16
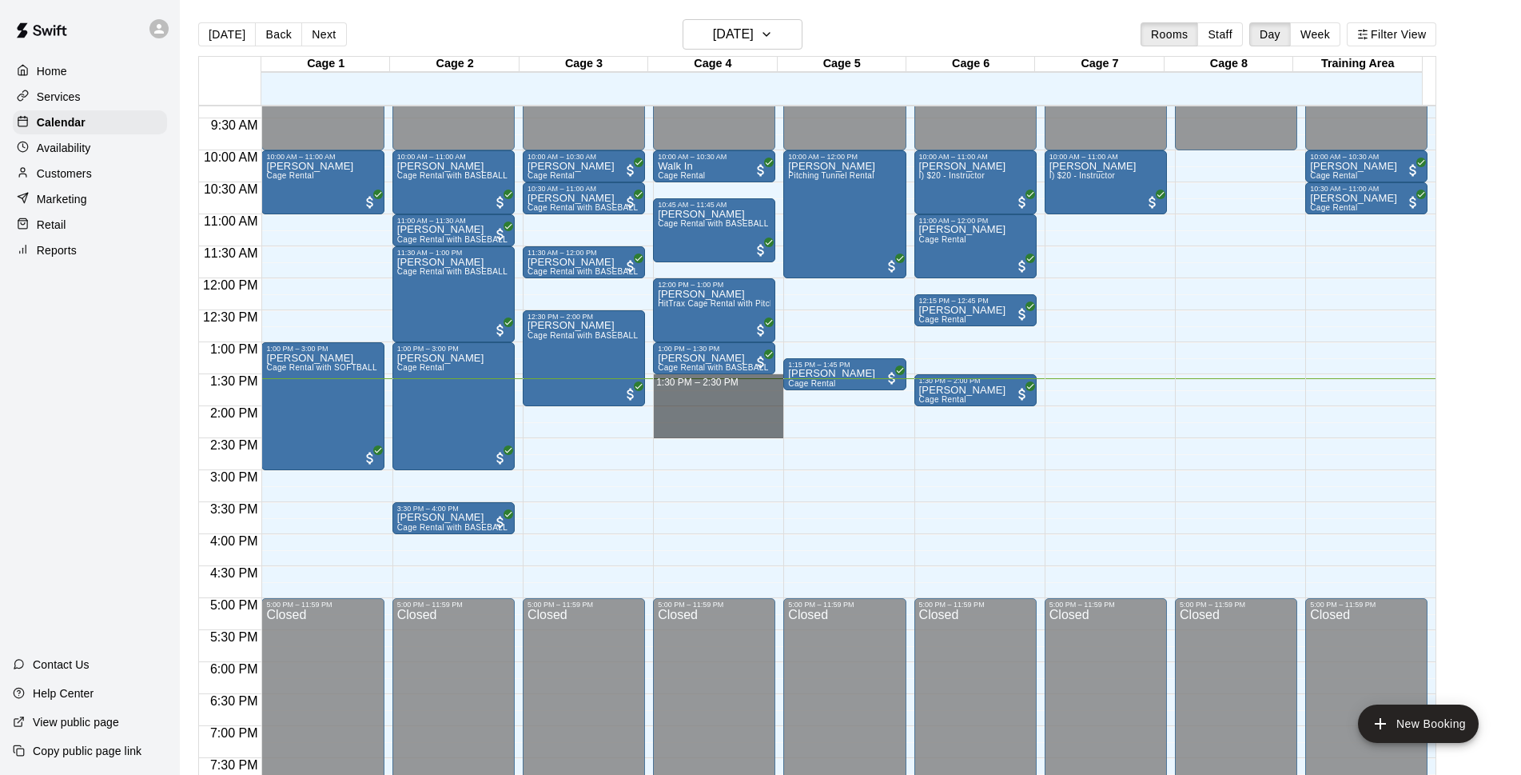
drag, startPoint x: 715, startPoint y: 376, endPoint x: 722, endPoint y: 430, distance: 53.9
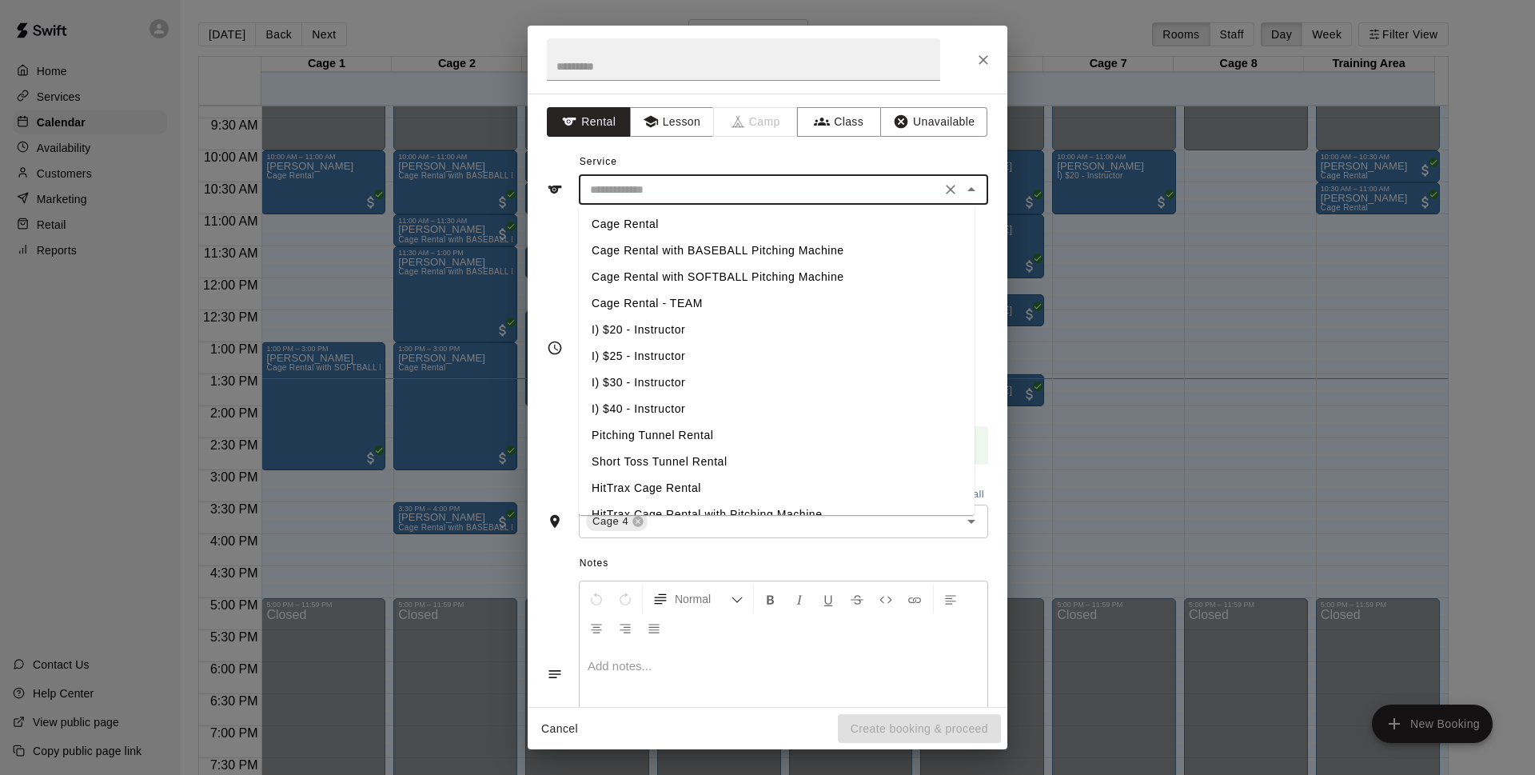
click at [708, 189] on input "text" at bounding box center [759, 190] width 352 height 20
click at [727, 246] on li "Cage Rental with BASEBALL Pitching Machine" at bounding box center [777, 250] width 396 height 26
type input "**********"
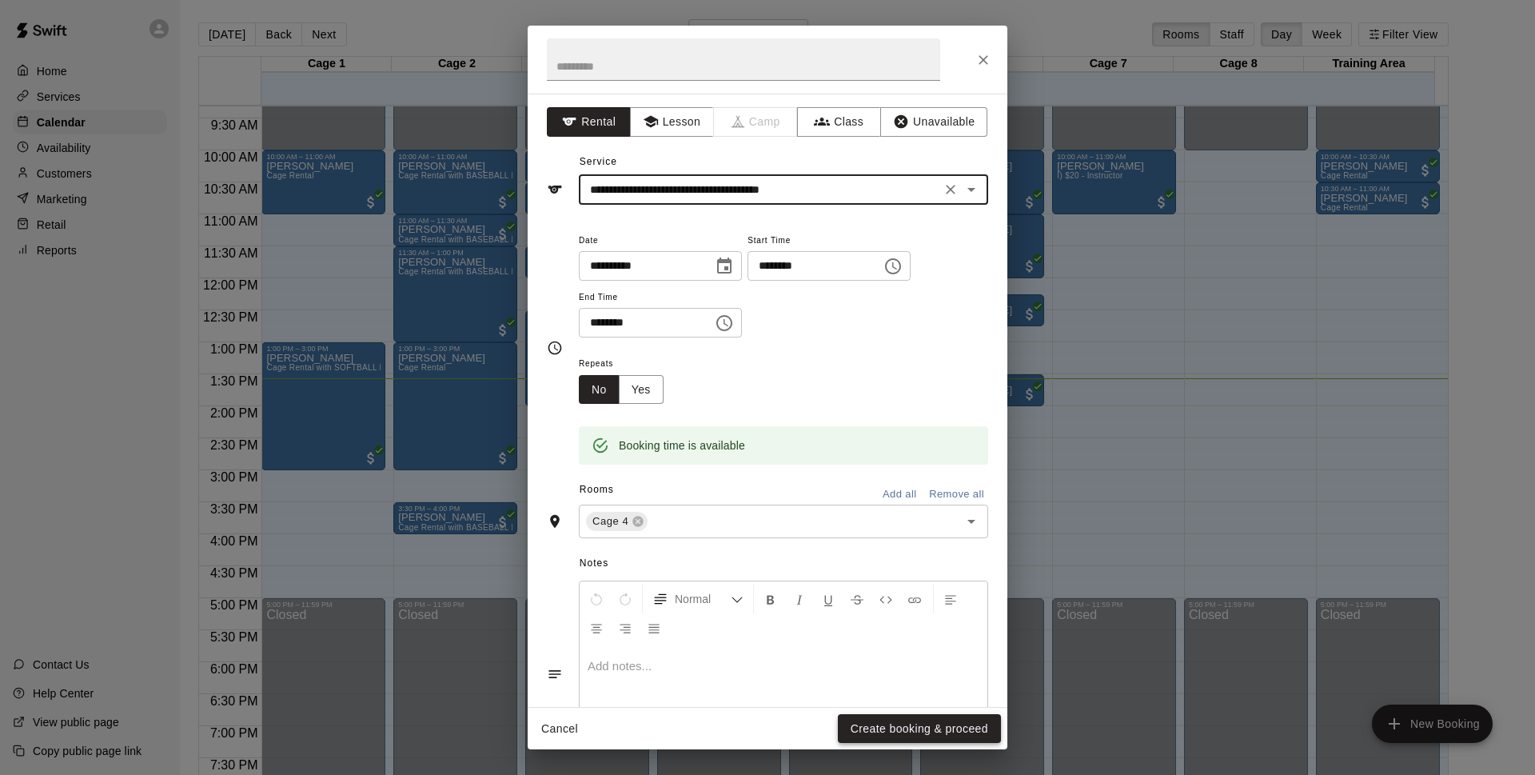
click at [966, 717] on button "Create booking & proceed" at bounding box center [919, 729] width 163 height 30
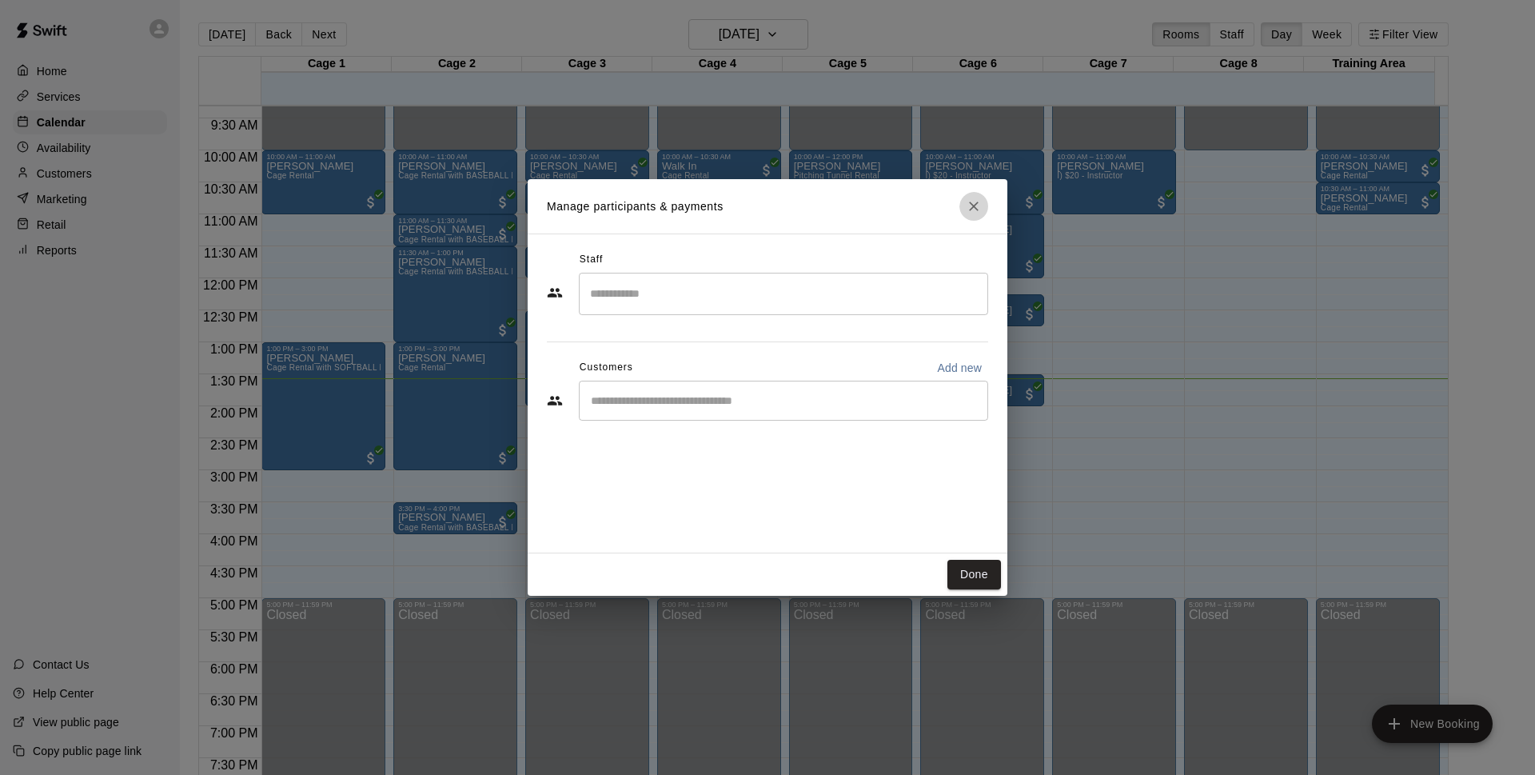
click at [983, 201] on button "Close" at bounding box center [973, 206] width 29 height 29
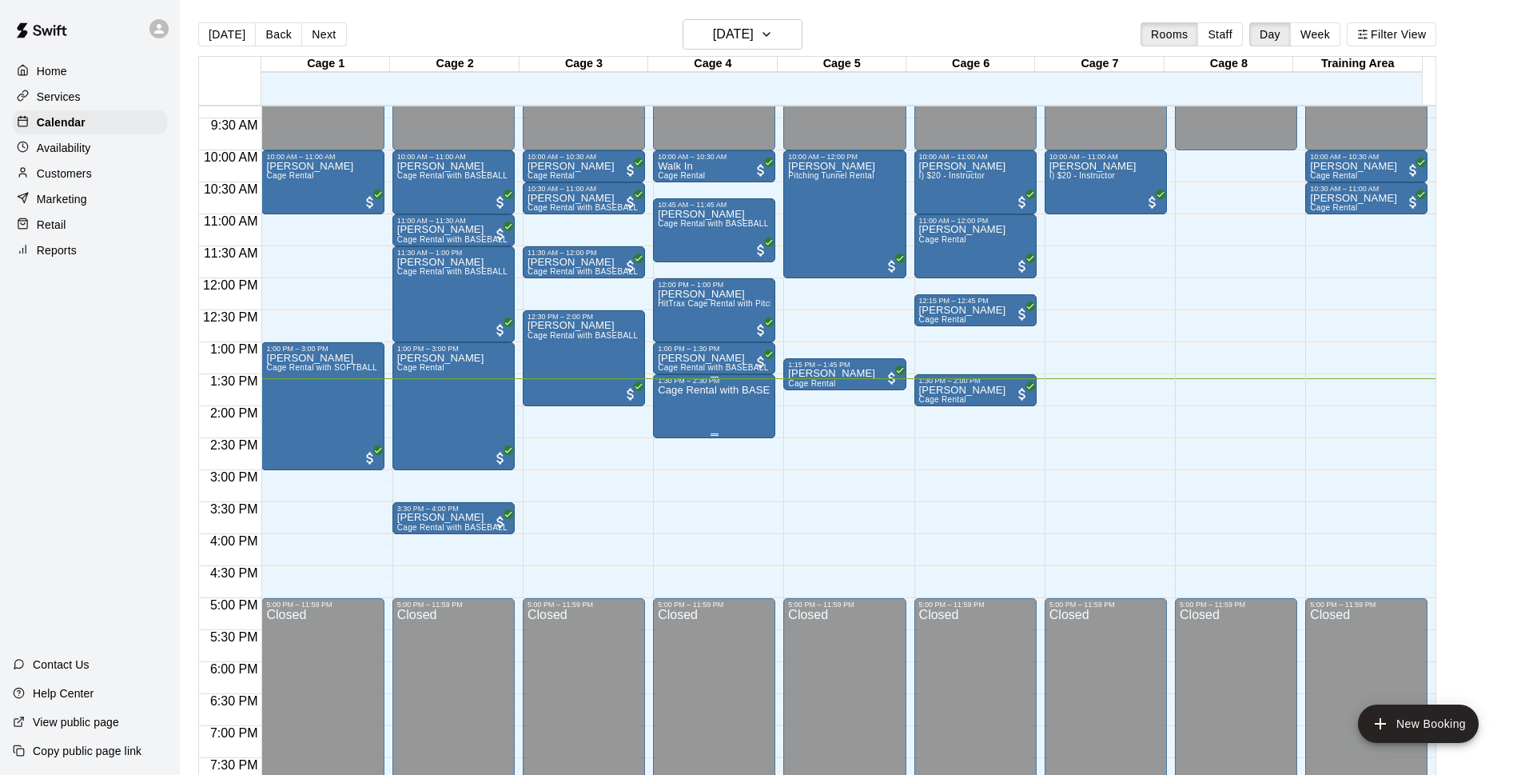
click at [688, 390] on p "Cage Rental with BASEBALL Pitching Machine" at bounding box center [714, 390] width 113 height 0
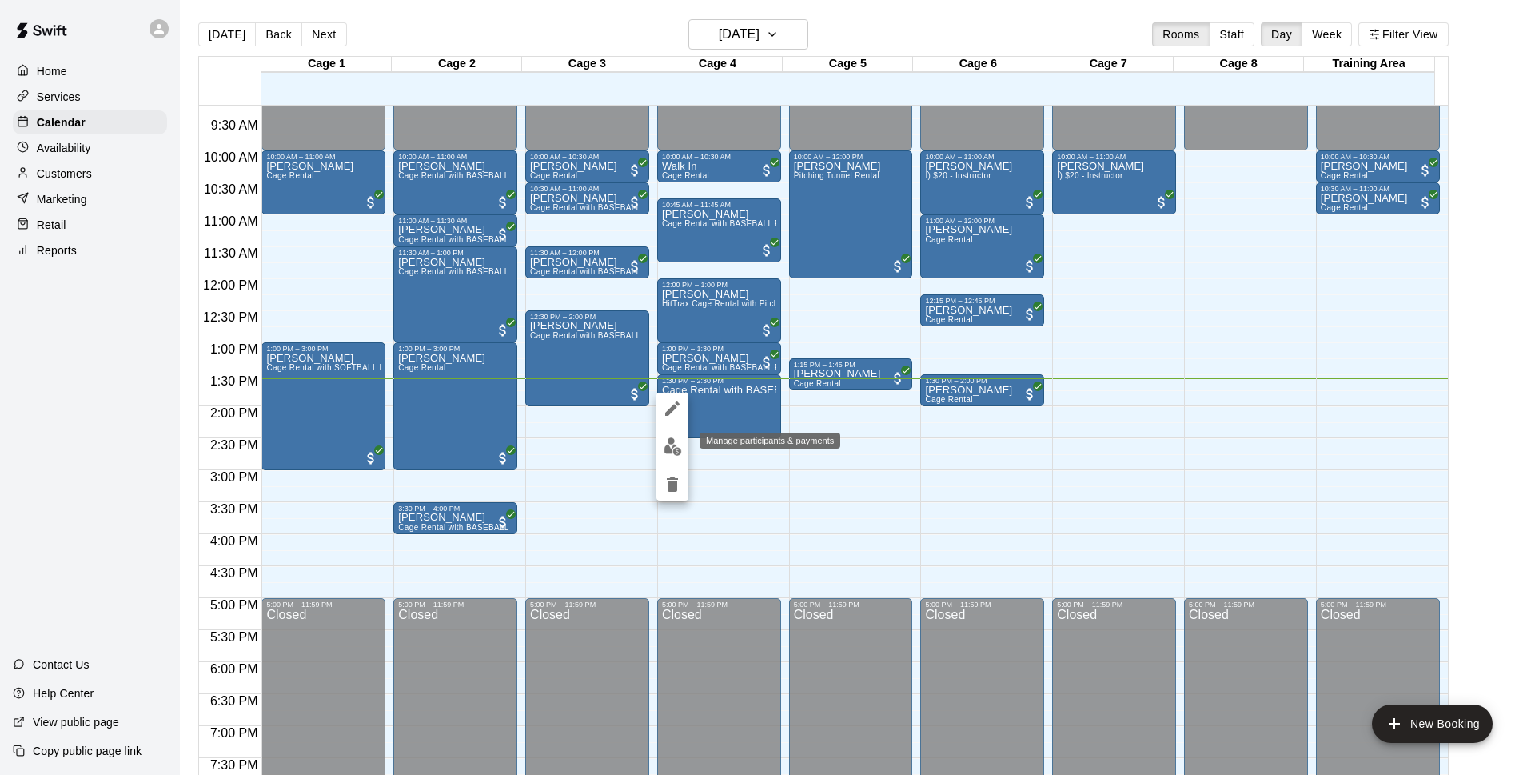
click at [682, 444] on button "edit" at bounding box center [672, 446] width 32 height 31
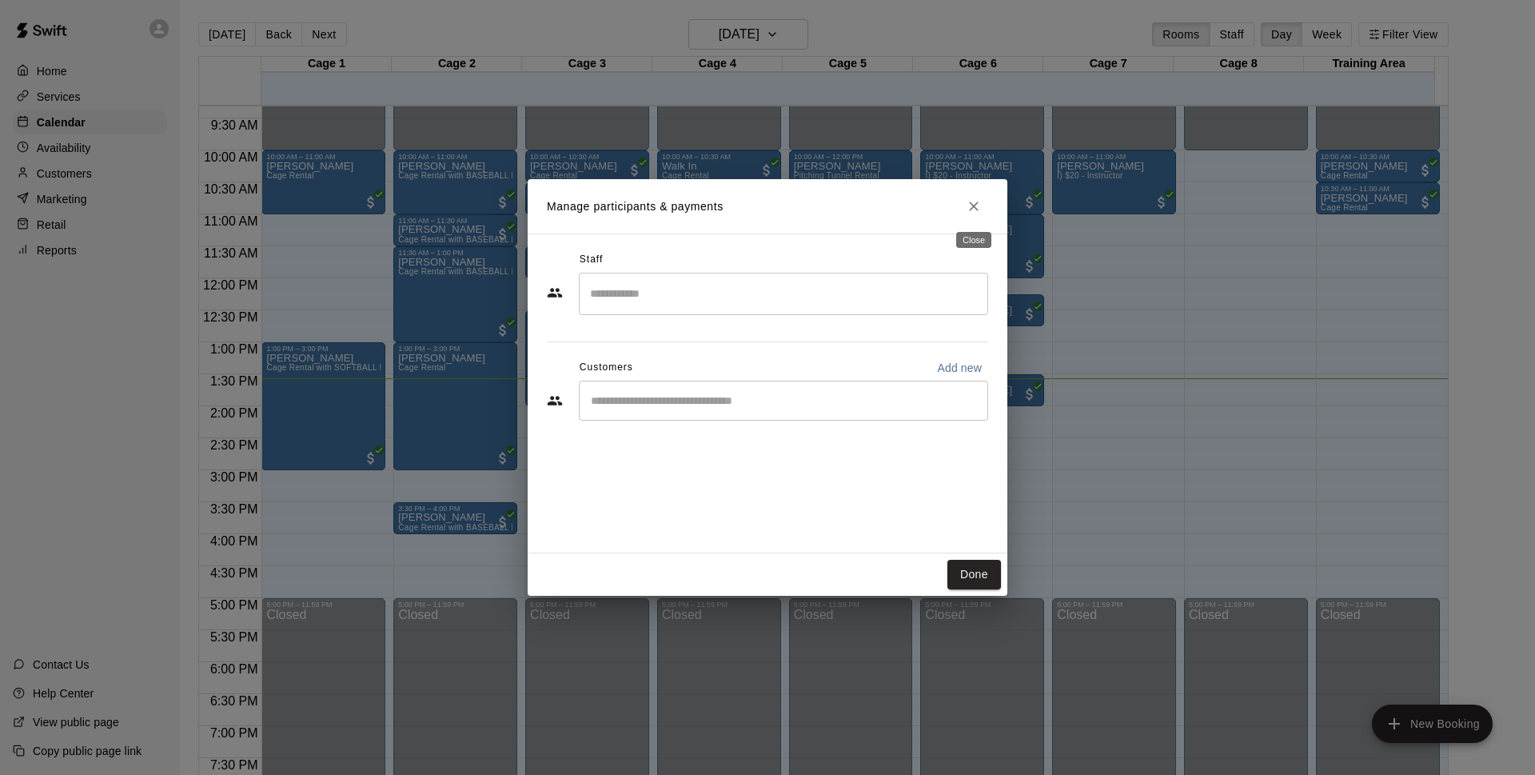
click at [985, 211] on button "Close" at bounding box center [973, 206] width 29 height 29
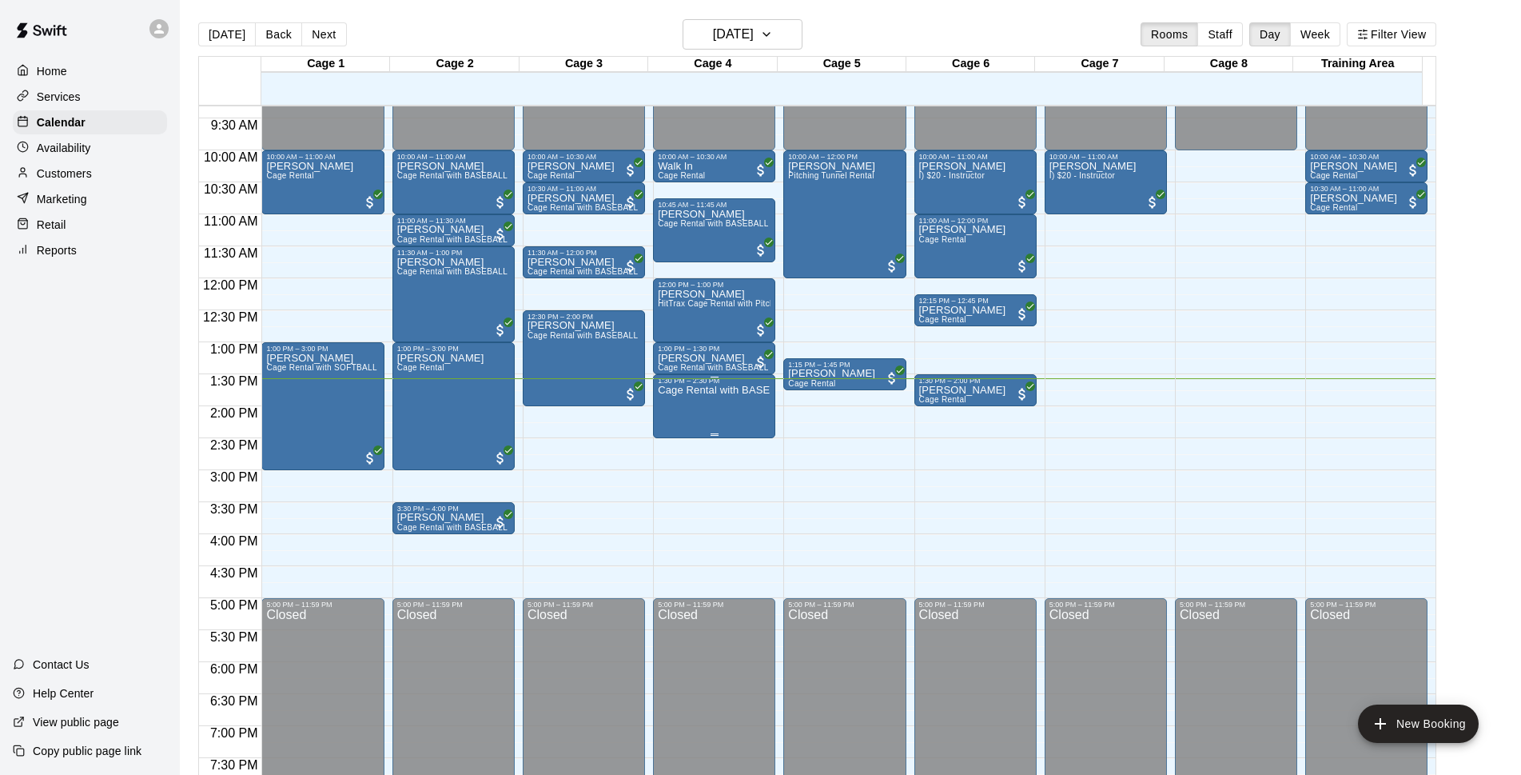
click at [703, 390] on p "Cage Rental with BASEBALL Pitching Machine" at bounding box center [714, 390] width 113 height 0
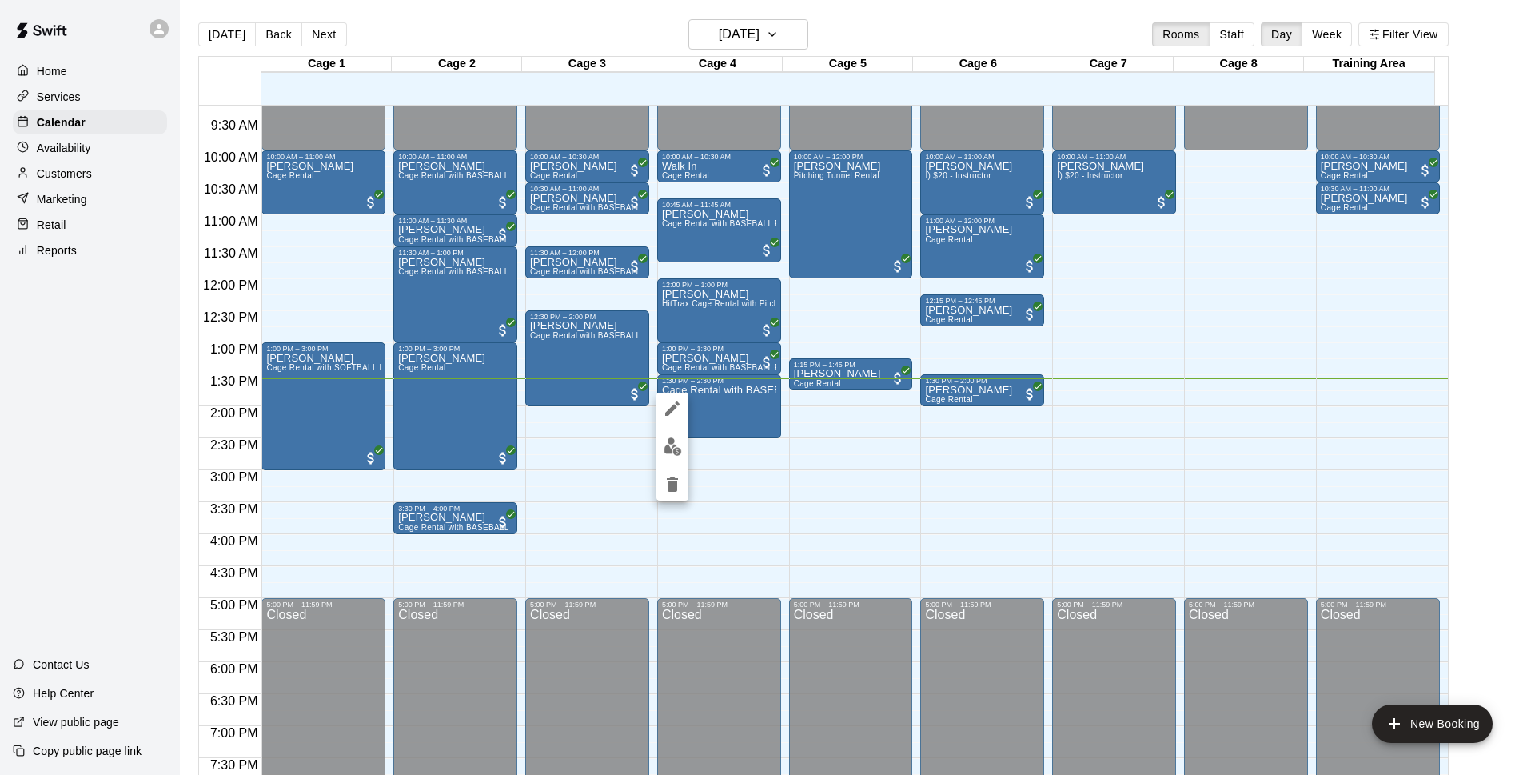
drag, startPoint x: 671, startPoint y: 440, endPoint x: 838, endPoint y: 534, distance: 191.8
click at [838, 534] on div at bounding box center [767, 387] width 1535 height 775
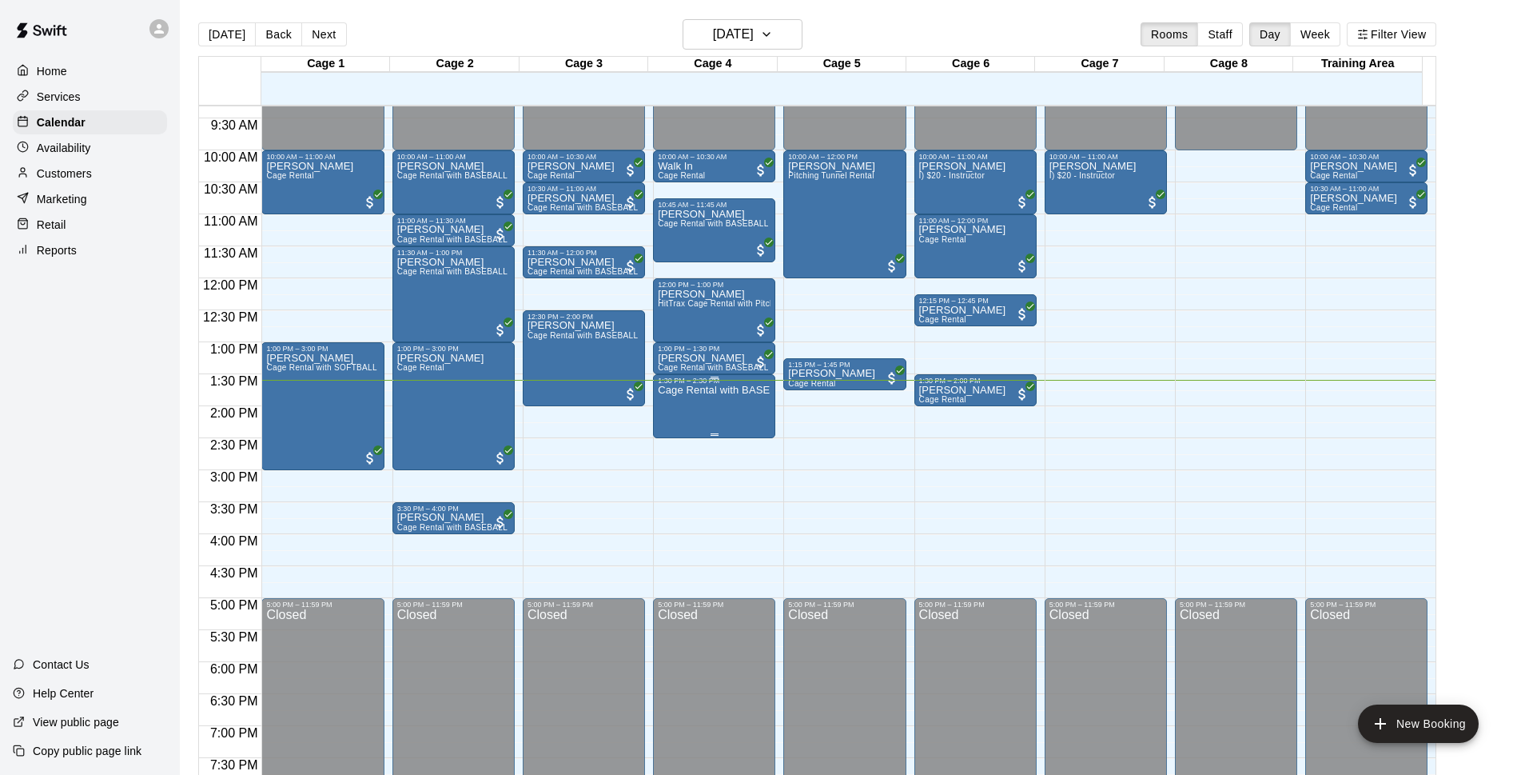
click at [705, 390] on p "Cage Rental with BASEBALL Pitching Machine" at bounding box center [714, 390] width 113 height 0
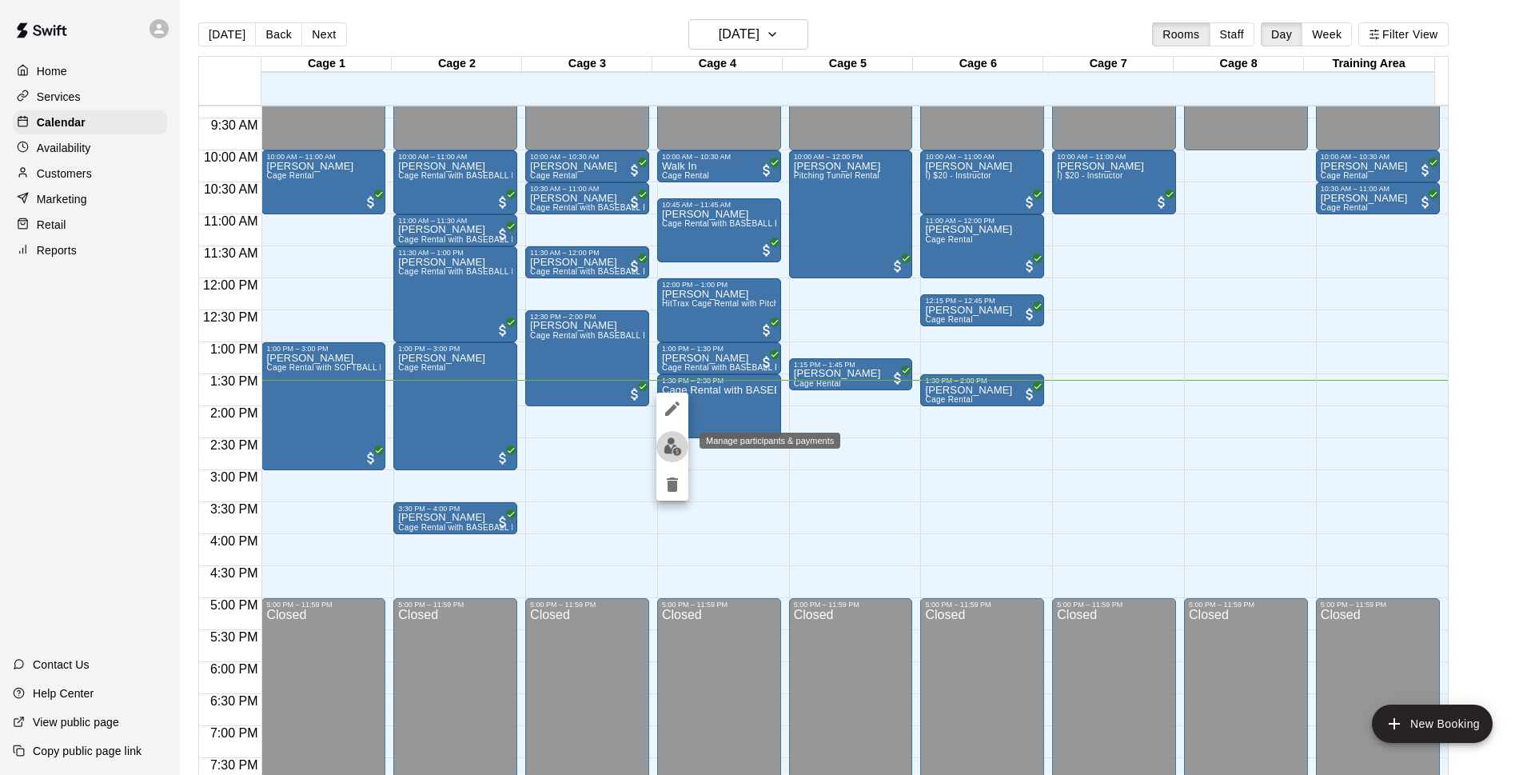
click at [673, 442] on img "edit" at bounding box center [672, 446] width 18 height 18
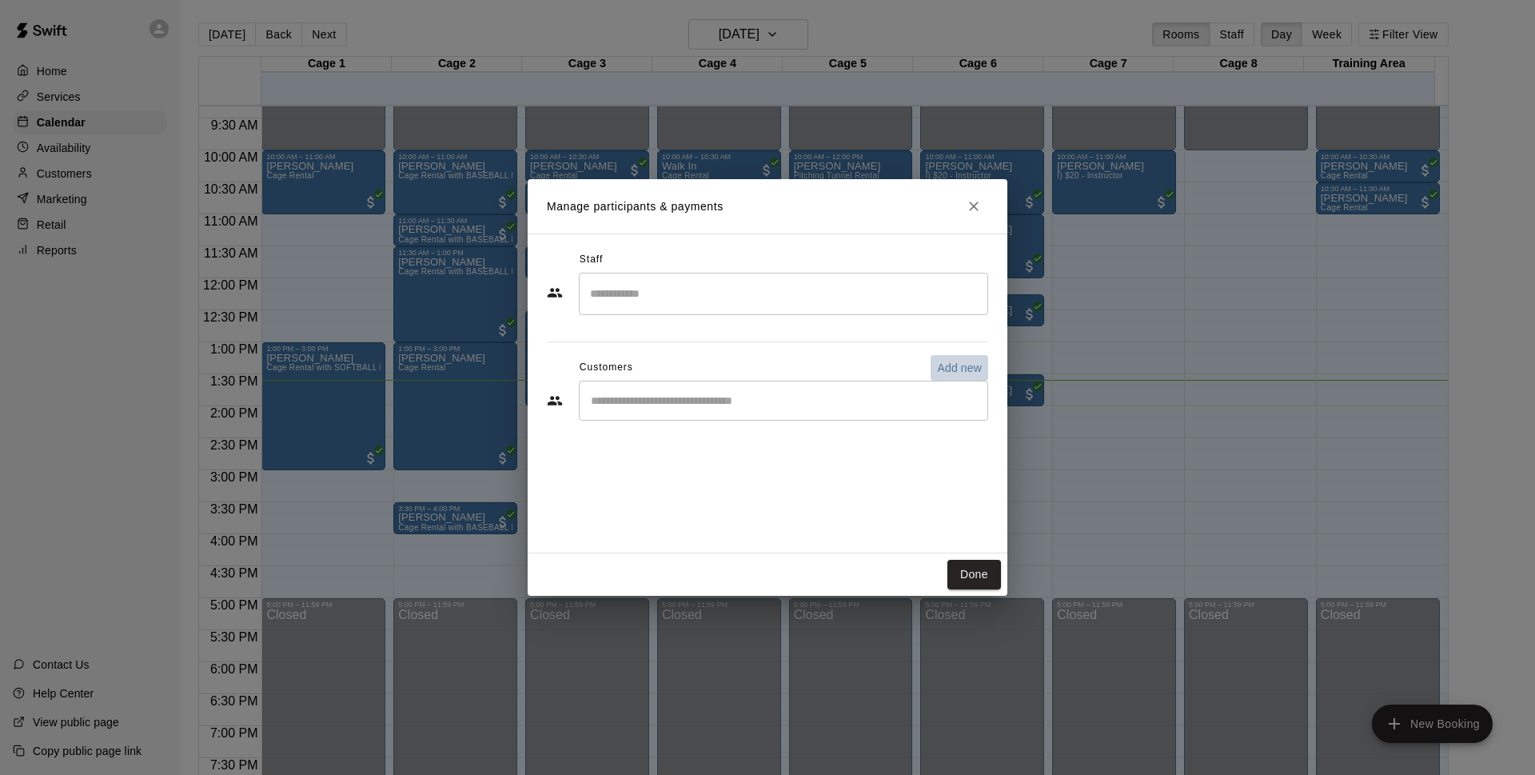
click at [943, 364] on p "Add new" at bounding box center [959, 368] width 45 height 16
select select "**"
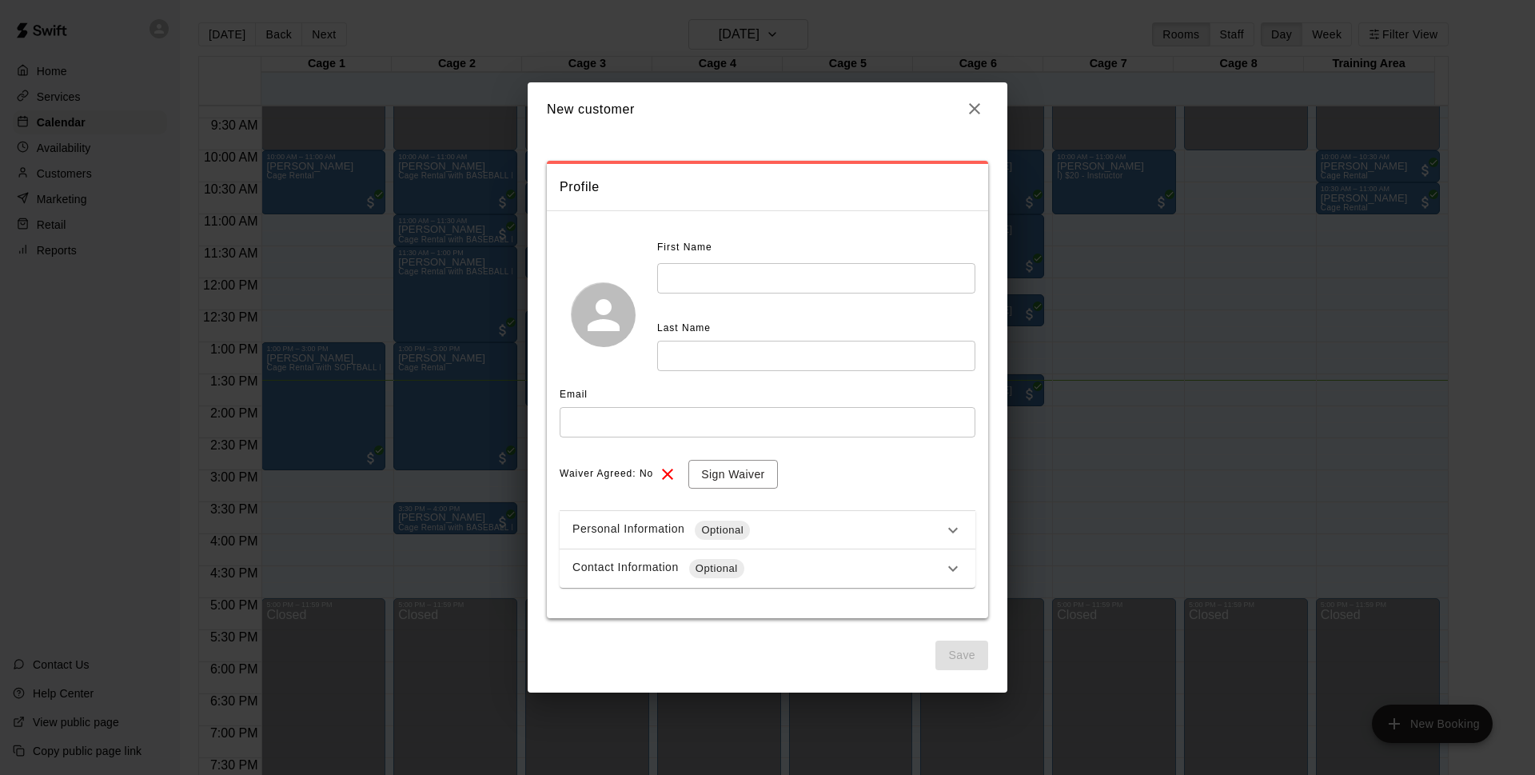
drag, startPoint x: 728, startPoint y: 283, endPoint x: 723, endPoint y: 260, distance: 23.7
click at [728, 283] on input "text" at bounding box center [816, 278] width 318 height 30
click at [878, 169] on div "Profile" at bounding box center [767, 187] width 441 height 46
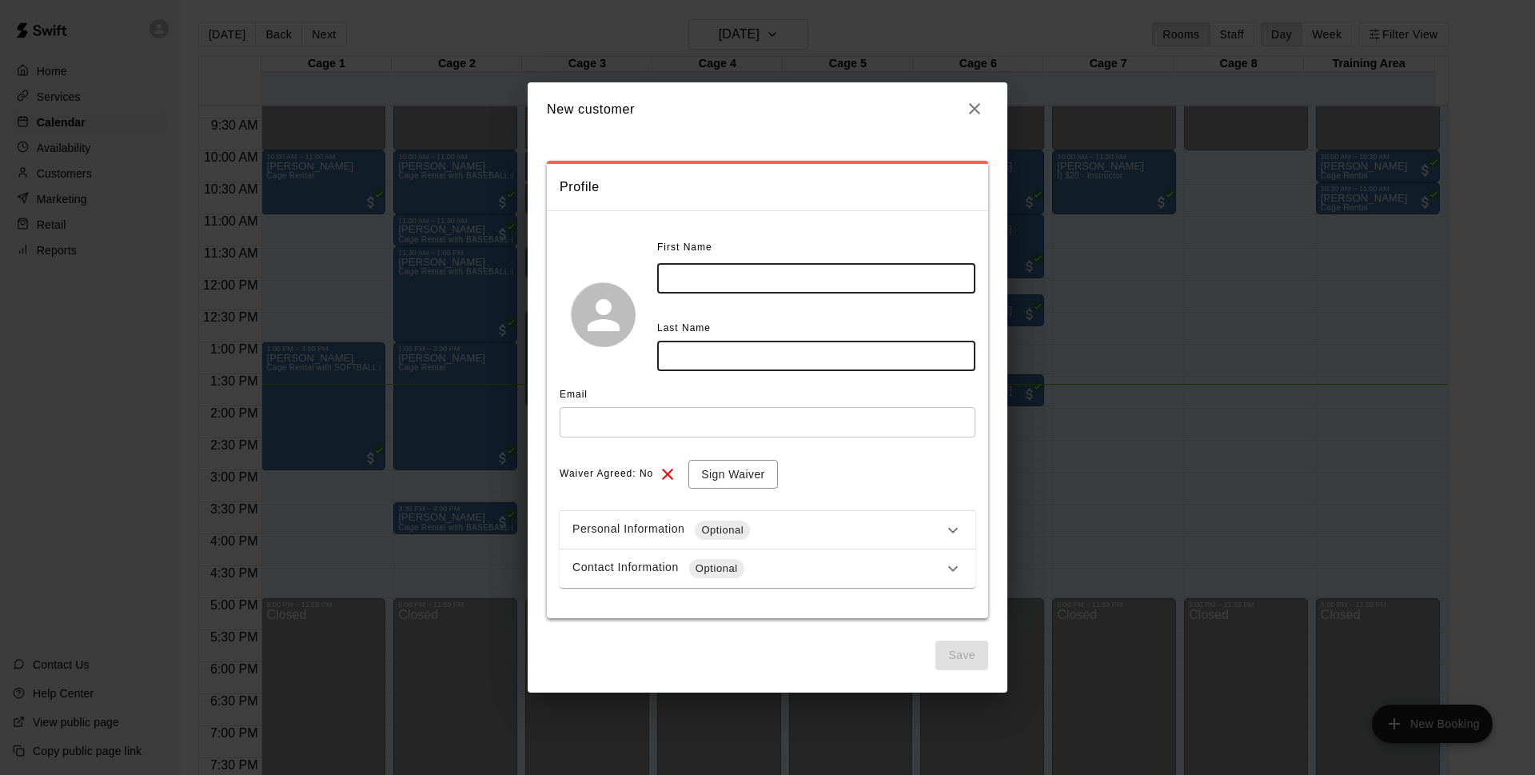
click at [803, 282] on input "text" at bounding box center [816, 278] width 318 height 30
type input "*****"
click at [825, 367] on input "text" at bounding box center [816, 355] width 318 height 30
type input "*******"
click at [634, 423] on input "text" at bounding box center [768, 422] width 416 height 30
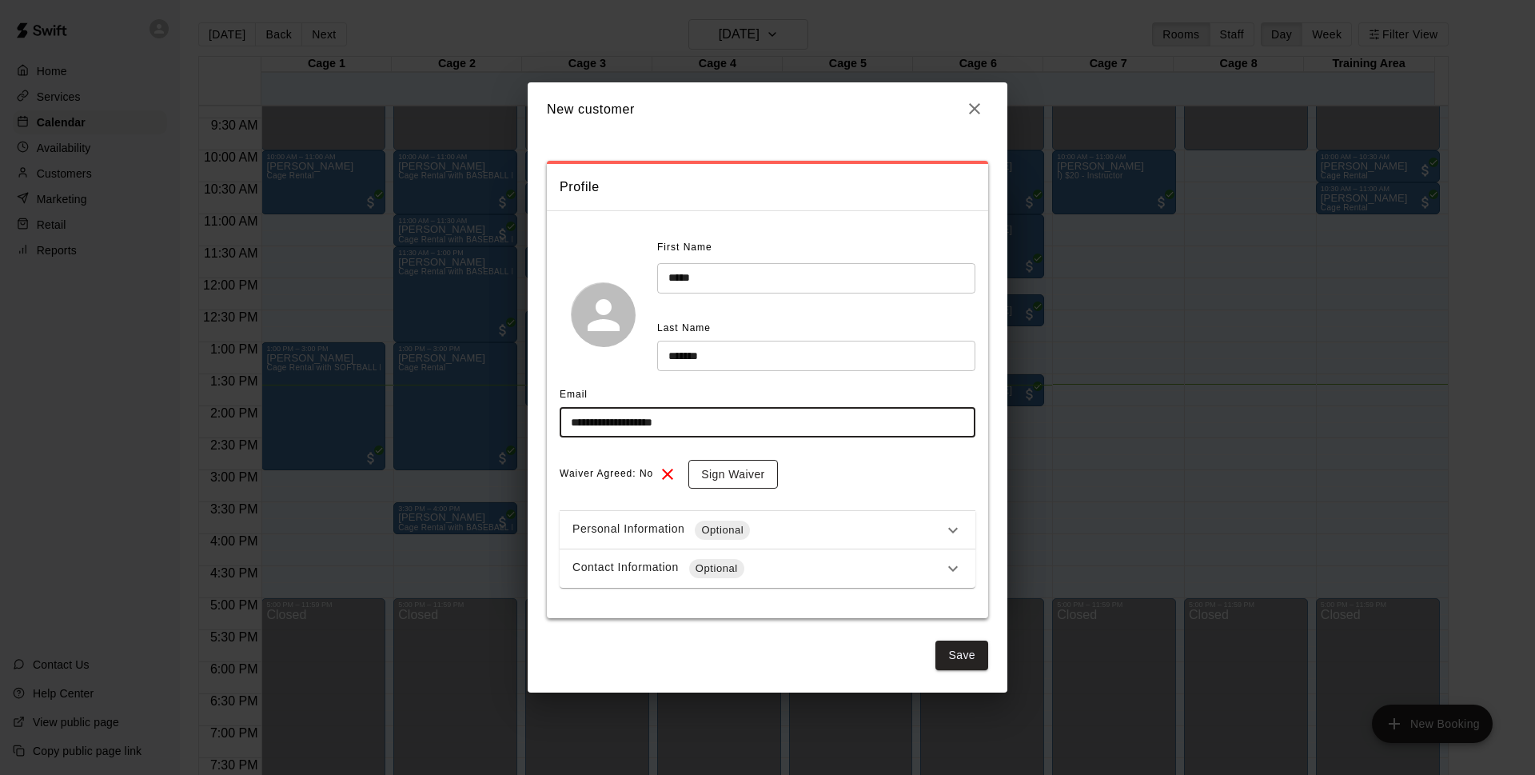
type input "**********"
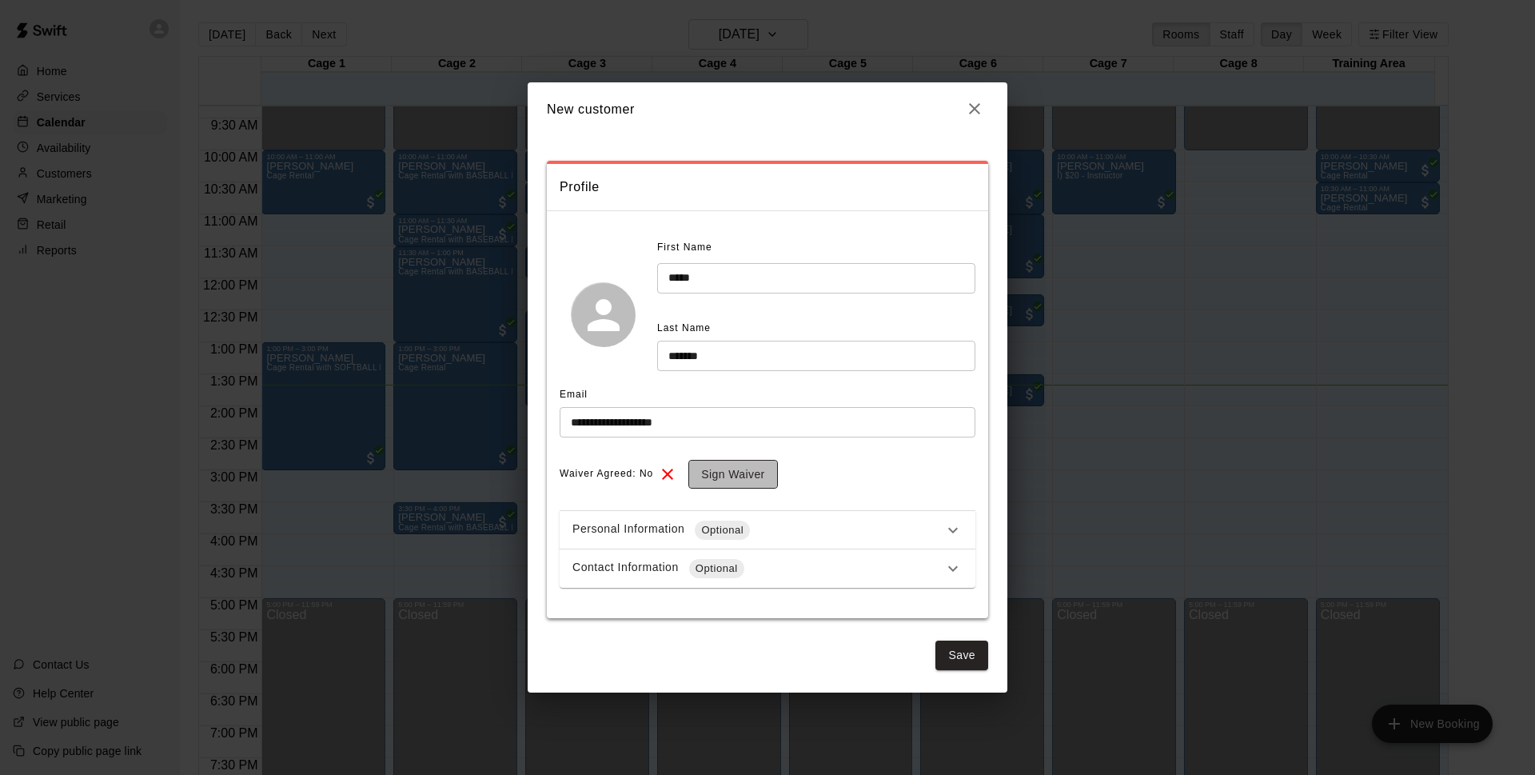
click at [769, 472] on button "Sign Waiver" at bounding box center [732, 475] width 89 height 30
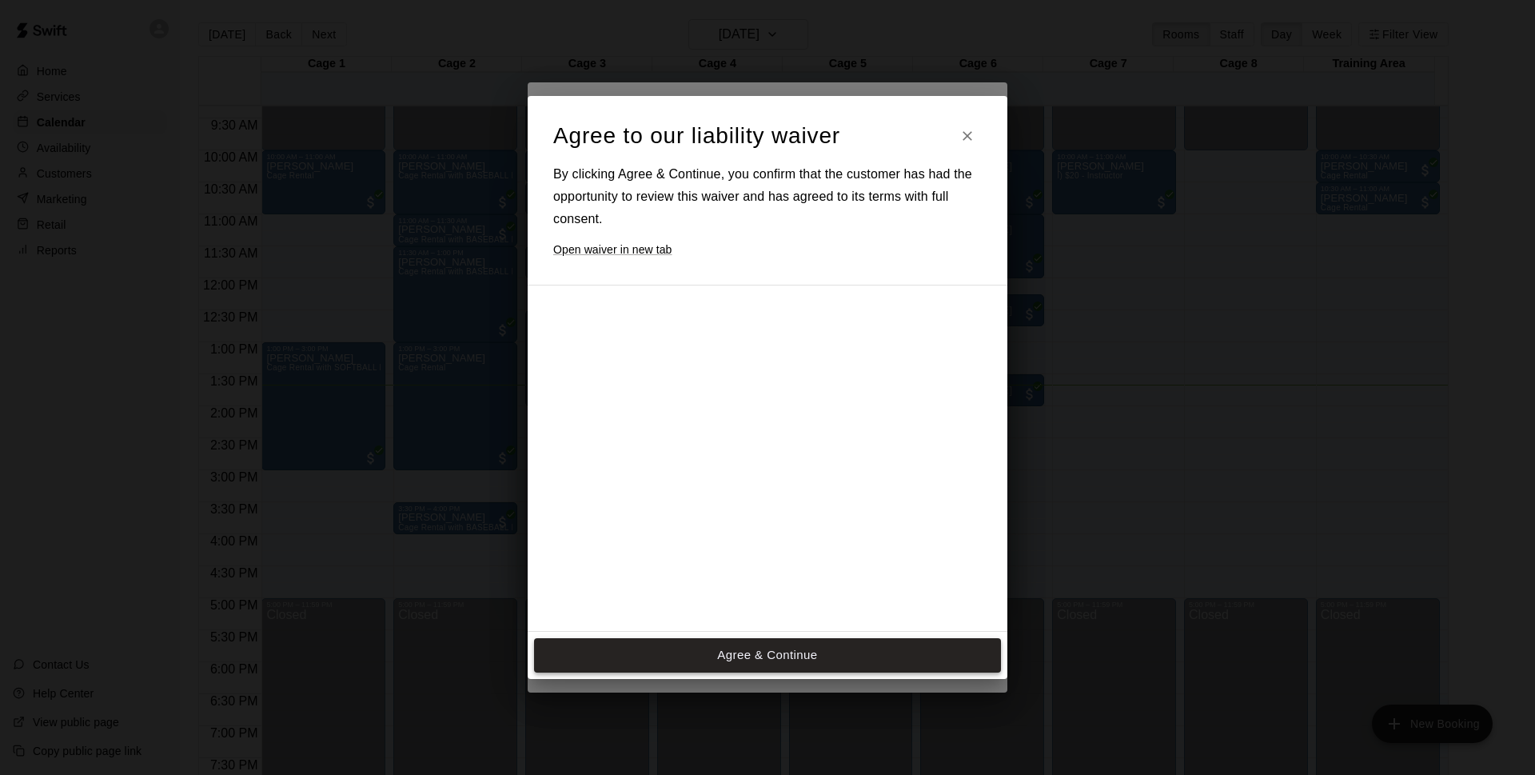
click at [783, 506] on div at bounding box center [753, 556] width 400 height 517
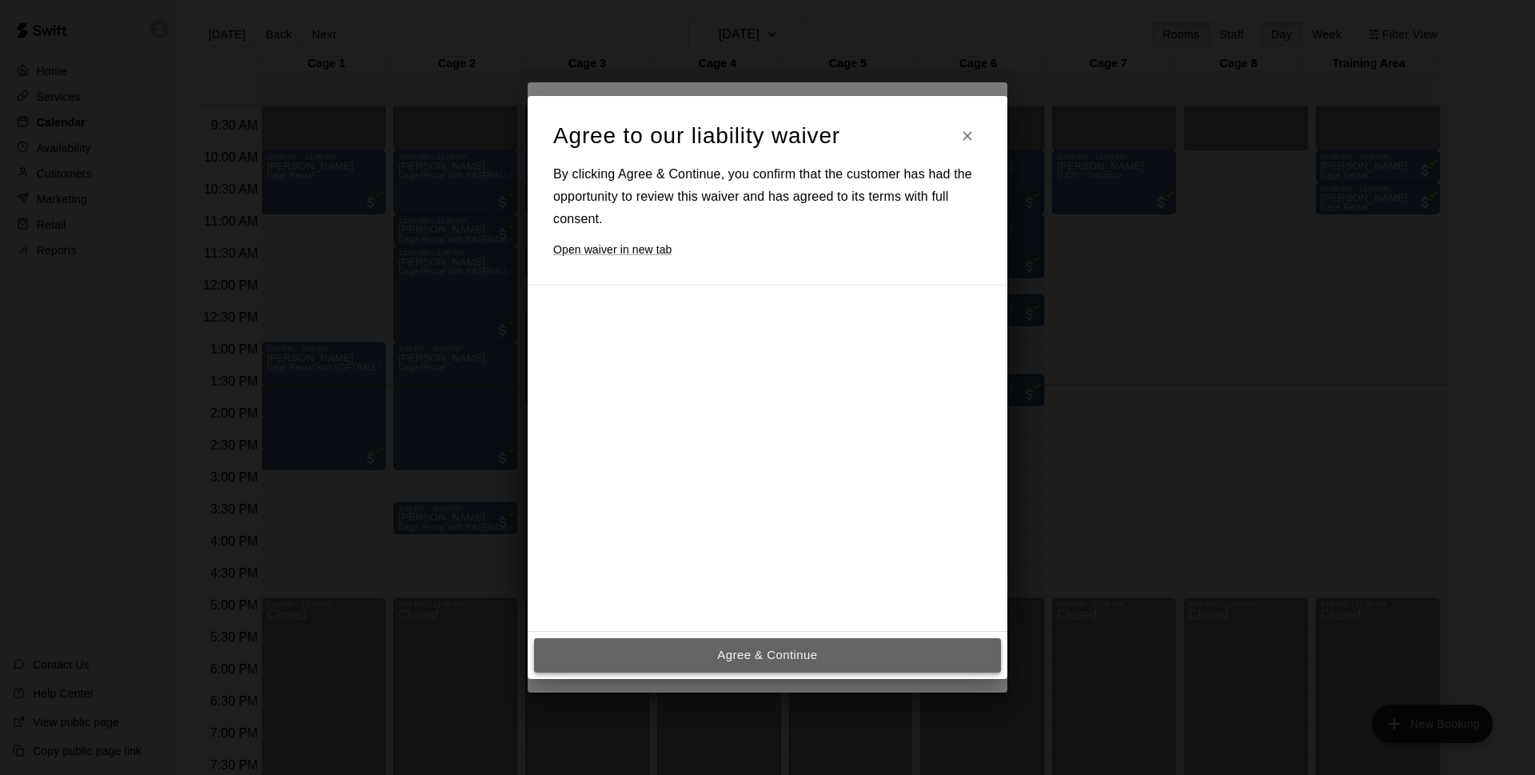
click at [789, 662] on button "Agree & Continue" at bounding box center [767, 655] width 467 height 34
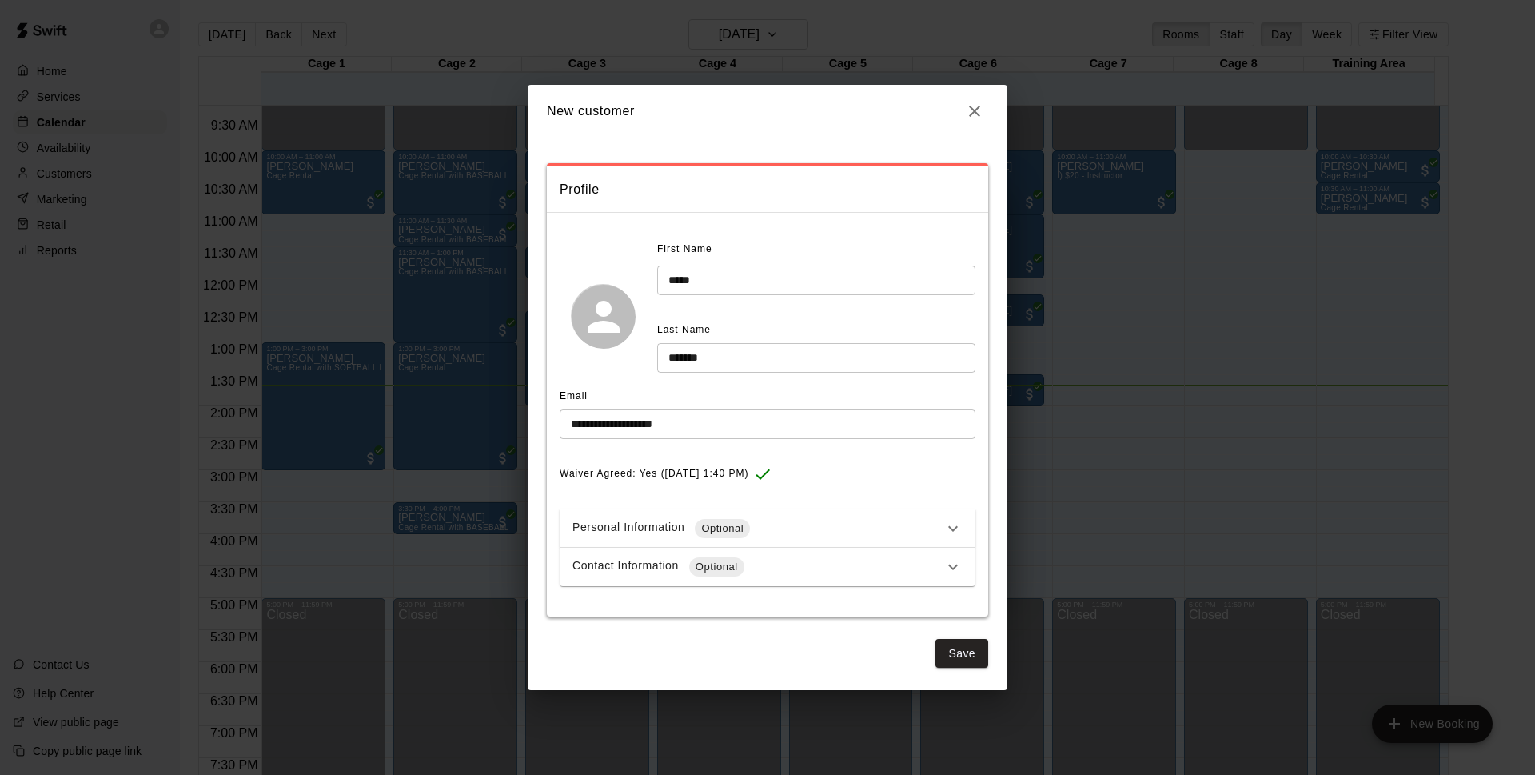
click at [792, 527] on div "Personal Information Optional" at bounding box center [757, 528] width 371 height 19
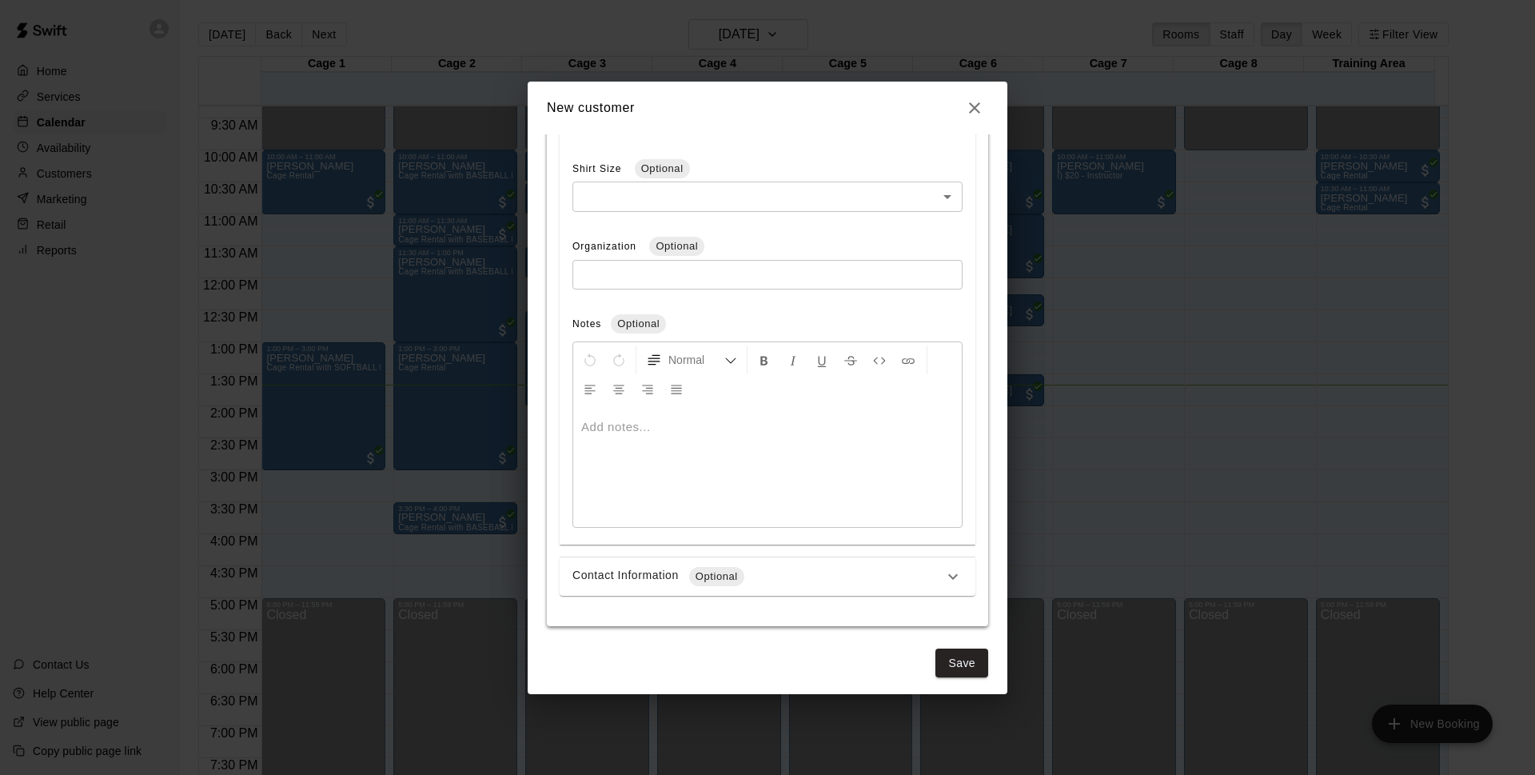
click at [820, 577] on div "Contact Information Optional" at bounding box center [757, 576] width 371 height 19
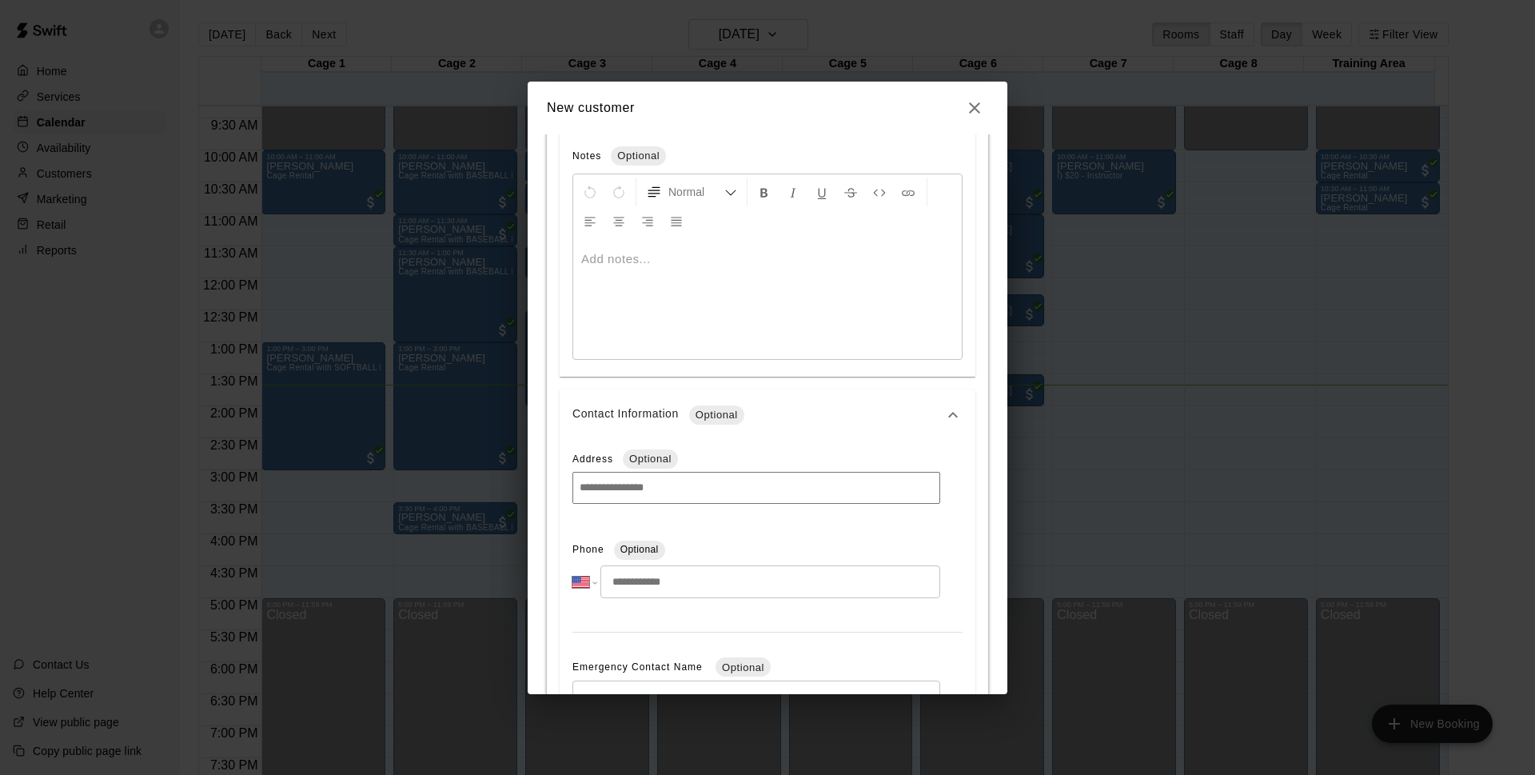
click at [826, 575] on input "tel" at bounding box center [770, 581] width 340 height 33
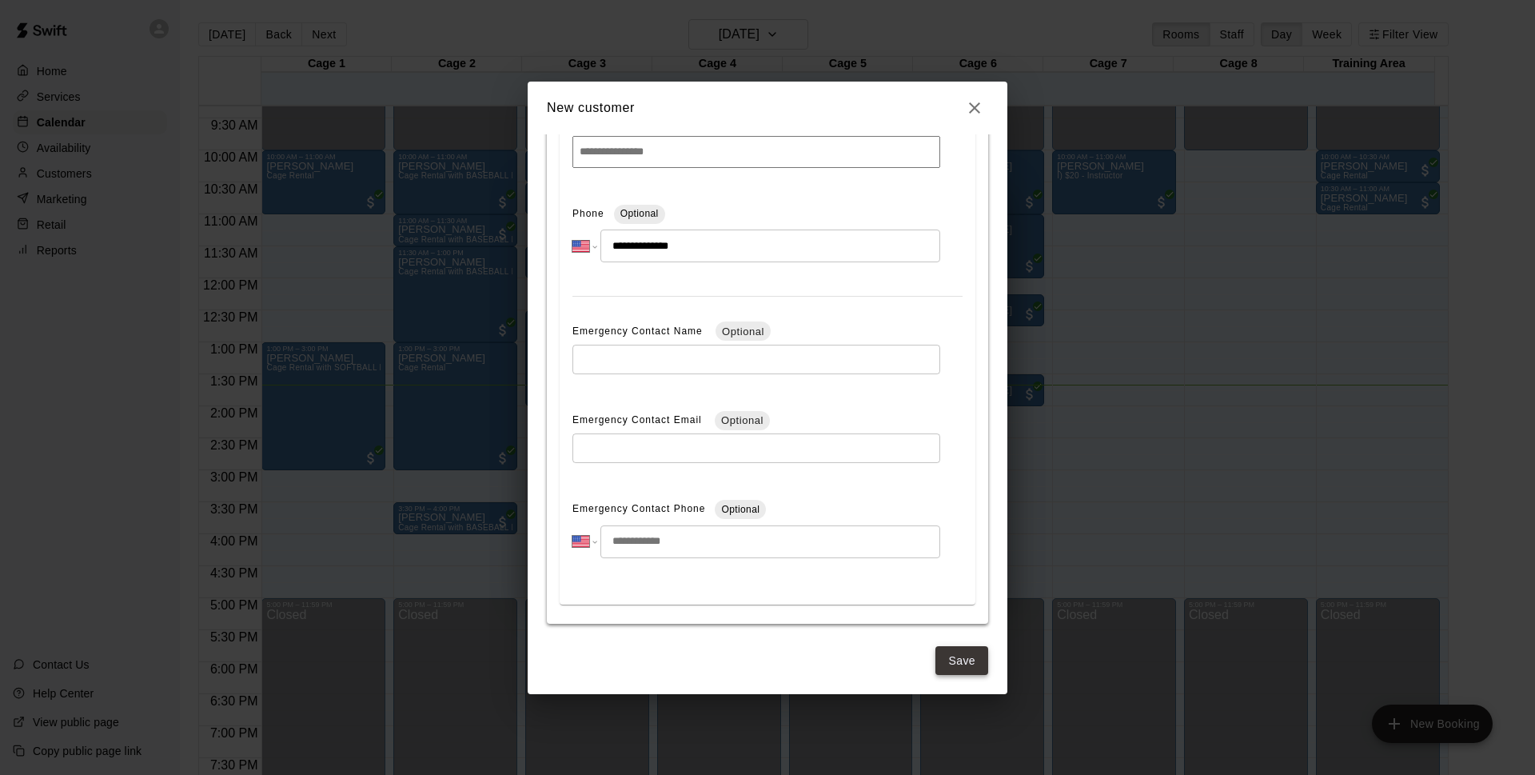
type input "**********"
click at [958, 663] on button "Save" at bounding box center [961, 661] width 53 height 30
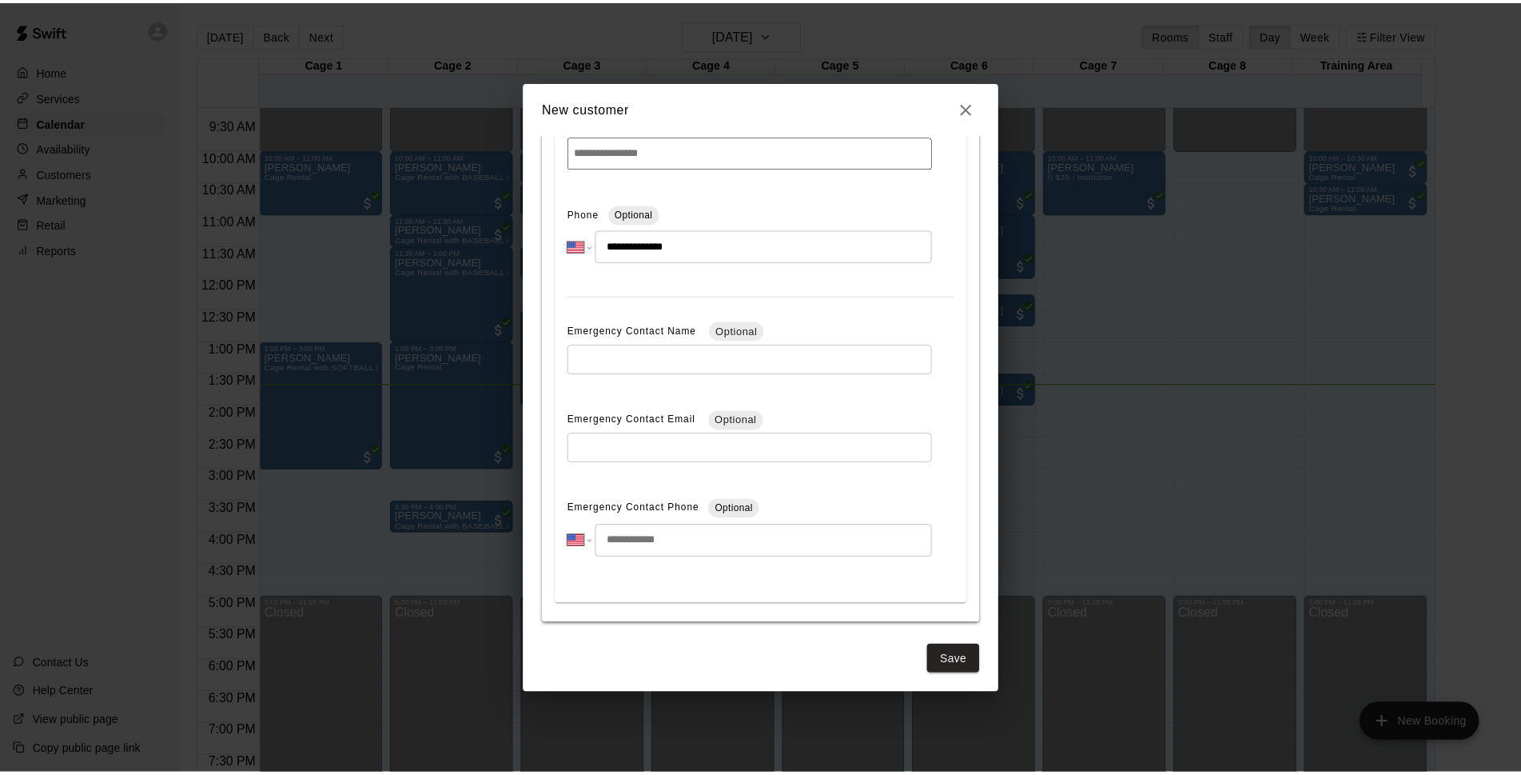
scroll to position [0, 0]
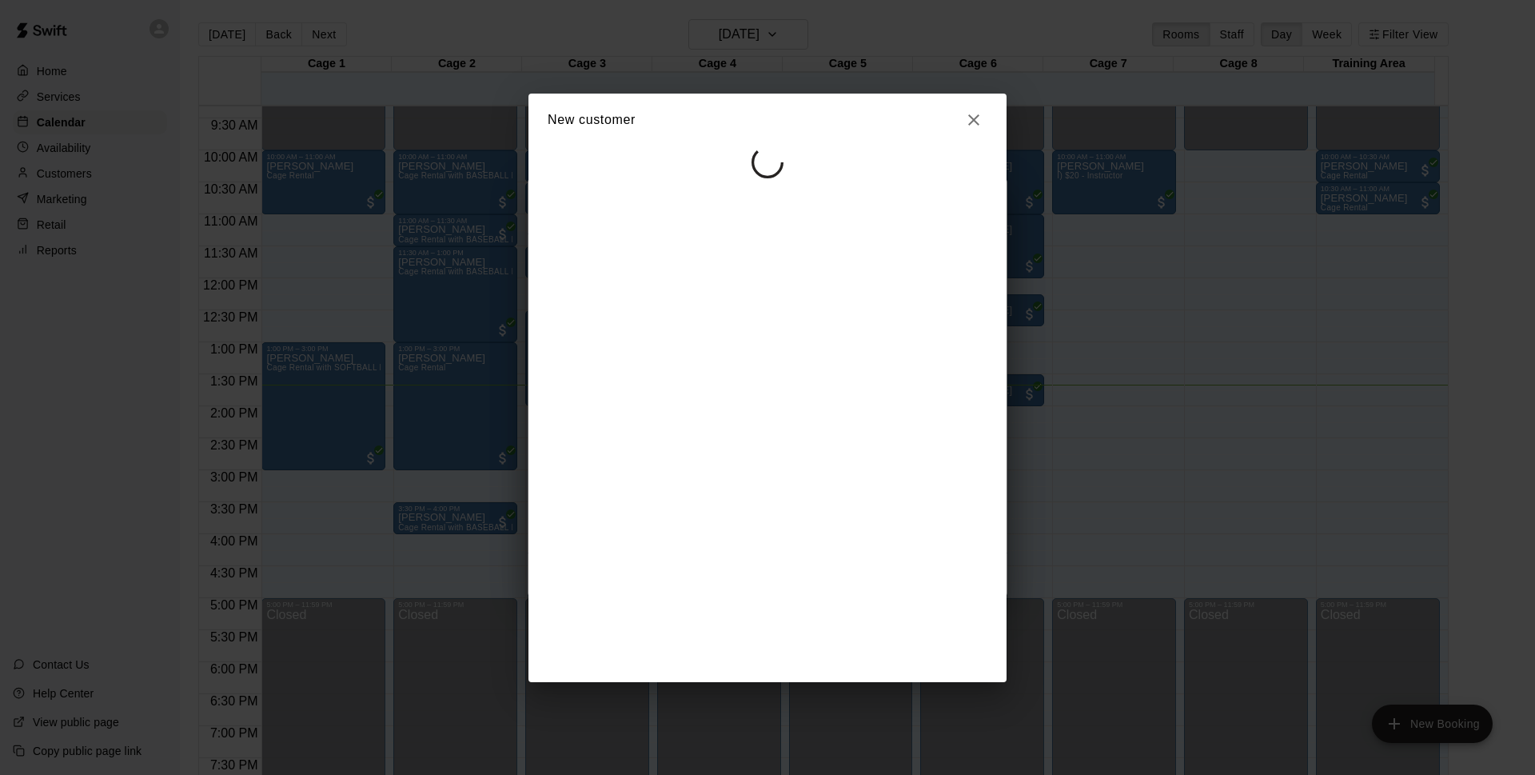
select select "**"
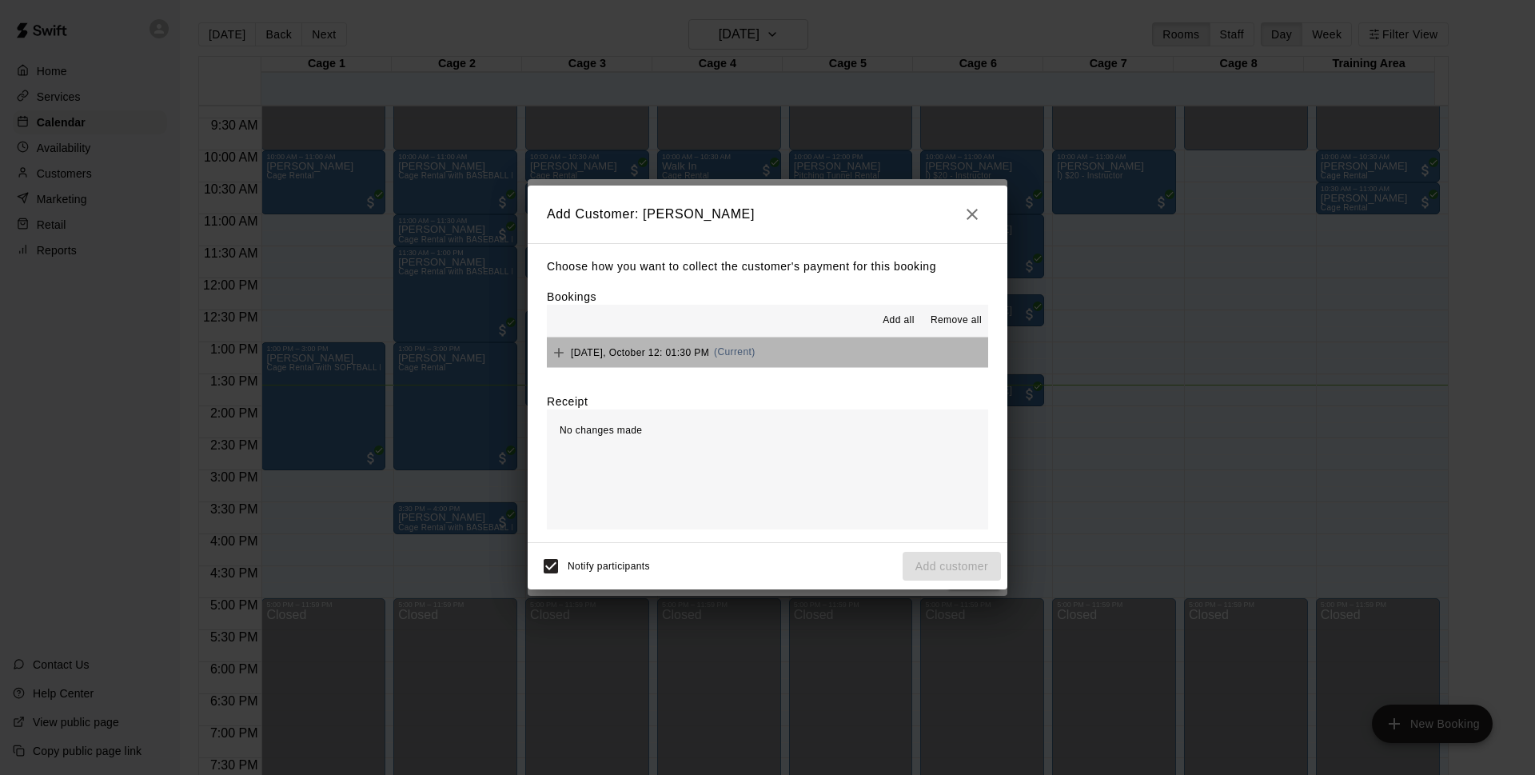
click at [781, 355] on button "Sunday, October 12: 01:30 PM (Current)" at bounding box center [767, 352] width 441 height 30
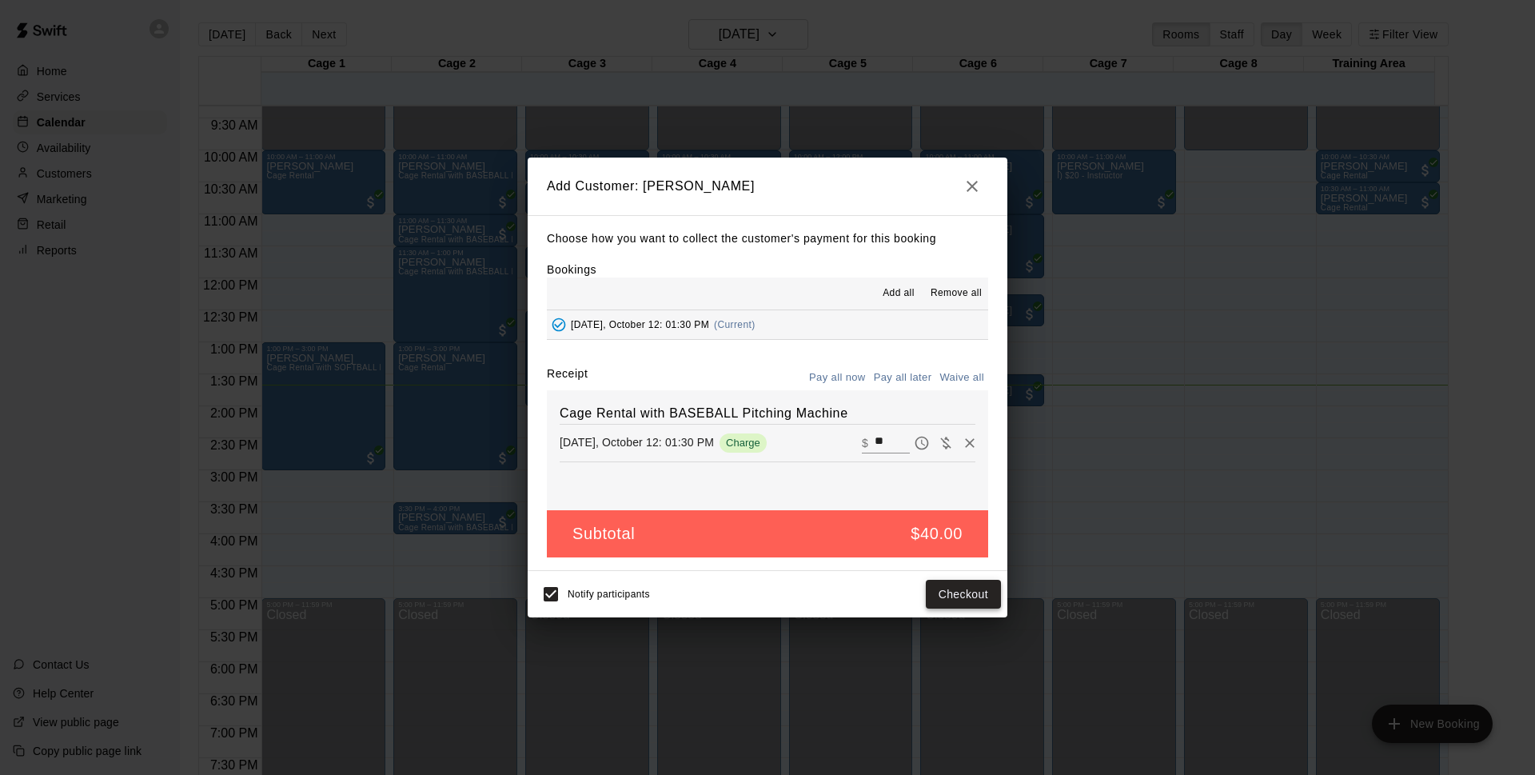
click at [974, 603] on button "Checkout" at bounding box center [963, 594] width 75 height 30
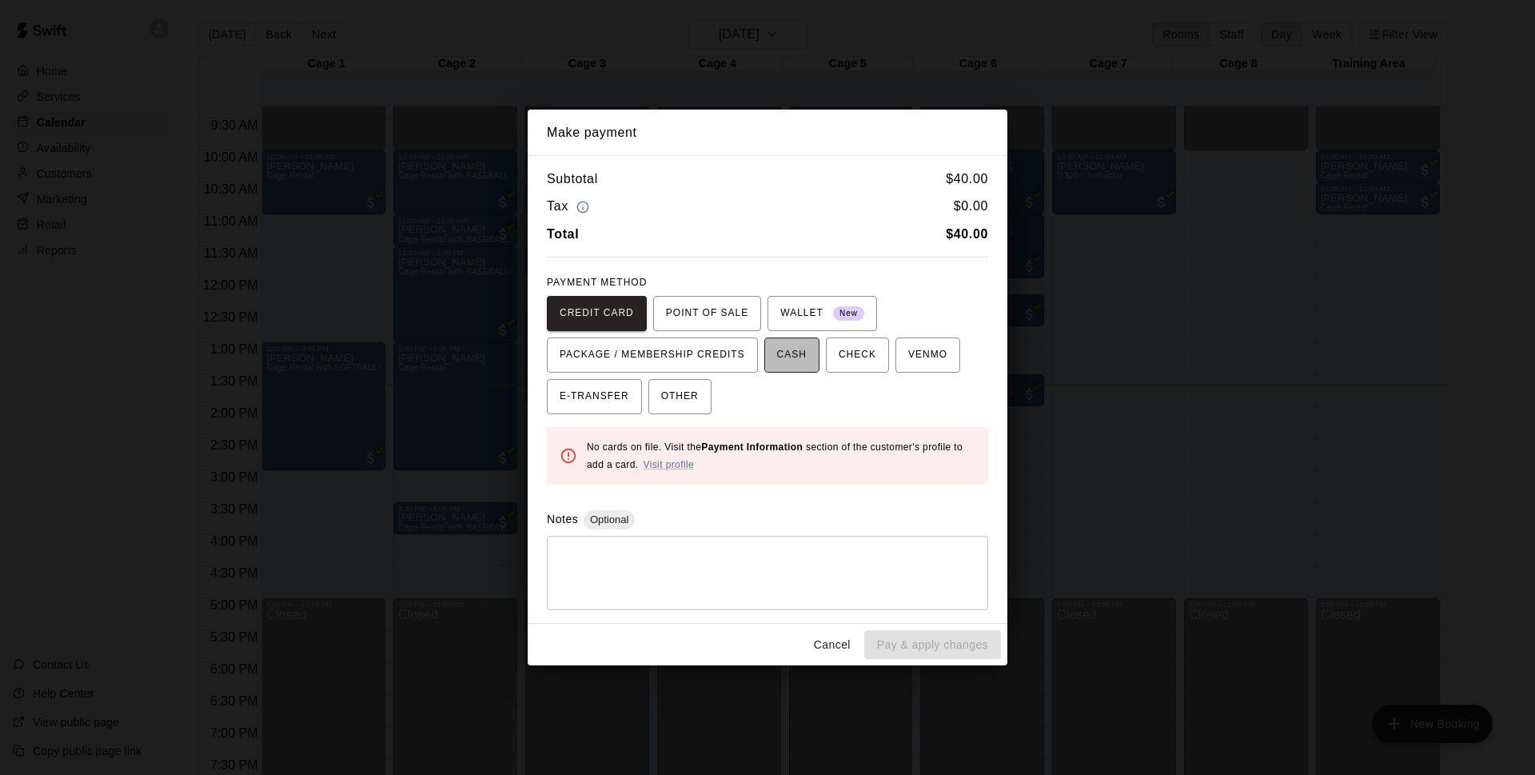
click at [783, 343] on span "CASH" at bounding box center [792, 355] width 30 height 26
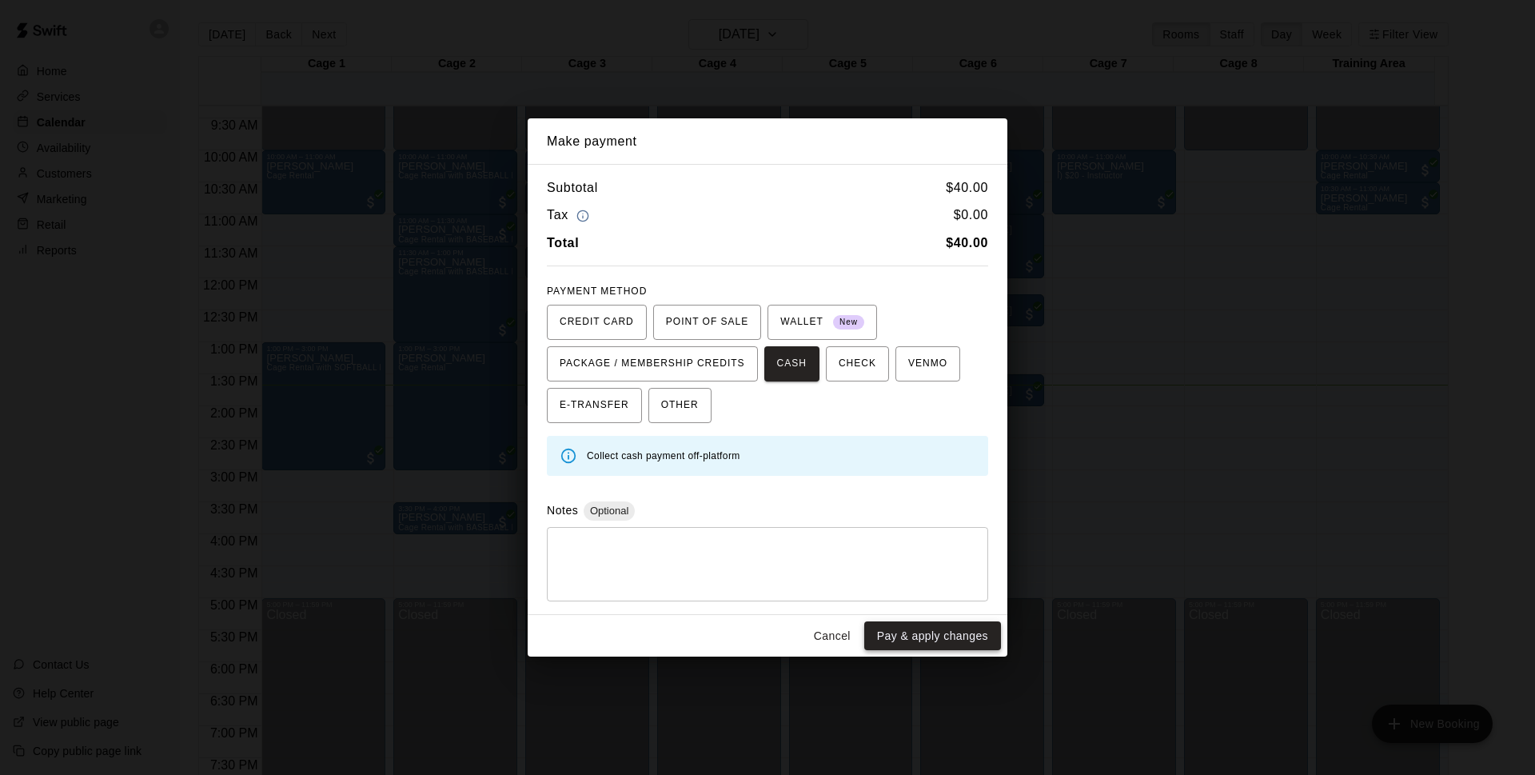
click at [931, 627] on button "Pay & apply changes" at bounding box center [932, 636] width 137 height 30
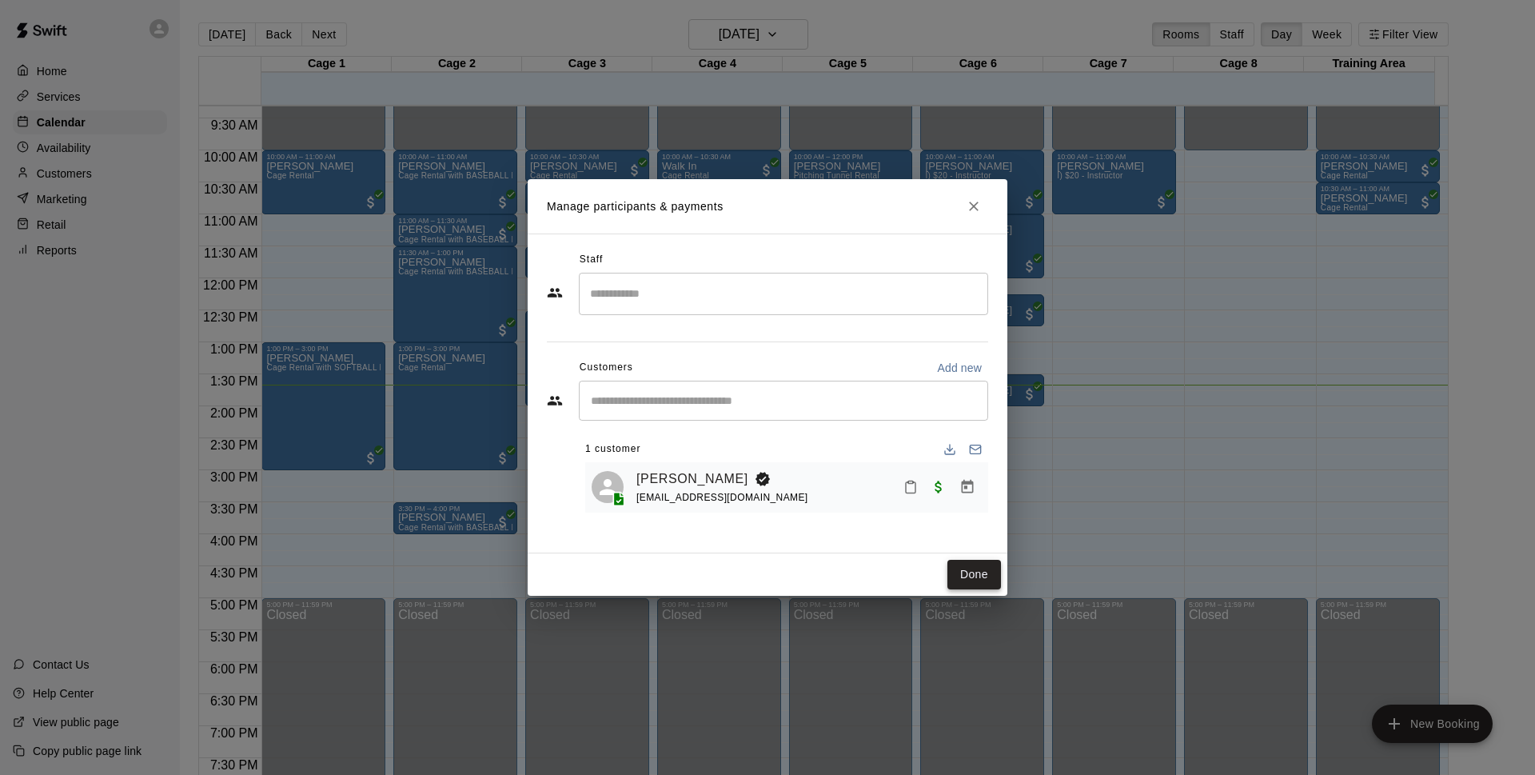
click at [968, 581] on button "Done" at bounding box center [974, 575] width 54 height 30
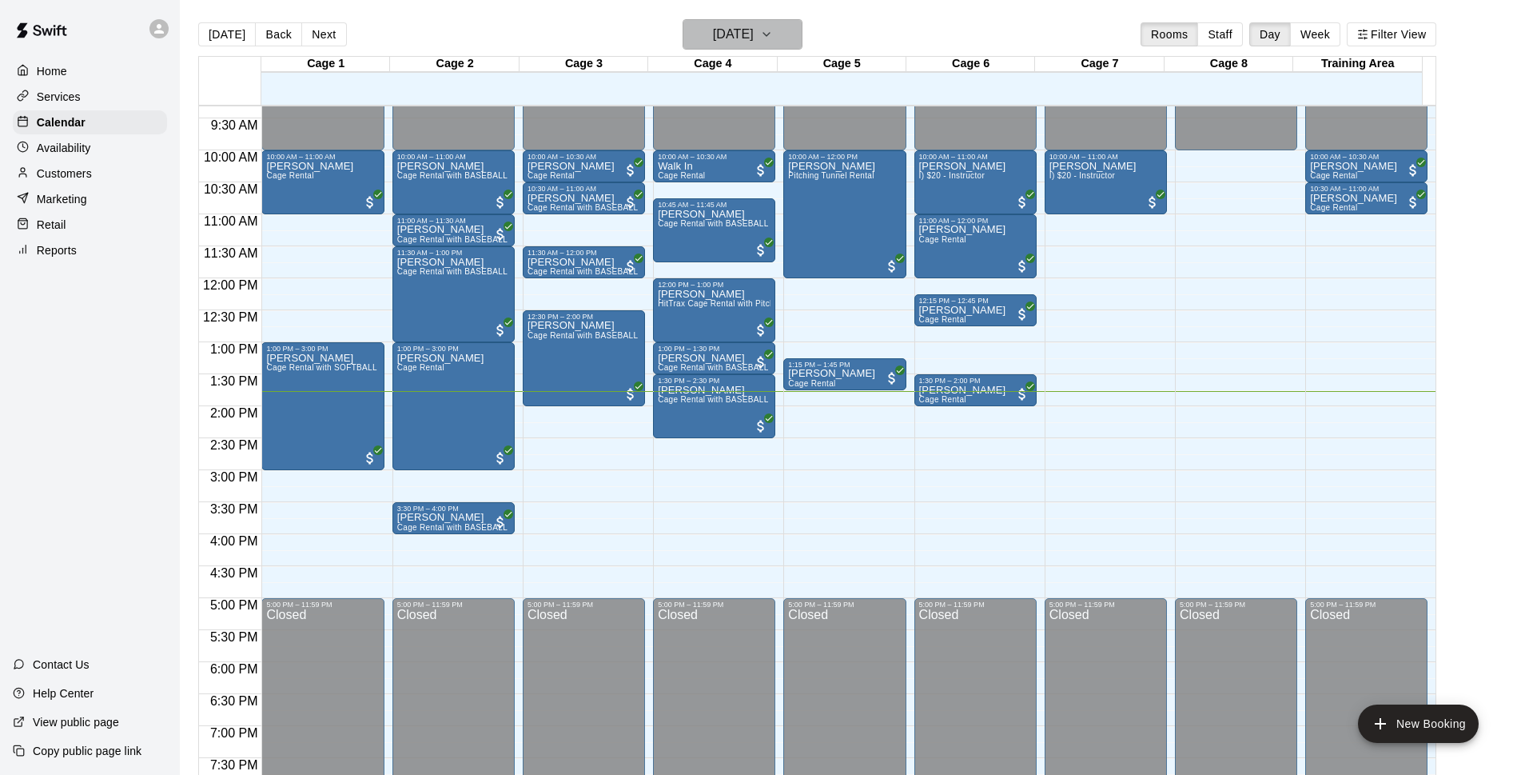
click at [773, 41] on icon "button" at bounding box center [766, 34] width 13 height 19
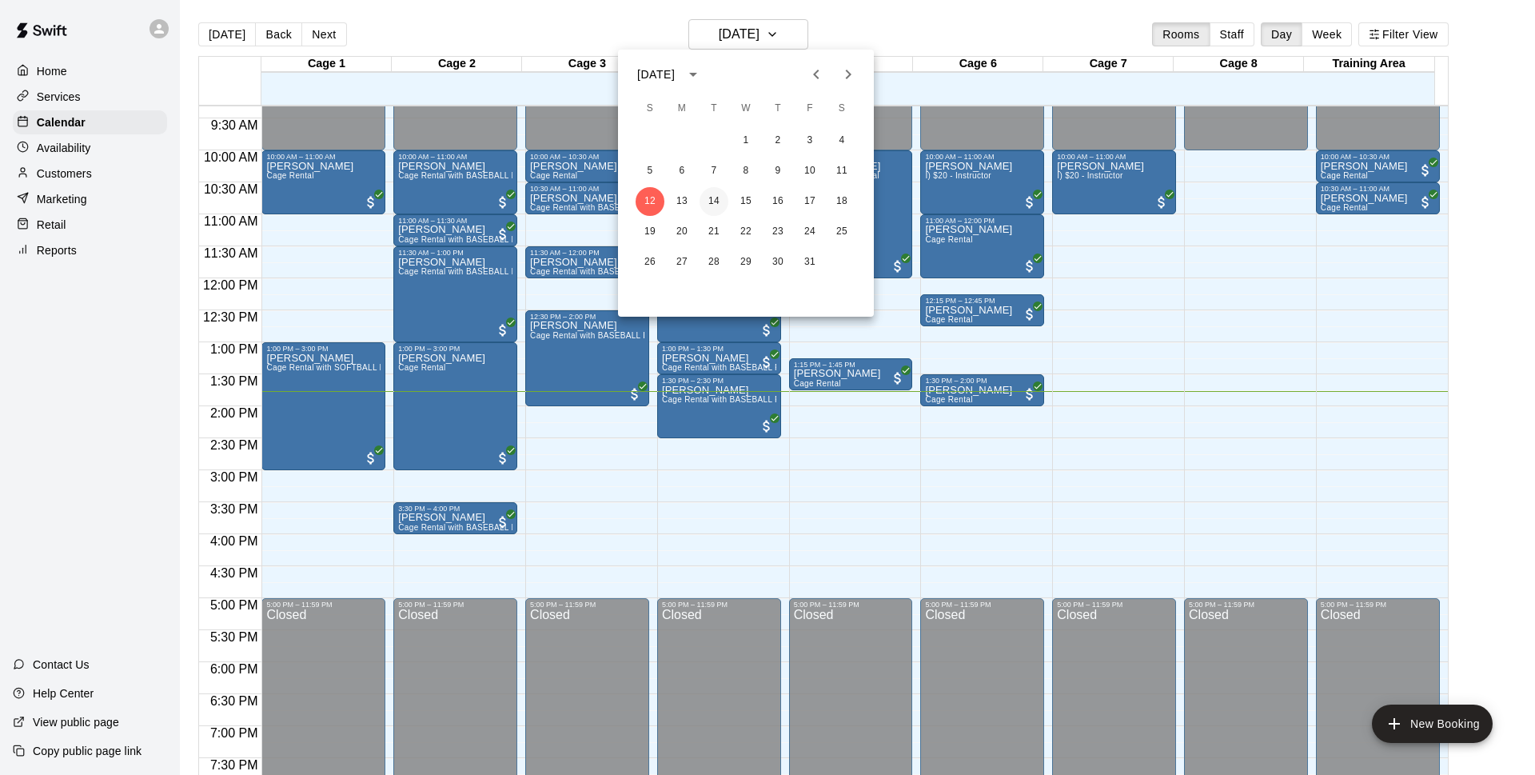
click at [714, 199] on button "14" at bounding box center [713, 201] width 29 height 29
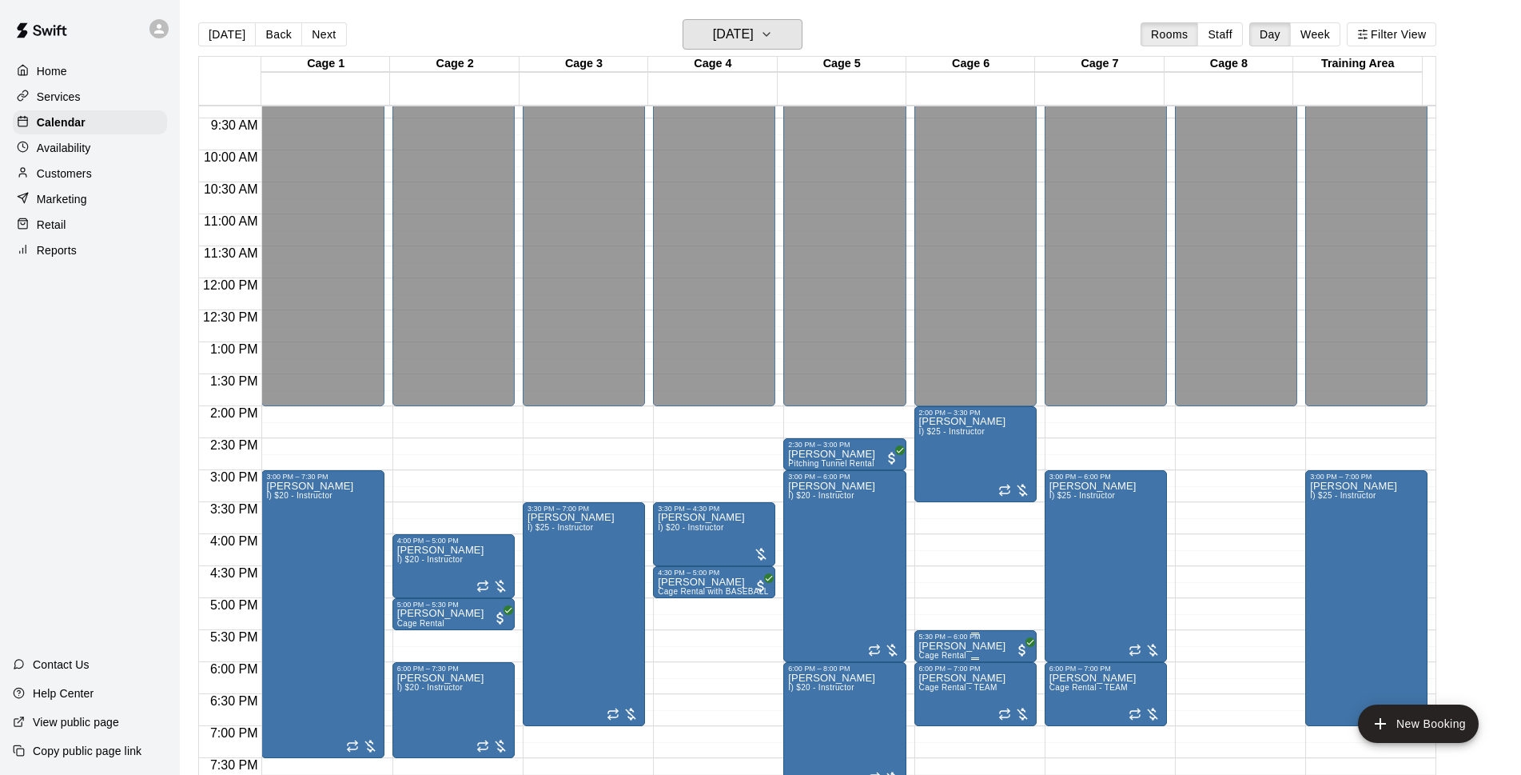
scroll to position [698, 0]
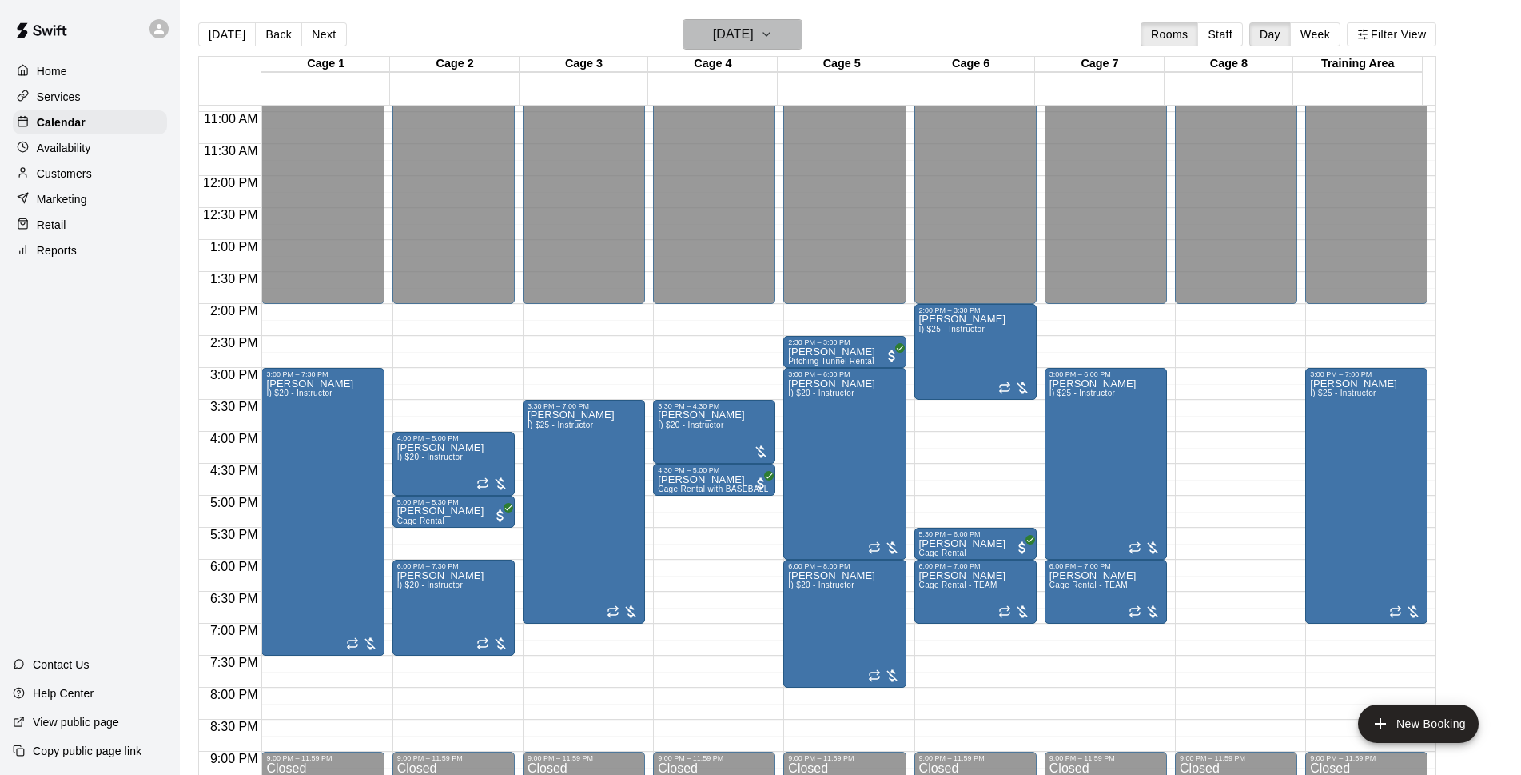
click at [754, 33] on h6 "Tuesday Oct 14" at bounding box center [733, 34] width 41 height 22
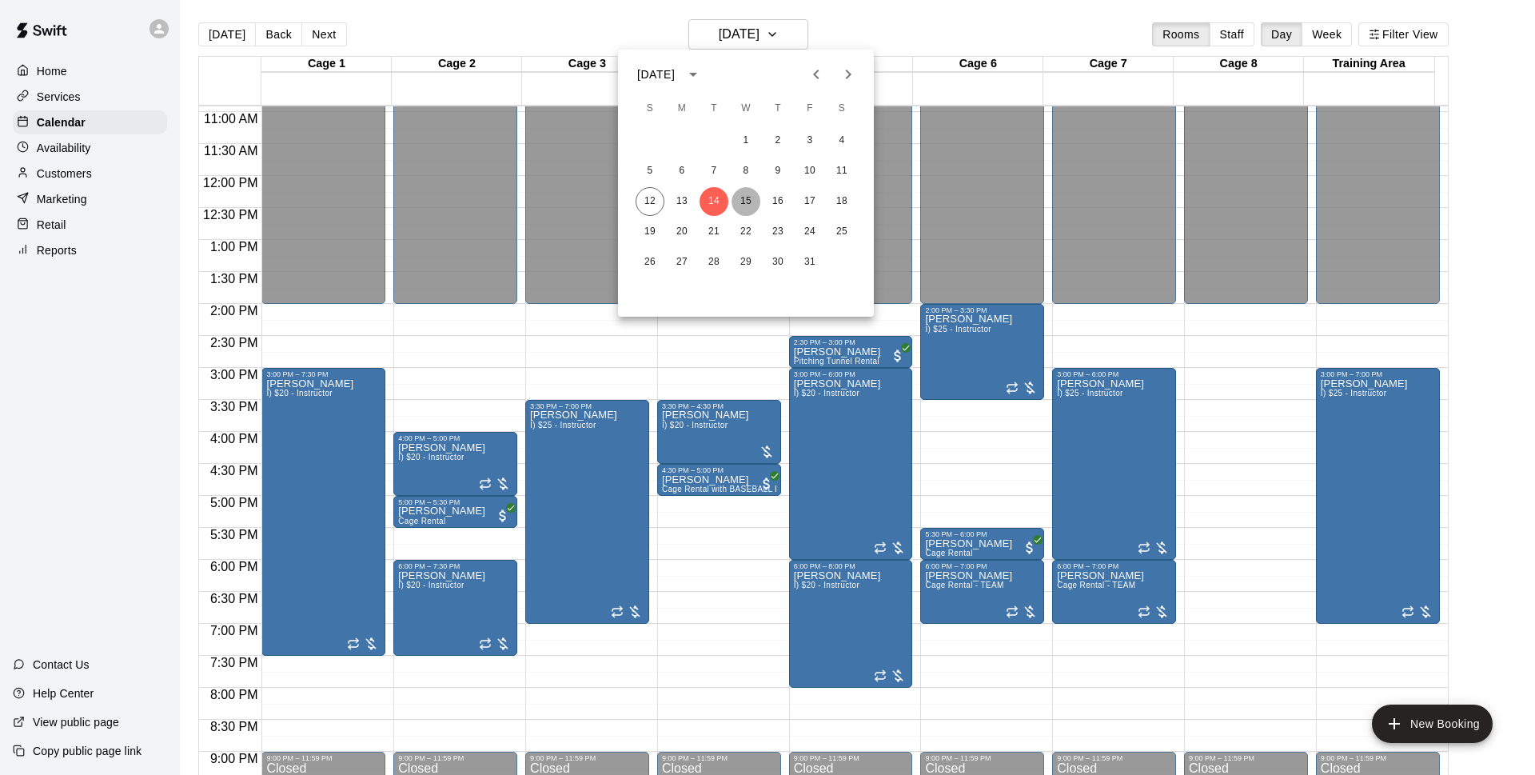
click at [751, 194] on button "15" at bounding box center [745, 201] width 29 height 29
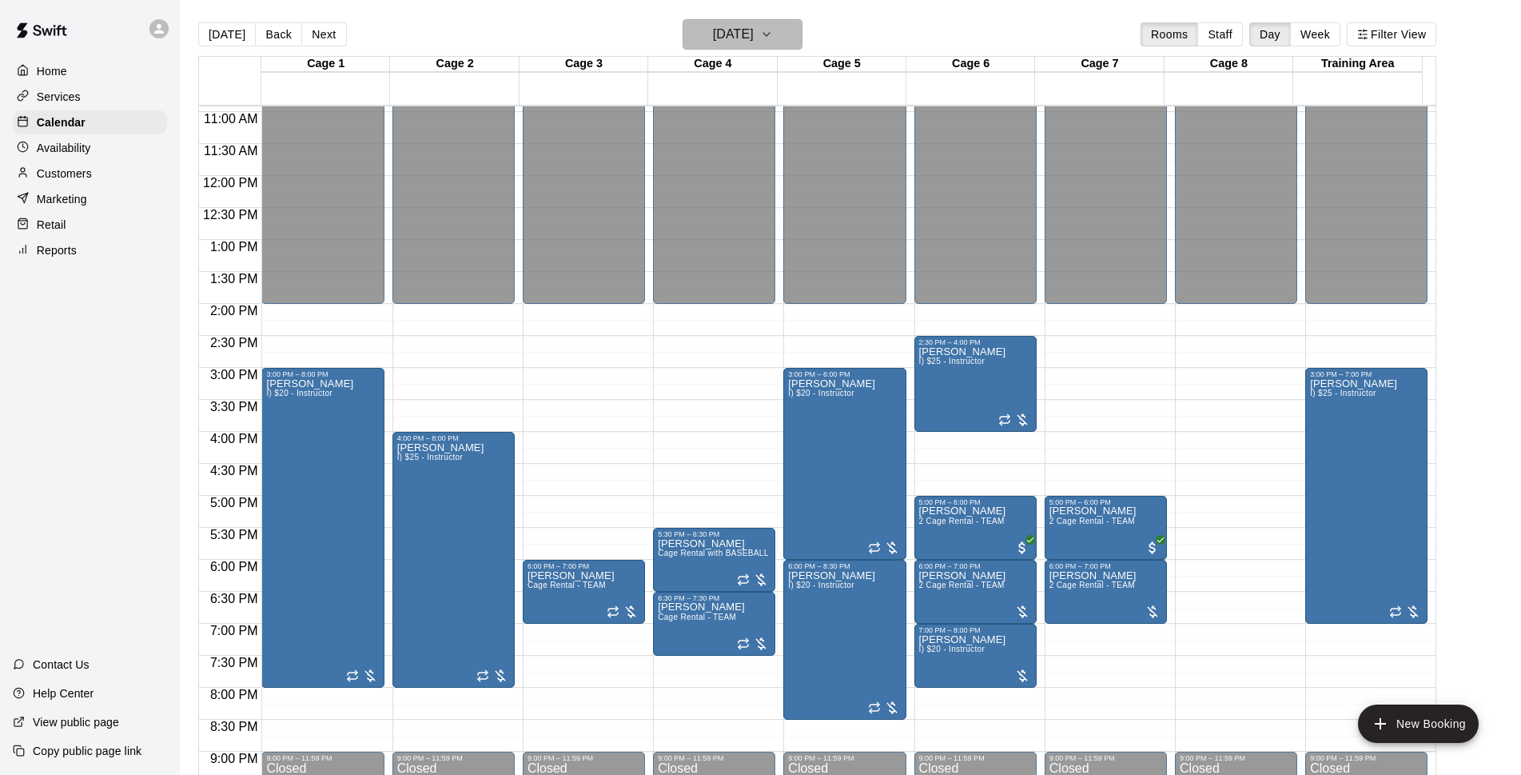
click at [795, 24] on button "Wednesday Oct 15" at bounding box center [743, 34] width 120 height 30
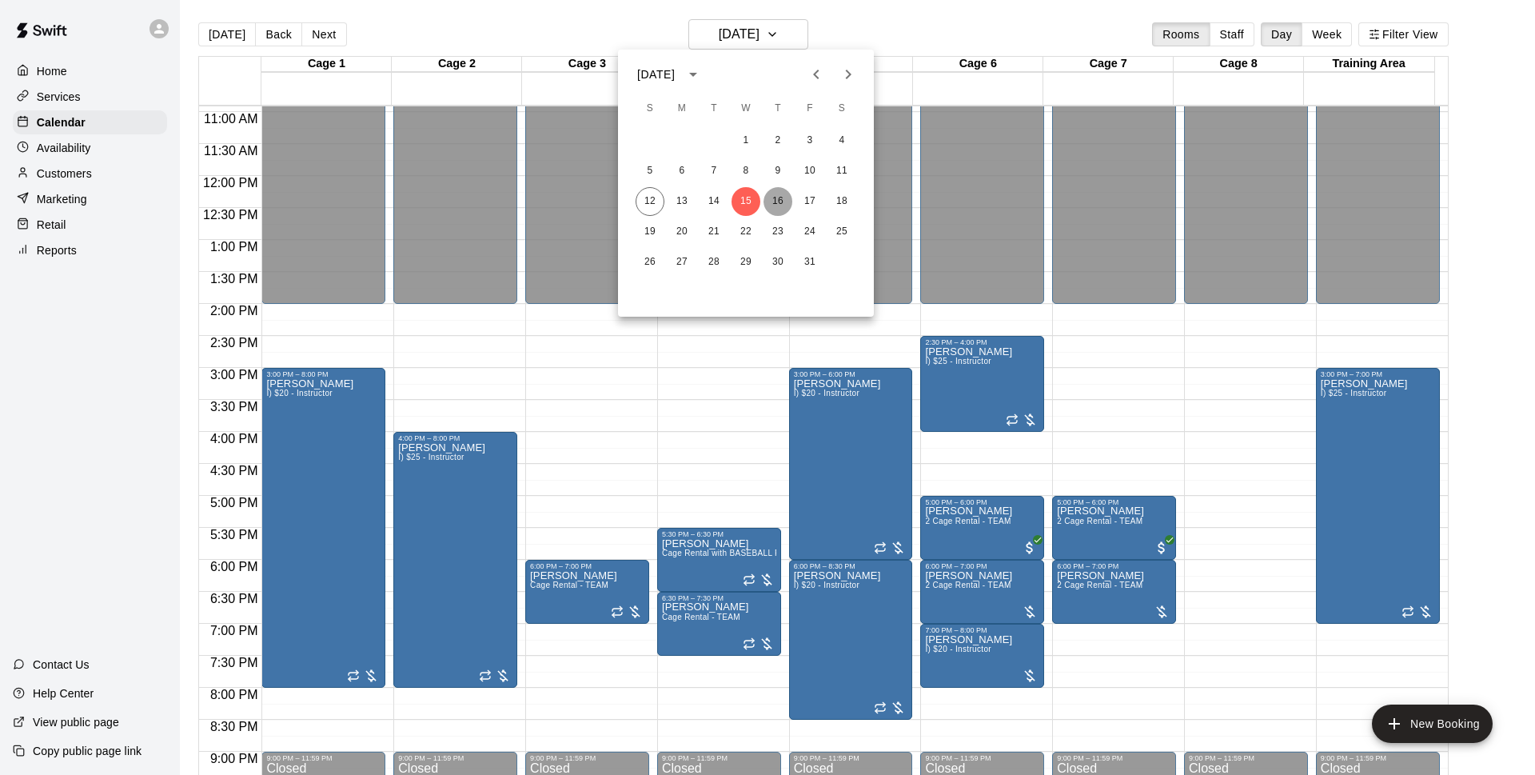
drag, startPoint x: 790, startPoint y: 198, endPoint x: 827, endPoint y: 284, distance: 93.4
click at [790, 197] on button "16" at bounding box center [777, 201] width 29 height 29
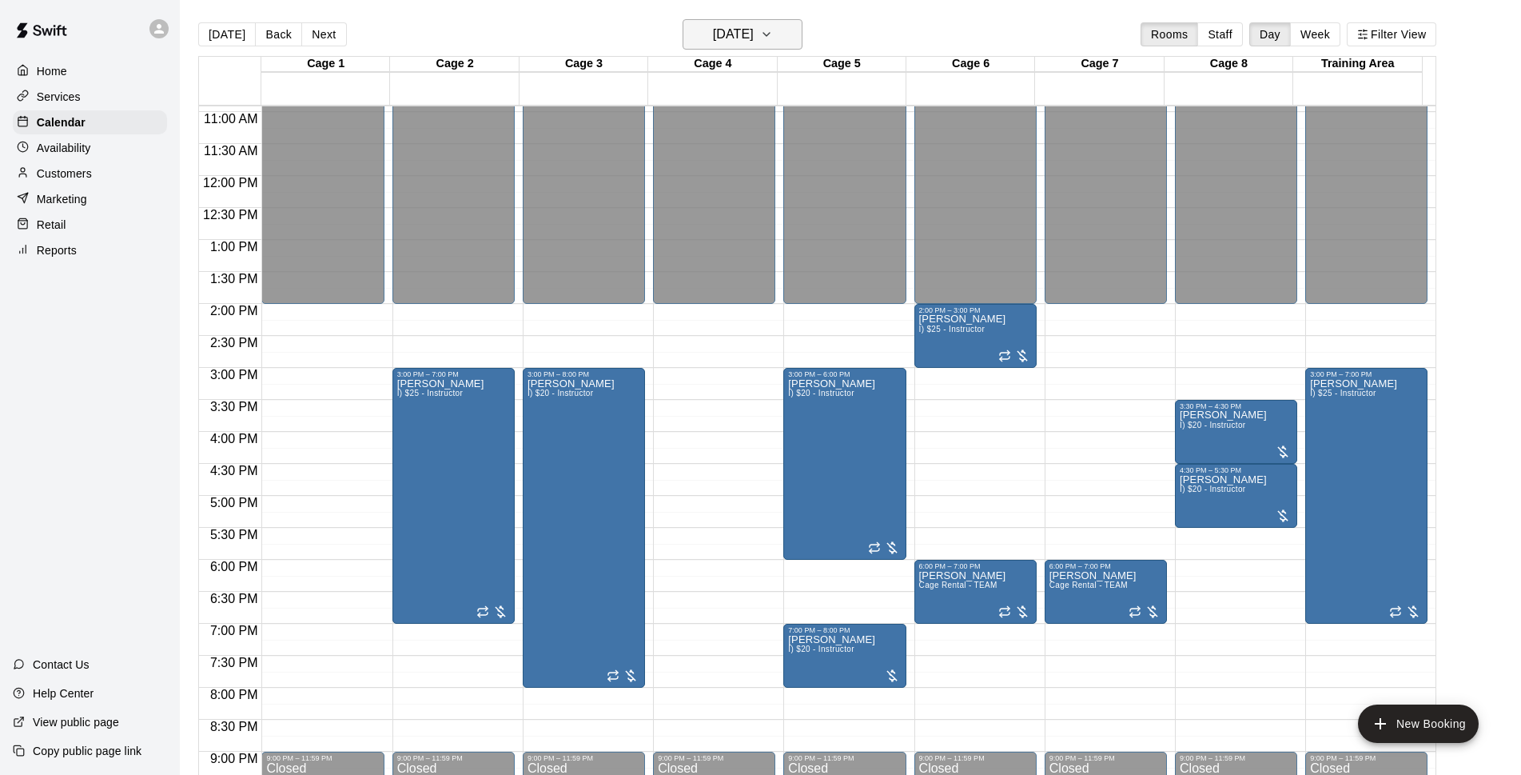
click at [744, 42] on h6 "Thursday Oct 16" at bounding box center [733, 34] width 41 height 22
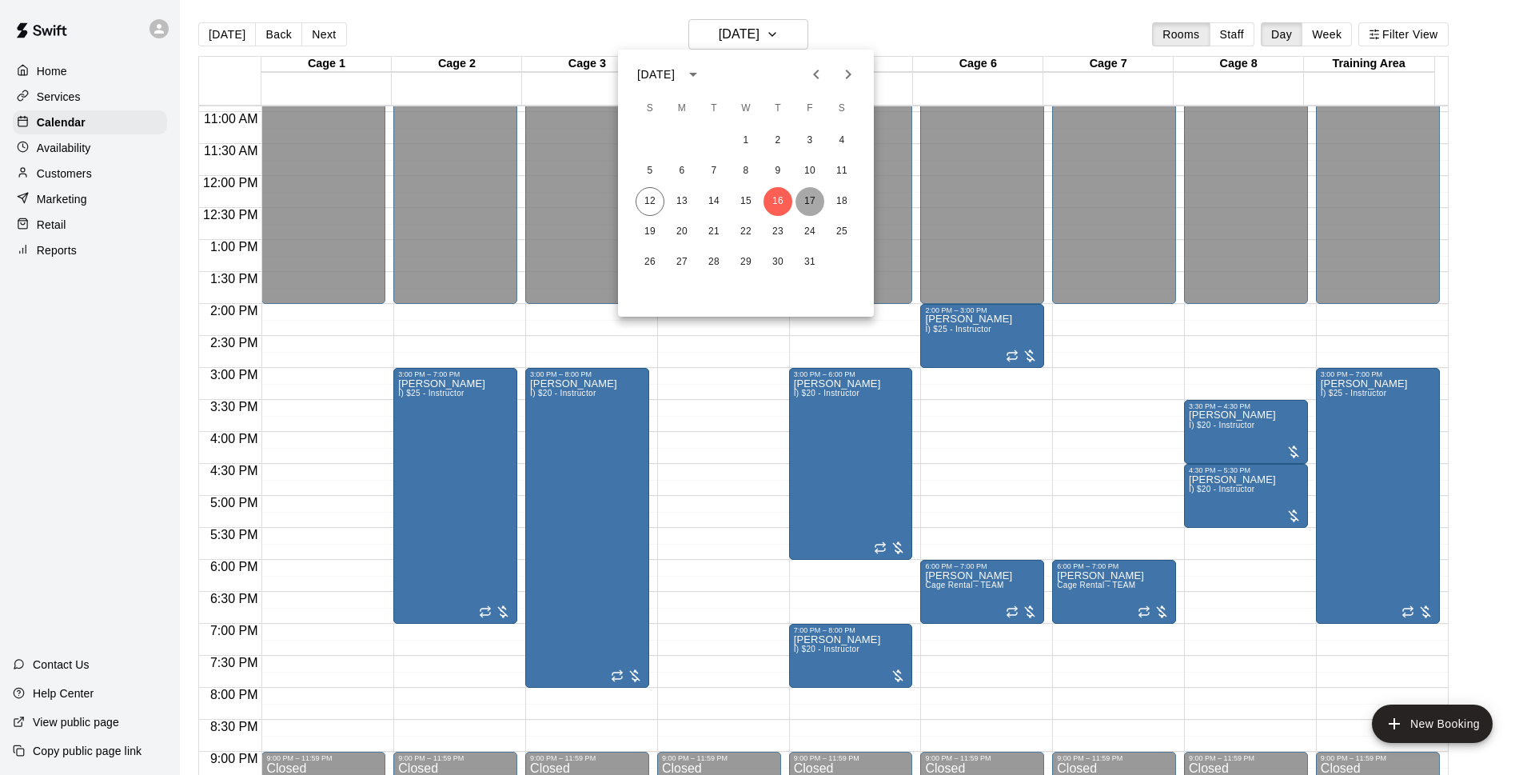
drag, startPoint x: 814, startPoint y: 193, endPoint x: 823, endPoint y: 191, distance: 8.9
click at [818, 193] on button "17" at bounding box center [809, 201] width 29 height 29
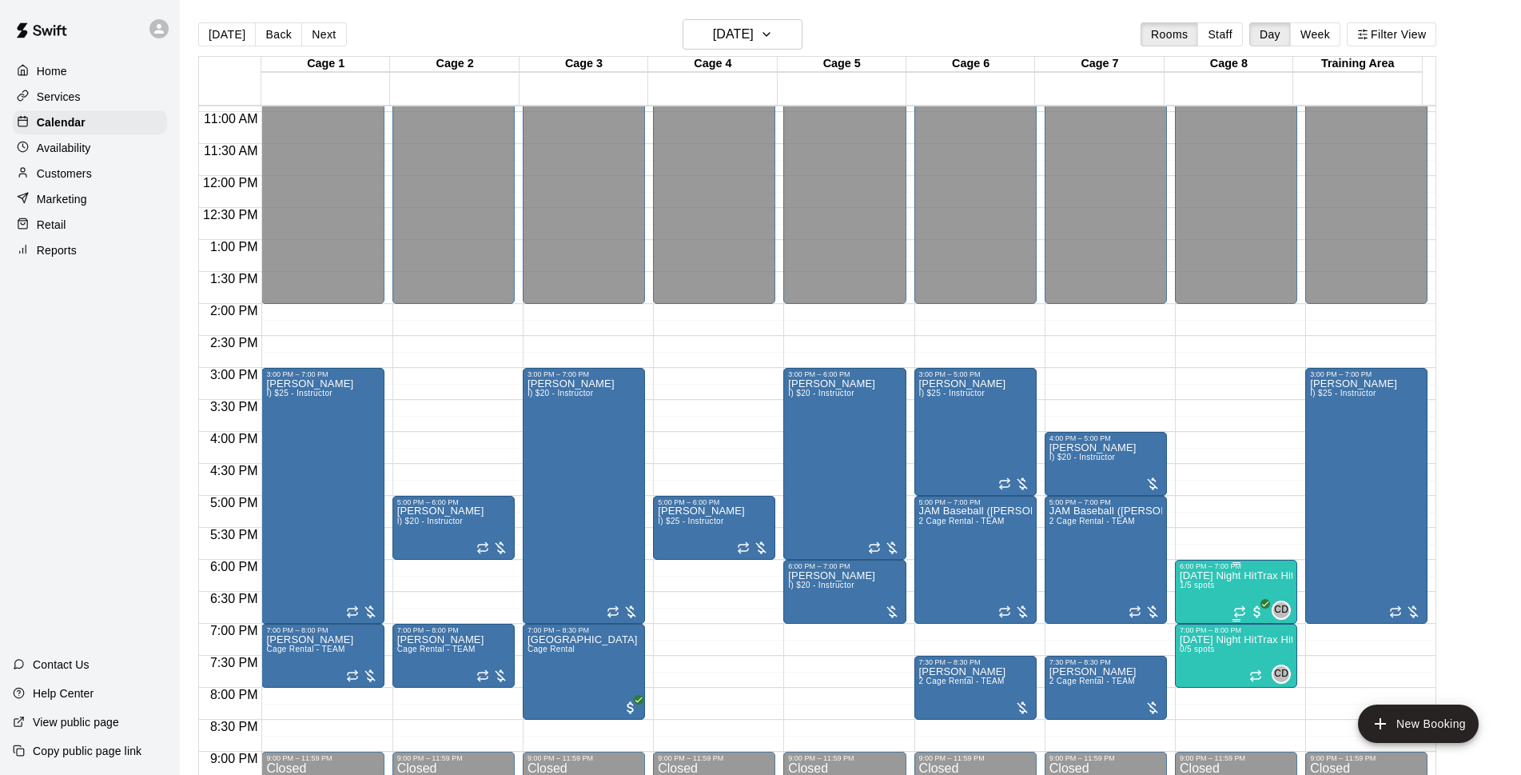
click at [1229, 575] on p "Friday Night HitTrax Hitting REPS Class (6-12 year olds)" at bounding box center [1236, 575] width 113 height 0
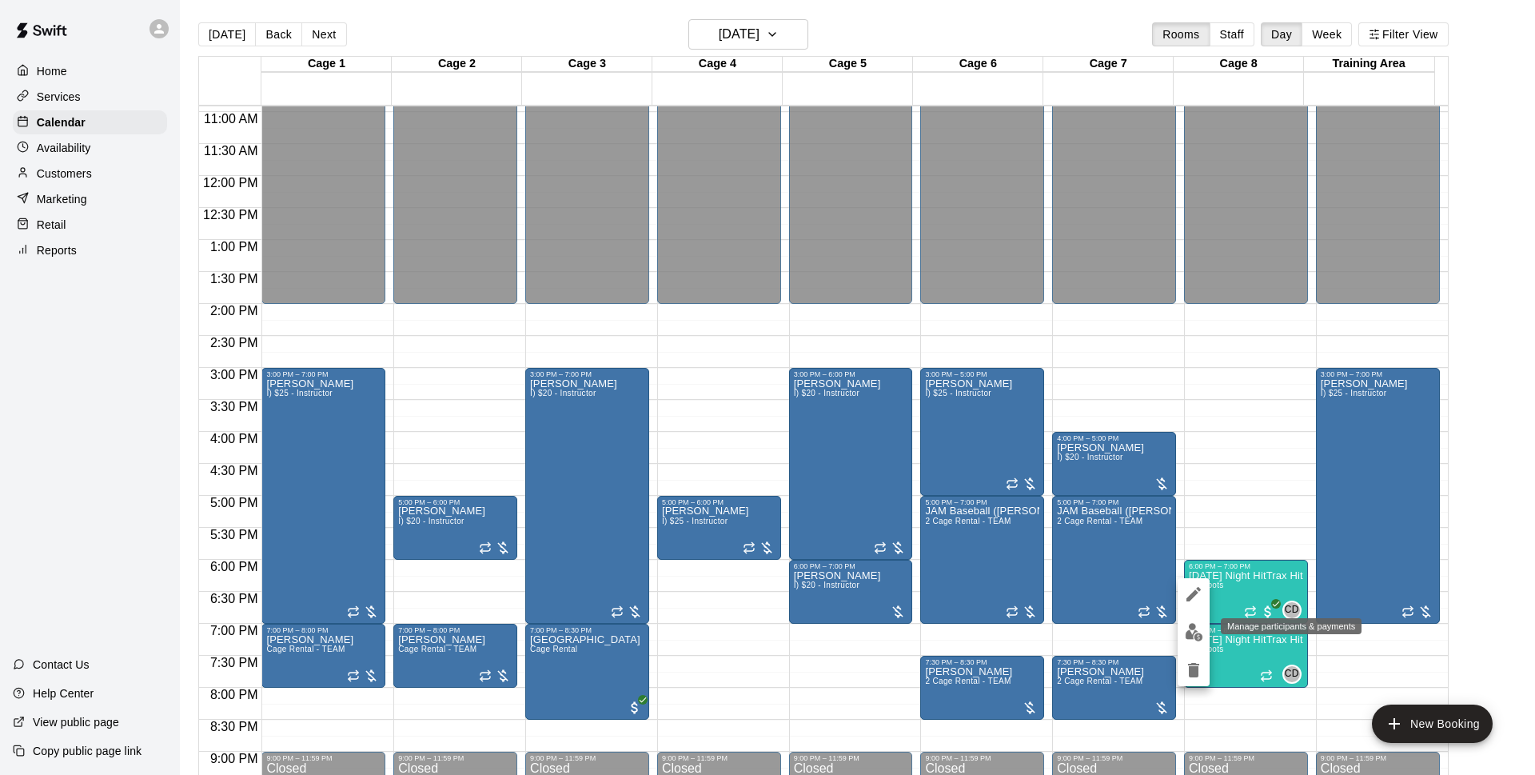
click at [1193, 631] on img "edit" at bounding box center [1194, 632] width 18 height 18
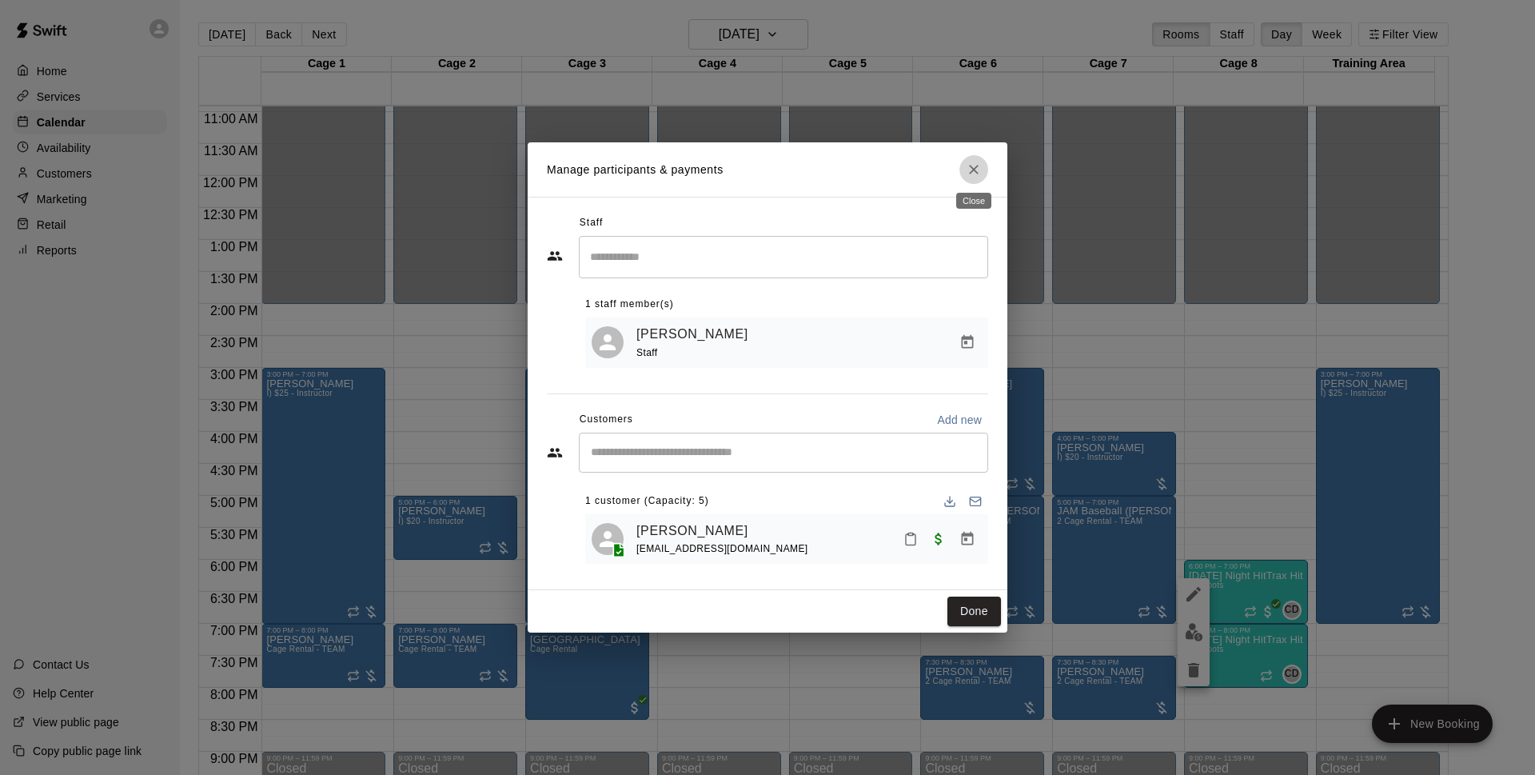
click at [969, 158] on button "Close" at bounding box center [973, 169] width 29 height 29
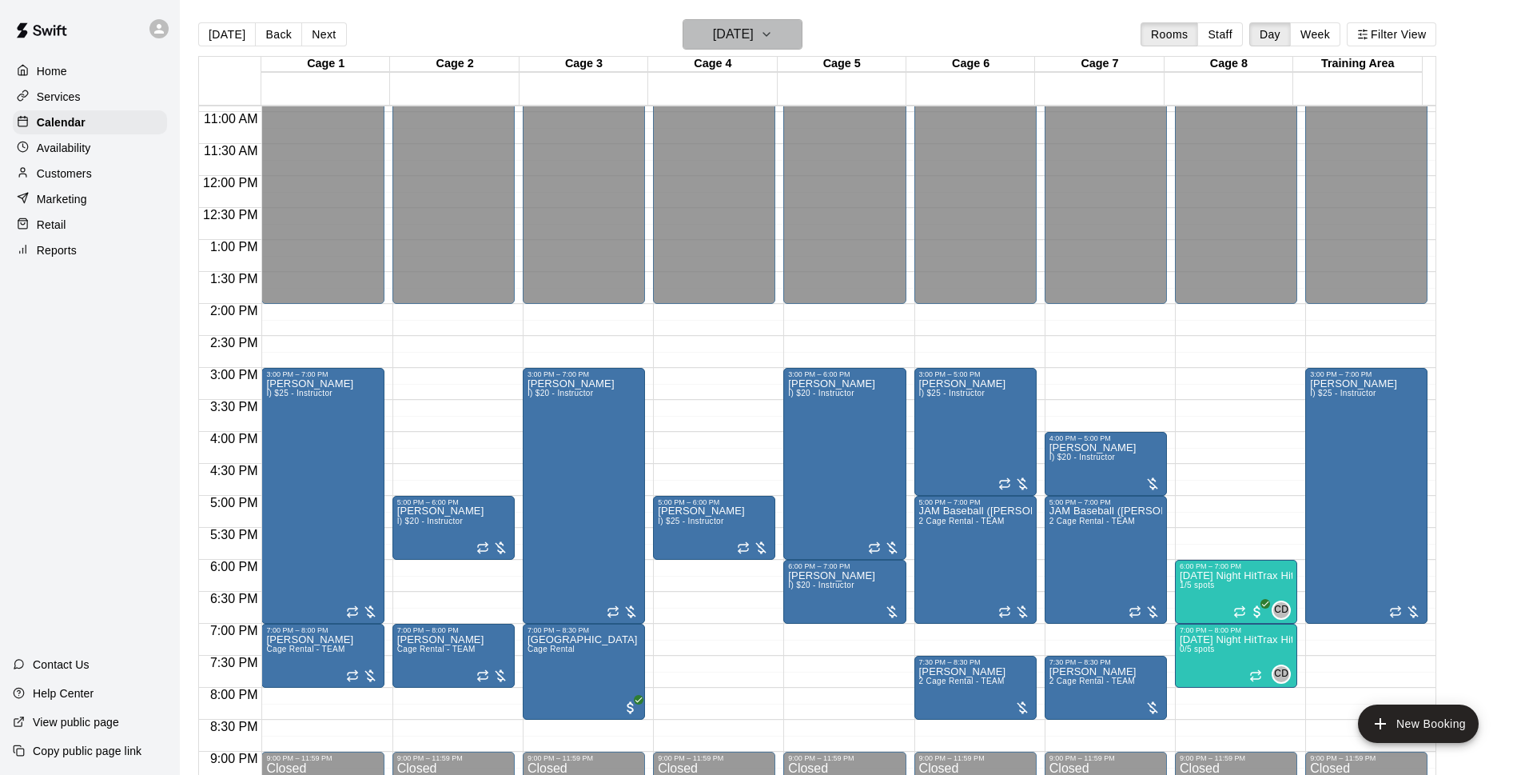
click at [754, 26] on h6 "Friday Oct 17" at bounding box center [733, 34] width 41 height 22
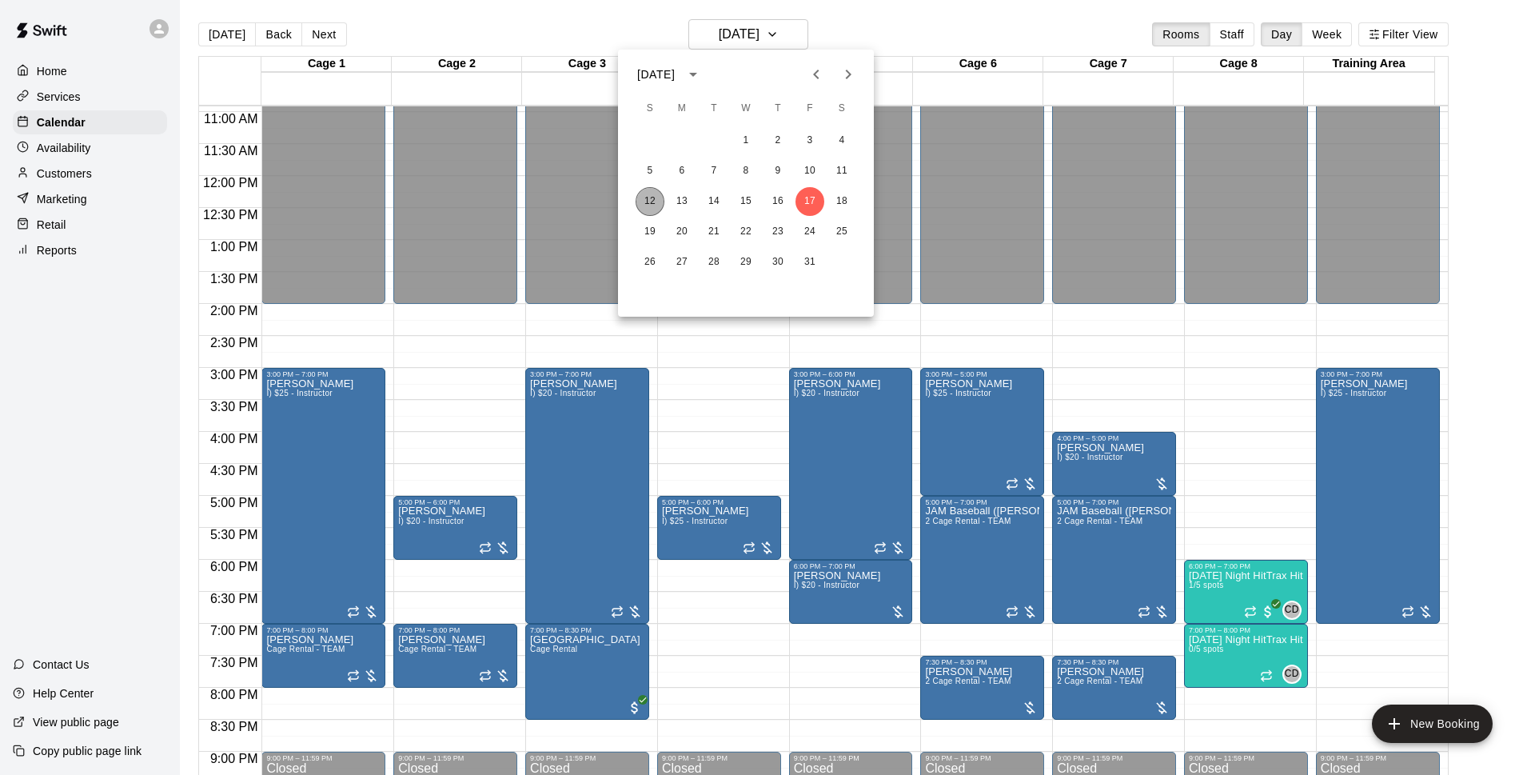
click at [647, 193] on button "12" at bounding box center [649, 201] width 29 height 29
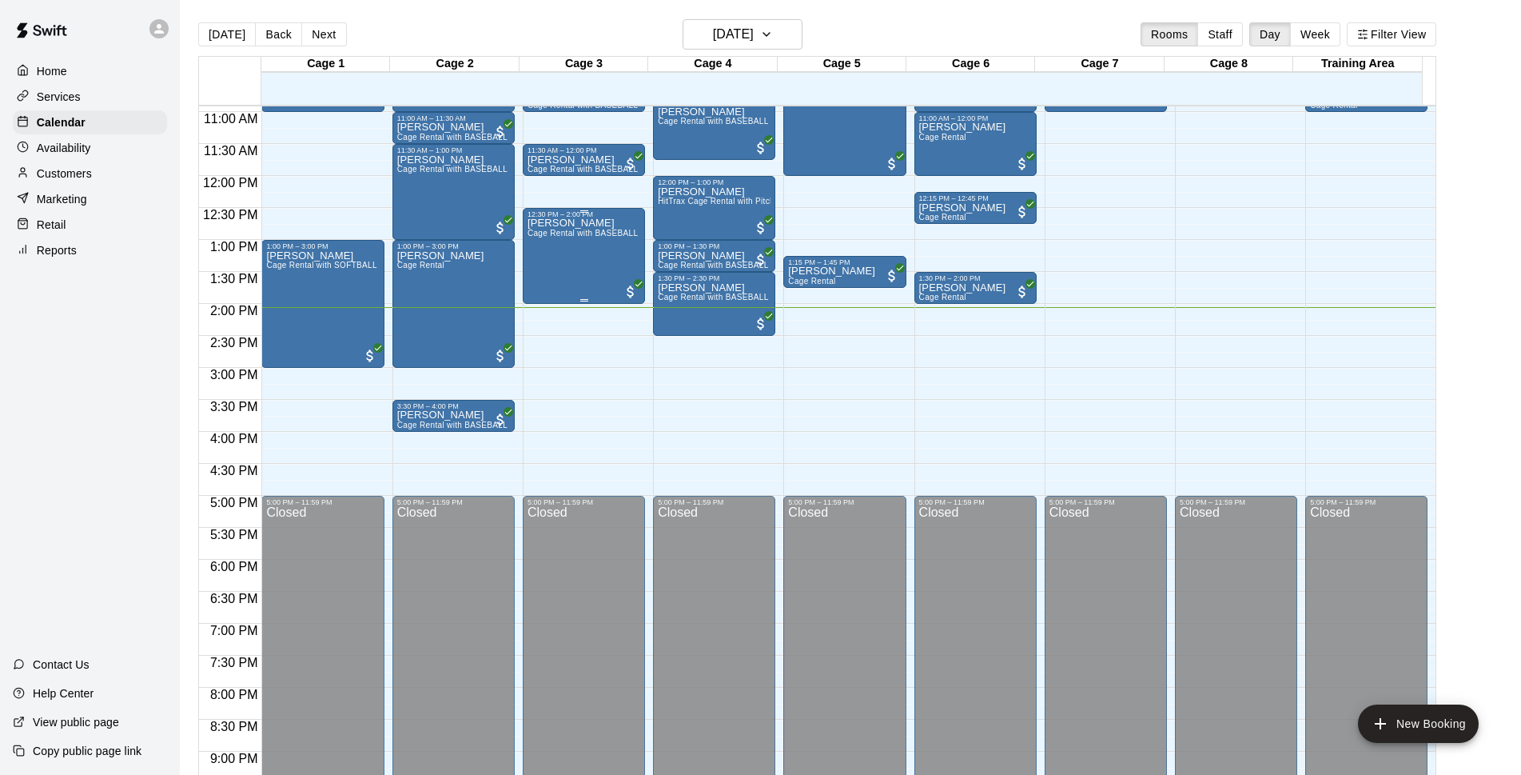
click at [585, 296] on div "John Emmons Cage Rental with BASEBALL Pitching Machine" at bounding box center [584, 605] width 113 height 775
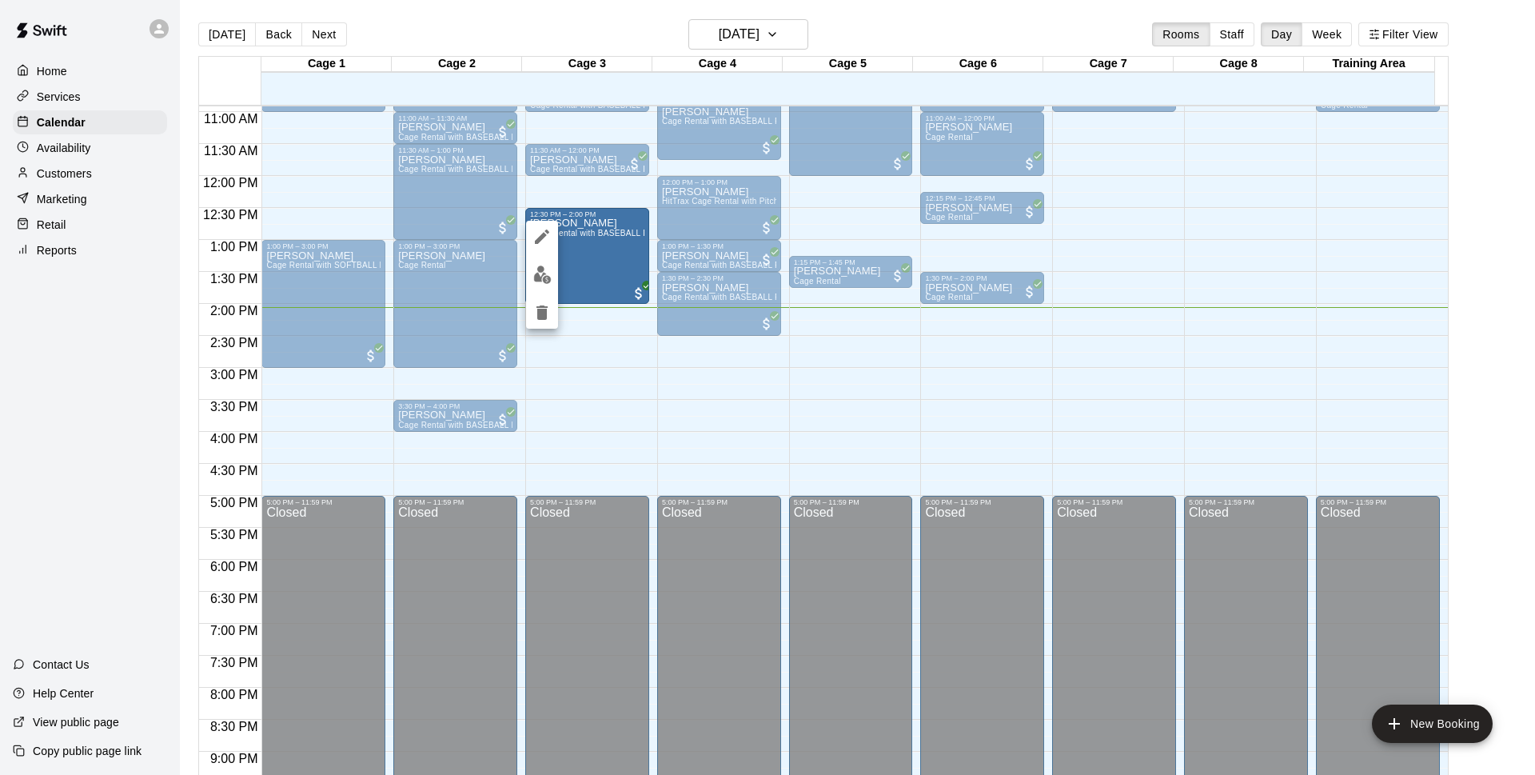
click at [574, 261] on div at bounding box center [767, 387] width 1535 height 775
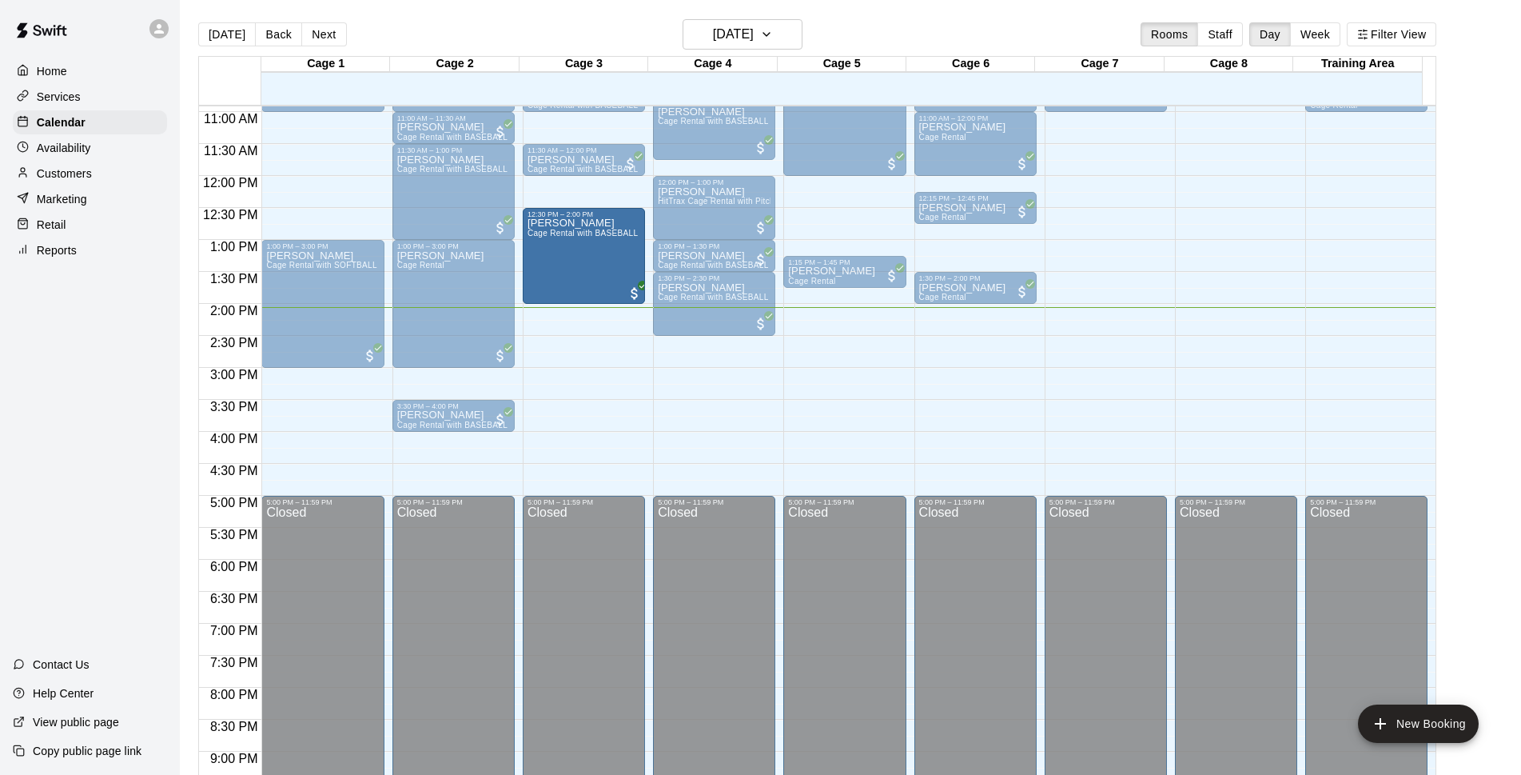
click at [138, 277] on div "Home Services Calendar Availability Customers Marketing Retail Reports Contact …" at bounding box center [90, 387] width 180 height 775
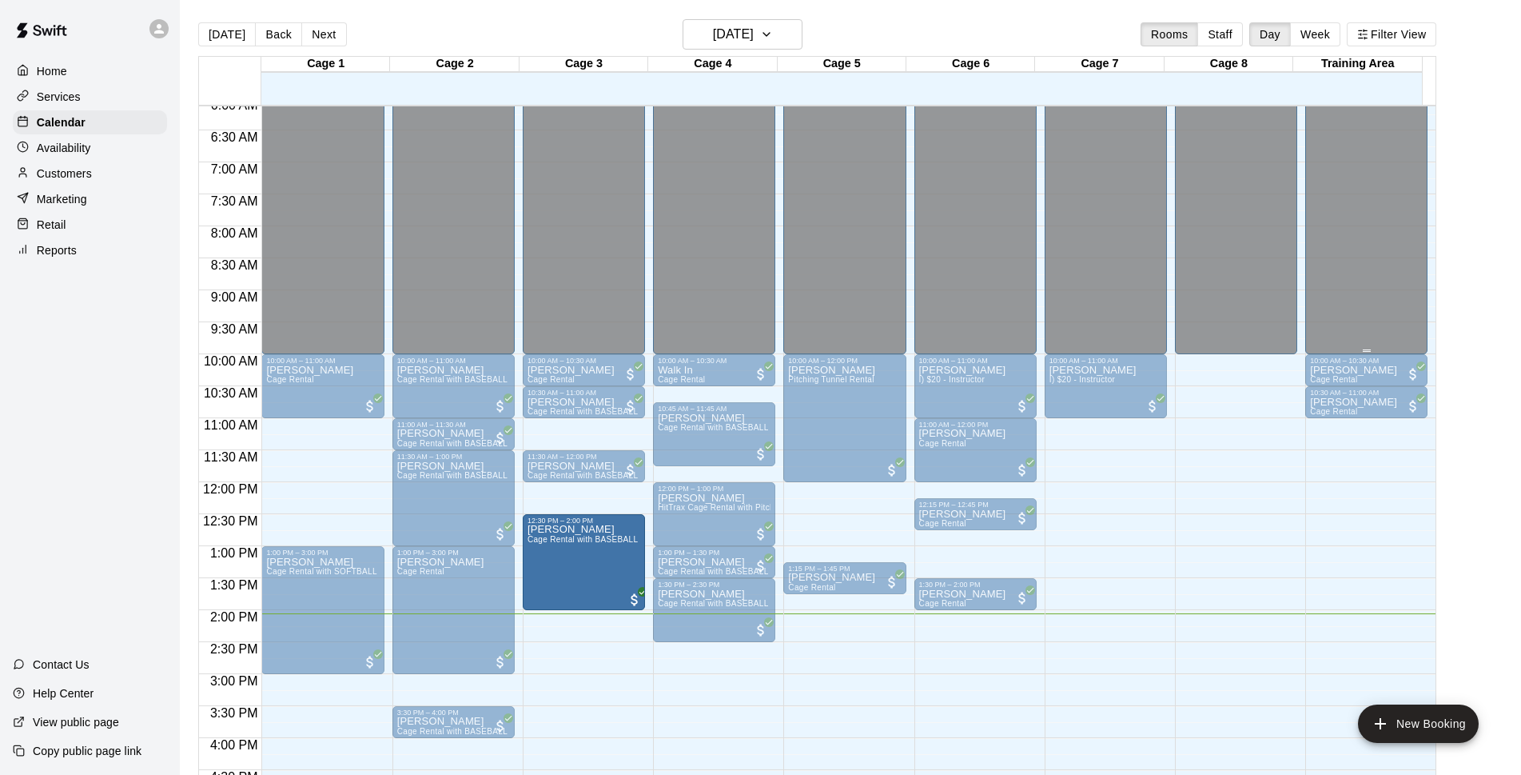
scroll to position [287, 0]
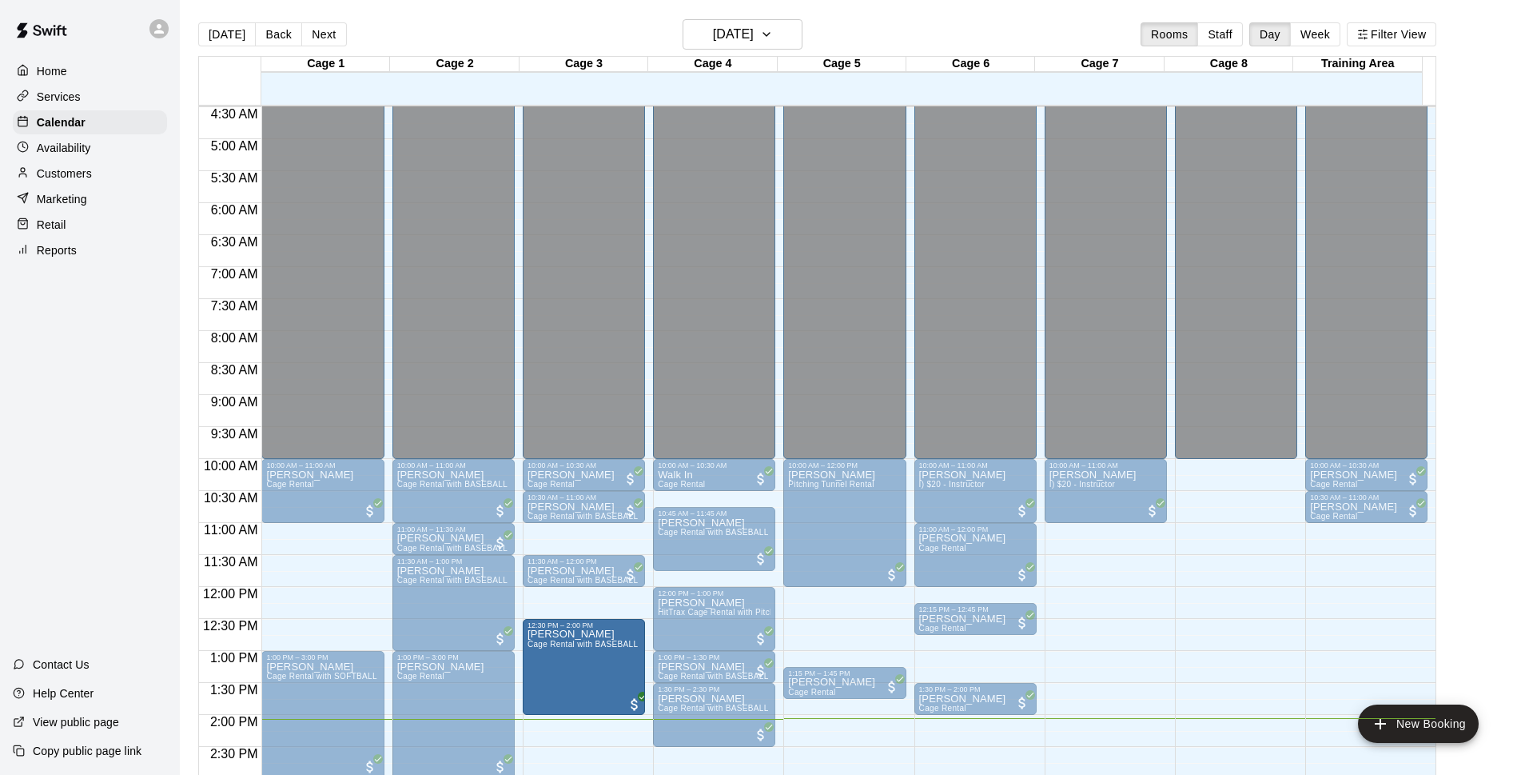
click at [1493, 339] on main "Today Back Next Sunday Oct 12 Rooms Staff Day Week Filter View Cage 1 12 Sun Ca…" at bounding box center [850, 406] width 1328 height 775
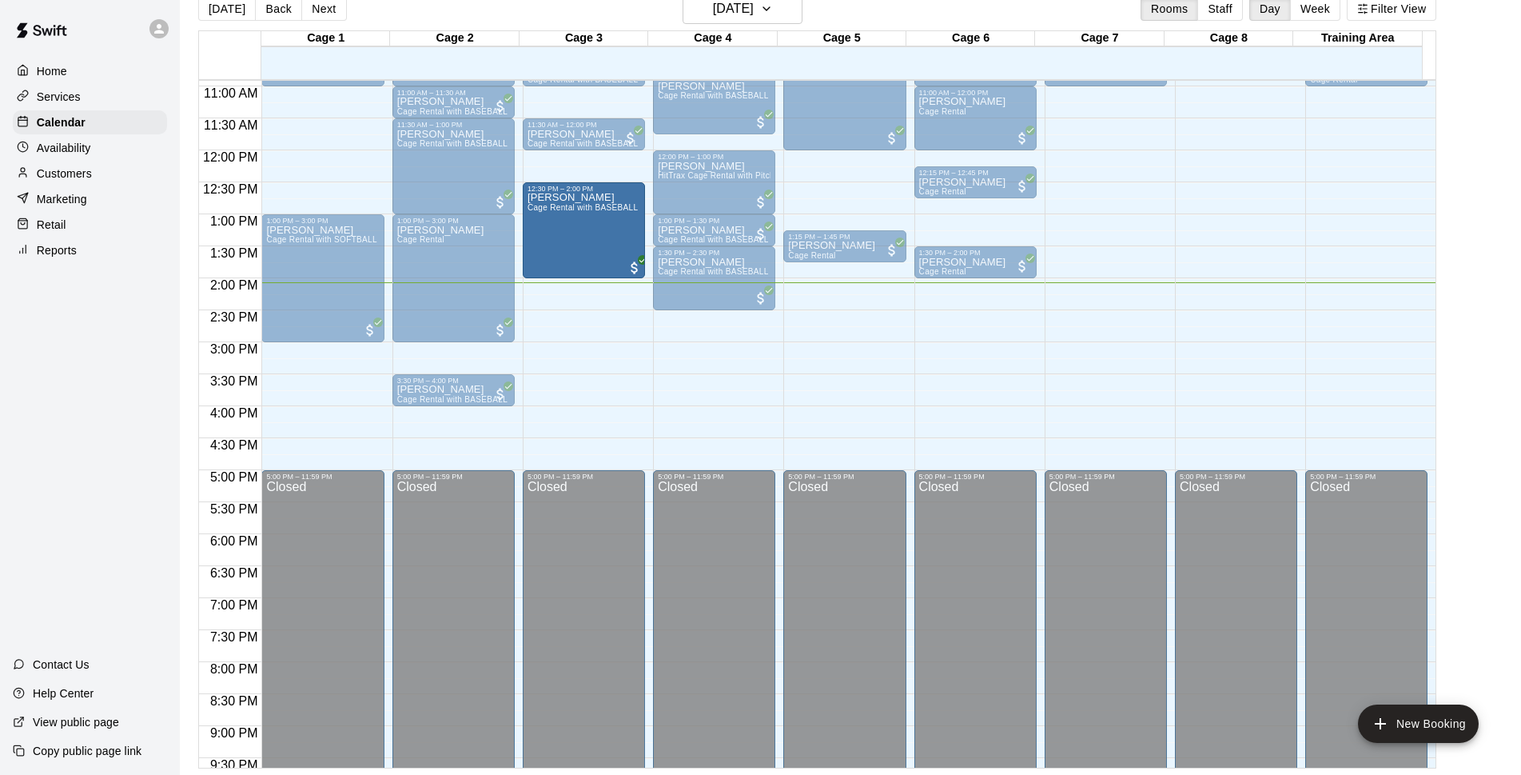
scroll to position [0, 0]
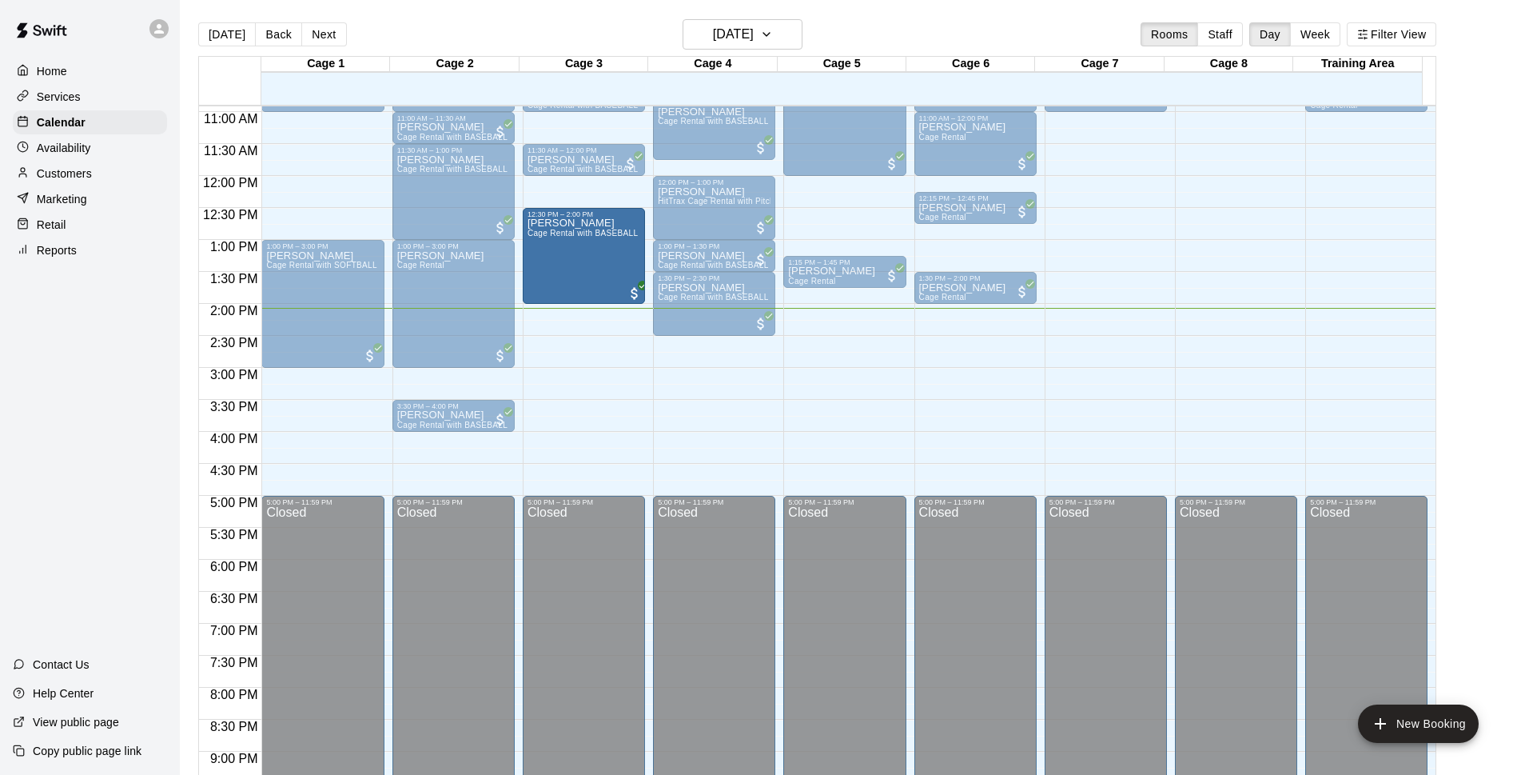
click at [1469, 416] on main "Today Back Next Sunday Oct 12 Rooms Staff Day Week Filter View Cage 1 12 Sun Ca…" at bounding box center [850, 406] width 1328 height 775
click at [703, 321] on div "Candi Cavasos Cage Rental with BASEBALL Pitching Machine" at bounding box center [714, 669] width 113 height 775
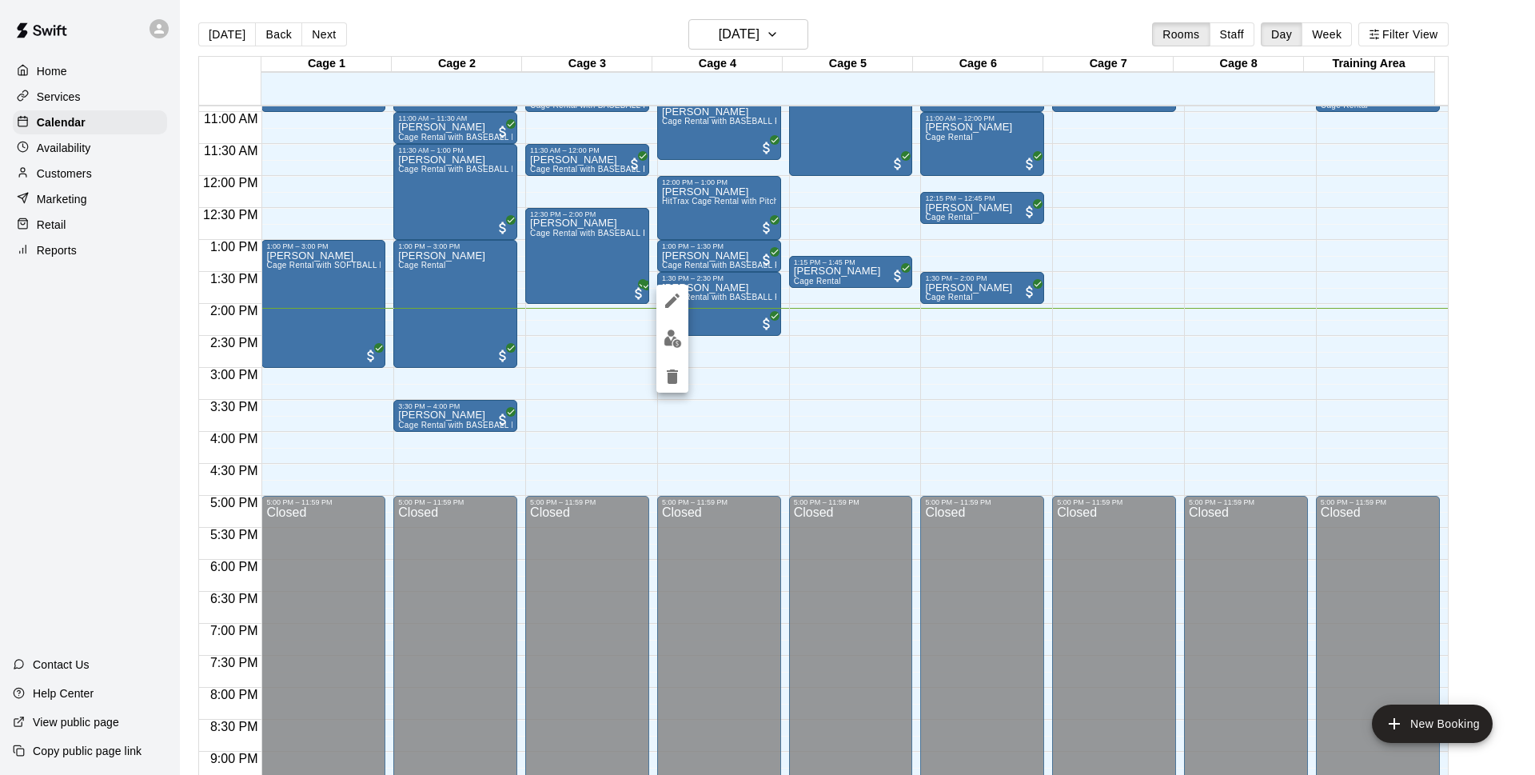
click at [1499, 360] on div at bounding box center [767, 387] width 1535 height 775
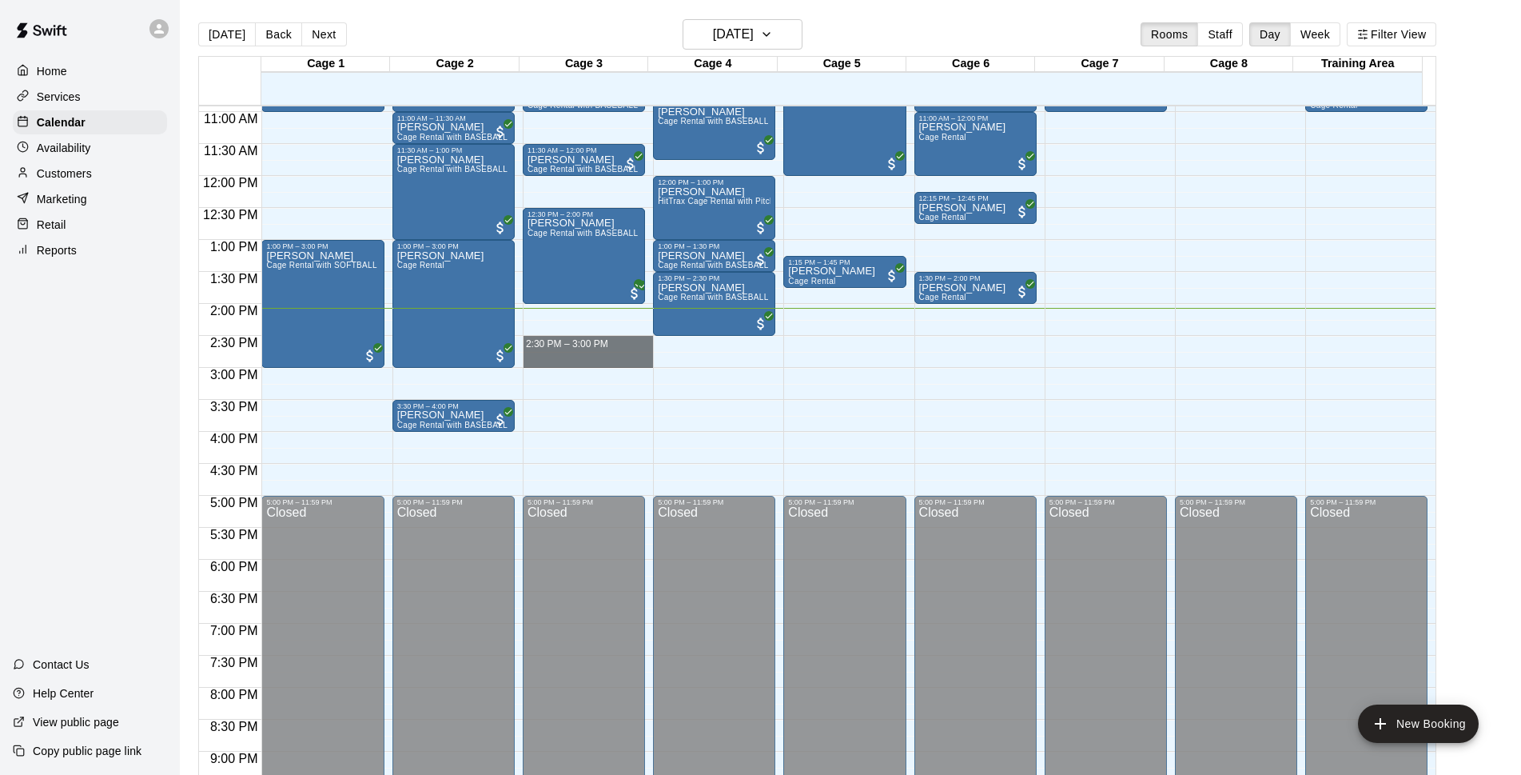
drag, startPoint x: 583, startPoint y: 339, endPoint x: 587, endPoint y: 364, distance: 25.9
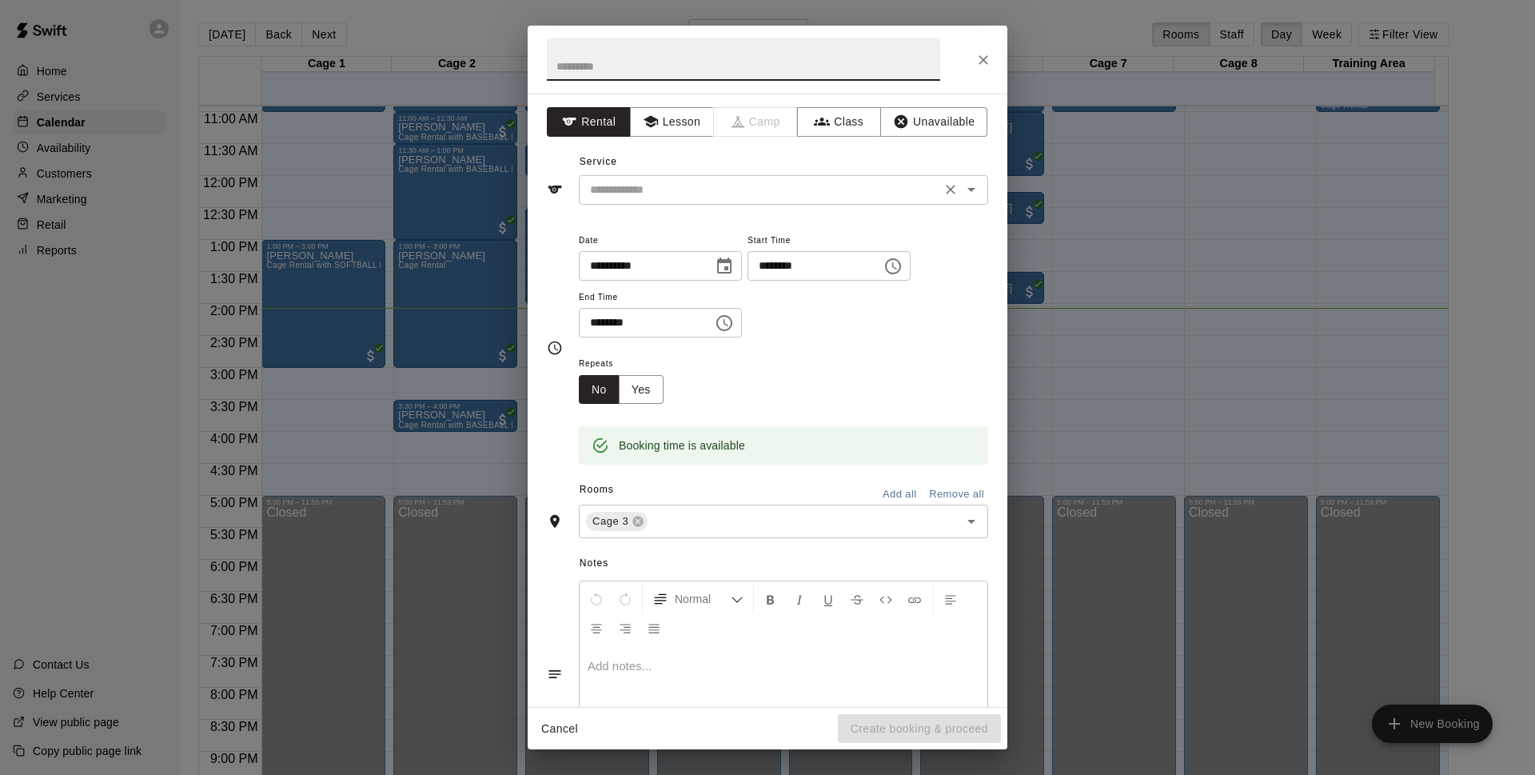
click at [782, 197] on input "text" at bounding box center [759, 190] width 352 height 20
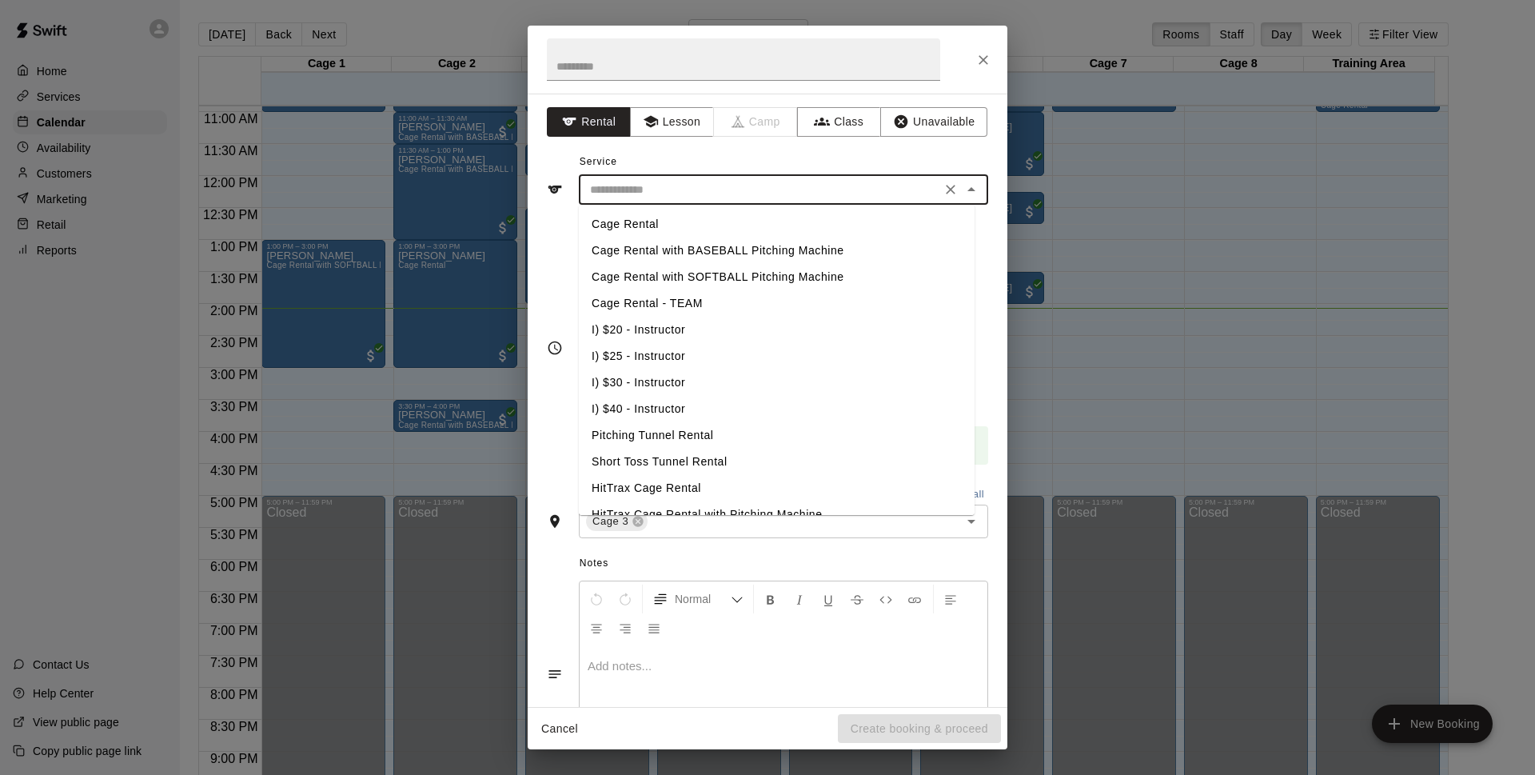
click at [762, 249] on li "Cage Rental with BASEBALL Pitching Machine" at bounding box center [777, 250] width 396 height 26
type input "**********"
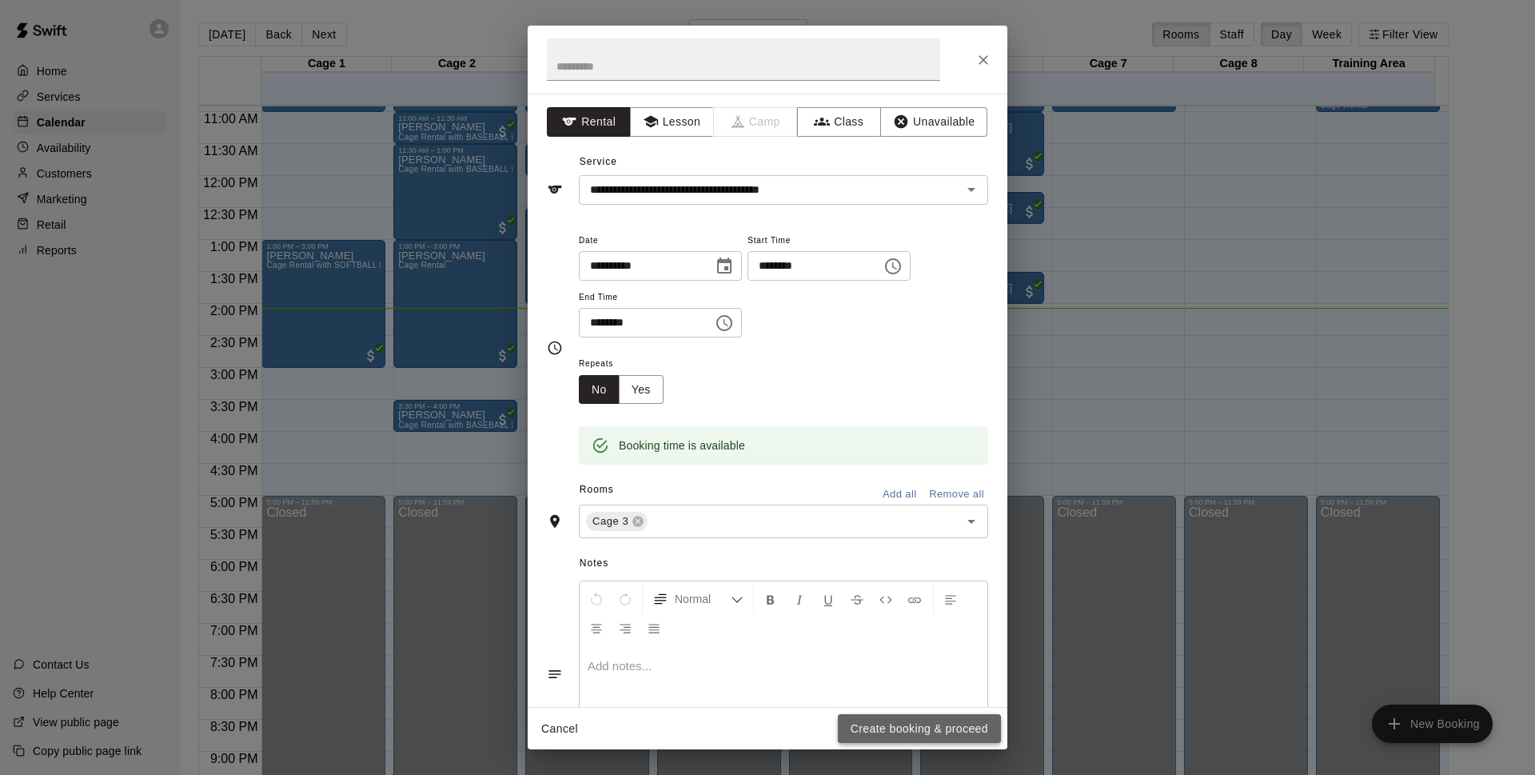
click at [945, 724] on button "Create booking & proceed" at bounding box center [919, 729] width 163 height 30
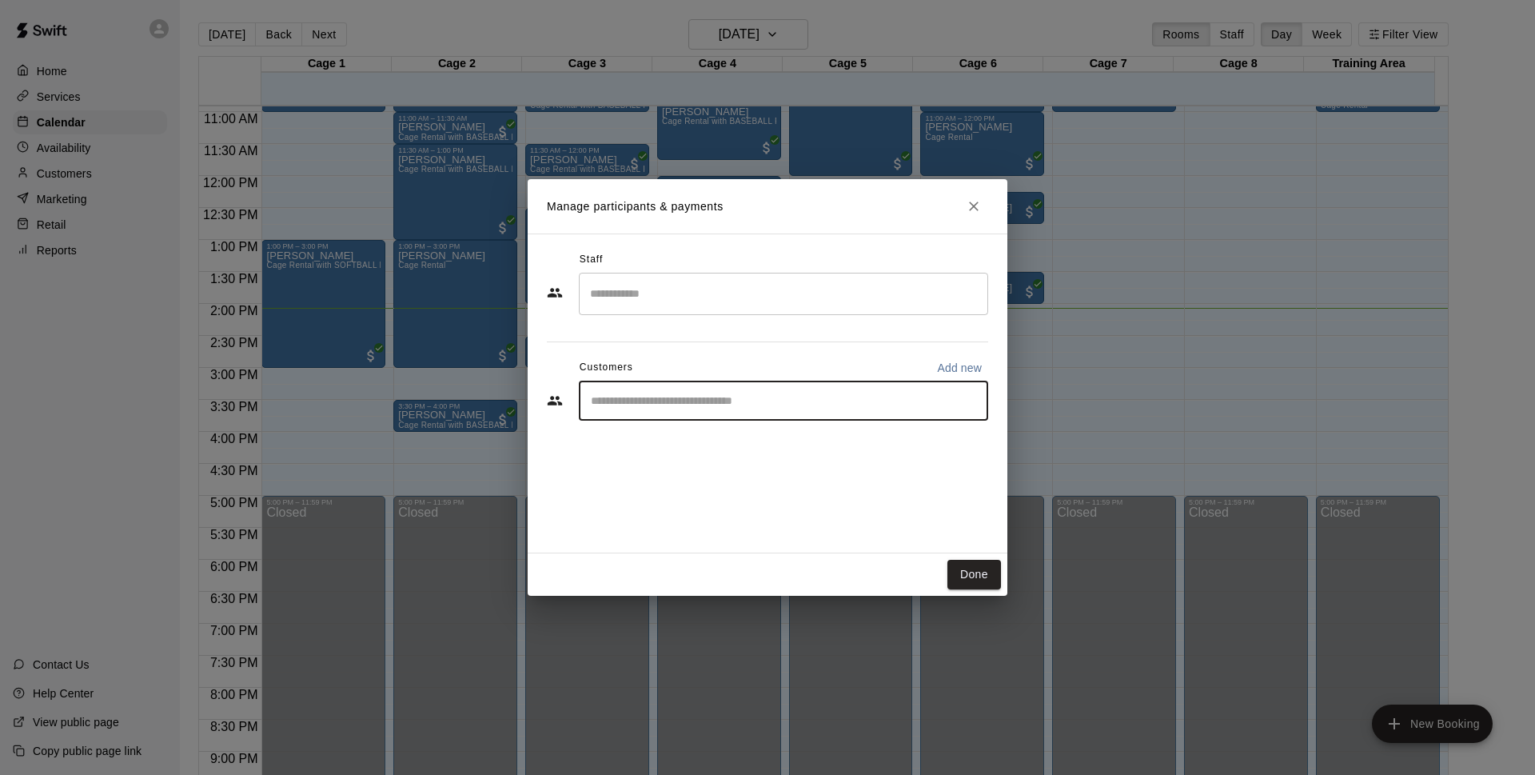
click at [707, 398] on input "Start typing to search customers..." at bounding box center [783, 400] width 395 height 16
type input "*******"
click at [814, 446] on div "Walk In info@basesloadedlv.com" at bounding box center [799, 446] width 352 height 34
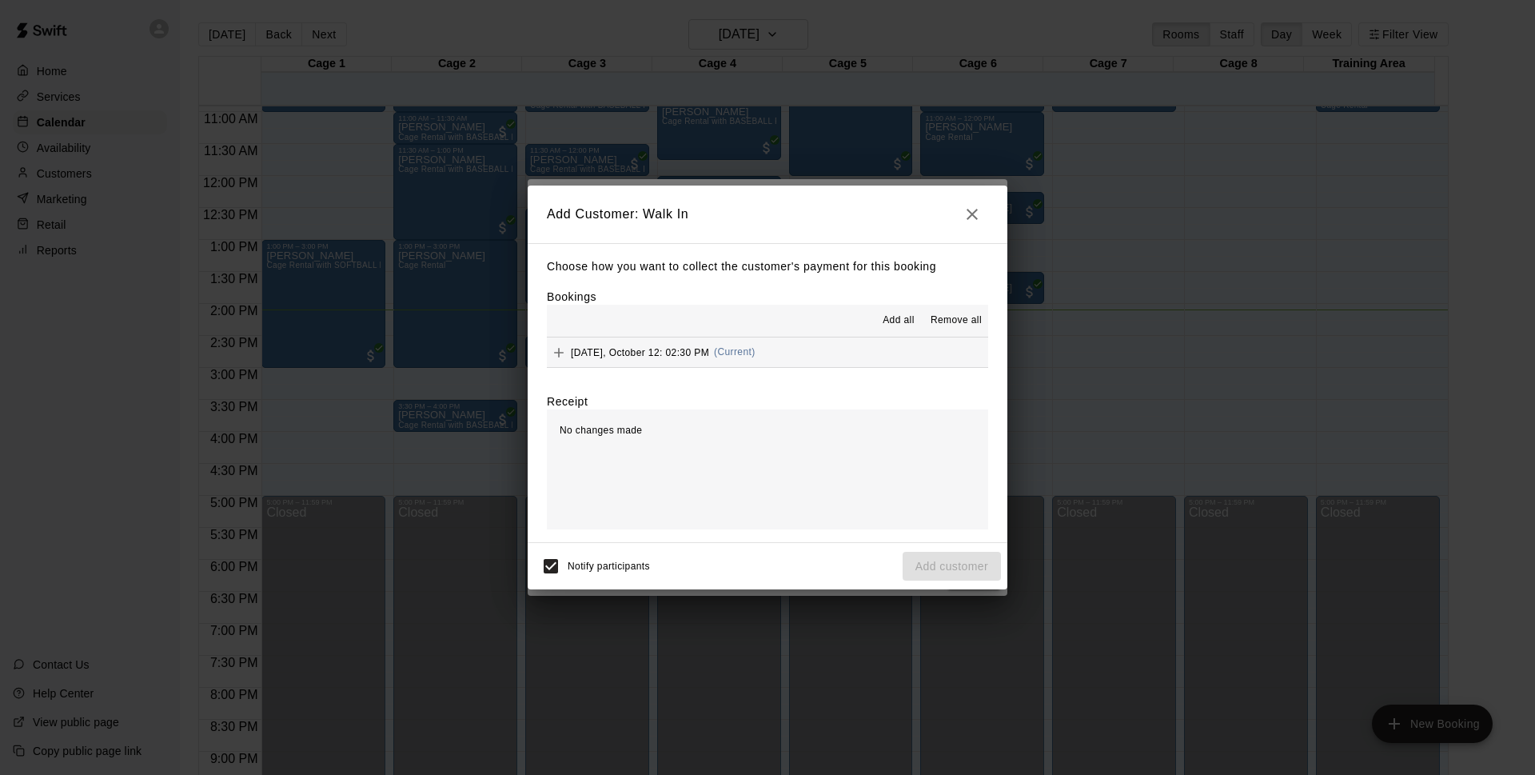
click at [841, 364] on button "Sunday, October 12: 02:30 PM (Current)" at bounding box center [767, 352] width 441 height 30
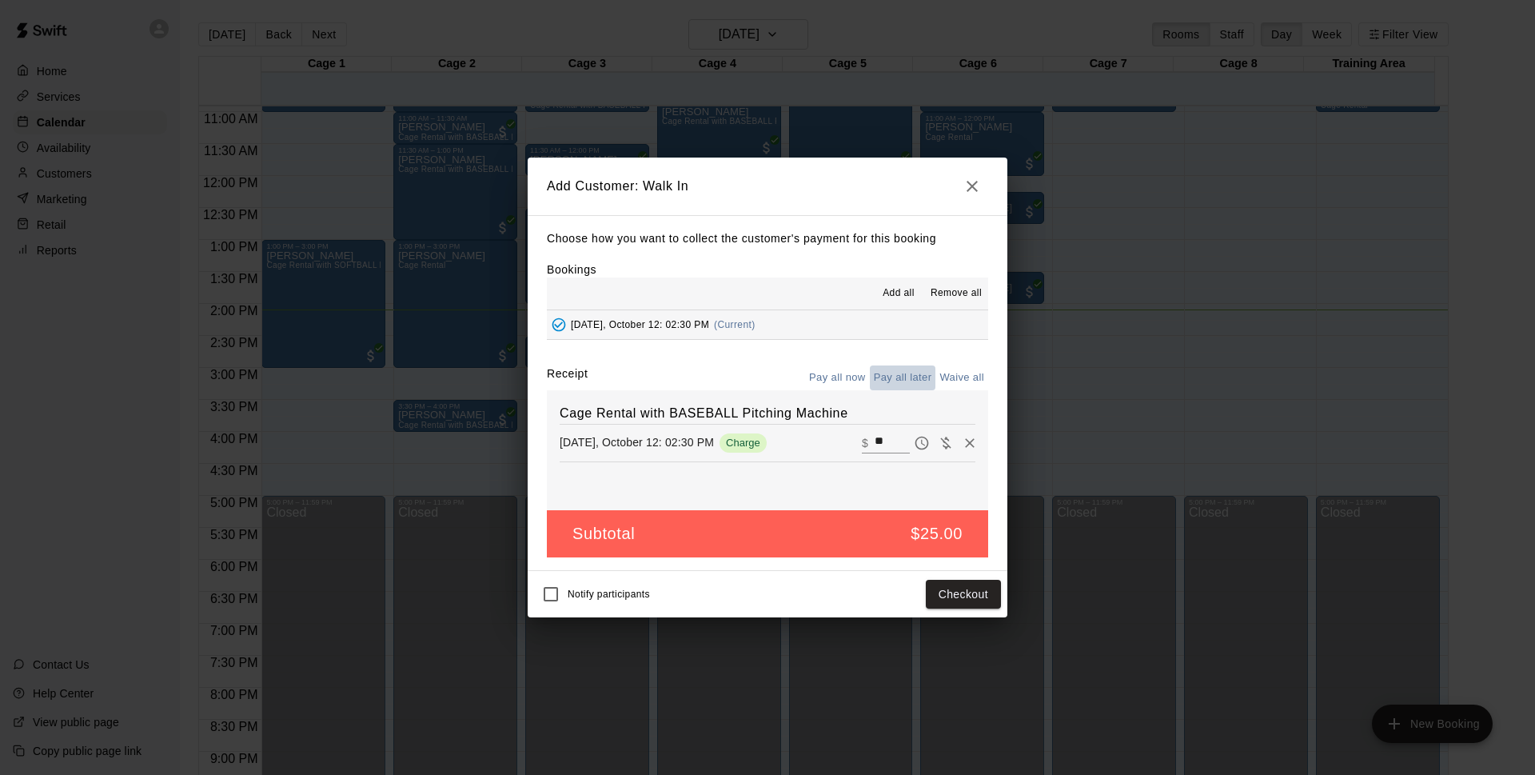
click at [894, 375] on button "Pay all later" at bounding box center [903, 377] width 66 height 25
click at [950, 594] on button "Add customer" at bounding box center [951, 594] width 98 height 30
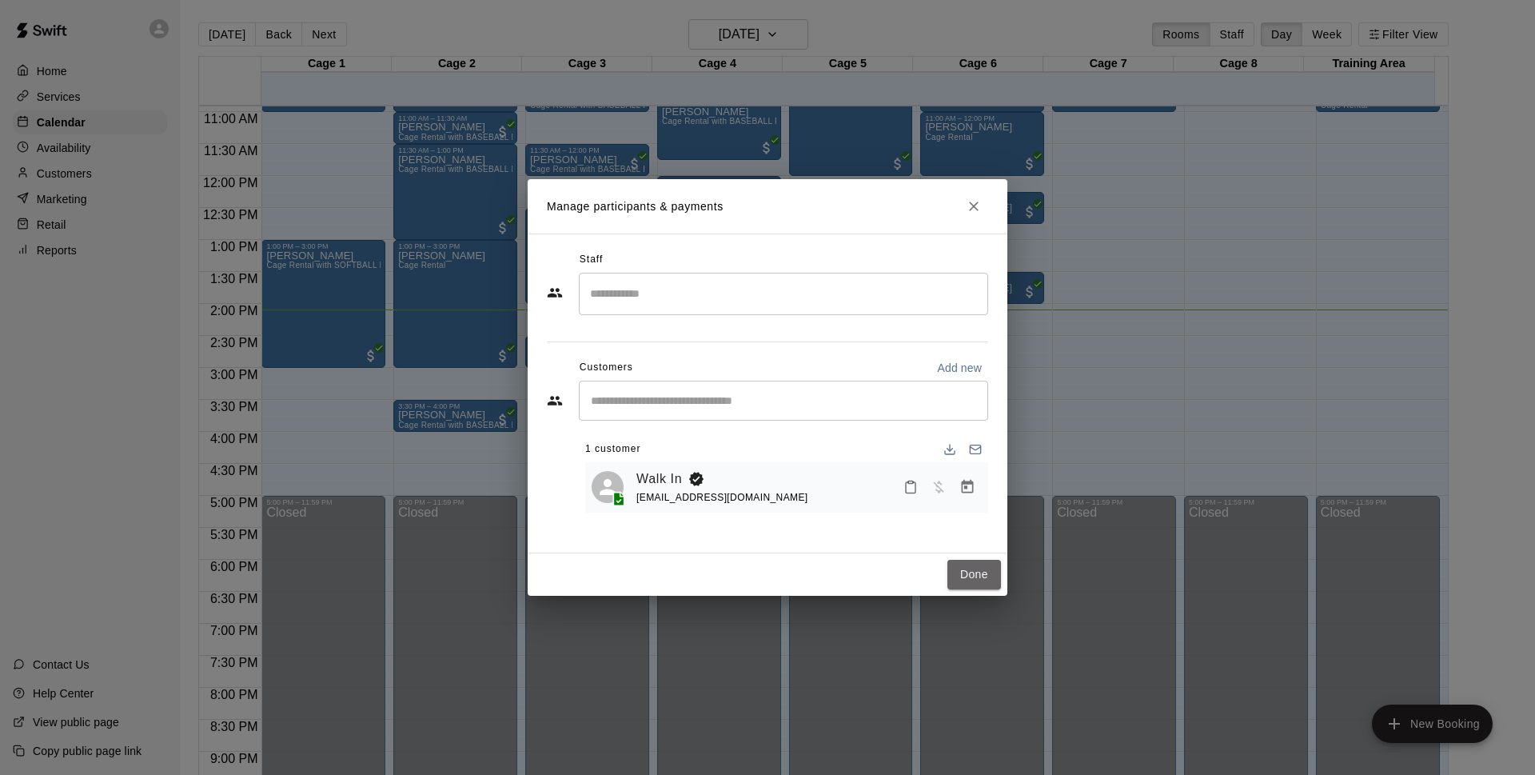
drag, startPoint x: 970, startPoint y: 574, endPoint x: 914, endPoint y: 701, distance: 139.2
click at [972, 577] on button "Done" at bounding box center [974, 575] width 54 height 30
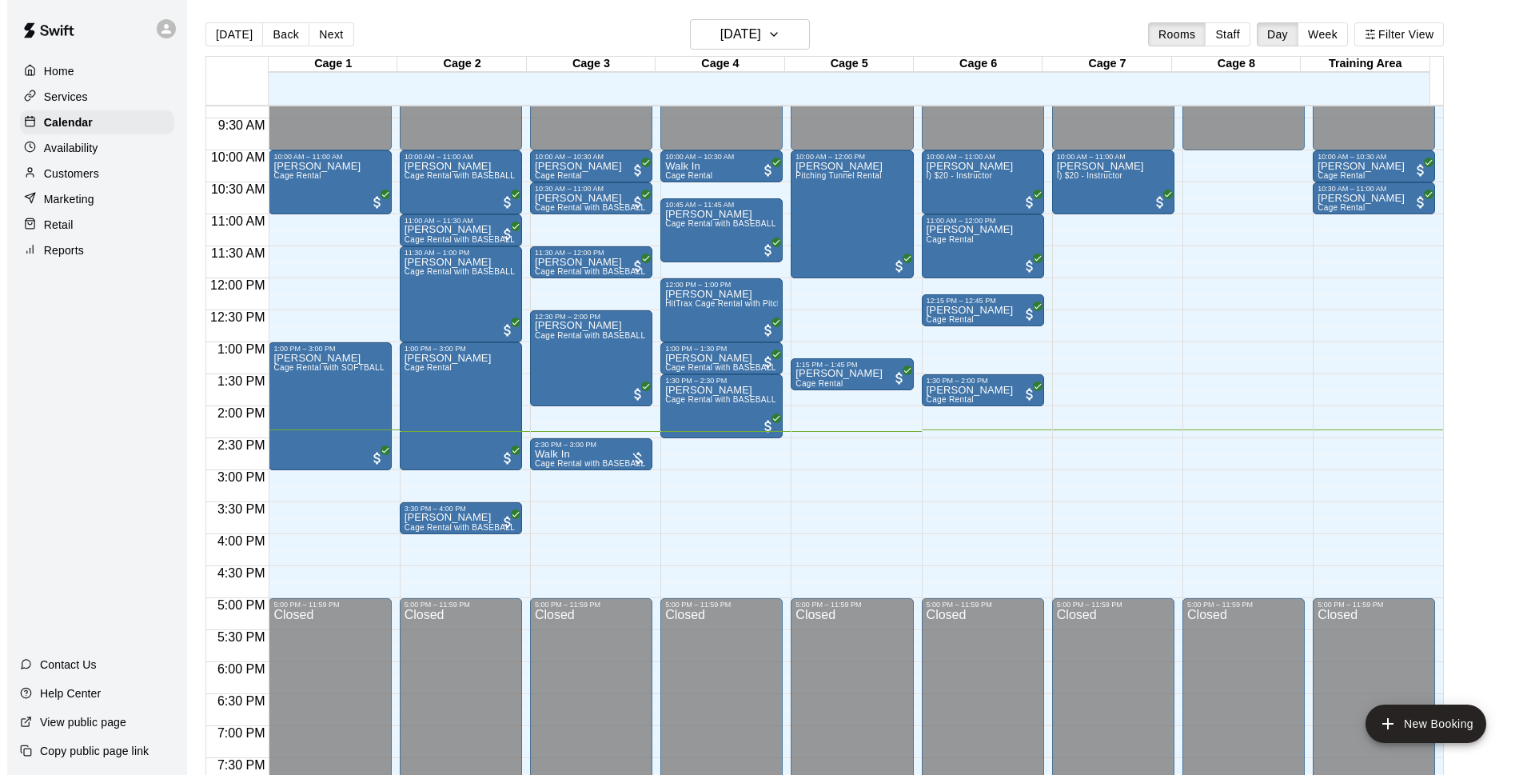
scroll to position [698, 0]
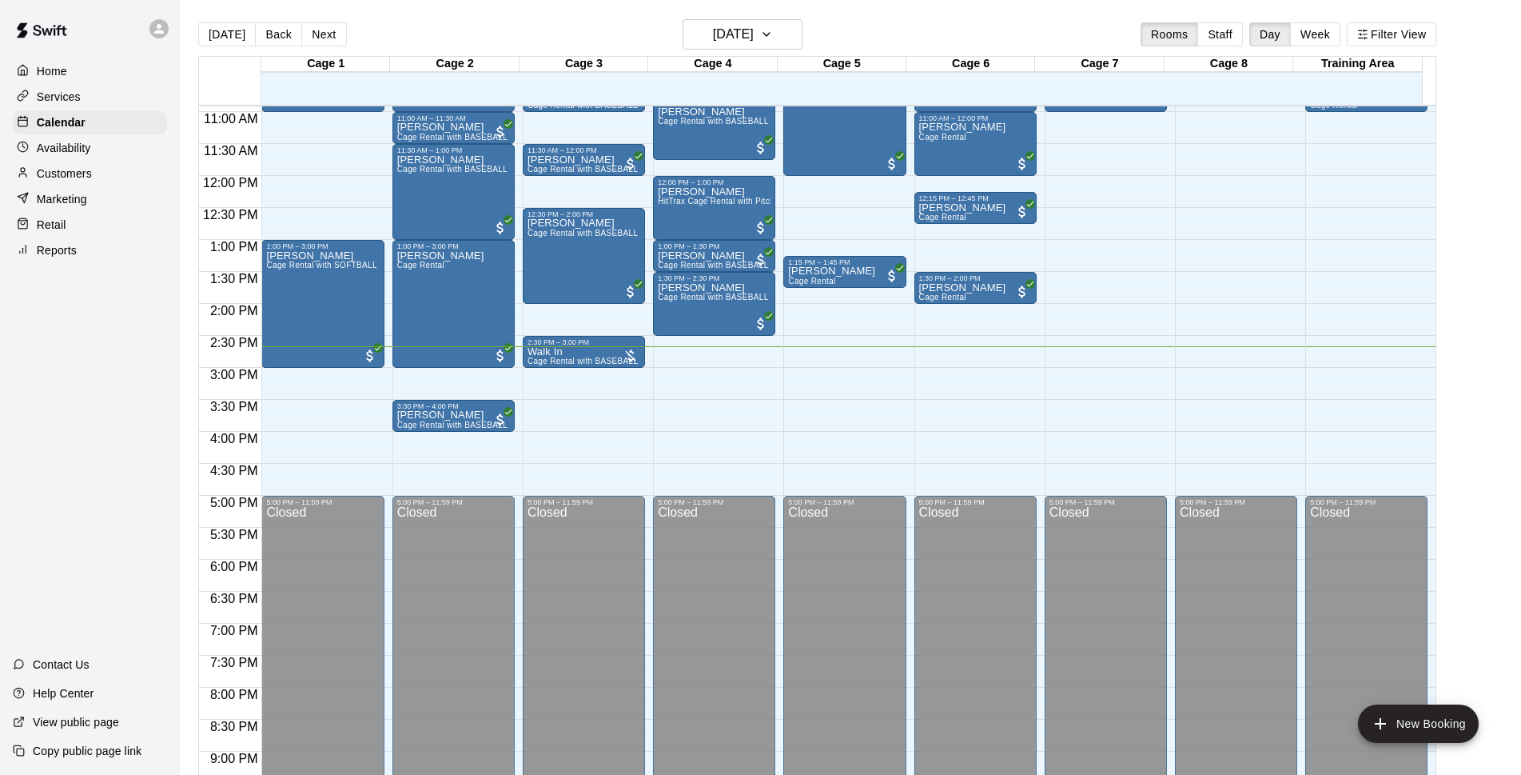
click at [773, 436] on div "12:00 AM – 10:00 AM Closed 10:00 AM – 10:30 AM Walk In Cage Rental 10:45 AM – 1…" at bounding box center [714, 176] width 122 height 1535
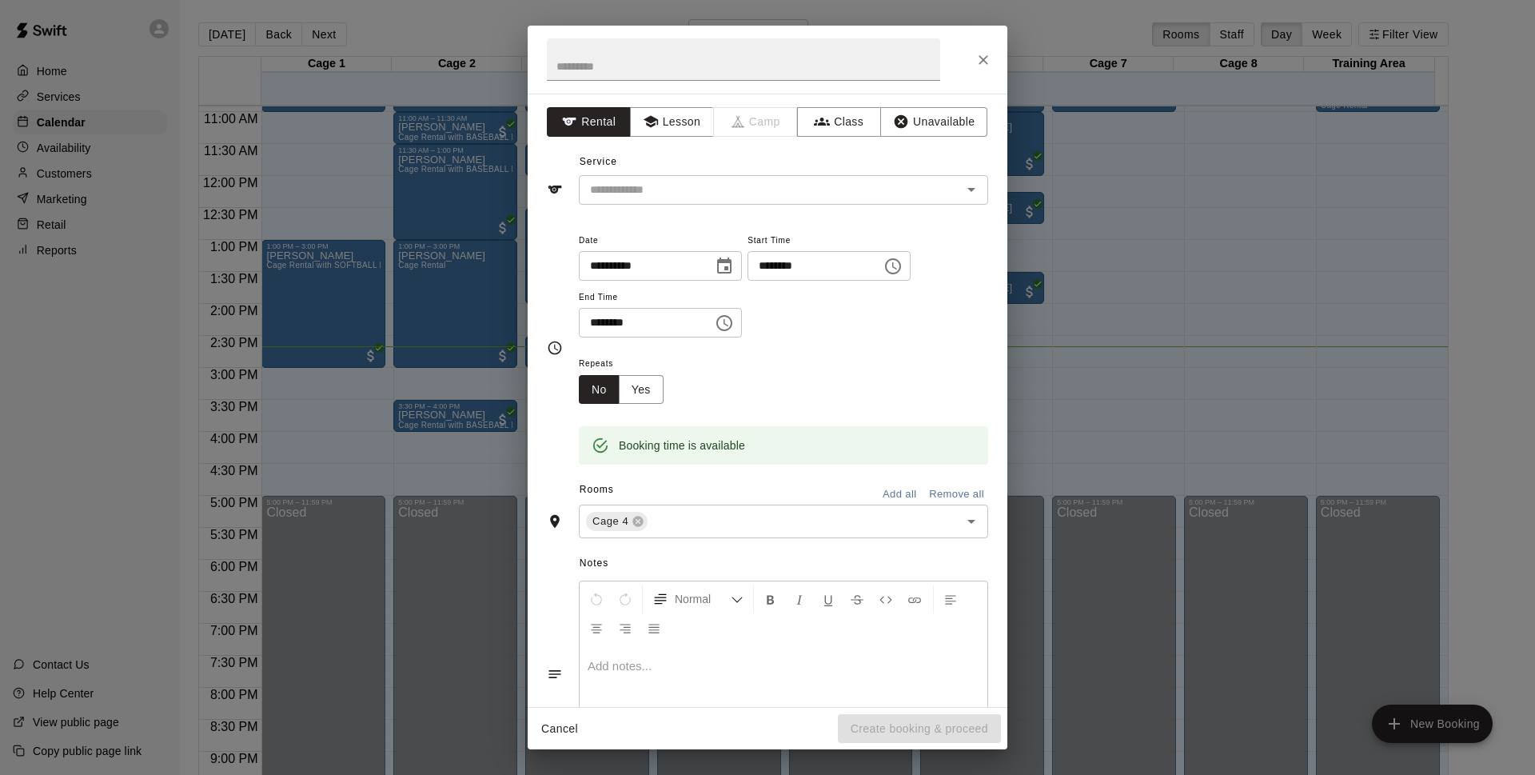
click at [1002, 59] on div at bounding box center [768, 60] width 480 height 68
click at [986, 62] on icon "Close" at bounding box center [983, 60] width 10 height 10
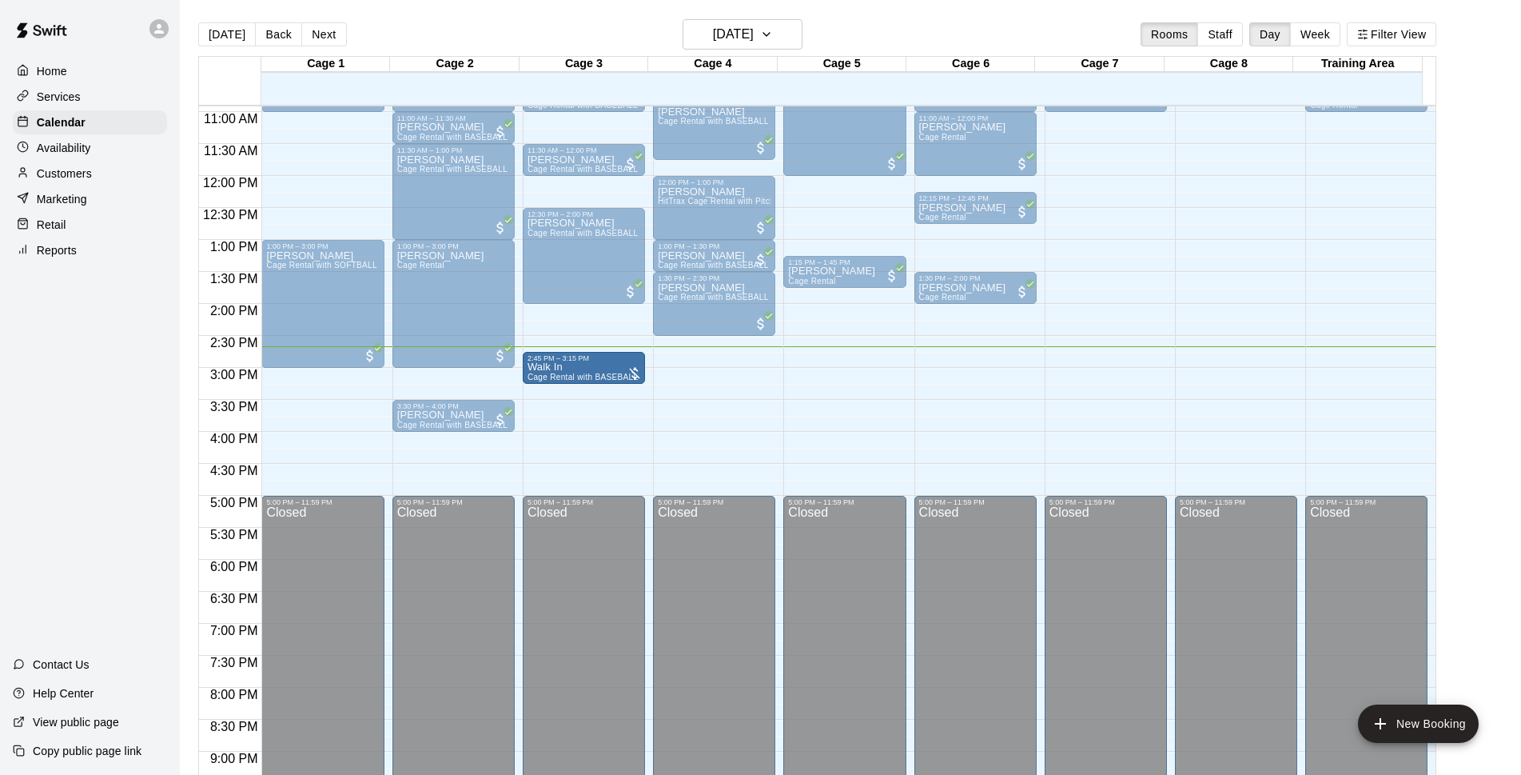
drag, startPoint x: 605, startPoint y: 355, endPoint x: 603, endPoint y: 374, distance: 19.3
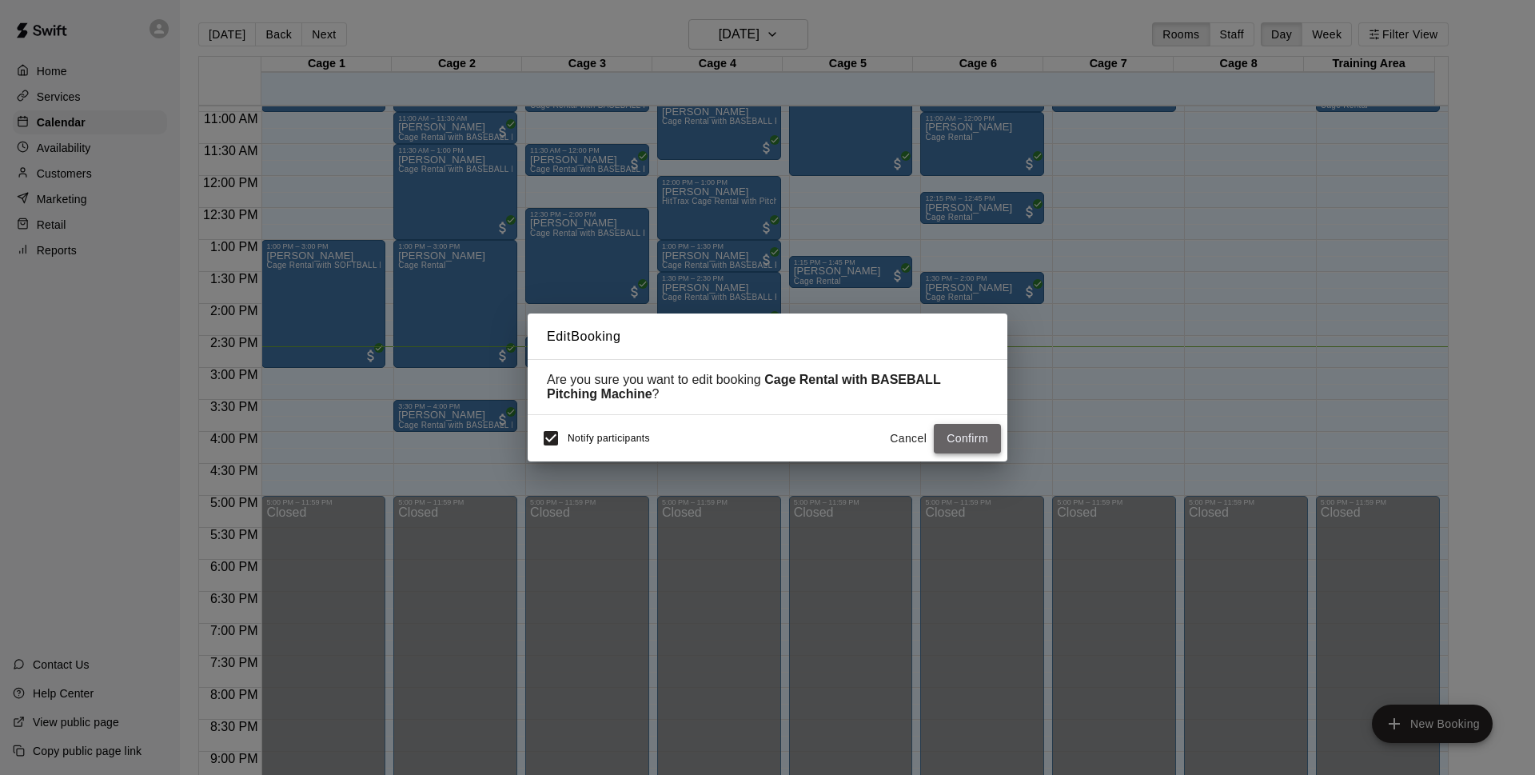
click at [962, 442] on button "Confirm" at bounding box center [967, 439] width 67 height 30
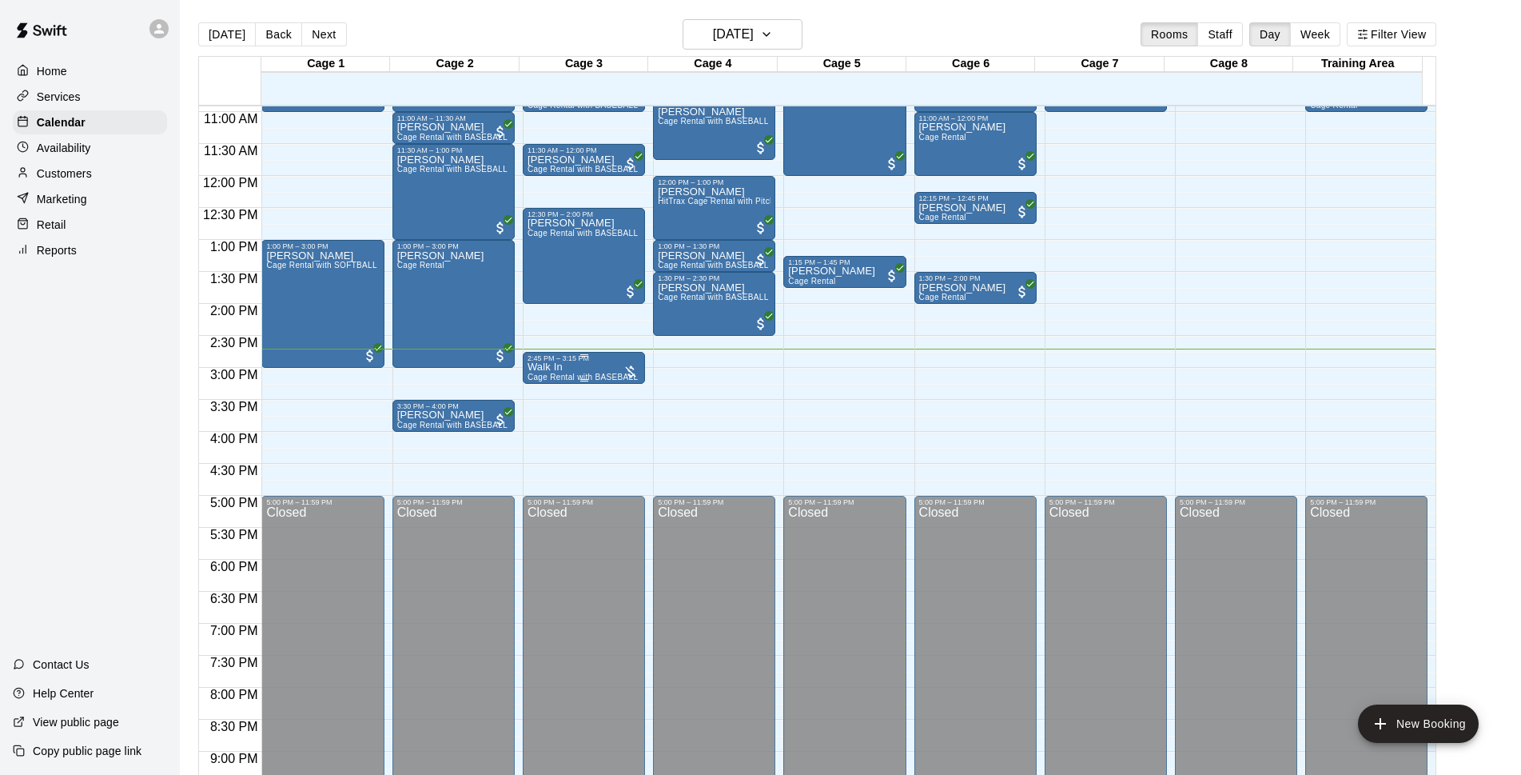
click at [597, 362] on div "2:45 PM – 3:15 PM" at bounding box center [584, 358] width 113 height 8
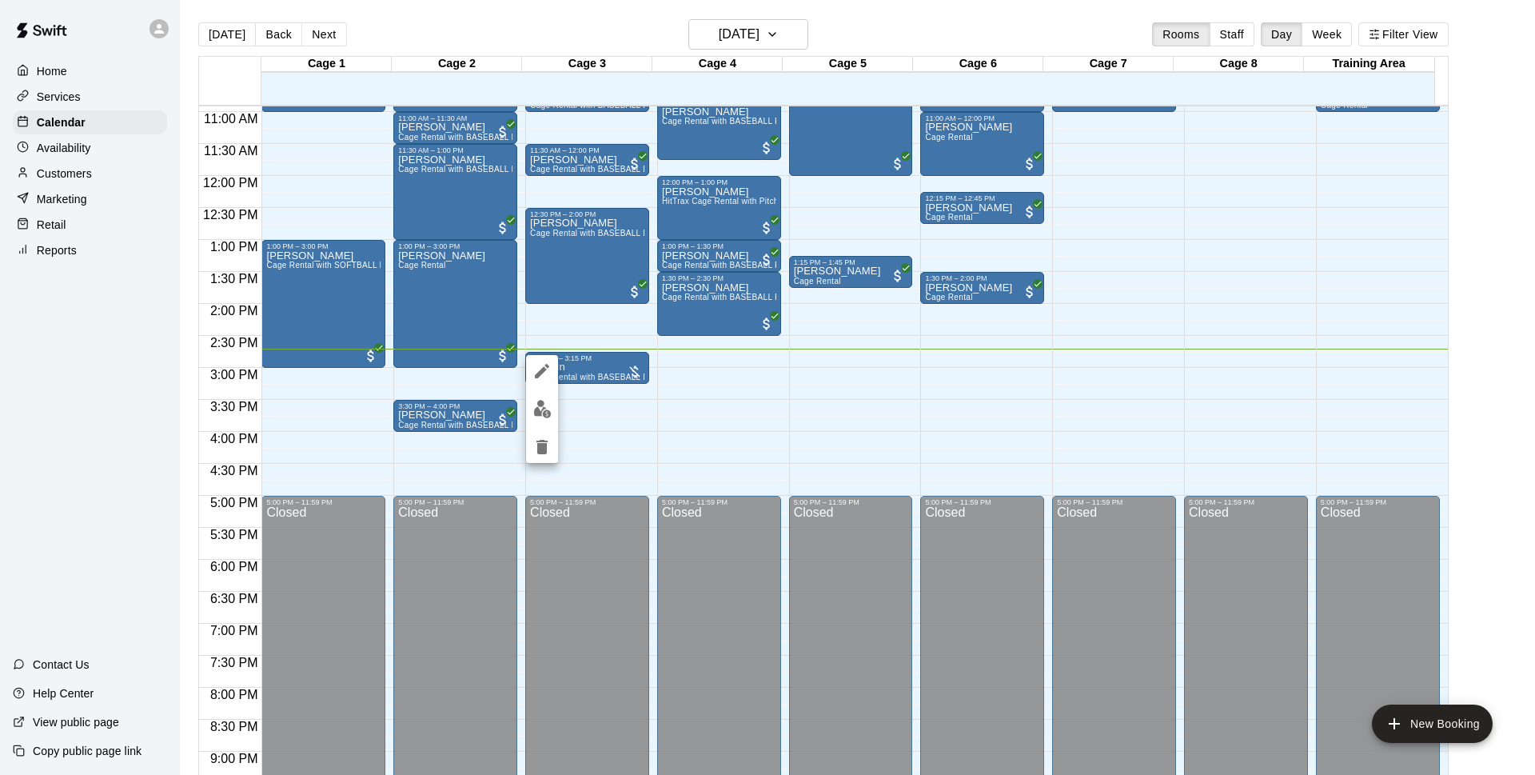
click at [532, 406] on button "edit" at bounding box center [542, 408] width 32 height 31
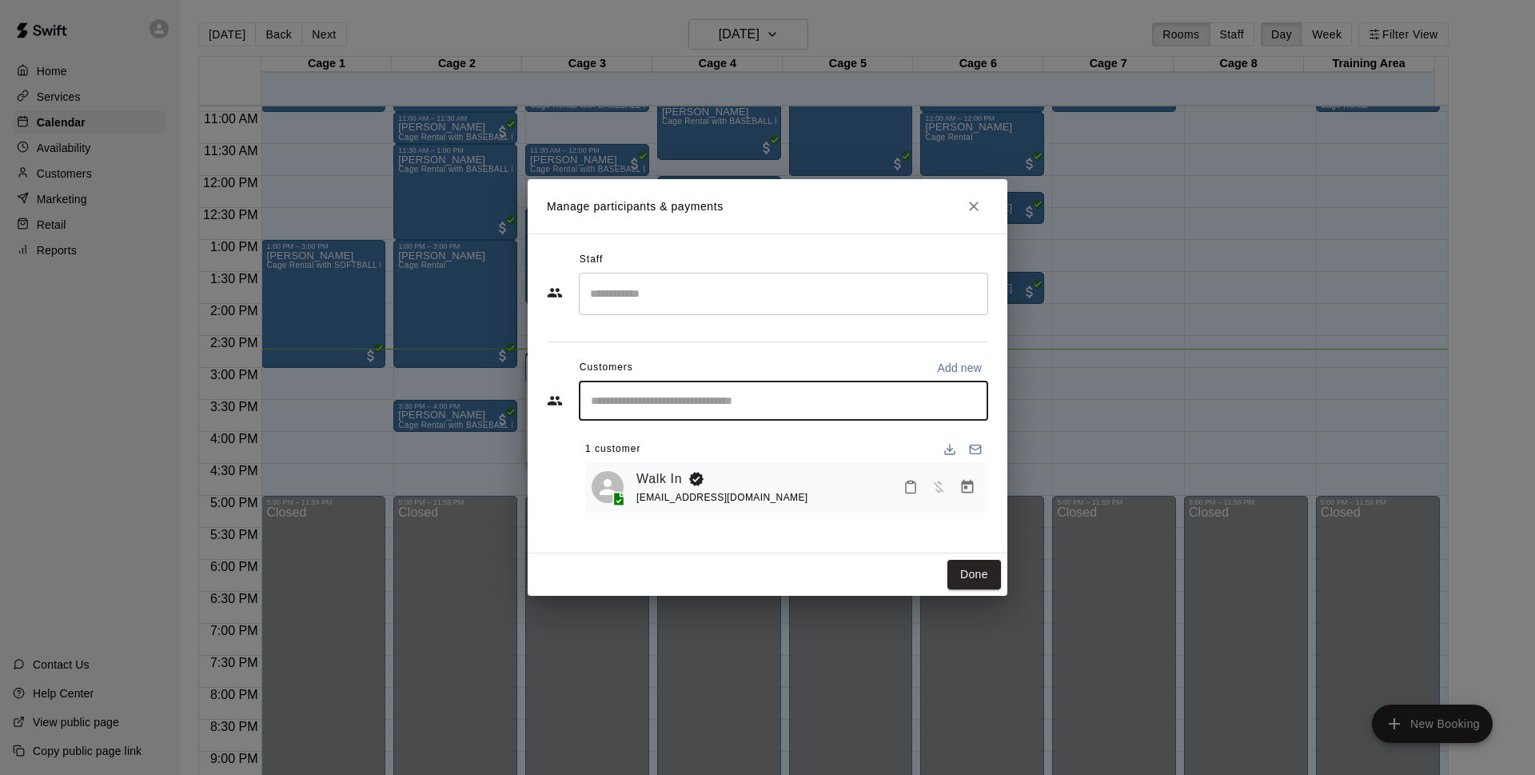
click at [718, 402] on input "Start typing to search customers..." at bounding box center [783, 400] width 395 height 16
click at [943, 373] on p "Add new" at bounding box center [959, 368] width 45 height 16
select select "**"
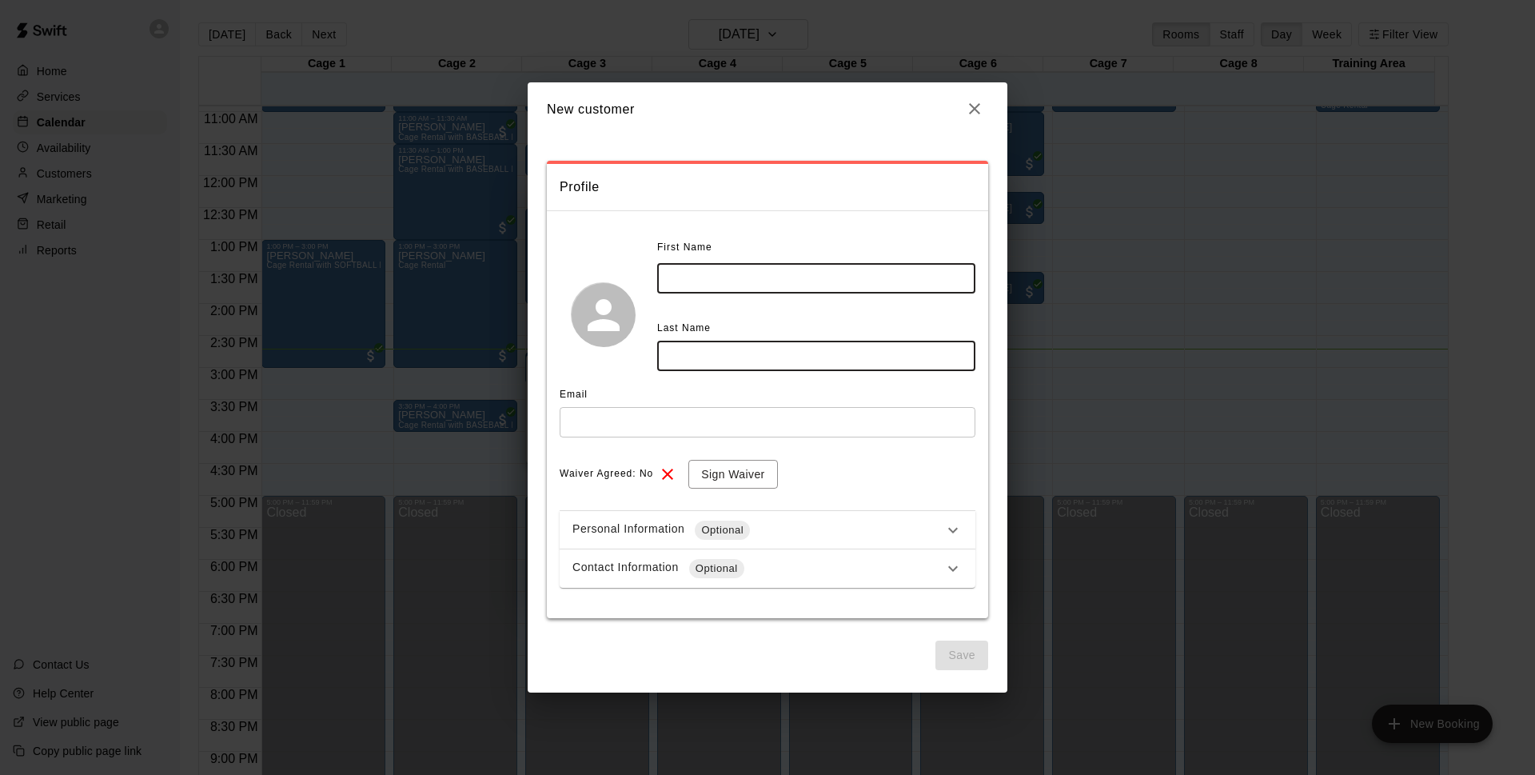
click at [783, 277] on input "text" at bounding box center [816, 278] width 318 height 30
type input "********"
click at [749, 358] on input "text" at bounding box center [816, 355] width 318 height 30
type input "*********"
click at [757, 420] on input "text" at bounding box center [768, 422] width 416 height 30
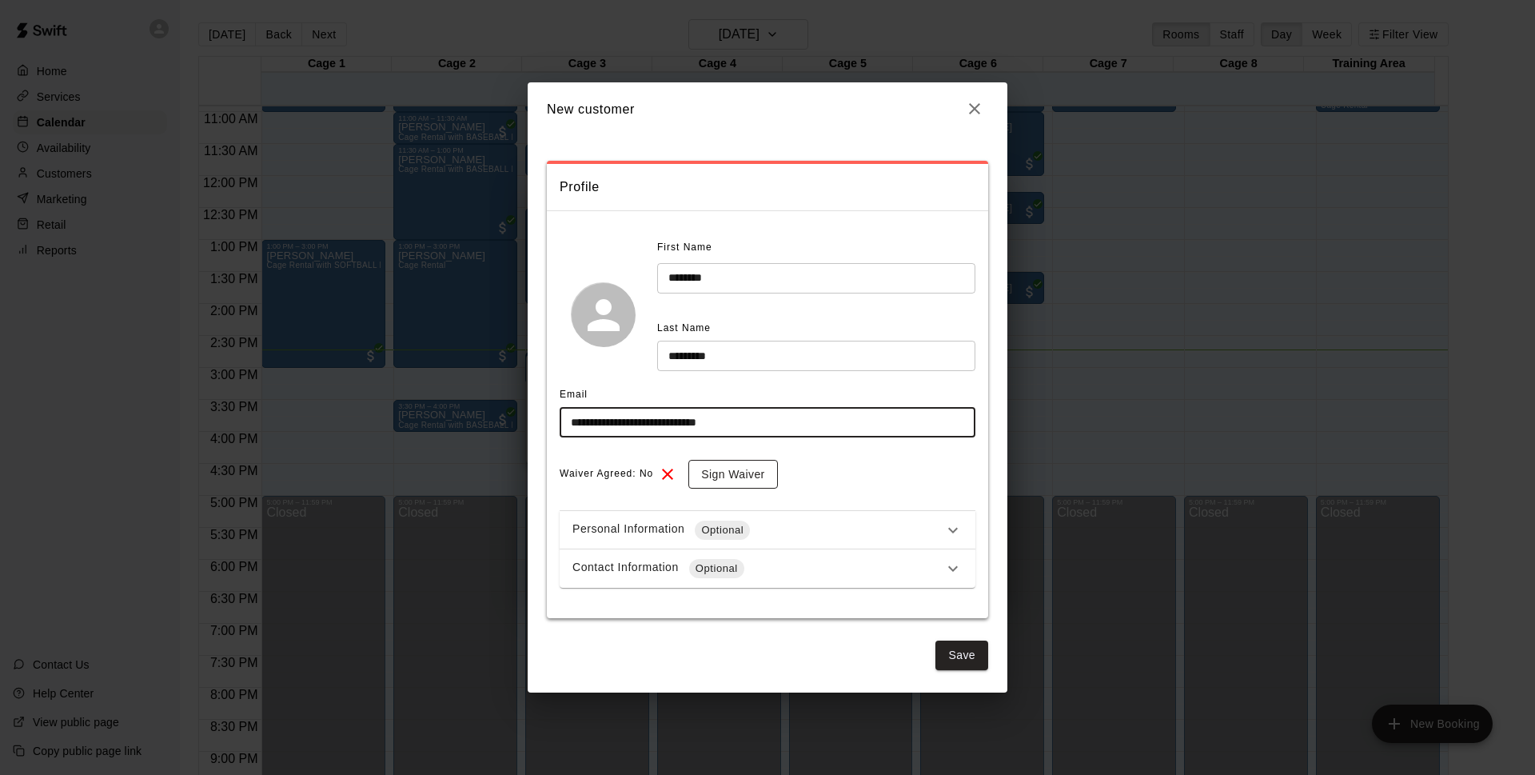
type input "**********"
click at [738, 461] on button "Sign Waiver" at bounding box center [732, 475] width 89 height 30
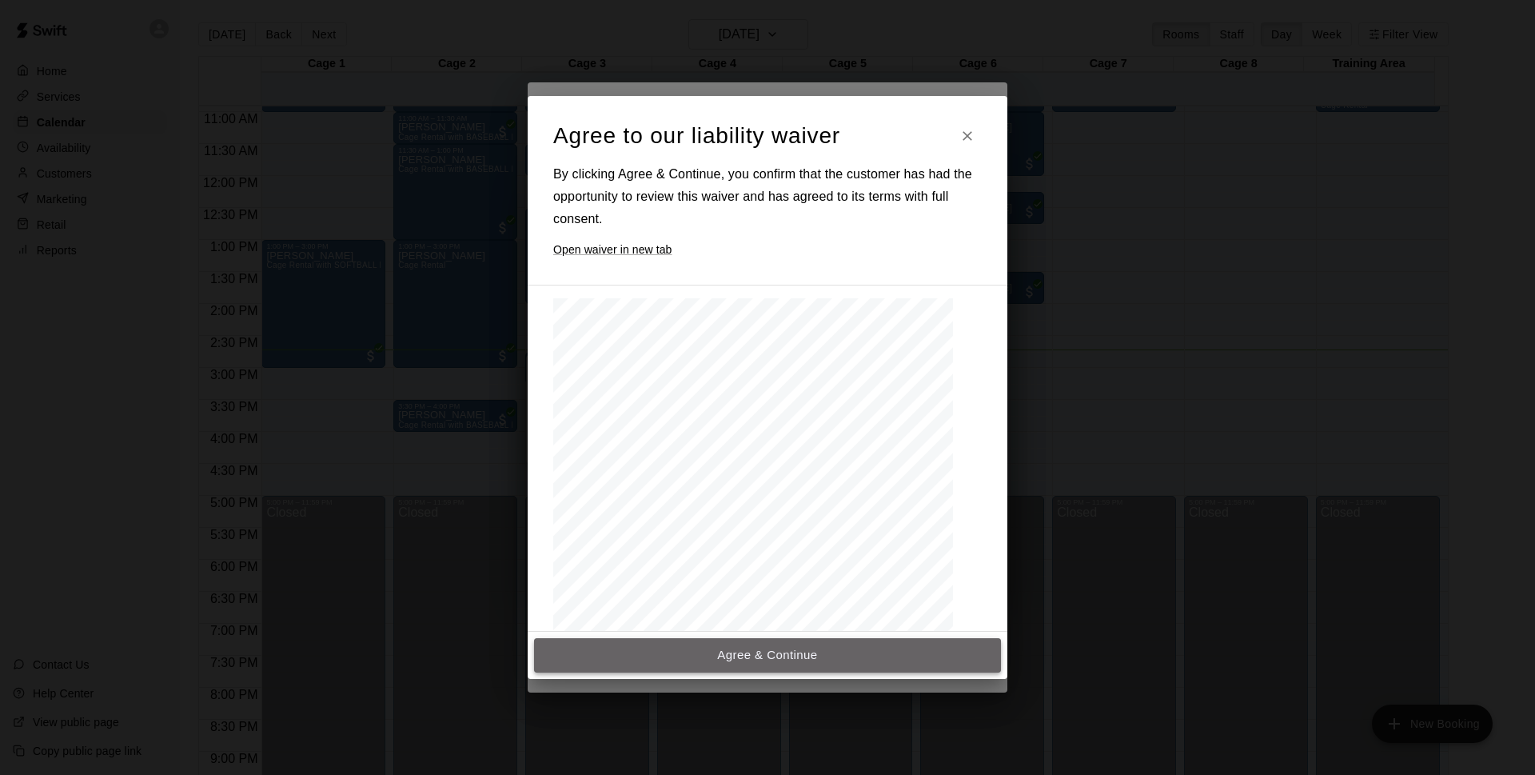
click at [822, 648] on button "Agree & Continue" at bounding box center [767, 655] width 467 height 34
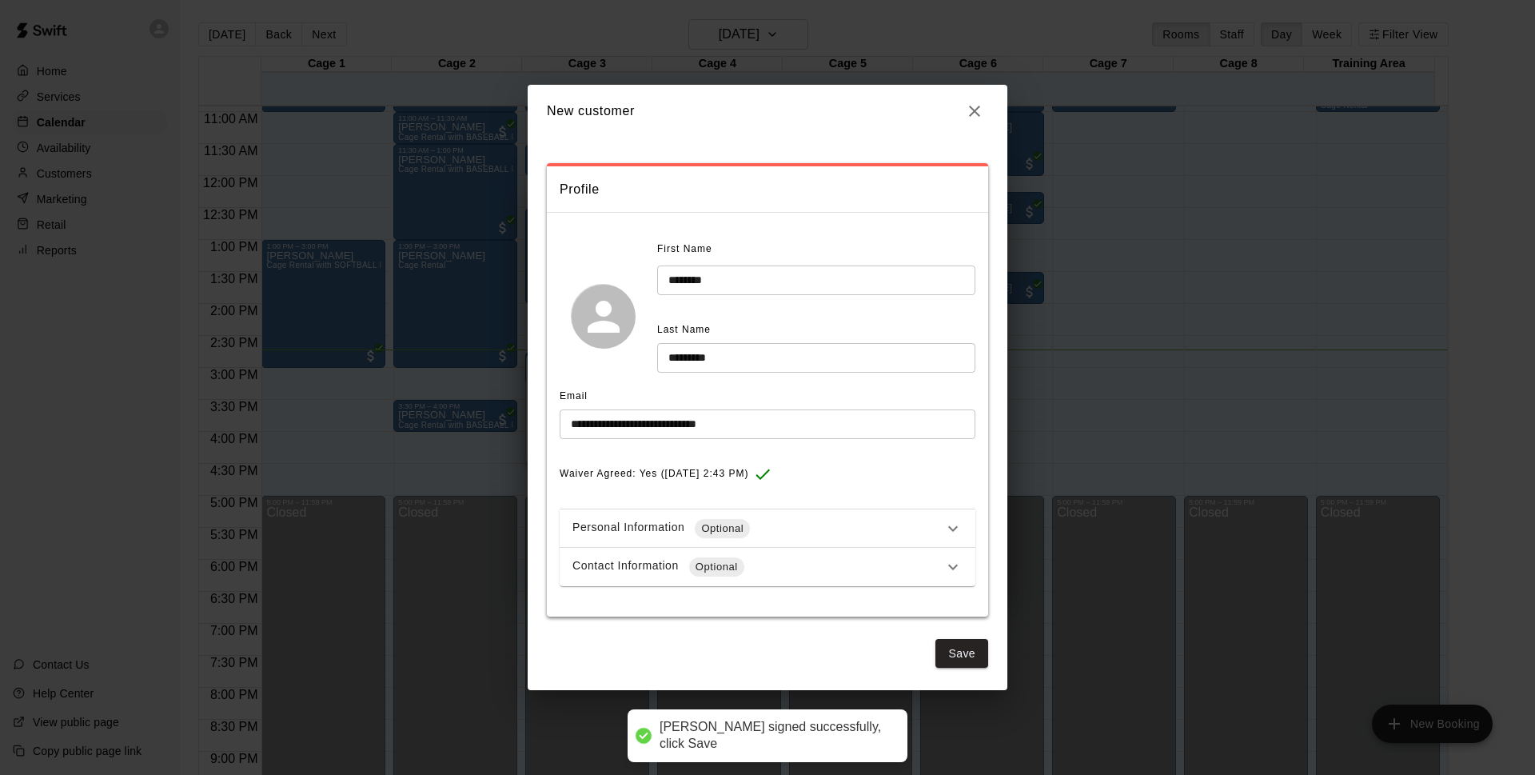
click at [818, 566] on div "Contact Information Optional" at bounding box center [757, 566] width 371 height 19
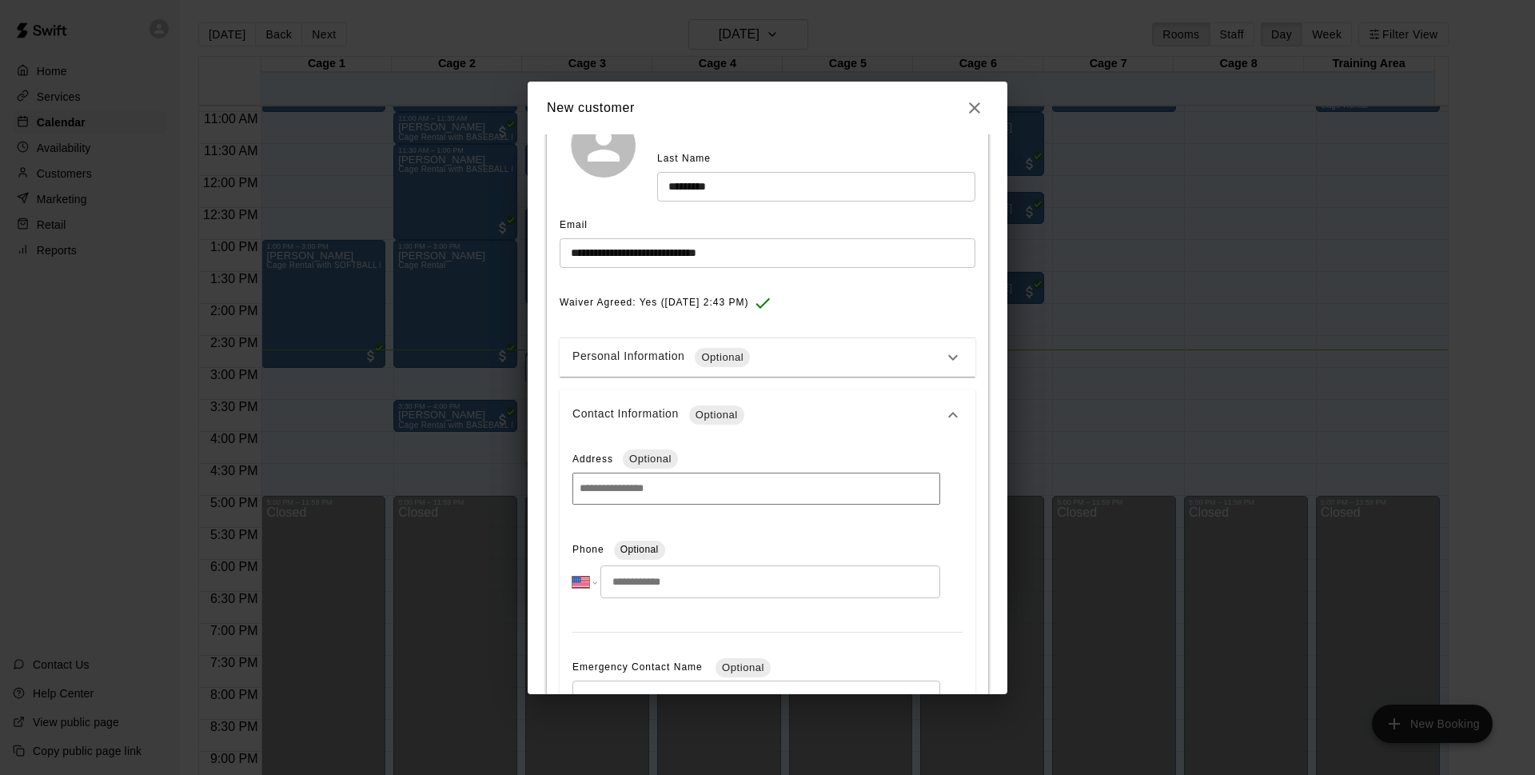
scroll to position [252, 0]
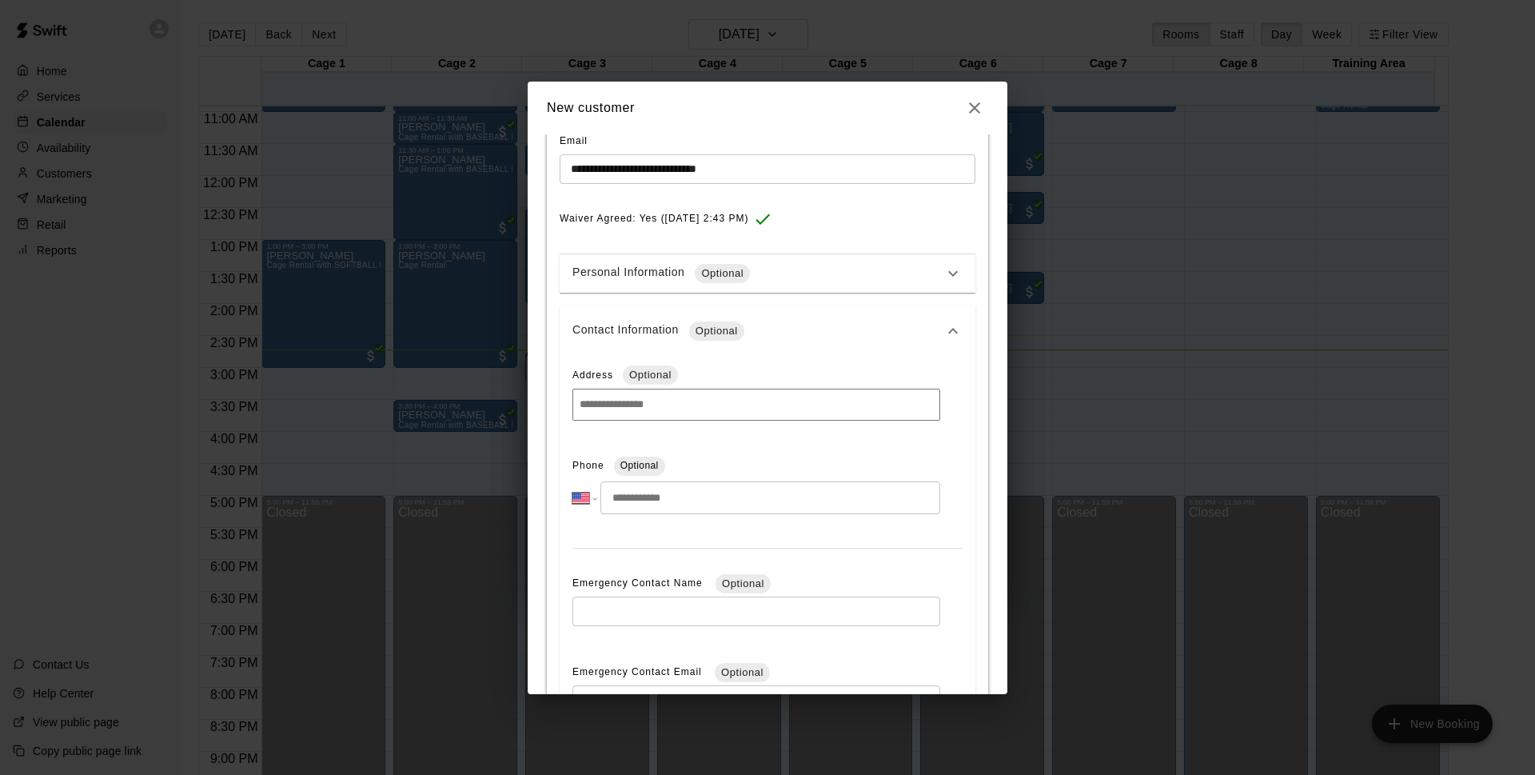
click at [849, 499] on input "tel" at bounding box center [770, 497] width 340 height 33
type input "**********"
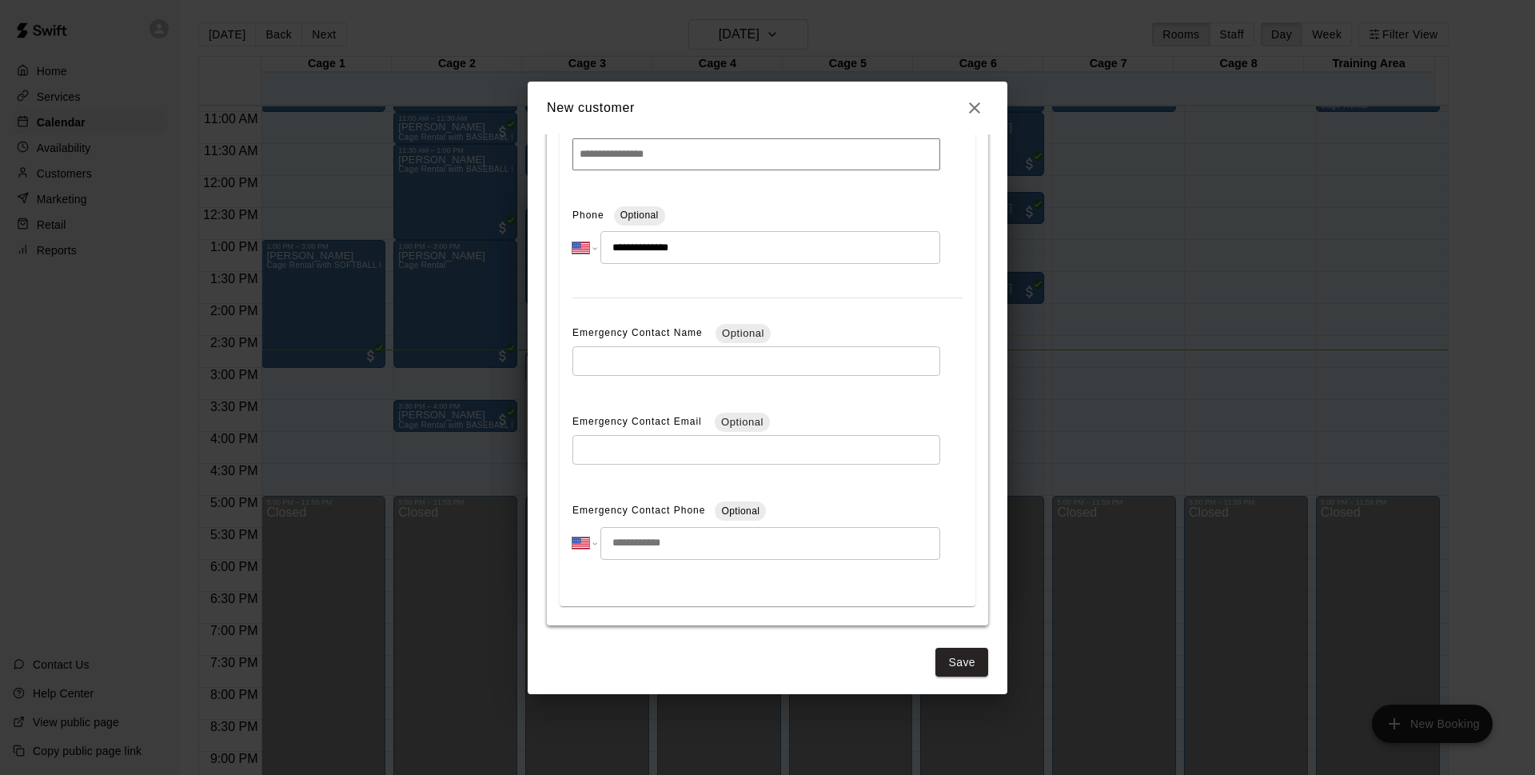
scroll to position [504, 0]
click at [964, 660] on button "Save" at bounding box center [961, 661] width 53 height 30
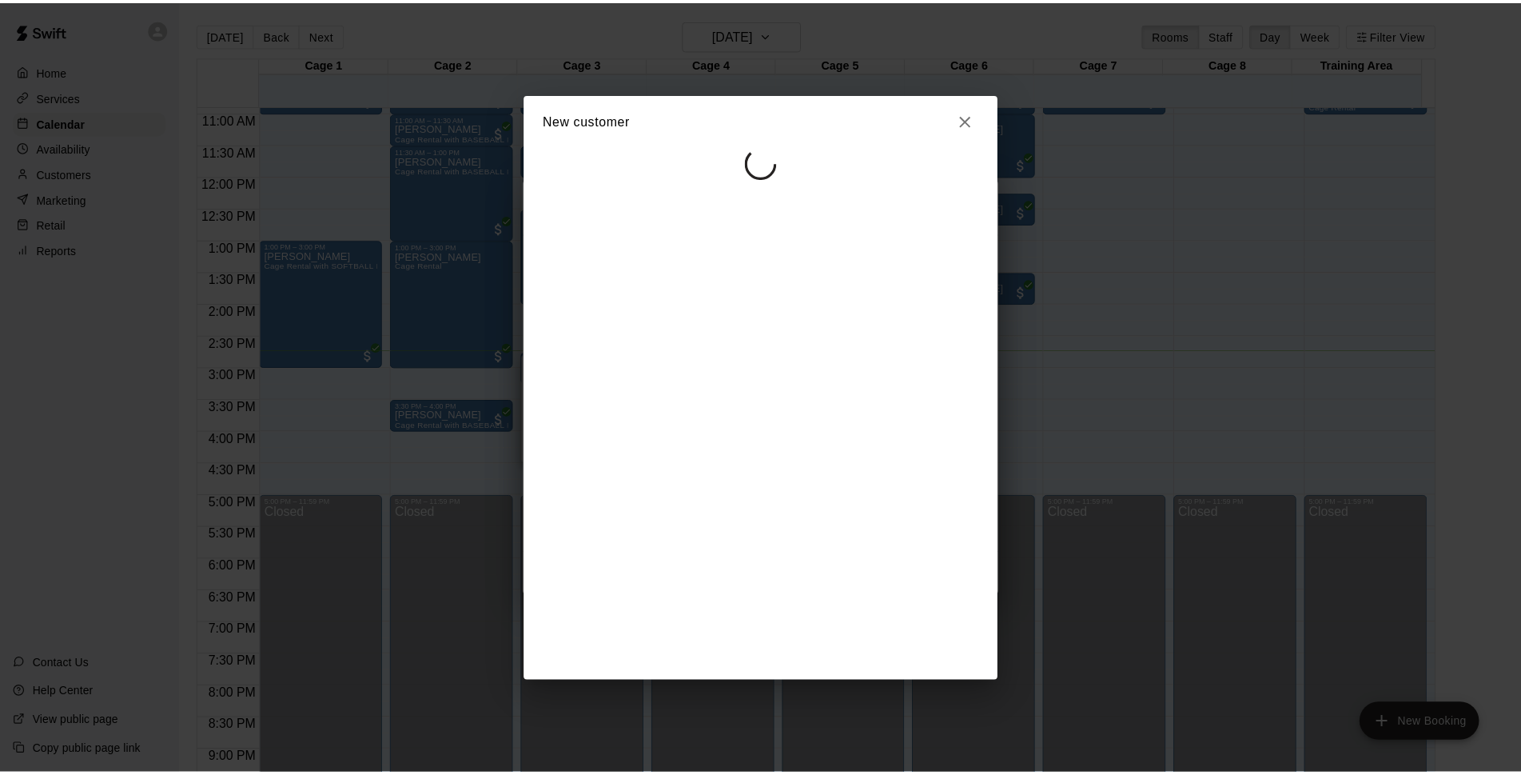
scroll to position [0, 0]
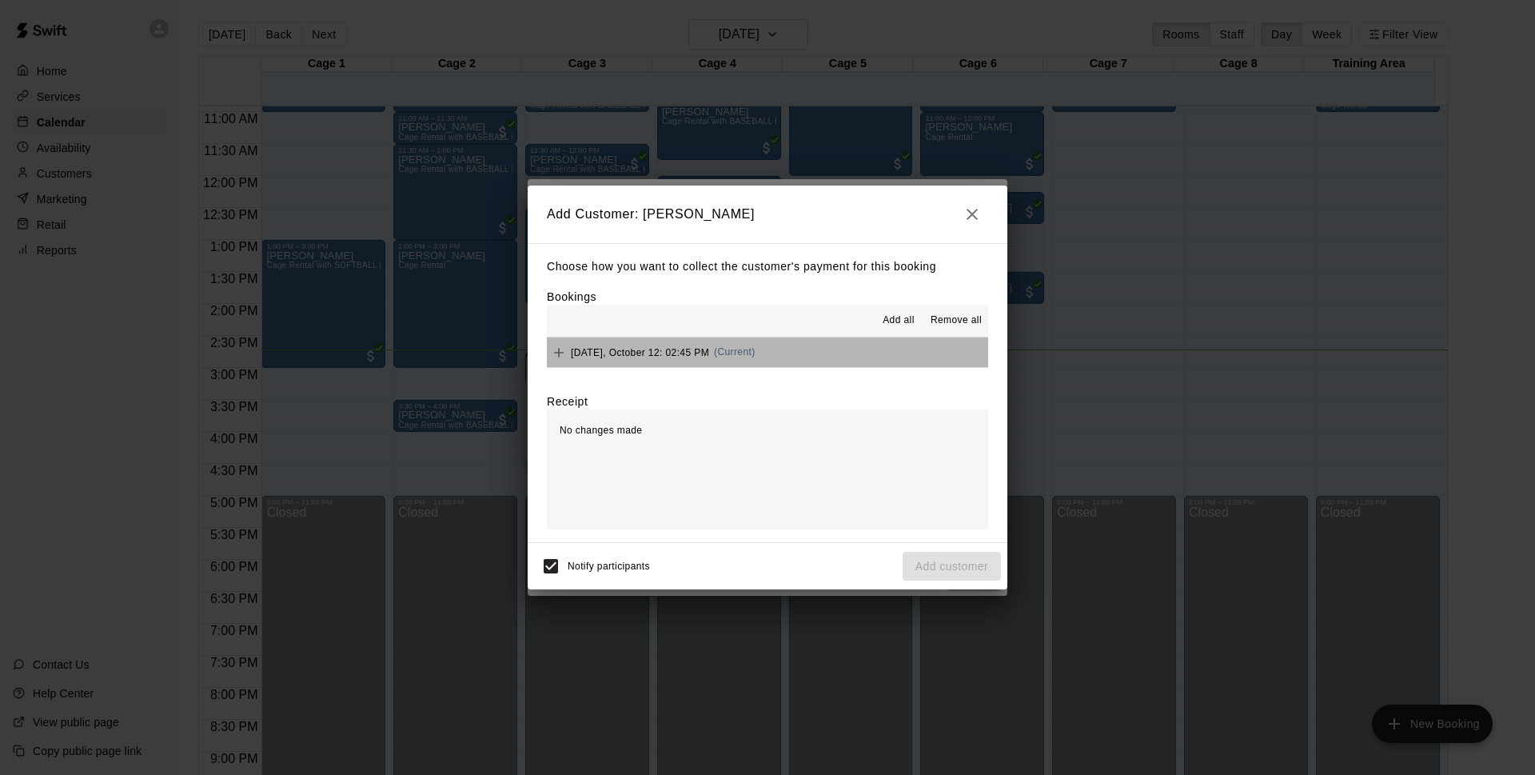
click at [821, 352] on button "Sunday, October 12: 02:45 PM (Current)" at bounding box center [767, 352] width 441 height 30
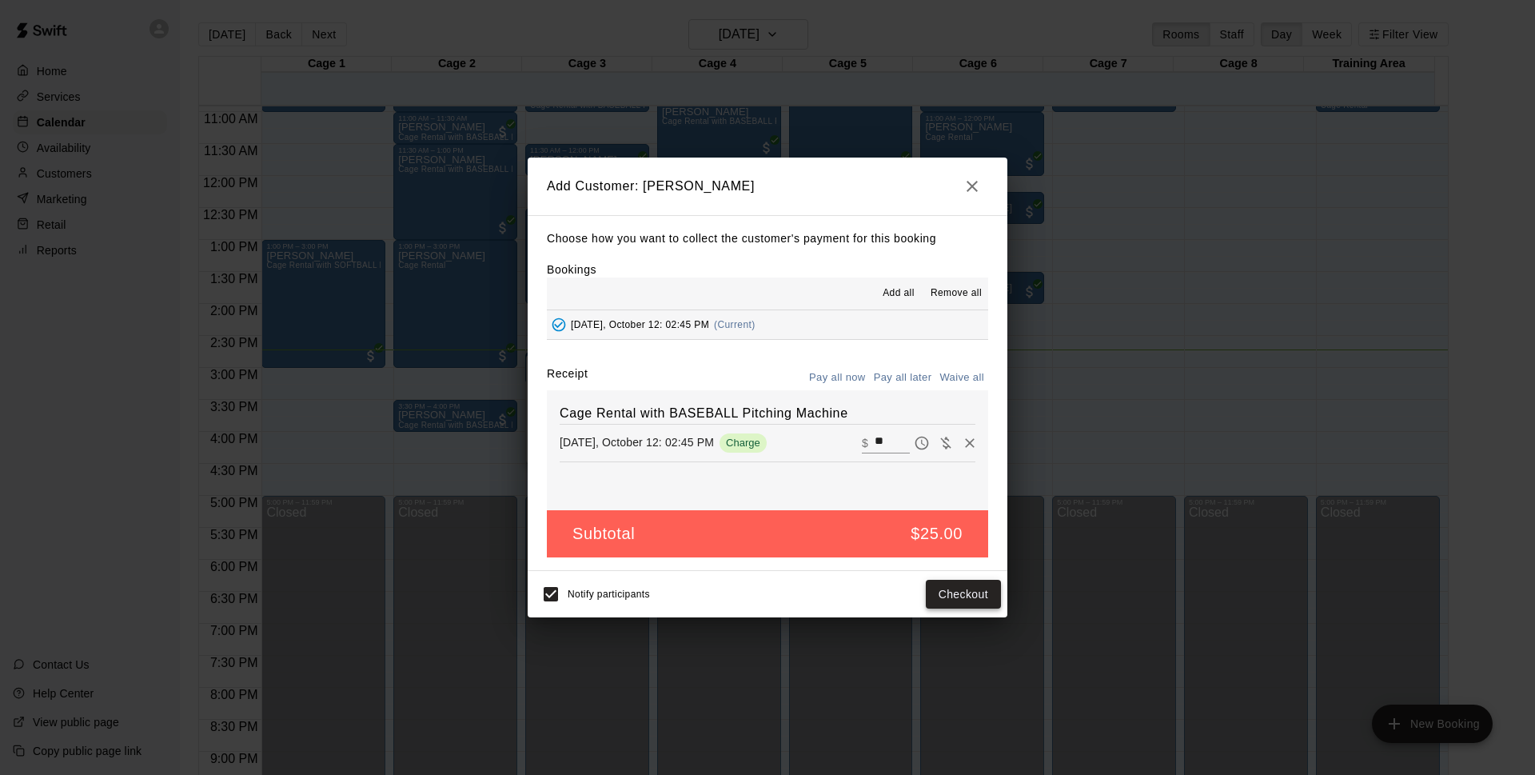
click at [973, 599] on button "Checkout" at bounding box center [963, 594] width 75 height 30
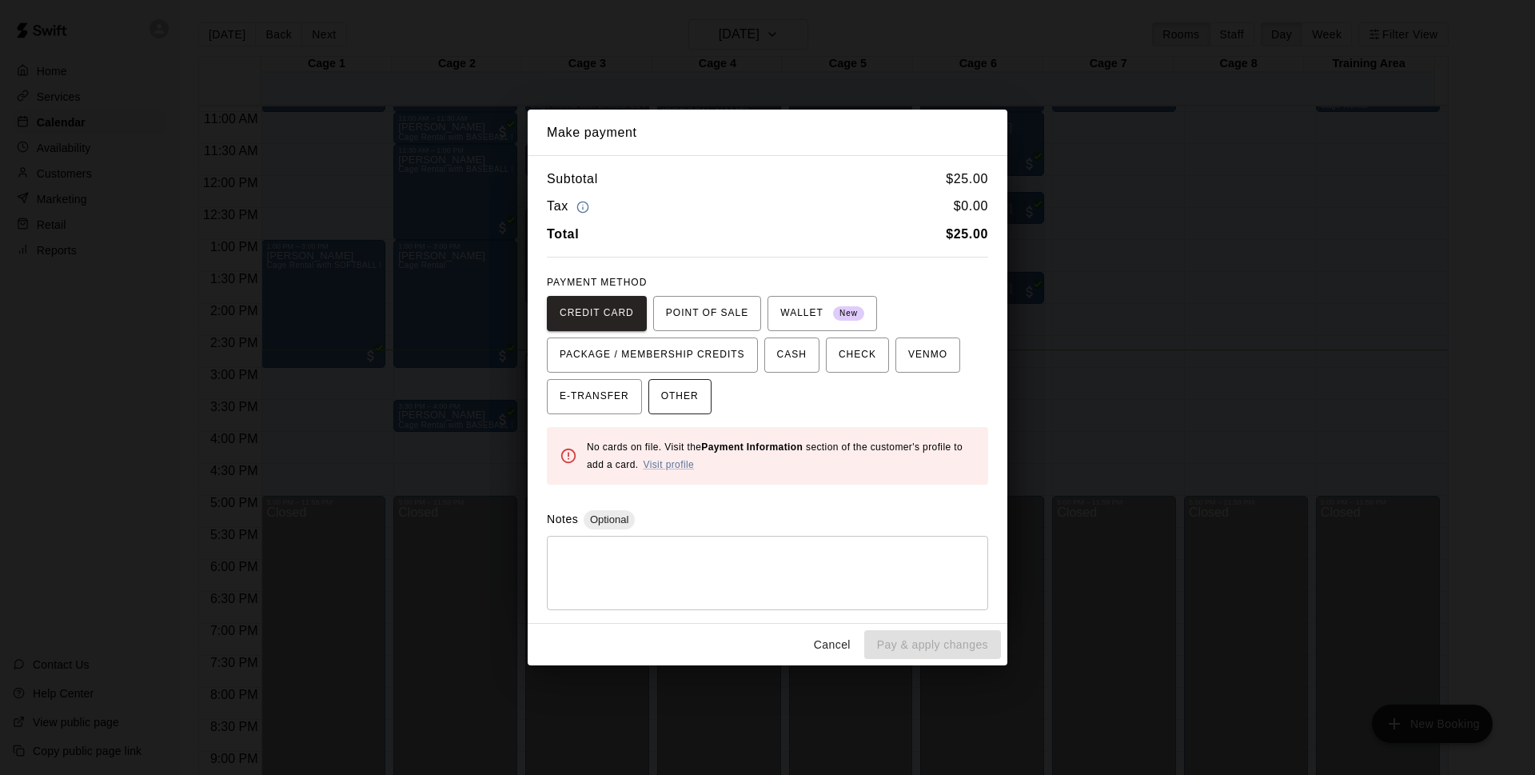
click at [687, 395] on span "OTHER" at bounding box center [680, 397] width 38 height 26
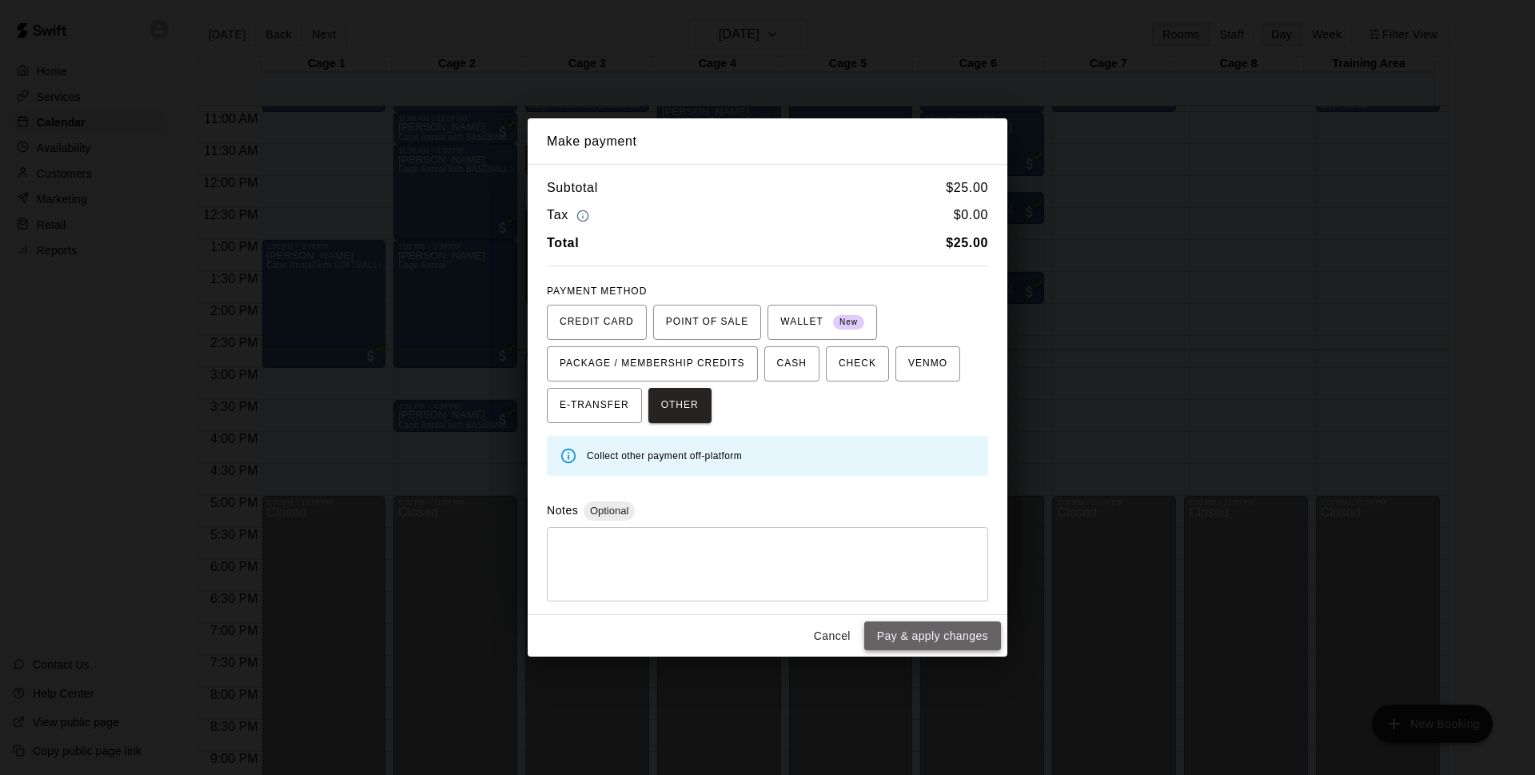
click at [921, 640] on button "Pay & apply changes" at bounding box center [932, 636] width 137 height 30
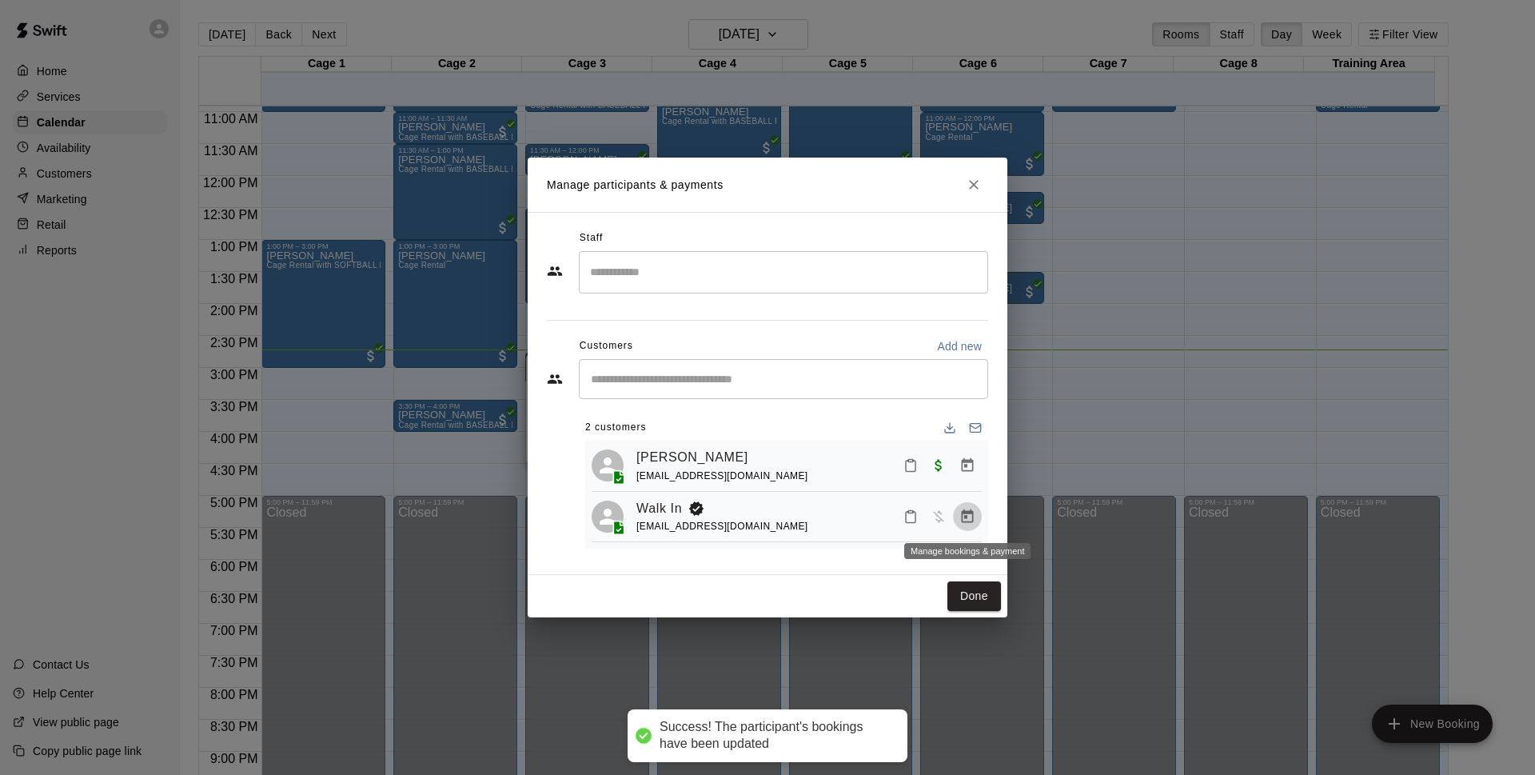
click at [972, 516] on icon "Manage bookings & payment" at bounding box center [968, 516] width 12 height 14
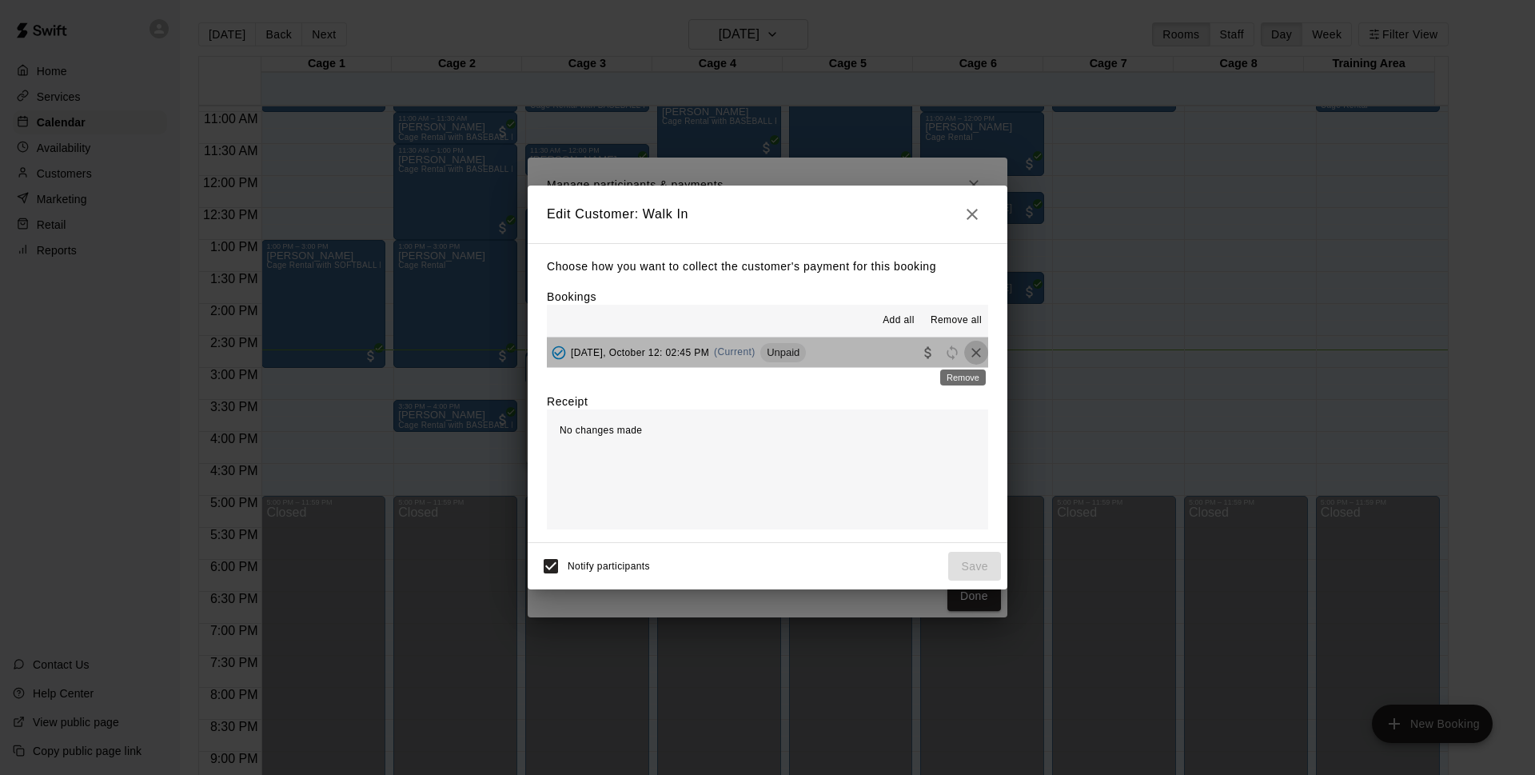
click at [968, 348] on icon "Remove" at bounding box center [976, 352] width 16 height 16
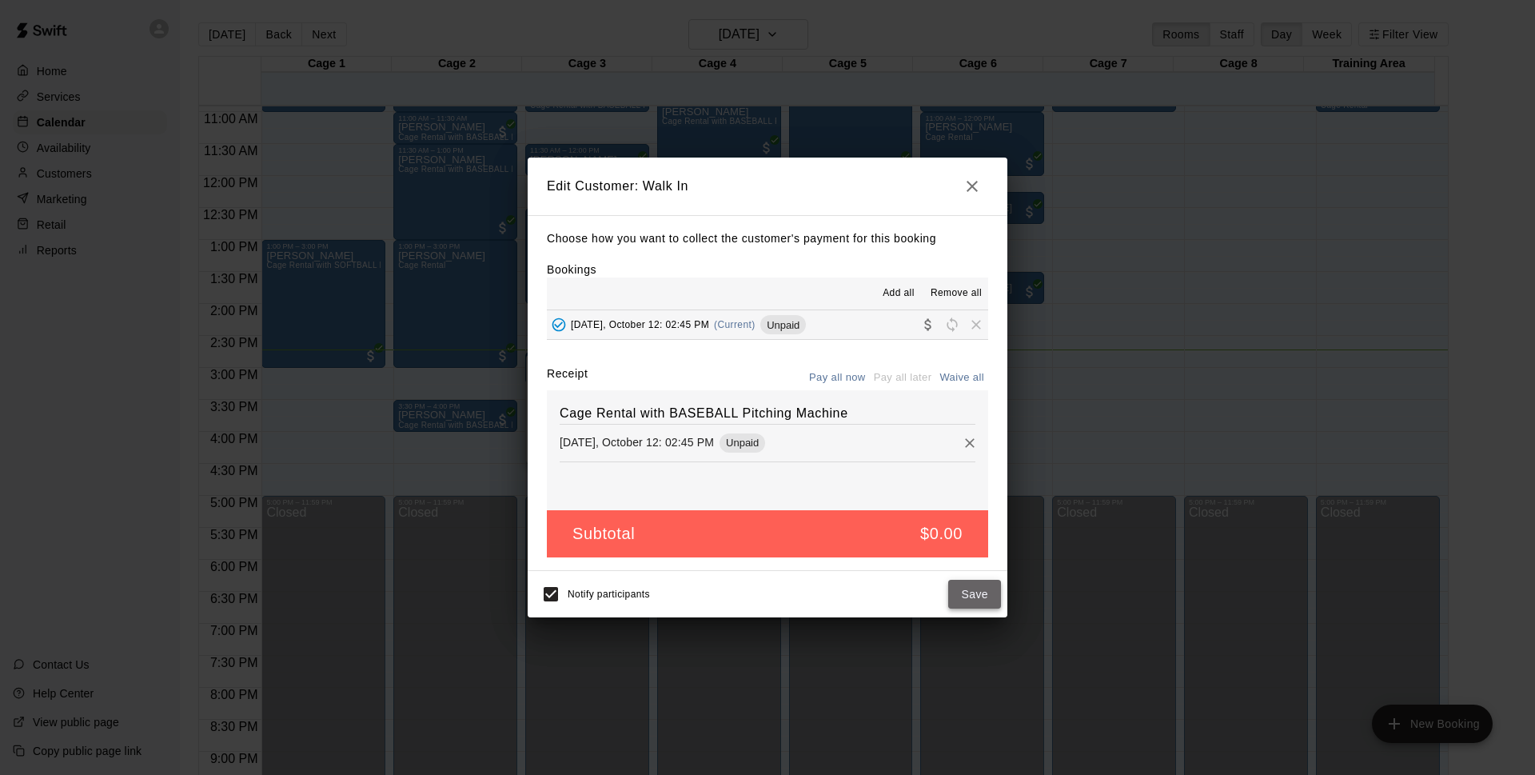
click at [978, 592] on button "Save" at bounding box center [974, 594] width 53 height 30
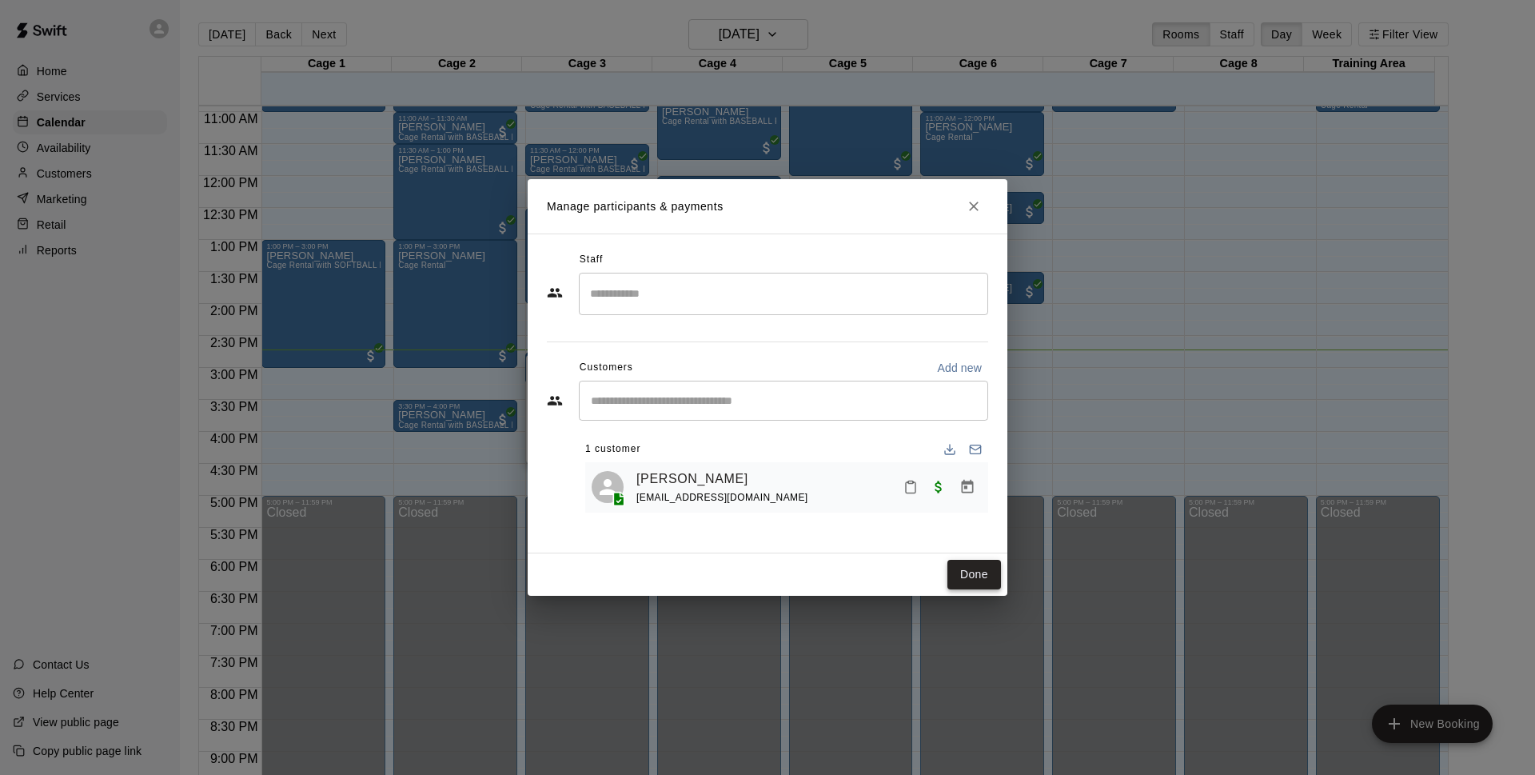
click at [978, 577] on button "Done" at bounding box center [974, 575] width 54 height 30
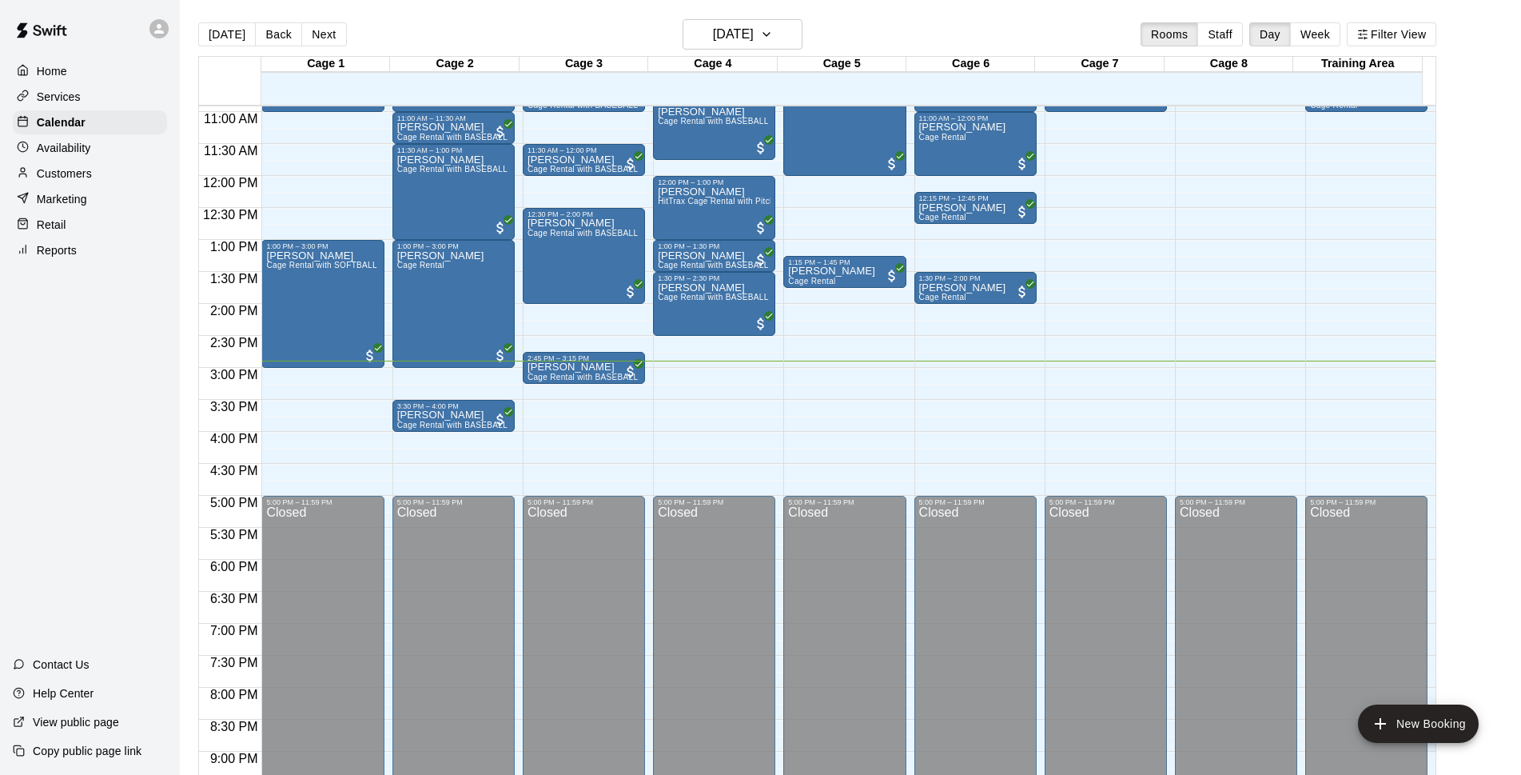
click at [120, 174] on div "Customers" at bounding box center [90, 173] width 154 height 24
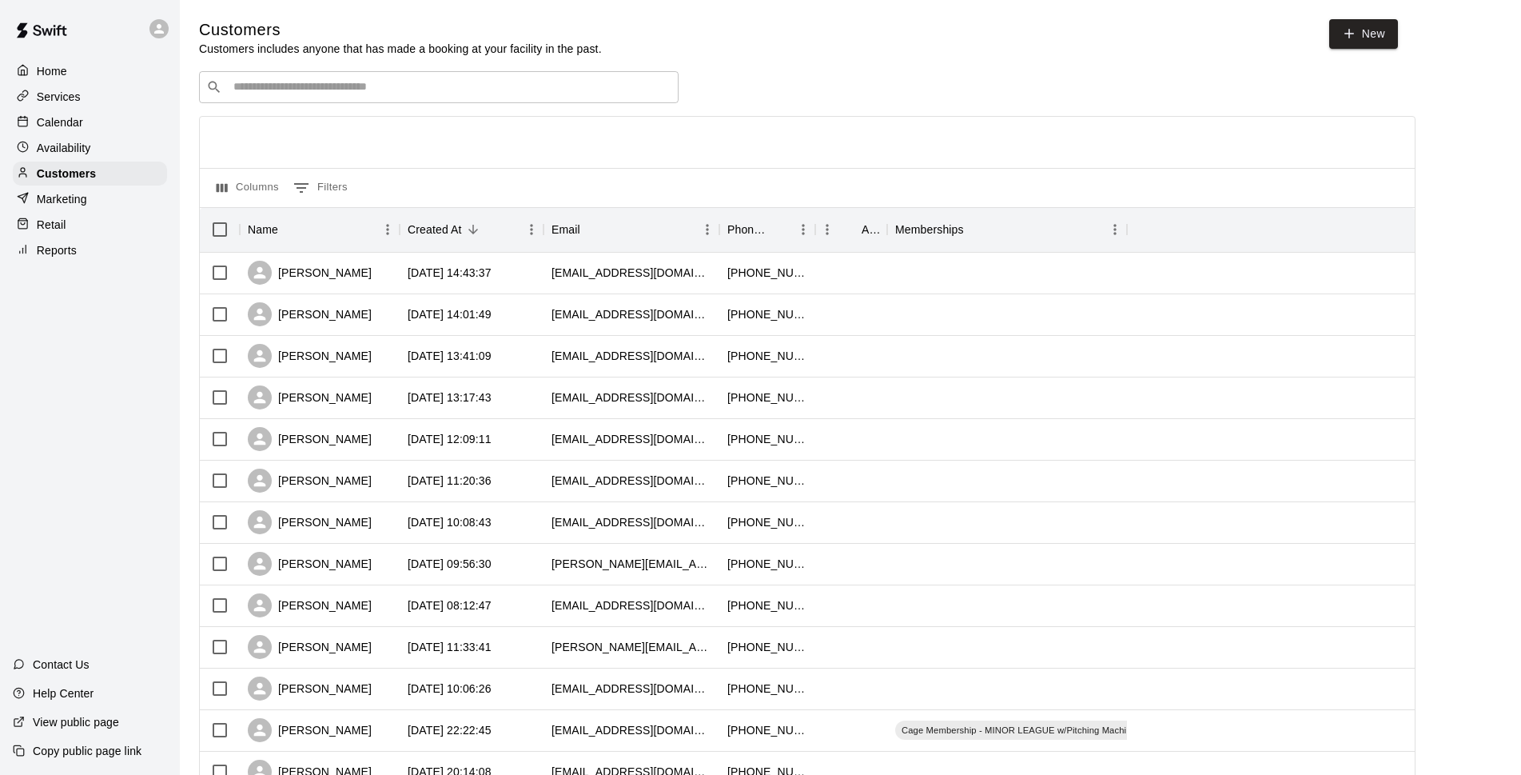
click at [105, 113] on div "Calendar" at bounding box center [90, 122] width 154 height 24
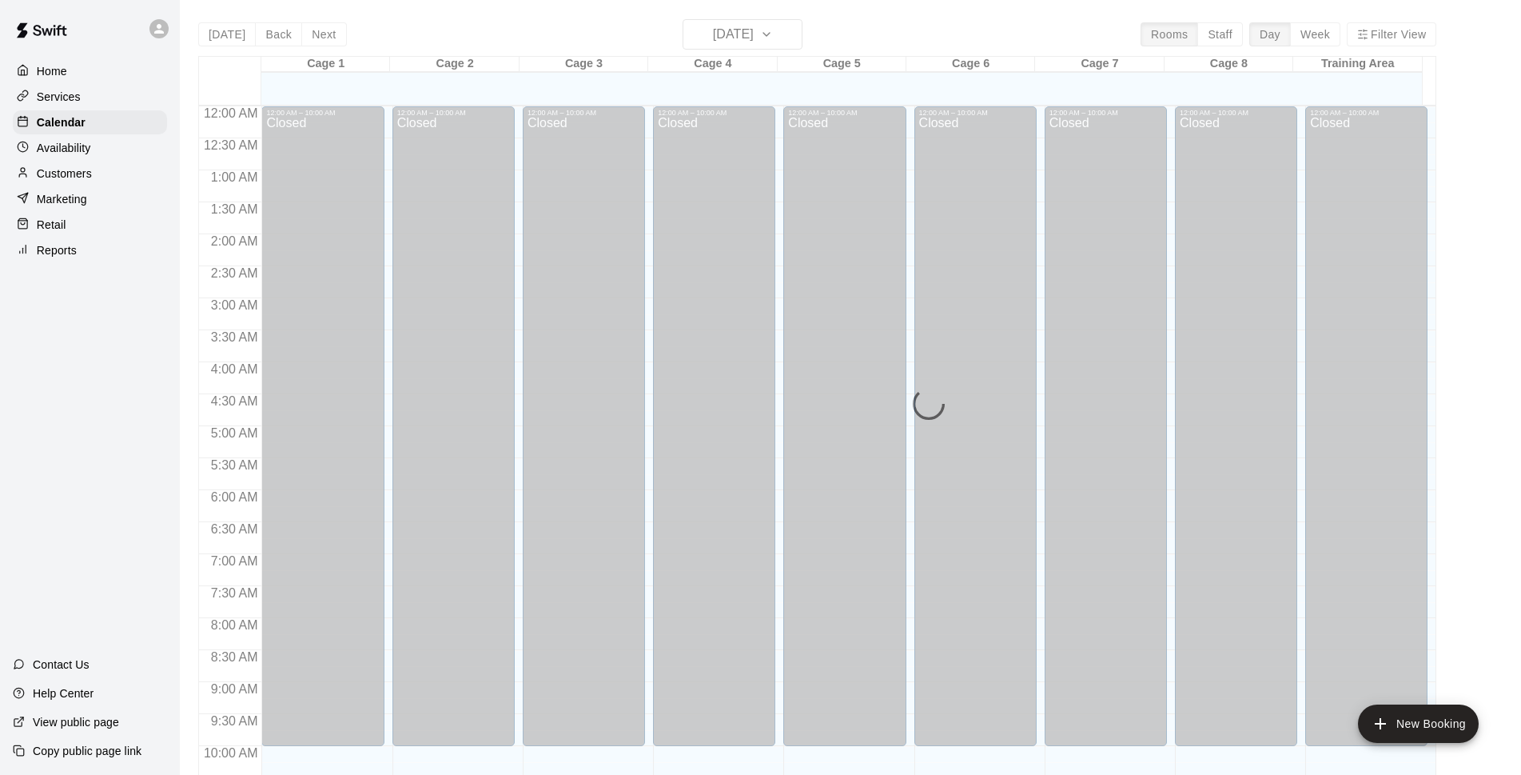
click at [434, 29] on div "Today Back Next Sunday Oct 12 Rooms Staff Day Week Filter View Cage 1 12 Sun Ca…" at bounding box center [817, 406] width 1238 height 775
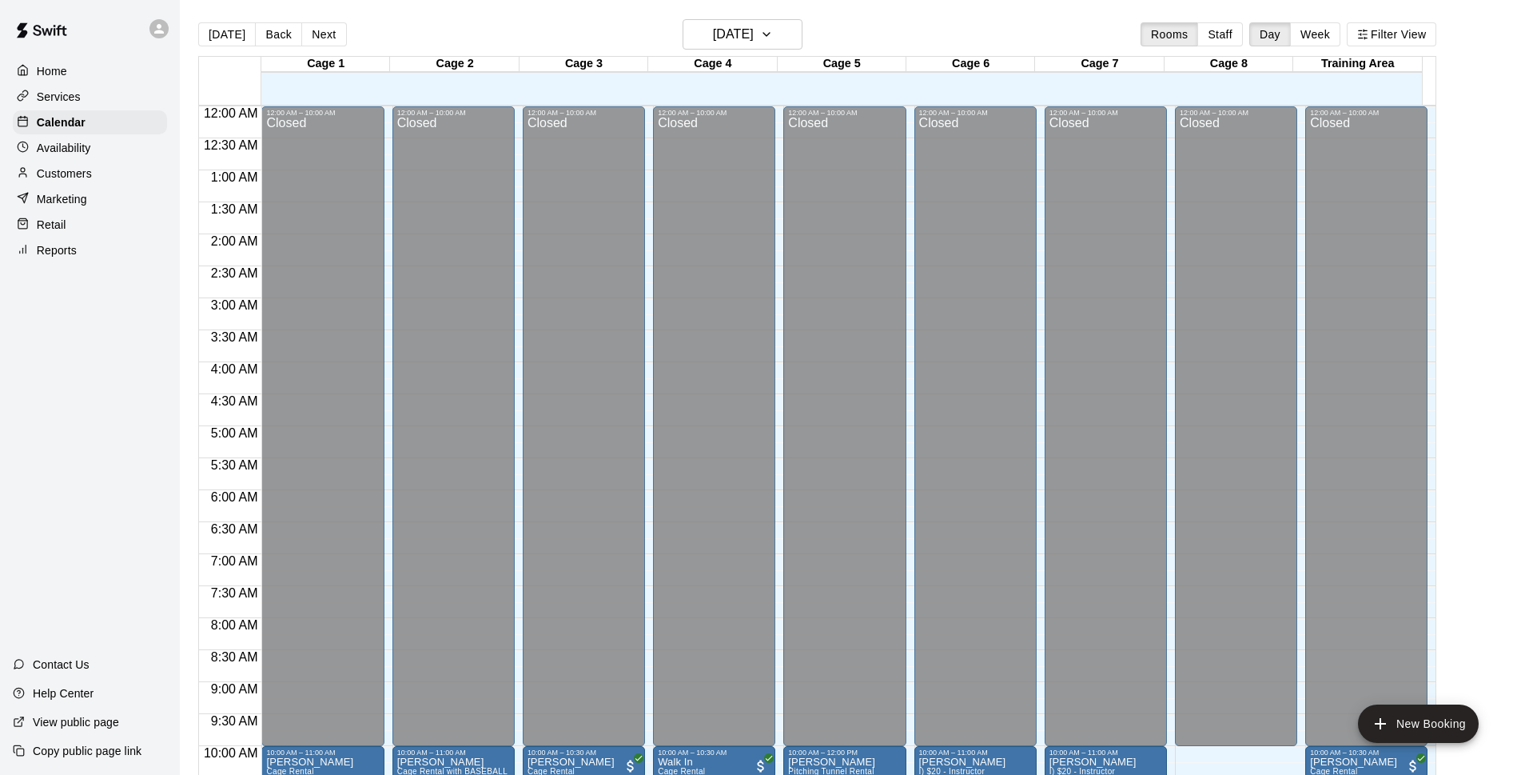
scroll to position [800, 0]
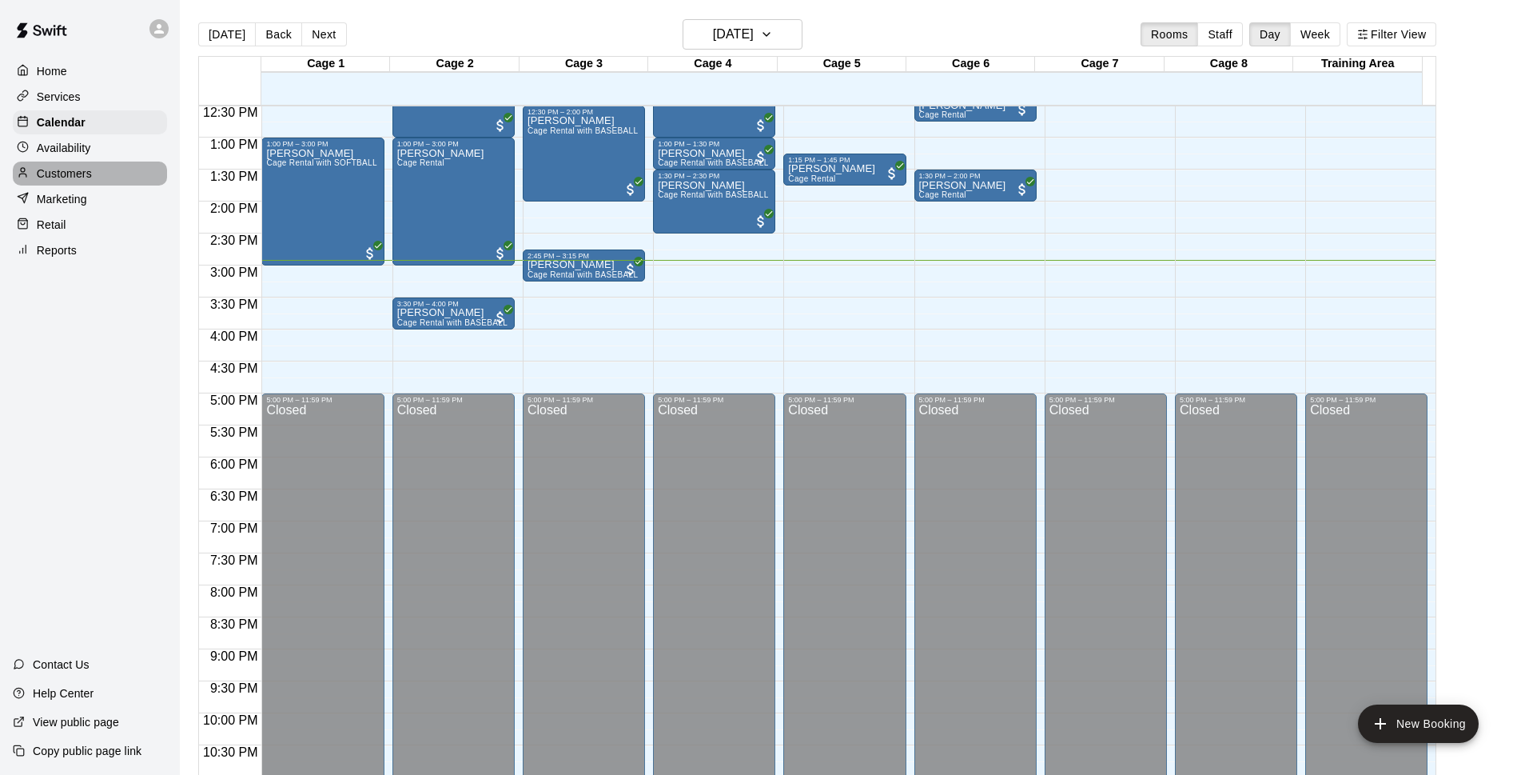
click at [63, 169] on p "Customers" at bounding box center [64, 173] width 55 height 16
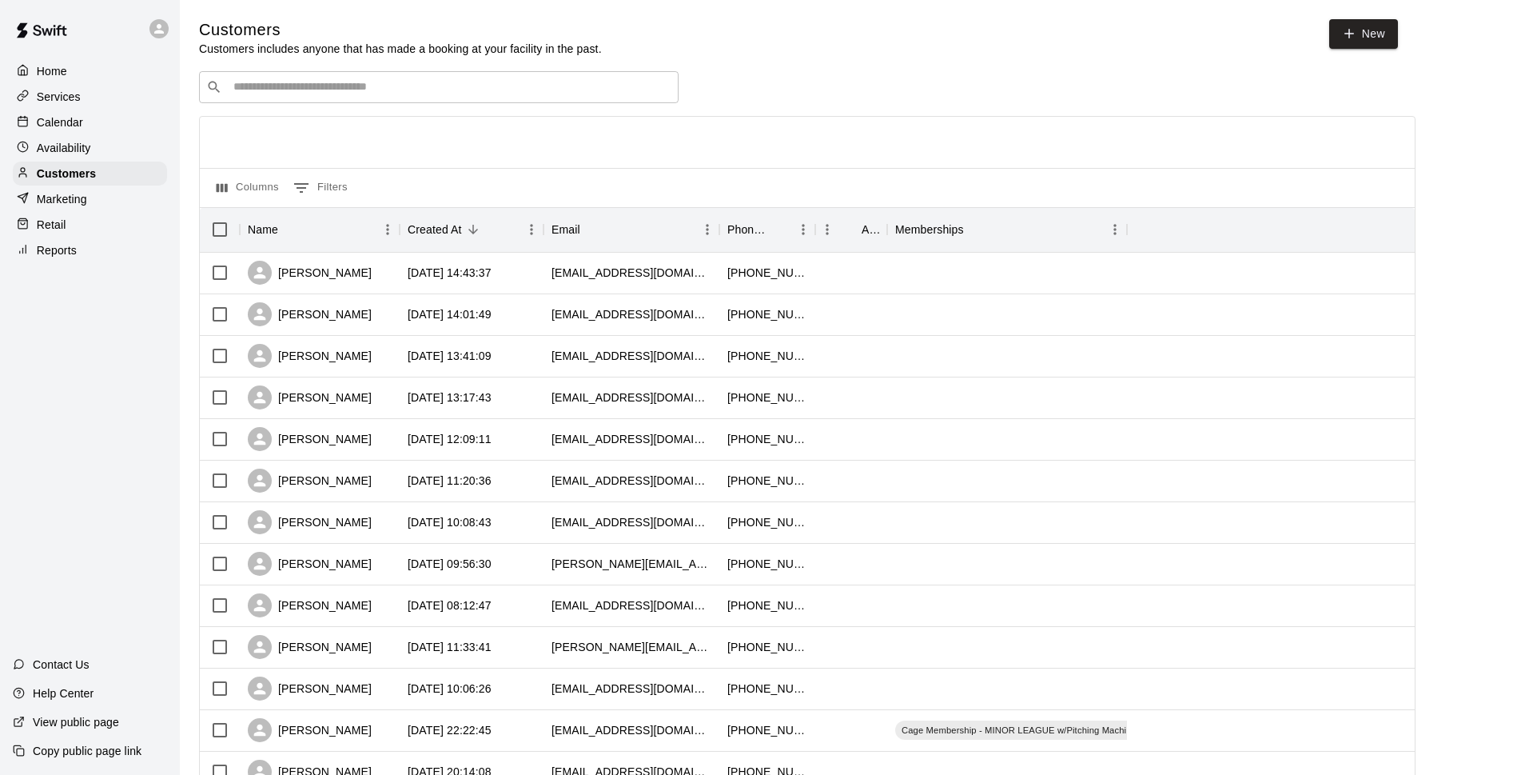
click at [62, 103] on p "Services" at bounding box center [59, 97] width 44 height 16
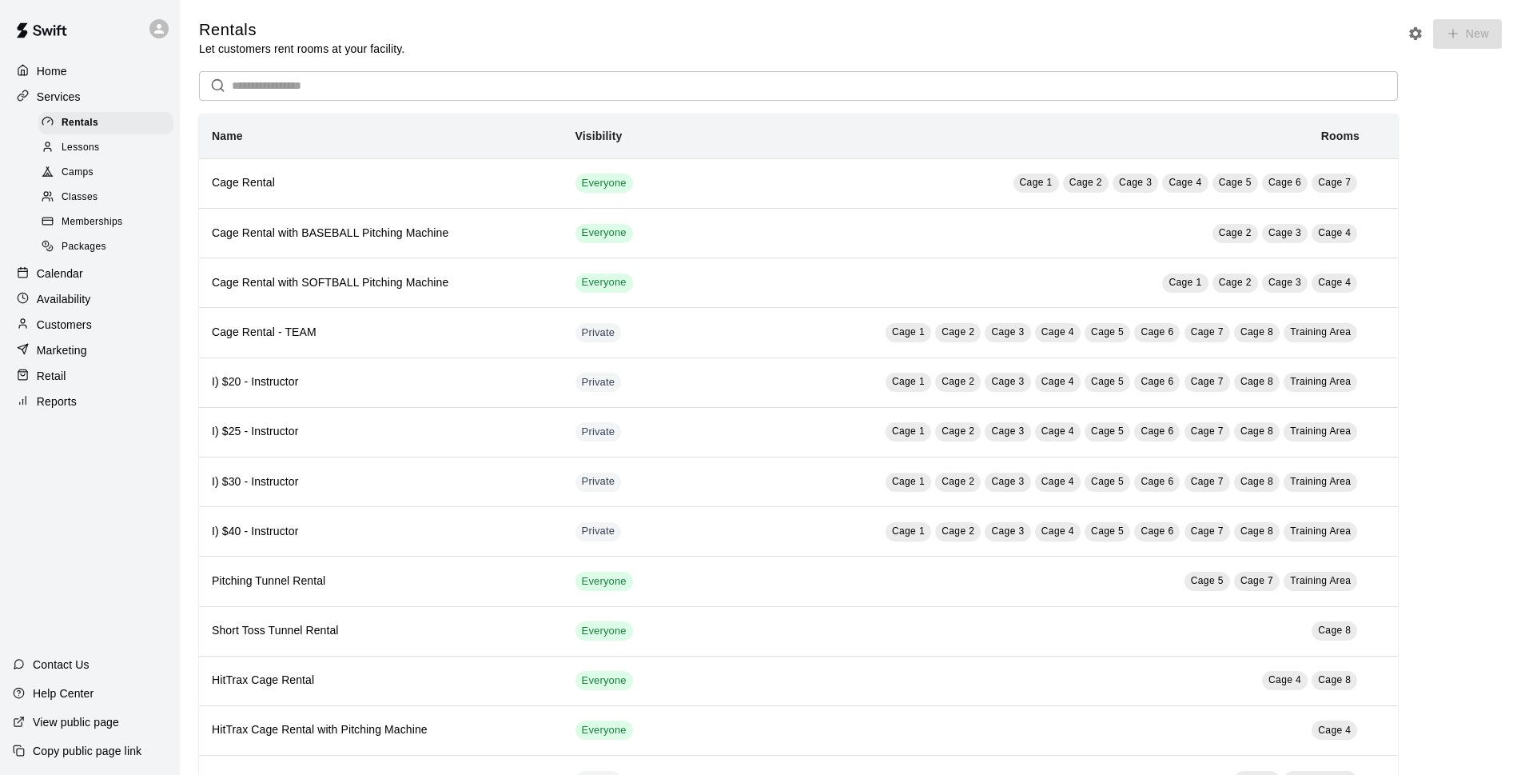
click at [131, 245] on div "Packages" at bounding box center [105, 247] width 135 height 22
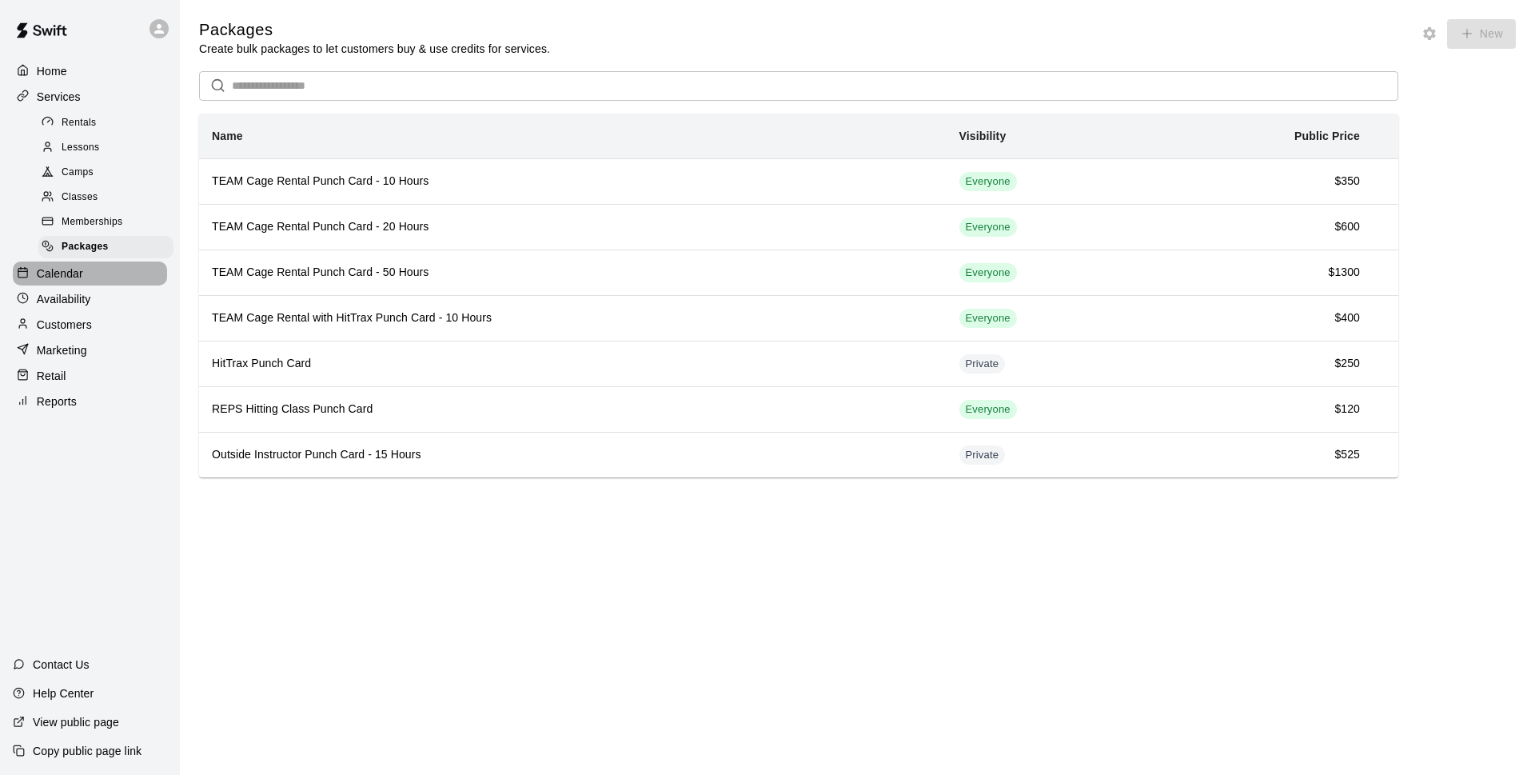
click at [139, 269] on div "Calendar" at bounding box center [90, 273] width 154 height 24
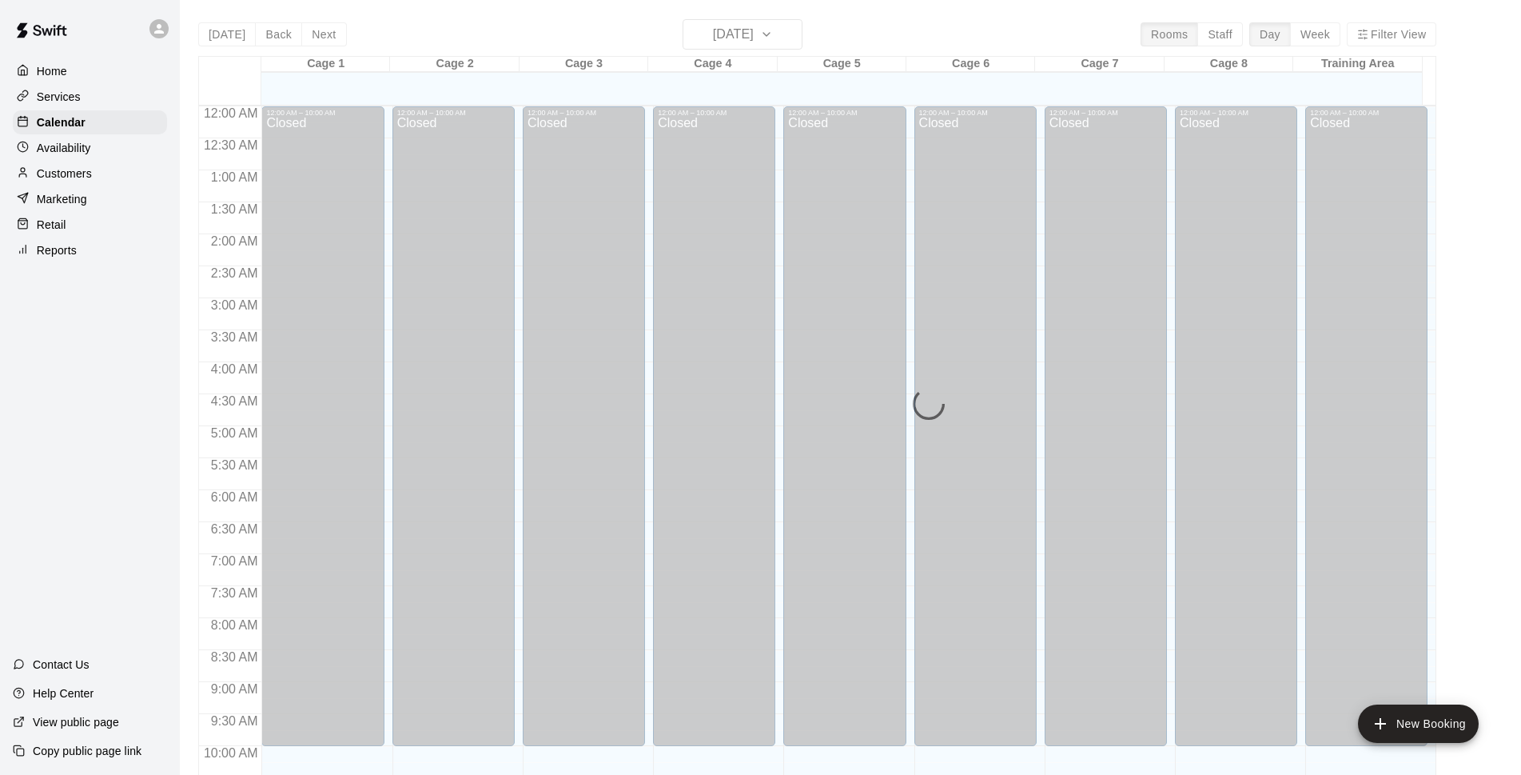
click at [595, 26] on div "Today Back Next Sunday Oct 12 Rooms Staff Day Week Filter View Cage 1 12 Sun Ca…" at bounding box center [817, 406] width 1238 height 775
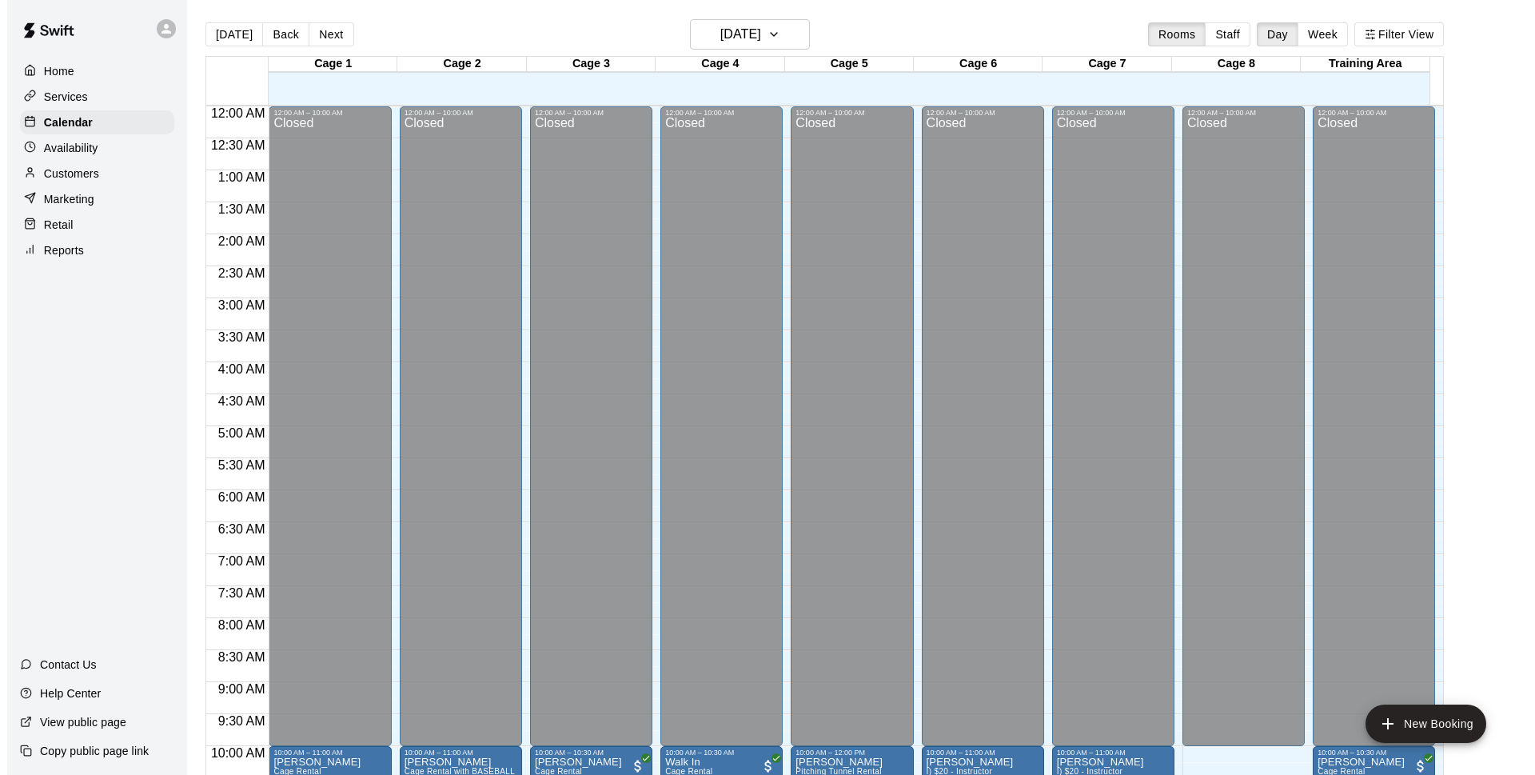
scroll to position [492, 0]
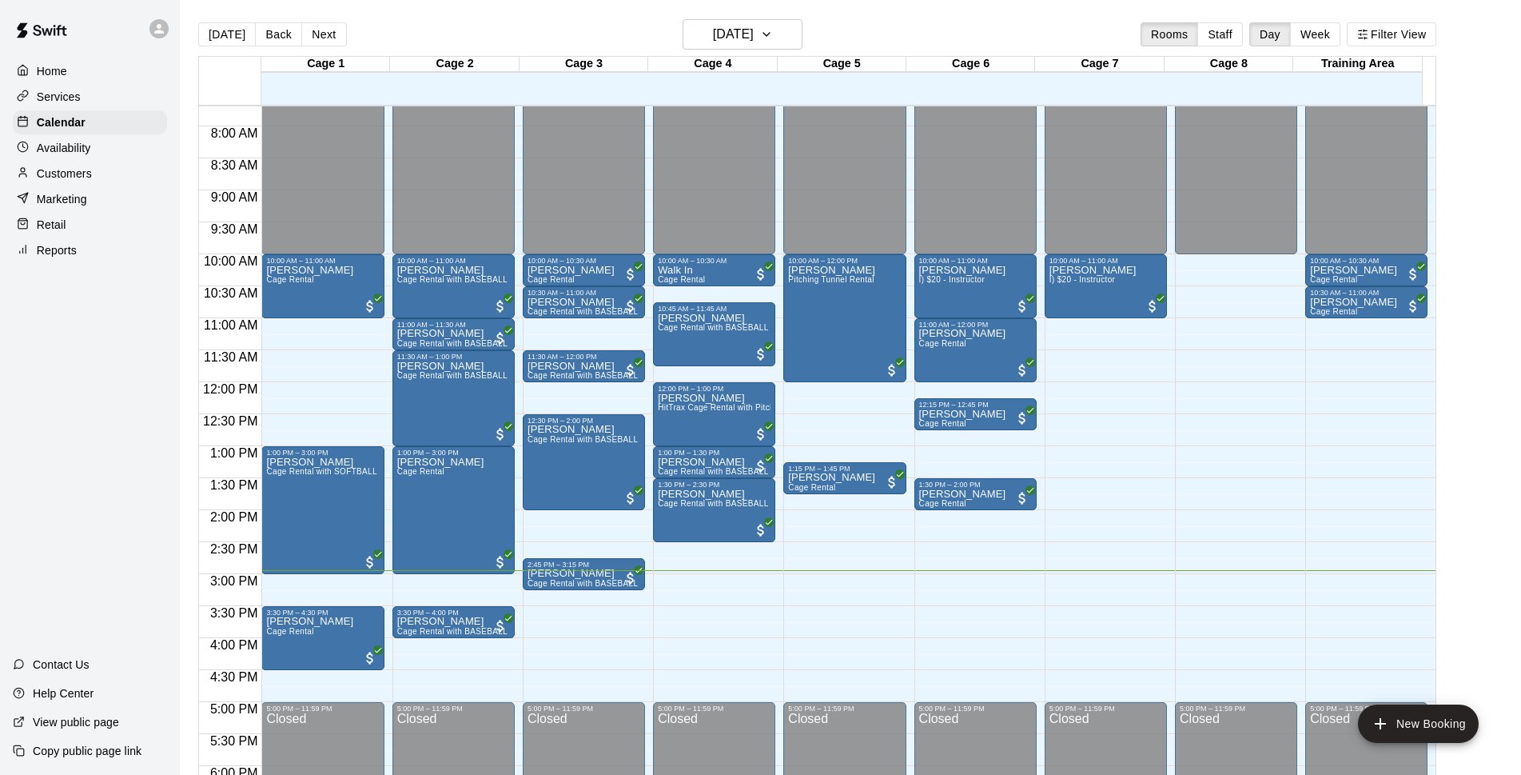
click at [932, 16] on main "Today Back Next Sunday Oct 12 Rooms Staff Day Week Filter View Cage 1 12 Sun Ca…" at bounding box center [850, 400] width 1341 height 800
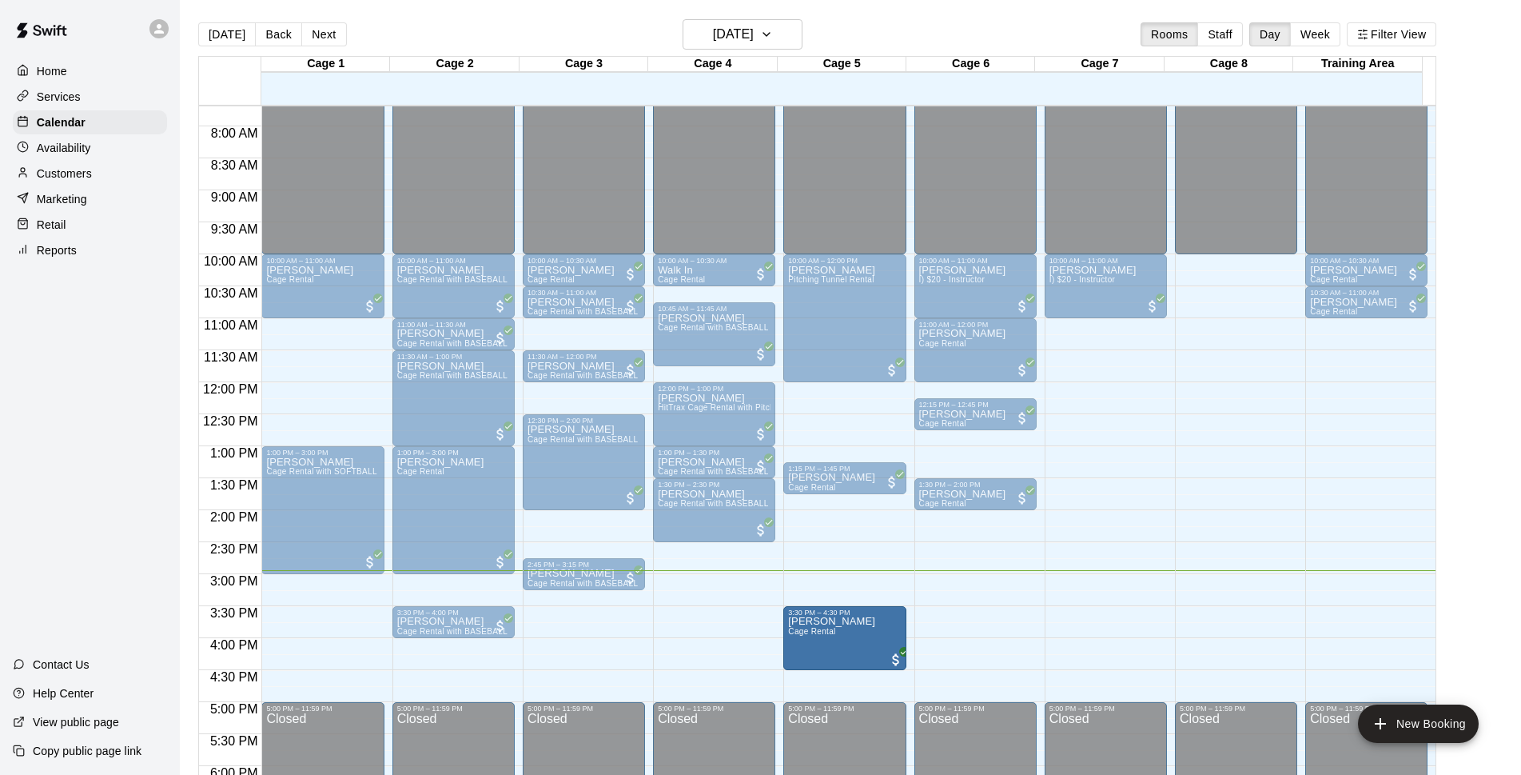
drag, startPoint x: 969, startPoint y: 631, endPoint x: 862, endPoint y: 637, distance: 106.5
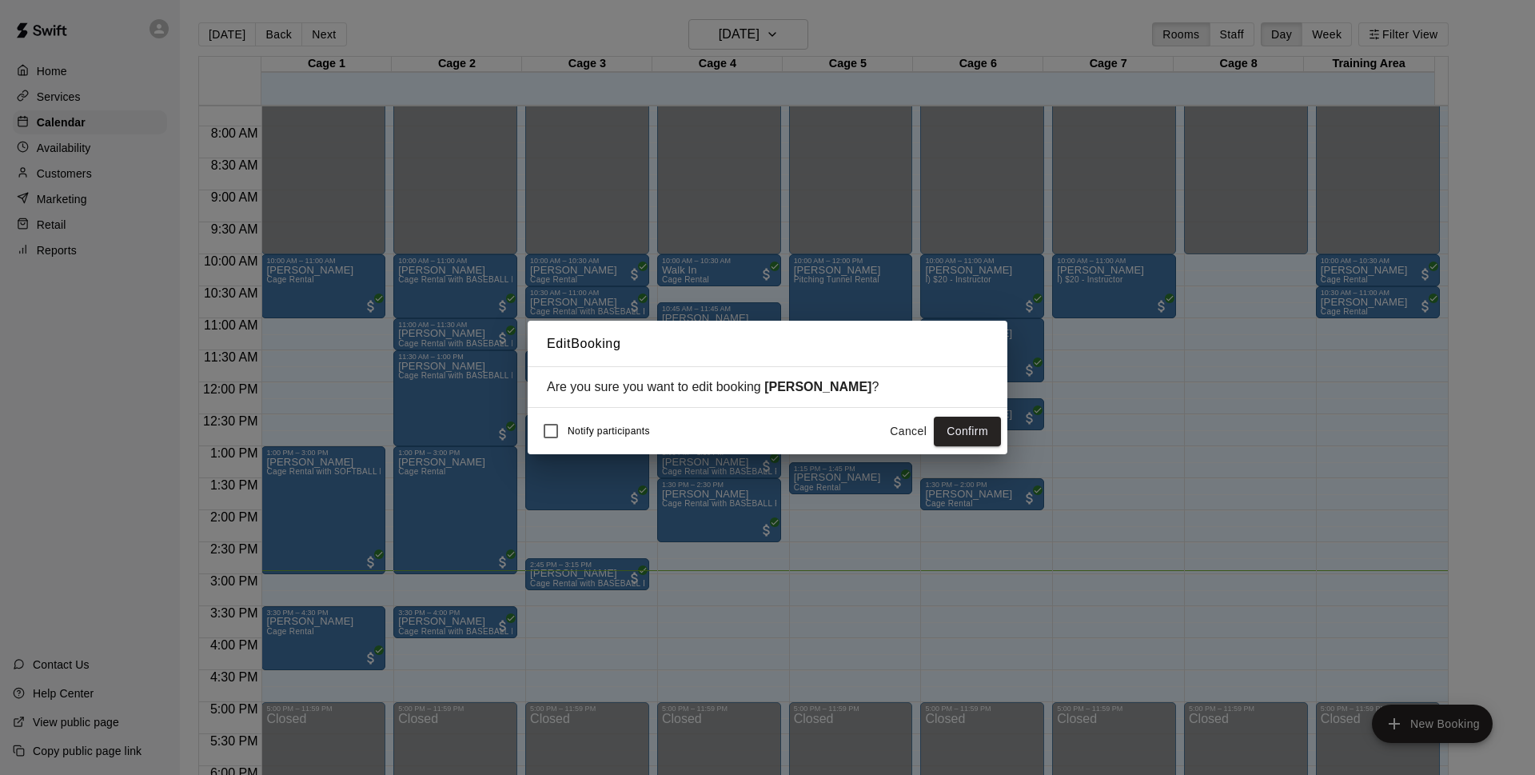
click at [960, 428] on button "Confirm" at bounding box center [967, 431] width 67 height 30
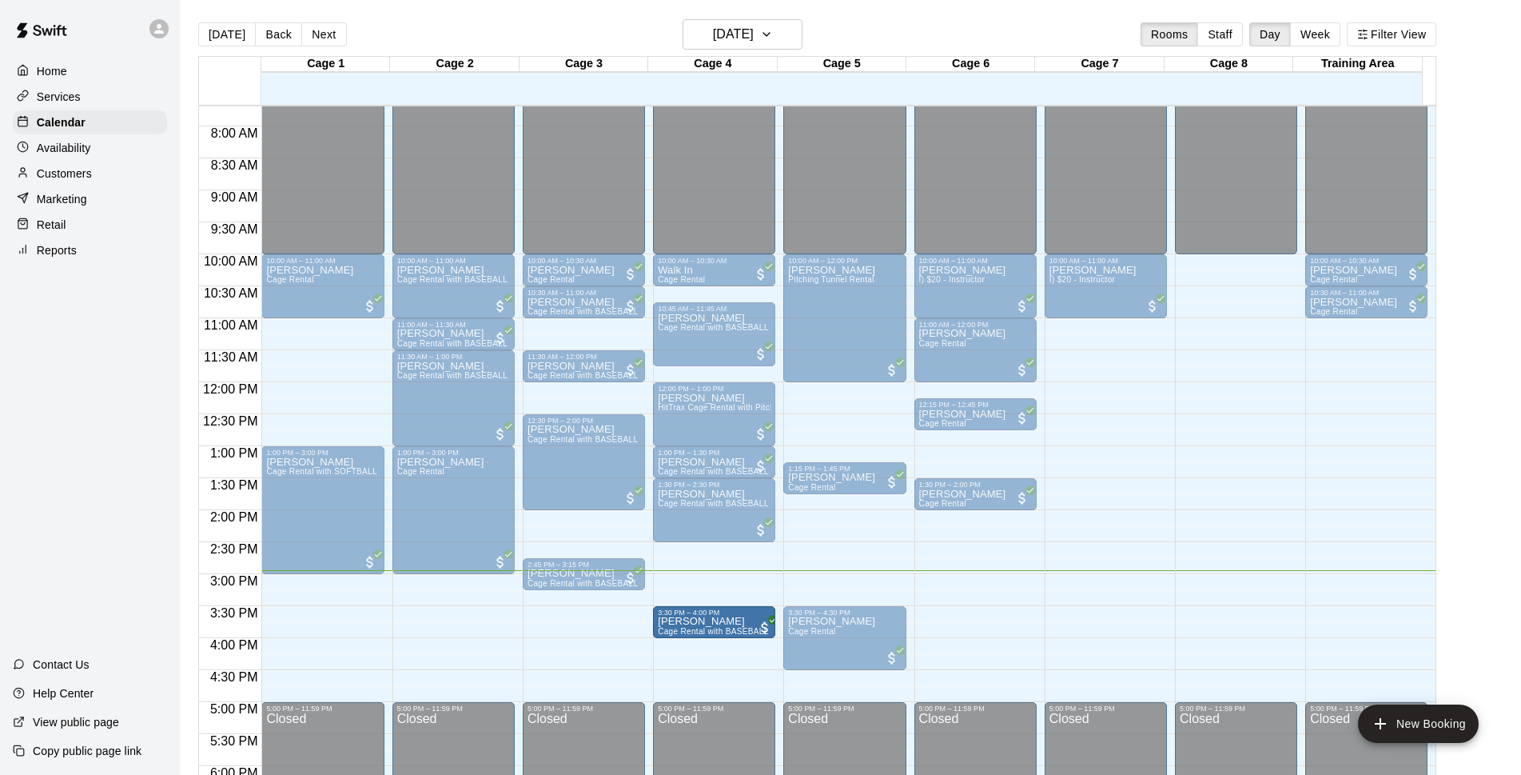
drag, startPoint x: 711, startPoint y: 625, endPoint x: 775, endPoint y: 626, distance: 63.9
click at [775, 626] on div "12:00 AM 12:30 AM 1:00 AM 1:30 AM 2:00 AM 2:30 AM 3:00 AM 3:30 AM 4:00 AM 4:30 …" at bounding box center [817, 449] width 1237 height 688
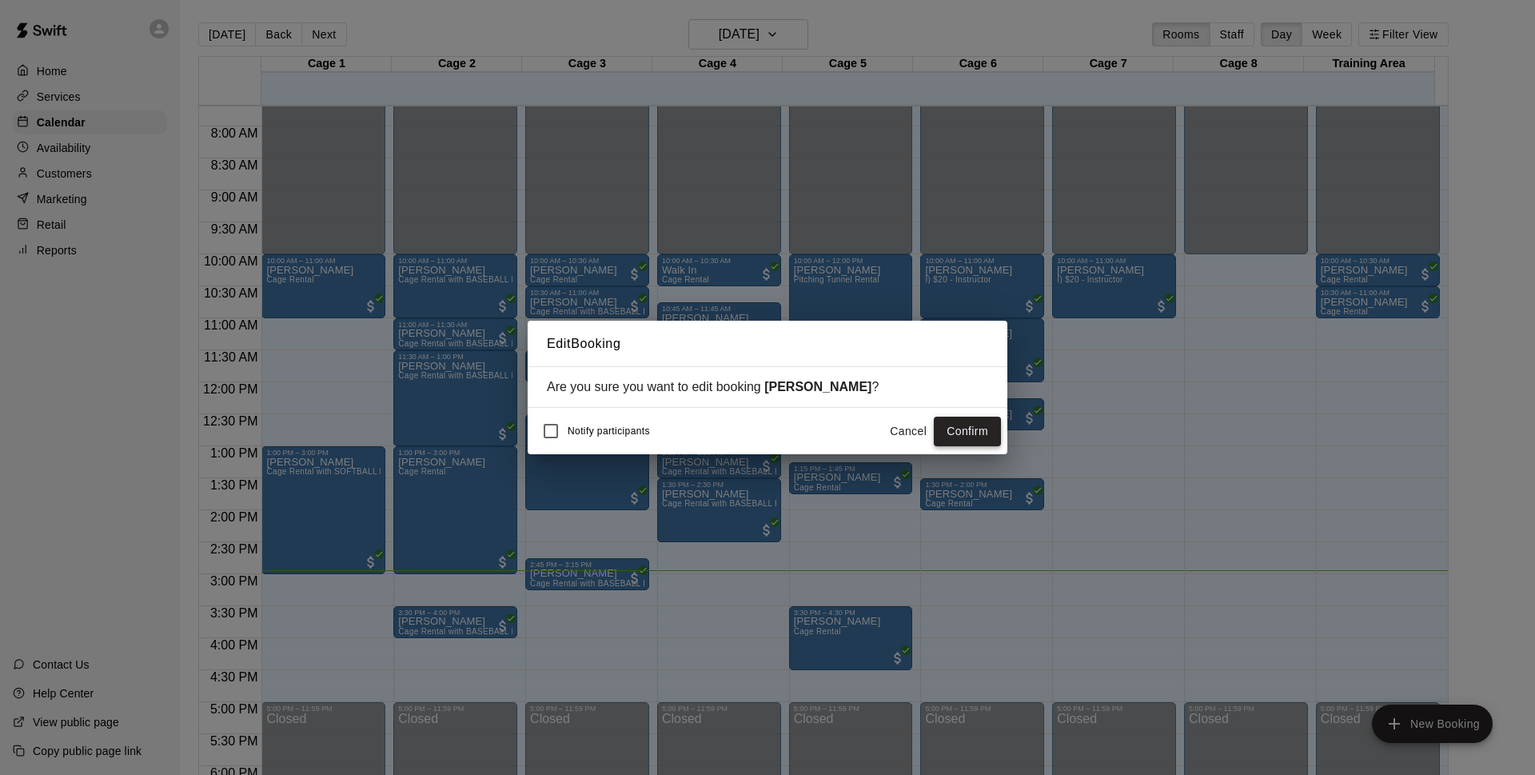
click at [969, 435] on button "Confirm" at bounding box center [967, 431] width 67 height 30
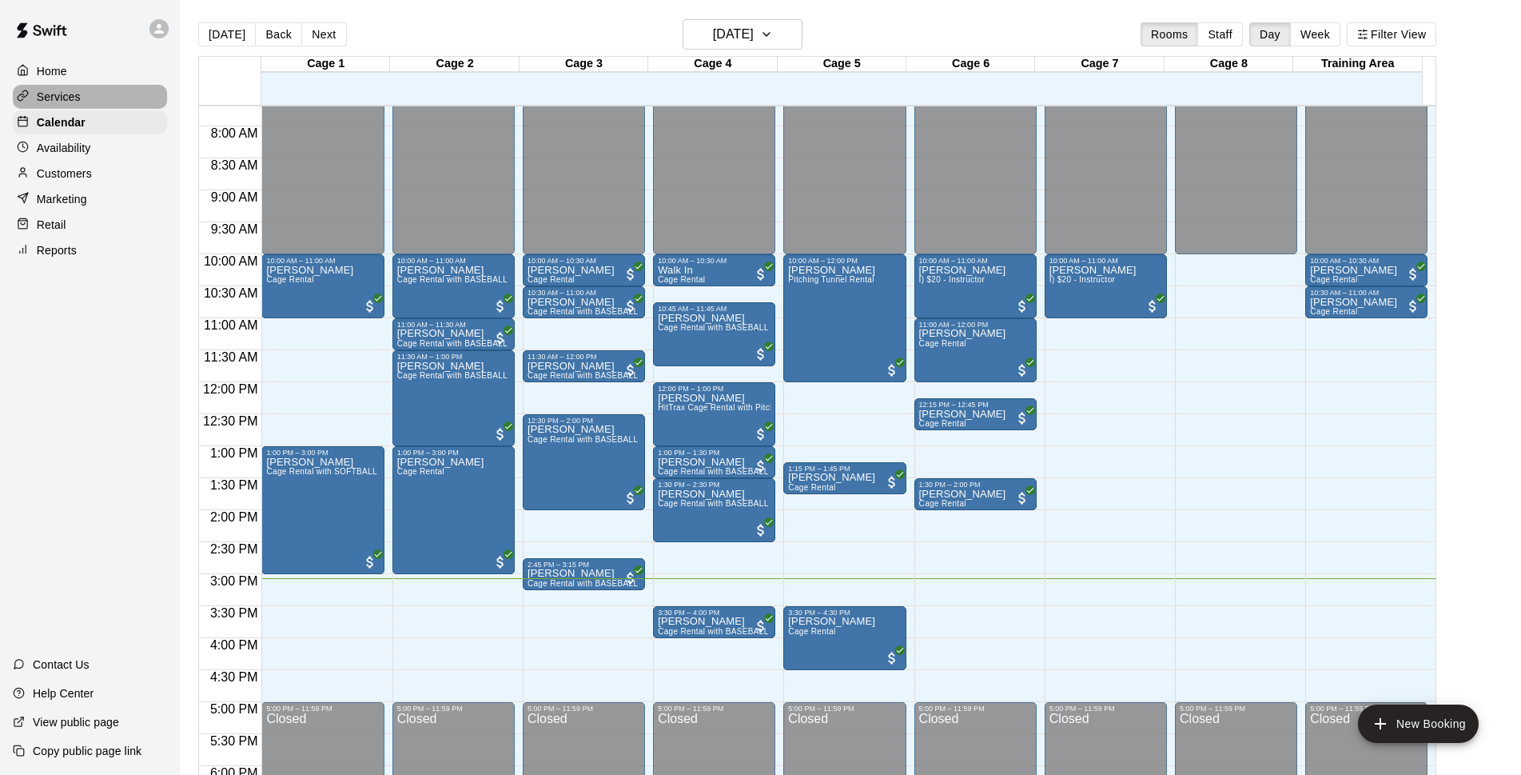
click at [64, 101] on p "Services" at bounding box center [59, 97] width 44 height 16
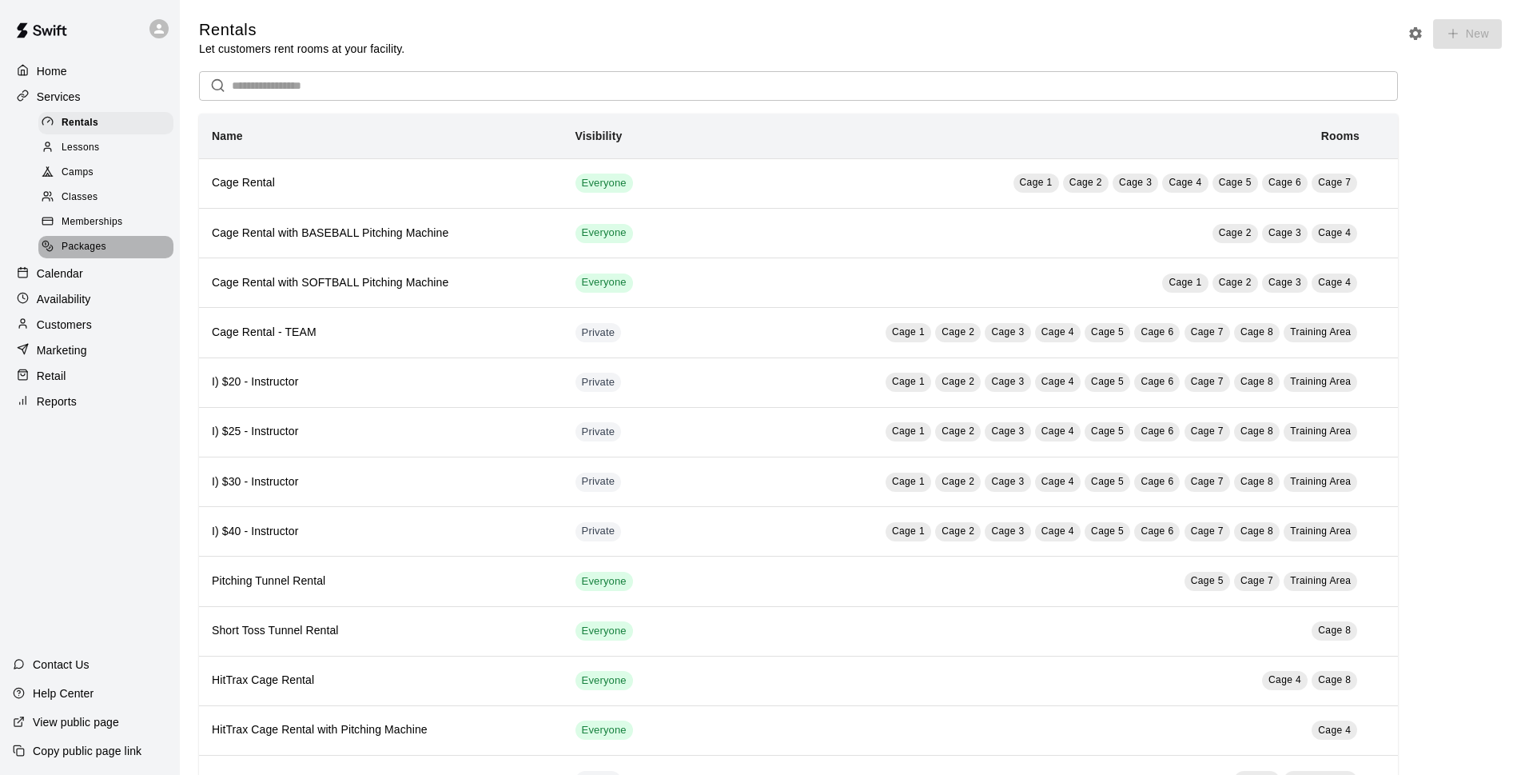
click at [105, 251] on span "Packages" at bounding box center [84, 247] width 45 height 16
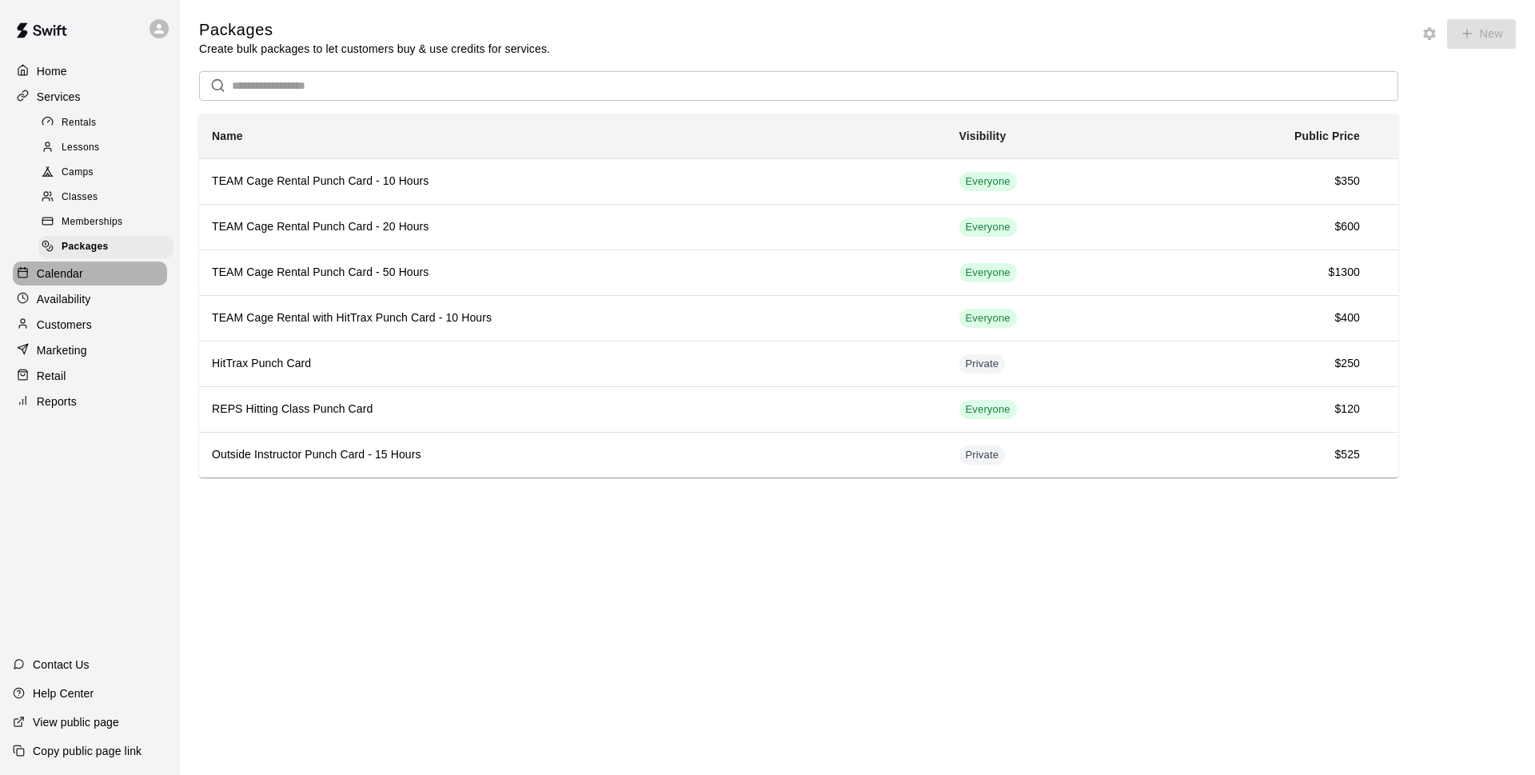
click at [117, 274] on div "Calendar" at bounding box center [90, 273] width 154 height 24
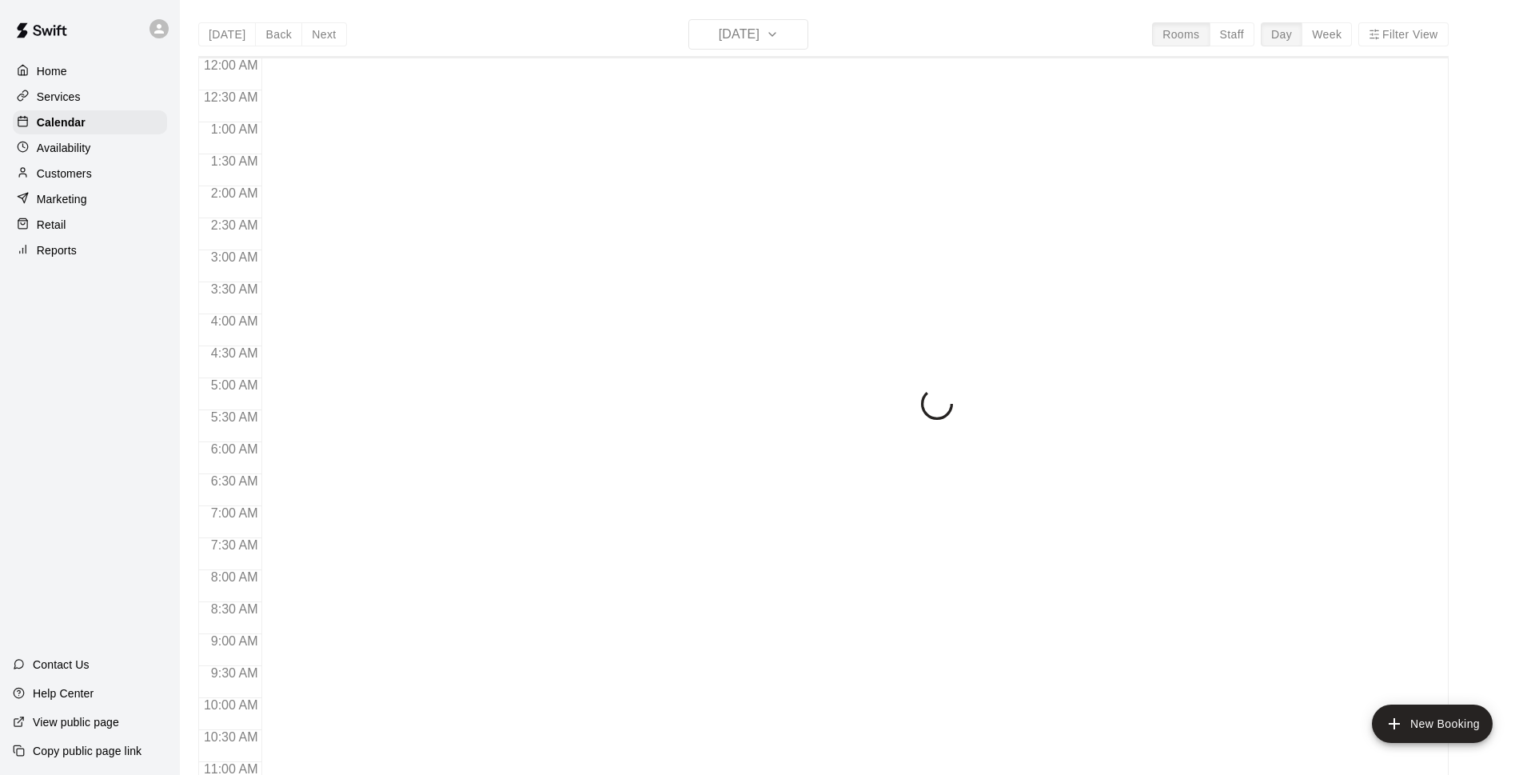
click at [93, 180] on div "Customers" at bounding box center [90, 173] width 154 height 24
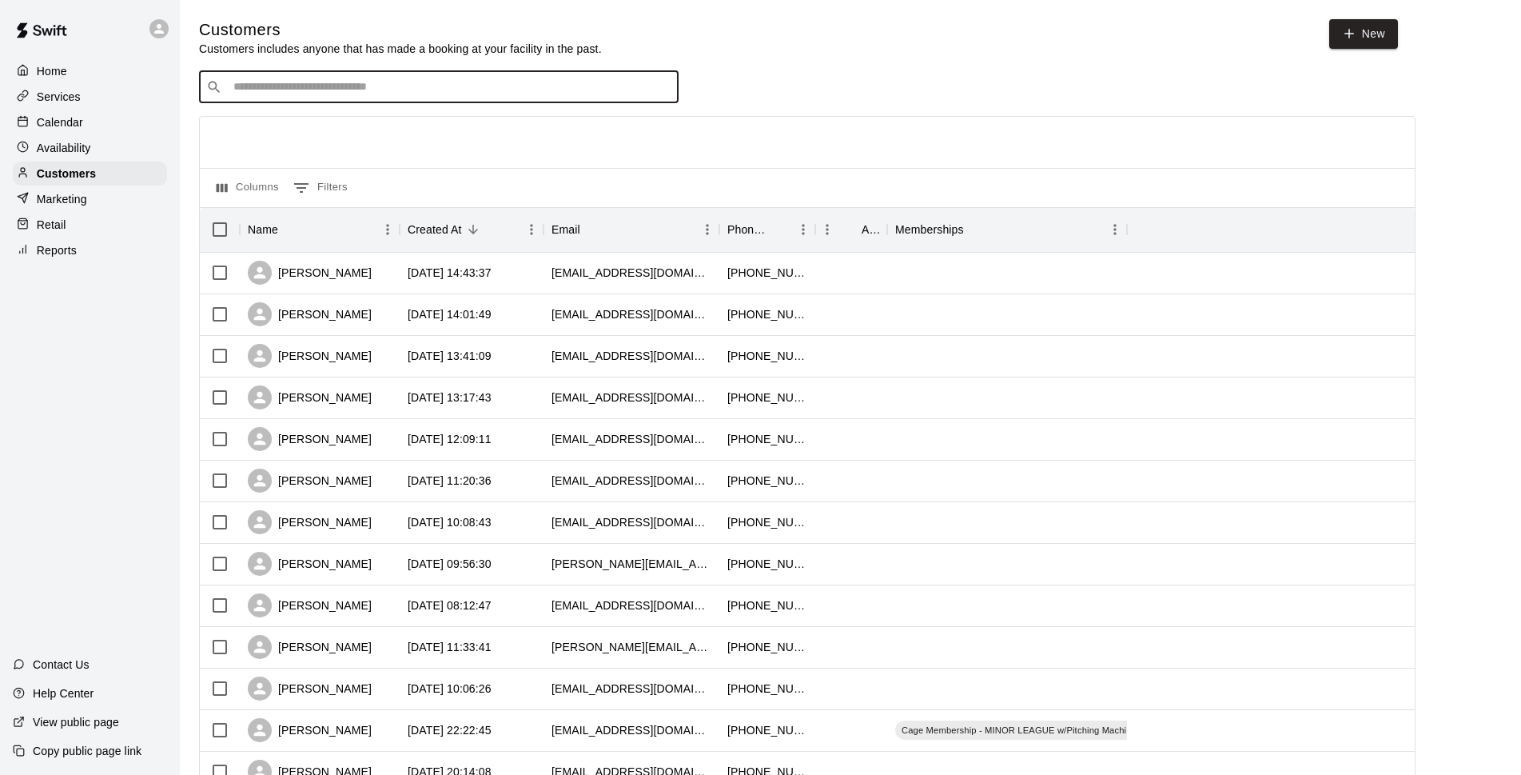
click at [365, 90] on input "Search customers by name or email" at bounding box center [450, 87] width 443 height 16
click at [1372, 37] on link "New" at bounding box center [1363, 34] width 69 height 30
select select "**"
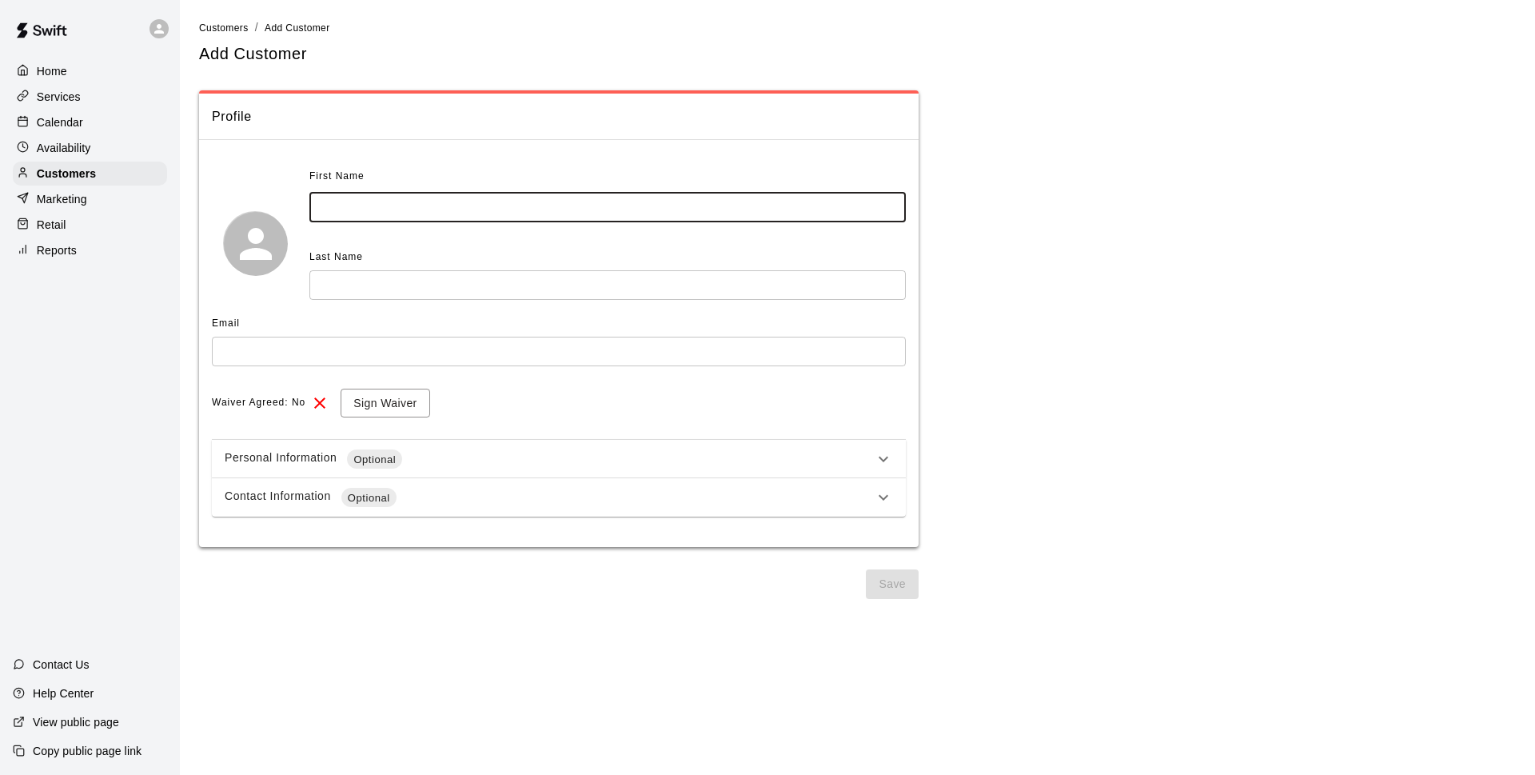
click at [375, 212] on input "text" at bounding box center [607, 208] width 596 height 30
click at [1100, 248] on p "**********" at bounding box center [857, 318] width 1316 height 457
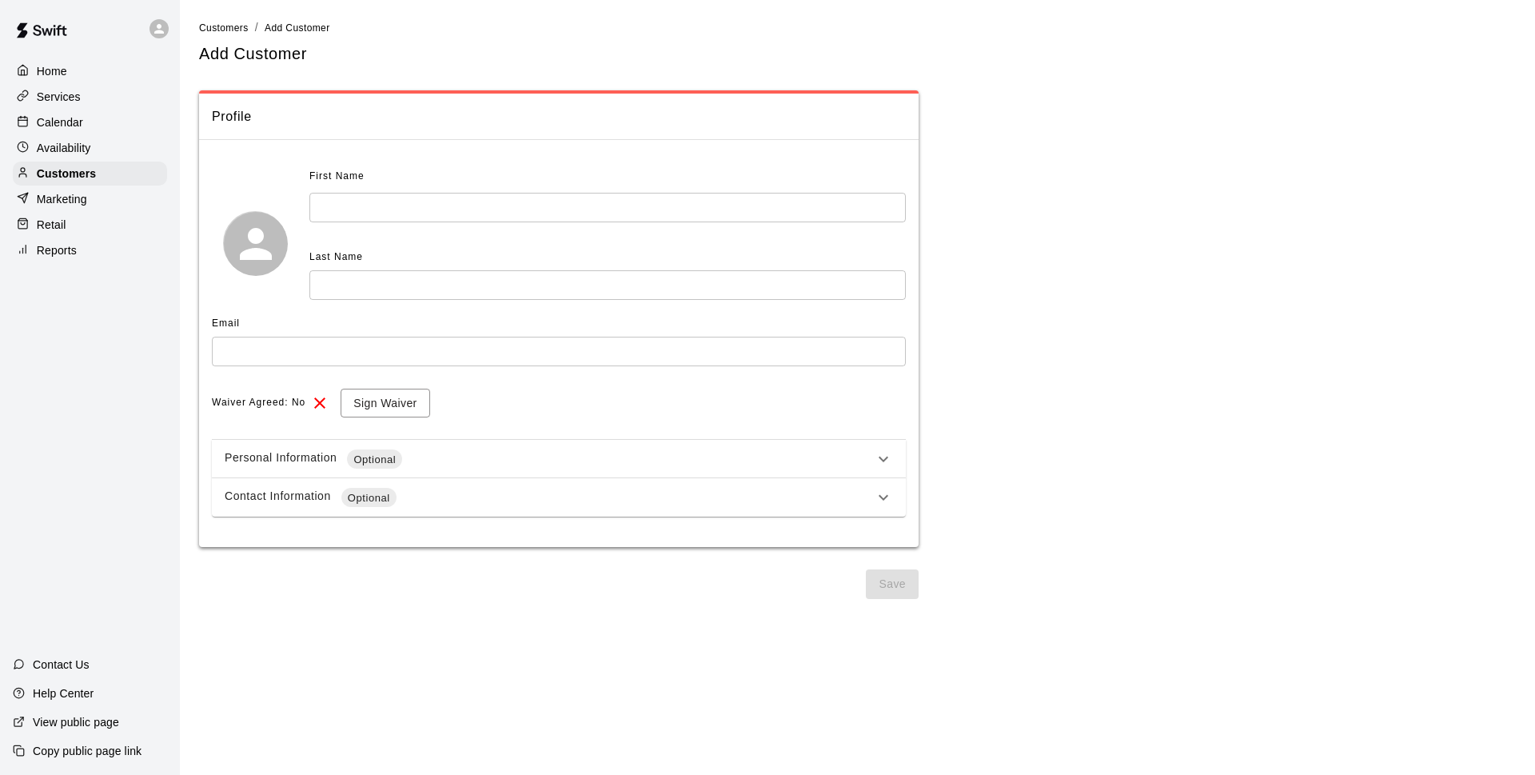
click at [464, 30] on ol "Customers / Add Customer" at bounding box center [857, 28] width 1316 height 18
click at [483, 189] on div "First Name" at bounding box center [547, 177] width 477 height 26
click at [496, 199] on input "text" at bounding box center [607, 208] width 596 height 30
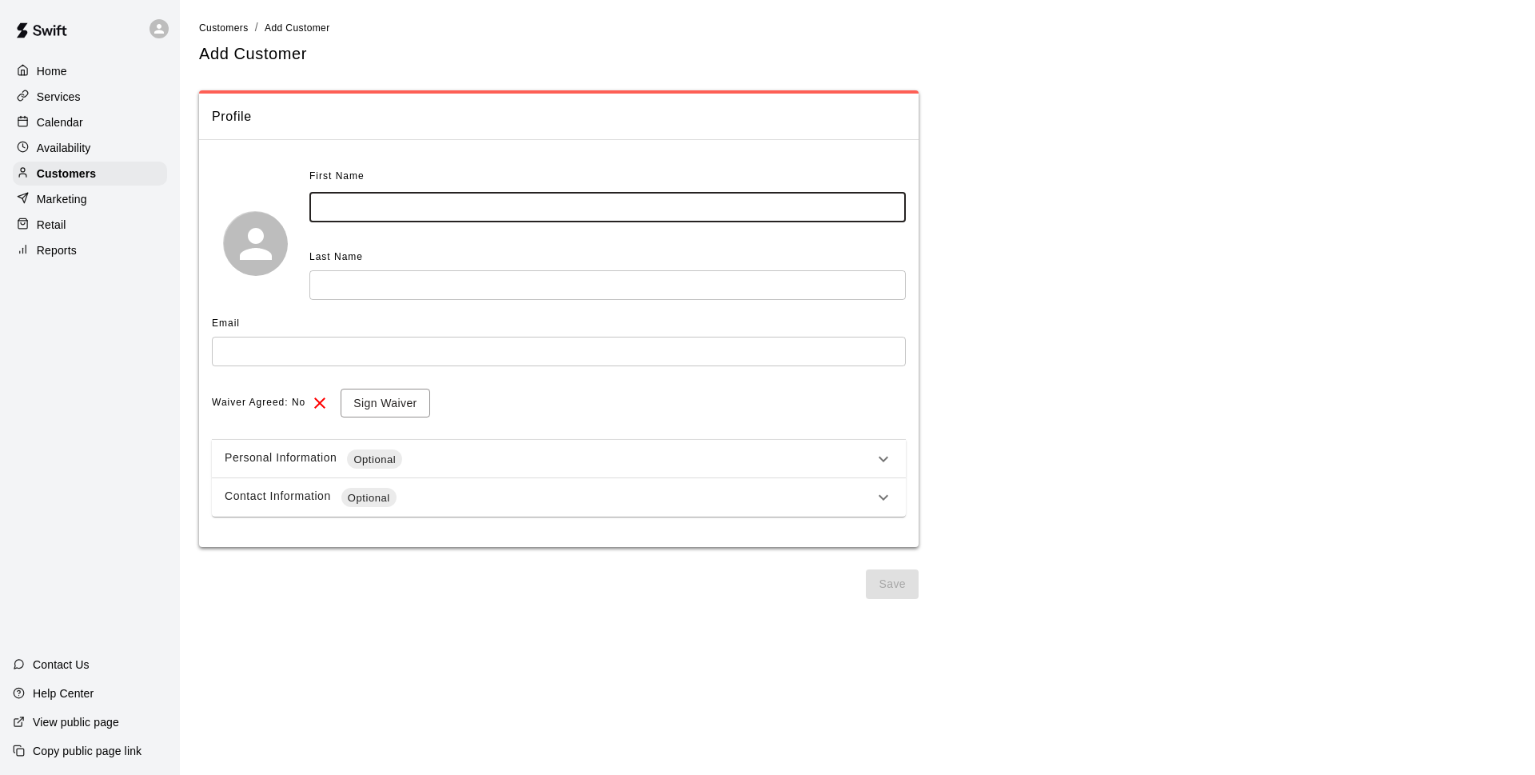
click at [660, 76] on div "**********" at bounding box center [857, 308] width 1316 height 579
click at [598, 197] on input "text" at bounding box center [607, 208] width 596 height 30
type input "******"
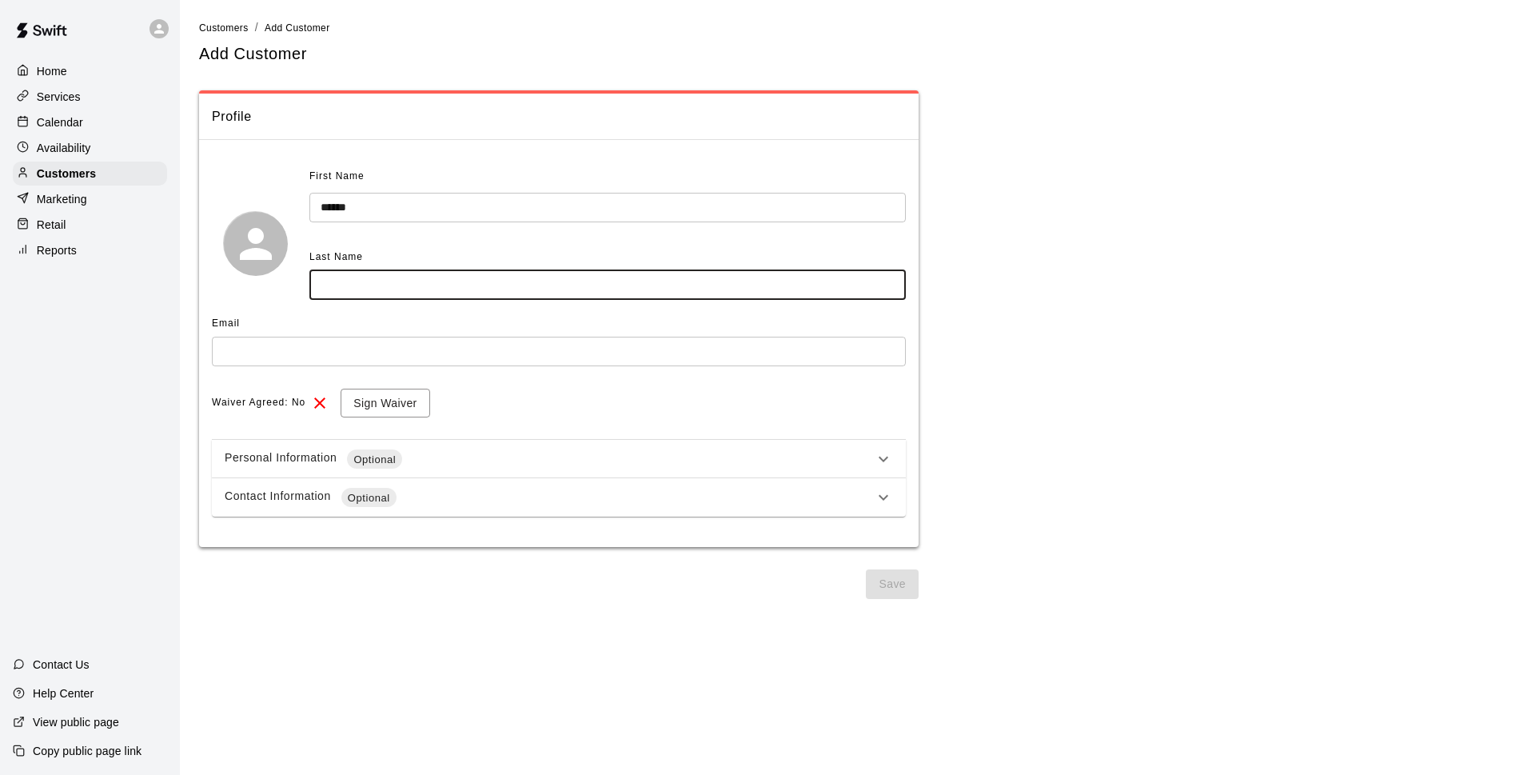
click at [594, 275] on input "text" at bounding box center [607, 285] width 596 height 30
type input "******"
click at [447, 357] on input "text" at bounding box center [559, 352] width 694 height 30
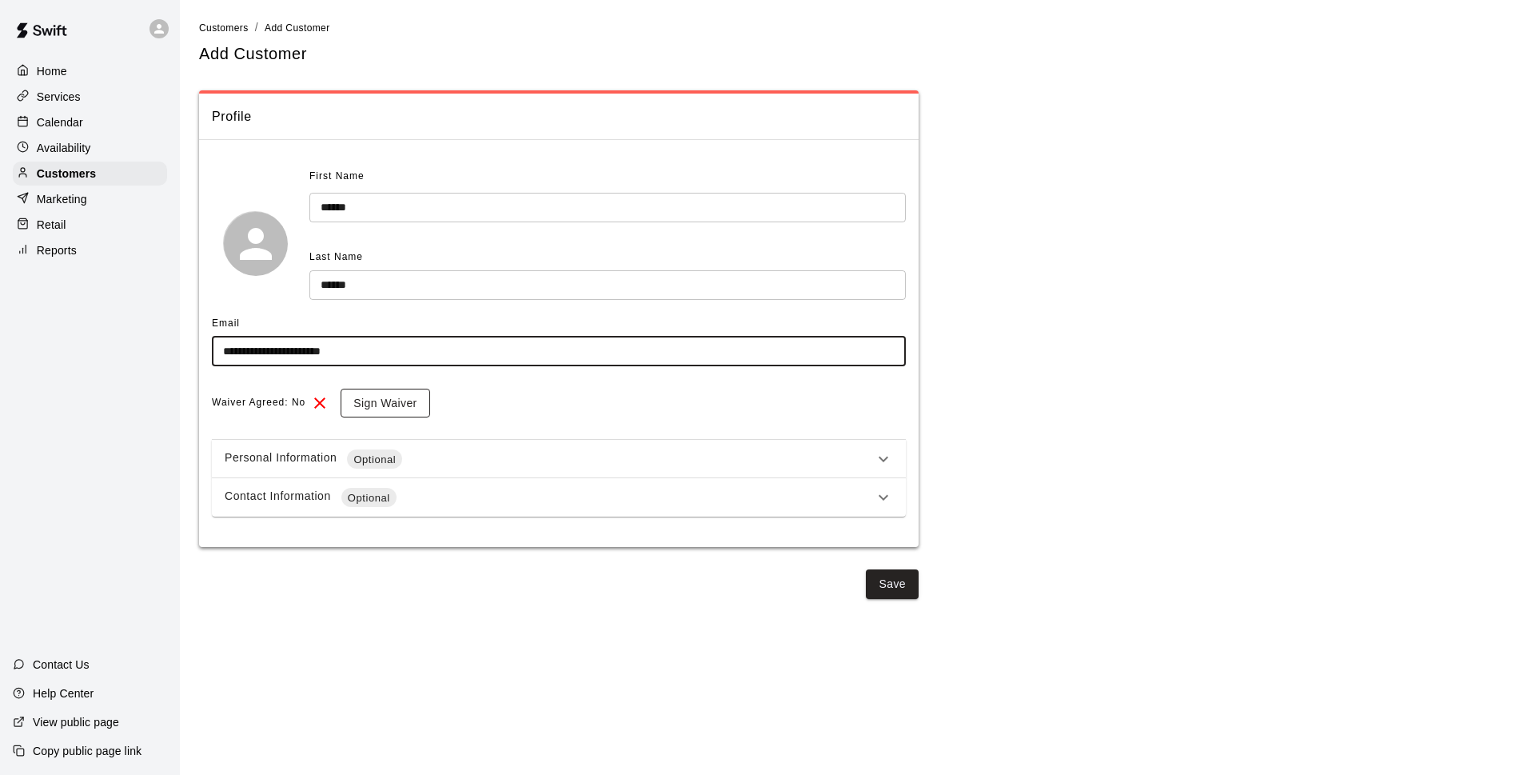
type input "**********"
click at [374, 400] on button "Sign Waiver" at bounding box center [384, 403] width 89 height 30
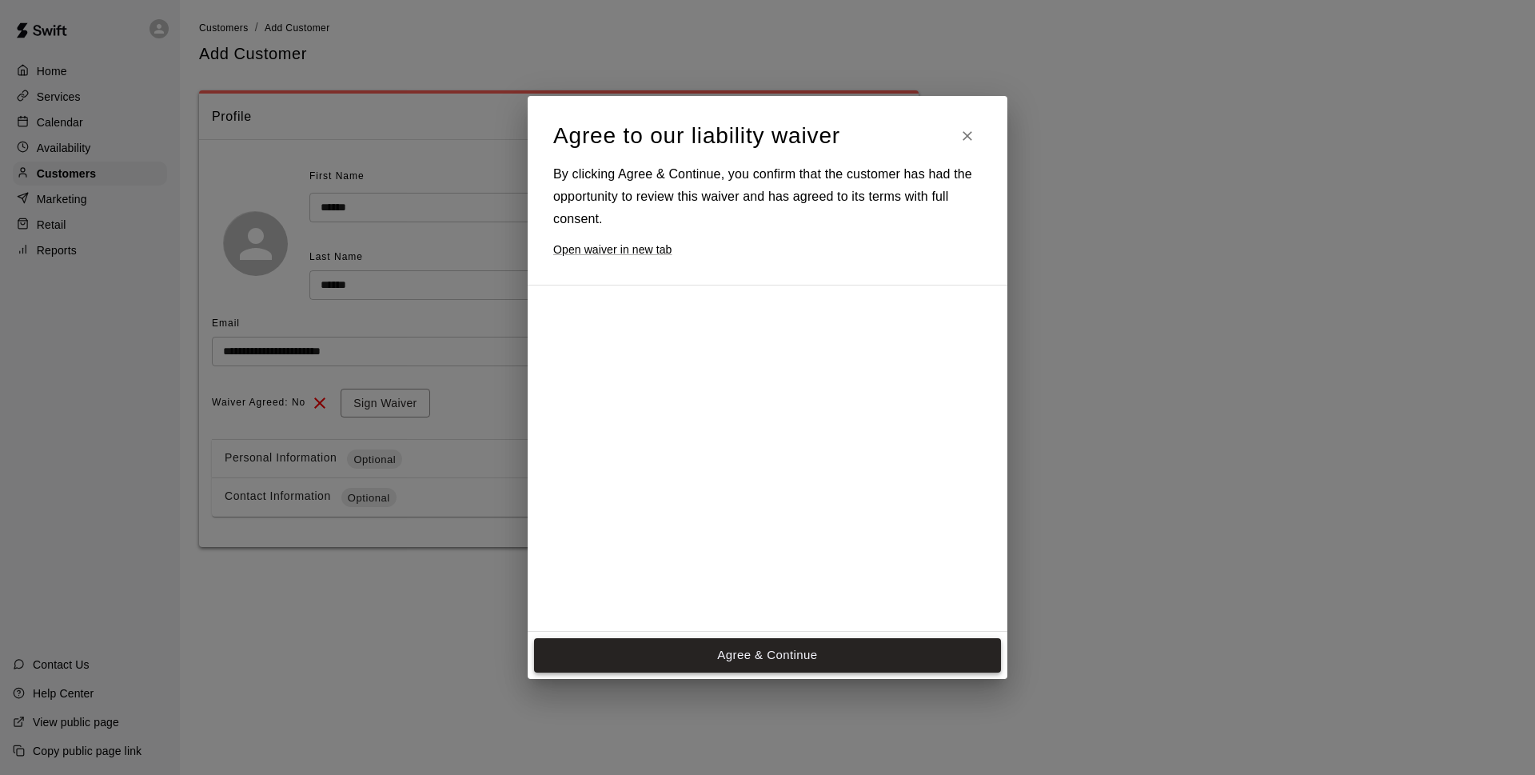
click at [809, 649] on button "Agree & Continue" at bounding box center [767, 655] width 467 height 34
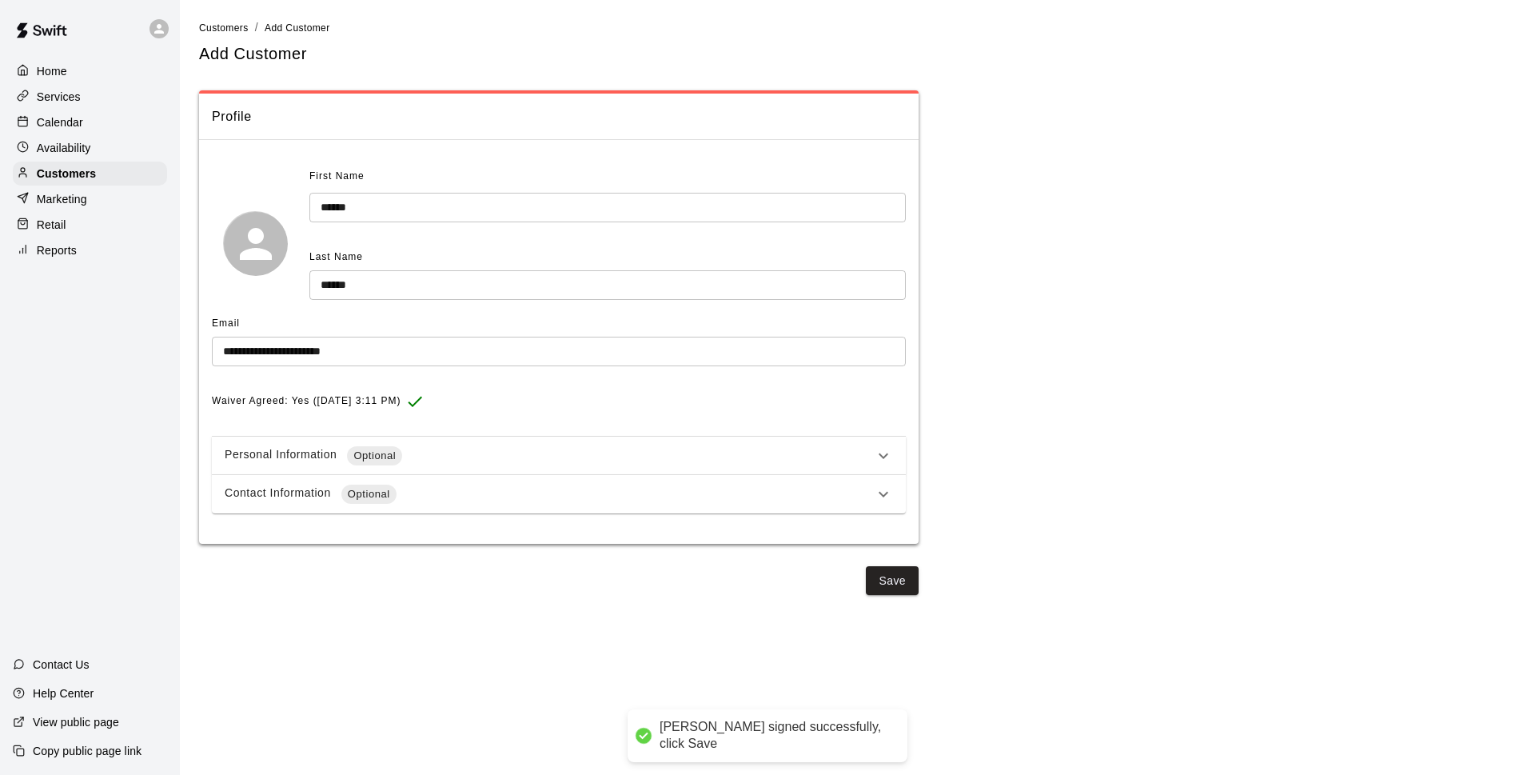
click at [476, 501] on div "Contact Information Optional" at bounding box center [549, 493] width 649 height 19
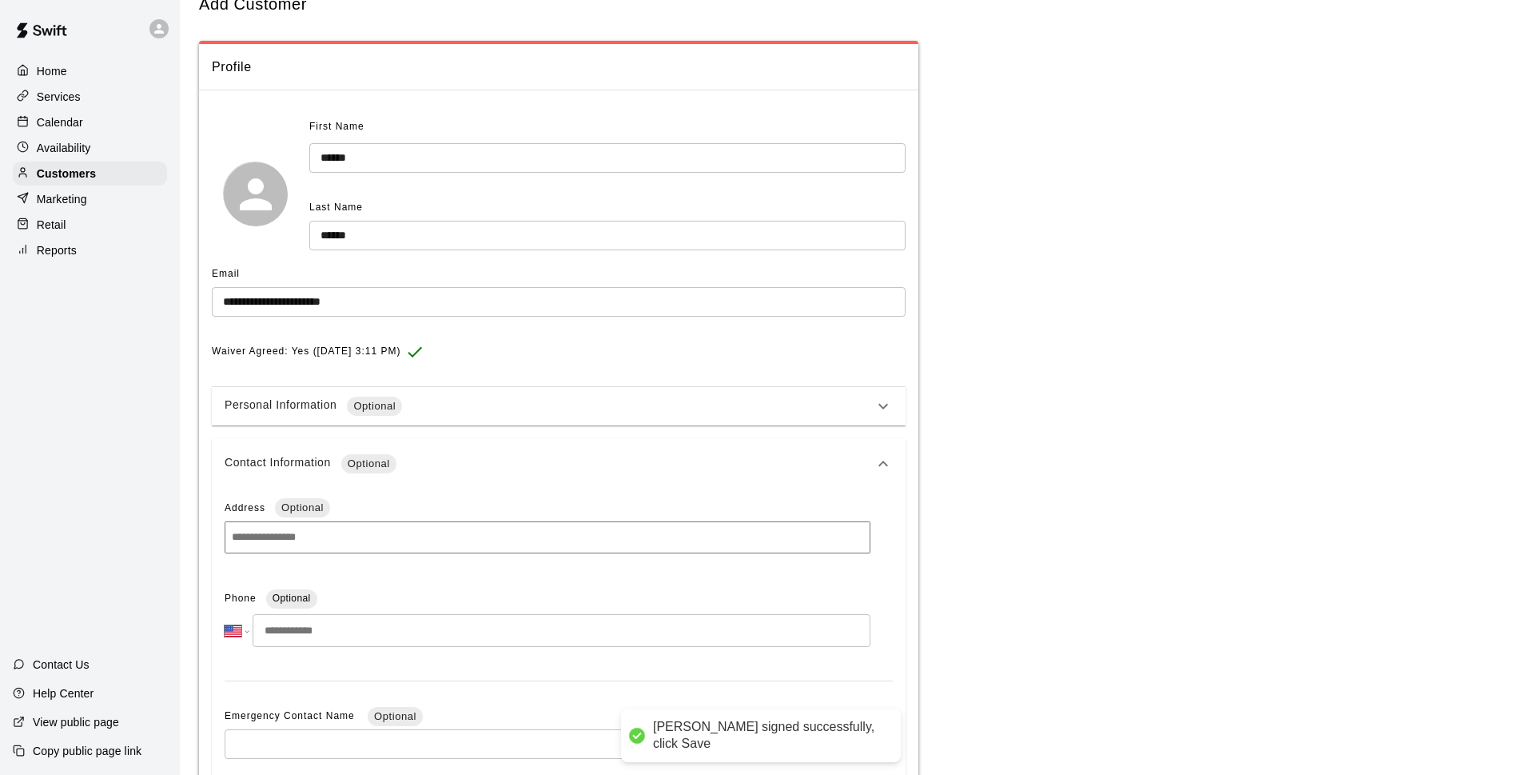
scroll to position [116, 0]
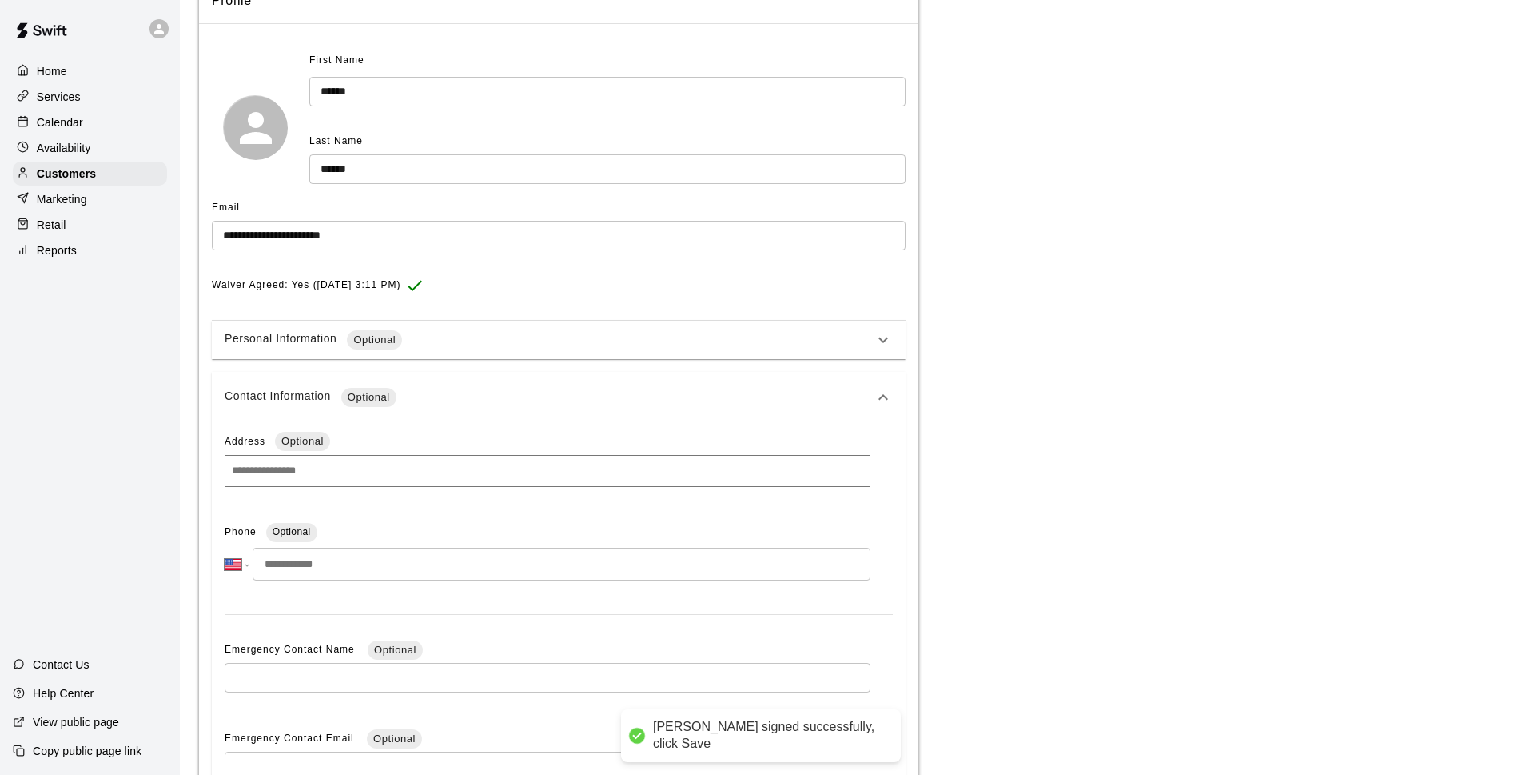
click at [380, 556] on input "tel" at bounding box center [562, 564] width 618 height 33
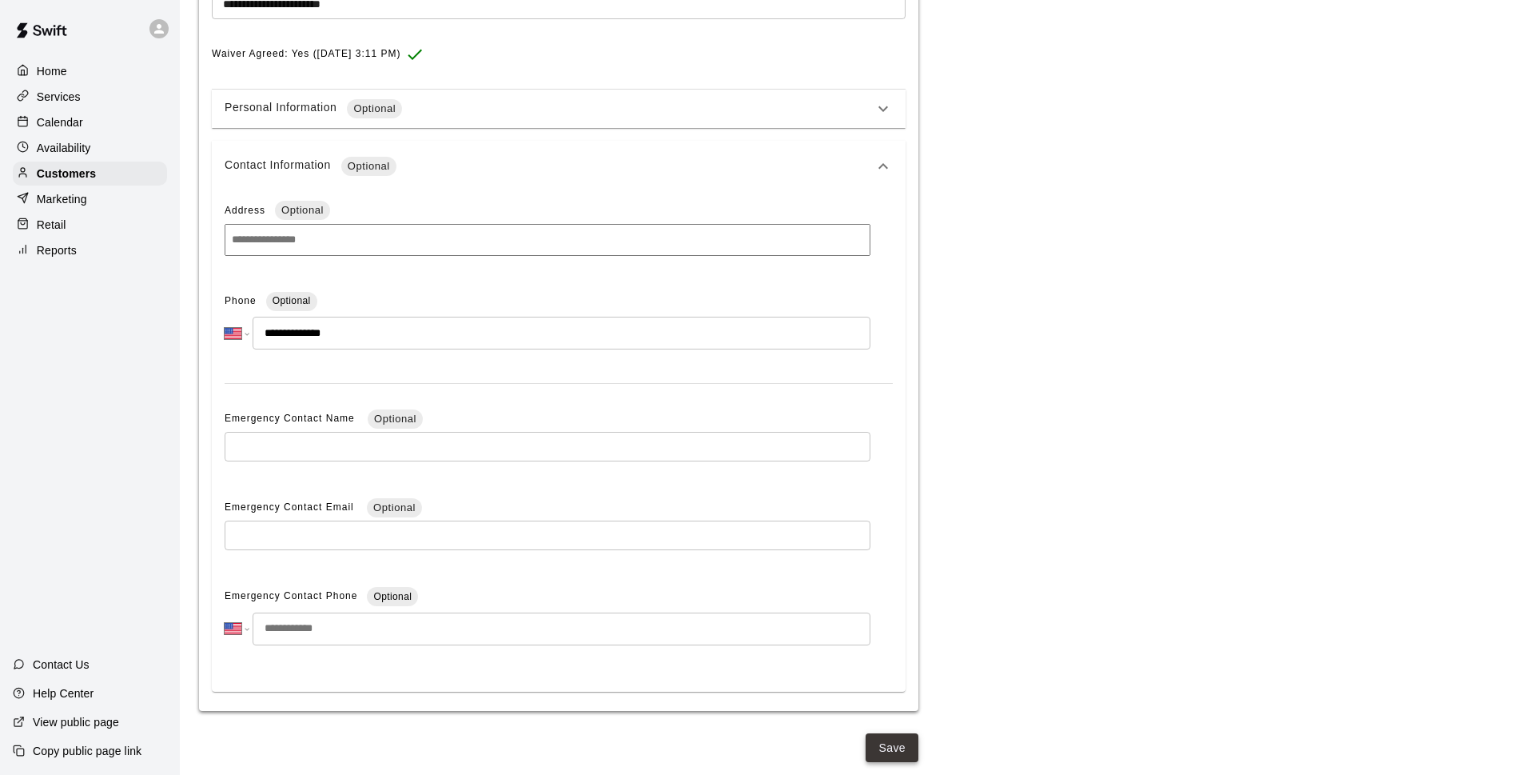
type input "**********"
click at [880, 751] on button "Save" at bounding box center [892, 748] width 53 height 30
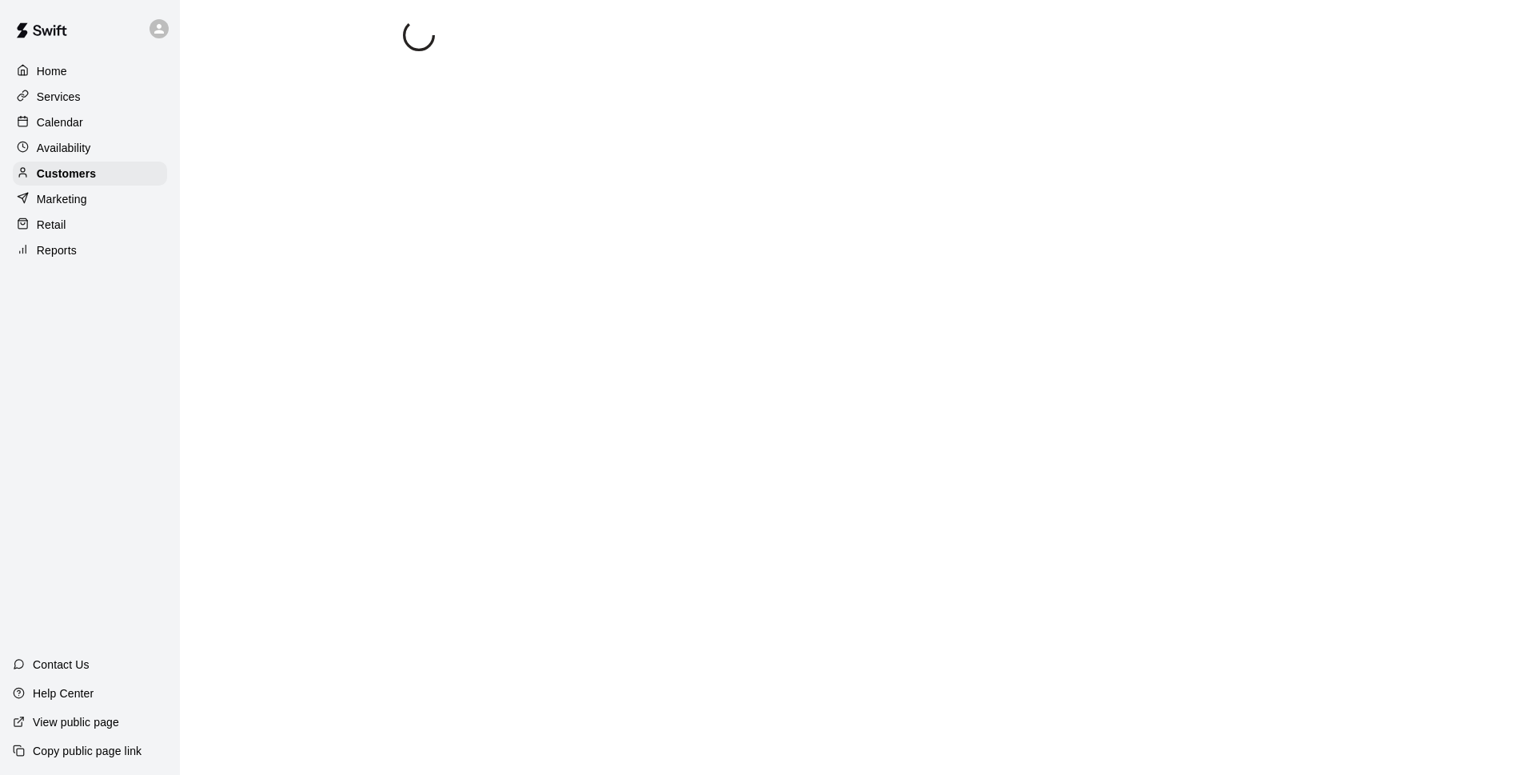
select select "**"
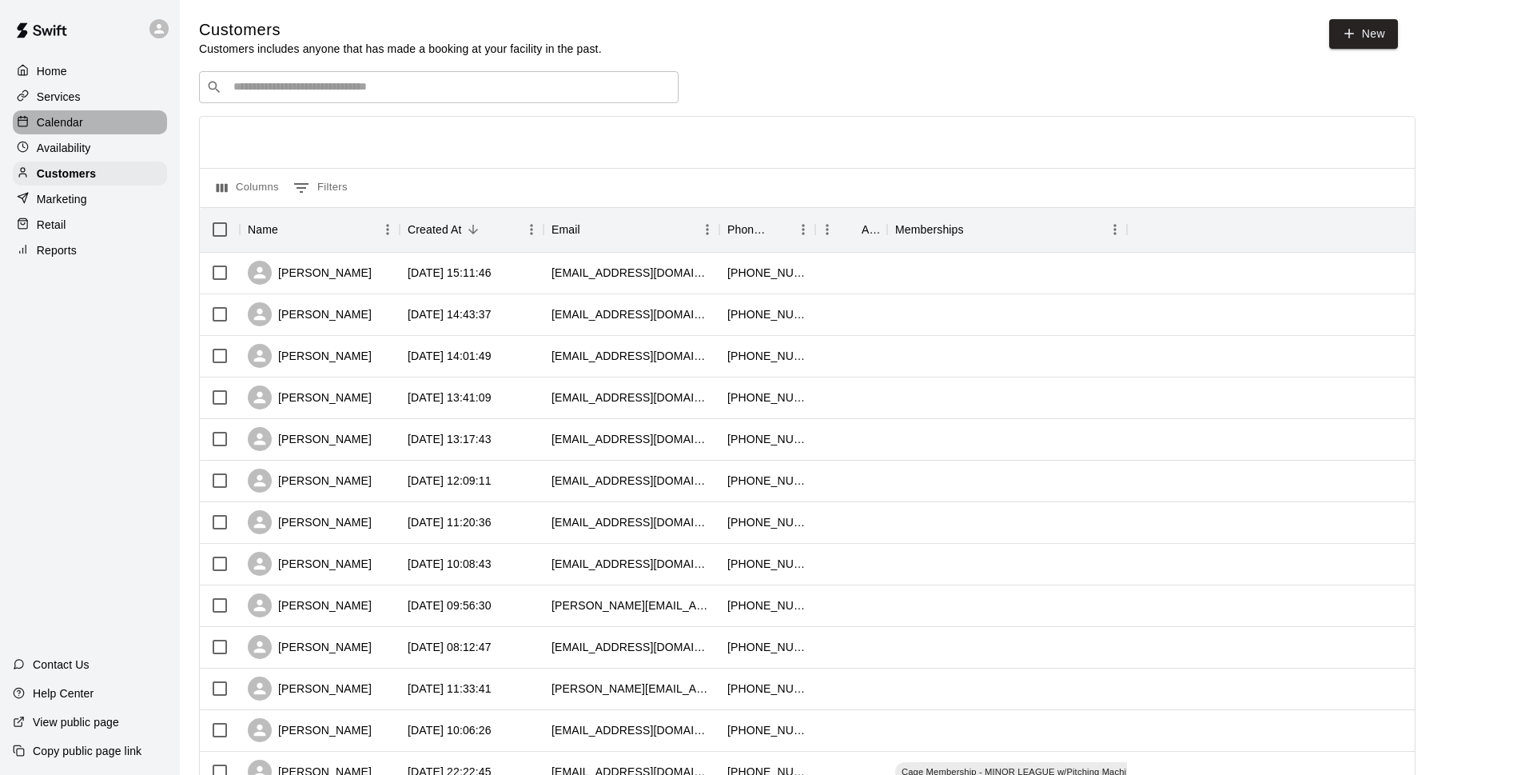
click at [85, 133] on div "Calendar" at bounding box center [90, 122] width 154 height 24
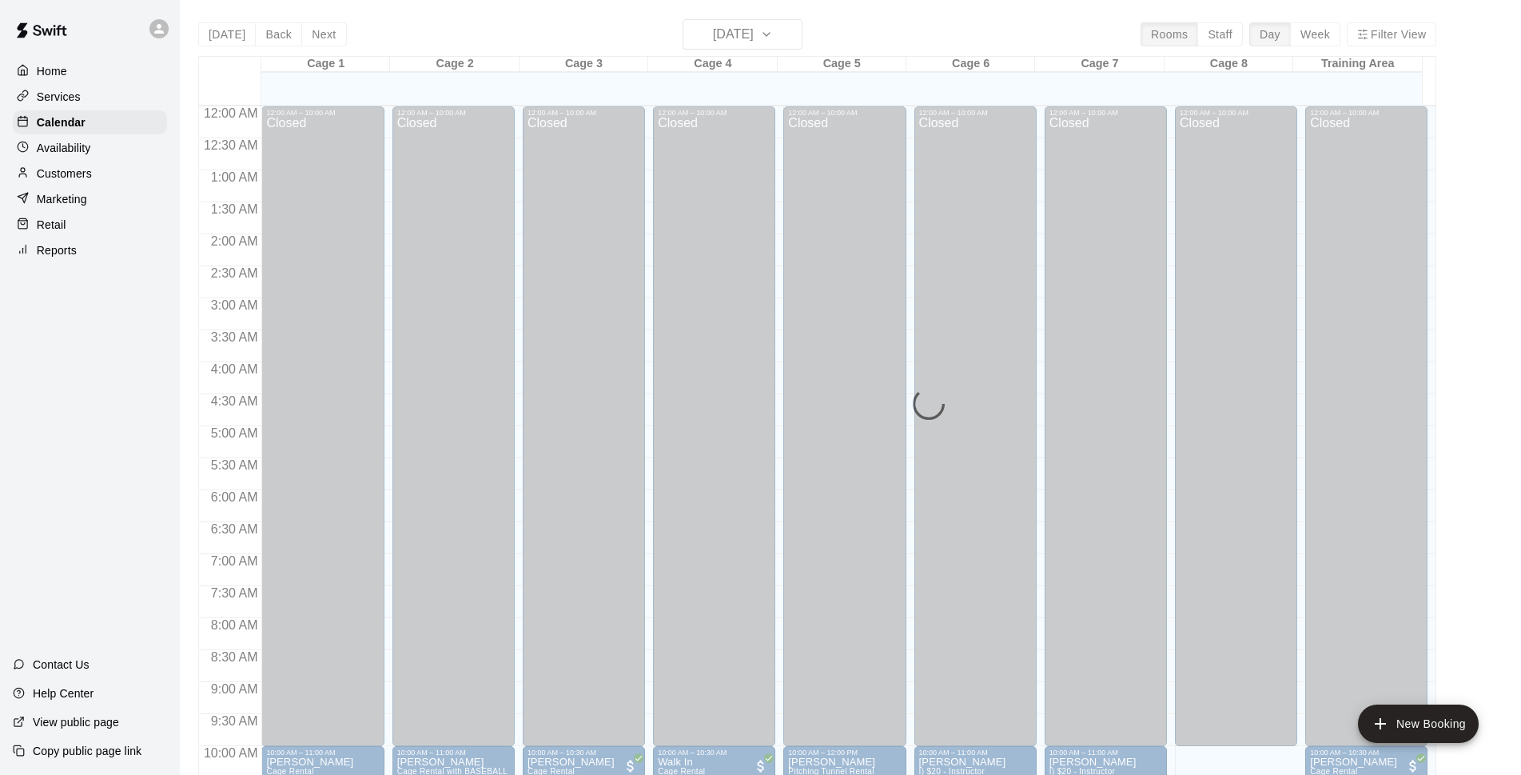
click at [1003, 18] on main "Today Back Next Sunday Oct 12 Rooms Staff Day Week Filter View Cage 1 12 Sun Ca…" at bounding box center [850, 400] width 1341 height 800
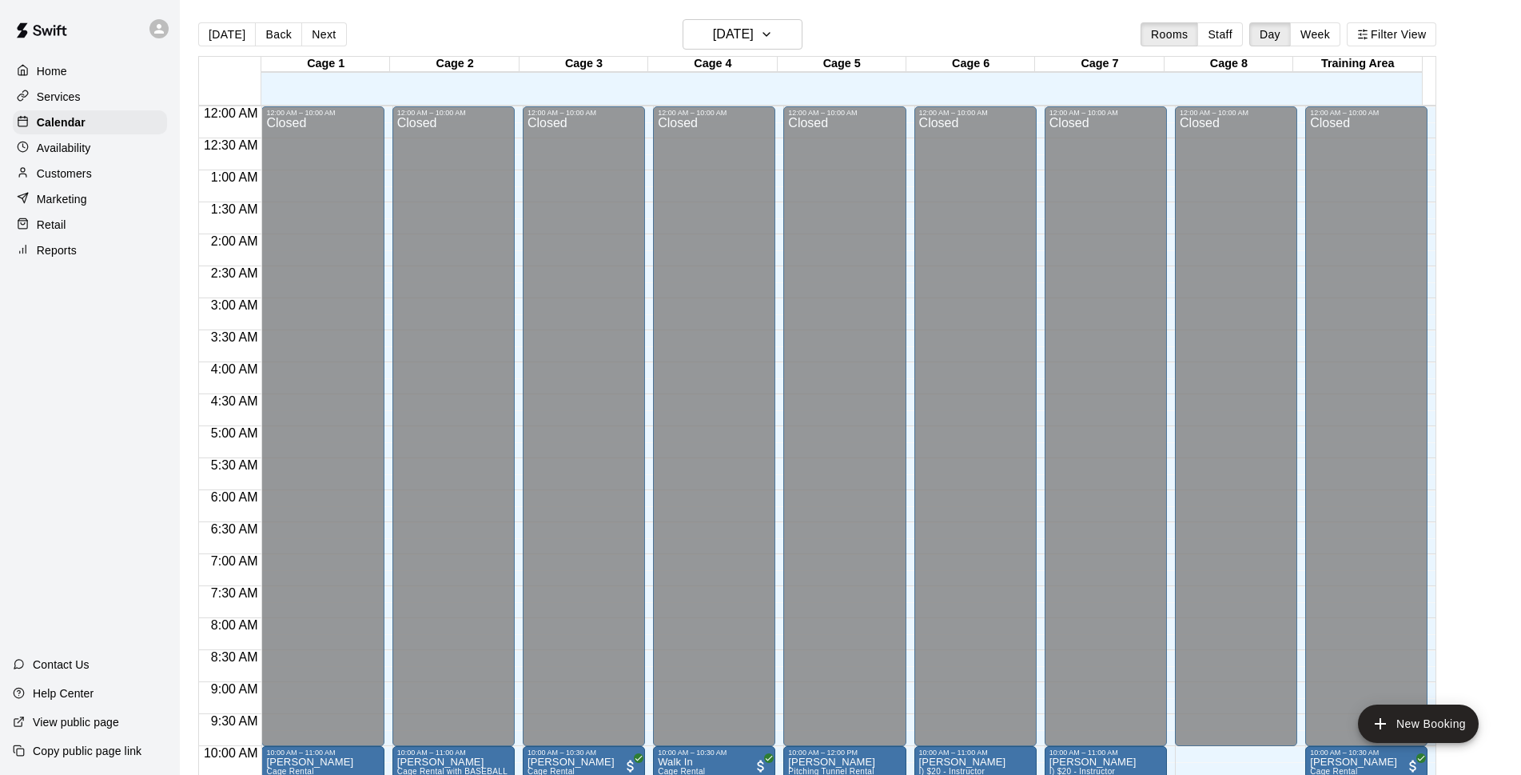
scroll to position [800, 0]
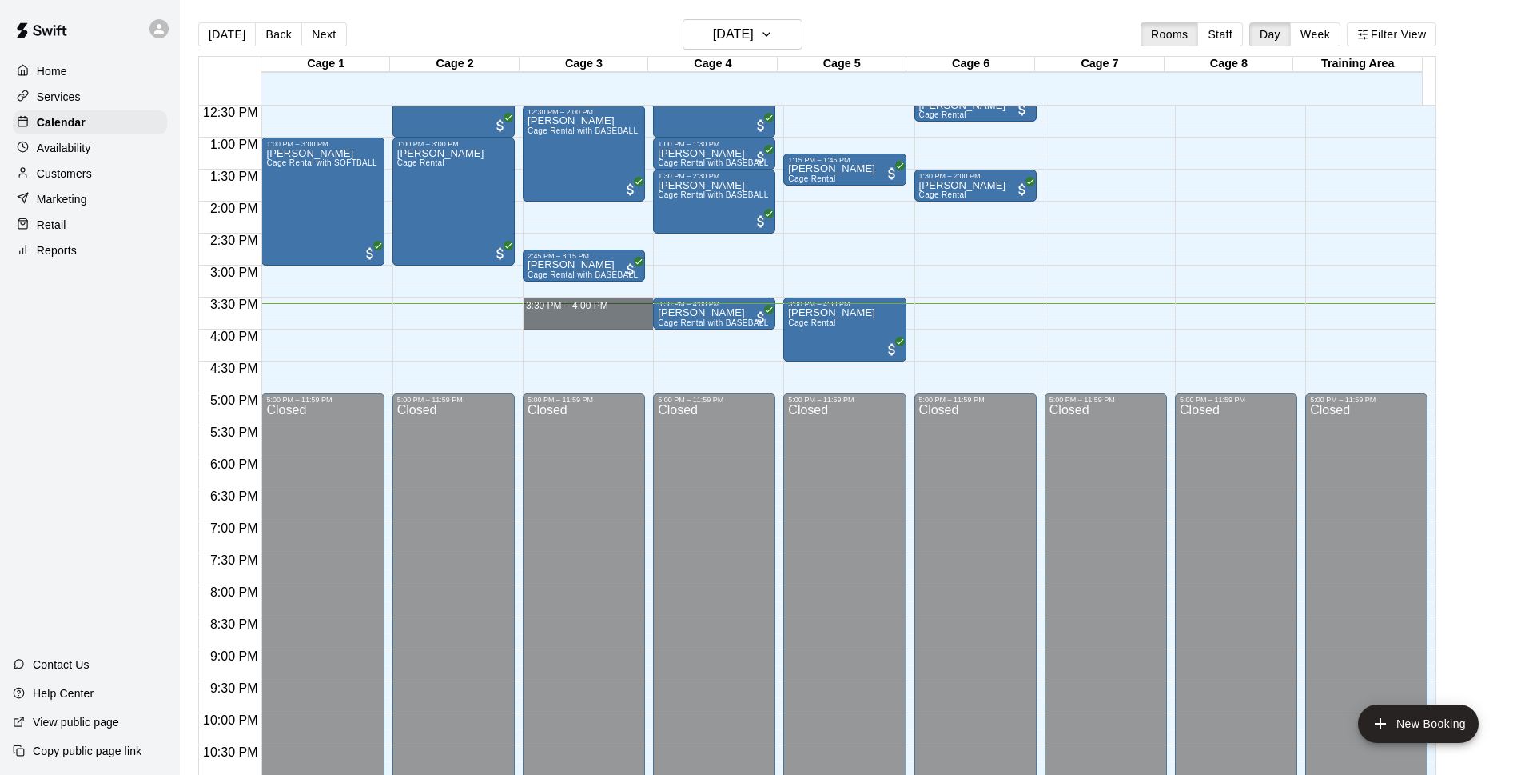
drag, startPoint x: 542, startPoint y: 306, endPoint x: 559, endPoint y: 320, distance: 21.6
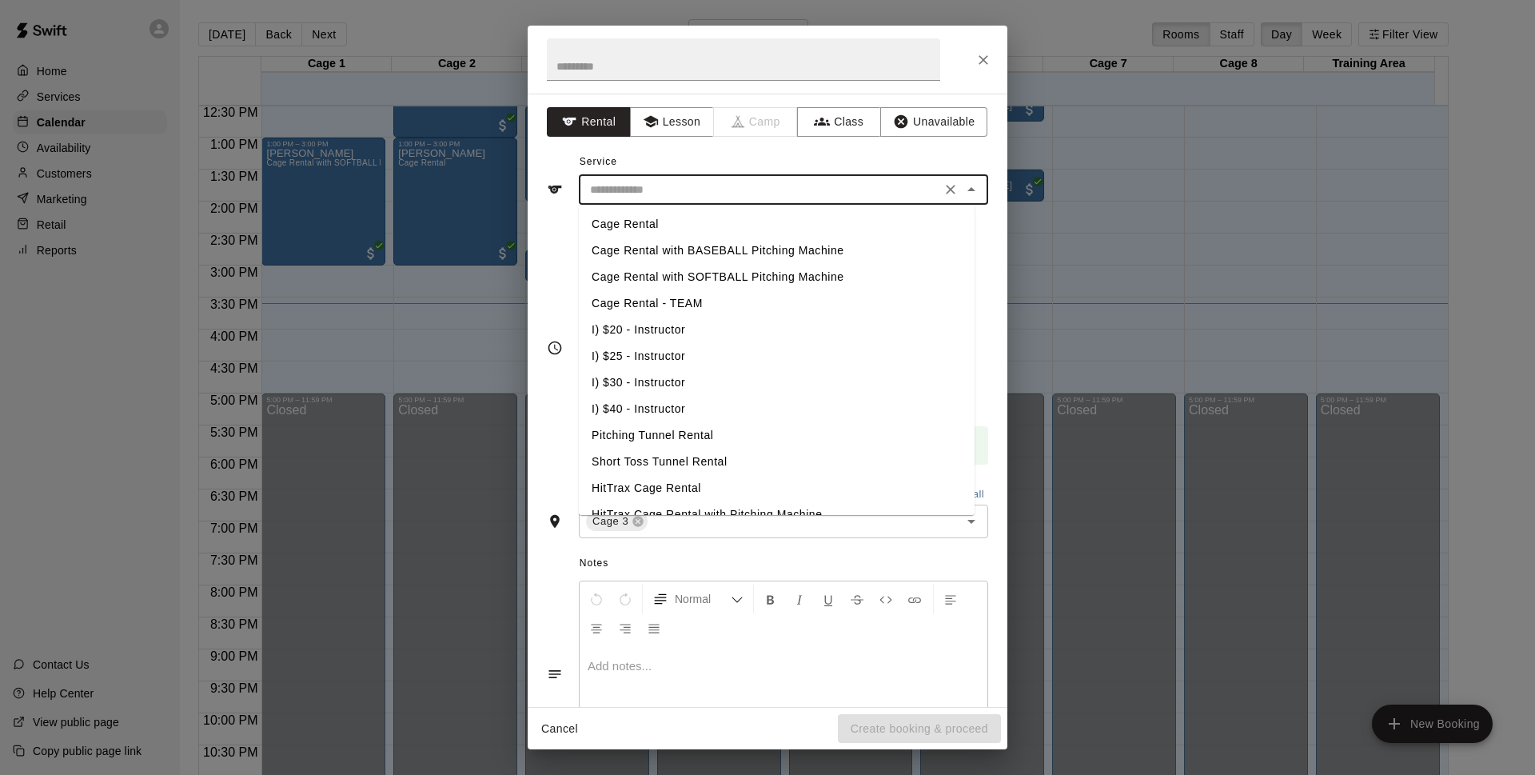
click at [715, 183] on input "text" at bounding box center [759, 190] width 352 height 20
click at [707, 217] on li "Cage Rental" at bounding box center [777, 224] width 396 height 26
type input "**********"
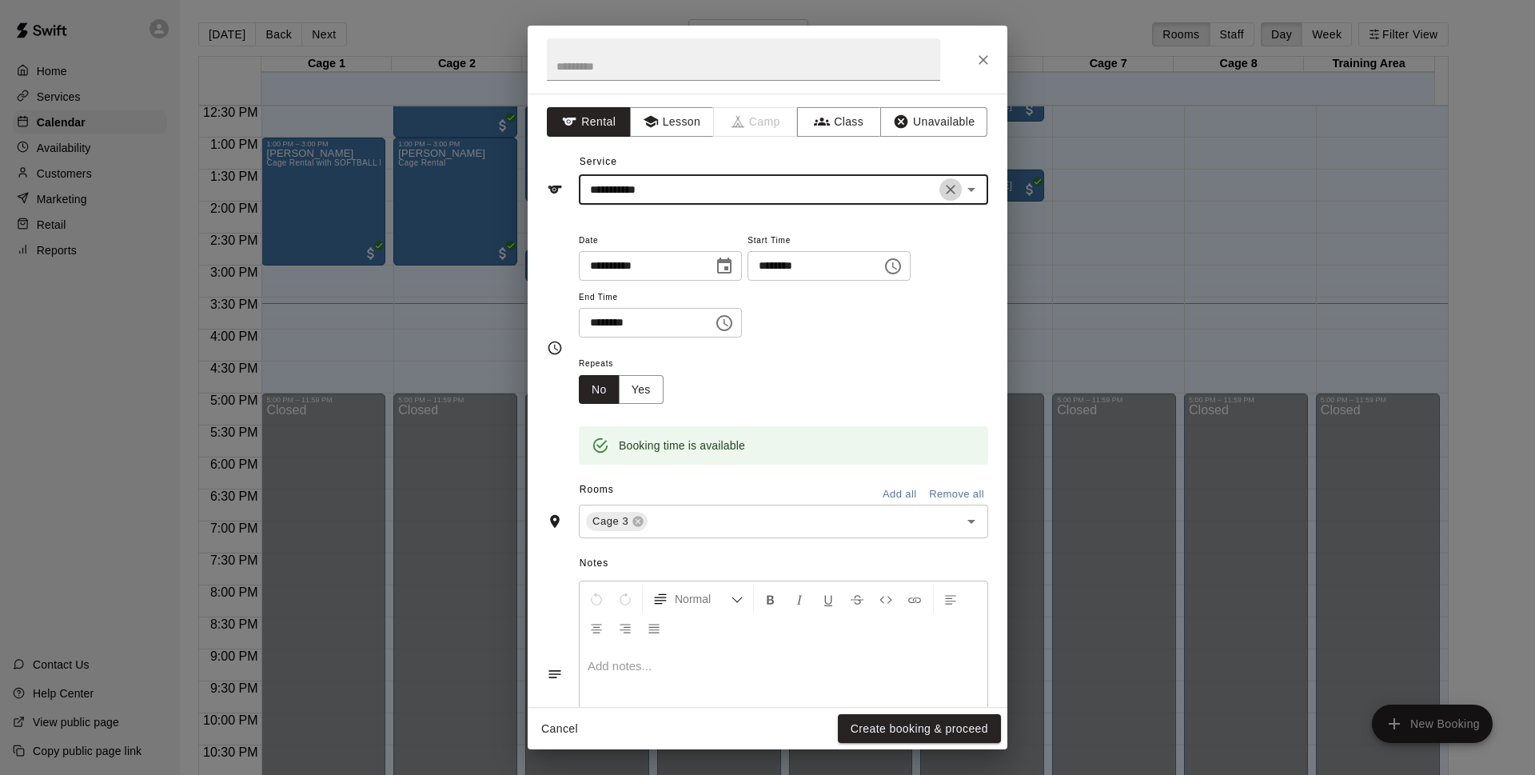
drag, startPoint x: 938, startPoint y: 189, endPoint x: 920, endPoint y: 197, distance: 19.0
click at [942, 190] on icon "Clear" at bounding box center [950, 189] width 16 height 16
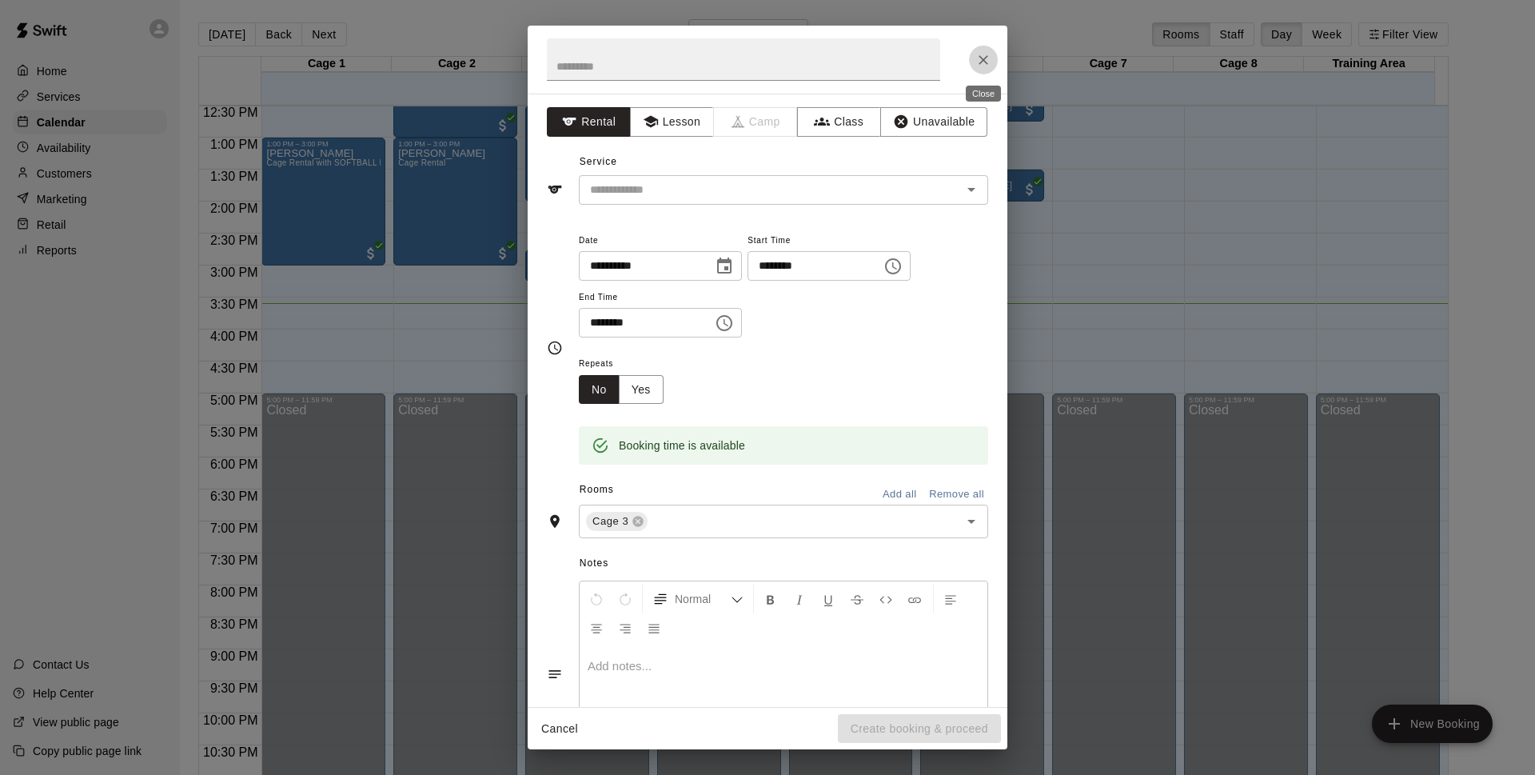
click at [990, 58] on icon "Close" at bounding box center [983, 60] width 16 height 16
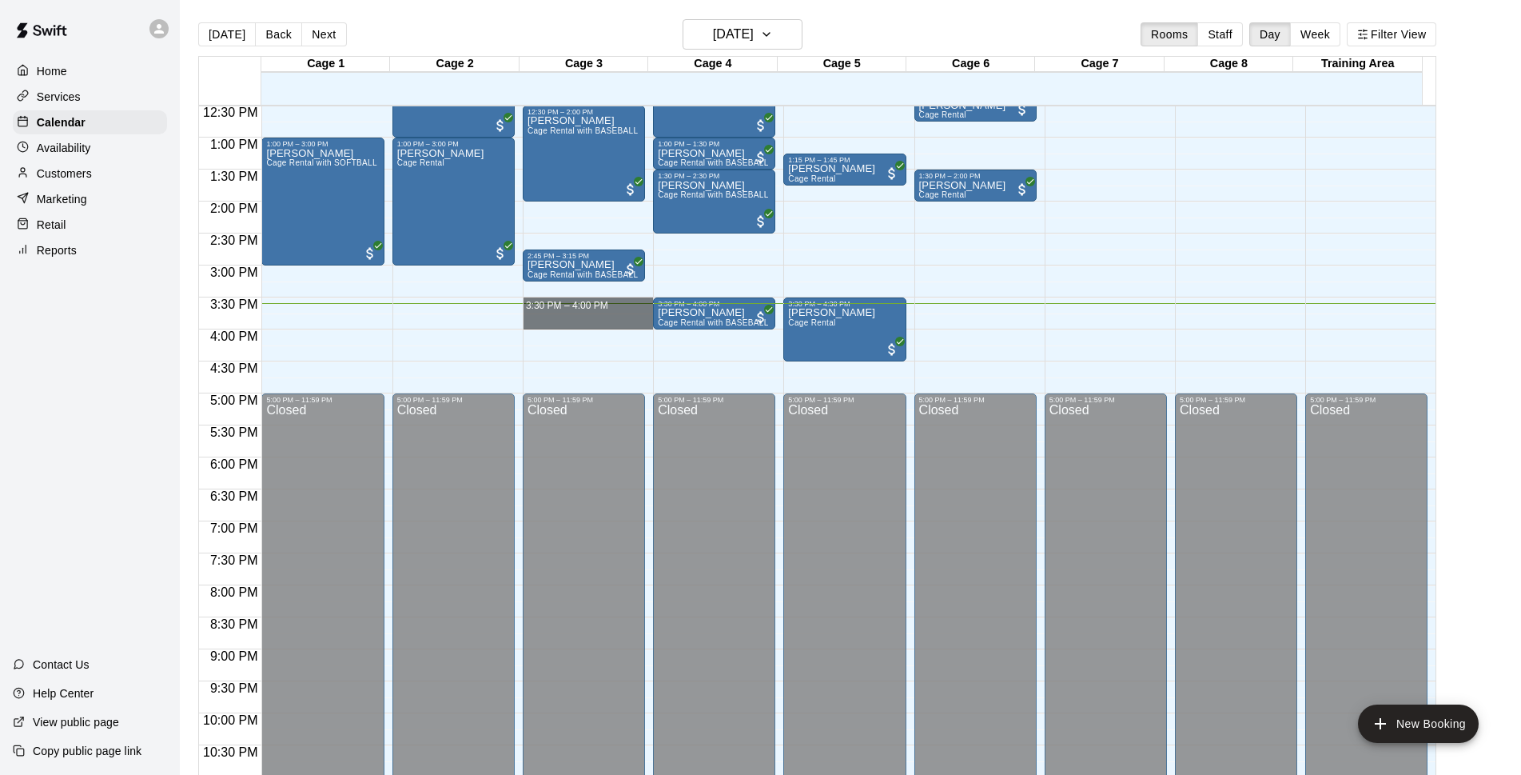
drag, startPoint x: 575, startPoint y: 306, endPoint x: 582, endPoint y: 324, distance: 19.0
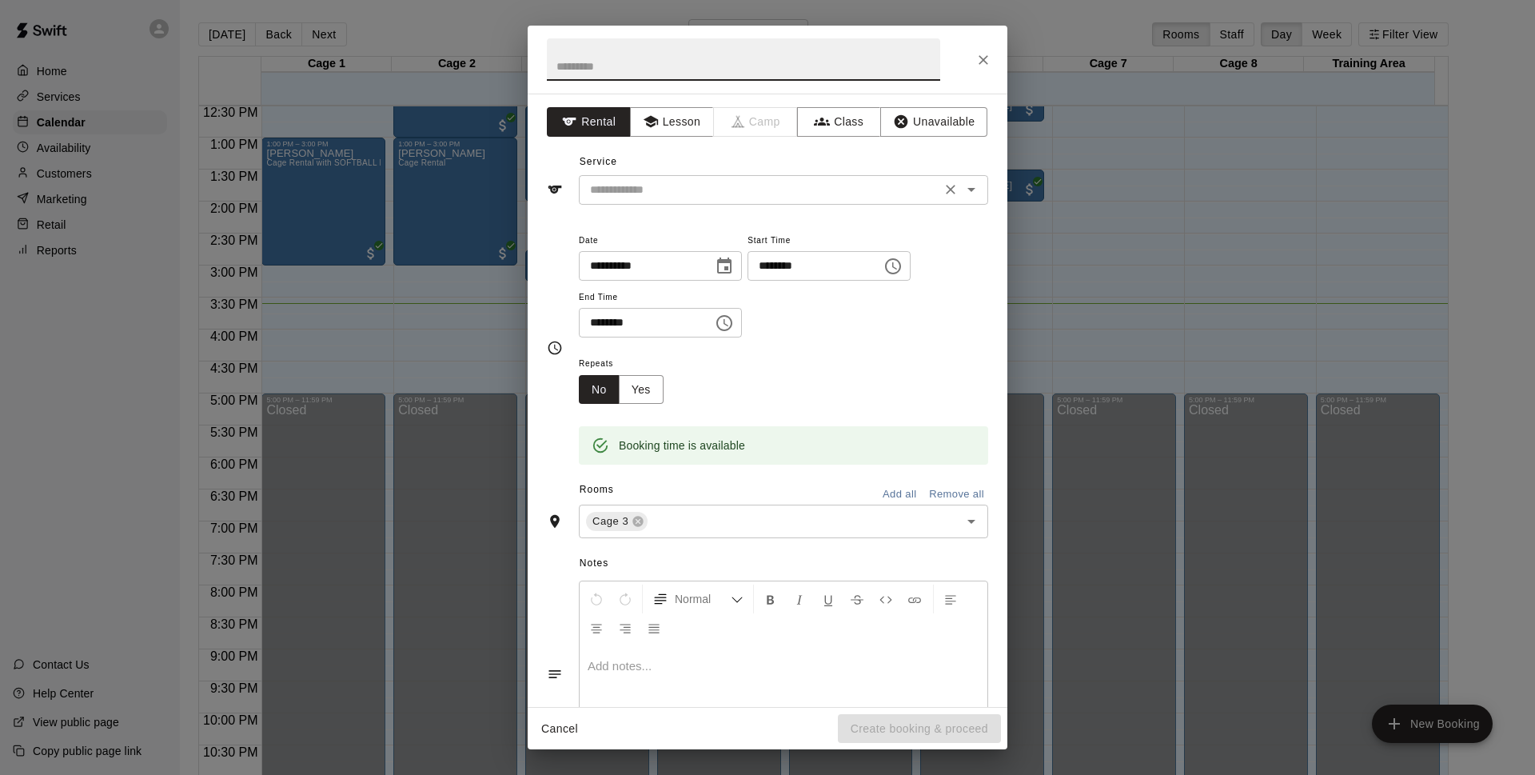
click at [674, 201] on div "​" at bounding box center [783, 190] width 409 height 30
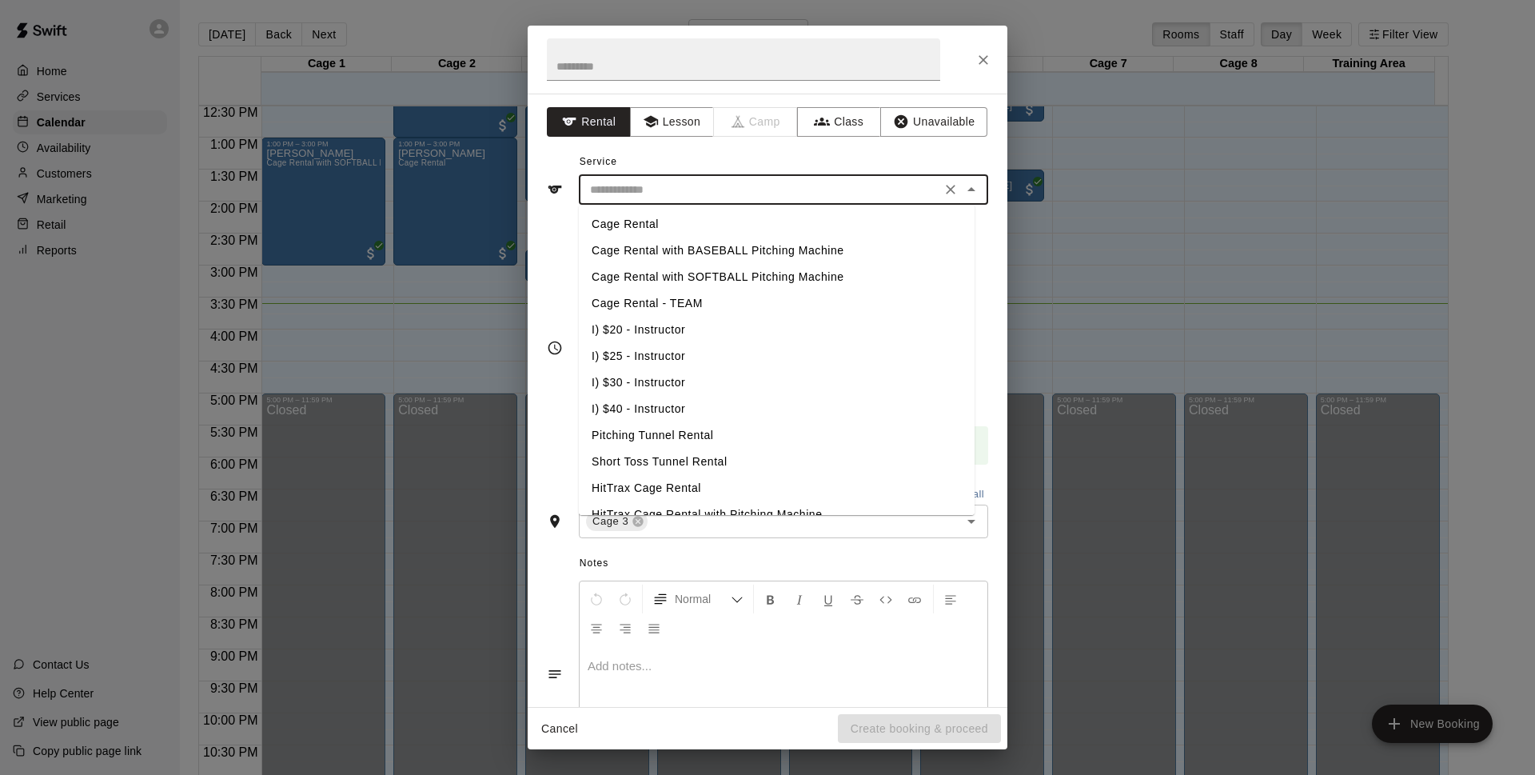
click at [677, 242] on li "Cage Rental with BASEBALL Pitching Machine" at bounding box center [777, 250] width 396 height 26
type input "**********"
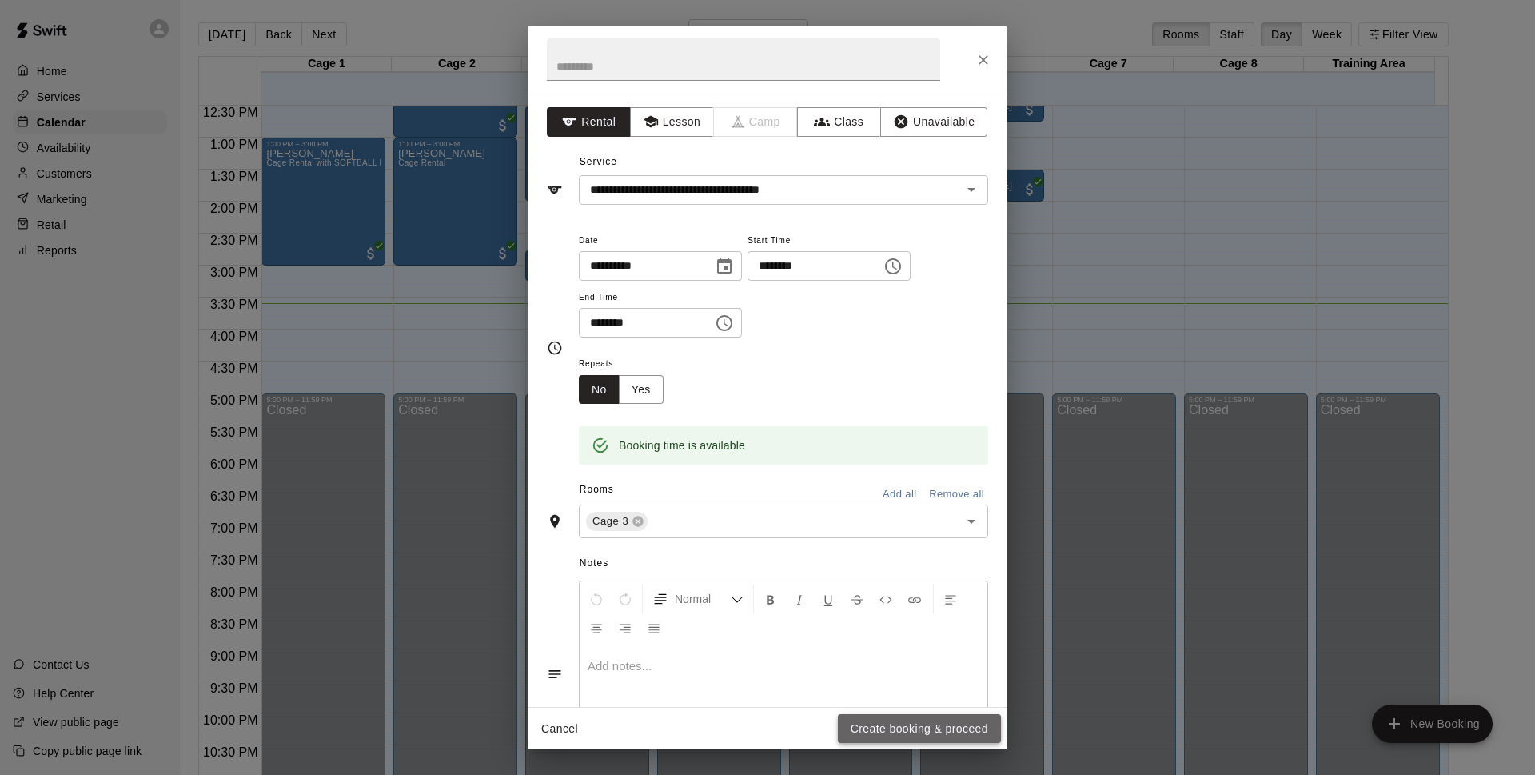
click at [975, 724] on button "Create booking & proceed" at bounding box center [919, 729] width 163 height 30
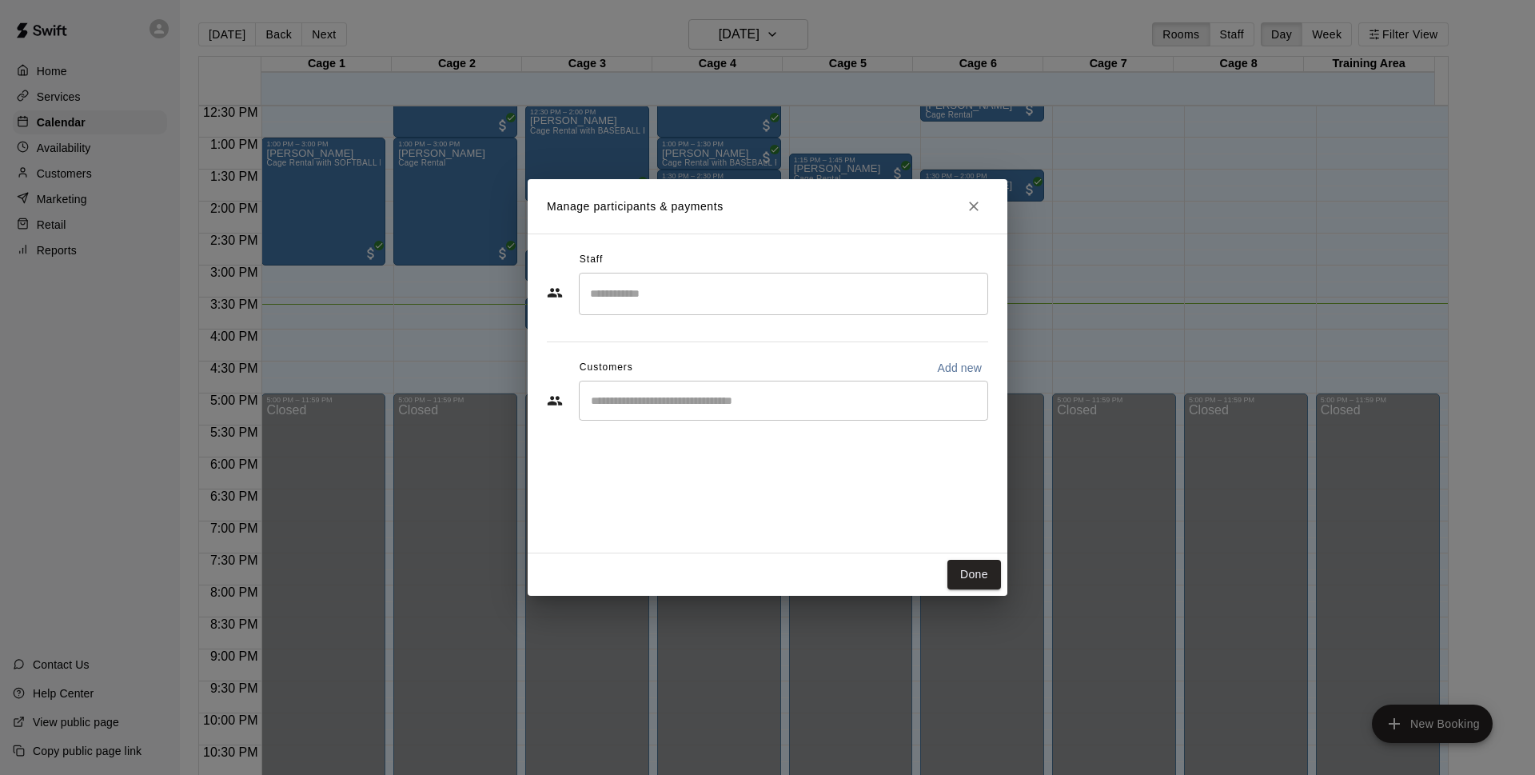
click at [685, 416] on div "​" at bounding box center [783, 400] width 409 height 40
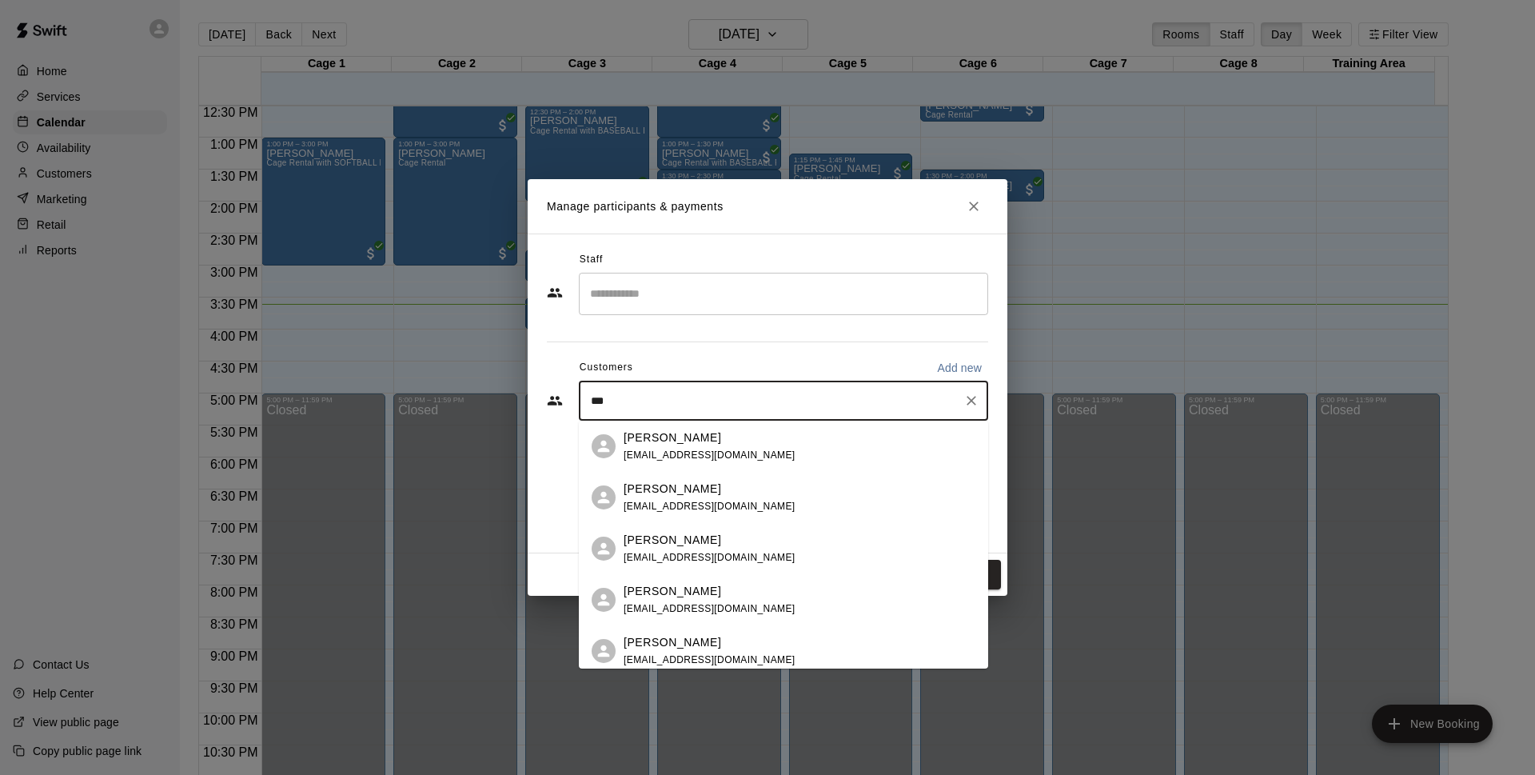
type input "****"
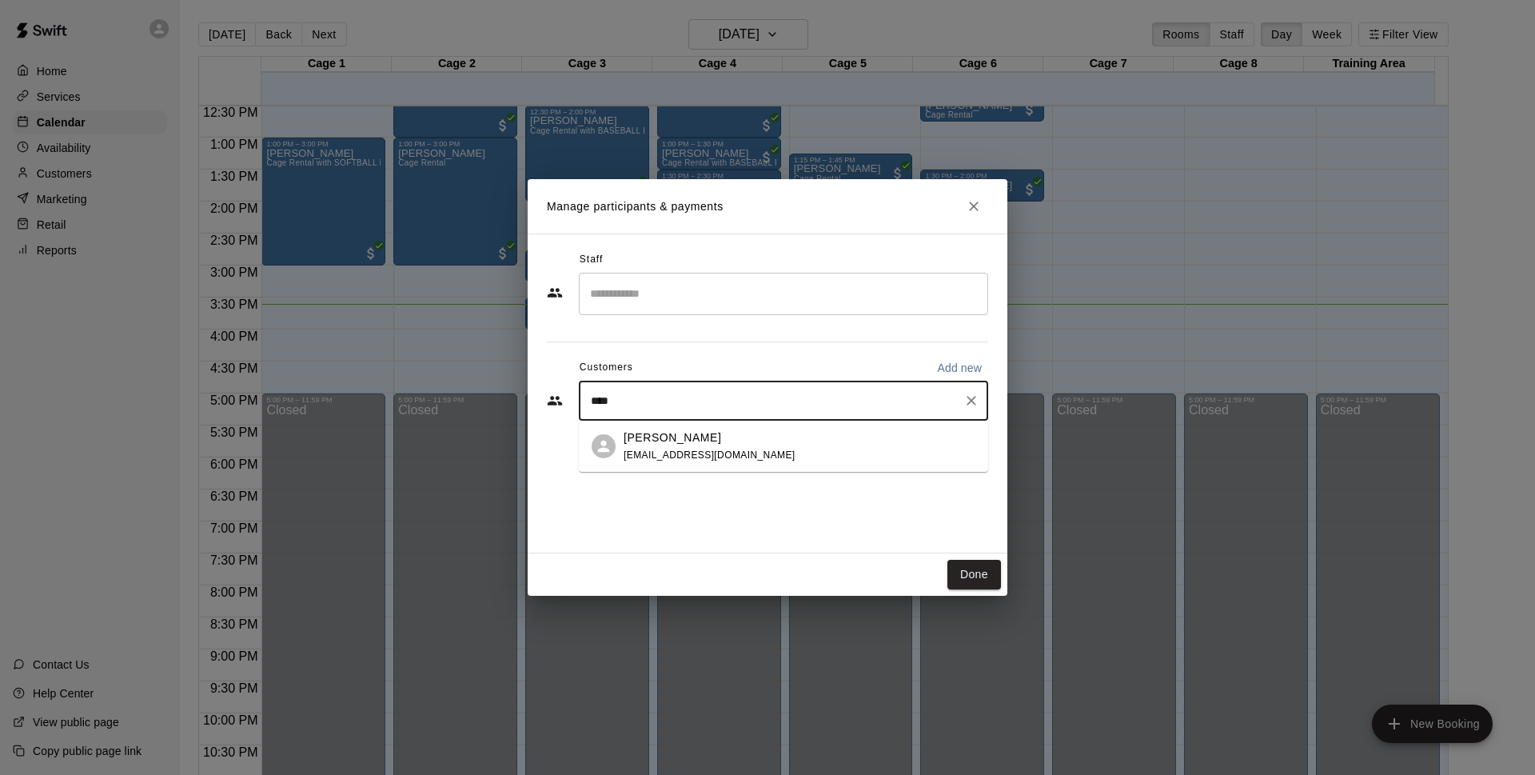
click at [712, 442] on p "Nauricio Henriquez" at bounding box center [672, 437] width 98 height 17
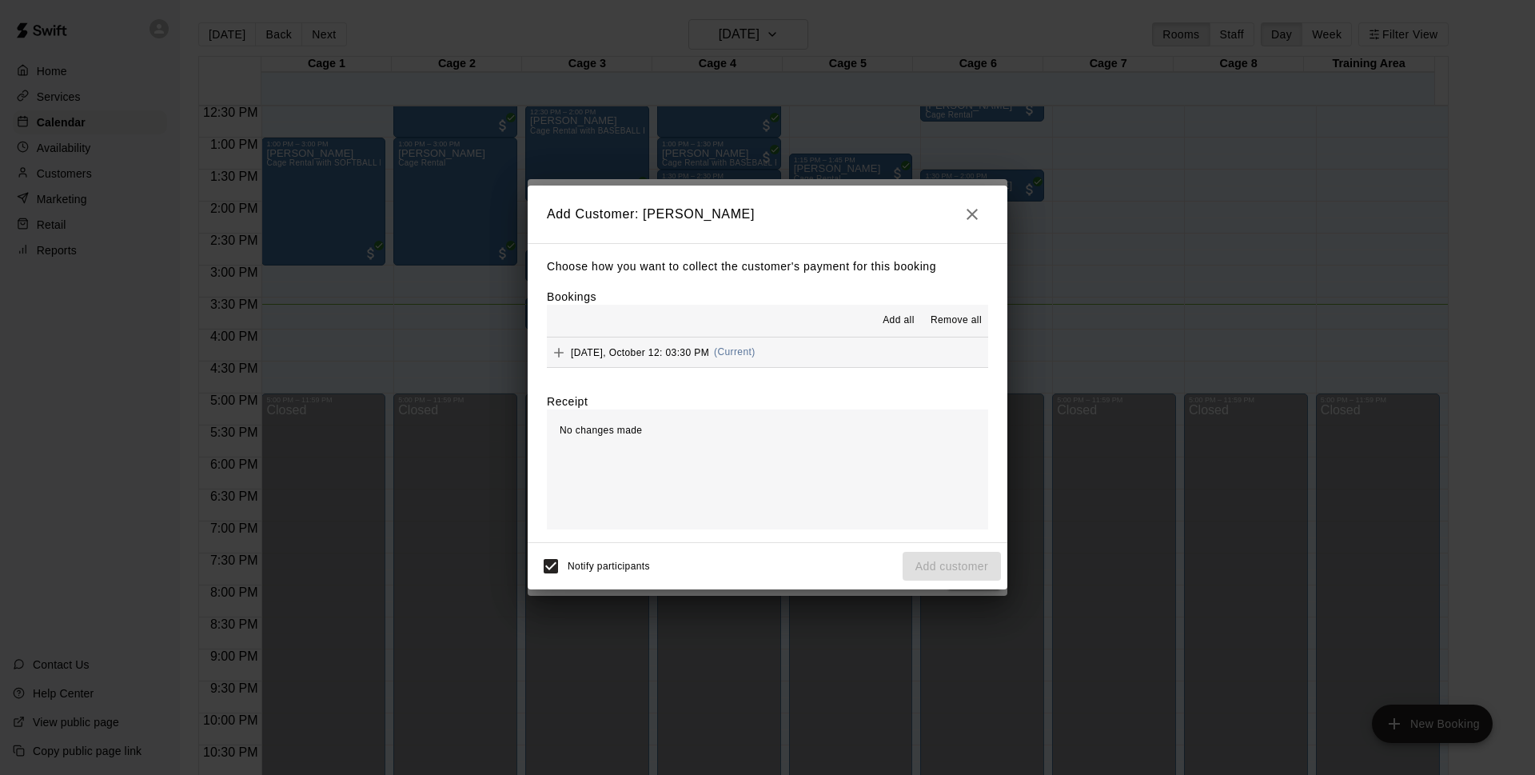
click at [784, 346] on button "Sunday, October 12: 03:30 PM (Current)" at bounding box center [767, 352] width 441 height 30
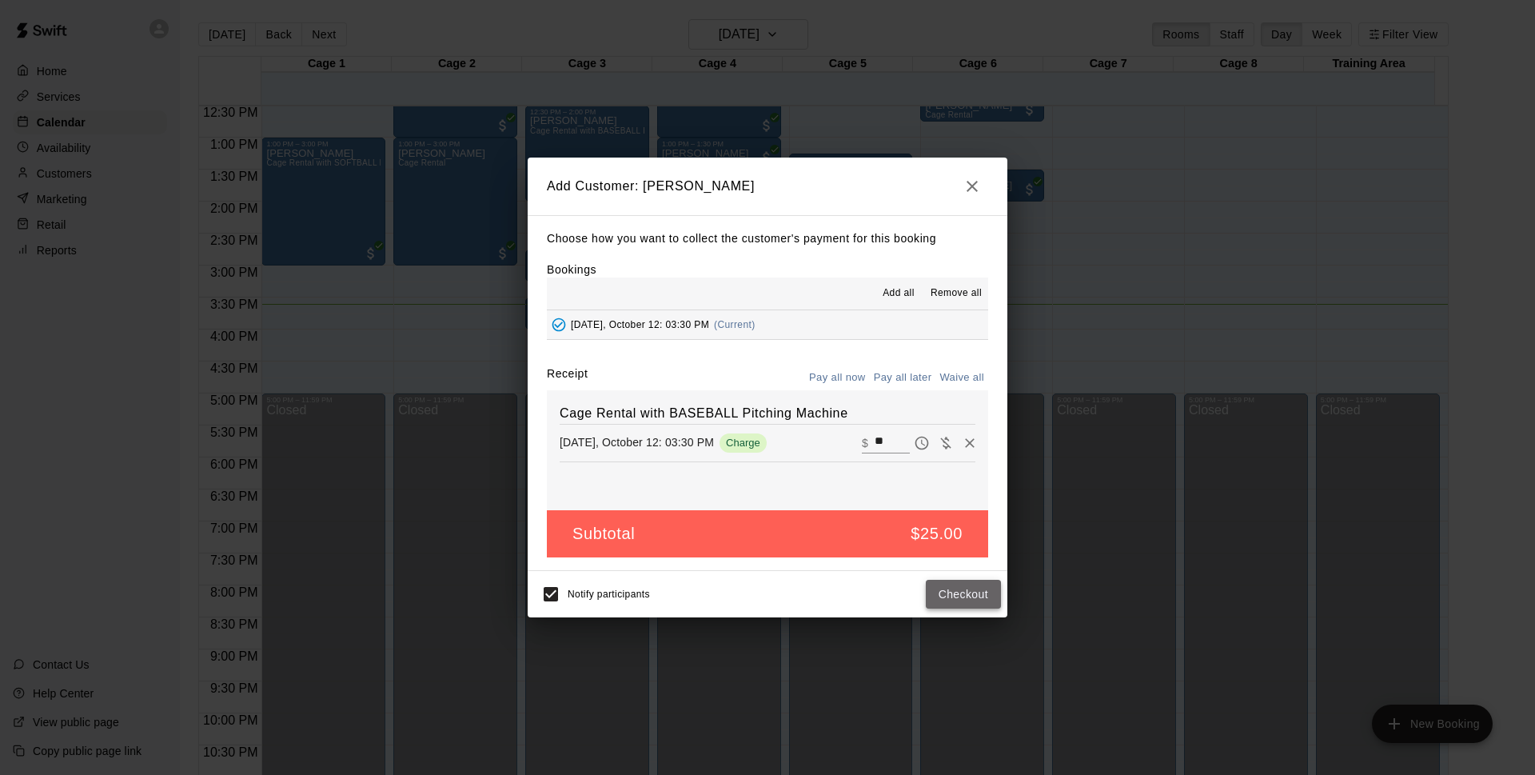
click at [973, 599] on button "Checkout" at bounding box center [963, 594] width 75 height 30
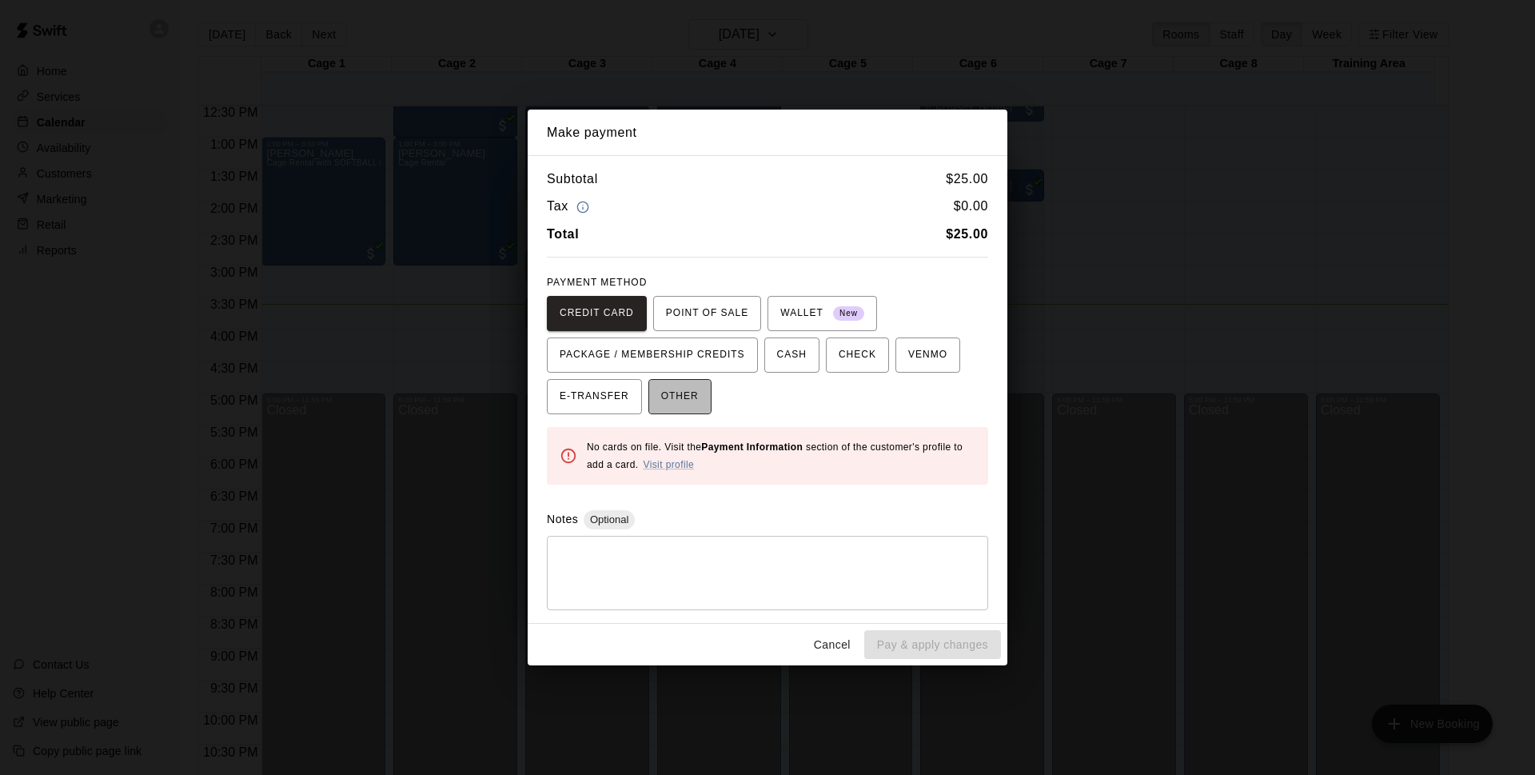
click at [682, 399] on span "OTHER" at bounding box center [680, 397] width 38 height 26
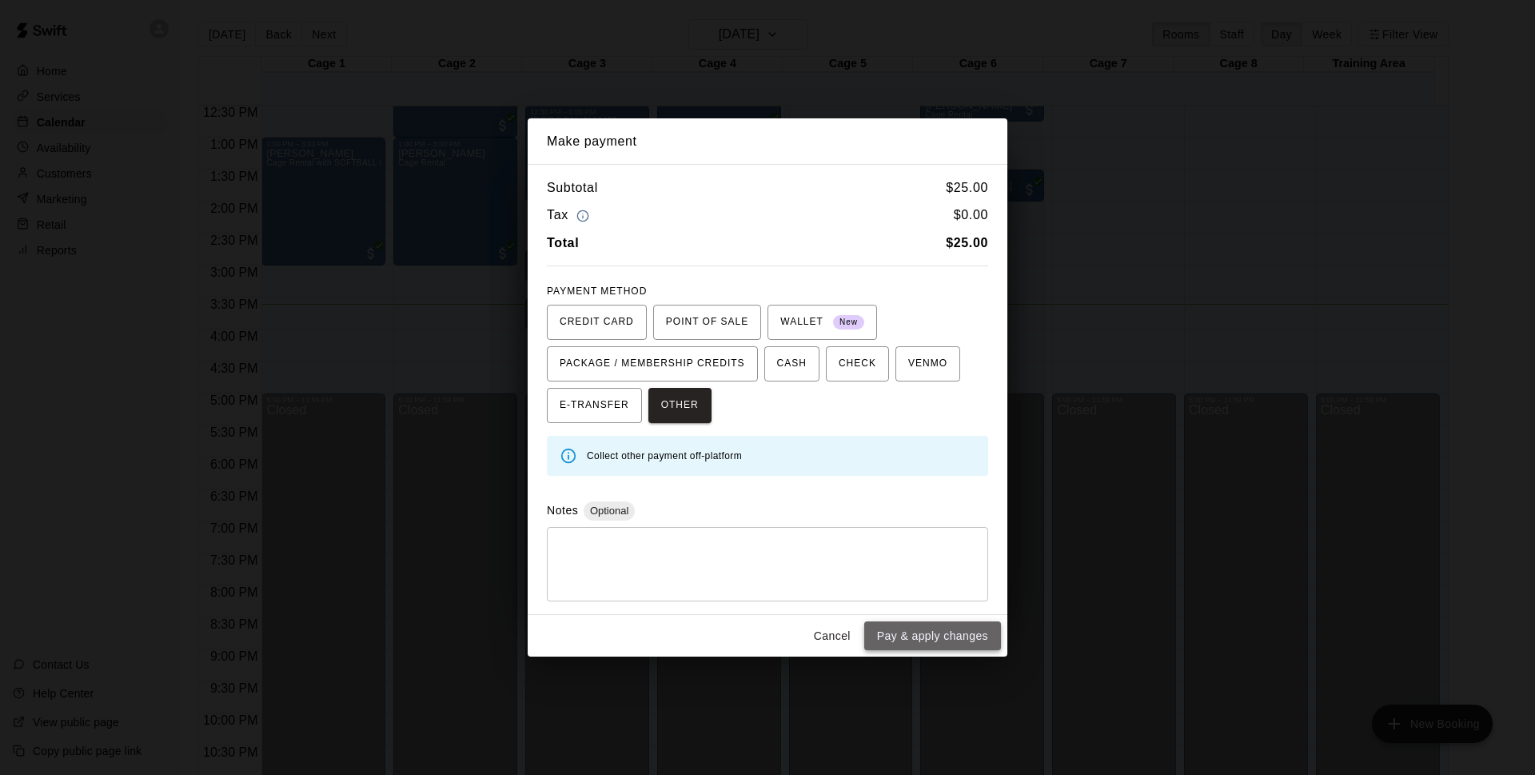
click at [931, 631] on button "Pay & apply changes" at bounding box center [932, 636] width 137 height 30
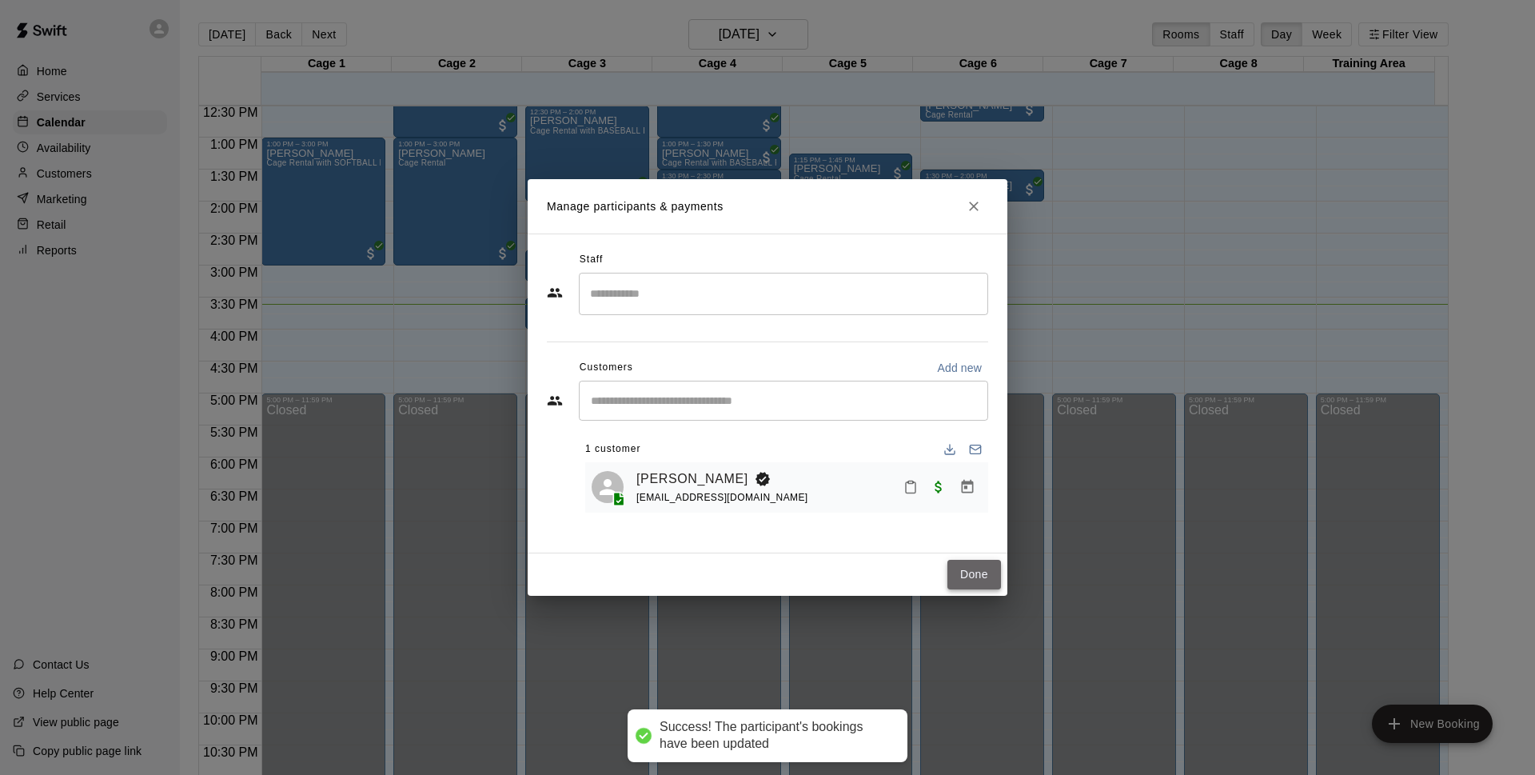
click at [983, 567] on button "Done" at bounding box center [974, 575] width 54 height 30
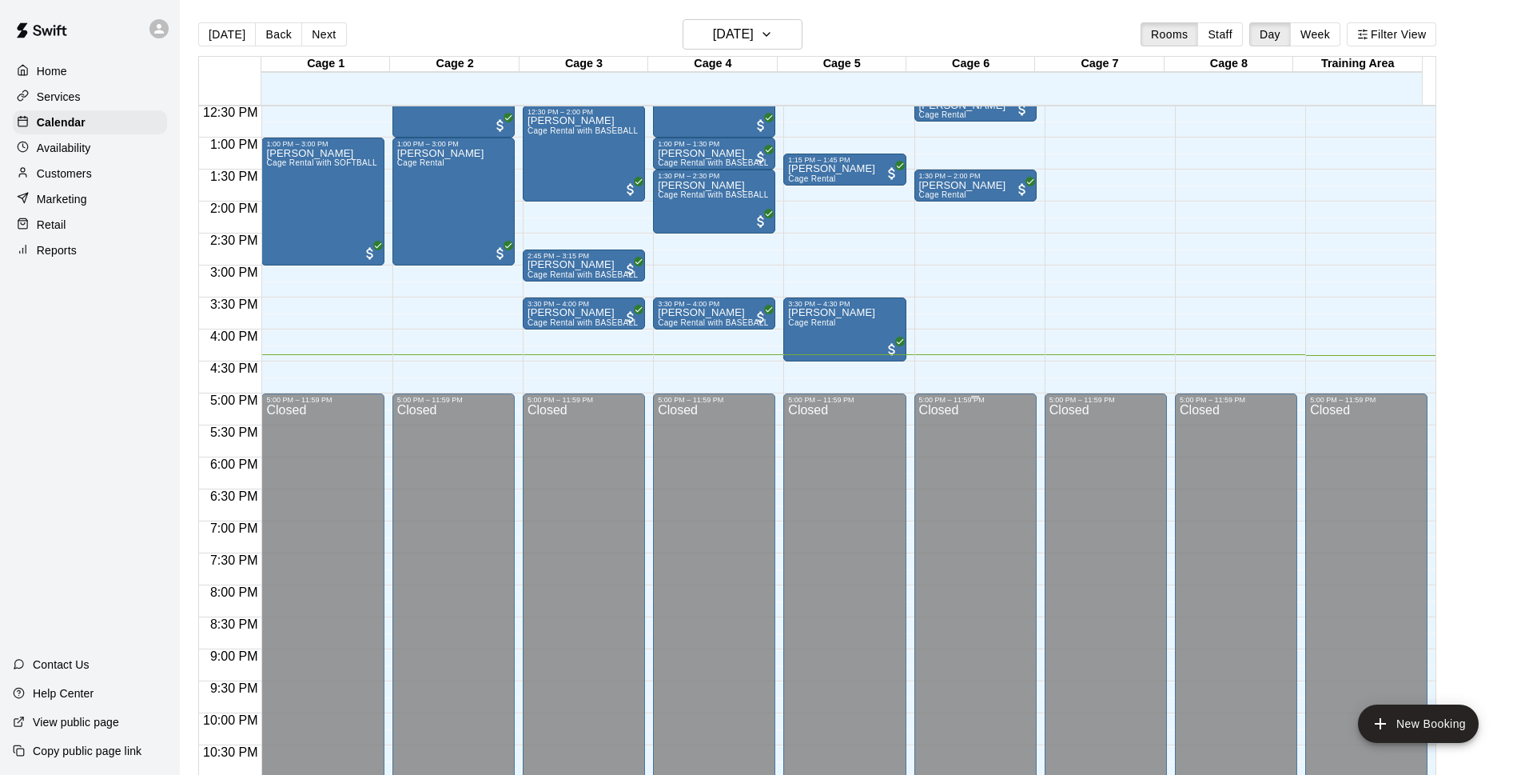
drag, startPoint x: 770, startPoint y: 412, endPoint x: 977, endPoint y: 455, distance: 211.3
click at [772, 412] on div "5:00 PM – 11:59 PM Closed" at bounding box center [714, 616] width 122 height 447
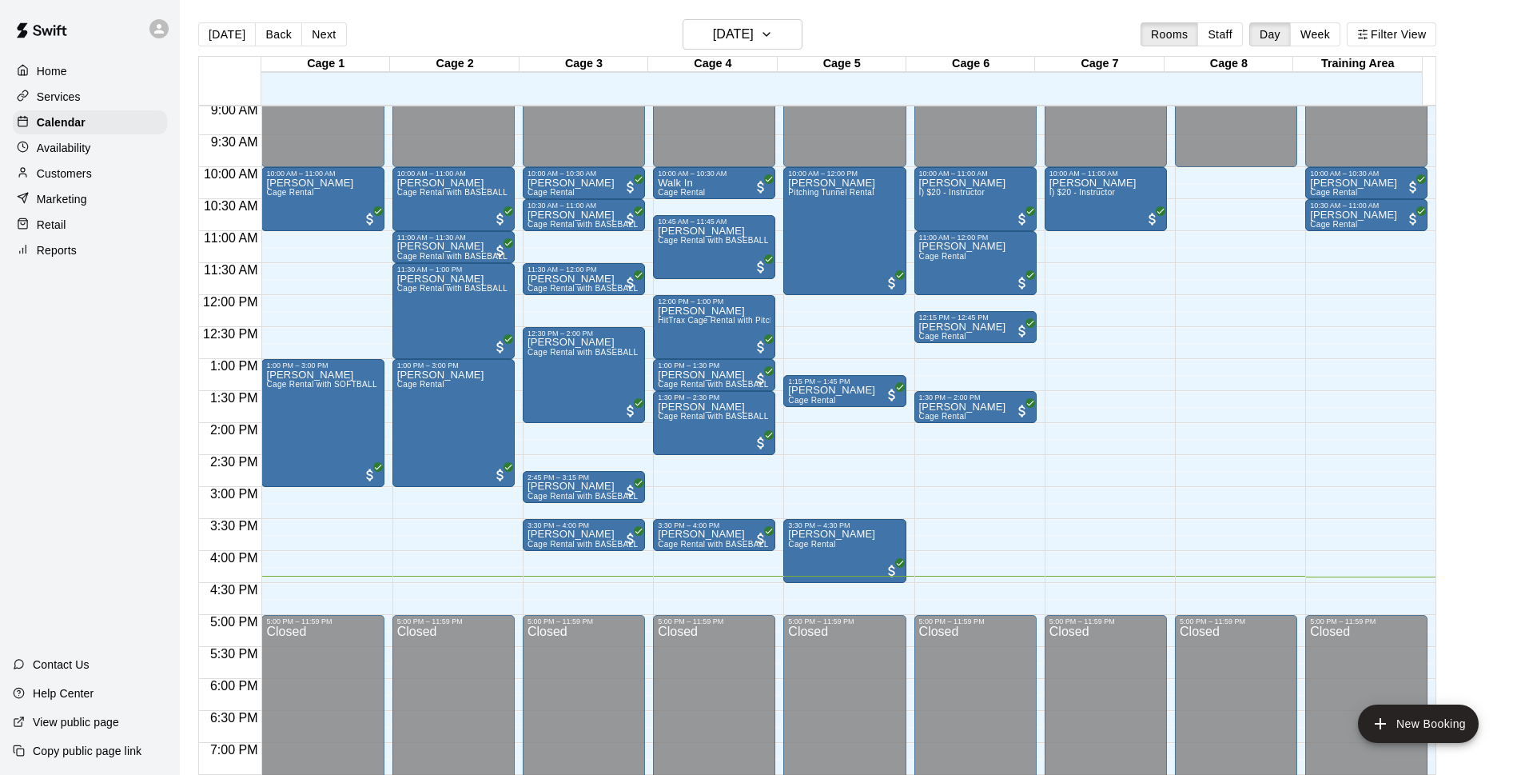
scroll to position [594, 0]
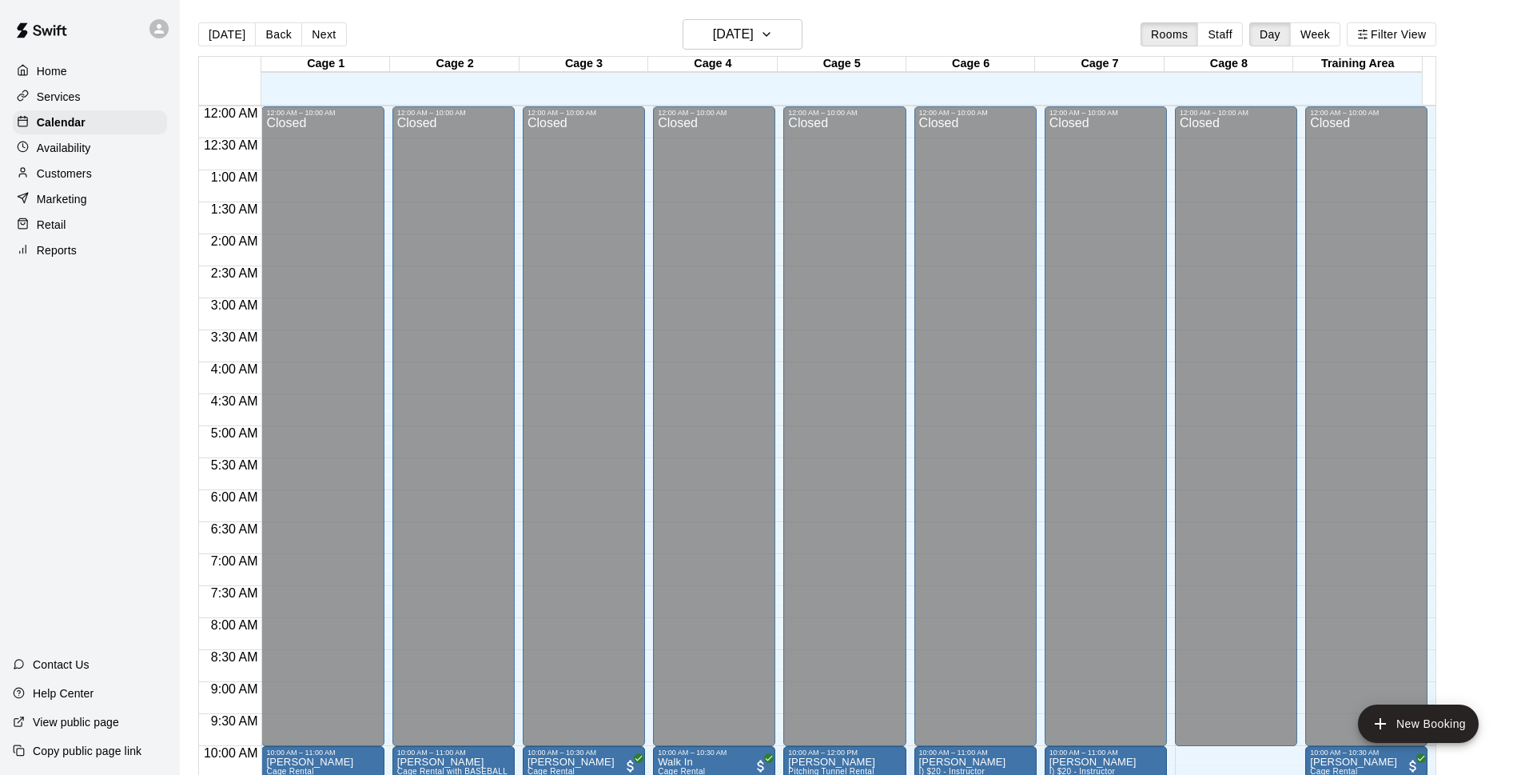
scroll to position [438, 0]
